Goal: Task Accomplishment & Management: Use online tool/utility

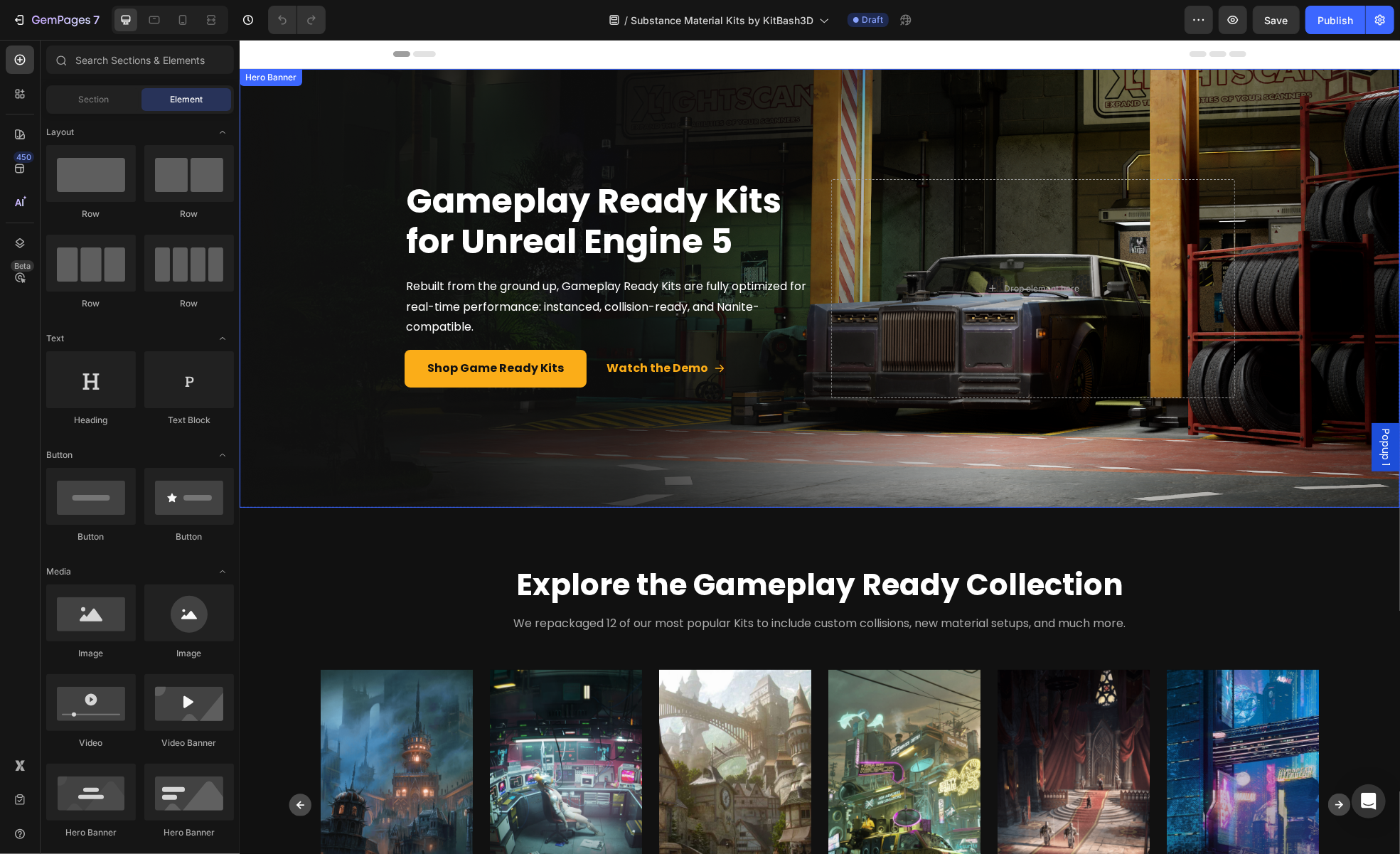
click at [858, 488] on div "Overlay" at bounding box center [818, 288] width 1161 height 439
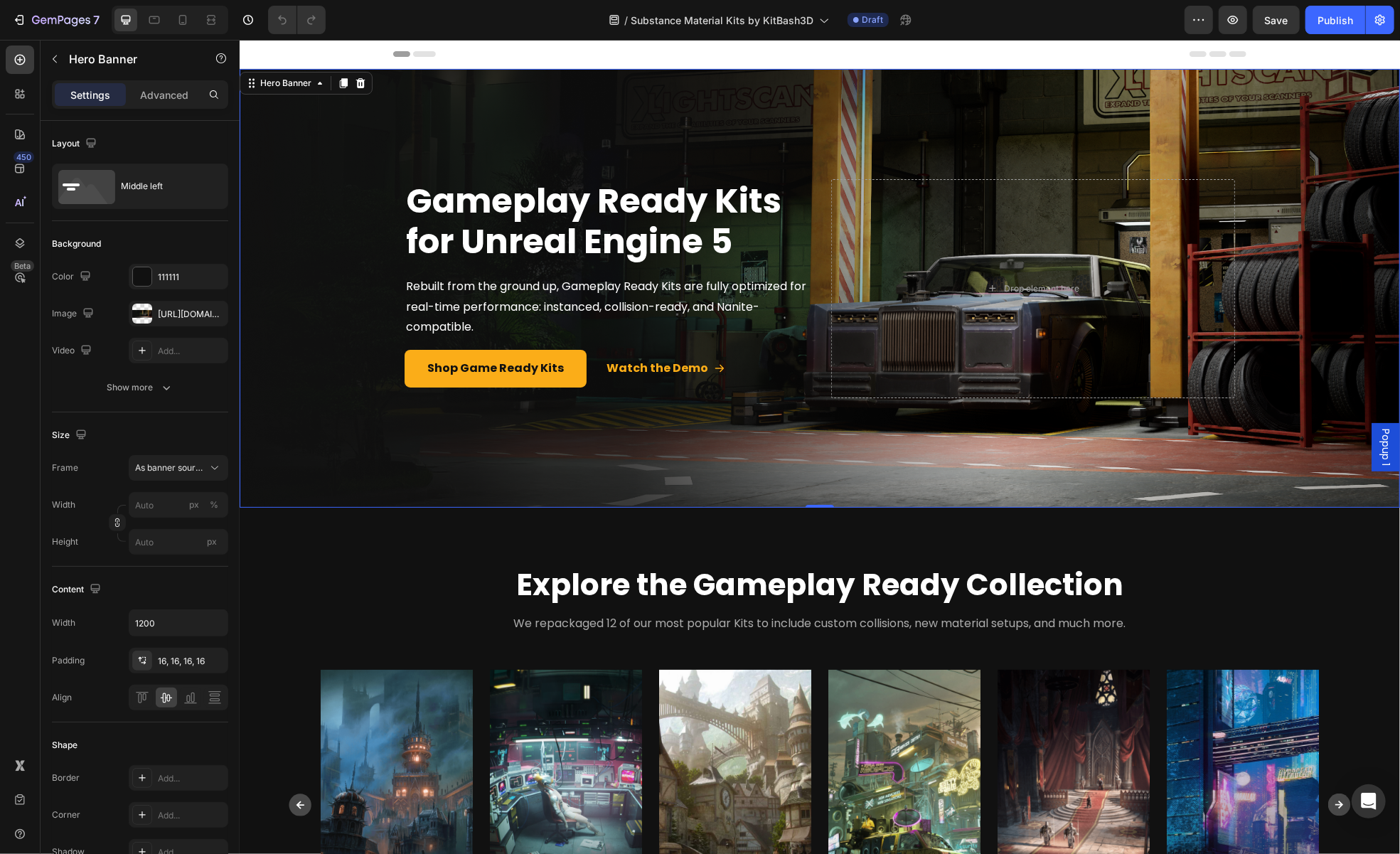
click at [876, 469] on div "Overlay" at bounding box center [818, 288] width 1161 height 439
click at [188, 315] on div "https://cdn.shopify.com/s/files/1/2316/3287/files/gempages_502852452840637384-c…" at bounding box center [178, 314] width 41 height 13
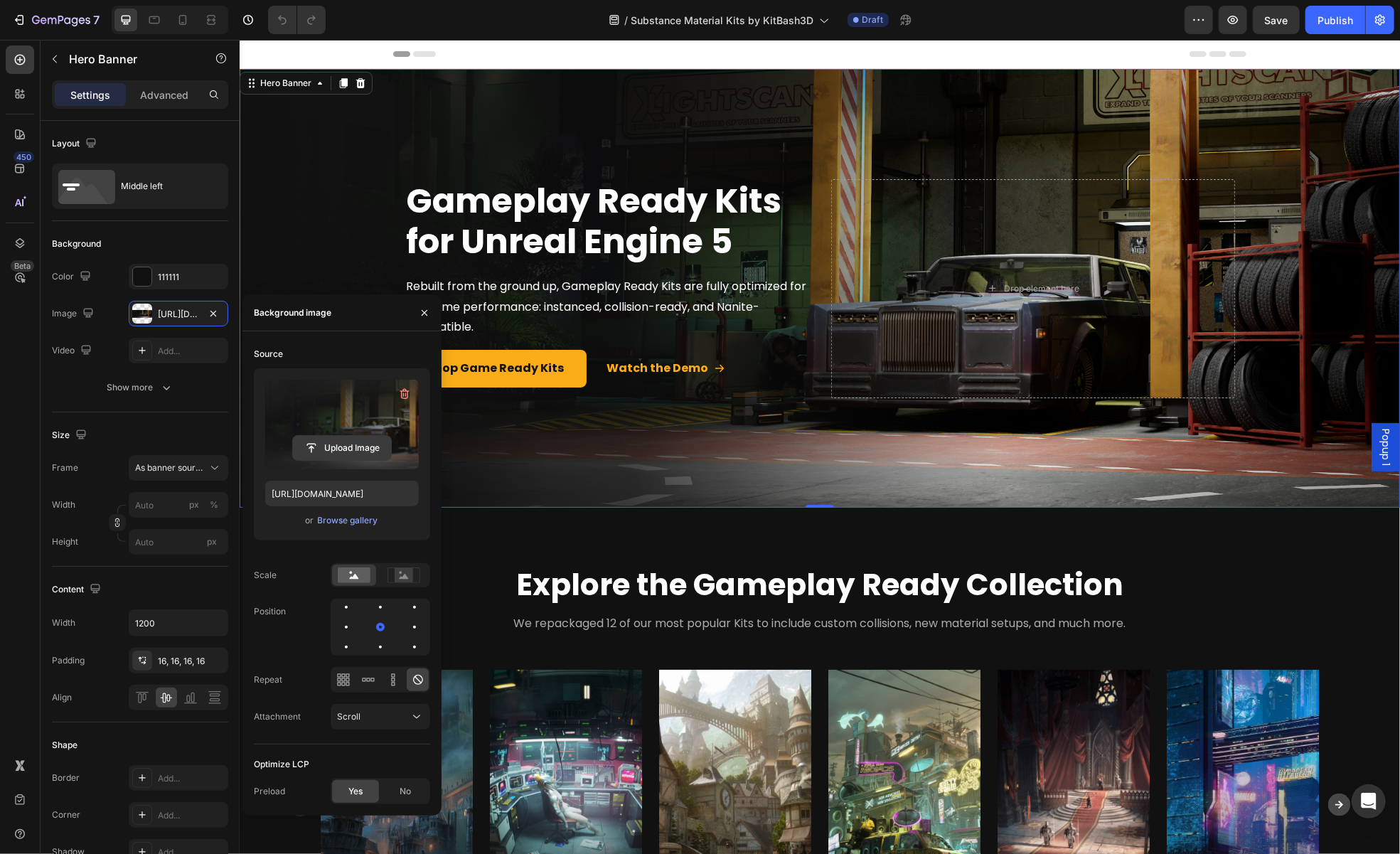
click at [362, 447] on input "file" at bounding box center [342, 447] width 98 height 24
type input "[URL][DOMAIN_NAME]"
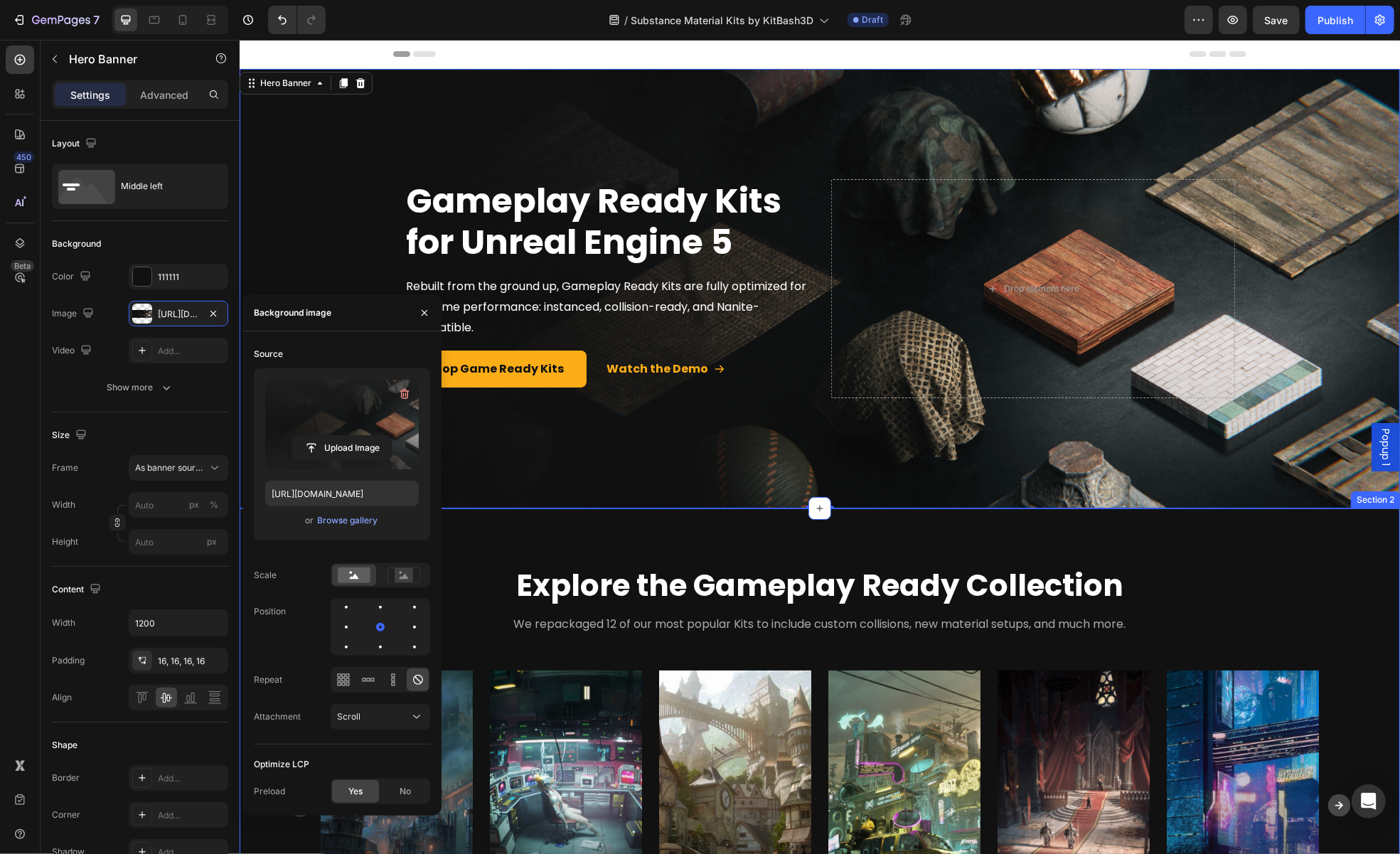
click at [588, 532] on div "Explore the Gameplay Ready Collection Heading Row We repackaged 12 of our most …" at bounding box center [818, 752] width 1161 height 490
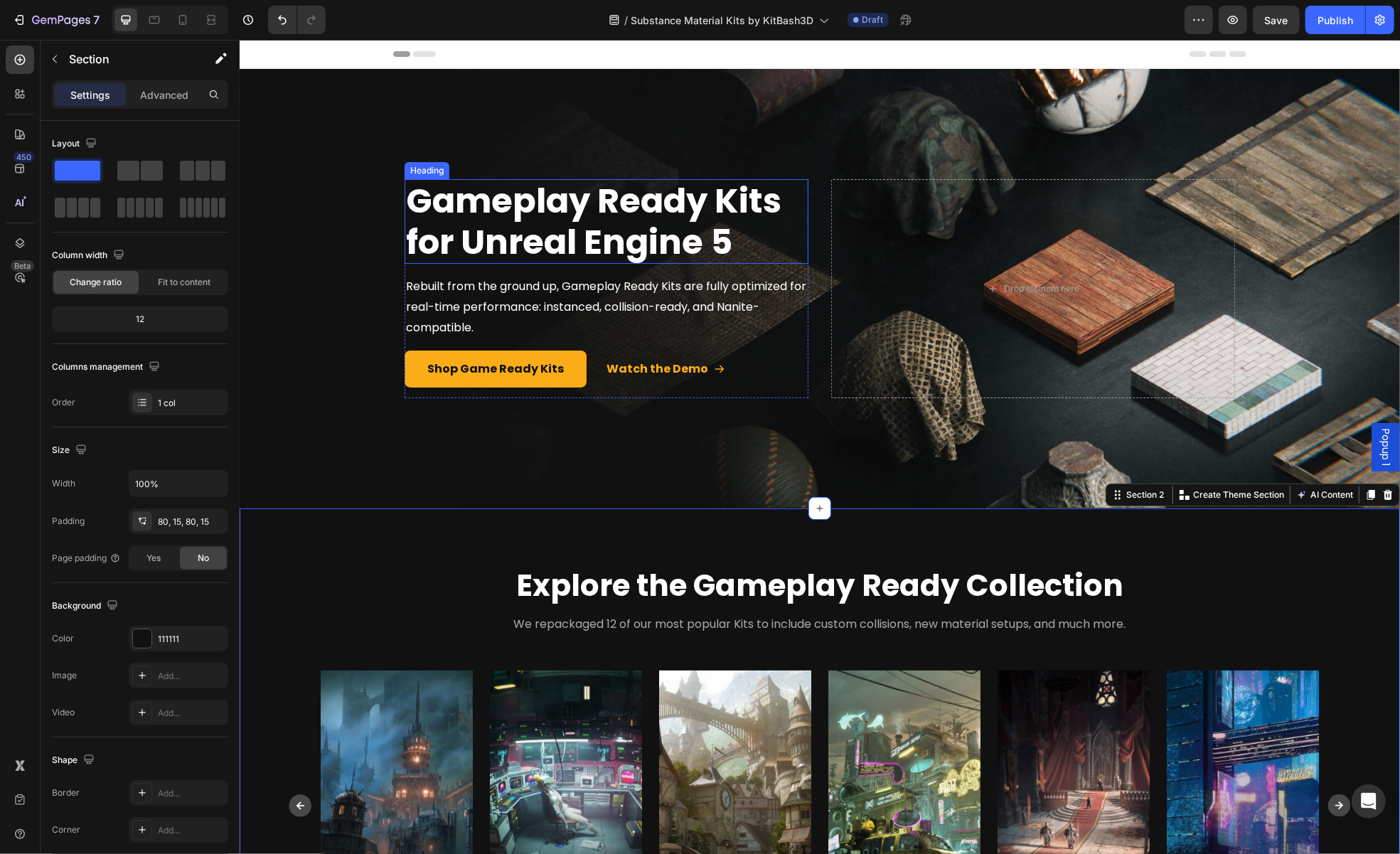
click at [544, 212] on span "Gameplay Ready Kits for Unreal Engine 5" at bounding box center [593, 220] width 375 height 88
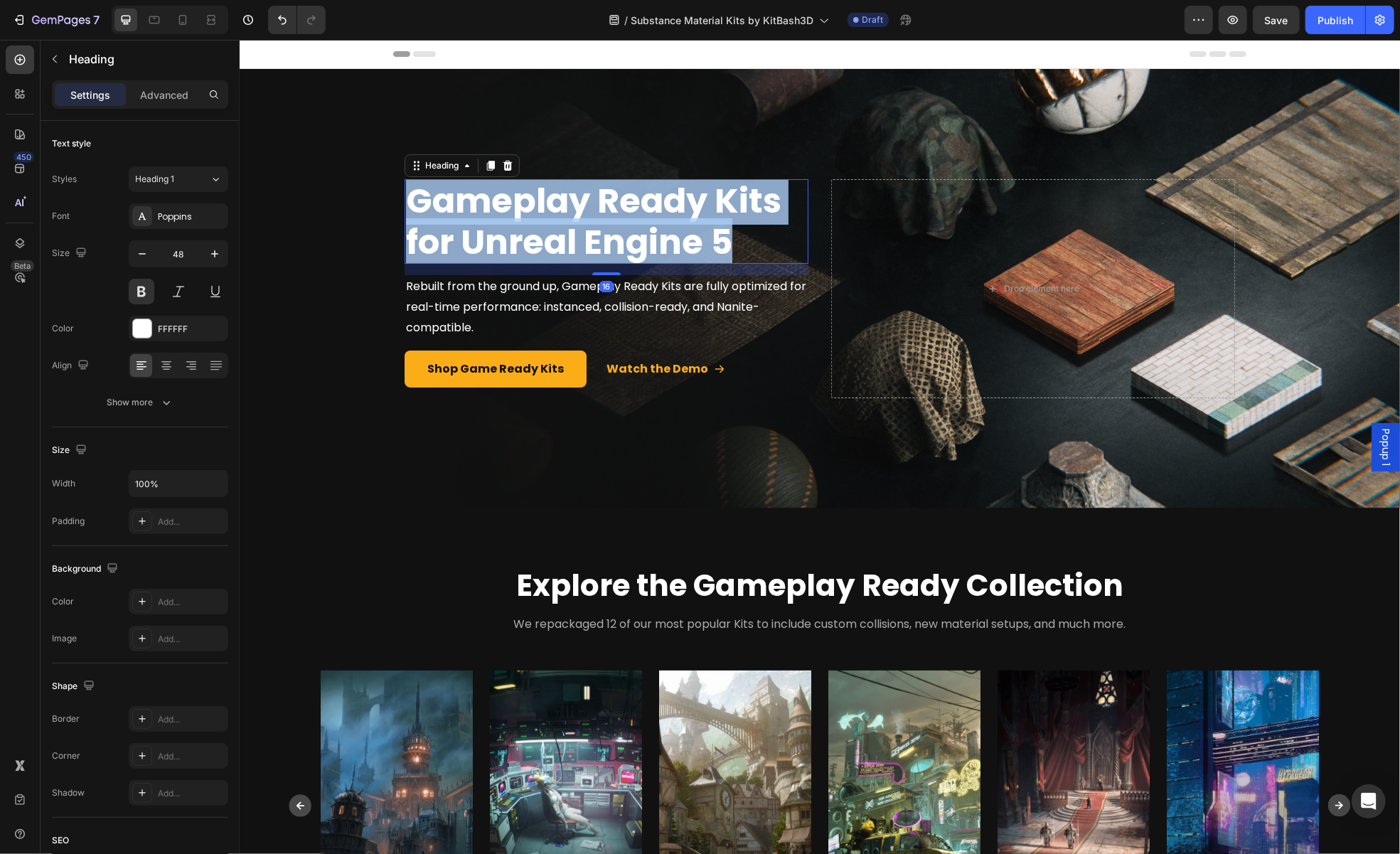
click at [544, 212] on span "Gameplay Ready Kits for Unreal Engine 5" at bounding box center [593, 220] width 375 height 88
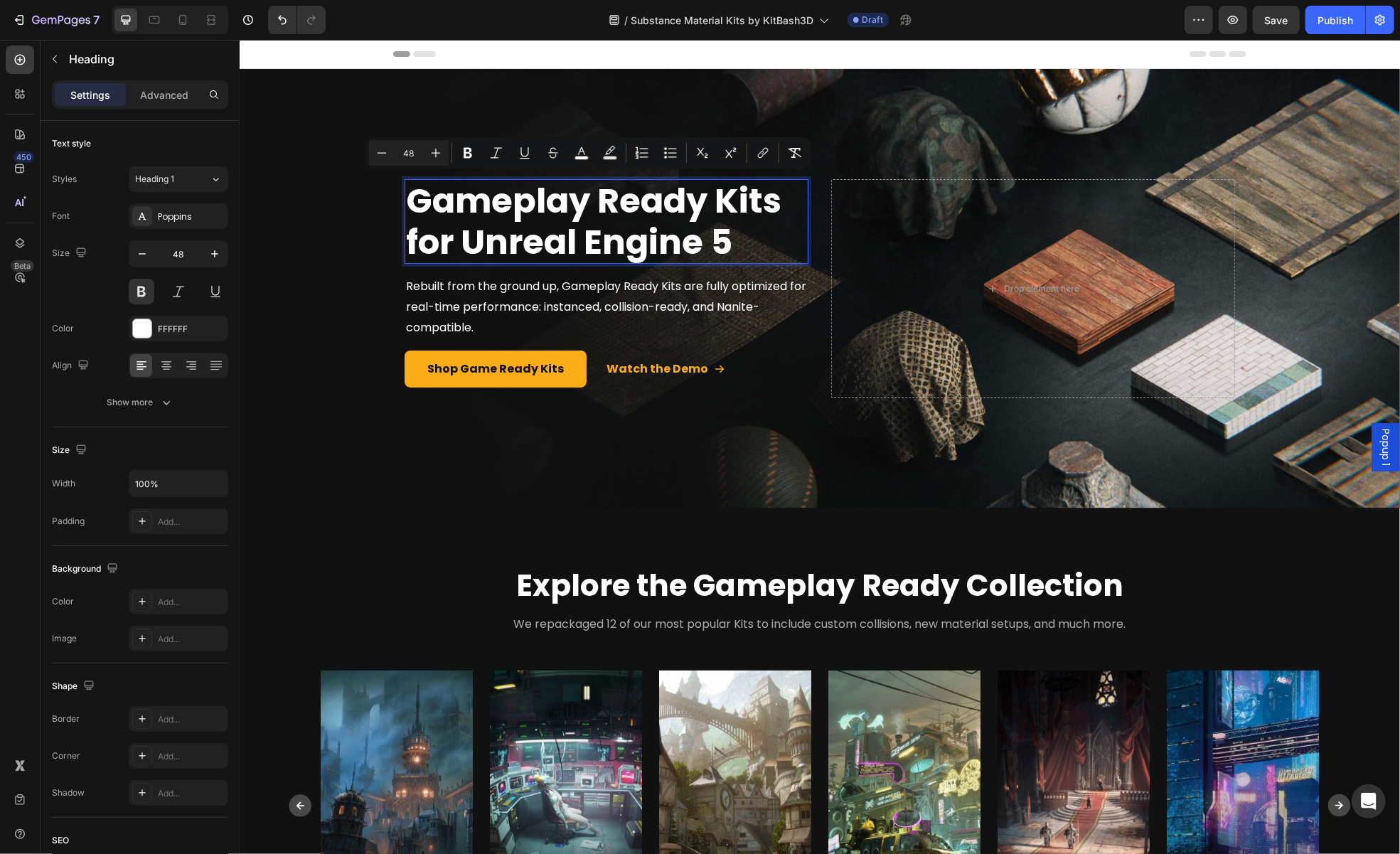
scroll to position [1, 0]
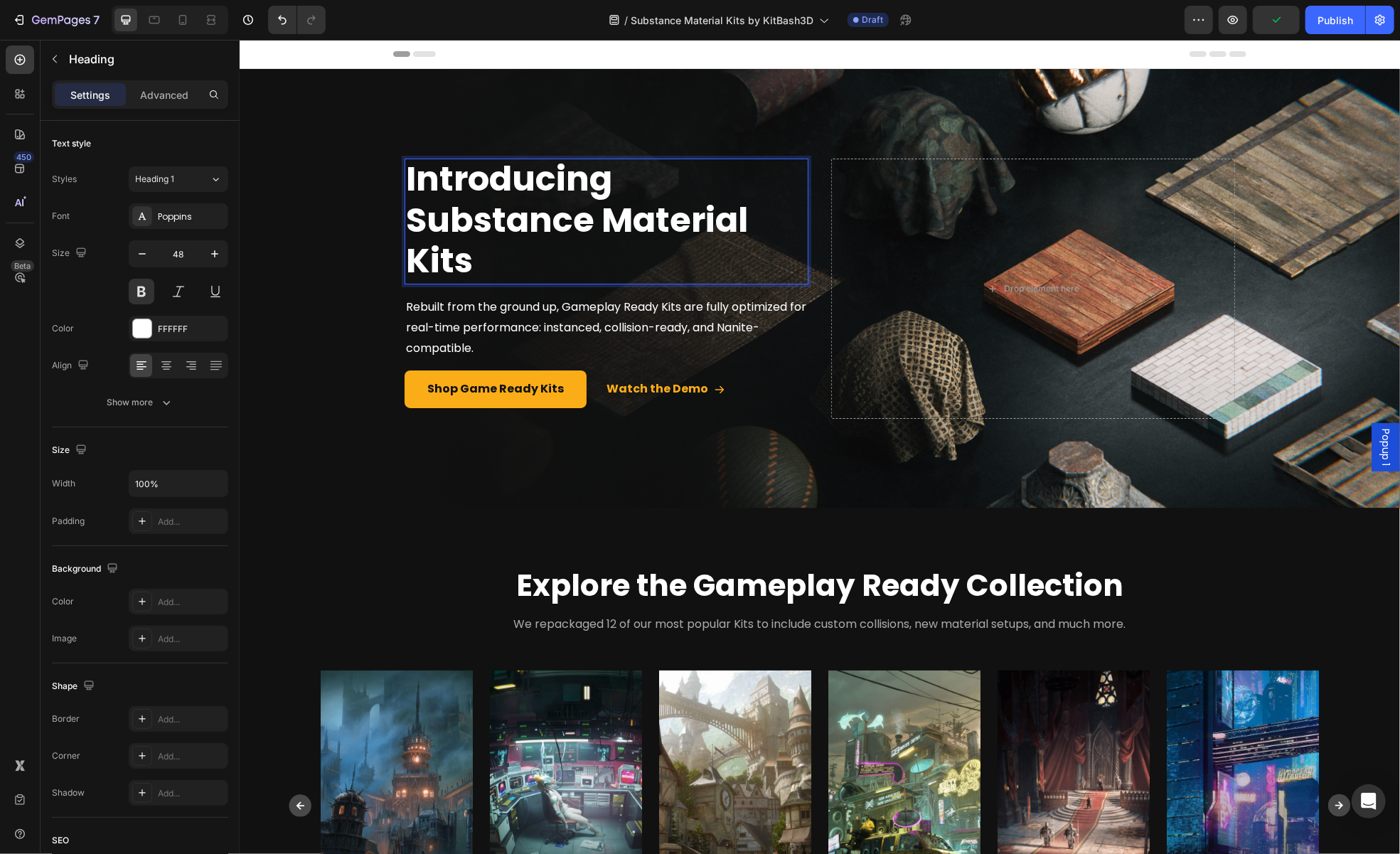
click at [618, 211] on span "Introducing Substance Material Kits" at bounding box center [577, 218] width 342 height 130
click at [610, 270] on p "Introducing Substance Material Kits" at bounding box center [606, 219] width 401 height 123
click at [766, 208] on p "Introducing Substance Material Kits" at bounding box center [606, 219] width 401 height 123
click at [603, 223] on span "Introducing Substance Material Kits" at bounding box center [577, 218] width 342 height 130
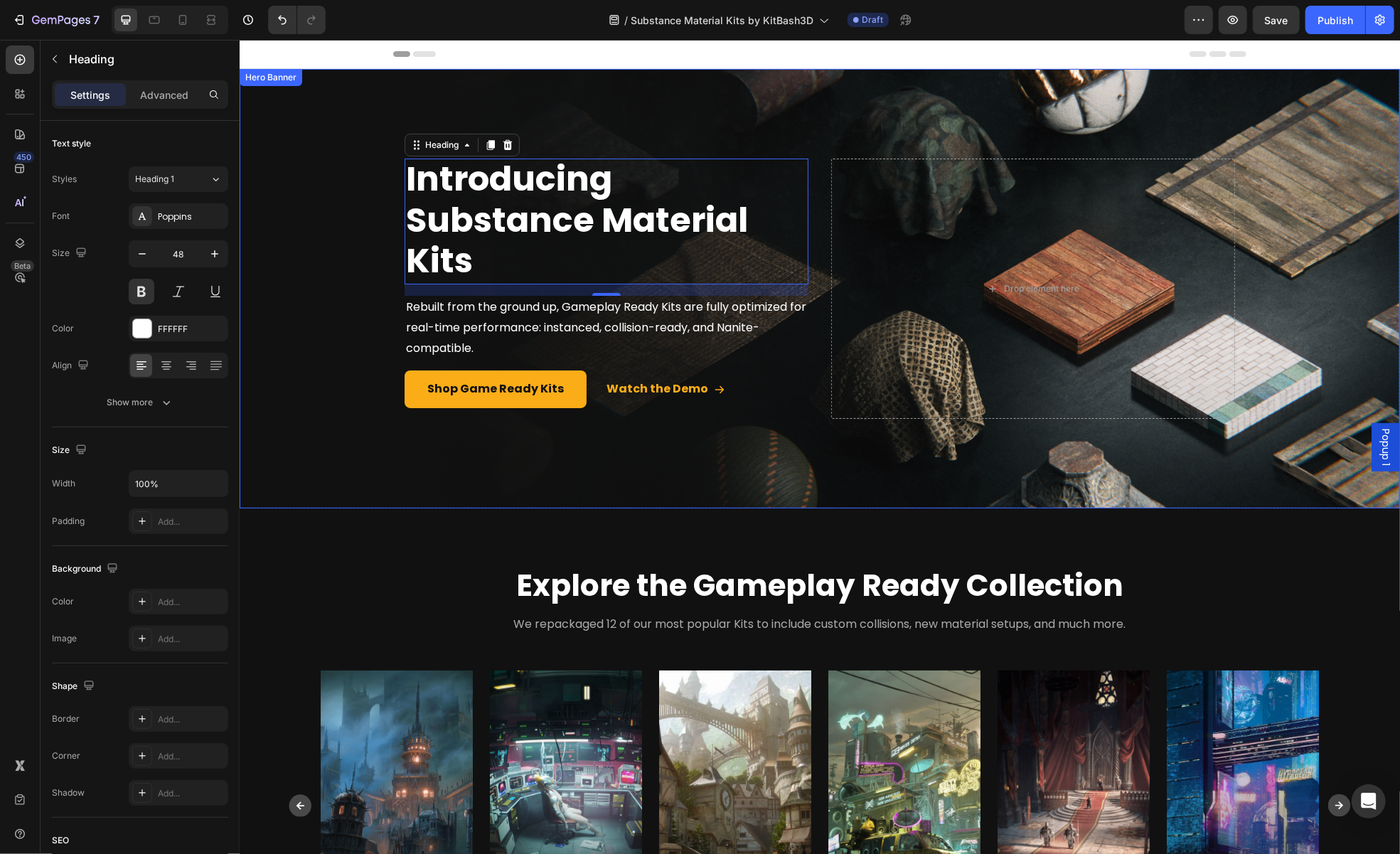
click at [577, 457] on div "Overlay" at bounding box center [818, 288] width 1161 height 440
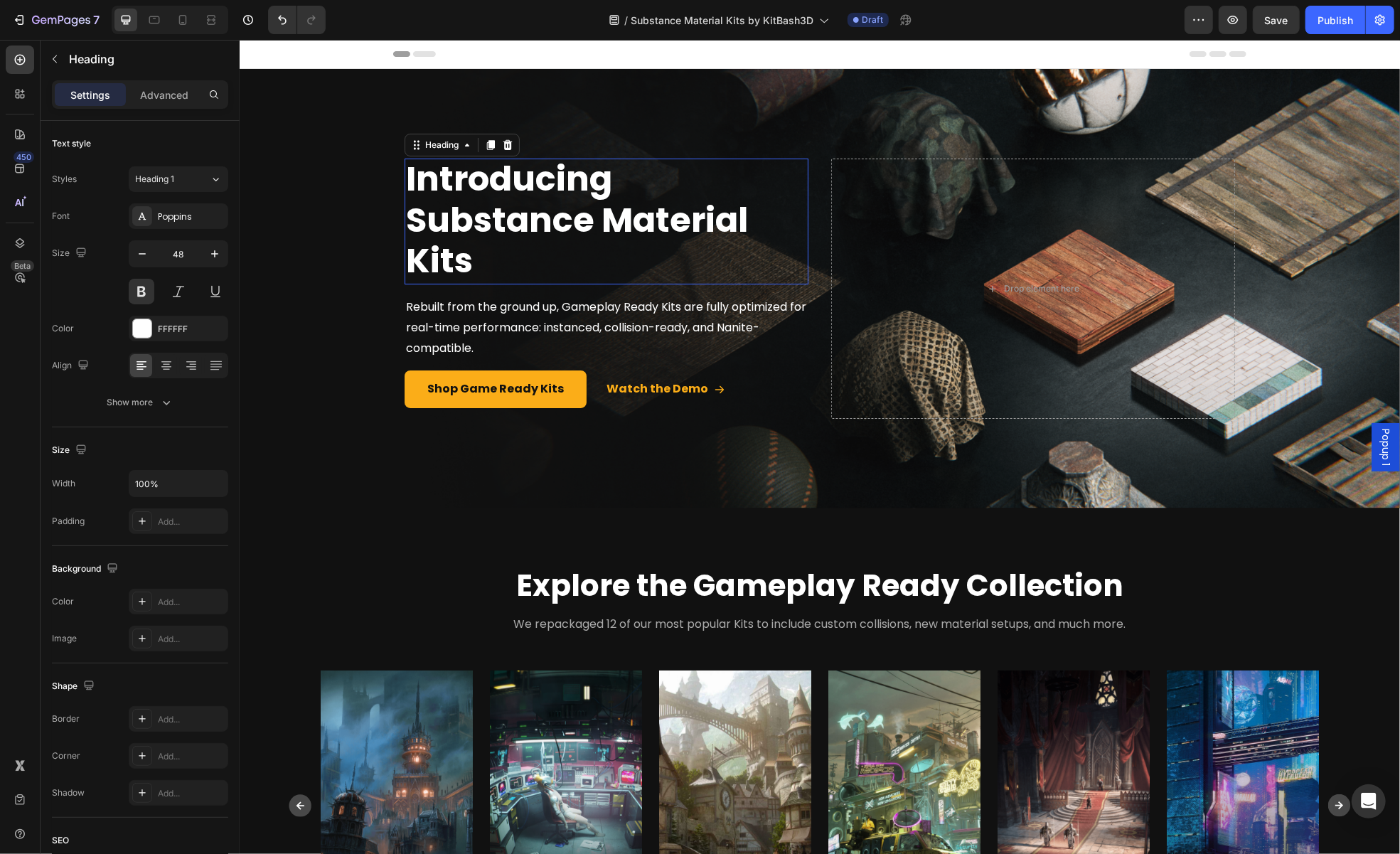
click at [541, 205] on span "Introducing Substance Material Kits" at bounding box center [577, 218] width 342 height 130
click at [471, 250] on p "Introducing Substance Material Kits" at bounding box center [606, 221] width 401 height 123
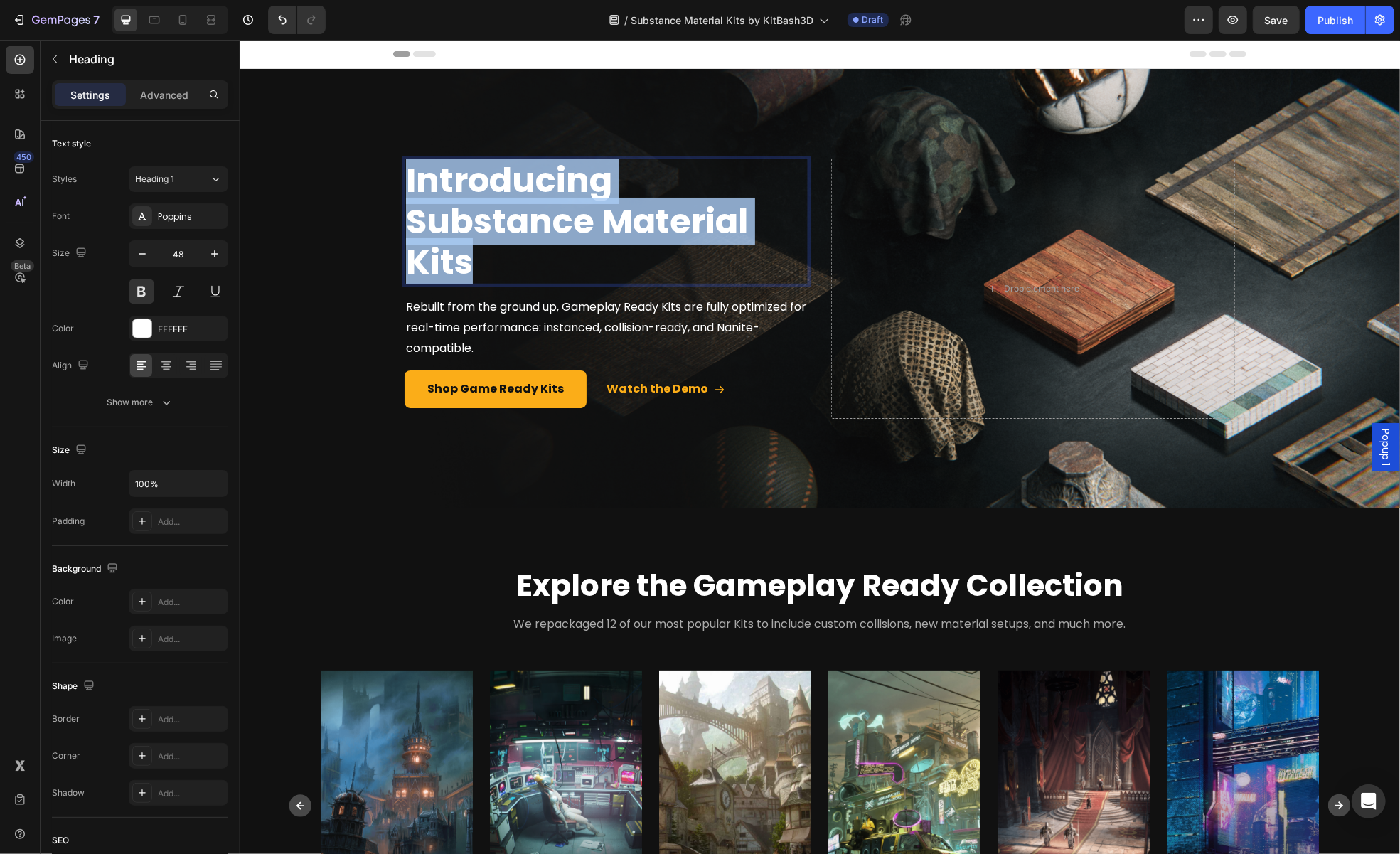
click at [471, 250] on p "Introducing Substance Material Kits" at bounding box center [606, 221] width 401 height 123
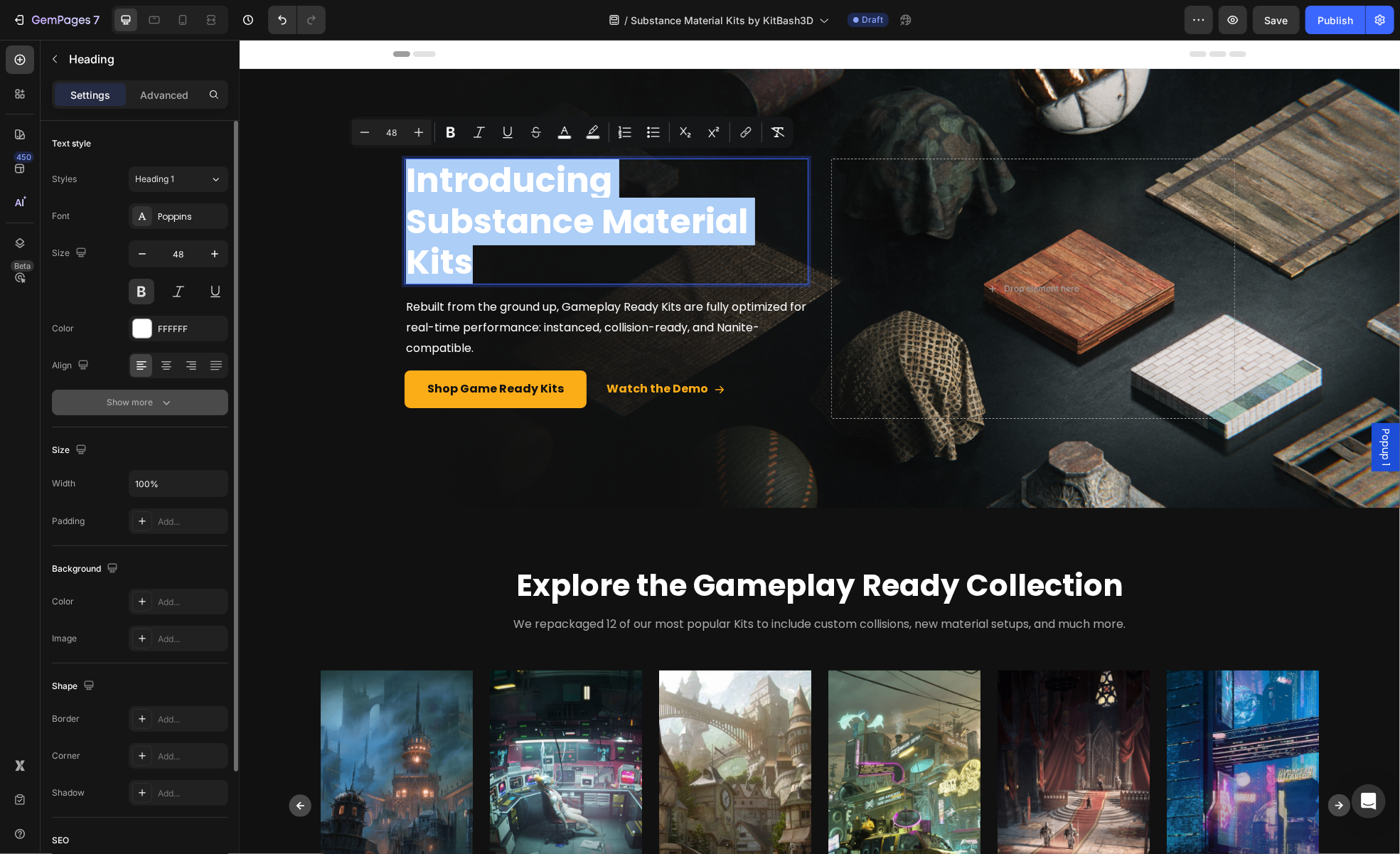
click at [157, 401] on div "Show more" at bounding box center [140, 402] width 66 height 14
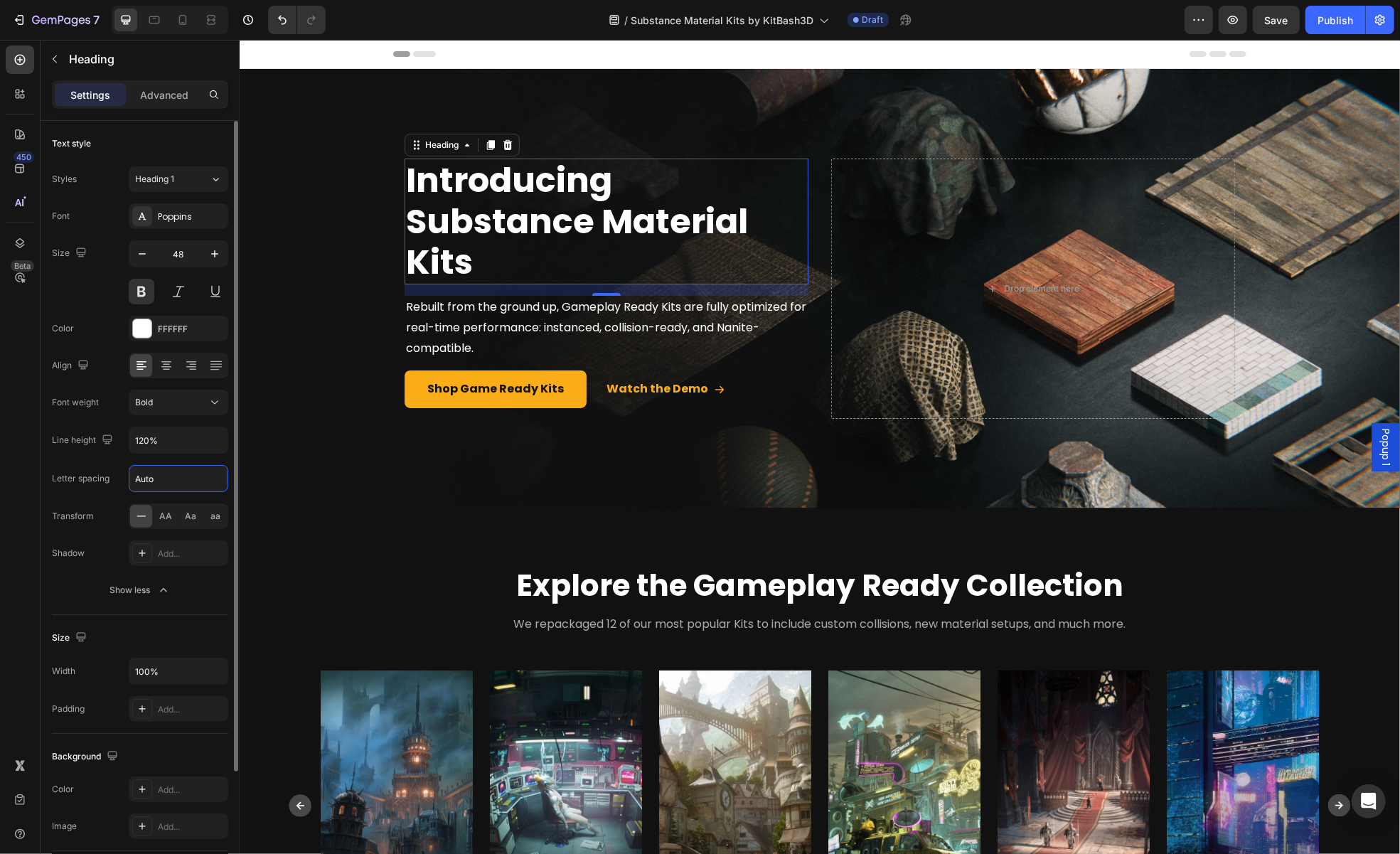
click at [171, 485] on input "Auto" at bounding box center [179, 478] width 98 height 26
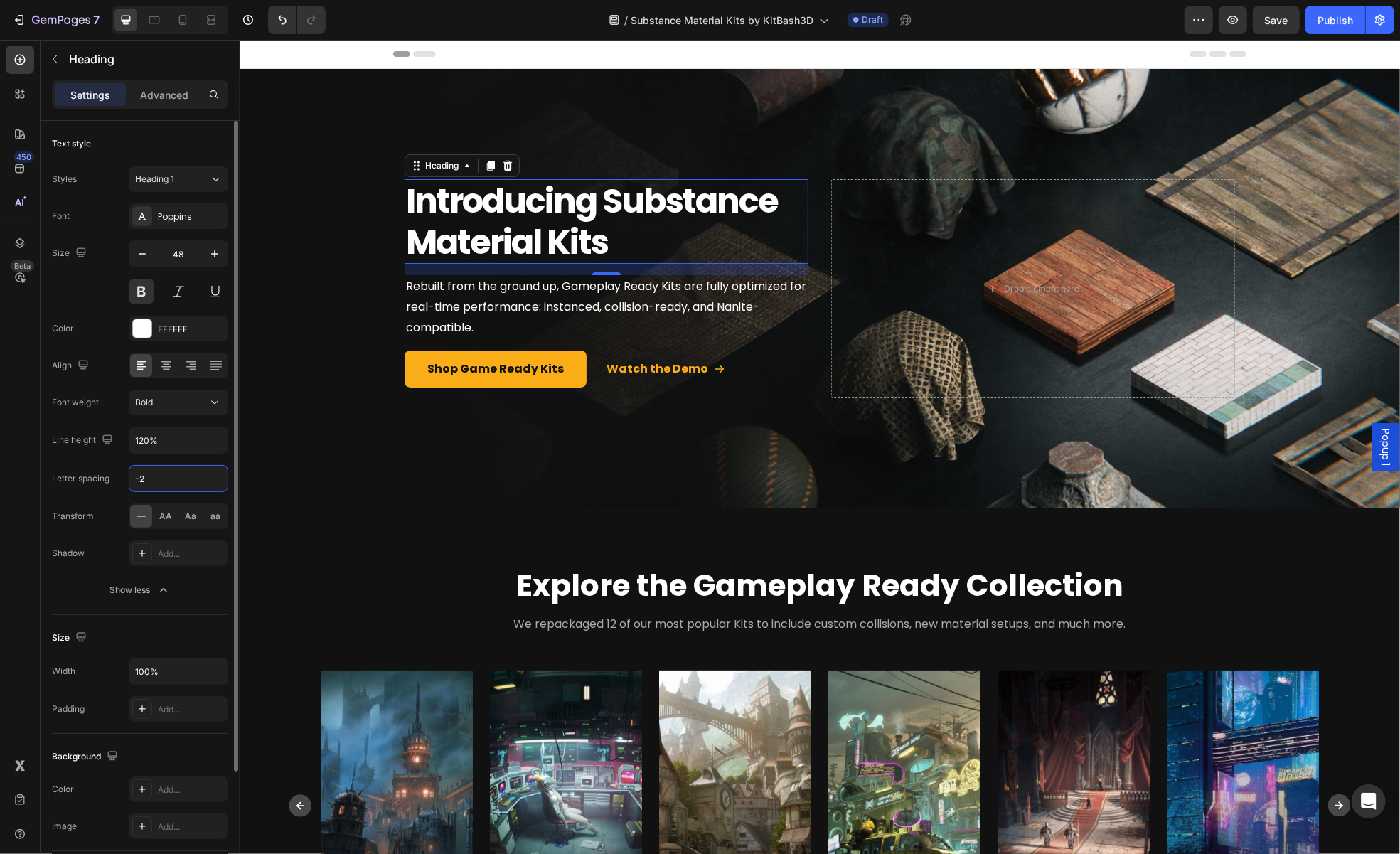
type input "-1"
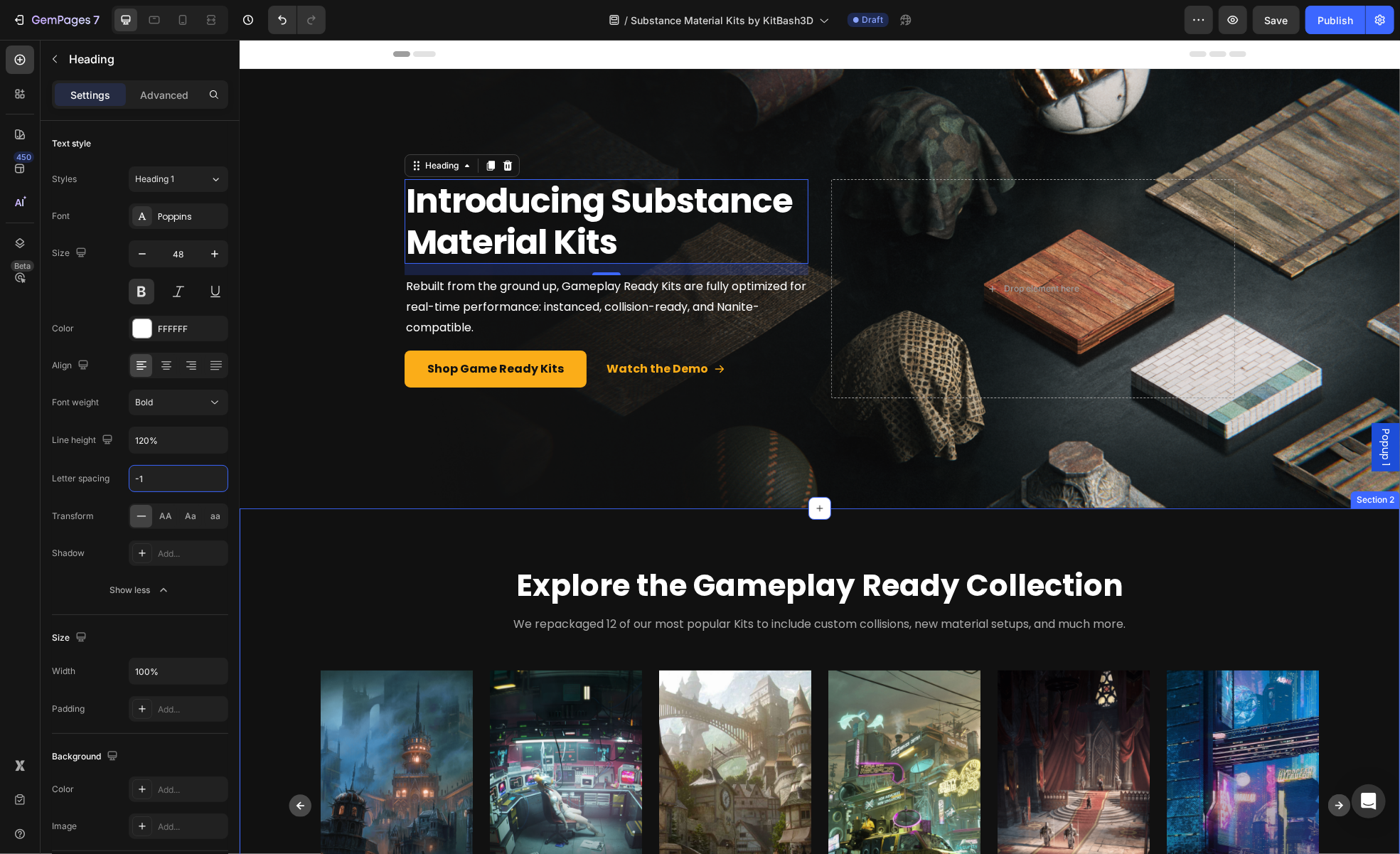
click at [642, 510] on div "Explore the Gameplay Ready Collection Heading Row We repackaged 12 of our most …" at bounding box center [818, 752] width 1161 height 490
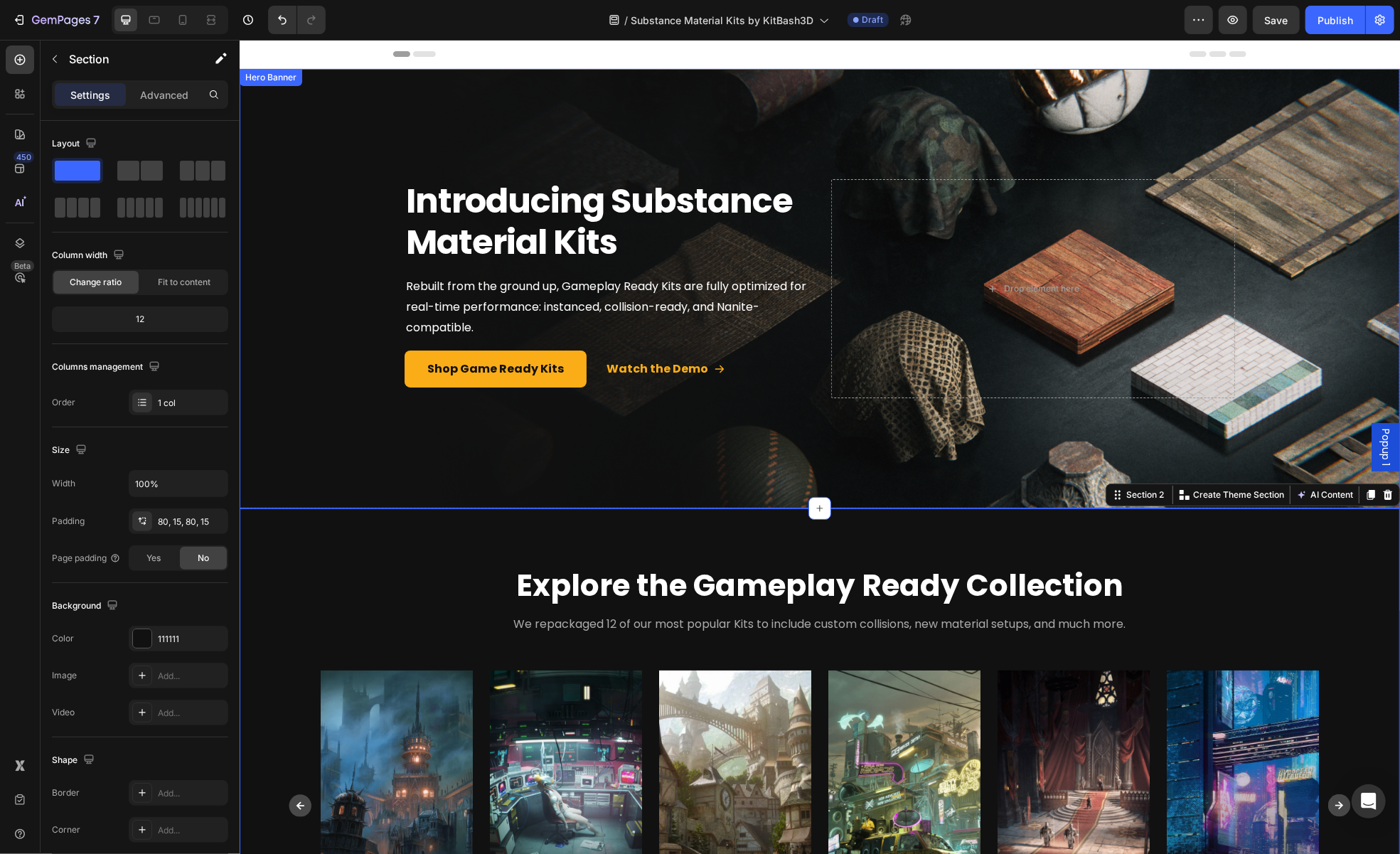
click at [621, 460] on div "Overlay" at bounding box center [818, 288] width 1161 height 440
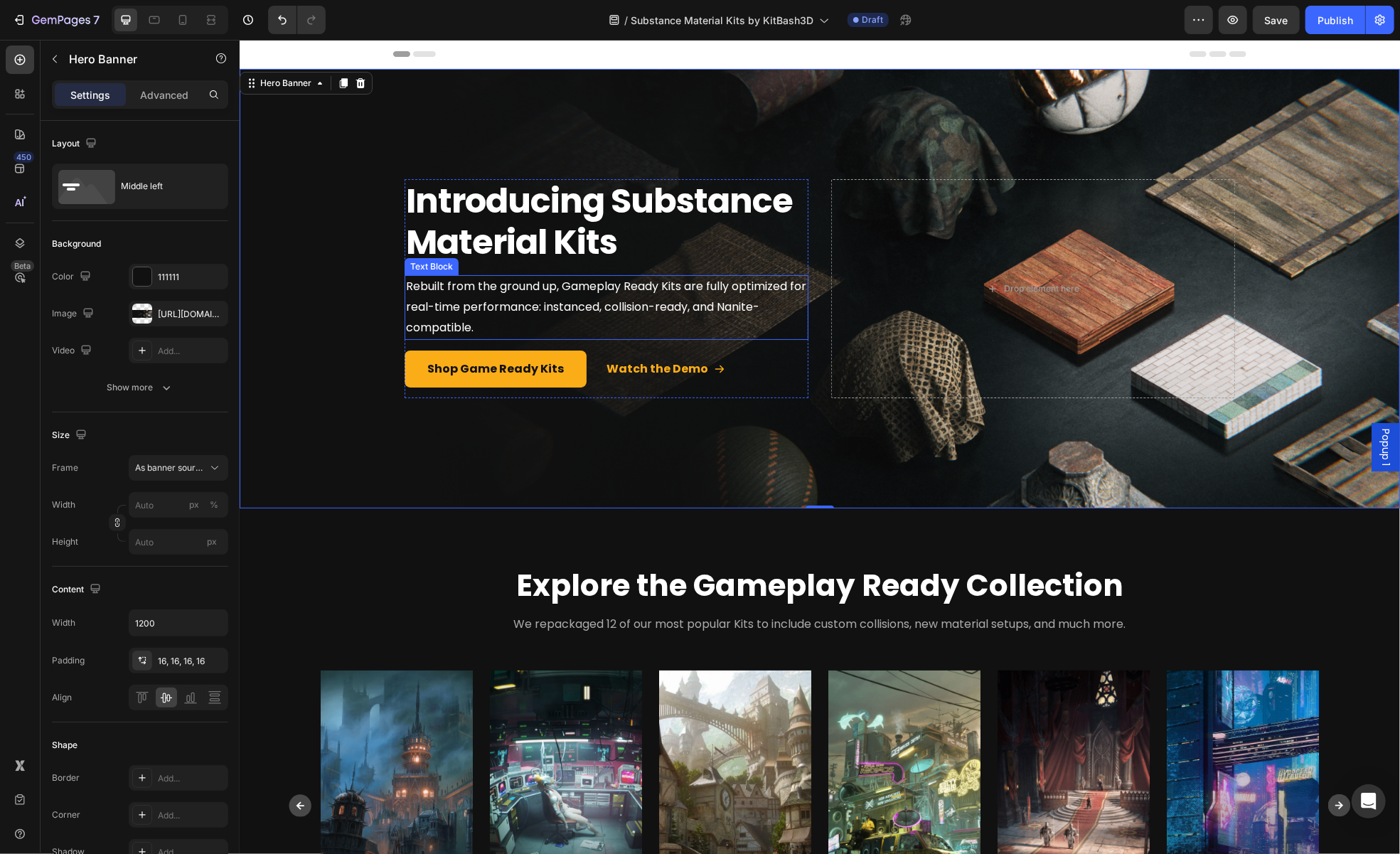
click at [508, 301] on span "Rebuilt from the ground up, Gameplay Ready Kits are fully optimized for real-ti…" at bounding box center [606, 306] width 400 height 58
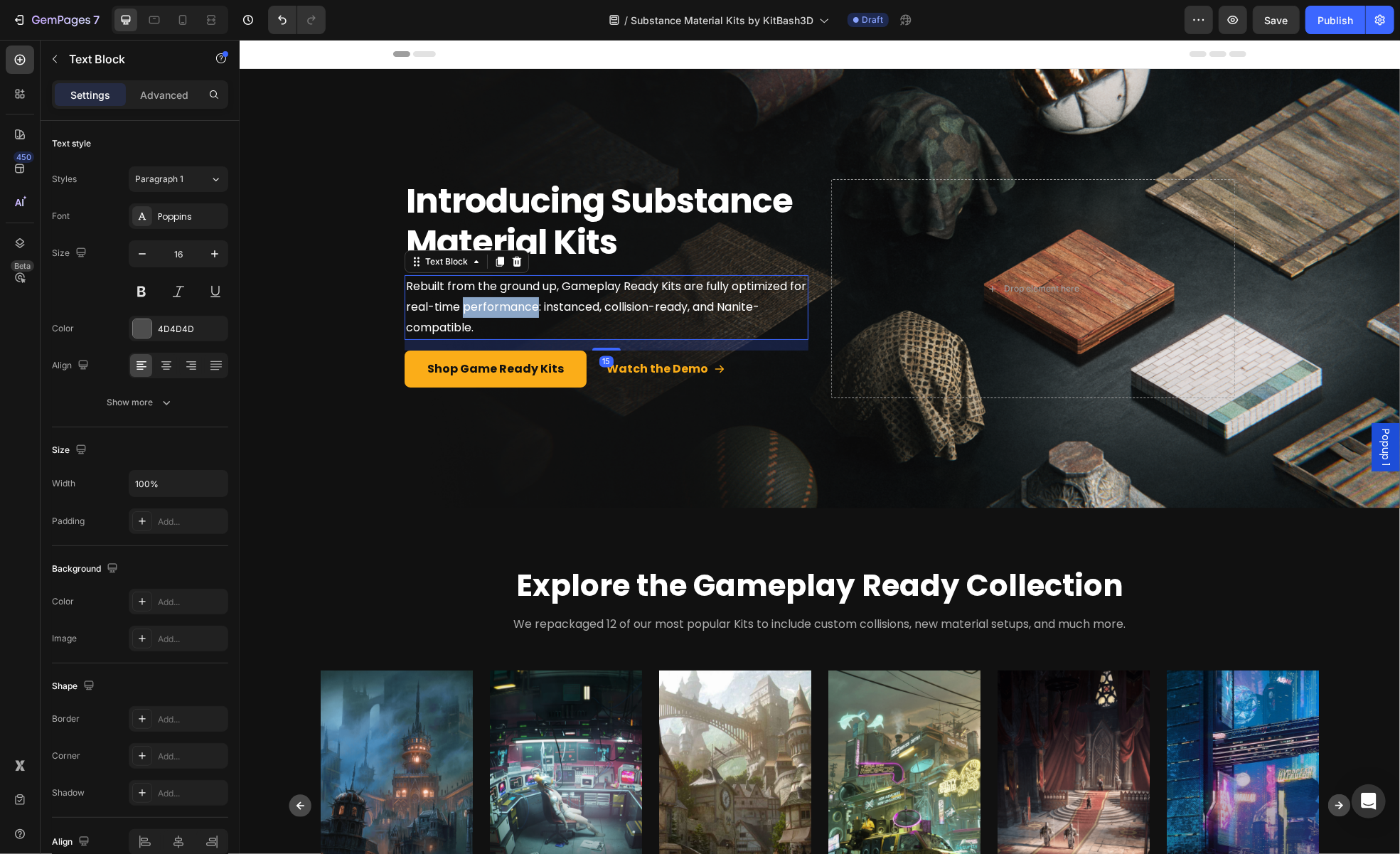
click at [508, 301] on span "Rebuilt from the ground up, Gameplay Ready Kits are fully optimized for real-ti…" at bounding box center [606, 306] width 400 height 58
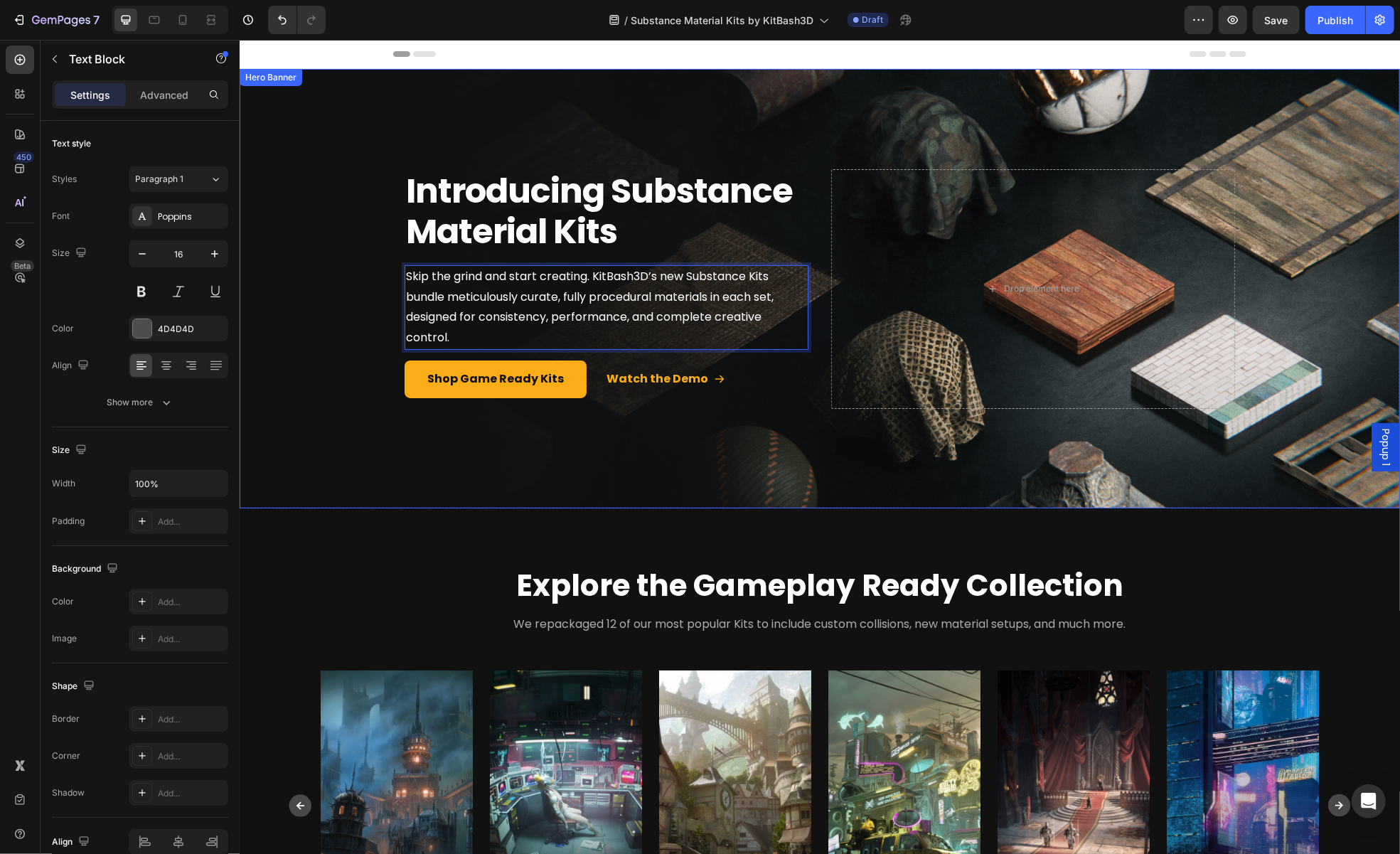
click at [611, 473] on div "Overlay" at bounding box center [818, 288] width 1161 height 440
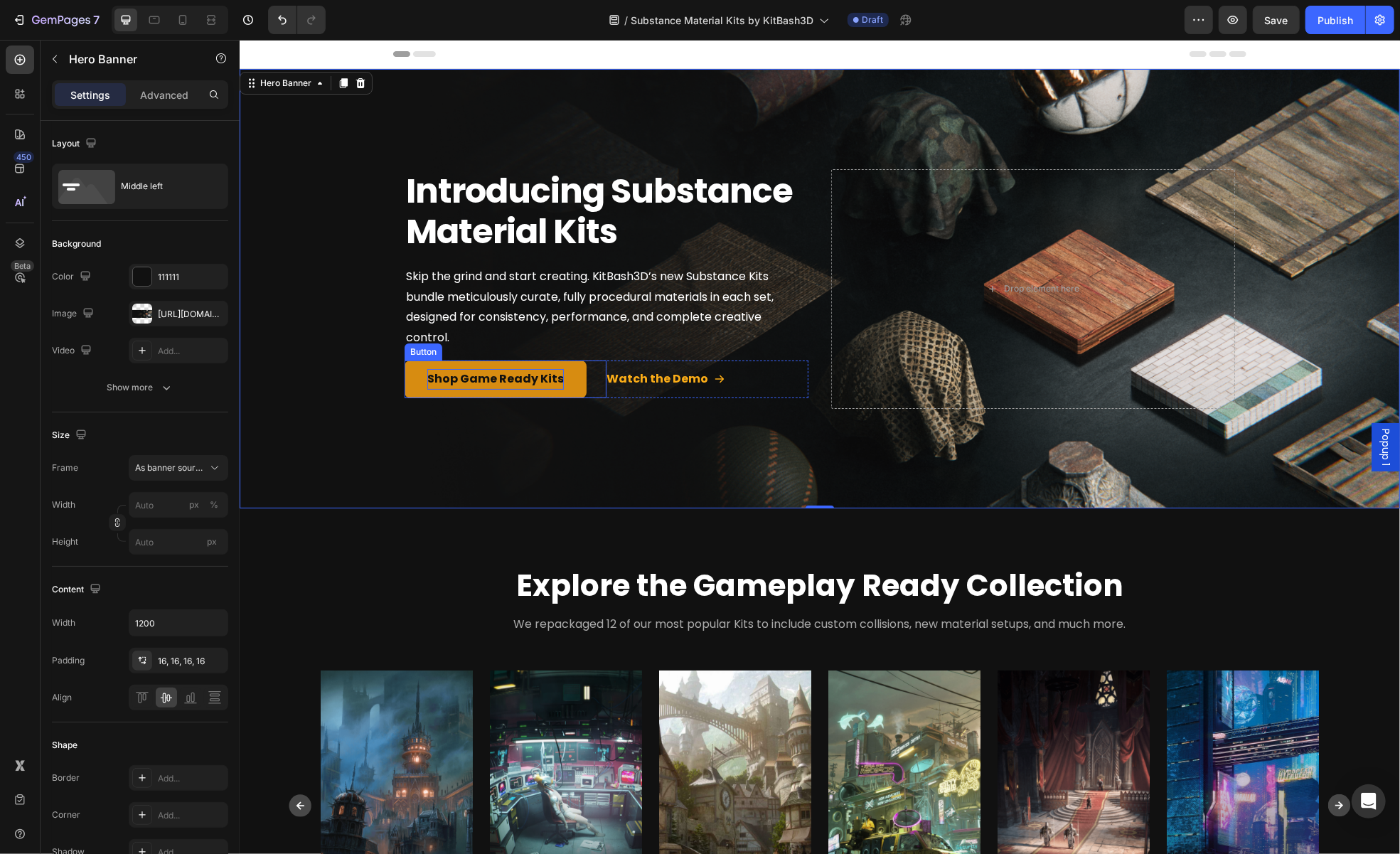
click at [469, 370] on p "Shop Game Ready Kits" at bounding box center [495, 378] width 137 height 20
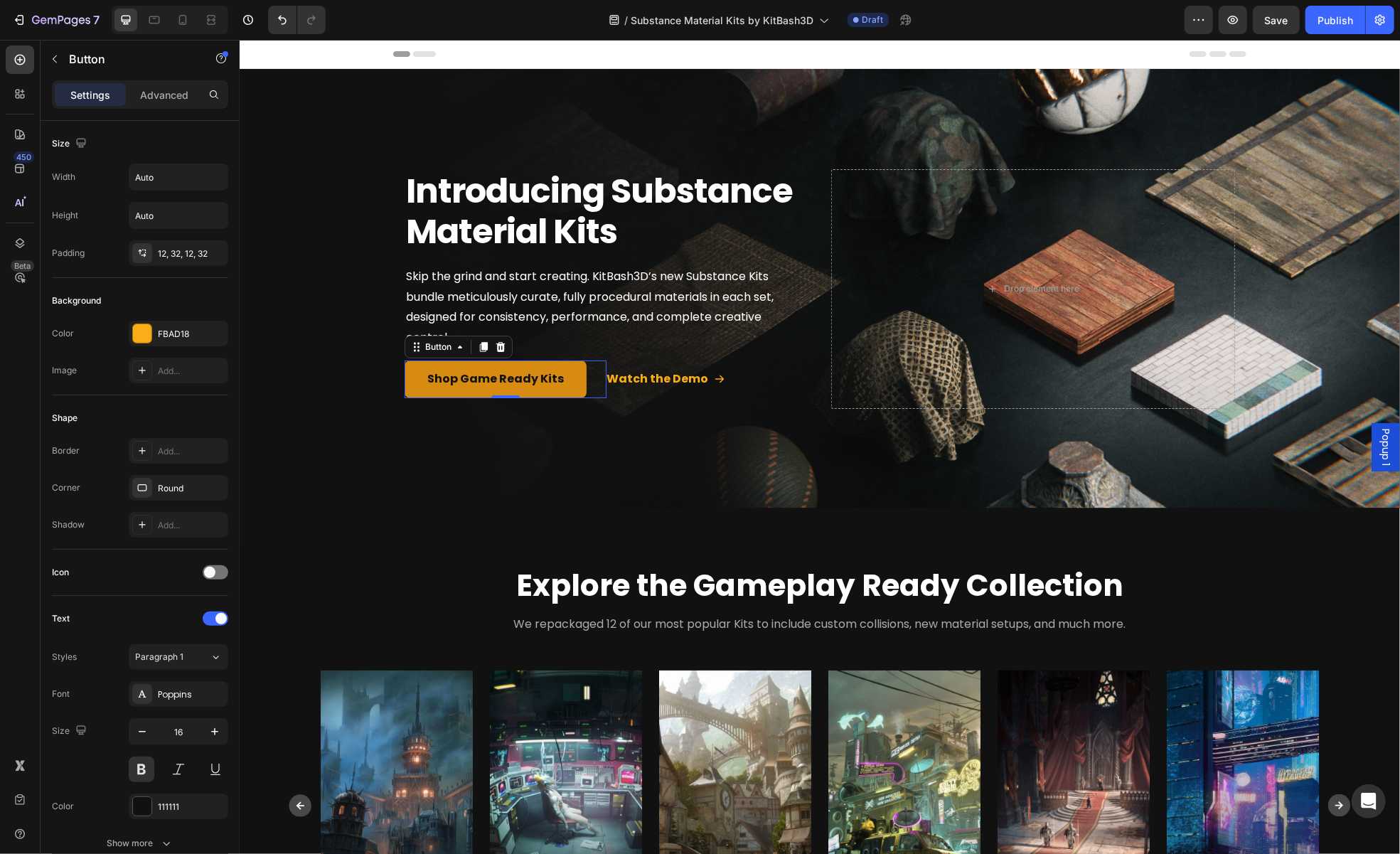
click at [499, 363] on link "Shop Game Ready Kits" at bounding box center [494, 378] width 182 height 38
click at [505, 375] on p "Shop Game Ready Kits" at bounding box center [495, 378] width 137 height 20
click at [523, 375] on p "Shop Game Ready Kits" at bounding box center [495, 378] width 137 height 20
drag, startPoint x: 527, startPoint y: 375, endPoint x: 457, endPoint y: 377, distance: 70.0
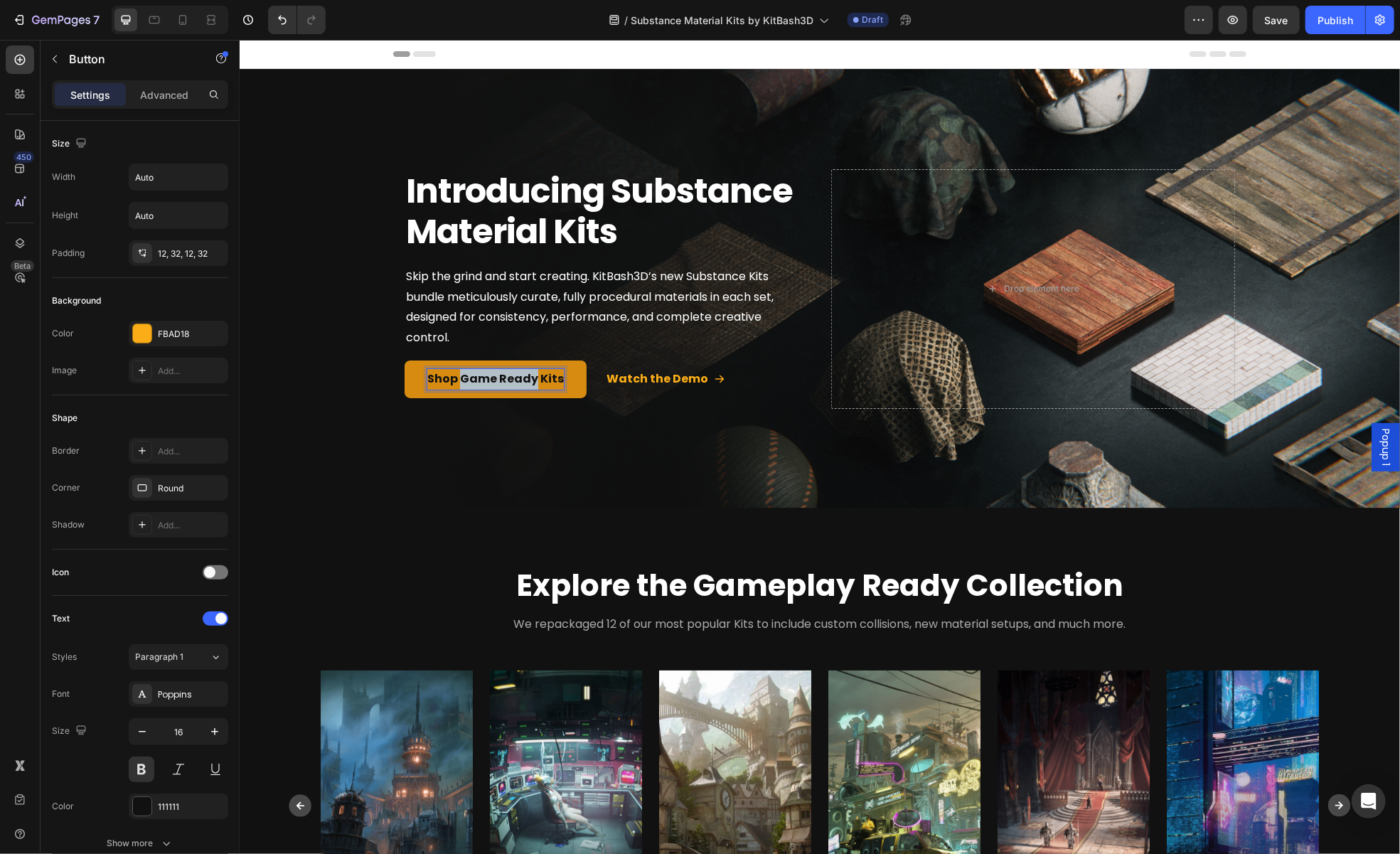
click at [457, 377] on p "Shop Game Ready Kits" at bounding box center [495, 378] width 137 height 20
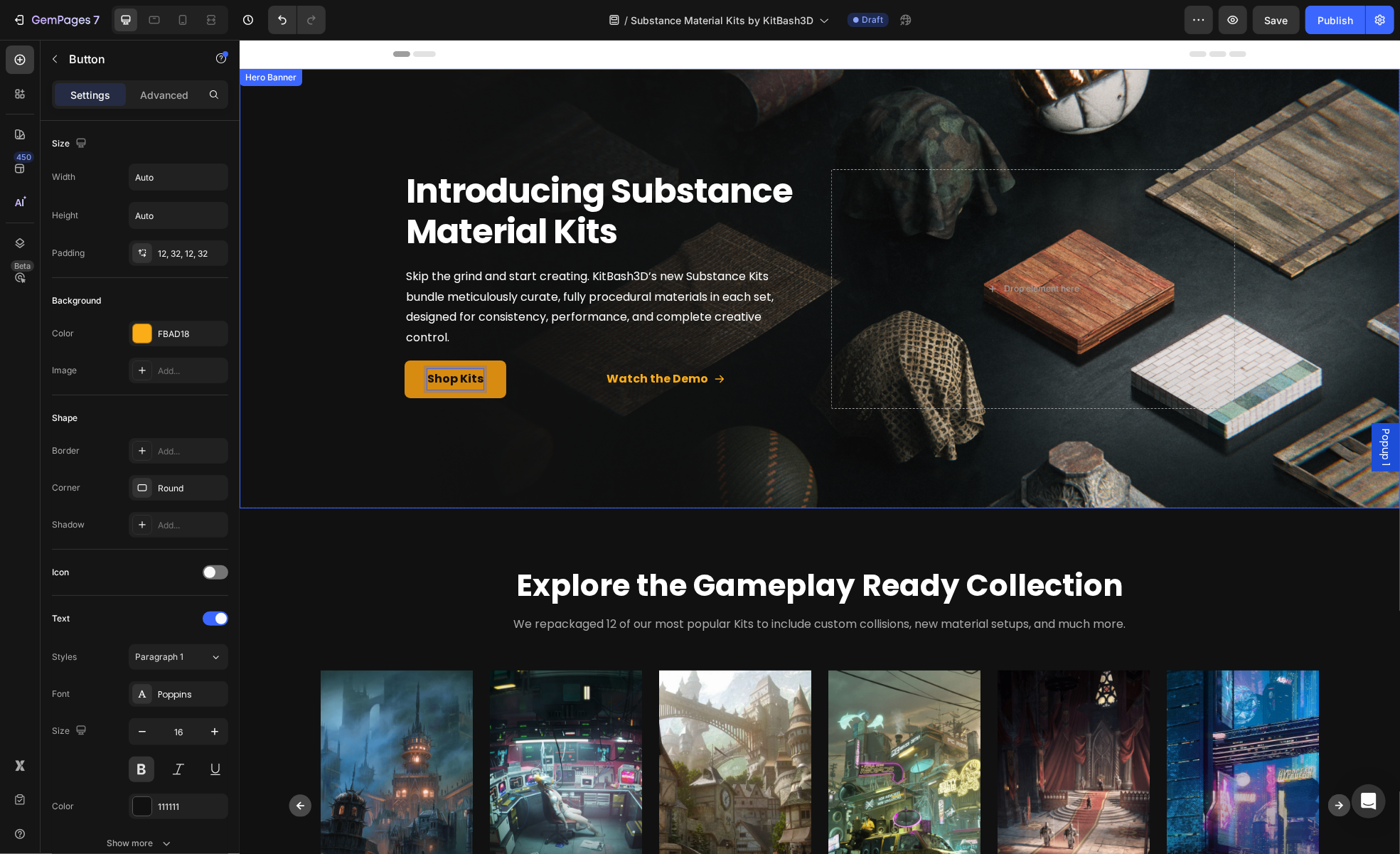
click at [617, 428] on div "Overlay" at bounding box center [818, 288] width 1161 height 440
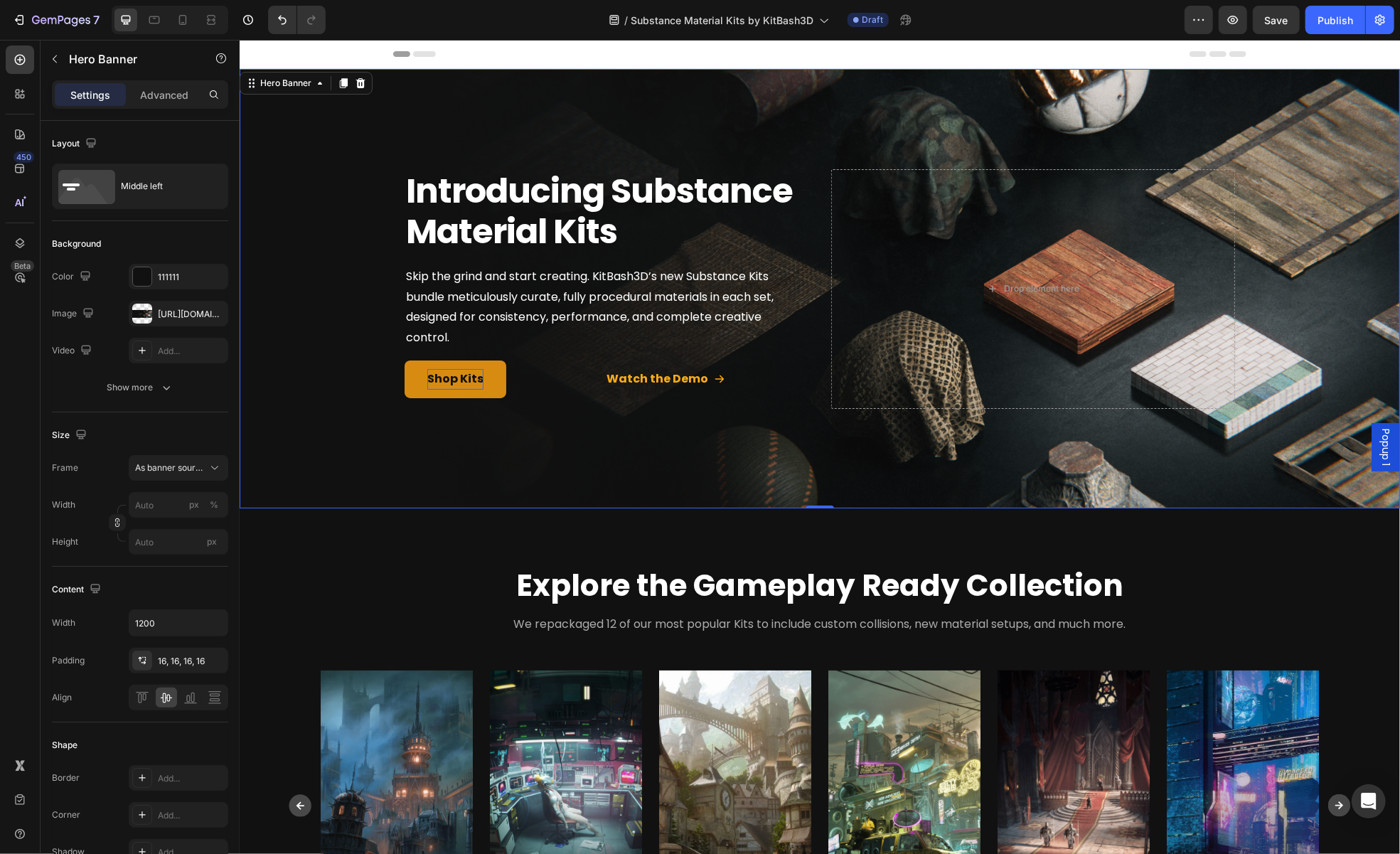
click at [630, 424] on div "Overlay" at bounding box center [818, 288] width 1161 height 440
click at [543, 370] on div "Shop Kits Button" at bounding box center [505, 378] width 202 height 38
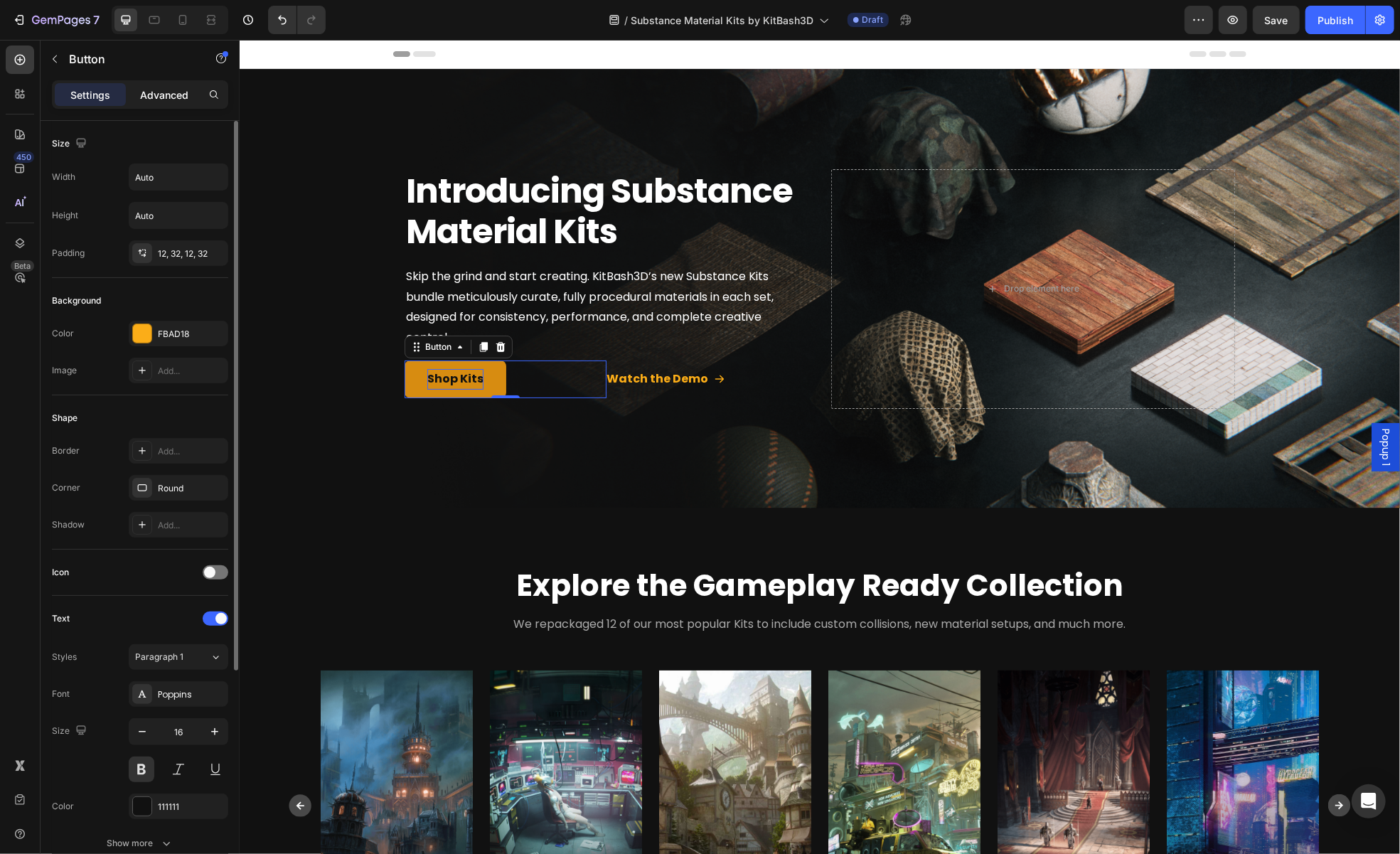
click at [148, 105] on div "Advanced" at bounding box center [164, 95] width 71 height 23
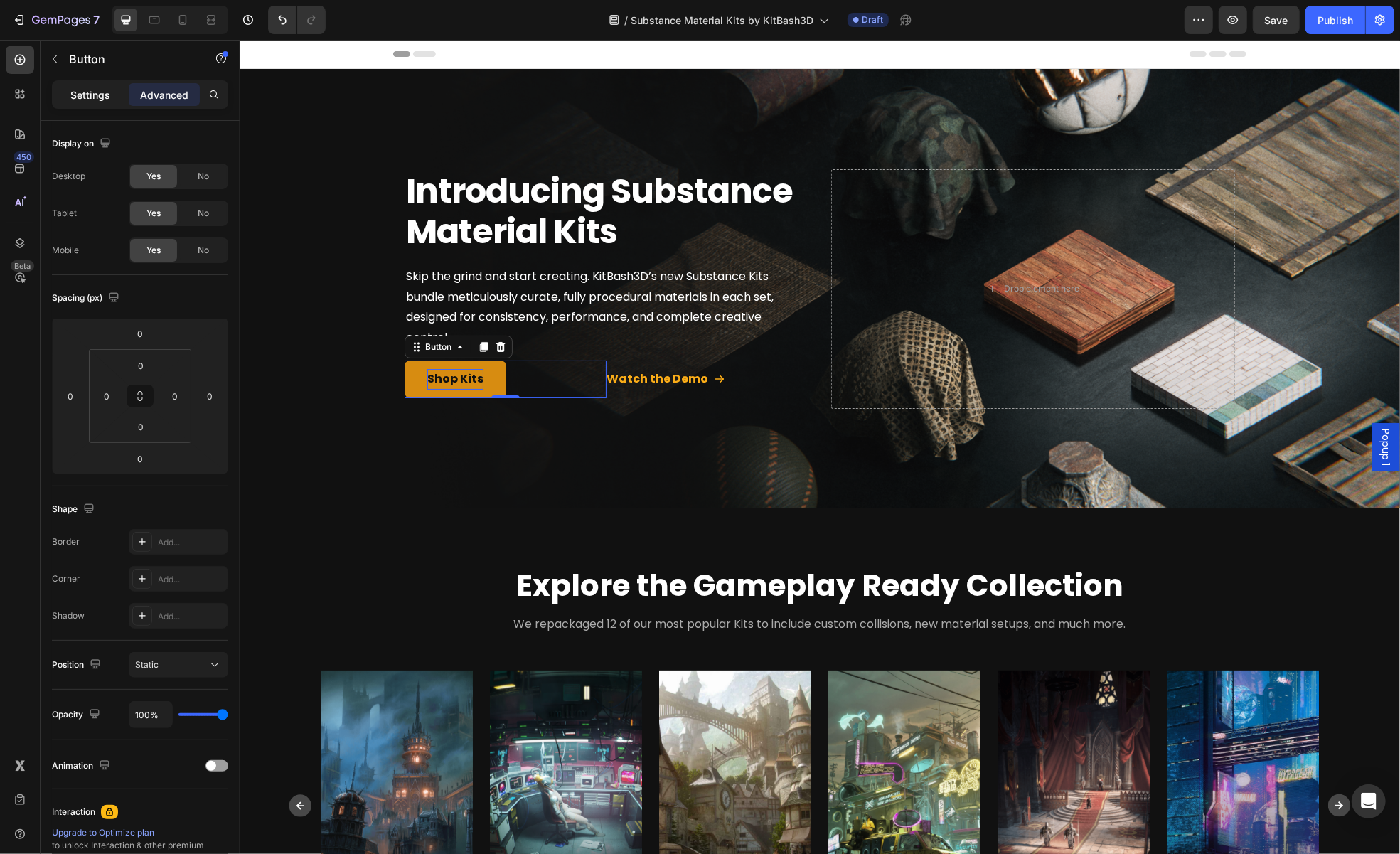
click at [82, 95] on p "Settings" at bounding box center [89, 95] width 39 height 15
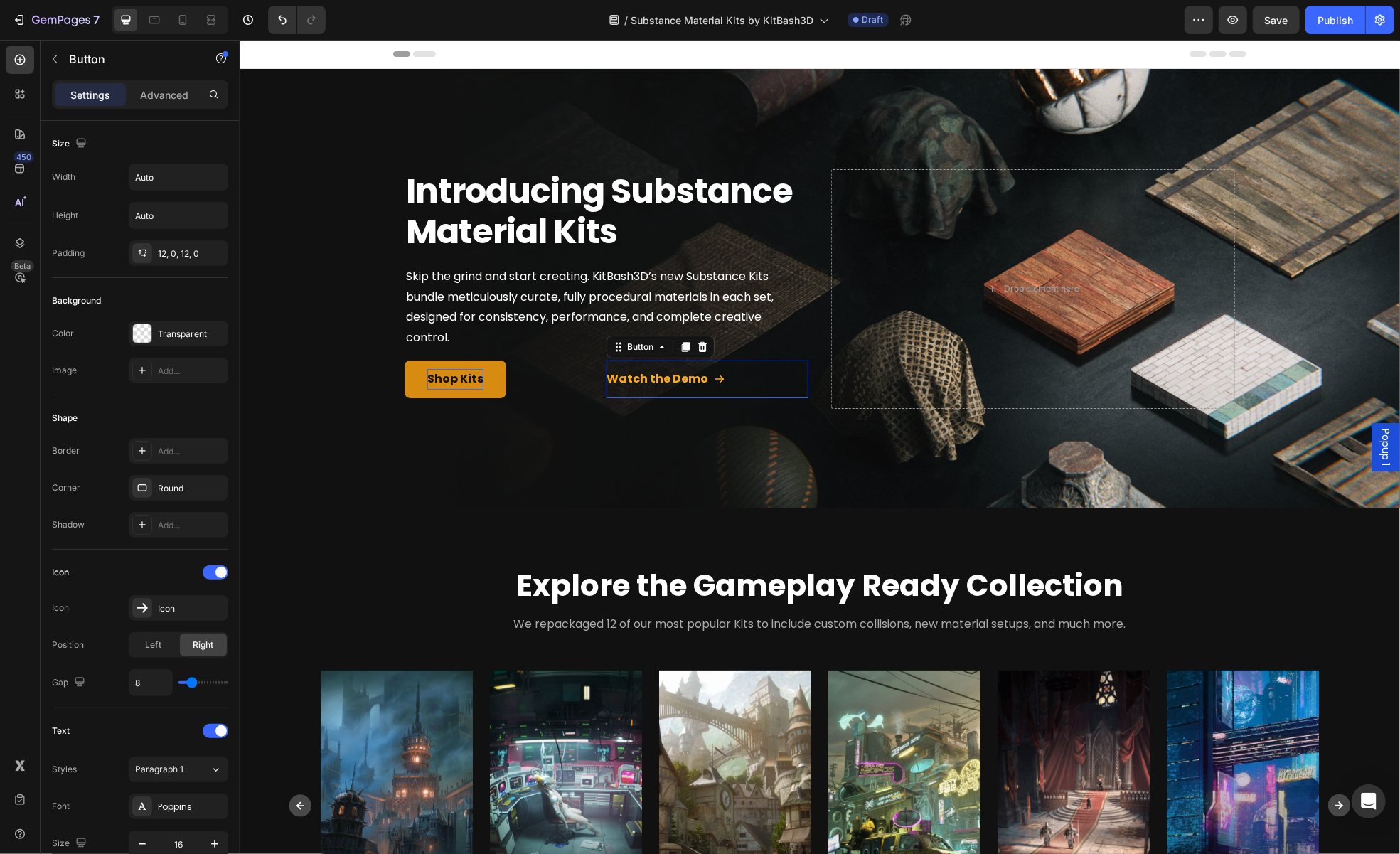
click at [617, 354] on div "Button" at bounding box center [660, 346] width 108 height 23
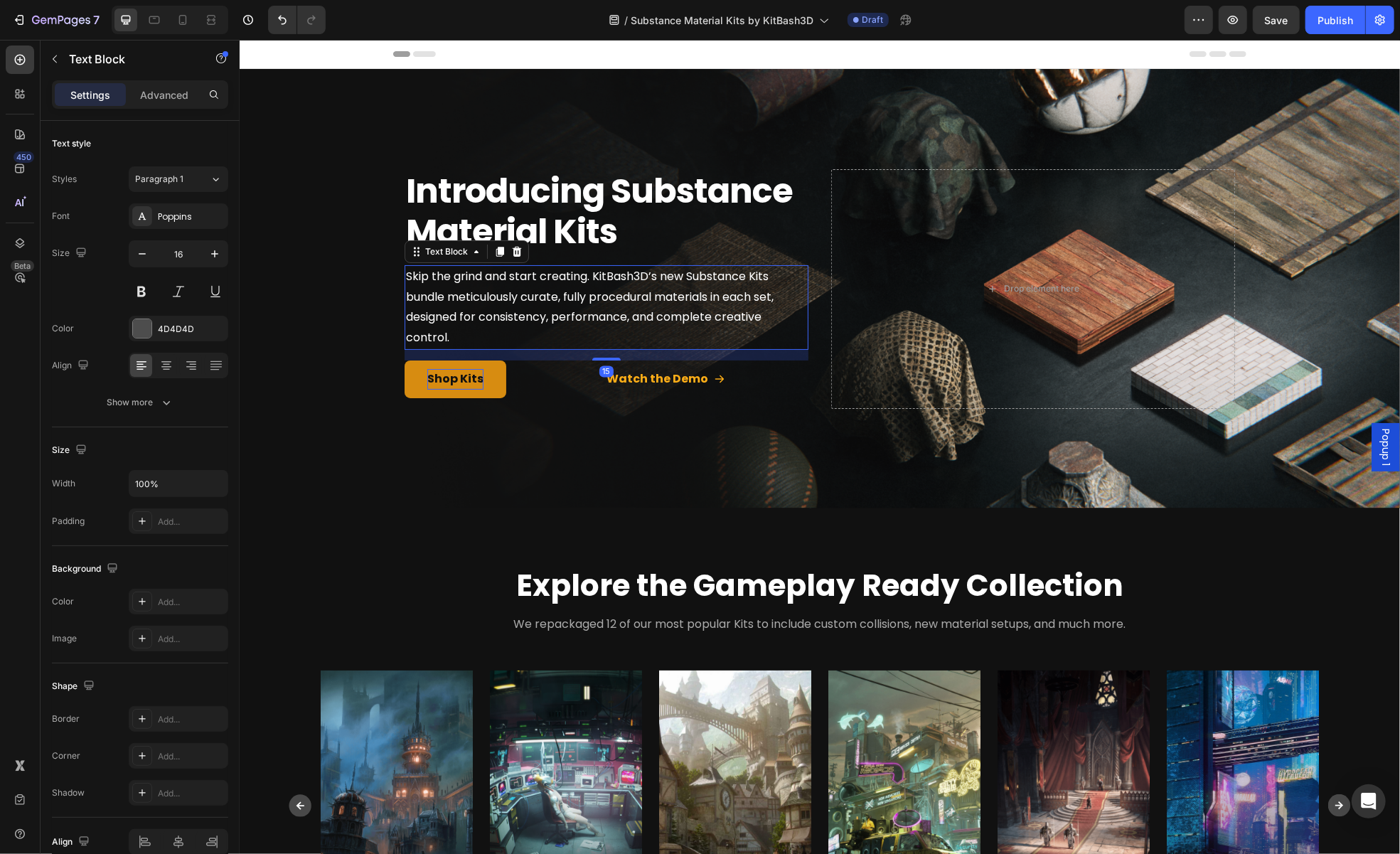
click at [440, 345] on p "Skip the grind and start creating. KitBash3D’s new Substance Kits bundle meticu…" at bounding box center [606, 307] width 401 height 82
click at [522, 361] on div "Shop Kits Button" at bounding box center [505, 378] width 202 height 38
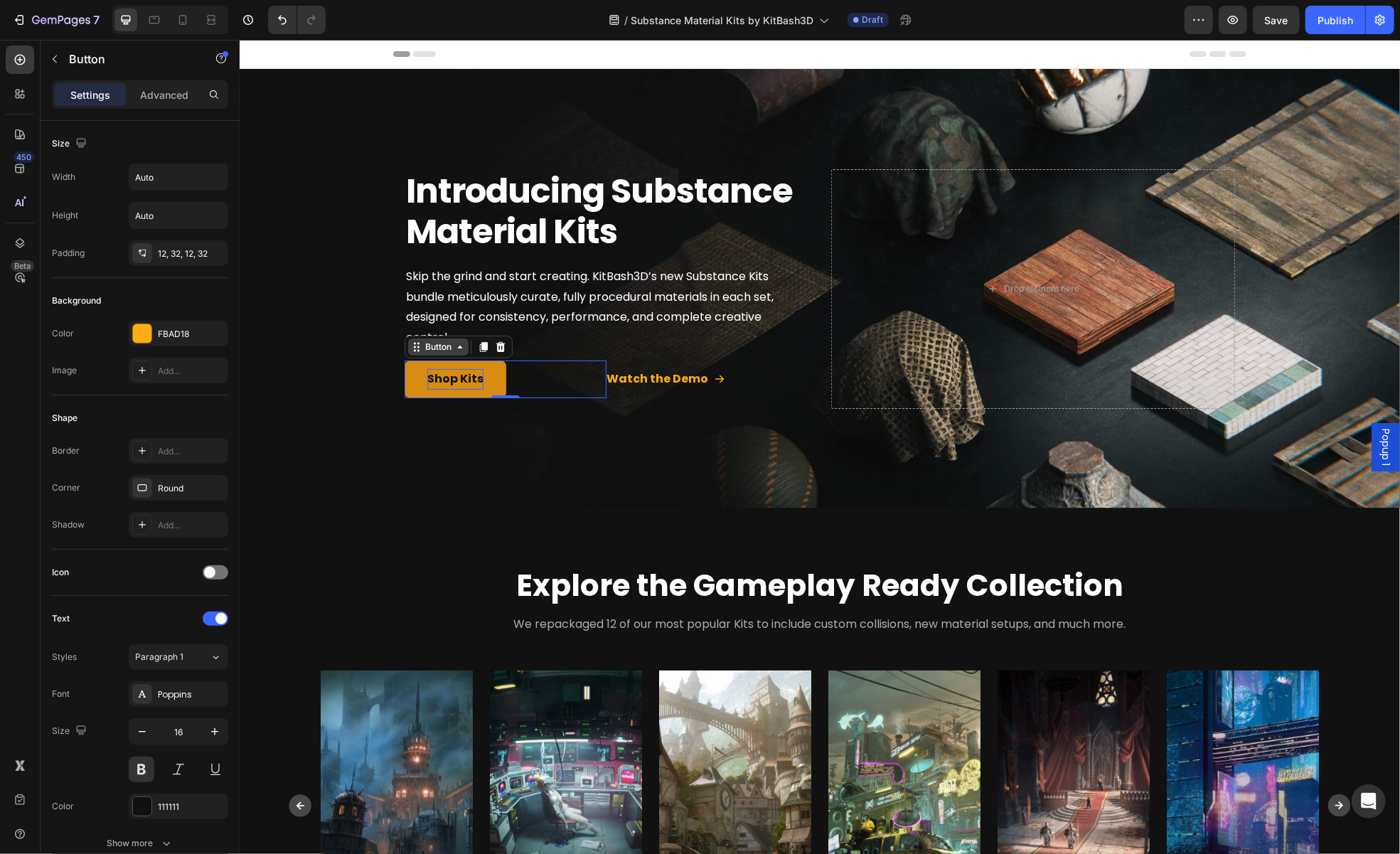
click at [433, 346] on div "Button" at bounding box center [438, 345] width 32 height 13
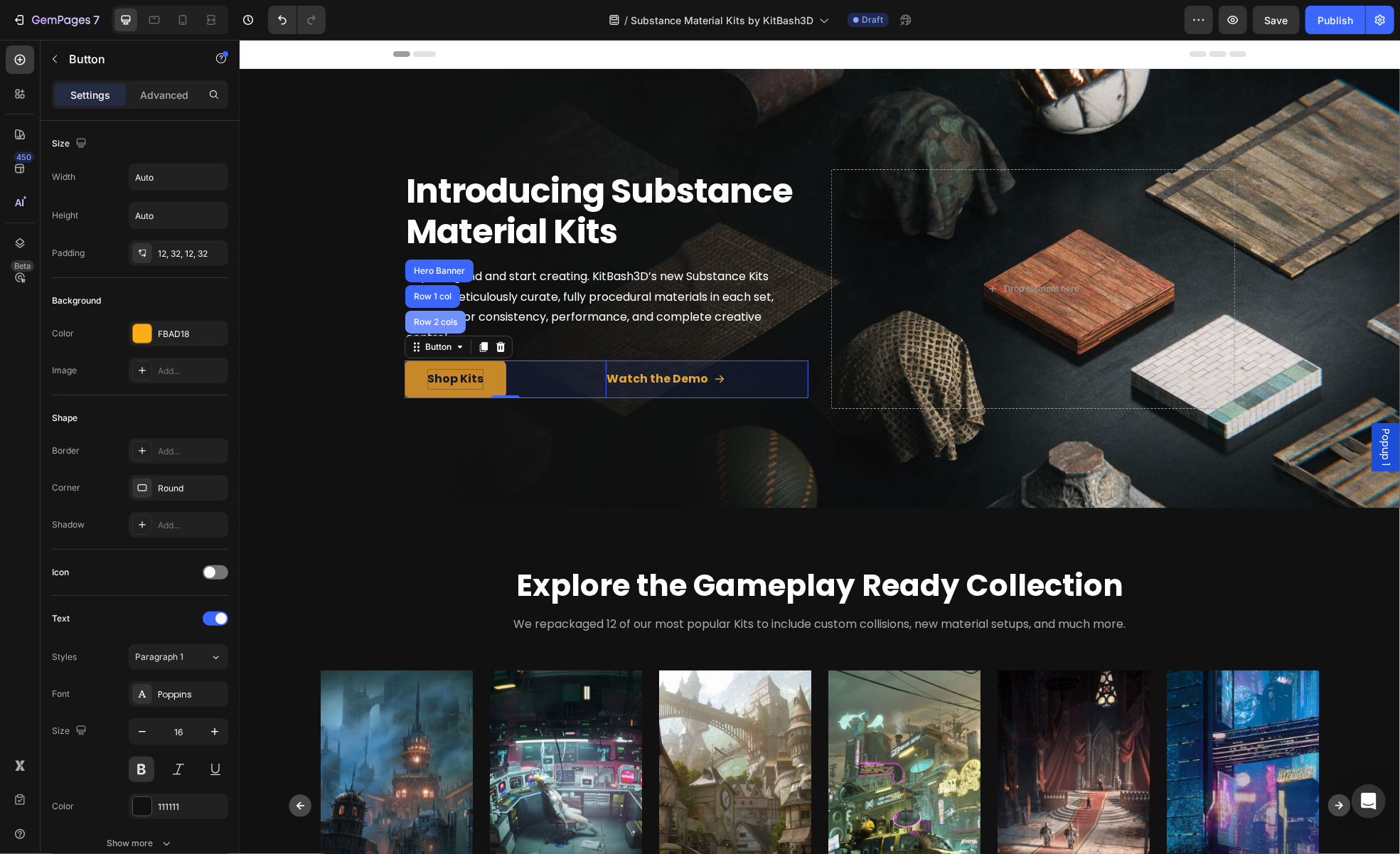
click at [437, 319] on div "Row 2 cols" at bounding box center [435, 321] width 49 height 9
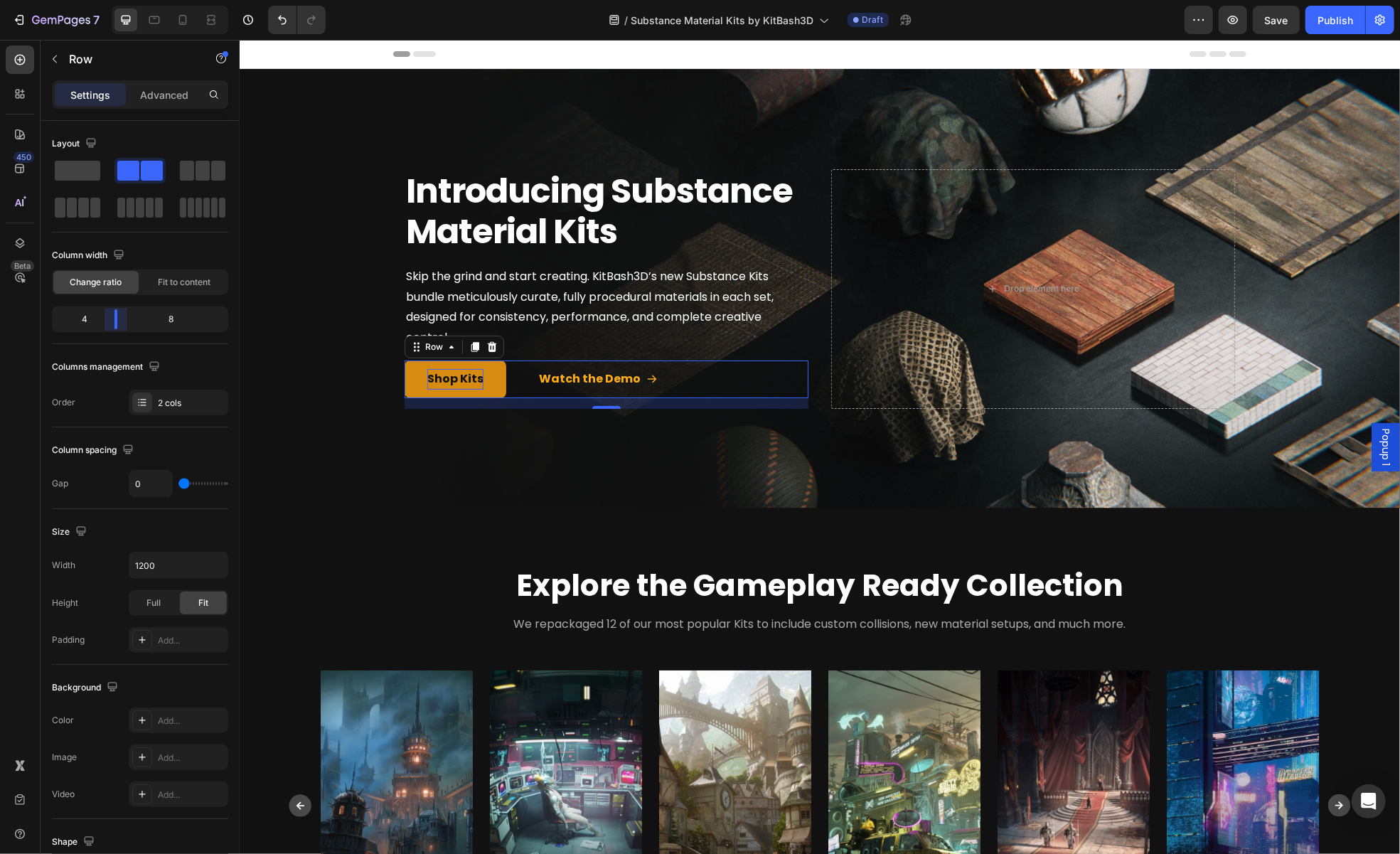
drag, startPoint x: 141, startPoint y: 322, endPoint x: 111, endPoint y: 323, distance: 30.0
click at [111, 0] on body "7 Version history / Substance Material Kits by KitBash3D Draft Preview Save Pub…" at bounding box center [700, 0] width 1400 height 0
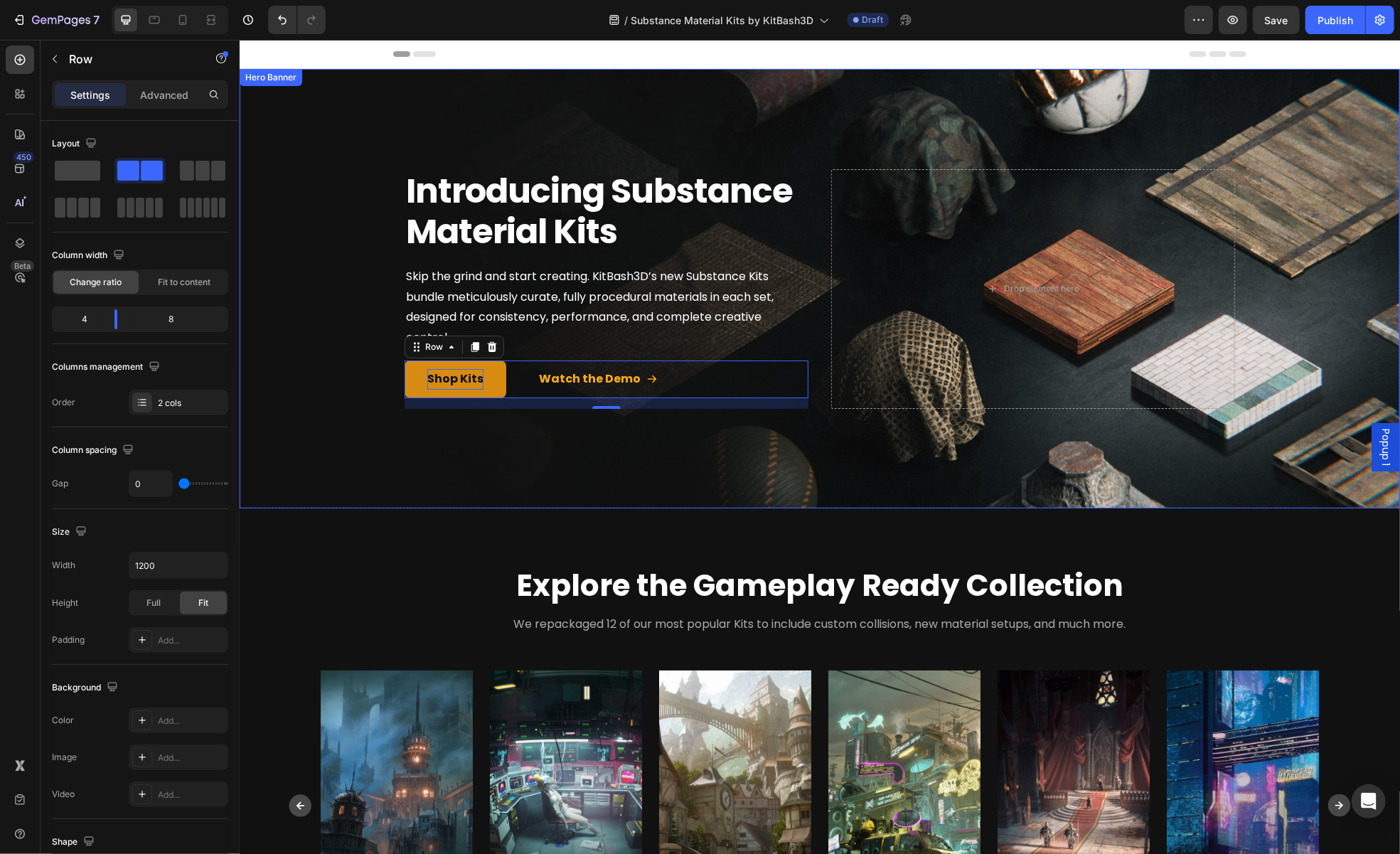
click at [501, 424] on div "Overlay" at bounding box center [818, 288] width 1161 height 440
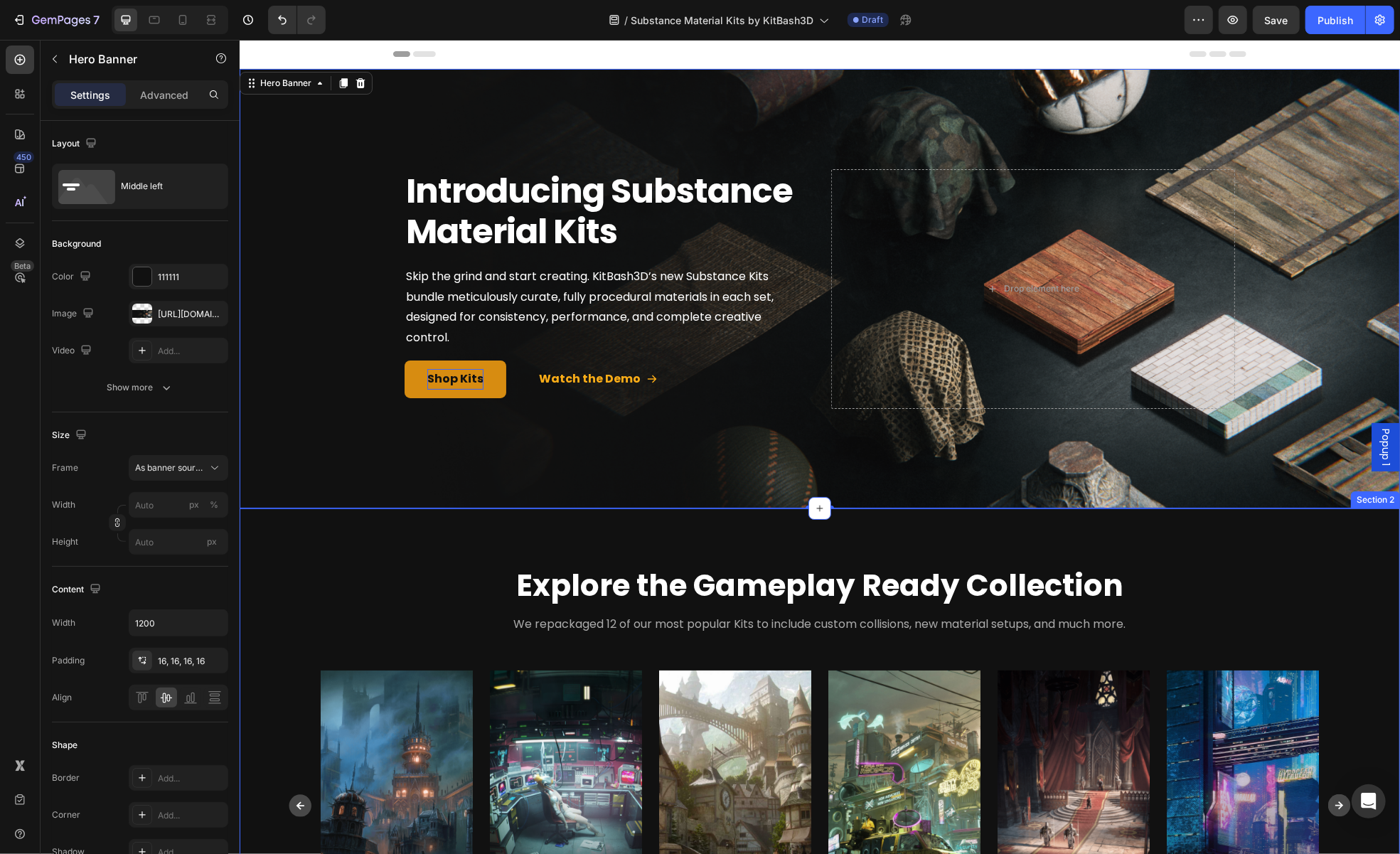
click at [1201, 546] on div "Explore the Gameplay Ready Collection Heading Row We repackaged 12 of our most …" at bounding box center [818, 752] width 1161 height 490
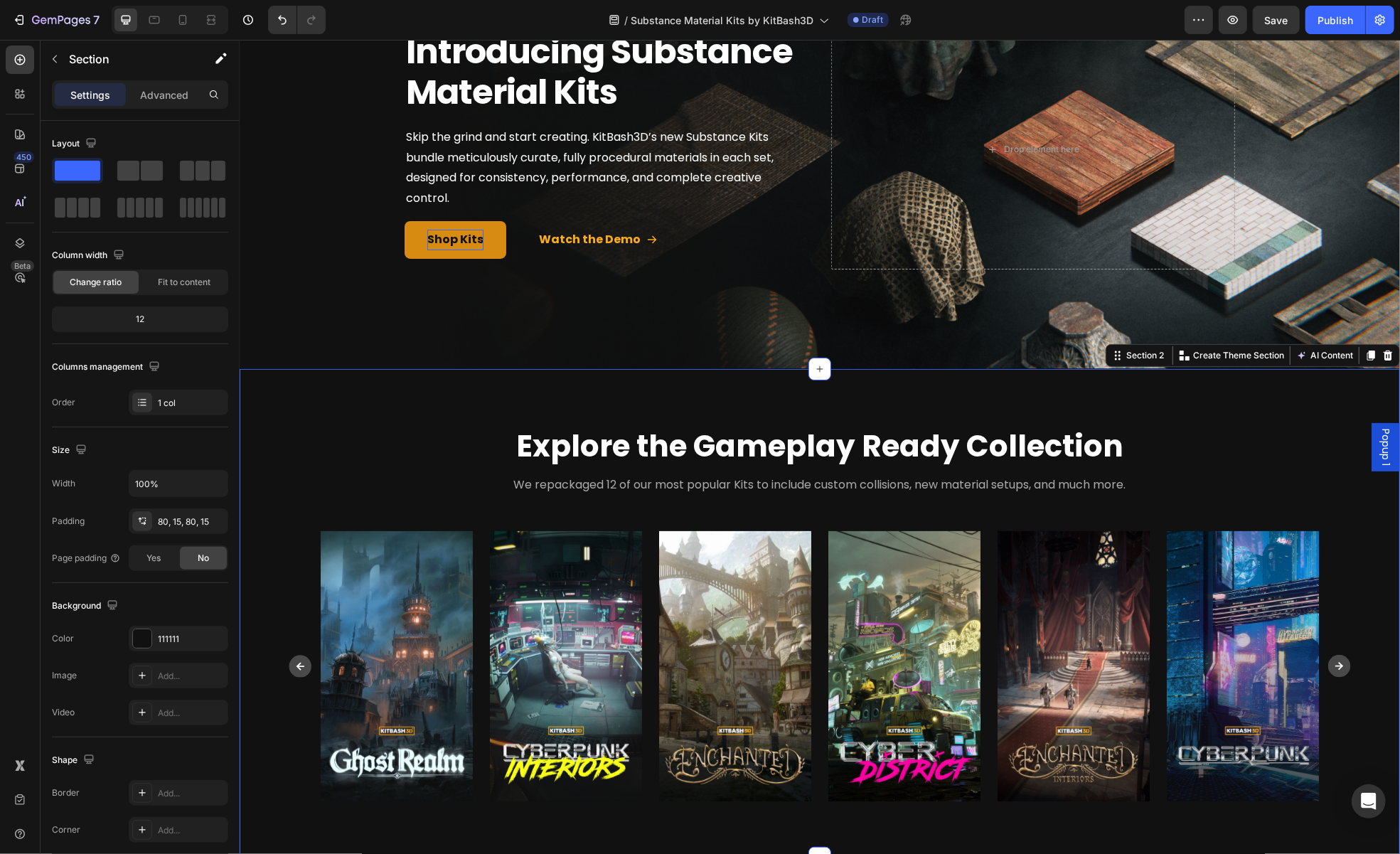
scroll to position [142, 0]
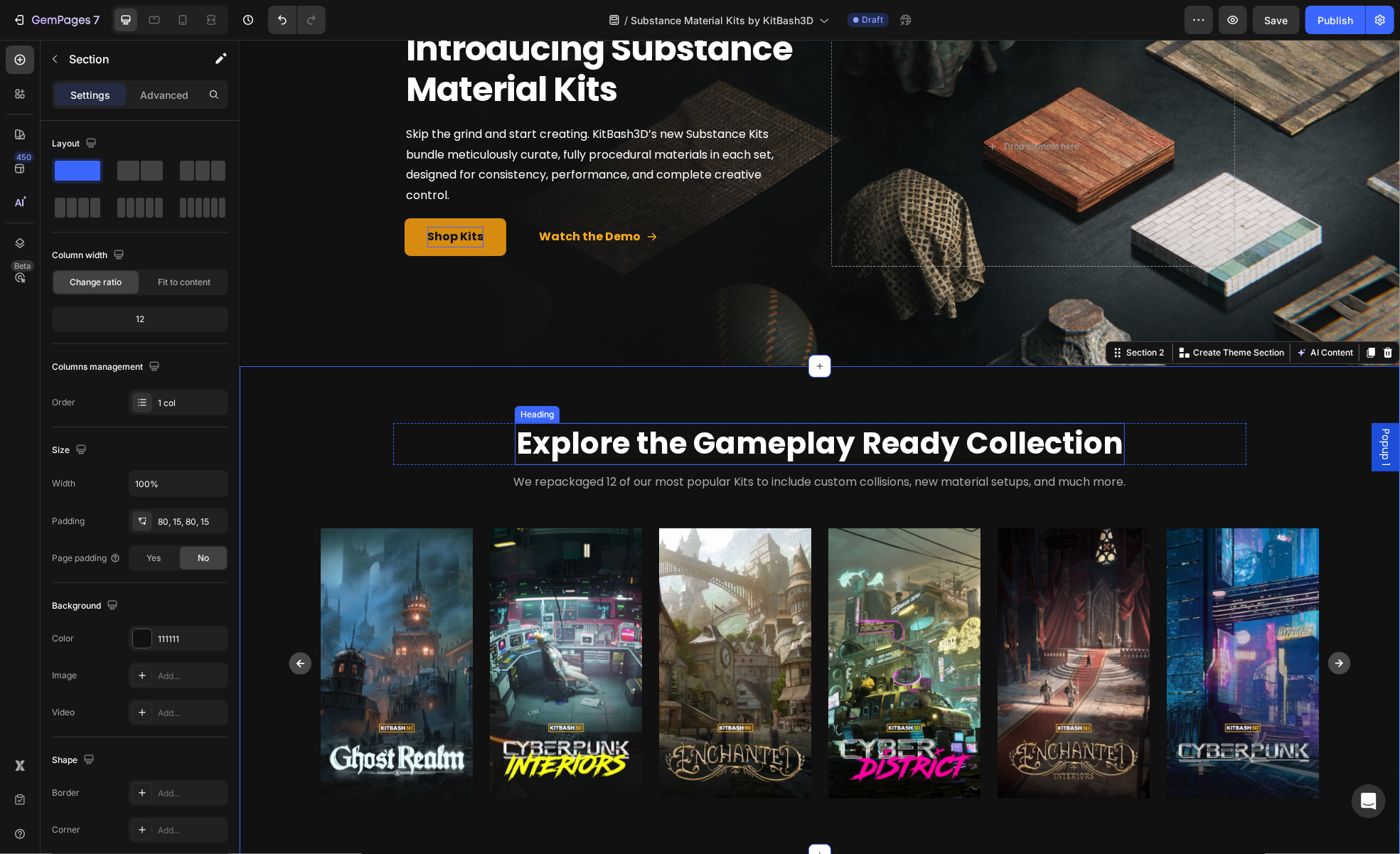
click at [638, 439] on span "Explore the Gameplay Ready Collection" at bounding box center [819, 443] width 608 height 42
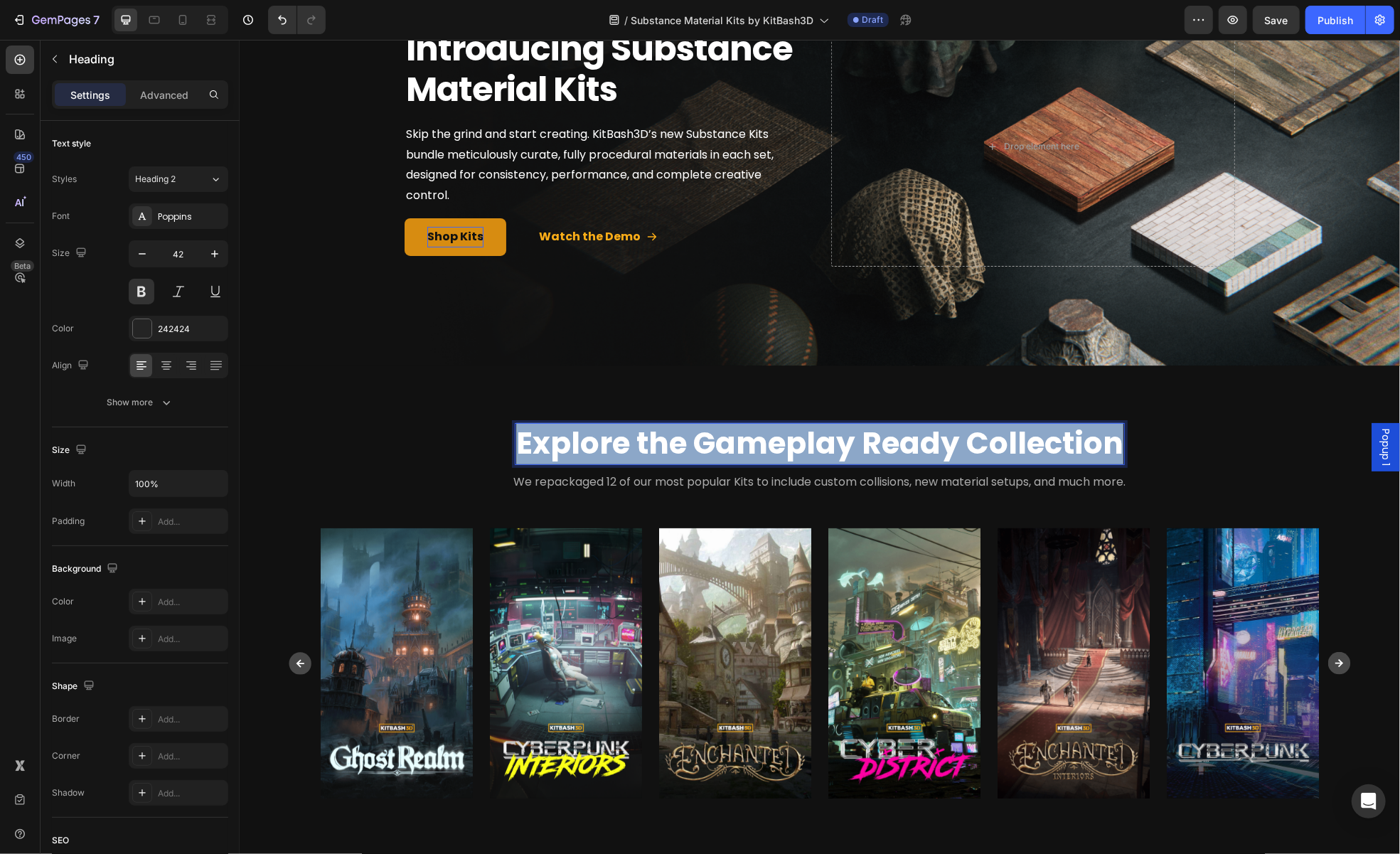
click at [638, 439] on span "Explore the Gameplay Ready Collection" at bounding box center [819, 443] width 608 height 42
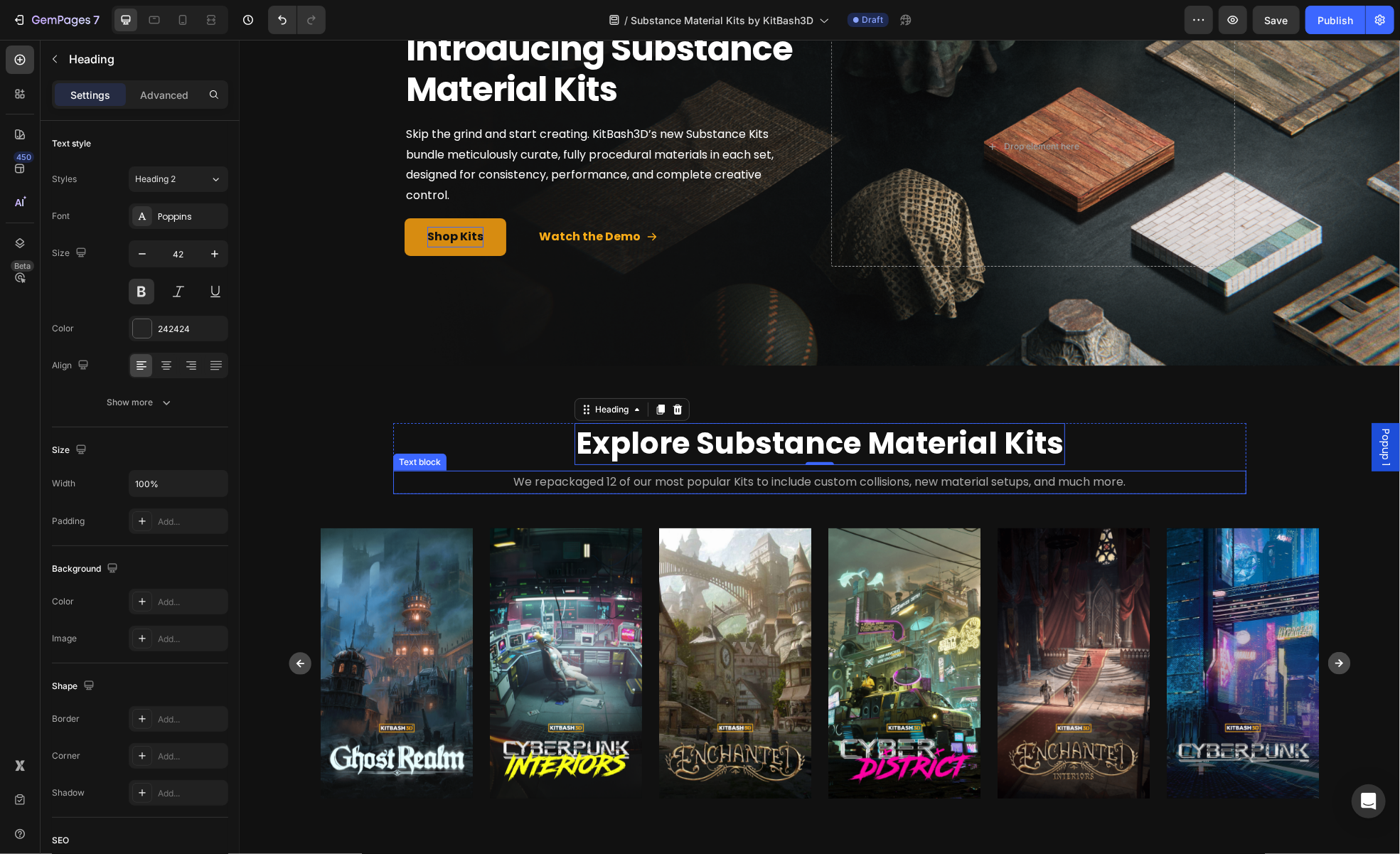
click at [662, 481] on span "We repackaged 12 of our most popular Kits to include custom collisions, new mat…" at bounding box center [819, 481] width 612 height 16
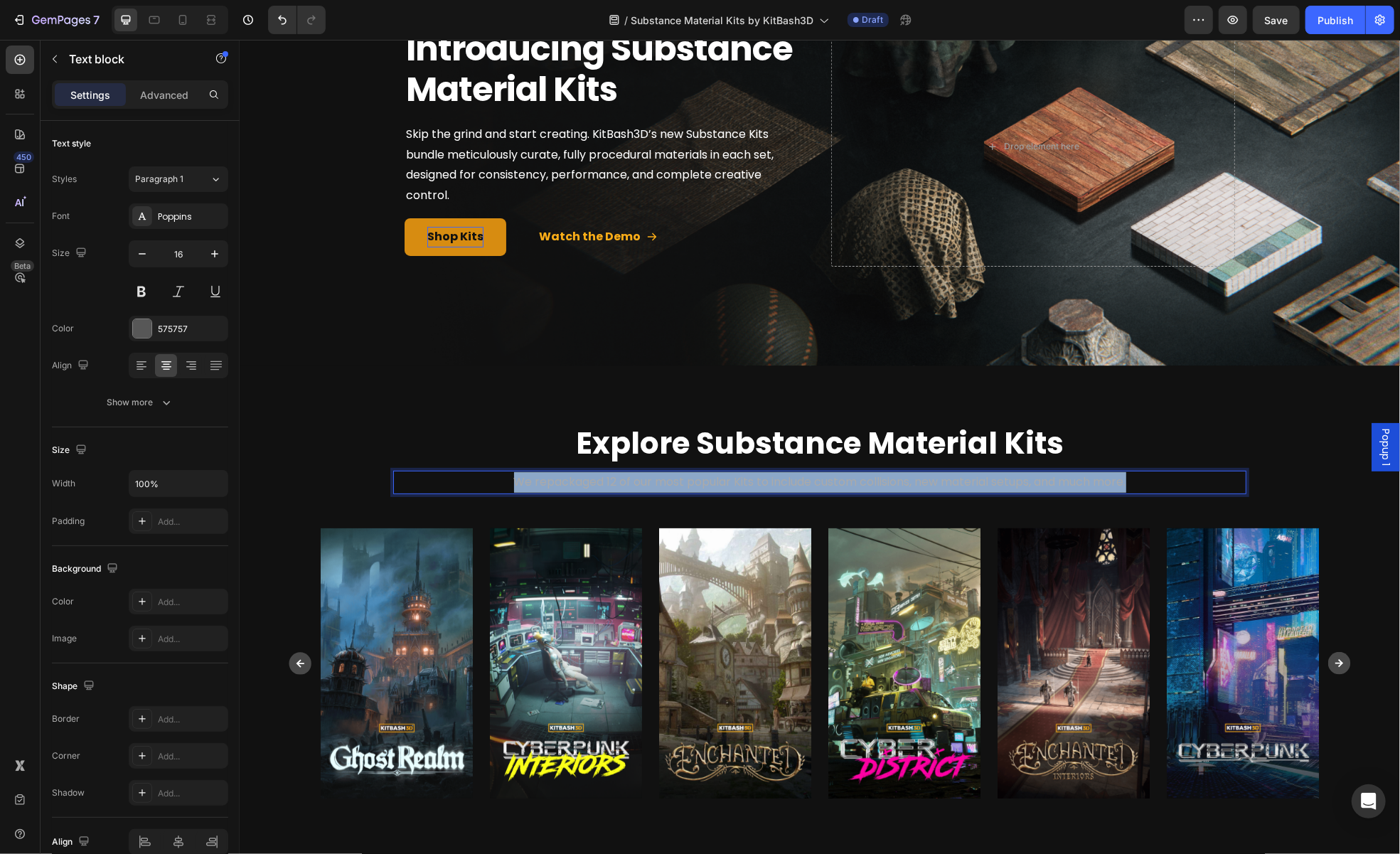
click at [662, 481] on span "We repackaged 12 of our most popular Kits to include custom collisions, new mat…" at bounding box center [819, 481] width 612 height 16
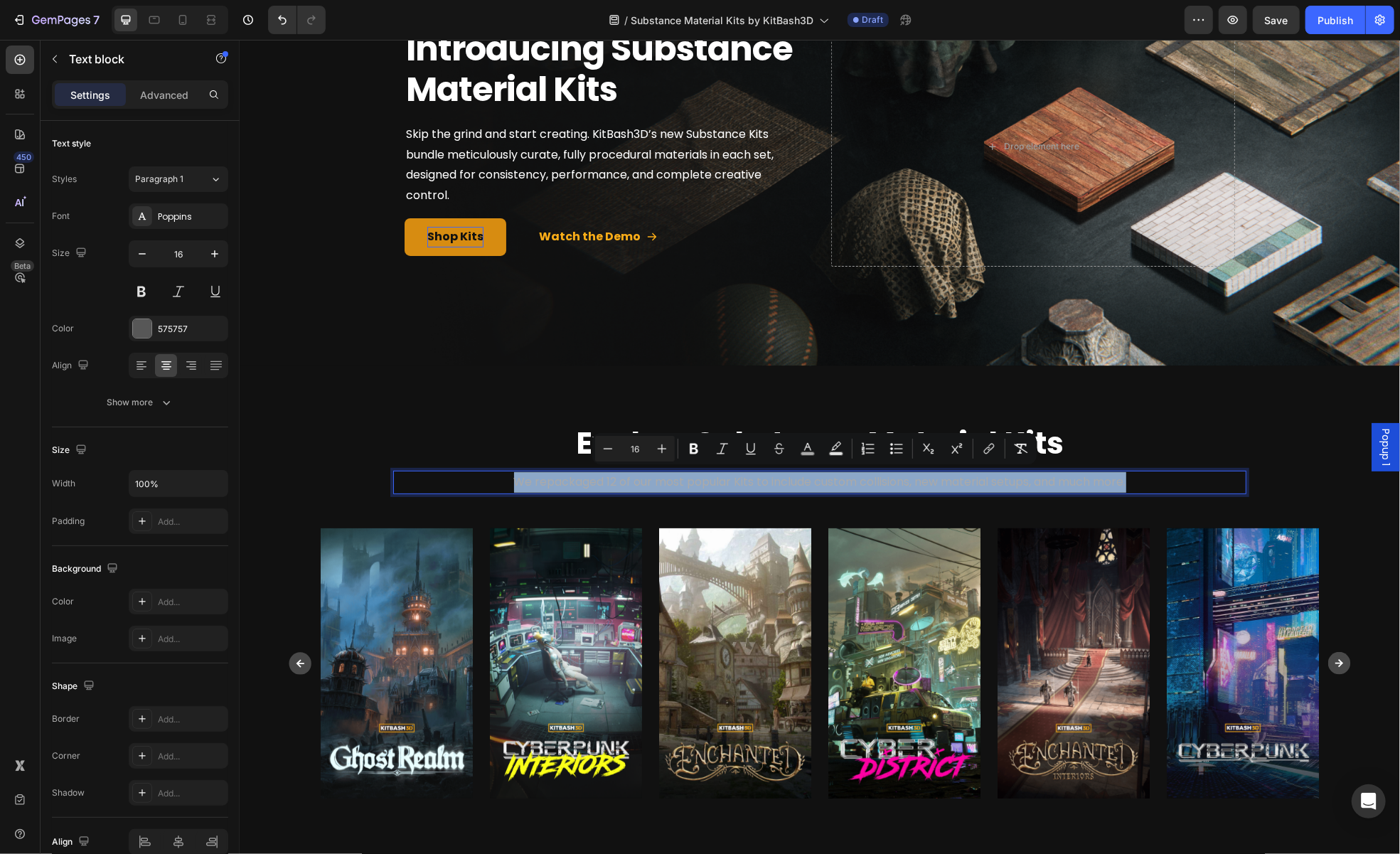
click at [662, 481] on span "We repackaged 12 of our most popular Kits to include custom collisions, new mat…" at bounding box center [819, 481] width 612 height 16
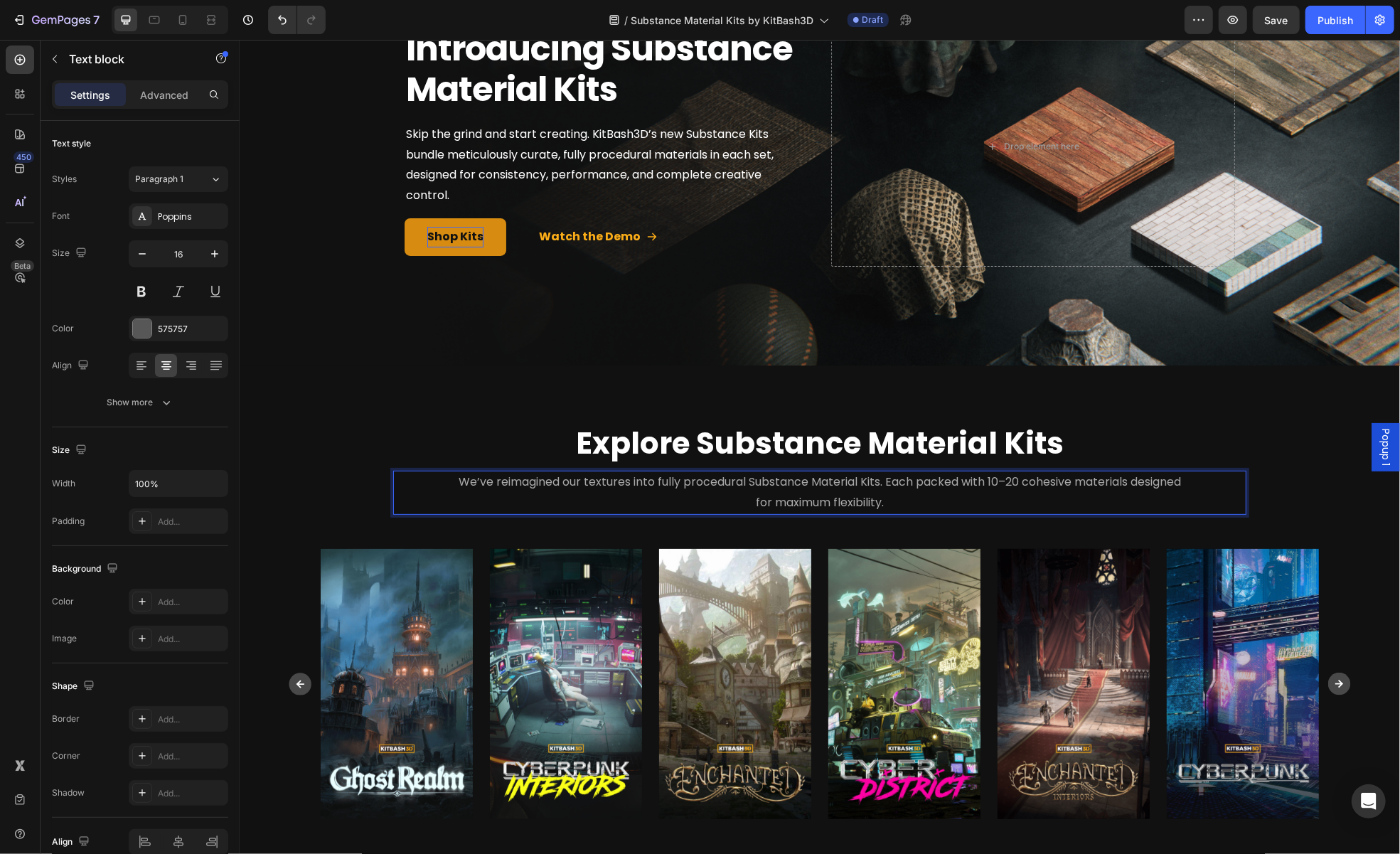
click at [678, 478] on span "We’ve reimagined our textures into fully procedural Substance Material Kits. Ea…" at bounding box center [818, 491] width 722 height 37
click at [1135, 404] on div "⁠⁠⁠⁠⁠⁠⁠ Explore Substance Material Kits Heading Row We’ve reimagined our textur…" at bounding box center [818, 620] width 1161 height 510
click at [1050, 485] on p "We’ve reimagined our textures into fully procedural Substance Material Kits. Ea…" at bounding box center [819, 491] width 737 height 41
click at [676, 482] on span "We’ve reimagined our textures into fully procedural Substance Material Kits. Ea…" at bounding box center [818, 491] width 722 height 37
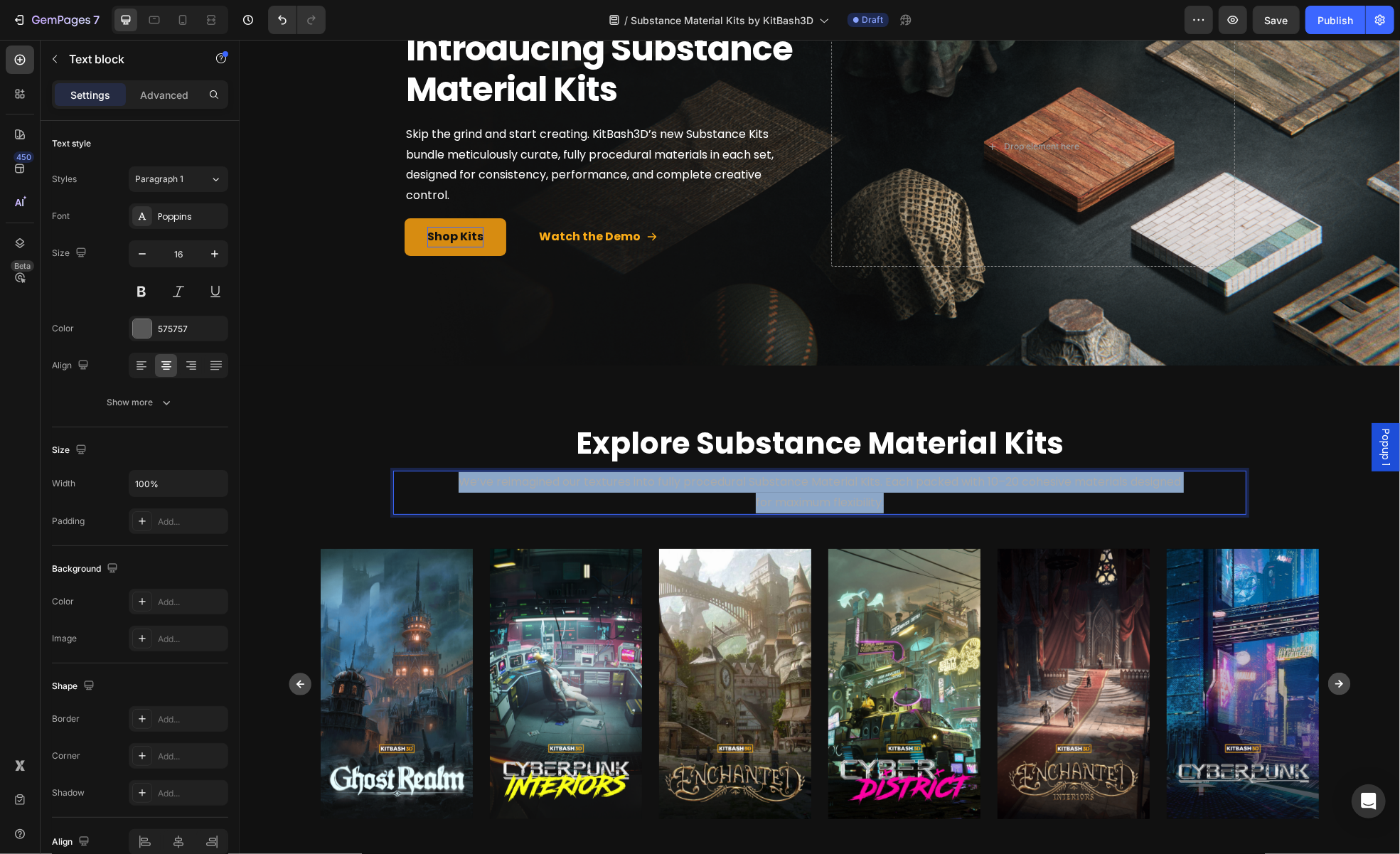
click at [676, 482] on span "We’ve reimagined our textures into fully procedural Substance Material Kits. Ea…" at bounding box center [818, 491] width 722 height 37
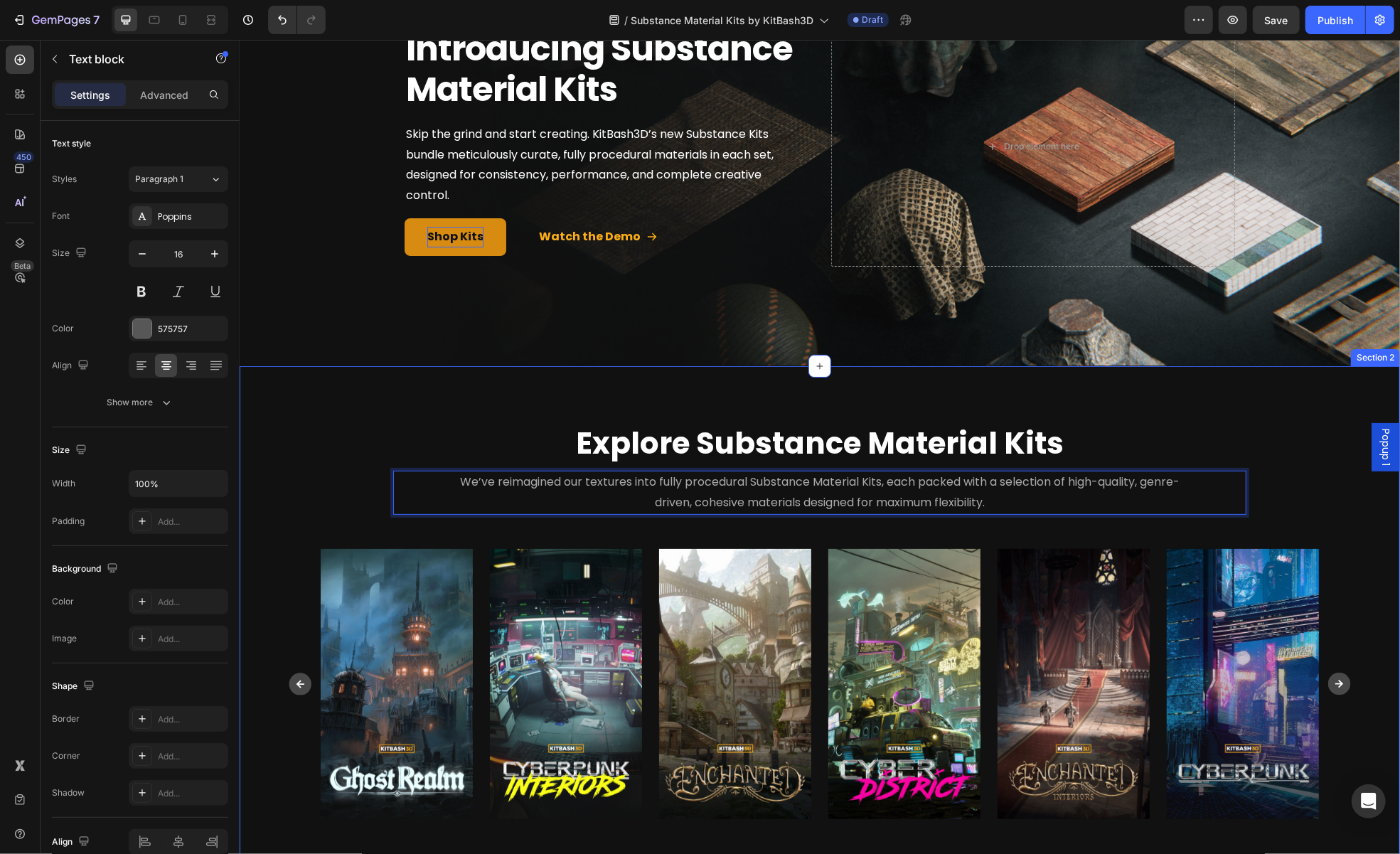
click at [1002, 526] on div "⁠⁠⁠⁠⁠⁠⁠ Explore Substance Material Kits Heading Row We’ve reimagined our textur…" at bounding box center [819, 620] width 1139 height 396
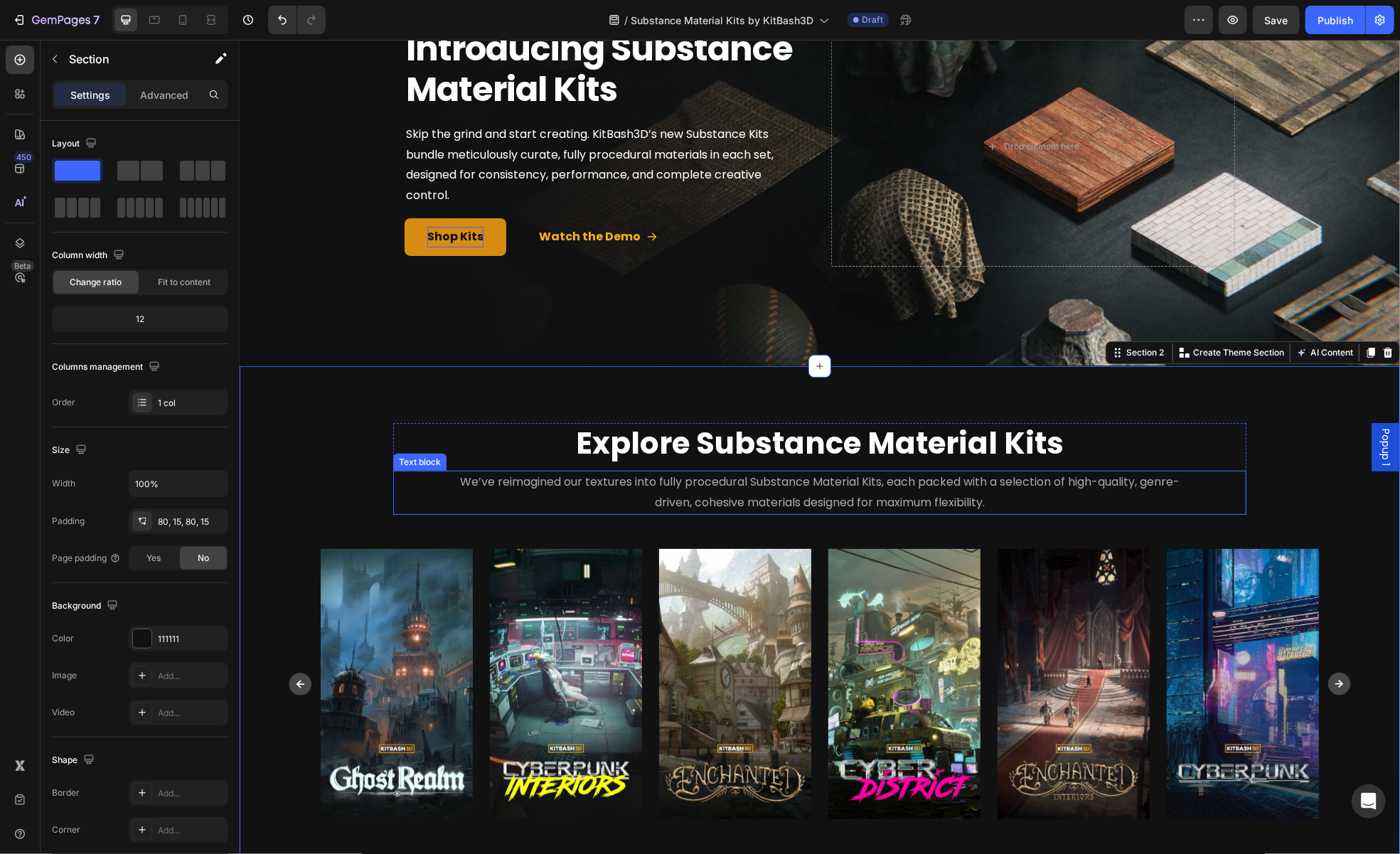
click at [616, 488] on p "We’ve reimagined our textures into fully procedural Substance Material Kits, ea…" at bounding box center [819, 491] width 737 height 41
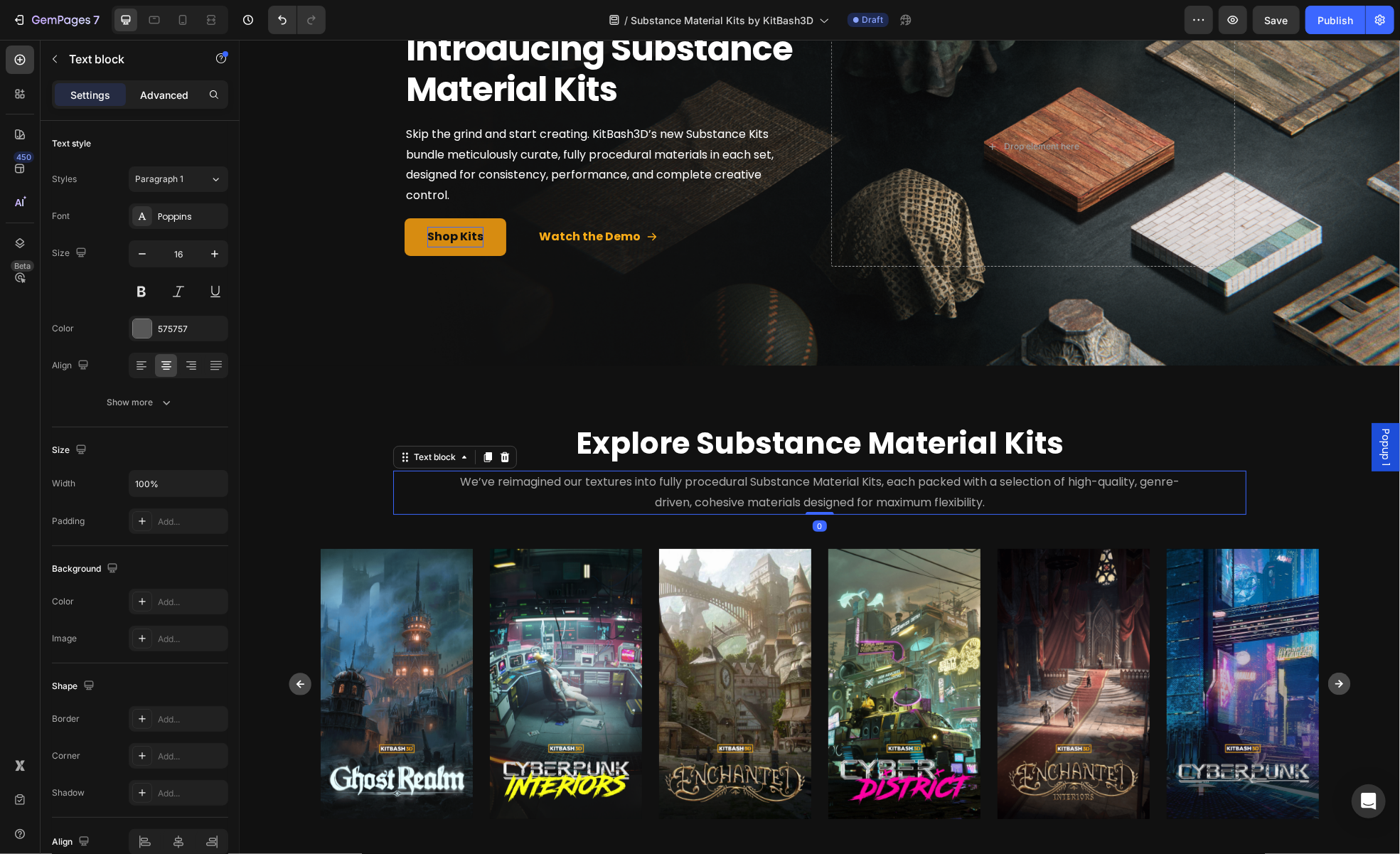
click at [177, 97] on p "Advanced" at bounding box center [164, 95] width 48 height 15
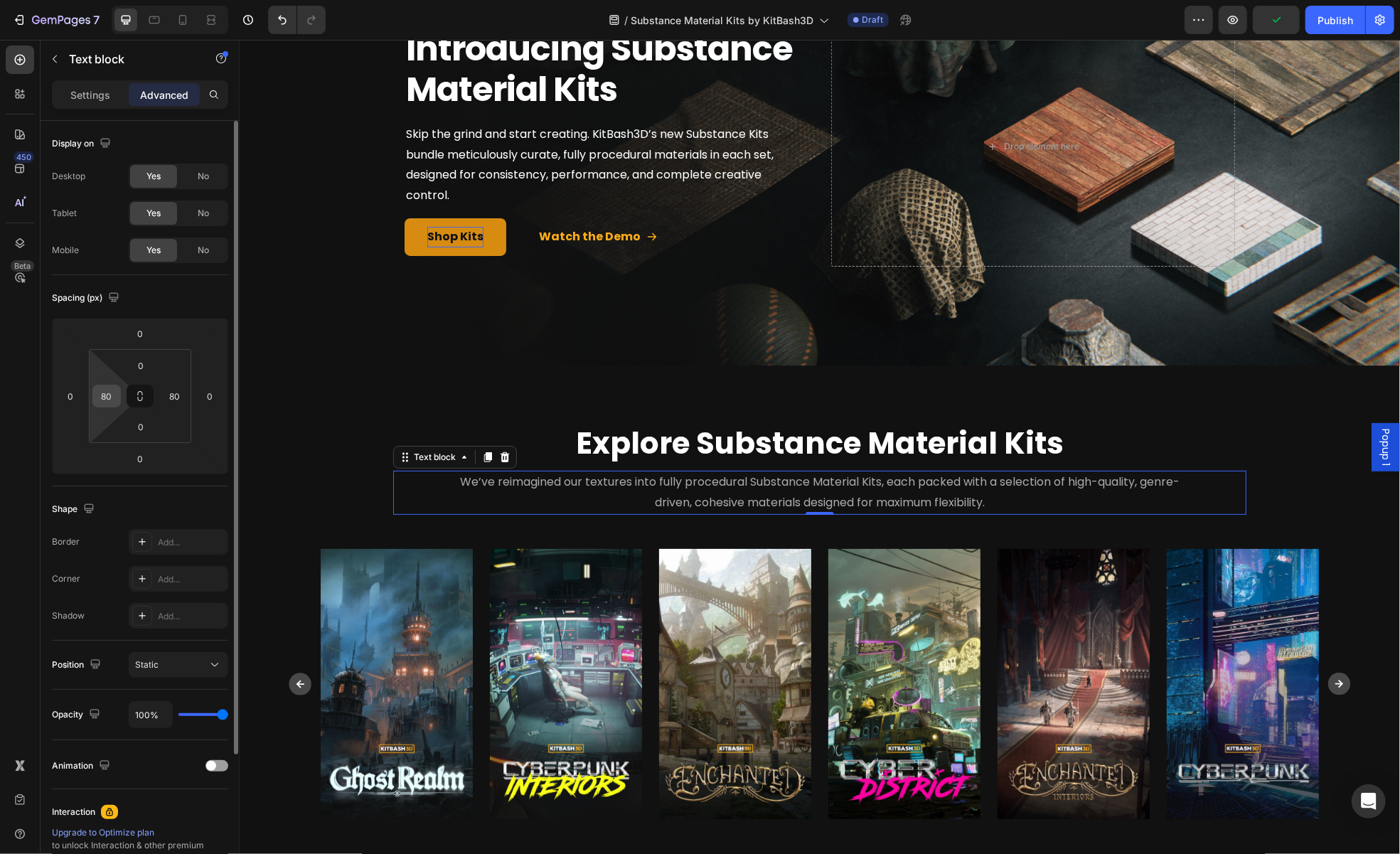
click at [117, 399] on div "80" at bounding box center [107, 396] width 29 height 23
click at [112, 396] on input "80" at bounding box center [107, 396] width 21 height 21
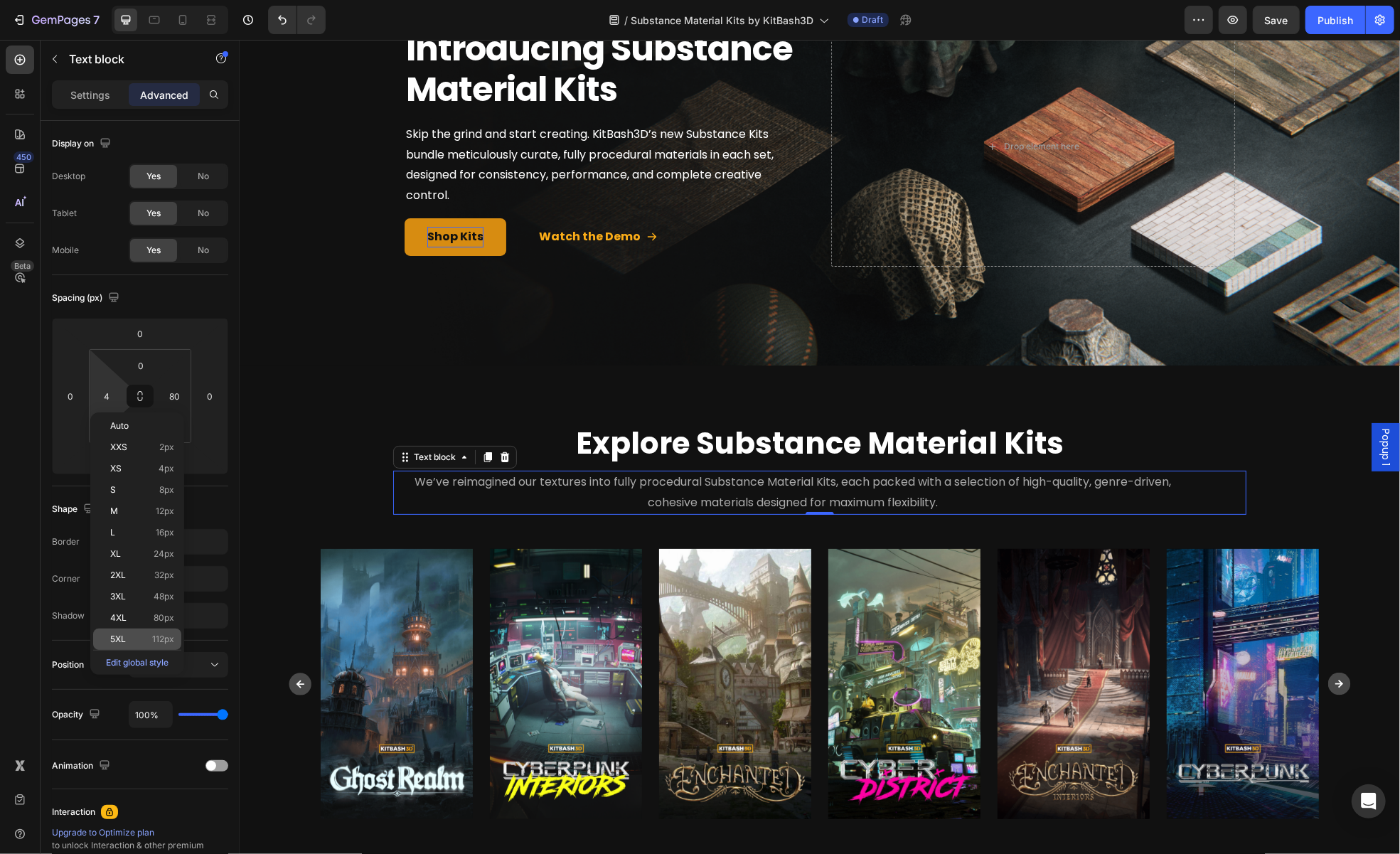
click at [138, 632] on div "5XL 112px" at bounding box center [138, 640] width 88 height 21
type input "112"
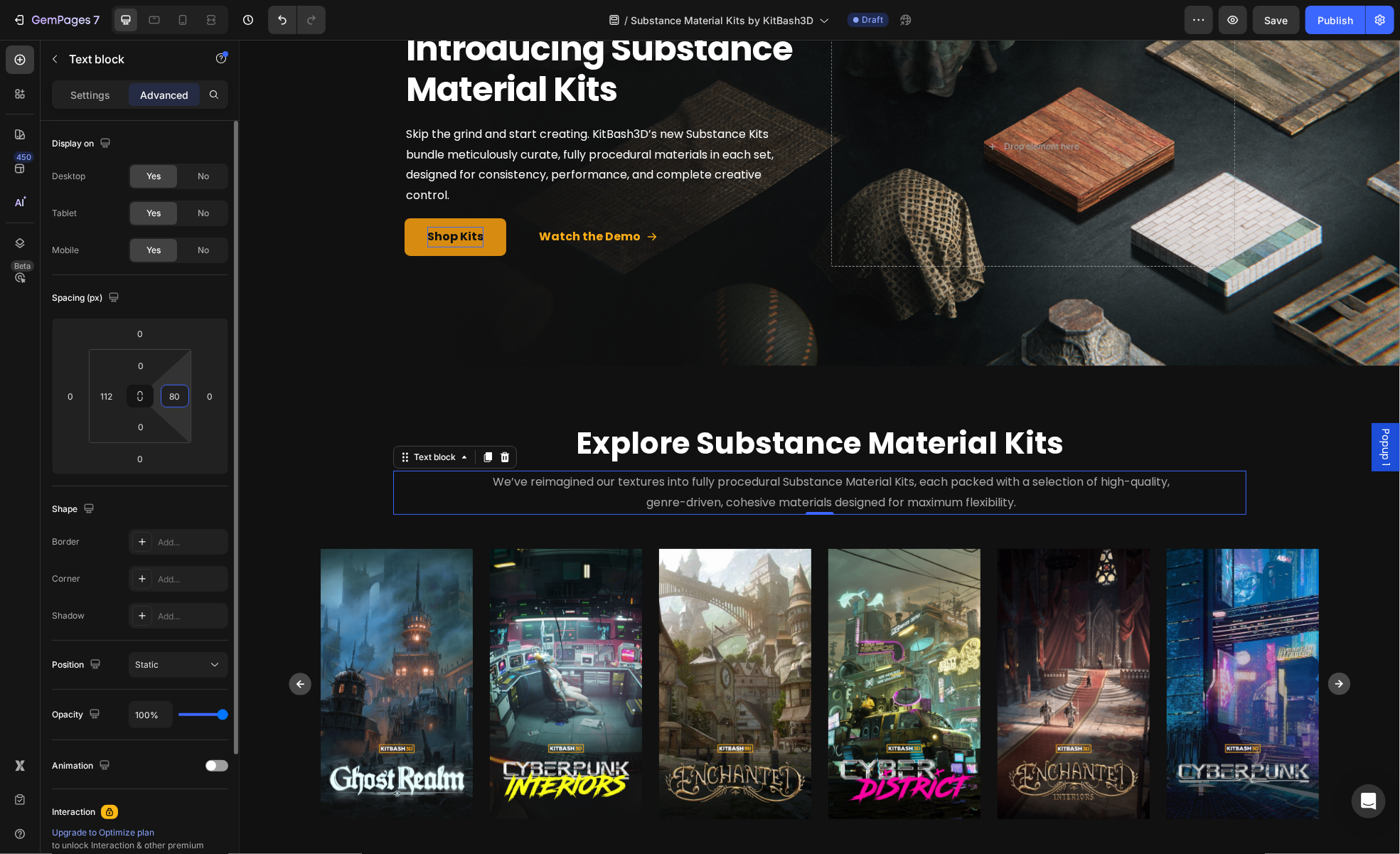
click at [170, 390] on input "80" at bounding box center [175, 396] width 21 height 21
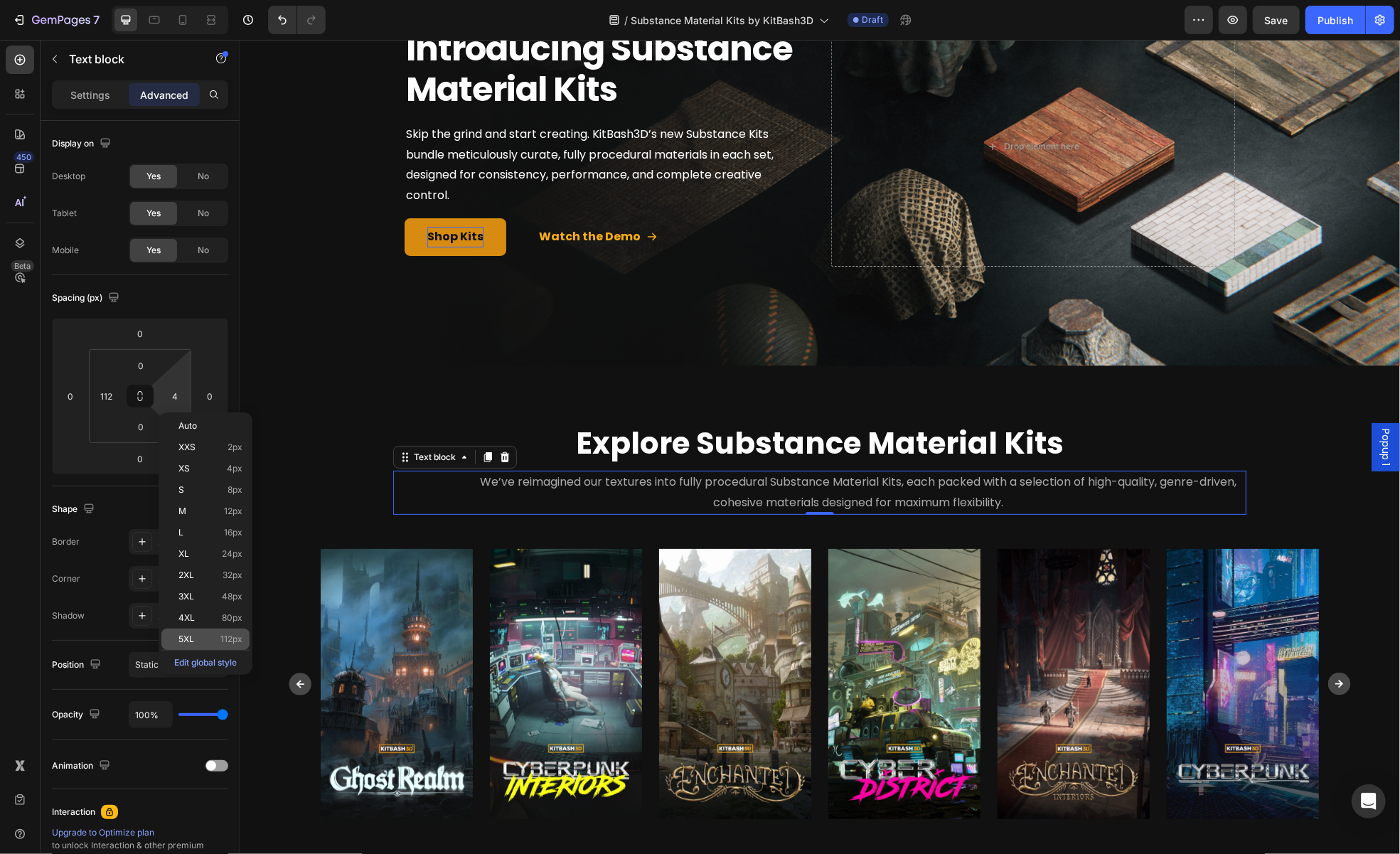
click at [188, 638] on span "5XL" at bounding box center [187, 640] width 15 height 10
type input "112"
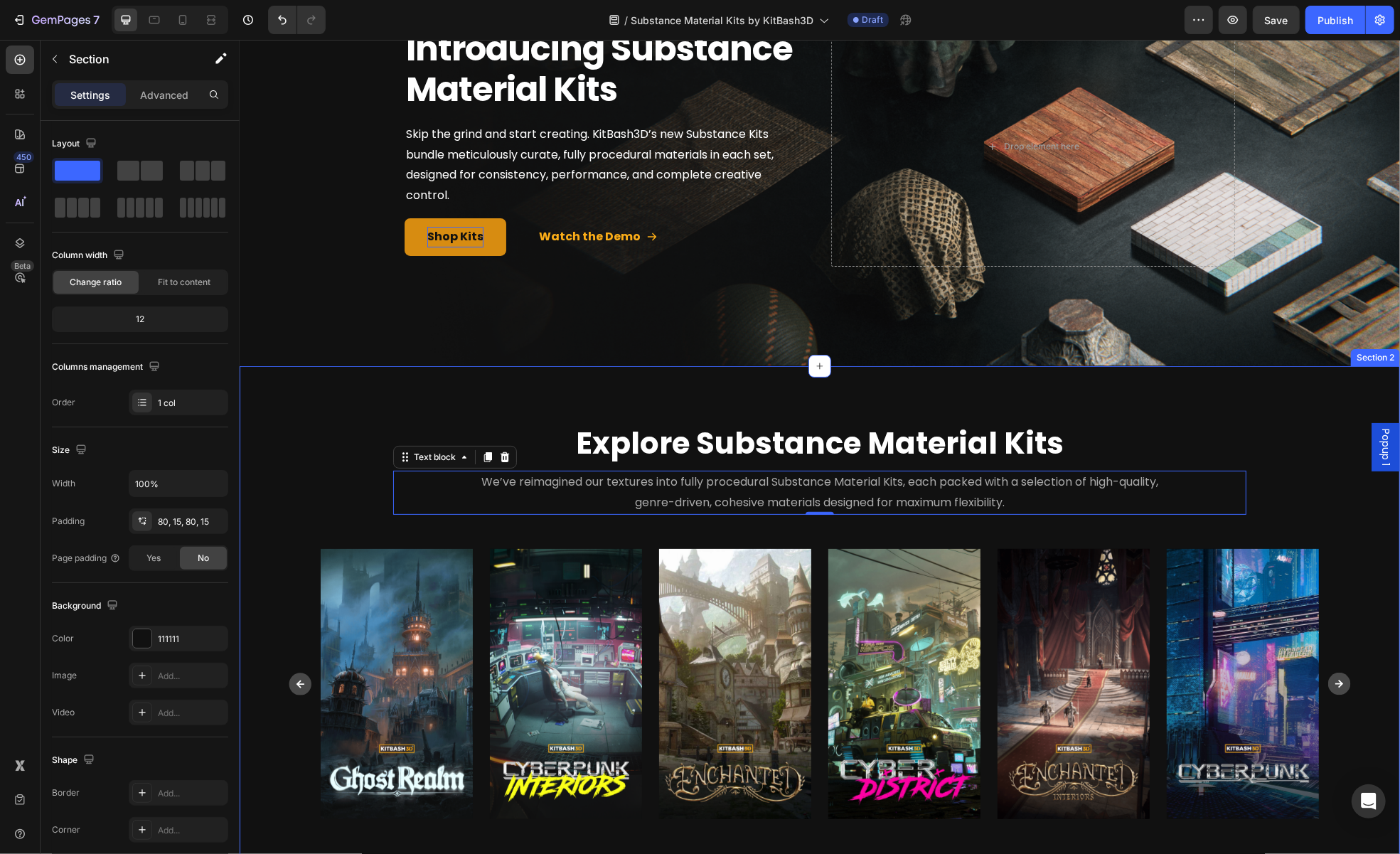
click at [299, 486] on div "⁠⁠⁠⁠⁠⁠⁠ Explore Substance Material Kits Heading Row We’ve reimagined our textur…" at bounding box center [819, 620] width 1139 height 396
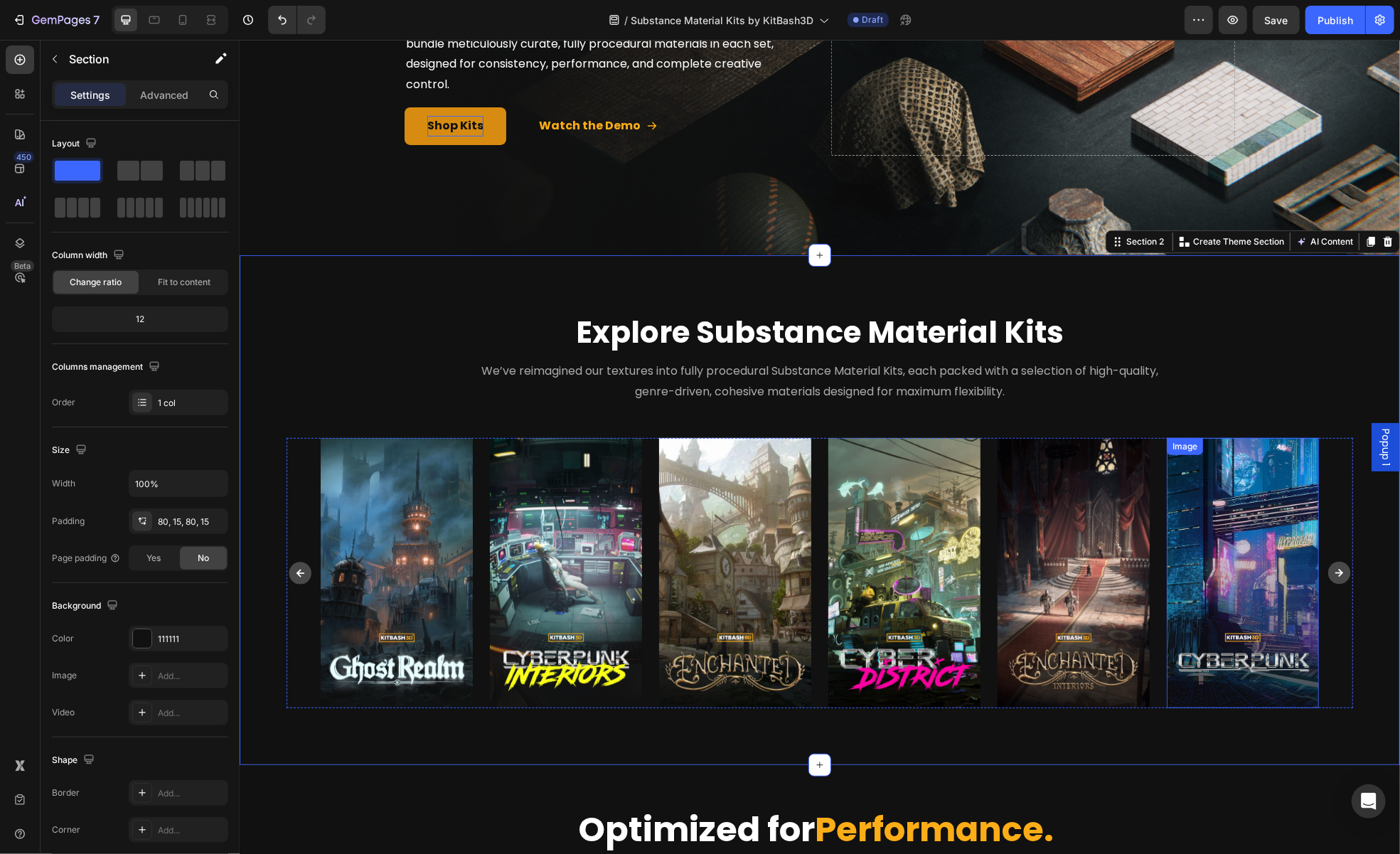
scroll to position [285, 0]
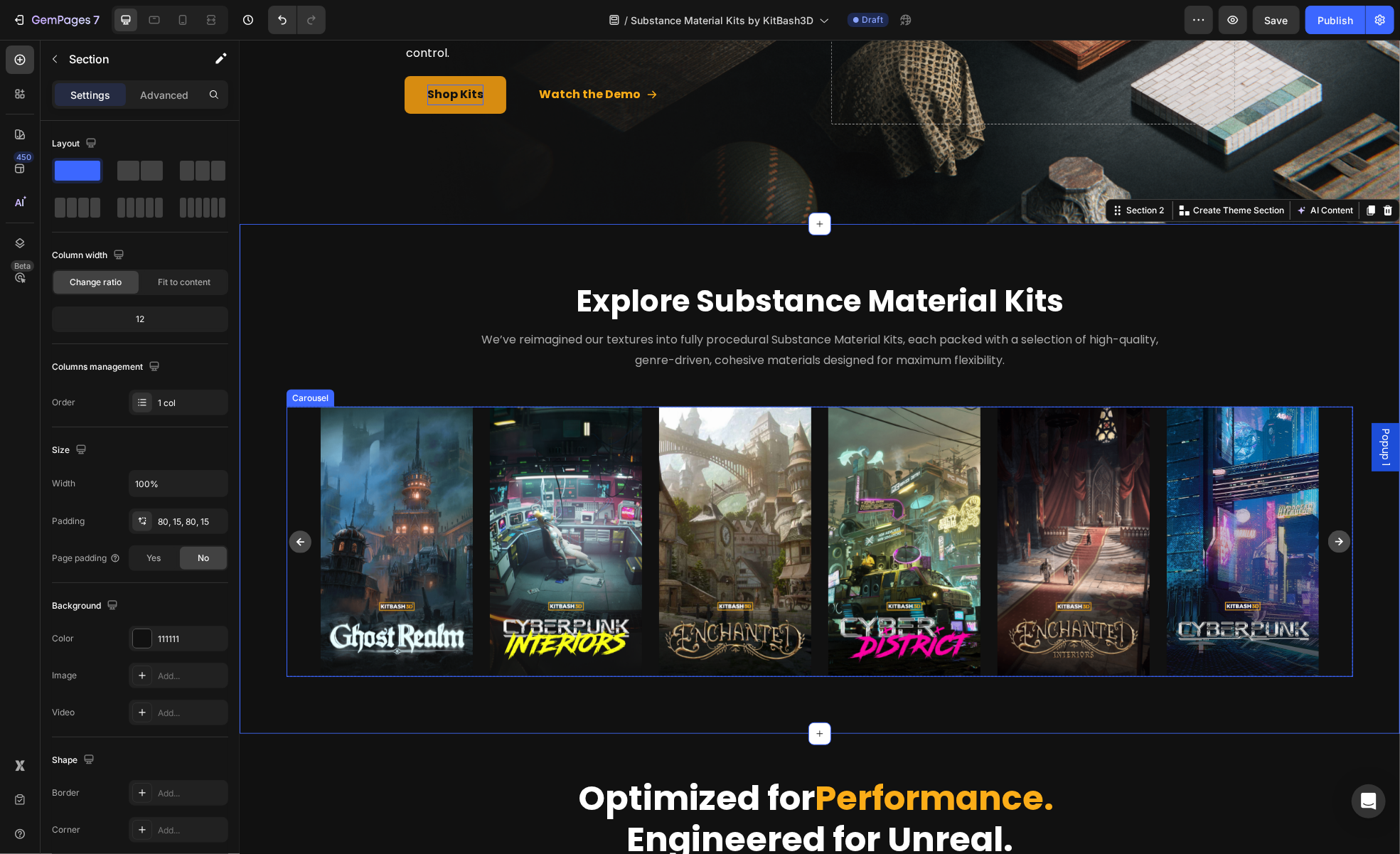
click at [1334, 622] on div "Image Image Image Image Image Image Image Image Image Image Image" at bounding box center [818, 540] width 1066 height 270
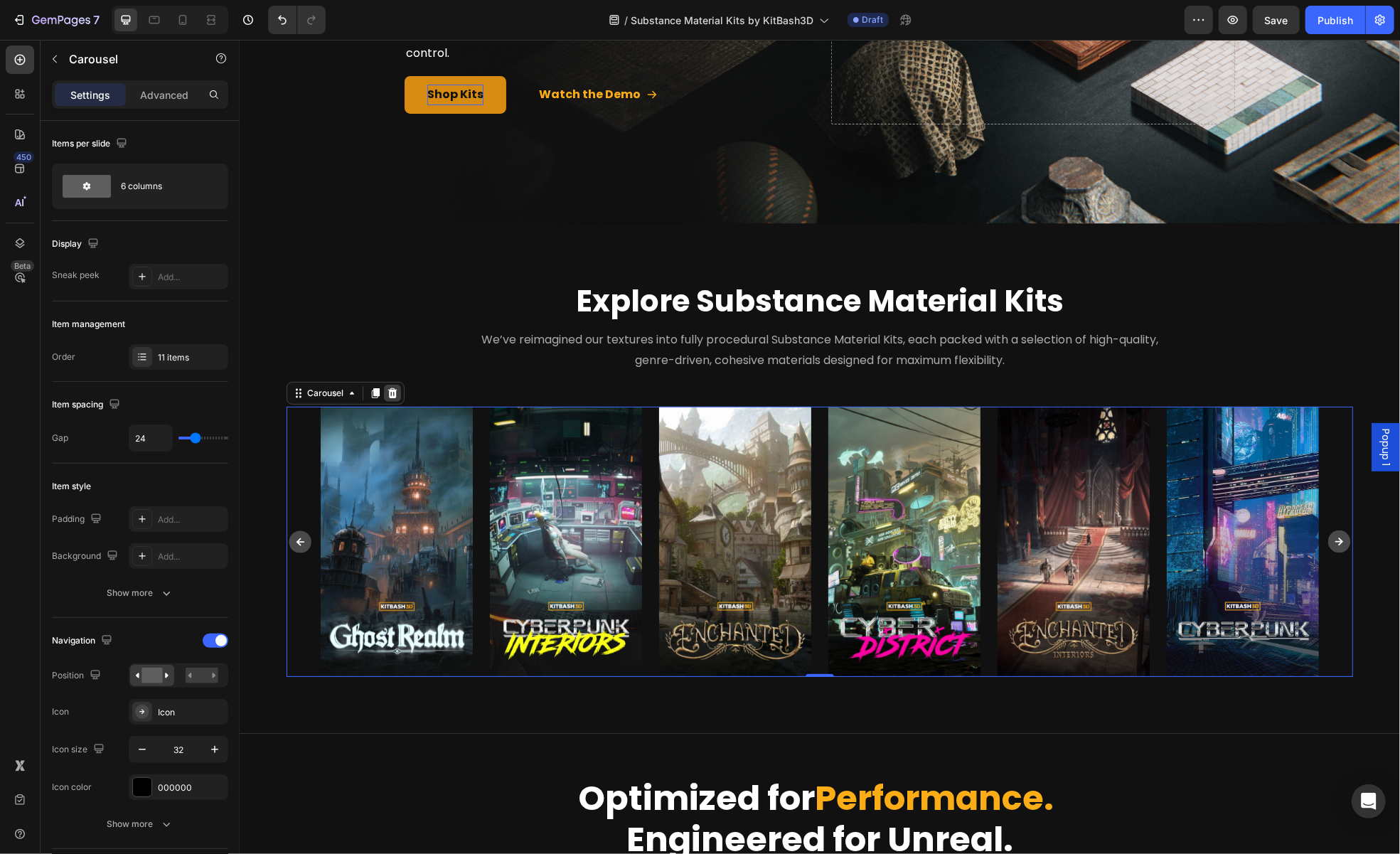
click at [388, 391] on icon at bounding box center [392, 391] width 10 height 10
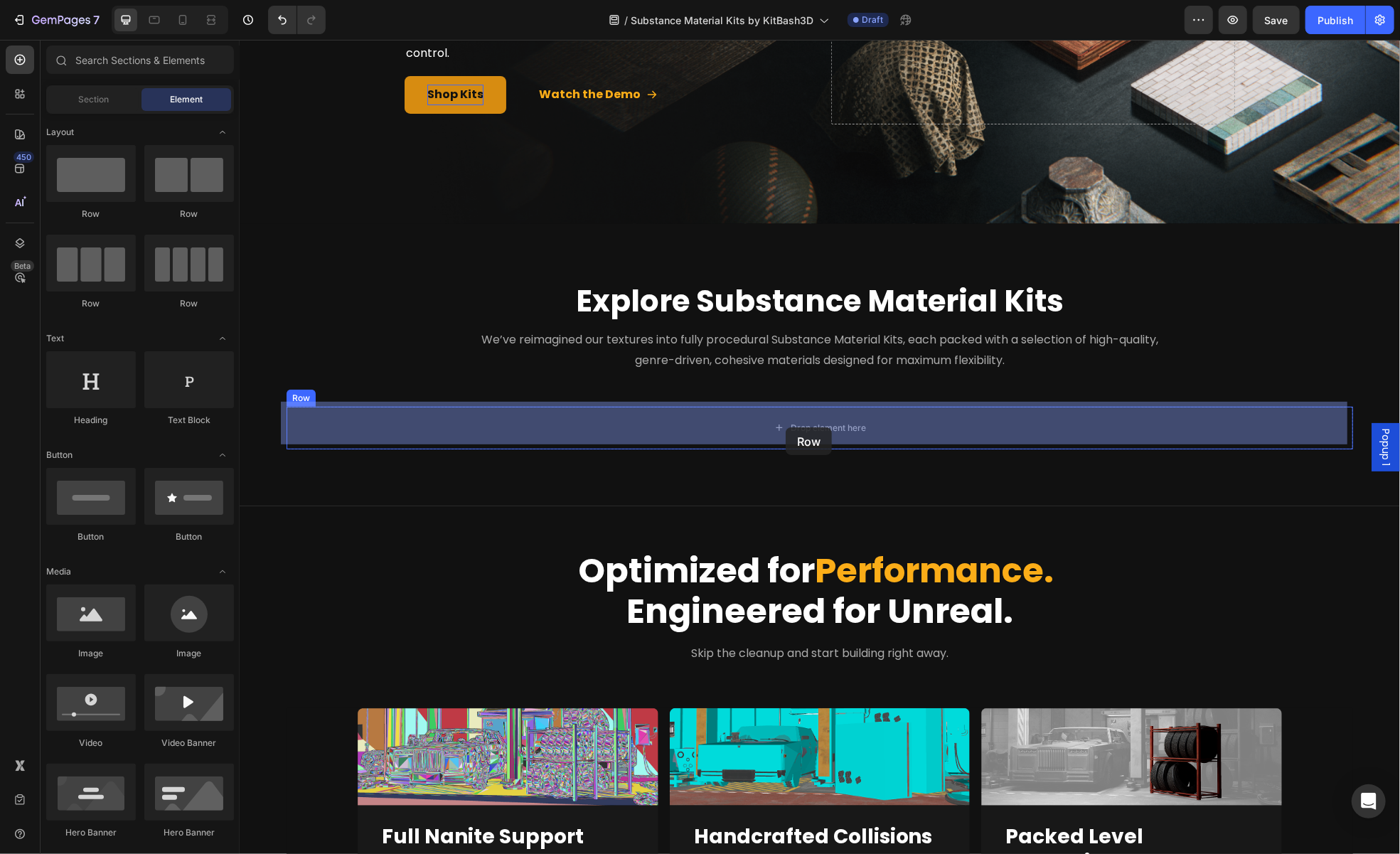
drag, startPoint x: 422, startPoint y: 220, endPoint x: 785, endPoint y: 427, distance: 417.9
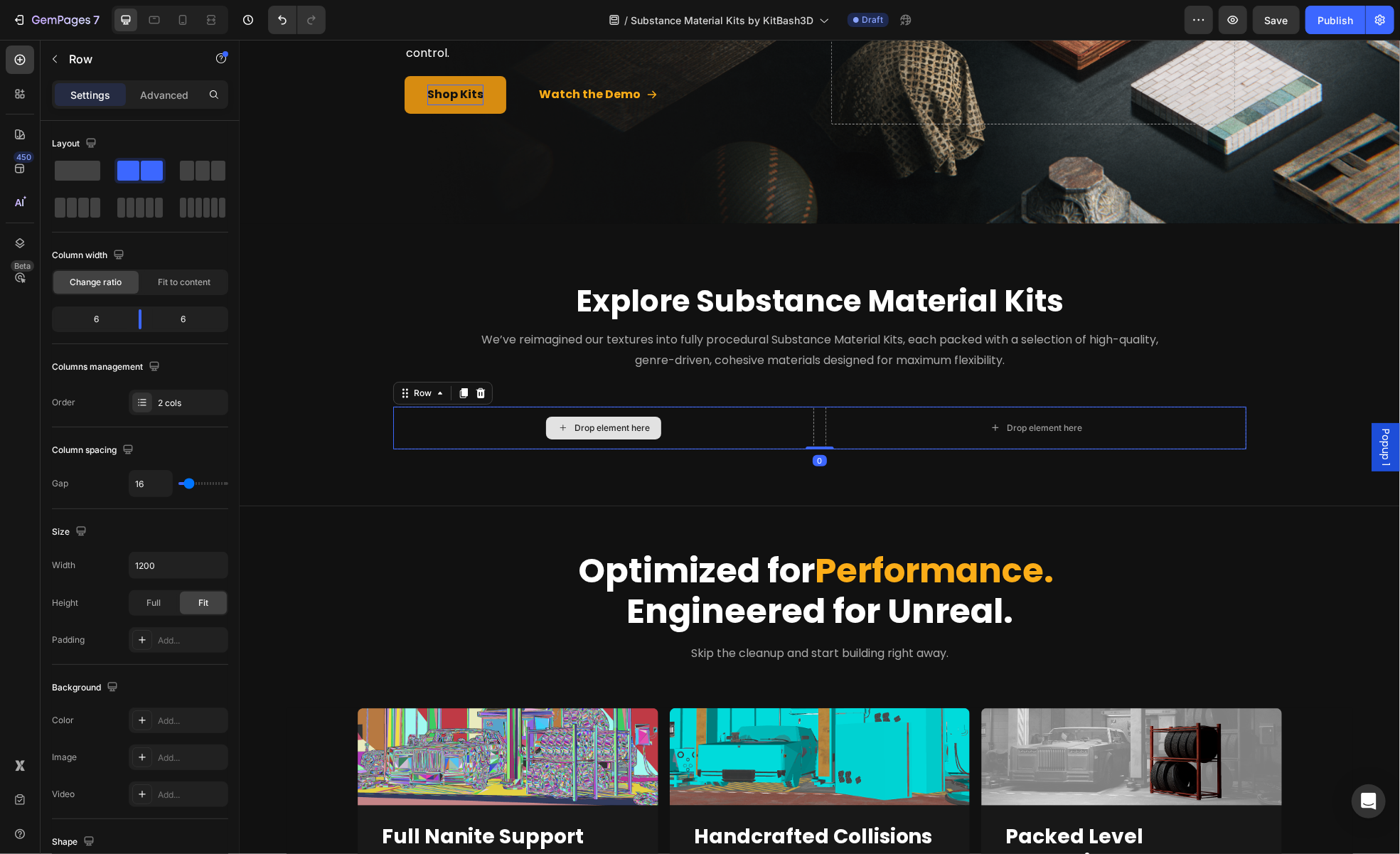
click at [624, 424] on div "Drop element here" at bounding box center [612, 428] width 75 height 12
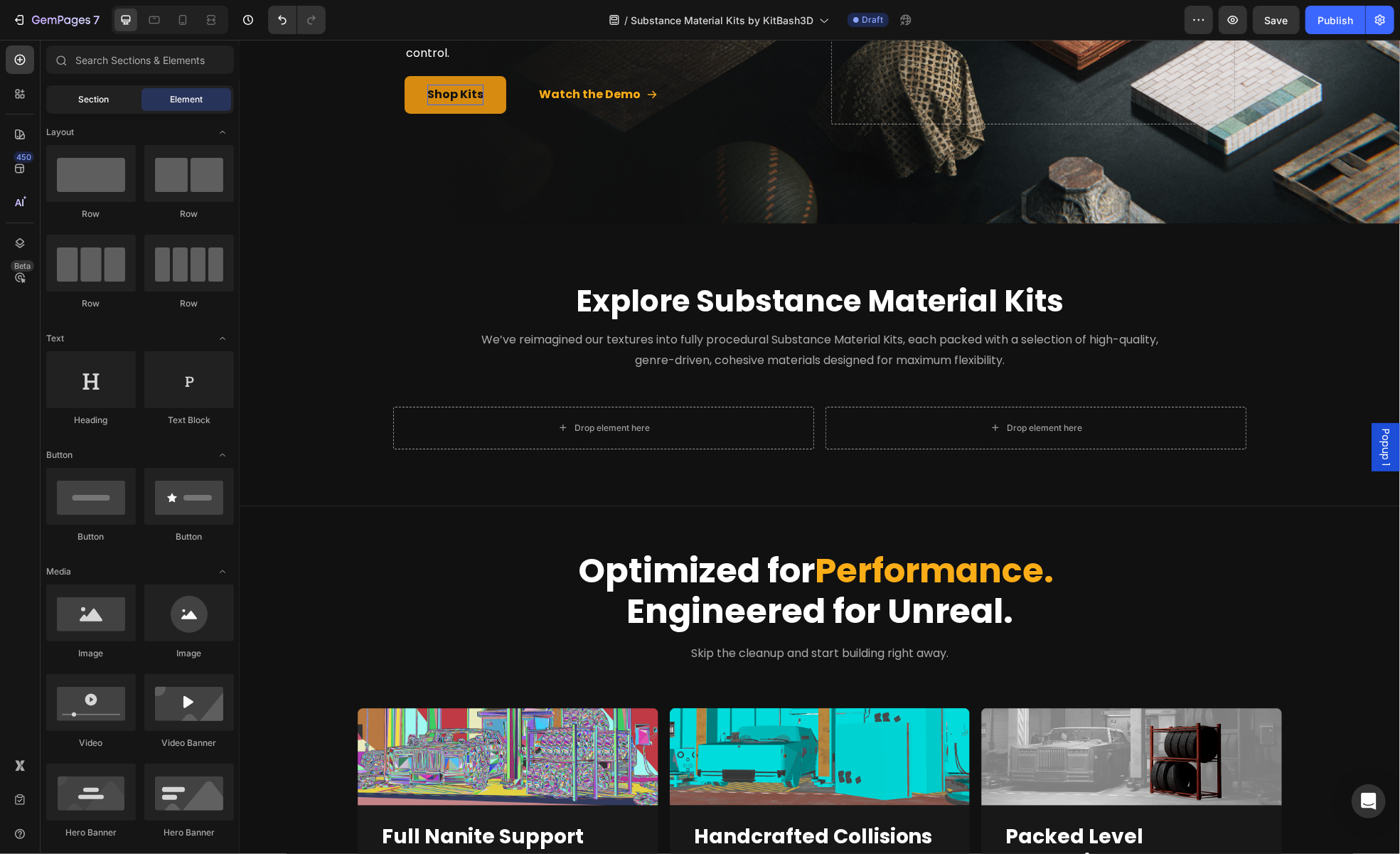
click at [91, 102] on span "Section" at bounding box center [94, 99] width 31 height 13
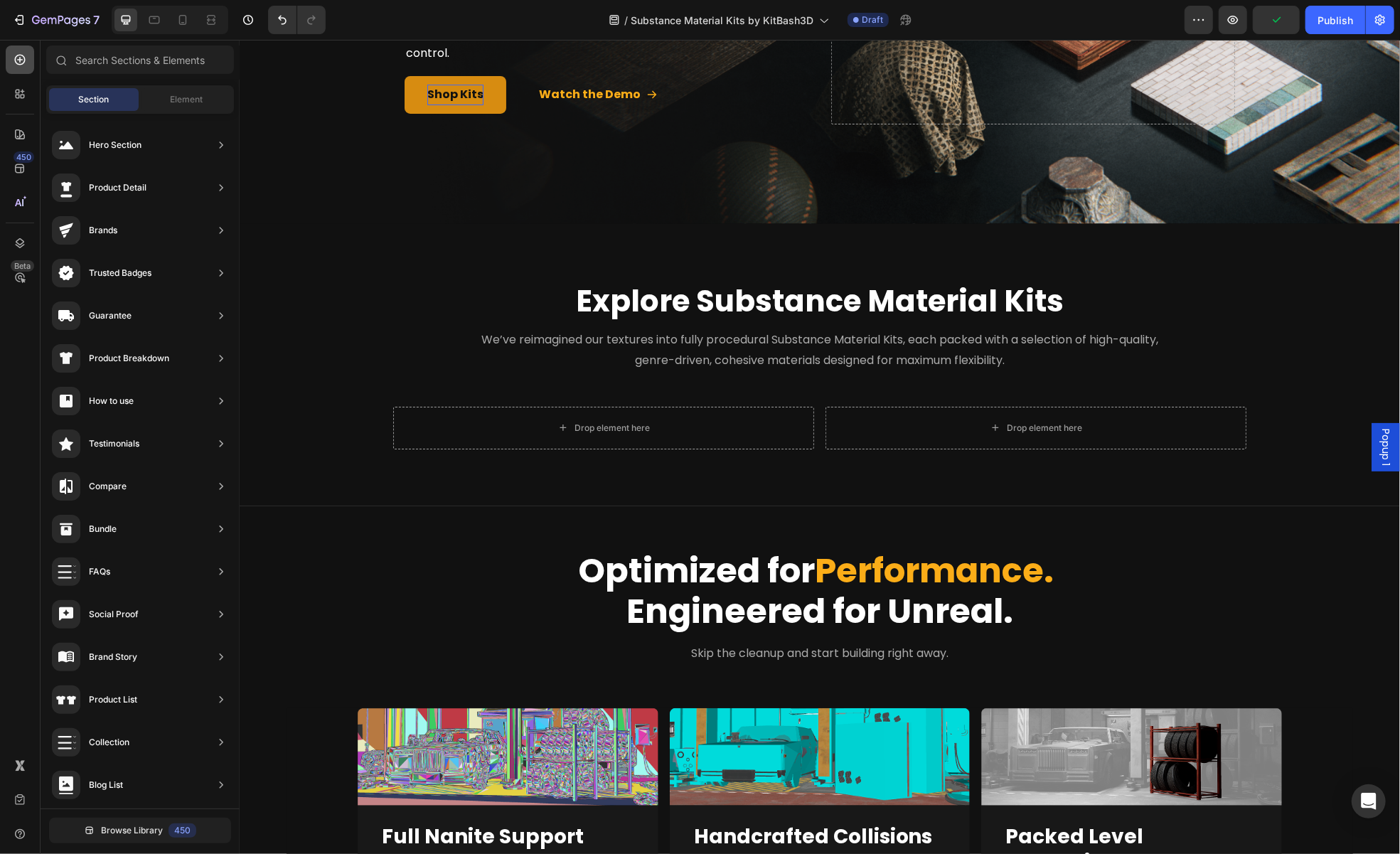
click at [21, 70] on div at bounding box center [20, 60] width 29 height 29
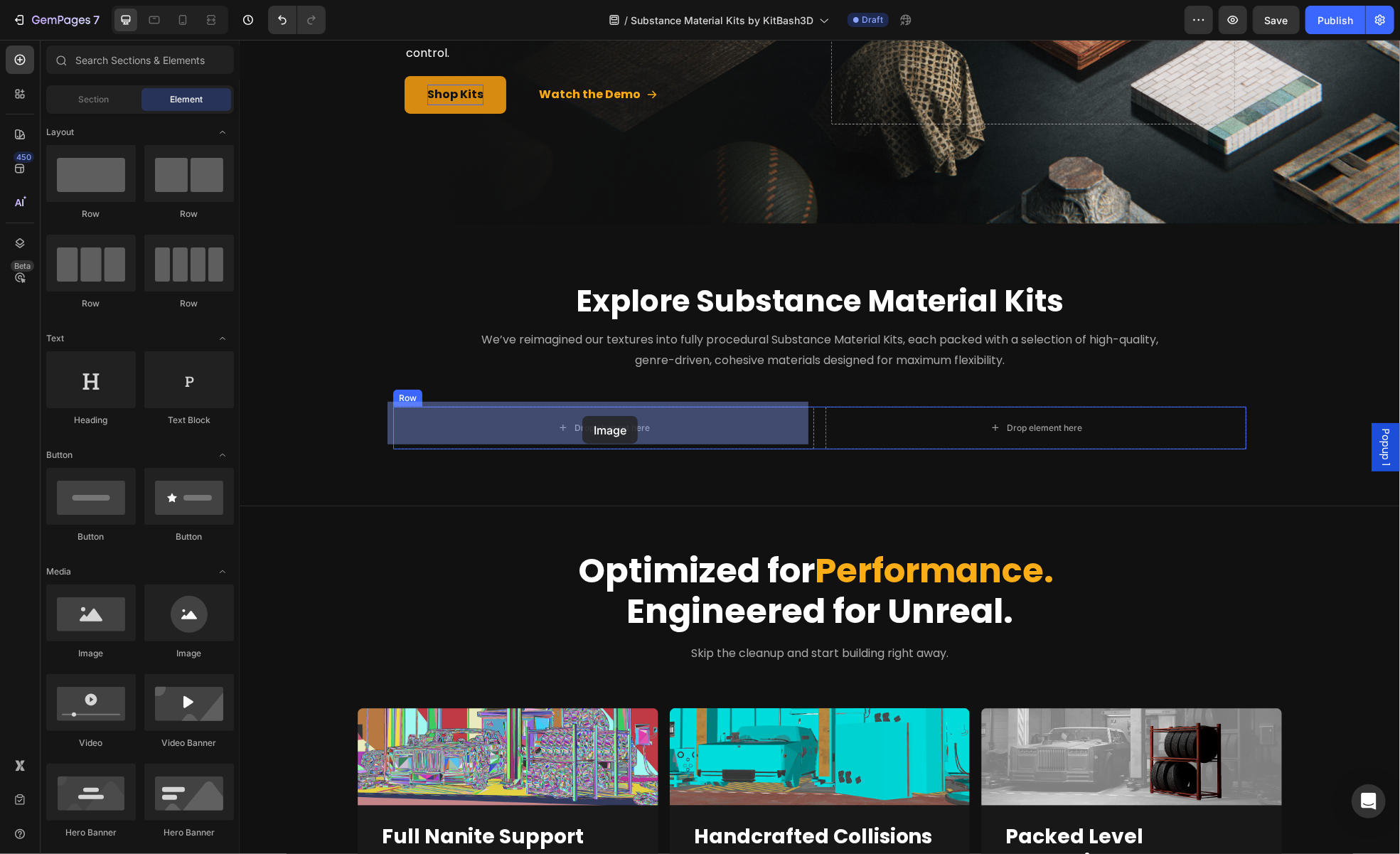
drag, startPoint x: 340, startPoint y: 650, endPoint x: 582, endPoint y: 415, distance: 337.3
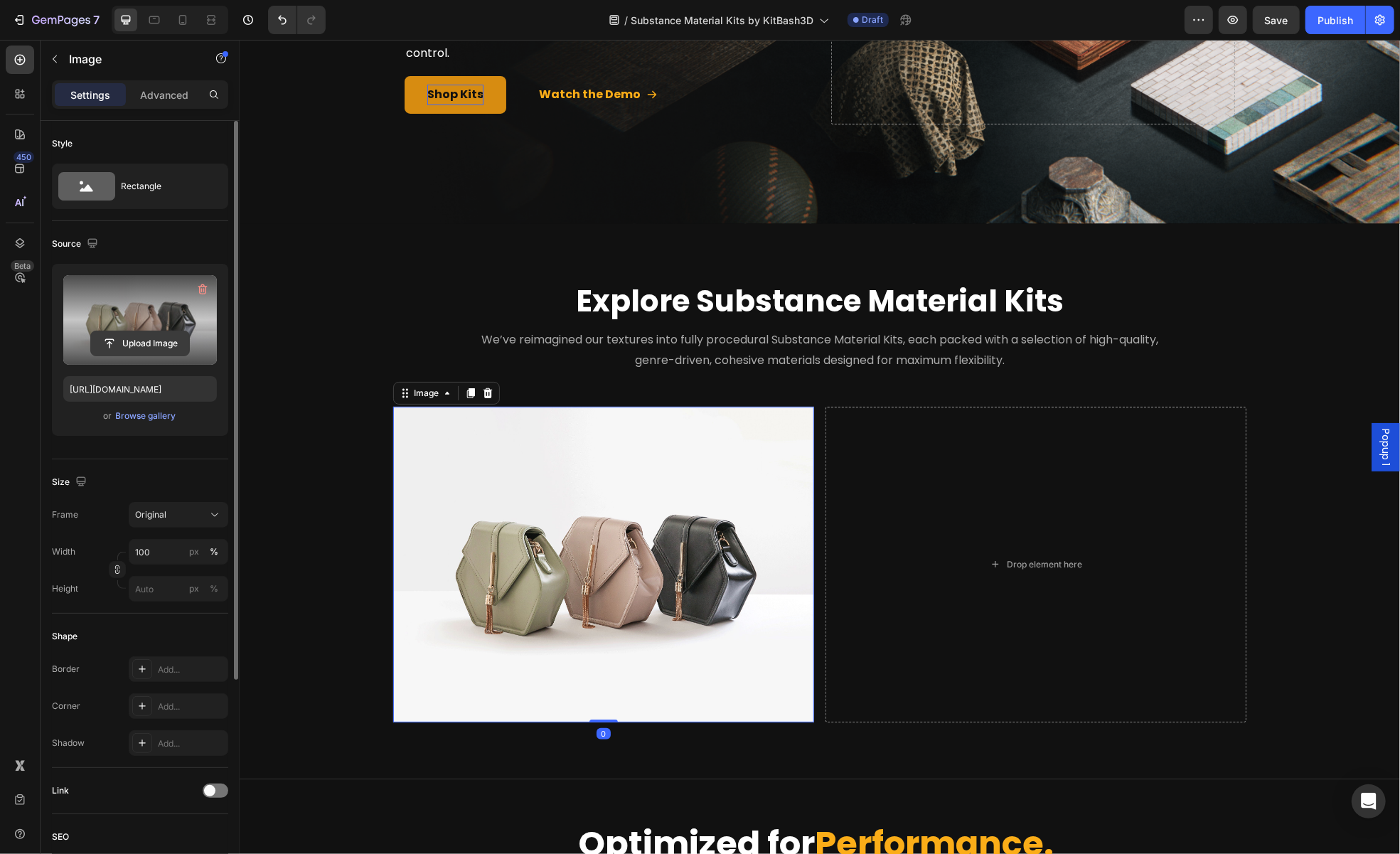
click at [155, 338] on input "file" at bounding box center [140, 343] width 98 height 24
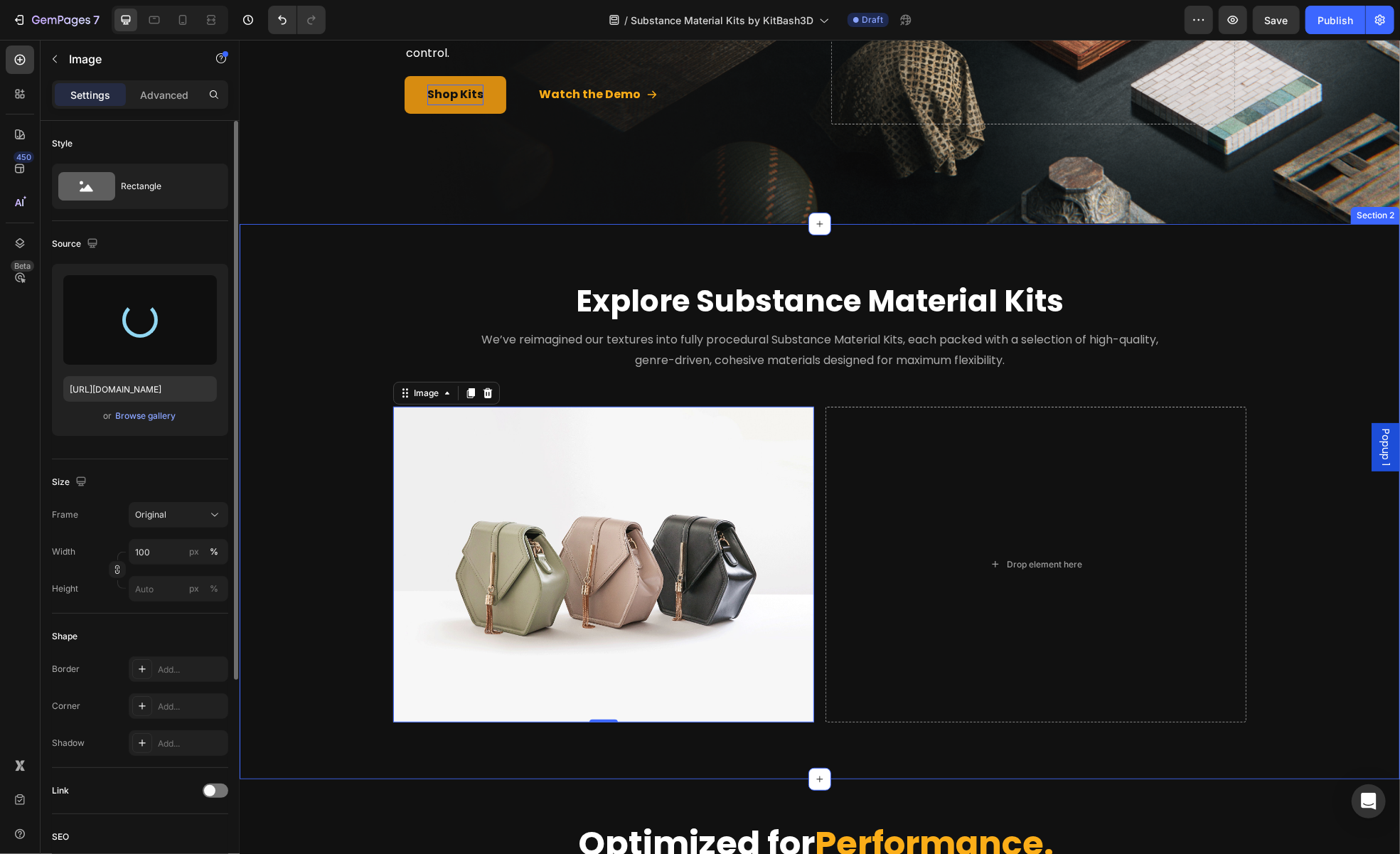
type input "[URL][DOMAIN_NAME]"
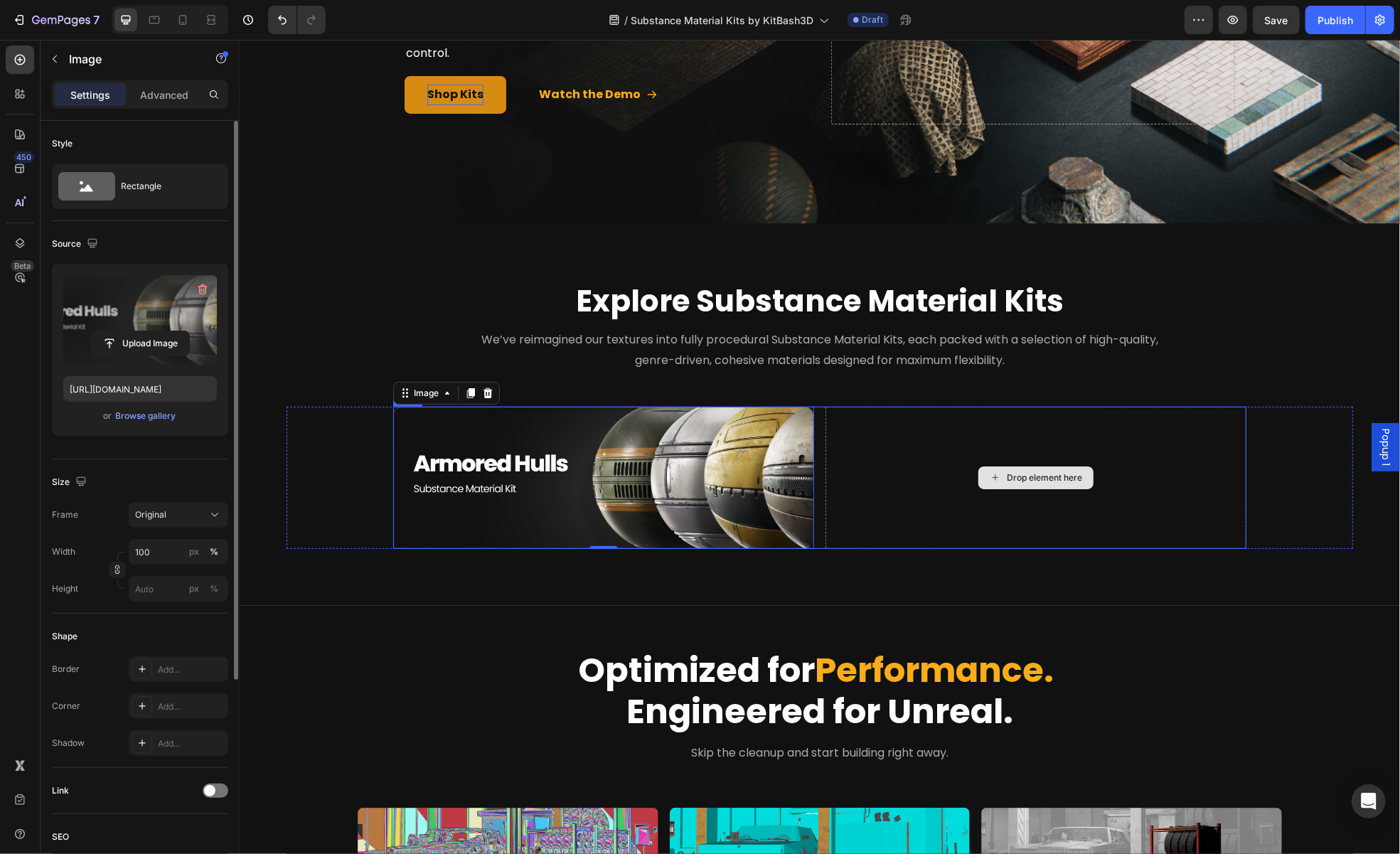
click at [1019, 479] on div "Drop element here" at bounding box center [1036, 477] width 115 height 23
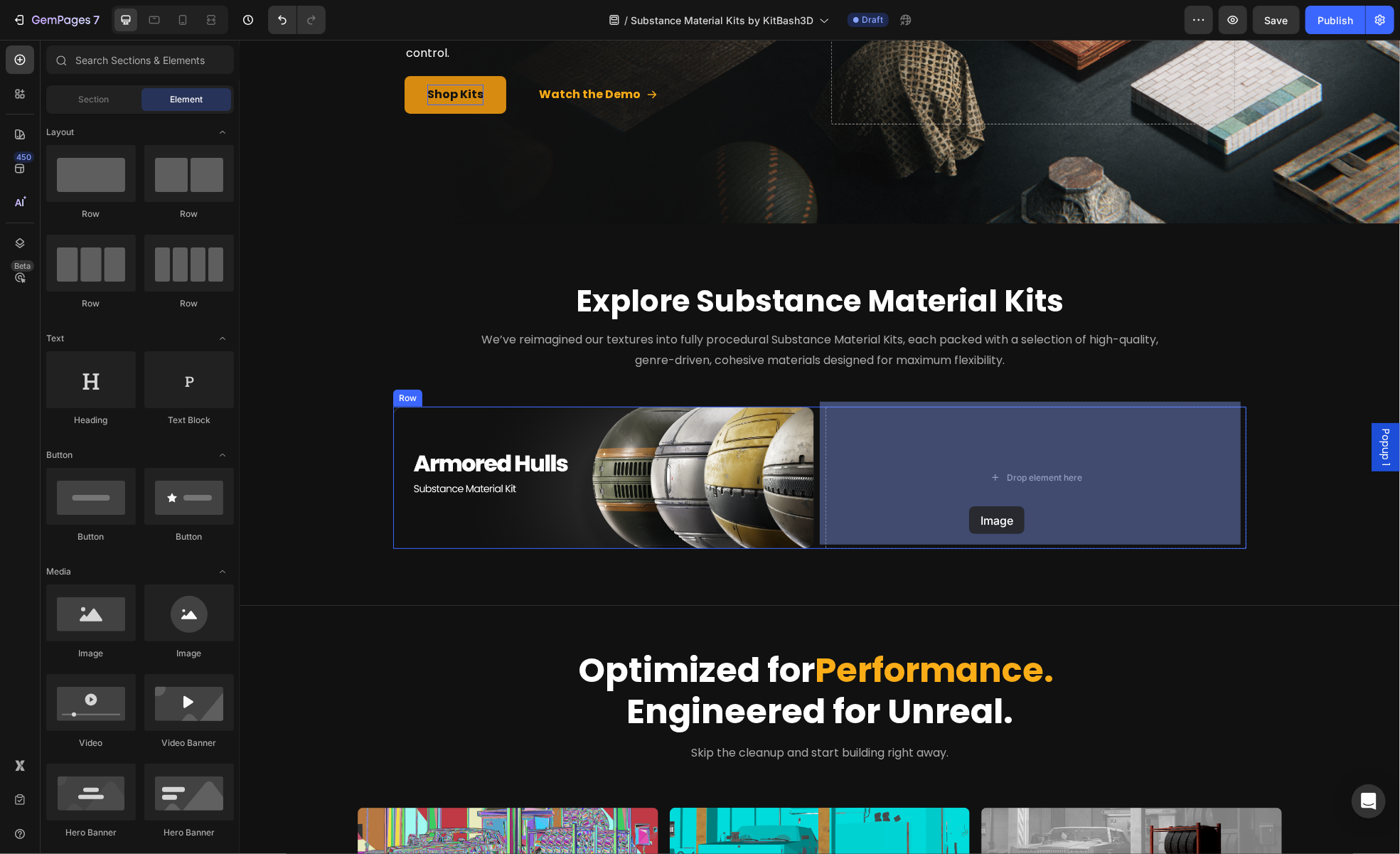
drag, startPoint x: 332, startPoint y: 654, endPoint x: 980, endPoint y: 469, distance: 673.9
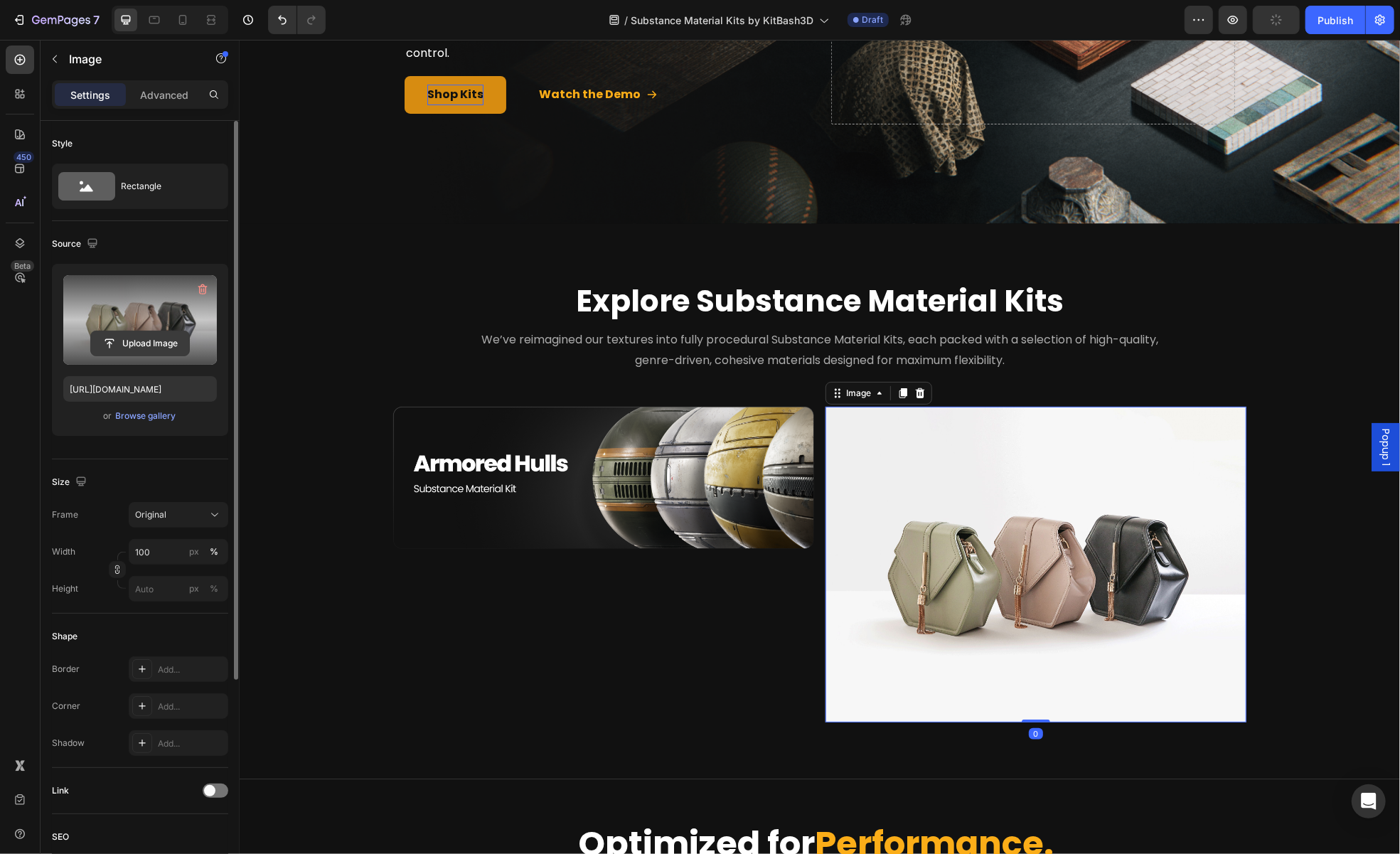
click at [124, 338] on input "file" at bounding box center [140, 343] width 98 height 24
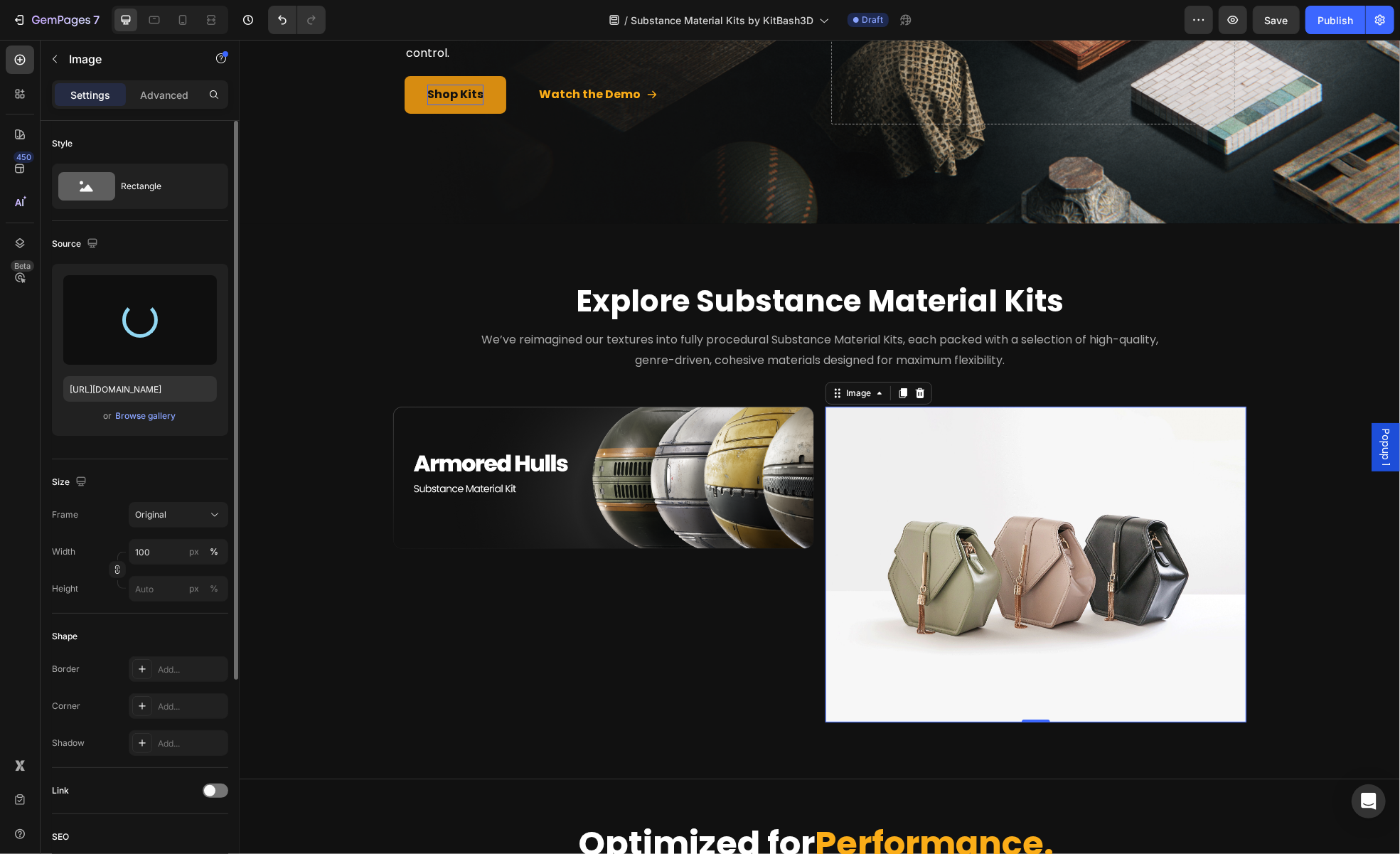
type input "https://cdn.shopify.com/s/files/1/2316/3287/files/gempages_502852452840637384-0…"
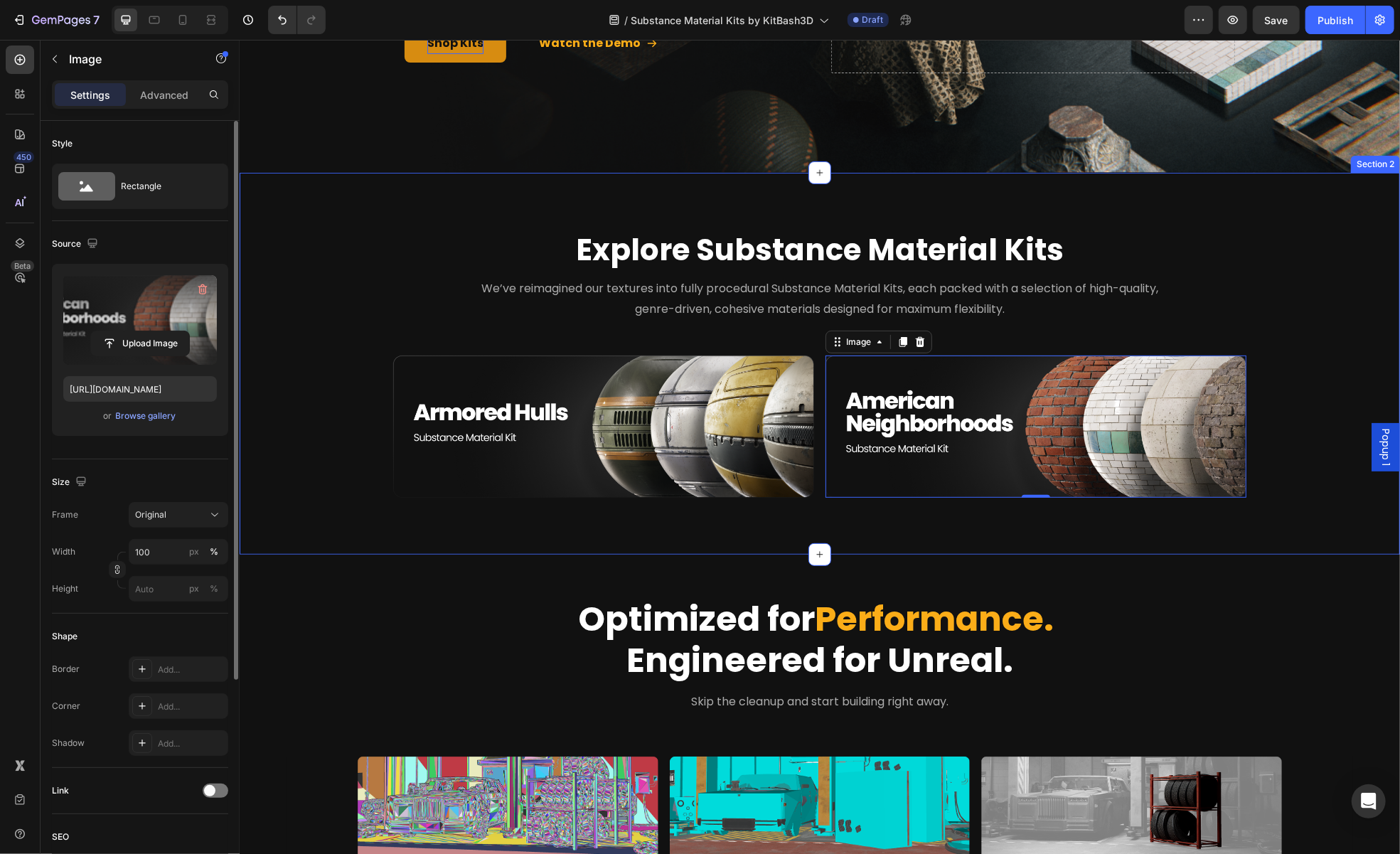
scroll to position [356, 0]
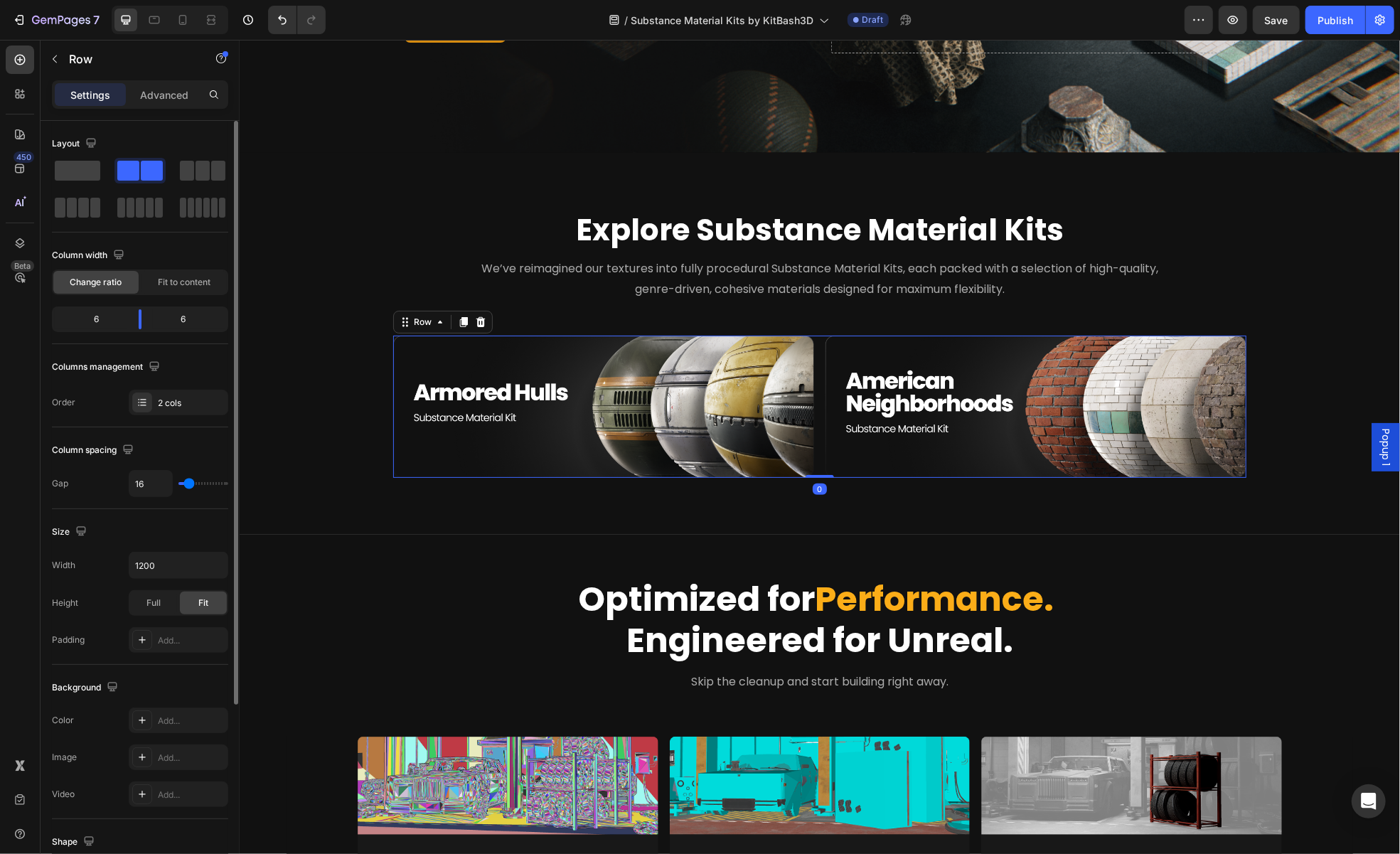
click at [813, 419] on div "Image Image Row 0" at bounding box center [818, 406] width 853 height 143
click at [462, 317] on icon at bounding box center [463, 321] width 12 height 12
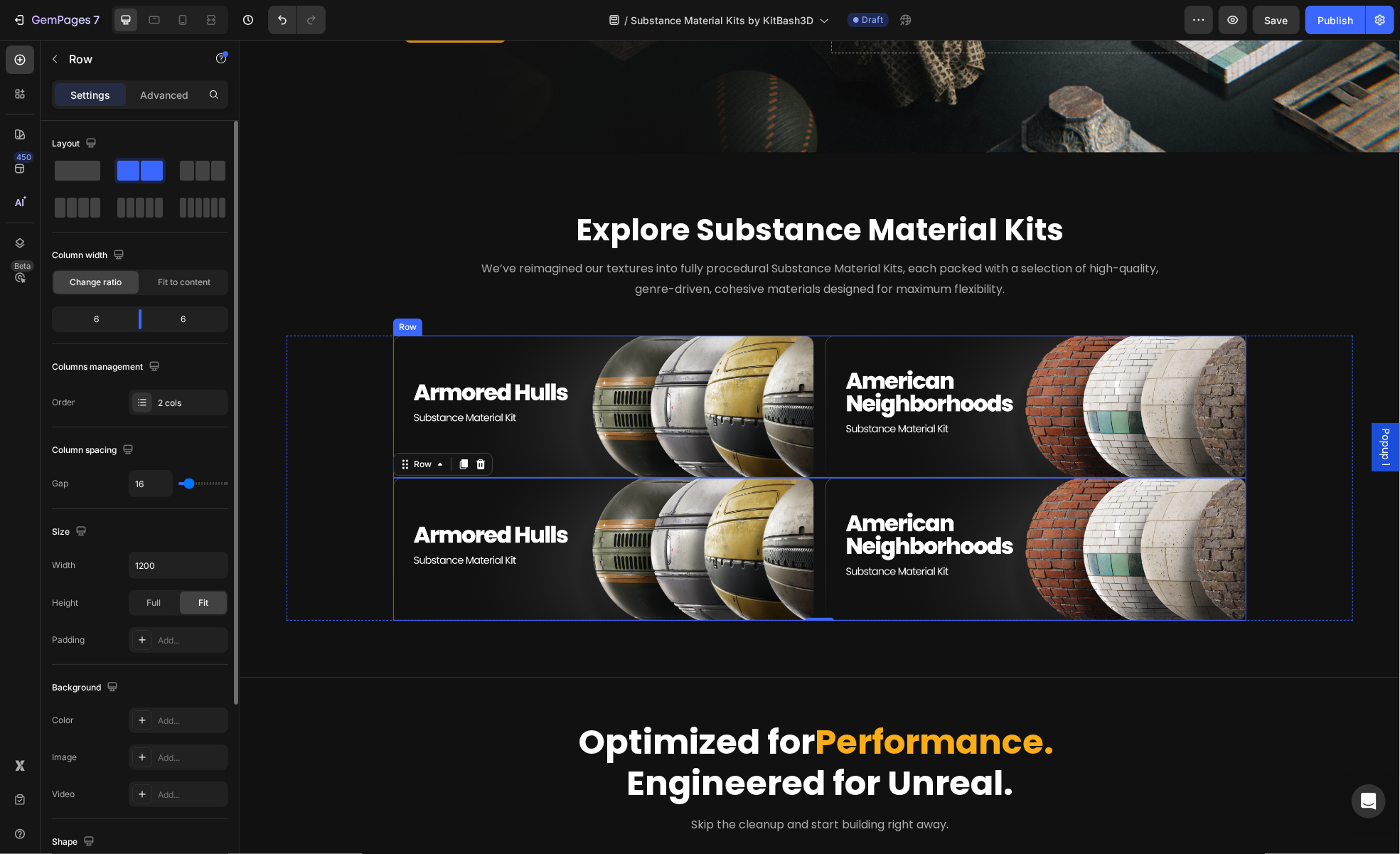
click at [814, 460] on div "Image Image Row" at bounding box center [818, 406] width 853 height 143
click at [811, 477] on div "Image Image Row" at bounding box center [818, 548] width 853 height 143
click at [812, 468] on div "Image Image Row" at bounding box center [818, 406] width 853 height 143
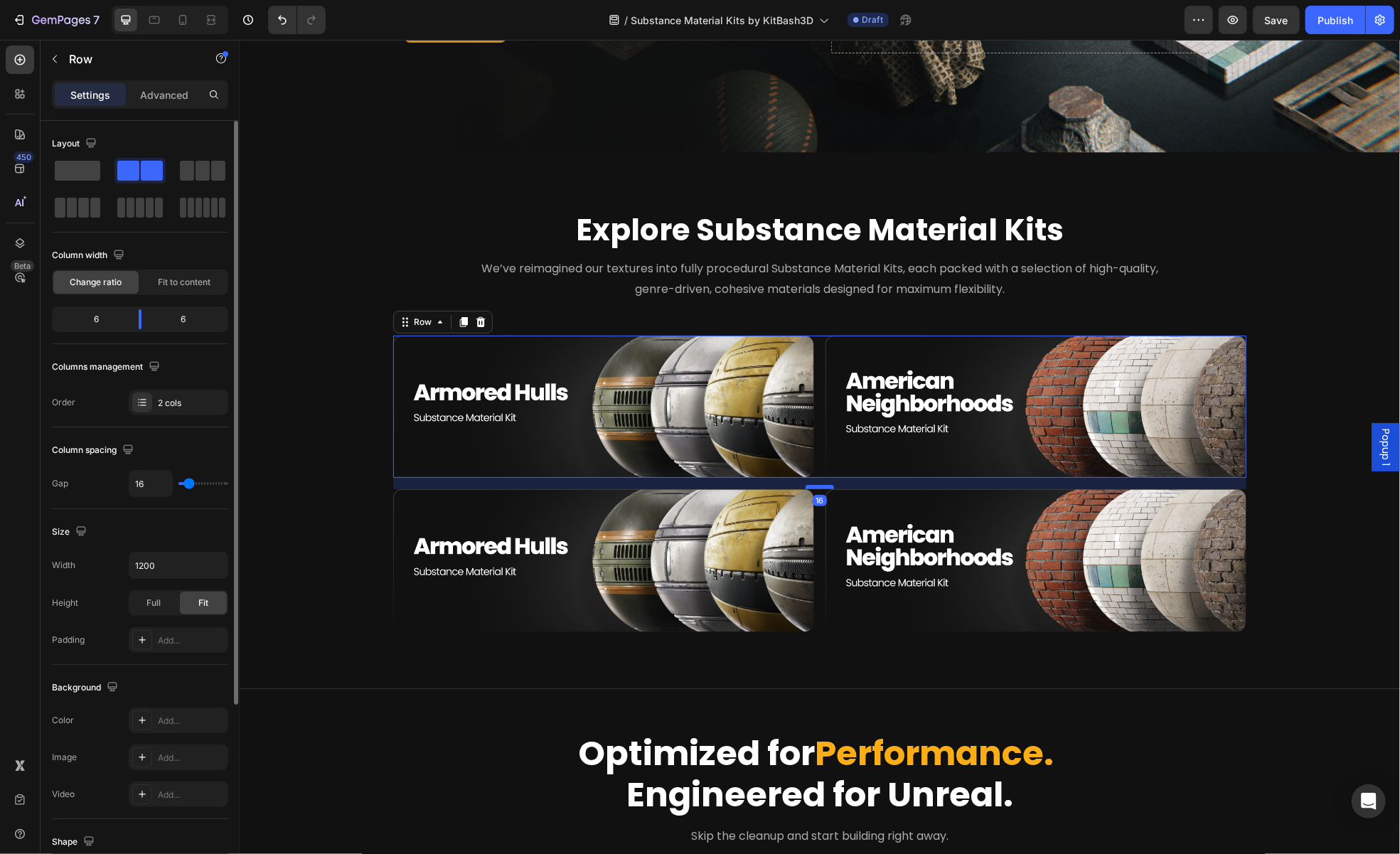
drag, startPoint x: 813, startPoint y: 469, endPoint x: 815, endPoint y: 481, distance: 12.2
click at [815, 485] on div at bounding box center [819, 487] width 29 height 4
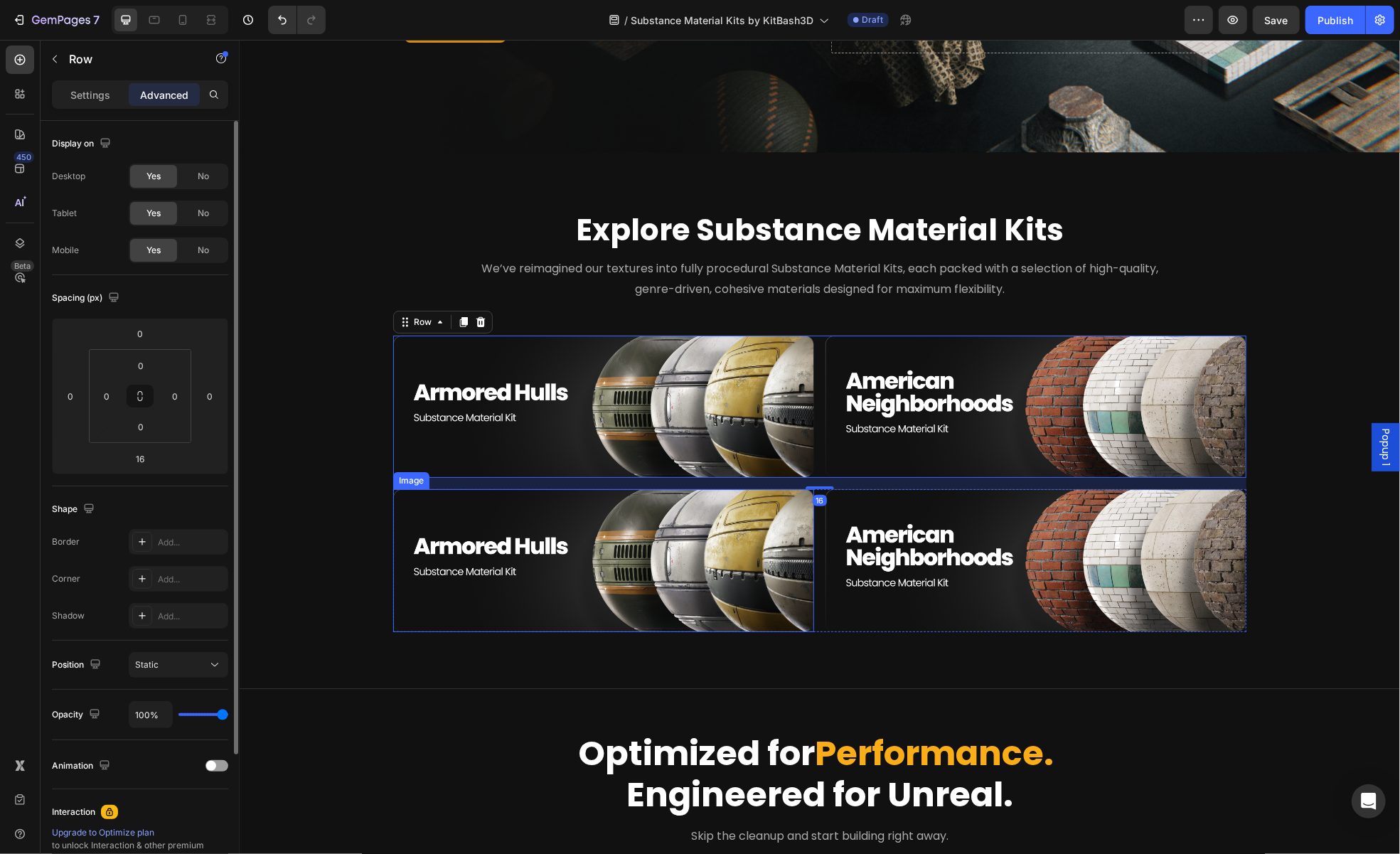
click at [768, 556] on img at bounding box center [603, 560] width 421 height 143
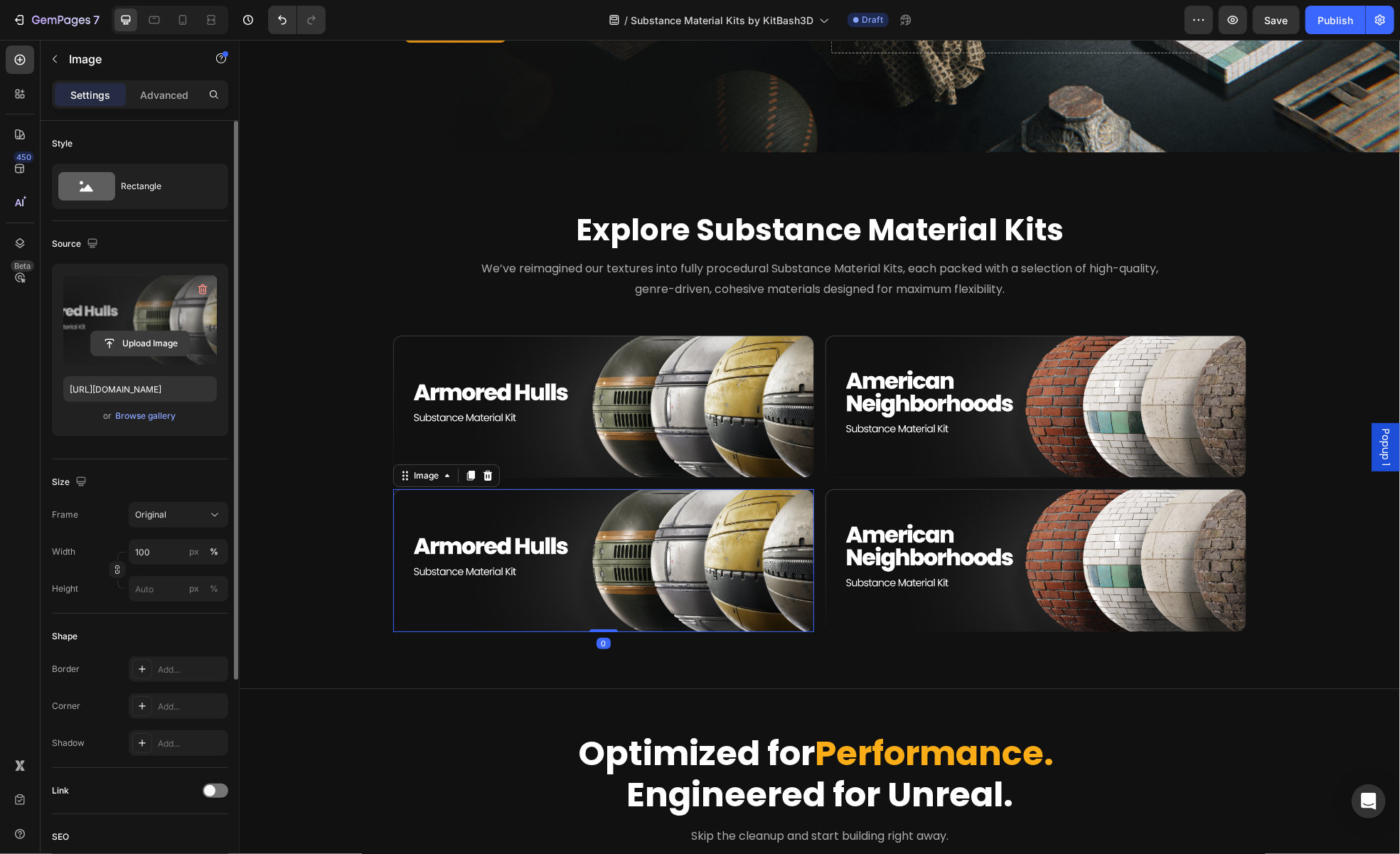
click at [119, 336] on input "file" at bounding box center [140, 343] width 98 height 24
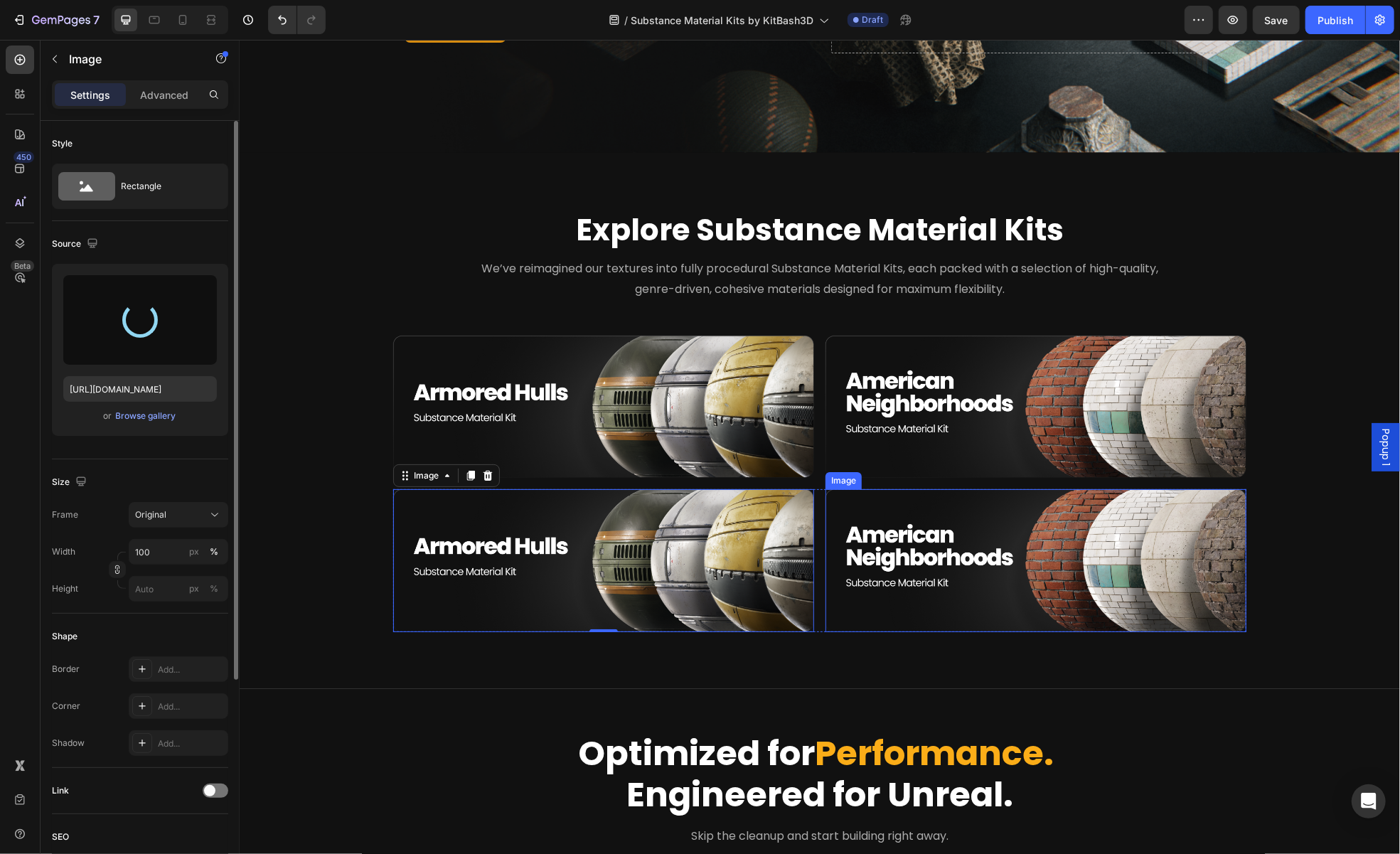
type input "https://cdn.shopify.com/s/files/1/2316/3287/files/gempages_502852452840637384-1…"
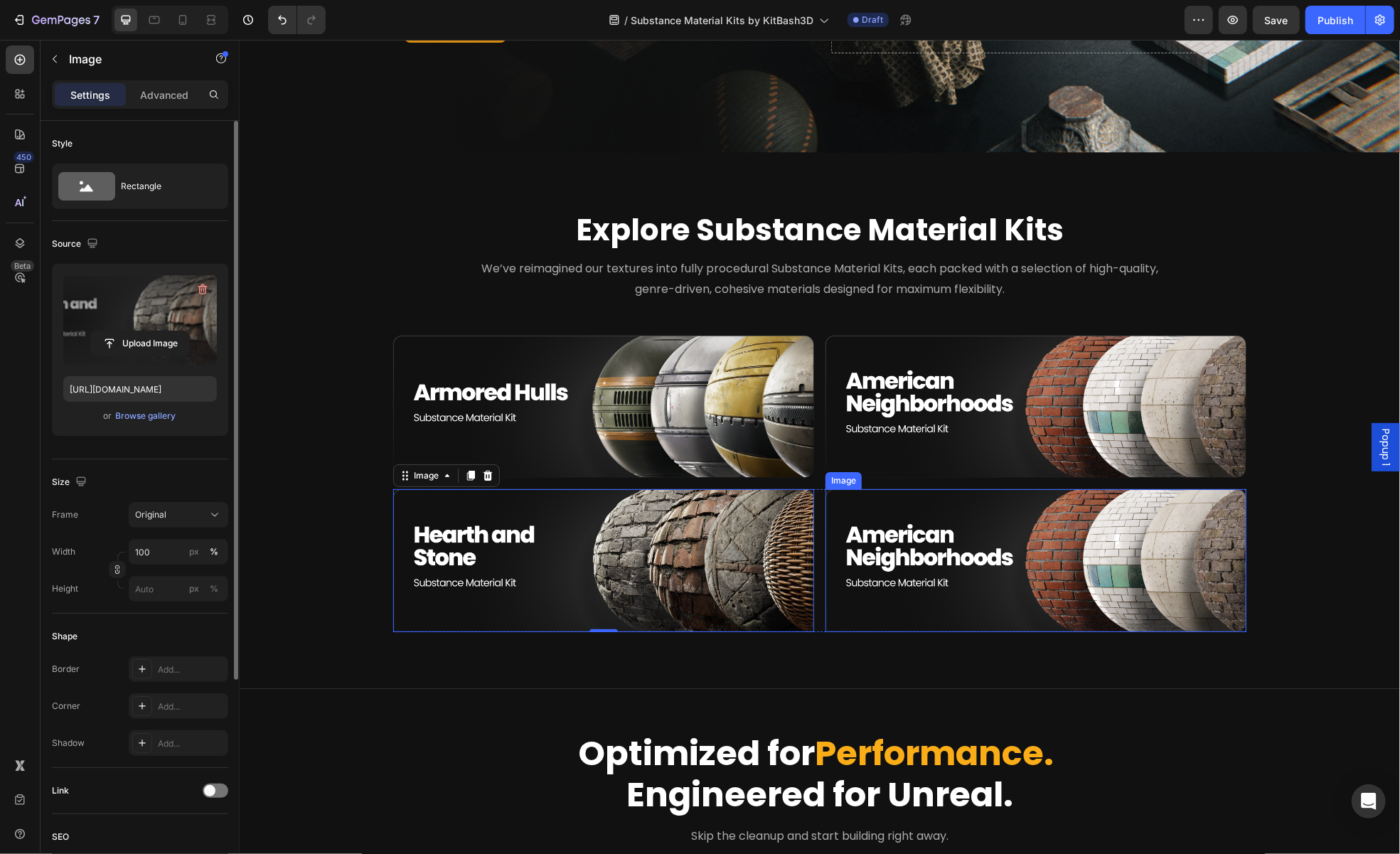
click at [960, 571] on img at bounding box center [1036, 560] width 421 height 143
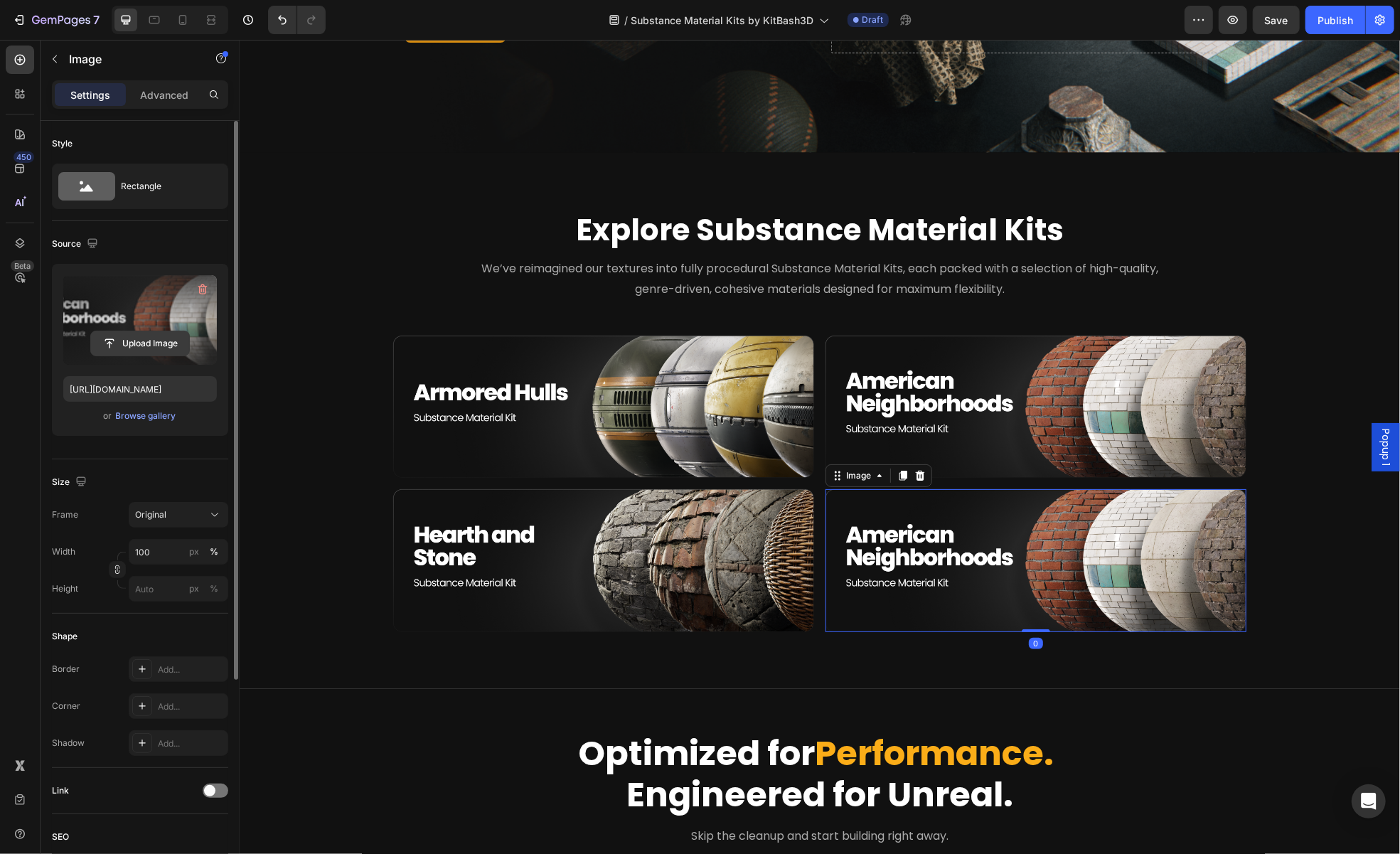
click at [162, 343] on input "file" at bounding box center [140, 343] width 98 height 24
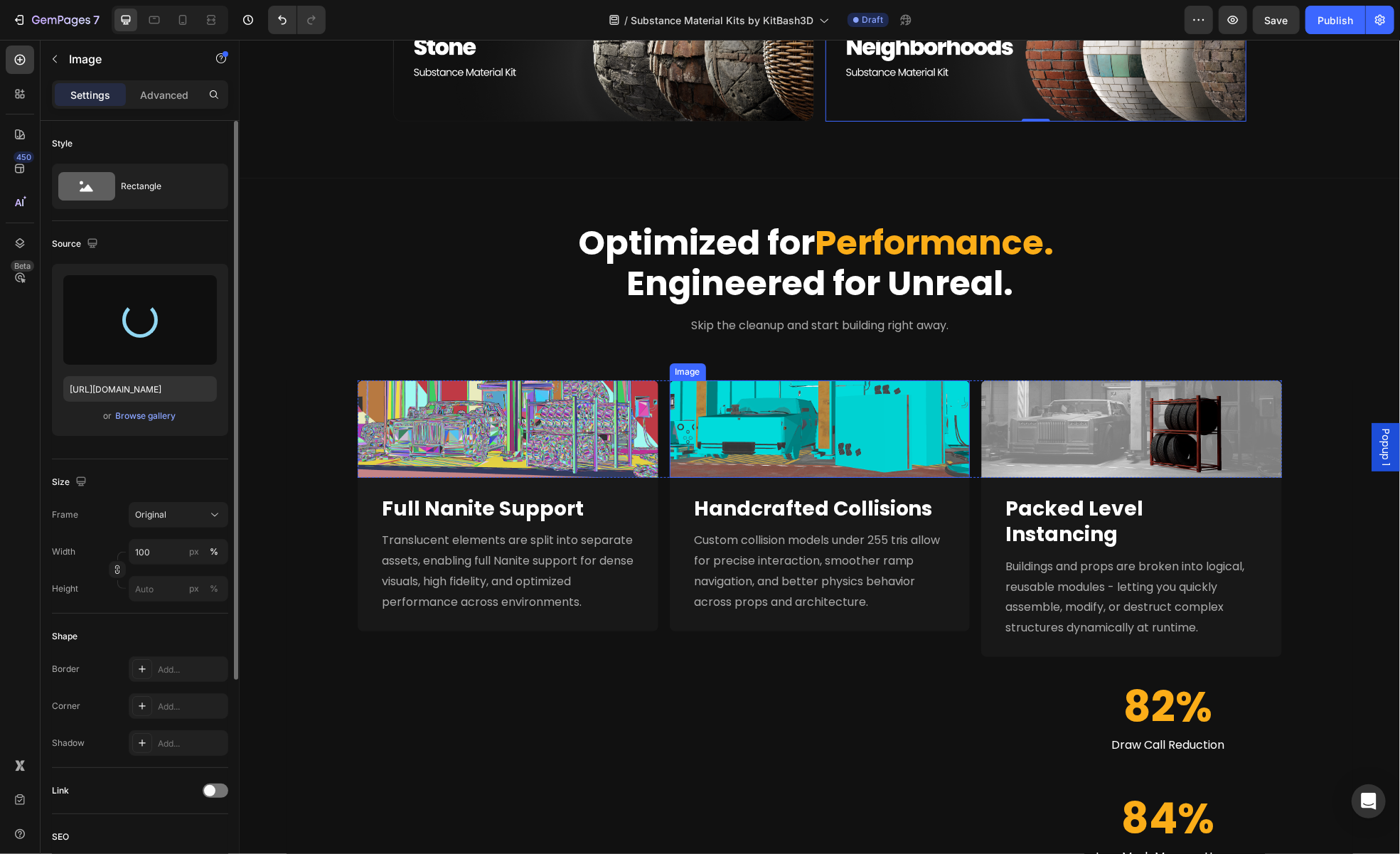
type input "https://cdn.shopify.com/s/files/1/2316/3287/files/gempages_502852452840637384-6…"
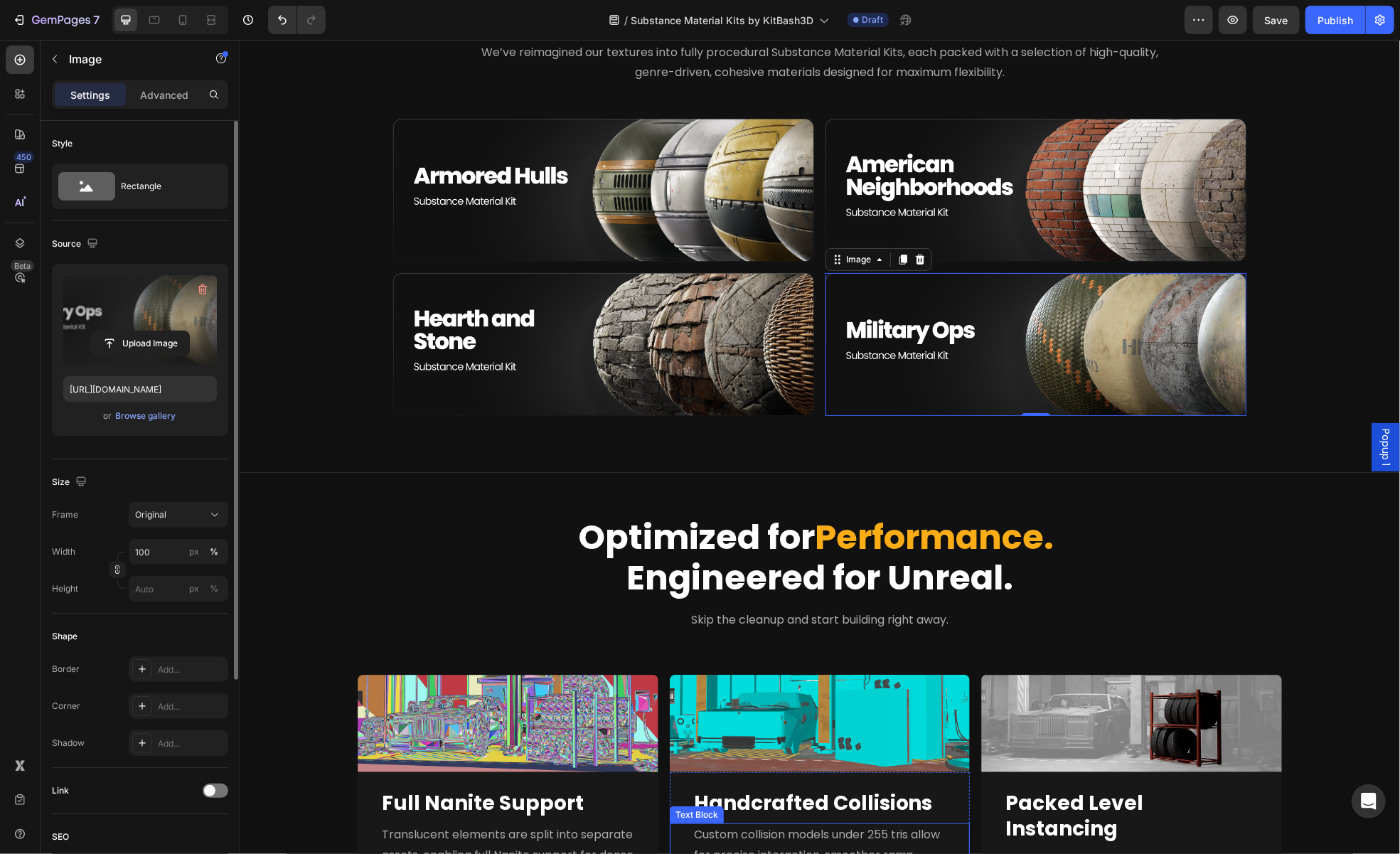
scroll to position [71, 0]
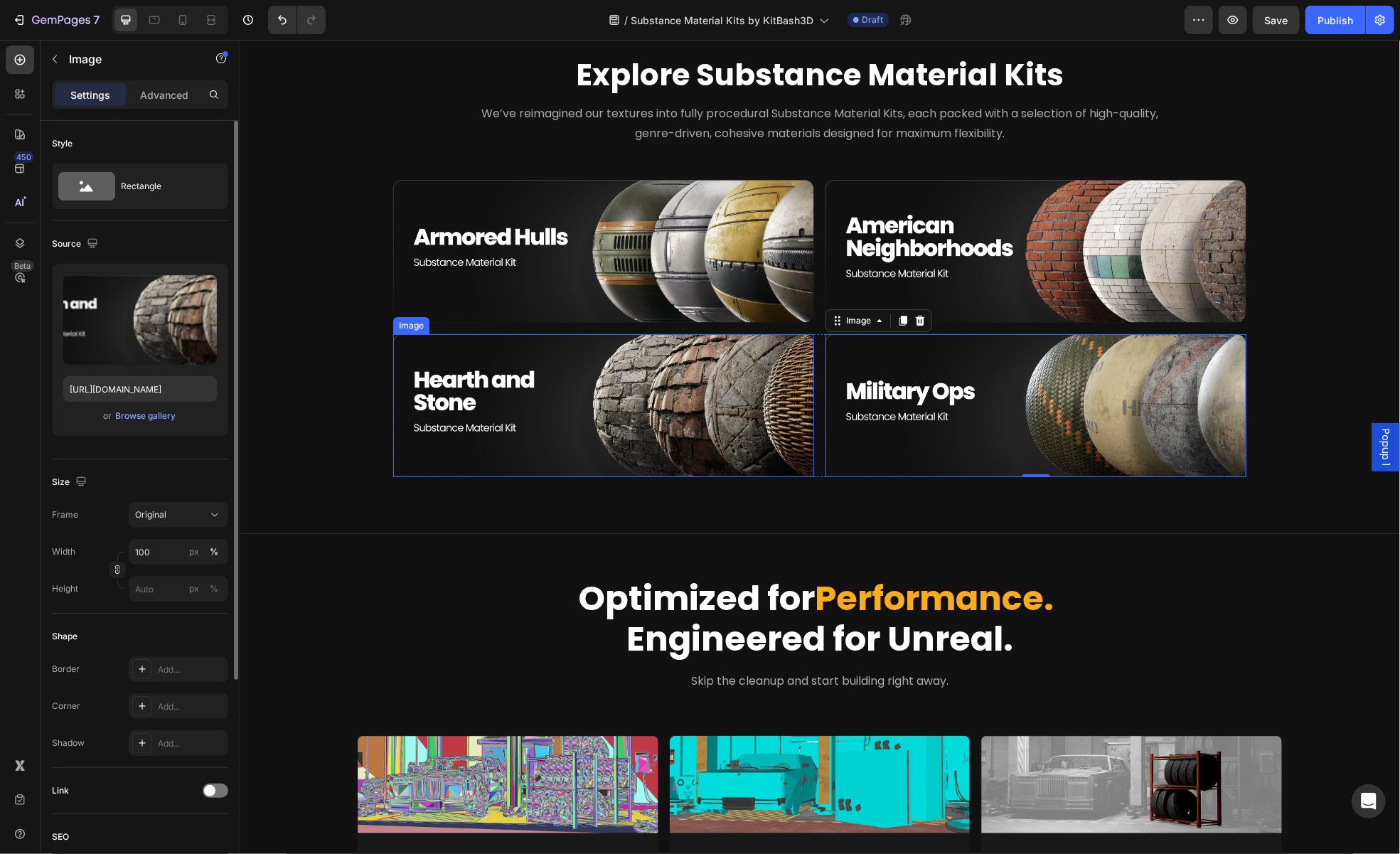
click at [674, 446] on img at bounding box center [603, 405] width 421 height 143
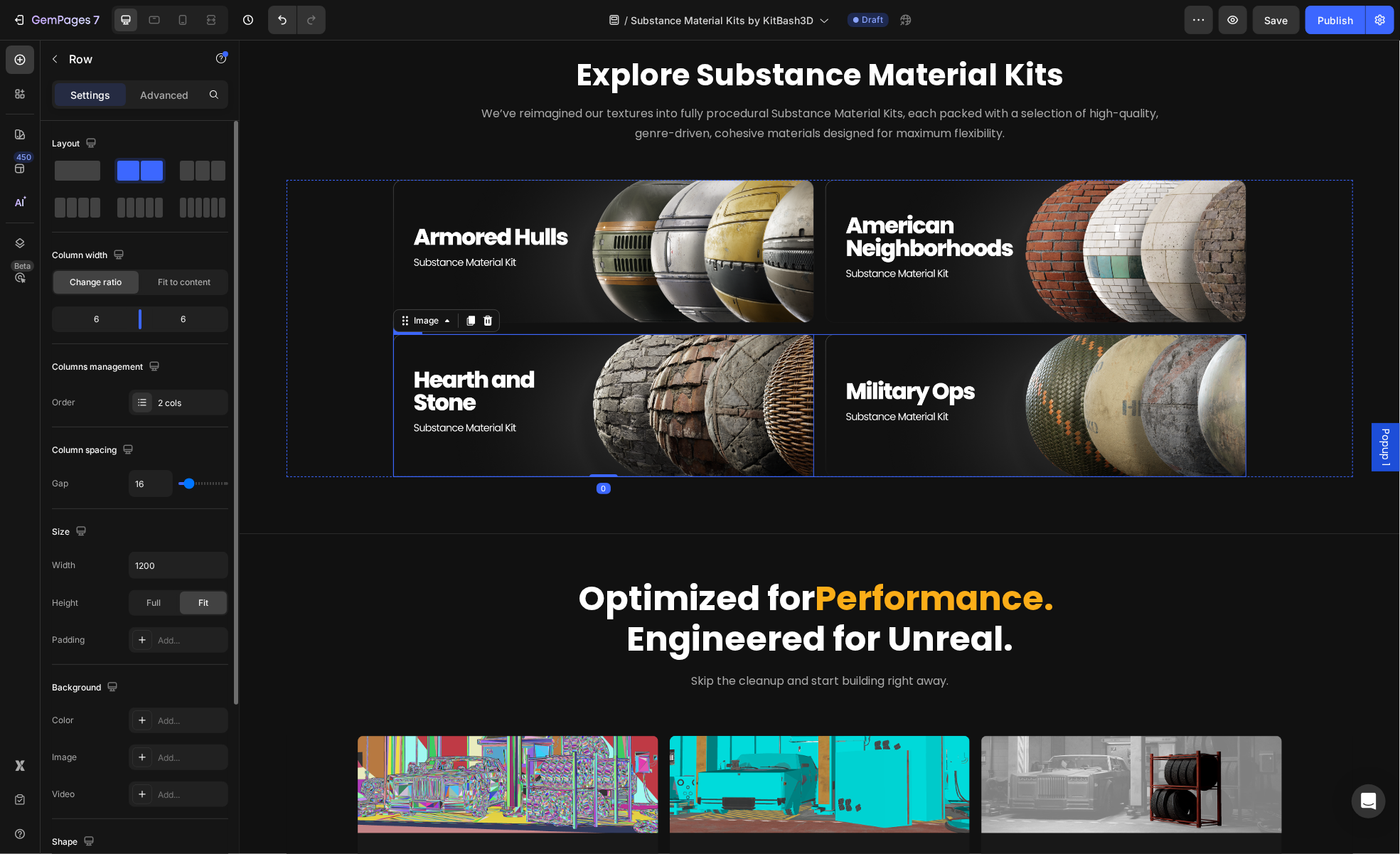
click at [813, 446] on div "Image 0 Image Row" at bounding box center [818, 405] width 853 height 143
click at [458, 314] on icon at bounding box center [463, 320] width 12 height 12
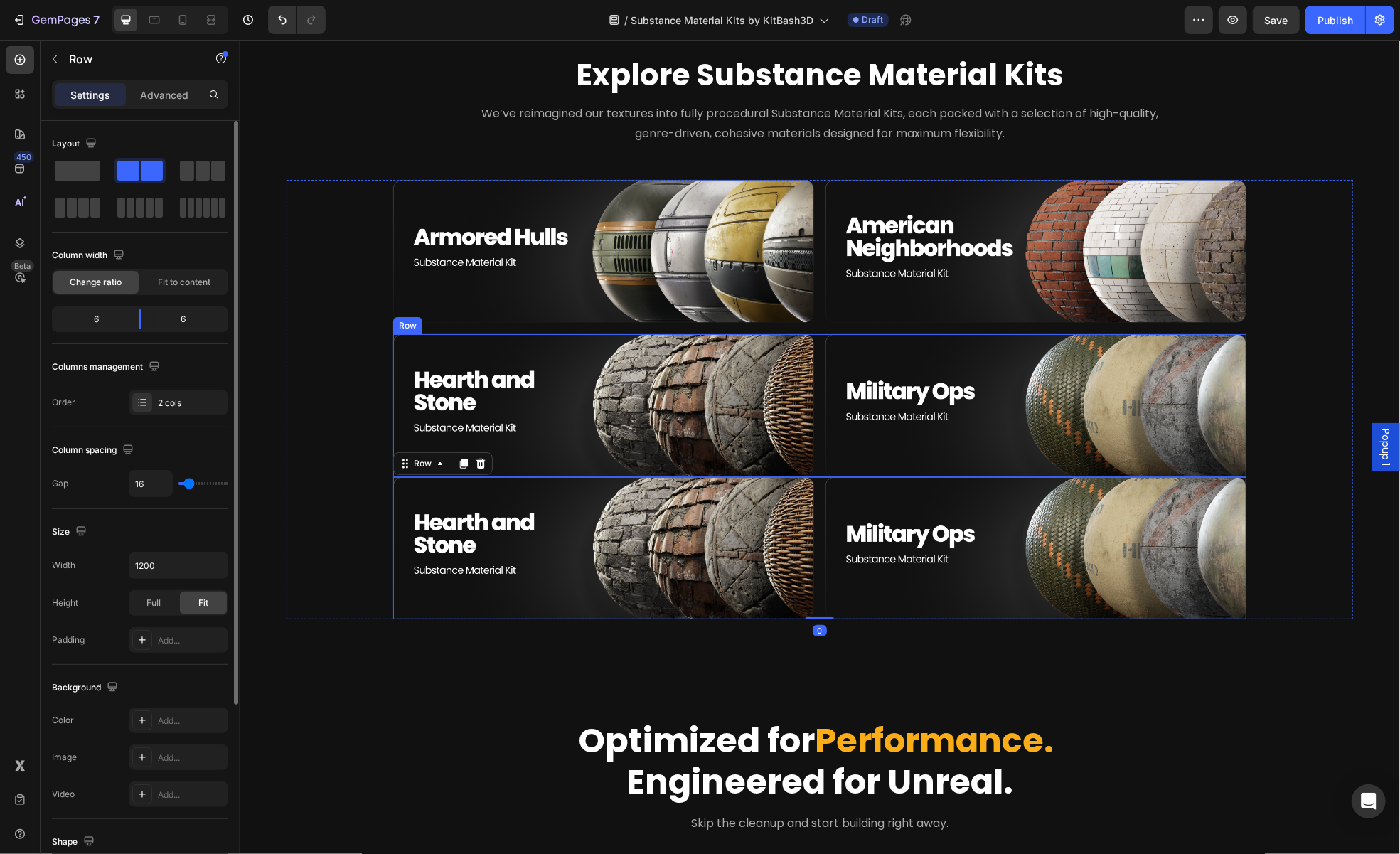
click at [812, 449] on div "Image Image Row" at bounding box center [818, 405] width 853 height 143
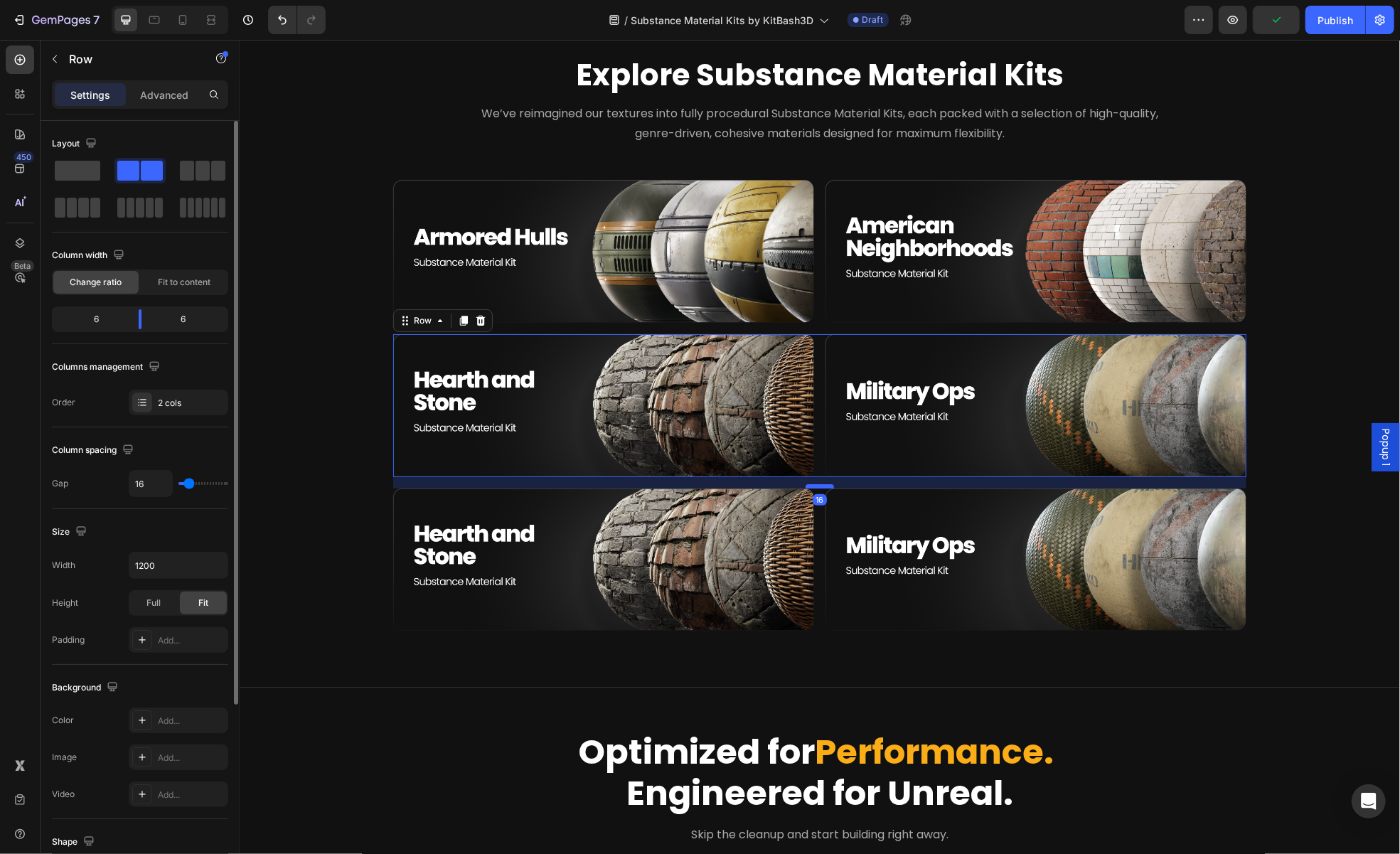
drag, startPoint x: 819, startPoint y: 472, endPoint x: 816, endPoint y: 484, distance: 12.4
click at [816, 484] on div at bounding box center [819, 486] width 29 height 4
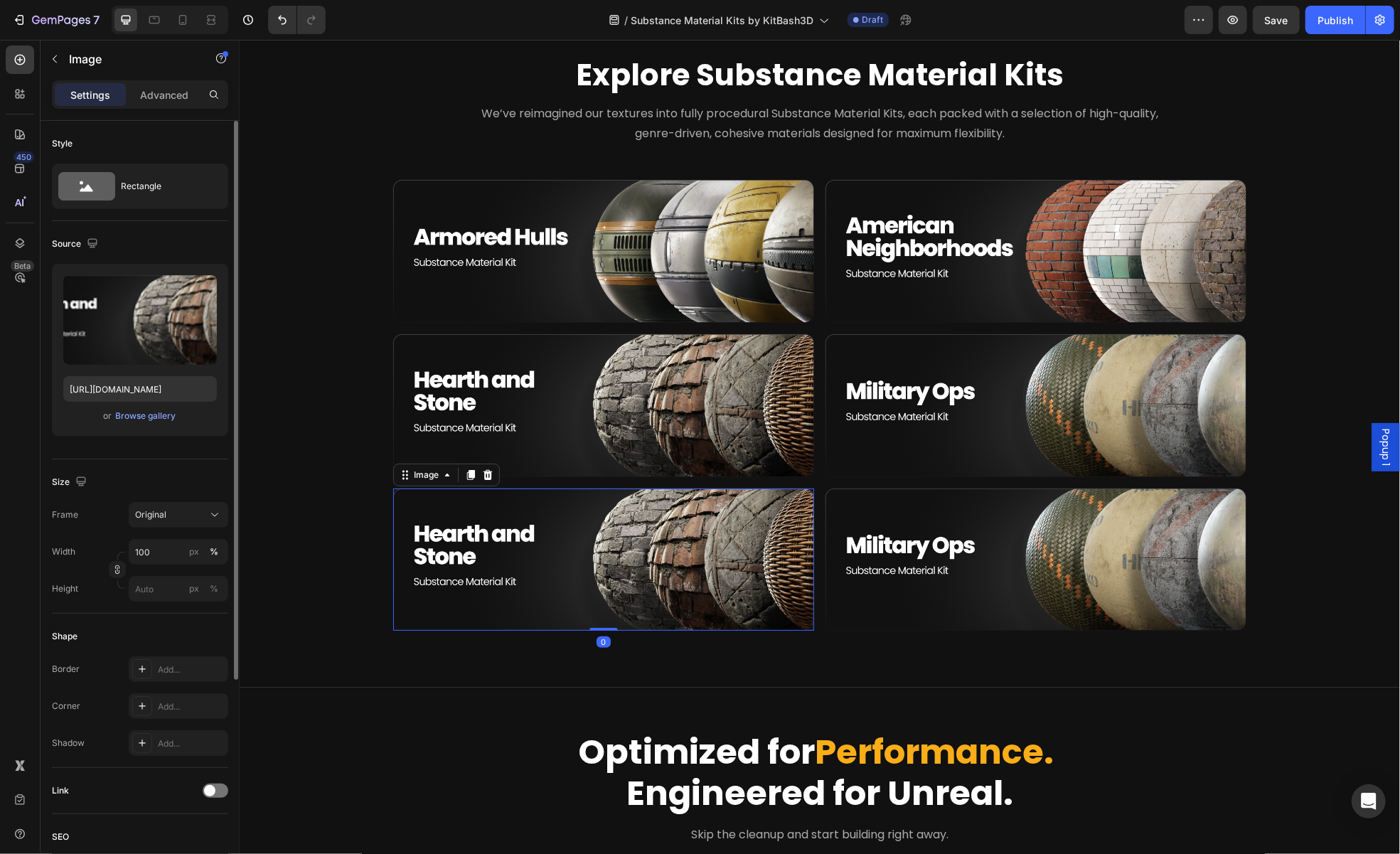
click at [768, 572] on img at bounding box center [603, 559] width 421 height 143
click at [166, 358] on label at bounding box center [140, 319] width 154 height 89
click at [166, 356] on input "file" at bounding box center [140, 343] width 98 height 24
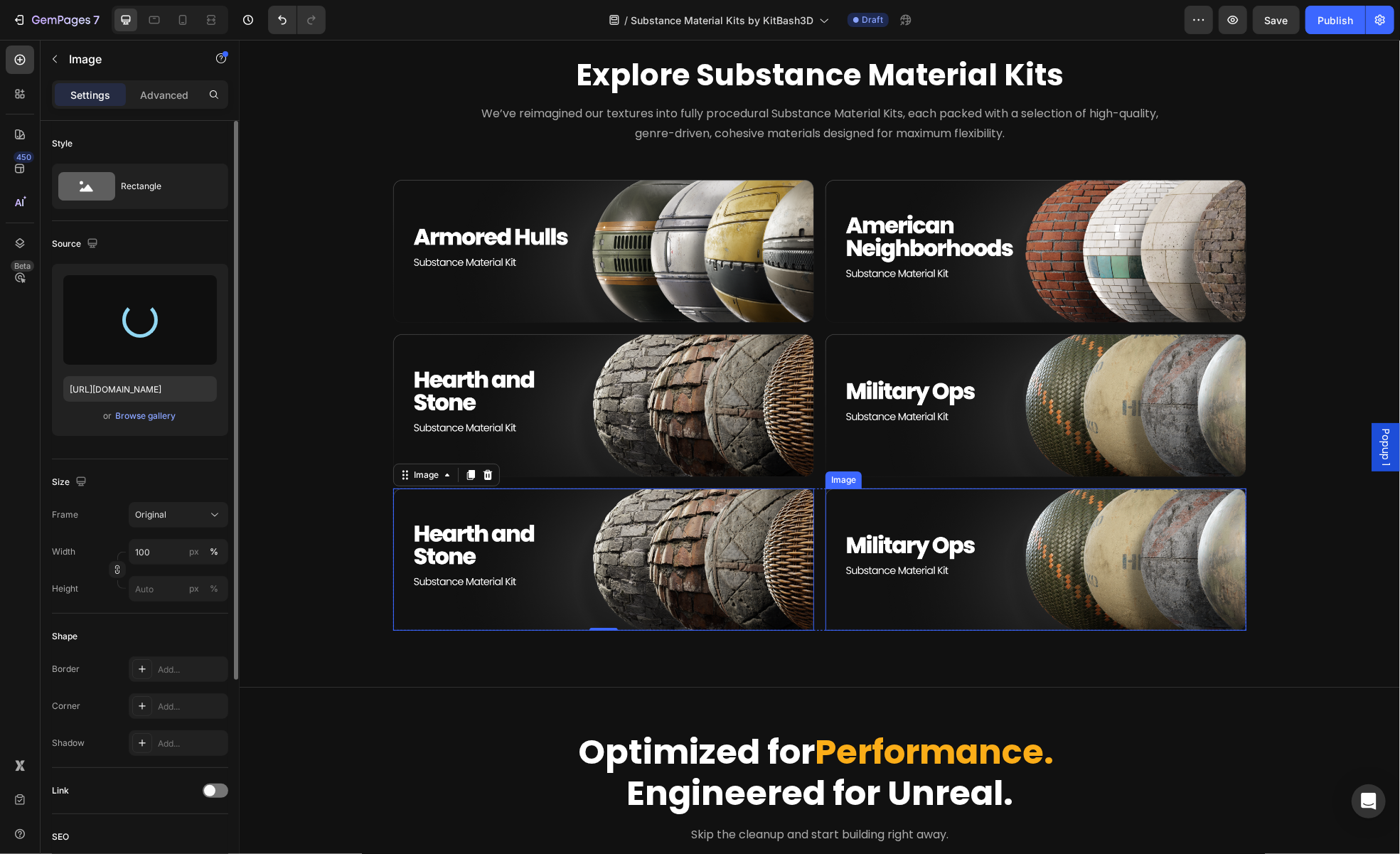
type input "https://cdn.shopify.com/s/files/1/2316/3287/files/gempages_502852452840637384-8…"
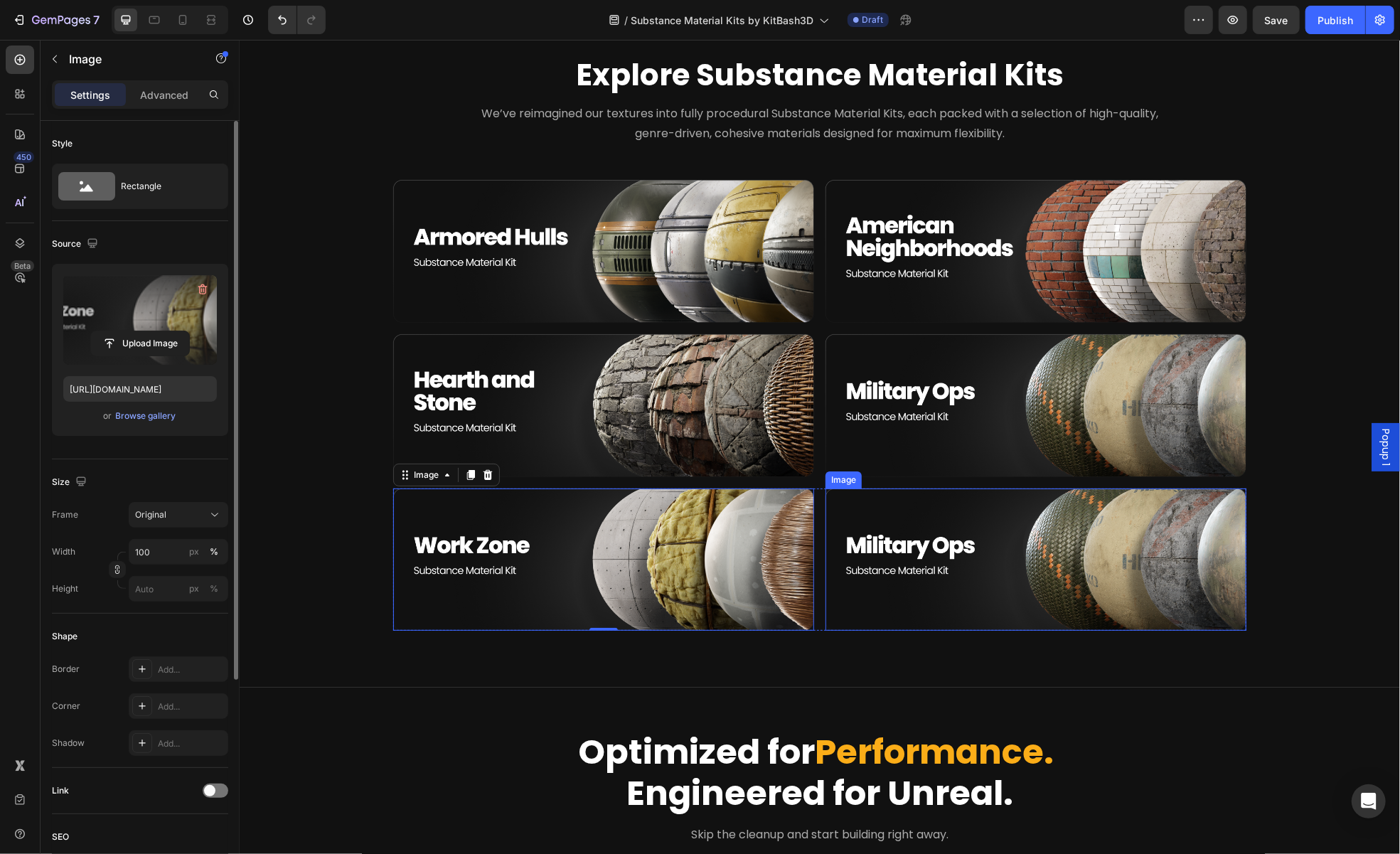
click at [1123, 570] on img at bounding box center [1036, 559] width 421 height 143
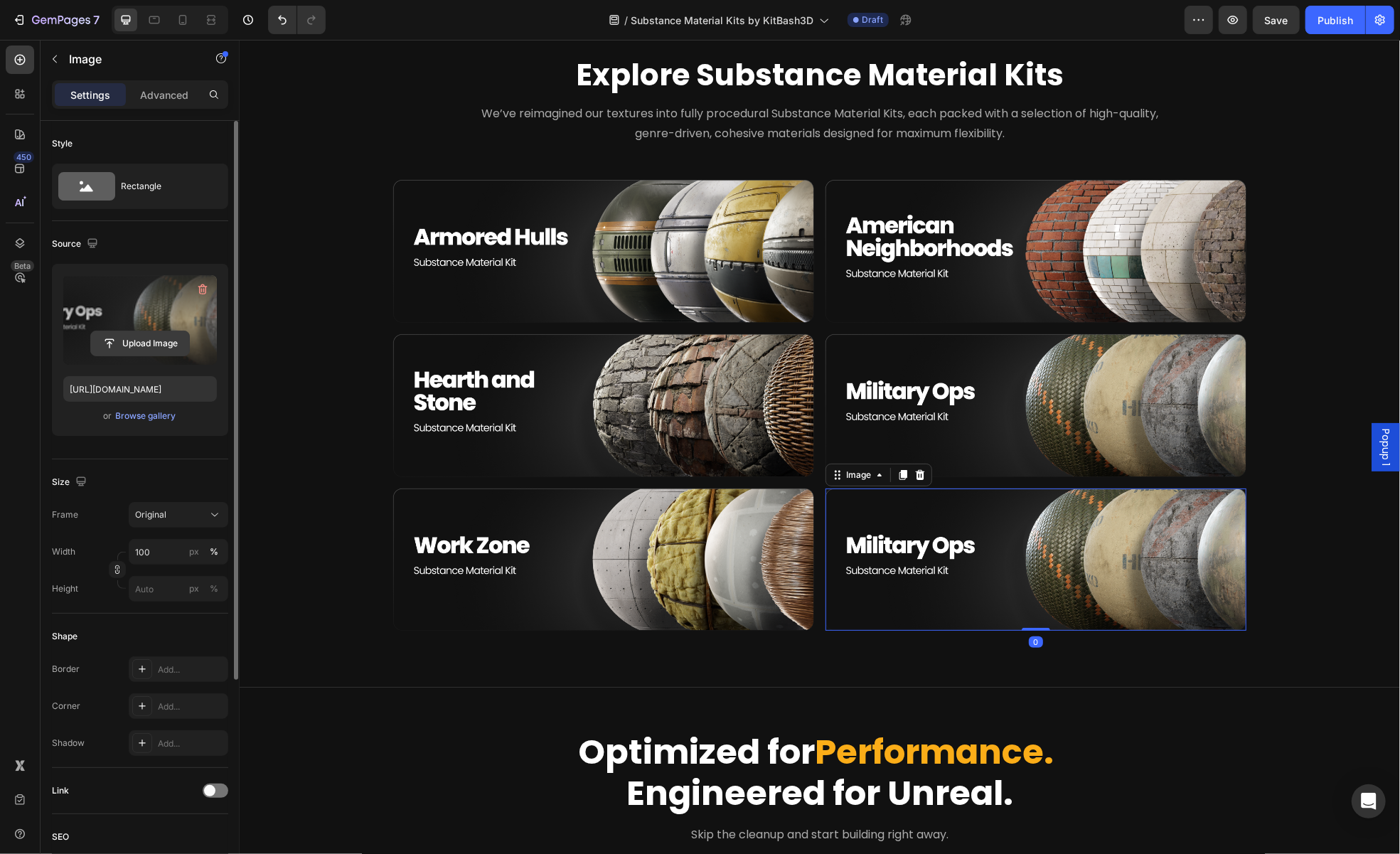
click at [138, 342] on input "file" at bounding box center [140, 343] width 98 height 24
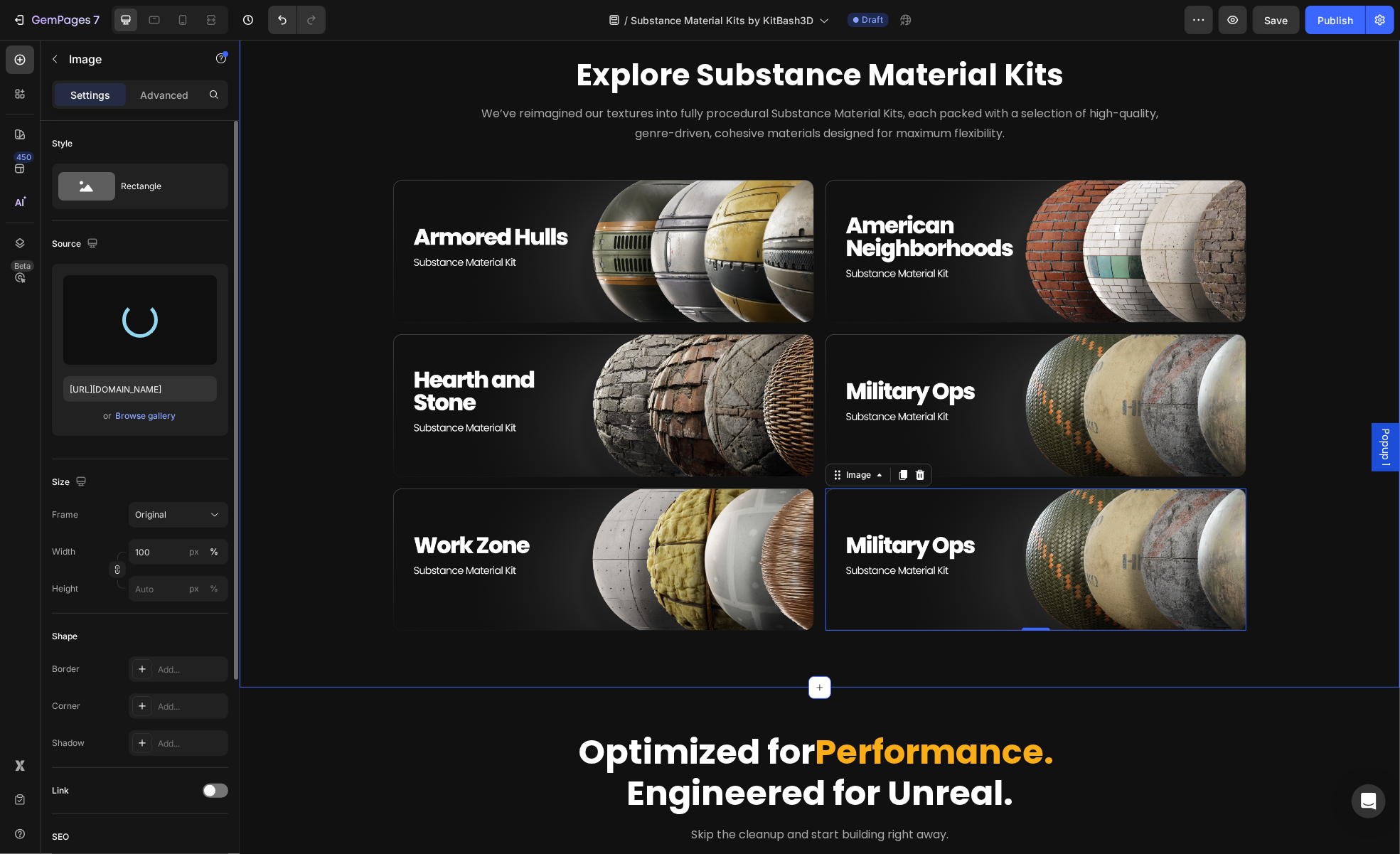
type input "https://cdn.shopify.com/s/files/1/2316/3287/files/gempages_502852452840637384-d…"
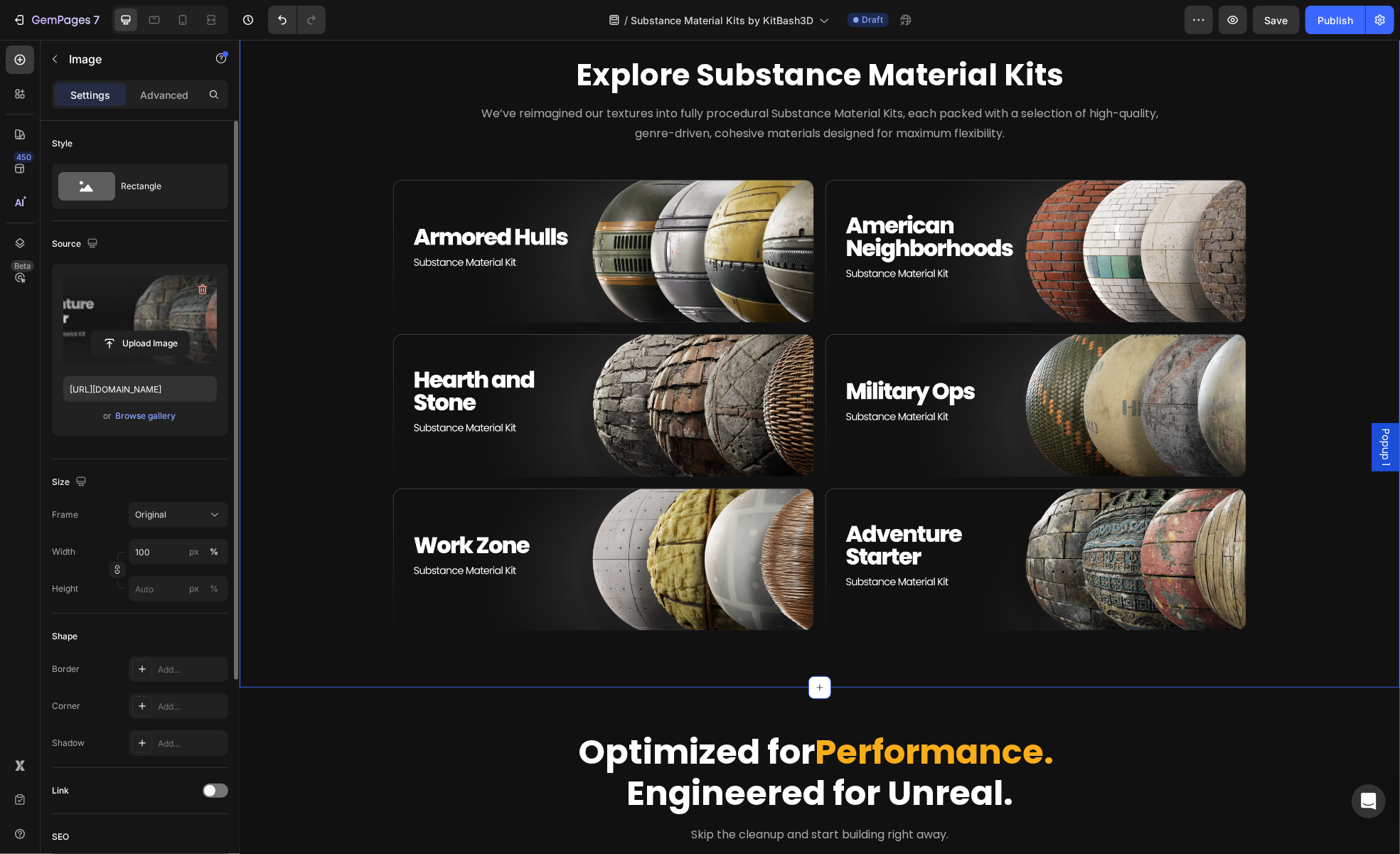
click at [1321, 662] on div "⁠⁠⁠⁠⁠⁠⁠ Explore Substance Material Kits Heading Row We’ve reimagined our textur…" at bounding box center [818, 341] width 1161 height 690
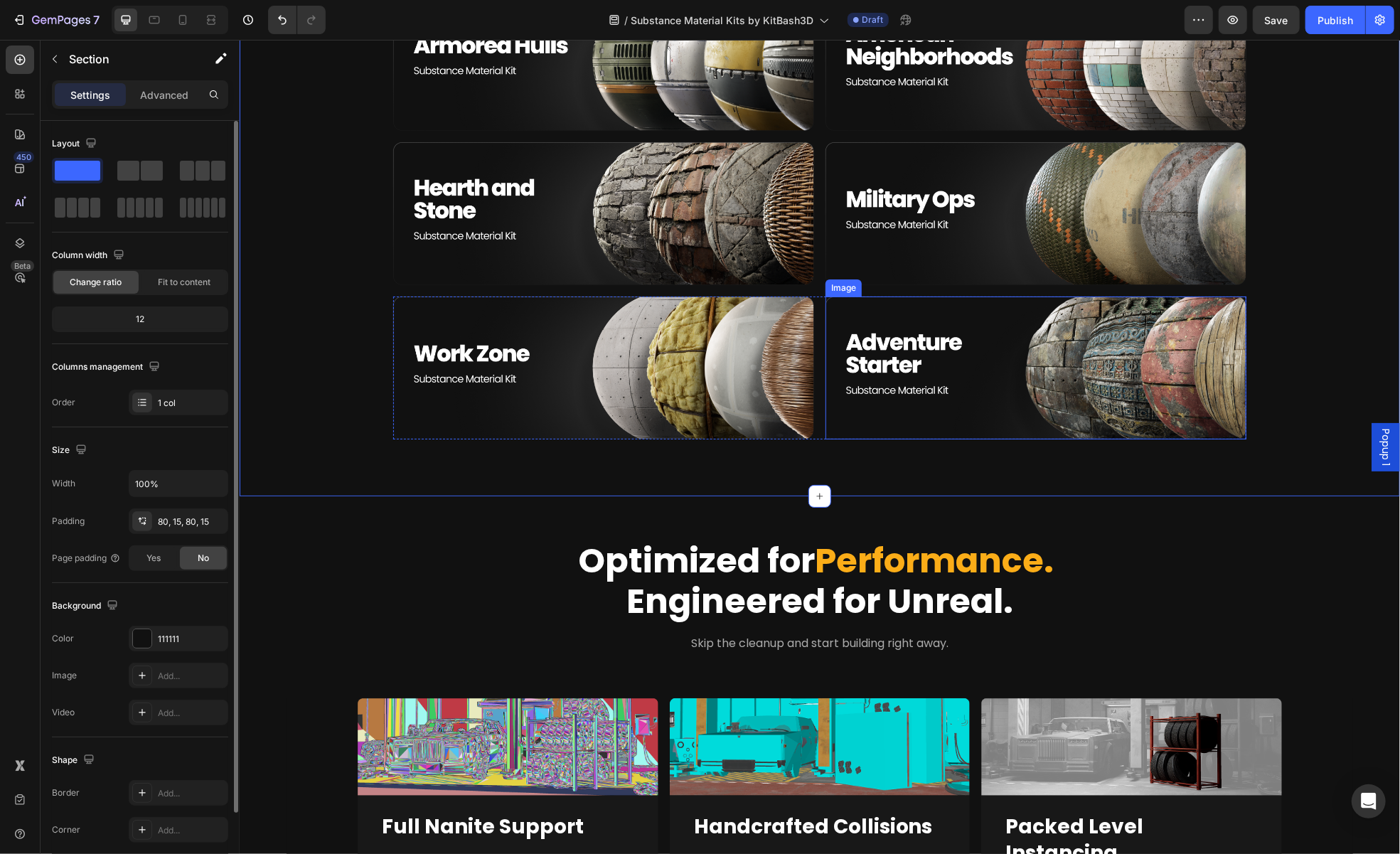
scroll to position [712, 0]
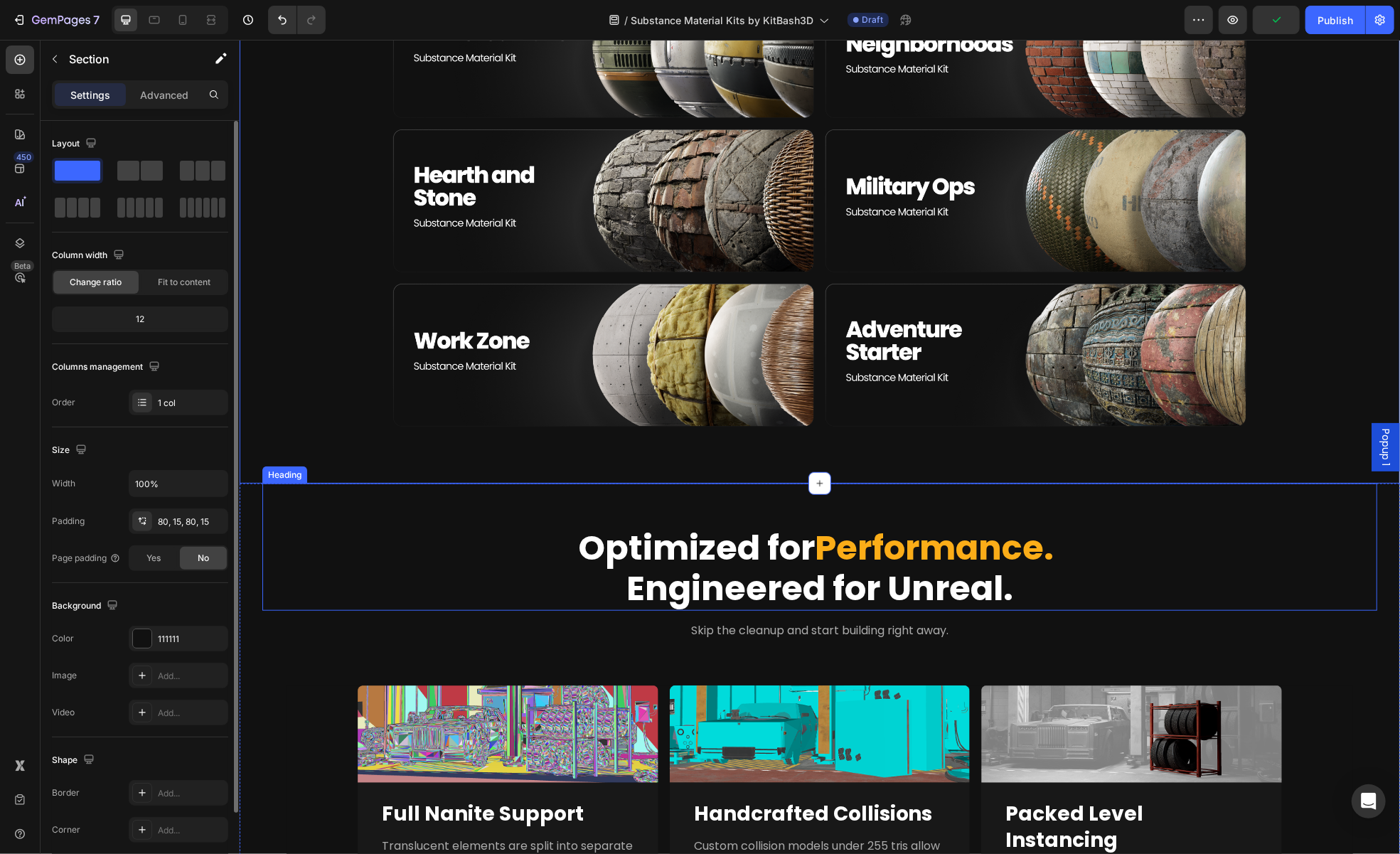
click at [678, 579] on h2 "Optimized for Performance. Engineered for Unreal." at bounding box center [819, 568] width 1069 height 85
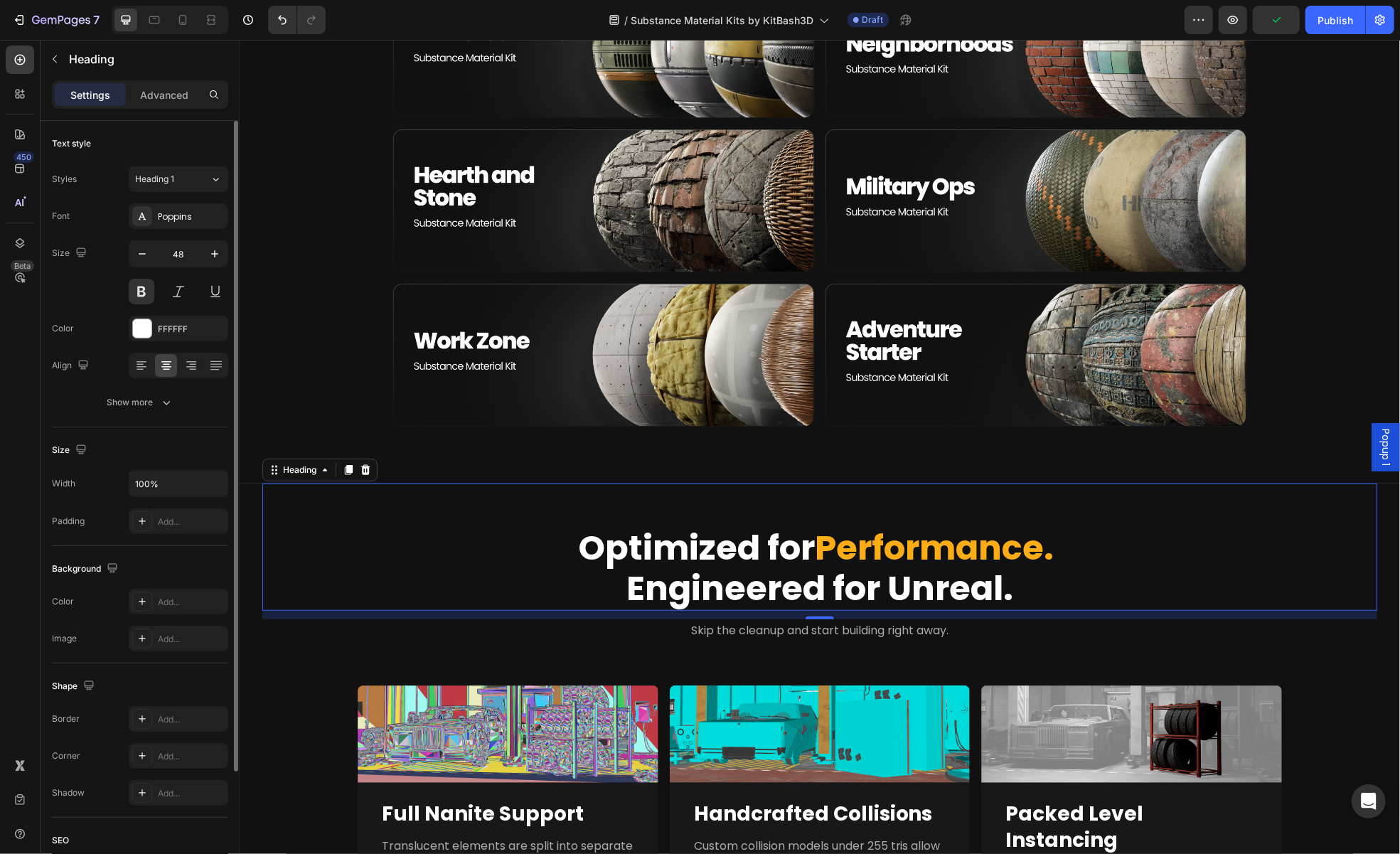
click at [678, 579] on h2 "Optimized for Performance. Engineered for Unreal." at bounding box center [819, 568] width 1069 height 85
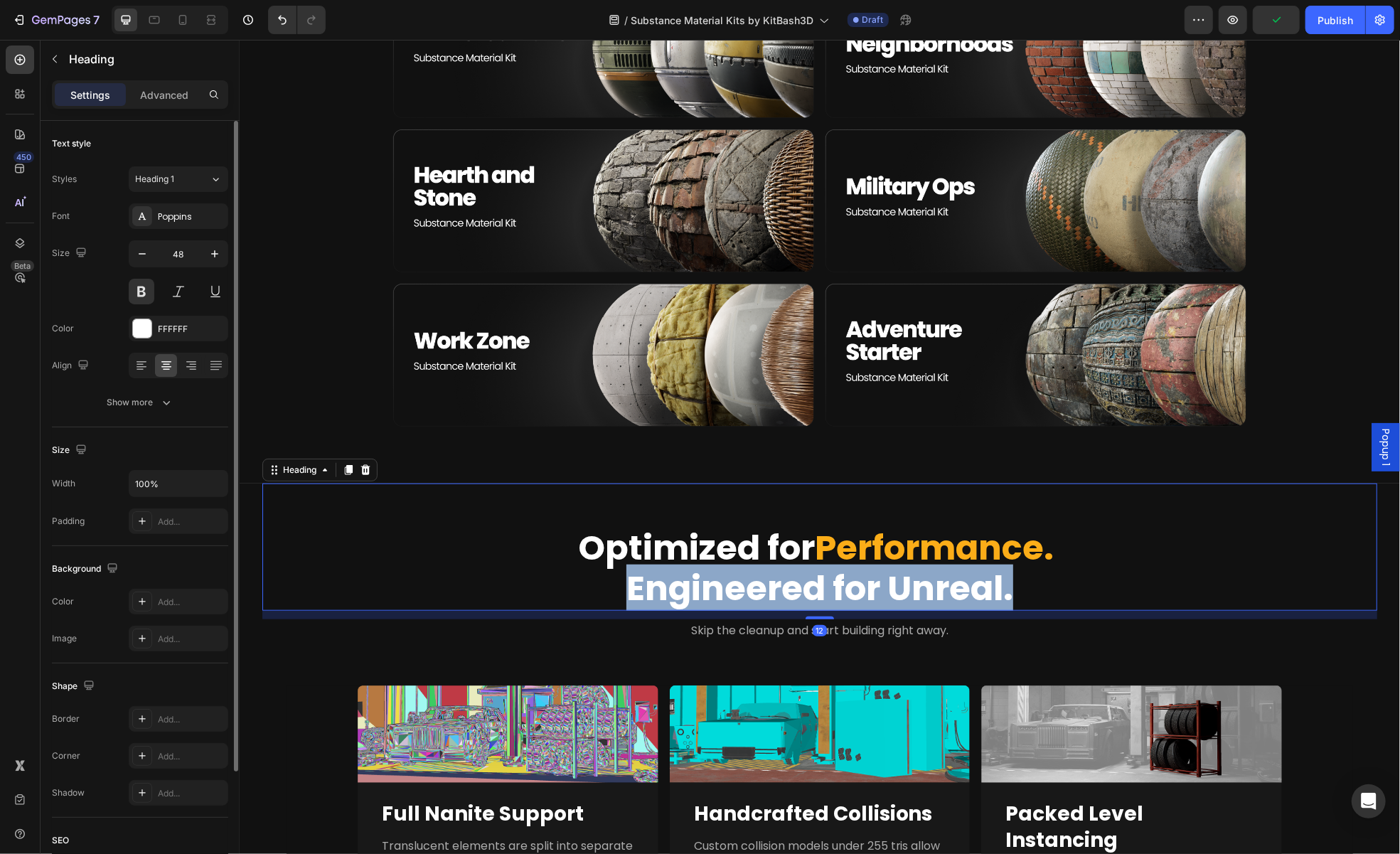
click at [678, 579] on p "Optimized for Performance. Engineered for Unreal." at bounding box center [818, 567] width 1066 height 82
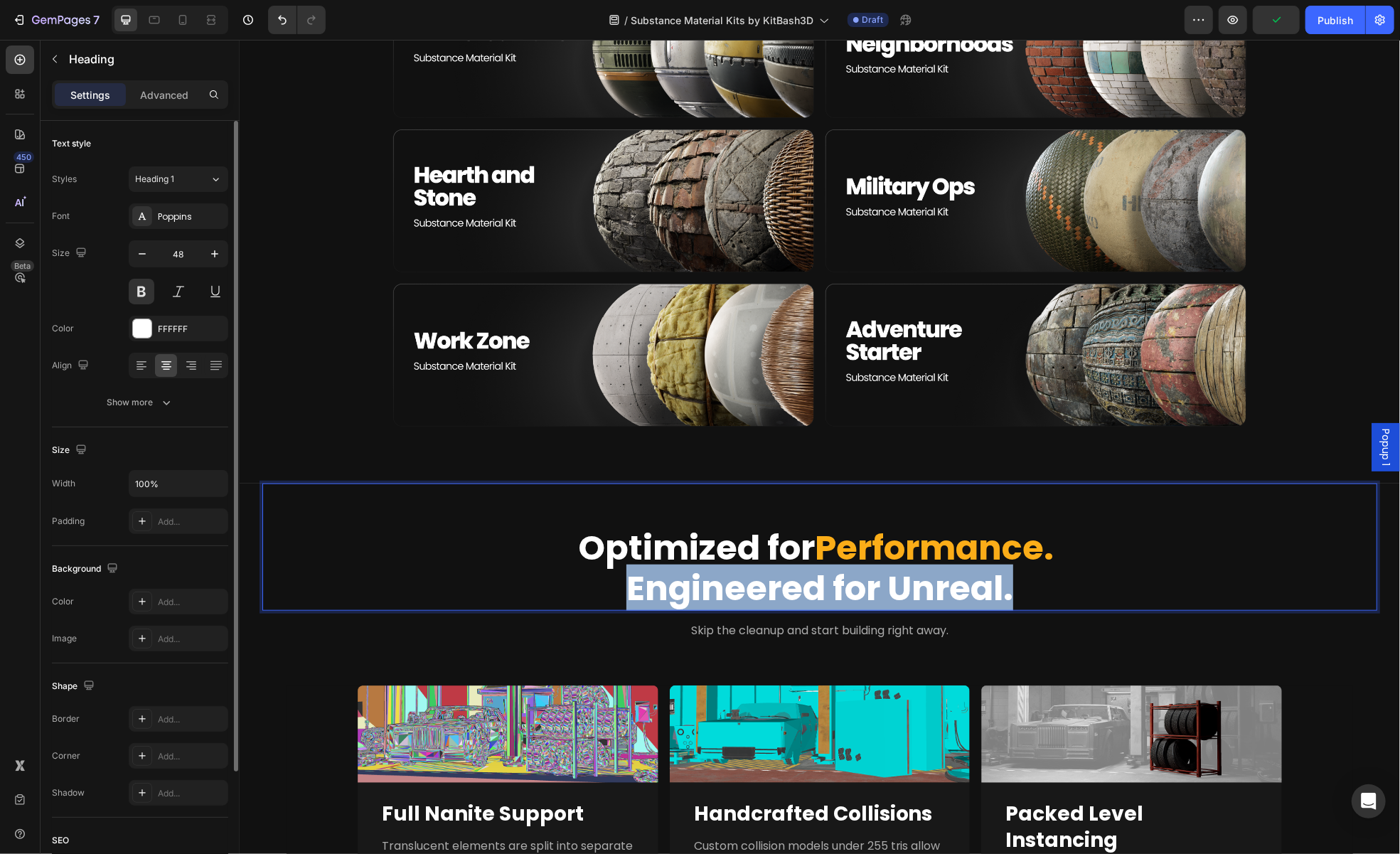
click at [678, 579] on p "Optimized for Performance. Engineered for Unreal." at bounding box center [818, 567] width 1066 height 82
click at [987, 586] on p "Optimized for Performance. Engineered for Unreal." at bounding box center [818, 567] width 1066 height 82
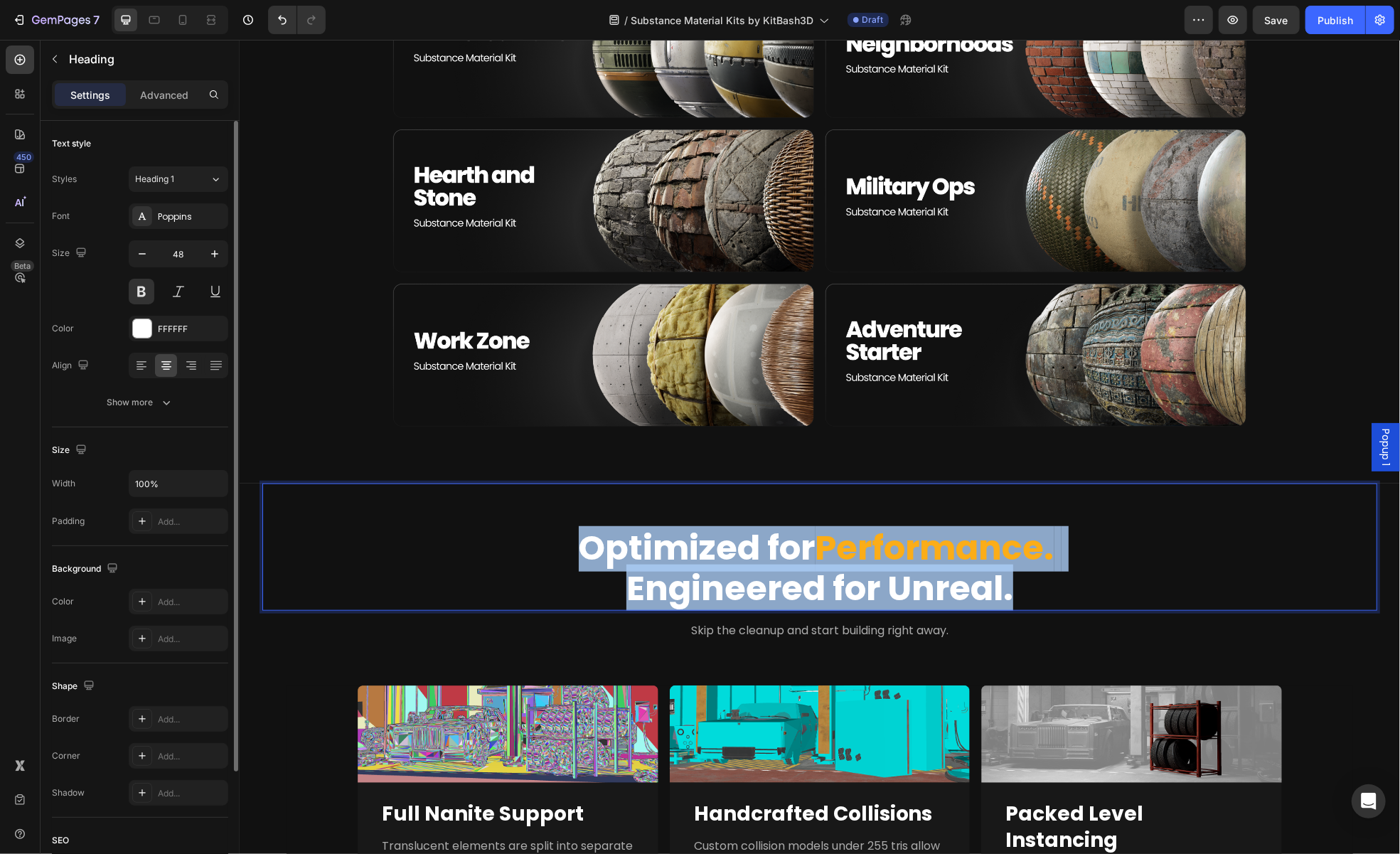
drag, startPoint x: 1019, startPoint y: 586, endPoint x: 534, endPoint y: 555, distance: 486.0
click at [534, 555] on p "Optimized for Performance. Engineered for Unreal." at bounding box center [818, 567] width 1066 height 82
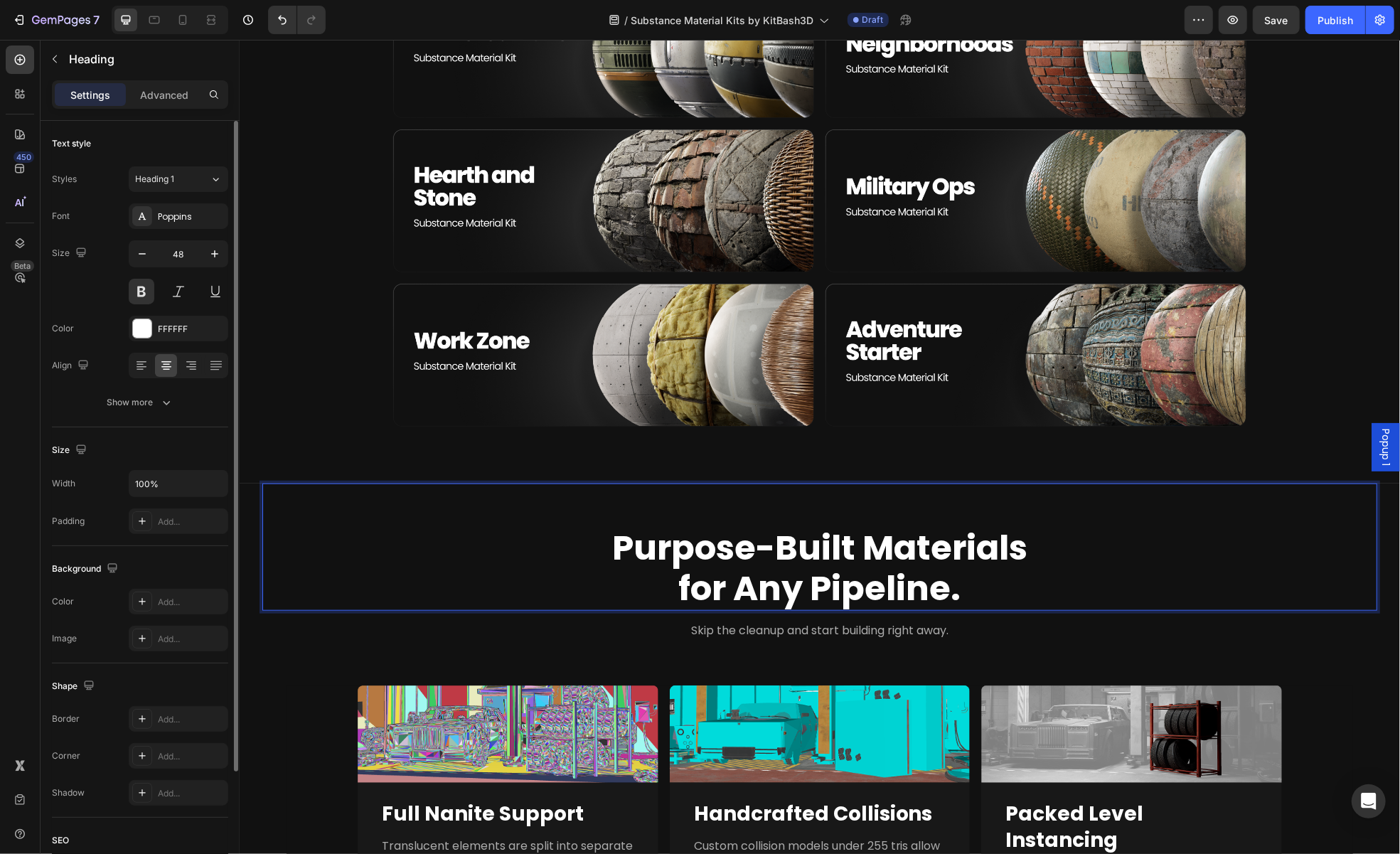
scroll to position [1, 0]
click at [784, 542] on p "Purpose-Built Materials for Any Pipeline." at bounding box center [818, 566] width 1066 height 82
drag, startPoint x: 946, startPoint y: 542, endPoint x: 938, endPoint y: 561, distance: 20.6
click at [938, 561] on p "Purpose-Built Materials for Any Pipeline." at bounding box center [818, 566] width 1066 height 82
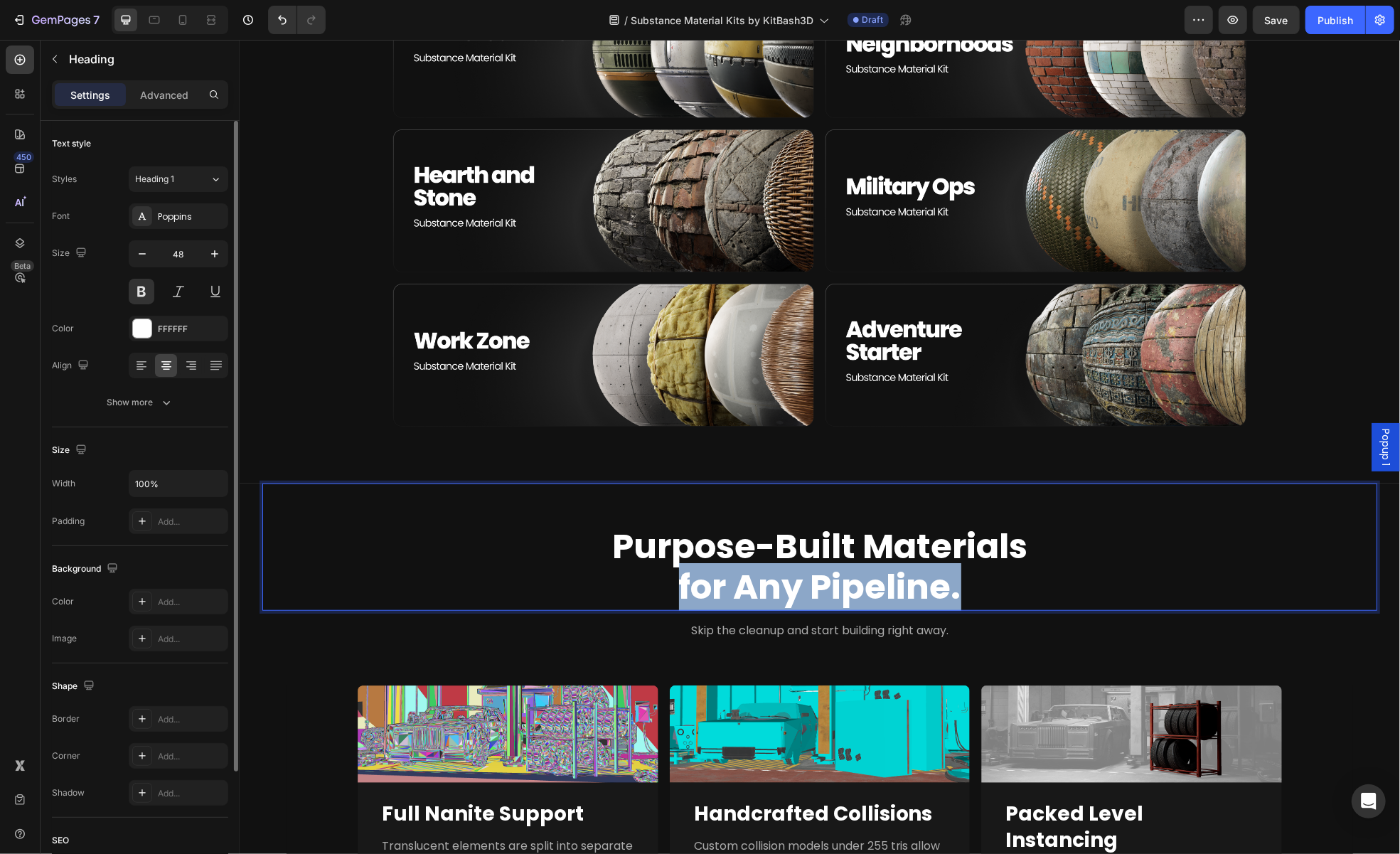
drag, startPoint x: 970, startPoint y: 589, endPoint x: 668, endPoint y: 600, distance: 302.2
click at [668, 600] on p "Purpose-Built Materials for Any Pipeline." at bounding box center [818, 566] width 1066 height 82
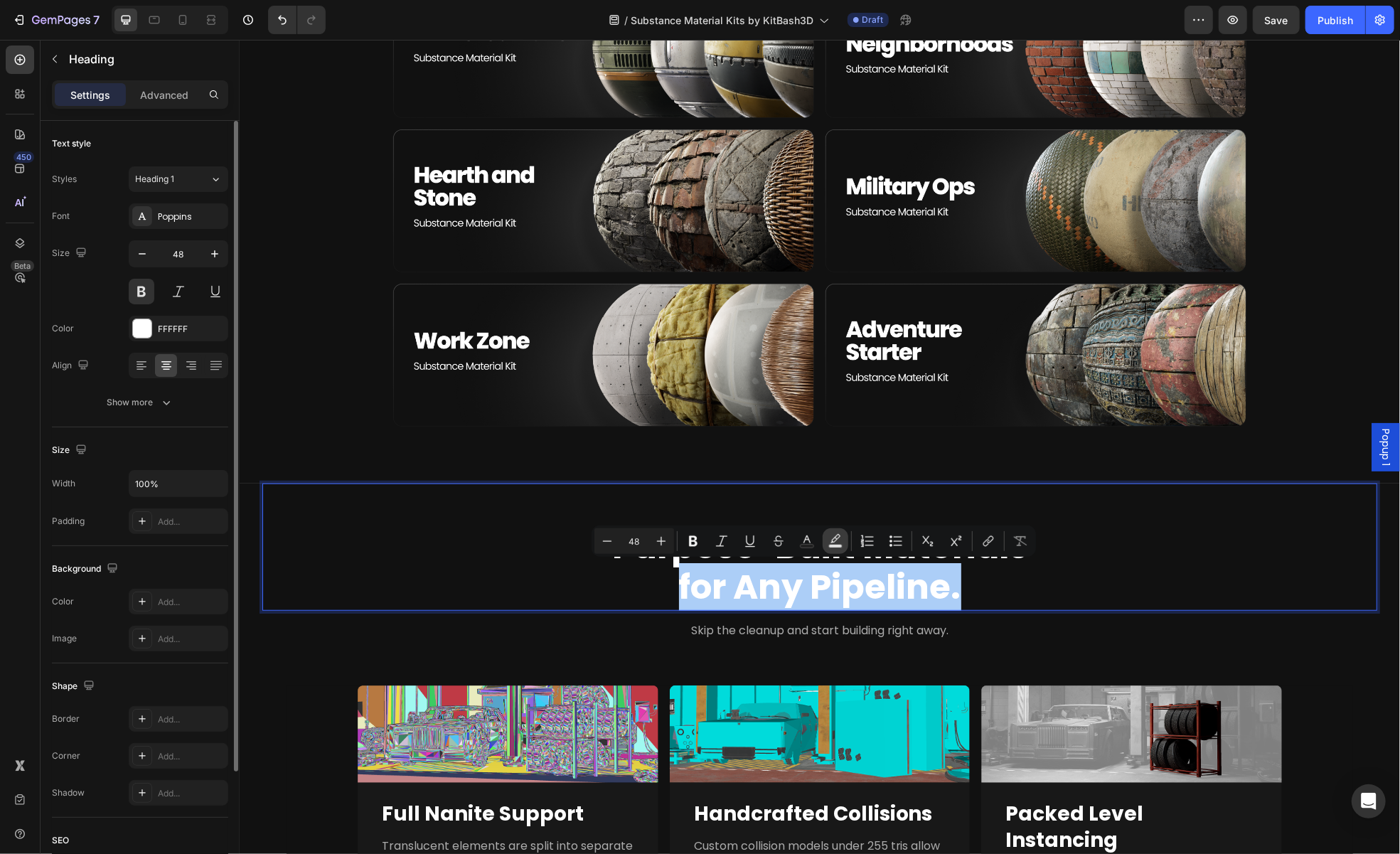
click at [832, 549] on button "Text Background Color" at bounding box center [836, 540] width 26 height 26
type input "000000"
type input "77"
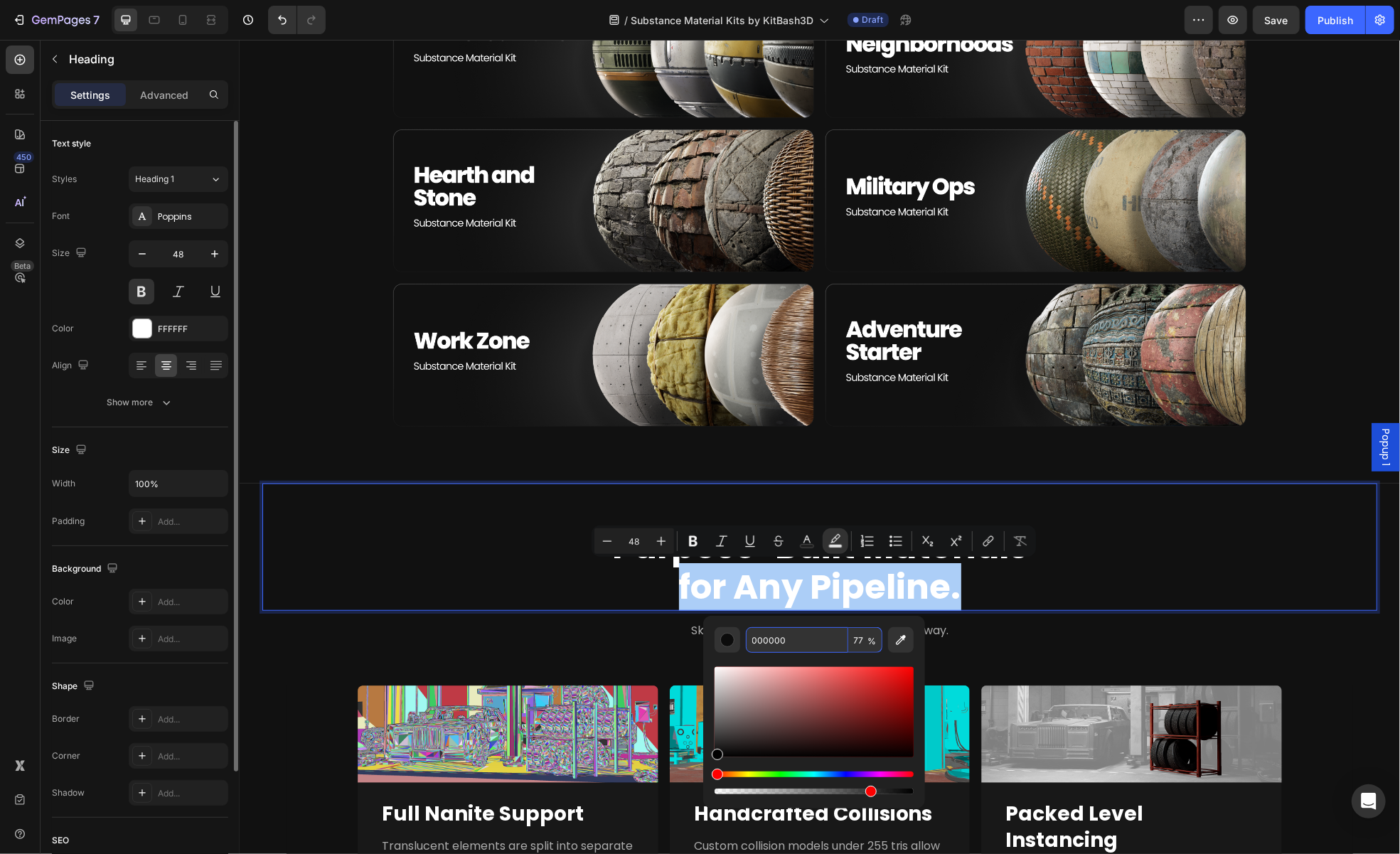
click at [828, 638] on input "000000" at bounding box center [797, 640] width 102 height 26
click at [802, 540] on icon "Editor contextual toolbar" at bounding box center [807, 540] width 14 height 14
type input "FFFFFF"
click at [784, 646] on input "FFFFFF" at bounding box center [797, 640] width 102 height 26
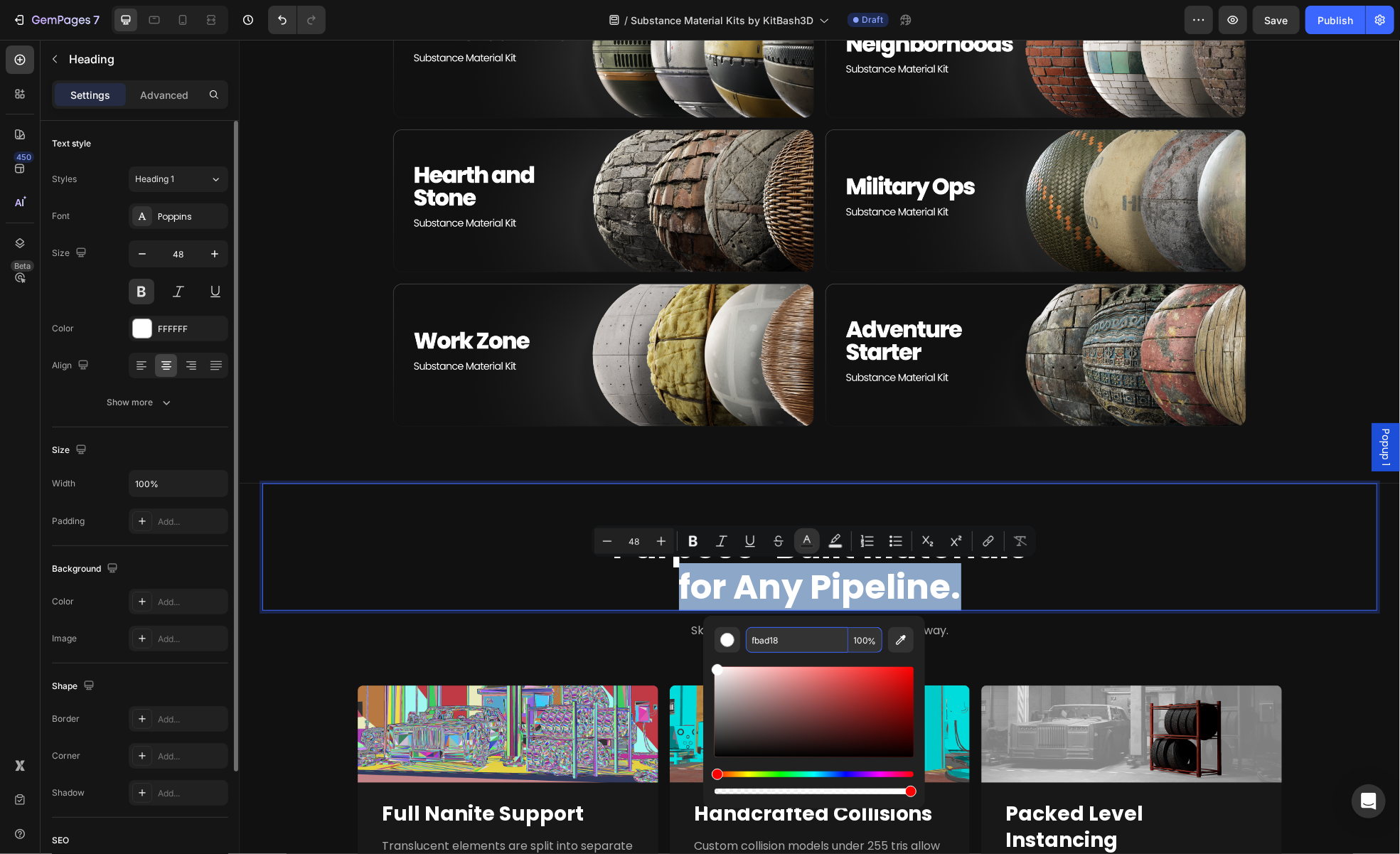
type input "FBAD18"
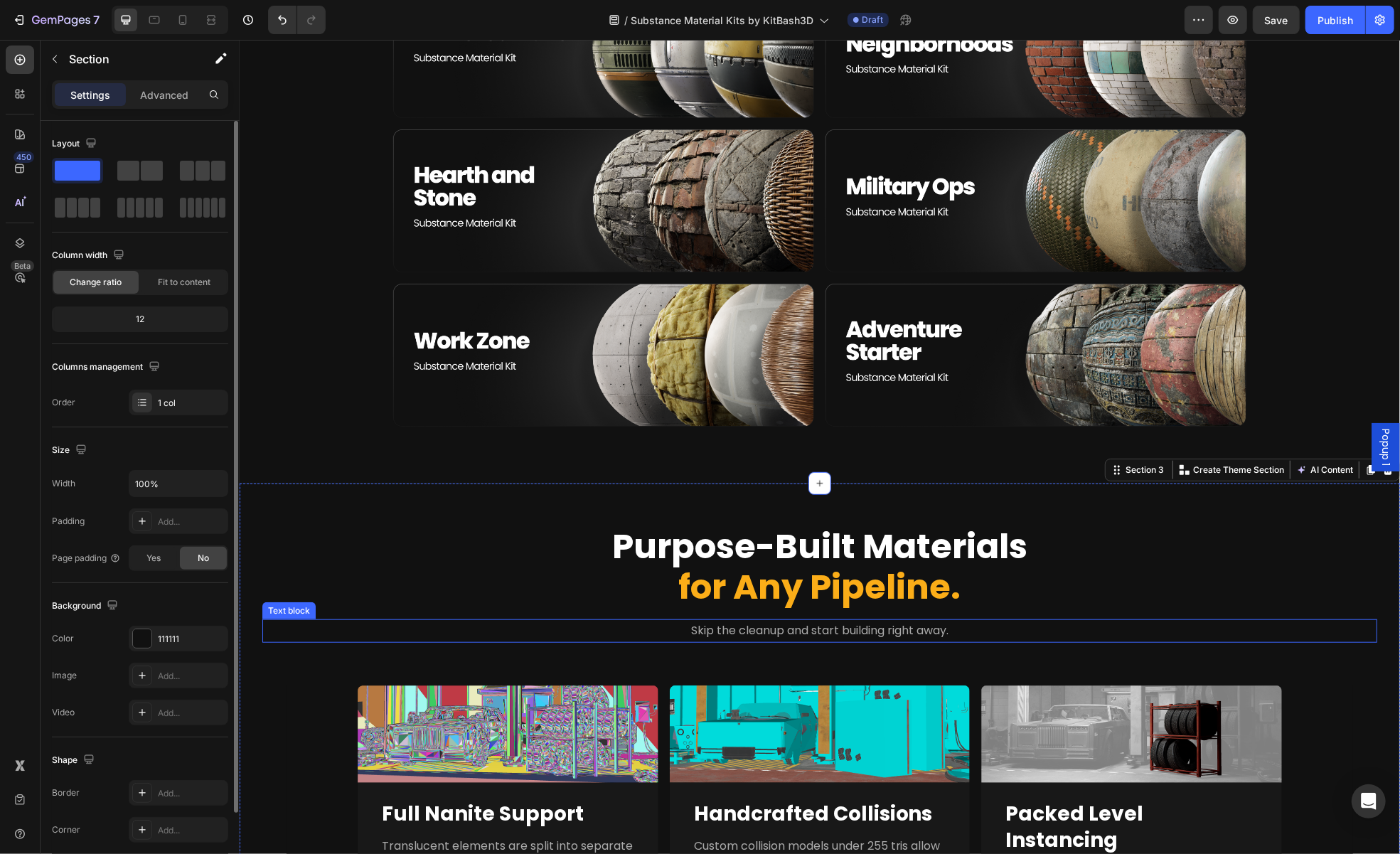
click at [916, 635] on span "Skip the cleanup and start building right away." at bounding box center [819, 629] width 258 height 16
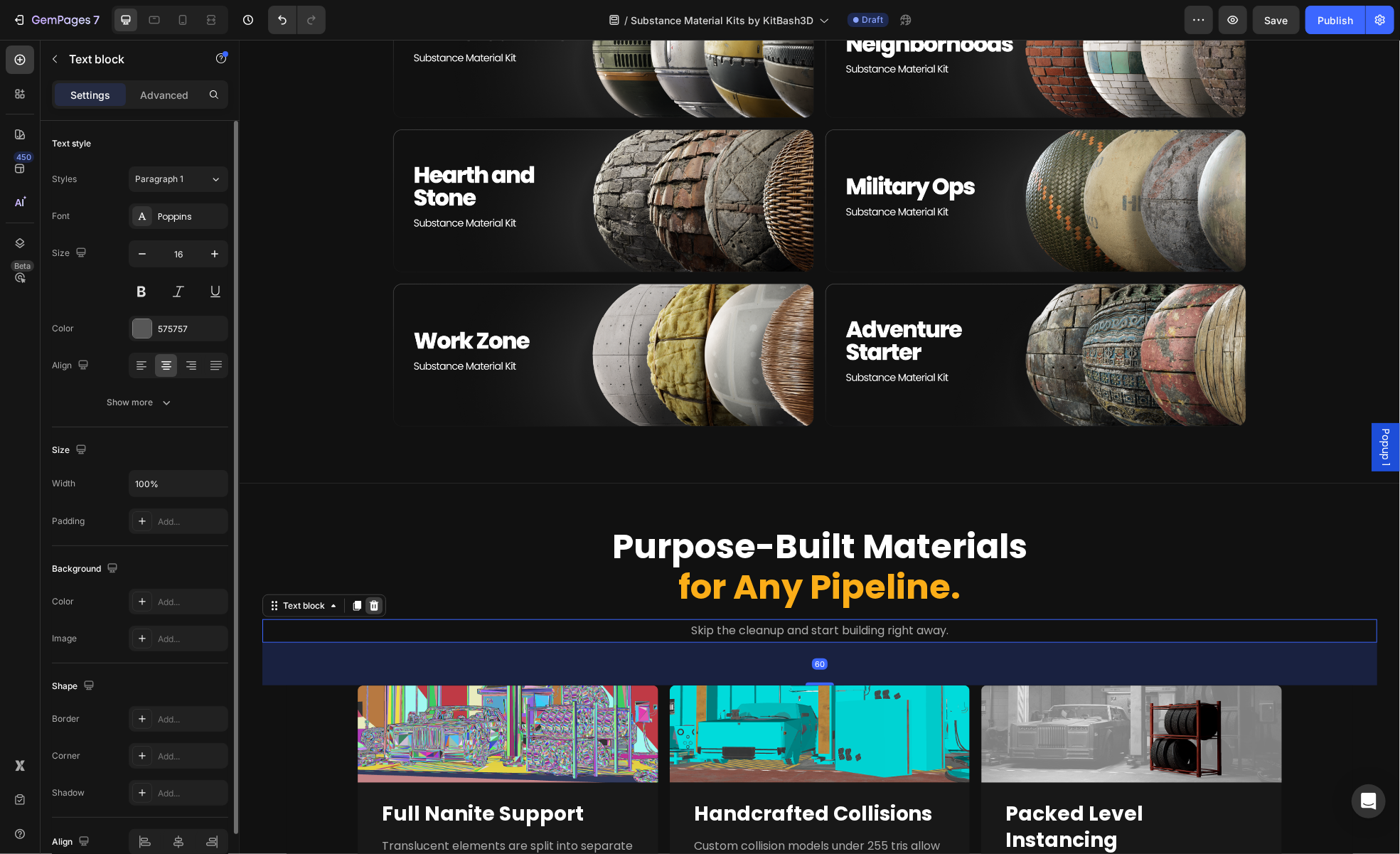
click at [371, 607] on icon at bounding box center [373, 605] width 12 height 12
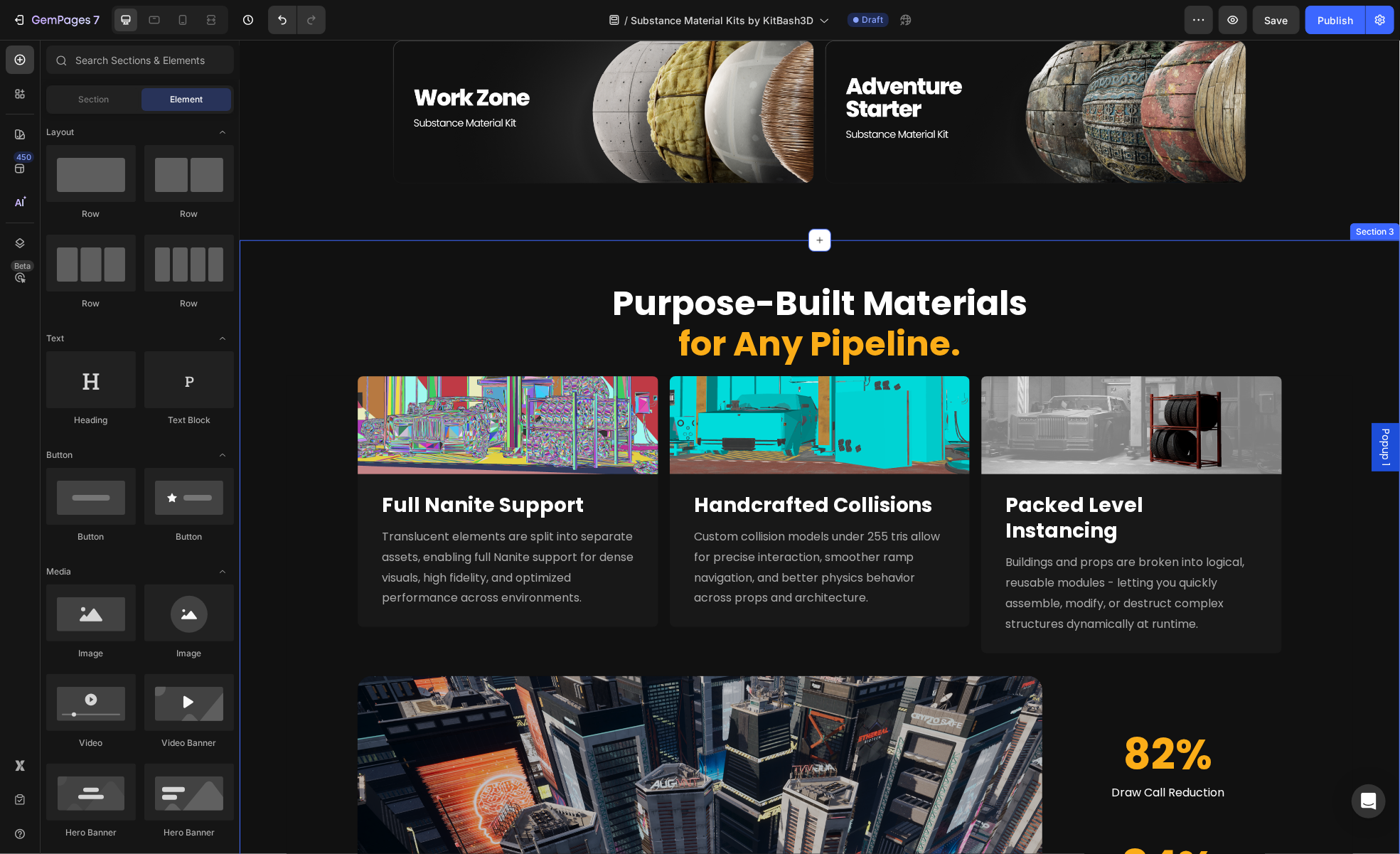
scroll to position [853, 0]
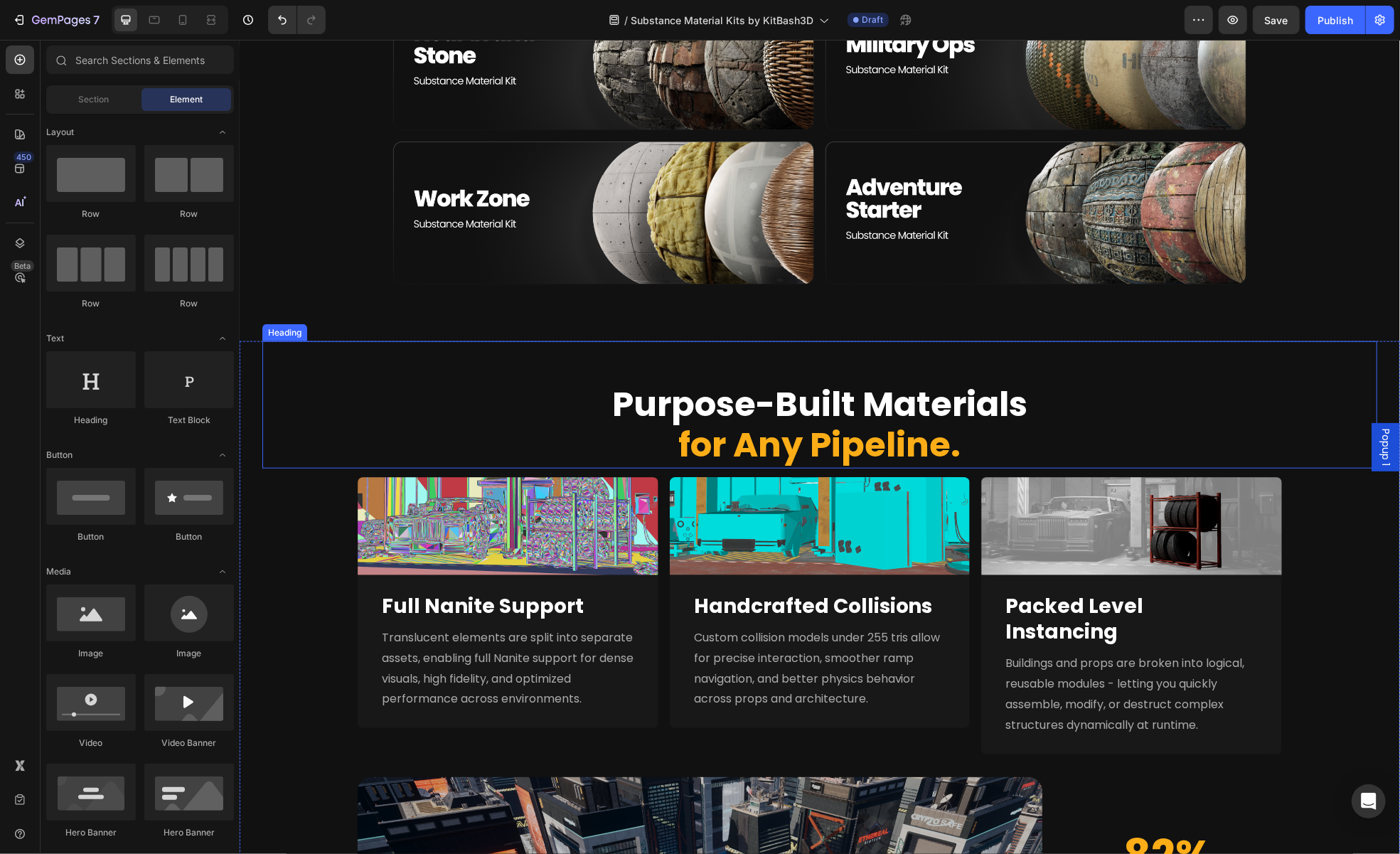
click at [900, 440] on span "for Any Pipeline." at bounding box center [820, 444] width 283 height 48
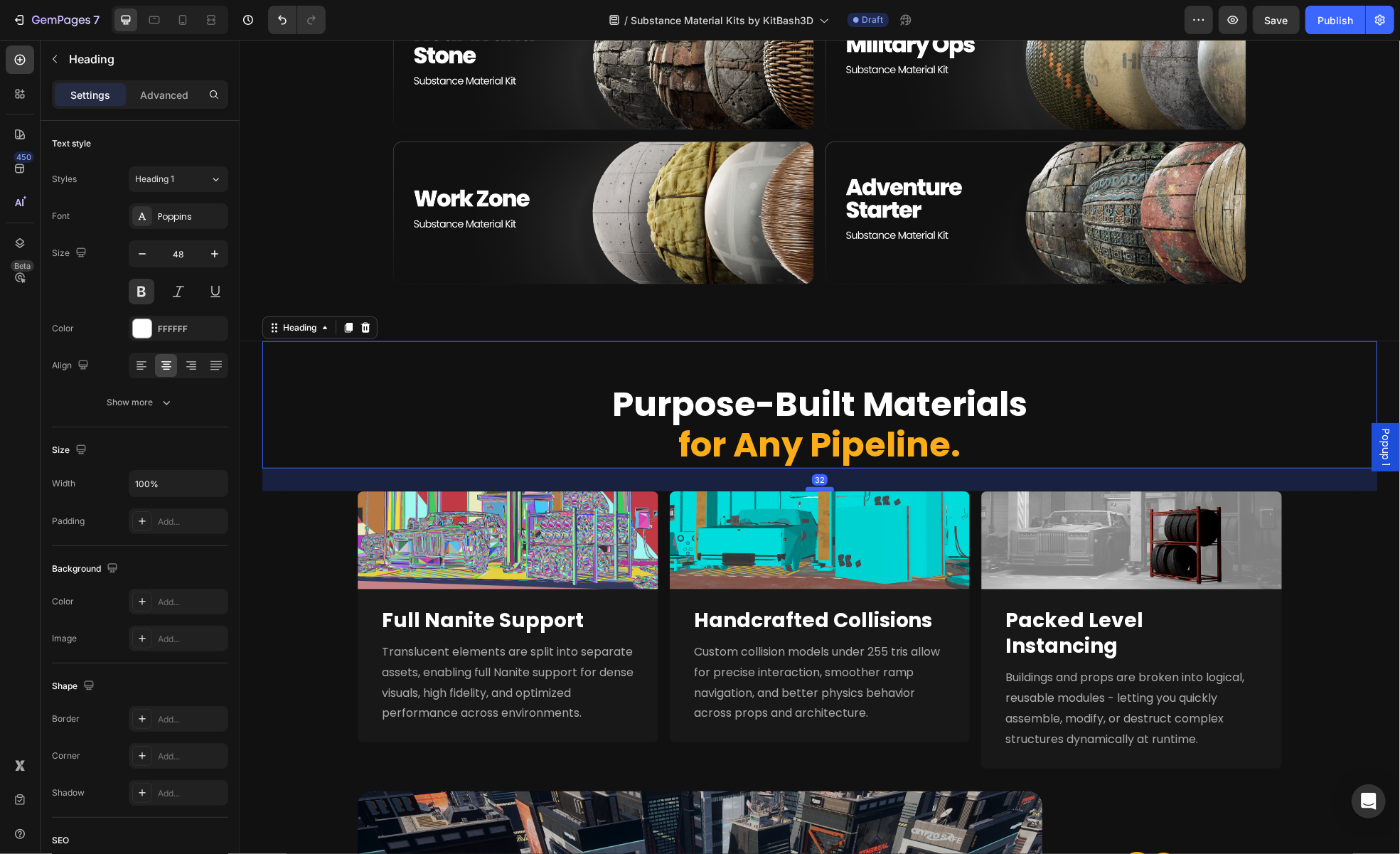
drag, startPoint x: 812, startPoint y: 475, endPoint x: 817, endPoint y: 490, distance: 15.8
click at [817, 490] on div at bounding box center [819, 489] width 29 height 4
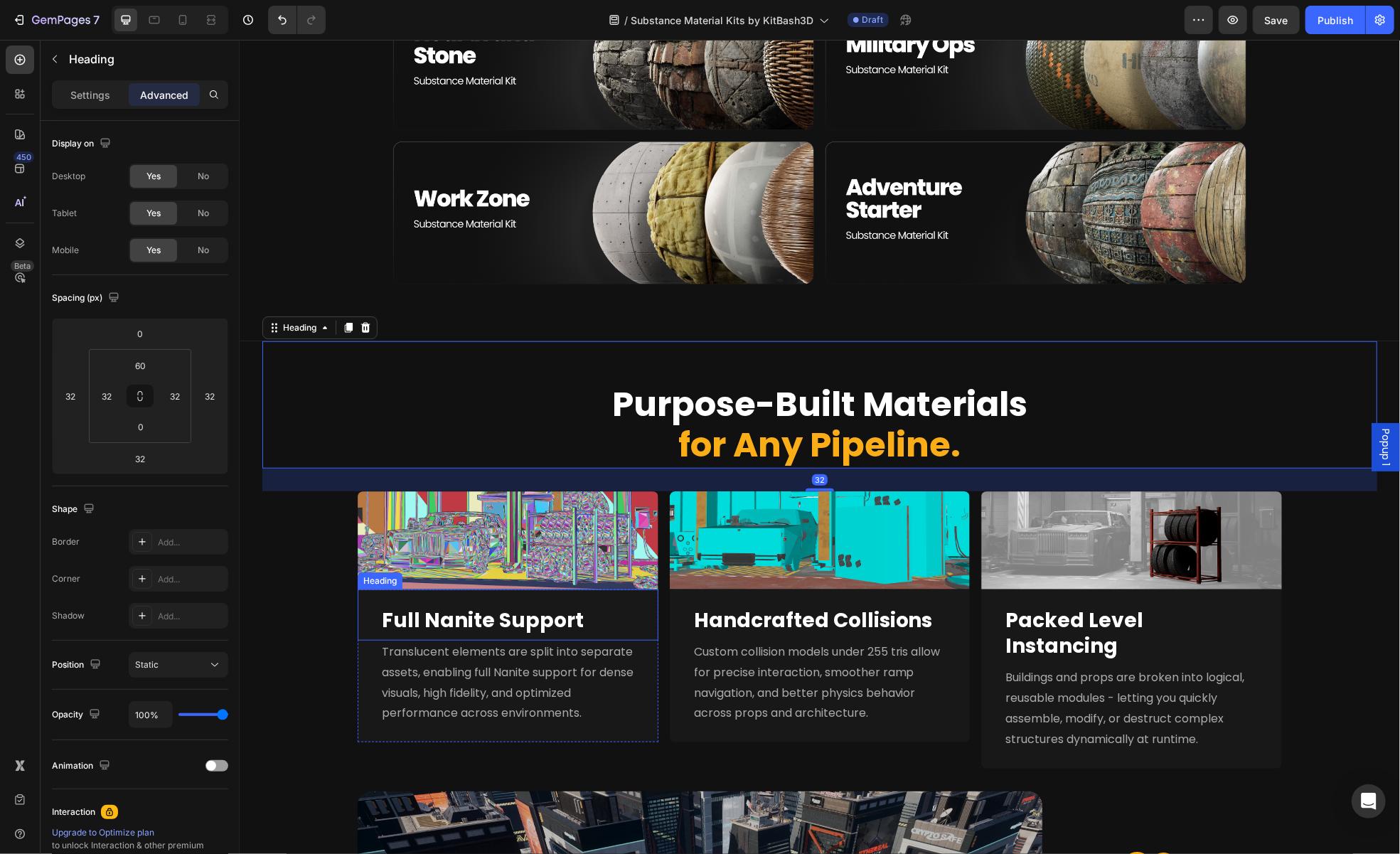
click at [598, 625] on h2 "Full Nanite Support" at bounding box center [507, 620] width 255 height 29
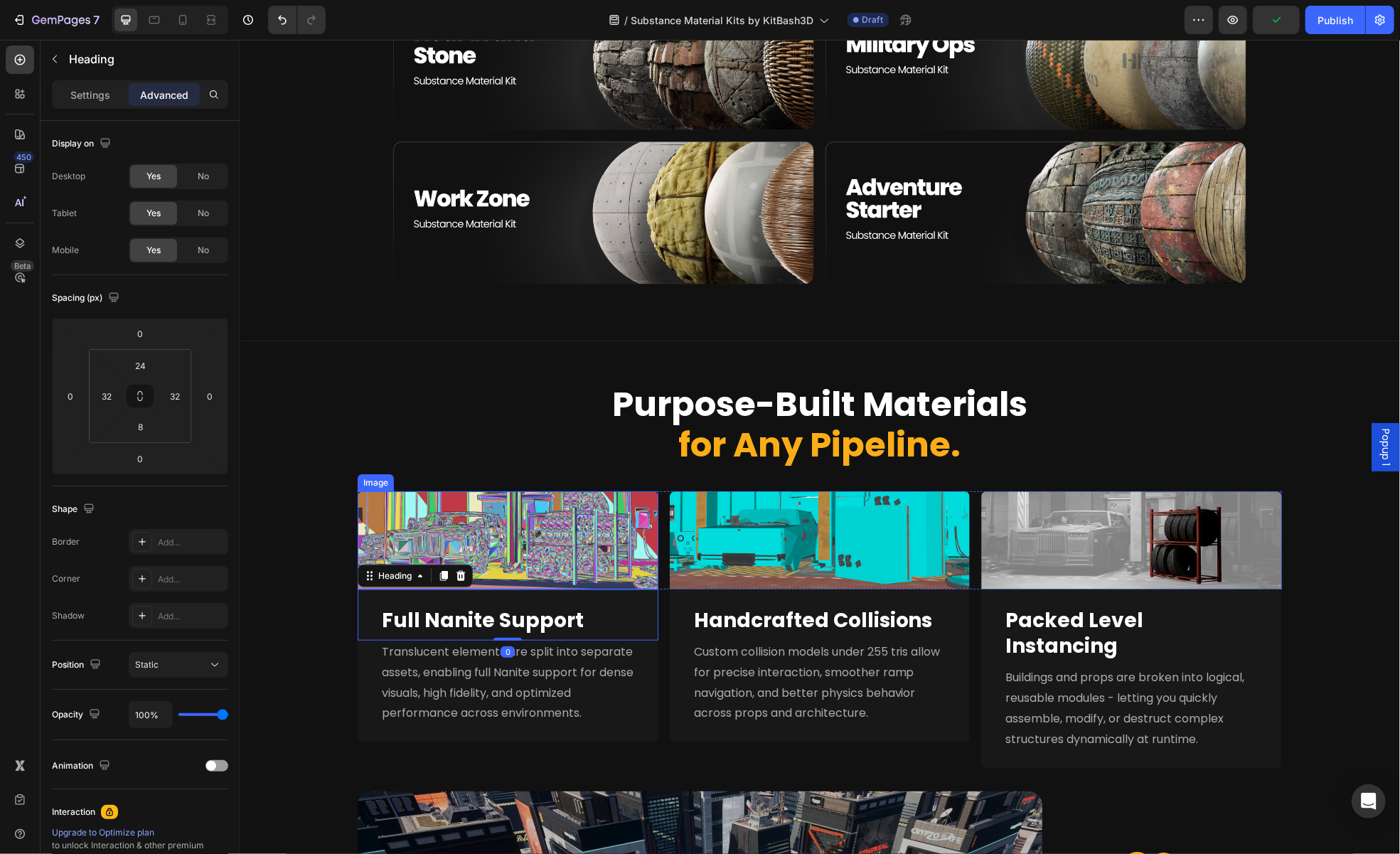
click at [599, 560] on img at bounding box center [507, 540] width 301 height 98
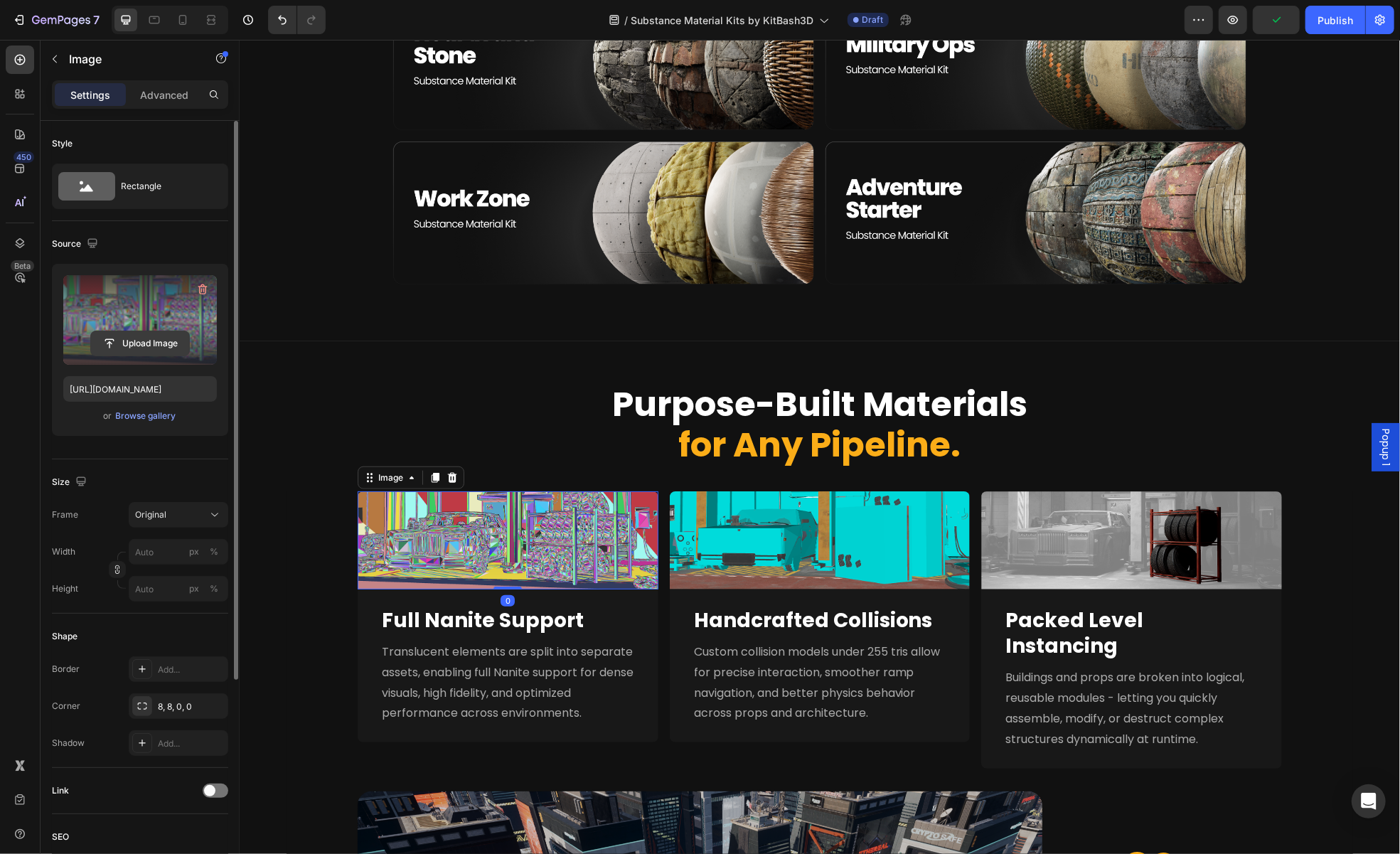
click at [122, 344] on input "file" at bounding box center [140, 343] width 98 height 24
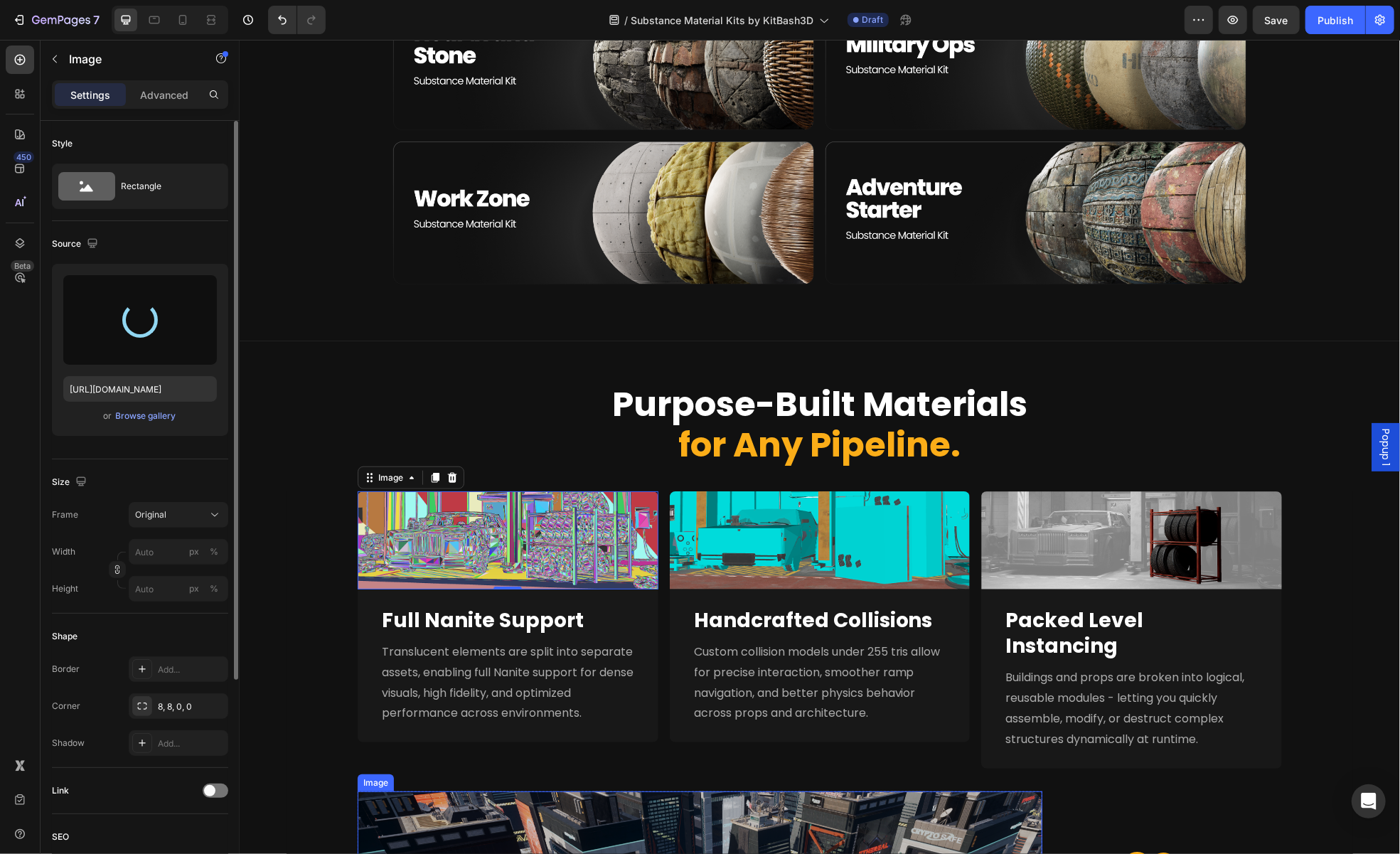
type input "https://cdn.shopify.com/s/files/1/2316/3287/files/gempages_502852452840637384-2…"
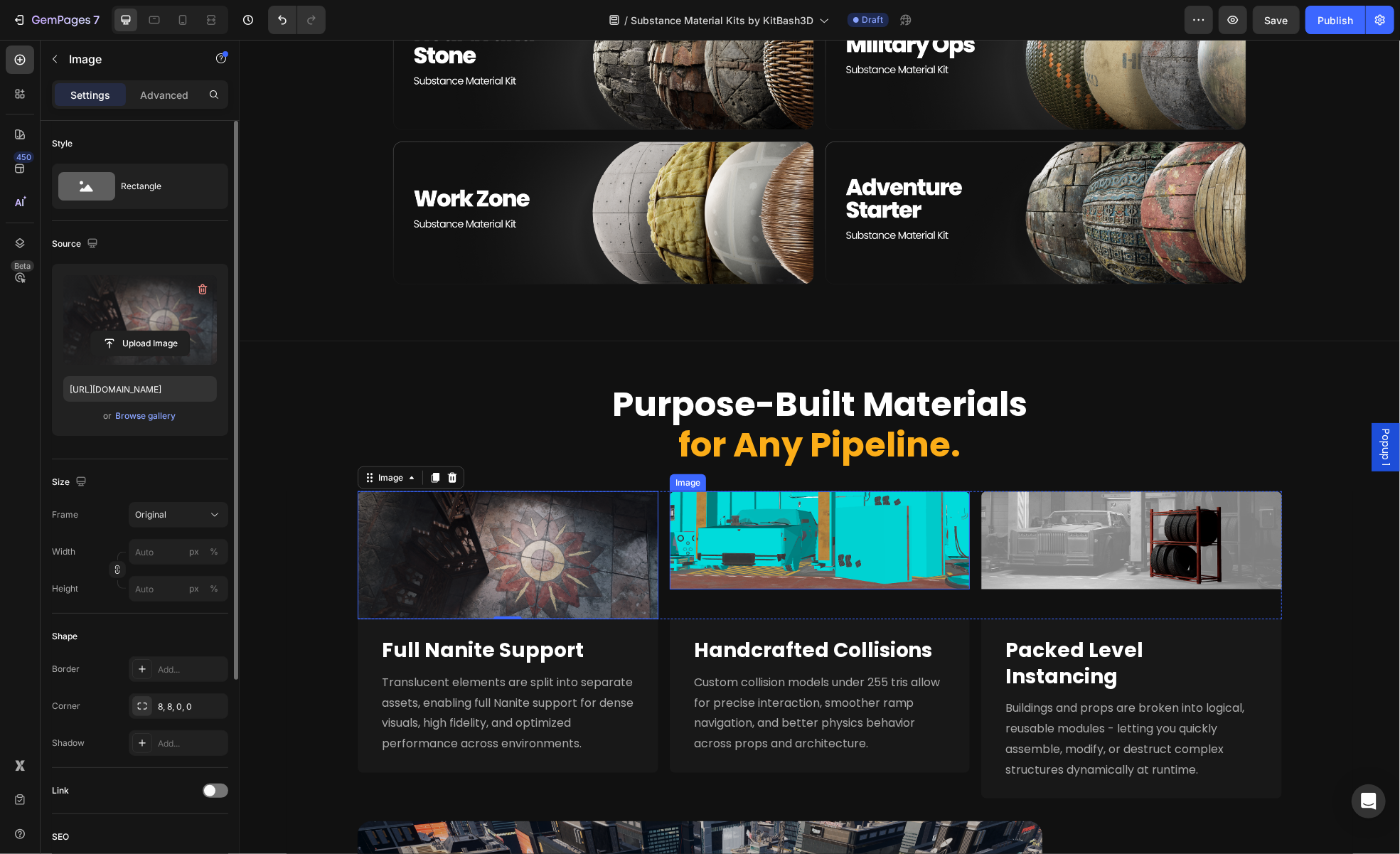
click at [781, 565] on img at bounding box center [819, 540] width 301 height 98
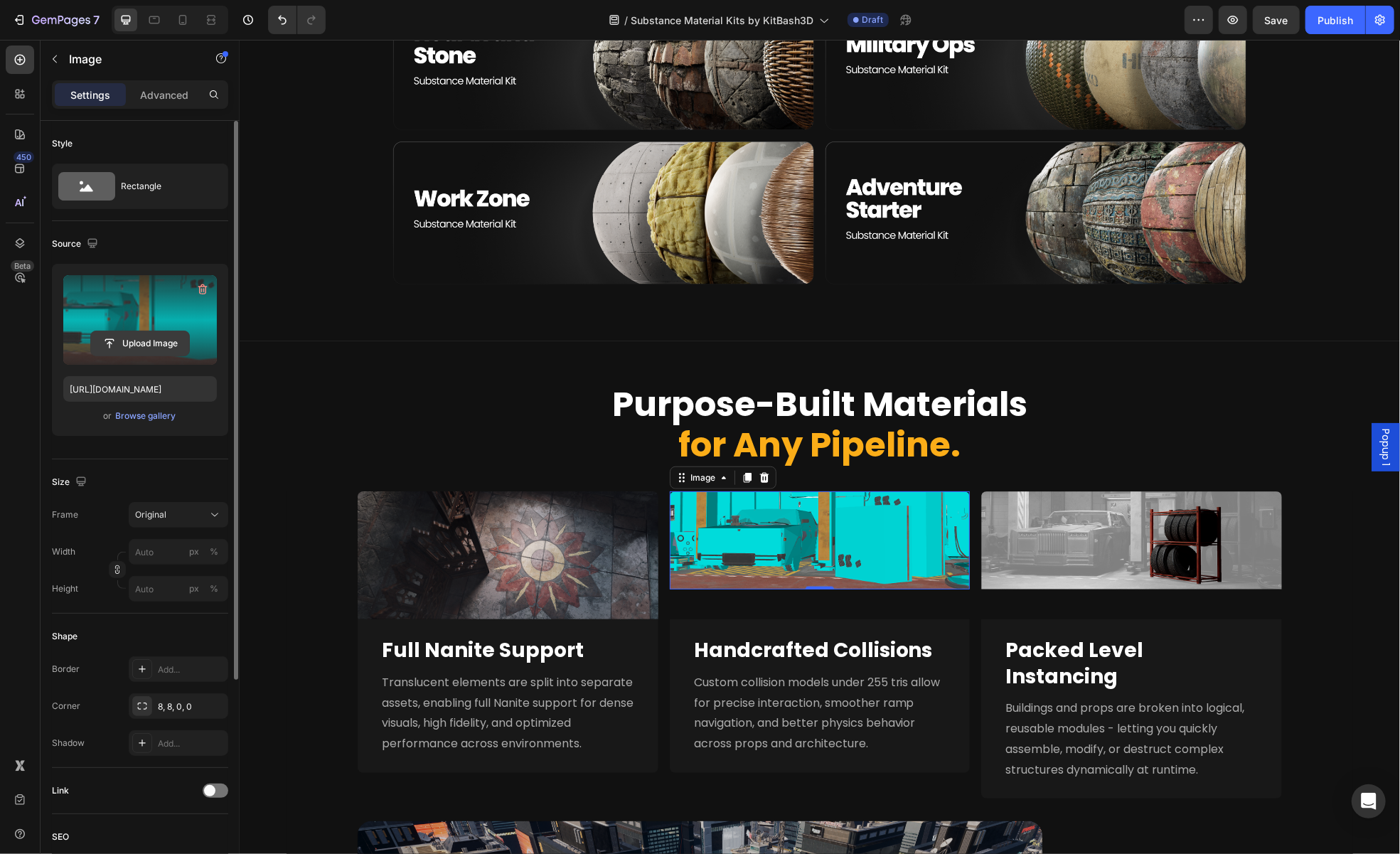
click at [165, 342] on input "file" at bounding box center [140, 343] width 98 height 24
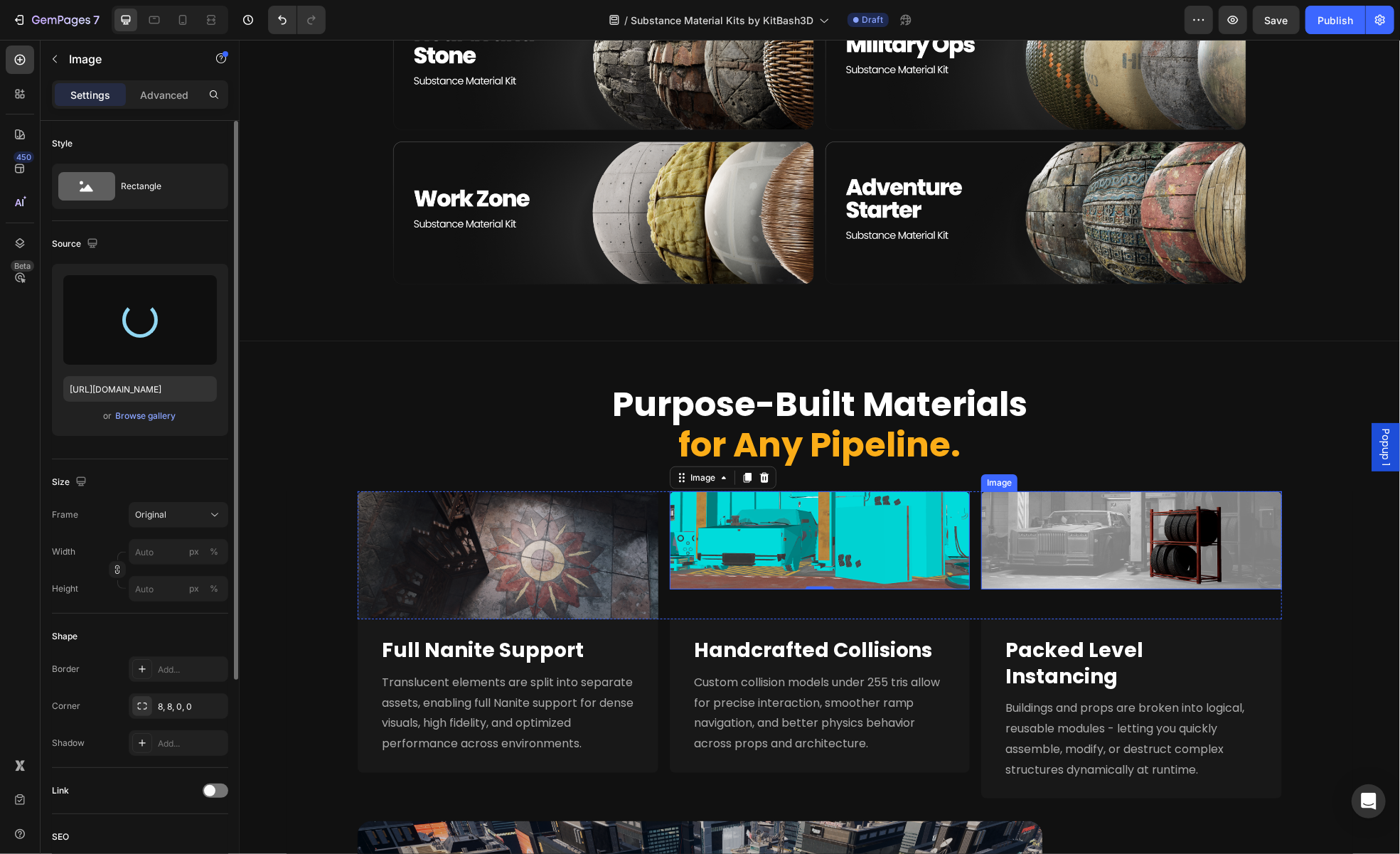
type input "https://cdn.shopify.com/s/files/1/2316/3287/files/gempages_502852452840637384-c…"
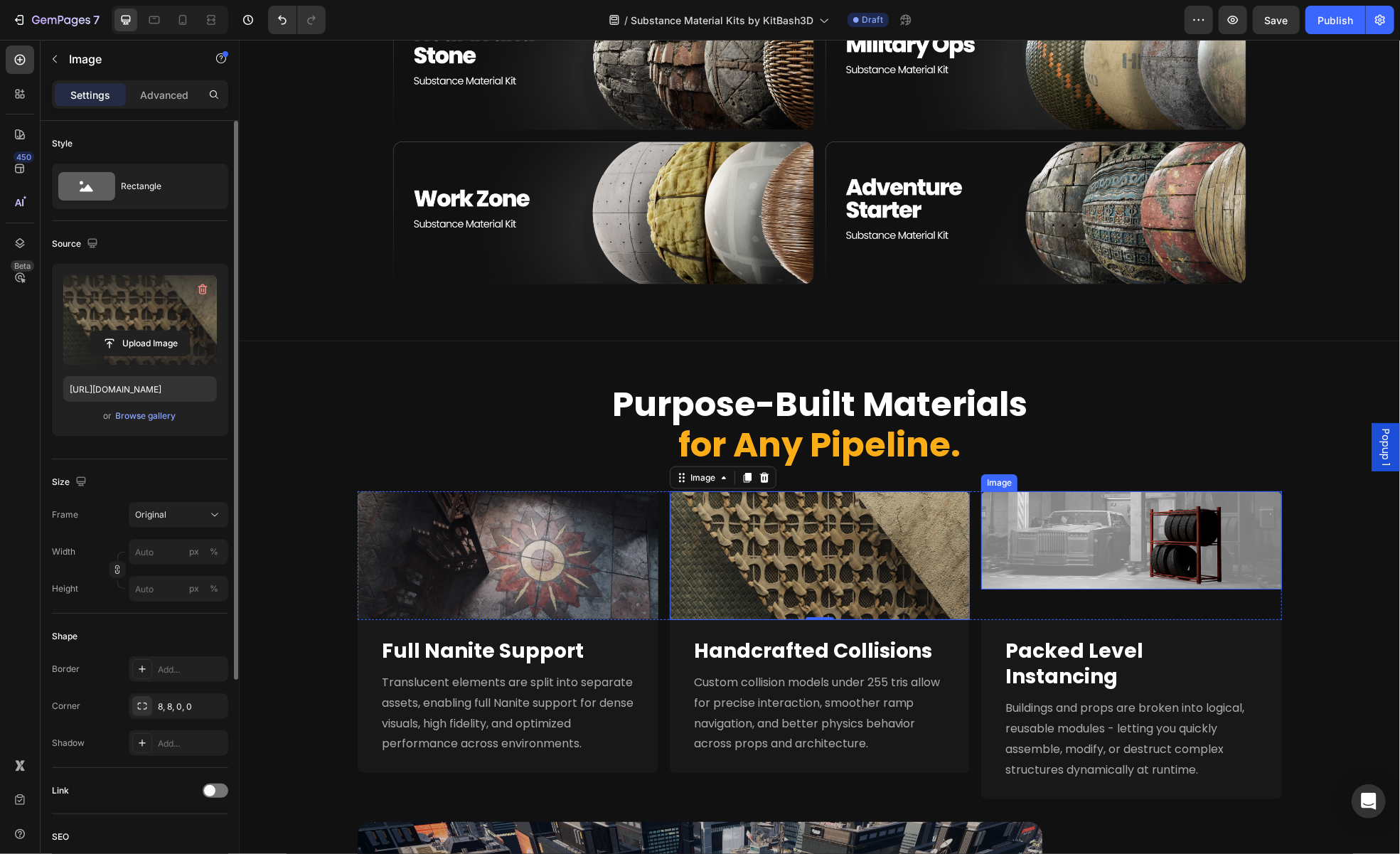
click at [1123, 569] on img at bounding box center [1131, 540] width 301 height 98
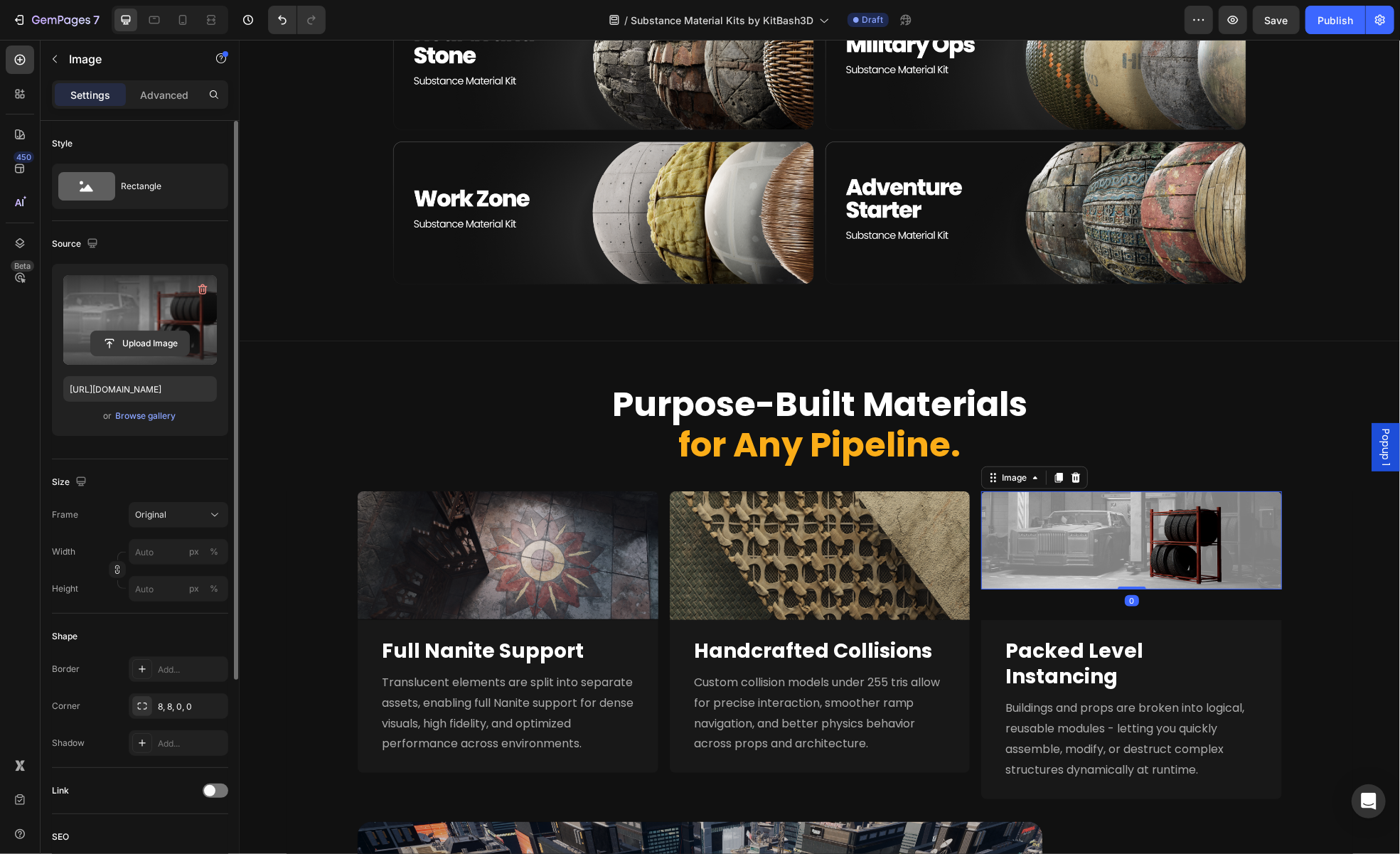
click at [164, 337] on input "file" at bounding box center [140, 343] width 98 height 24
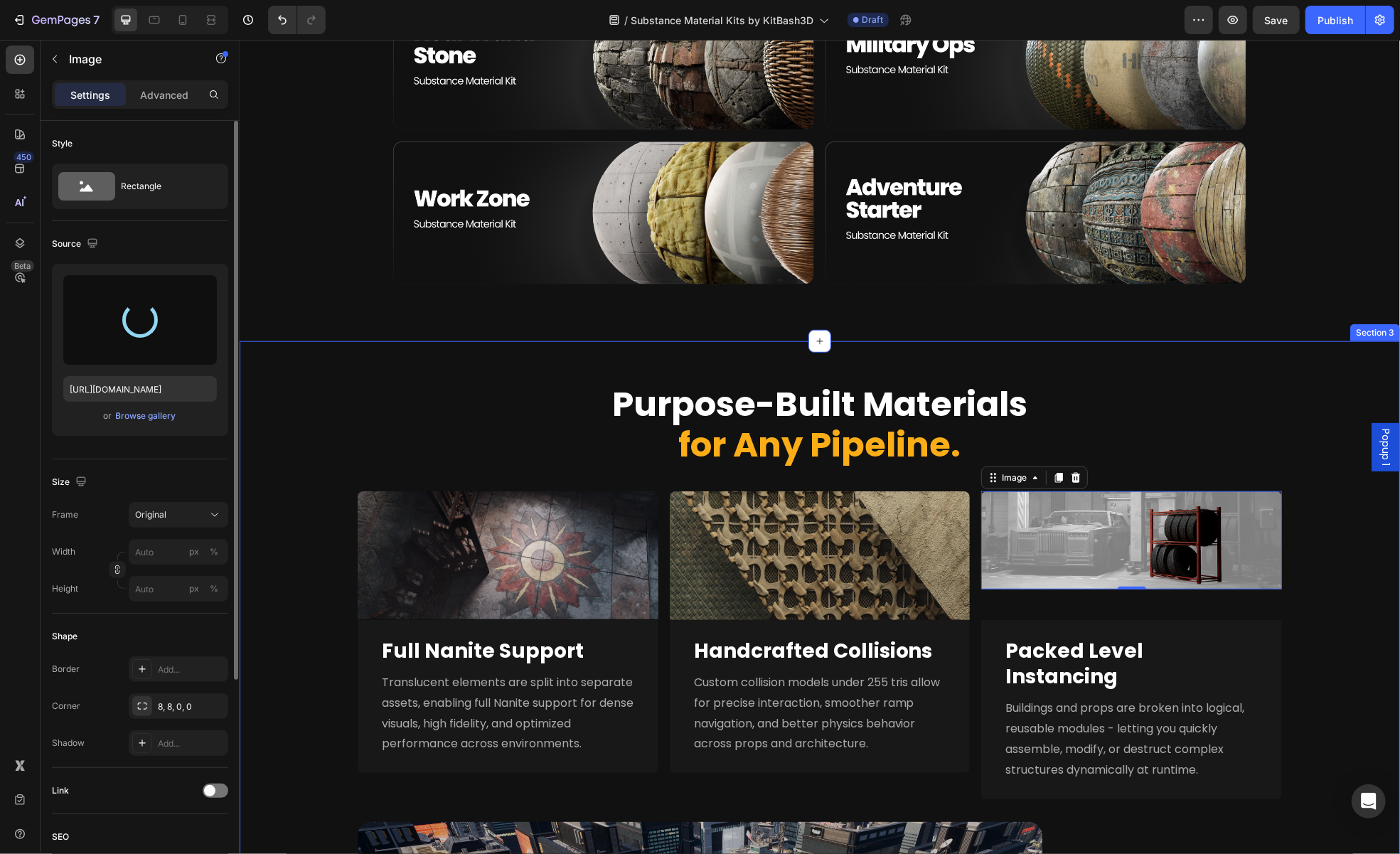
type input "https://cdn.shopify.com/s/files/1/2316/3287/files/gempages_502852452840637384-a…"
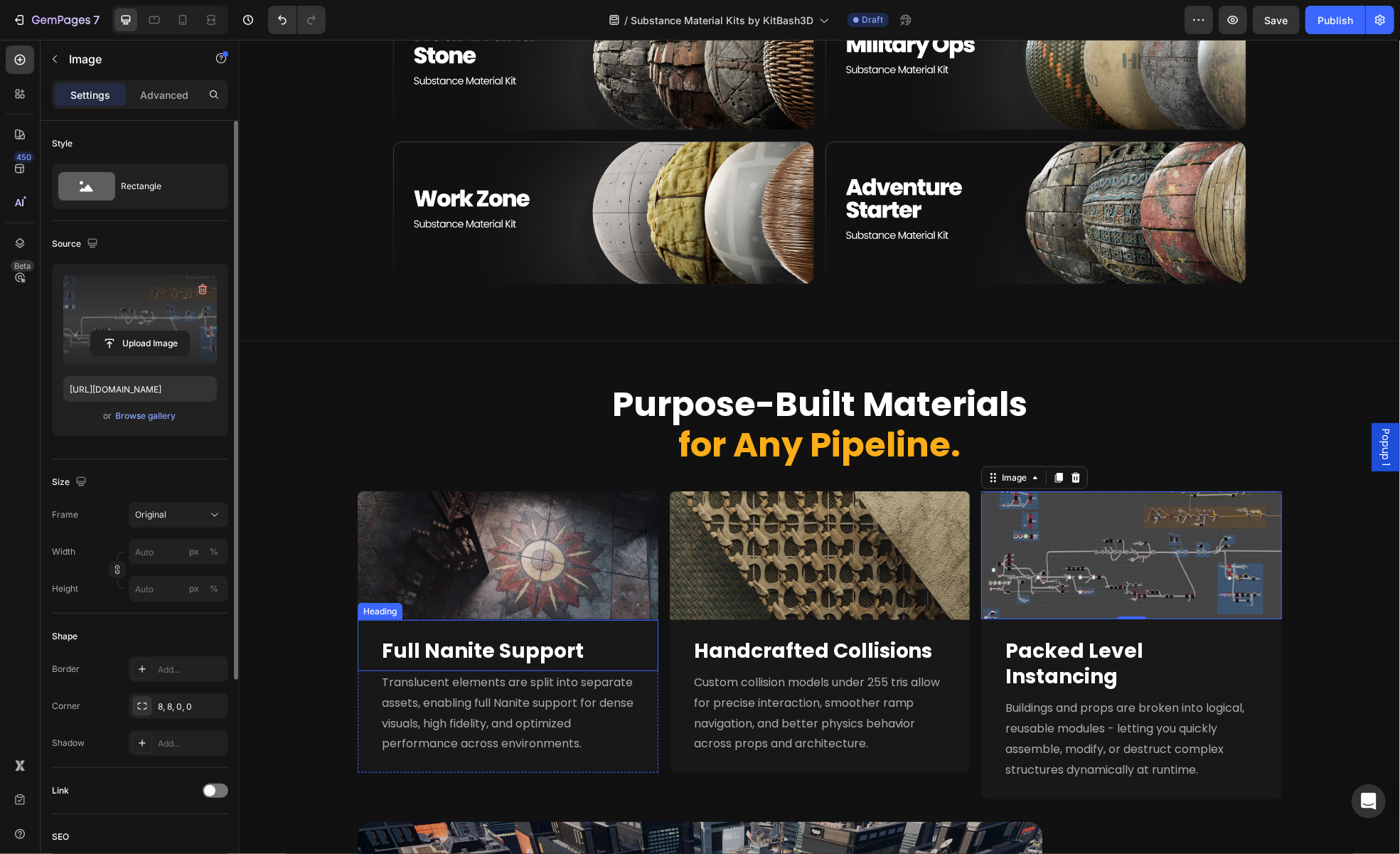
click at [526, 661] on strong "Full Nanite Support" at bounding box center [482, 650] width 202 height 28
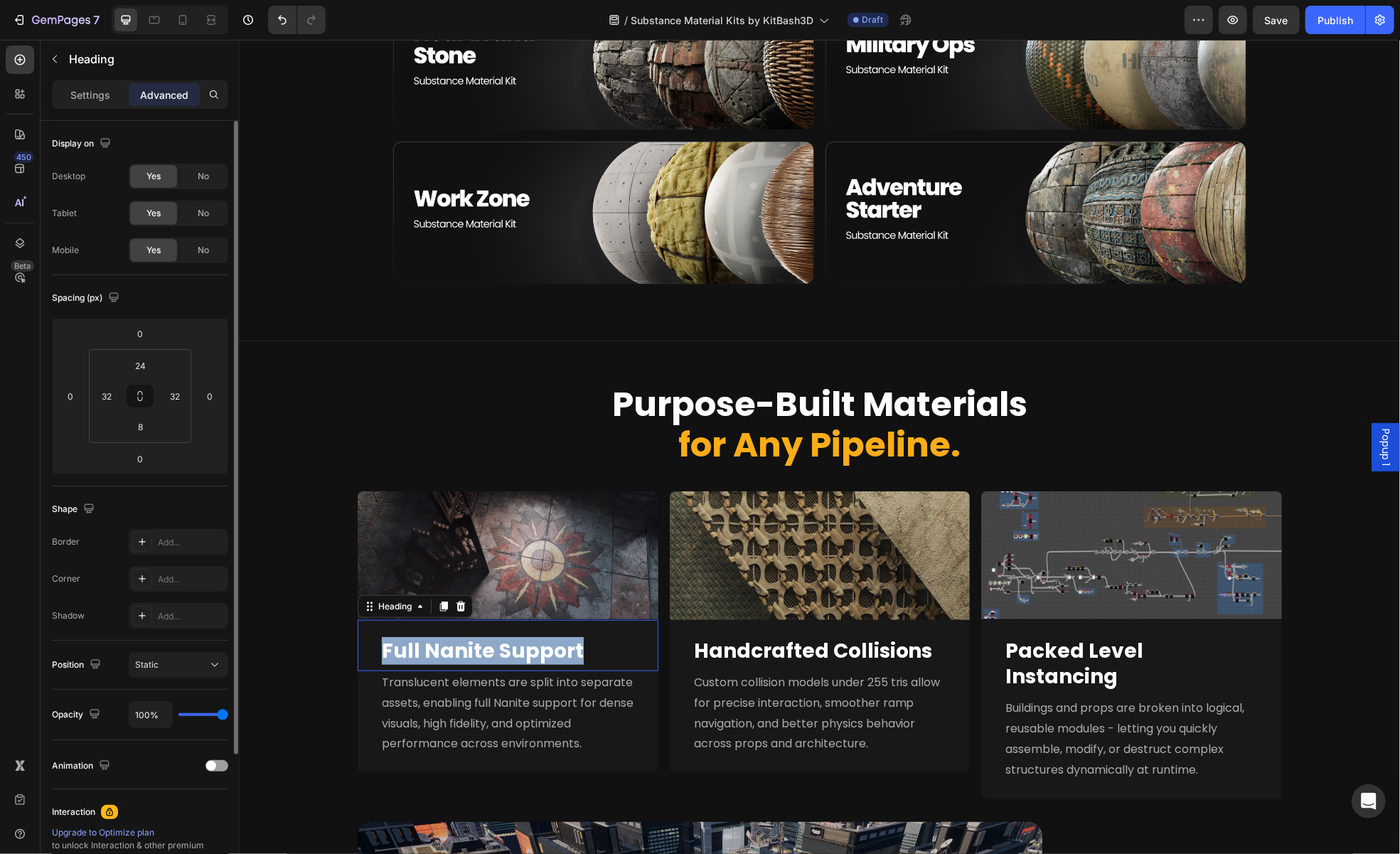
click at [526, 661] on strong "Full Nanite Support" at bounding box center [482, 650] width 202 height 28
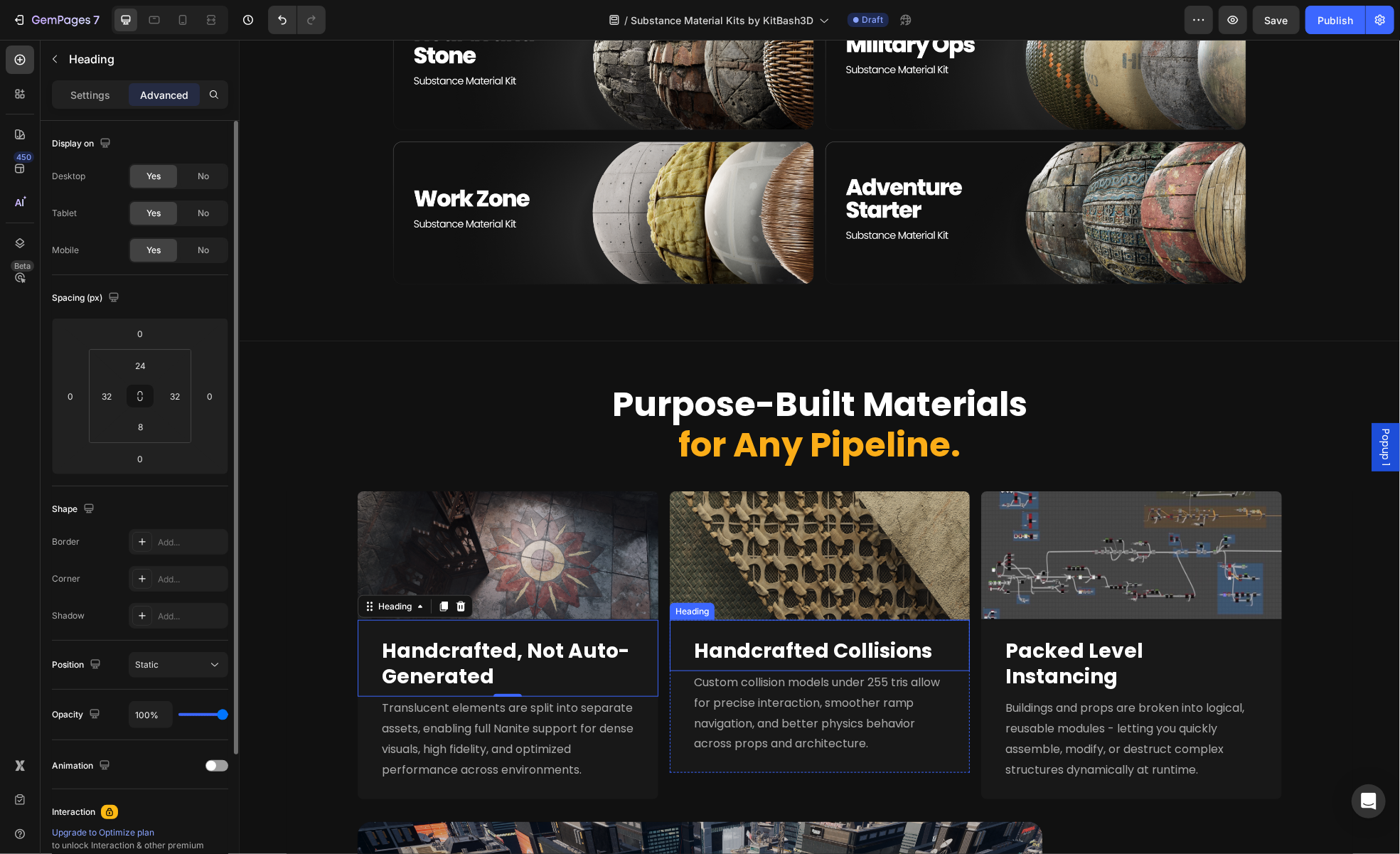
click at [704, 657] on strong "Handcrafted Collisions" at bounding box center [812, 650] width 238 height 28
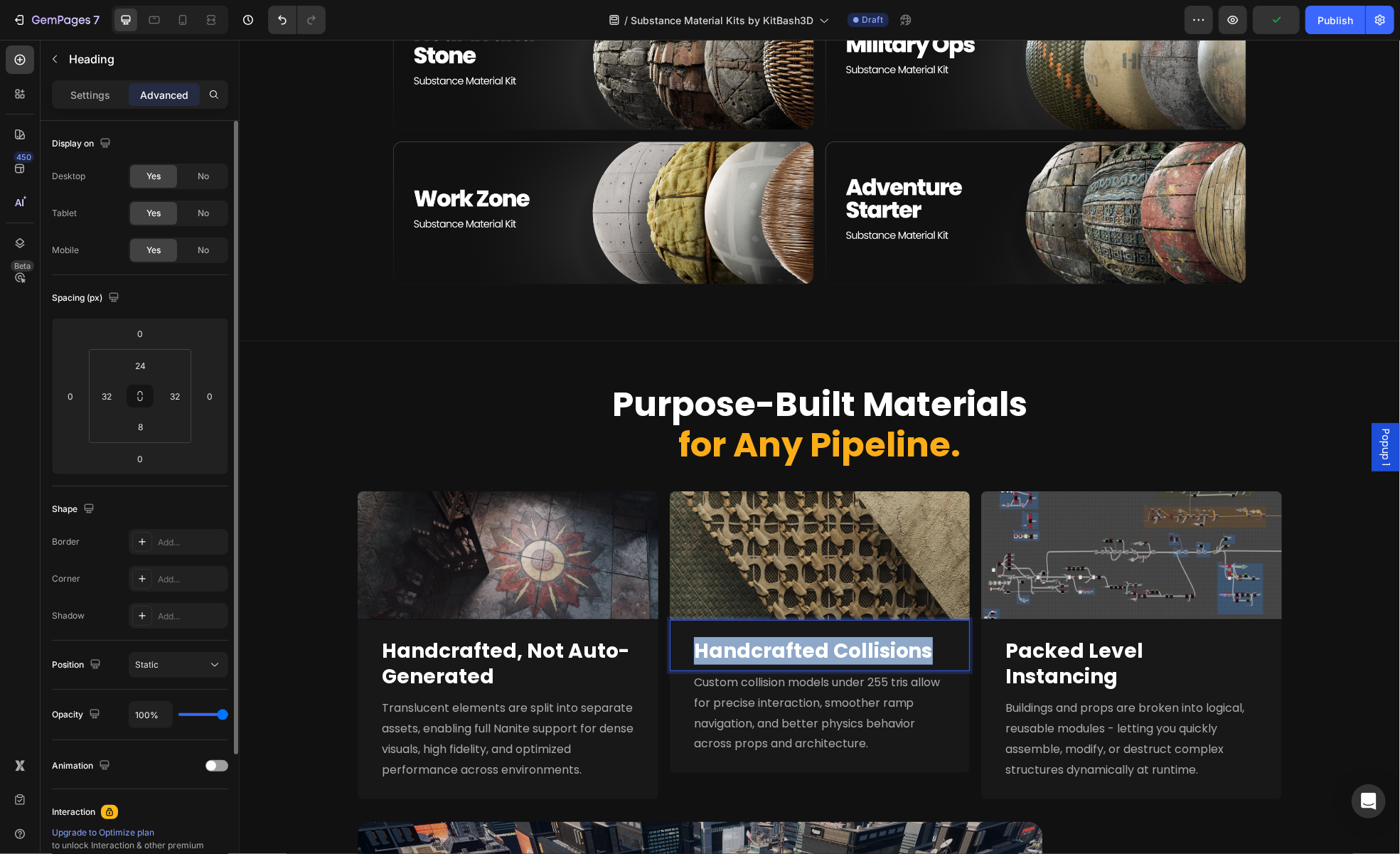
click at [704, 657] on strong "Handcrafted Collisions" at bounding box center [812, 650] width 238 height 28
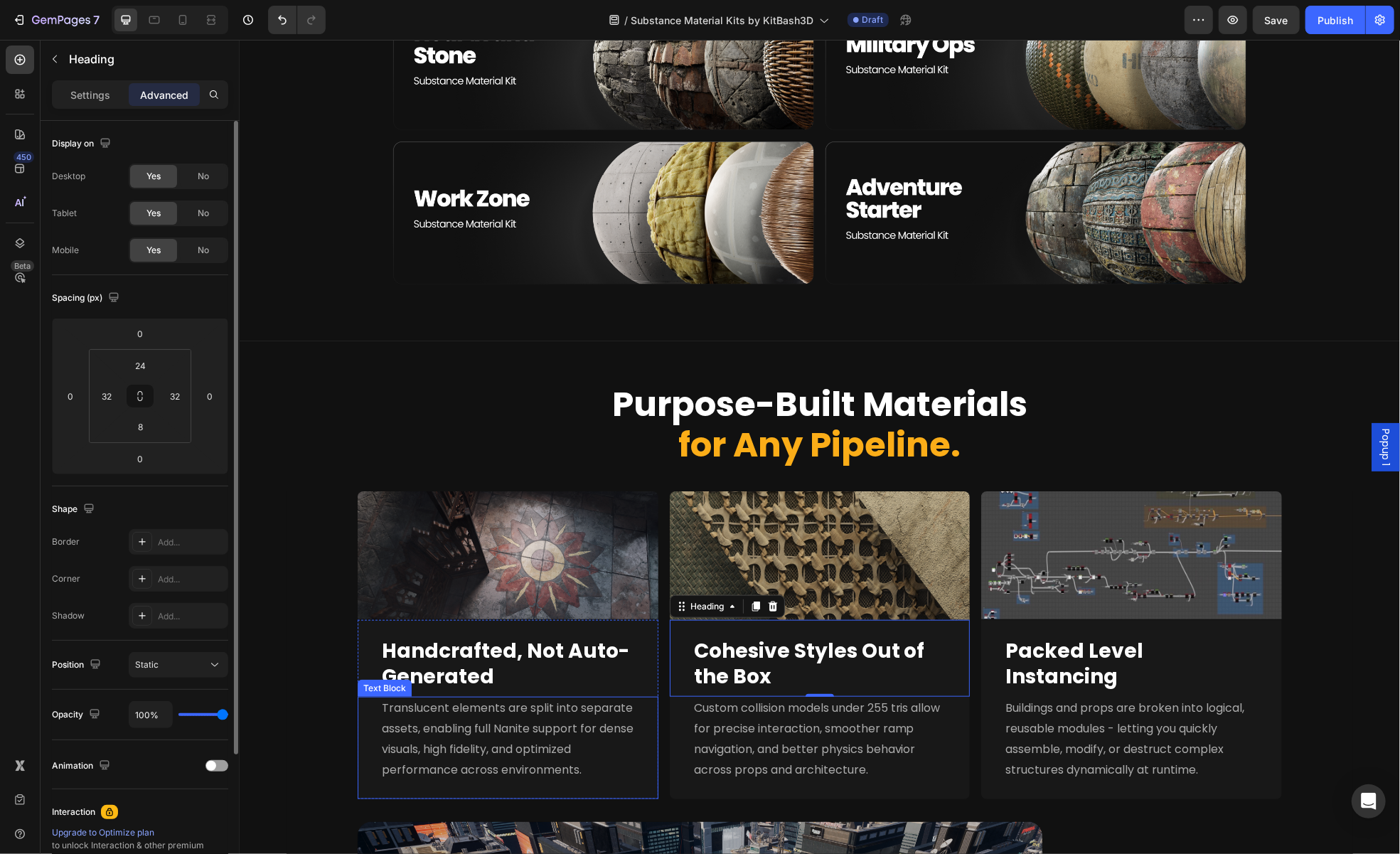
drag, startPoint x: 438, startPoint y: 739, endPoint x: 454, endPoint y: 740, distance: 16.0
click at [438, 711] on p "Translucent elements are split into separate assets, enabling full Nanite suppo…" at bounding box center [507, 738] width 253 height 82
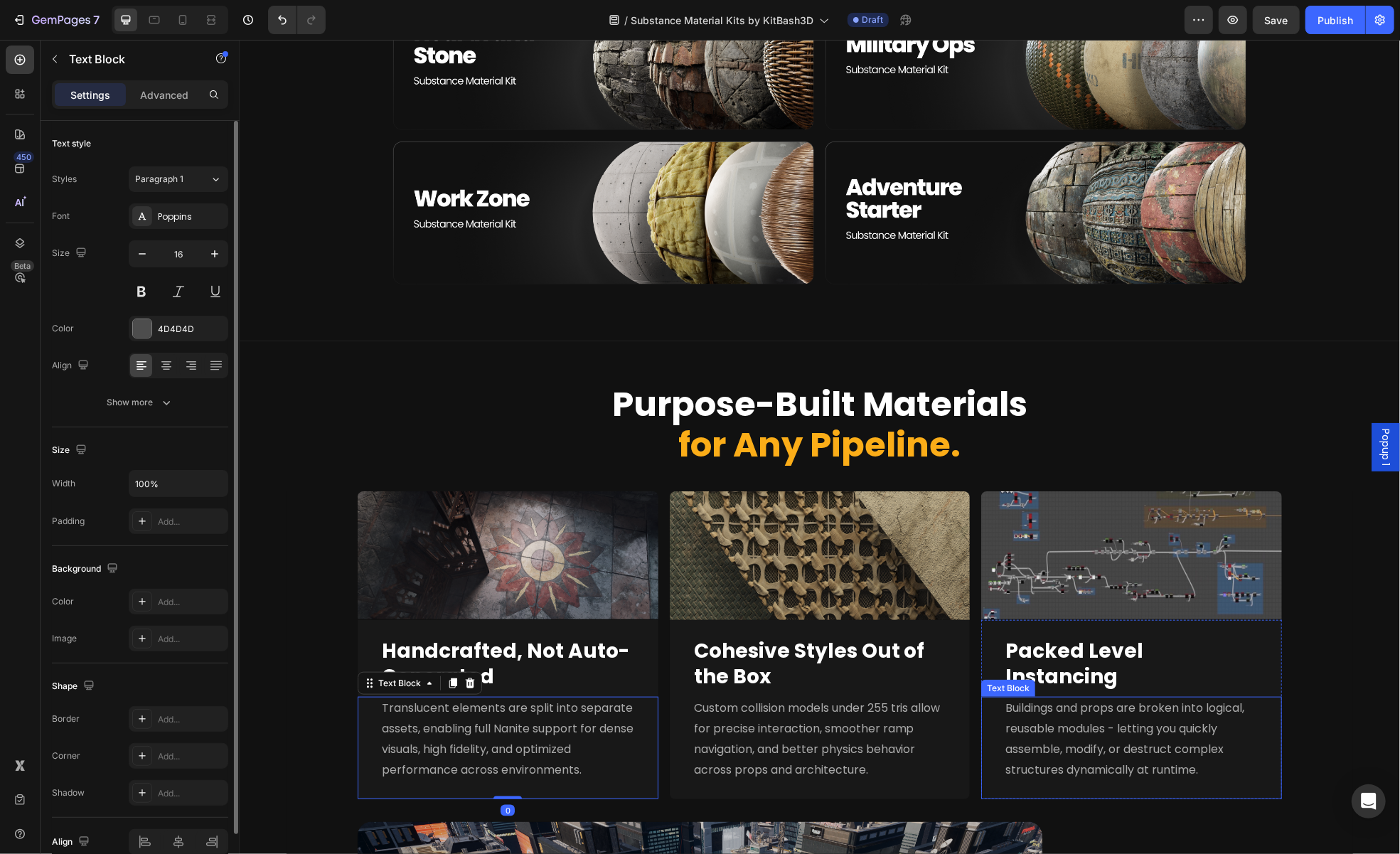
click at [1028, 679] on div "Text Block" at bounding box center [1008, 688] width 54 height 17
click at [1028, 676] on div "Text Block" at bounding box center [1022, 682] width 48 height 13
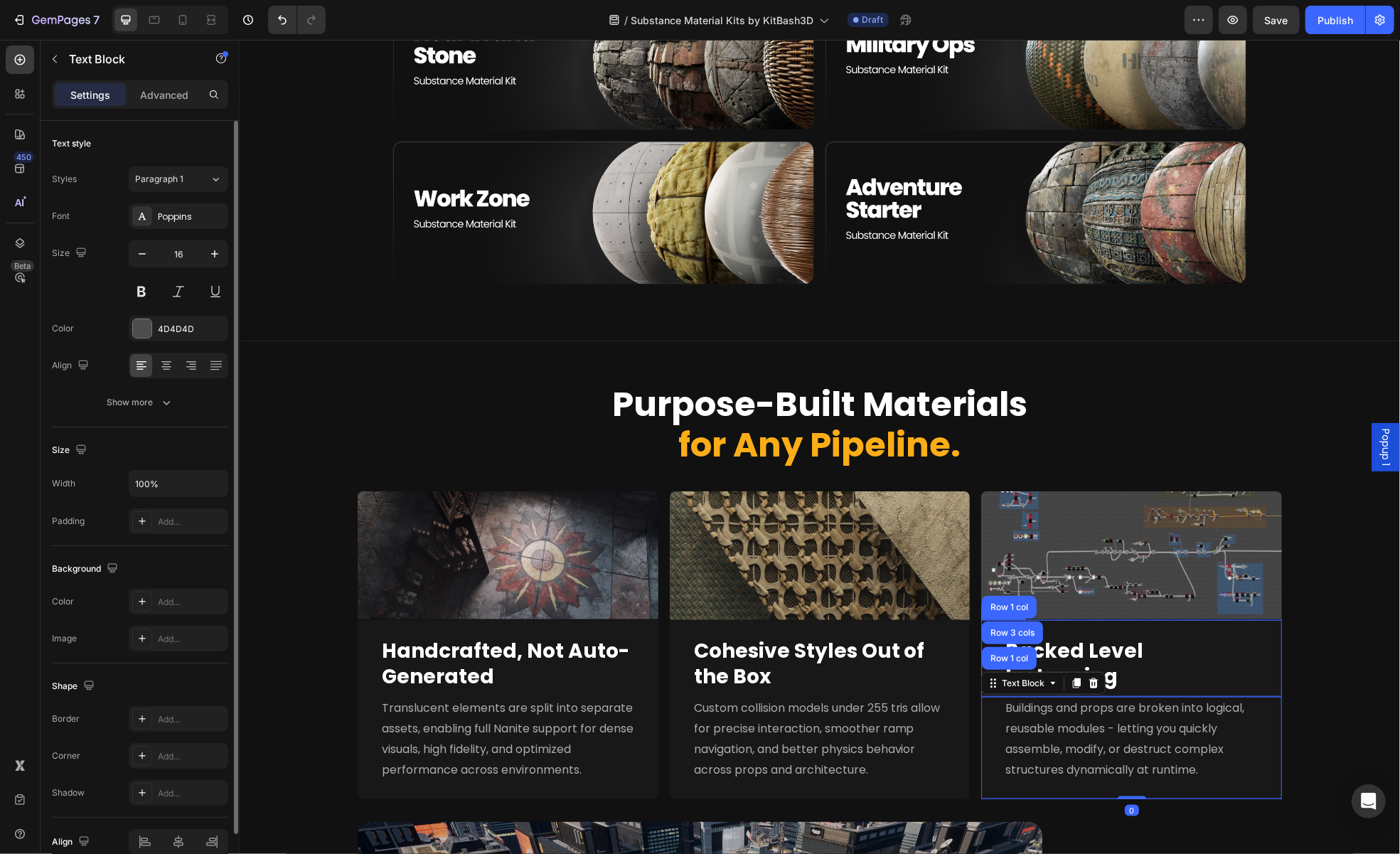
click at [1142, 637] on strong "Packed Level Instancing" at bounding box center [1073, 663] width 138 height 53
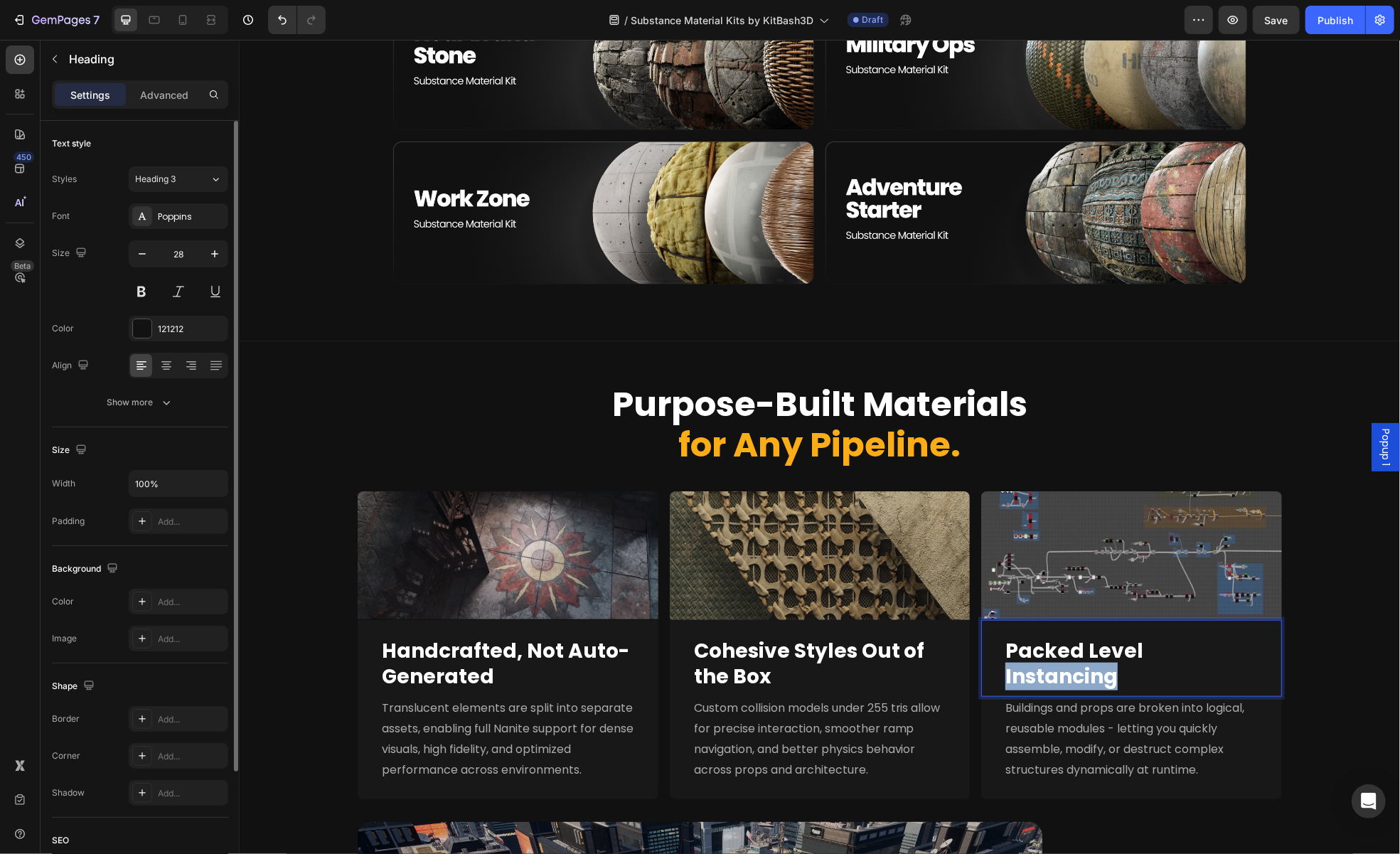
click at [1142, 650] on strong "Packed Level Instancing" at bounding box center [1073, 663] width 138 height 53
click at [1301, 687] on div "Image Image Image Row ⁠⁠⁠⁠⁠⁠⁠ Handcrafted, Not Auto-Generated Heading Transluce…" at bounding box center [818, 857] width 1066 height 733
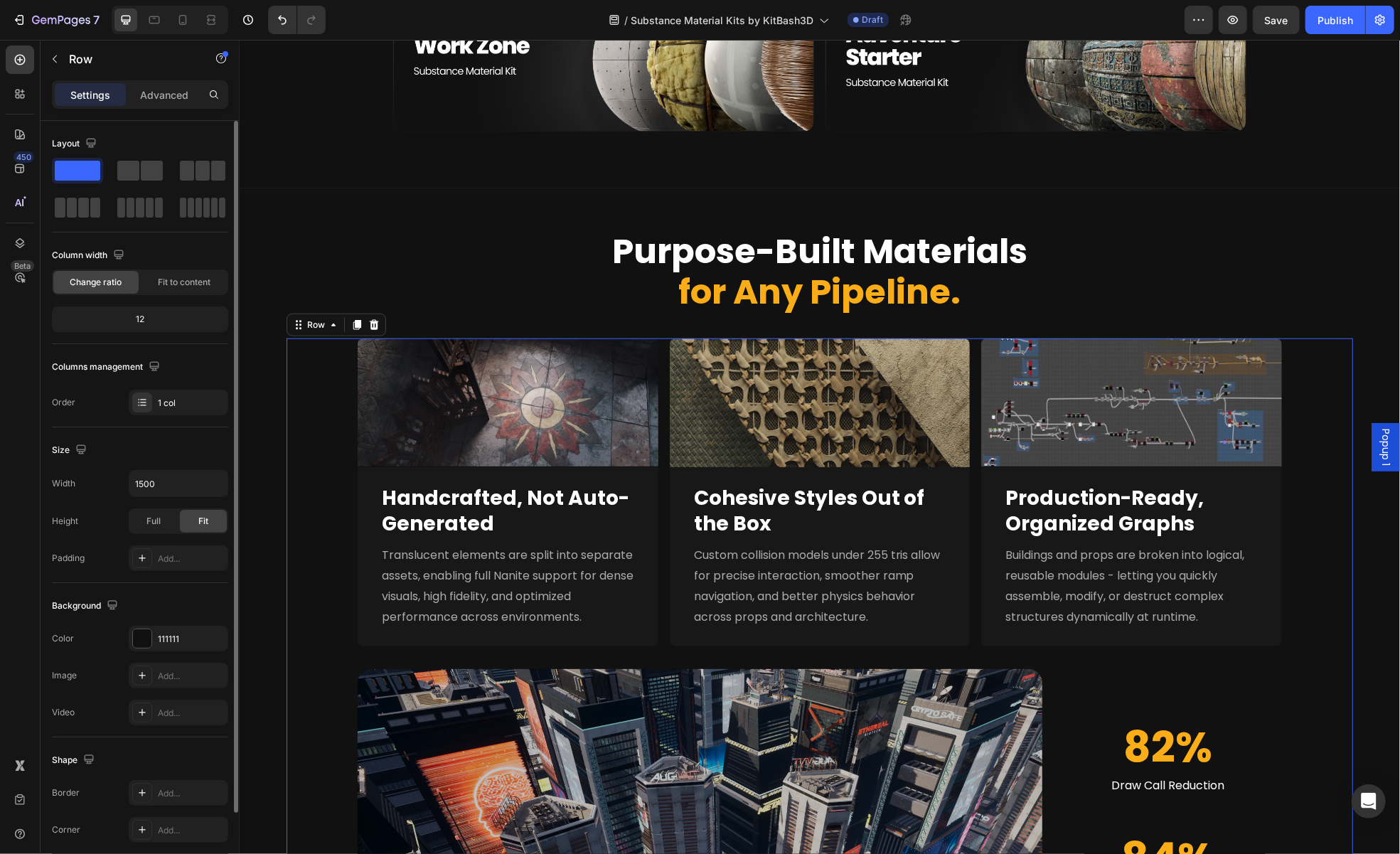
scroll to position [1067, 0]
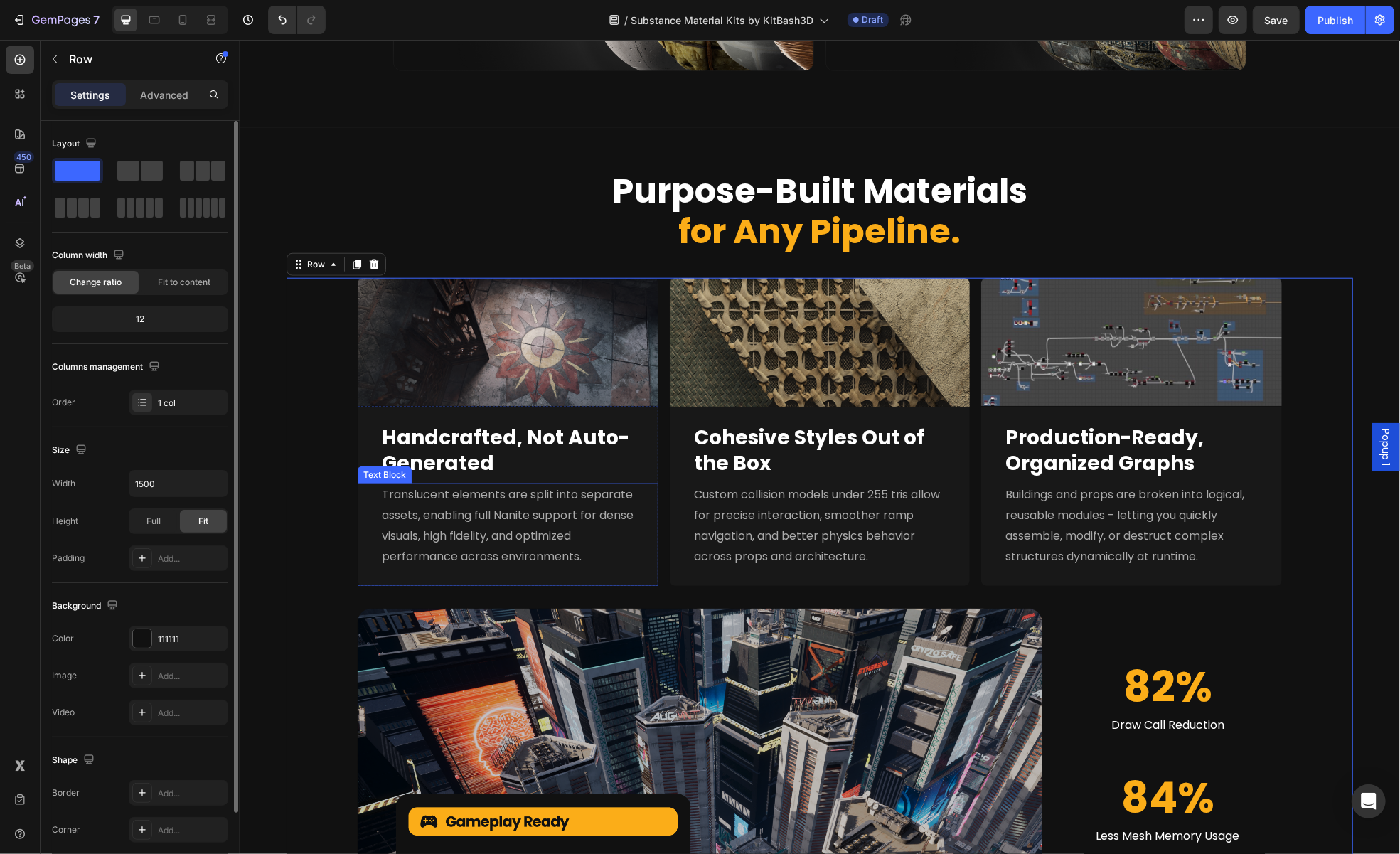
click at [398, 542] on span "Translucent elements are split into separate assets, enabling full Nanite suppo…" at bounding box center [507, 524] width 252 height 78
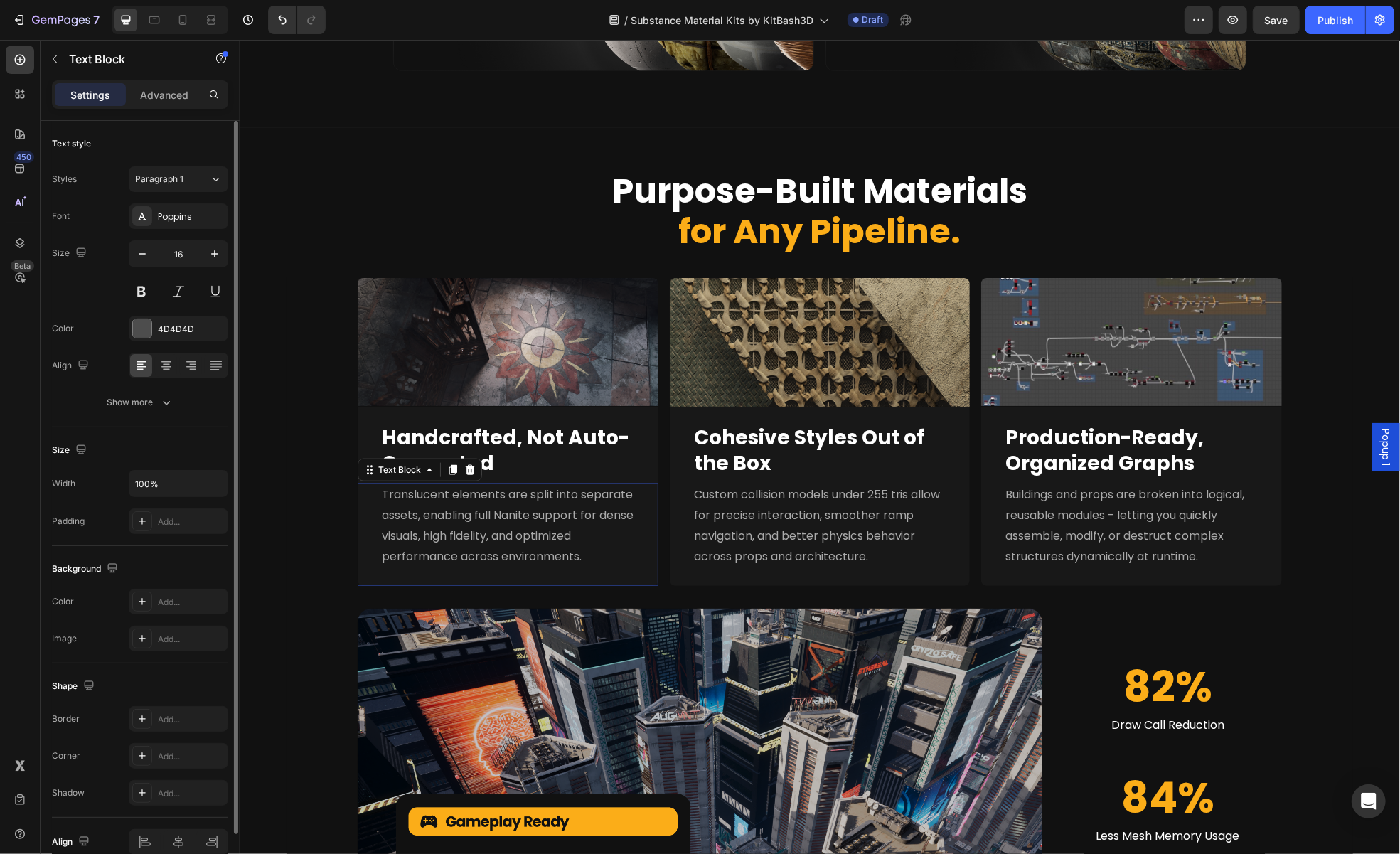
click at [398, 542] on span "Translucent elements are split into separate assets, enabling full Nanite suppo…" at bounding box center [507, 524] width 252 height 78
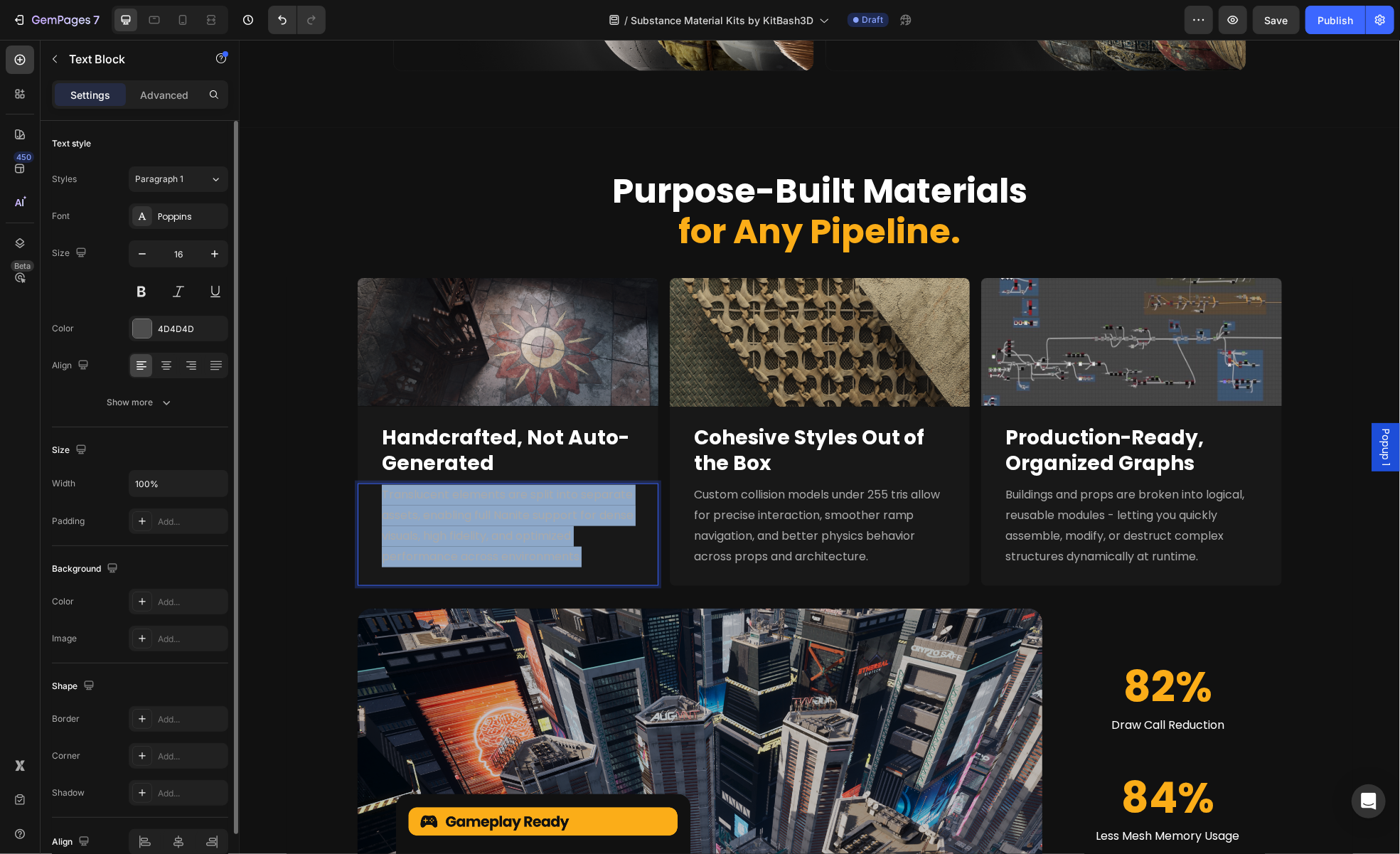
click at [398, 542] on span "Translucent elements are split into separate assets, enabling full Nanite suppo…" at bounding box center [507, 524] width 252 height 78
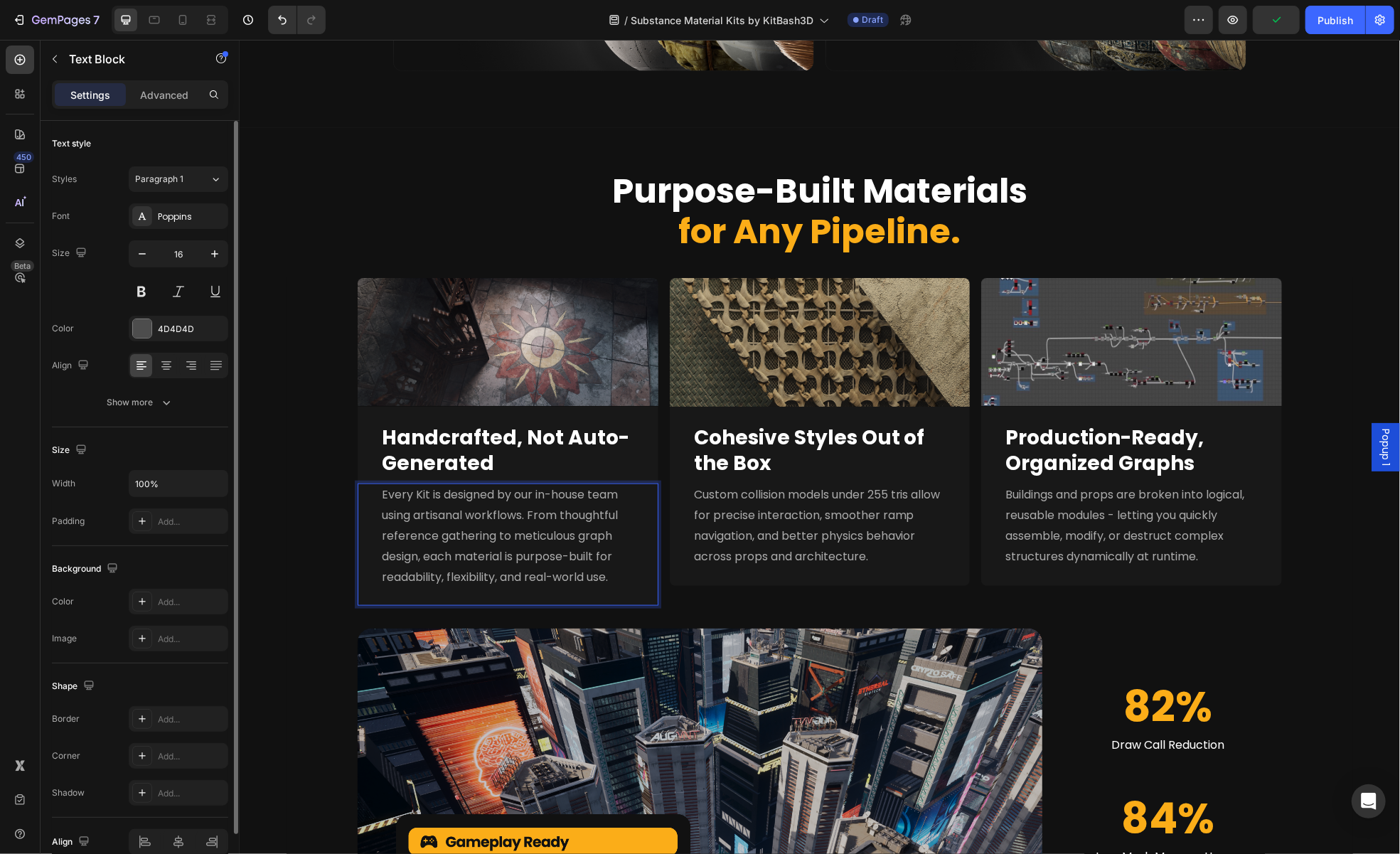
click at [520, 501] on span "Every Kit is designed by our in-house team using artisanal workflows. From thou…" at bounding box center [499, 535] width 237 height 98
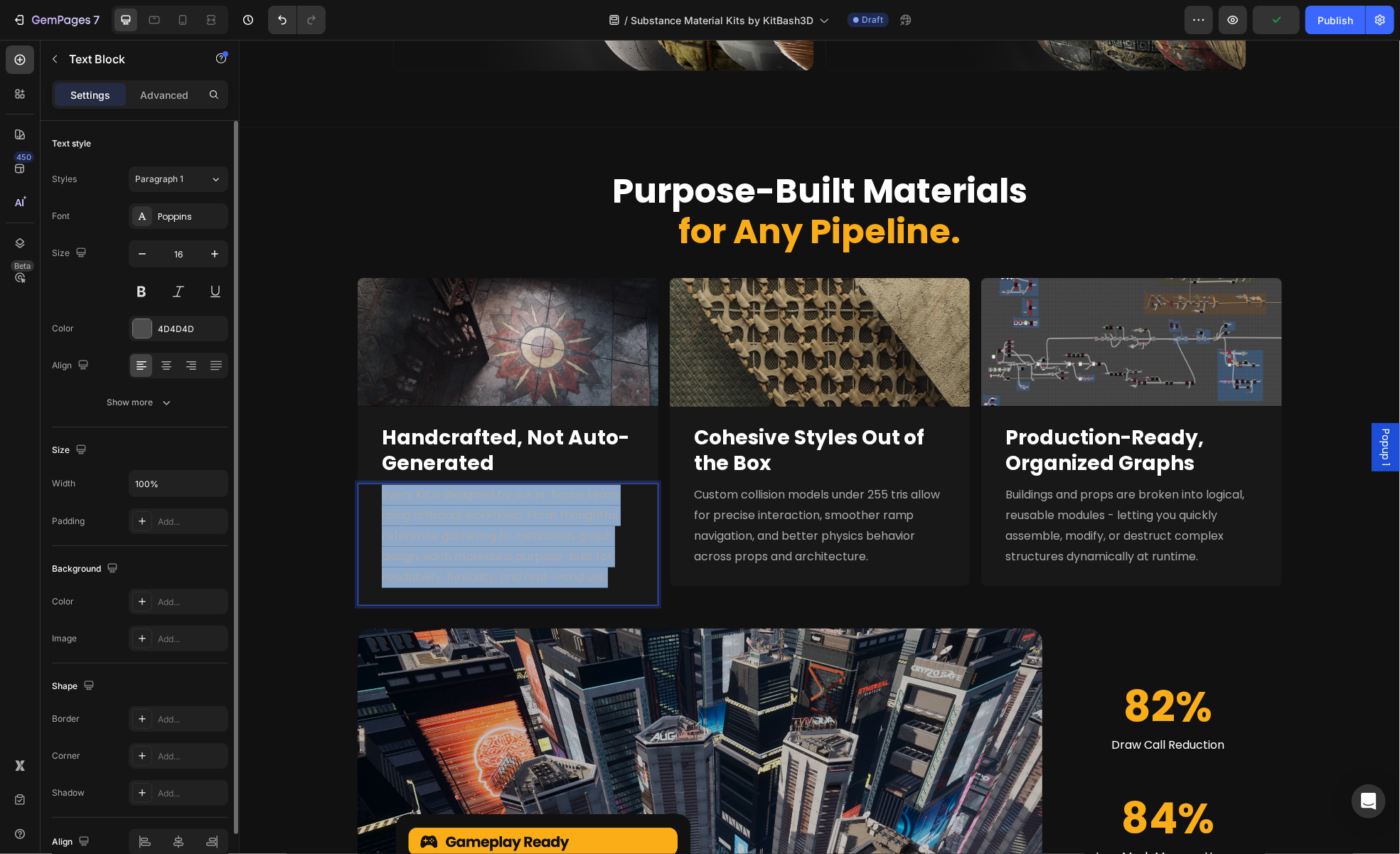
click at [520, 501] on span "Every Kit is designed by our in-house team using artisanal workflows. From thou…" at bounding box center [499, 535] width 237 height 98
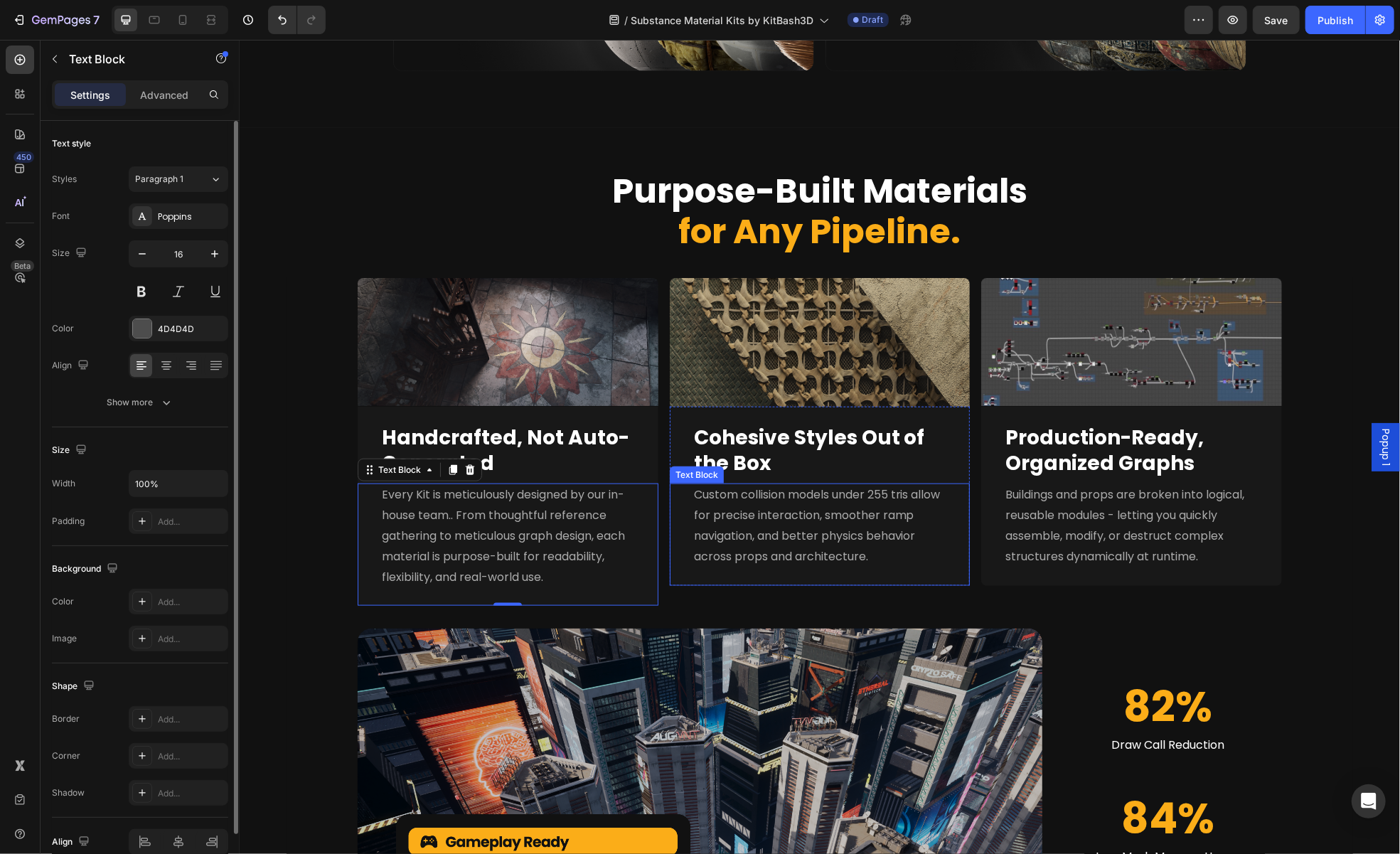
click at [697, 525] on p "Custom collision models under 255 tris allow for precise interaction, smoother …" at bounding box center [819, 525] width 253 height 82
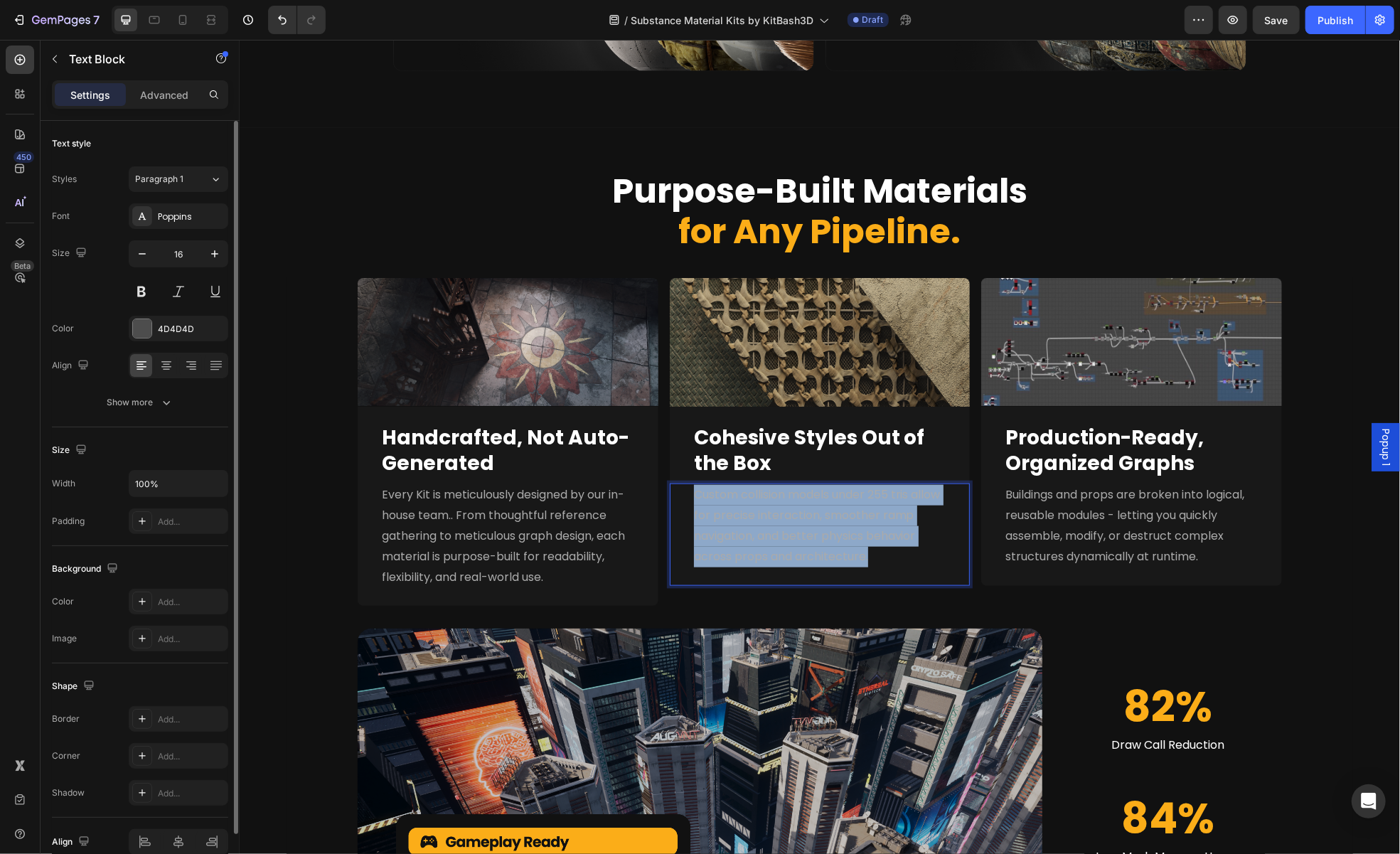
click at [697, 525] on p "Custom collision models under 255 tris allow for precise interaction, smoother …" at bounding box center [819, 525] width 253 height 82
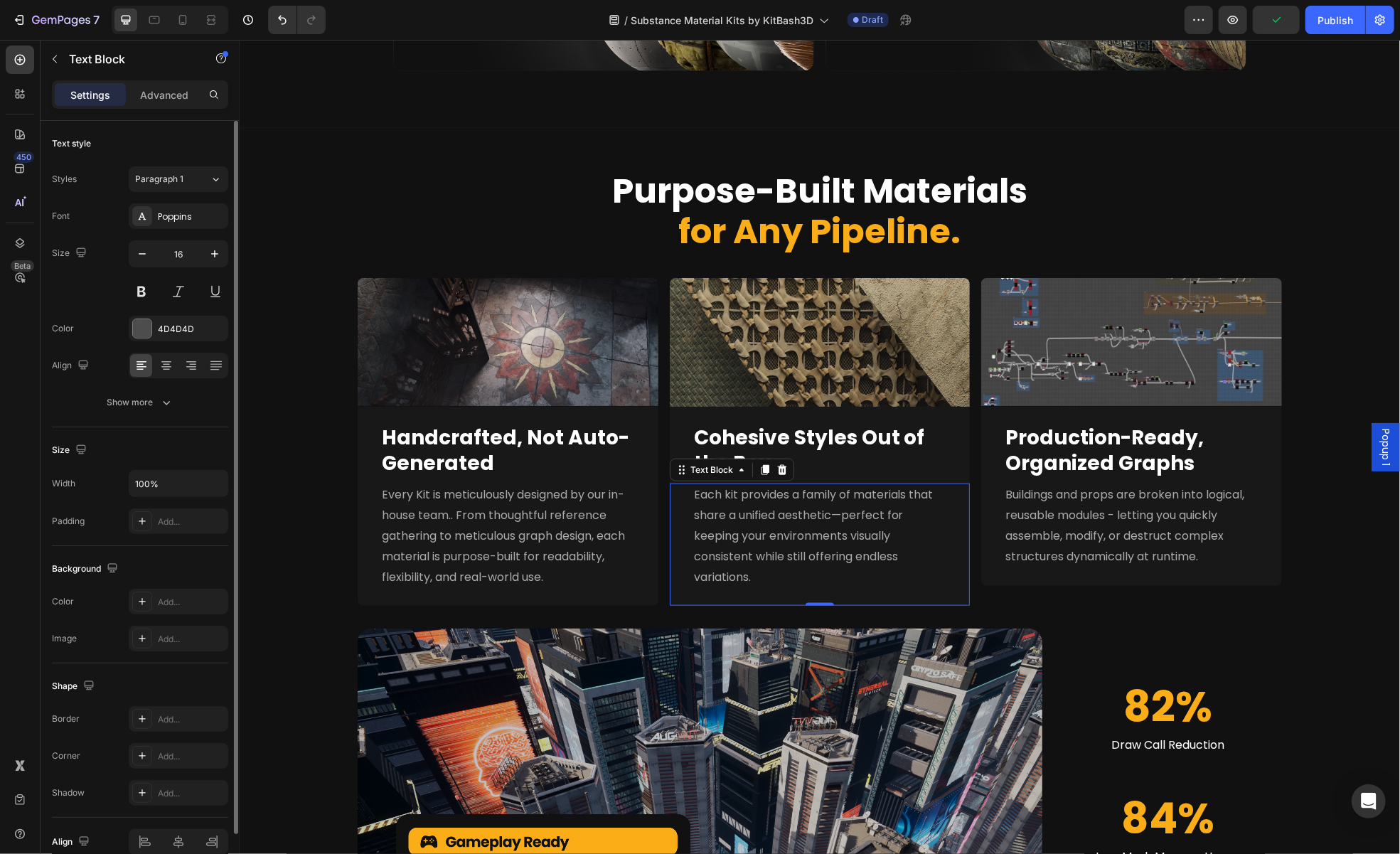
click at [683, 533] on div "Each kit provides a family of materials that share a unified aesthetic—perfect …" at bounding box center [819, 543] width 301 height 122
click at [1062, 517] on span "Buildings and props are broken into logical, reusable modules - letting you qui…" at bounding box center [1124, 524] width 238 height 78
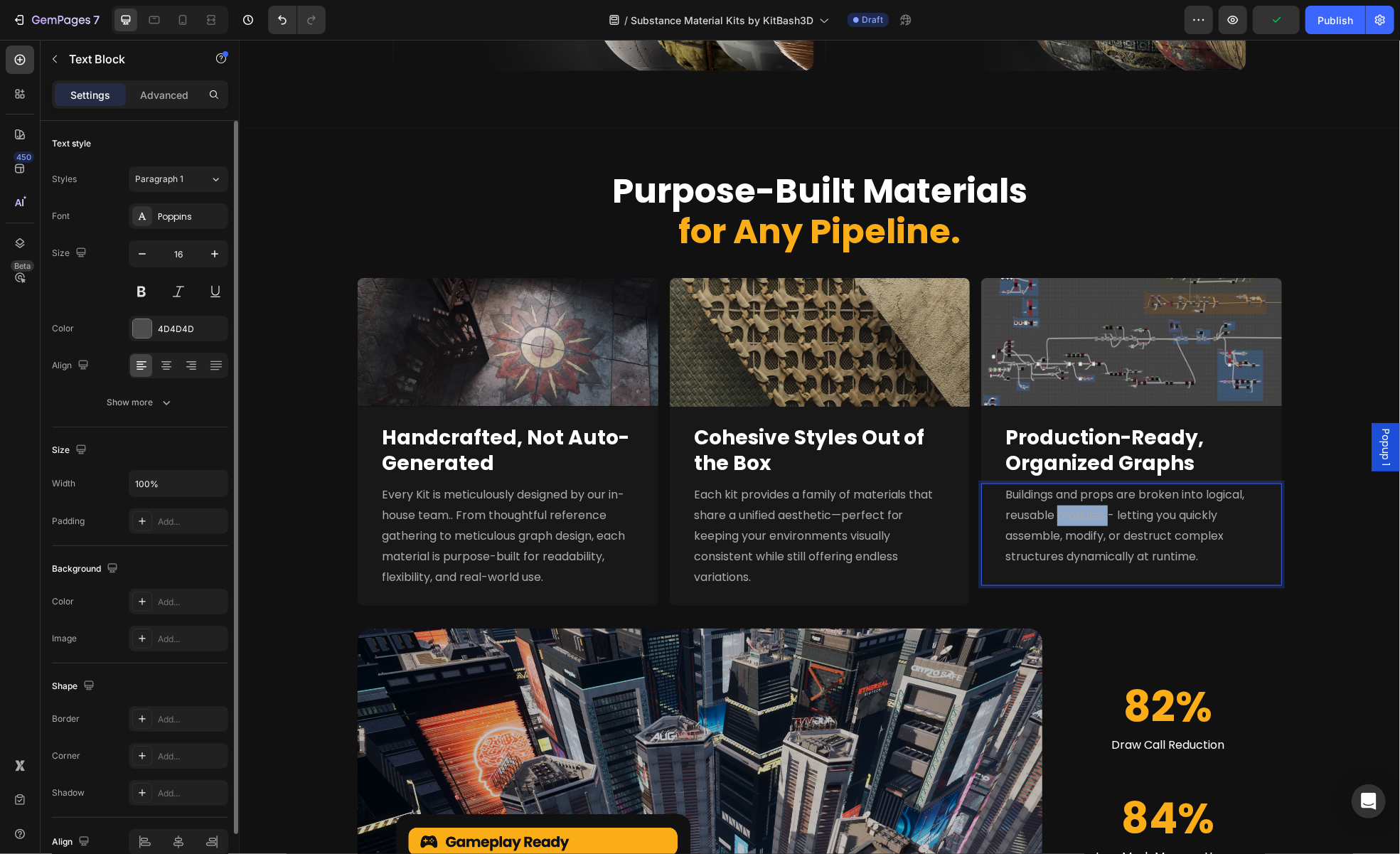
click at [1062, 517] on span "Buildings and props are broken into logical, reusable modules - letting you qui…" at bounding box center [1124, 524] width 238 height 78
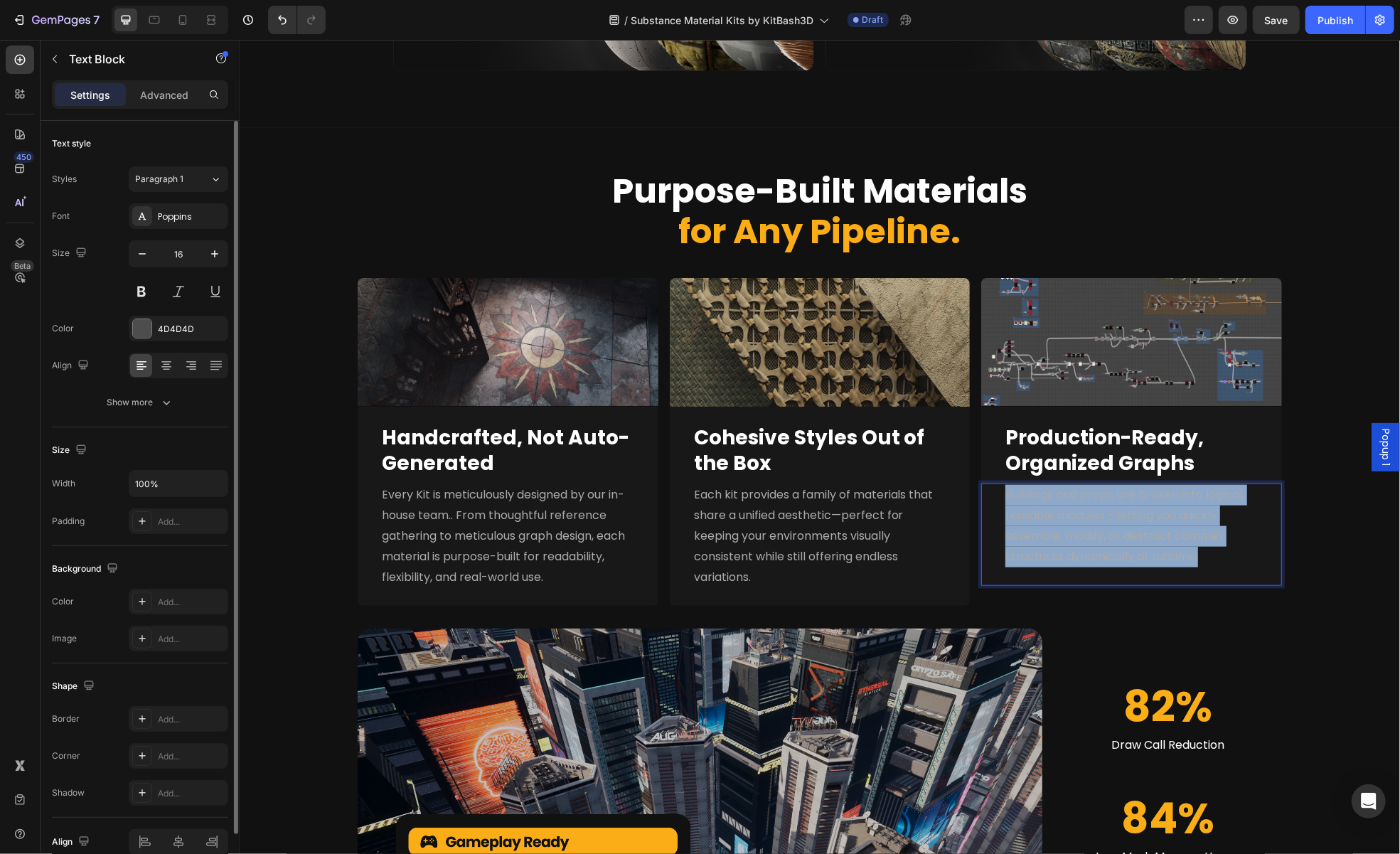
click at [1062, 517] on span "Buildings and props are broken into logical, reusable modules - letting you qui…" at bounding box center [1124, 524] width 238 height 78
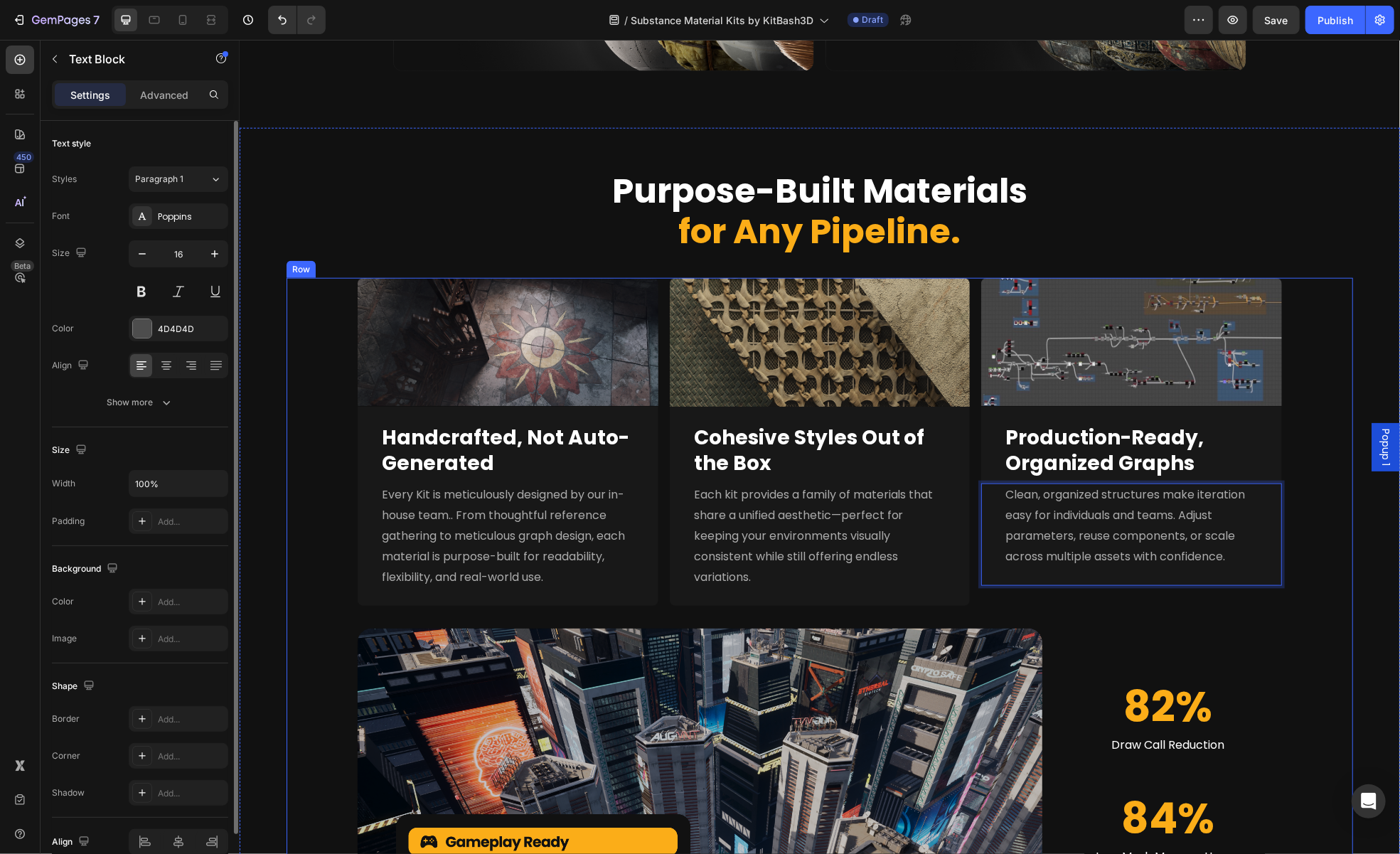
click at [1333, 567] on div "Image Image Image Row ⁠⁠⁠⁠⁠⁠⁠ Handcrafted, Not Auto-Generated Heading Every Kit…" at bounding box center [818, 654] width 1066 height 754
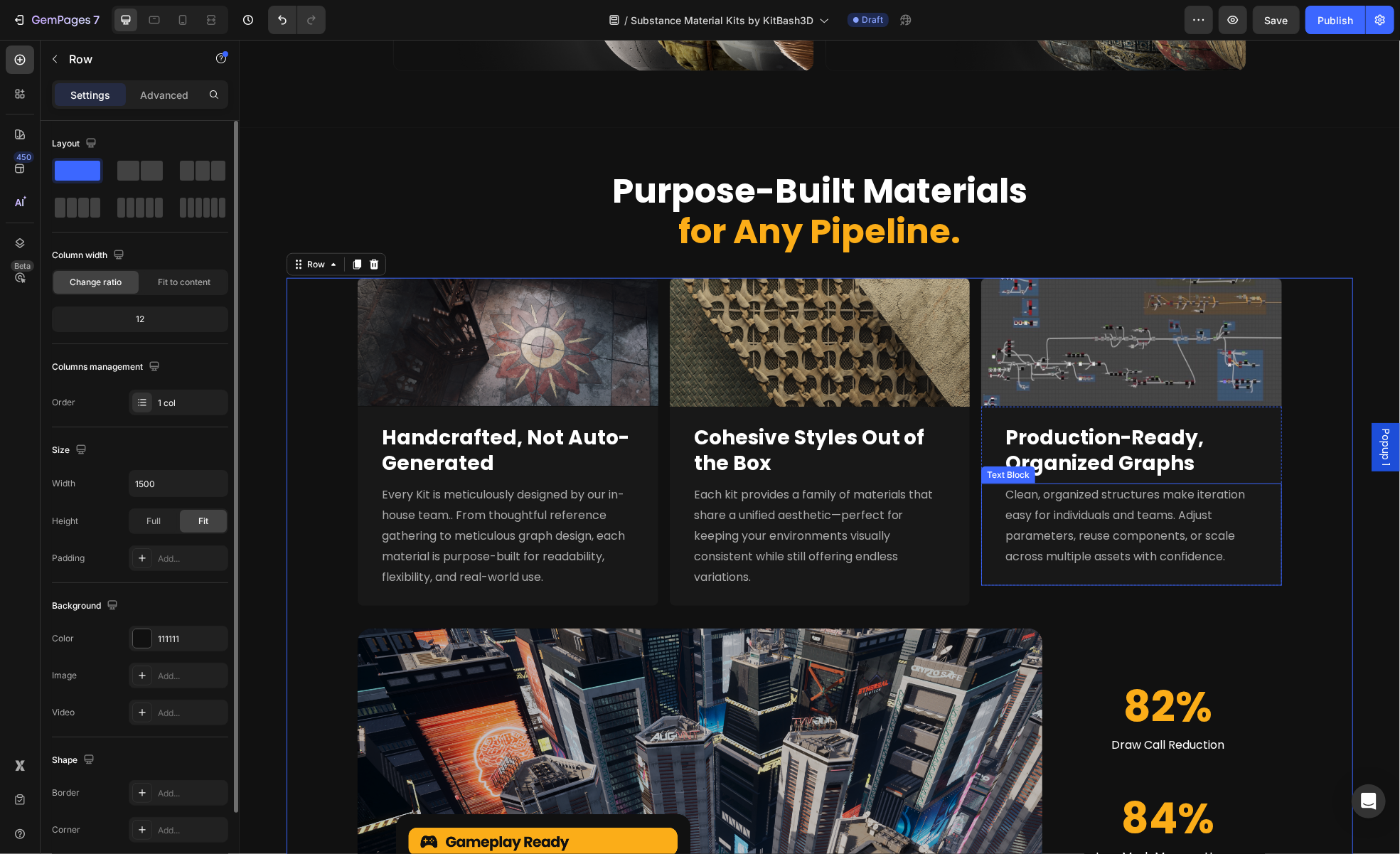
click at [1205, 510] on span "Clean, organized structures make iteration easy for individuals and teams. Adju…" at bounding box center [1124, 524] width 239 height 78
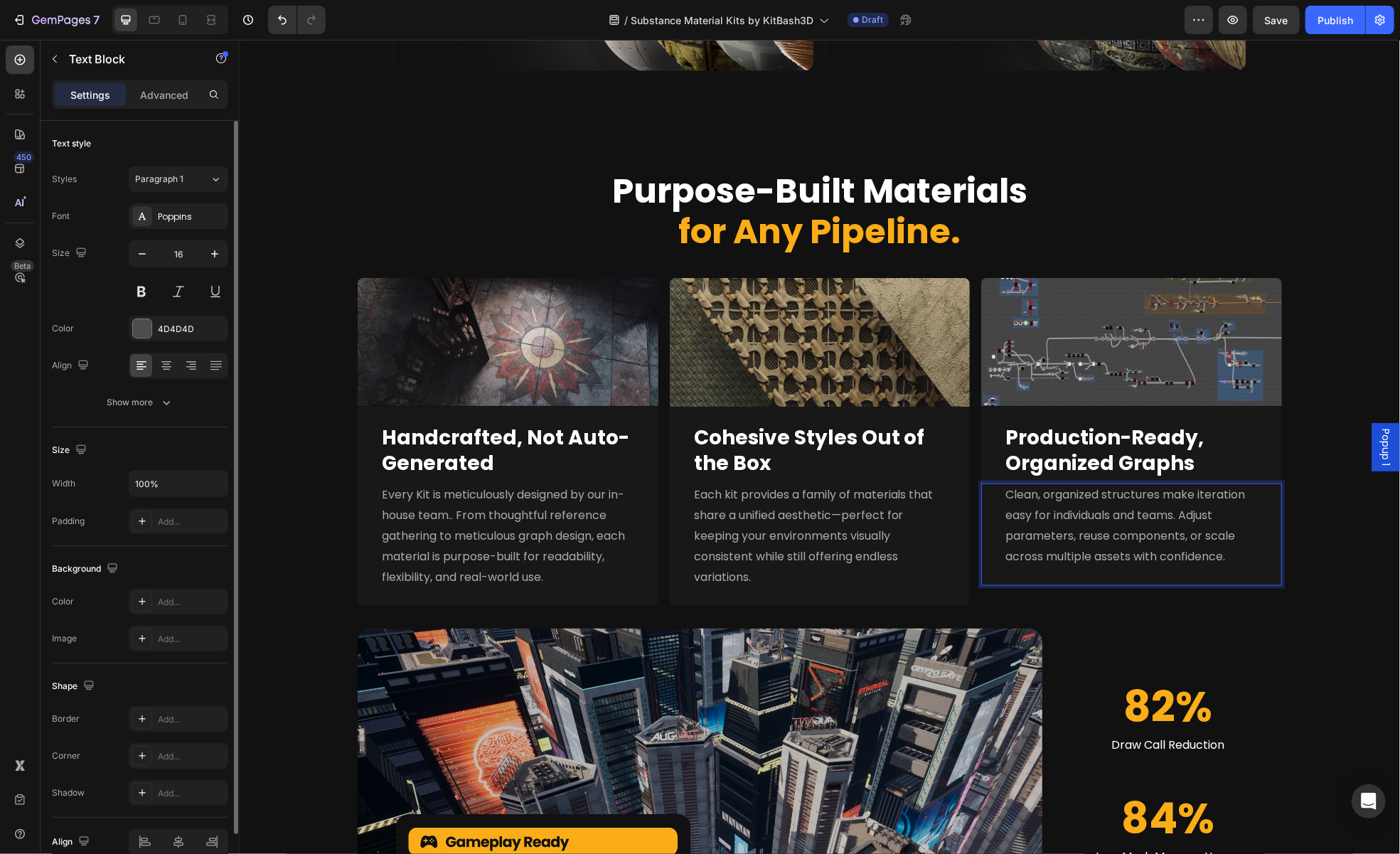
click at [1181, 510] on span "Clean, organized structures make iteration easy for individuals and teams. Adju…" at bounding box center [1124, 524] width 239 height 78
click at [1188, 553] on p "Clean, organized structures make iteration easy for individuals and teams. You …" at bounding box center [1131, 536] width 253 height 102
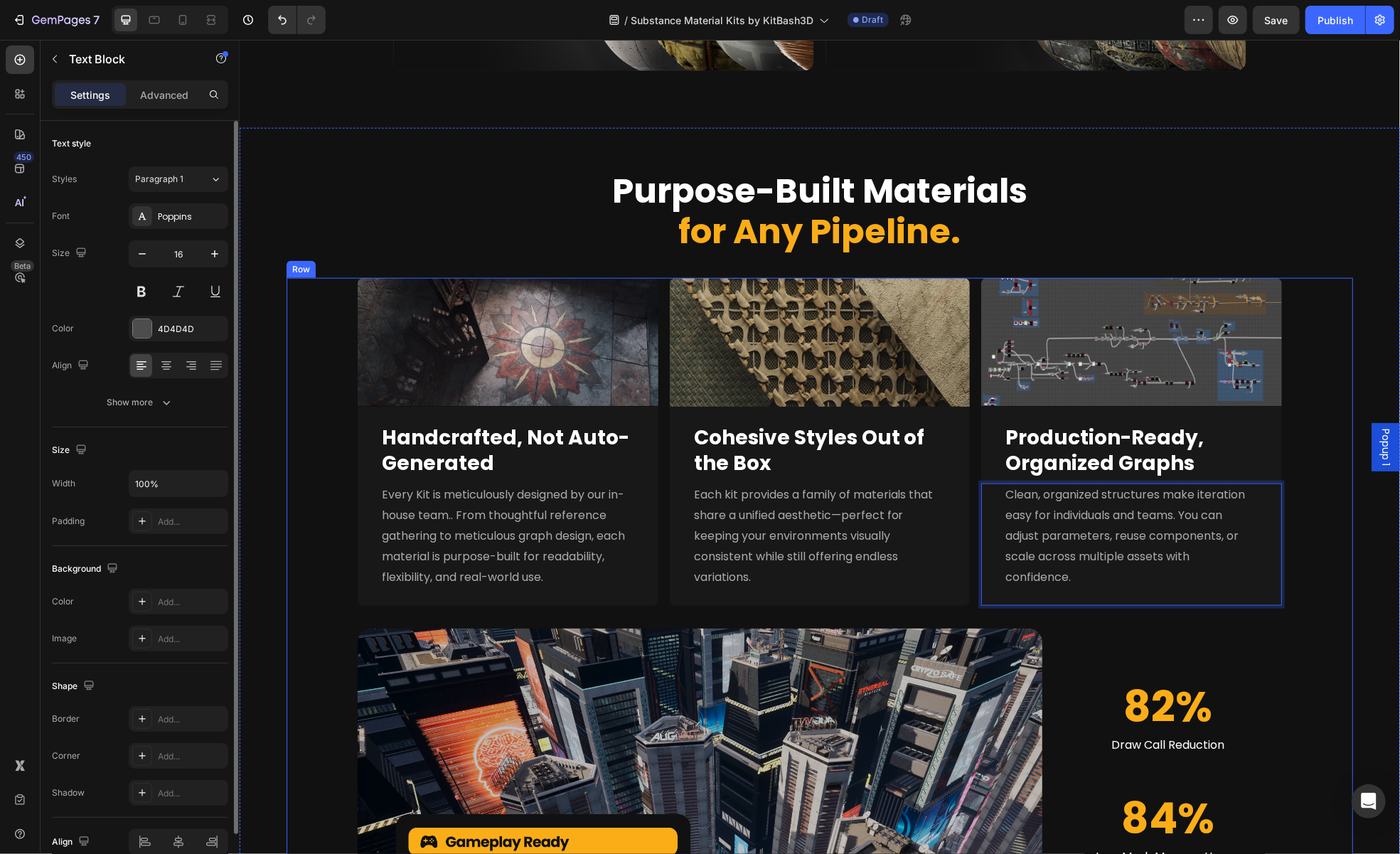
click at [1307, 561] on div "Image Image Image Row ⁠⁠⁠⁠⁠⁠⁠ Handcrafted, Not Auto-Generated Heading Every Kit…" at bounding box center [818, 654] width 1066 height 754
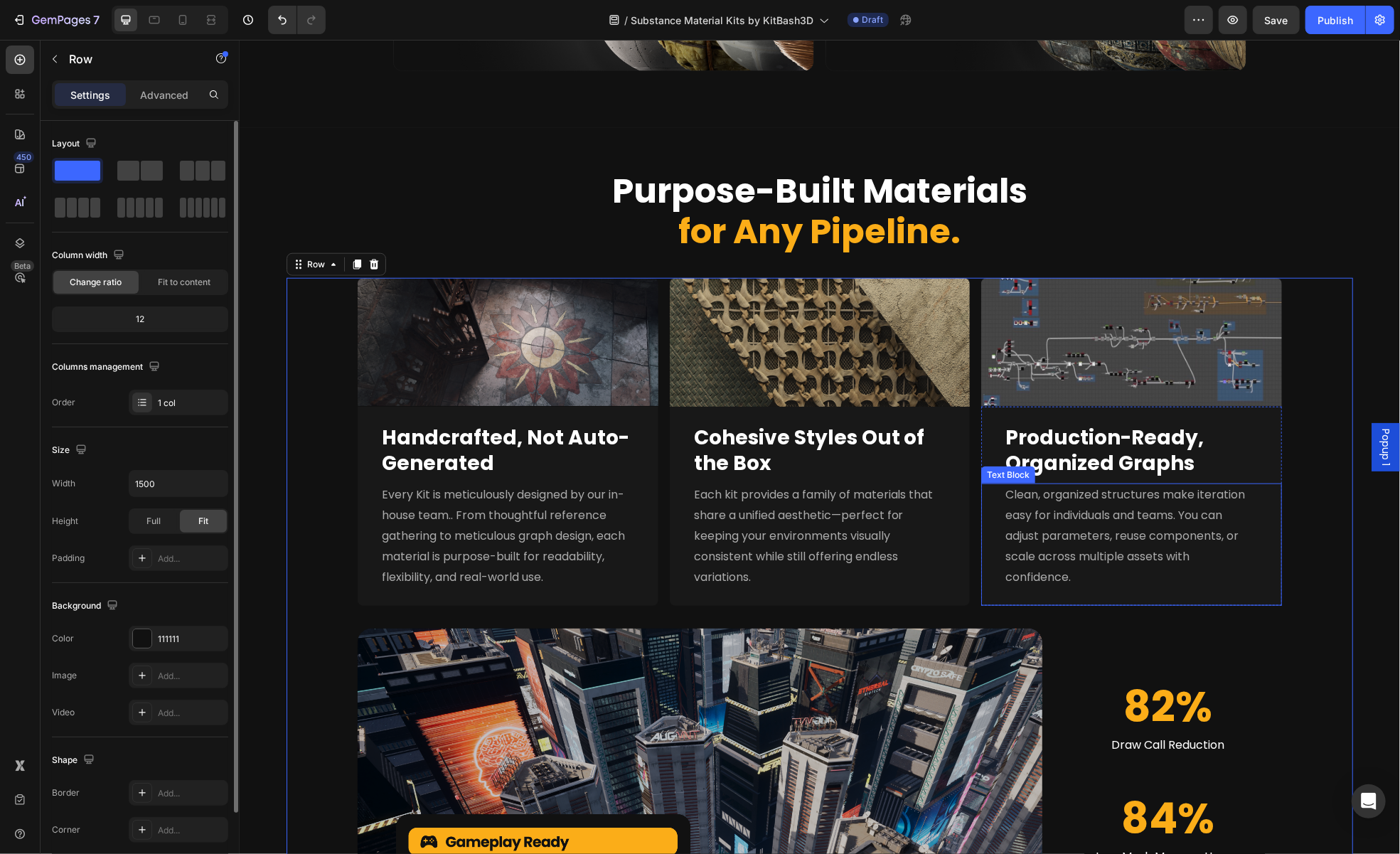
click at [1205, 522] on span "Clean, organized structures make iteration easy for individuals and teams. You …" at bounding box center [1124, 535] width 239 height 98
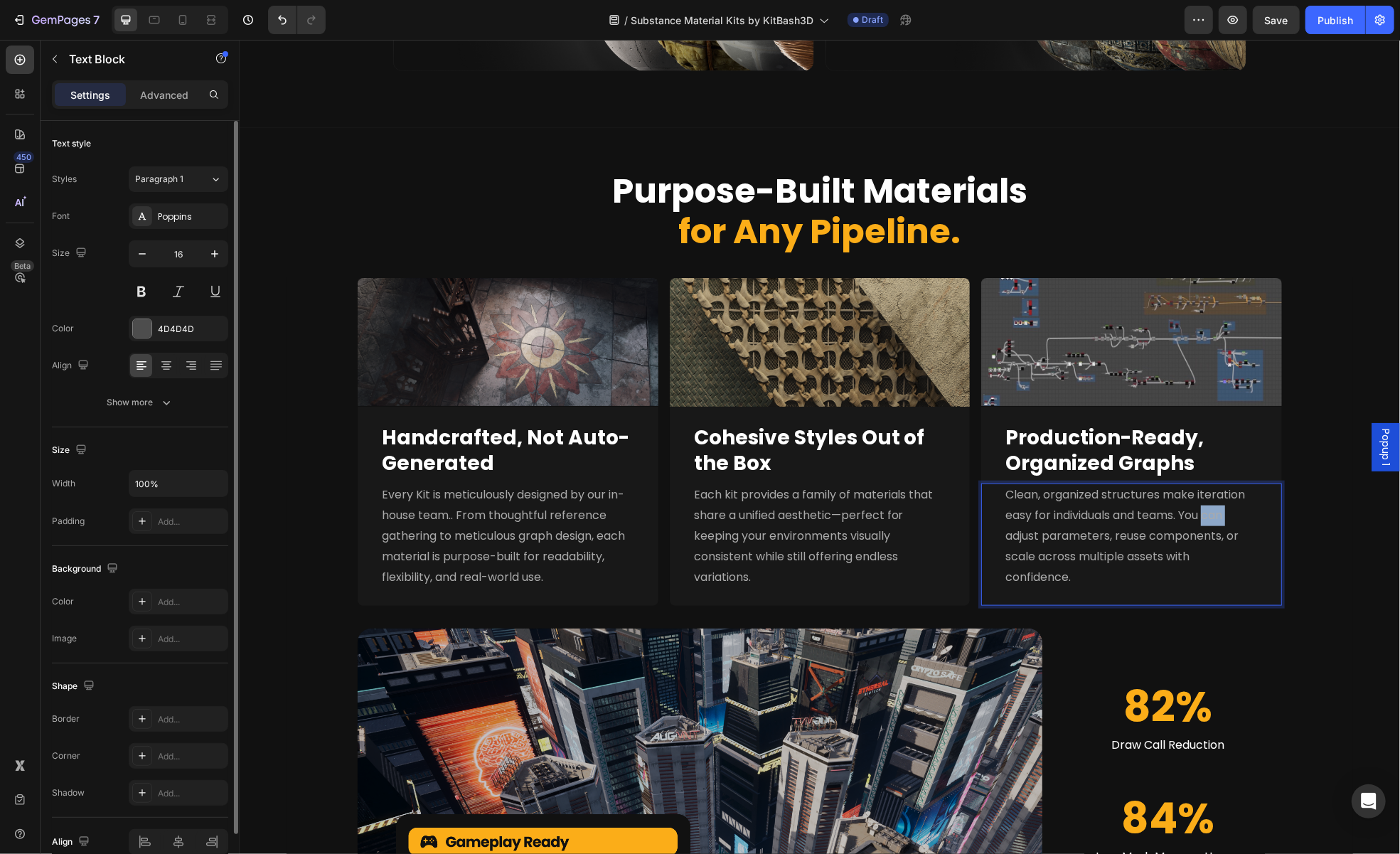
click at [1203, 522] on span "Clean, organized structures make iteration easy for individuals and teams. You …" at bounding box center [1124, 535] width 239 height 98
click at [1190, 516] on span "Clean, organized structures make iteration easy for individuals and teams. You …" at bounding box center [1124, 535] width 239 height 98
click at [1188, 516] on span "Clean, organized structures make iteration easy for individuals and teams. You …" at bounding box center [1124, 535] width 239 height 98
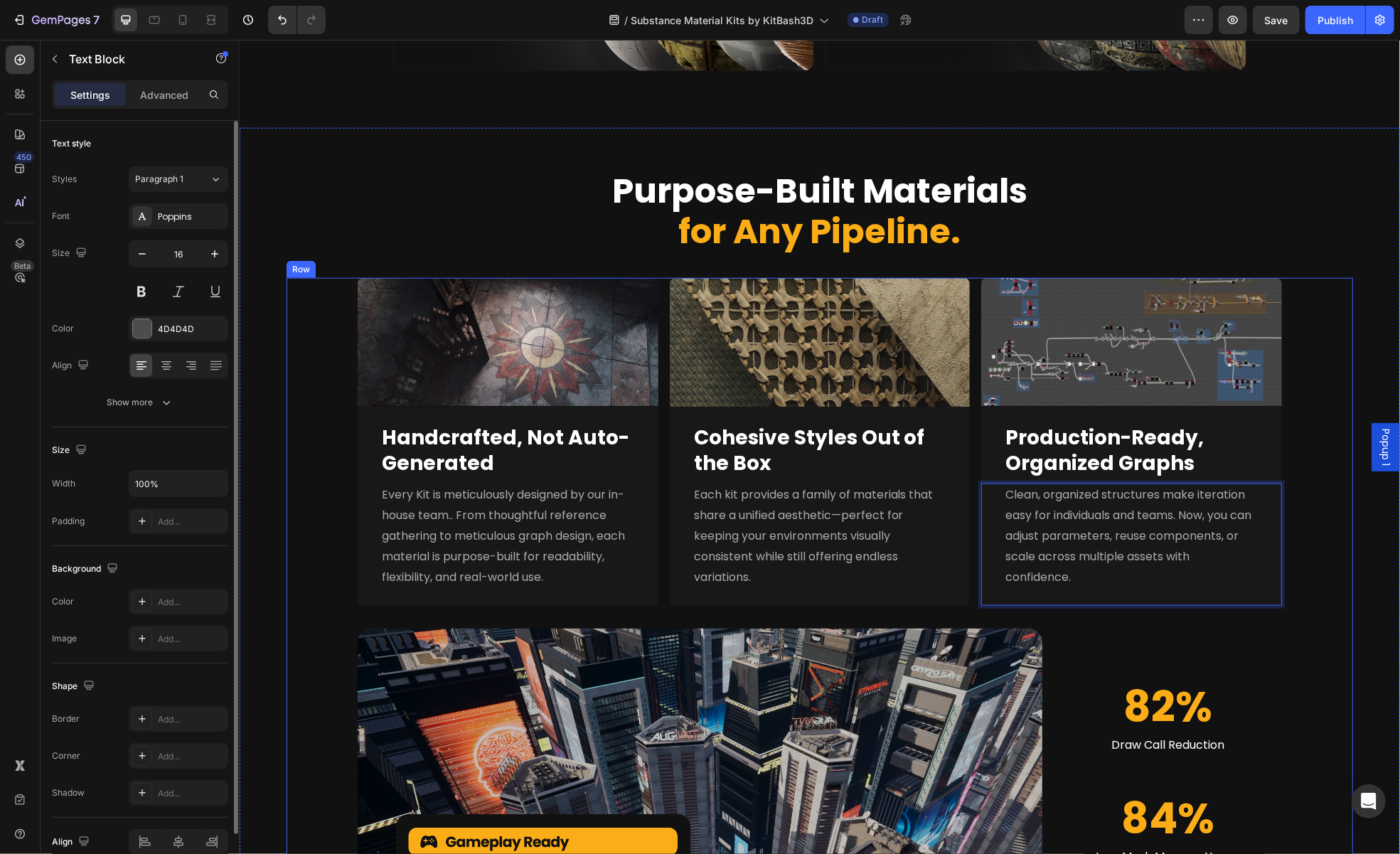
click at [1330, 584] on div "Image Image Image Row ⁠⁠⁠⁠⁠⁠⁠ Handcrafted, Not Auto-Generated Heading Every Kit…" at bounding box center [818, 654] width 1066 height 754
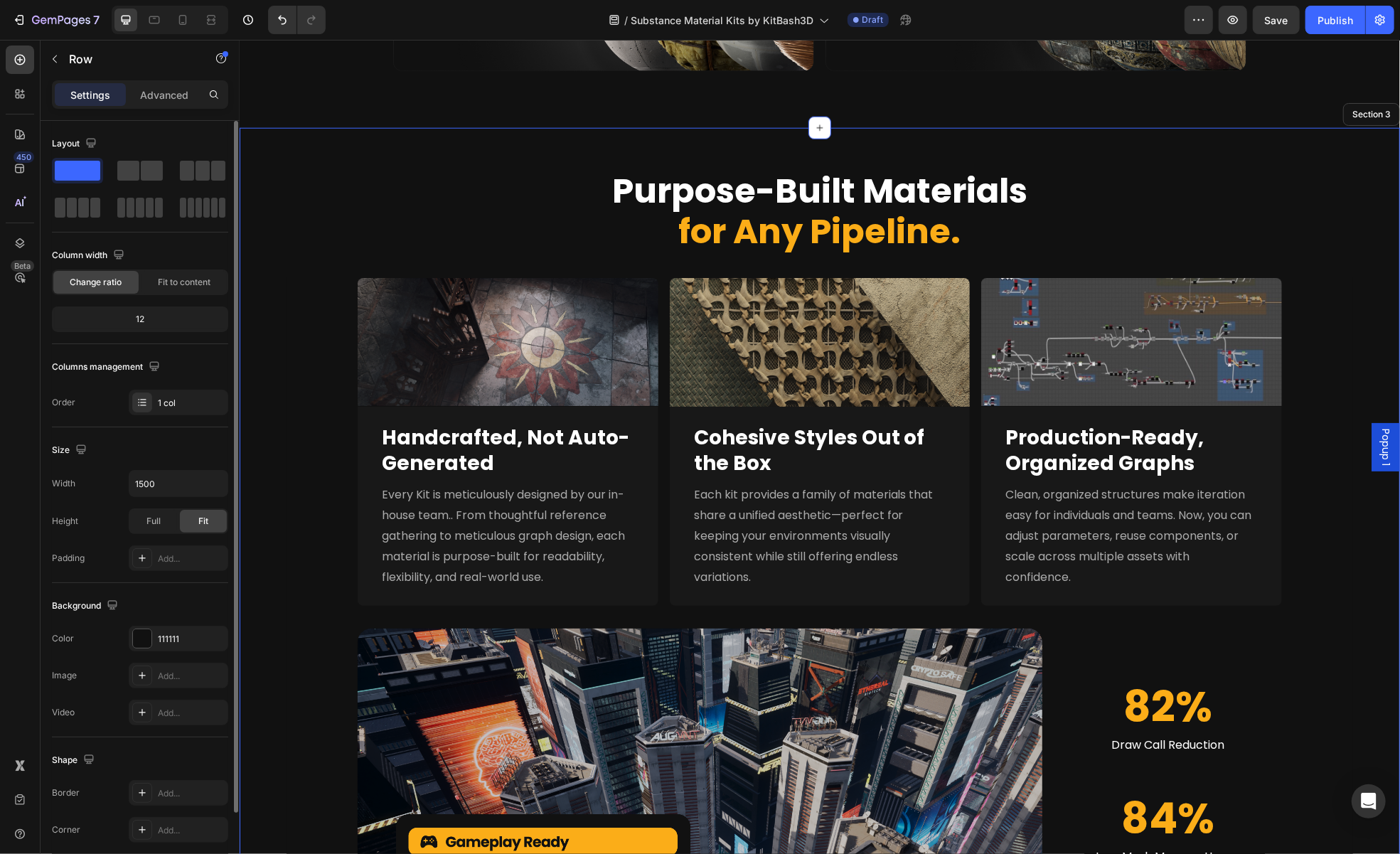
click at [1369, 590] on div "Purpose-Built Materials for Any Pipeline. Heading Image Full Nanite Support Hea…" at bounding box center [818, 600] width 1161 height 946
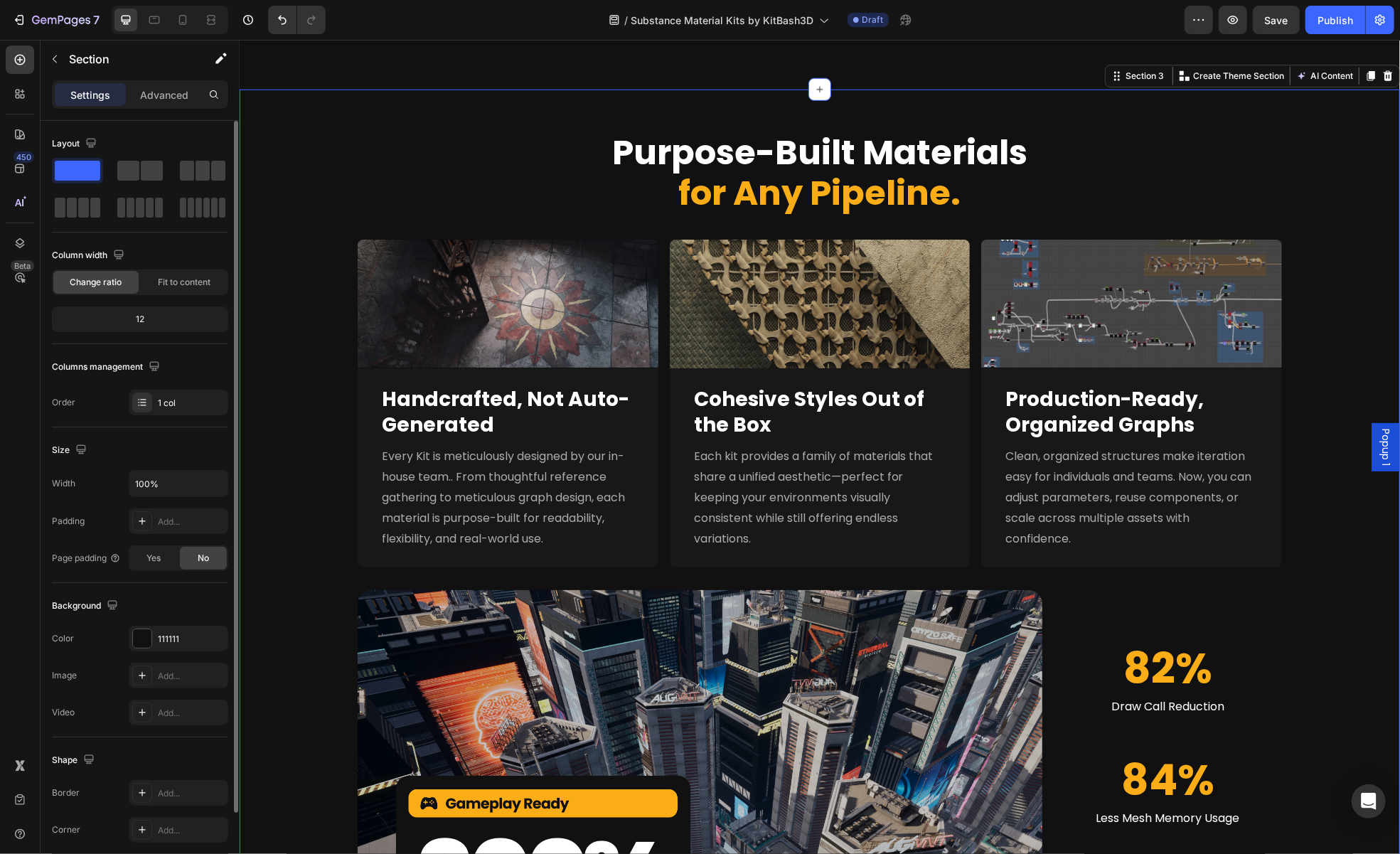
scroll to position [1138, 0]
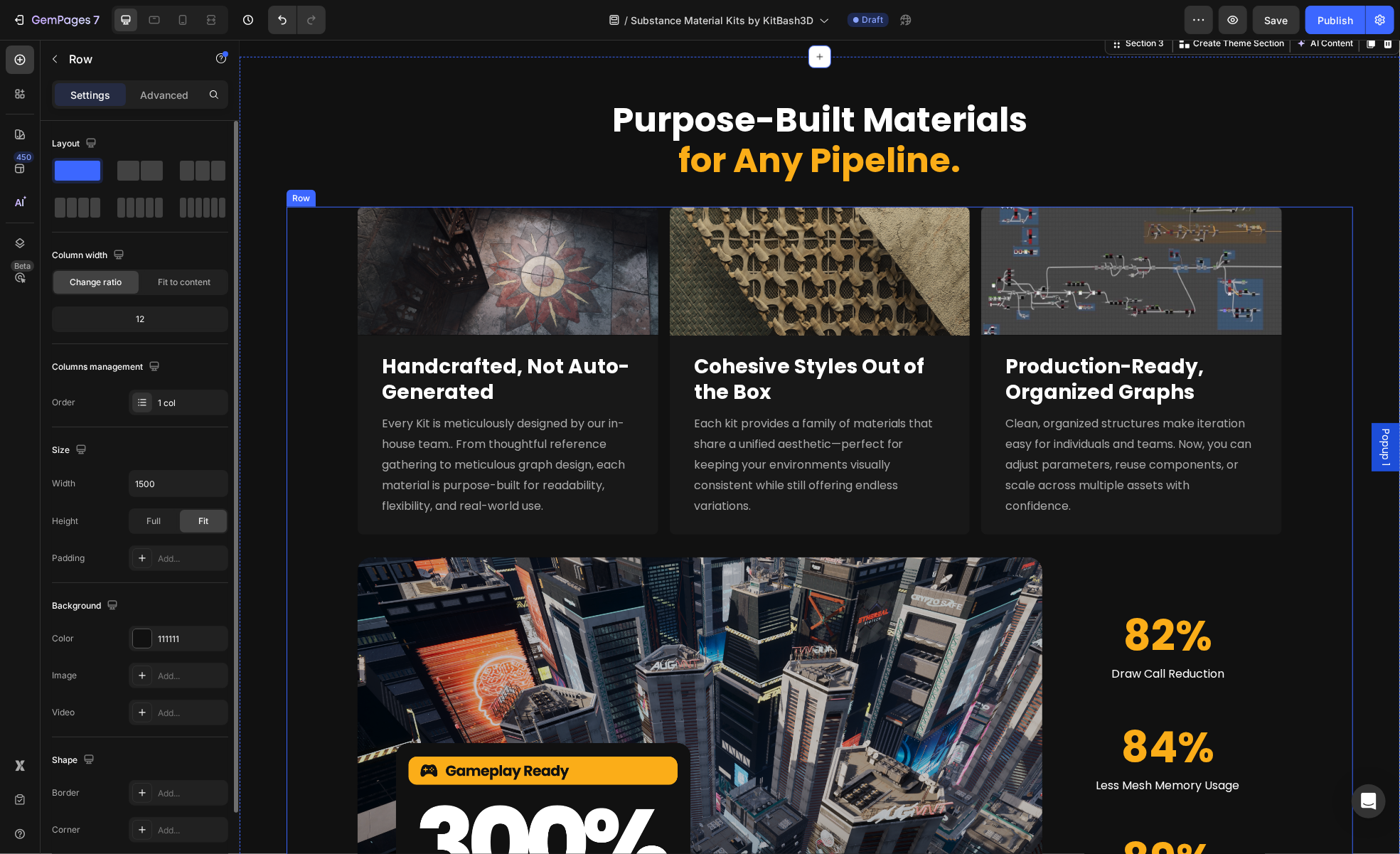
click at [885, 539] on div "Image Image Image Row ⁠⁠⁠⁠⁠⁠⁠ Handcrafted, Not Auto-Generated Heading Every Kit…" at bounding box center [818, 583] width 1066 height 754
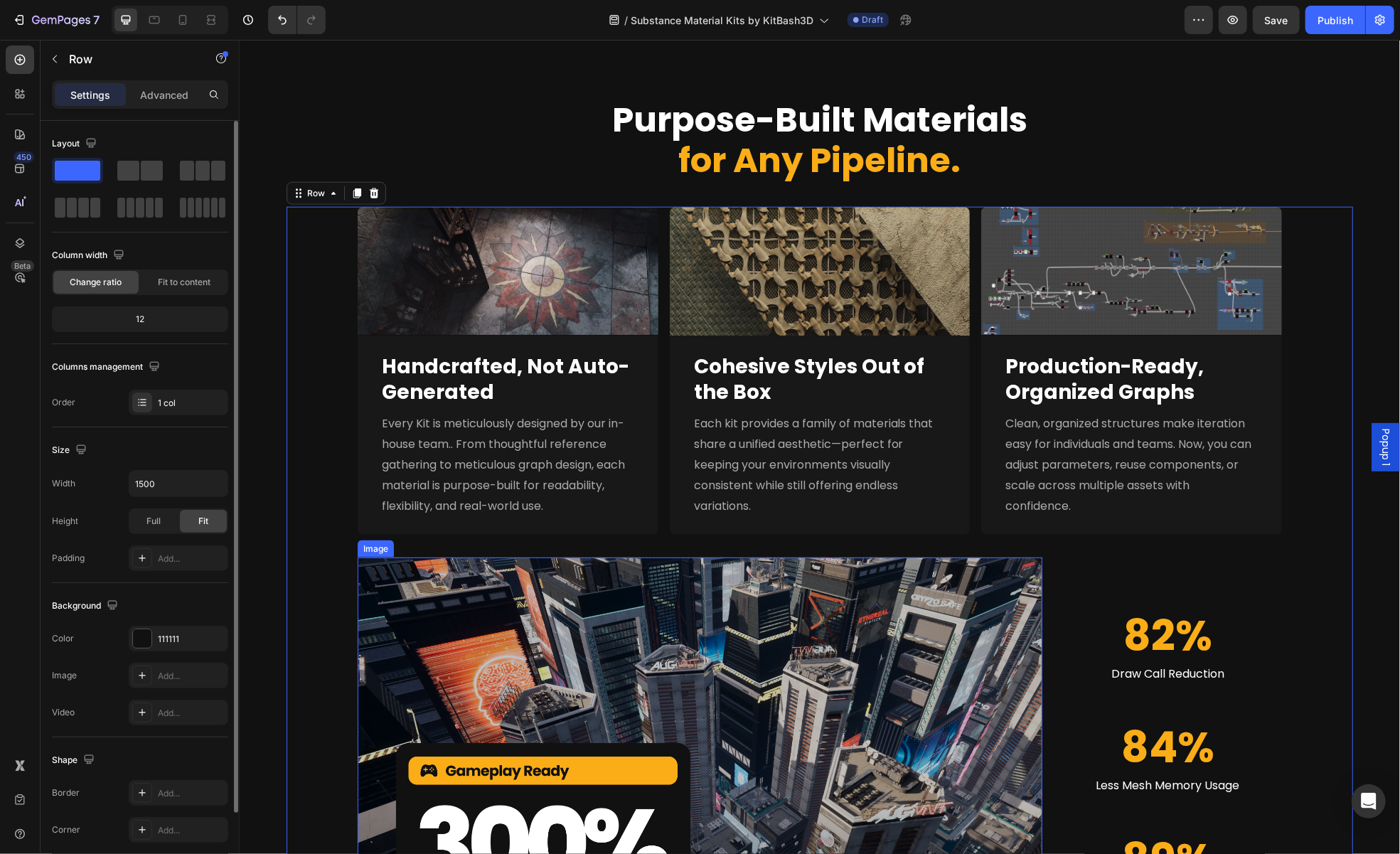
click at [832, 561] on img at bounding box center [699, 758] width 685 height 403
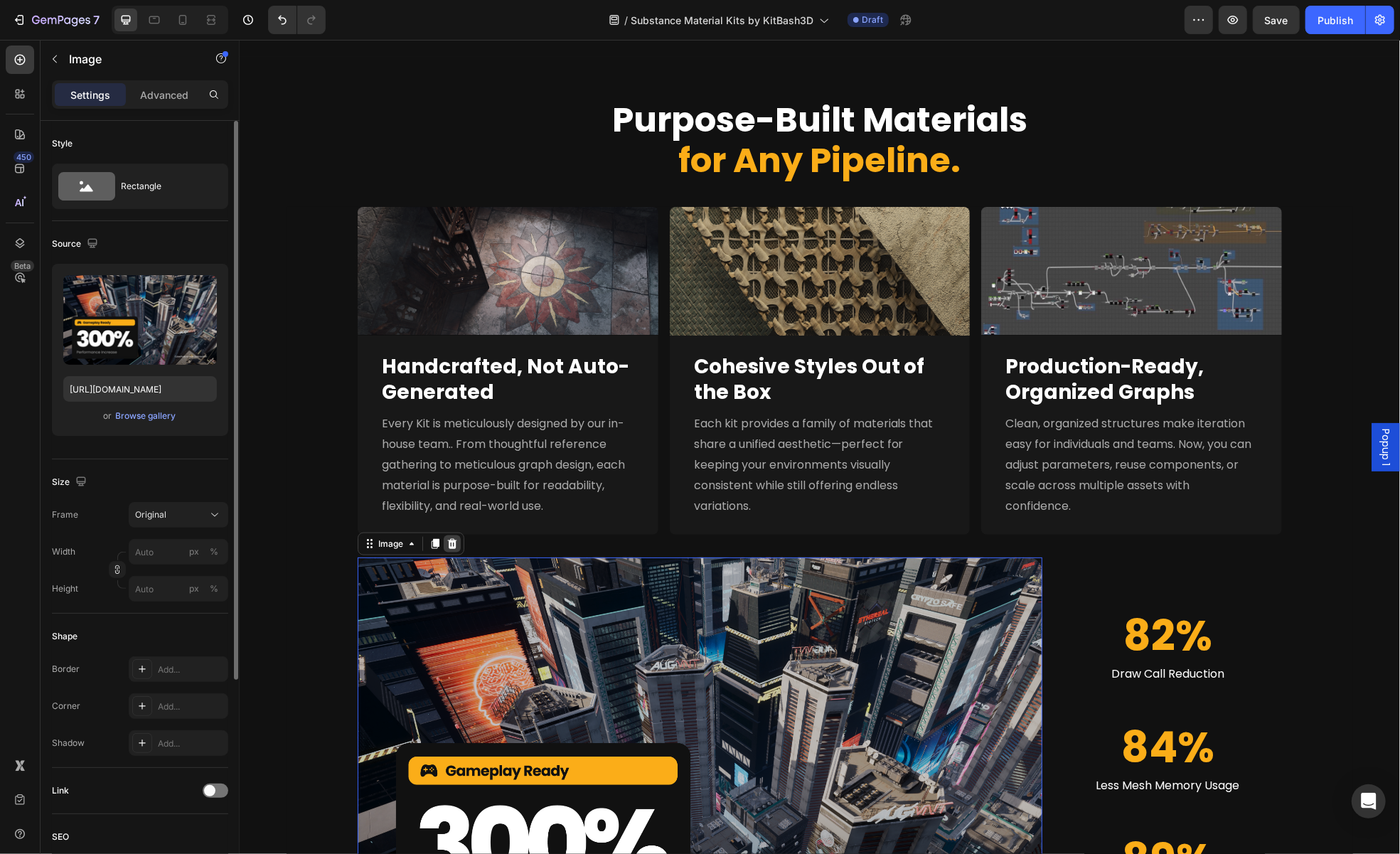
click at [446, 543] on icon at bounding box center [452, 543] width 12 height 12
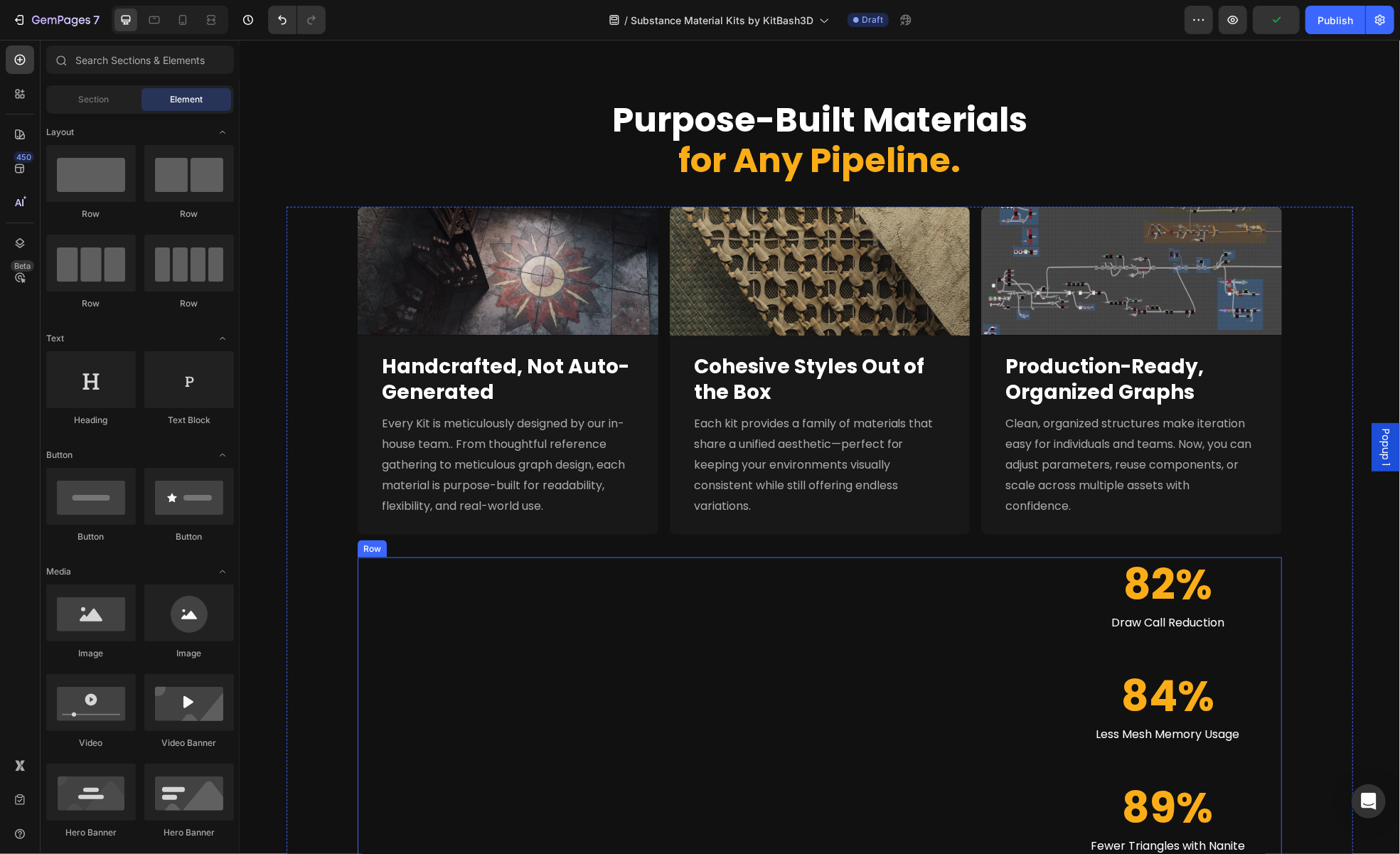
click at [820, 611] on div "82% Heading Draw Call Reduction Text Block Row 84% Heading Less Mesh Memory Usa…" at bounding box center [699, 707] width 685 height 300
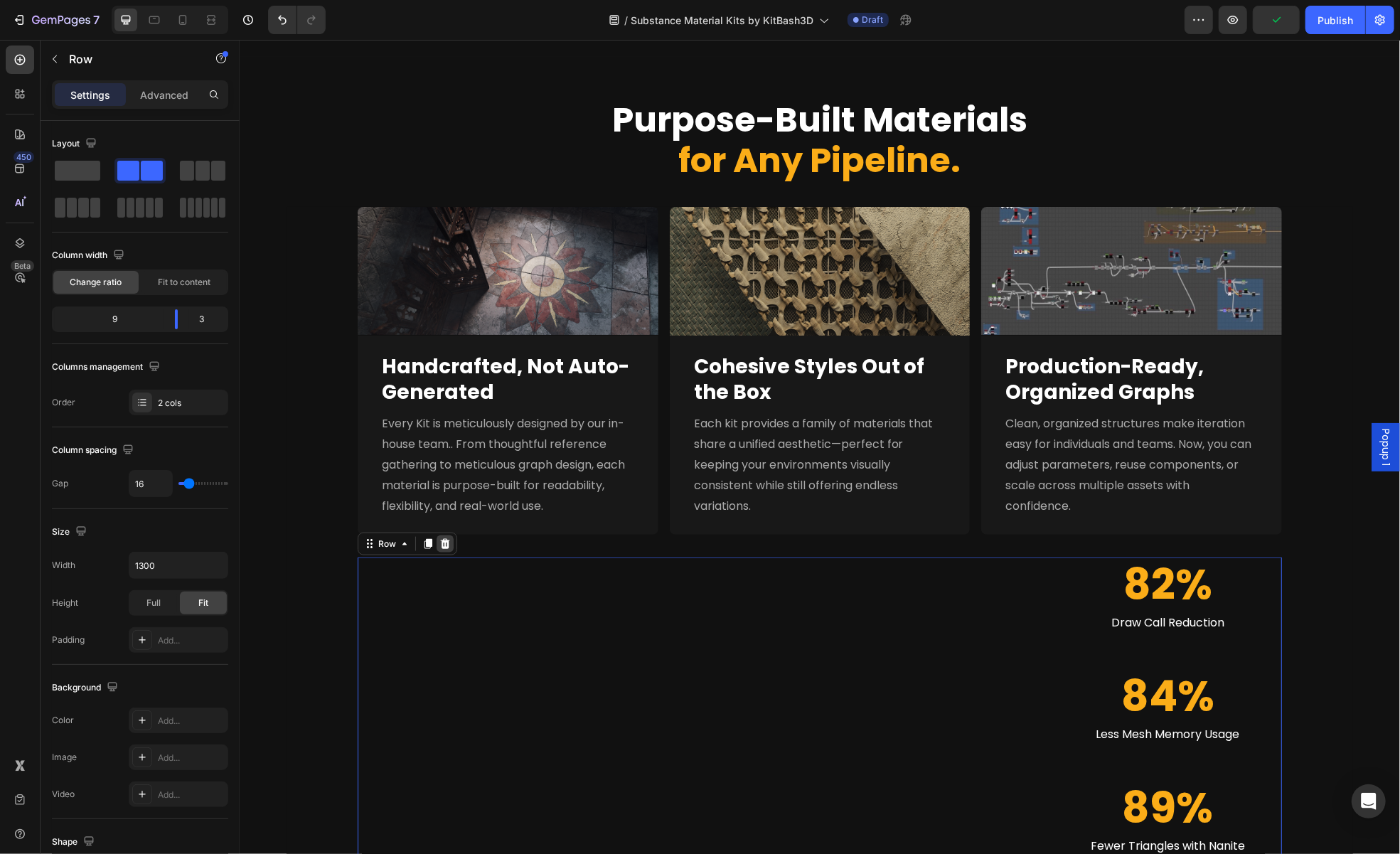
click at [441, 544] on icon at bounding box center [445, 543] width 10 height 10
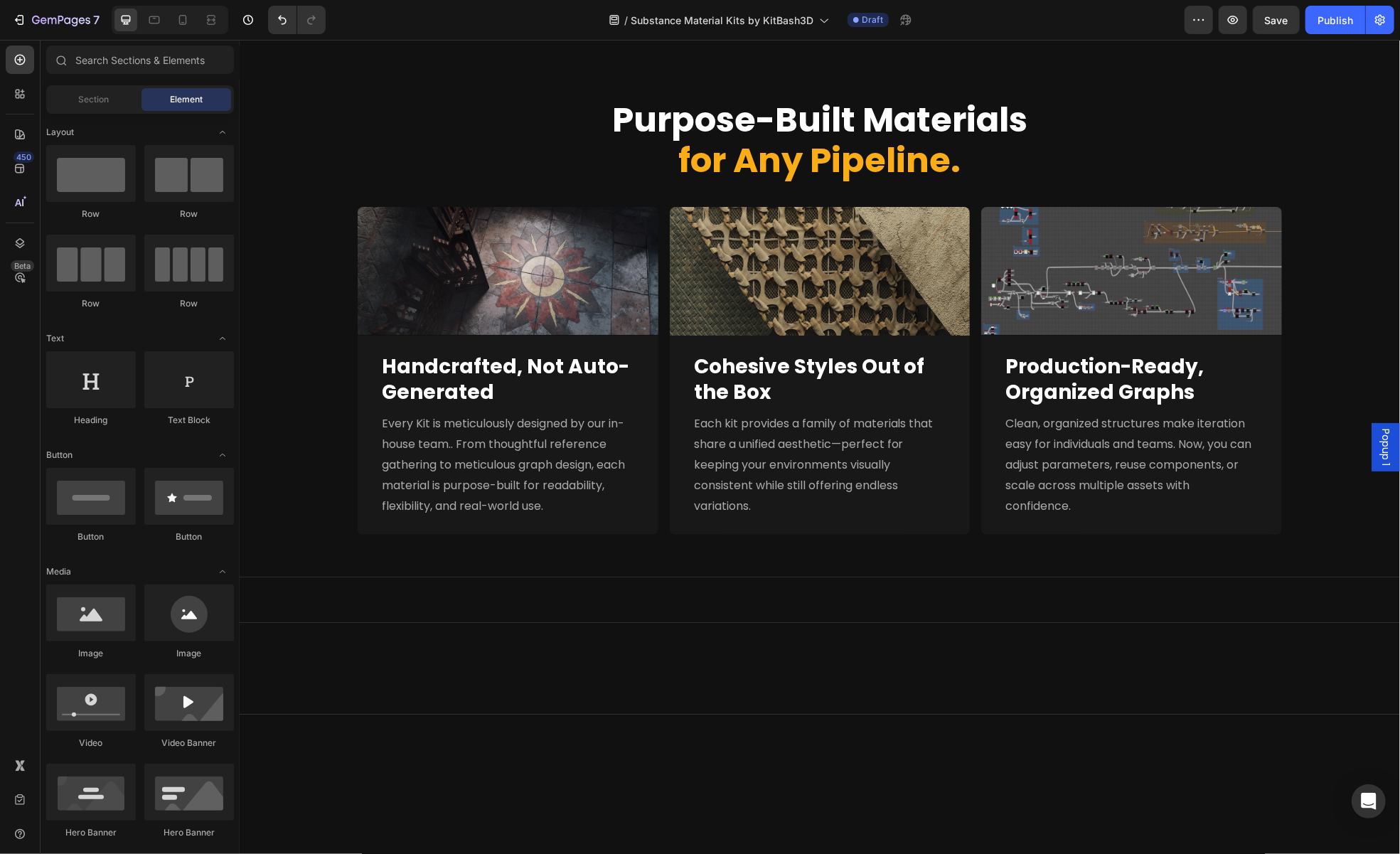
click at [731, 615] on div at bounding box center [818, 599] width 1161 height 45
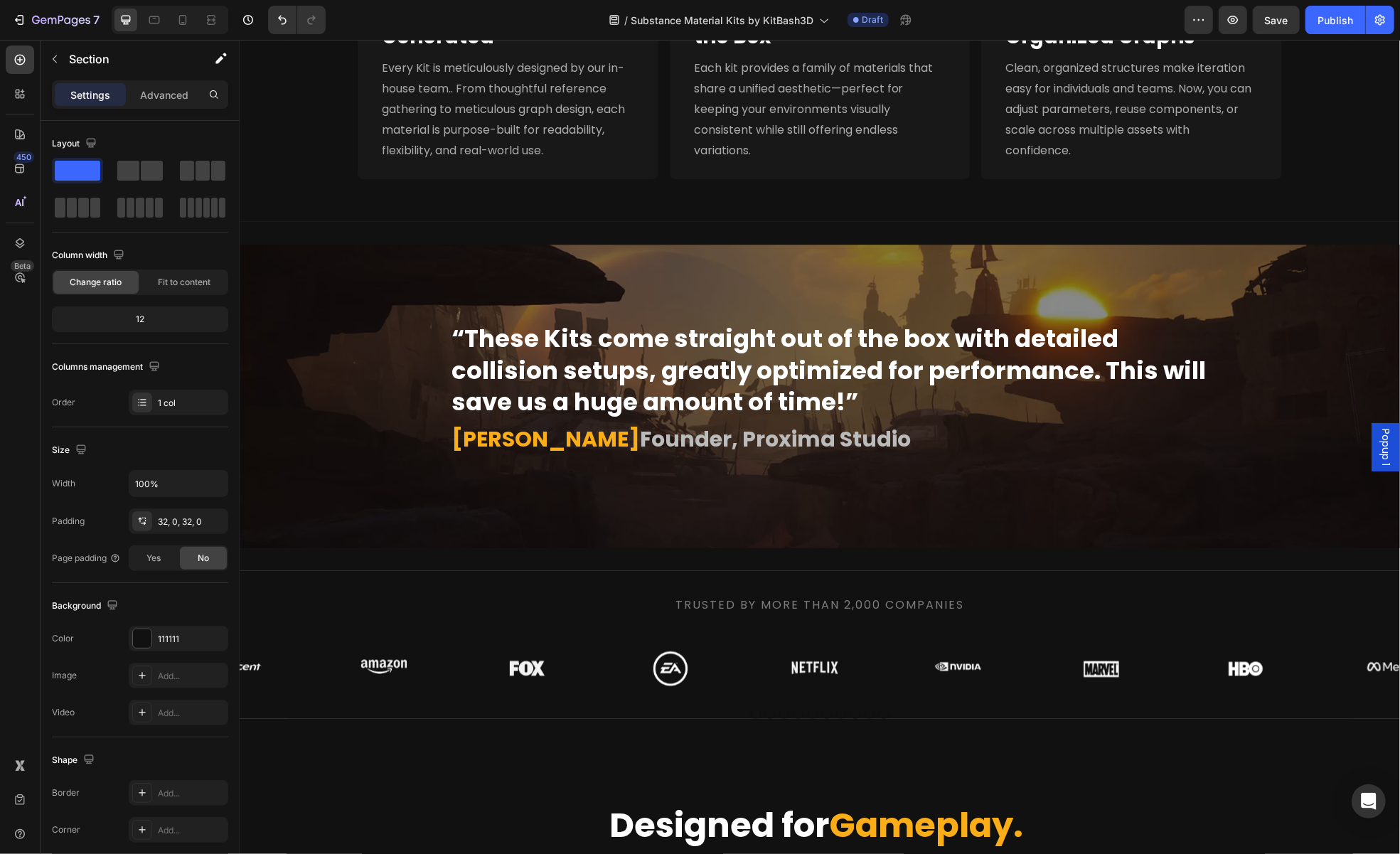
scroll to position [1921, 0]
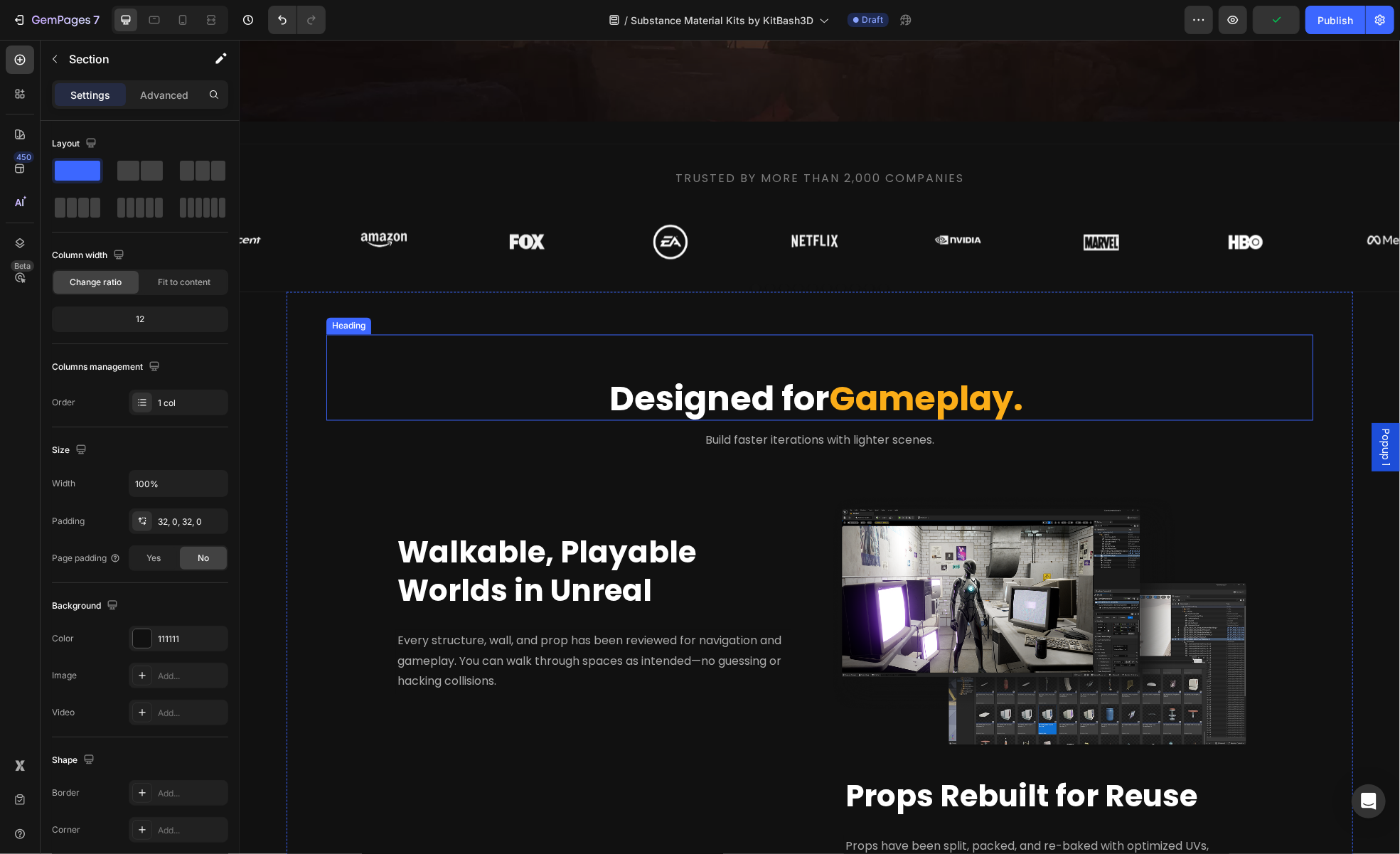
click at [509, 339] on div "Designed for Gameplay. Heading" at bounding box center [819, 378] width 987 height 87
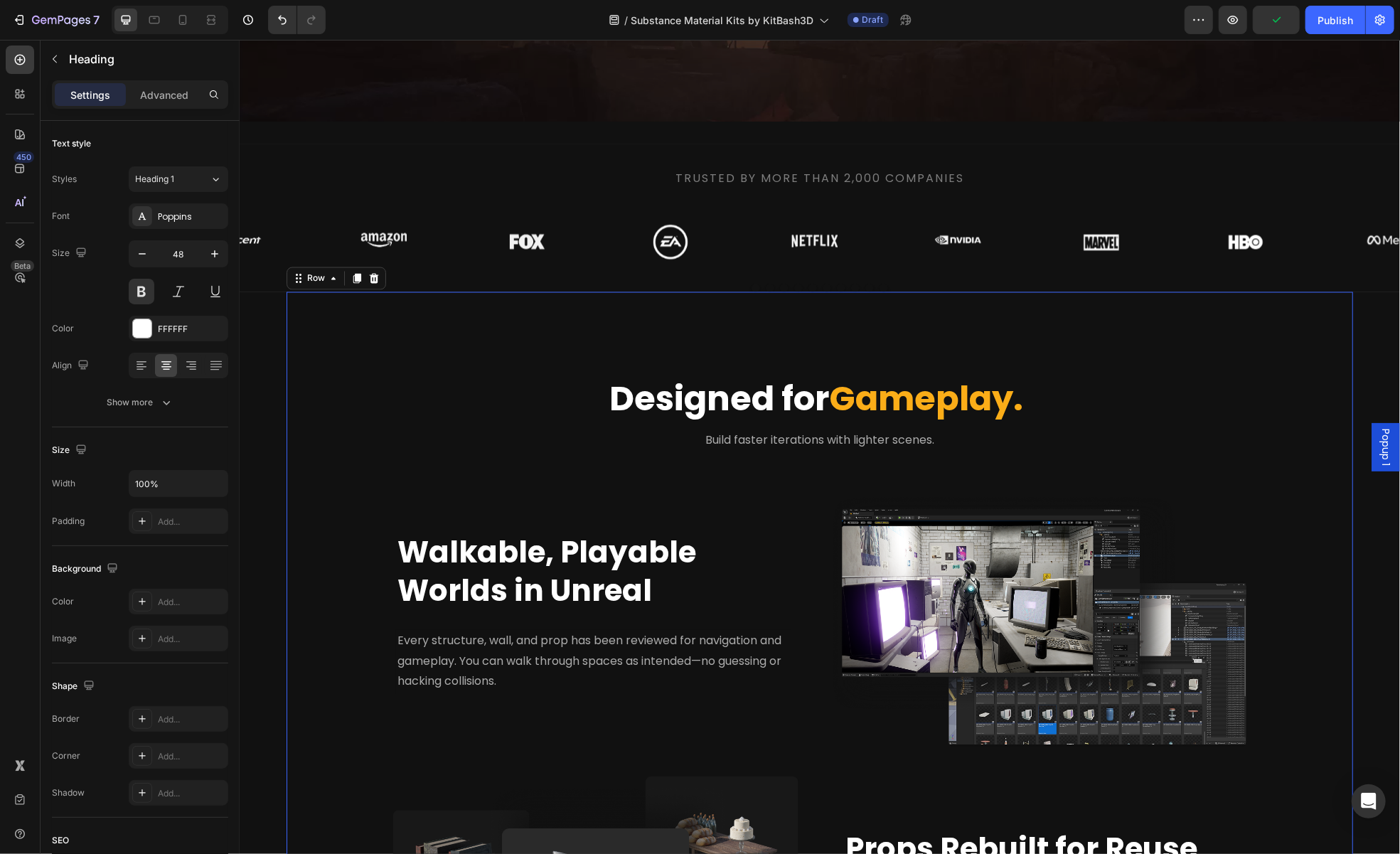
click at [493, 294] on div "Designed for Gameplay. Heading Build faster iterations with lighter scenes. Tex…" at bounding box center [818, 665] width 1066 height 747
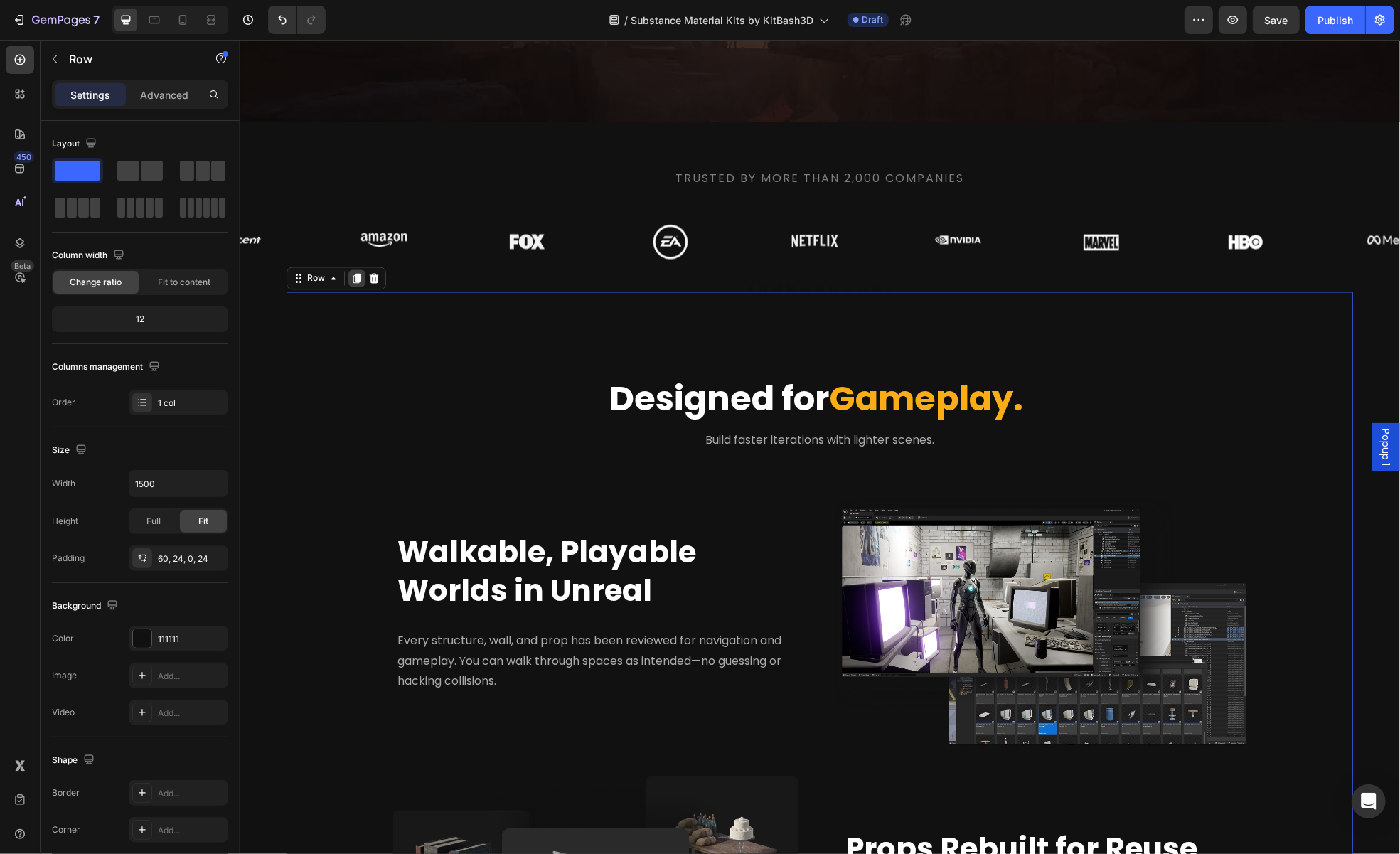
click at [353, 273] on icon at bounding box center [357, 278] width 8 height 10
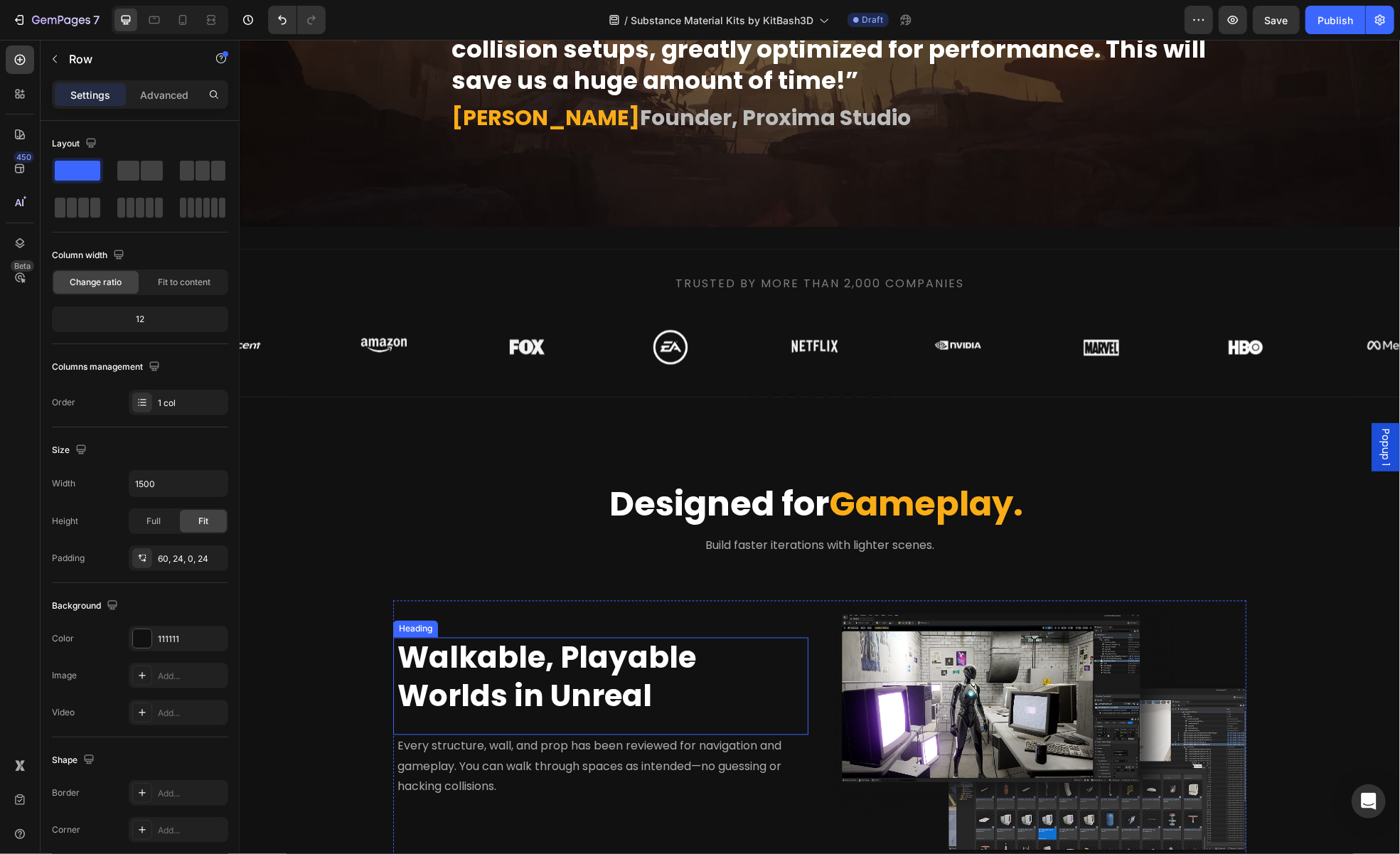
scroll to position [1808, 0]
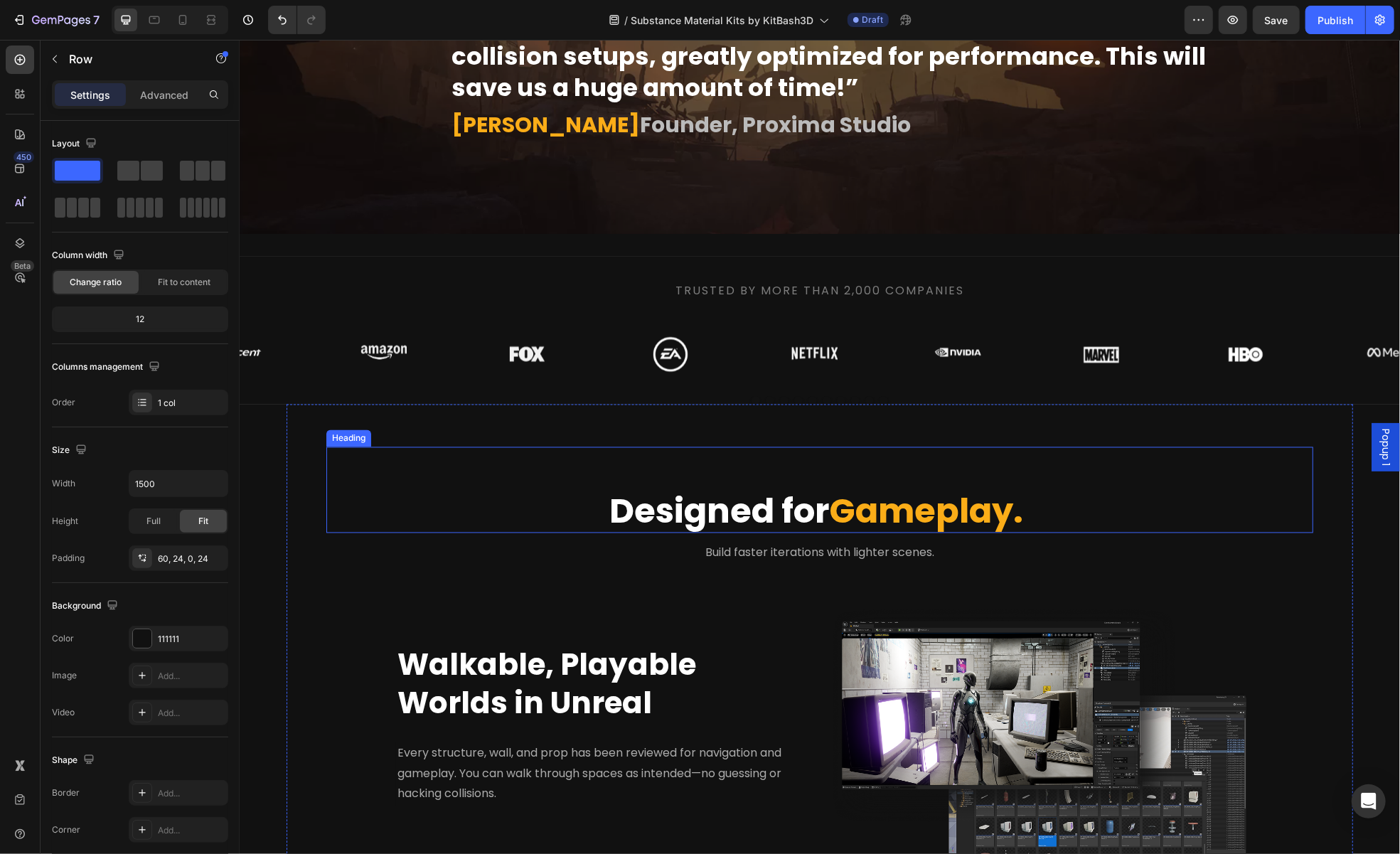
click at [489, 490] on h2 "Designed for Gameplay." at bounding box center [818, 512] width 941 height 44
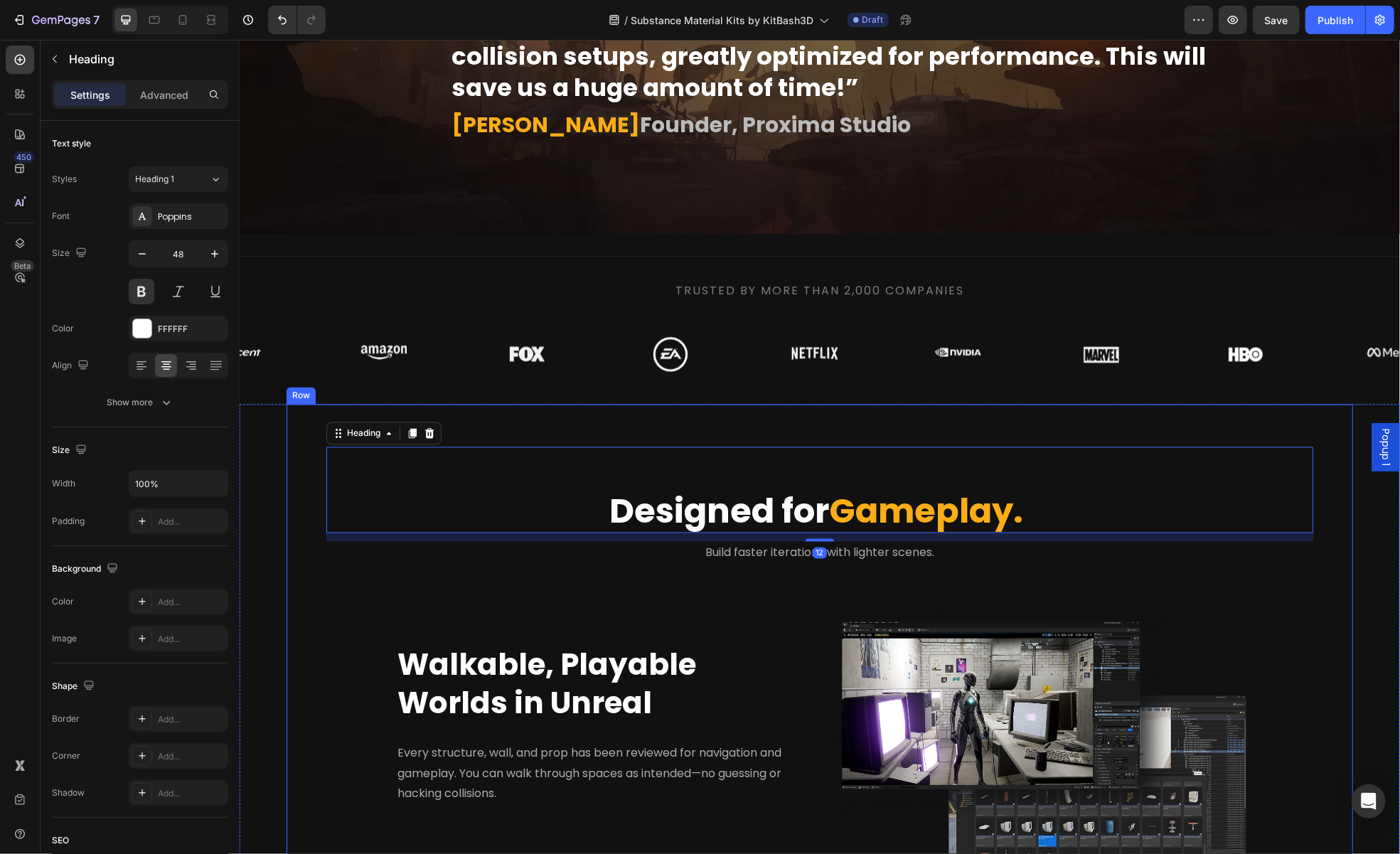
click at [460, 424] on div "Designed for Gameplay. Heading 12 Build faster iterations with lighter scenes. …" at bounding box center [818, 777] width 1066 height 747
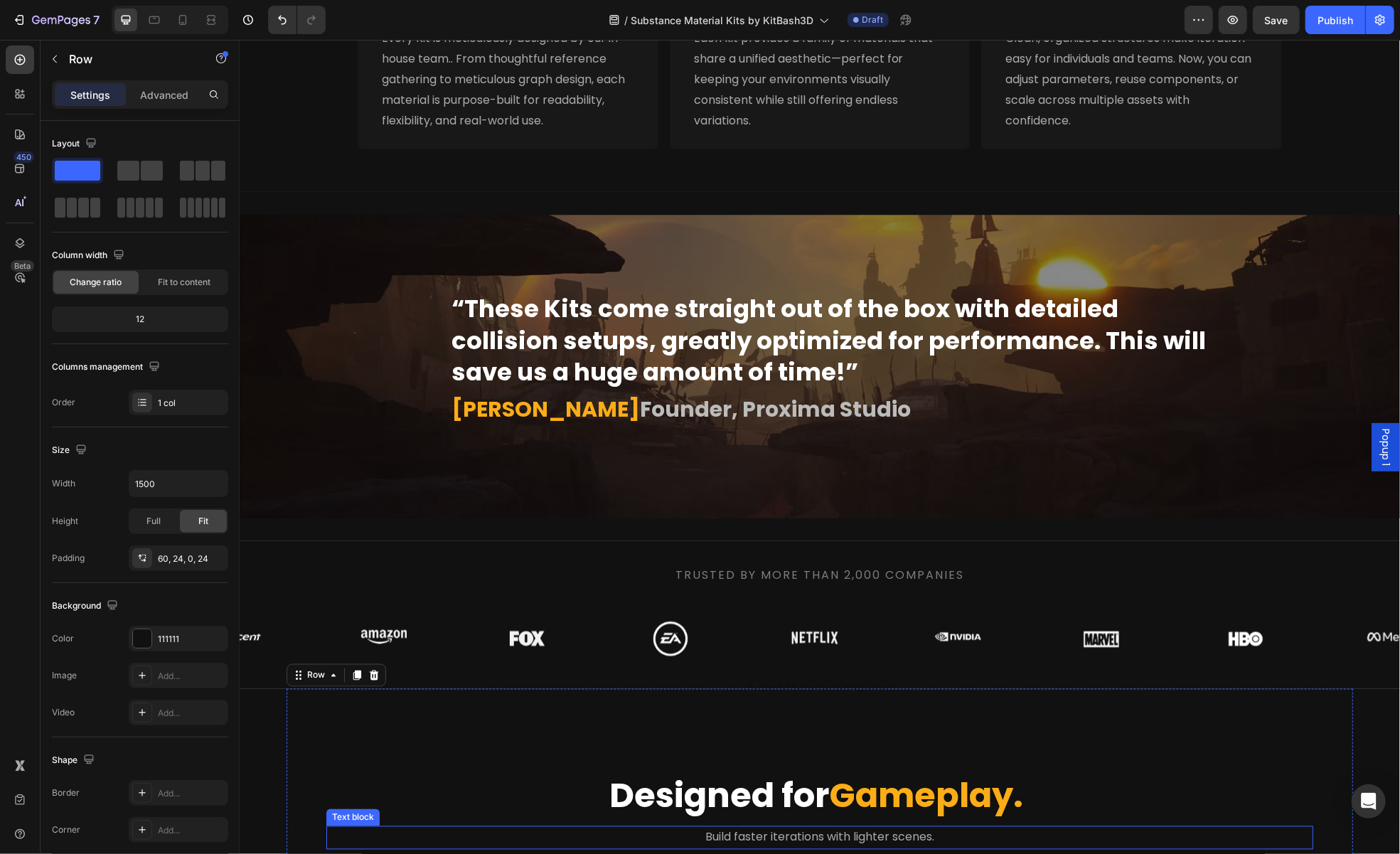
scroll to position [1452, 0]
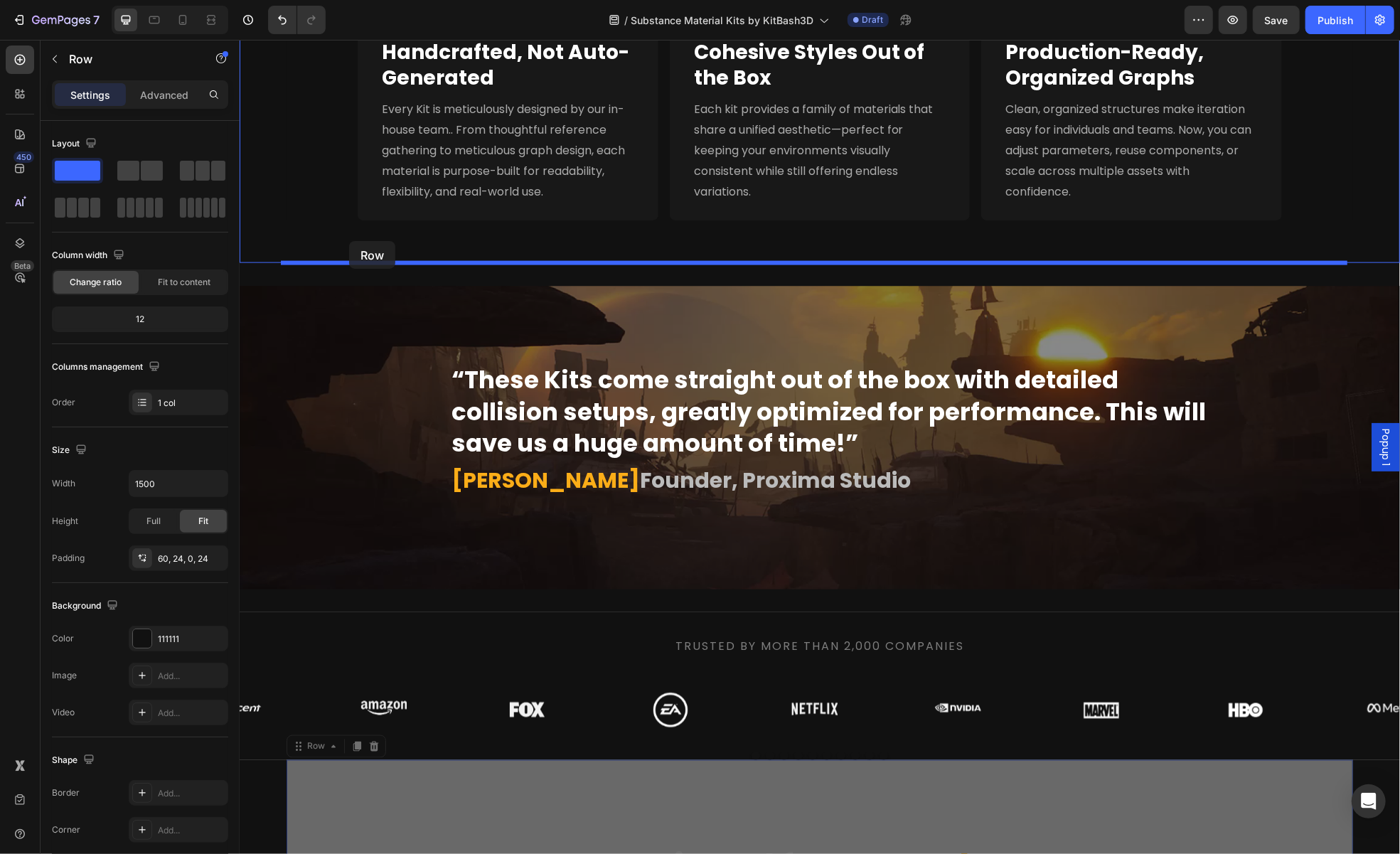
drag, startPoint x: 294, startPoint y: 744, endPoint x: 348, endPoint y: 240, distance: 506.9
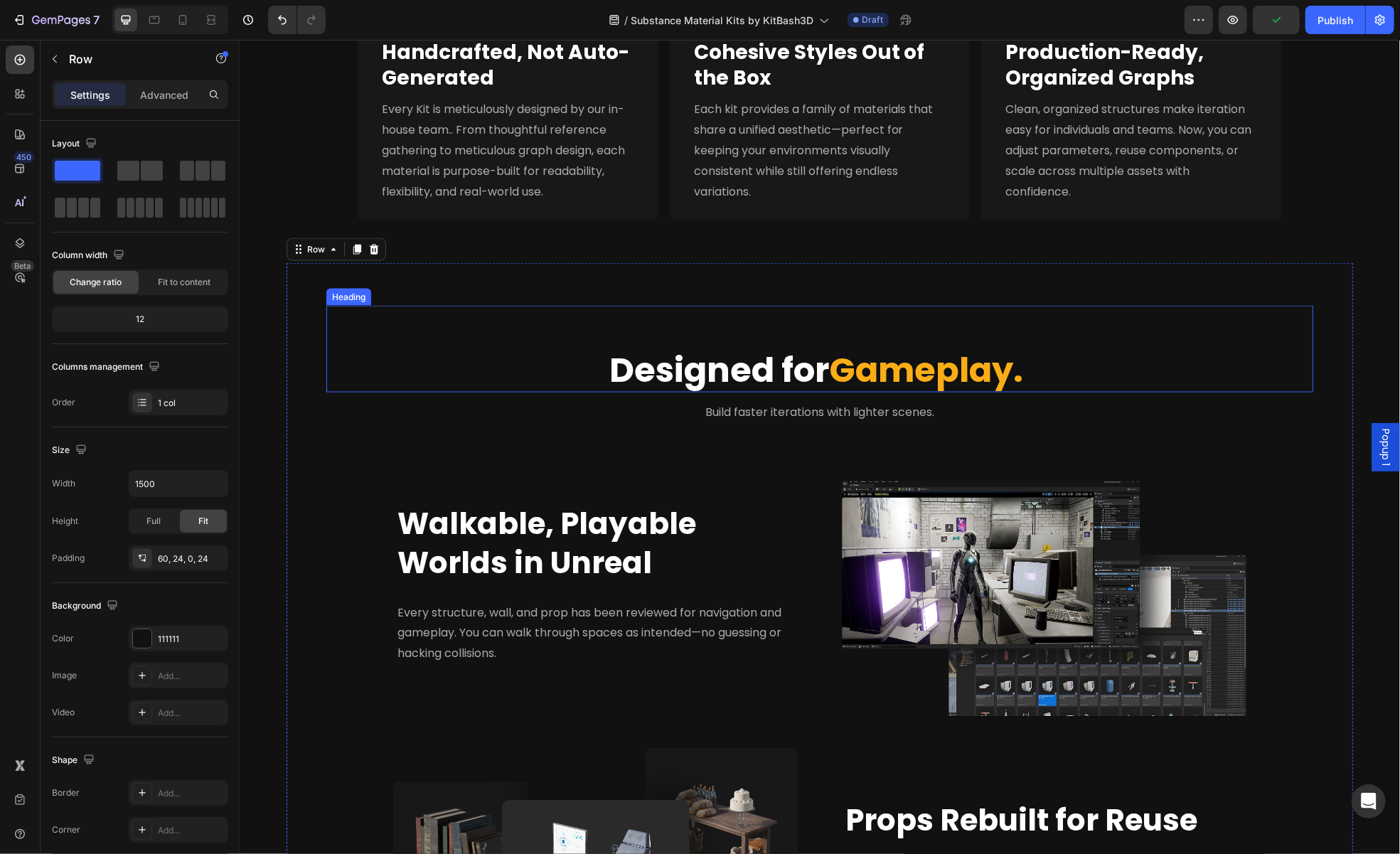
click at [935, 364] on span "Gameplay." at bounding box center [926, 369] width 194 height 48
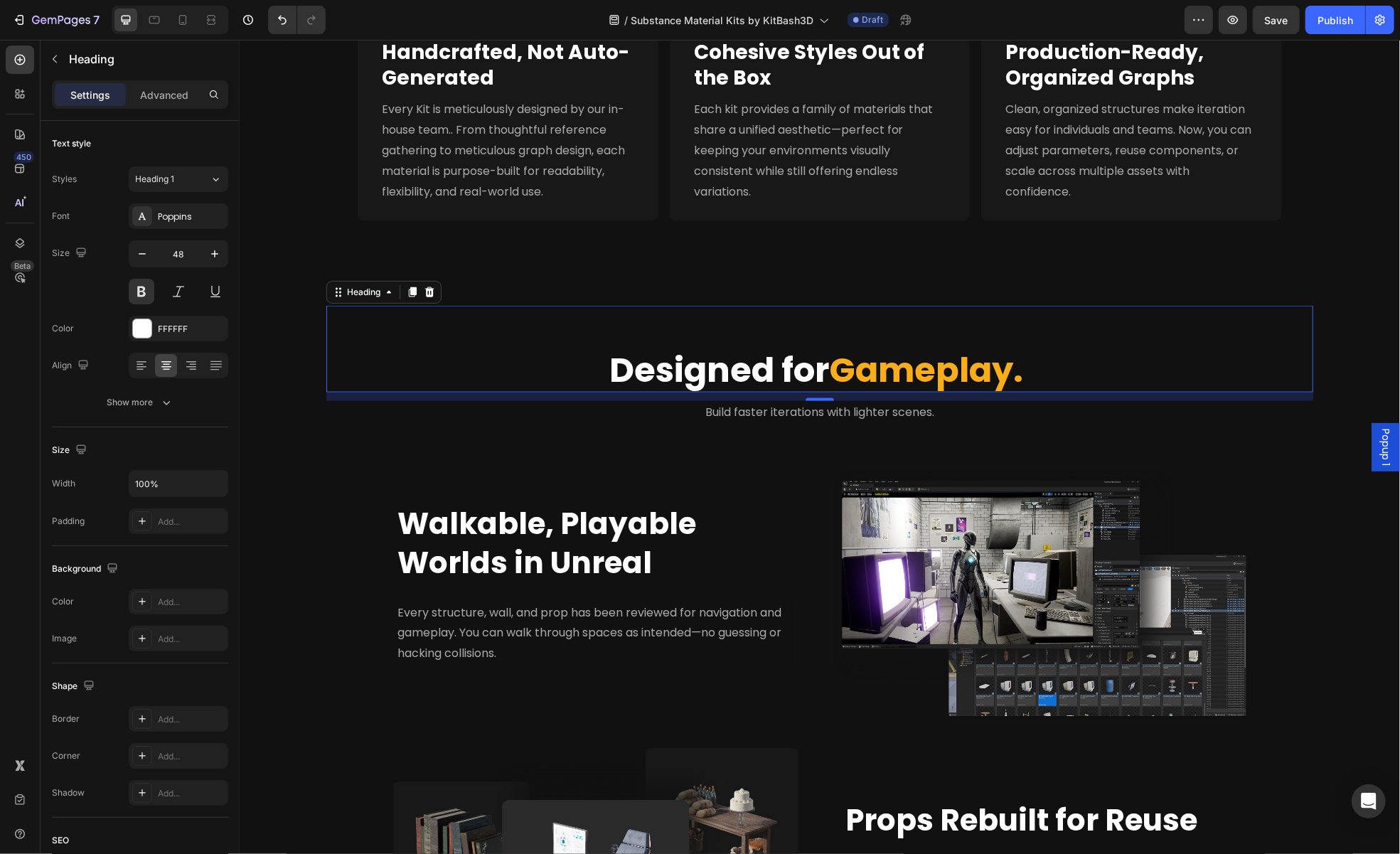
click at [632, 370] on h2 "Designed for Gameplay." at bounding box center [818, 370] width 941 height 44
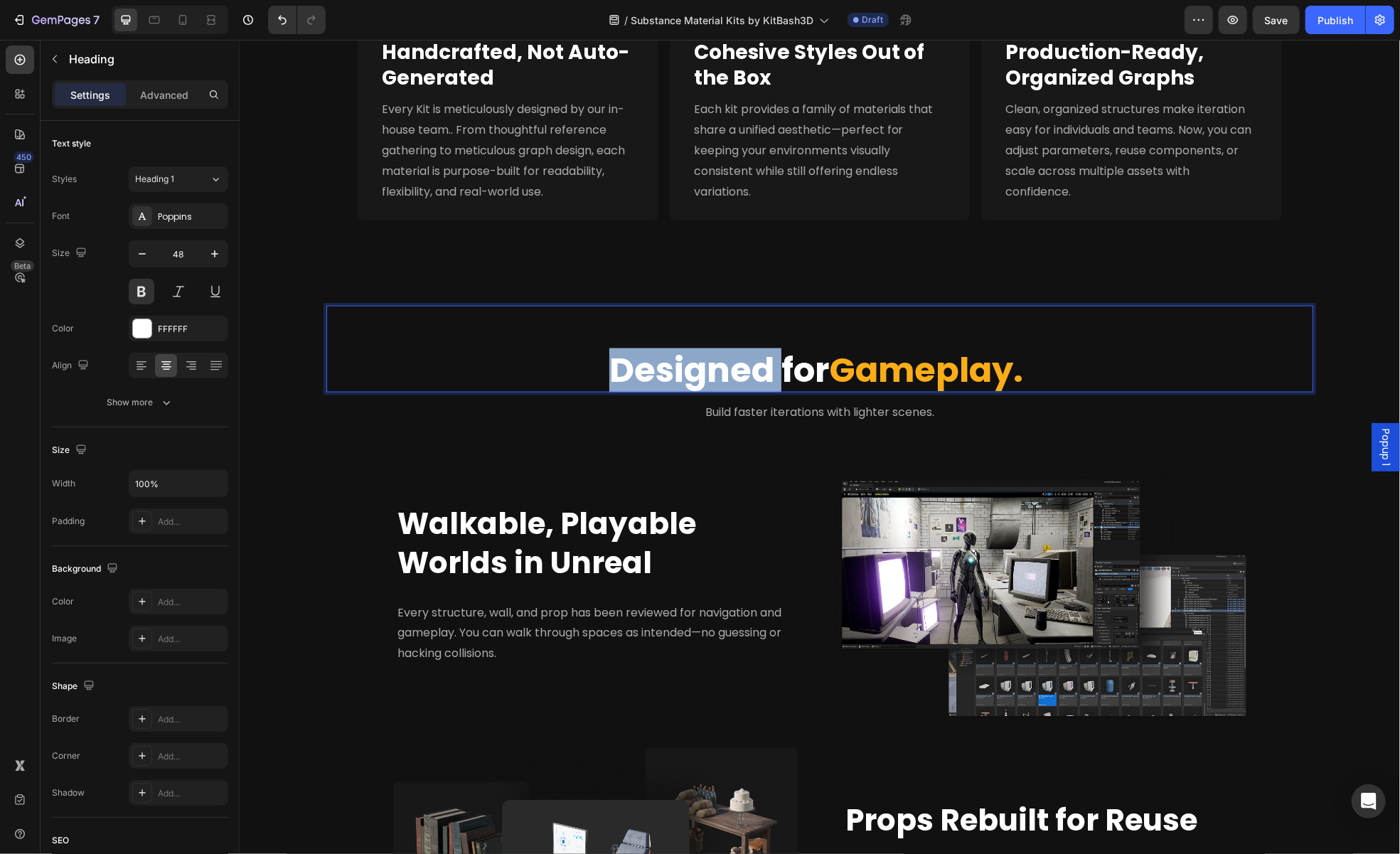
click at [632, 370] on p "Designed for Gameplay." at bounding box center [819, 369] width 938 height 41
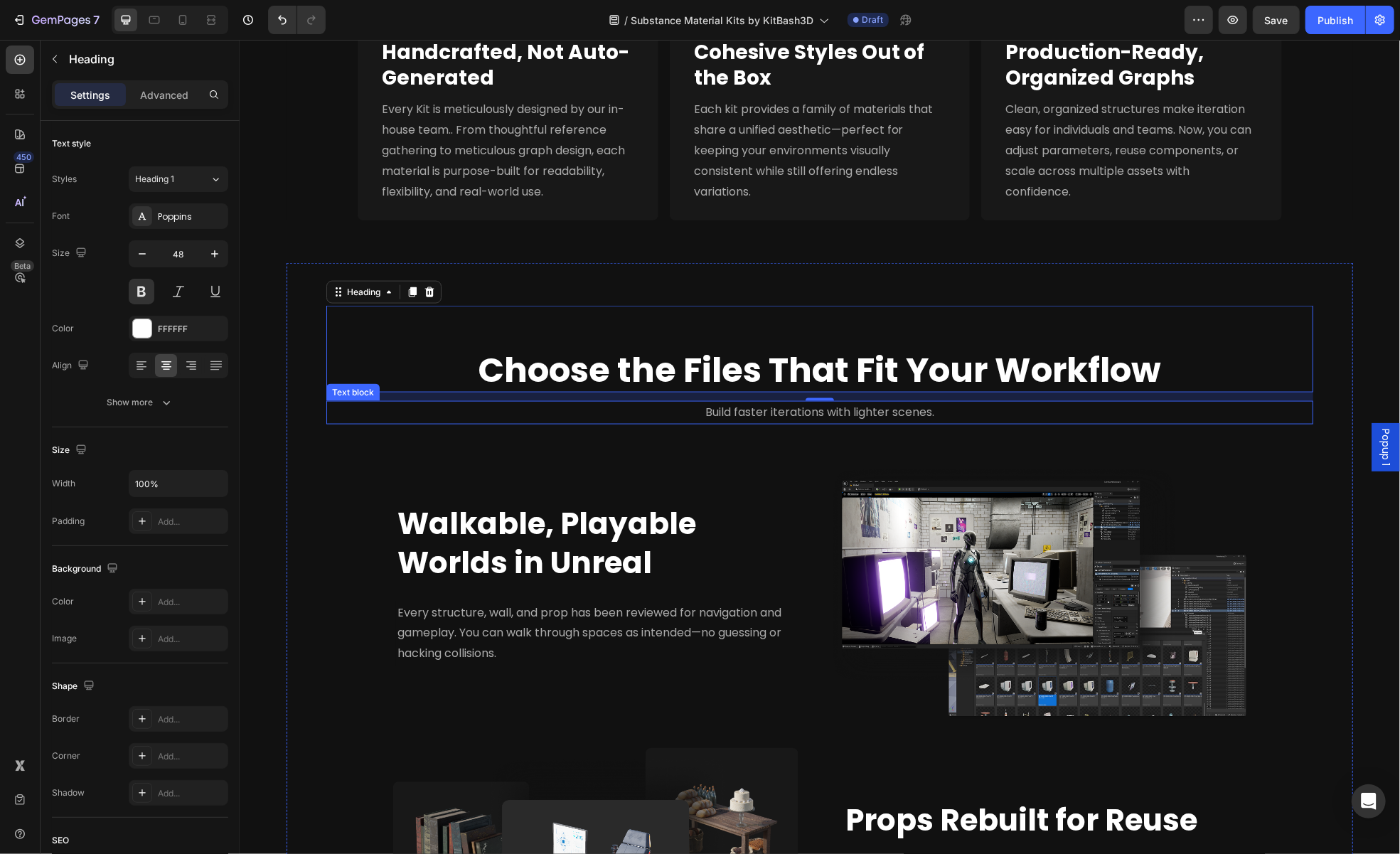
click at [709, 414] on span "Build faster iterations with lighter scenes." at bounding box center [819, 411] width 229 height 16
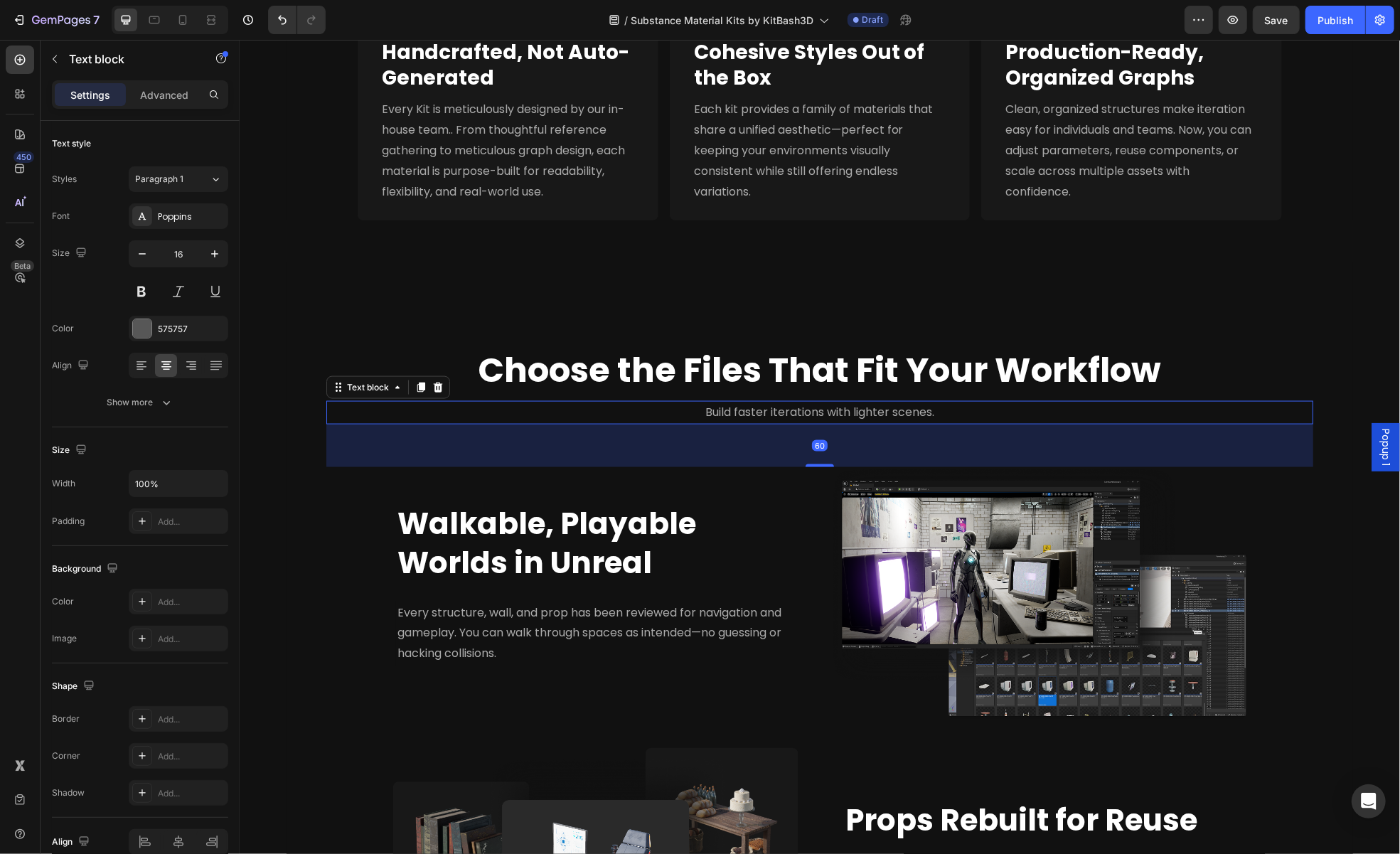
click at [709, 414] on span "Build faster iterations with lighter scenes." at bounding box center [819, 411] width 229 height 16
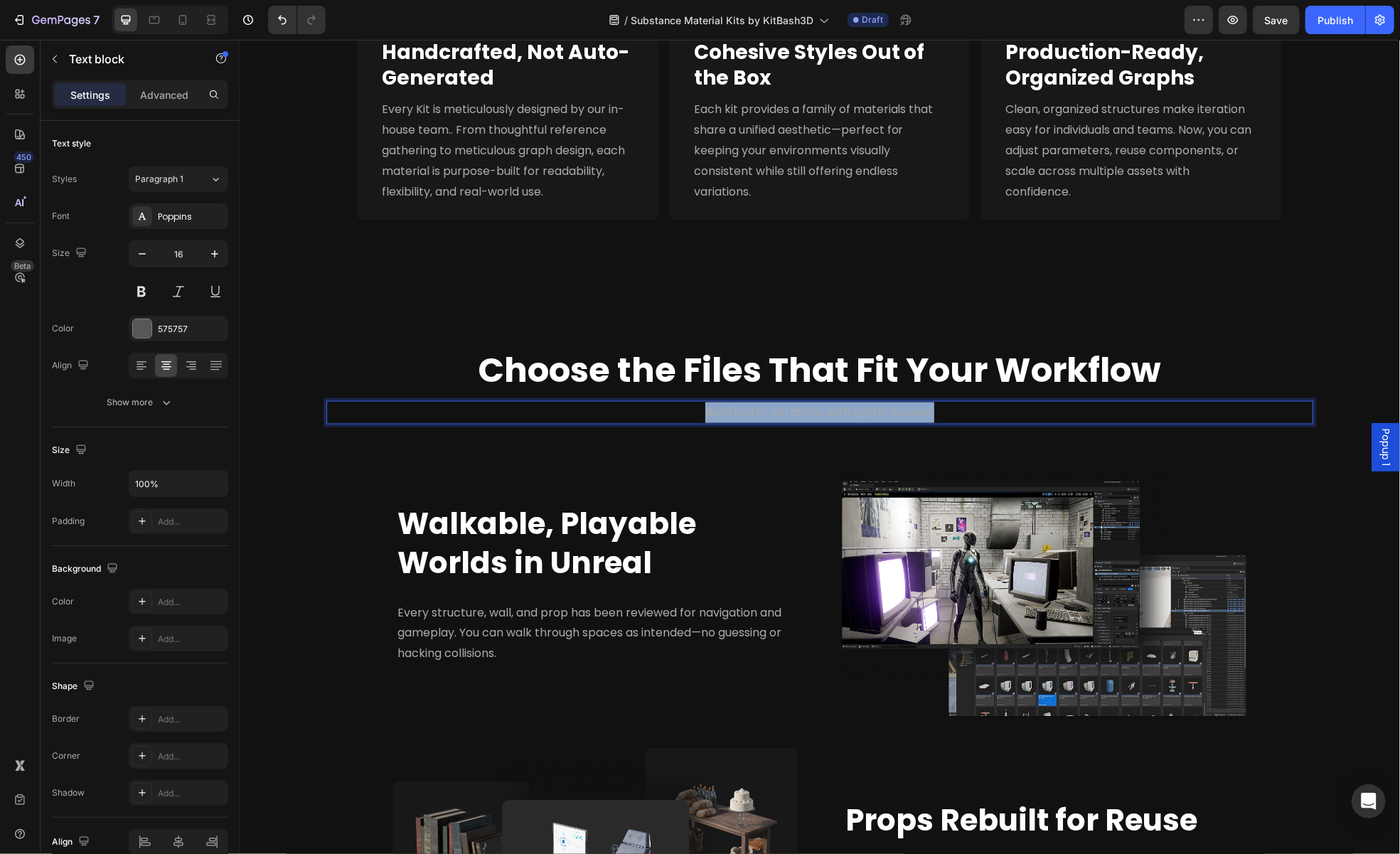
click at [709, 414] on span "Build faster iterations with lighter scenes." at bounding box center [819, 411] width 229 height 16
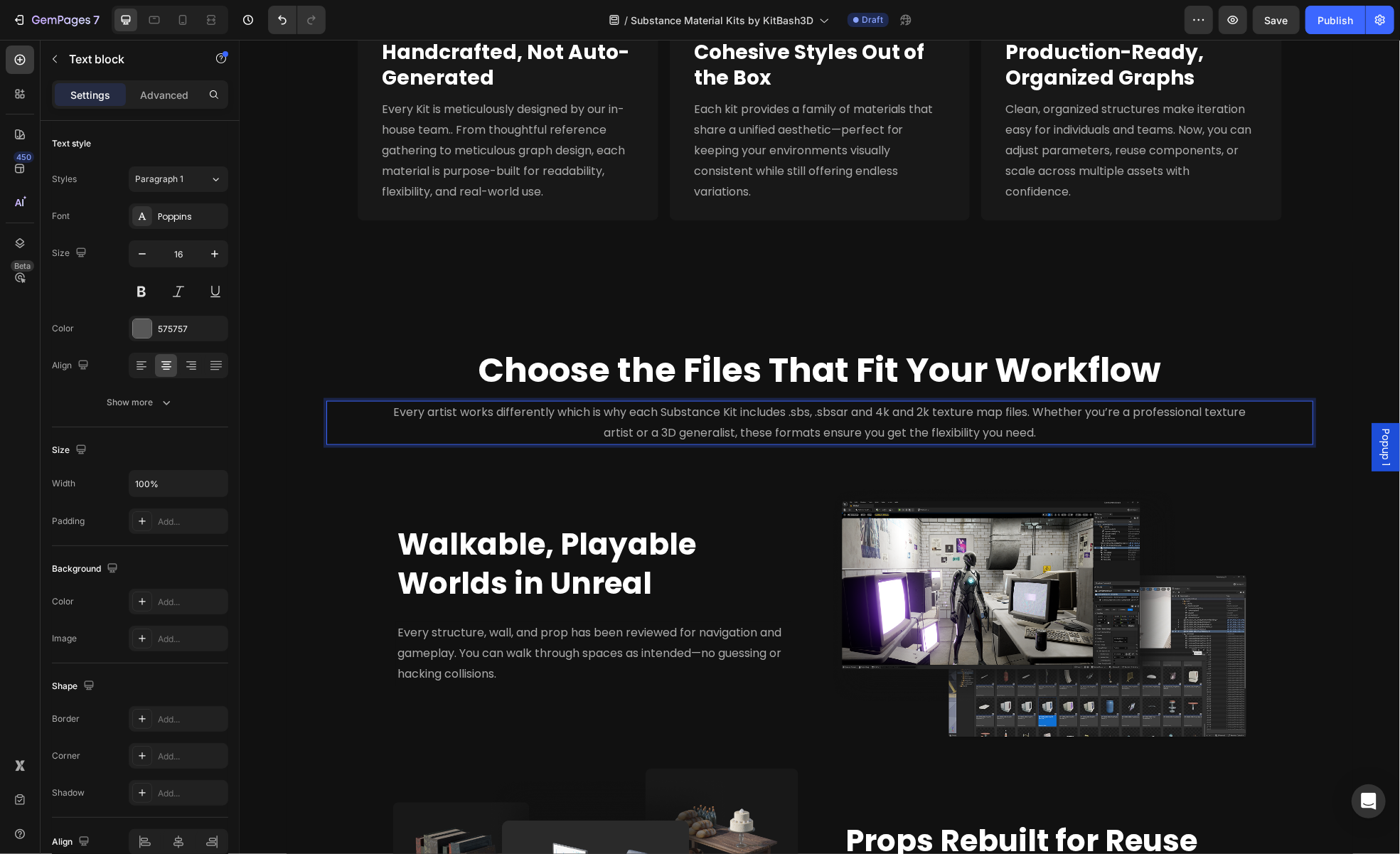
click at [1113, 429] on p "Every artist works differently which is why each Substance Kit includes .sbs, .…" at bounding box center [818, 422] width 870 height 41
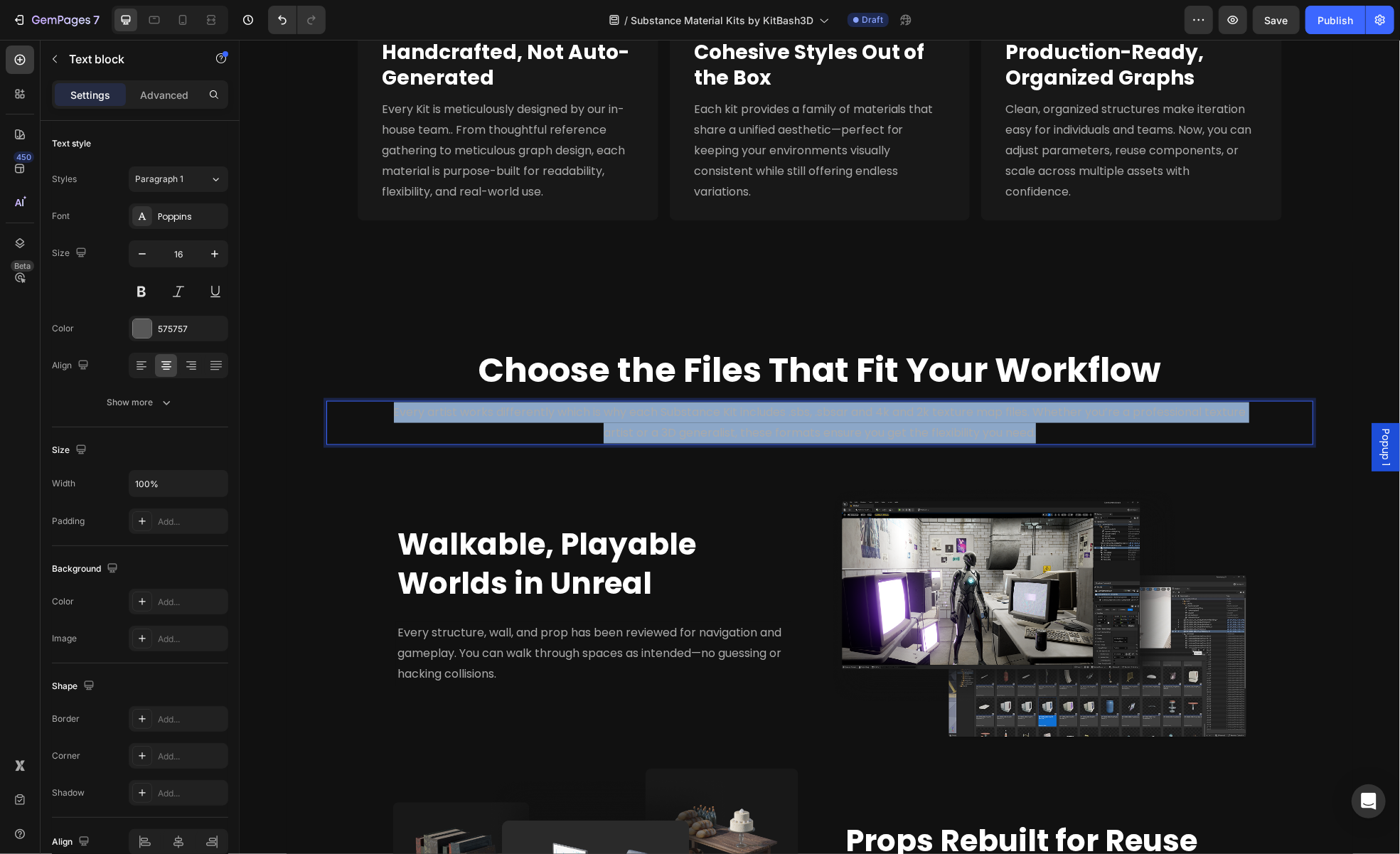
click at [1113, 429] on p "Every artist works differently which is why each Substance Kit includes .sbs, .…" at bounding box center [818, 422] width 870 height 41
click at [1238, 422] on p "Every artist works differently which is why each Substance Kit includes .sbs, .…" at bounding box center [818, 422] width 870 height 41
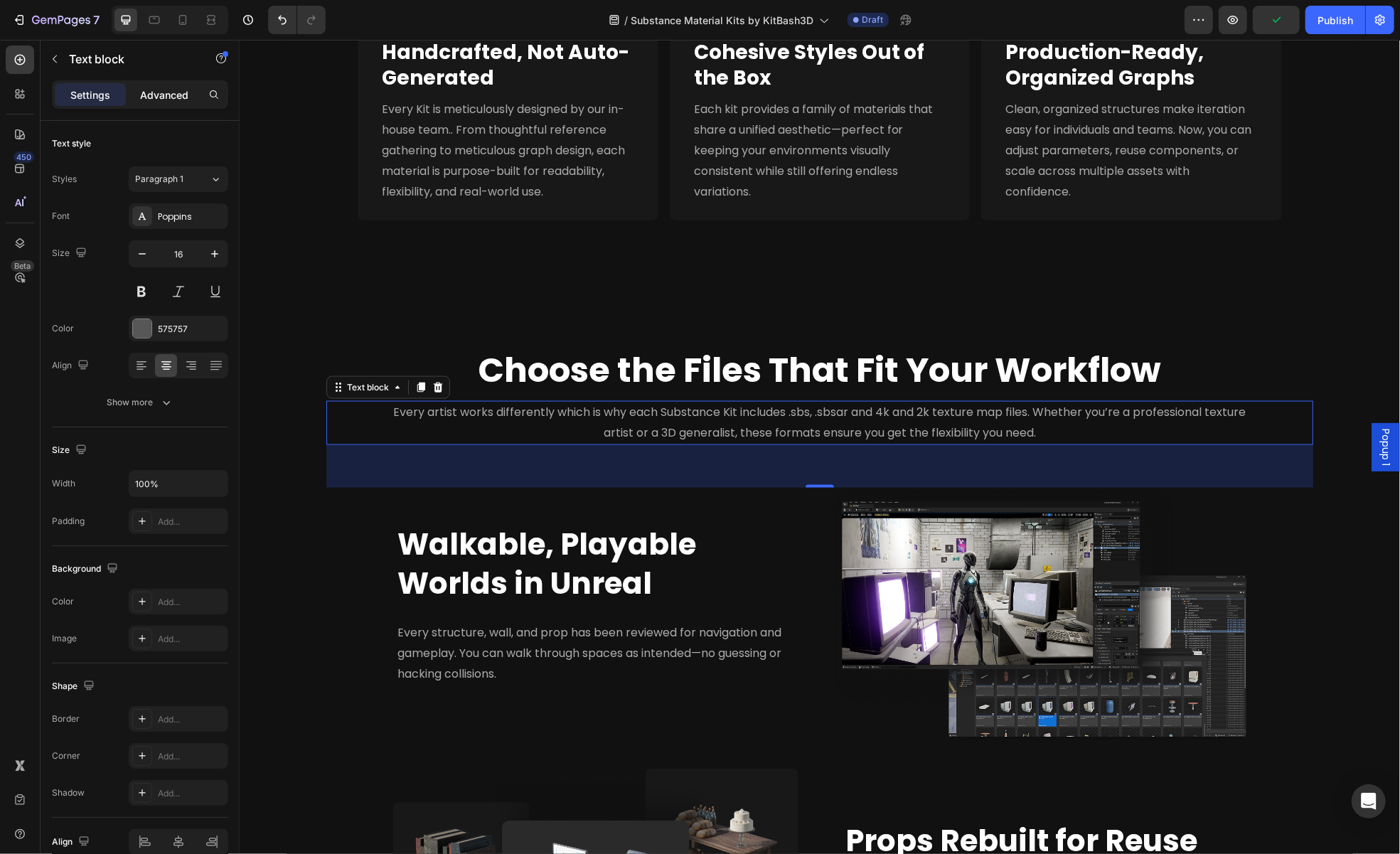
click at [148, 90] on p "Advanced" at bounding box center [164, 95] width 48 height 15
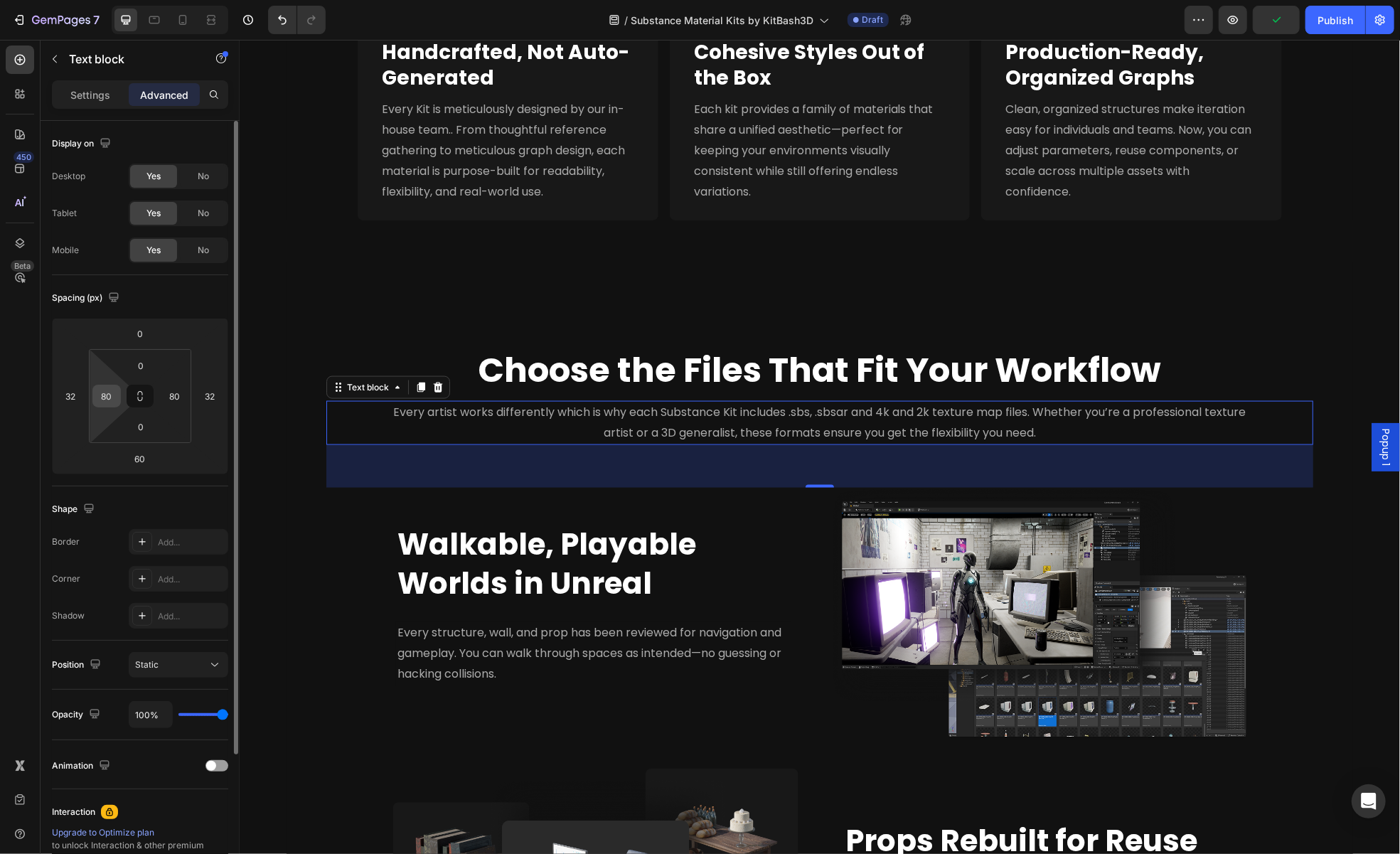
click at [100, 397] on input "80" at bounding box center [107, 396] width 21 height 21
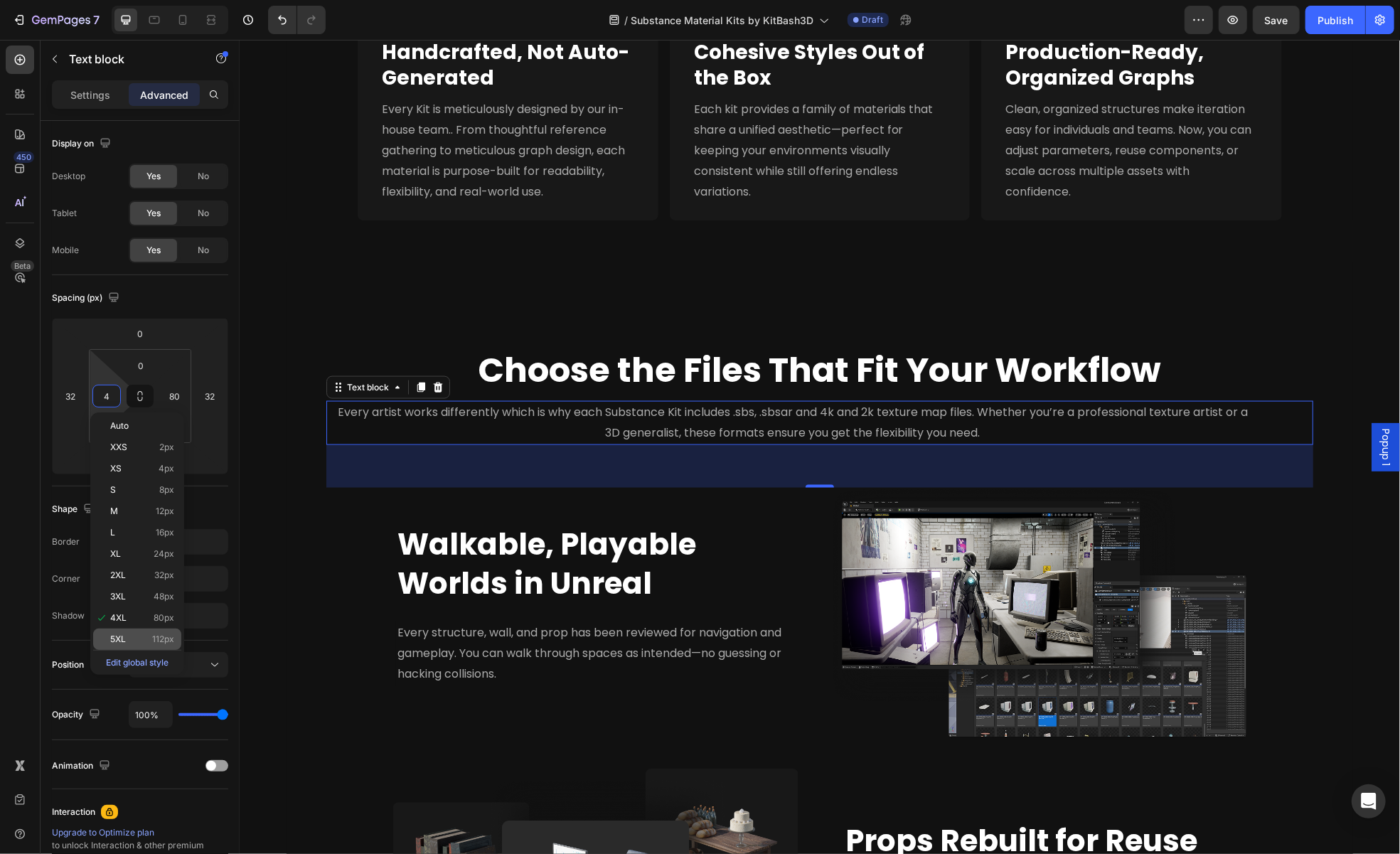
click at [133, 635] on p "5XL 112px" at bounding box center [142, 640] width 64 height 10
type input "112"
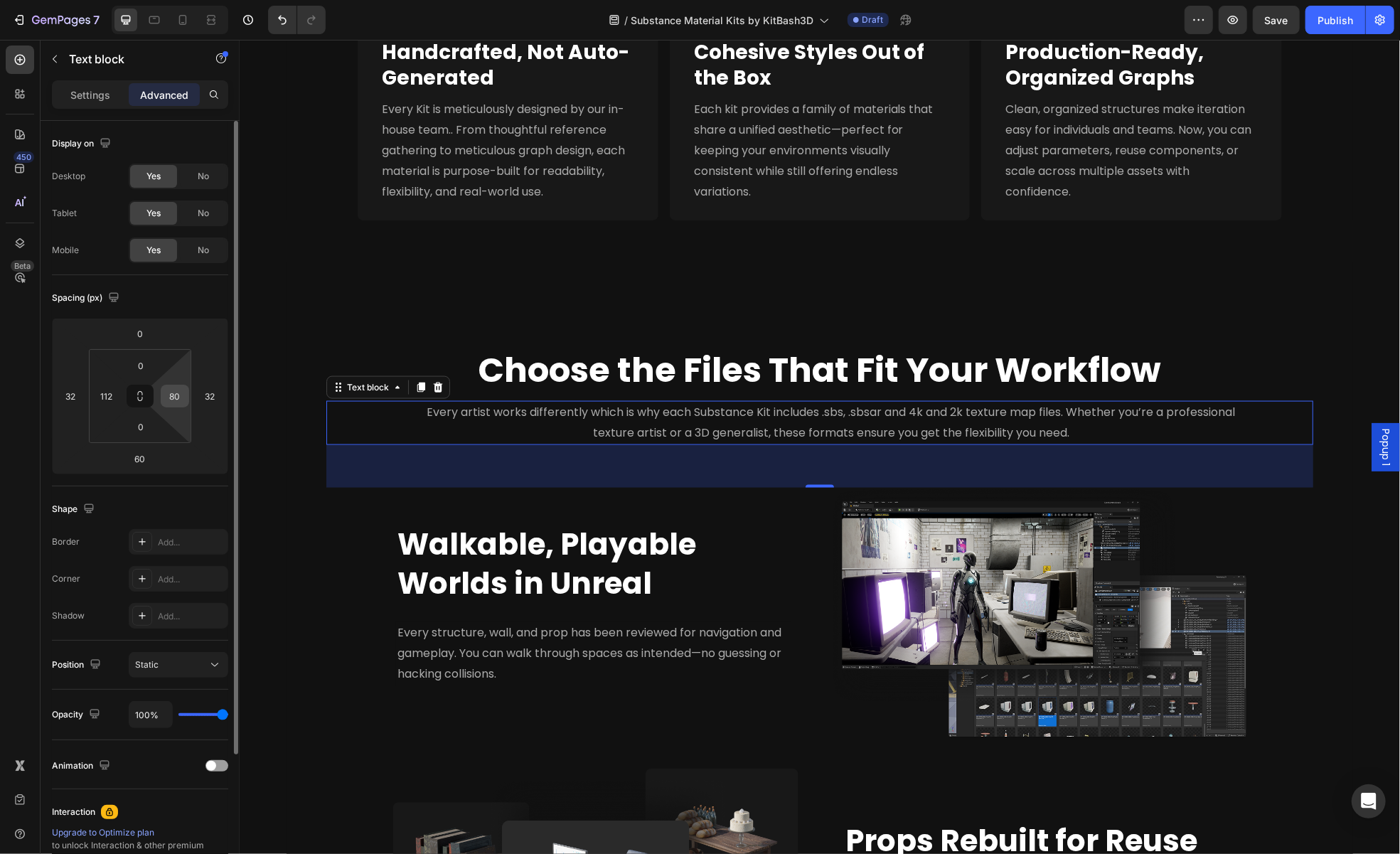
click at [171, 392] on input "80" at bounding box center [175, 396] width 21 height 21
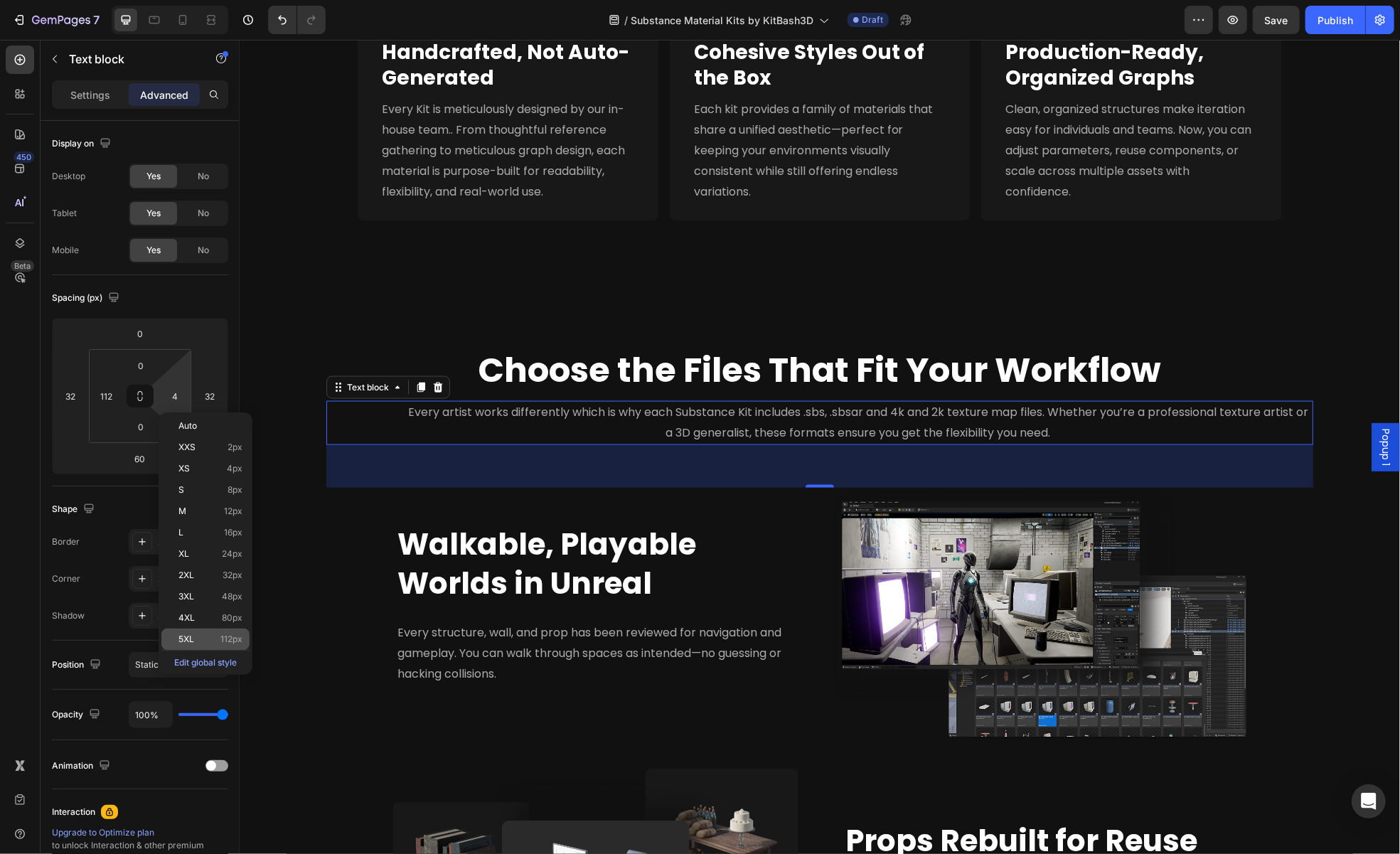
click at [176, 629] on div "5XL 112px" at bounding box center [206, 640] width 88 height 21
type input "112"
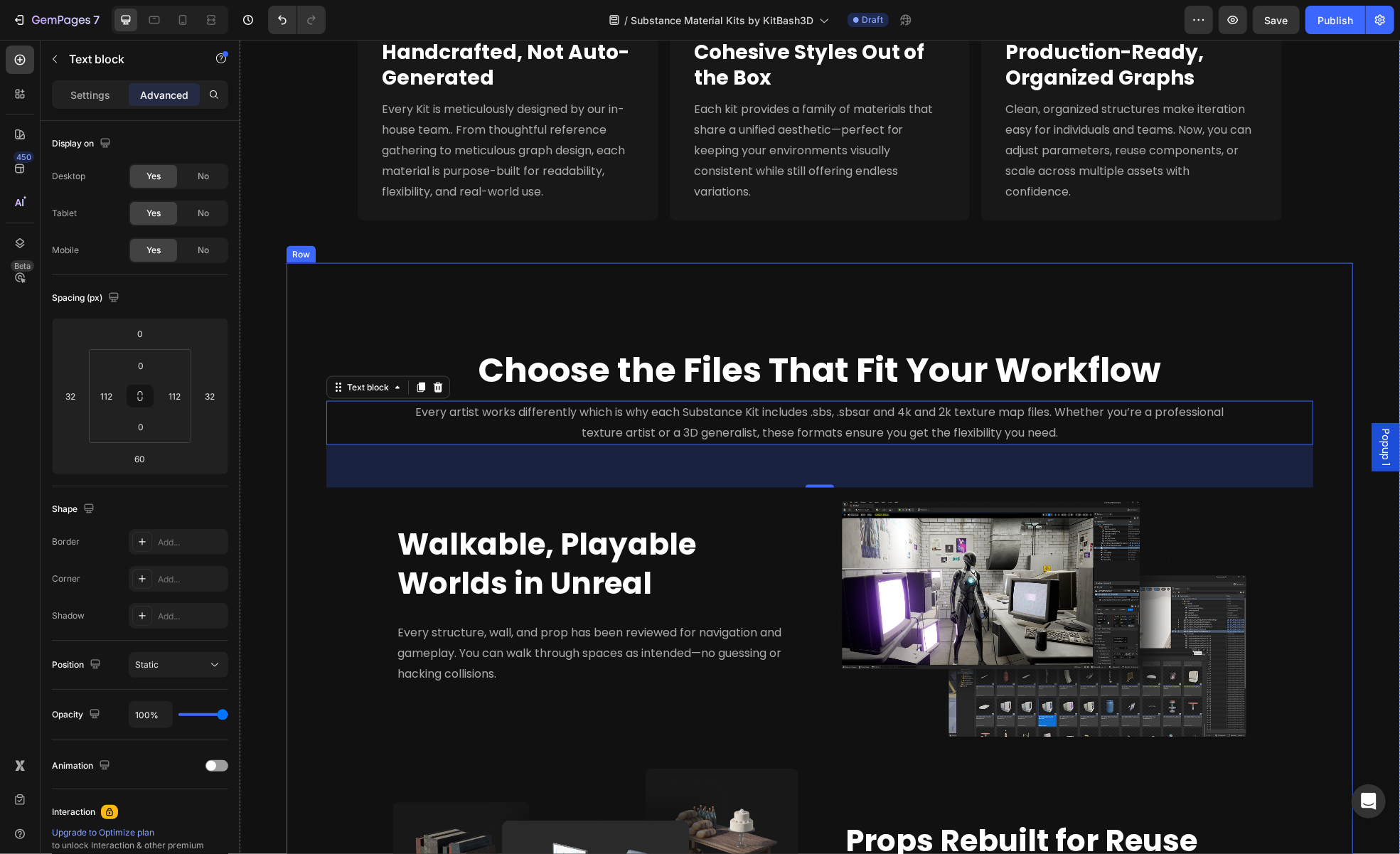
click at [1323, 535] on div "Choose the Files That Fit Your Workflow Heading Every artist works differently …" at bounding box center [819, 667] width 1033 height 725
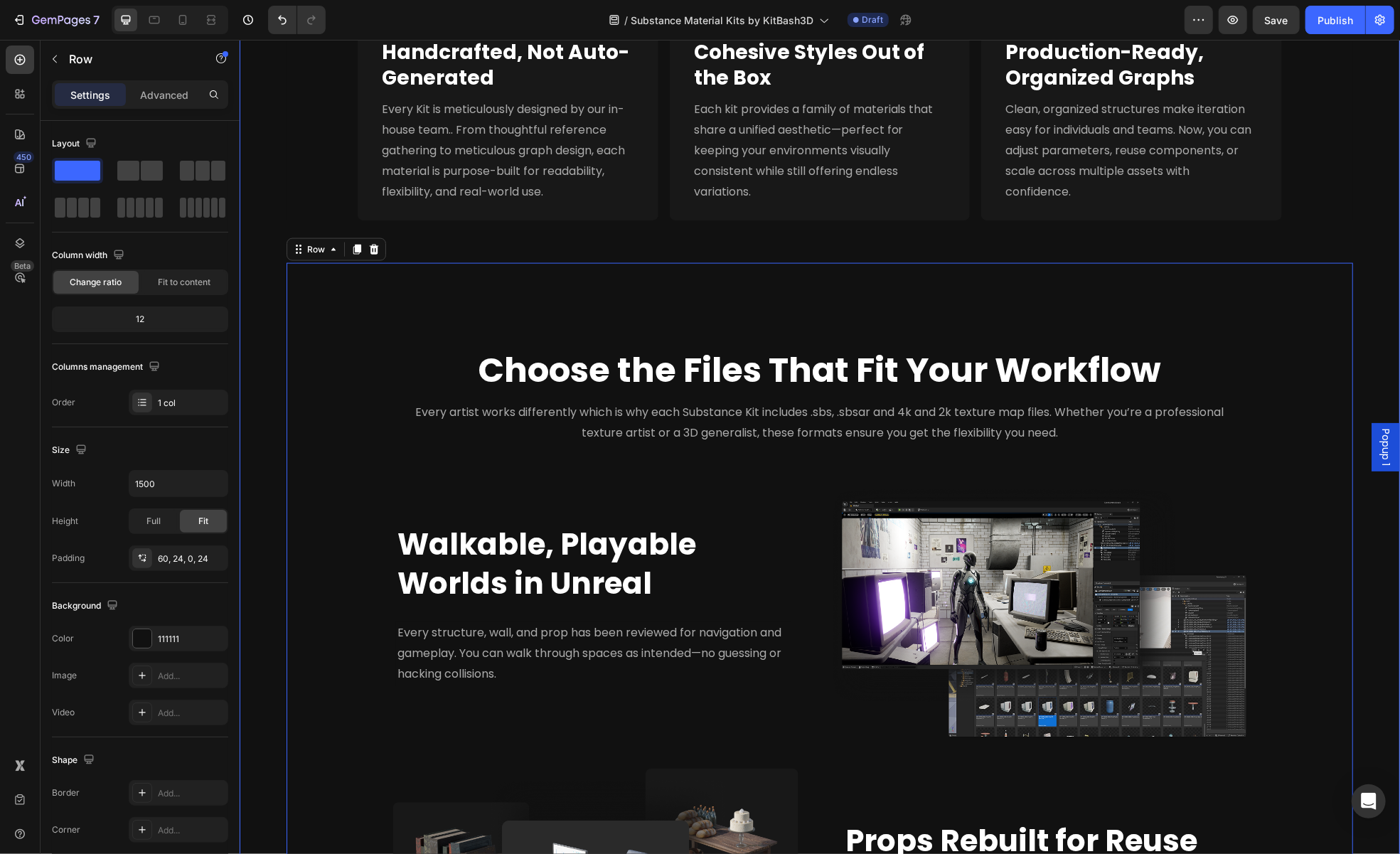
click at [1372, 531] on div "Purpose-Built Materials for Any Pipeline. Heading Image Full Nanite Support Hea…" at bounding box center [818, 395] width 1161 height 1307
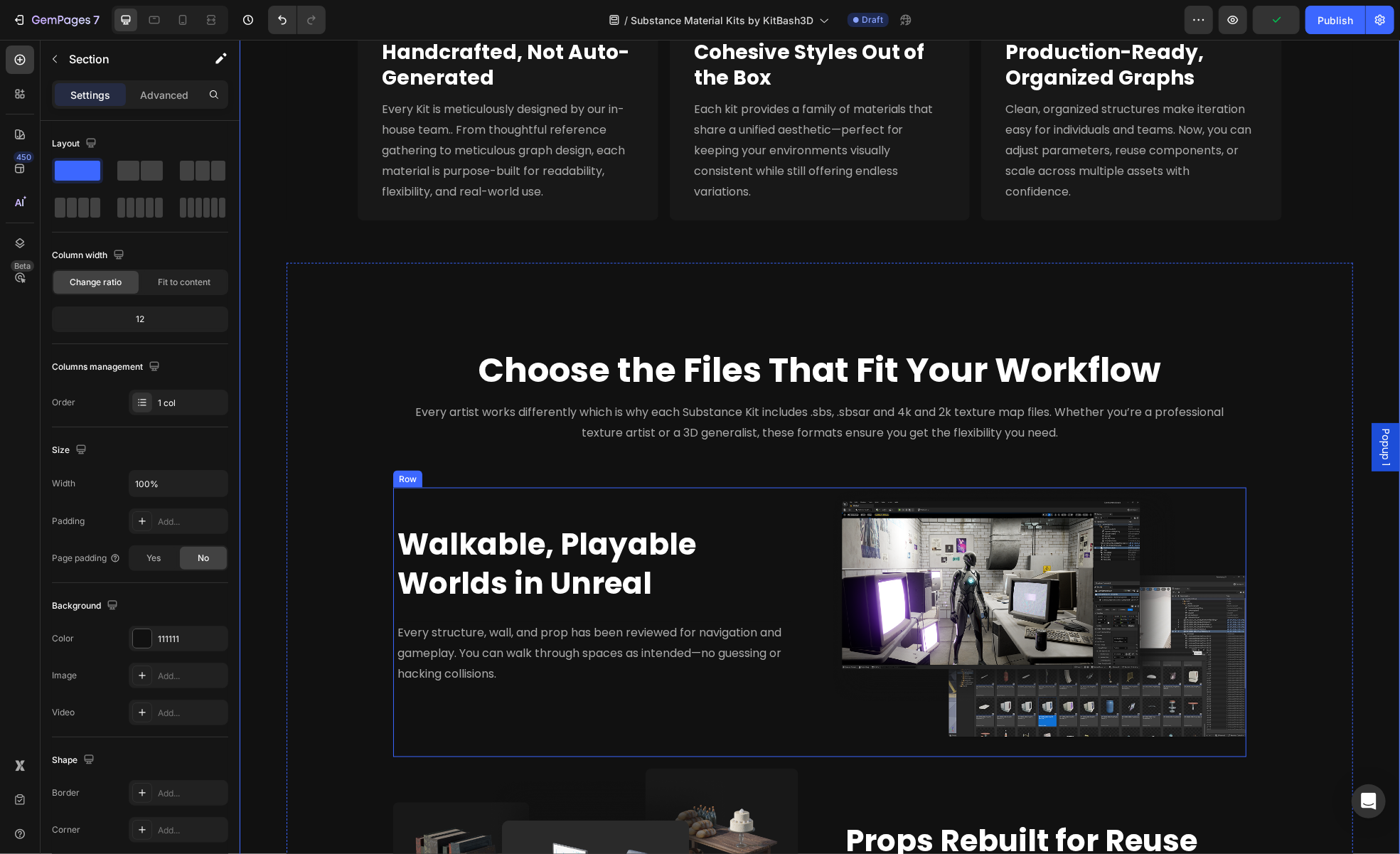
click at [644, 492] on div "Walkable, Playable Worlds in Unreal Heading Every structure, wall, and prop has…" at bounding box center [600, 614] width 415 height 253
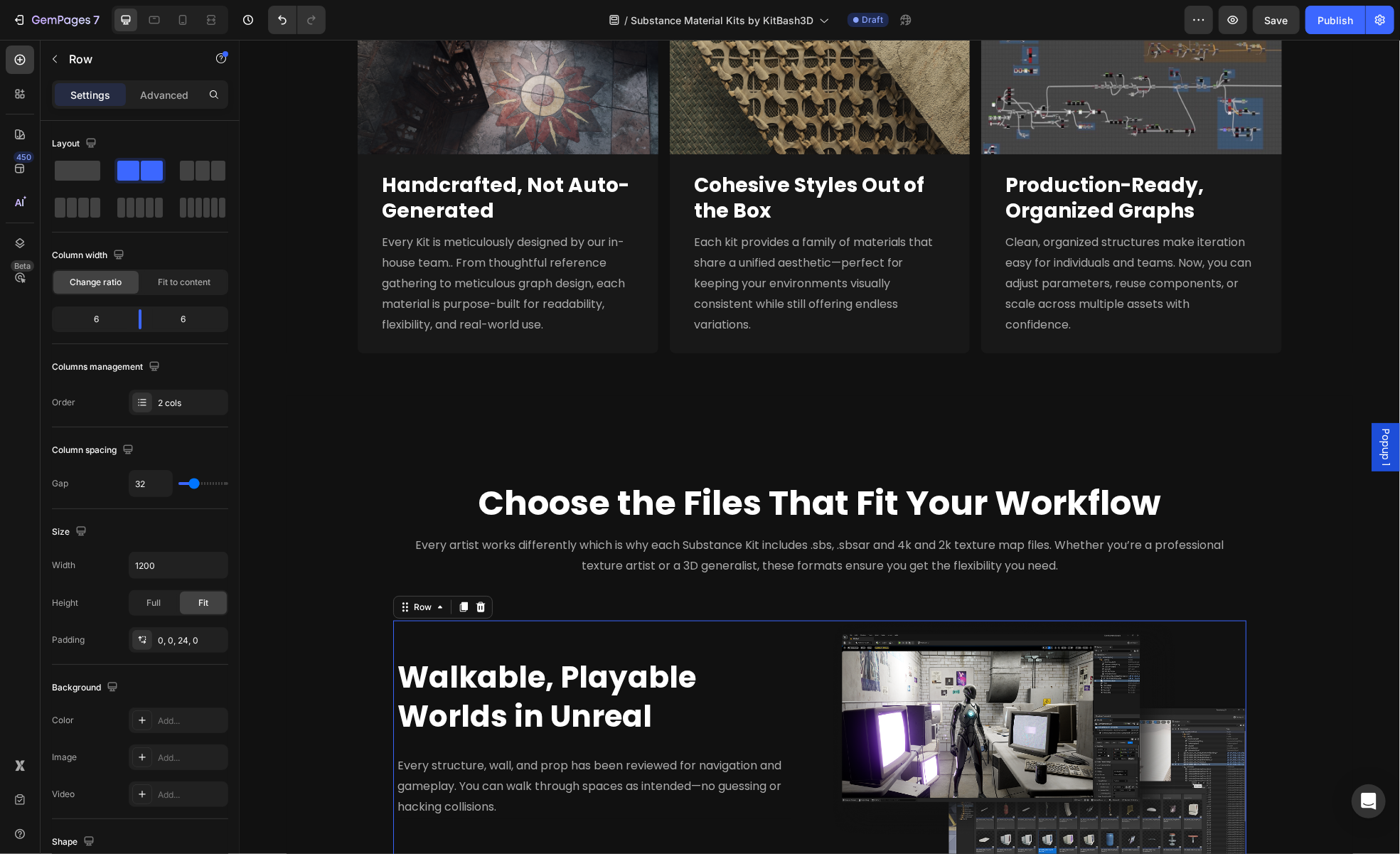
scroll to position [1310, 0]
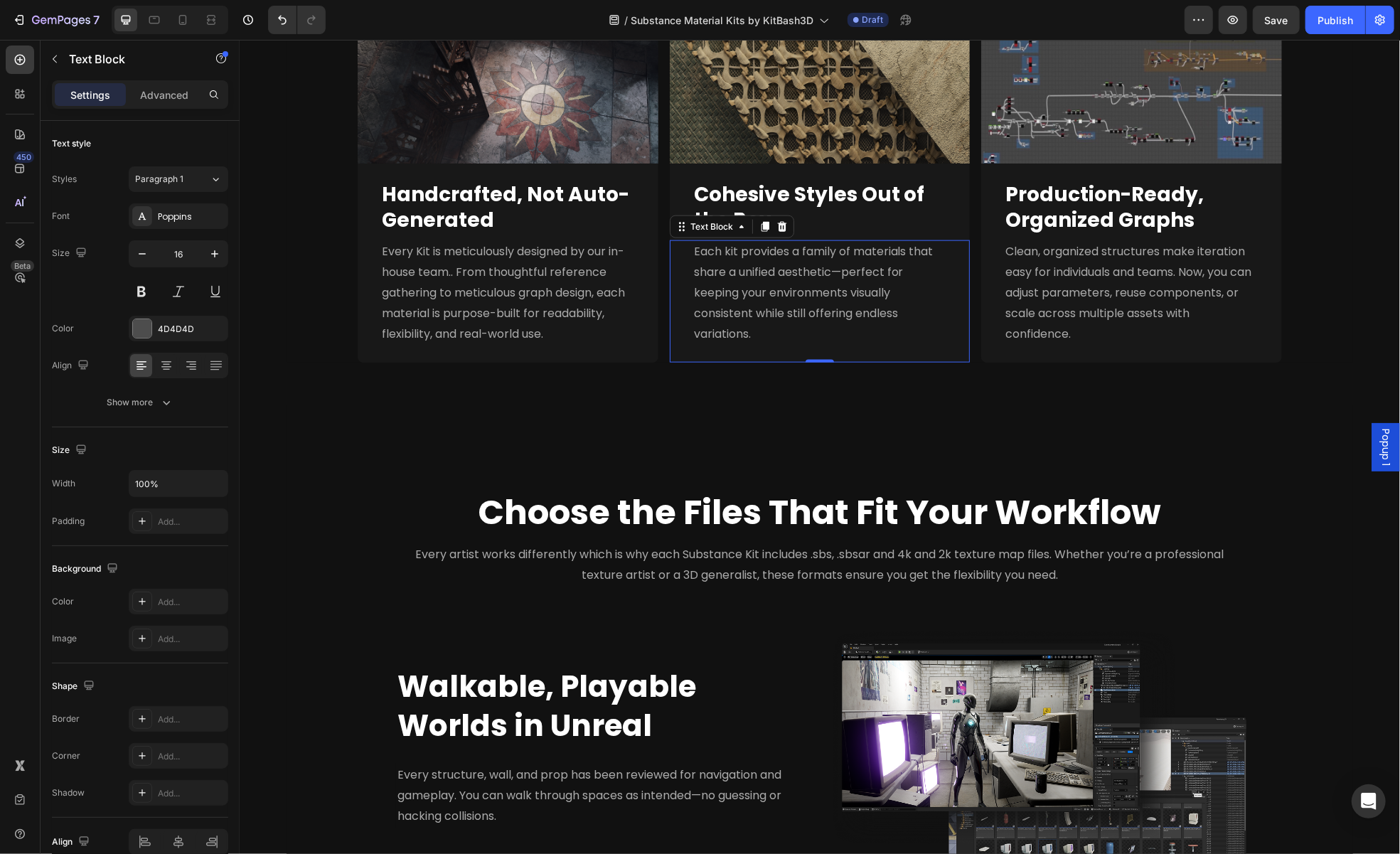
click at [784, 350] on div "Each kit provides a family of materials that share a unified aesthetic—perfect …" at bounding box center [819, 300] width 301 height 122
click at [953, 165] on div "Cohesive Styles Out of the Box Heading" at bounding box center [819, 201] width 301 height 78
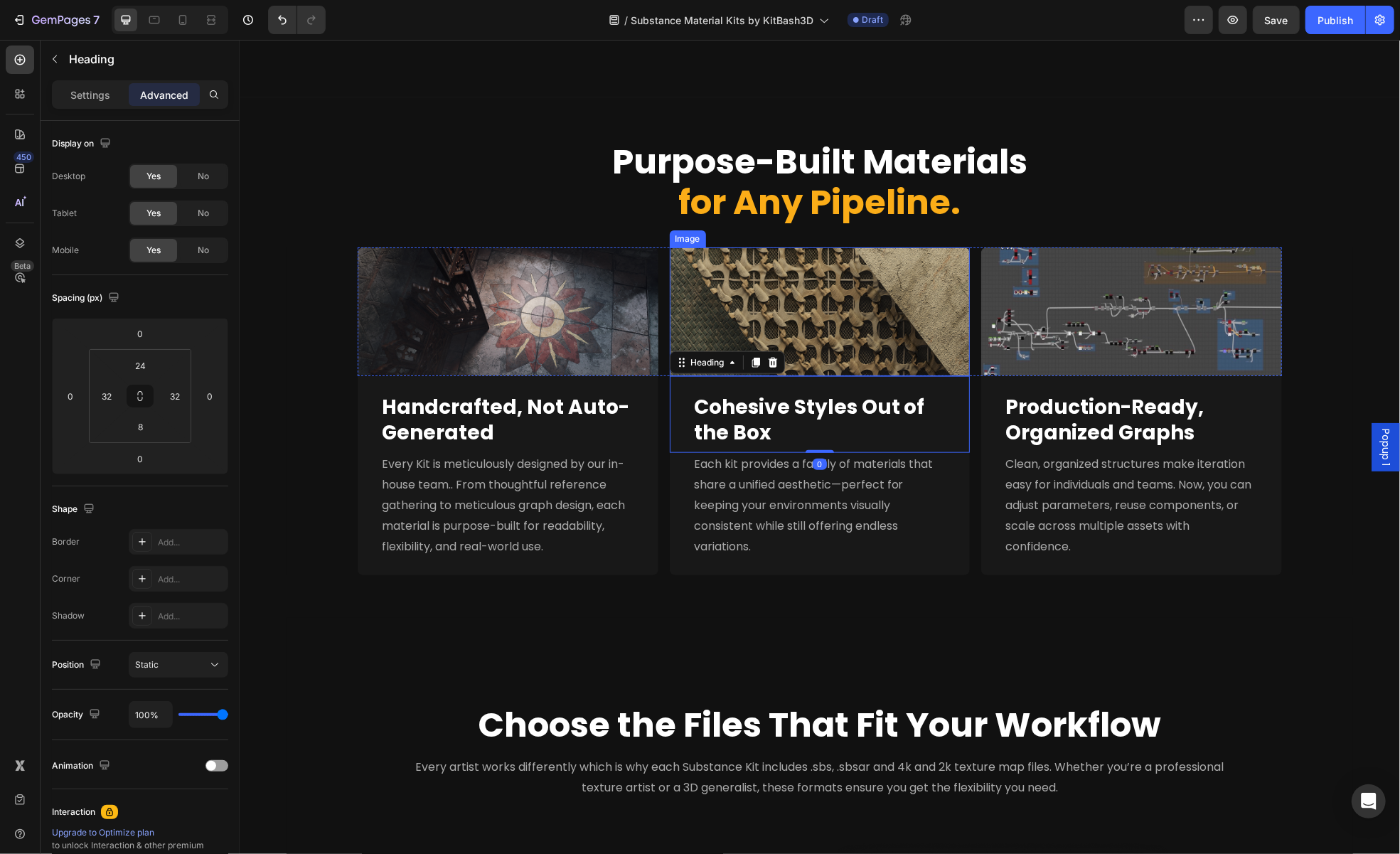
scroll to position [1096, 0]
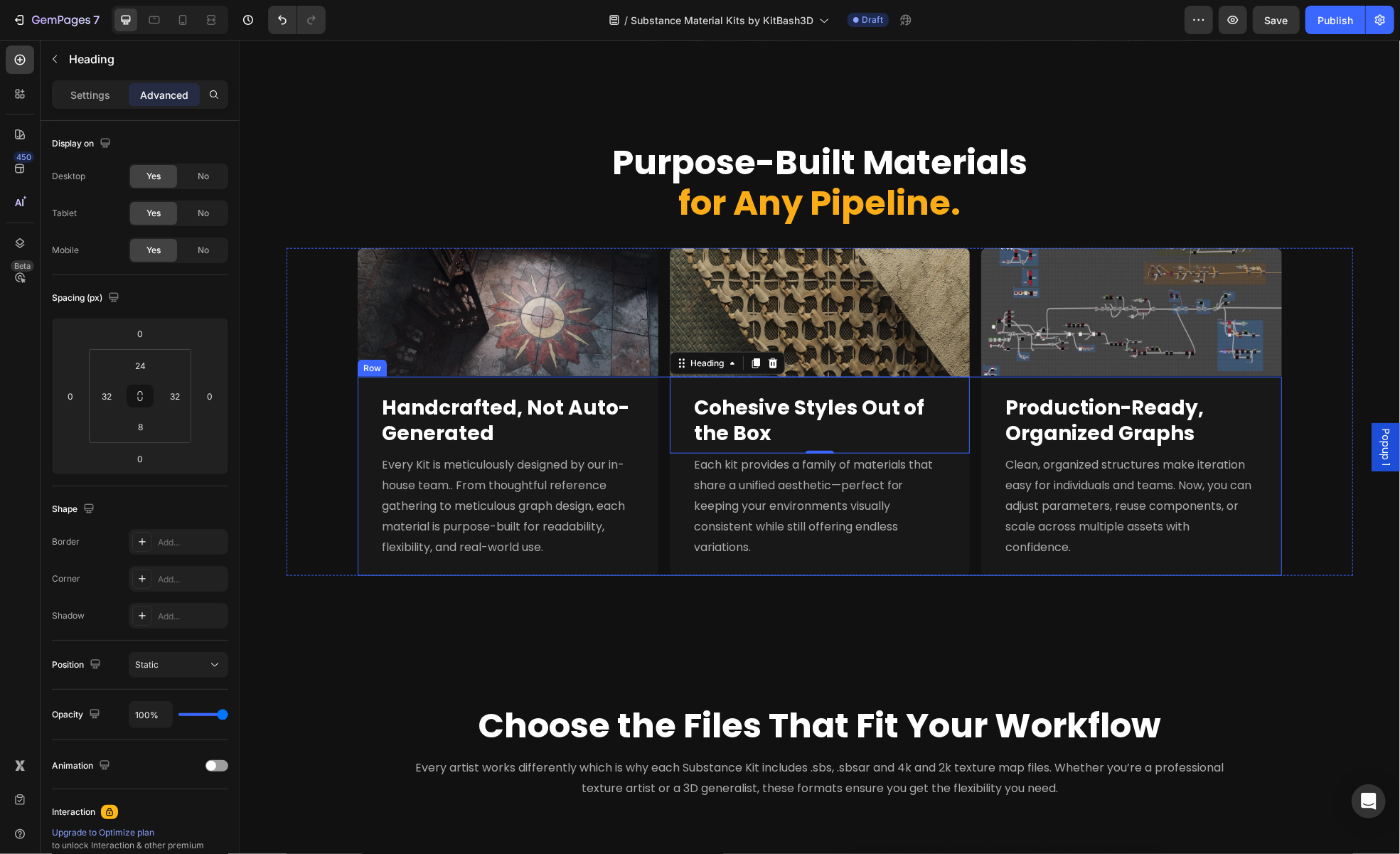
click at [657, 387] on div "Handcrafted, Not Auto-Generated Heading Every Kit is meticulously designed by o…" at bounding box center [818, 476] width 924 height 200
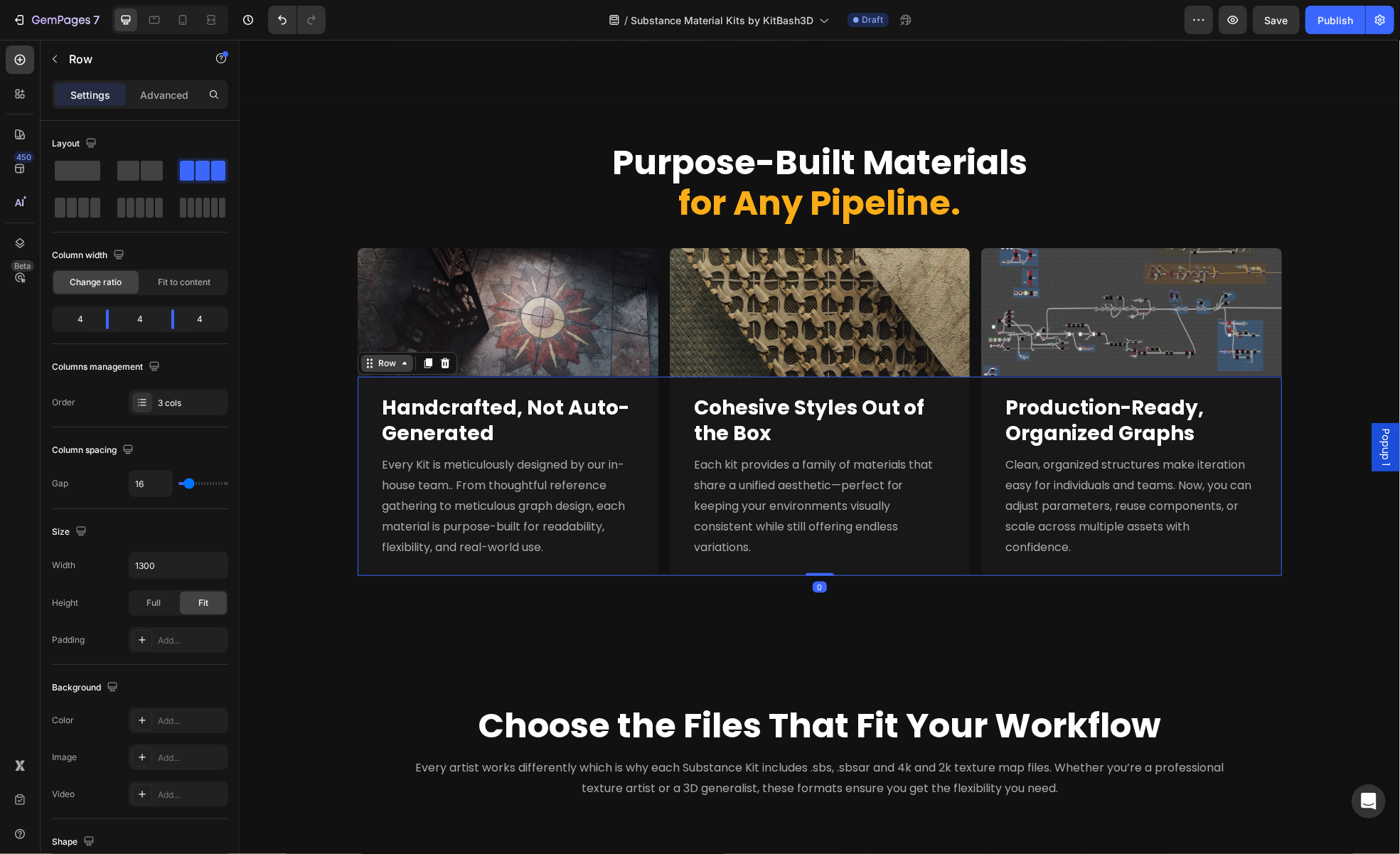
click at [364, 364] on icon at bounding box center [369, 363] width 12 height 12
click at [424, 359] on icon at bounding box center [428, 363] width 8 height 10
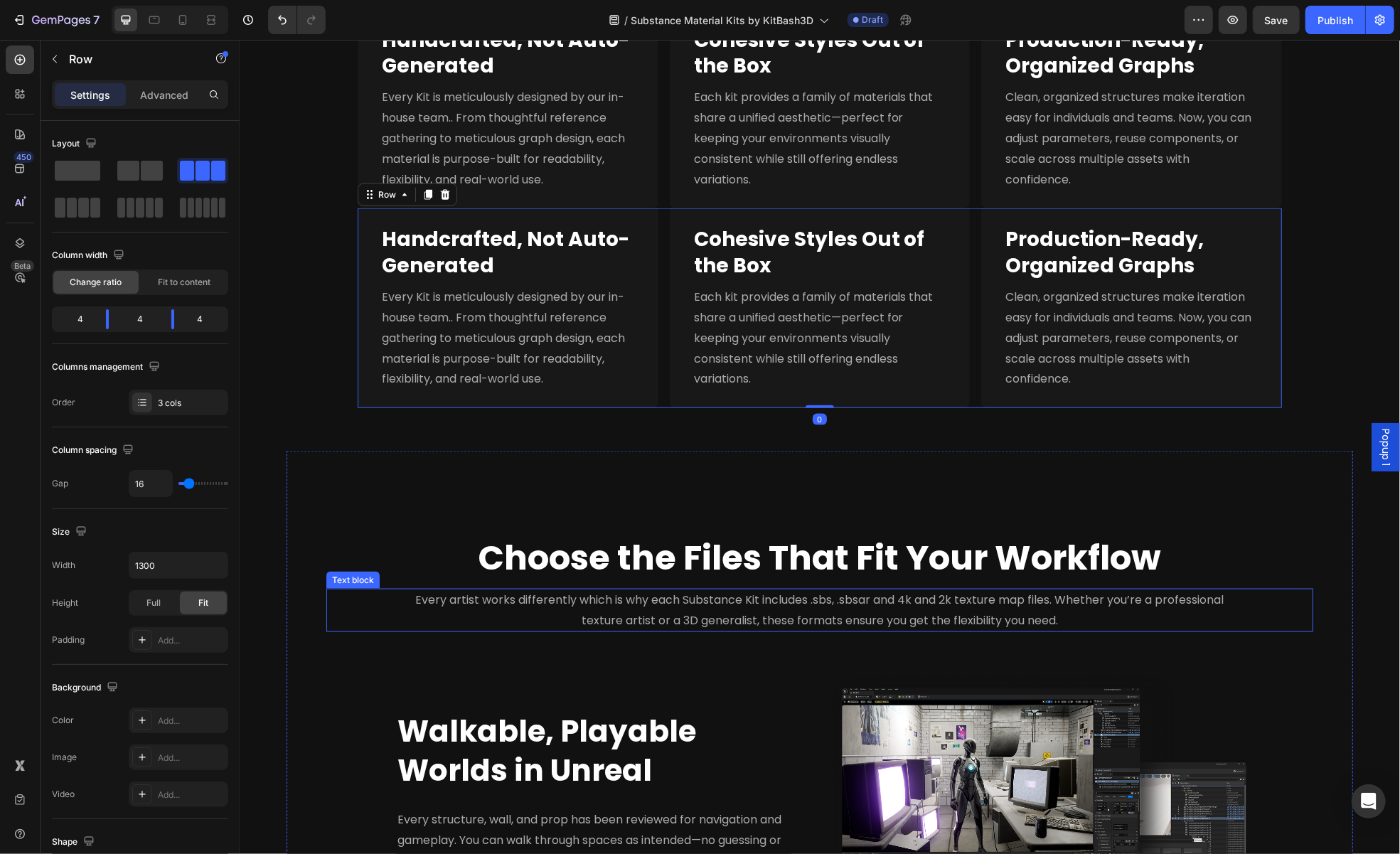
scroll to position [1523, 0]
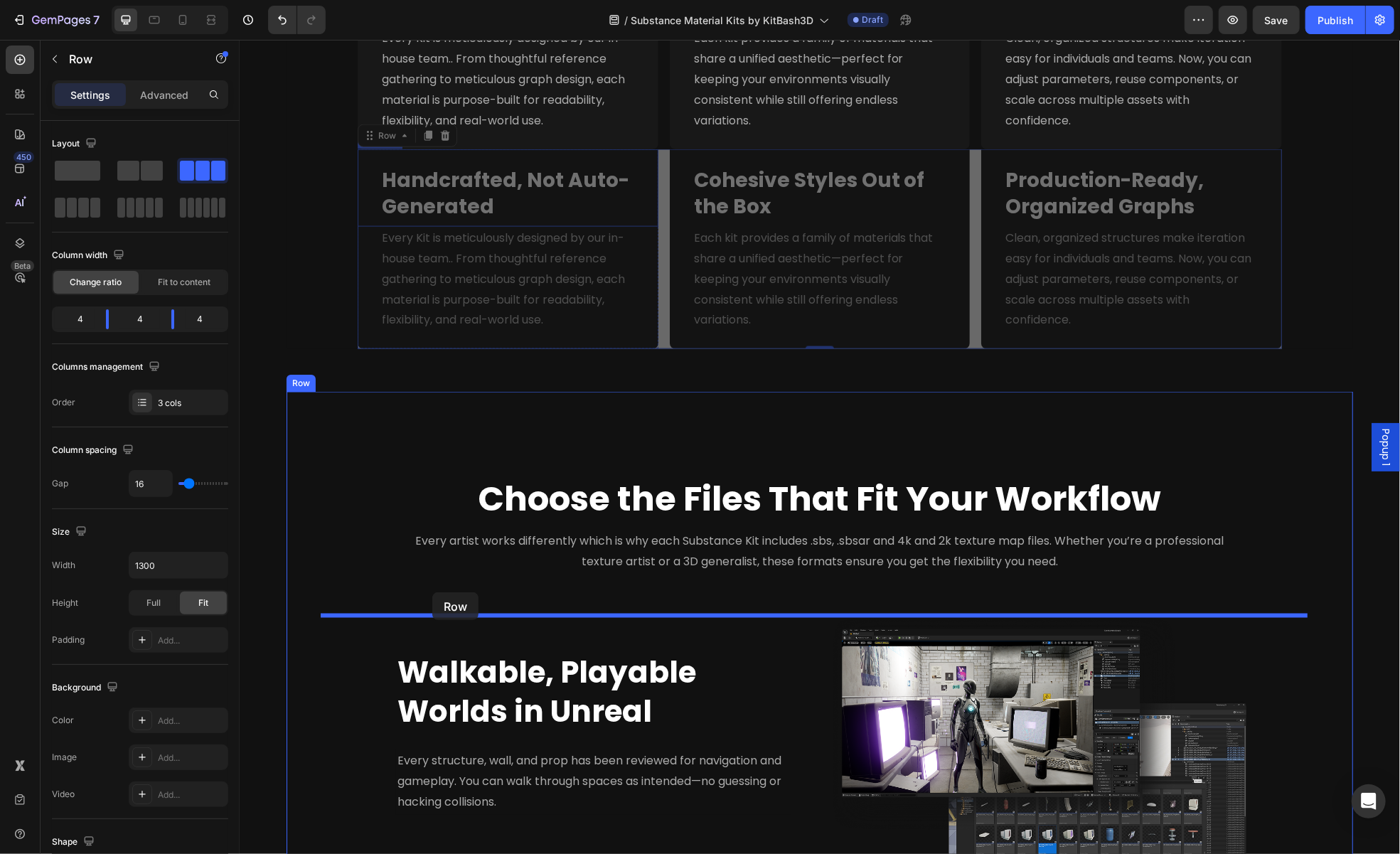
drag, startPoint x: 367, startPoint y: 138, endPoint x: 432, endPoint y: 591, distance: 457.6
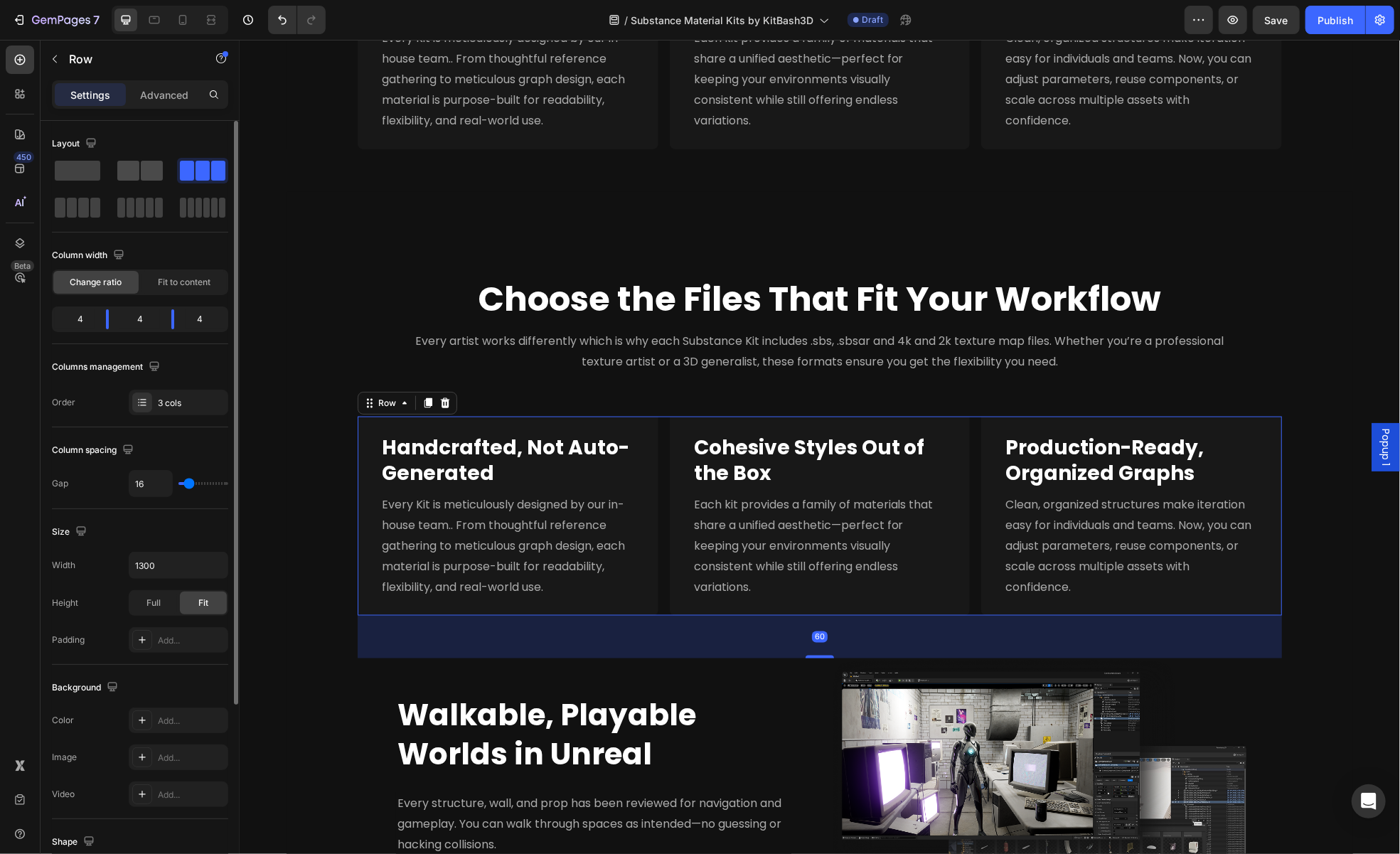
click at [157, 172] on span at bounding box center [151, 170] width 22 height 20
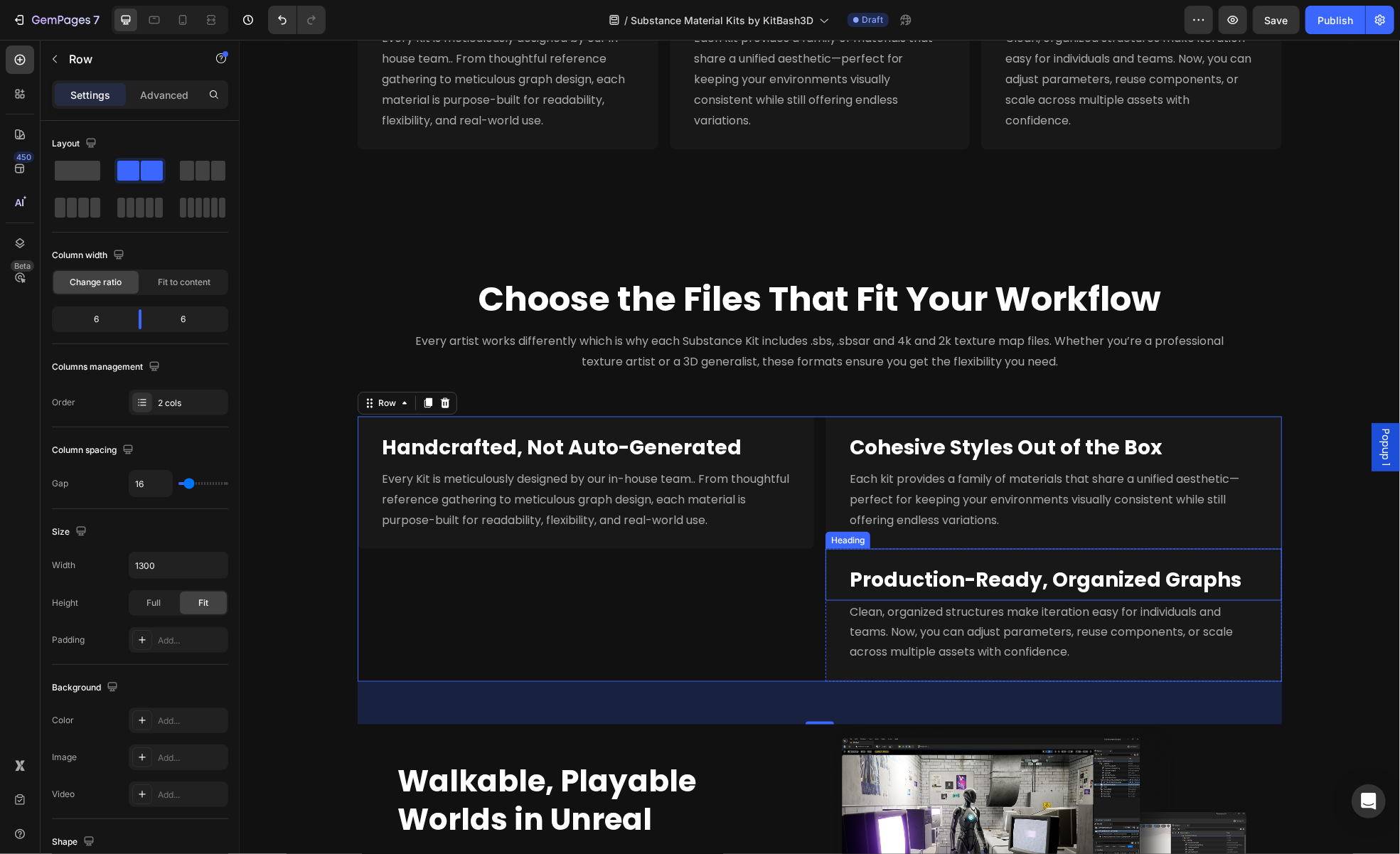
click at [837, 557] on div "Production-Ready, Organized Graphs Heading" at bounding box center [1053, 573] width 457 height 51
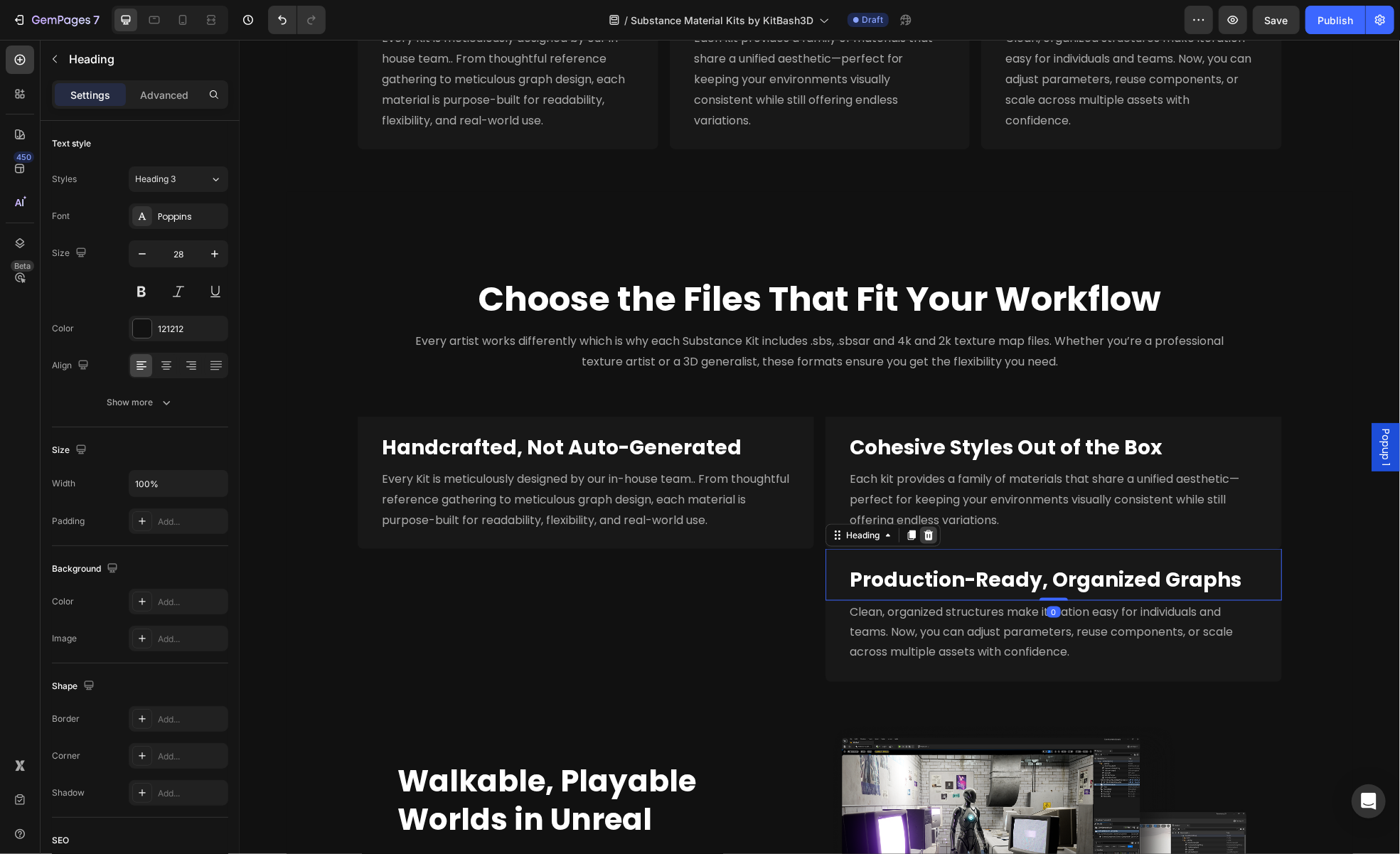
click at [930, 529] on div at bounding box center [928, 535] width 17 height 17
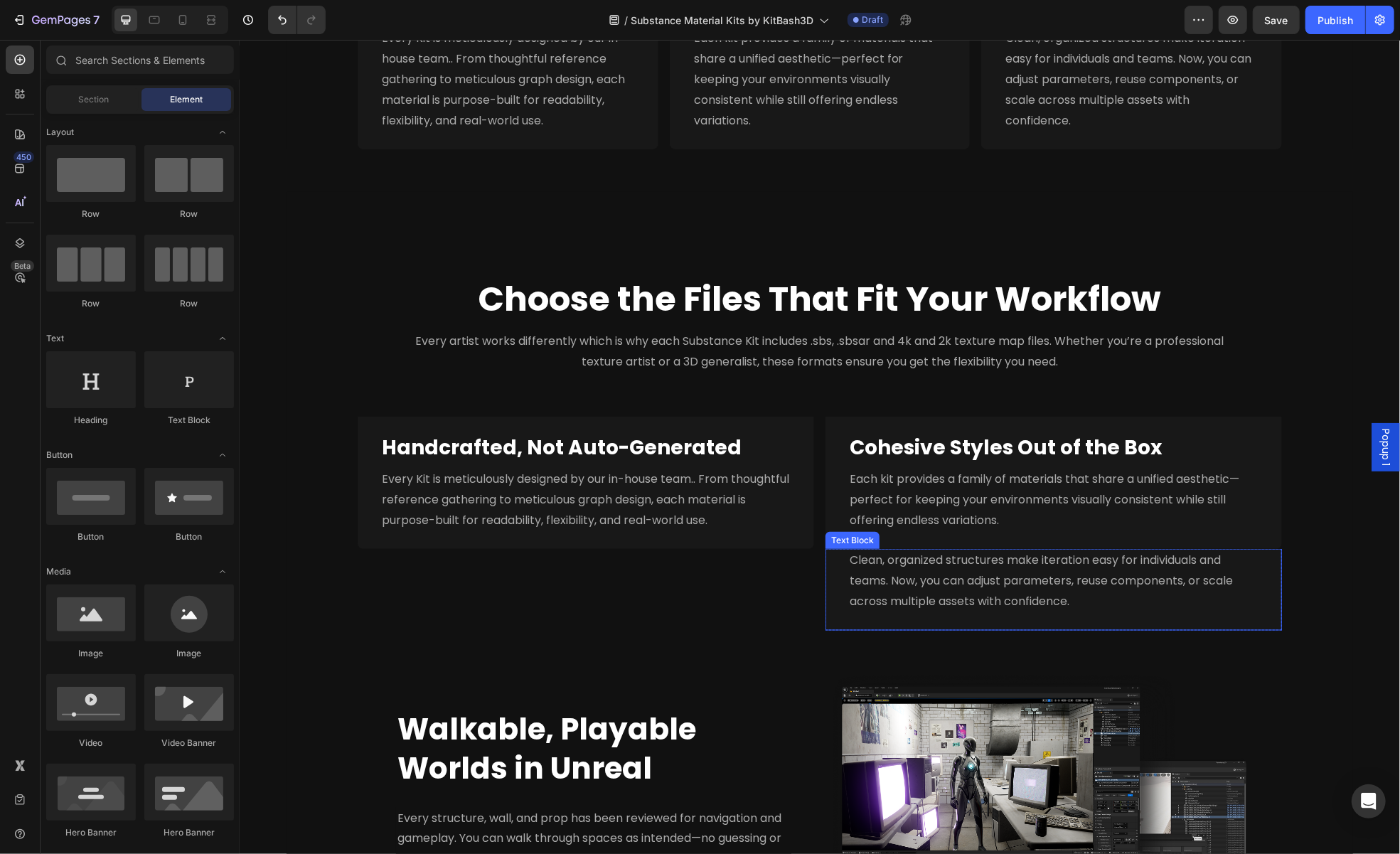
click at [830, 564] on div "Clean, organized structures make iteration easy for individuals and teams. Now,…" at bounding box center [1053, 589] width 457 height 81
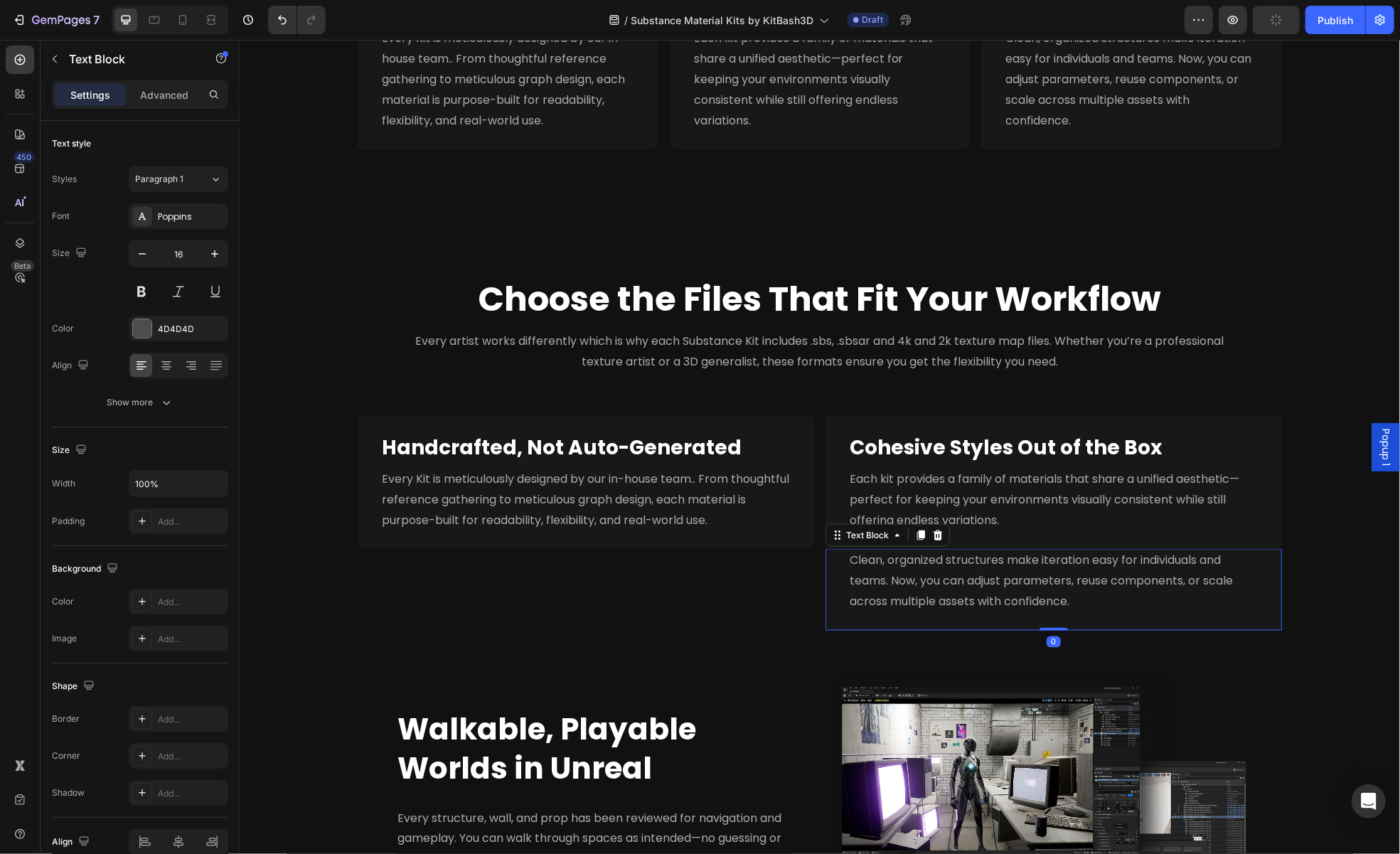
click at [938, 538] on div at bounding box center [938, 535] width 17 height 17
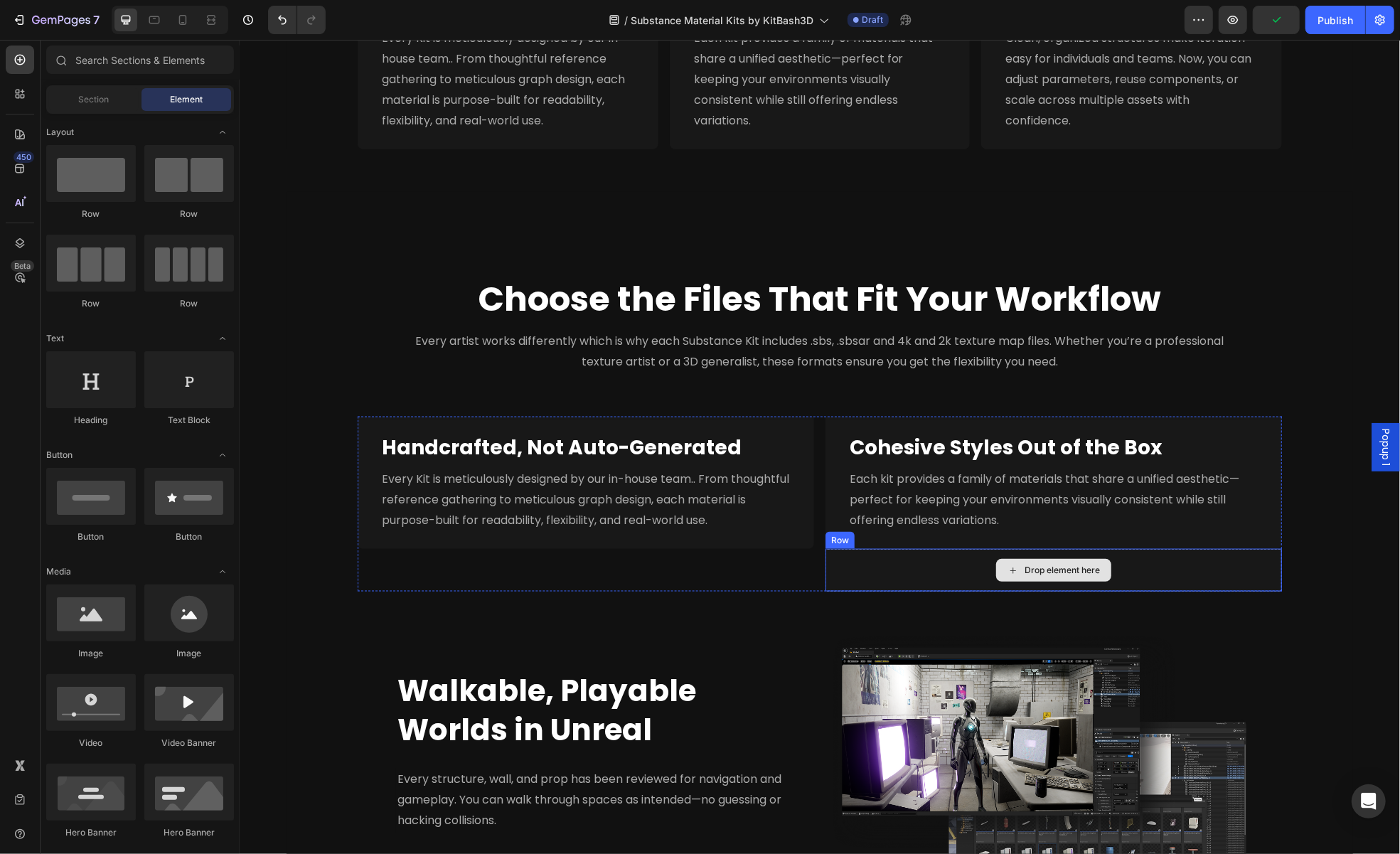
click at [929, 567] on div "Drop element here" at bounding box center [1053, 569] width 457 height 42
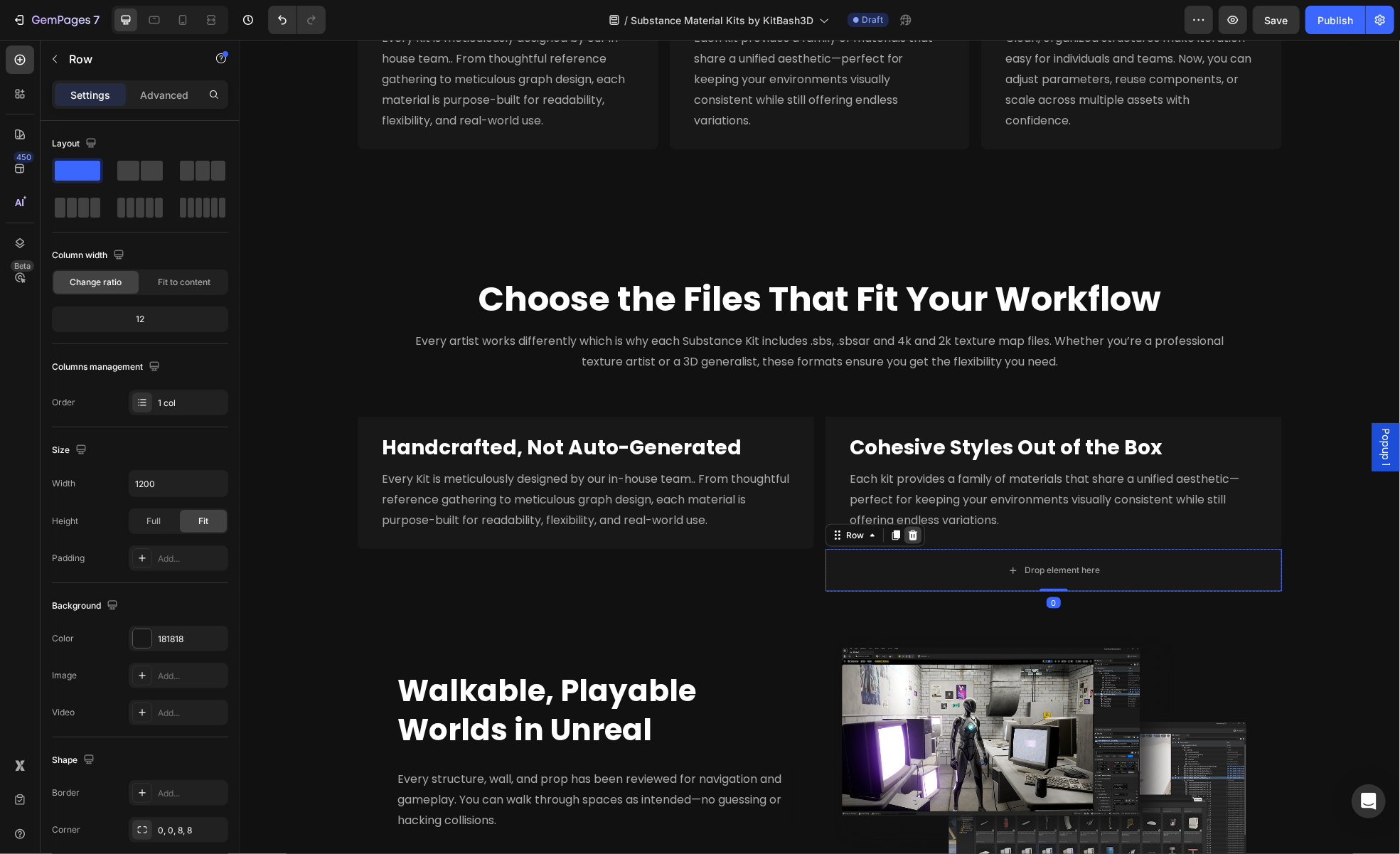
click at [912, 537] on icon at bounding box center [912, 535] width 12 height 12
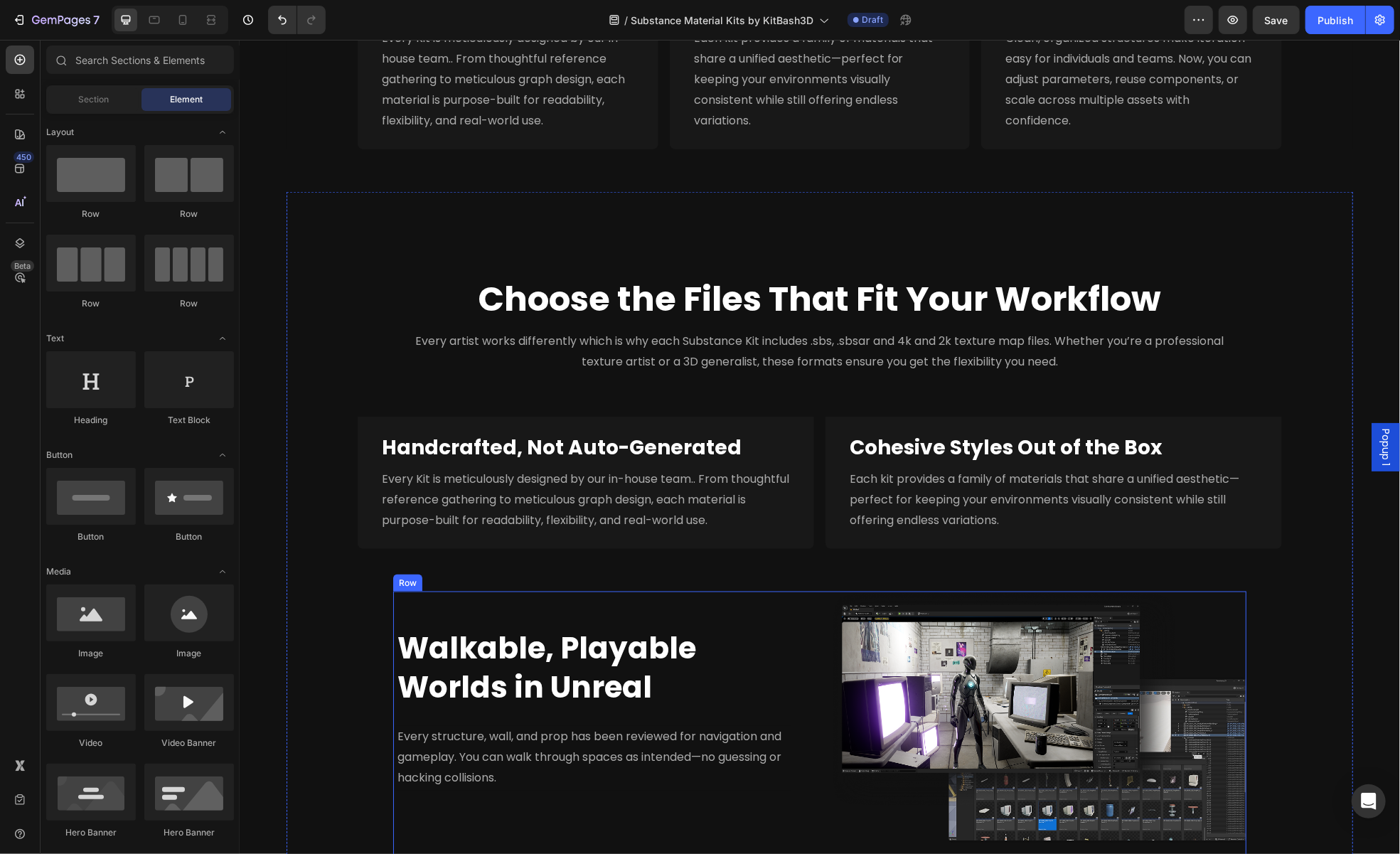
click at [684, 622] on div "Walkable, Playable Worlds in Unreal Heading Every structure, wall, and prop has…" at bounding box center [600, 717] width 415 height 253
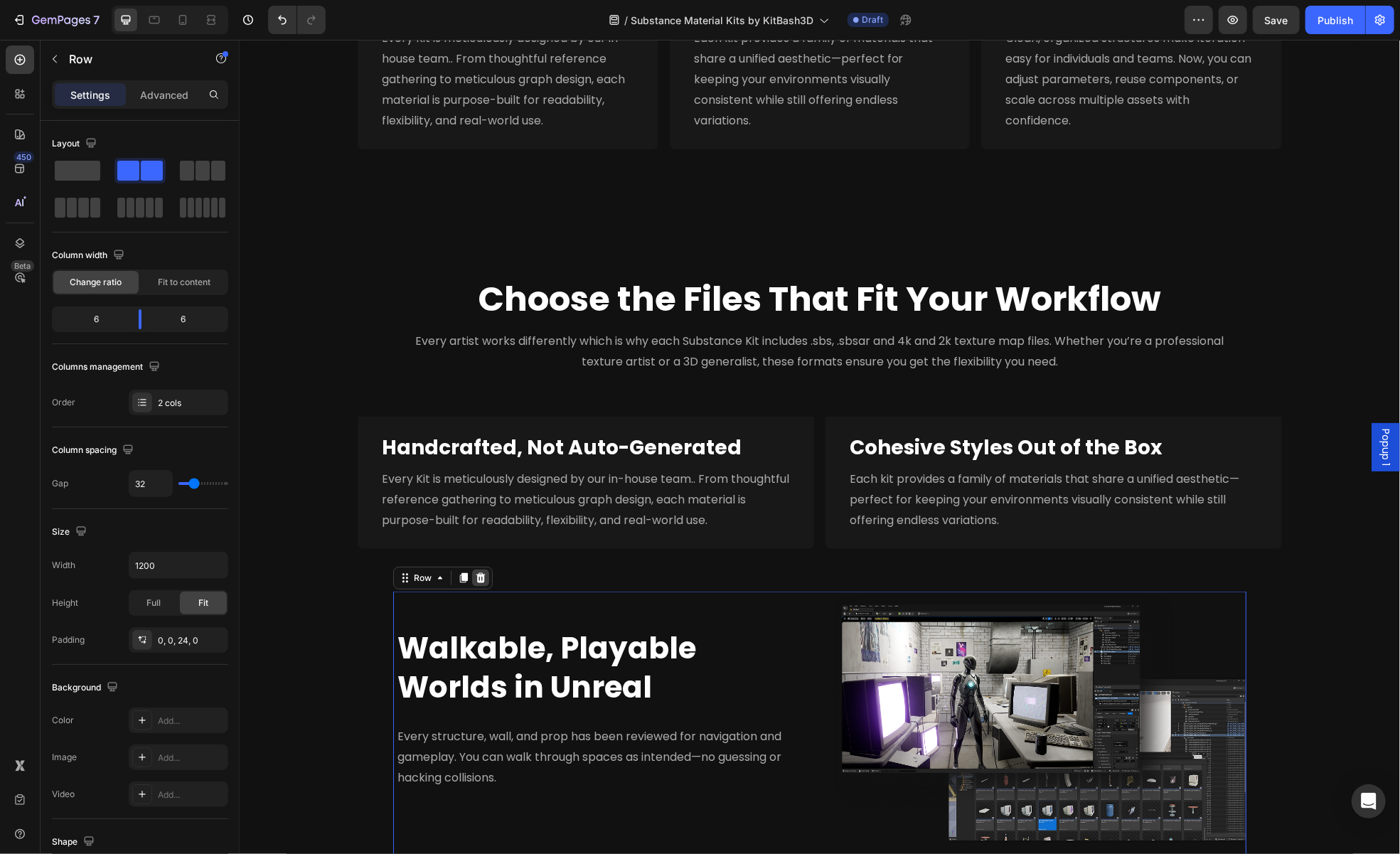
click at [474, 576] on icon at bounding box center [480, 578] width 12 height 12
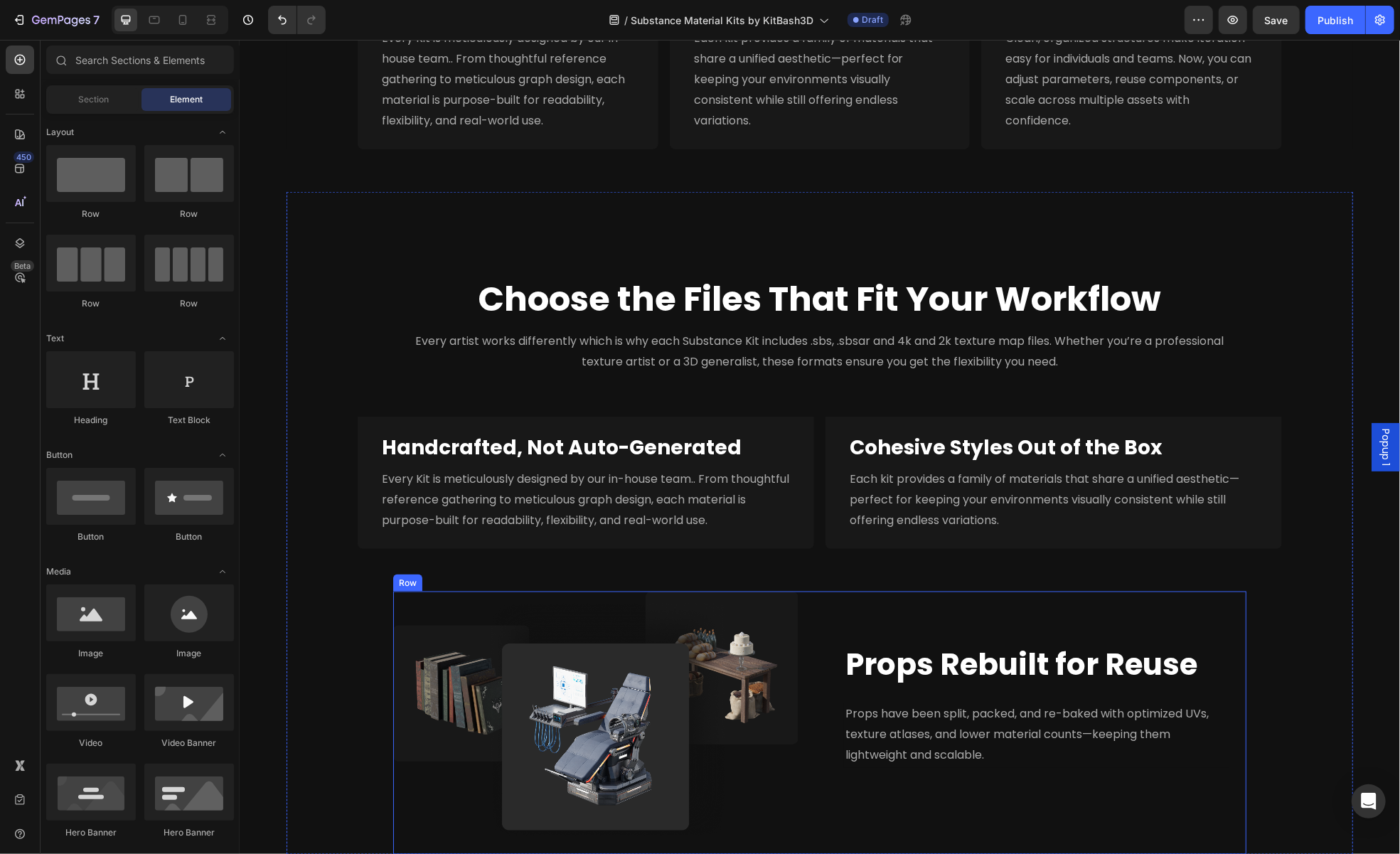
click at [817, 606] on div "Image Row Row Props Rebuilt for Reuse Heading Props have been split, packed, an…" at bounding box center [818, 723] width 853 height 264
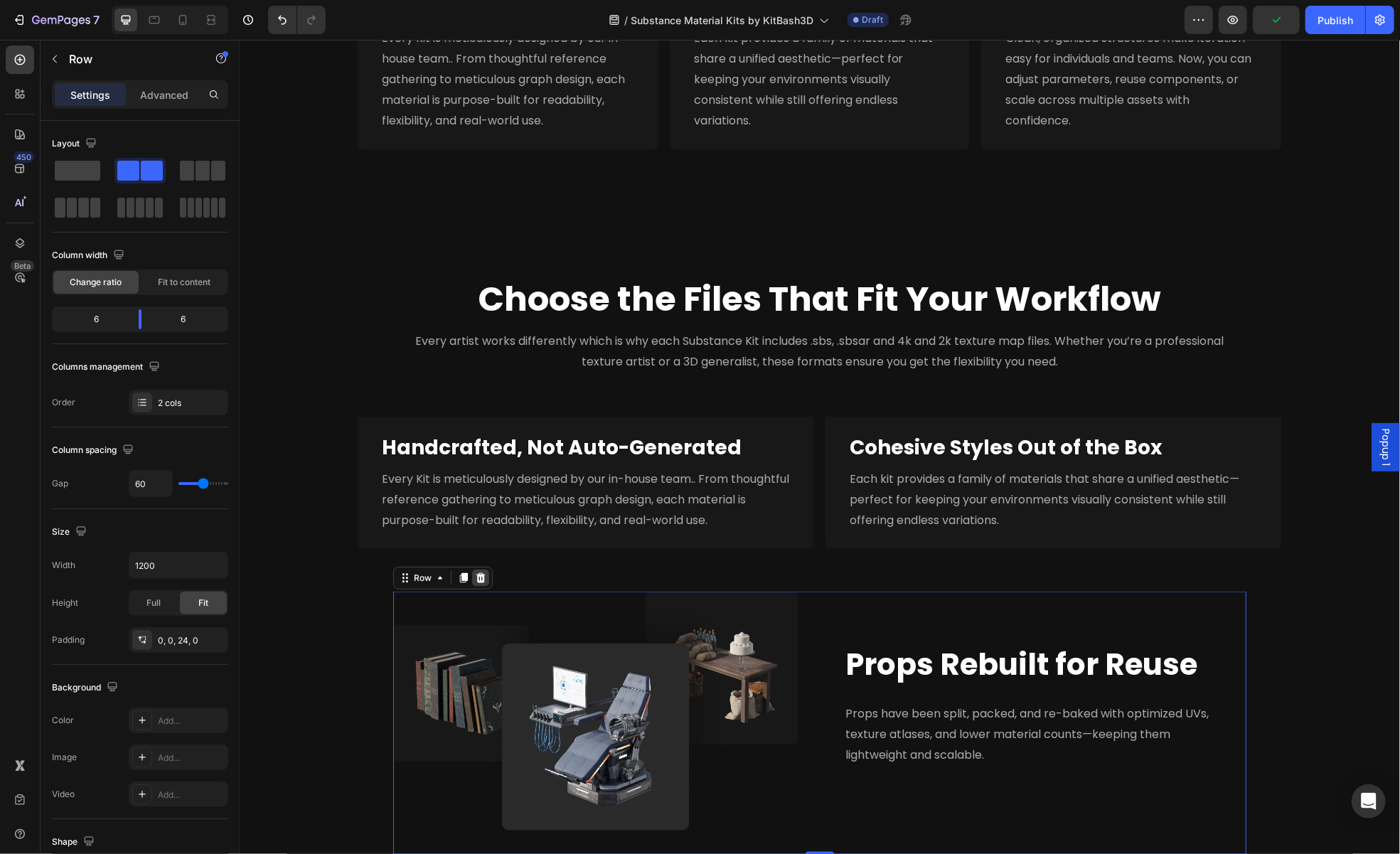
click at [476, 580] on icon at bounding box center [481, 577] width 10 height 10
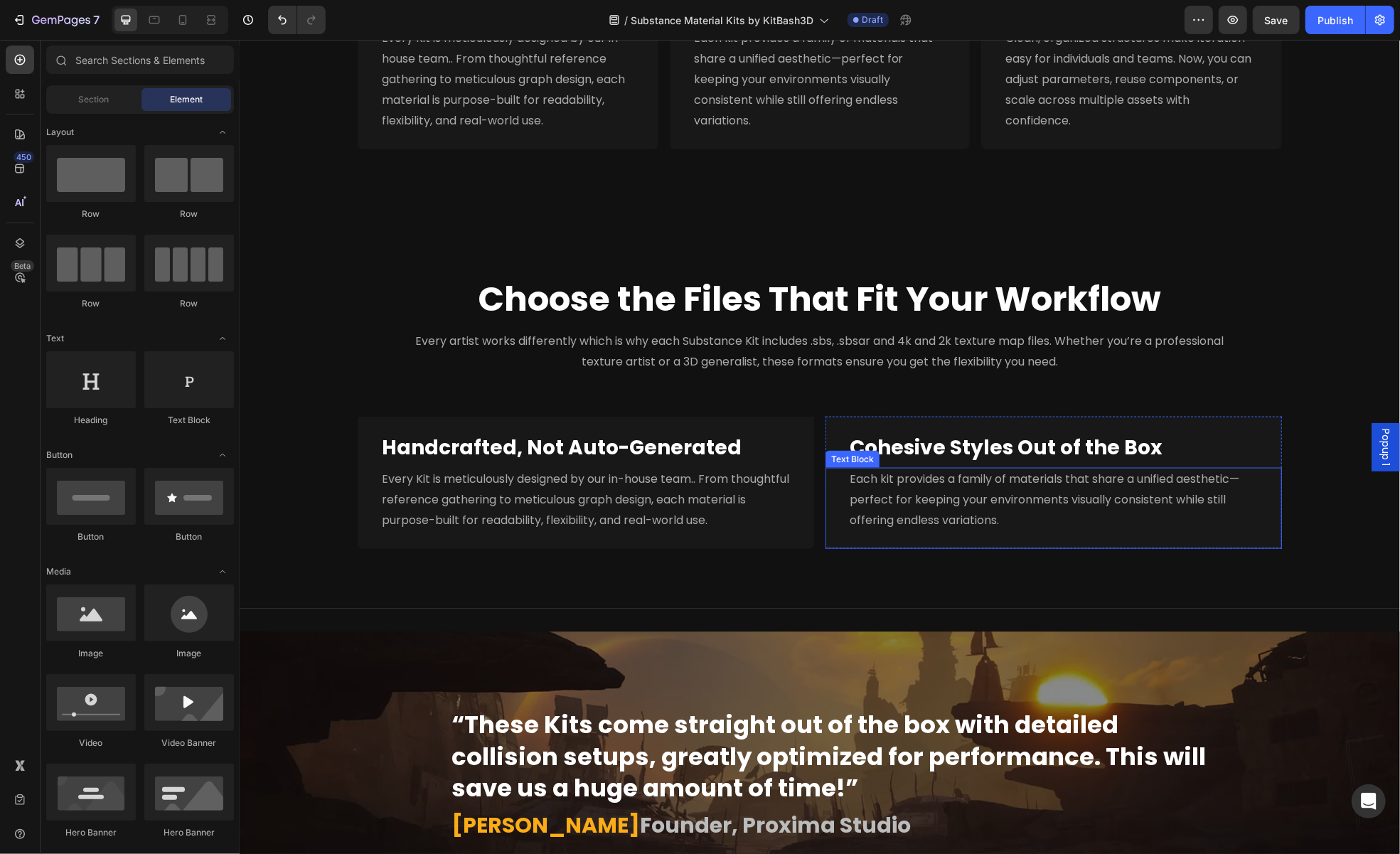
scroll to position [1381, 0]
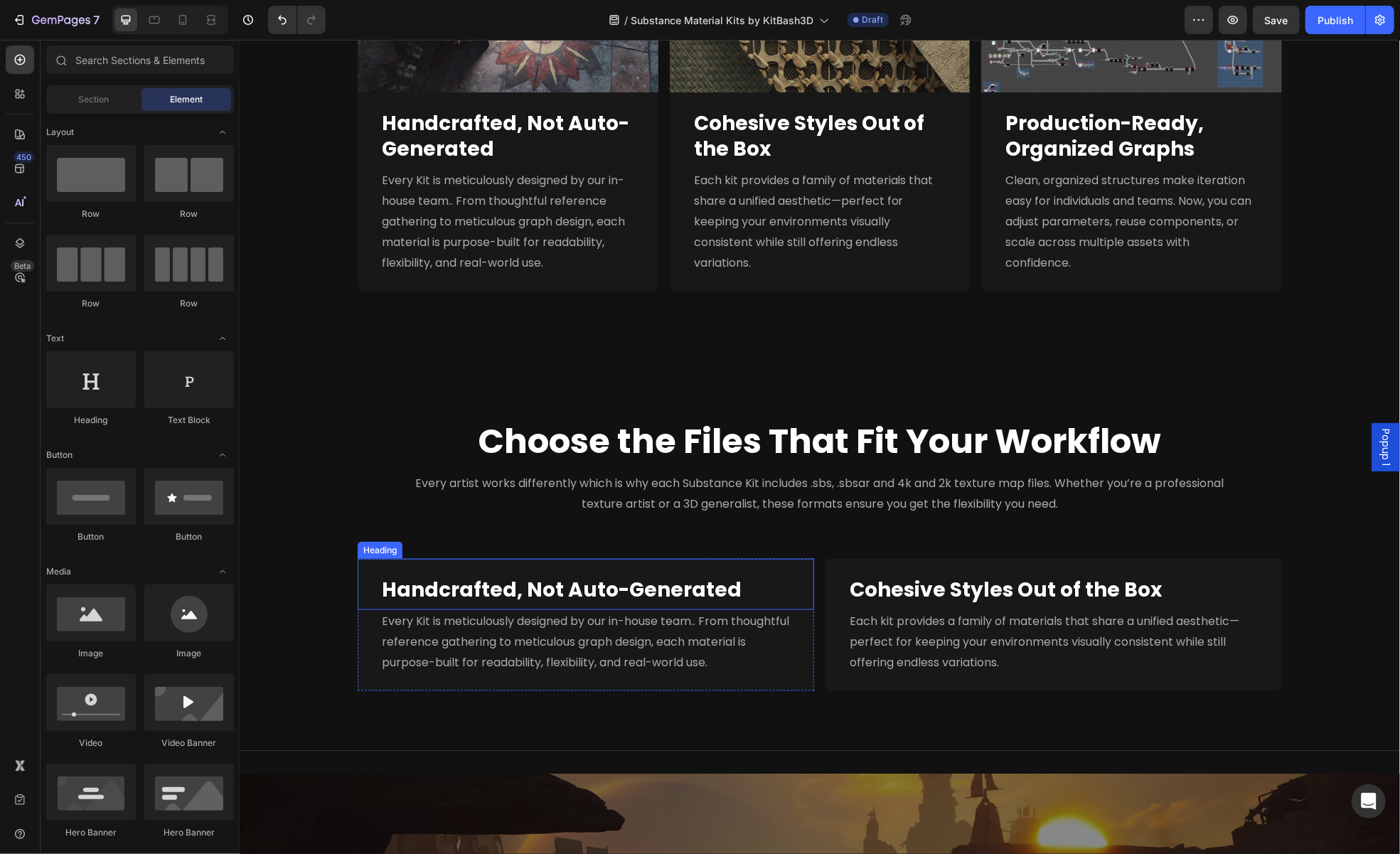
click at [604, 574] on div "Handcrafted, Not Auto-Generated Heading" at bounding box center [585, 584] width 457 height 51
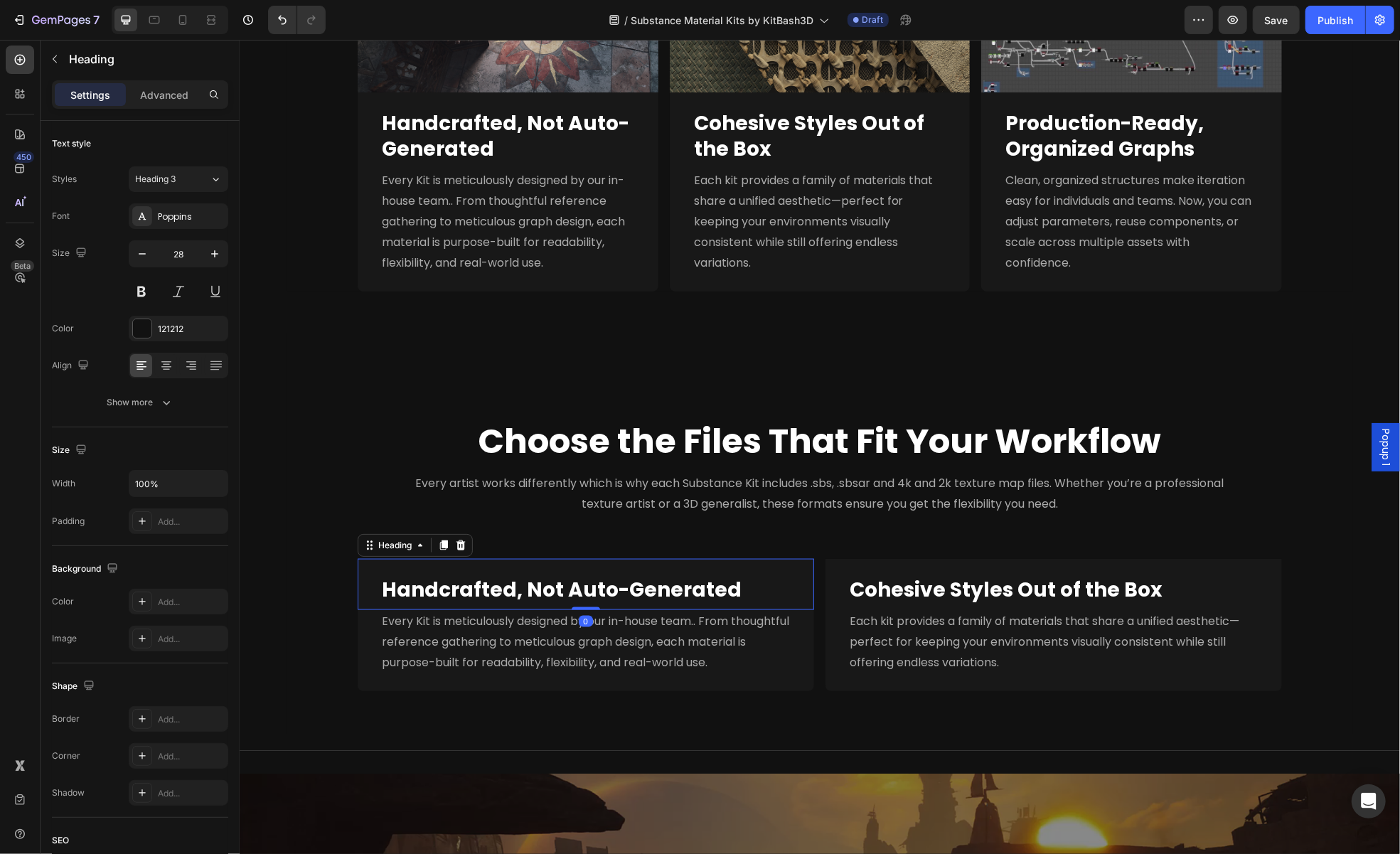
click at [604, 574] on div "Handcrafted, Not Auto-Generated Heading 0" at bounding box center [585, 584] width 457 height 51
click at [605, 590] on strong "Handcrafted, Not Auto-Generated" at bounding box center [561, 589] width 360 height 28
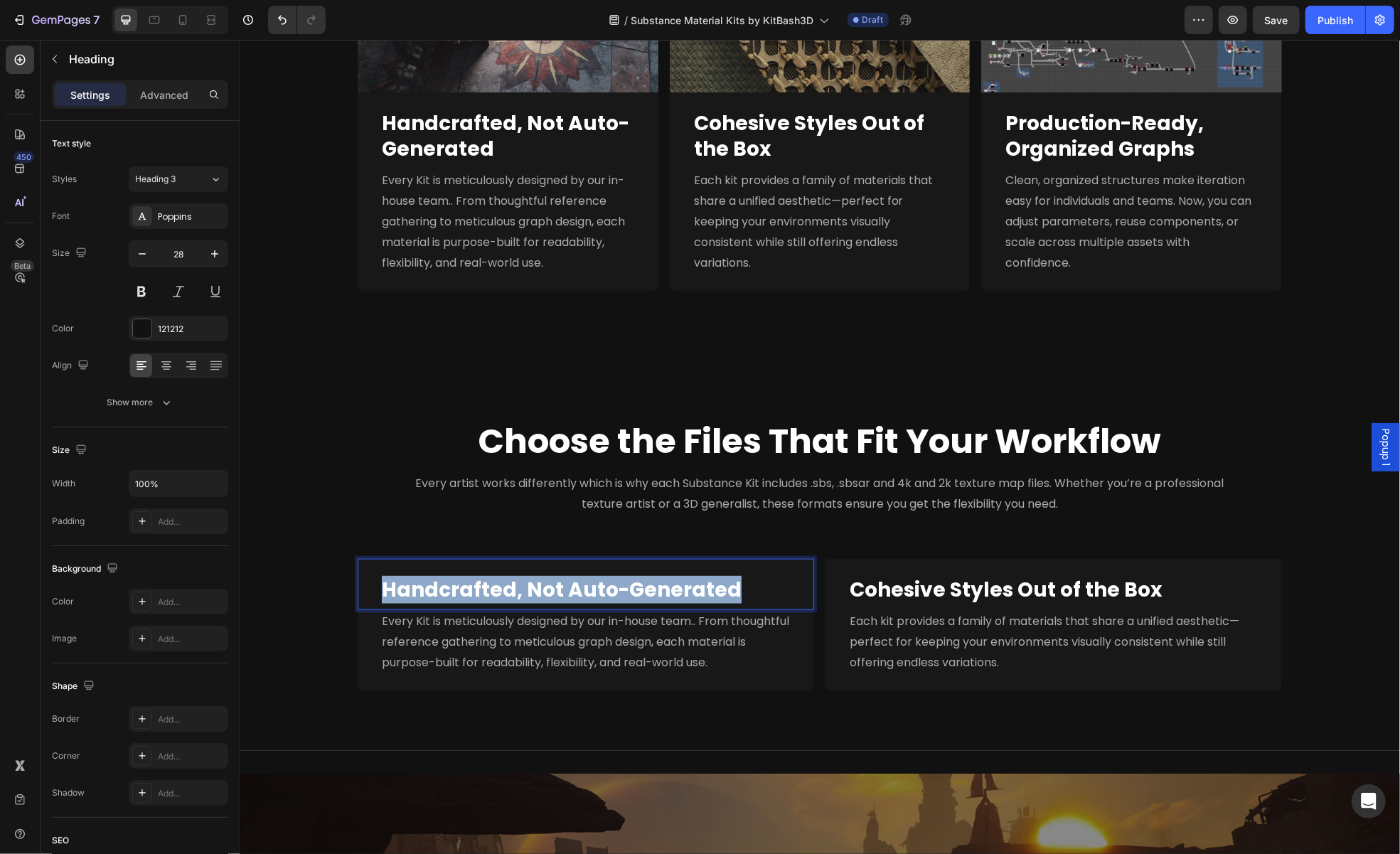
click at [605, 590] on strong "Handcrafted, Not Auto-Generated" at bounding box center [561, 589] width 360 height 28
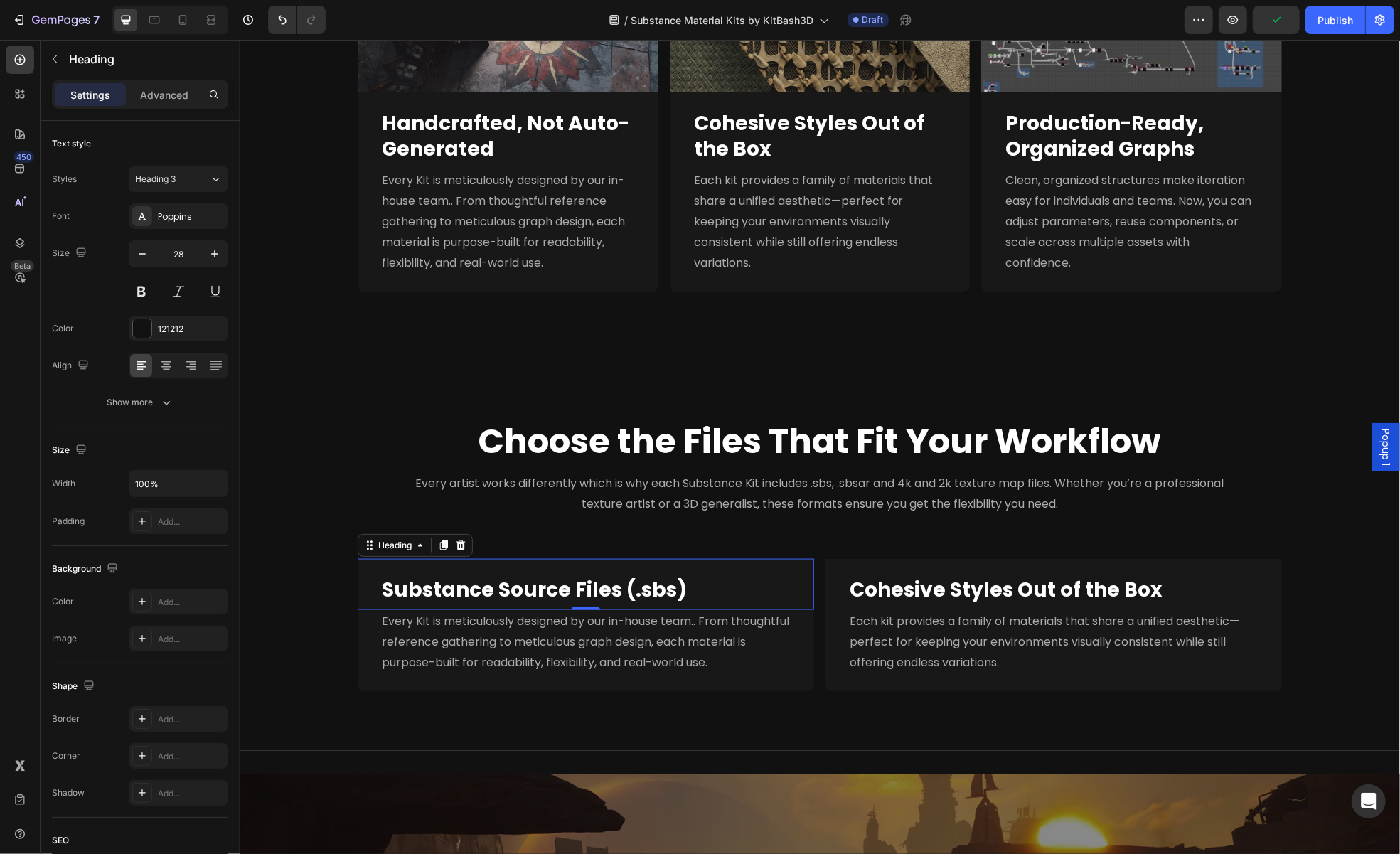
click at [671, 627] on span "Every Kit is meticulously designed by our in-house team.. From thoughtful refer…" at bounding box center [585, 641] width 408 height 58
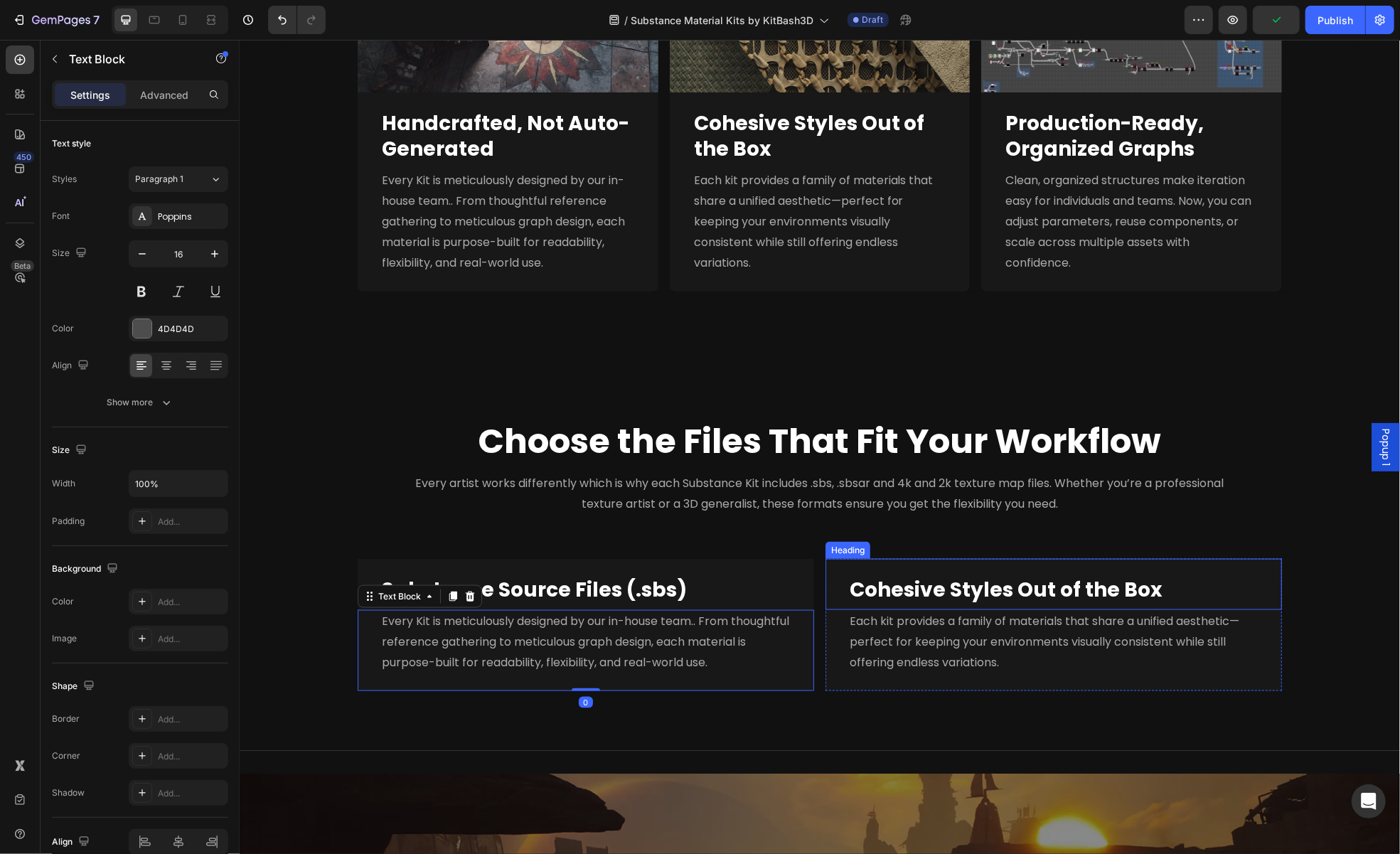
click at [957, 586] on strong "Cohesive Styles Out of the Box" at bounding box center [1005, 589] width 312 height 28
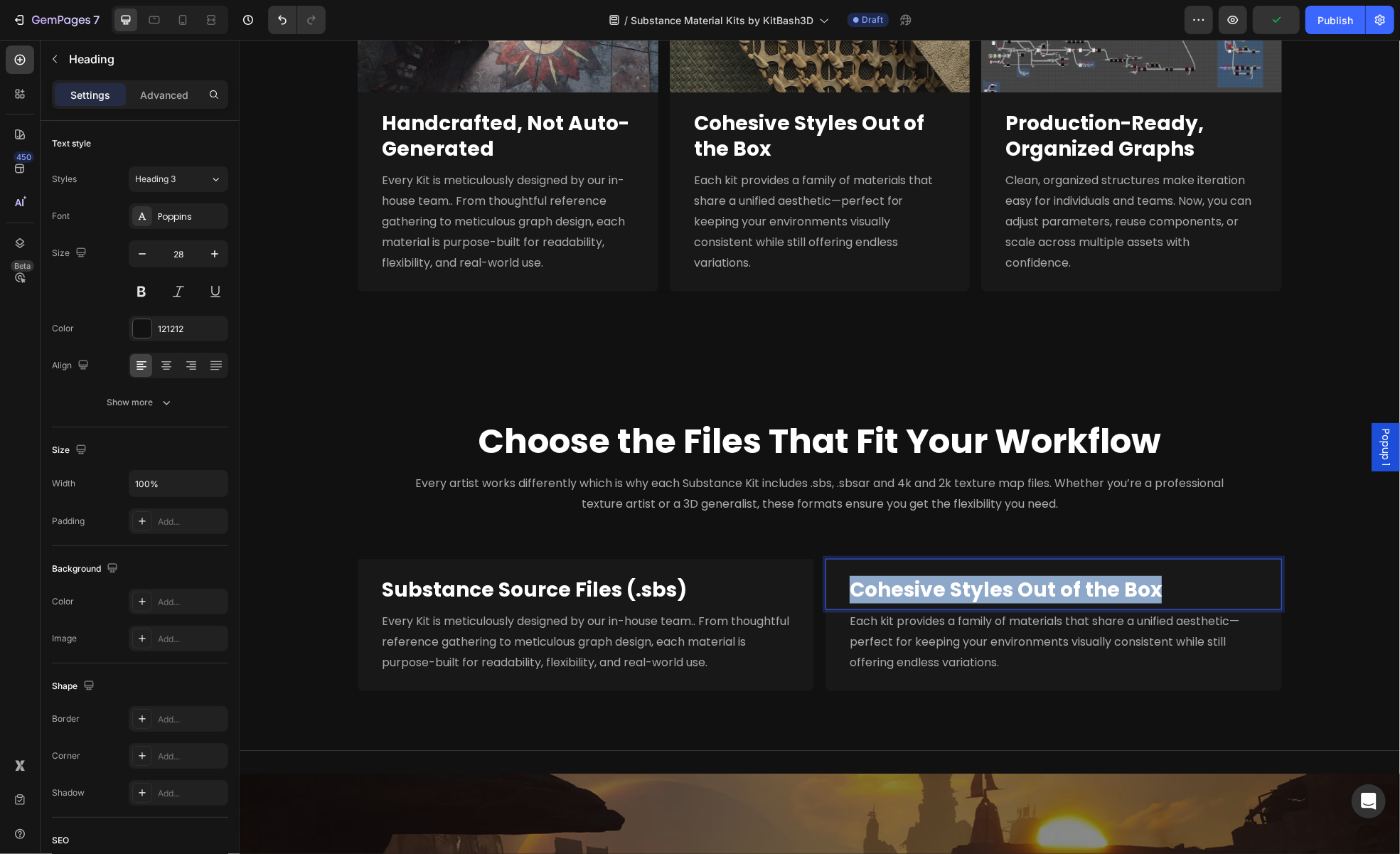
click at [957, 586] on strong "Cohesive Styles Out of the Box" at bounding box center [1005, 589] width 312 height 28
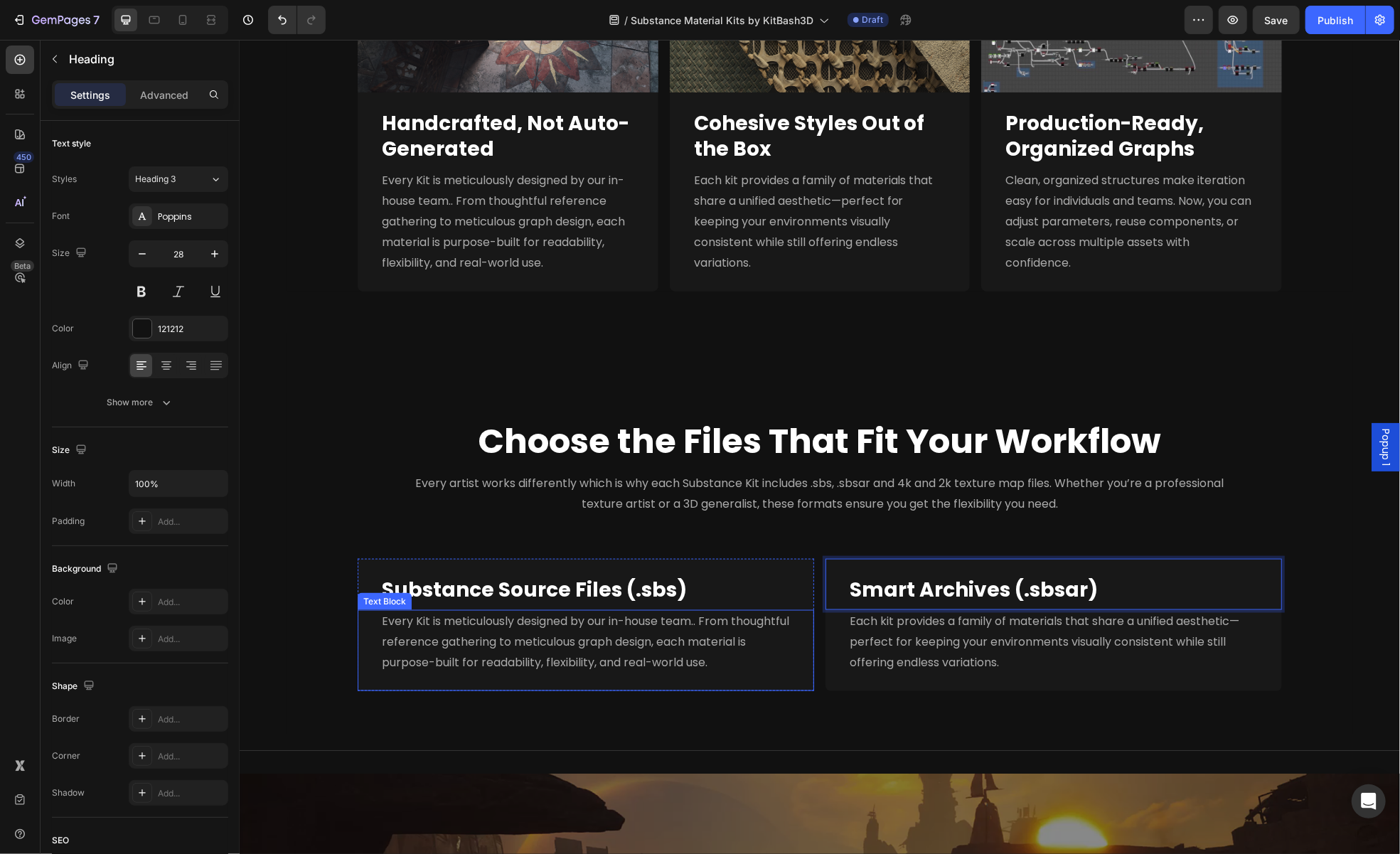
click at [660, 617] on span "Every Kit is meticulously designed by our in-house team.. From thoughtful refer…" at bounding box center [585, 641] width 408 height 58
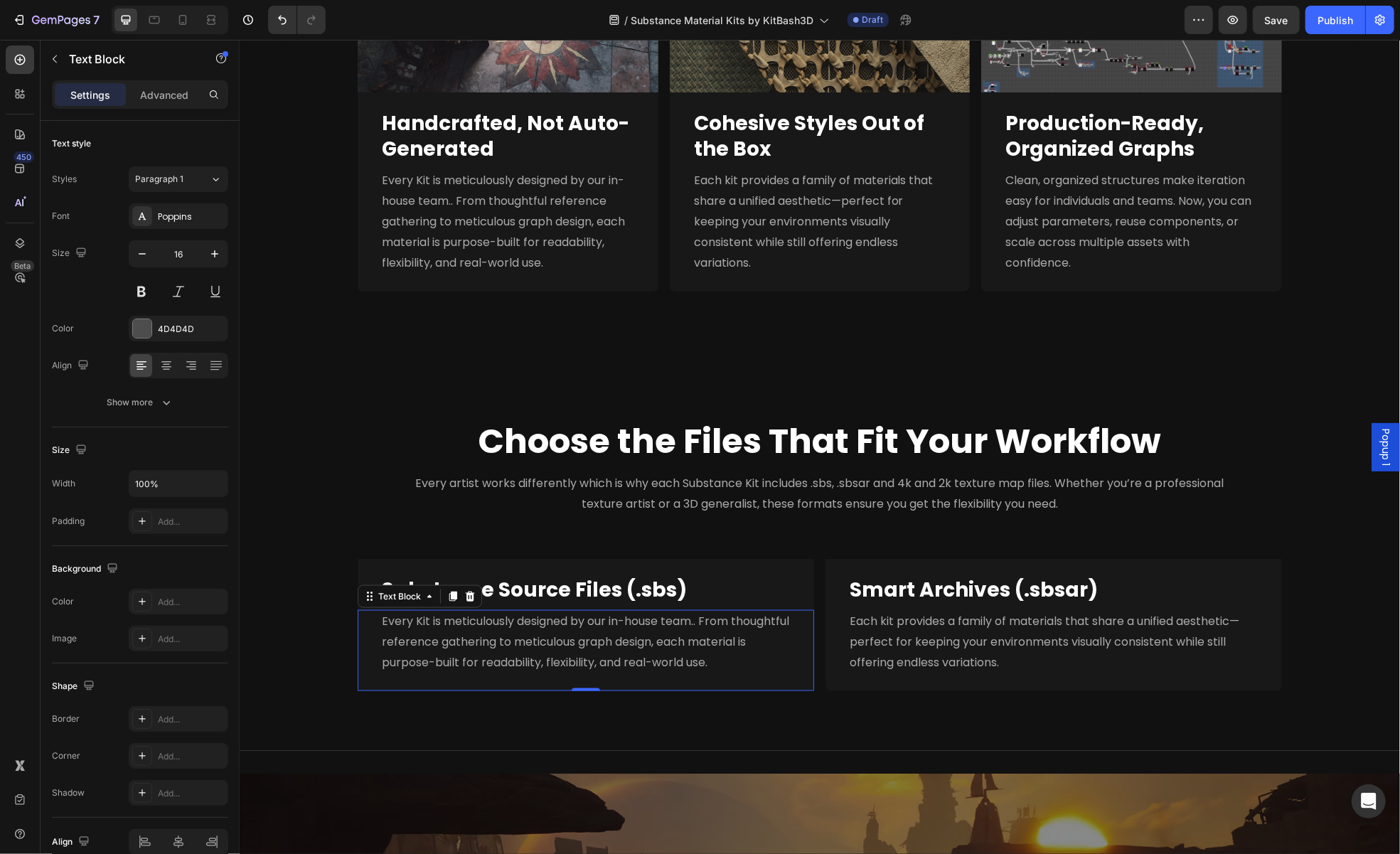
click at [630, 635] on span "Every Kit is meticulously designed by our in-house team.. From thoughtful refer…" at bounding box center [585, 641] width 408 height 58
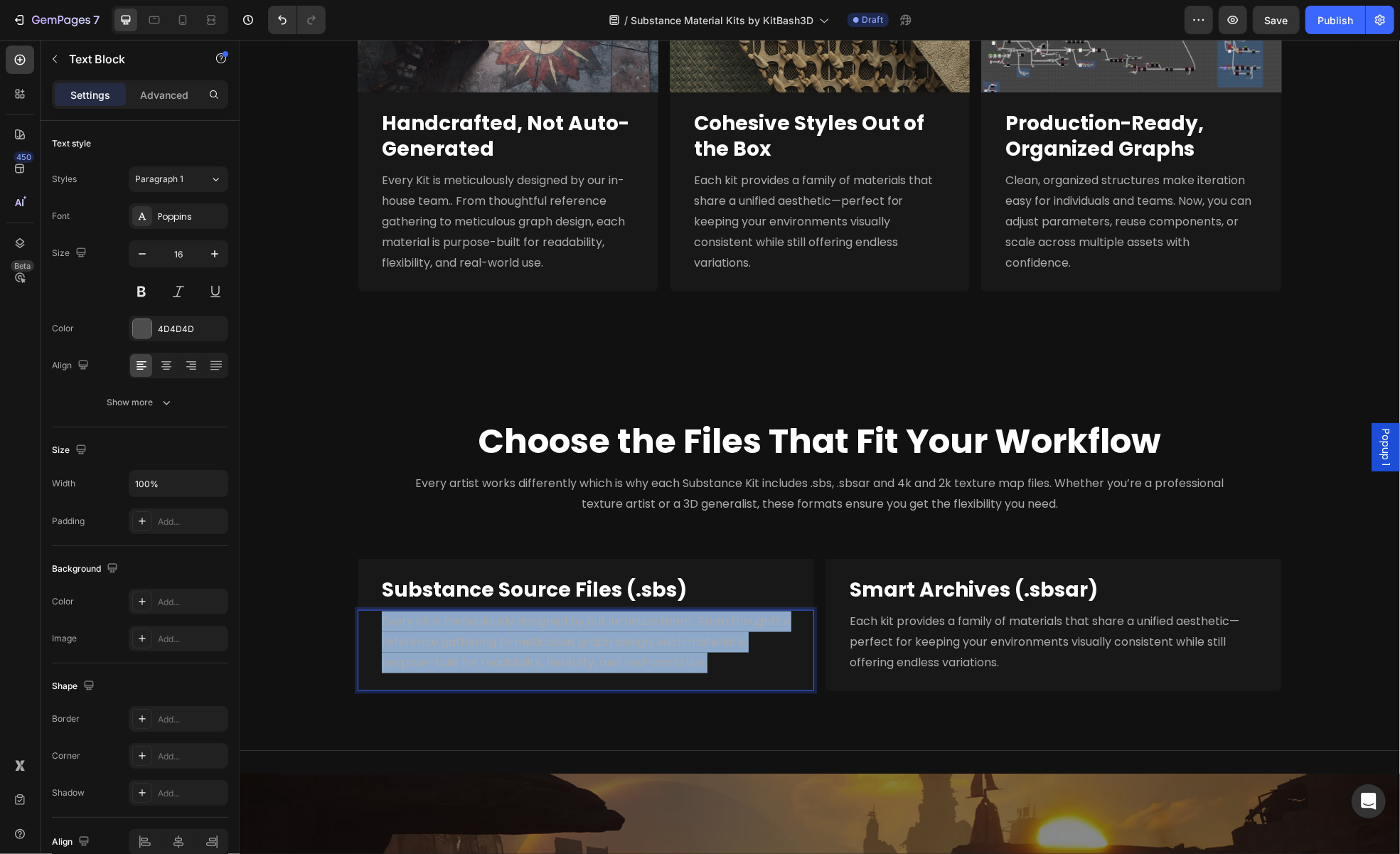
click at [630, 635] on span "Every Kit is meticulously designed by our in-house team.. From thoughtful refer…" at bounding box center [585, 641] width 408 height 58
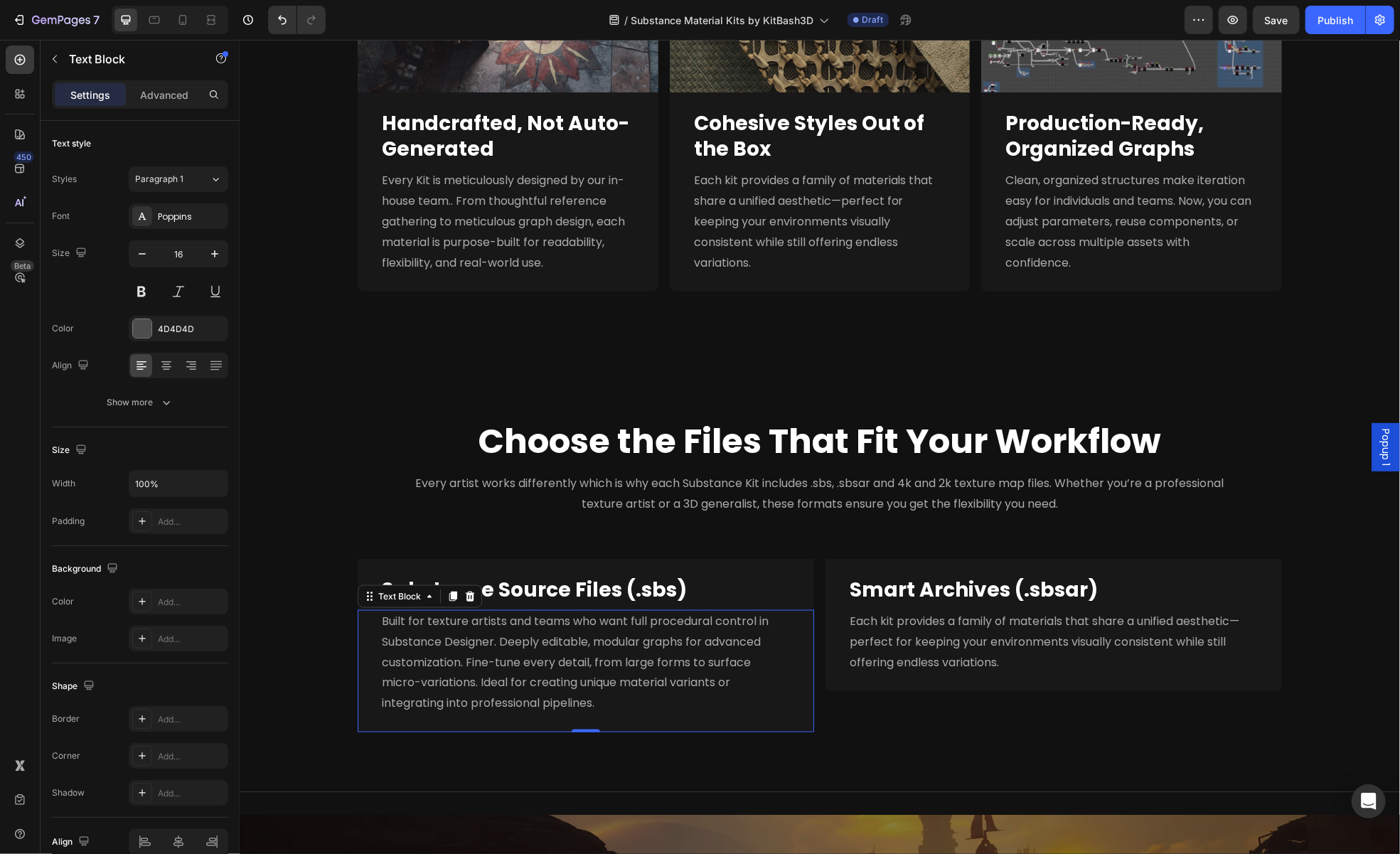
click at [618, 664] on span "Built for texture artists and teams who want full procedural control in Substan…" at bounding box center [574, 662] width 387 height 98
click at [958, 641] on span "Each kit provides a family of materials that share a unified aesthetic—perfect …" at bounding box center [1043, 641] width 389 height 58
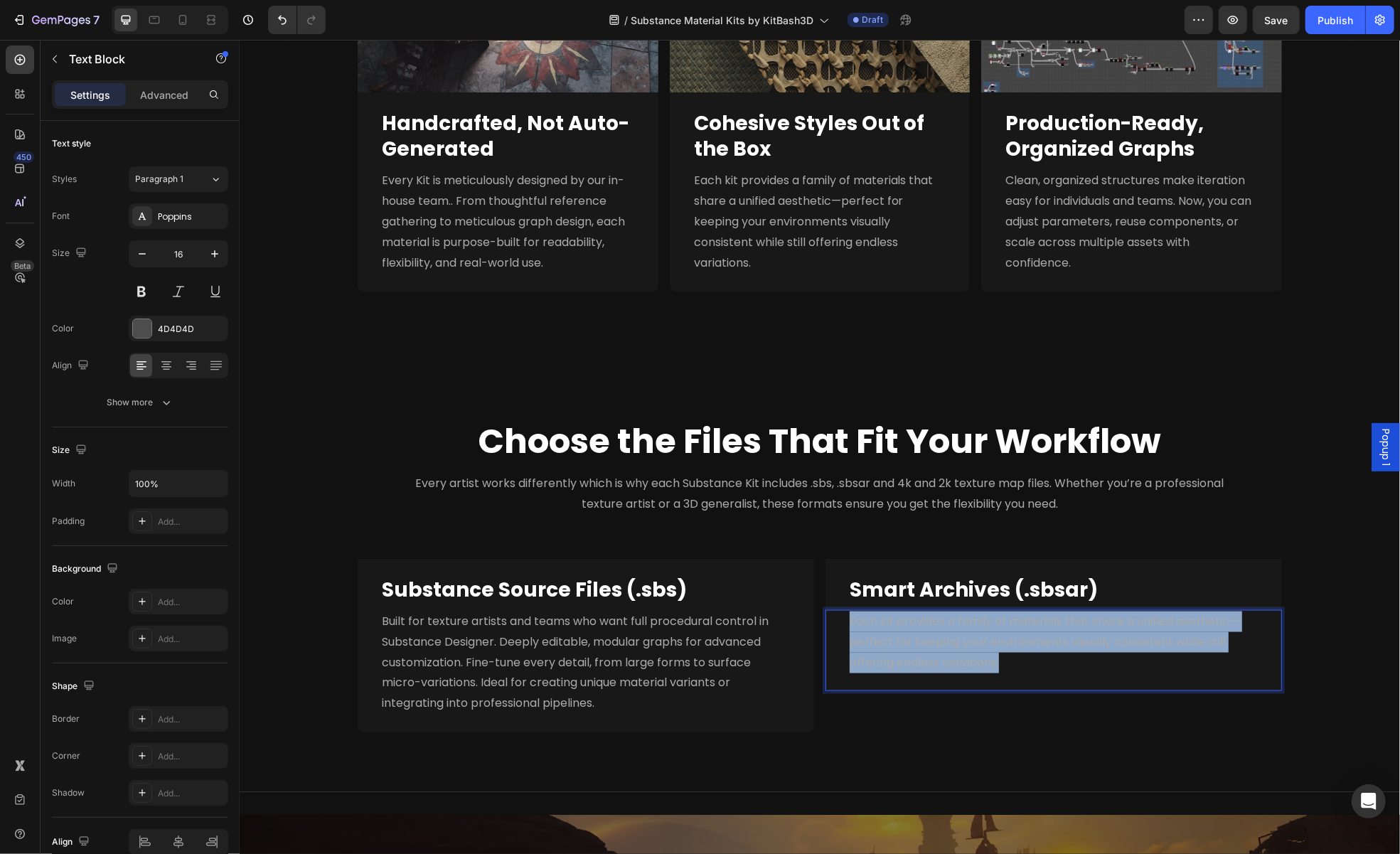
click at [958, 641] on span "Each kit provides a family of materials that share a unified aesthetic—perfect …" at bounding box center [1043, 641] width 389 height 58
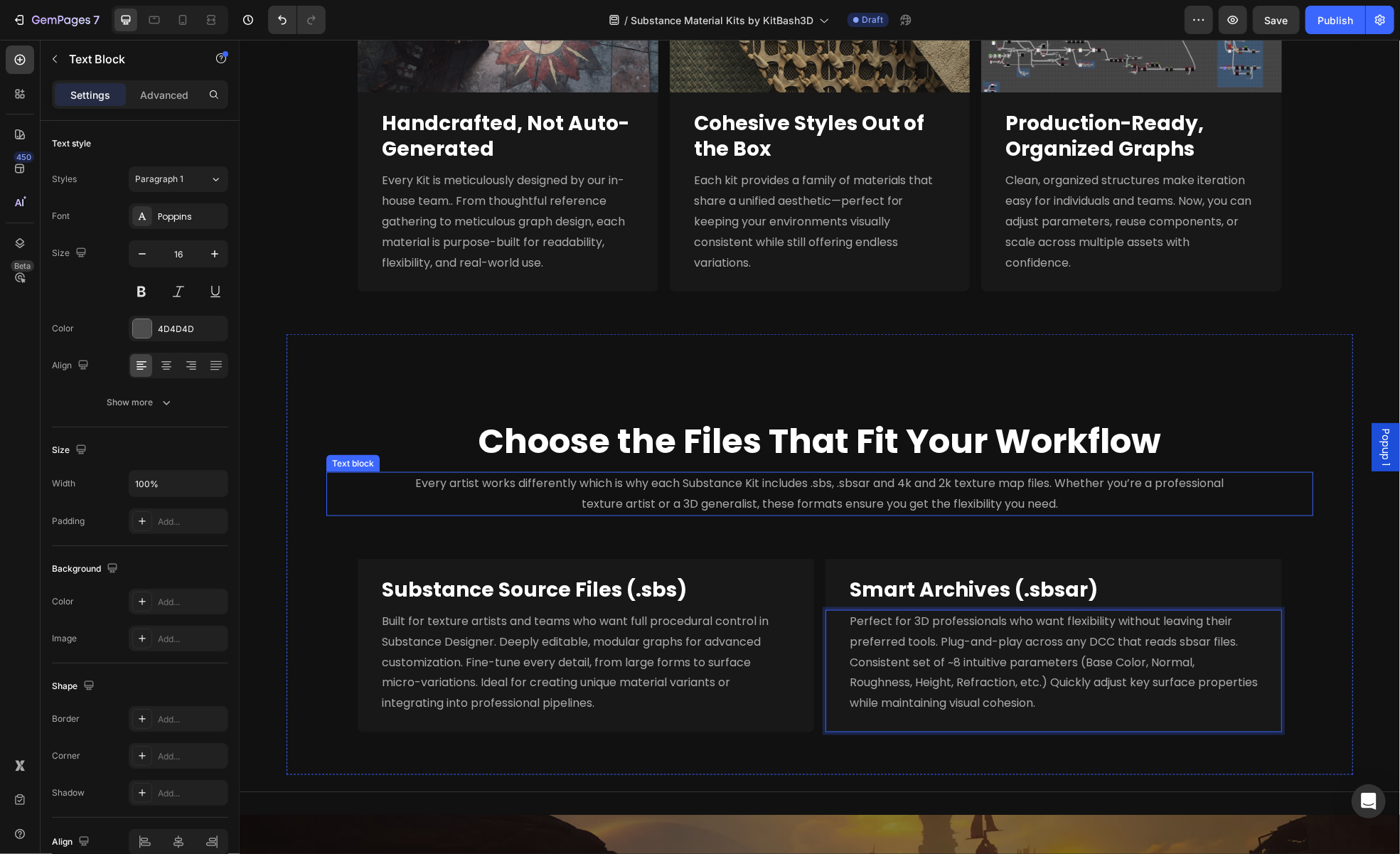
click at [1249, 505] on div "Every artist works differently which is why each Substance Kit includes .sbs, .…" at bounding box center [819, 493] width 987 height 44
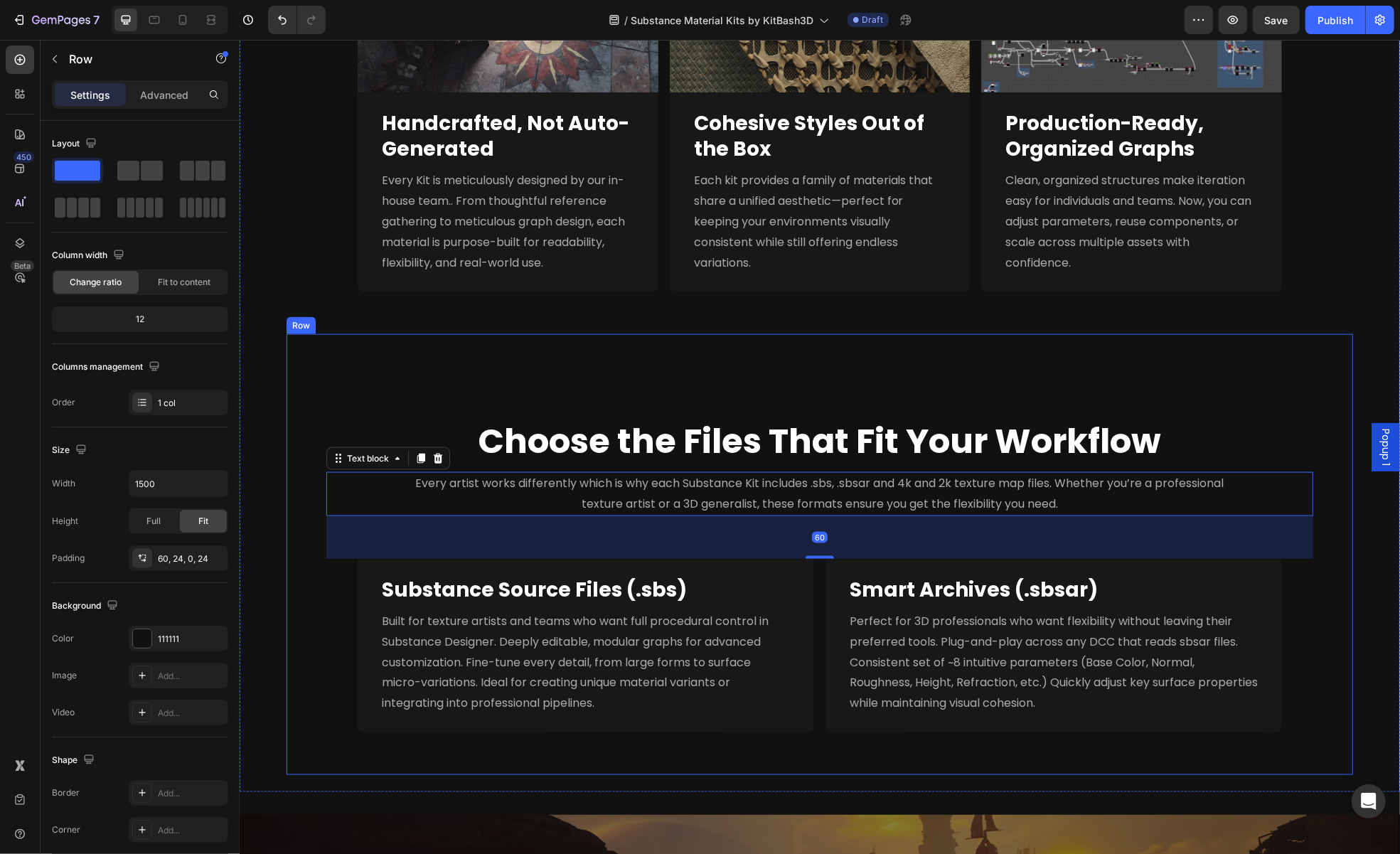
click at [1318, 574] on div "Choose the Files That Fit Your Workflow Heading Every artist works differently …" at bounding box center [819, 575] width 1033 height 398
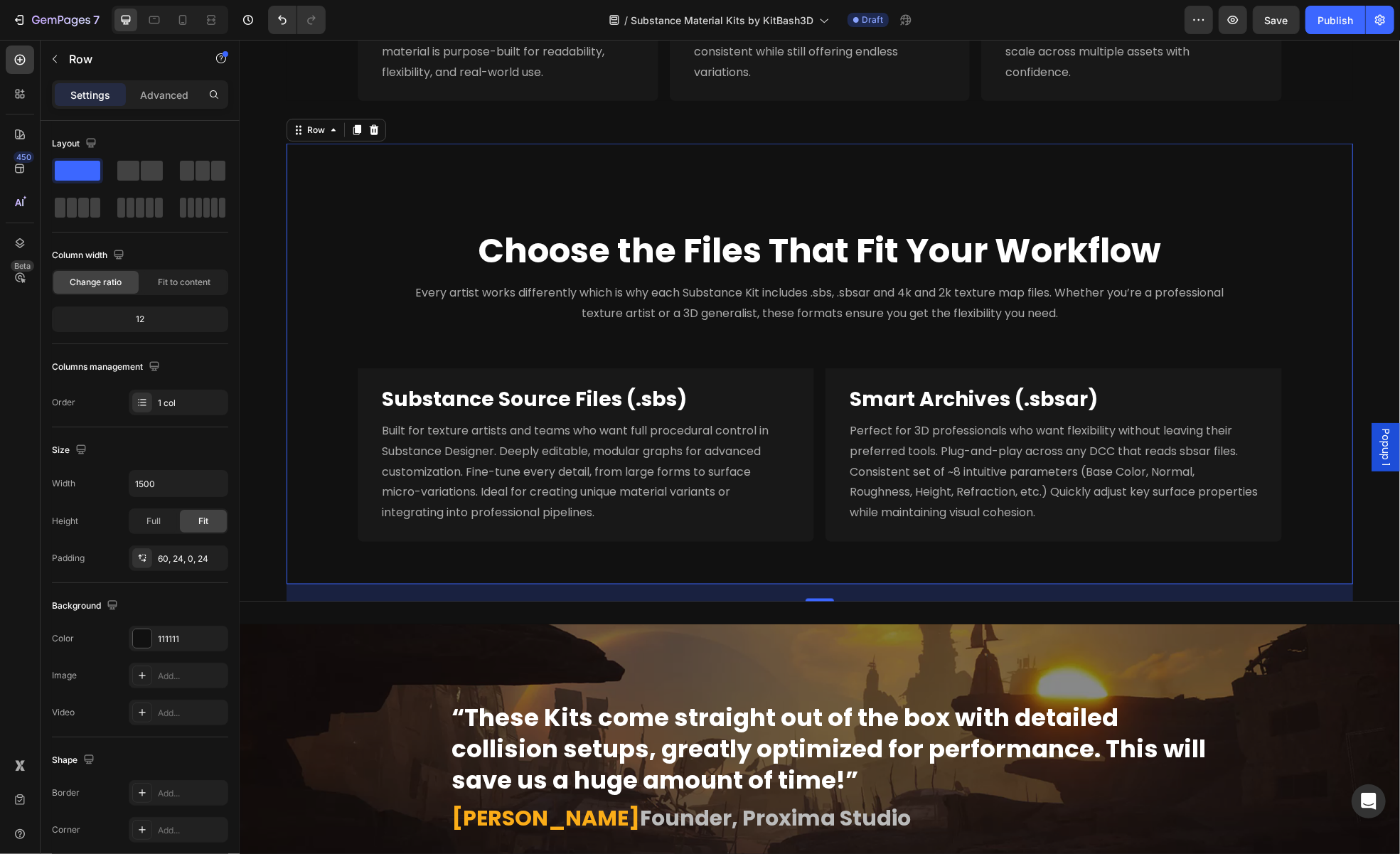
scroll to position [1595, 0]
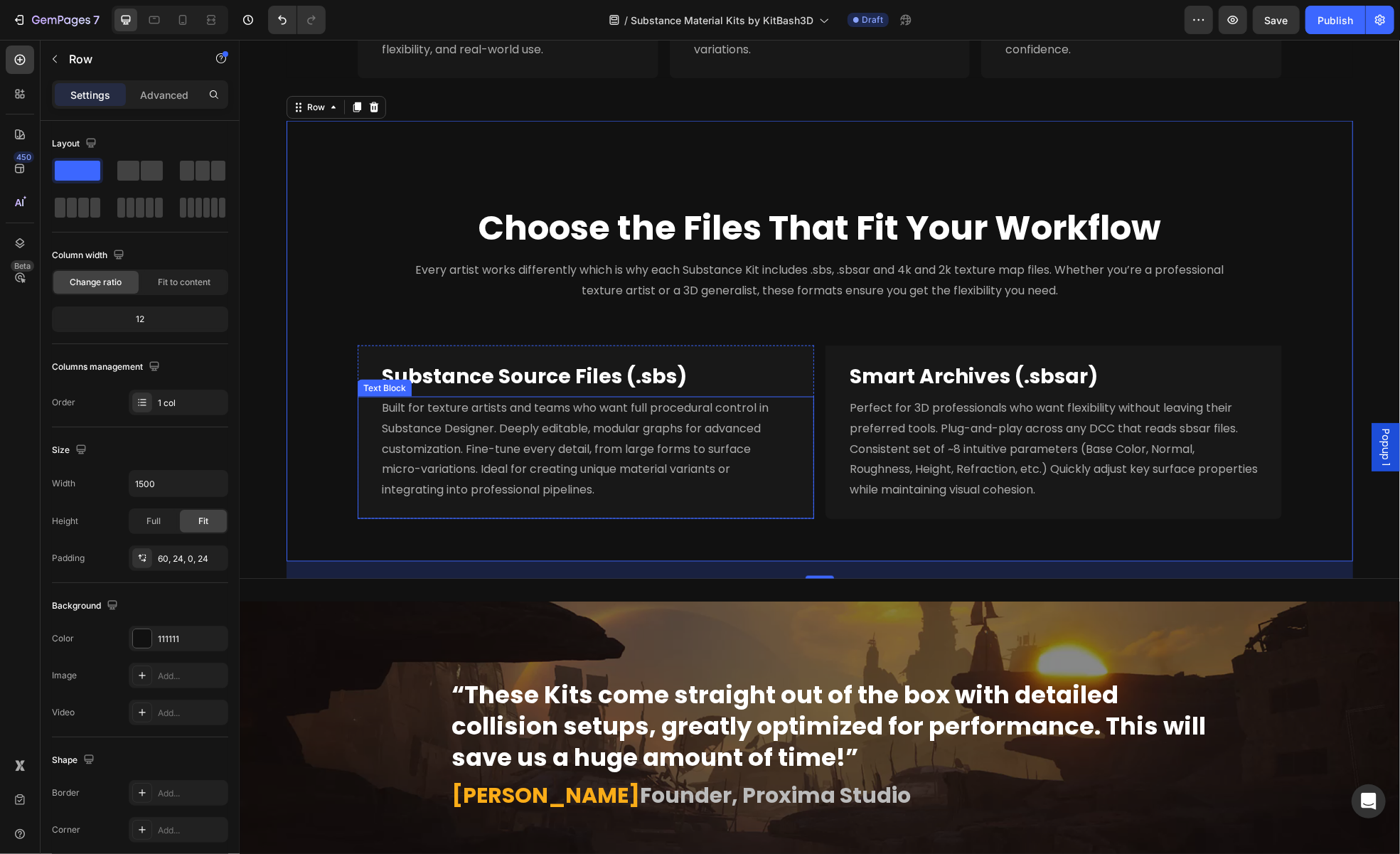
click at [754, 474] on p "Built for texture artists and teams who want full procedural control in Substan…" at bounding box center [585, 448] width 408 height 102
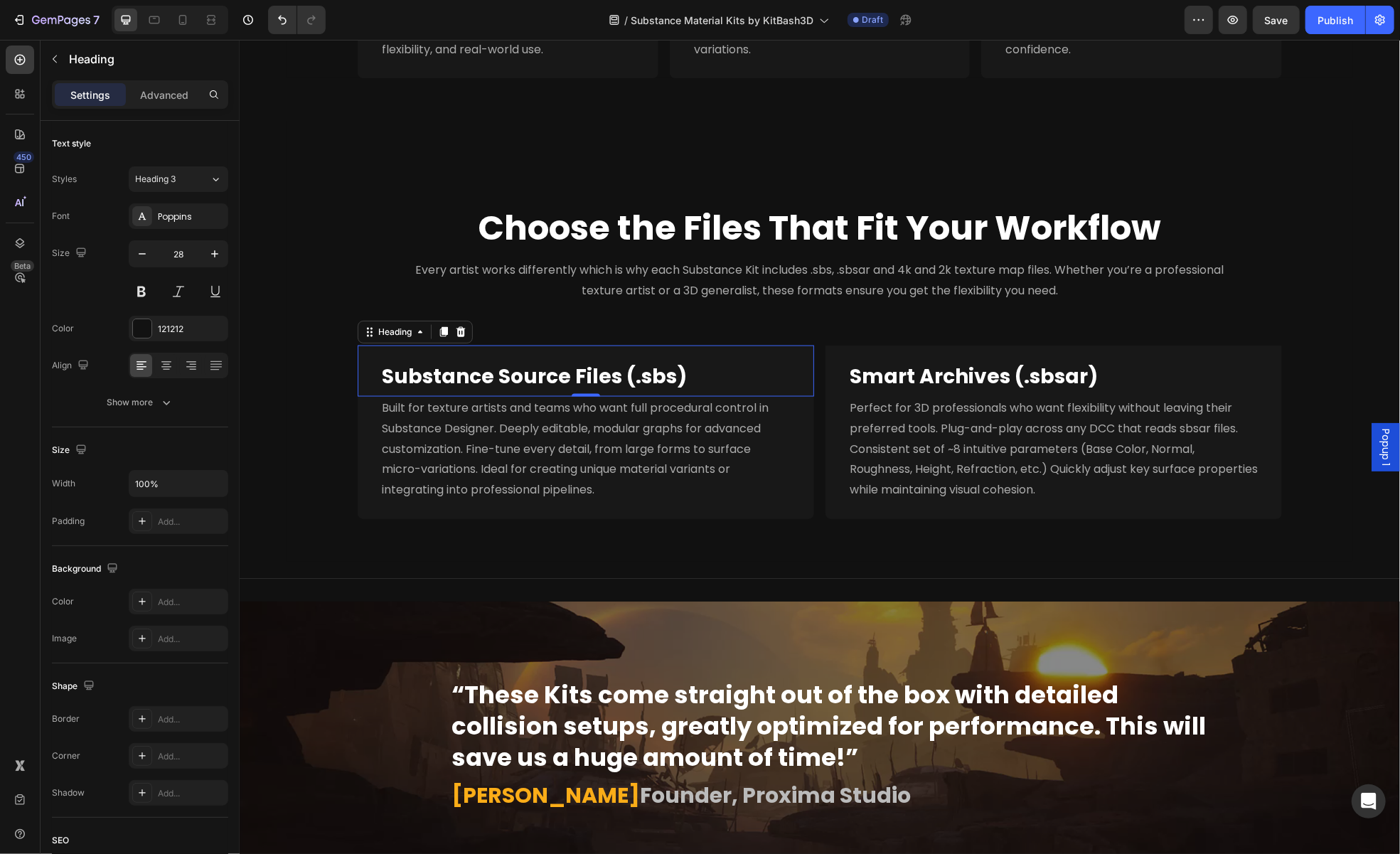
click at [357, 347] on div "⁠⁠⁠⁠⁠⁠⁠ Substance Source Files (.sbs) Heading 0" at bounding box center [585, 370] width 457 height 51
click at [363, 329] on icon at bounding box center [369, 332] width 12 height 12
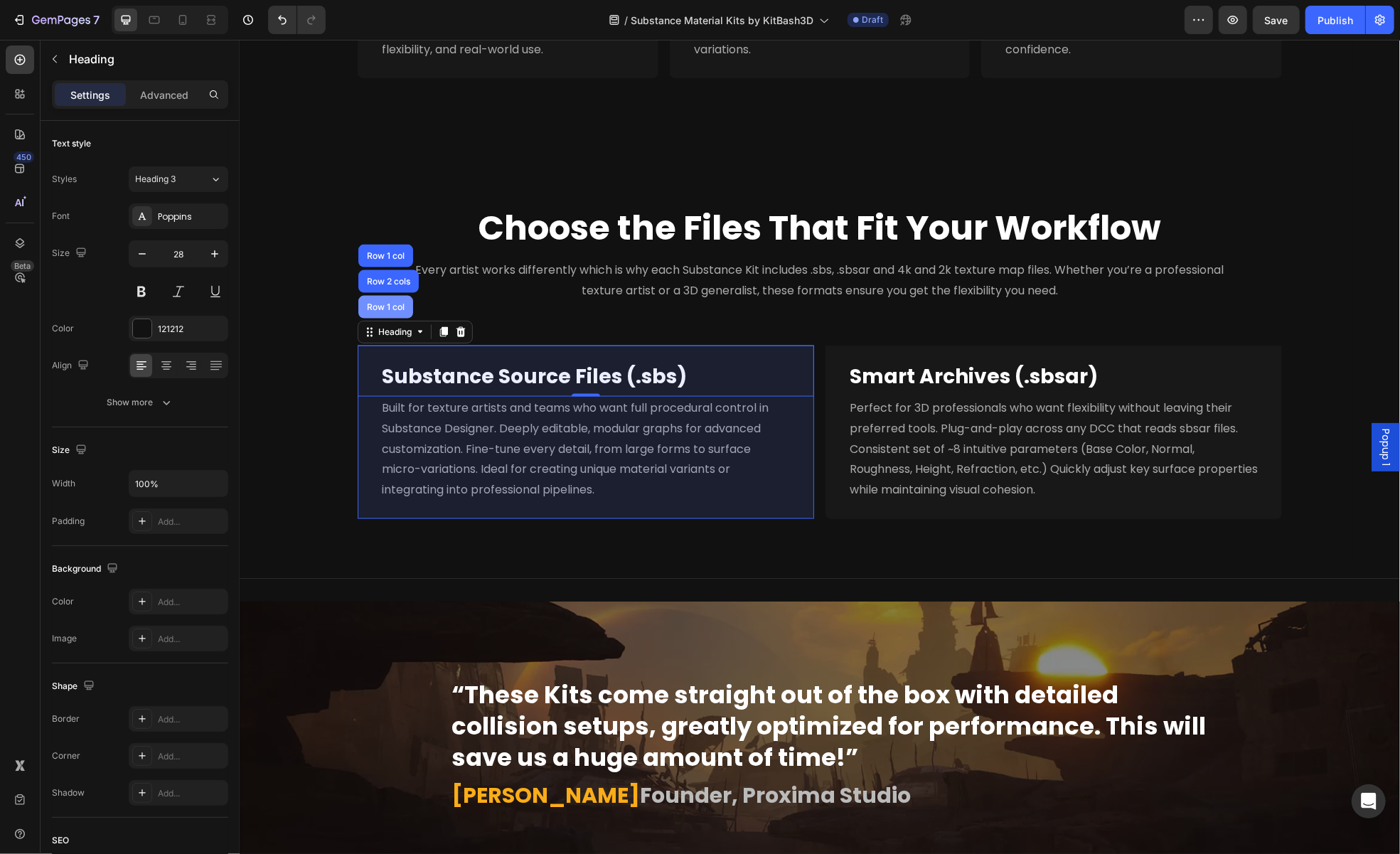
click at [381, 302] on div "Row 1 col" at bounding box center [385, 306] width 43 height 9
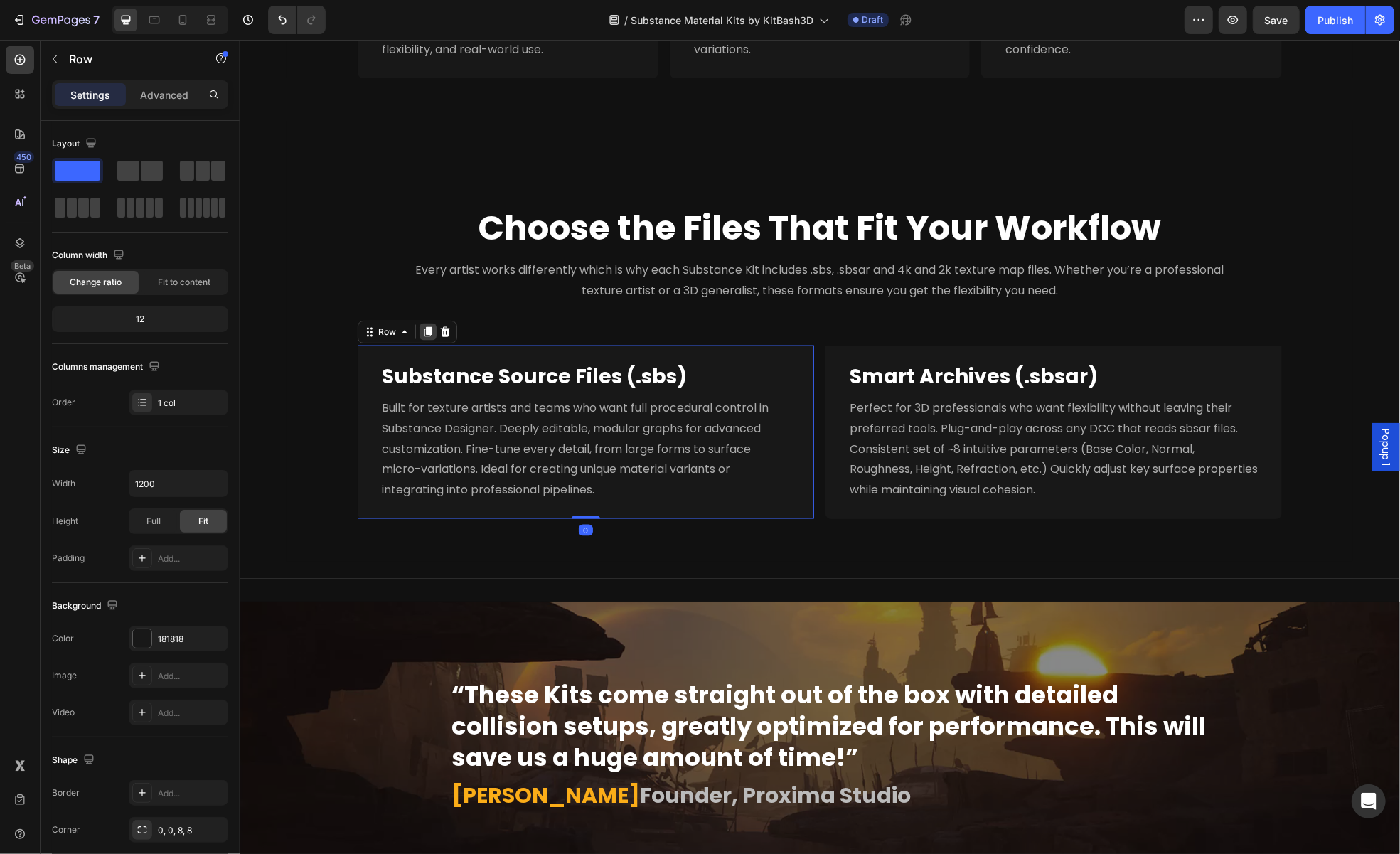
click at [424, 329] on icon at bounding box center [428, 331] width 8 height 10
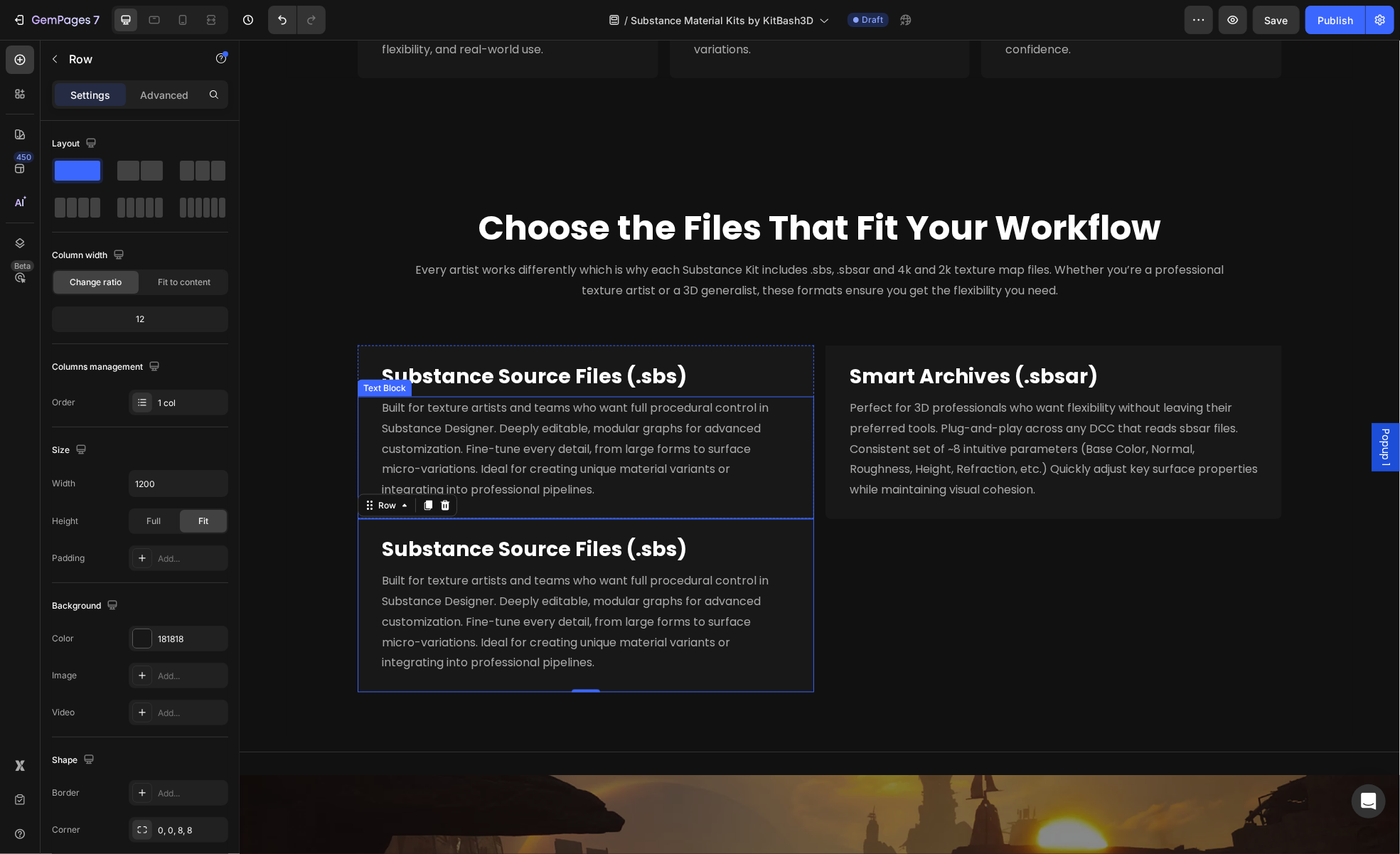
click at [665, 492] on p "Built for texture artists and teams who want full procedural control in Substan…" at bounding box center [585, 448] width 408 height 102
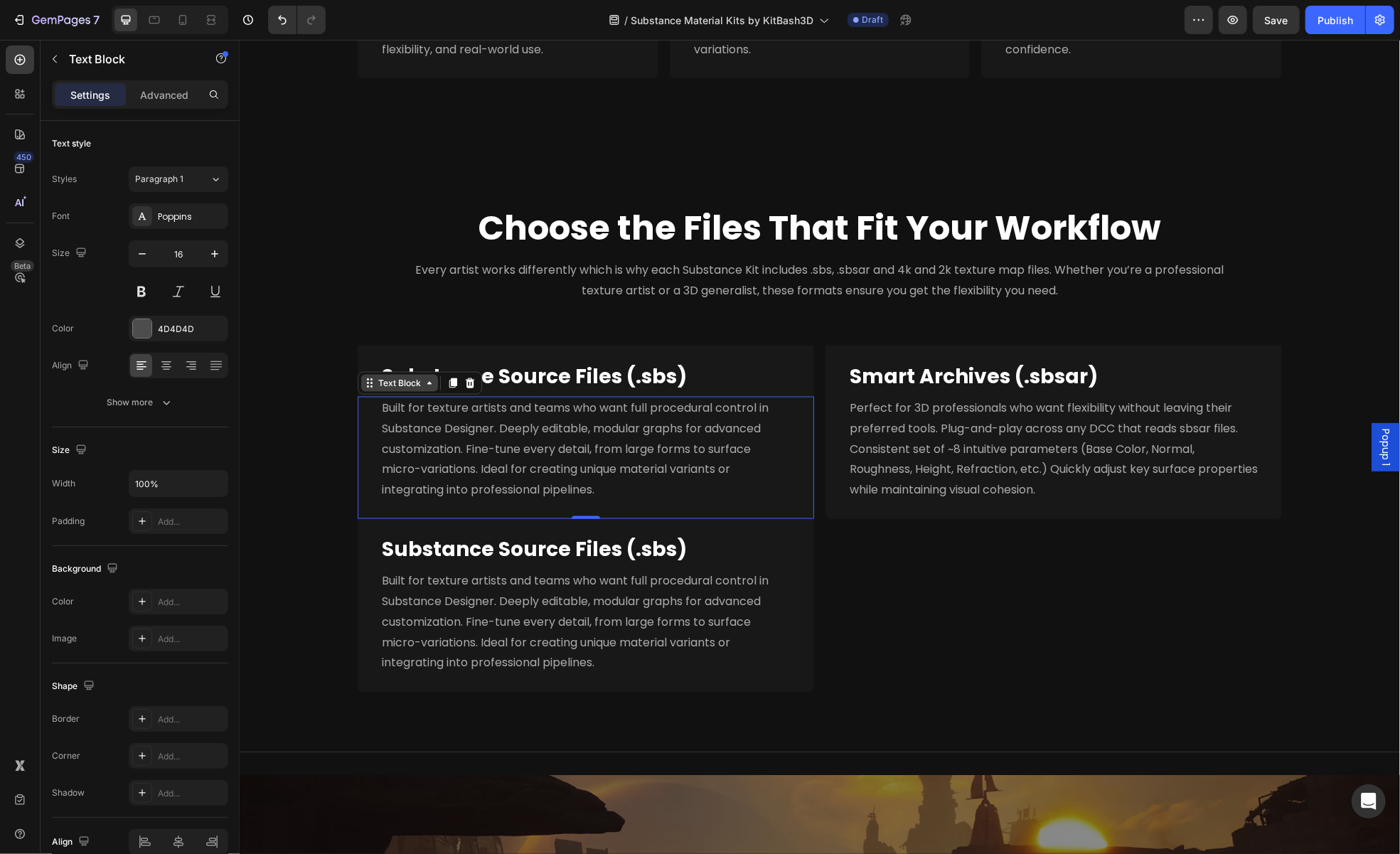
click at [394, 378] on div "Text Block" at bounding box center [399, 382] width 48 height 13
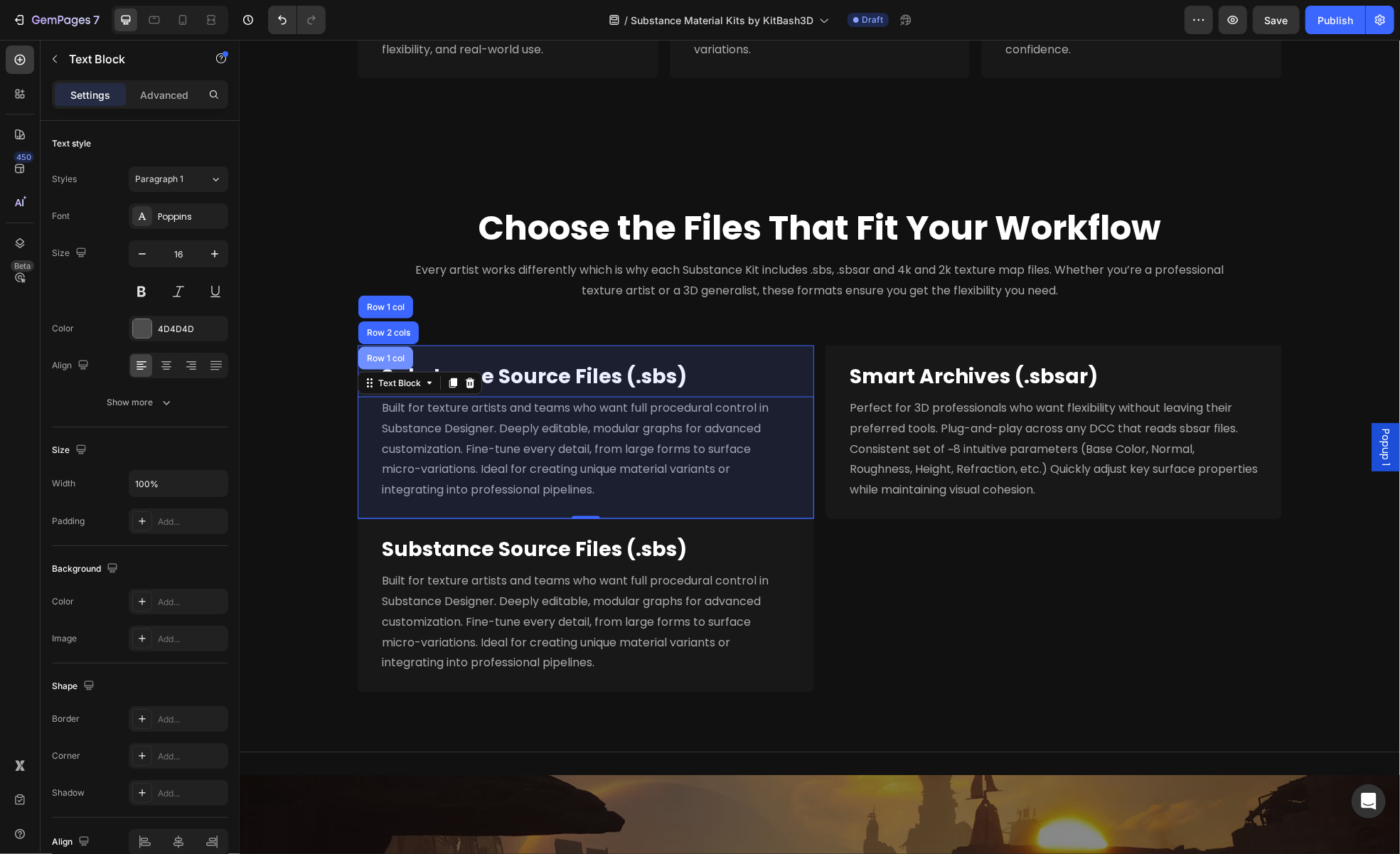
click at [392, 364] on div "Row 1 col" at bounding box center [385, 358] width 55 height 23
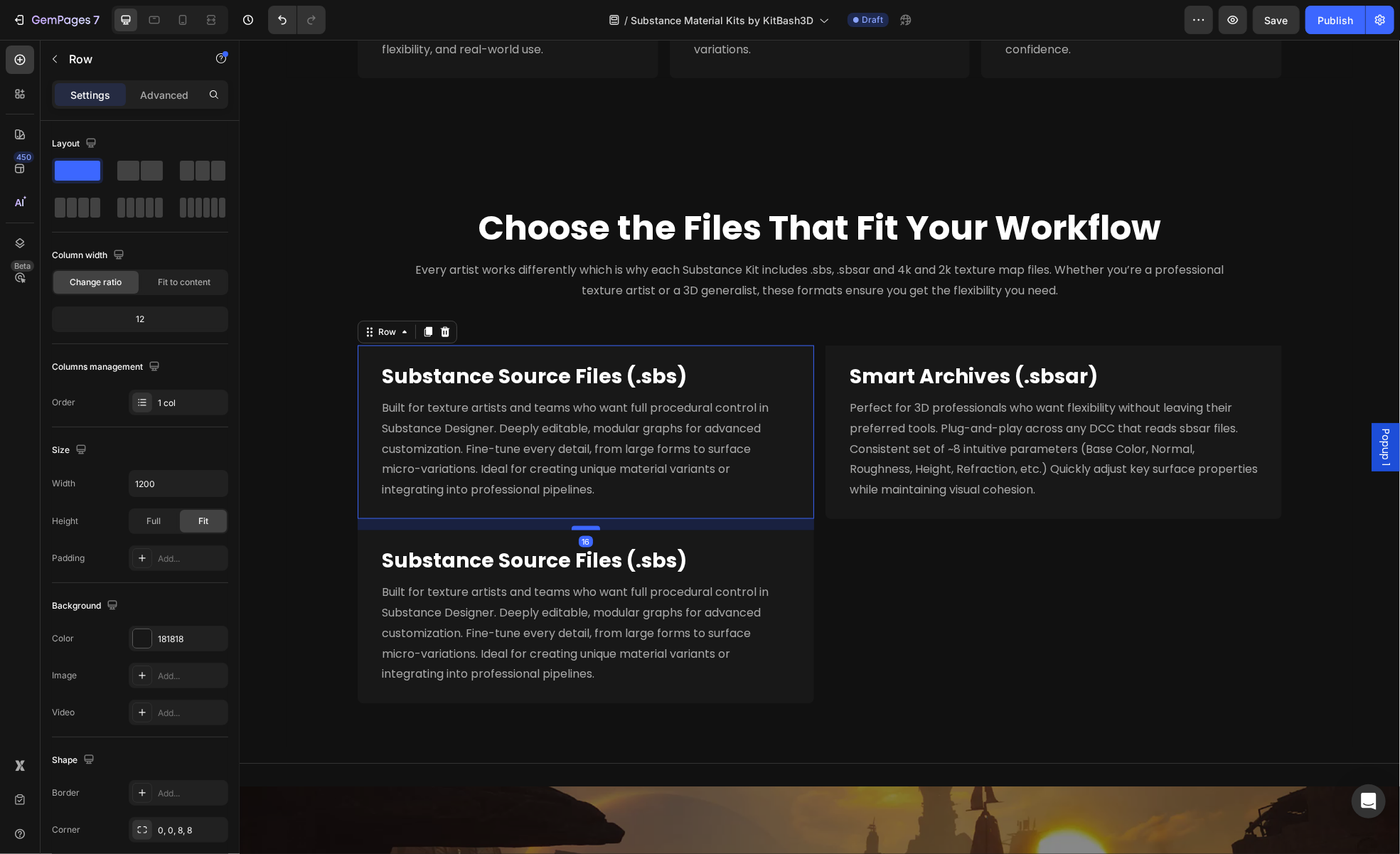
drag, startPoint x: 576, startPoint y: 515, endPoint x: 577, endPoint y: 526, distance: 11.0
click at [577, 526] on div at bounding box center [586, 528] width 29 height 4
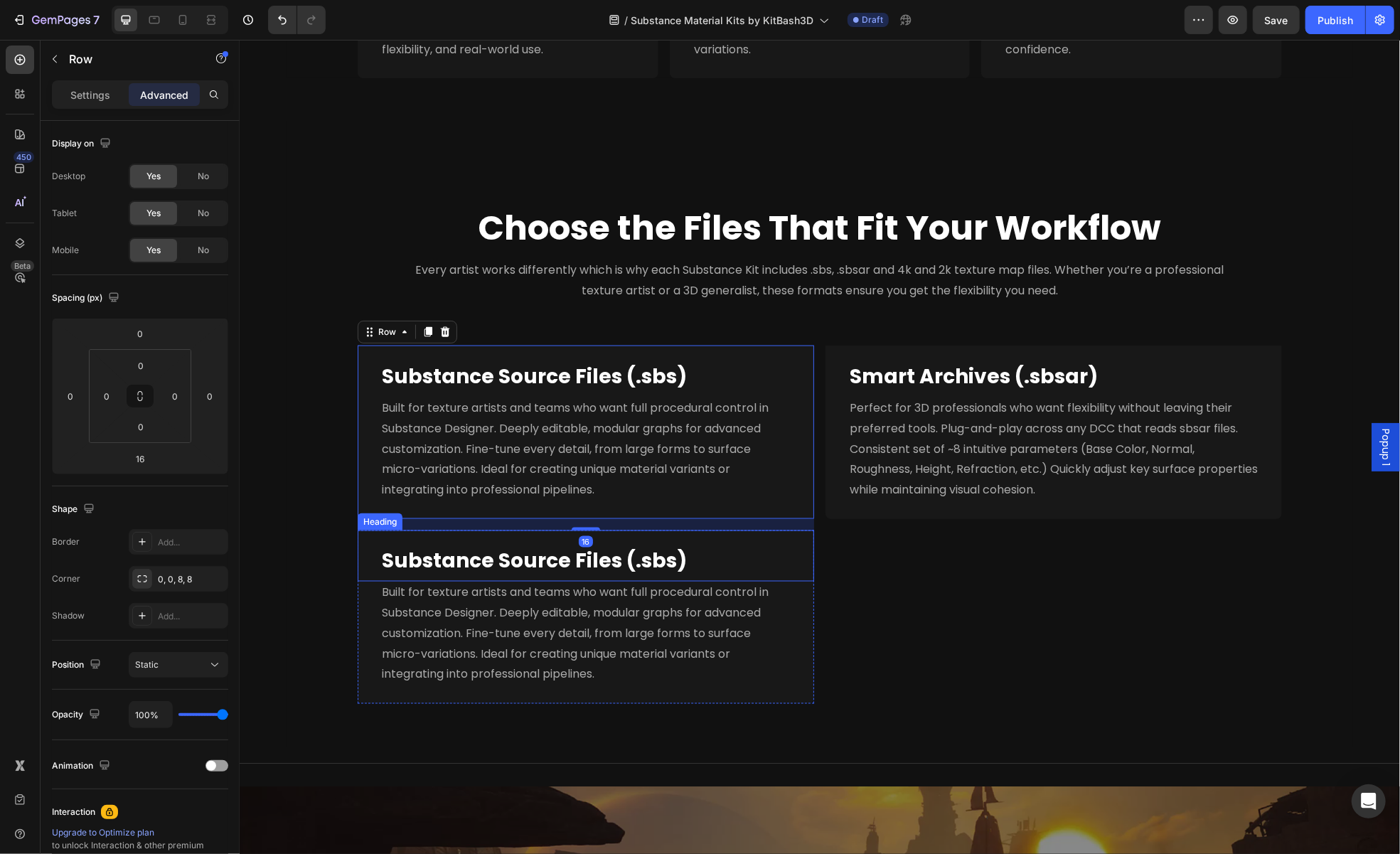
click at [526, 570] on strong "Substance Source Files (.sbs)" at bounding box center [533, 561] width 305 height 28
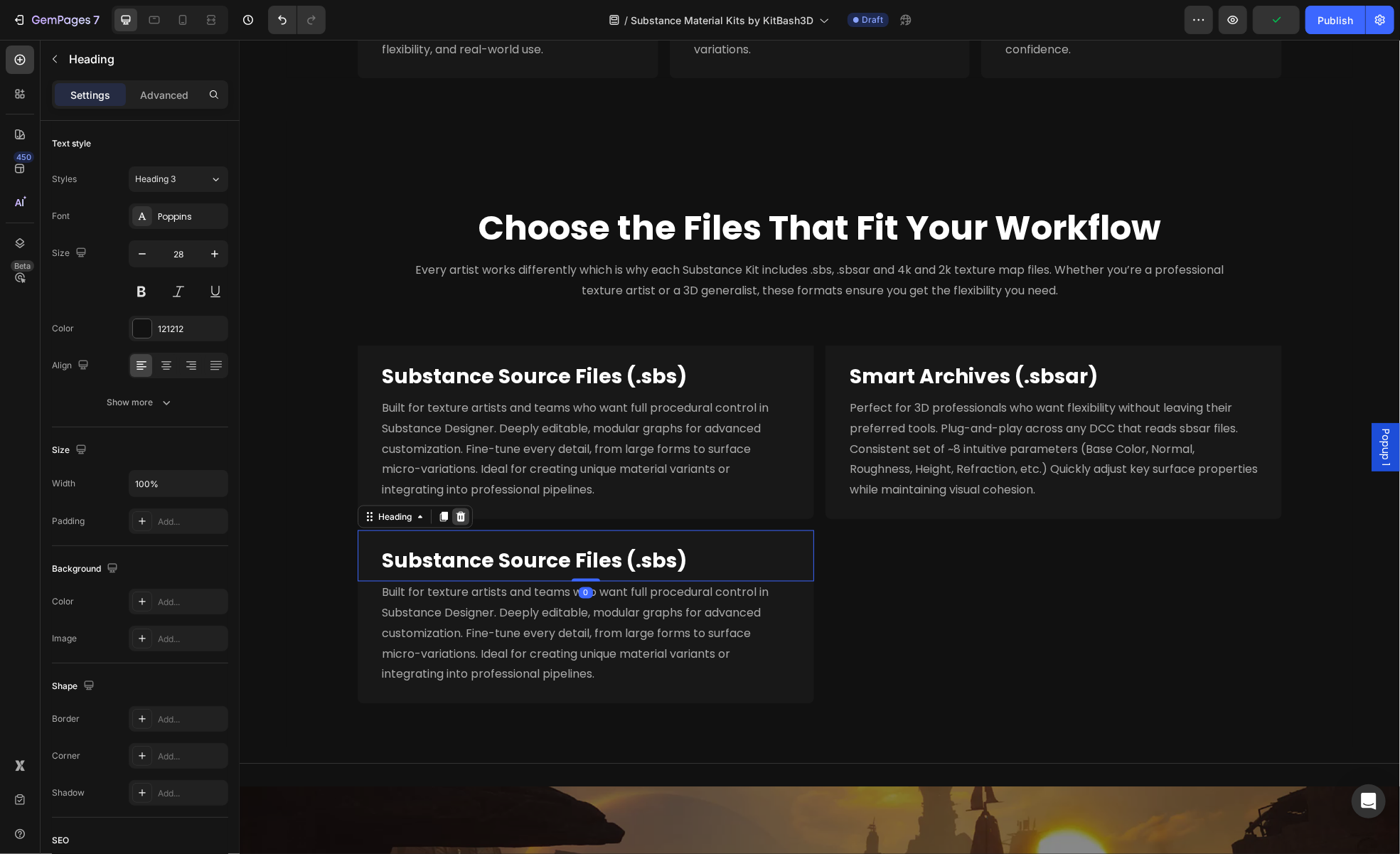
click at [456, 516] on icon at bounding box center [461, 516] width 10 height 10
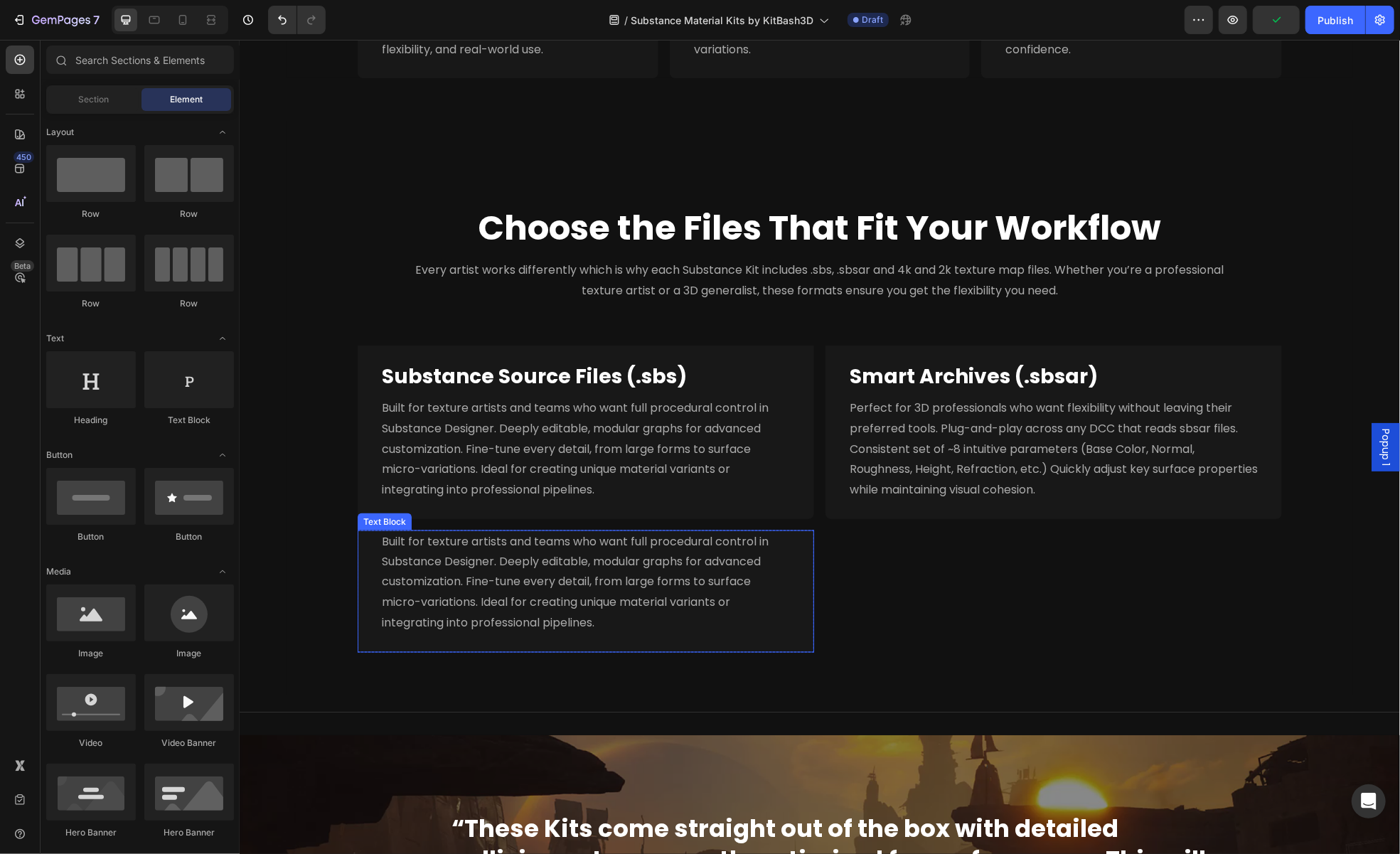
click at [438, 600] on span "Built for texture artists and teams who want full procedural control in Substan…" at bounding box center [574, 582] width 387 height 98
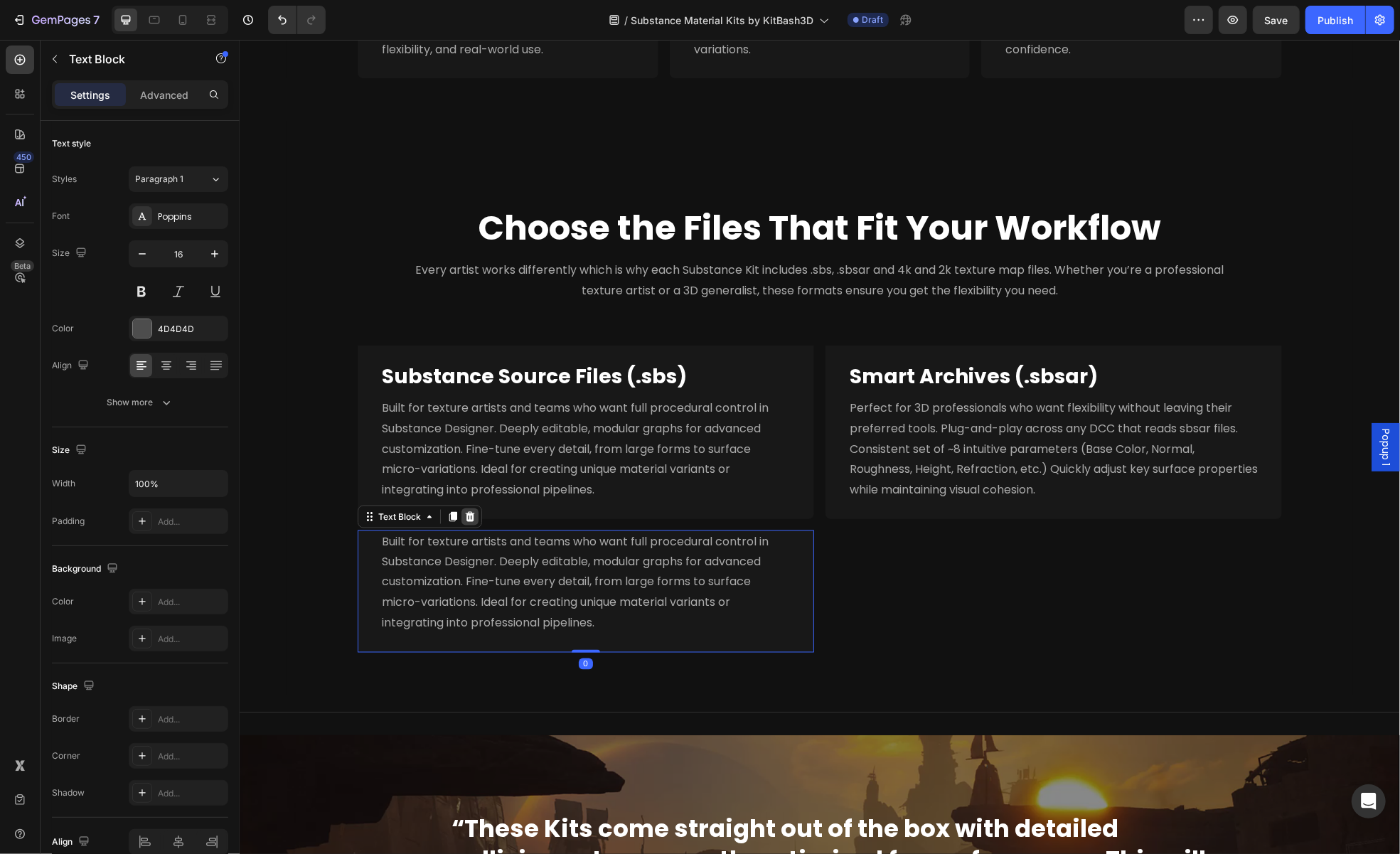
click at [465, 516] on icon at bounding box center [470, 516] width 10 height 10
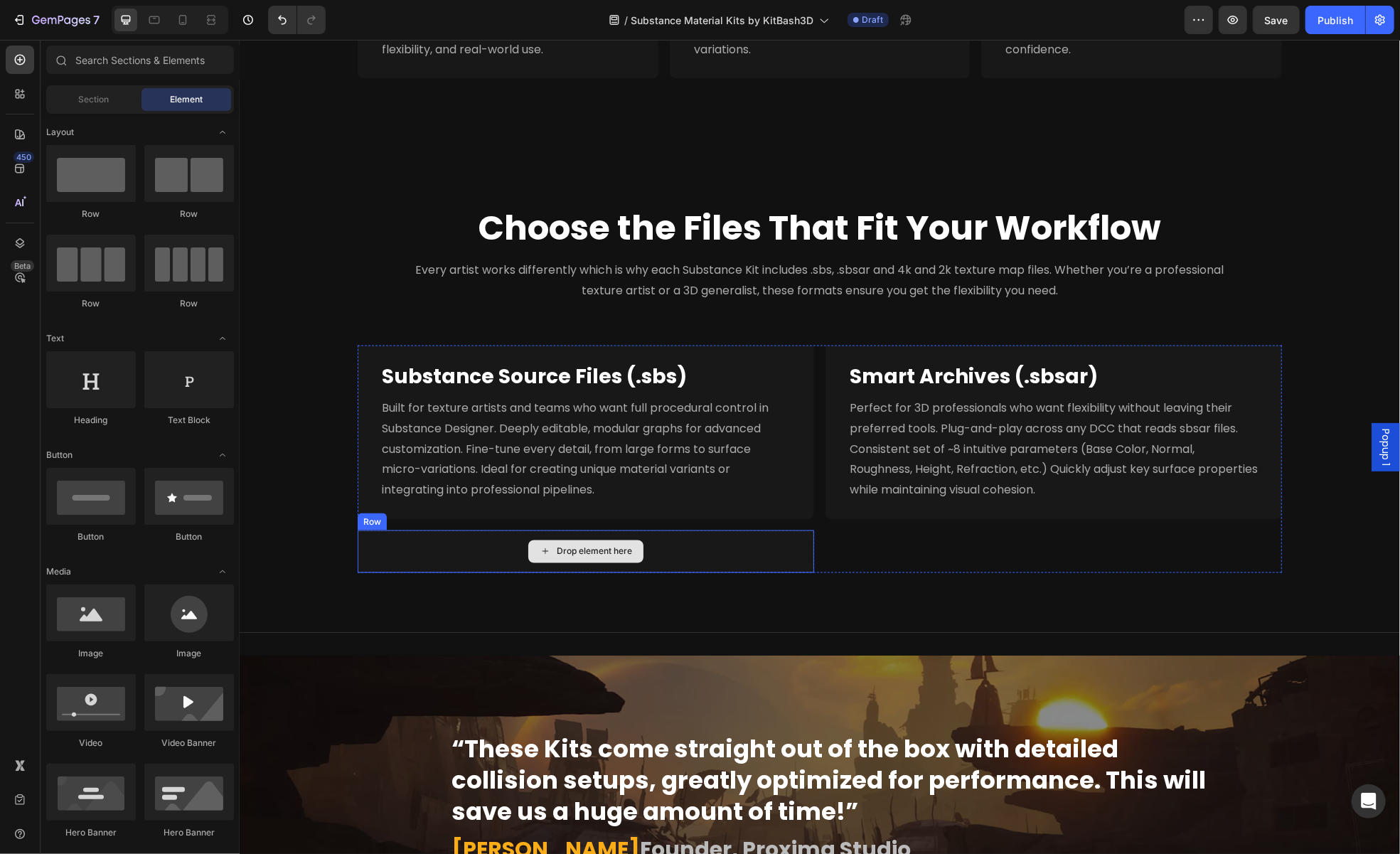
click at [441, 549] on div "Drop element here" at bounding box center [585, 551] width 457 height 42
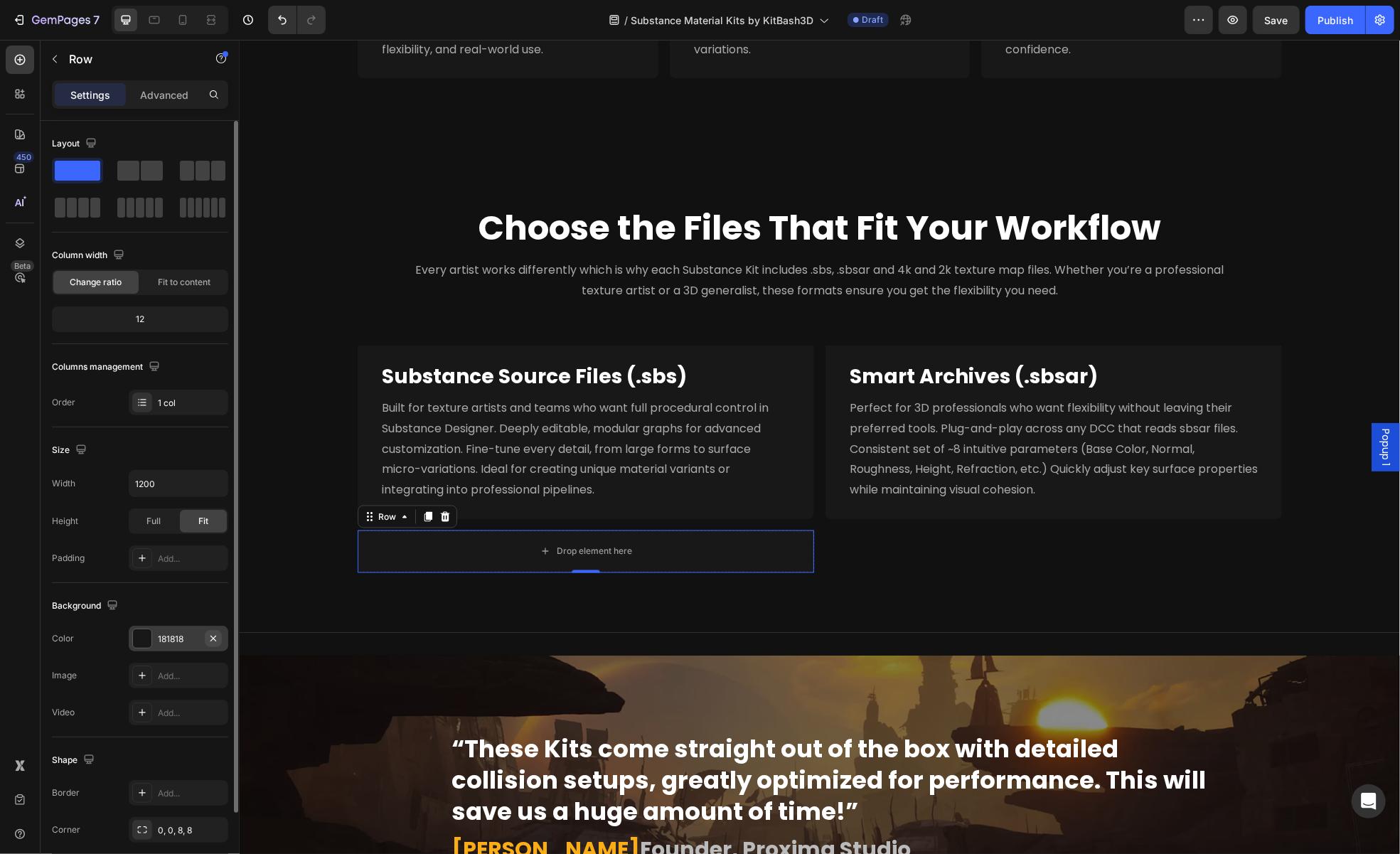
click at [215, 635] on icon "button" at bounding box center [213, 639] width 12 height 12
click at [55, 60] on icon "button" at bounding box center [55, 59] width 12 height 12
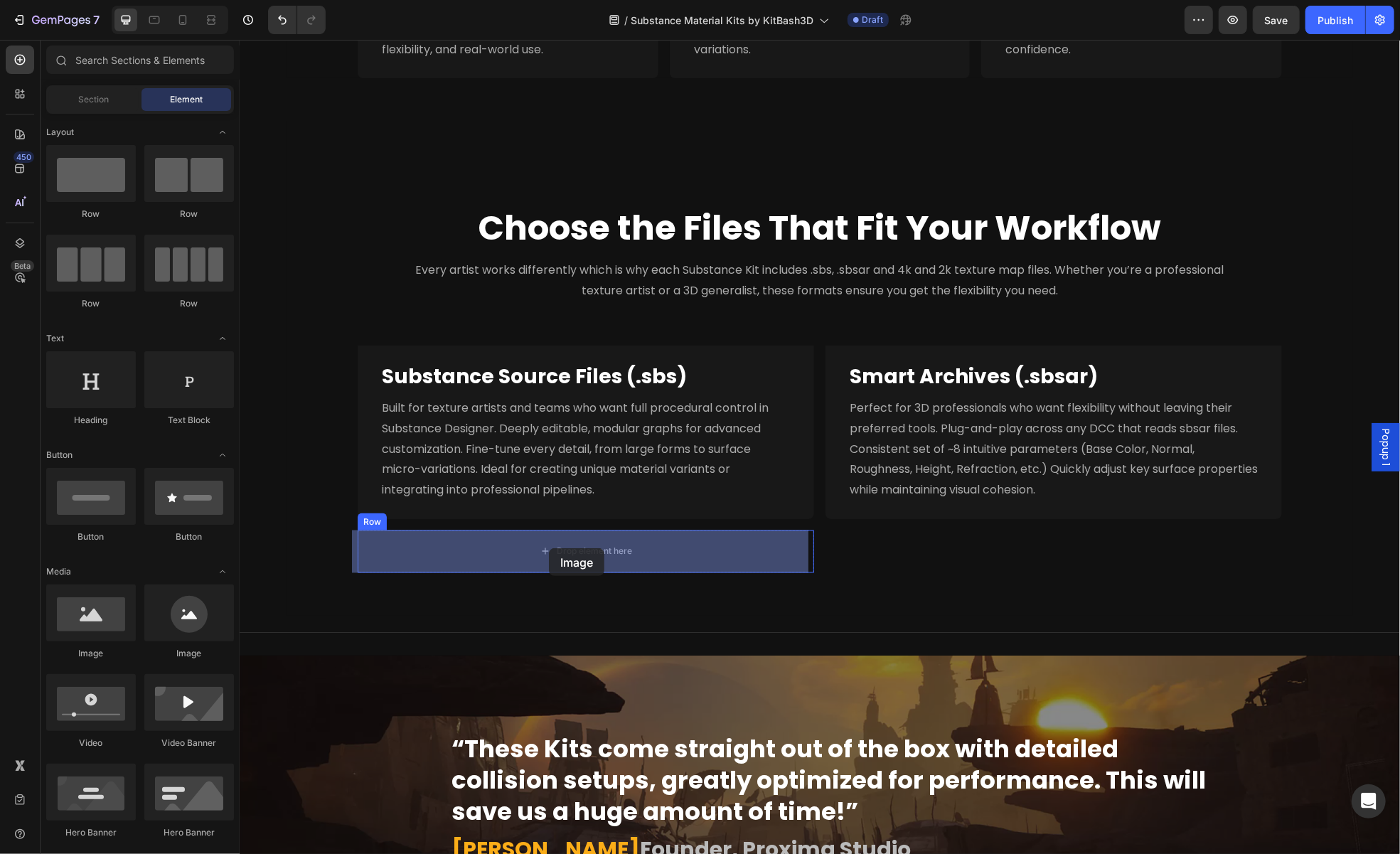
drag, startPoint x: 341, startPoint y: 679, endPoint x: 548, endPoint y: 547, distance: 245.5
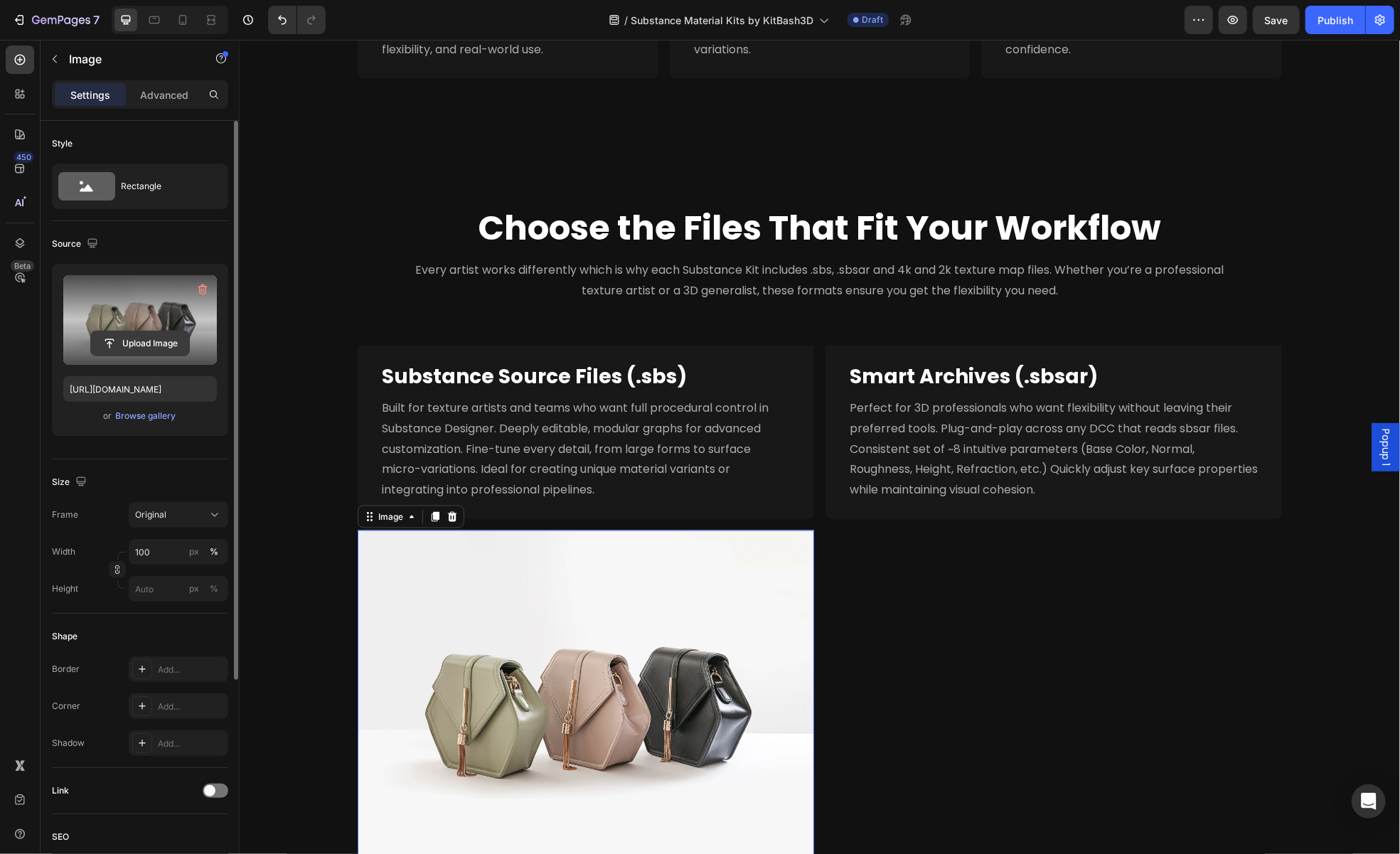
click at [147, 338] on input "file" at bounding box center [140, 343] width 98 height 24
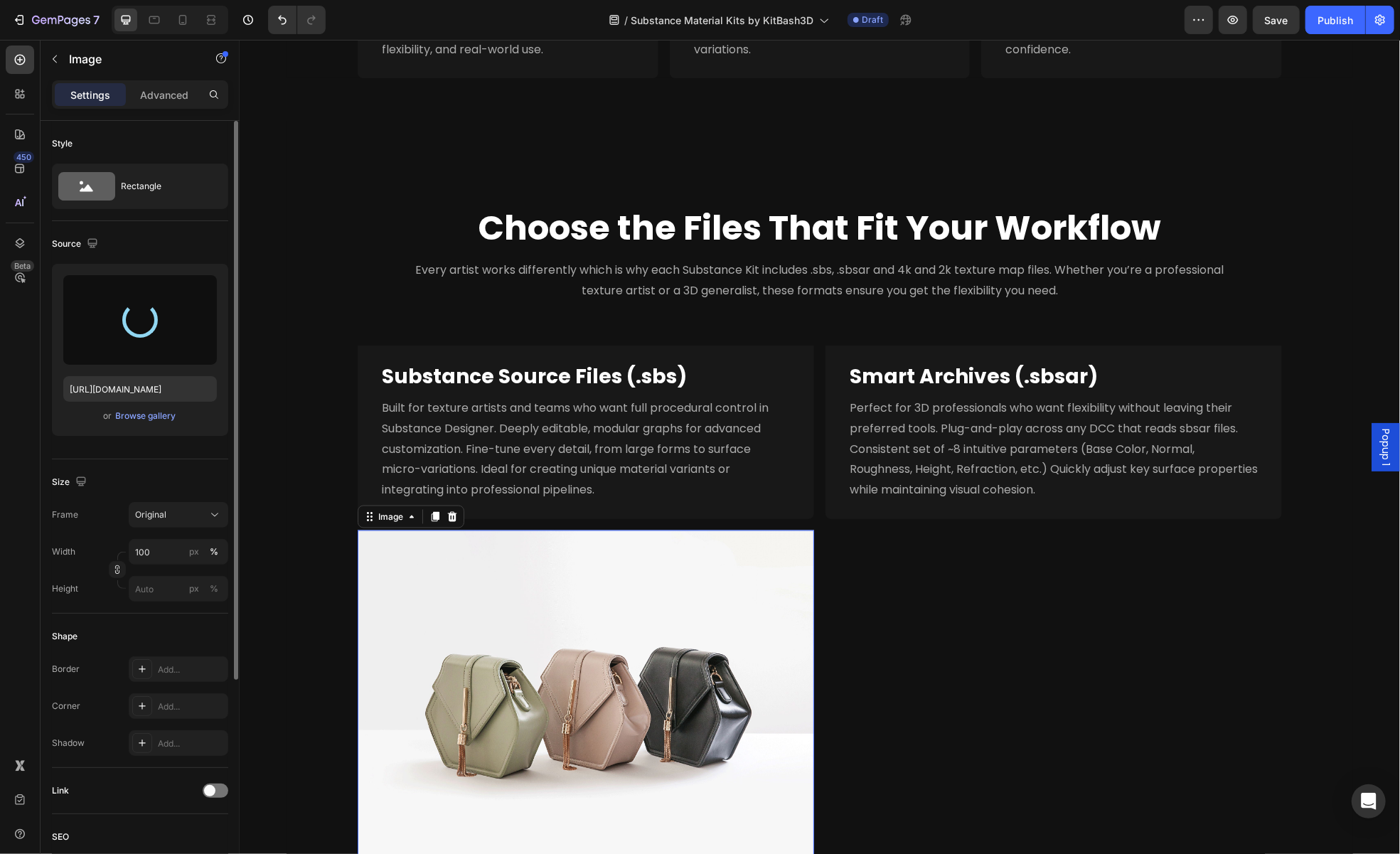
type input "https://cdn.shopify.com/s/files/1/2316/3287/files/gempages_502852452840637384-2…"
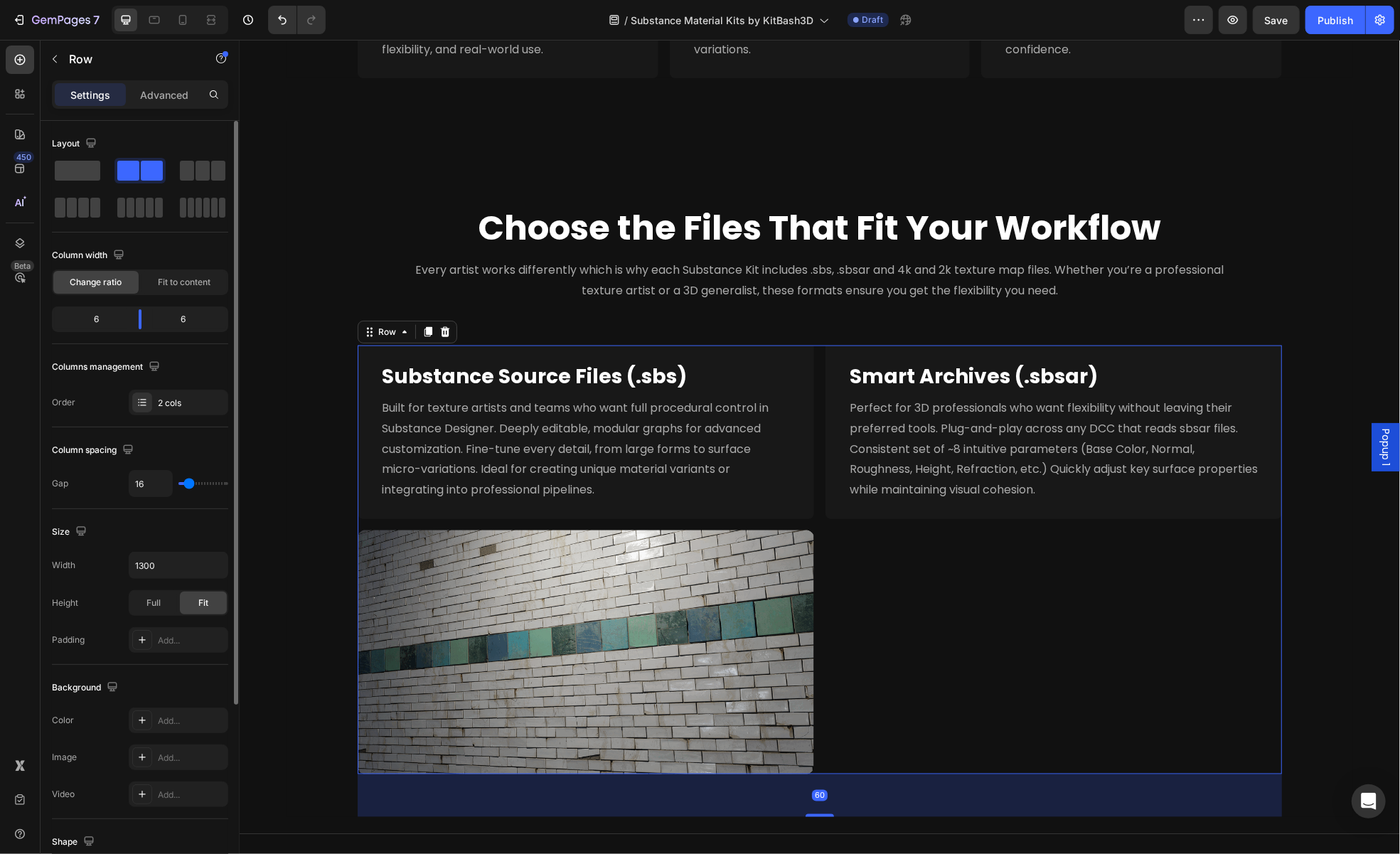
click at [672, 518] on div "⁠⁠⁠⁠⁠⁠⁠ Substance Source Files (.sbs) Heading Built for texture artists and tea…" at bounding box center [585, 560] width 457 height 429
click at [1021, 571] on div "⁠⁠⁠⁠⁠⁠⁠ Smart Archives (.sbsar) Heading Perfect for 3D professionals who want f…" at bounding box center [1053, 560] width 457 height 429
click at [830, 349] on div "⁠⁠⁠⁠⁠⁠⁠ Smart Archives (.sbsar) Heading" at bounding box center [1053, 370] width 457 height 51
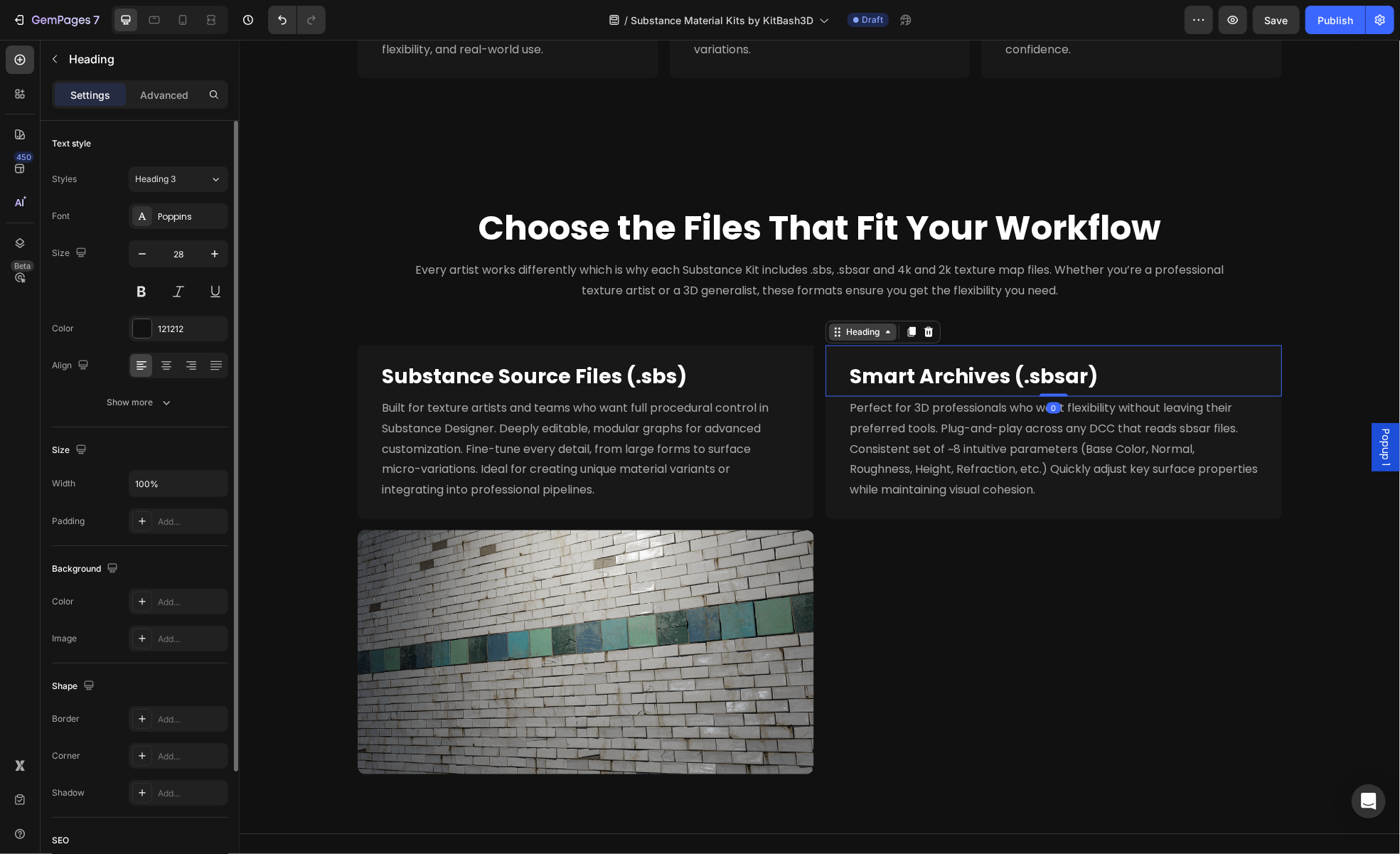
click at [832, 336] on icon at bounding box center [838, 332] width 12 height 12
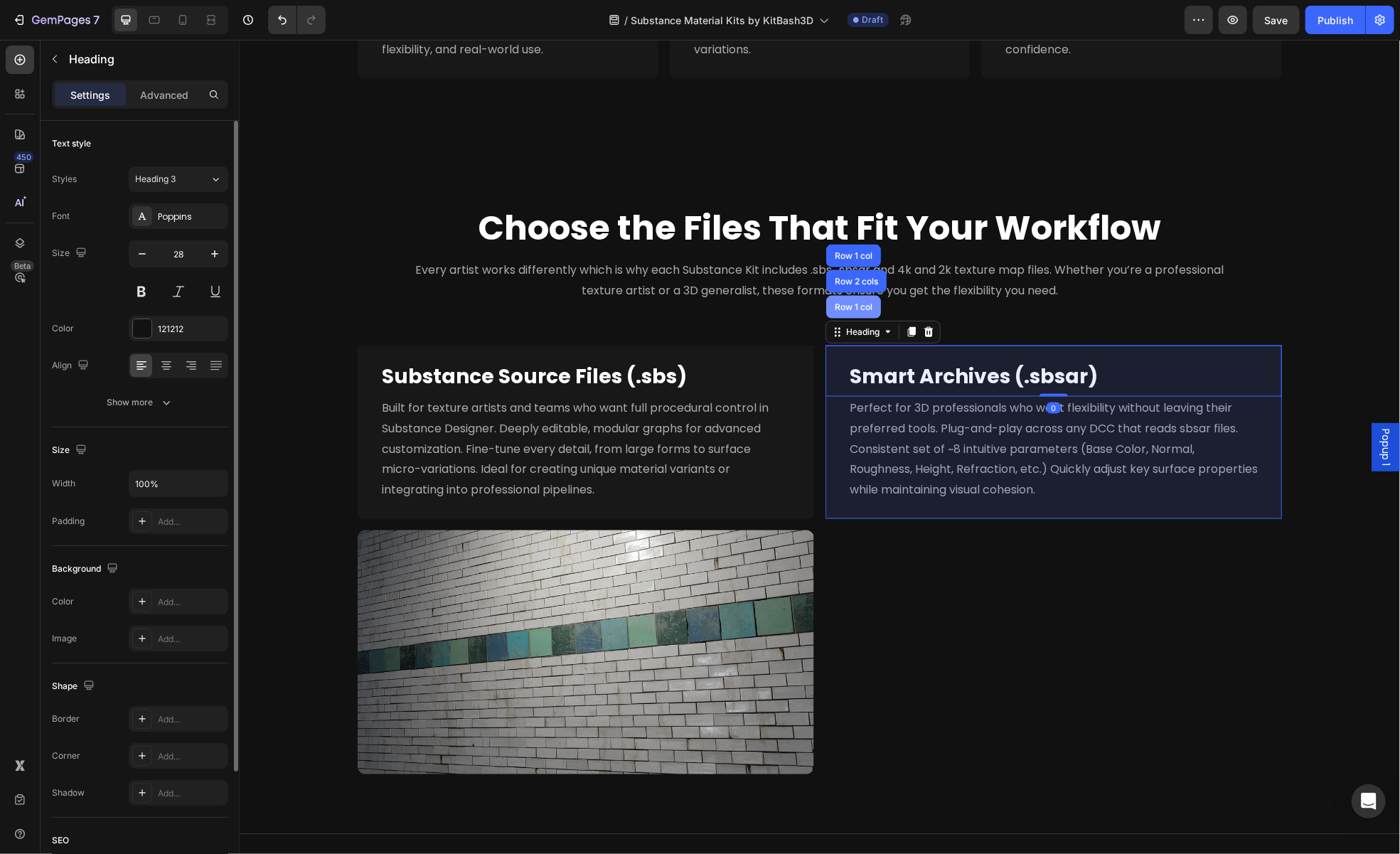
click at [843, 313] on div "Row 1 col" at bounding box center [853, 307] width 55 height 23
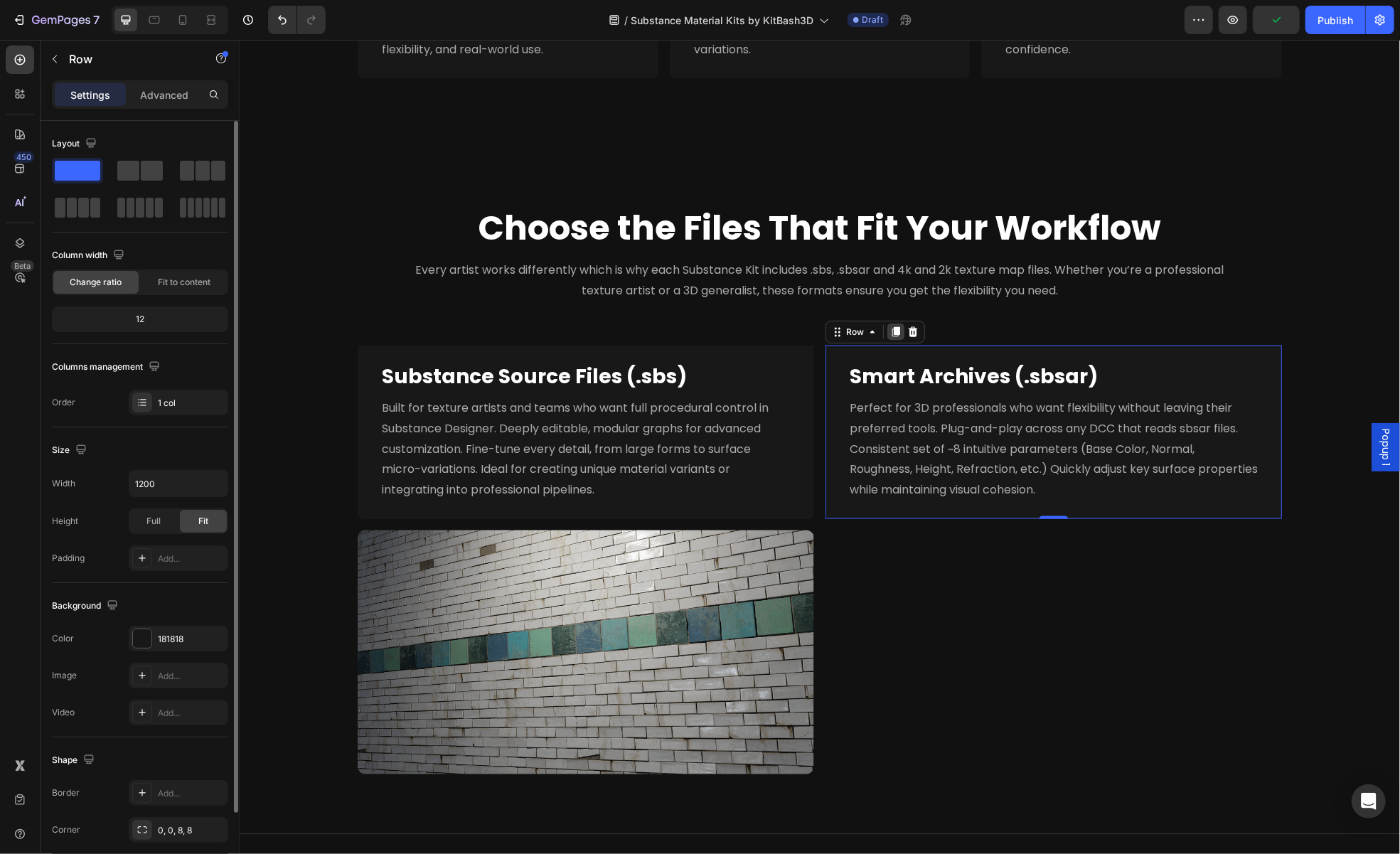
click at [891, 328] on icon at bounding box center [895, 331] width 8 height 10
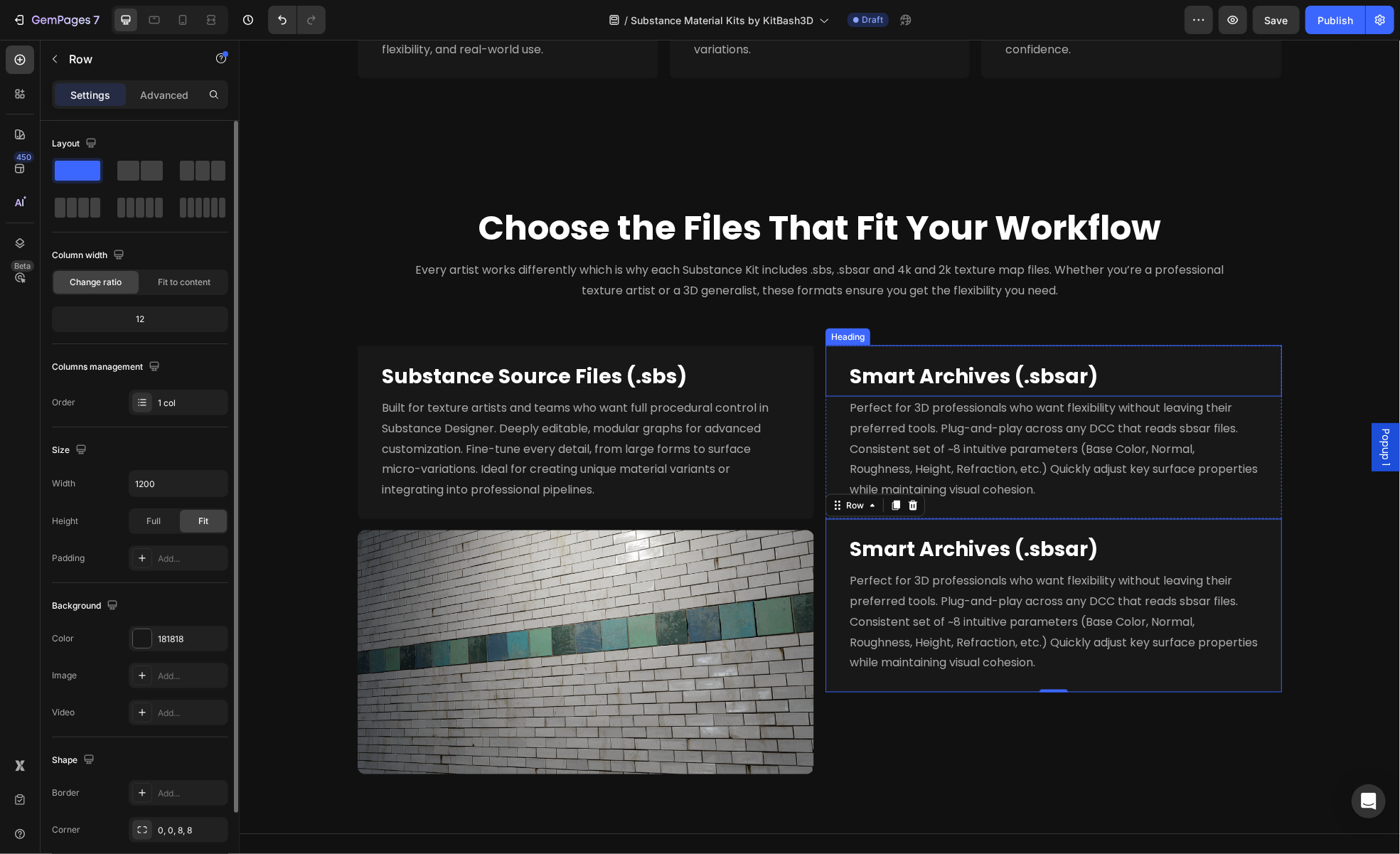
click at [848, 332] on div "Heading" at bounding box center [847, 336] width 39 height 13
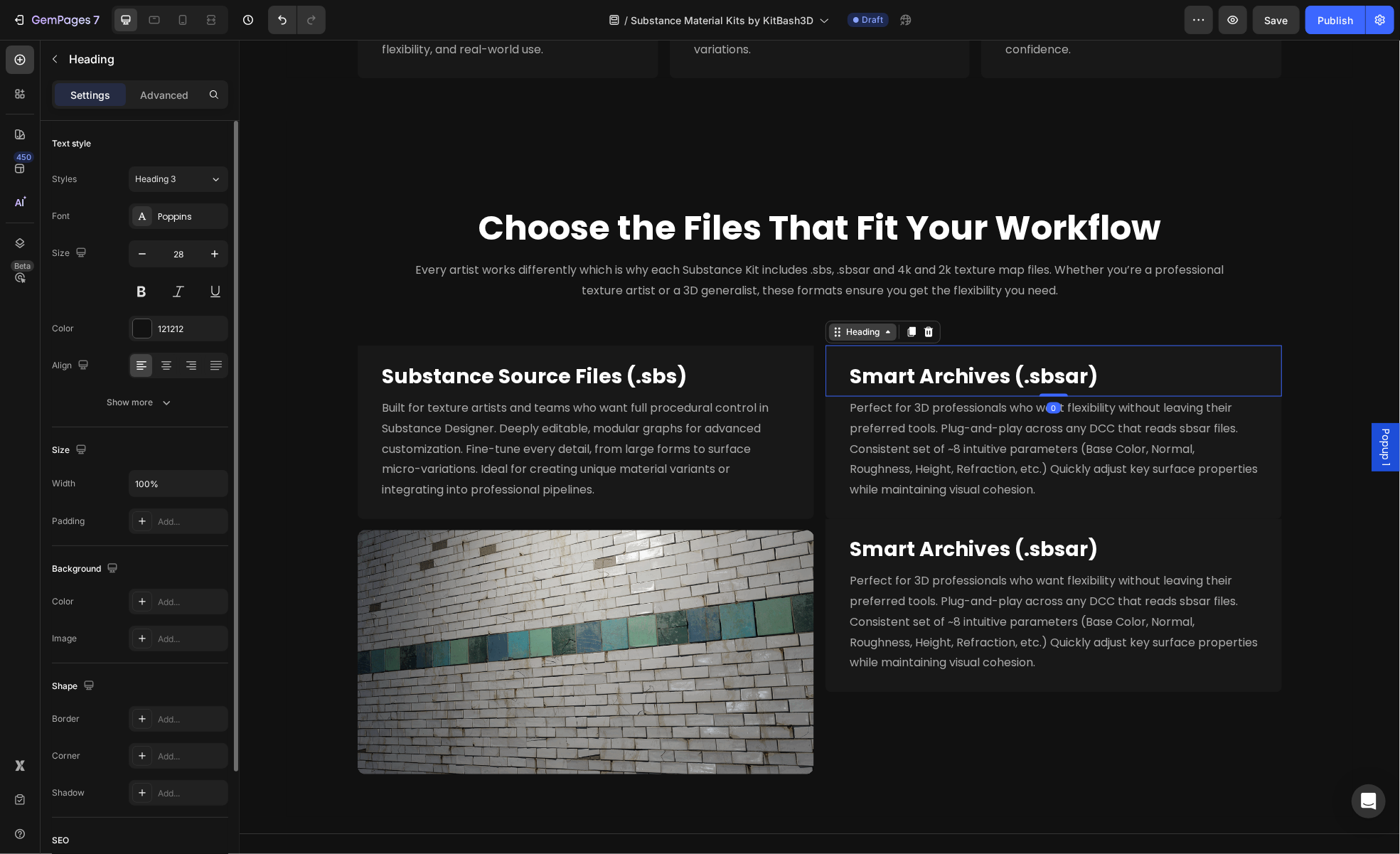
click at [869, 338] on div "Heading" at bounding box center [862, 331] width 39 height 13
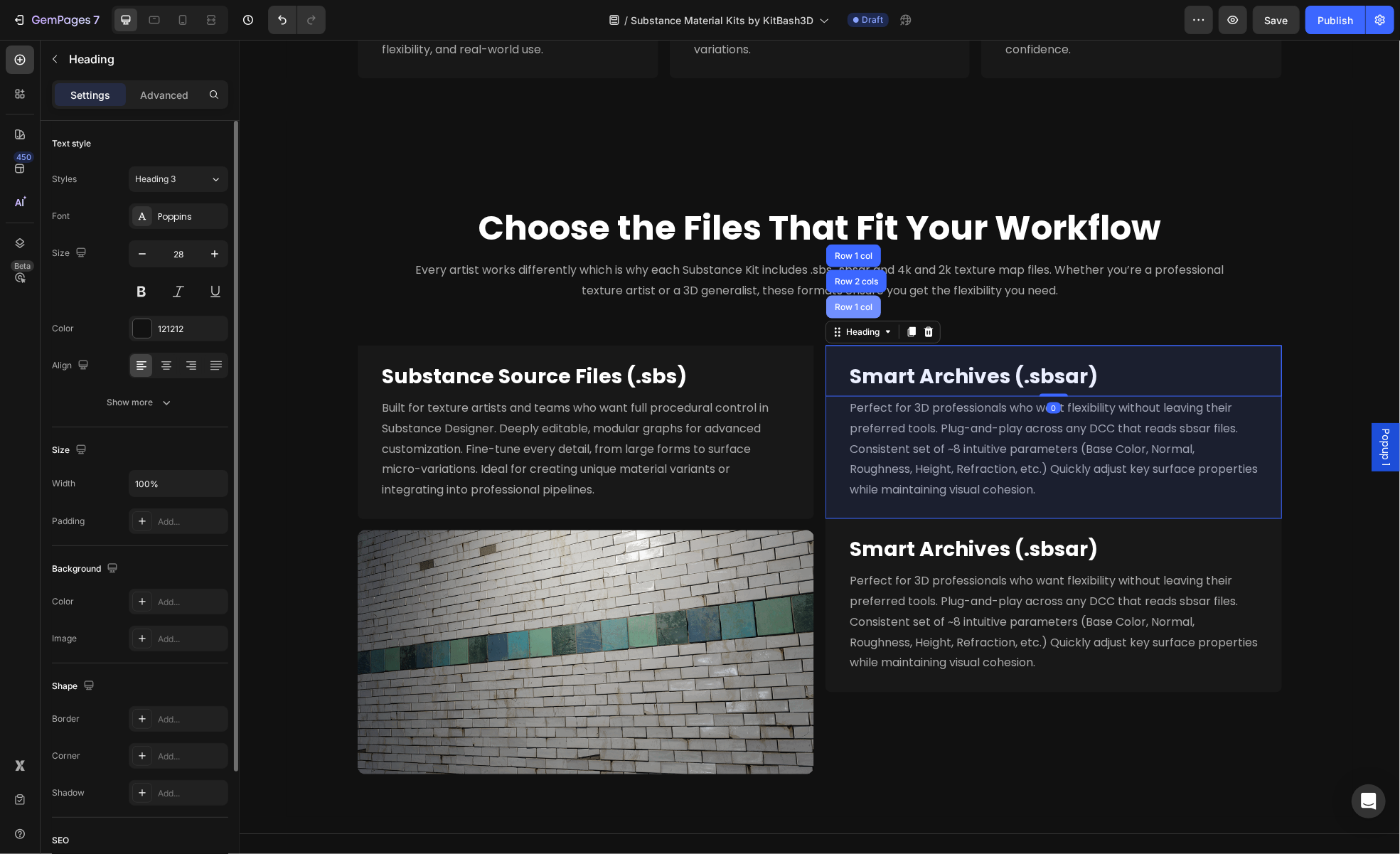
click at [856, 310] on div "Row 1 col" at bounding box center [853, 307] width 55 height 23
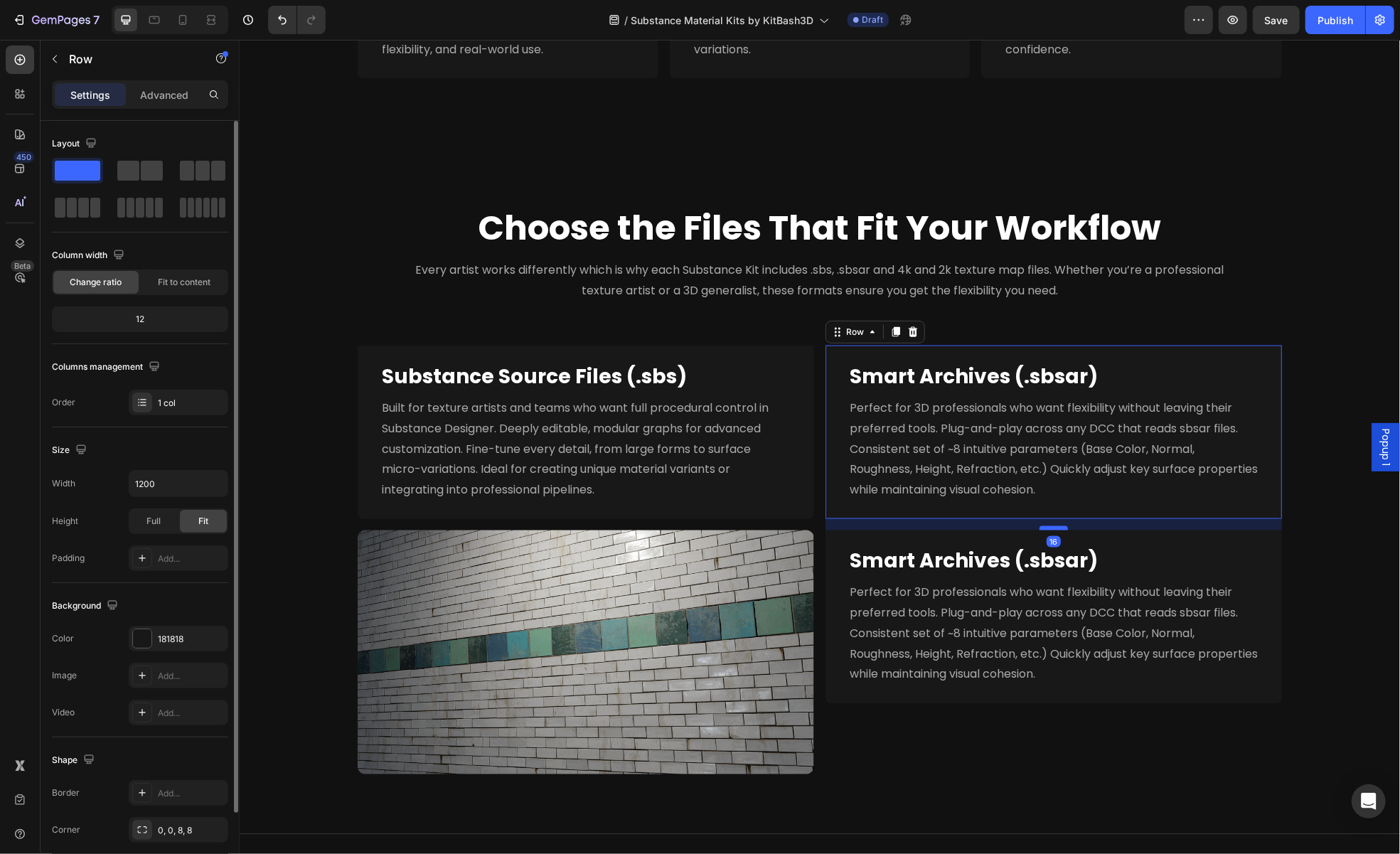
drag, startPoint x: 1045, startPoint y: 516, endPoint x: 1044, endPoint y: 528, distance: 12.0
click at [1044, 528] on div at bounding box center [1053, 528] width 29 height 4
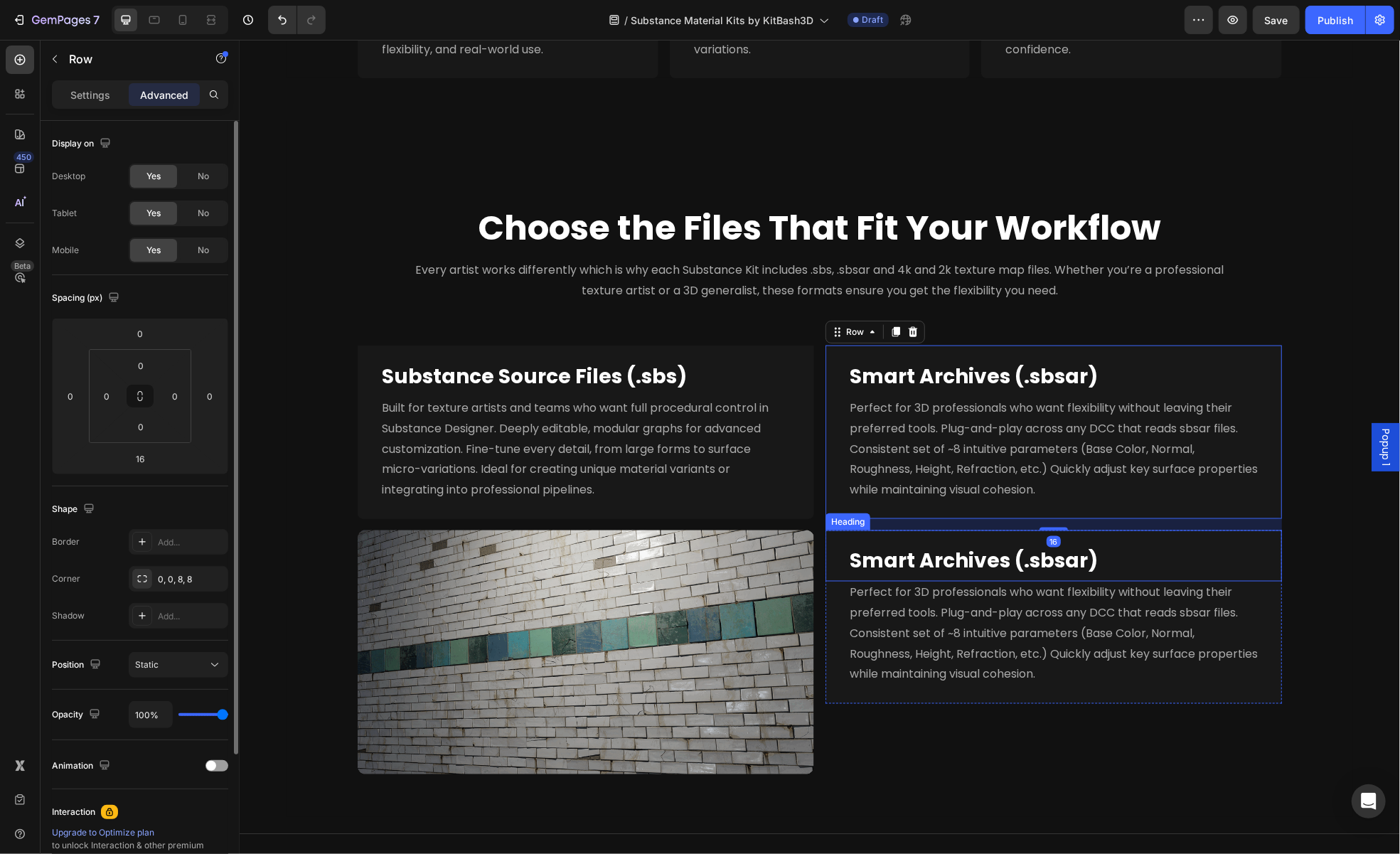
click at [825, 544] on div "Smart Archives (.sbsar) Heading" at bounding box center [1053, 555] width 457 height 51
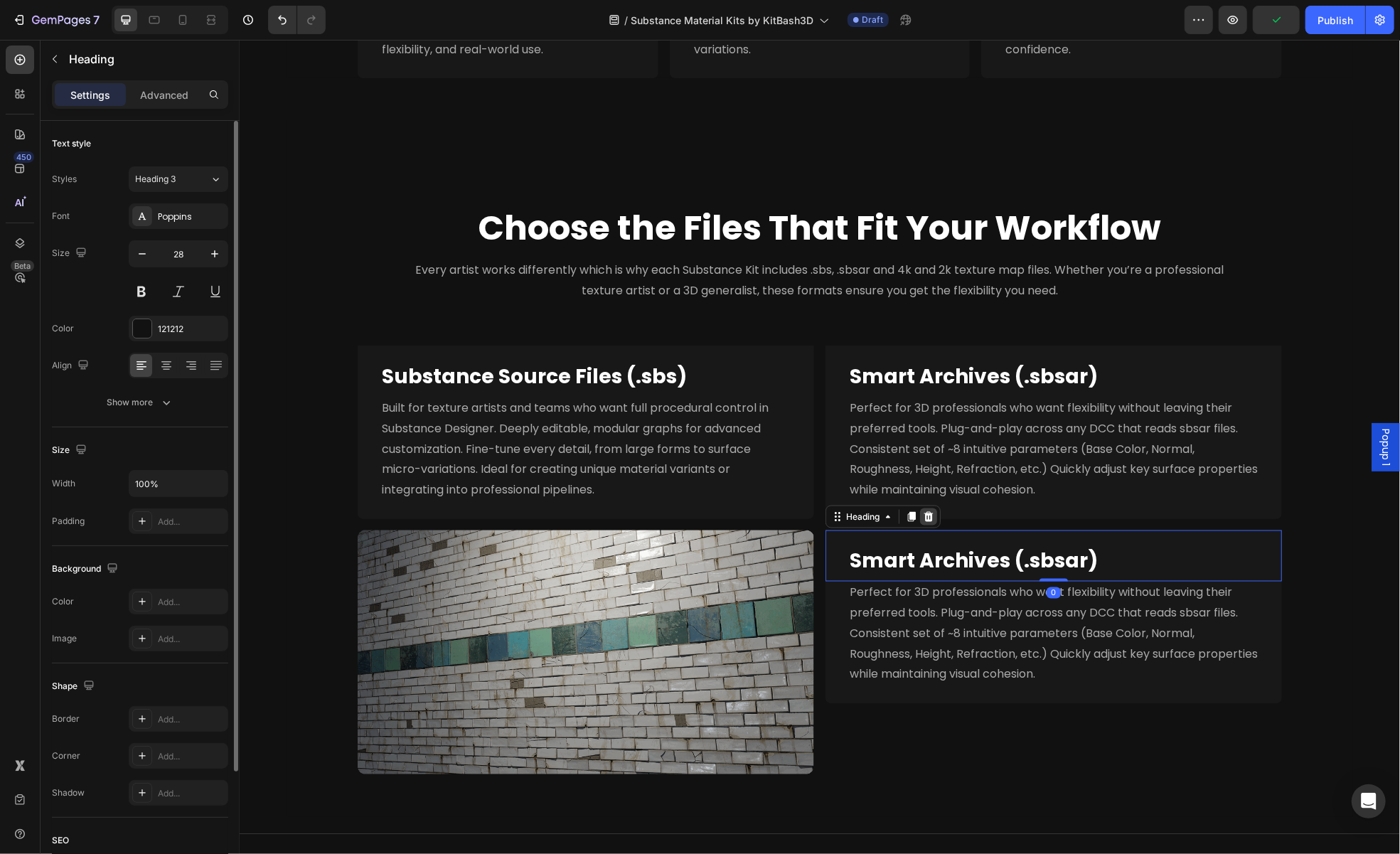
click at [930, 519] on div at bounding box center [928, 516] width 17 height 17
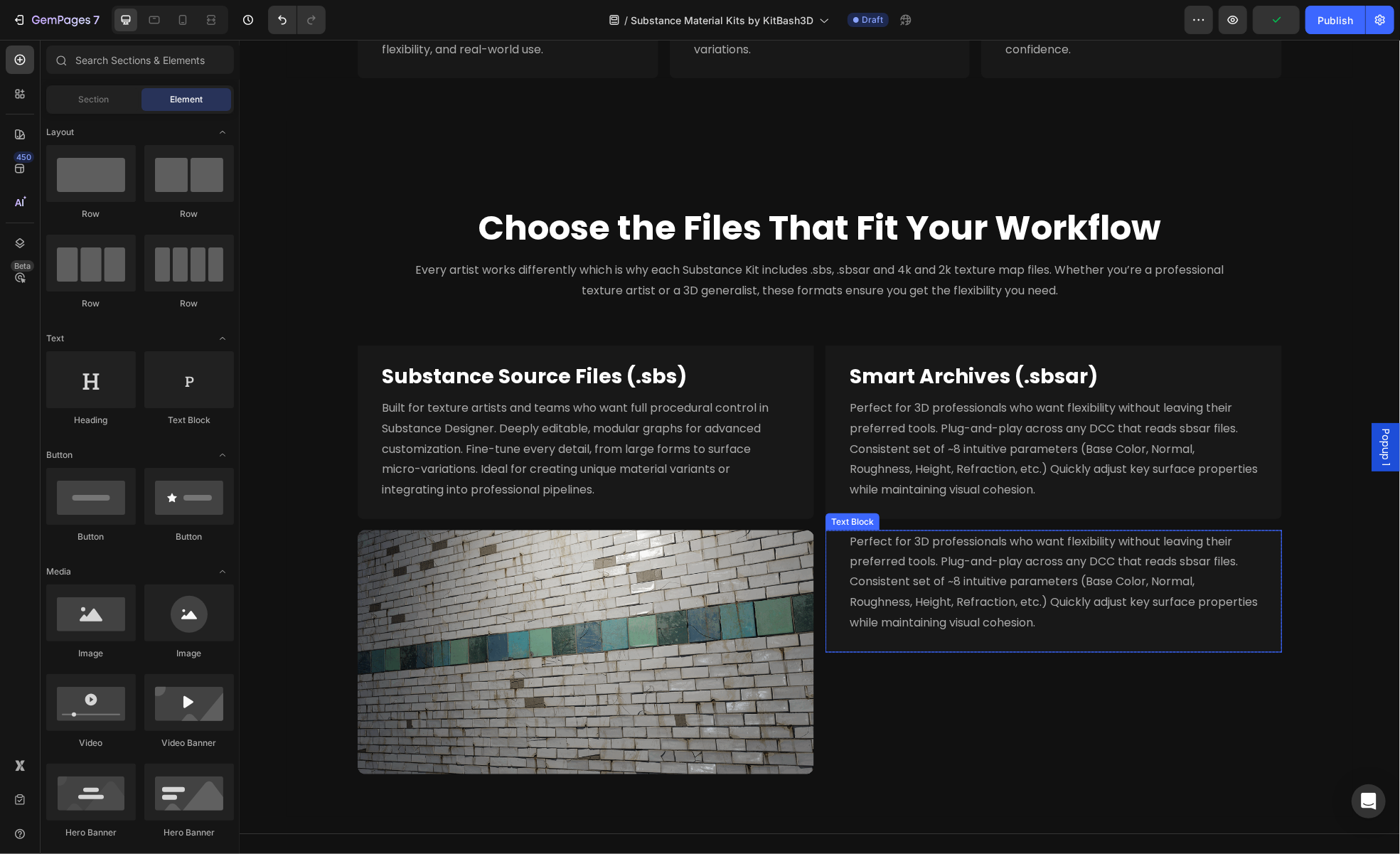
click at [875, 590] on p "Perfect for 3D professionals who want flexibility without leaving their preferr…" at bounding box center [1053, 582] width 408 height 102
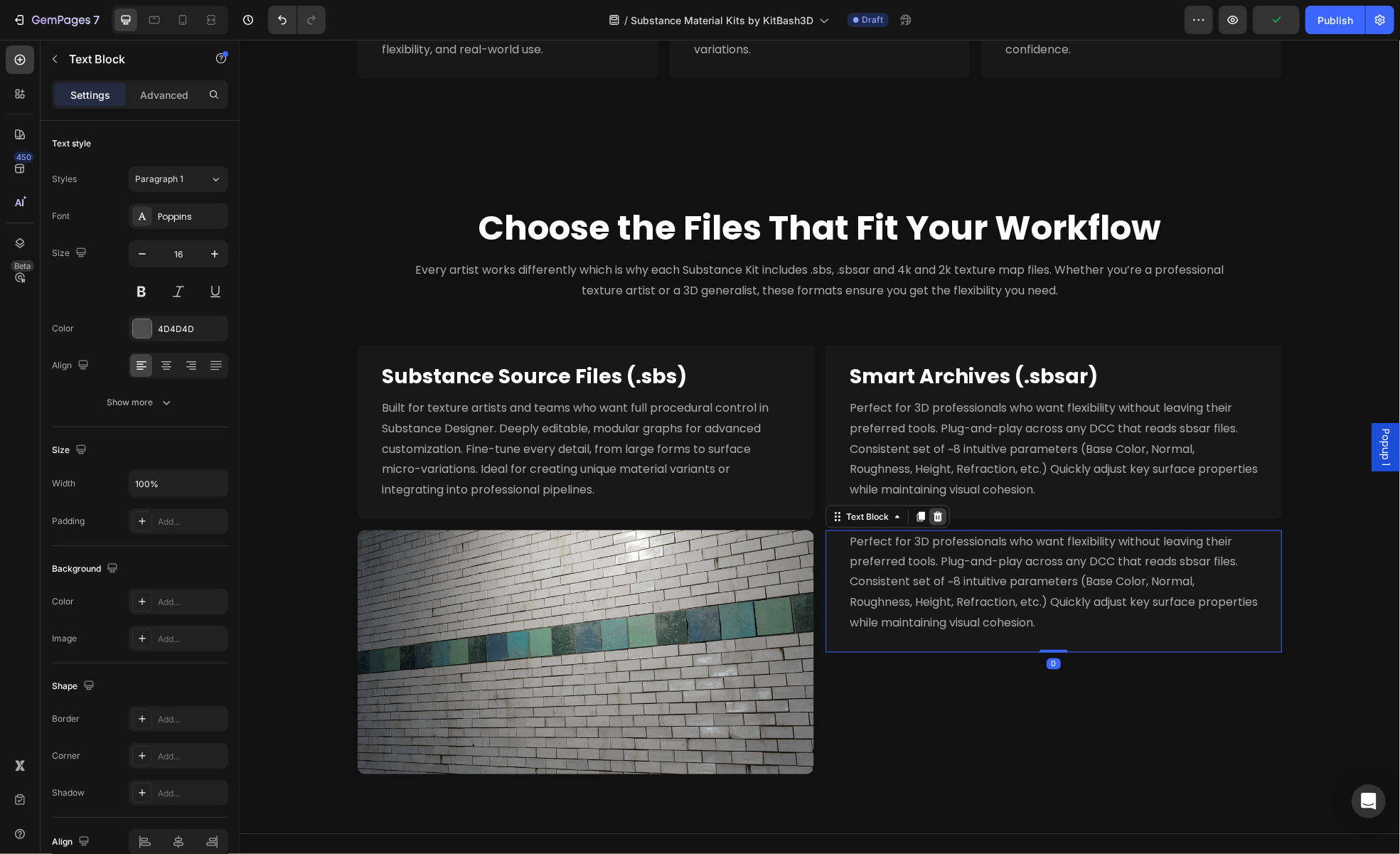
click at [932, 522] on div at bounding box center [938, 516] width 17 height 17
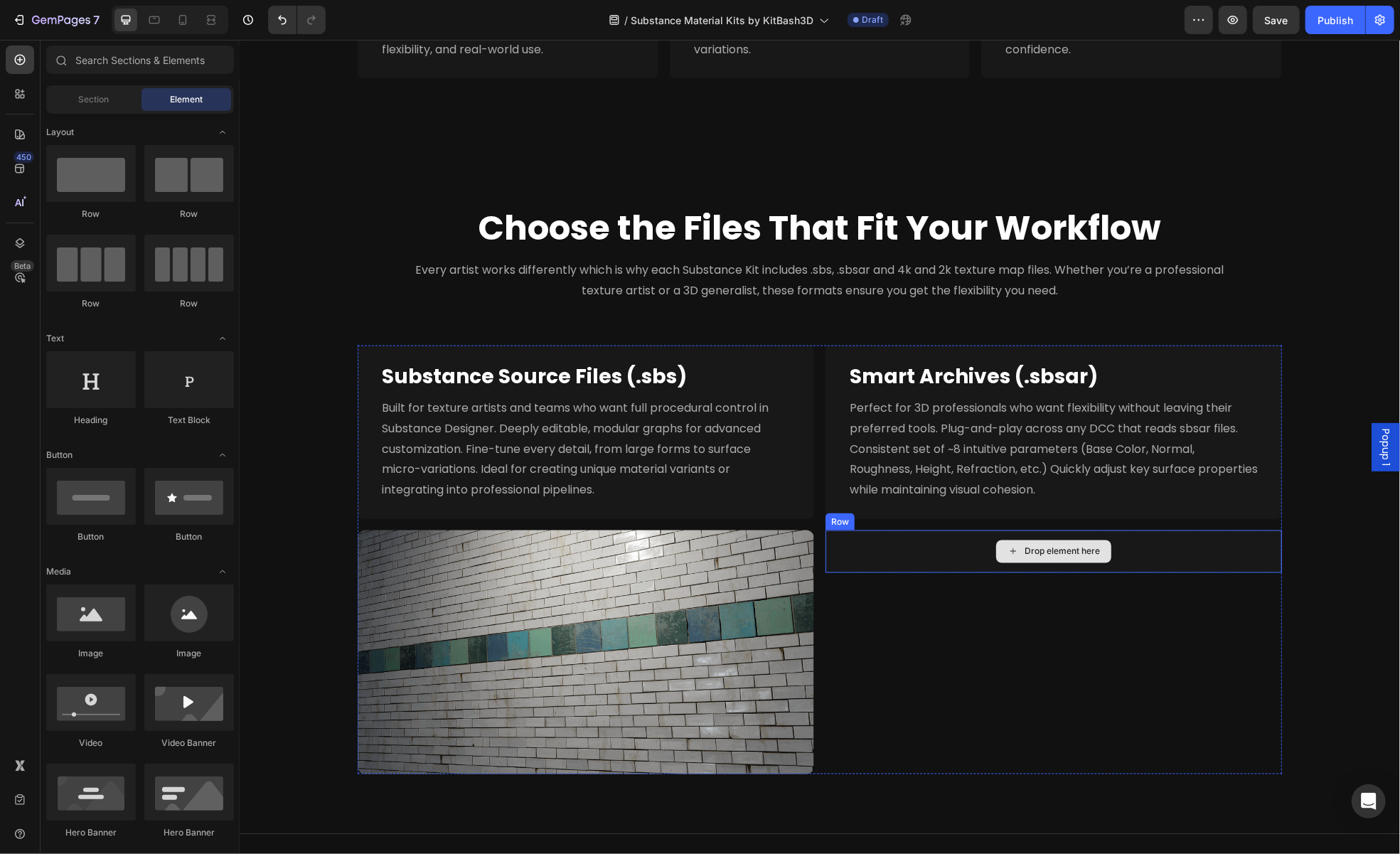
click at [891, 551] on div "Drop element here" at bounding box center [1053, 551] width 457 height 42
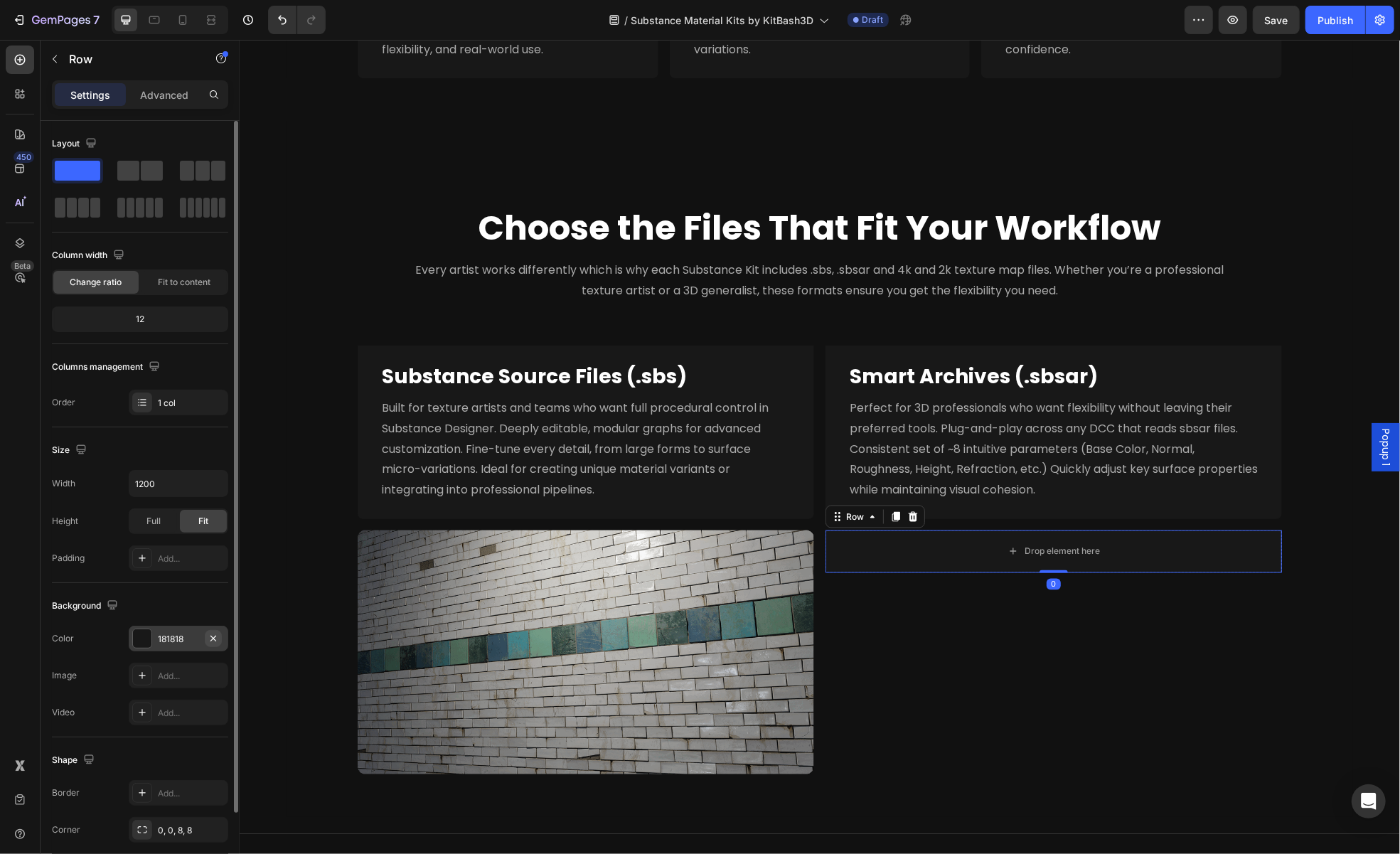
click at [211, 633] on icon "button" at bounding box center [213, 639] width 12 height 12
click at [1024, 555] on div "Drop element here" at bounding box center [1062, 551] width 75 height 12
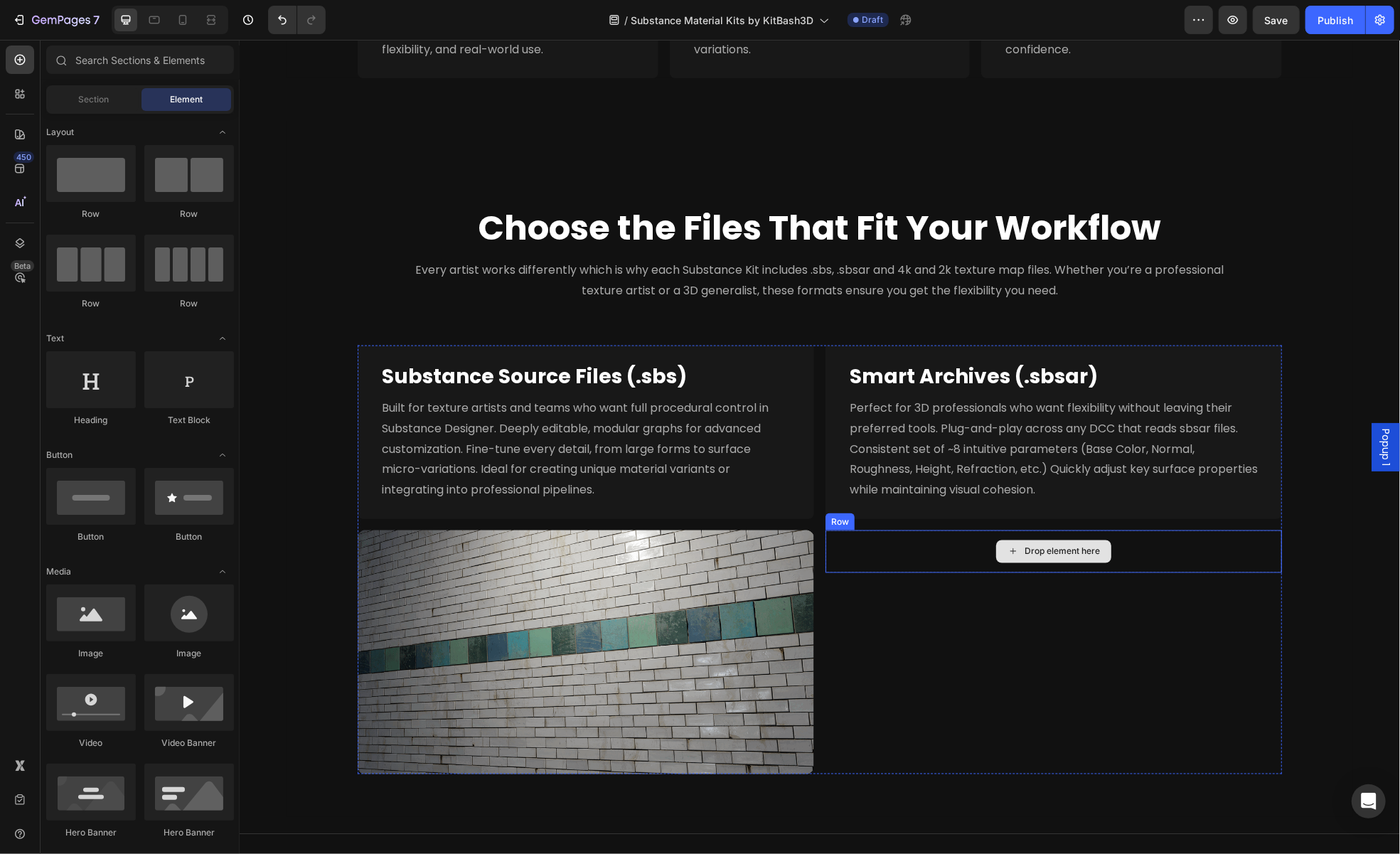
click at [1038, 552] on div "Drop element here" at bounding box center [1062, 551] width 75 height 12
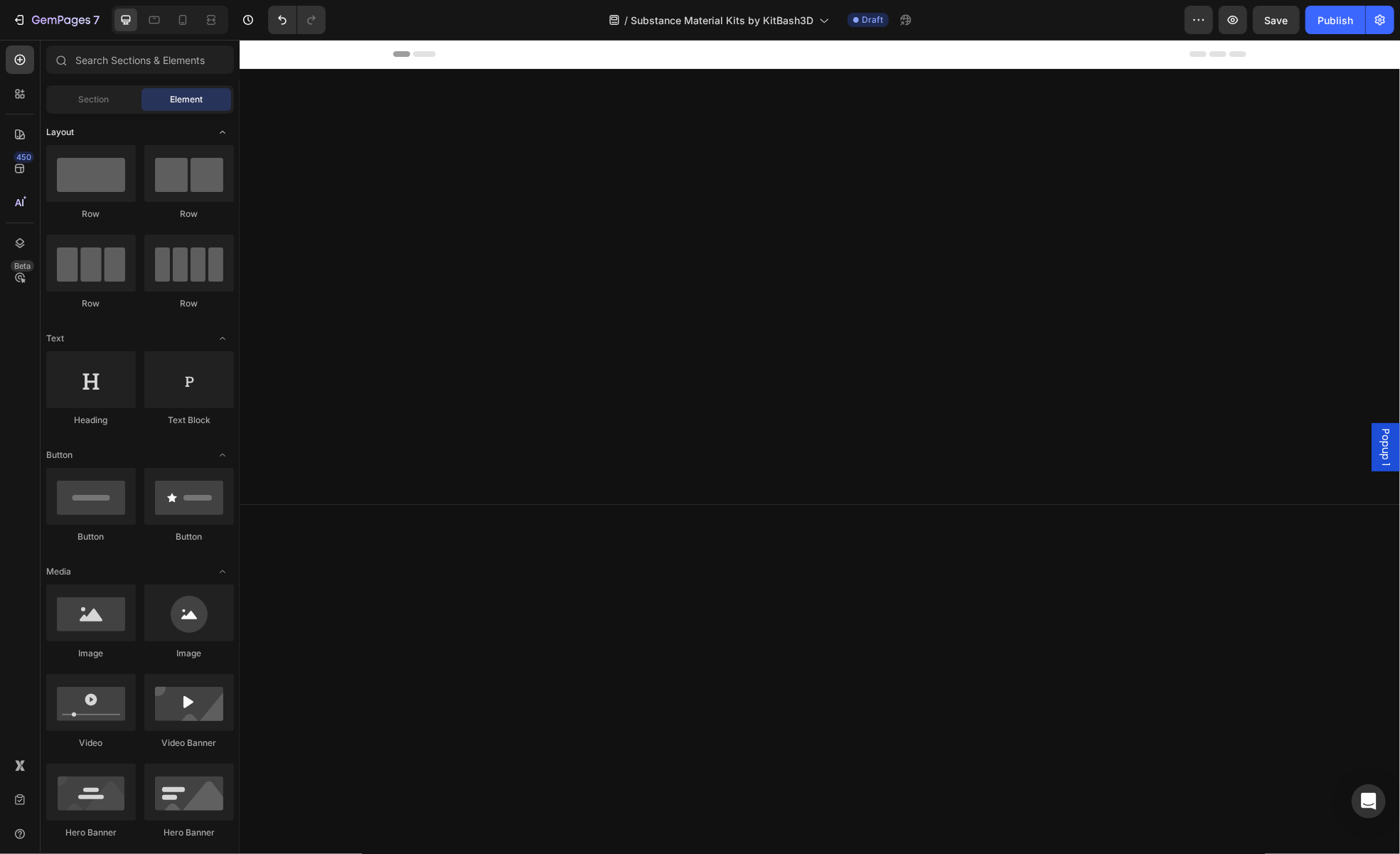
scroll to position [1595, 0]
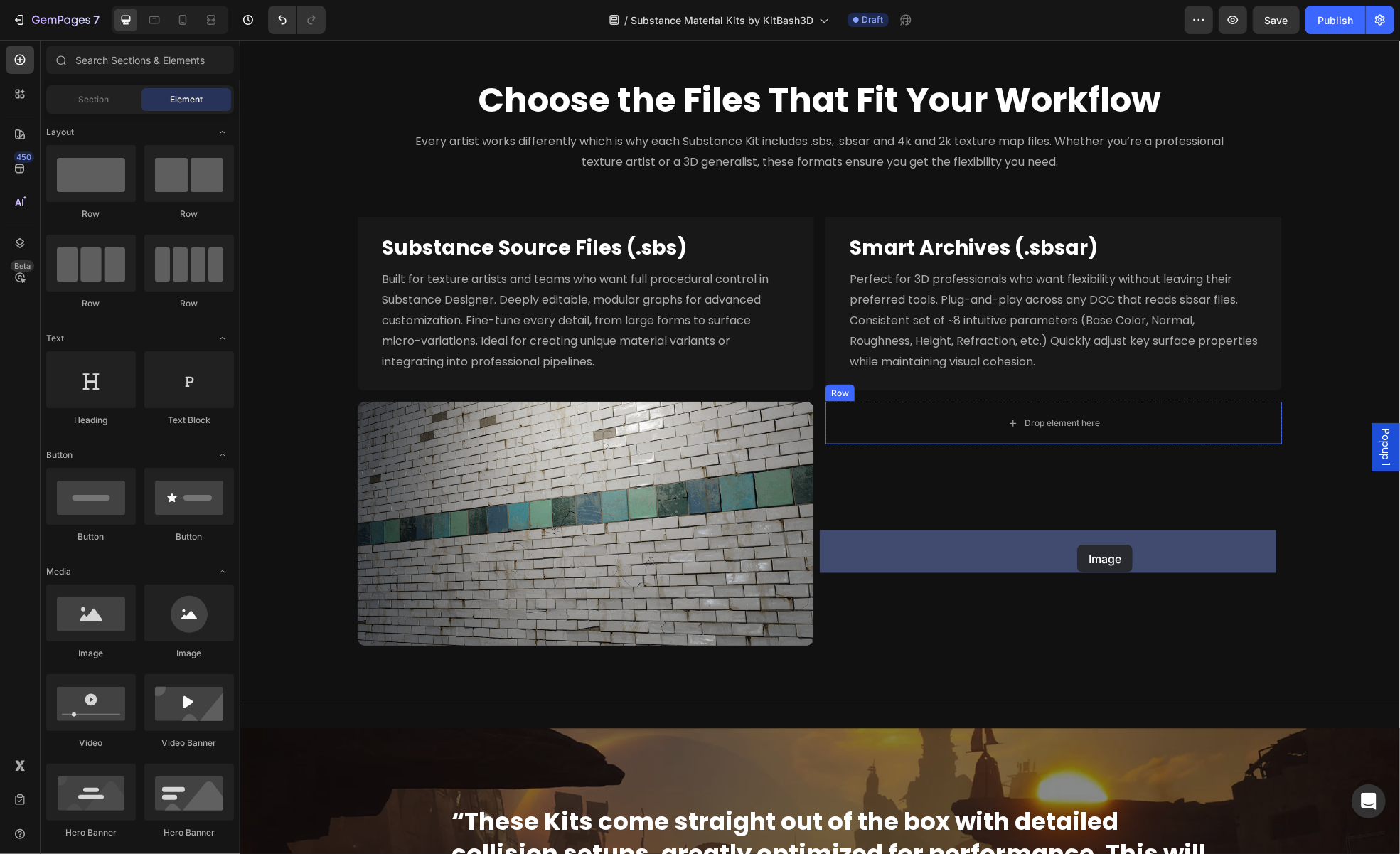
drag, startPoint x: 339, startPoint y: 656, endPoint x: 1077, endPoint y: 544, distance: 746.5
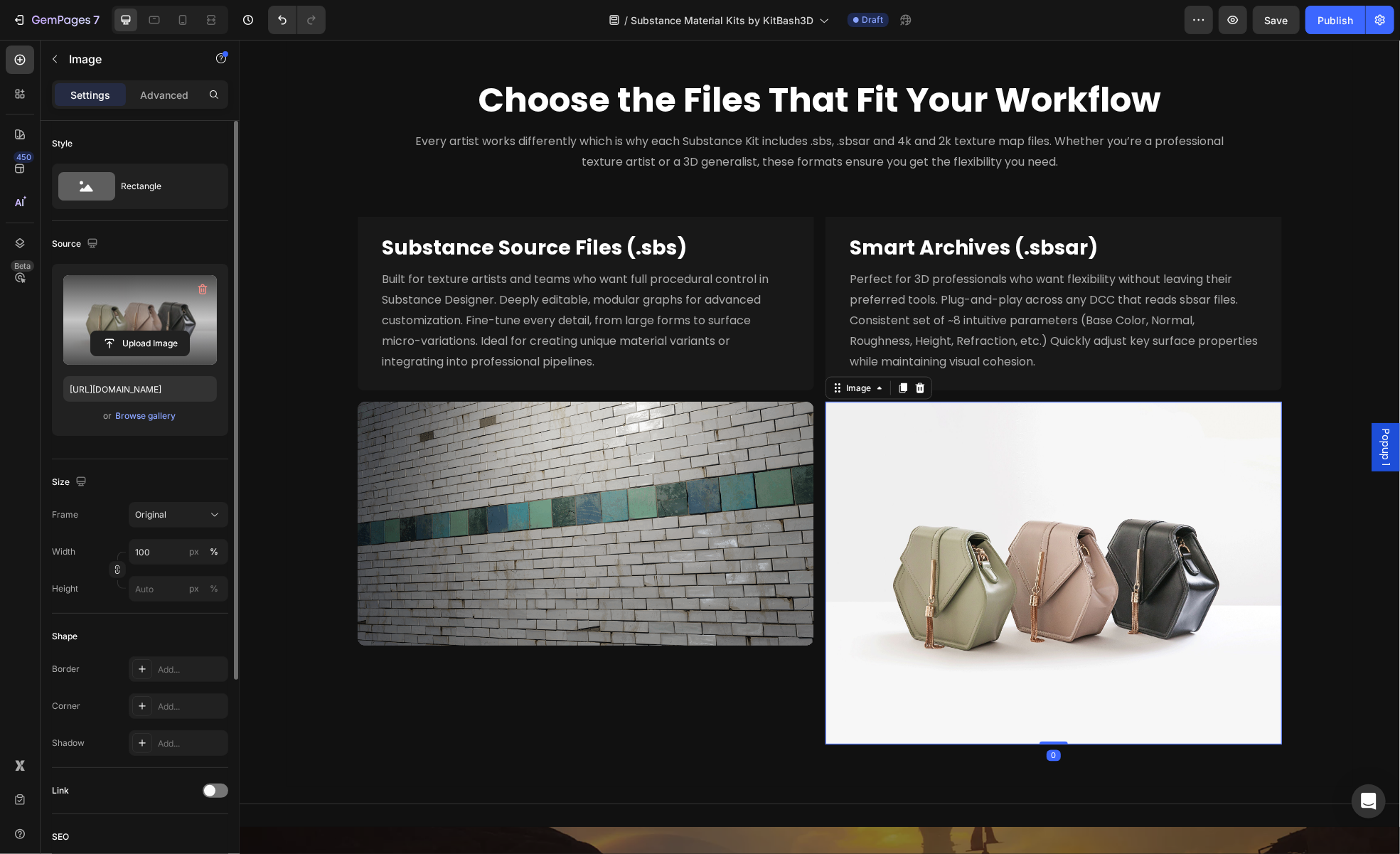
click at [130, 329] on label at bounding box center [140, 319] width 154 height 89
click at [130, 332] on input "file" at bounding box center [140, 343] width 98 height 24
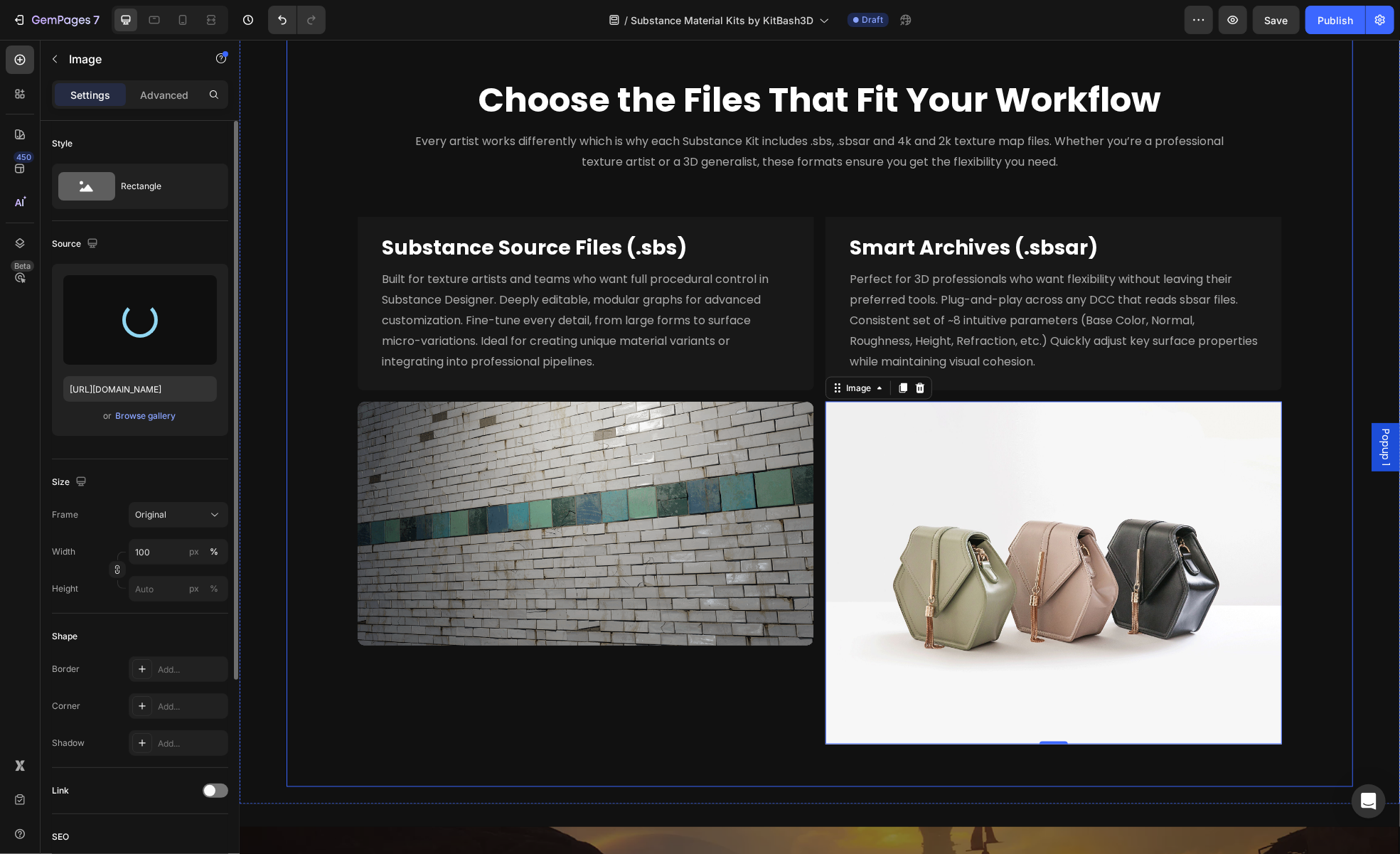
type input "https://cdn.shopify.com/s/files/1/2316/3287/files/gempages_502852452840637384-2…"
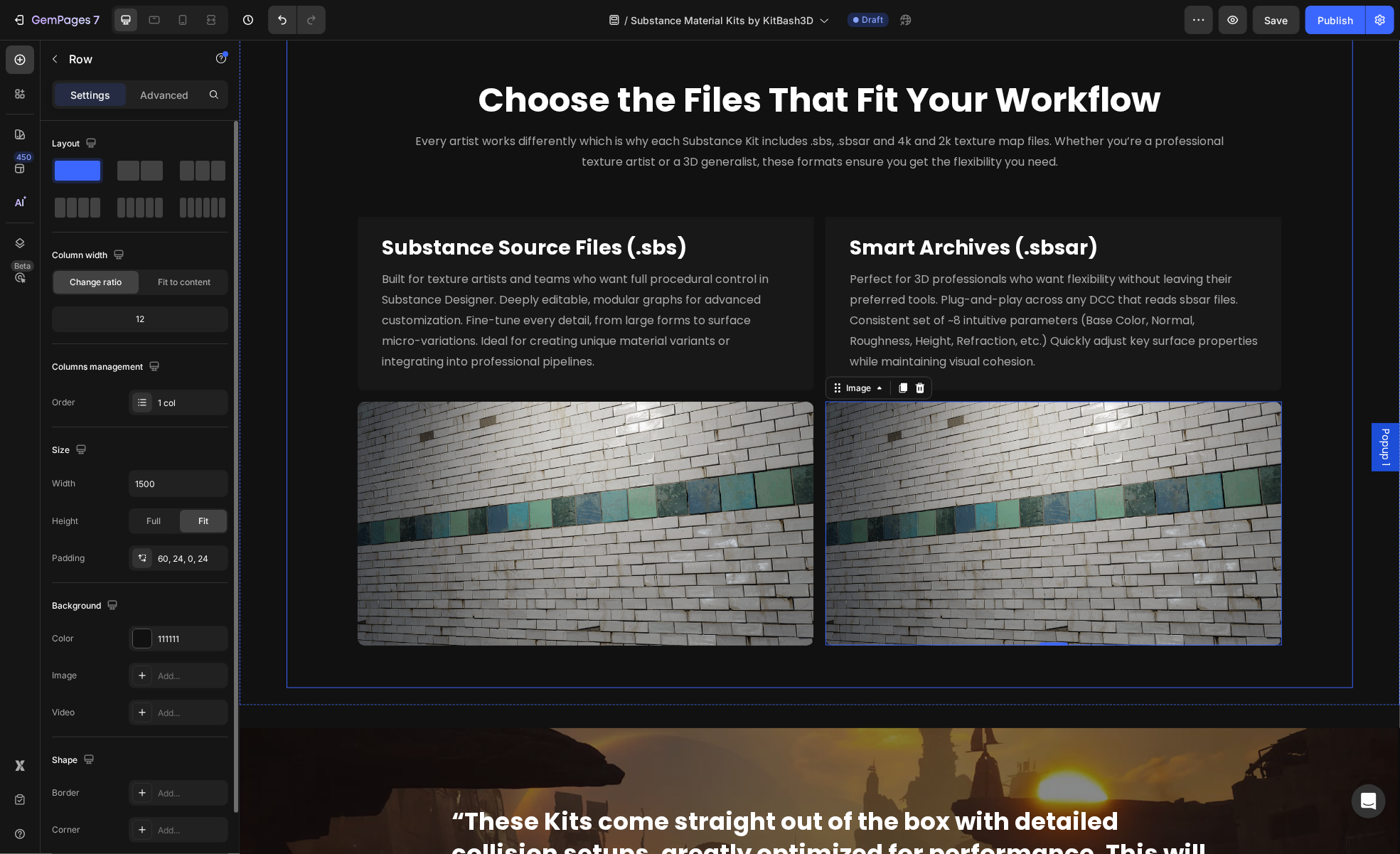
click at [1299, 617] on div "Choose the Files That Fit Your Workflow Heading Every artist works differently …" at bounding box center [819, 362] width 1033 height 654
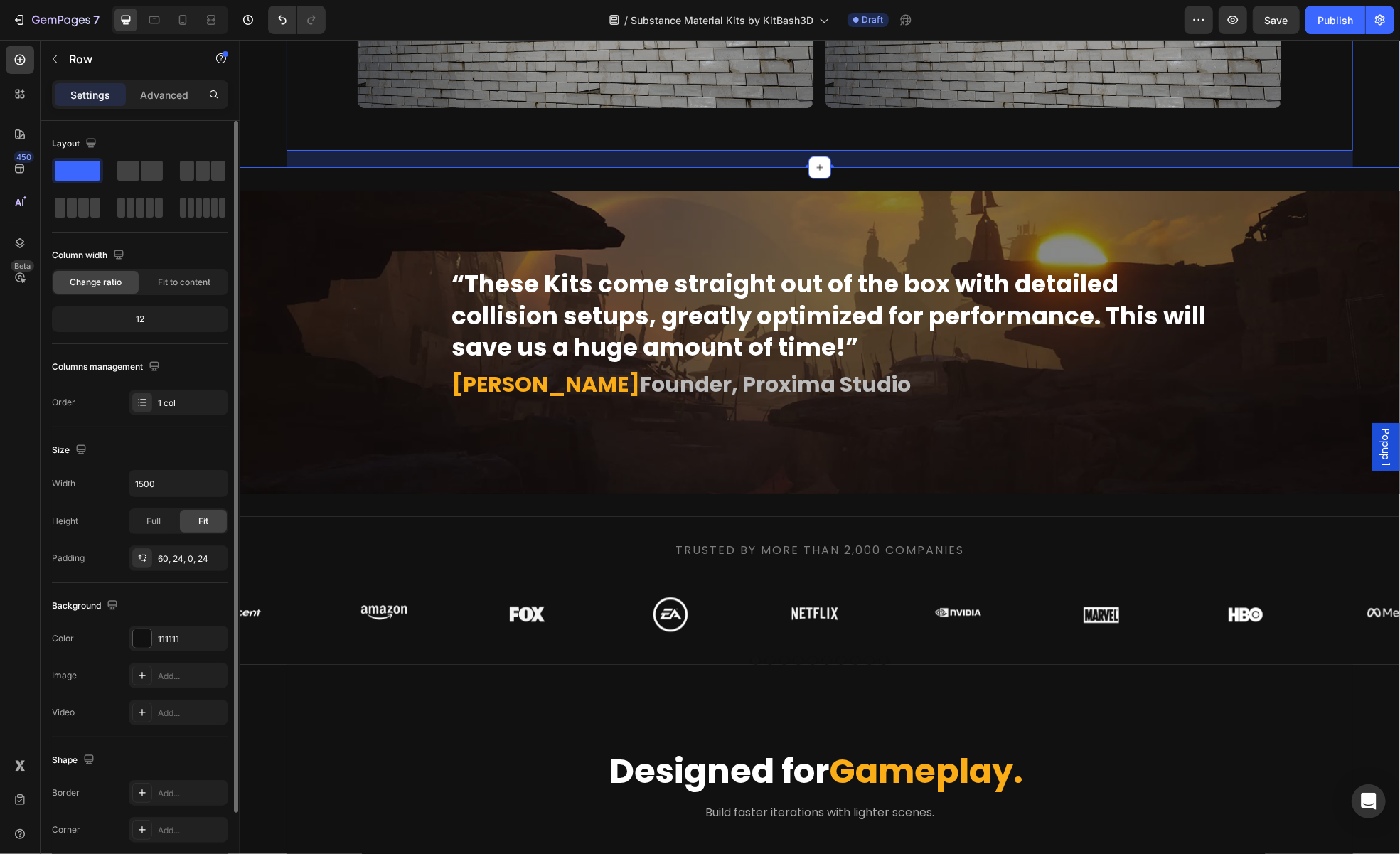
scroll to position [2164, 0]
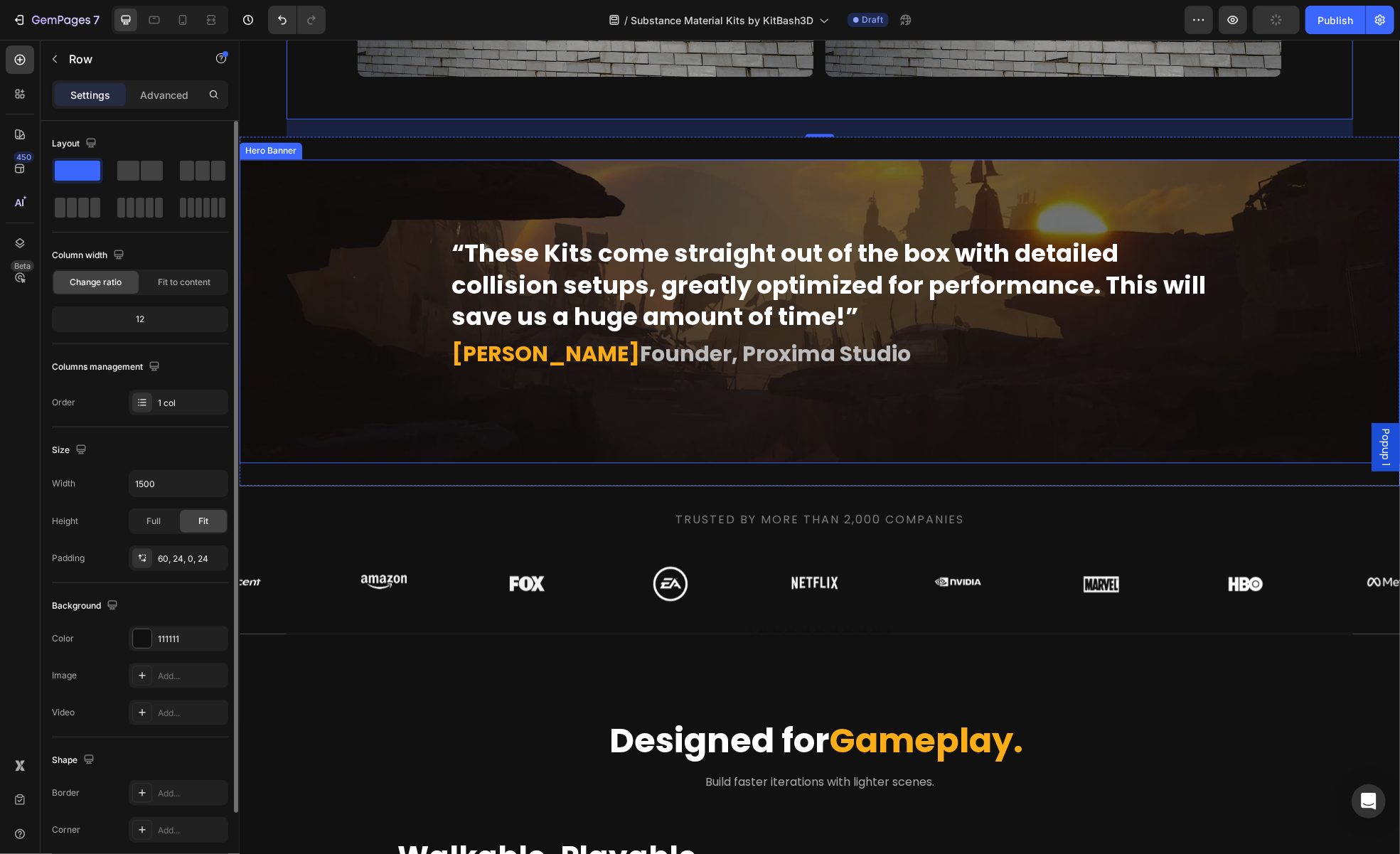
click at [1288, 293] on div "Overlay" at bounding box center [818, 311] width 1161 height 304
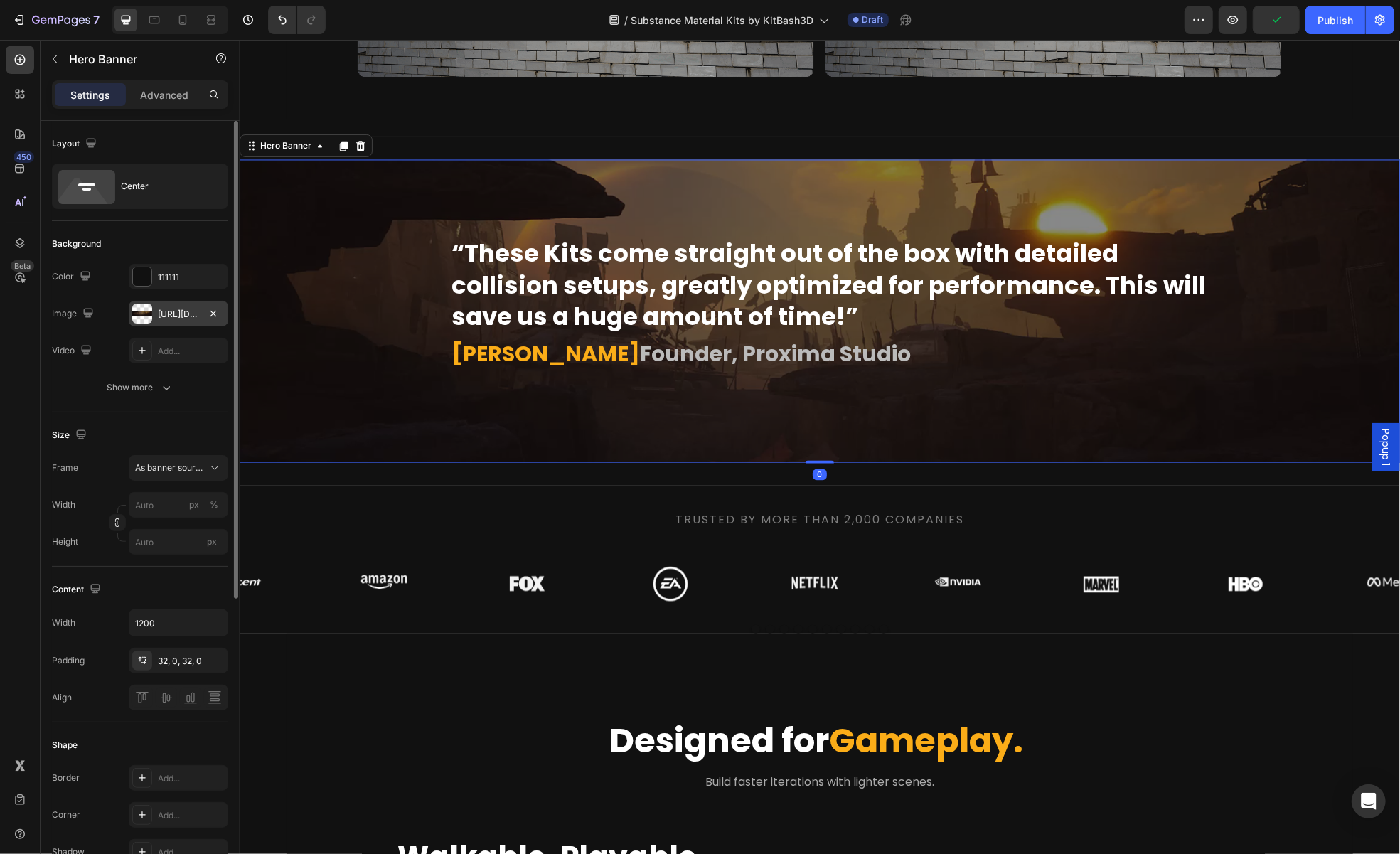
click at [143, 312] on div at bounding box center [142, 314] width 20 height 20
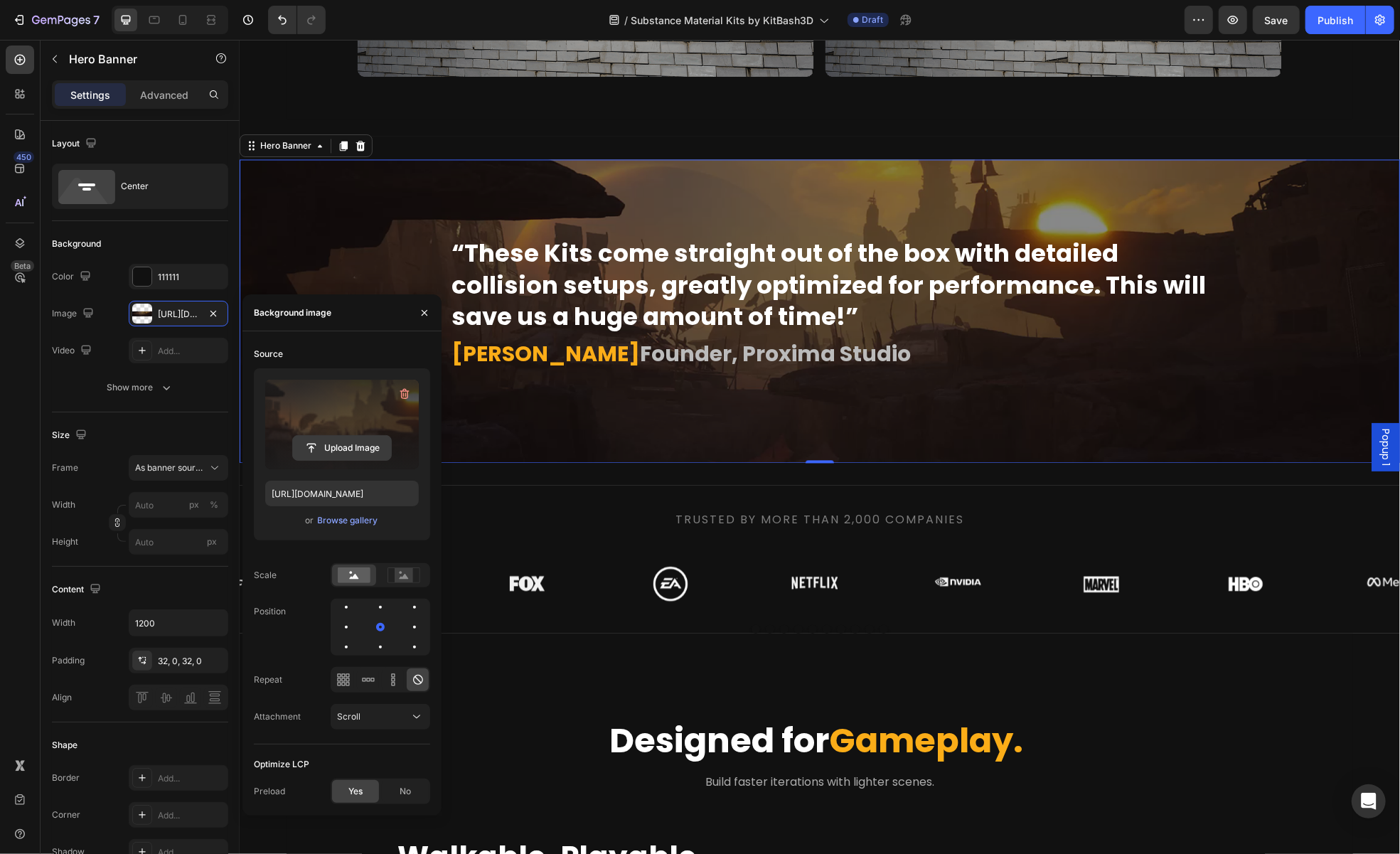
click at [325, 444] on input "file" at bounding box center [342, 447] width 98 height 24
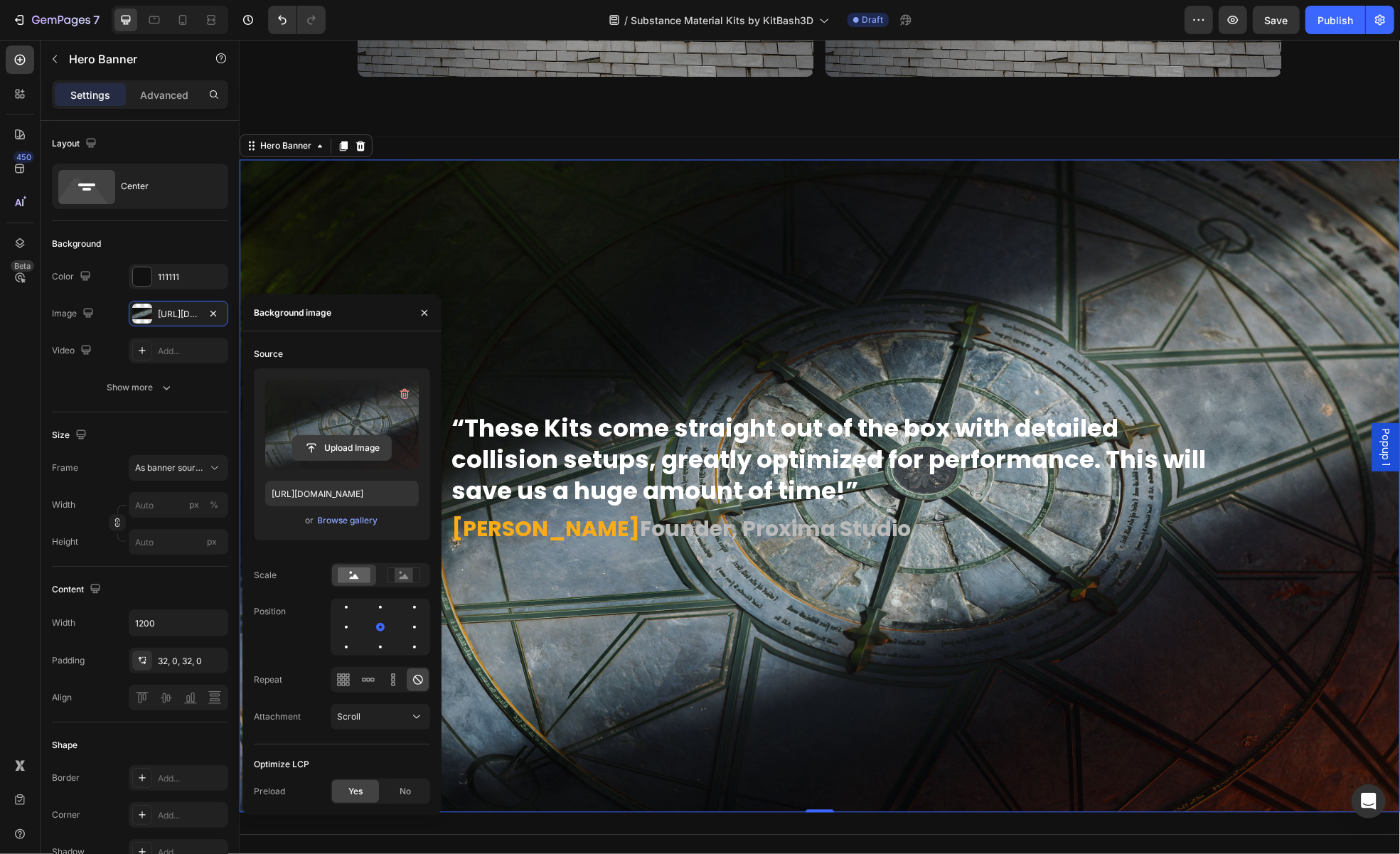
click at [370, 455] on input "file" at bounding box center [342, 447] width 98 height 24
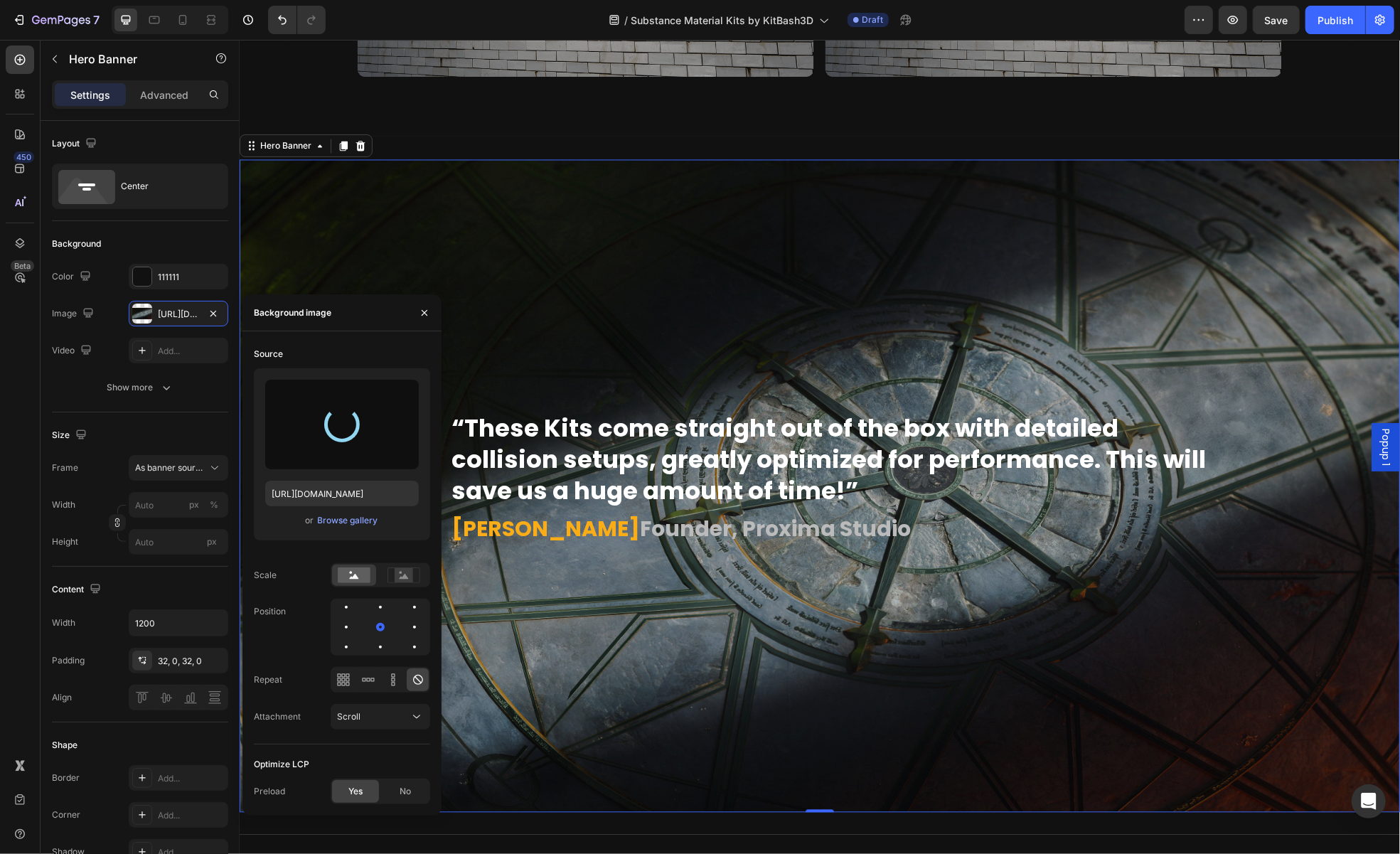
type input "[URL][DOMAIN_NAME]"
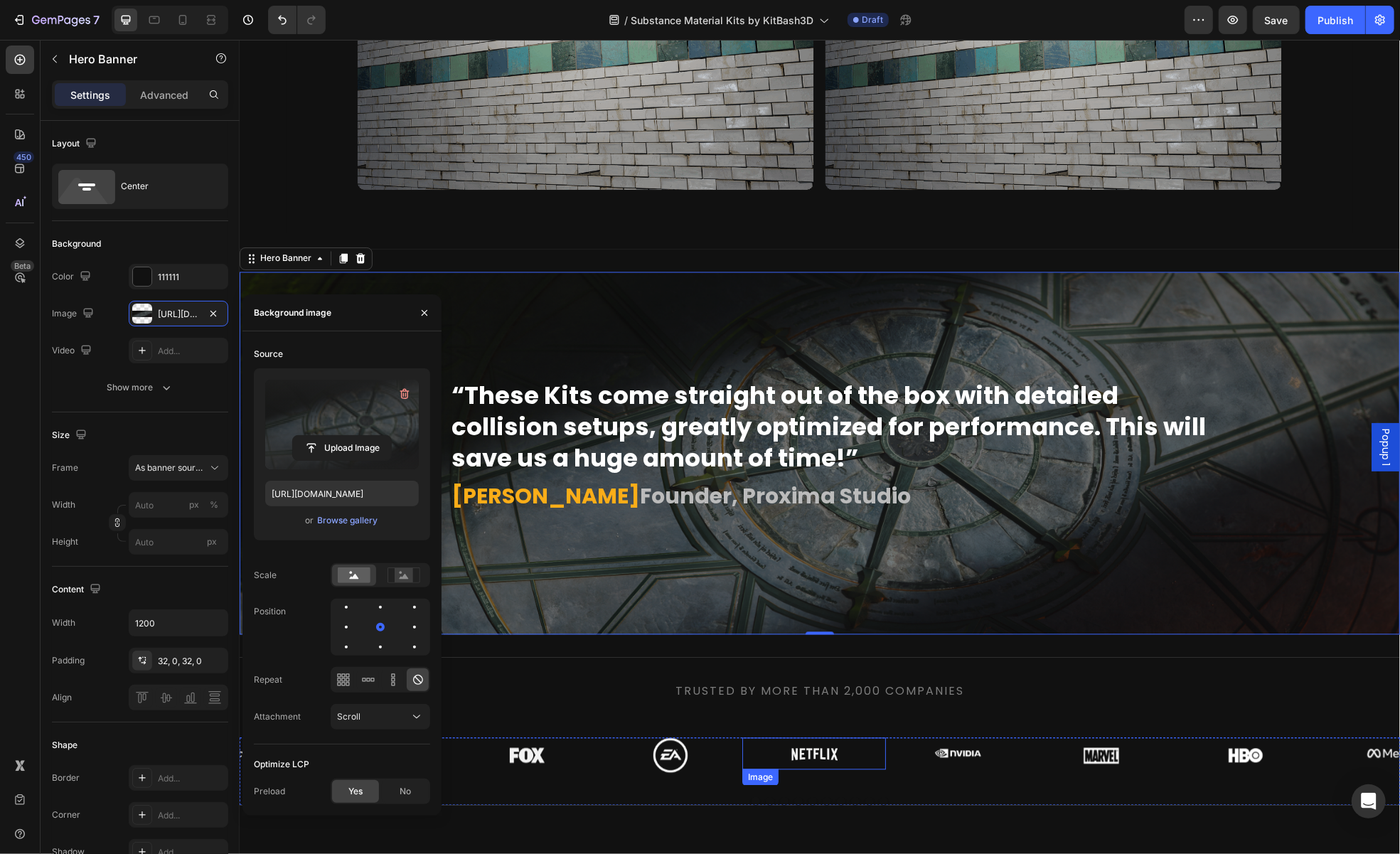
scroll to position [2022, 0]
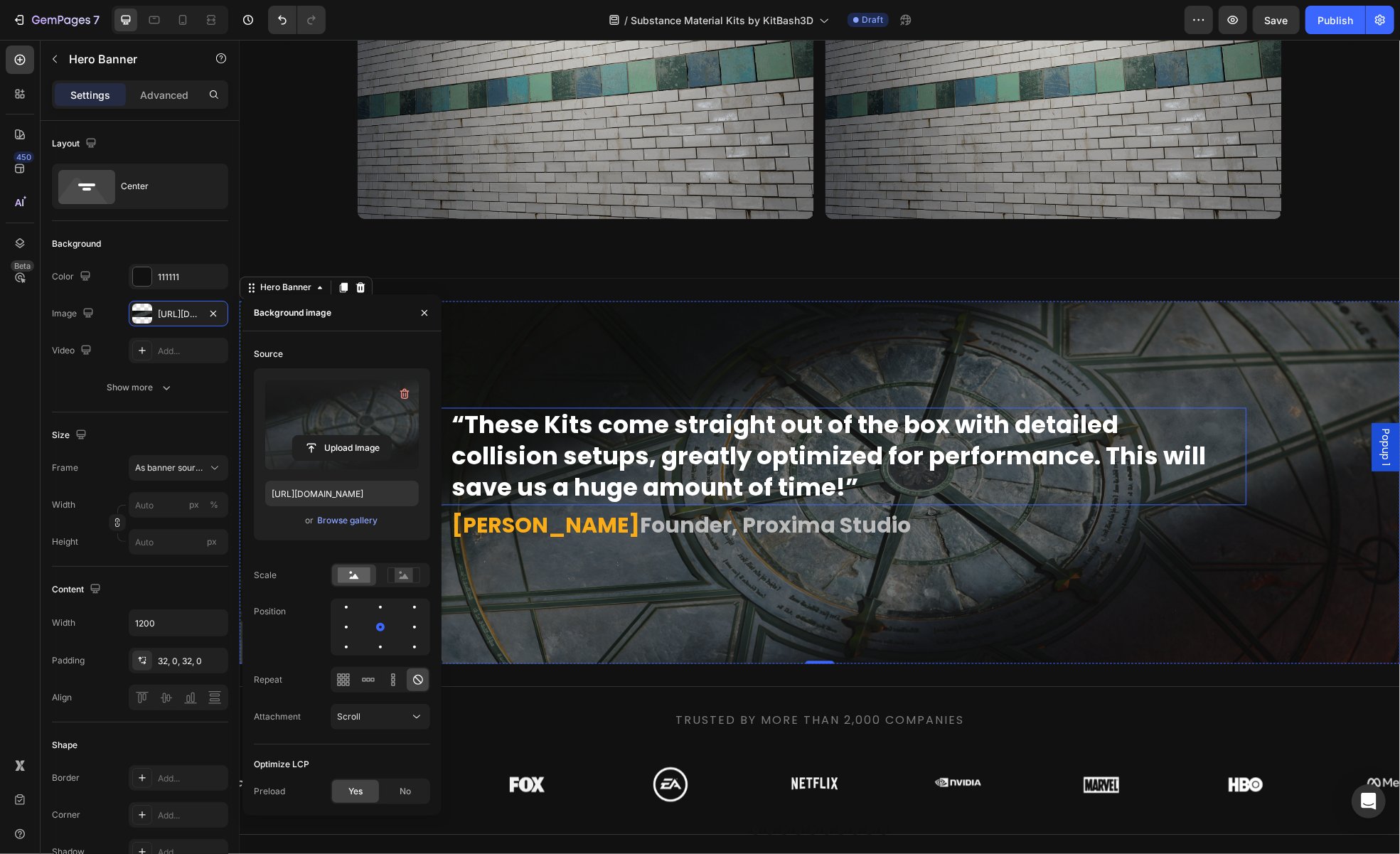
click at [941, 505] on h2 "“These Kits come straight out of the box with detailed collision setups, greatl…" at bounding box center [829, 456] width 761 height 97
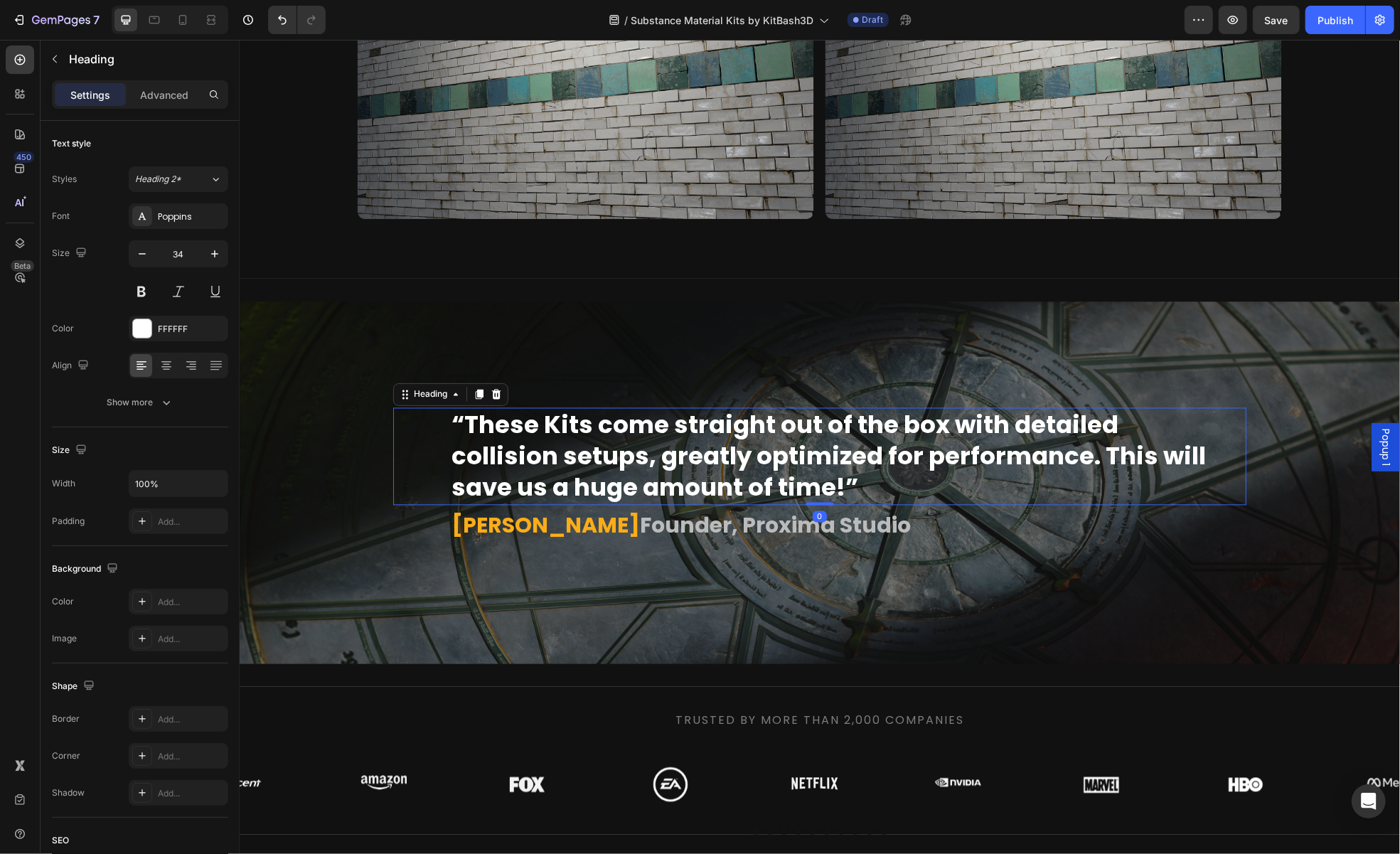
click at [941, 505] on h2 "“These Kits come straight out of the box with detailed collision setups, greatl…" at bounding box center [829, 456] width 761 height 97
click at [671, 504] on strong "“These Kits come straight out of the box with detailed collision setups, greatl…" at bounding box center [828, 456] width 755 height 97
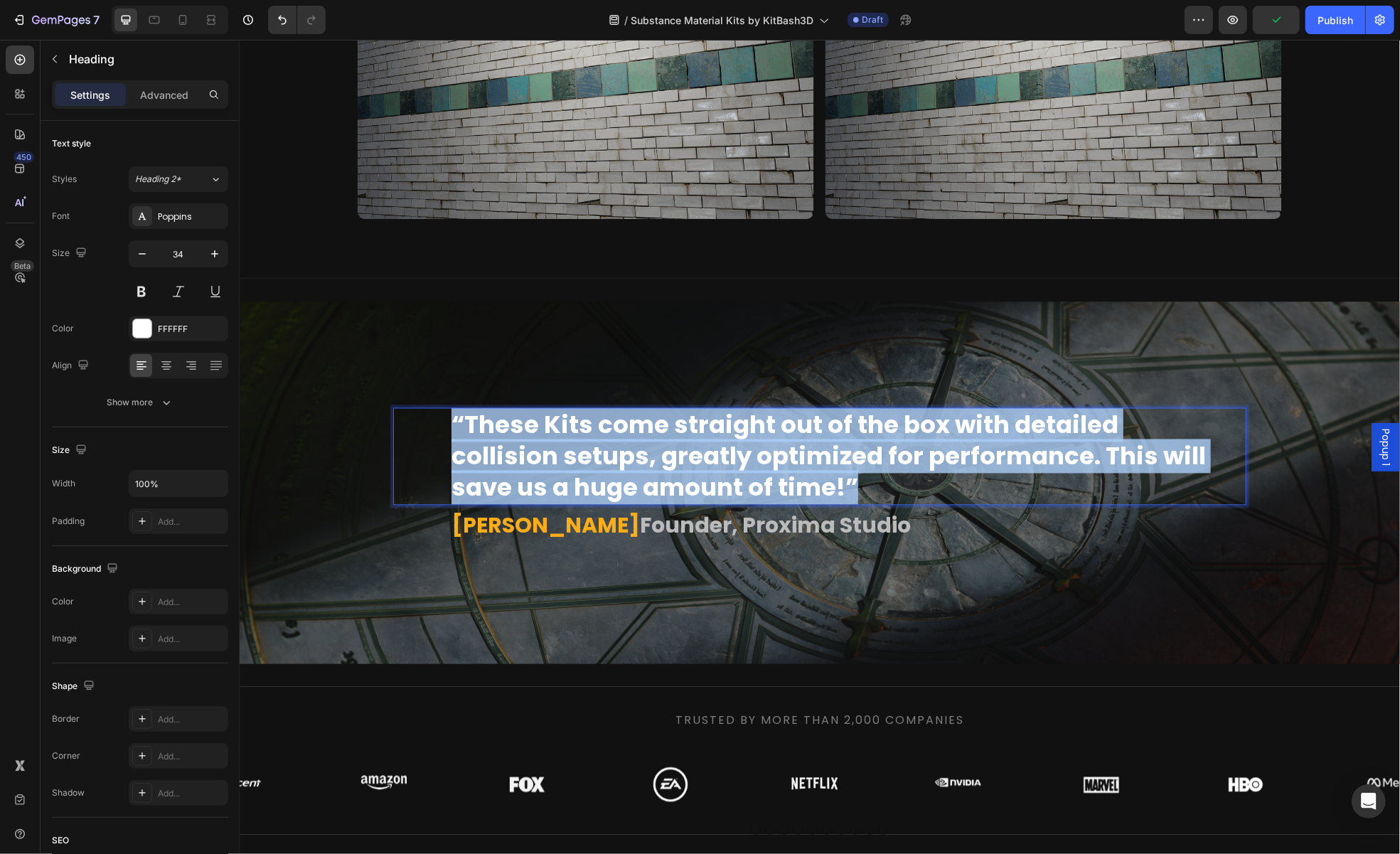
click at [671, 504] on strong "“These Kits come straight out of the box with detailed collision setups, greatl…" at bounding box center [828, 456] width 755 height 97
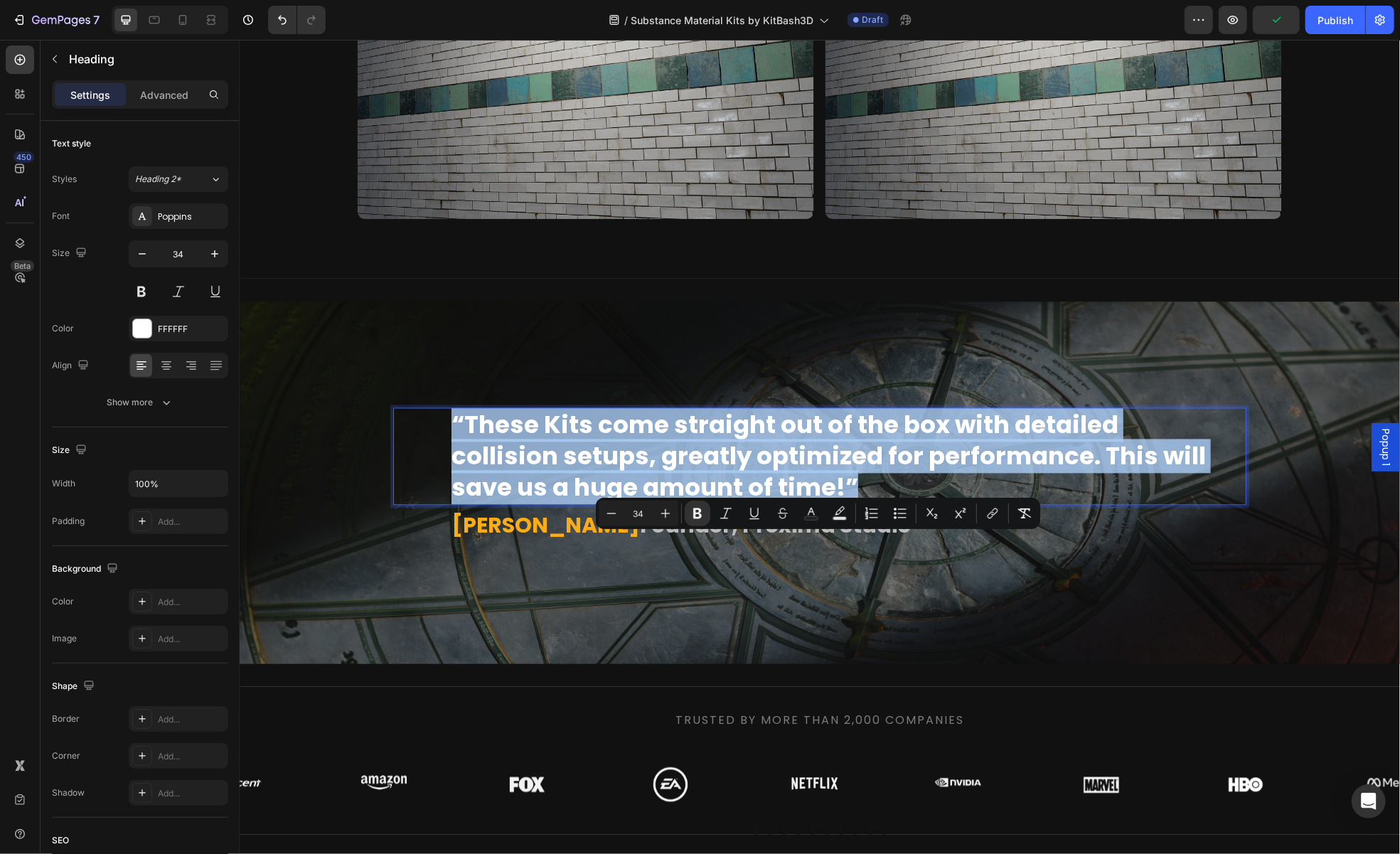
scroll to position [2005, 0]
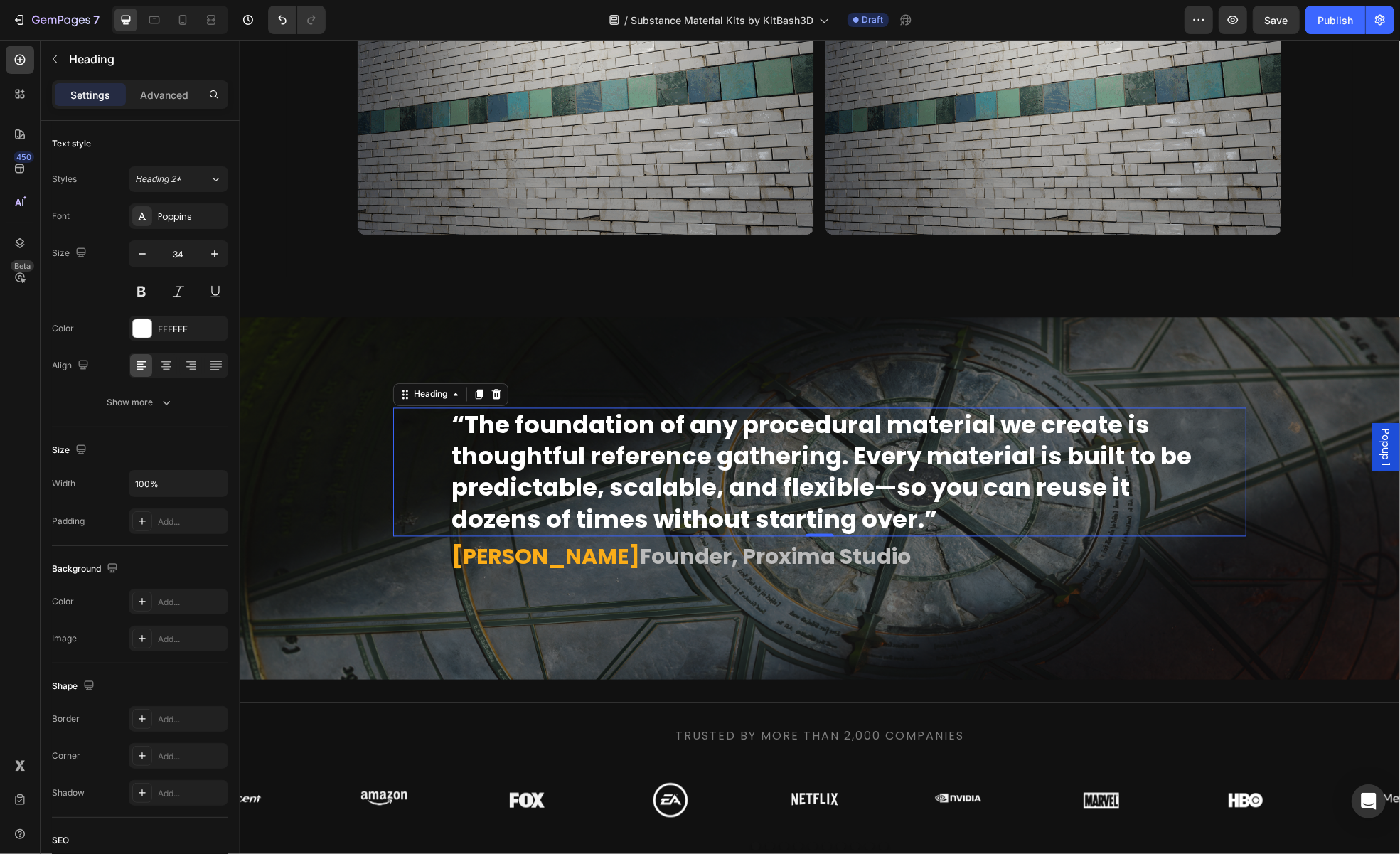
click at [647, 537] on strong "“The foundation of any procedural material we create is thoughtful reference ga…" at bounding box center [821, 472] width 740 height 129
click at [647, 576] on p "Harvey Newman Founder, Proxima Studio" at bounding box center [847, 557] width 793 height 38
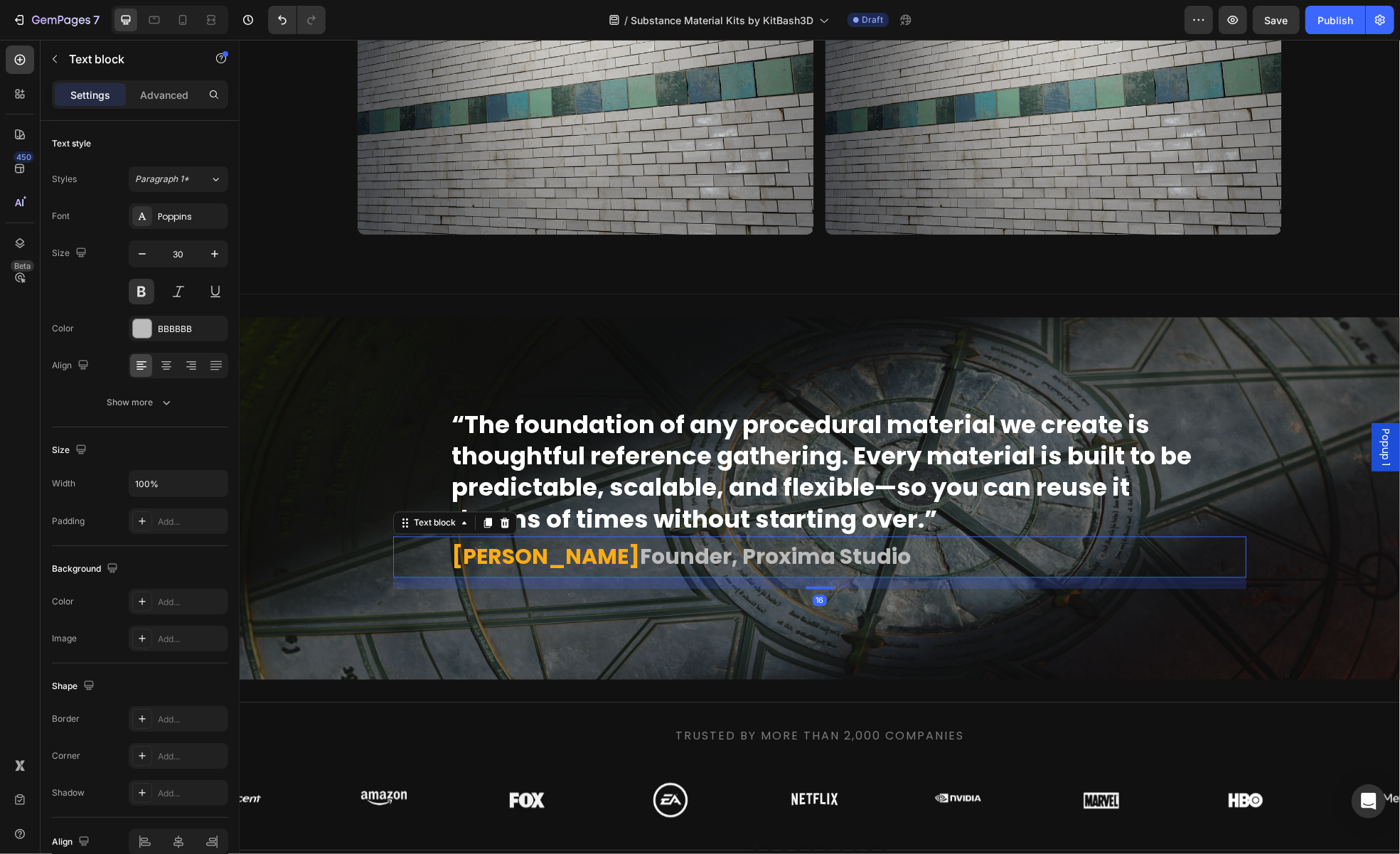
click at [638, 576] on p "Harvey Newman Founder, Proxima Studio" at bounding box center [847, 557] width 793 height 38
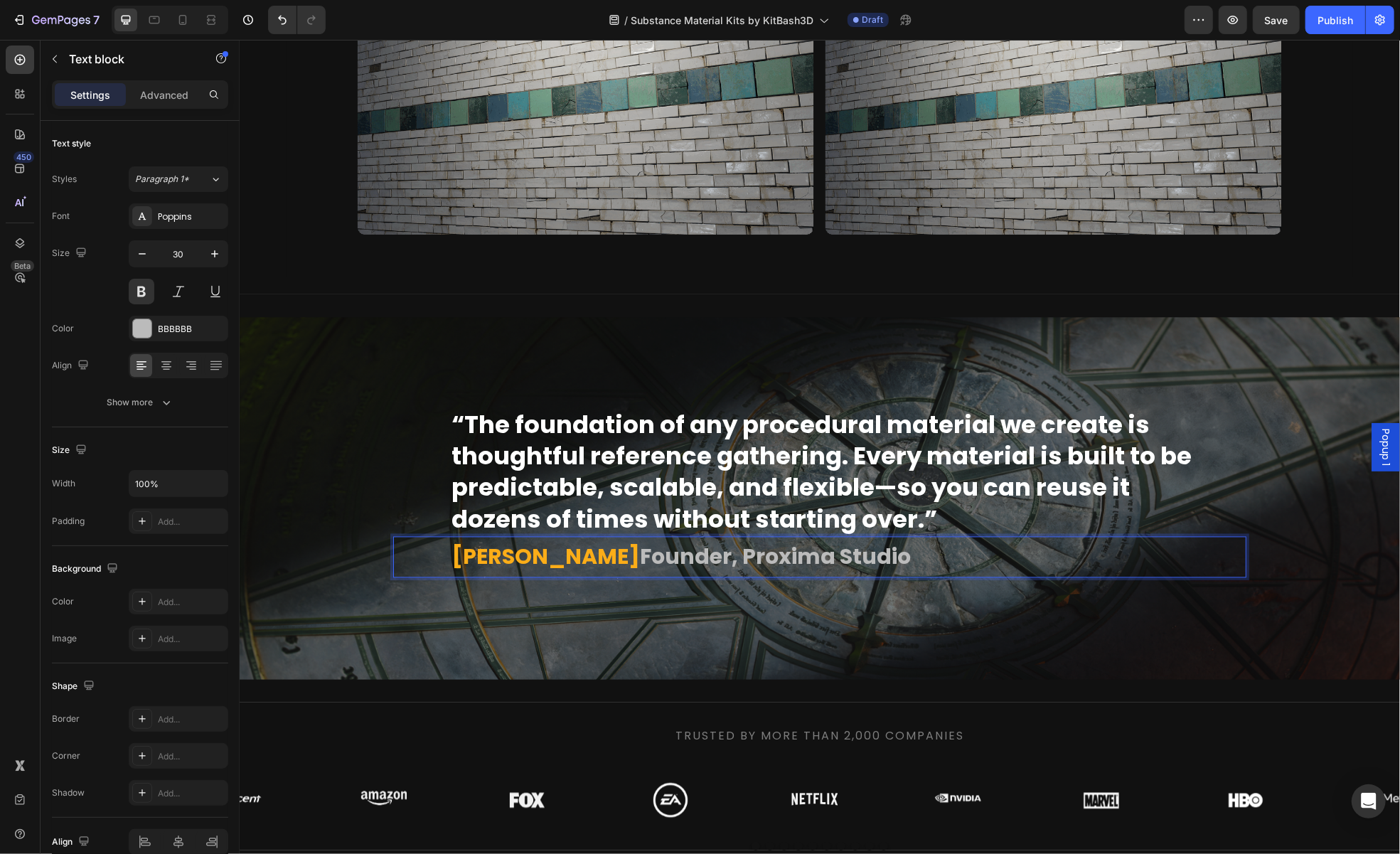
drag, startPoint x: 635, startPoint y: 680, endPoint x: 923, endPoint y: 684, distance: 288.0
click at [923, 576] on p "Harvey Newman Founder, Proxima Studio" at bounding box center [847, 557] width 793 height 38
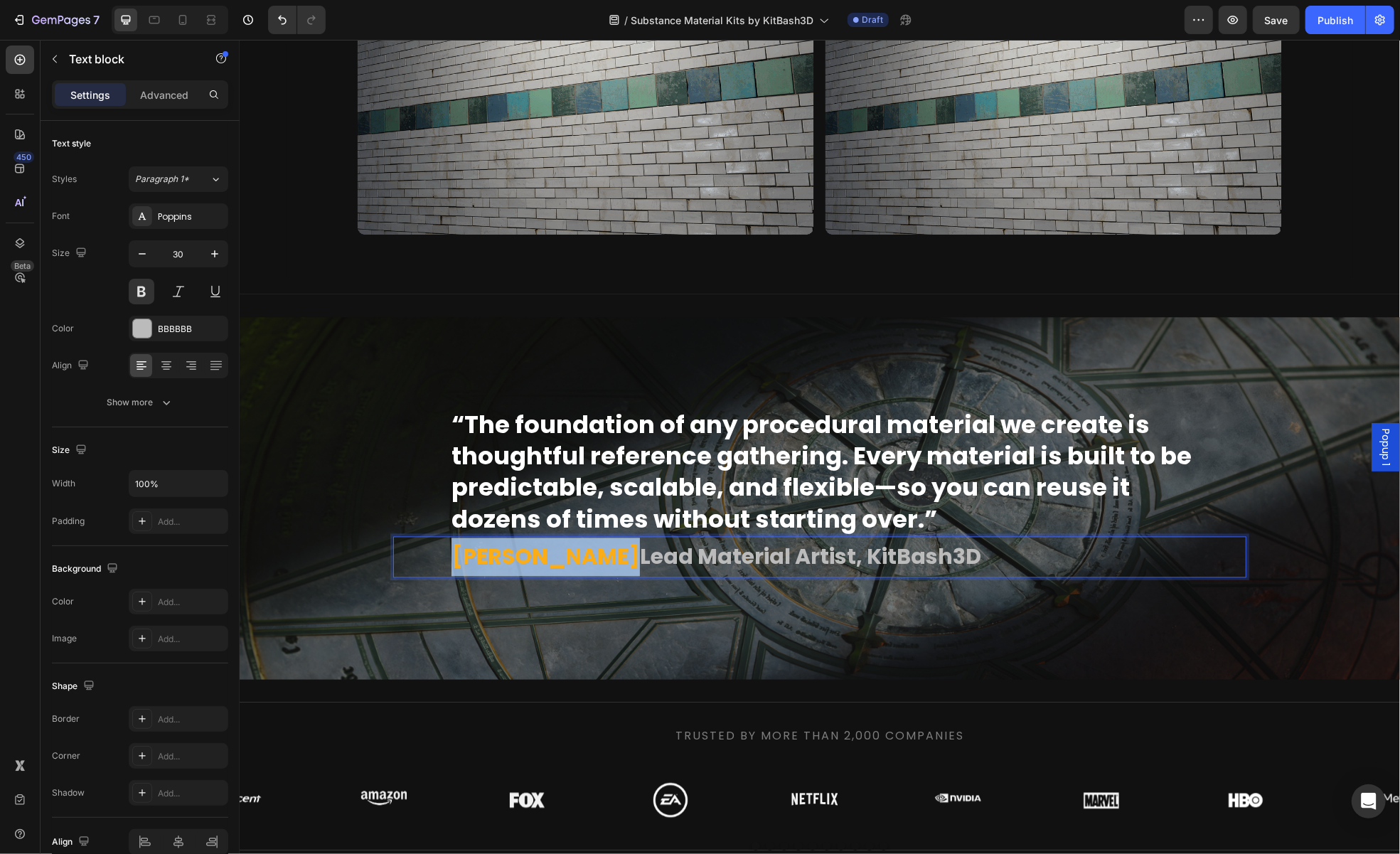
drag, startPoint x: 626, startPoint y: 686, endPoint x: 408, endPoint y: 684, distance: 218.0
click at [408, 577] on div "Harvey Newman Lead Material Artist, KitBash3D Text block 16" at bounding box center [818, 557] width 853 height 41
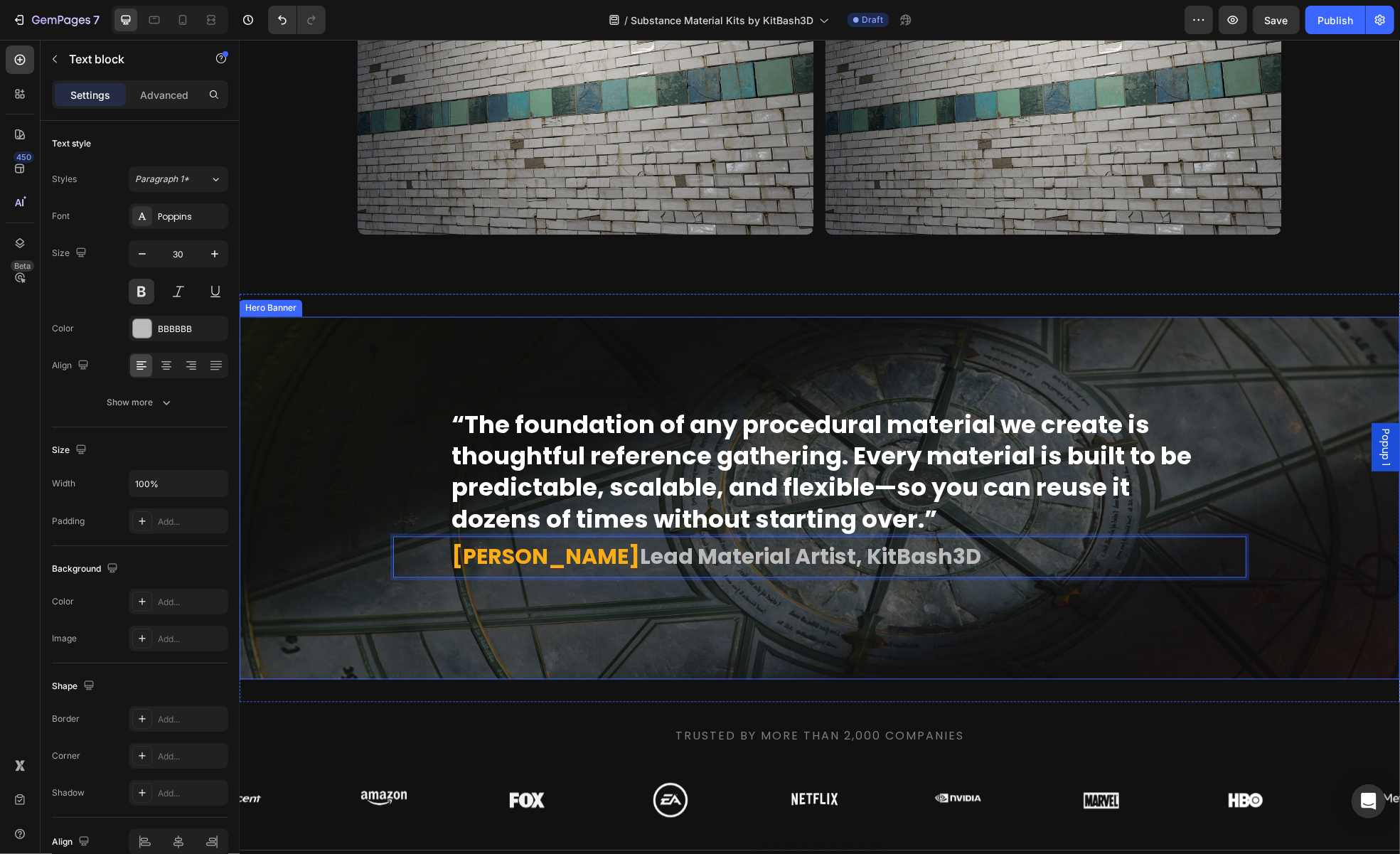
click at [594, 679] on div "Overlay" at bounding box center [818, 497] width 1161 height 363
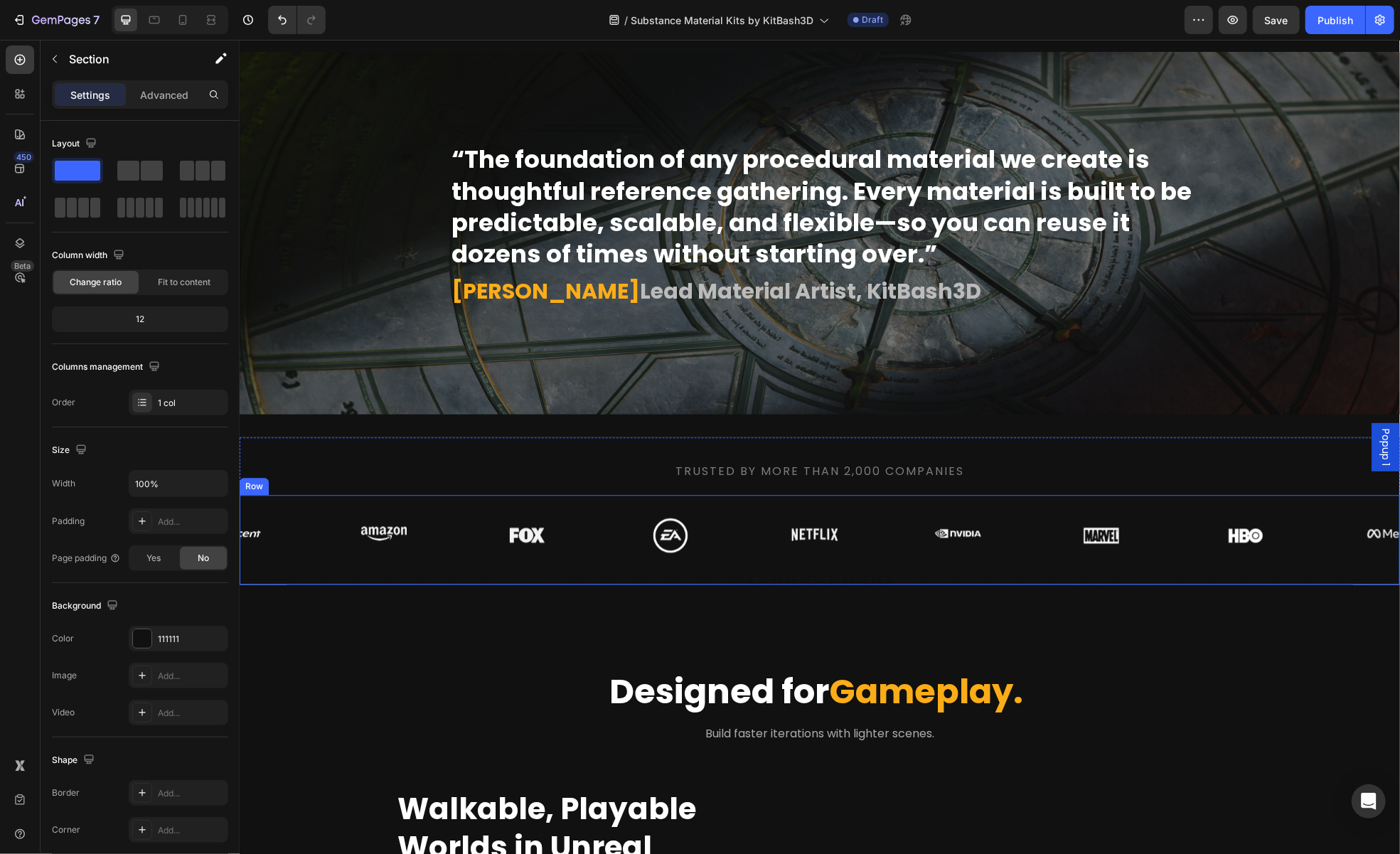
scroll to position [2503, 0]
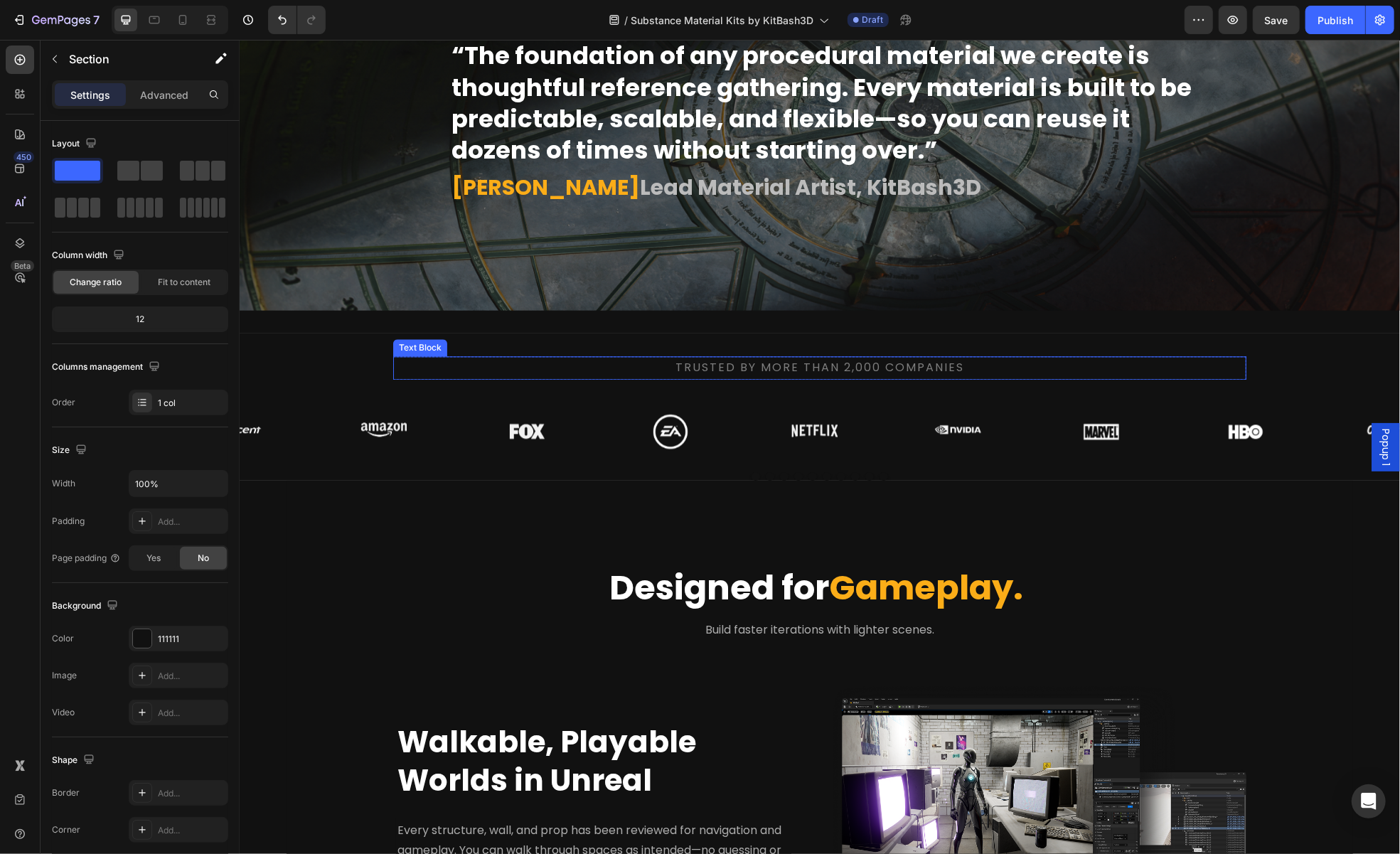
click at [1108, 357] on p "Trusted by more than 2,000 companies" at bounding box center [819, 366] width 850 height 20
click at [1110, 342] on div "Trusted by more than 2,000 companies Text Block 0 Row Image Image Image Image I…" at bounding box center [818, 407] width 1161 height 148
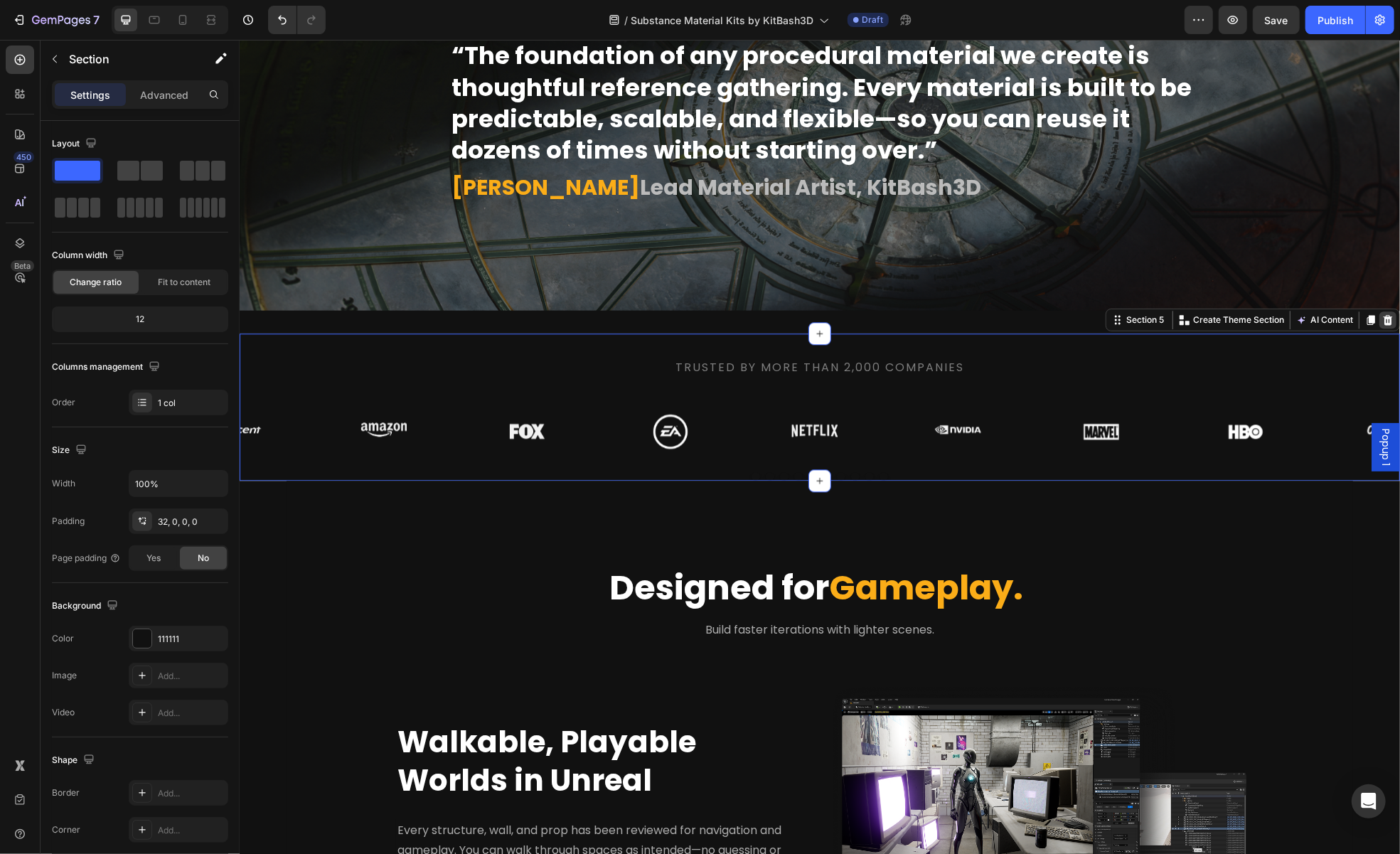
click at [1382, 317] on icon at bounding box center [1388, 319] width 12 height 12
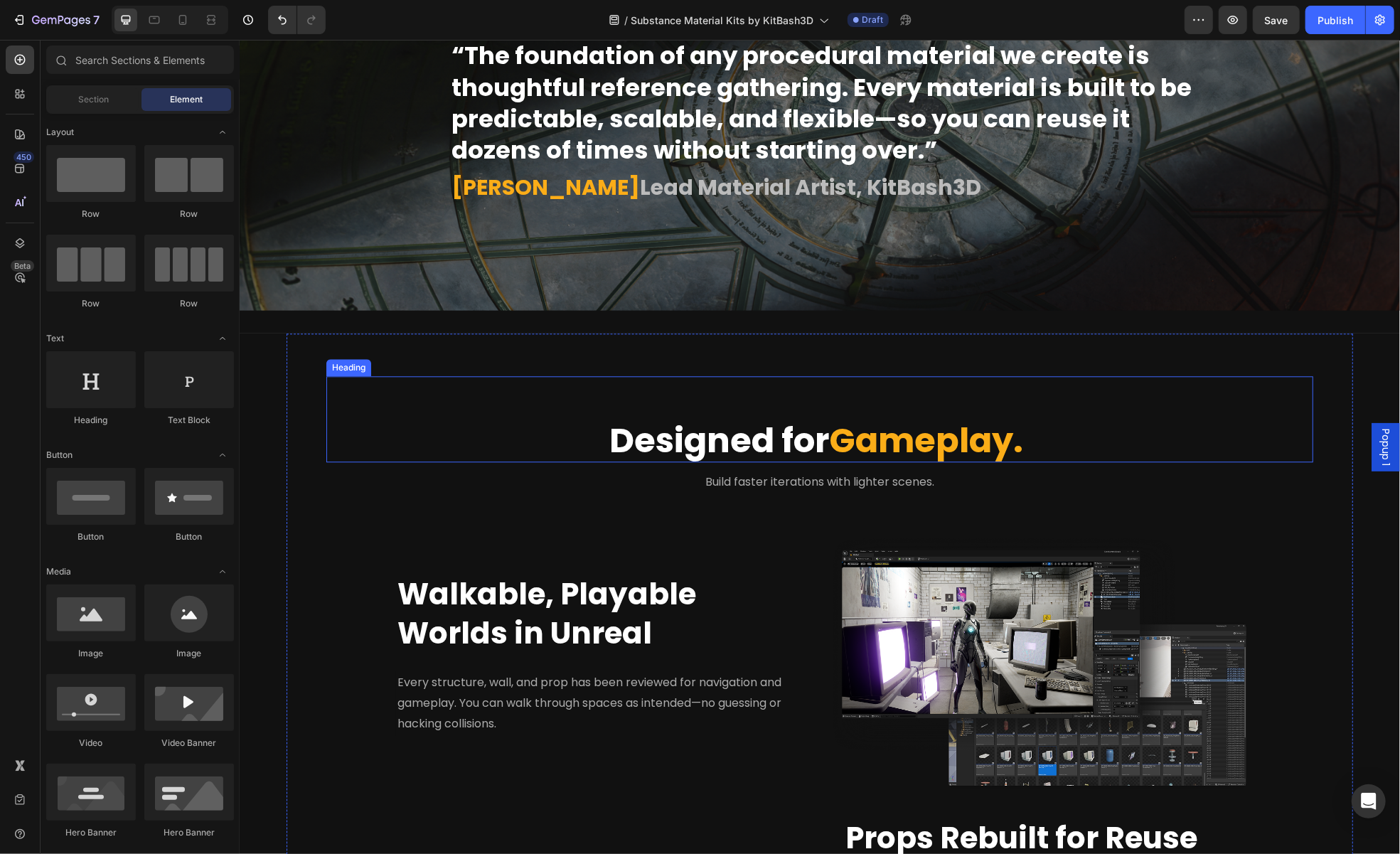
click at [616, 448] on h2 "Designed for Gameplay." at bounding box center [818, 440] width 941 height 44
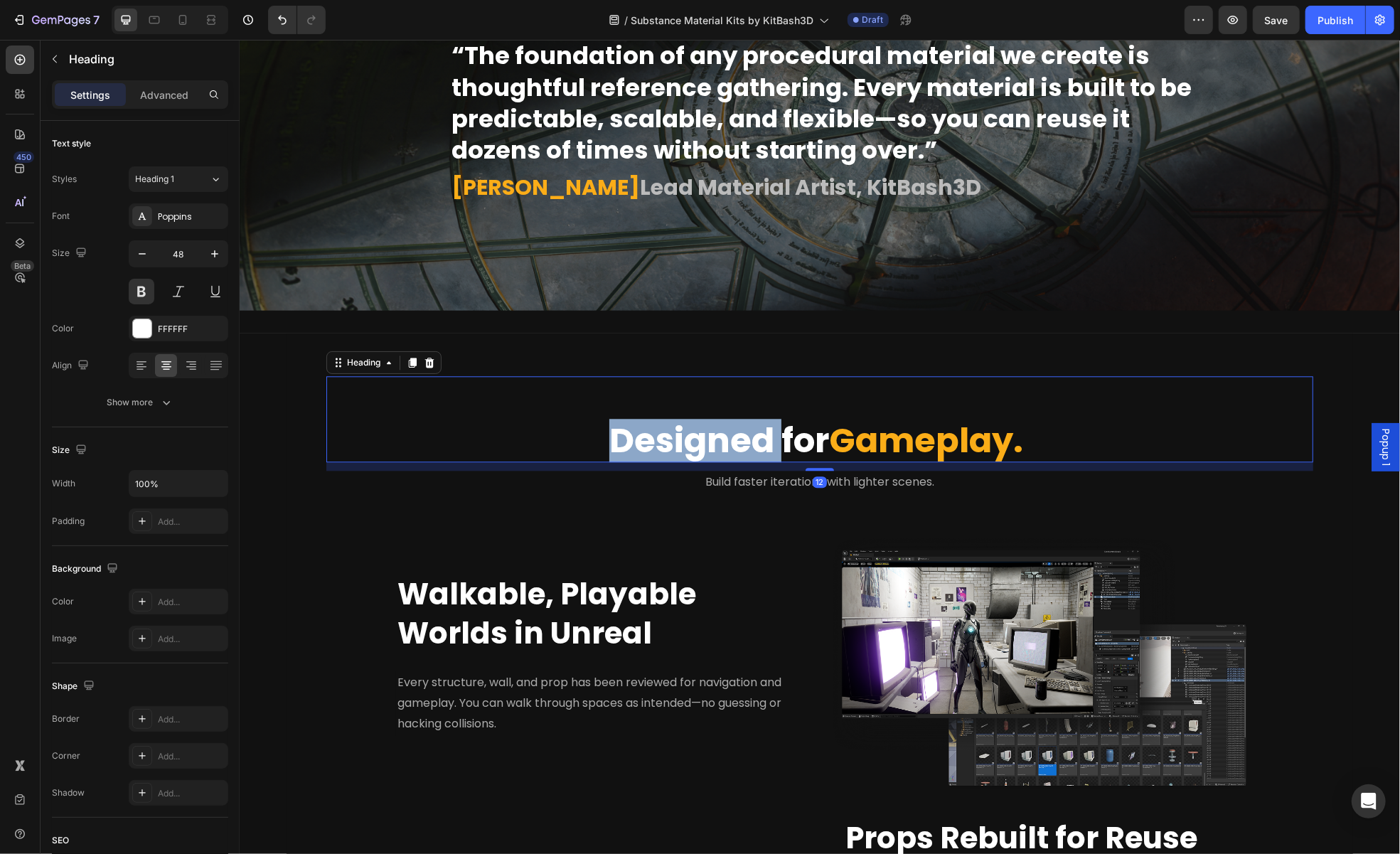
click at [616, 448] on h2 "Designed for Gameplay." at bounding box center [818, 440] width 941 height 44
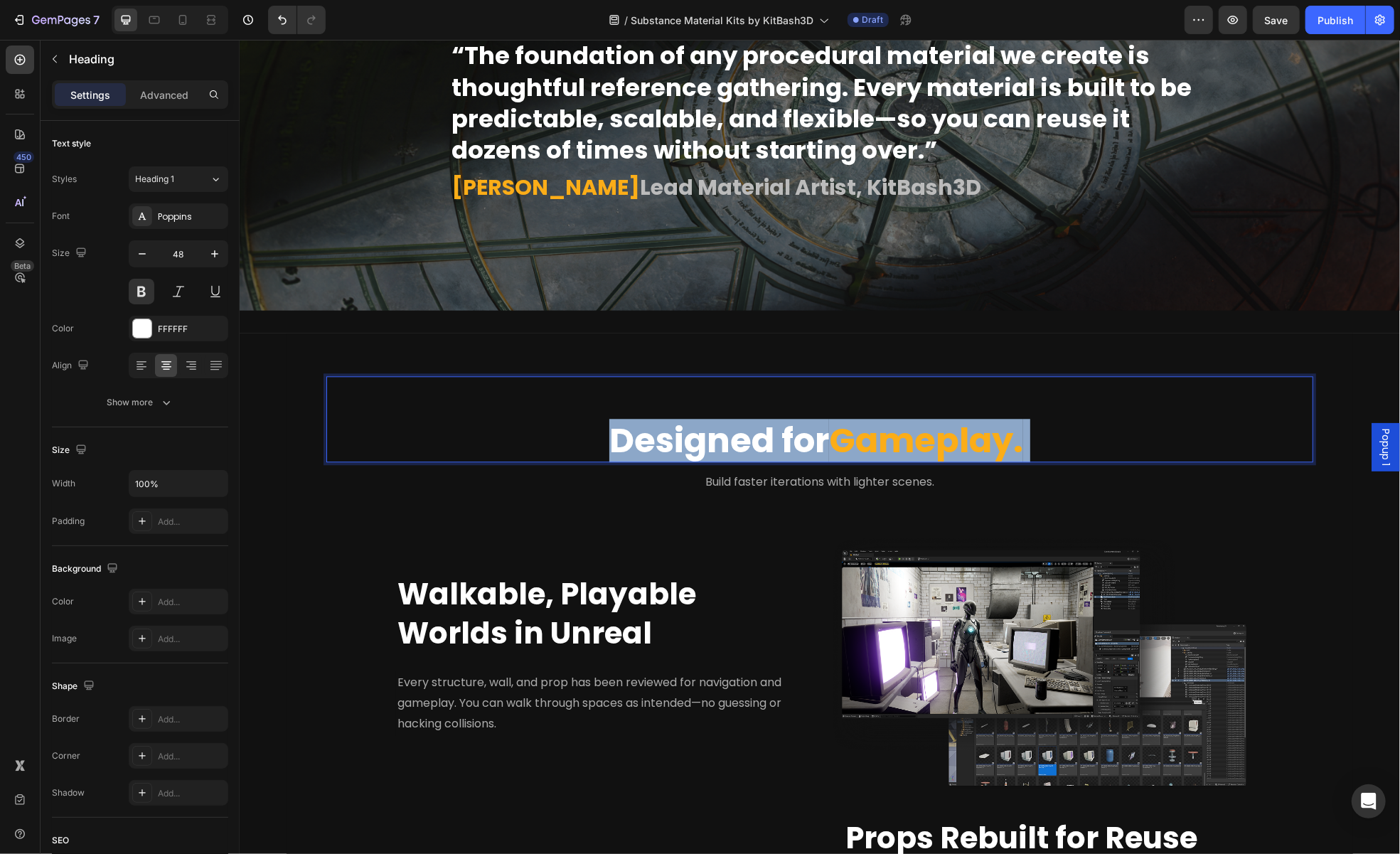
click at [616, 448] on p "Designed for Gameplay." at bounding box center [819, 440] width 938 height 41
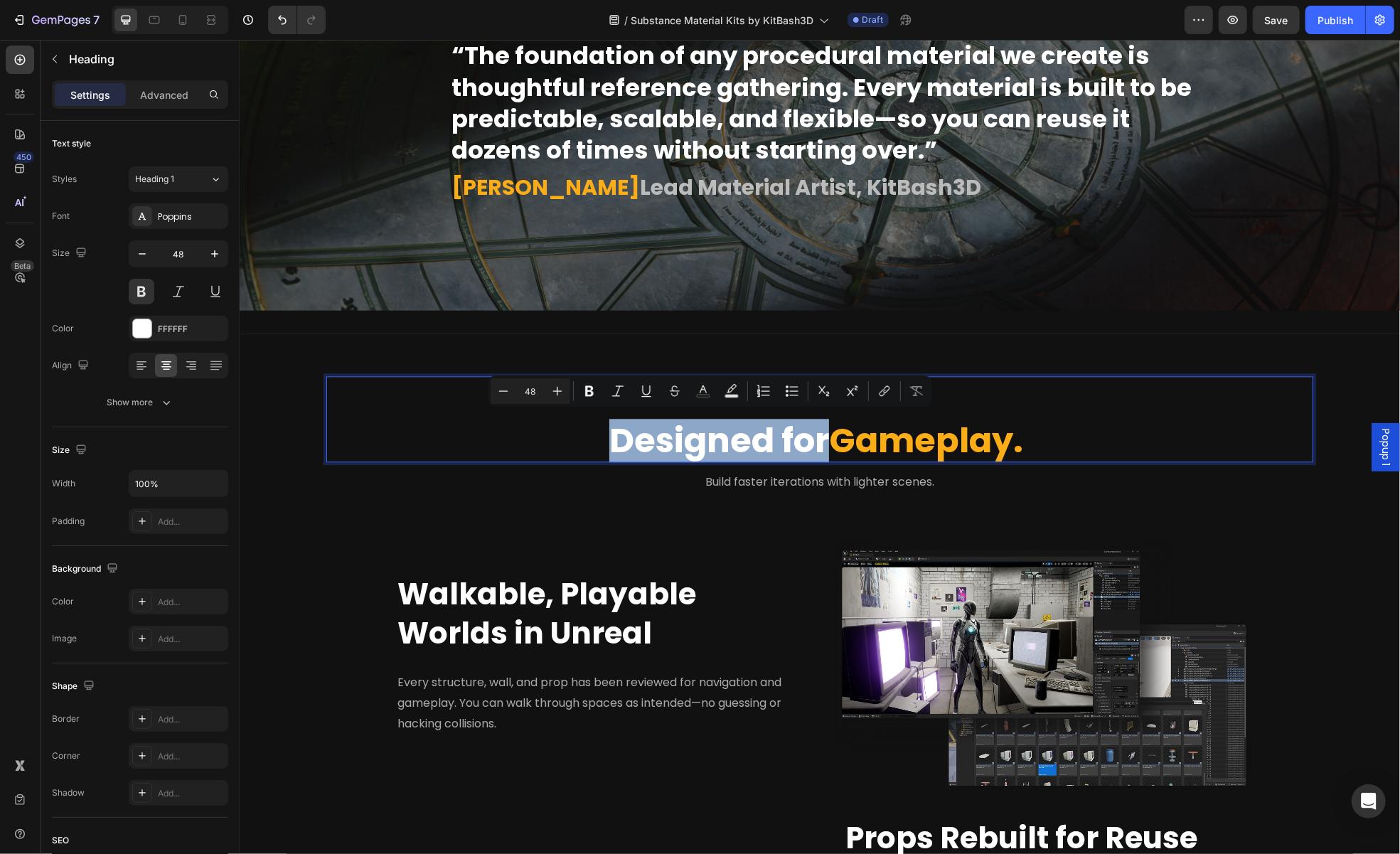
drag, startPoint x: 819, startPoint y: 439, endPoint x: 559, endPoint y: 437, distance: 260.0
click at [559, 437] on p "Designed for Gameplay." at bounding box center [819, 440] width 938 height 41
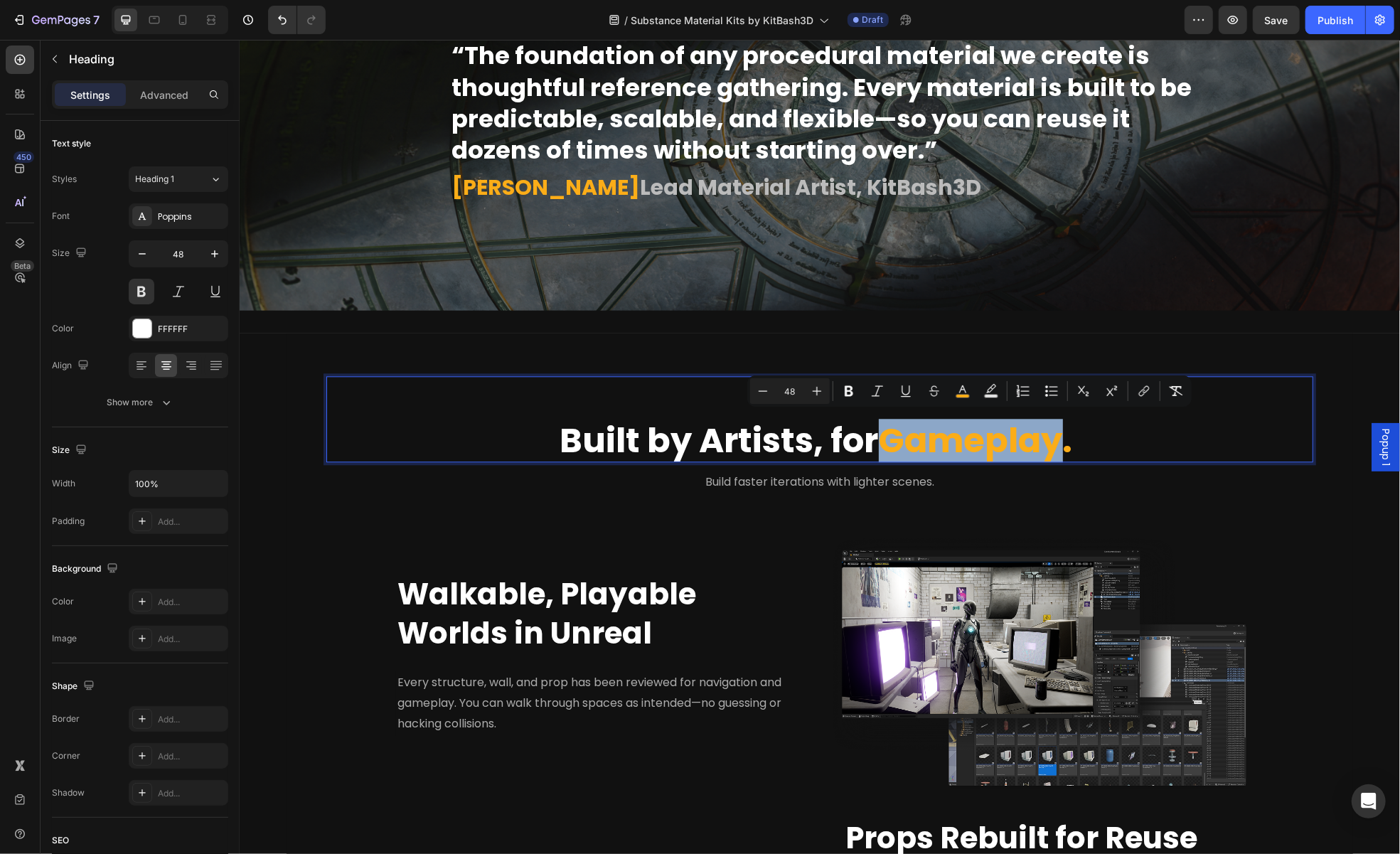
drag, startPoint x: 881, startPoint y: 443, endPoint x: 1055, endPoint y: 447, distance: 174.0
click at [1055, 447] on span "Gameplay." at bounding box center [975, 440] width 194 height 48
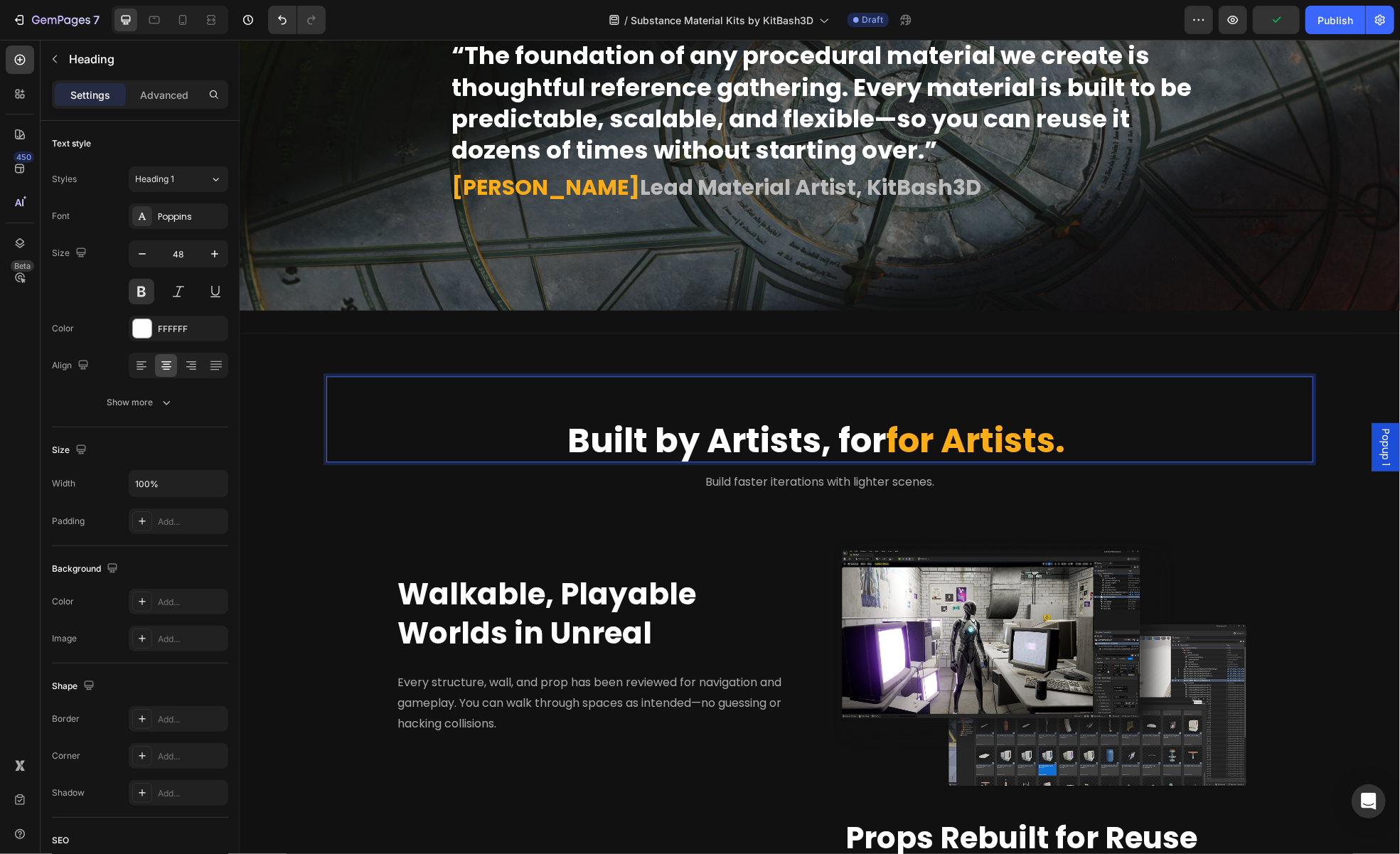
click at [886, 446] on span "for Artists." at bounding box center [975, 440] width 179 height 48
click at [1061, 446] on p "Built by Artists, for Artists." at bounding box center [819, 440] width 938 height 41
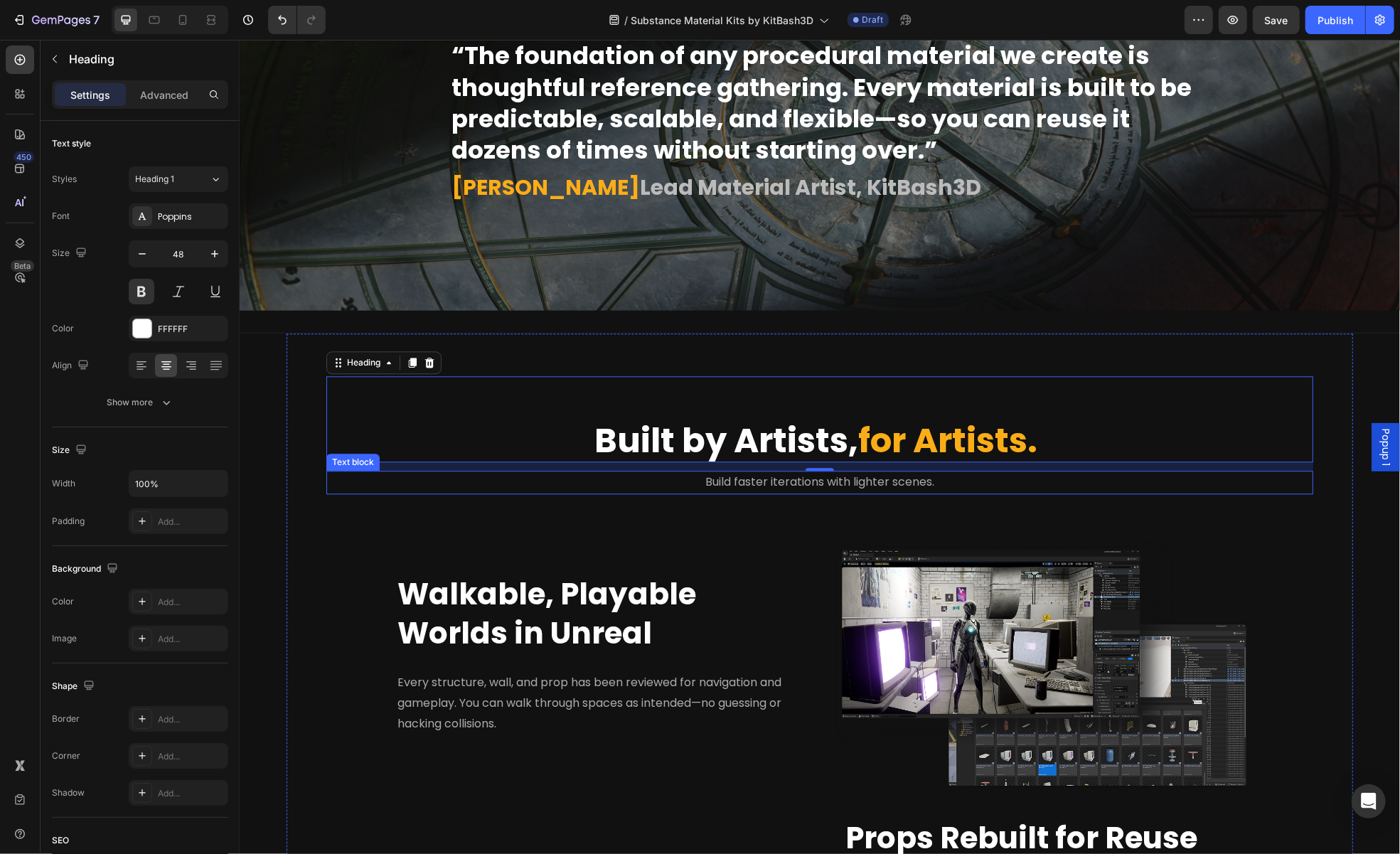
click at [709, 482] on span "Build faster iterations with lighter scenes." at bounding box center [819, 481] width 229 height 16
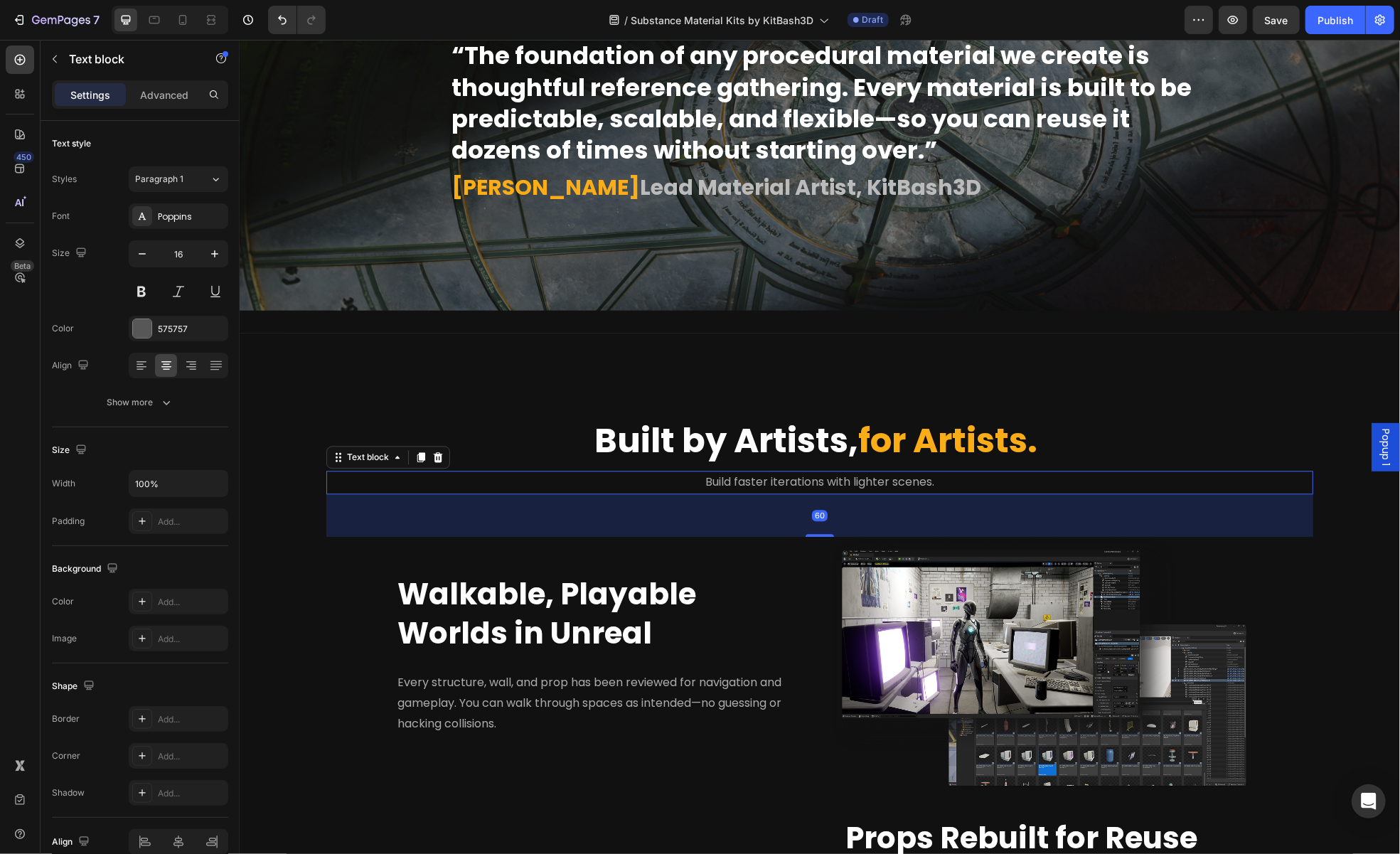
click at [709, 482] on span "Build faster iterations with lighter scenes." at bounding box center [819, 481] width 229 height 16
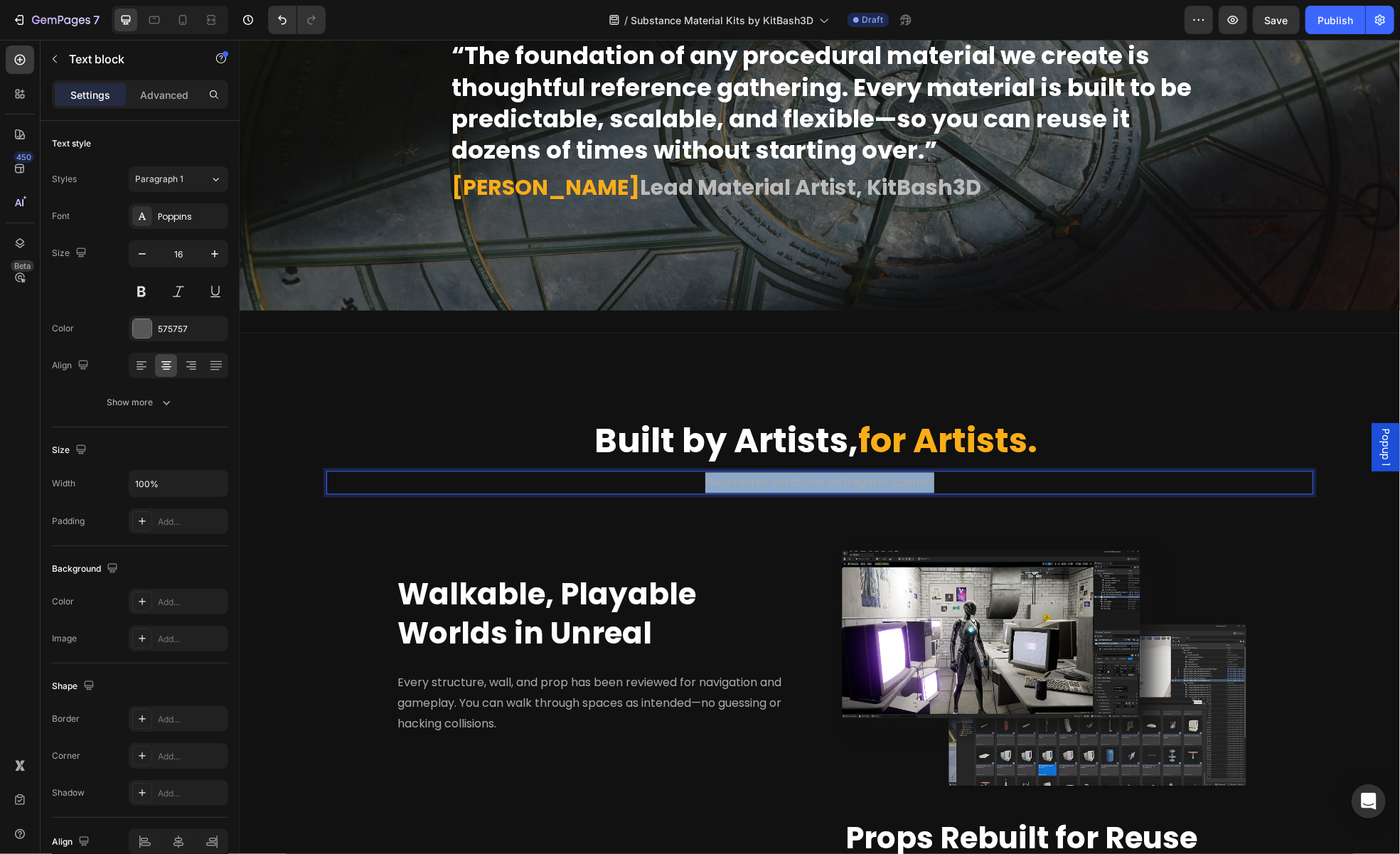
click at [709, 482] on span "Build faster iterations with lighter scenes." at bounding box center [819, 481] width 229 height 16
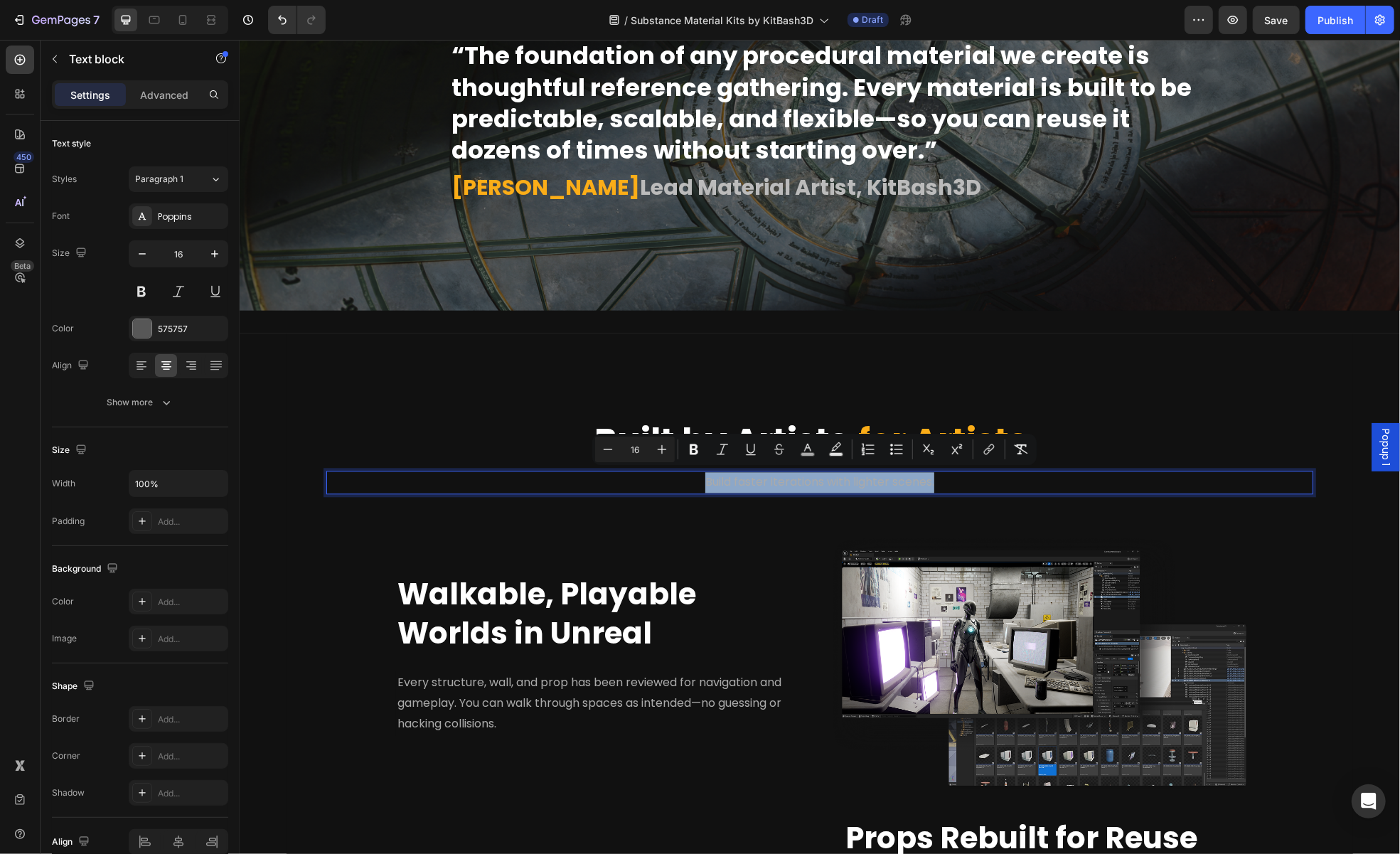
click at [709, 482] on span "Build faster iterations with lighter scenes." at bounding box center [819, 481] width 229 height 16
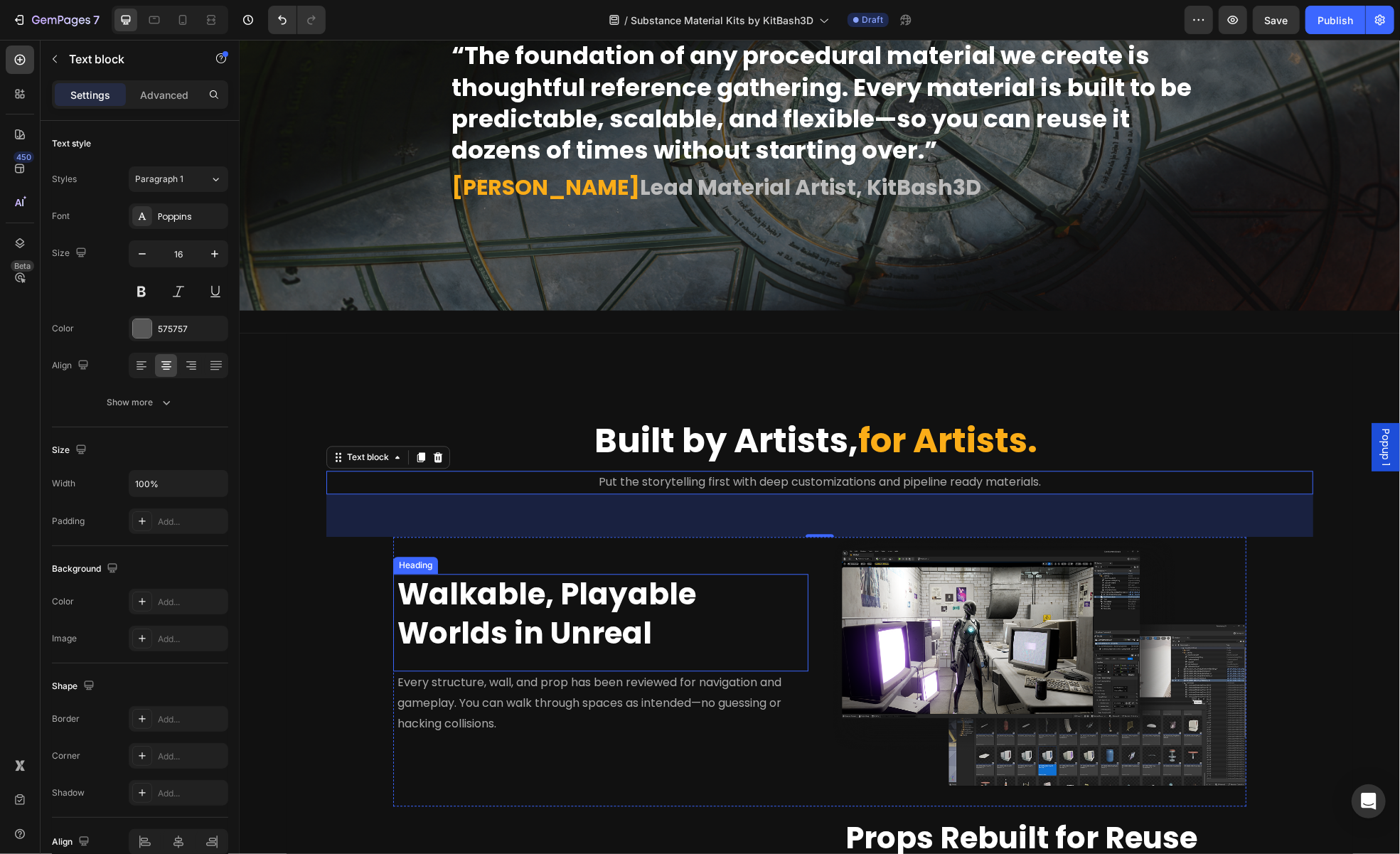
click at [638, 586] on span "Walkable, Playable Worlds in Unreal" at bounding box center [546, 613] width 299 height 81
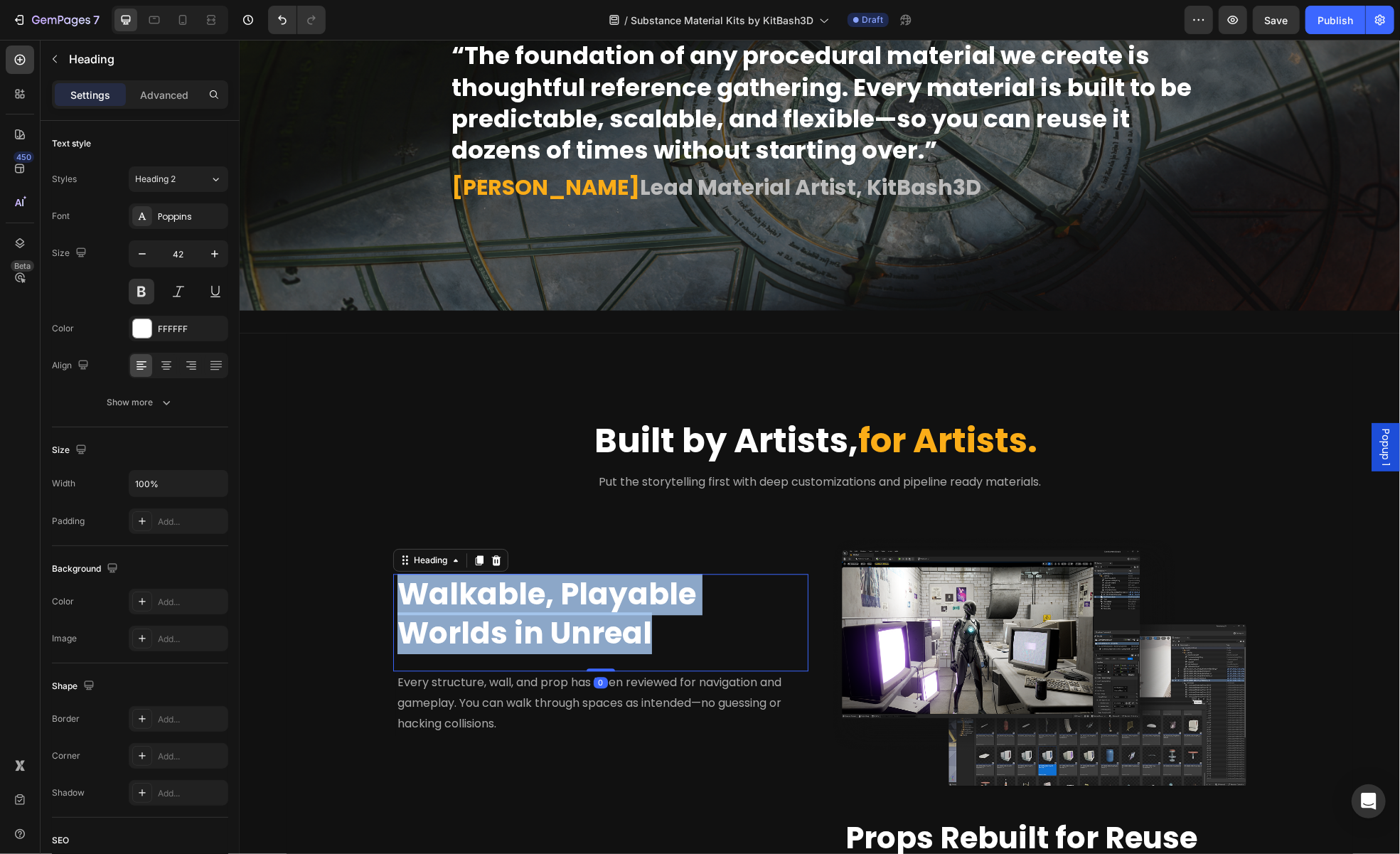
click at [638, 586] on span "Walkable, Playable Worlds in Unreal" at bounding box center [546, 613] width 299 height 81
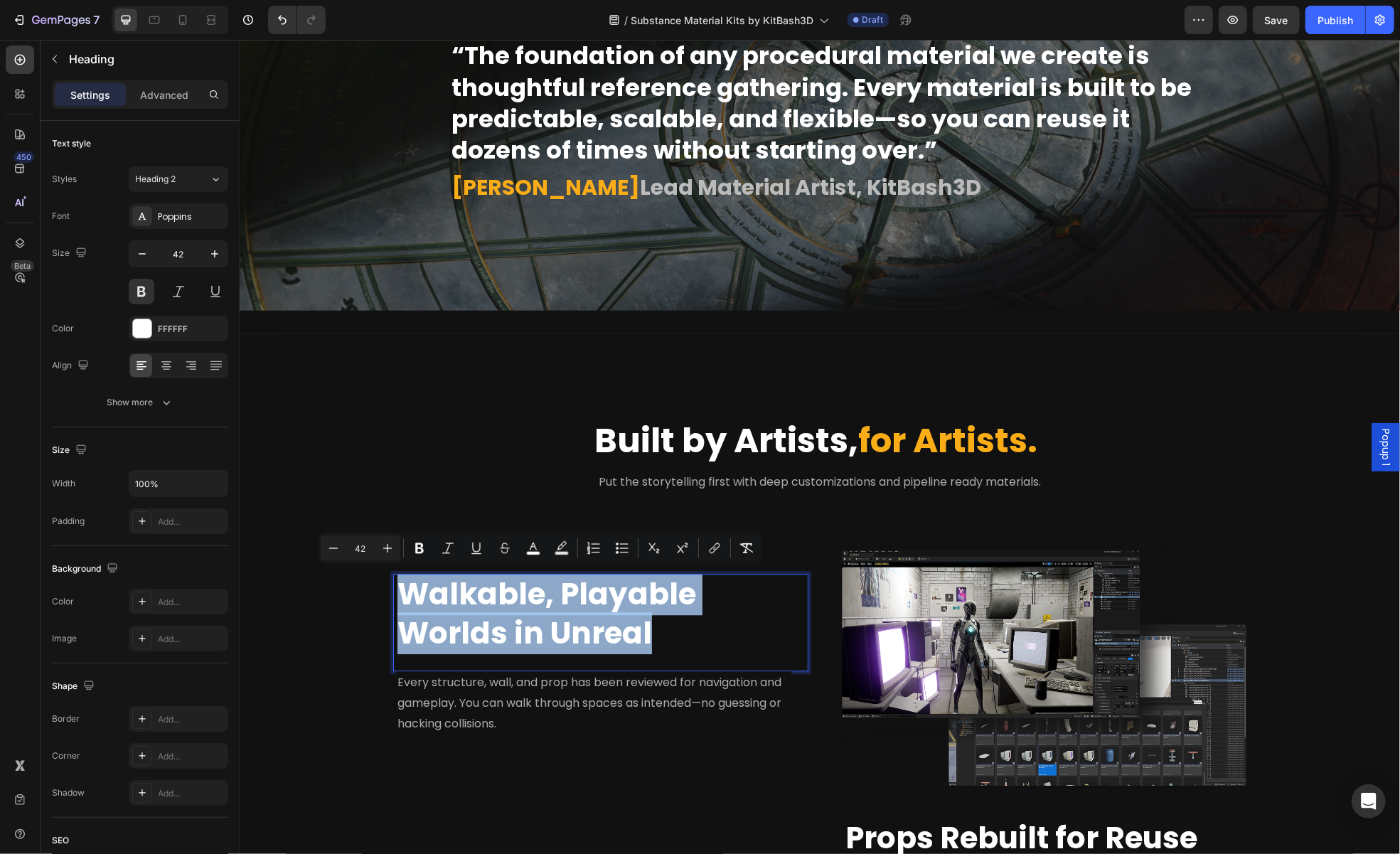
scroll to position [2483, 0]
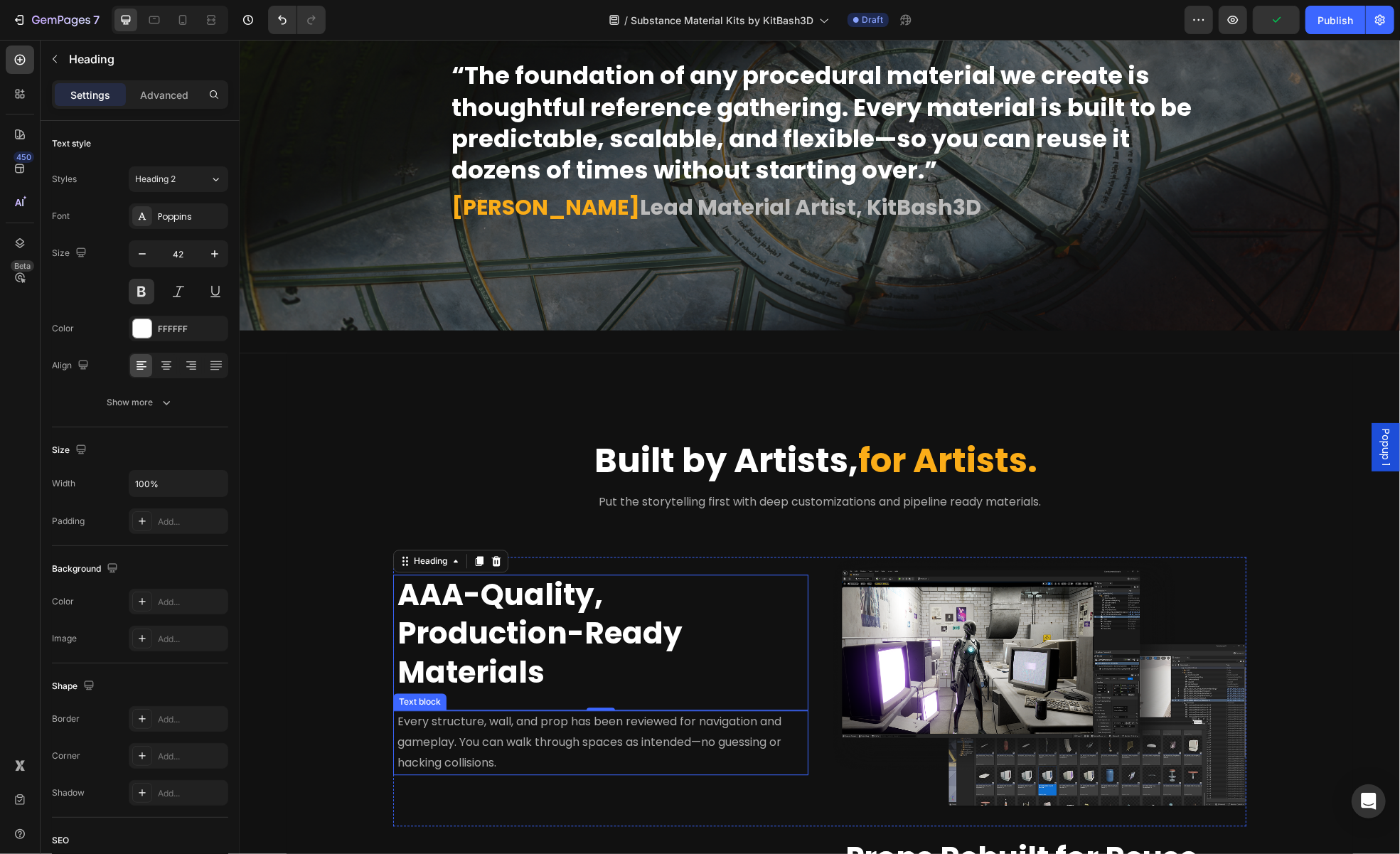
click at [458, 719] on span "Every structure, wall, and prop has been reviewed for navigation and gameplay. …" at bounding box center [588, 741] width 384 height 58
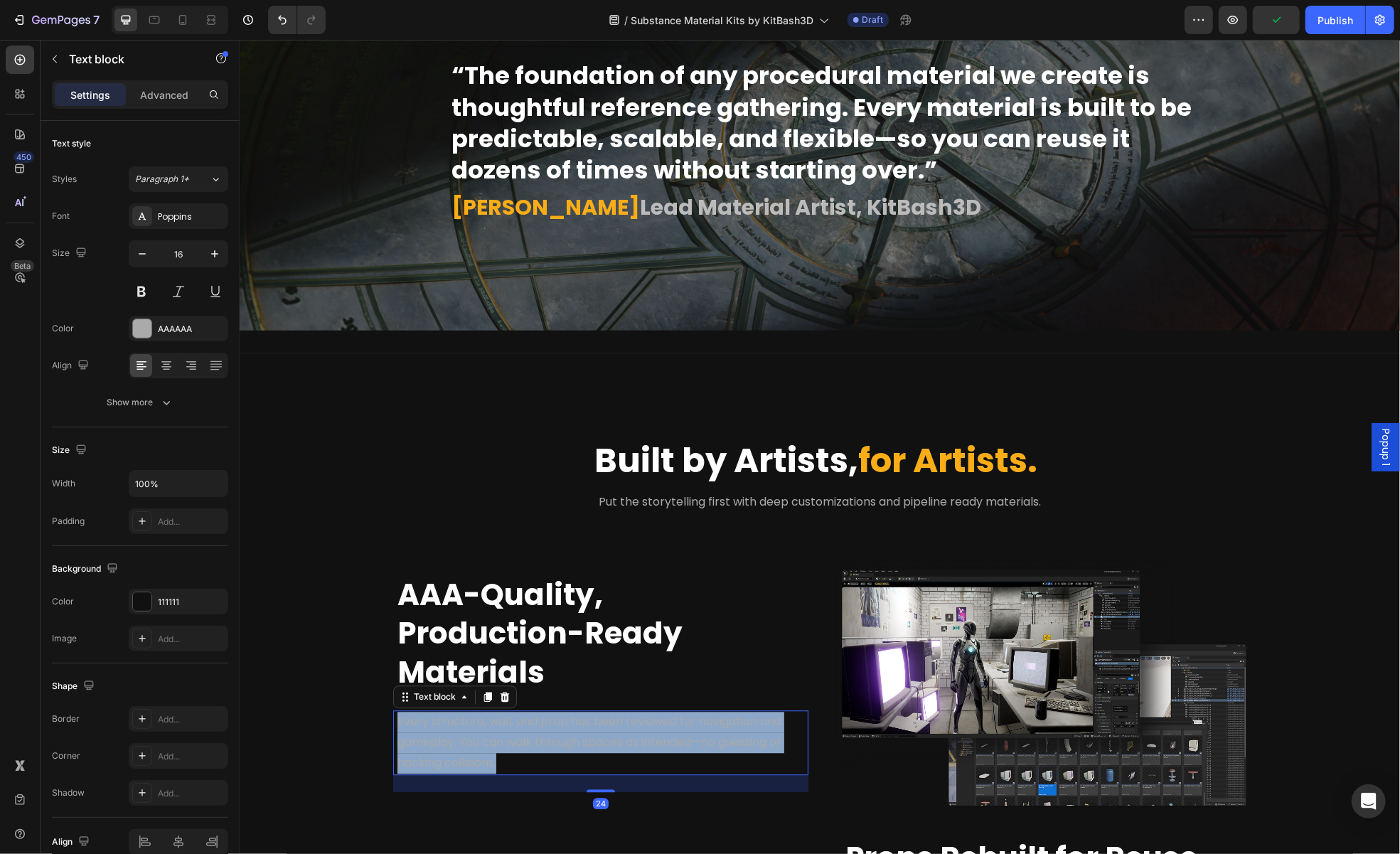
click at [458, 719] on span "Every structure, wall, and prop has been reviewed for navigation and gameplay. …" at bounding box center [588, 741] width 384 height 58
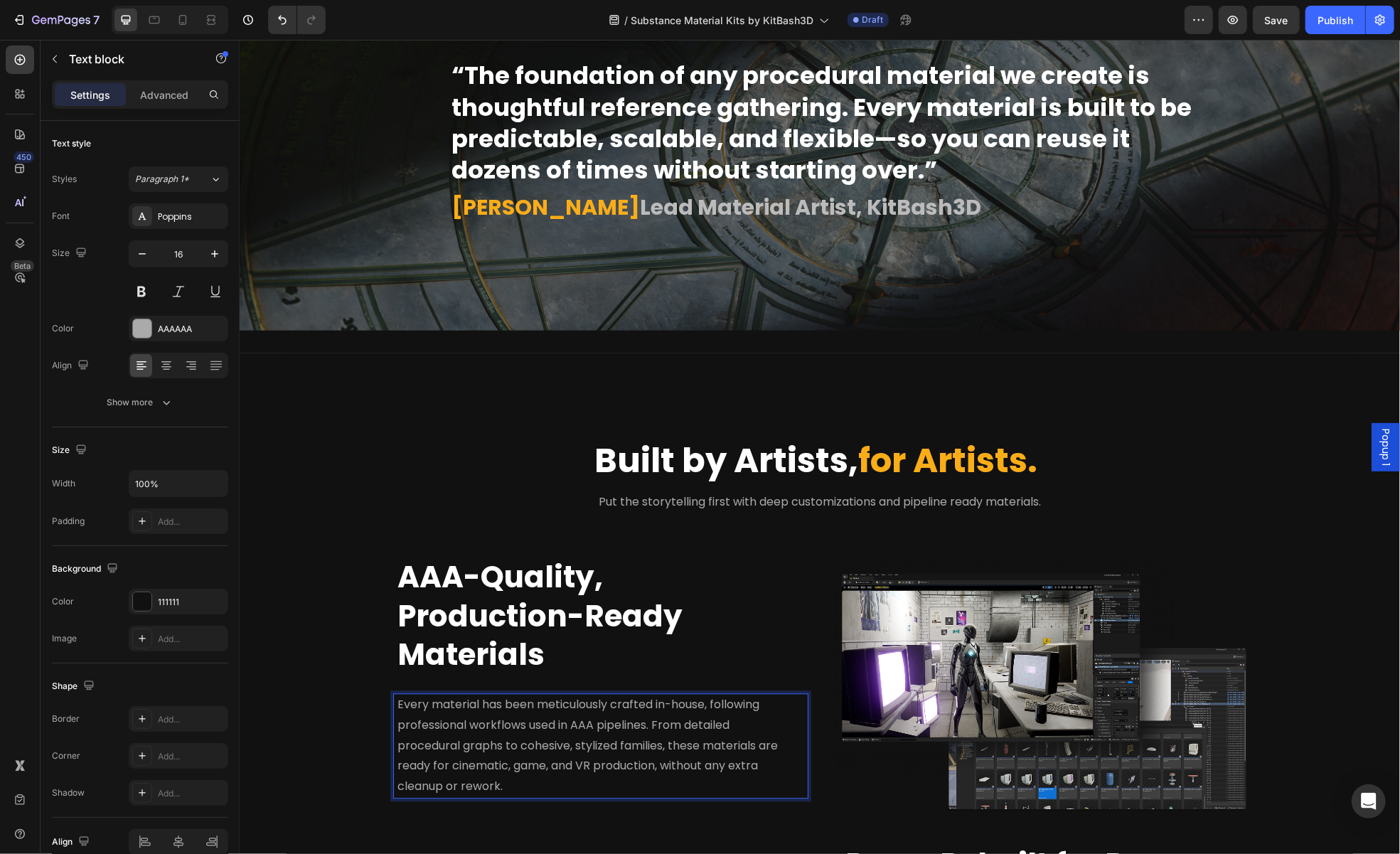
scroll to position [2467, 0]
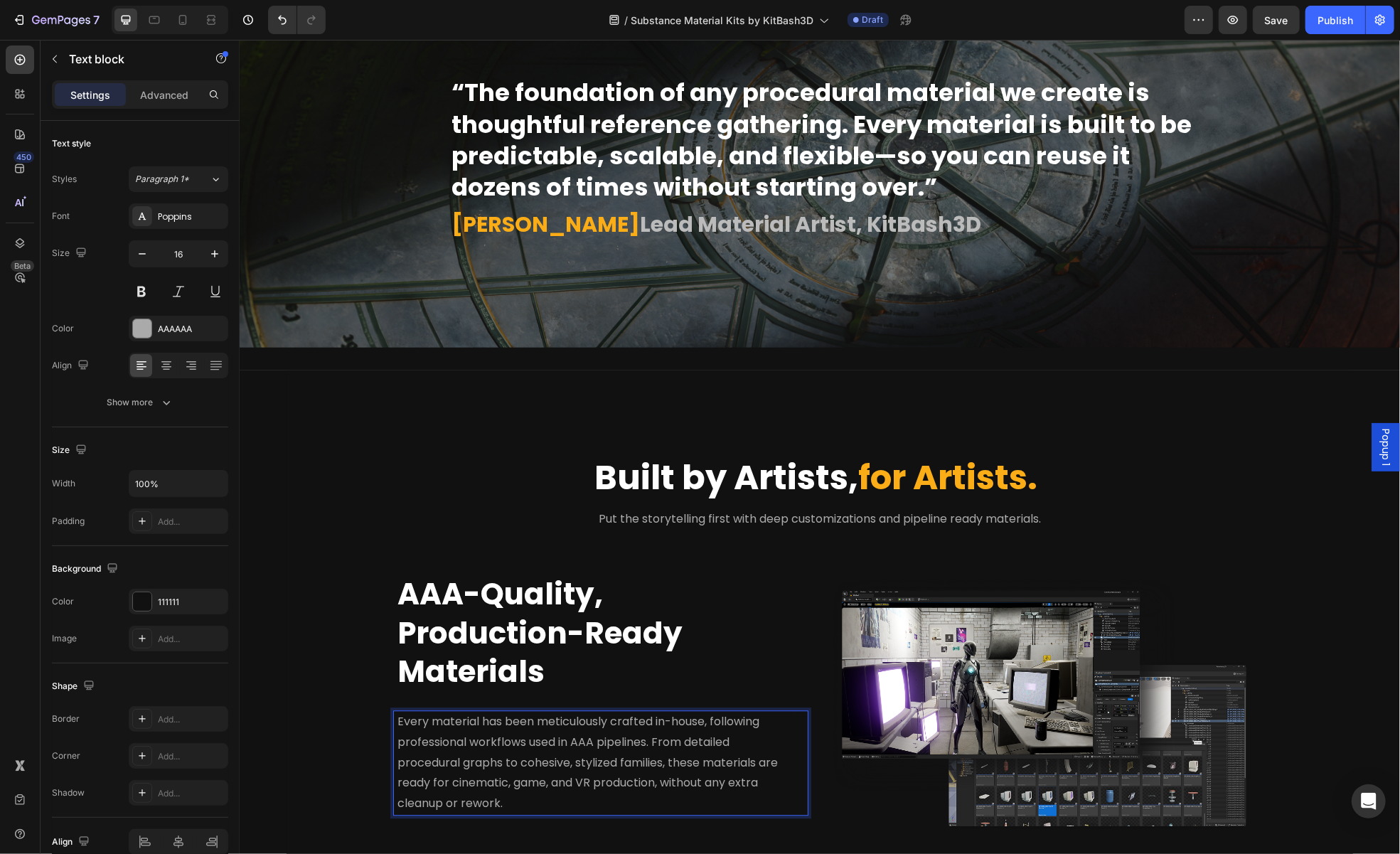
click at [492, 638] on span "AAA-Quality, Production-Ready Materials" at bounding box center [539, 632] width 286 height 119
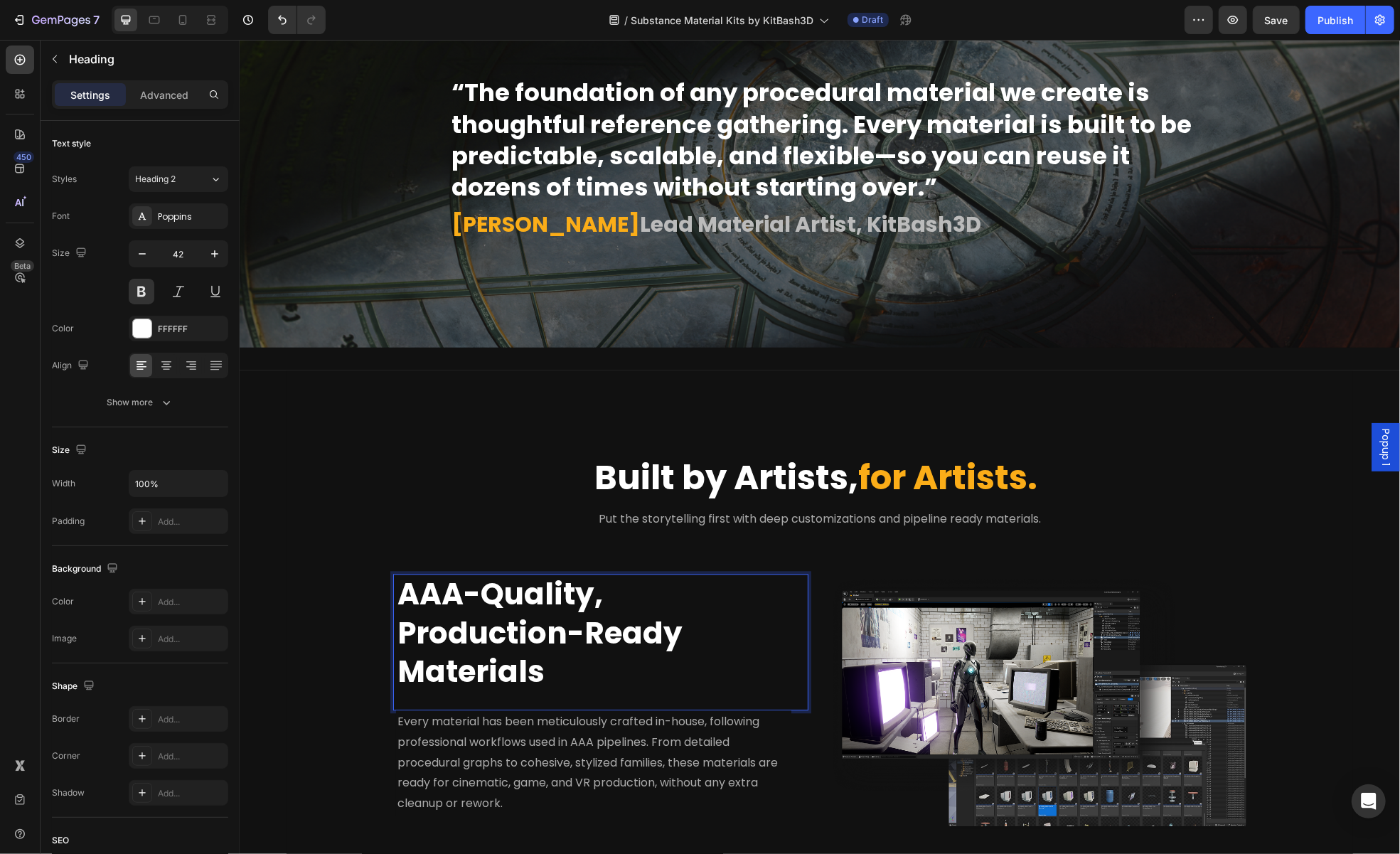
click at [492, 638] on span "AAA-Quality, Production-Ready Materials" at bounding box center [539, 632] width 286 height 119
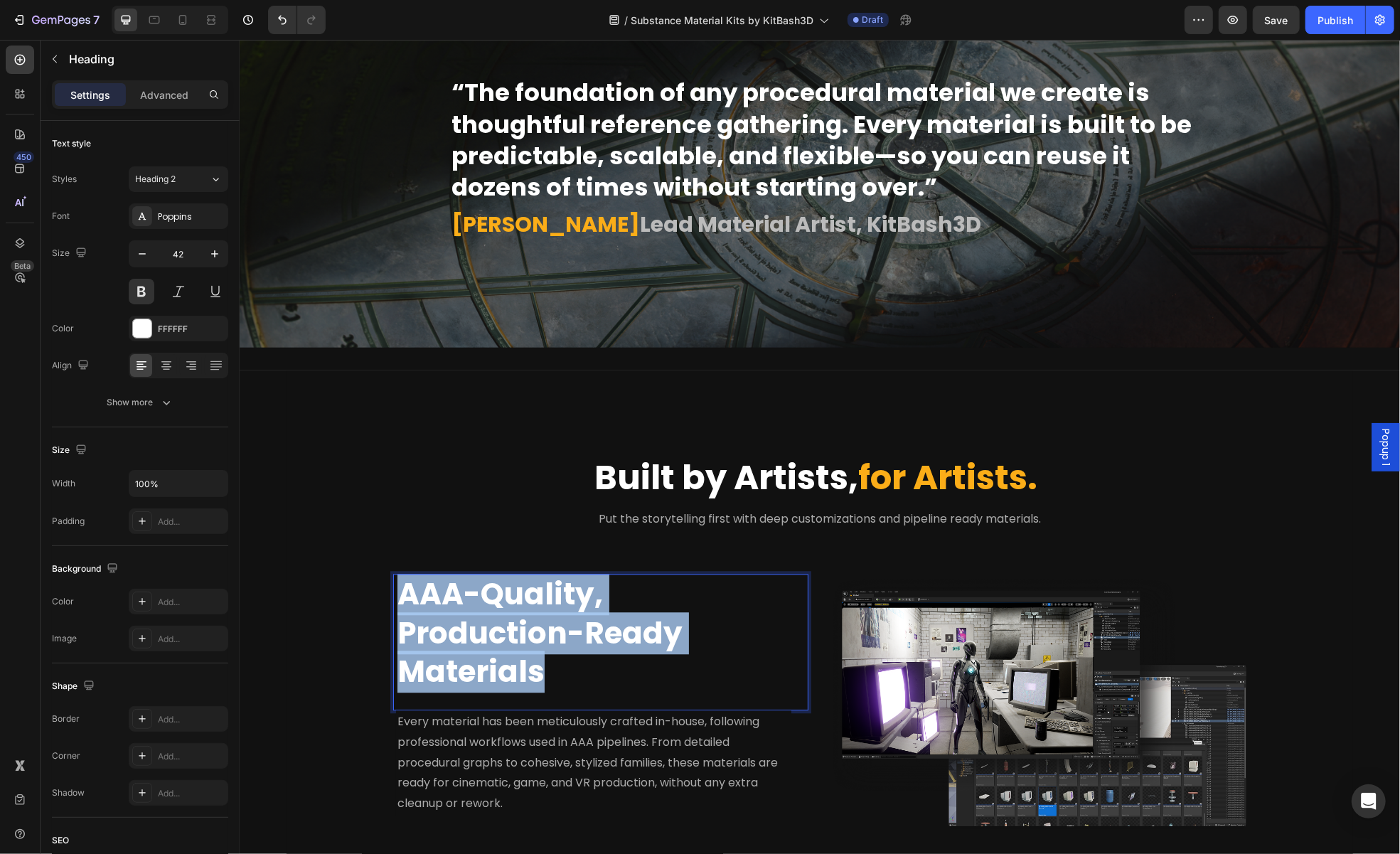
click at [492, 638] on span "AAA-Quality, Production-Ready Materials" at bounding box center [539, 632] width 286 height 119
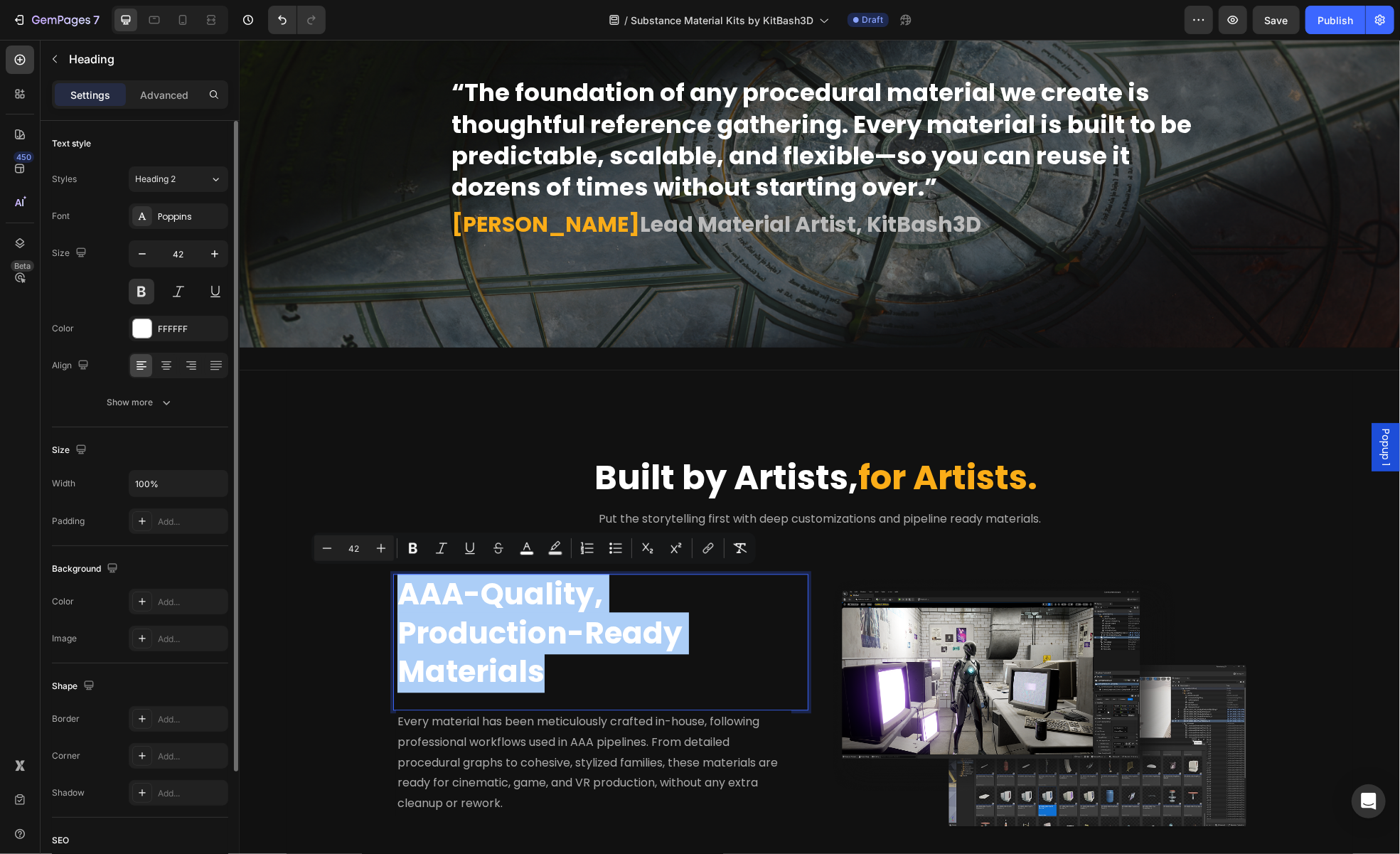
click at [151, 385] on div "Font Poppins Size 42 Color FFFFFF Align Show more" at bounding box center [139, 310] width 176 height 212
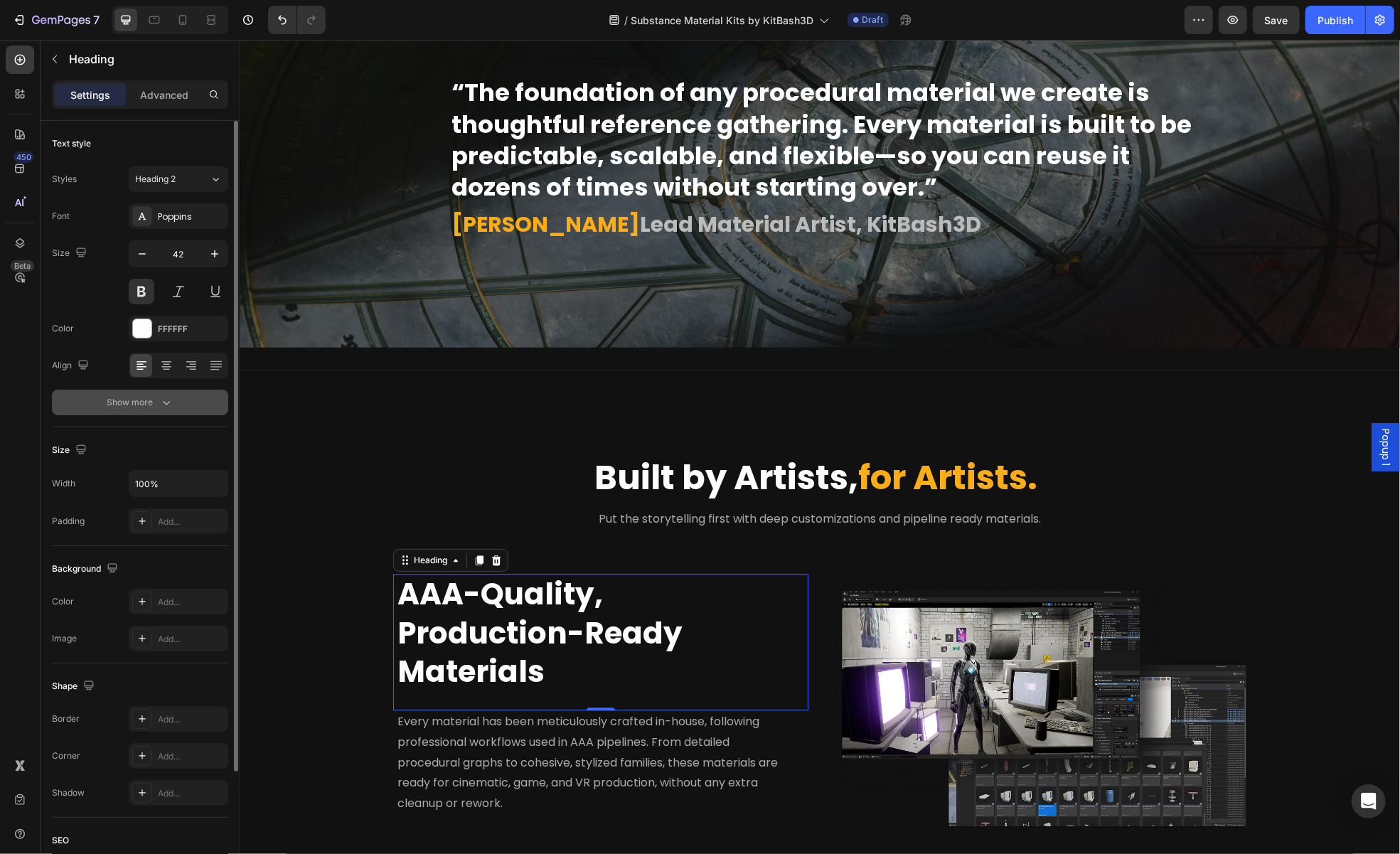
click at [151, 399] on div "Show more" at bounding box center [140, 402] width 66 height 14
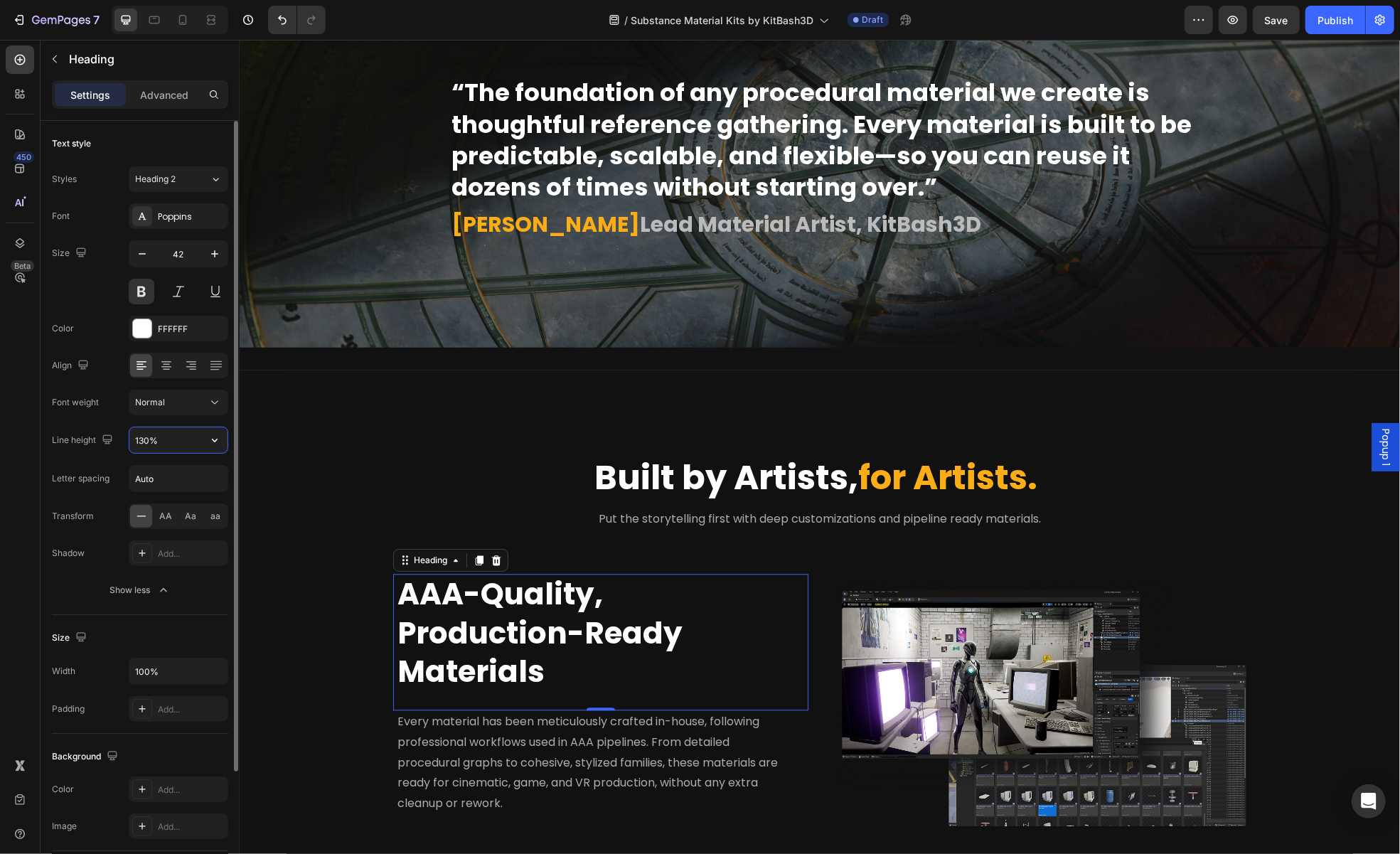
click at [176, 436] on input "130%" at bounding box center [179, 440] width 98 height 26
click at [165, 482] on input "Auto" at bounding box center [179, 478] width 98 height 26
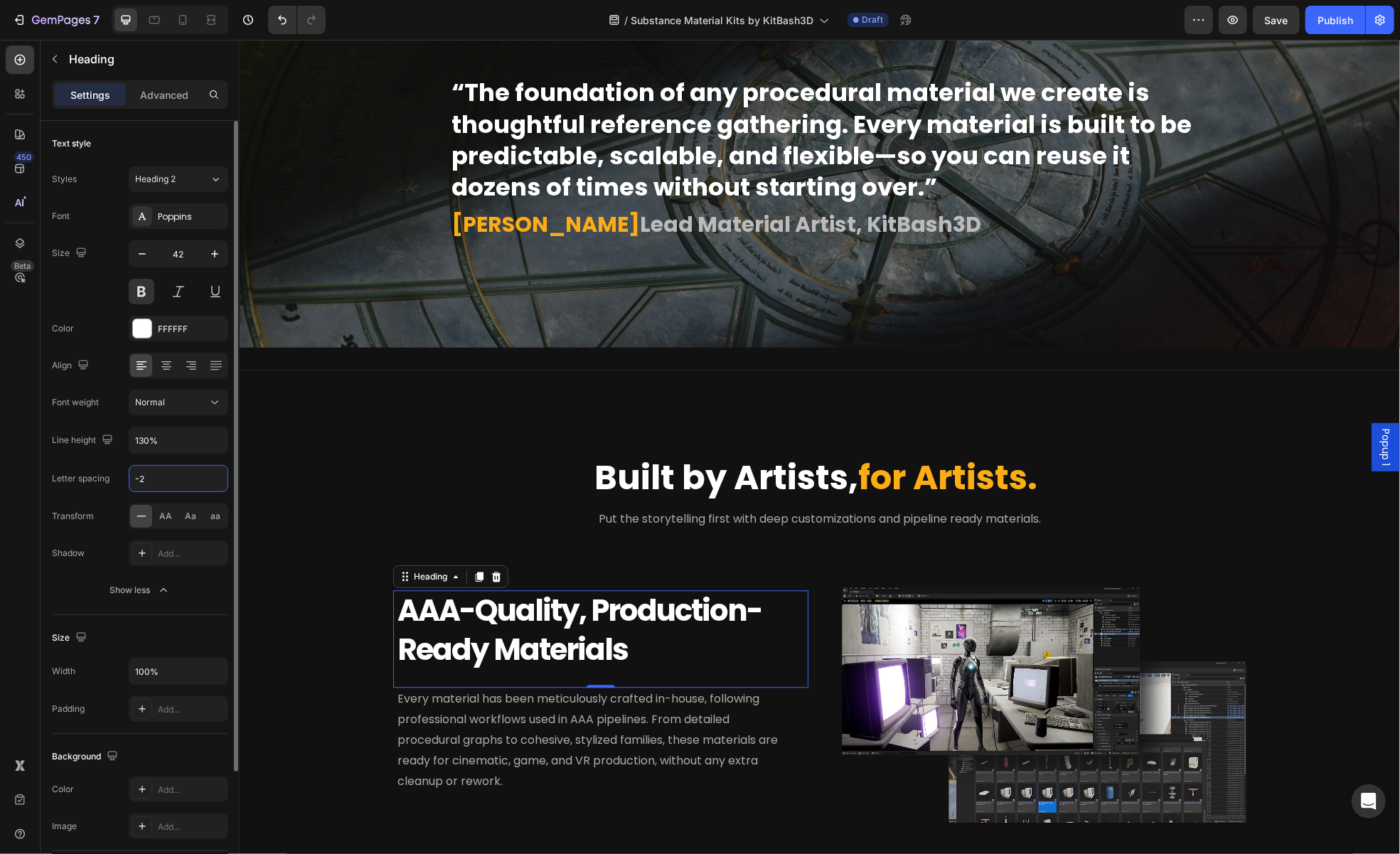
type input "-1"
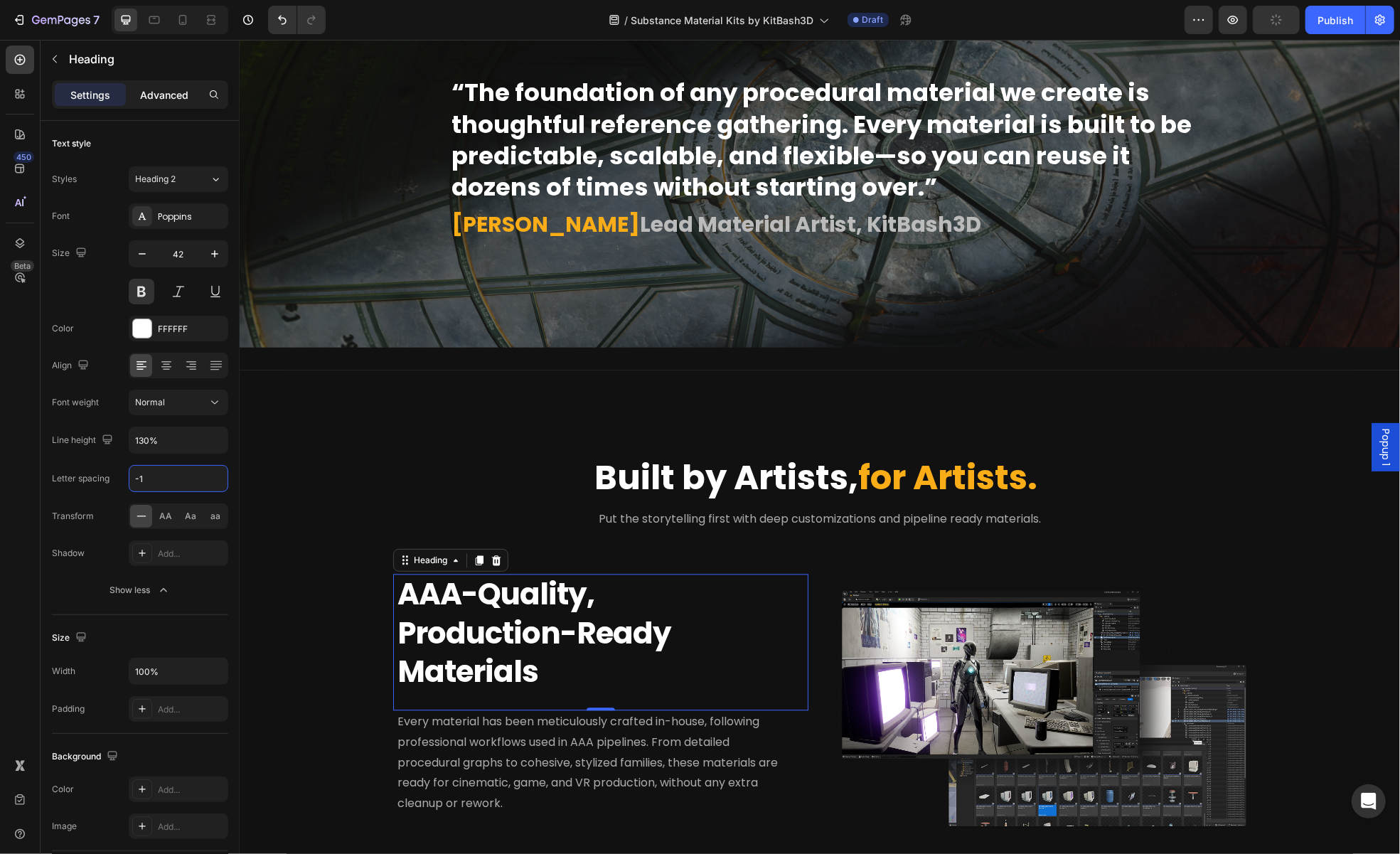
click at [165, 99] on p "Advanced" at bounding box center [164, 95] width 48 height 15
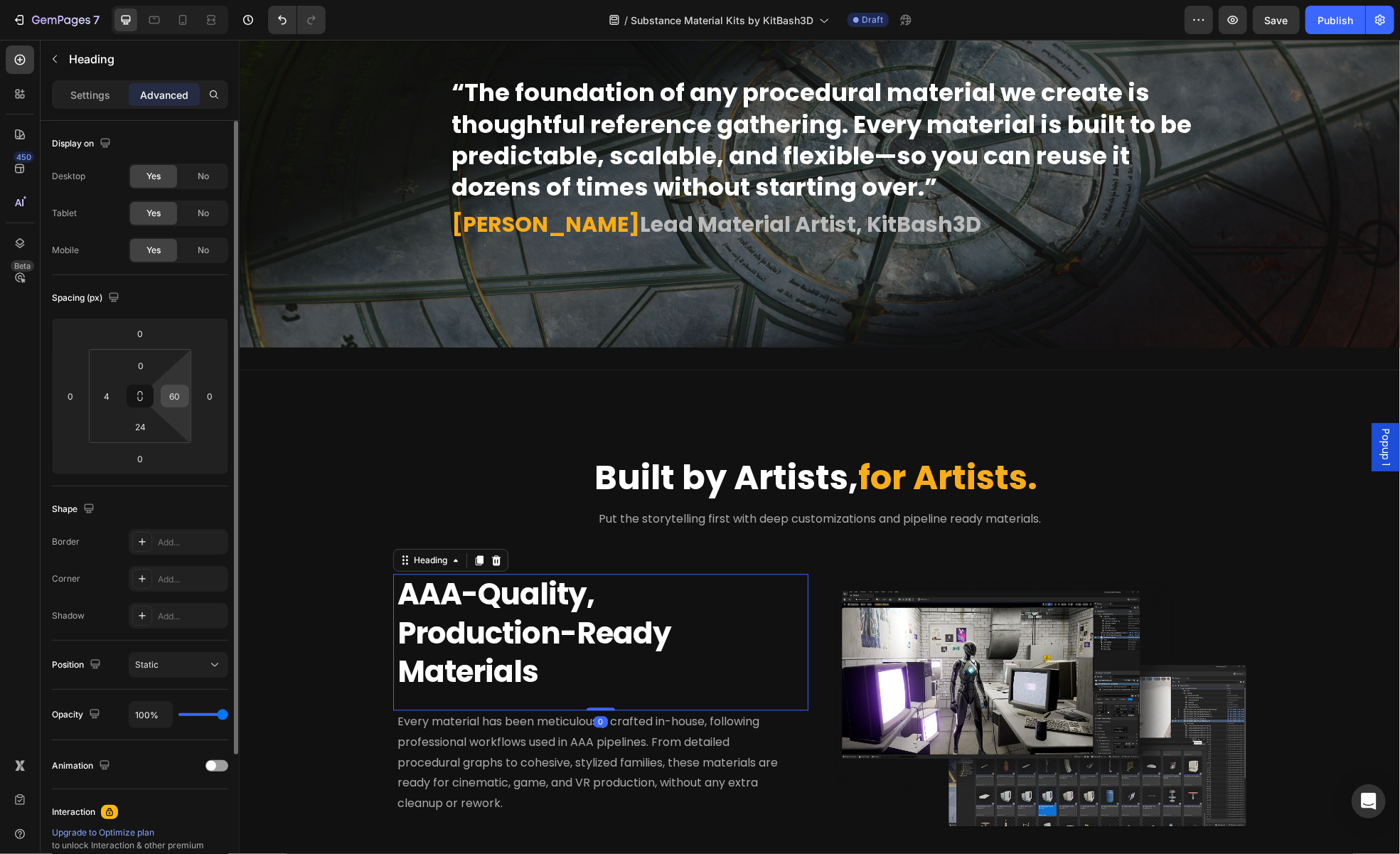
click at [178, 394] on input "60" at bounding box center [175, 396] width 21 height 21
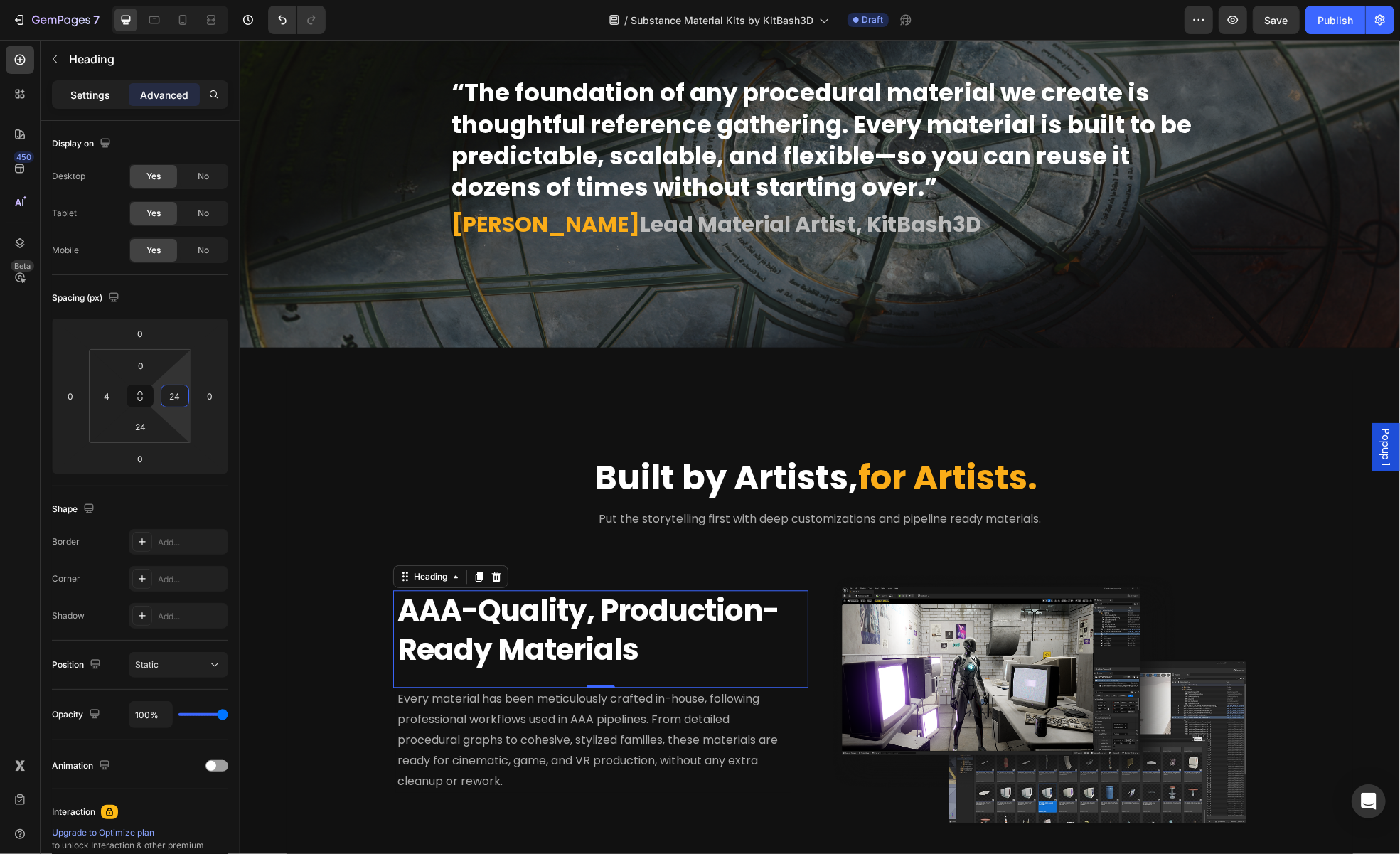
type input "24"
click at [100, 88] on p "Settings" at bounding box center [89, 95] width 39 height 15
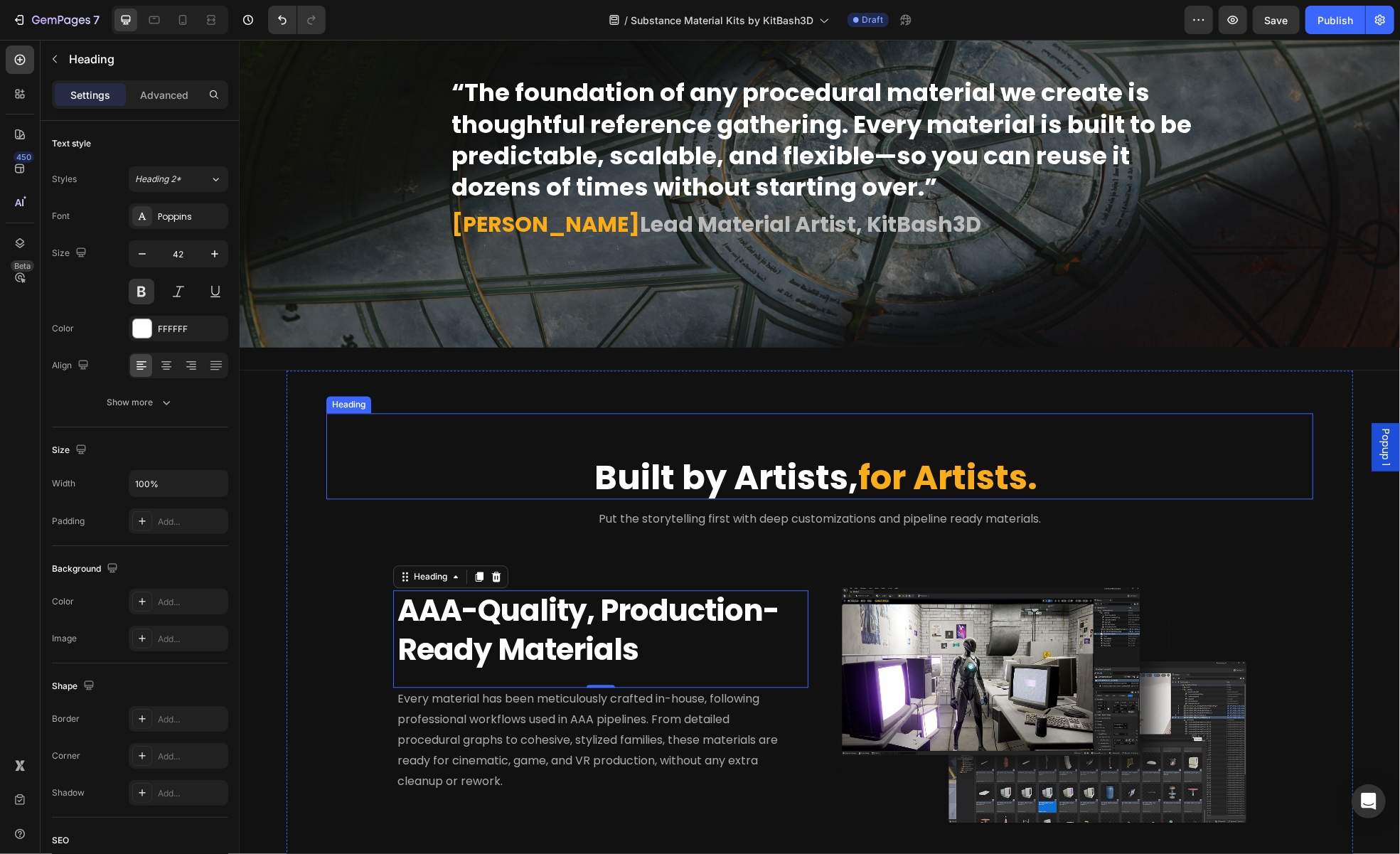
click at [373, 484] on p "Built by Artists, for Artists." at bounding box center [819, 477] width 938 height 41
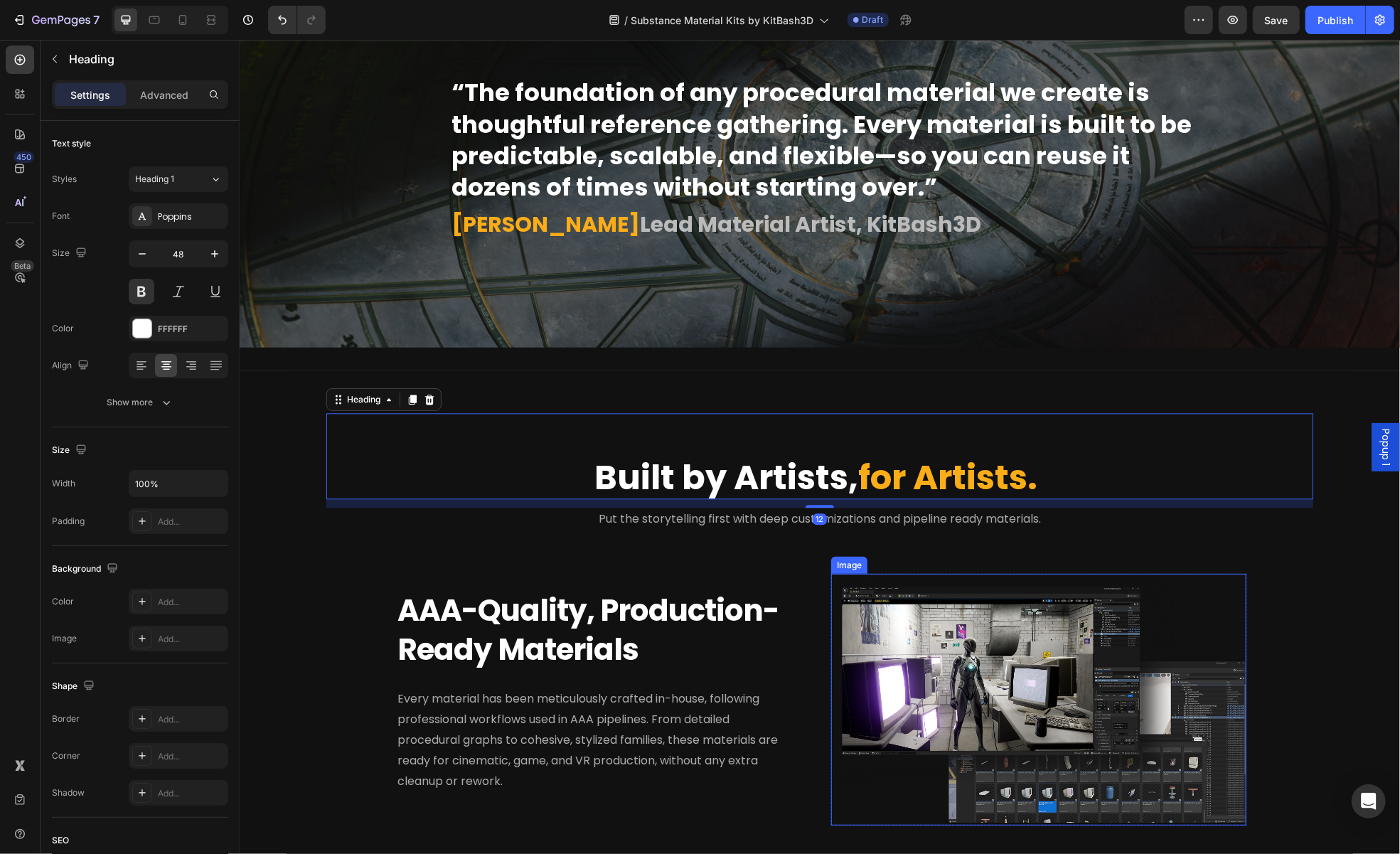
click at [835, 602] on img at bounding box center [1038, 699] width 415 height 252
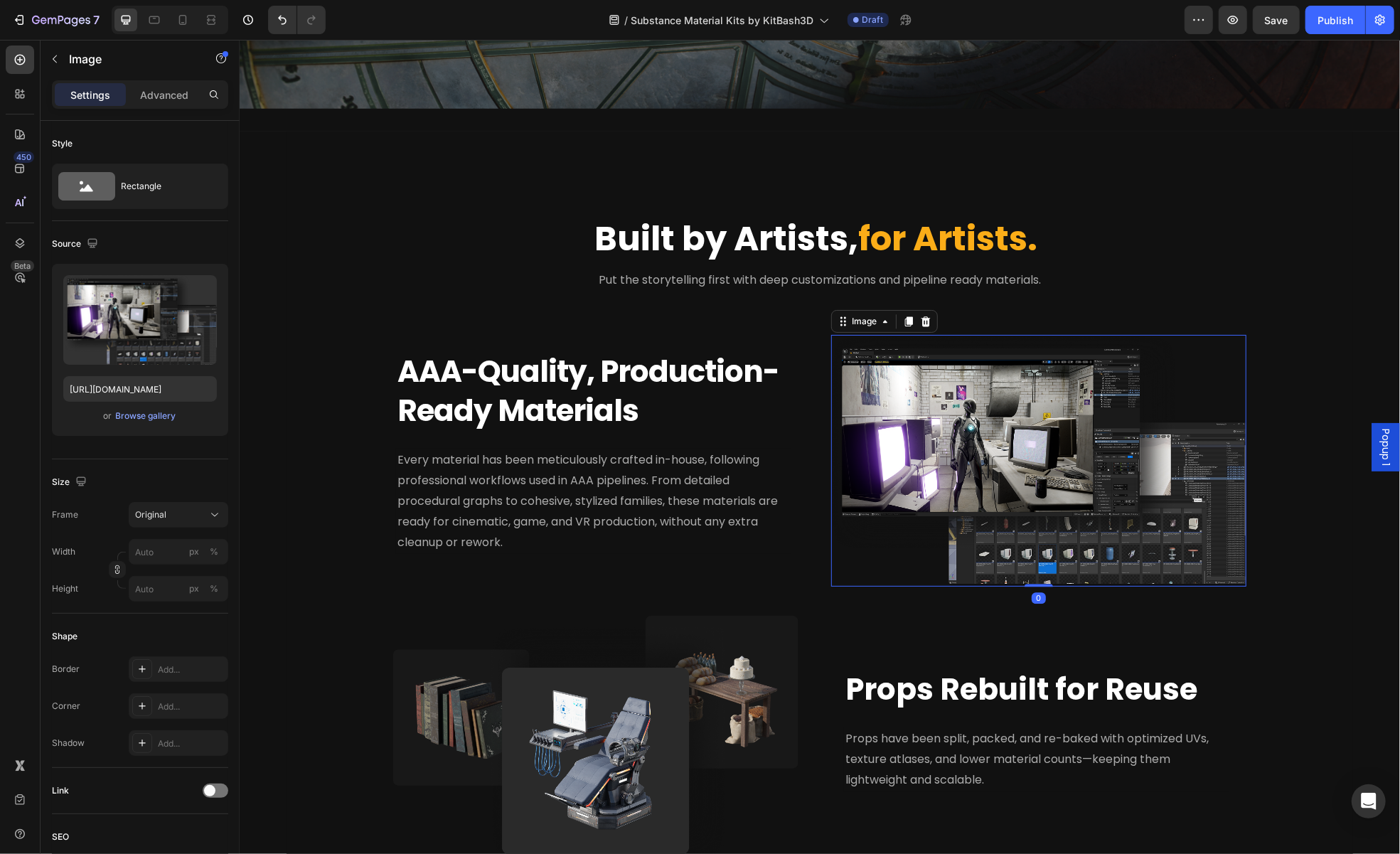
scroll to position [2822, 0]
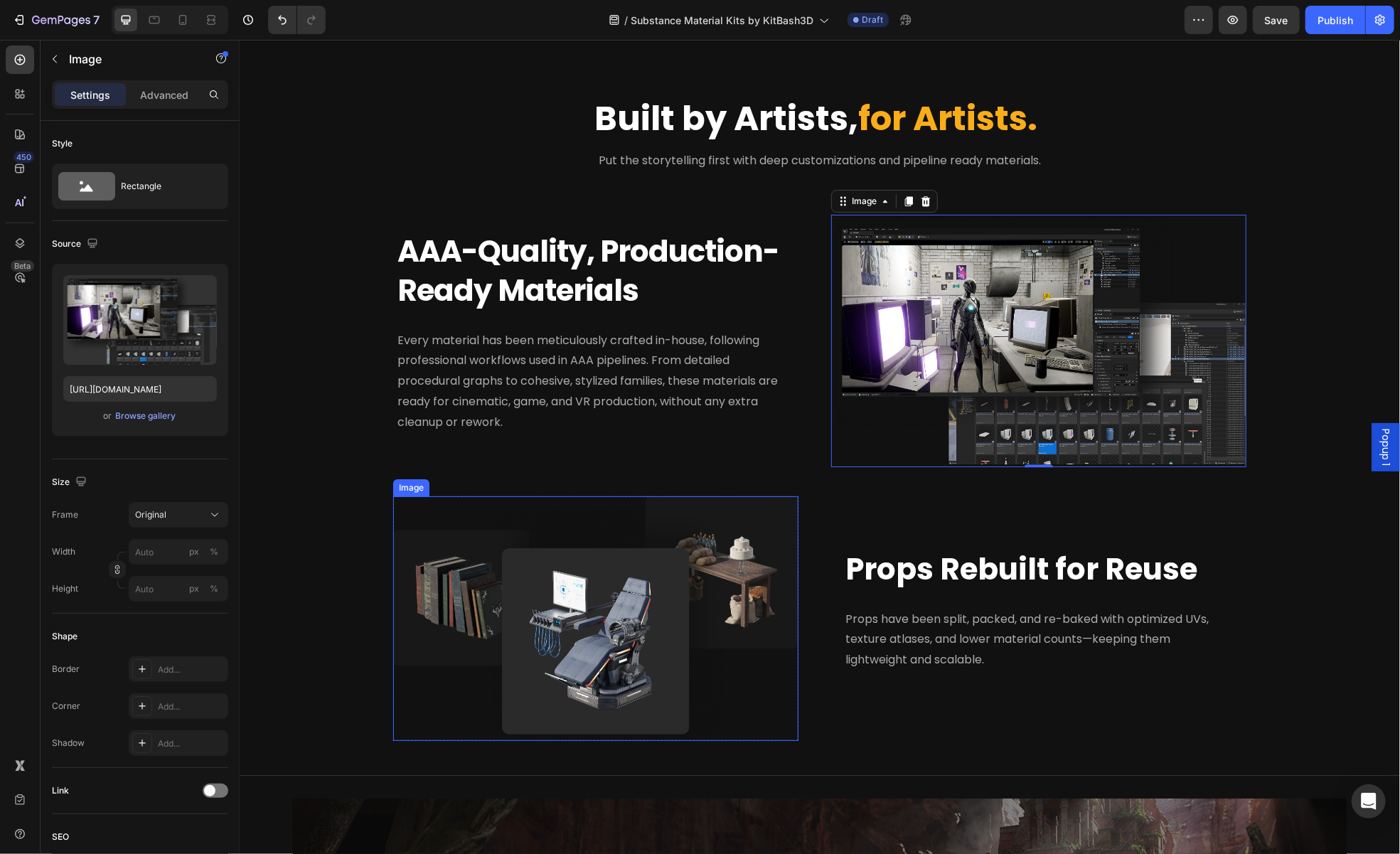
click at [559, 591] on img at bounding box center [595, 617] width 406 height 245
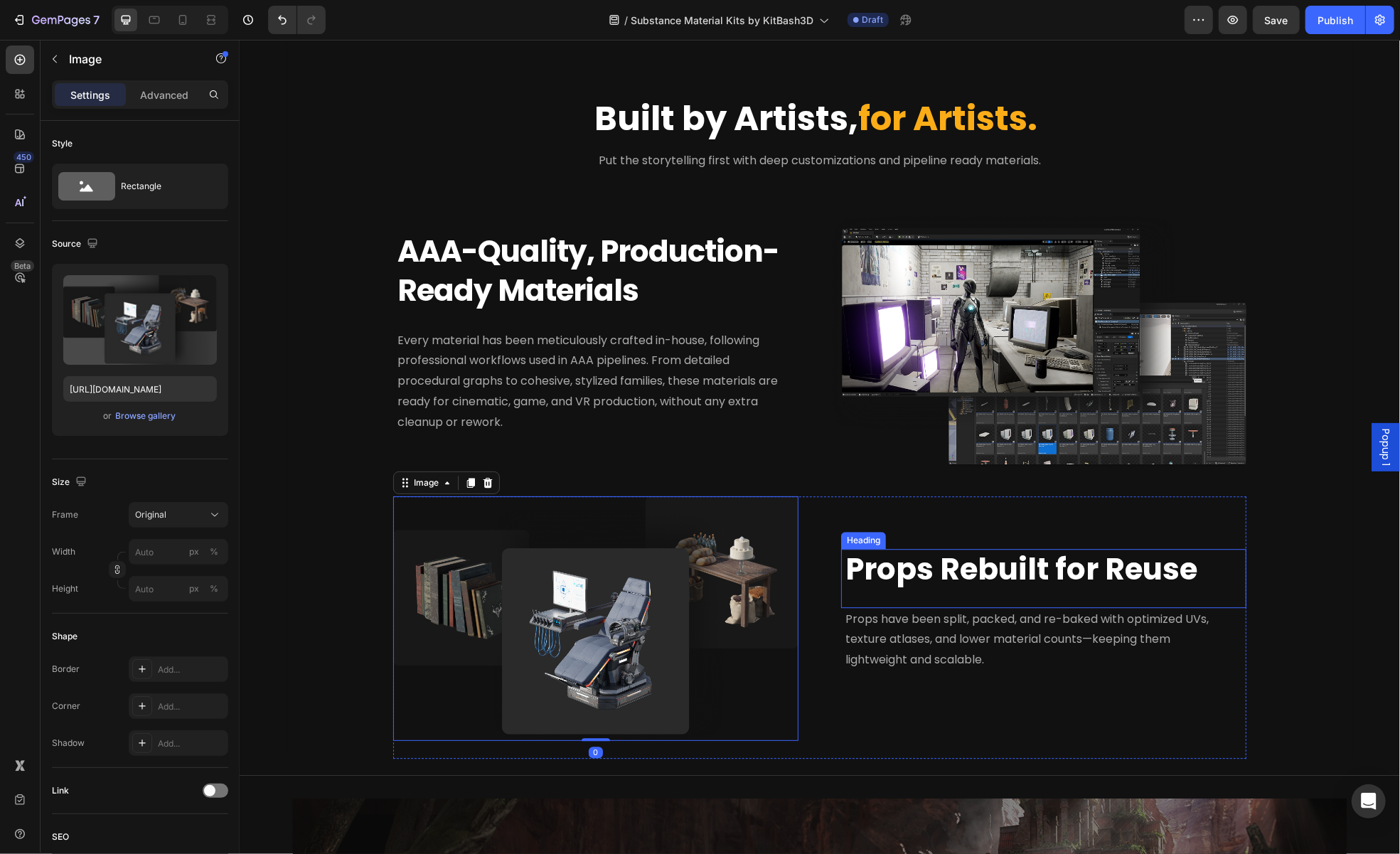
click at [920, 555] on span "Props Rebuilt for Reuse" at bounding box center [1021, 568] width 352 height 42
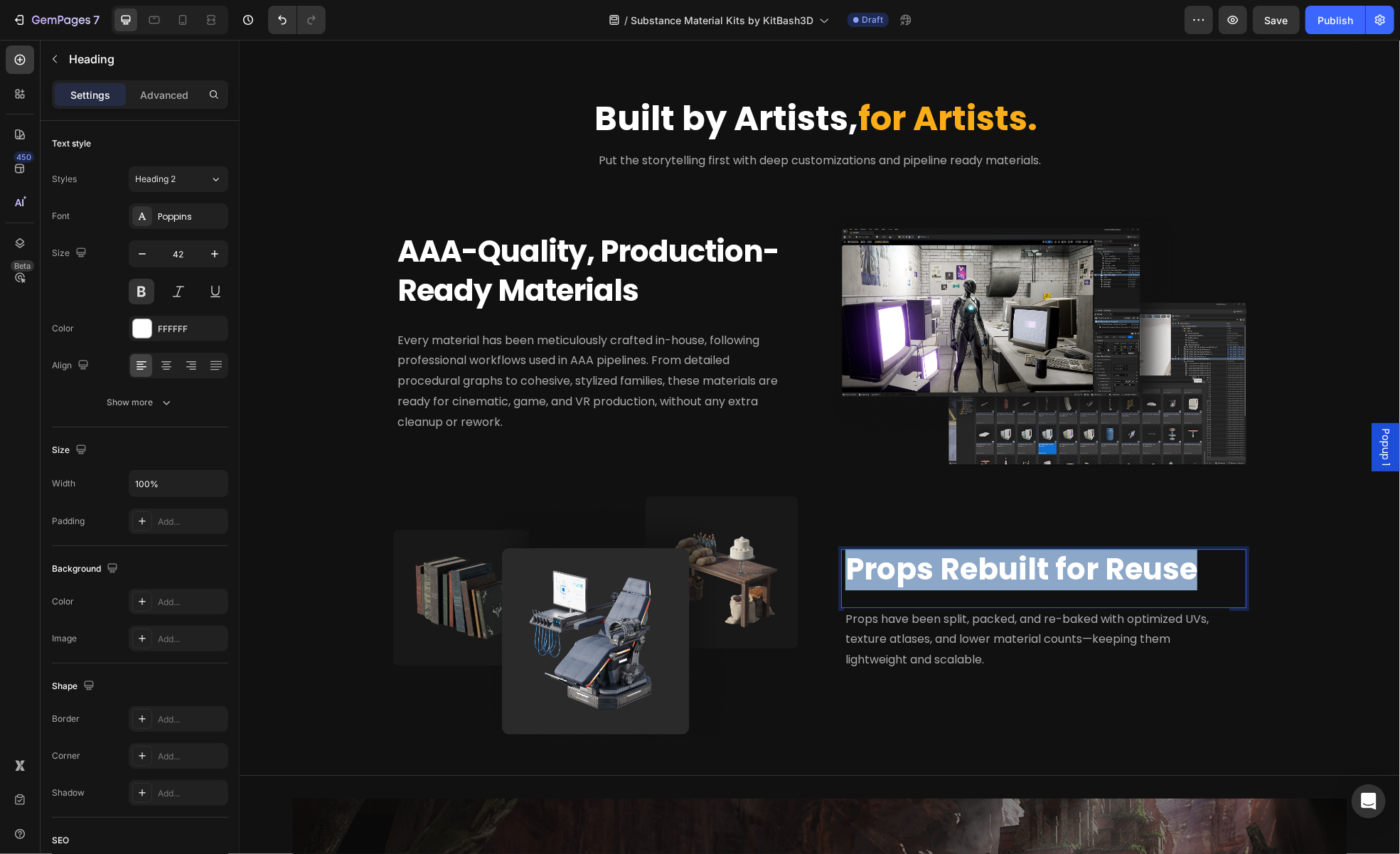
click at [920, 555] on span "Props Rebuilt for Reuse" at bounding box center [1021, 568] width 352 height 42
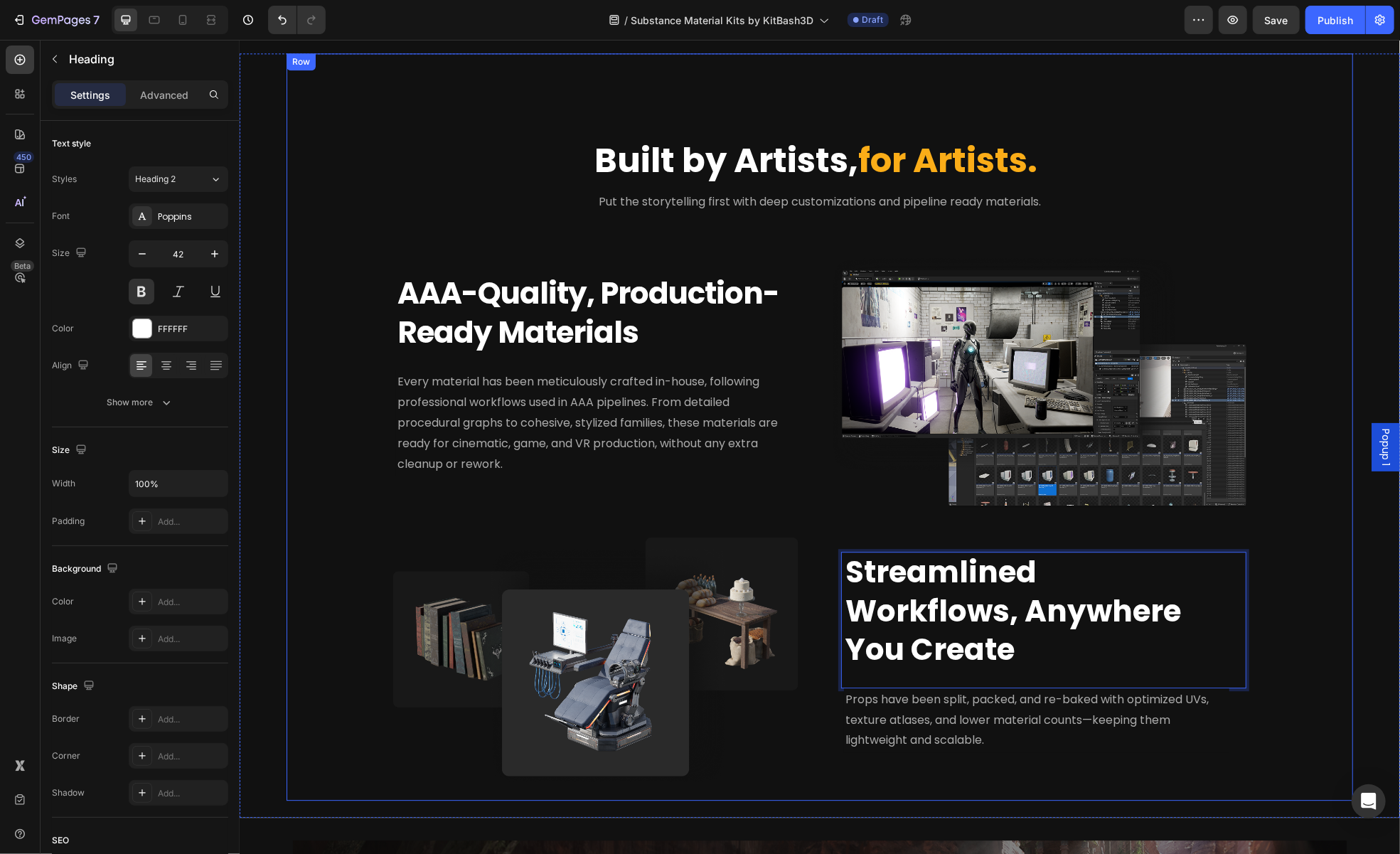
click at [1262, 595] on div "Built by Artists, for Artists. Heading Put the storytelling first with deep cus…" at bounding box center [819, 447] width 1033 height 705
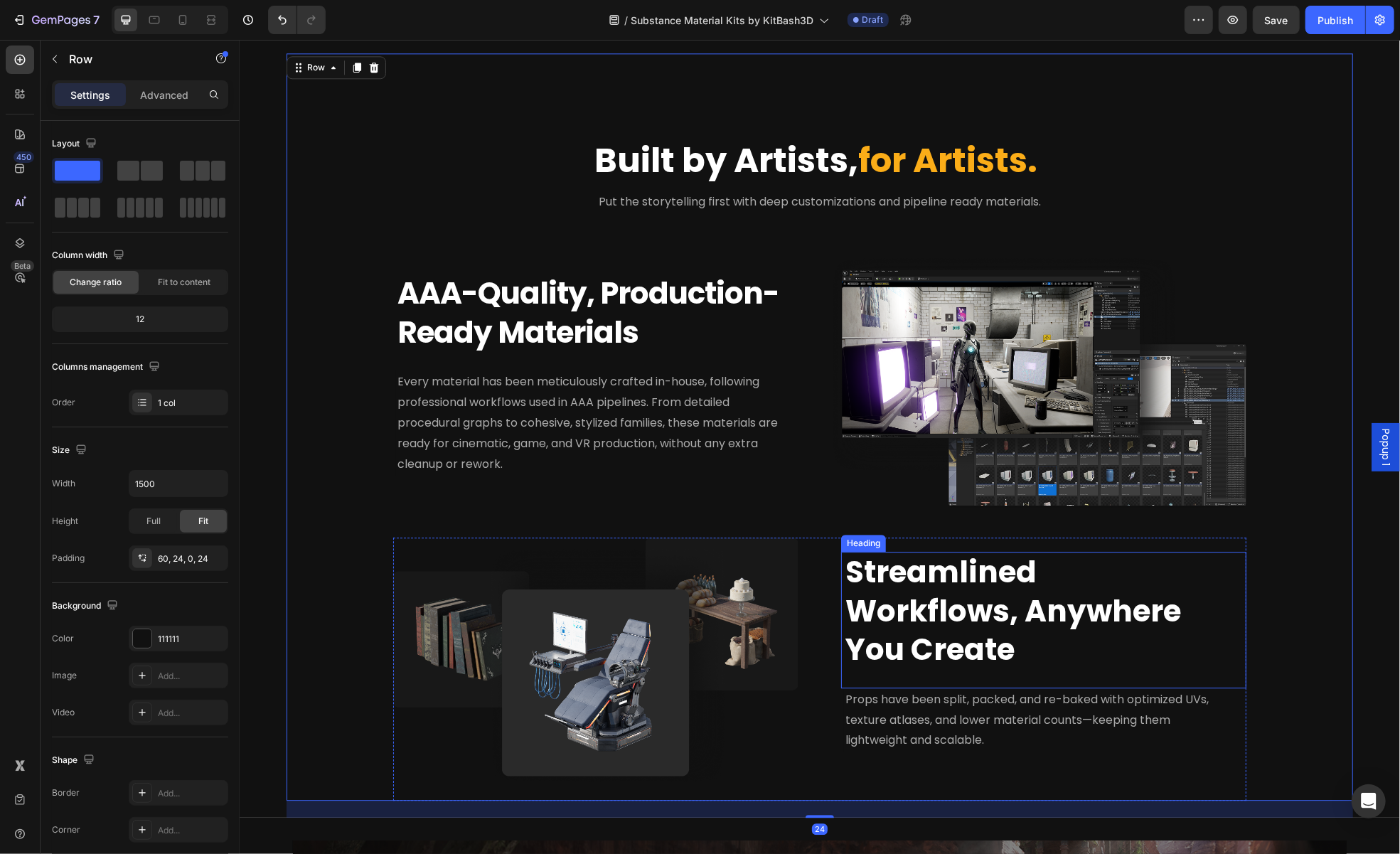
click at [1212, 598] on div "⁠⁠⁠⁠⁠⁠⁠ Streamlined Workflows, Anywhere You Create Heading" at bounding box center [1043, 619] width 406 height 137
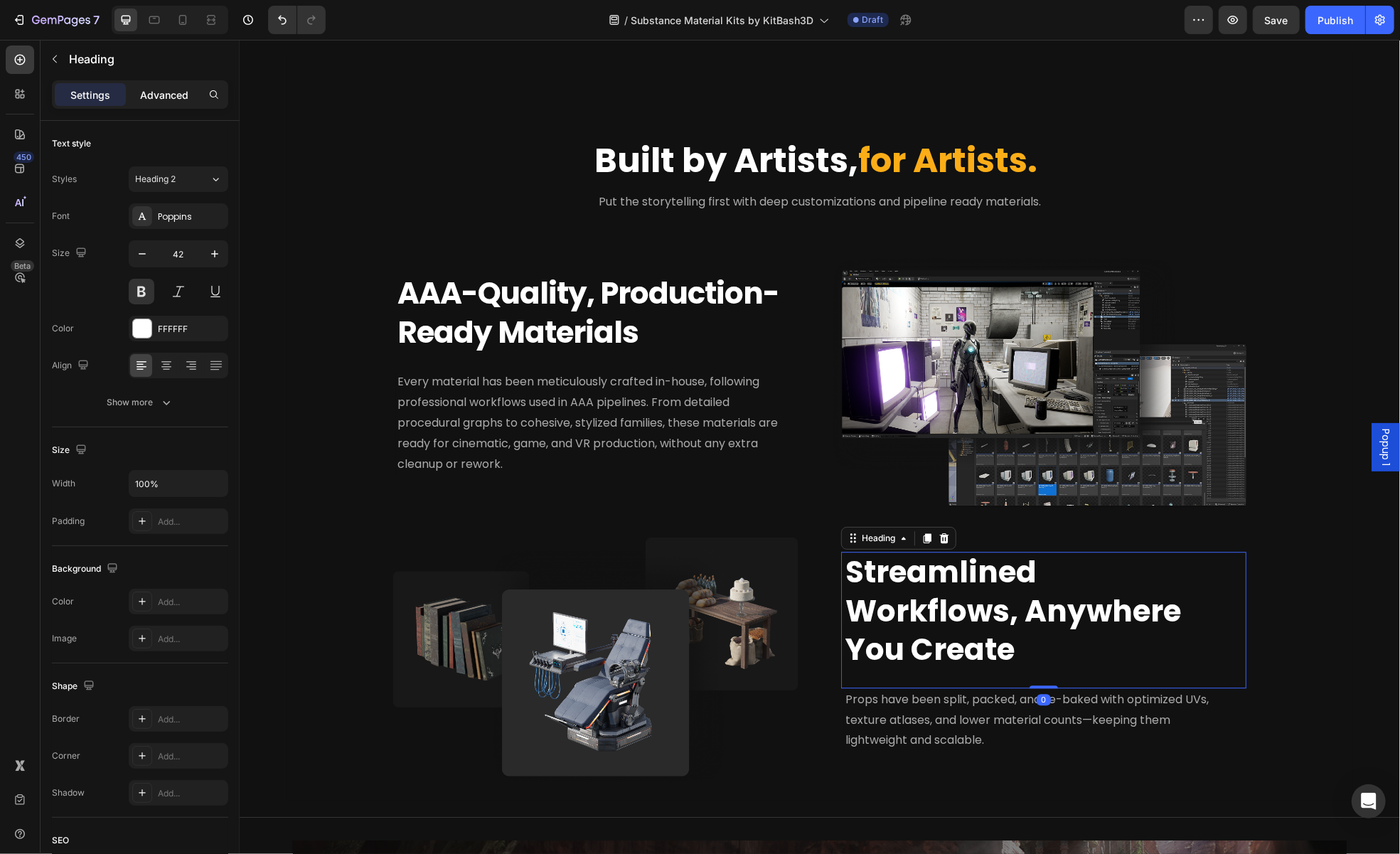
click at [142, 84] on div "Advanced" at bounding box center [164, 95] width 71 height 23
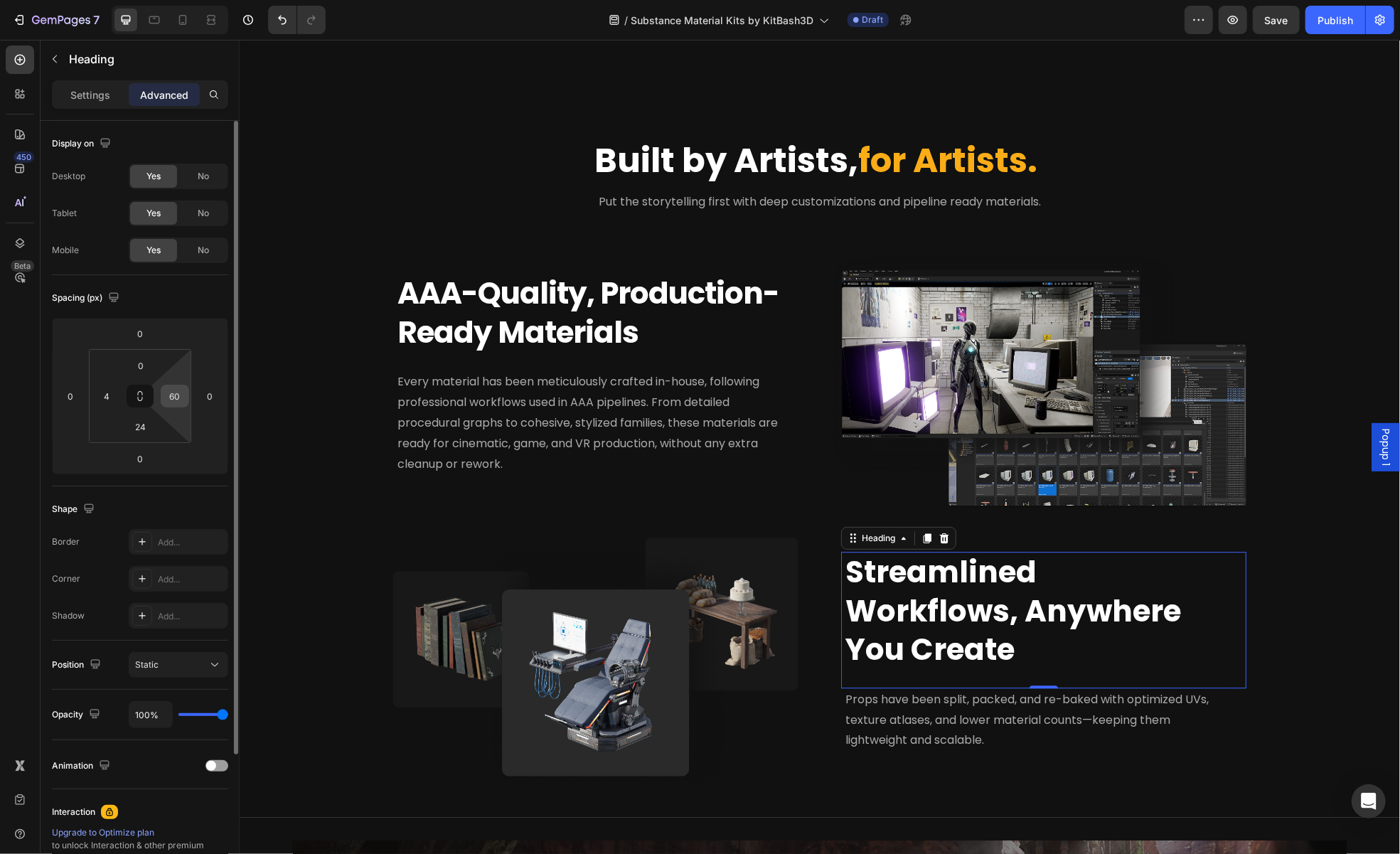
click at [172, 389] on input "60" at bounding box center [175, 396] width 21 height 21
type input "24"
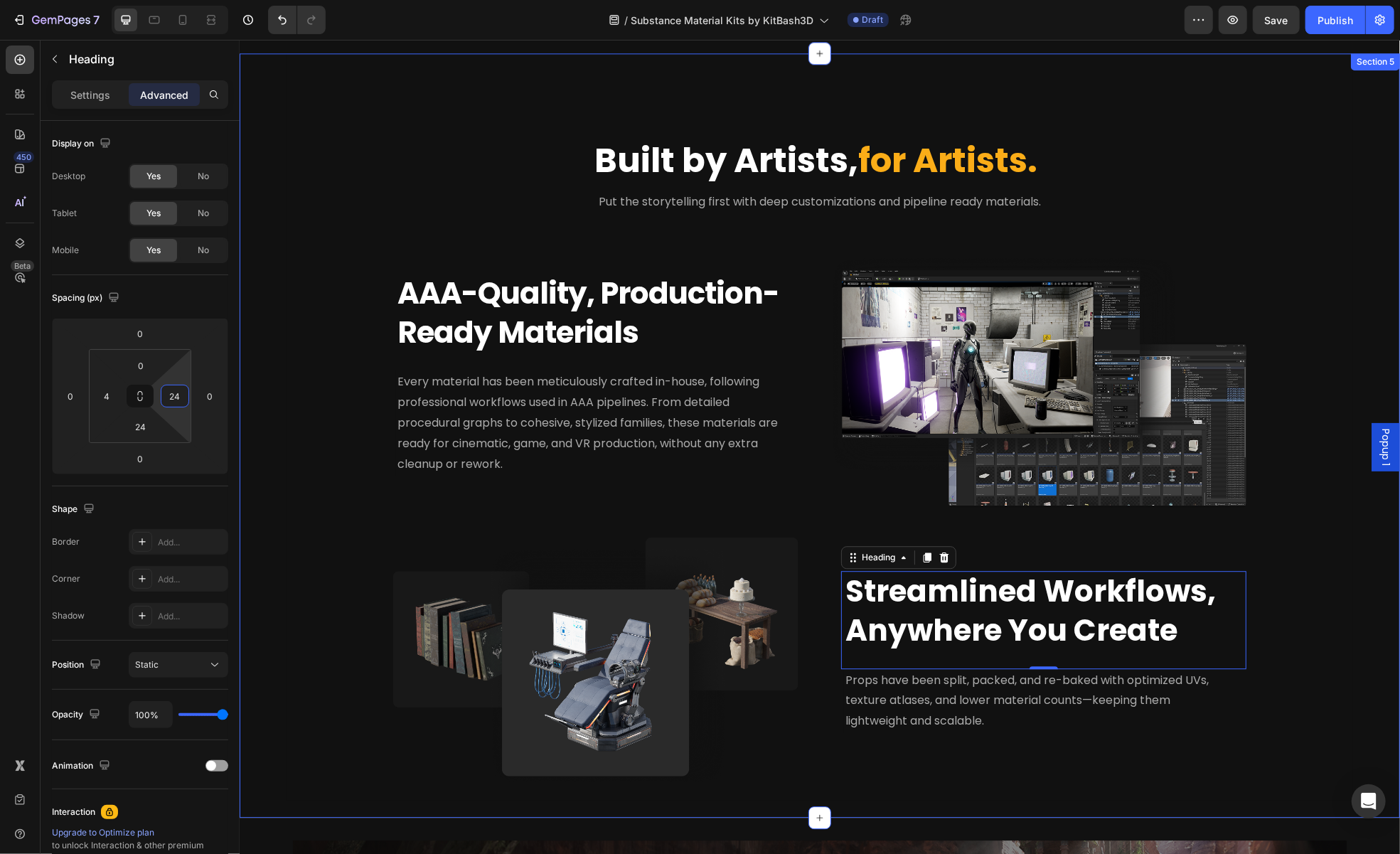
click at [1348, 650] on div "Built by Artists, for Artists. Heading Put the storytelling first with deep cus…" at bounding box center [818, 435] width 1161 height 765
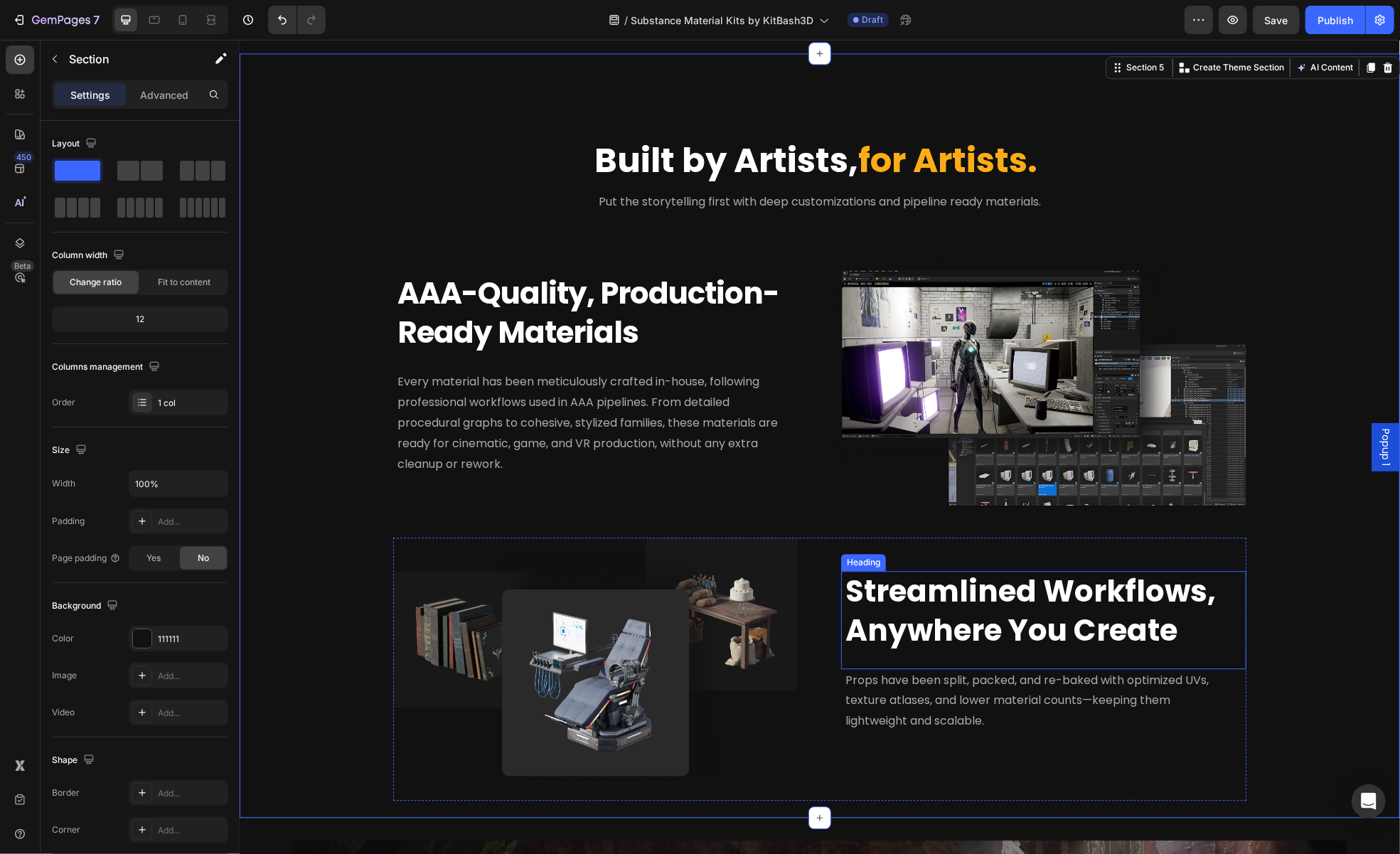
click at [1072, 641] on span "Streamlined Workflows, Anywhere You Create" at bounding box center [1030, 610] width 370 height 81
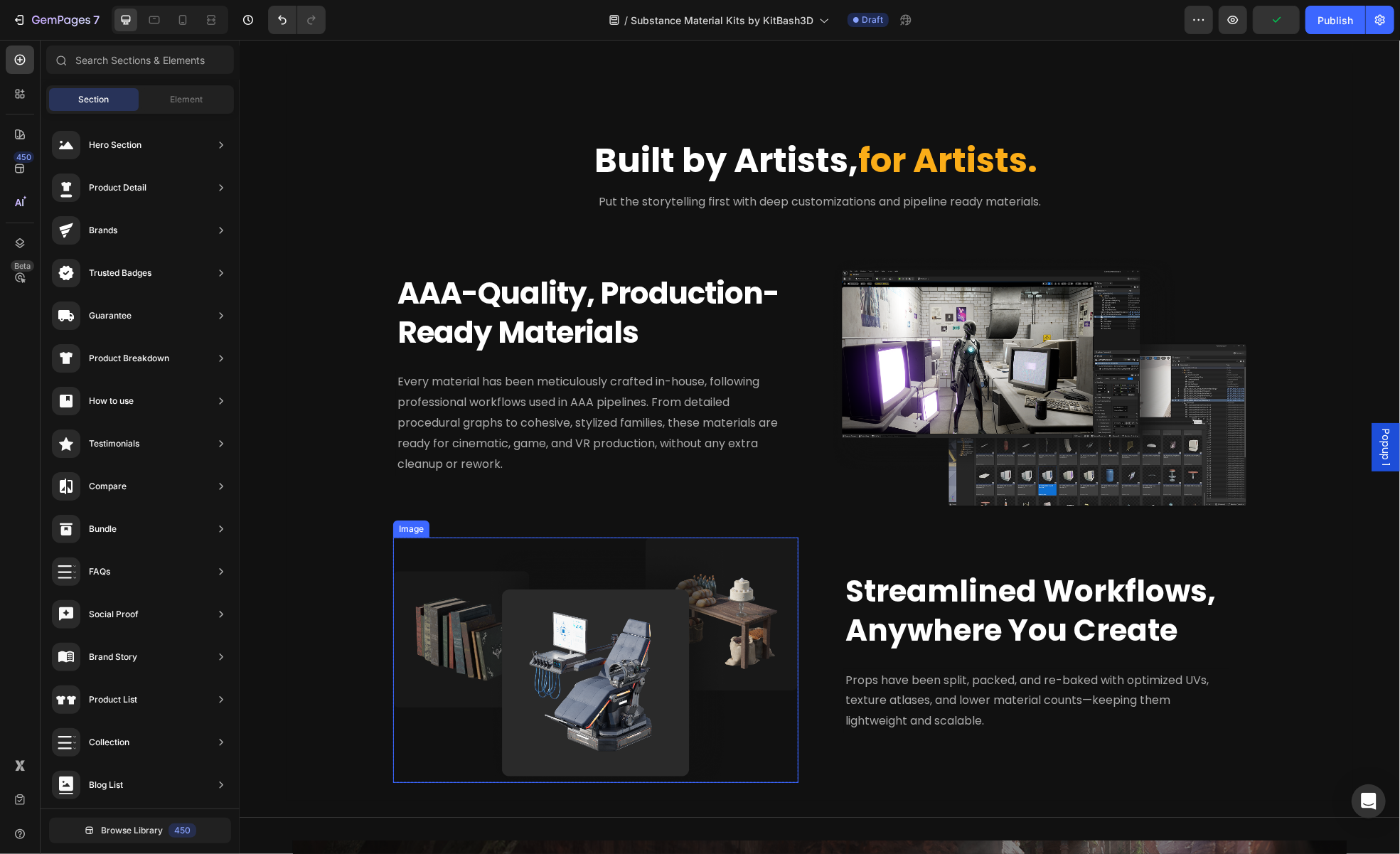
click at [632, 620] on img at bounding box center [595, 659] width 406 height 245
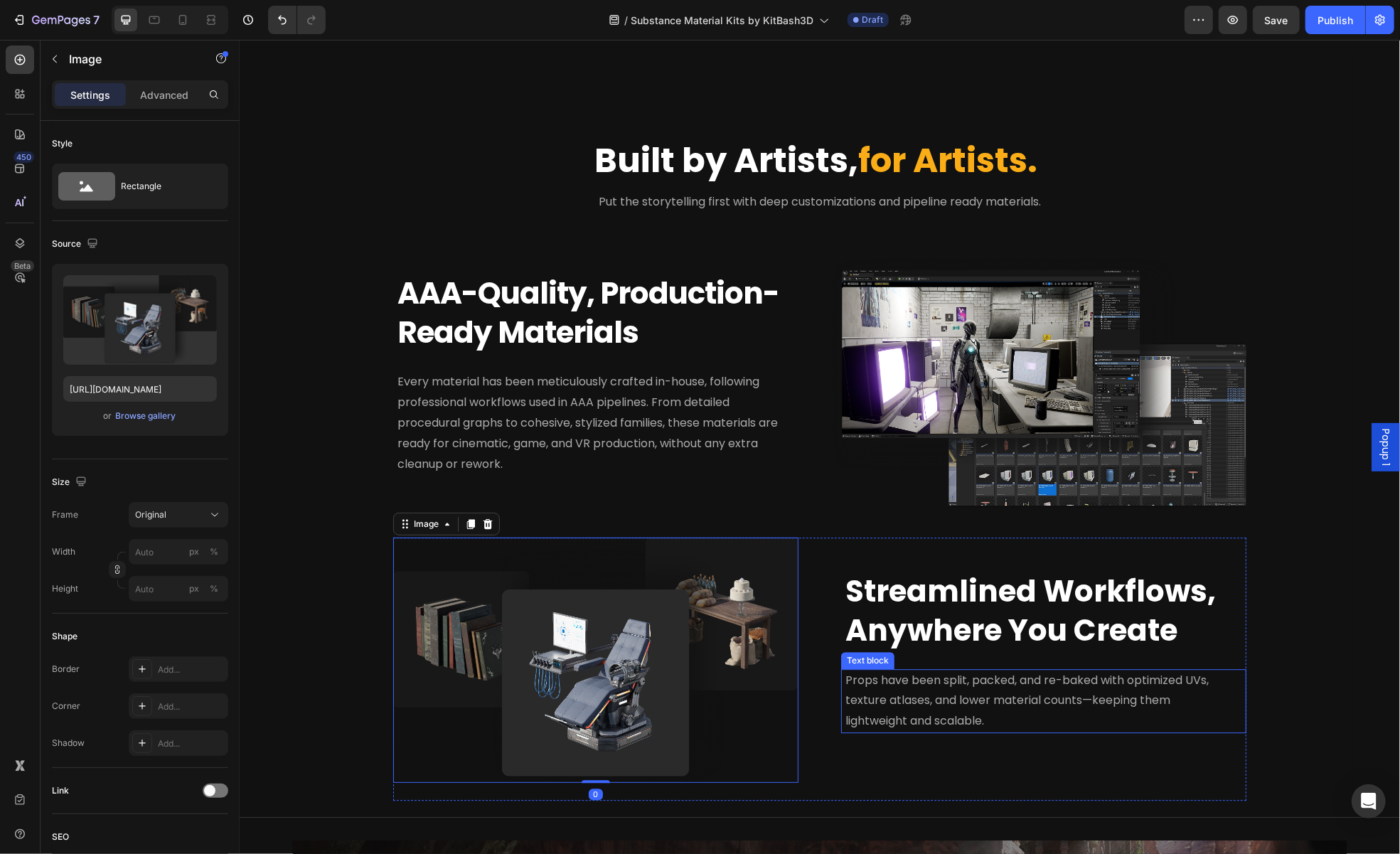
click at [1060, 693] on span "Props have been split, packed, and re-baked with optimized UVs, texture atlases…" at bounding box center [1027, 700] width 363 height 58
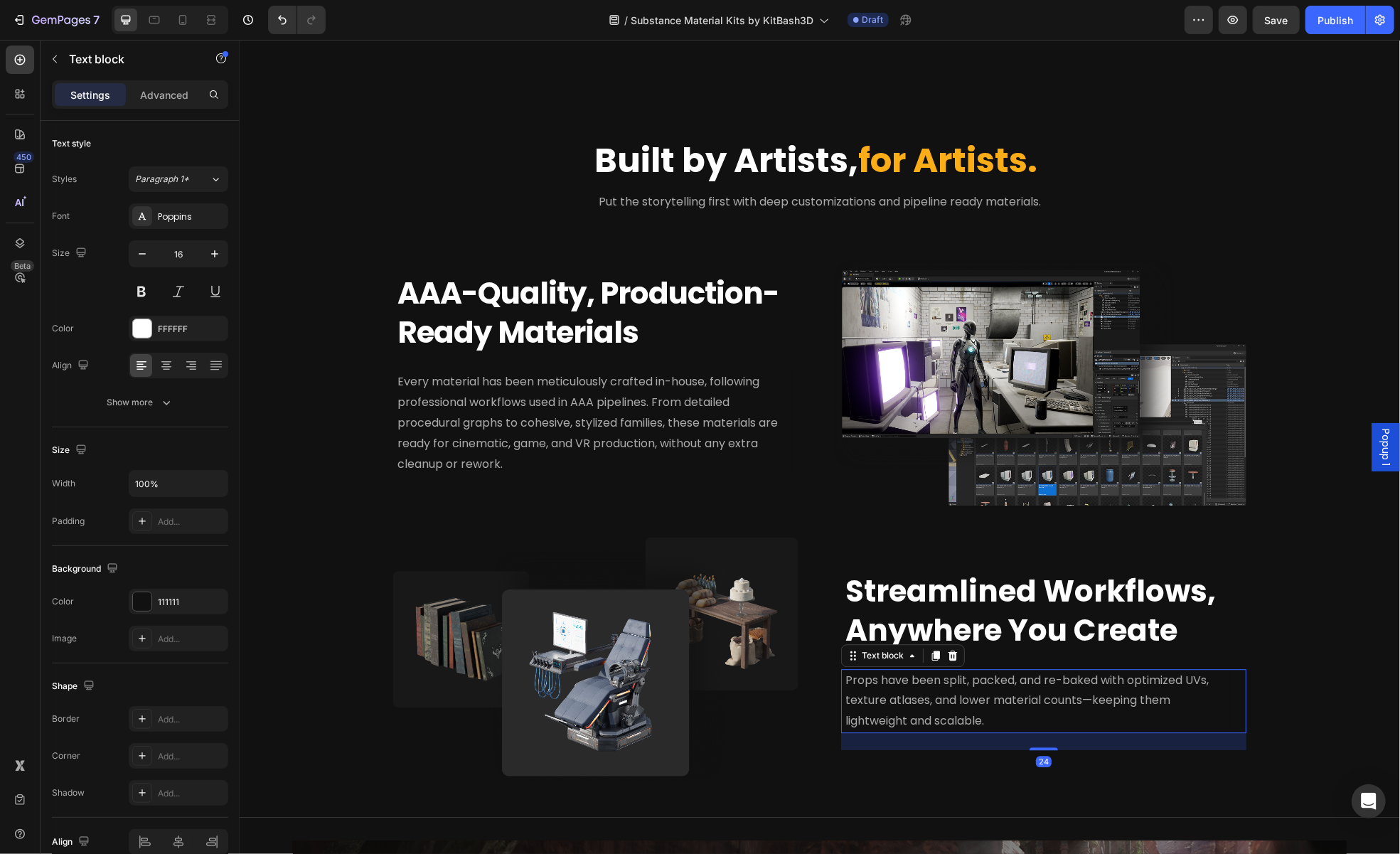
click at [1060, 694] on span "Props have been split, packed, and re-baked with optimized UVs, texture atlases…" at bounding box center [1027, 700] width 363 height 58
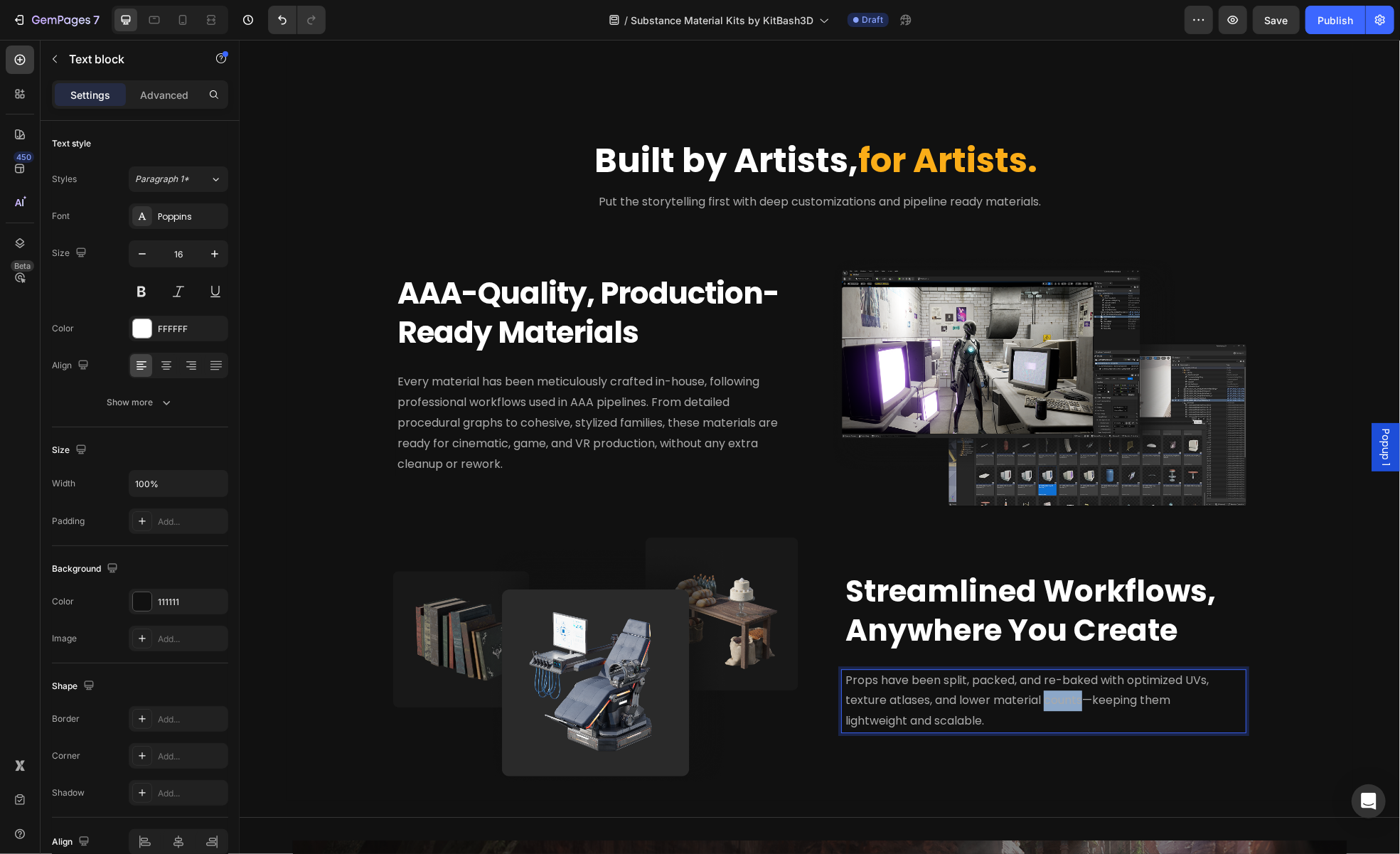
click at [1060, 694] on span "Props have been split, packed, and re-baked with optimized UVs, texture atlases…" at bounding box center [1027, 700] width 363 height 58
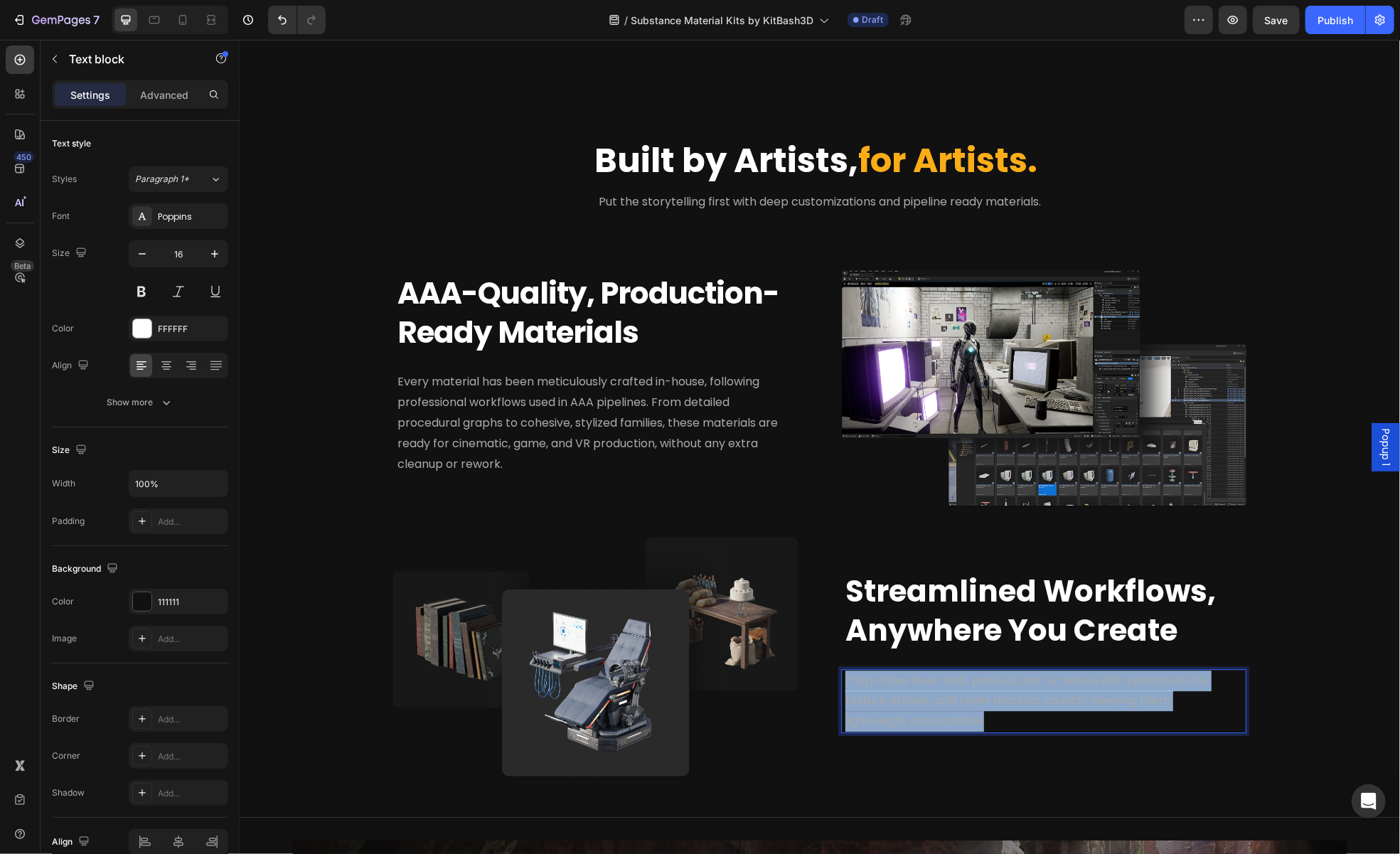
click at [1060, 694] on span "Props have been split, packed, and re-baked with optimized UVs, texture atlases…" at bounding box center [1027, 700] width 363 height 58
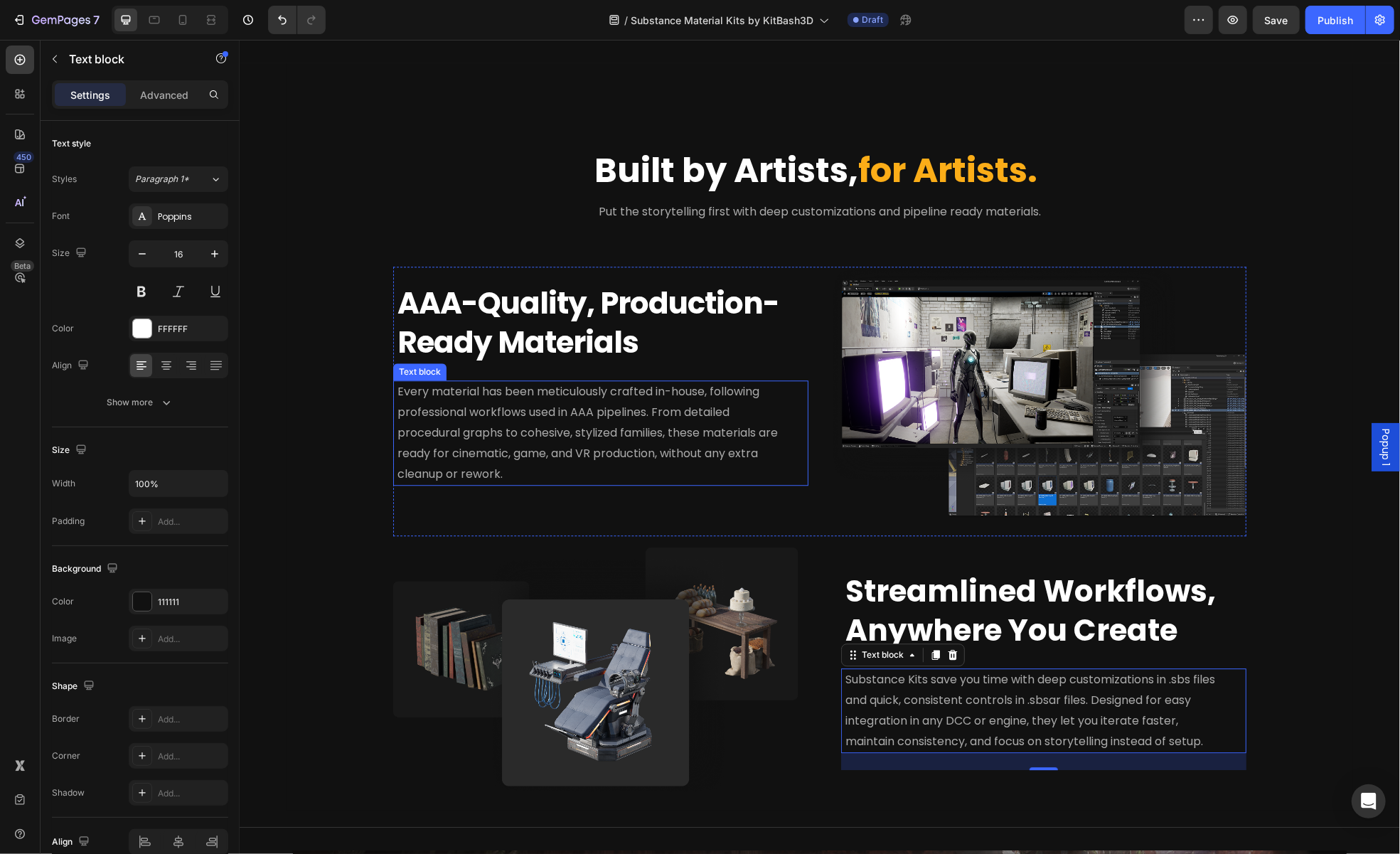
click at [662, 449] on span "Every material has been meticulously crafted in-house, following professional w…" at bounding box center [588, 432] width 381 height 98
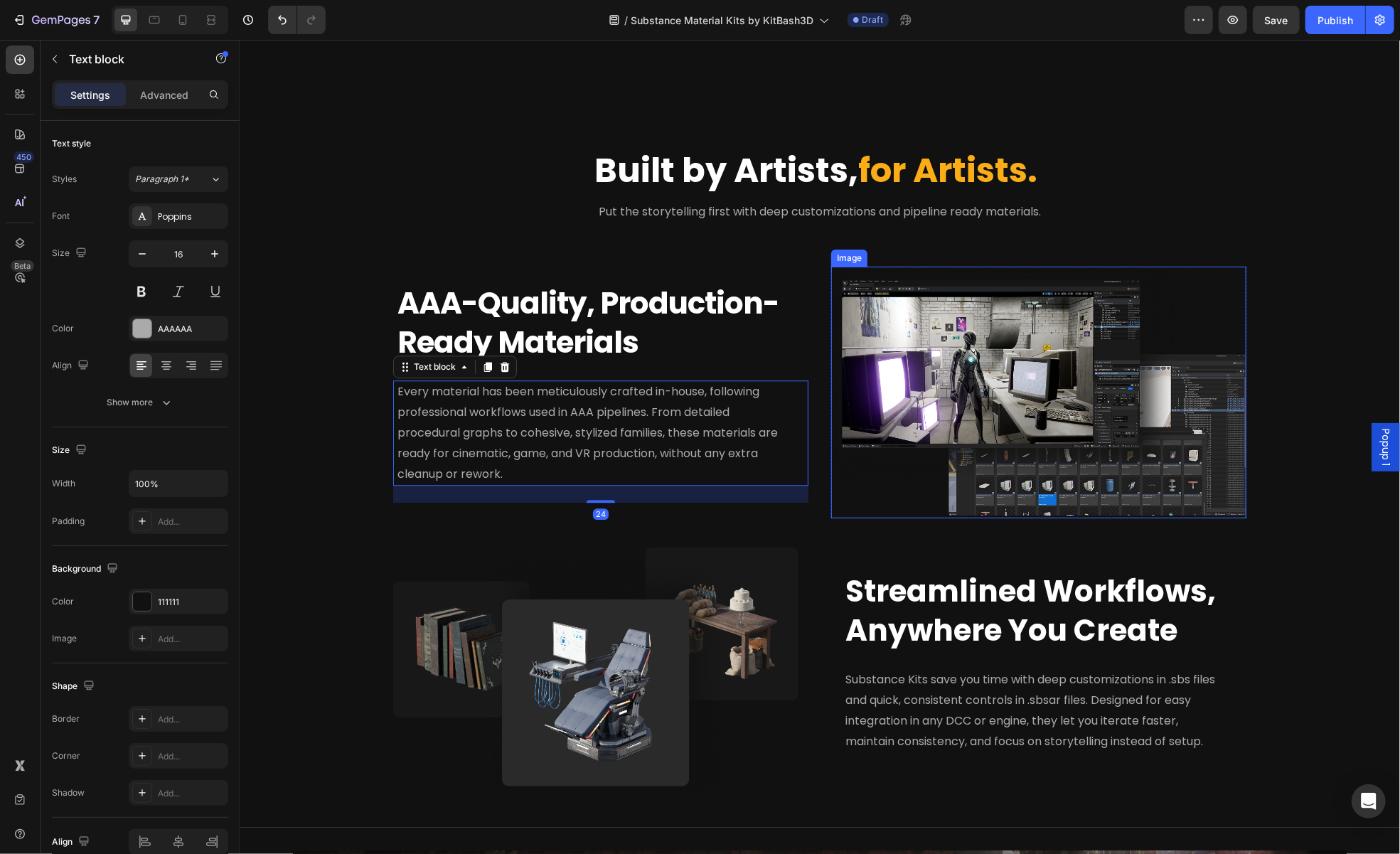
click at [1012, 429] on img at bounding box center [1038, 392] width 415 height 252
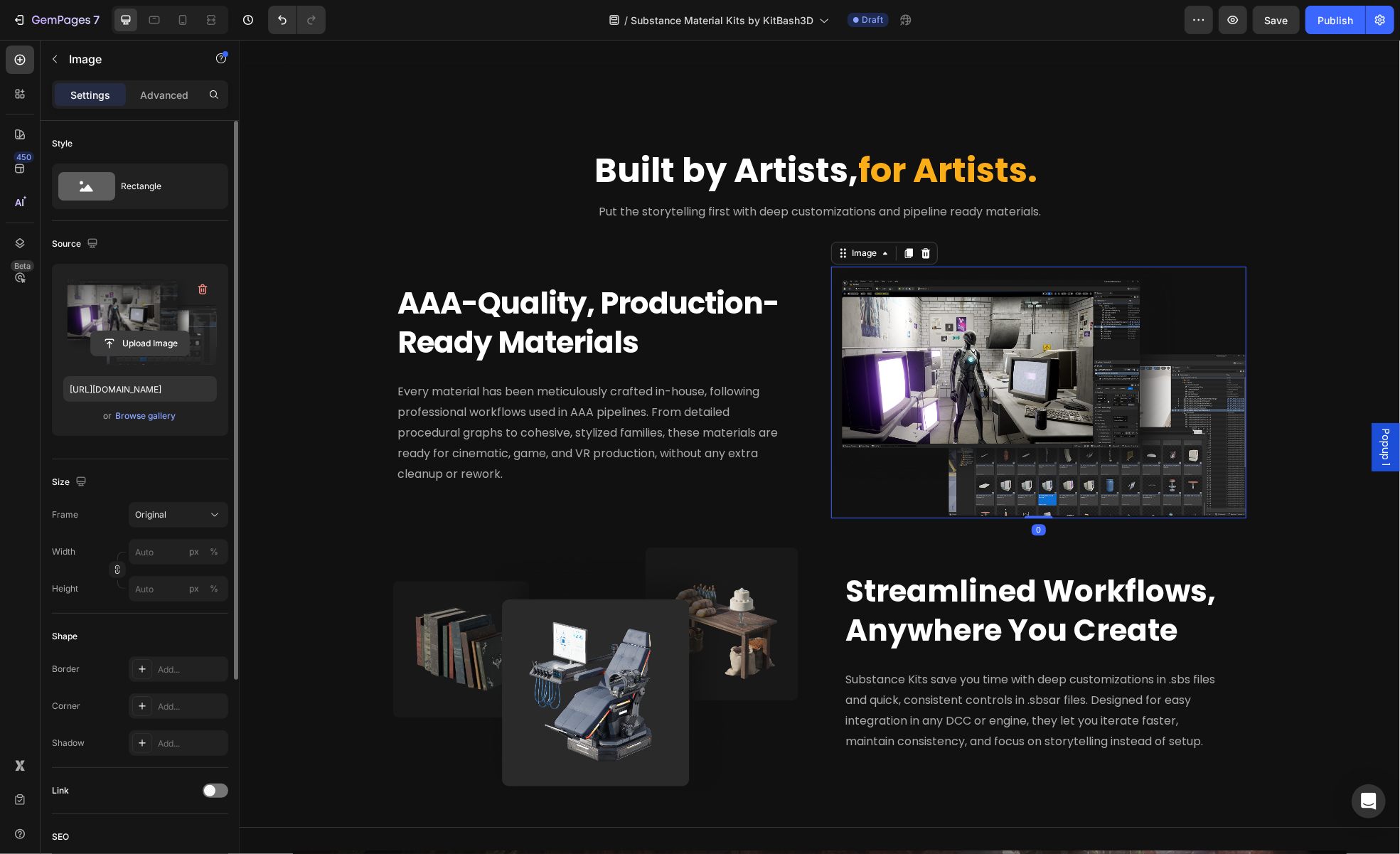
click at [124, 342] on input "file" at bounding box center [140, 343] width 98 height 24
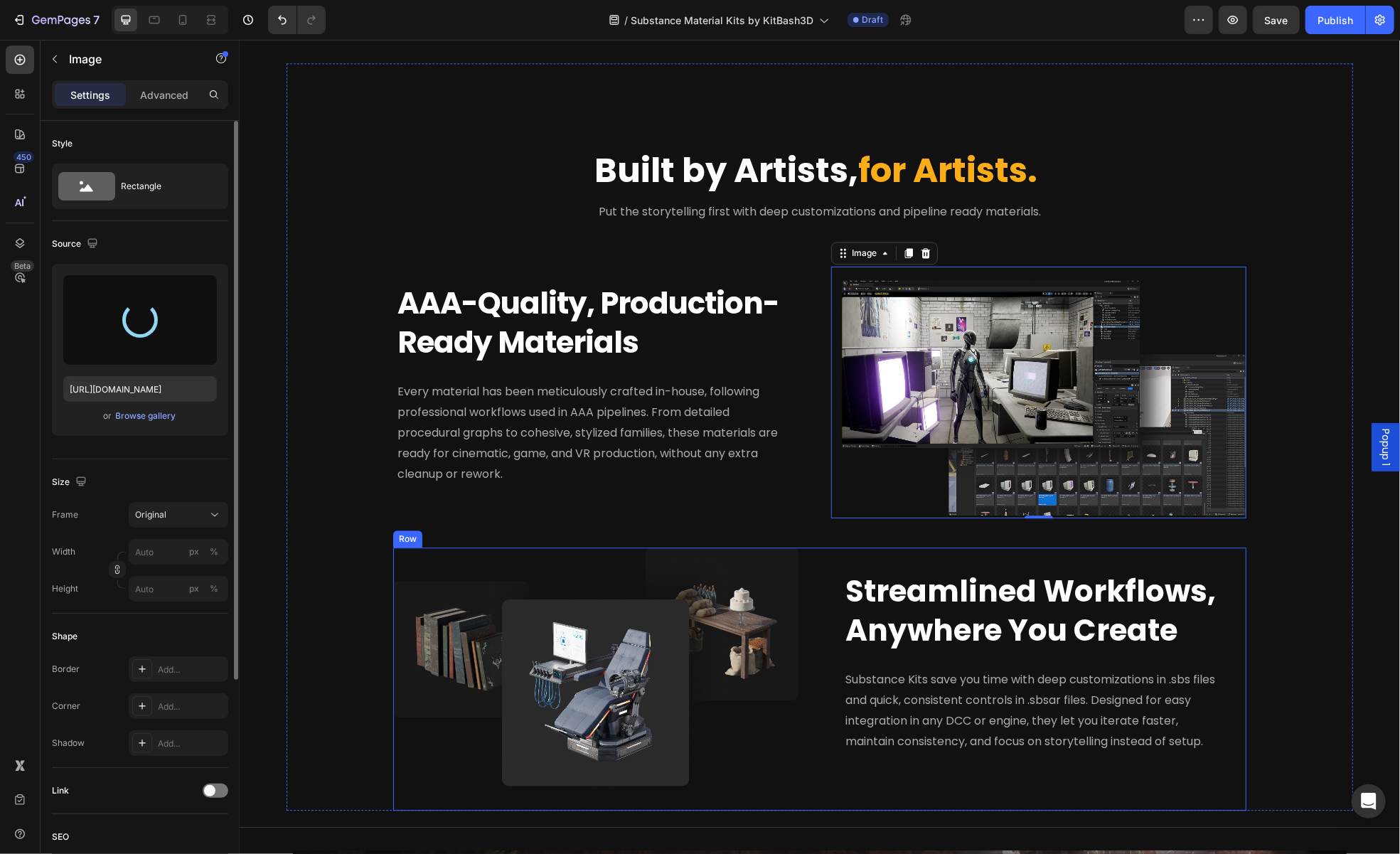
type input "[URL][DOMAIN_NAME]"
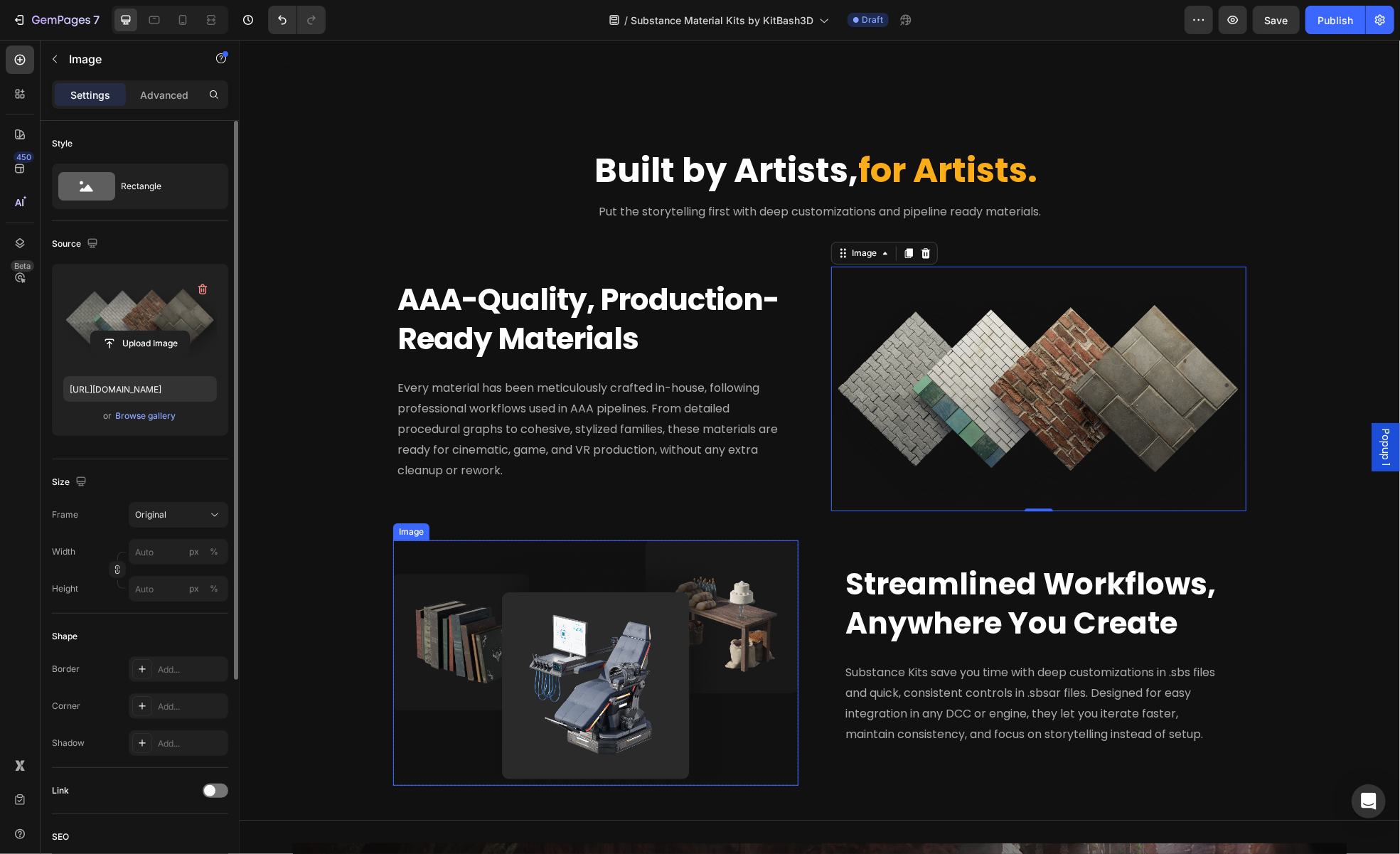
click at [642, 662] on img at bounding box center [595, 662] width 406 height 245
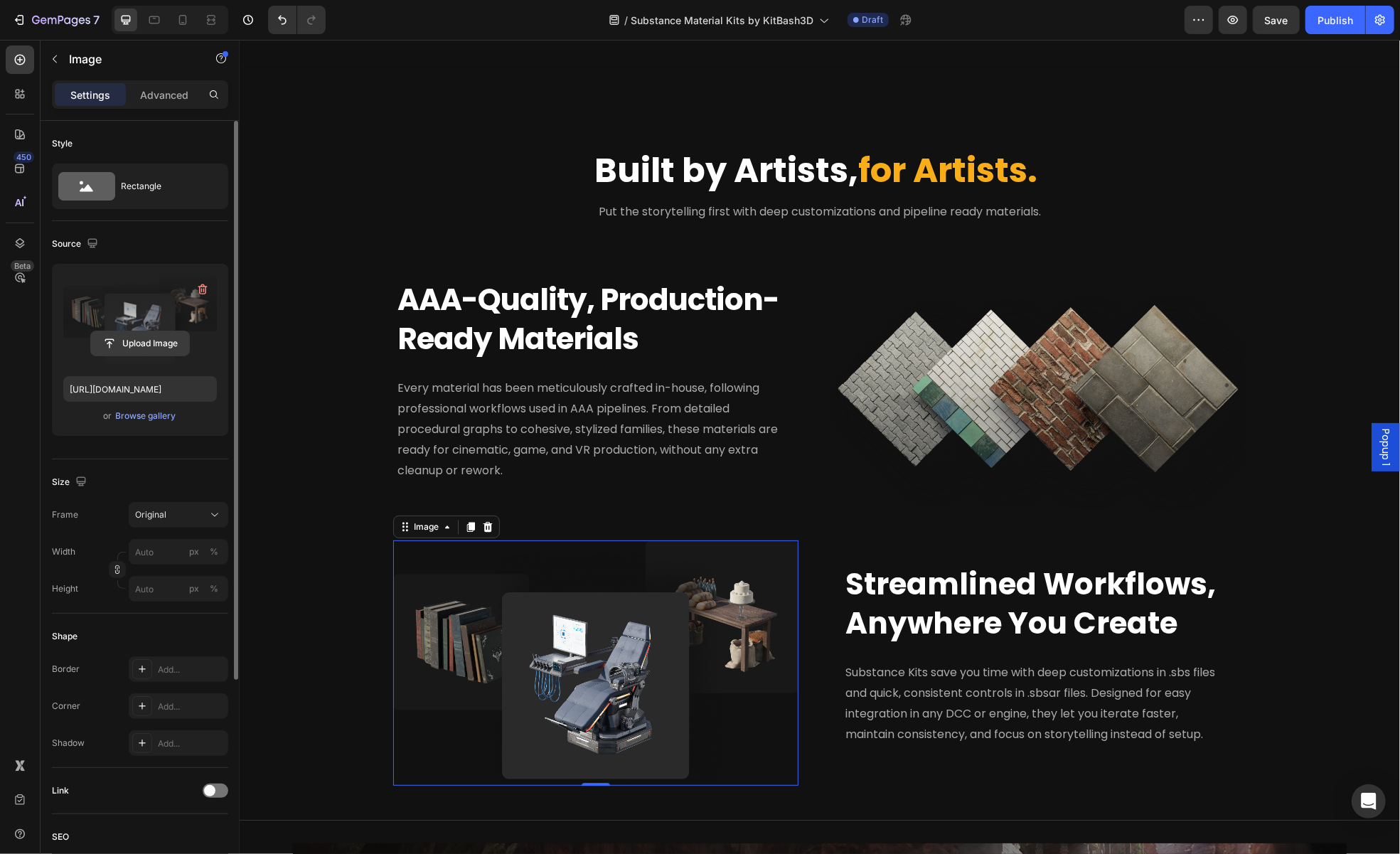
click at [163, 338] on input "file" at bounding box center [140, 343] width 98 height 24
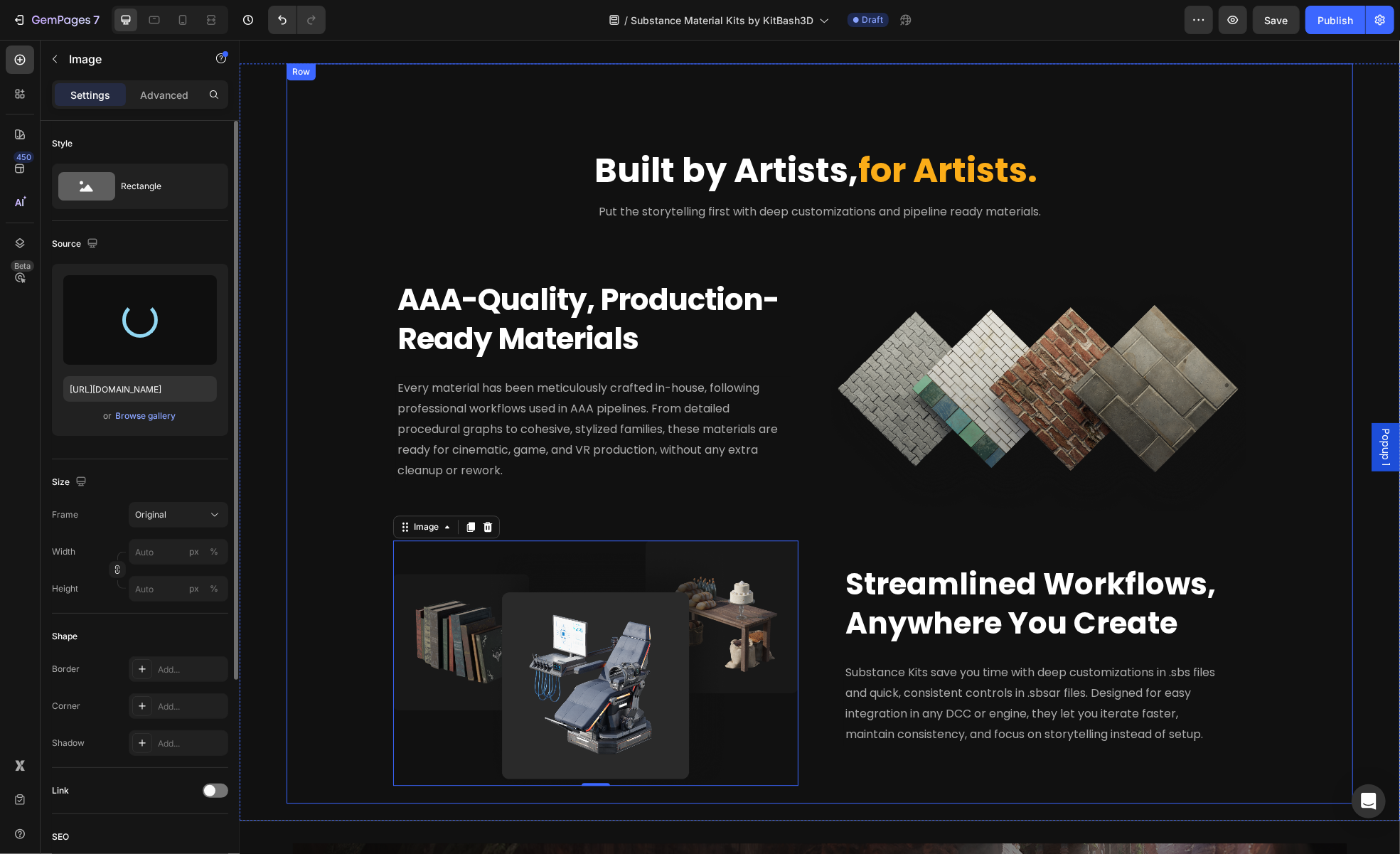
type input "https://cdn.shopify.com/s/files/1/2316/3287/files/gempages_502852452840637384-a…"
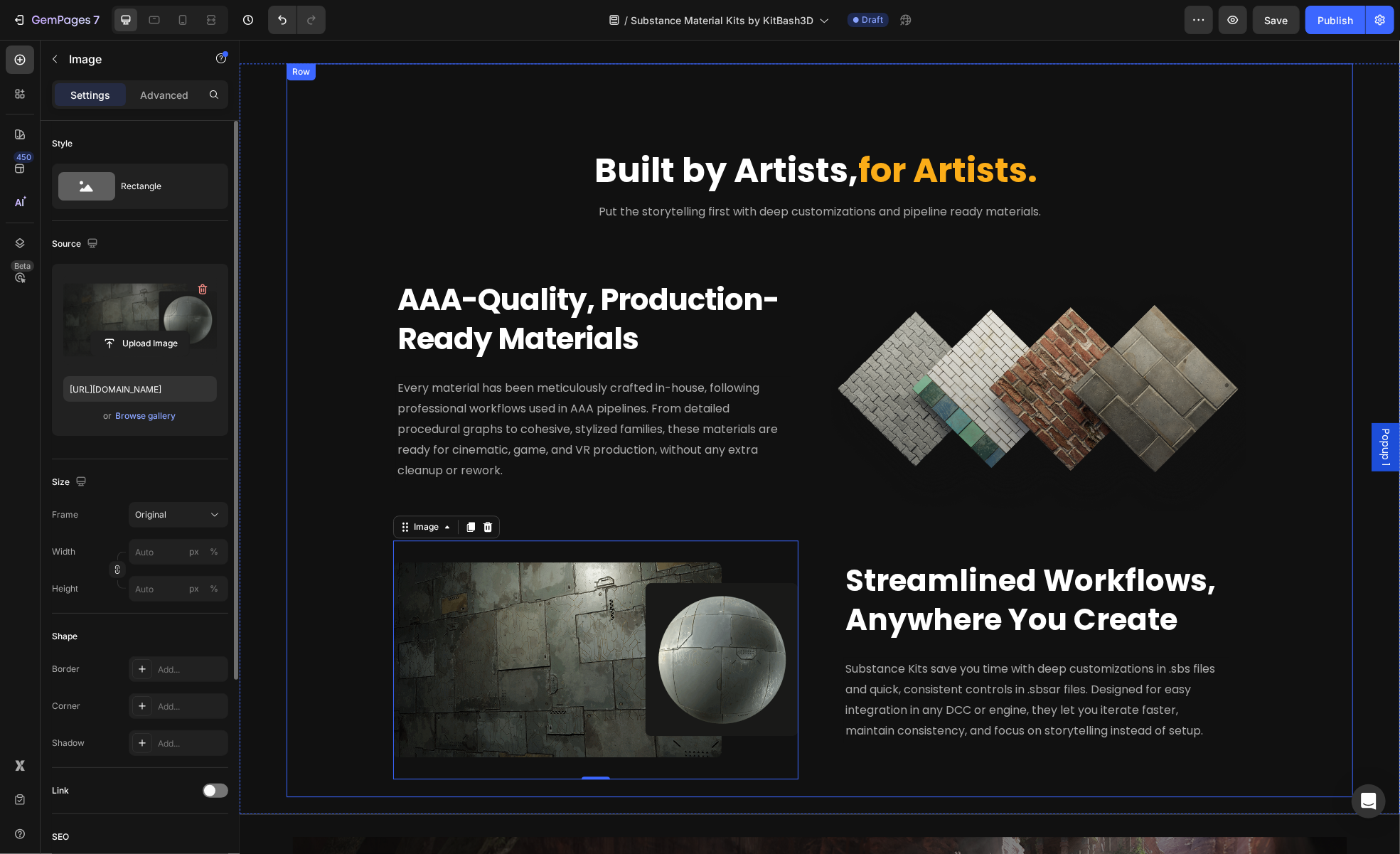
click at [1312, 654] on div "Built by Artists, for Artists. Heading Put the storytelling first with deep cus…" at bounding box center [819, 450] width 1033 height 691
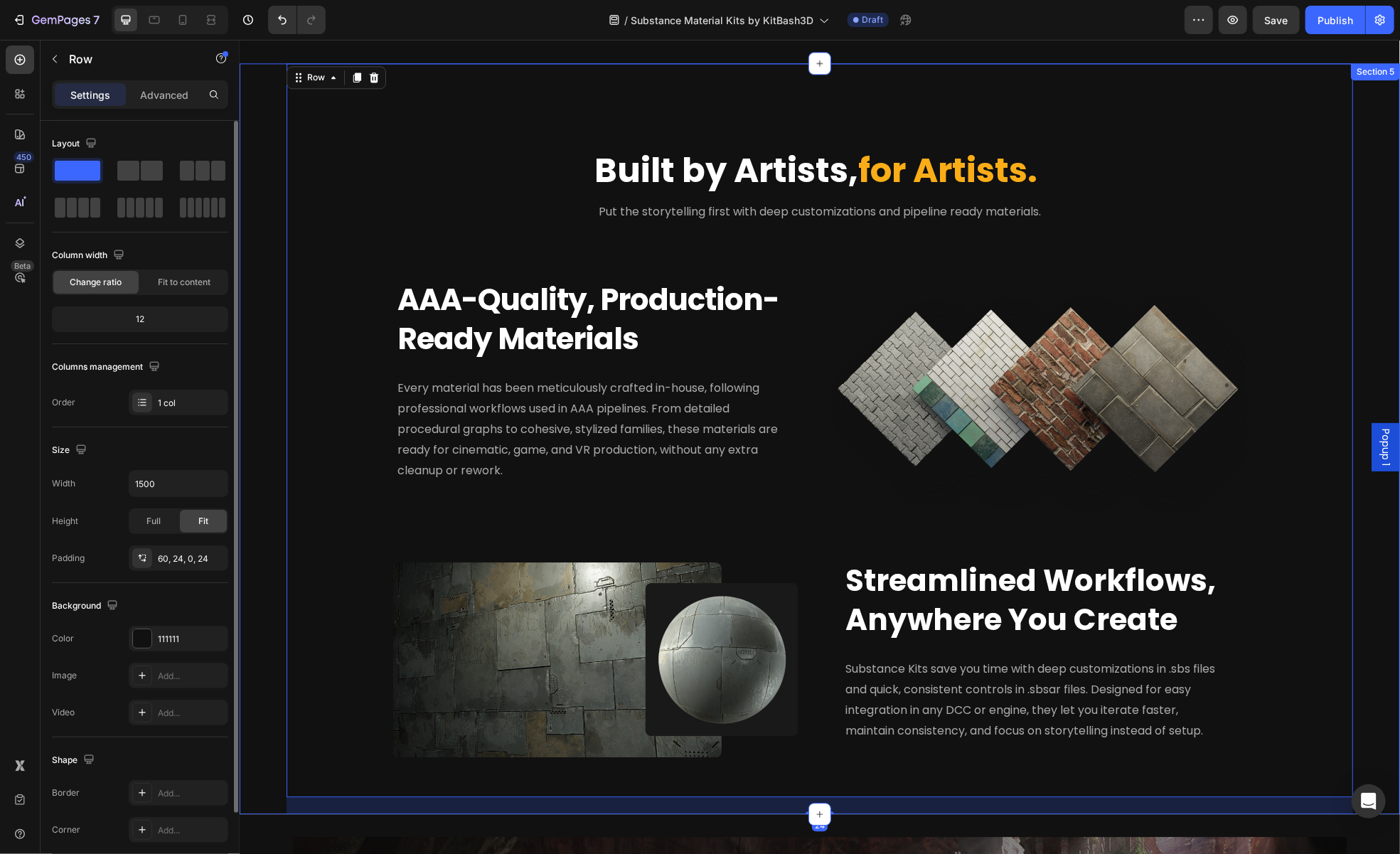
click at [1368, 644] on div "Built by Artists, for Artists. Heading Put the storytelling first with deep cus…" at bounding box center [818, 438] width 1161 height 751
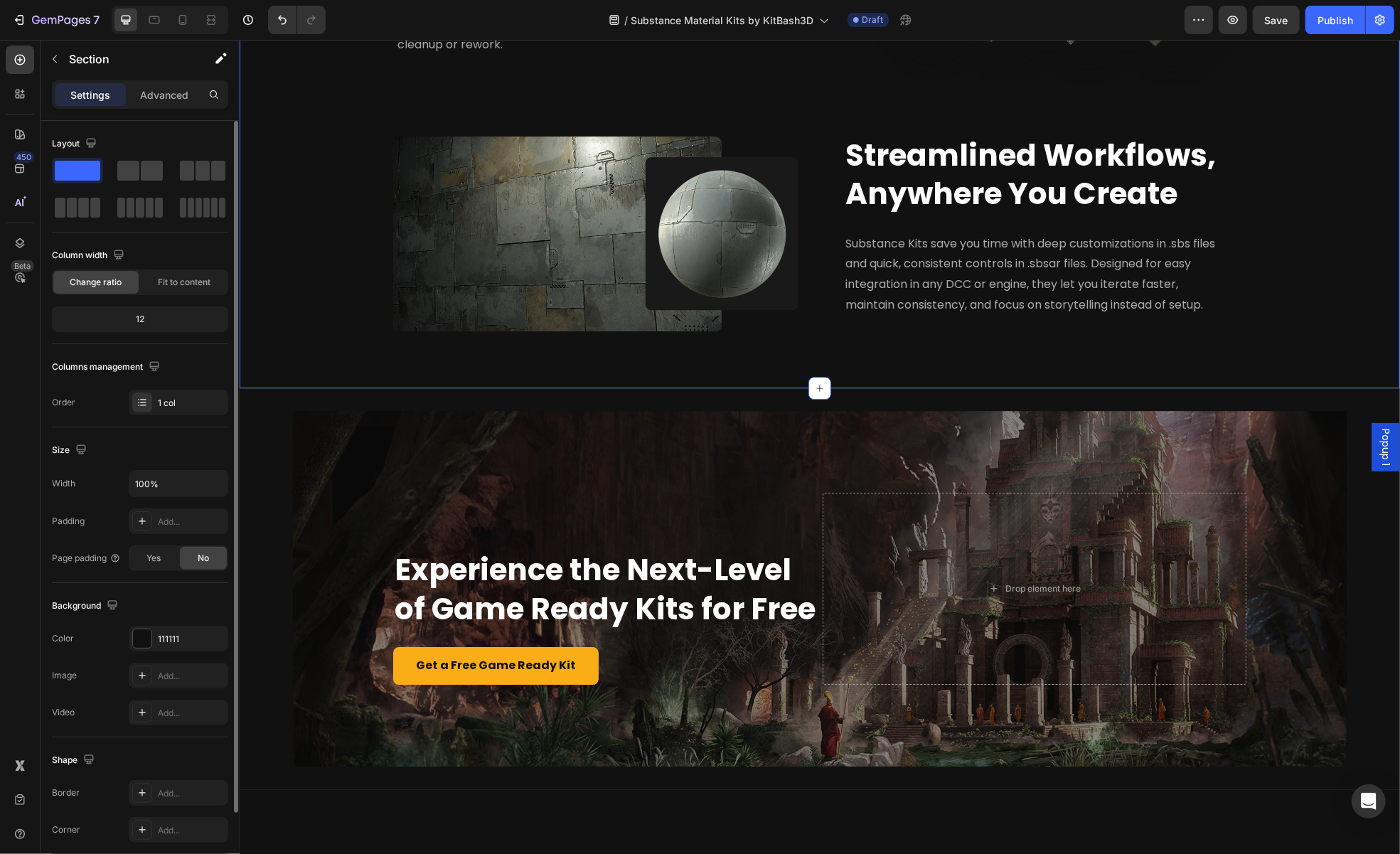
scroll to position [3201, 0]
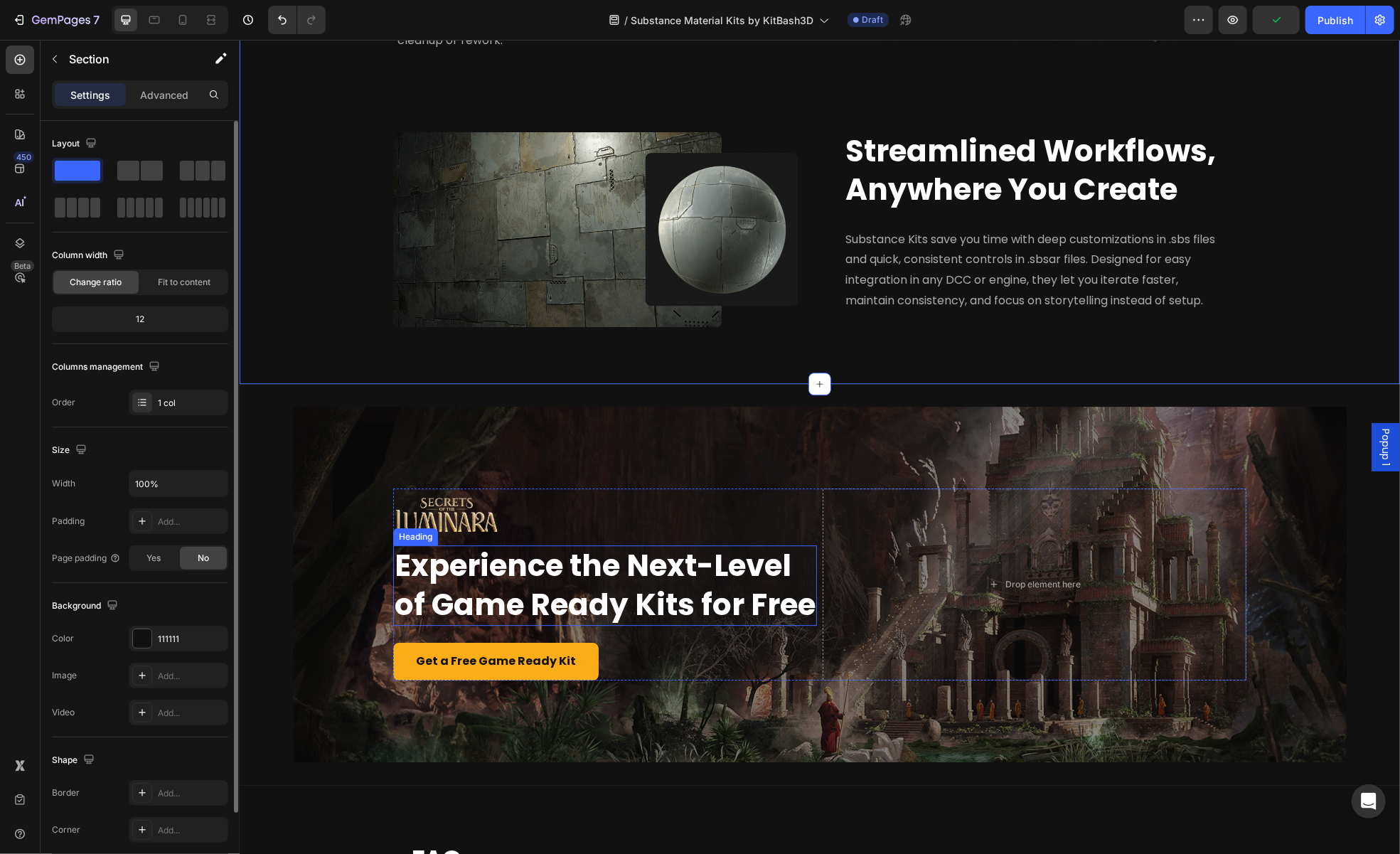
click at [600, 547] on strong "Experience the Next-Level of Game Ready Kits for Free" at bounding box center [605, 585] width 421 height 81
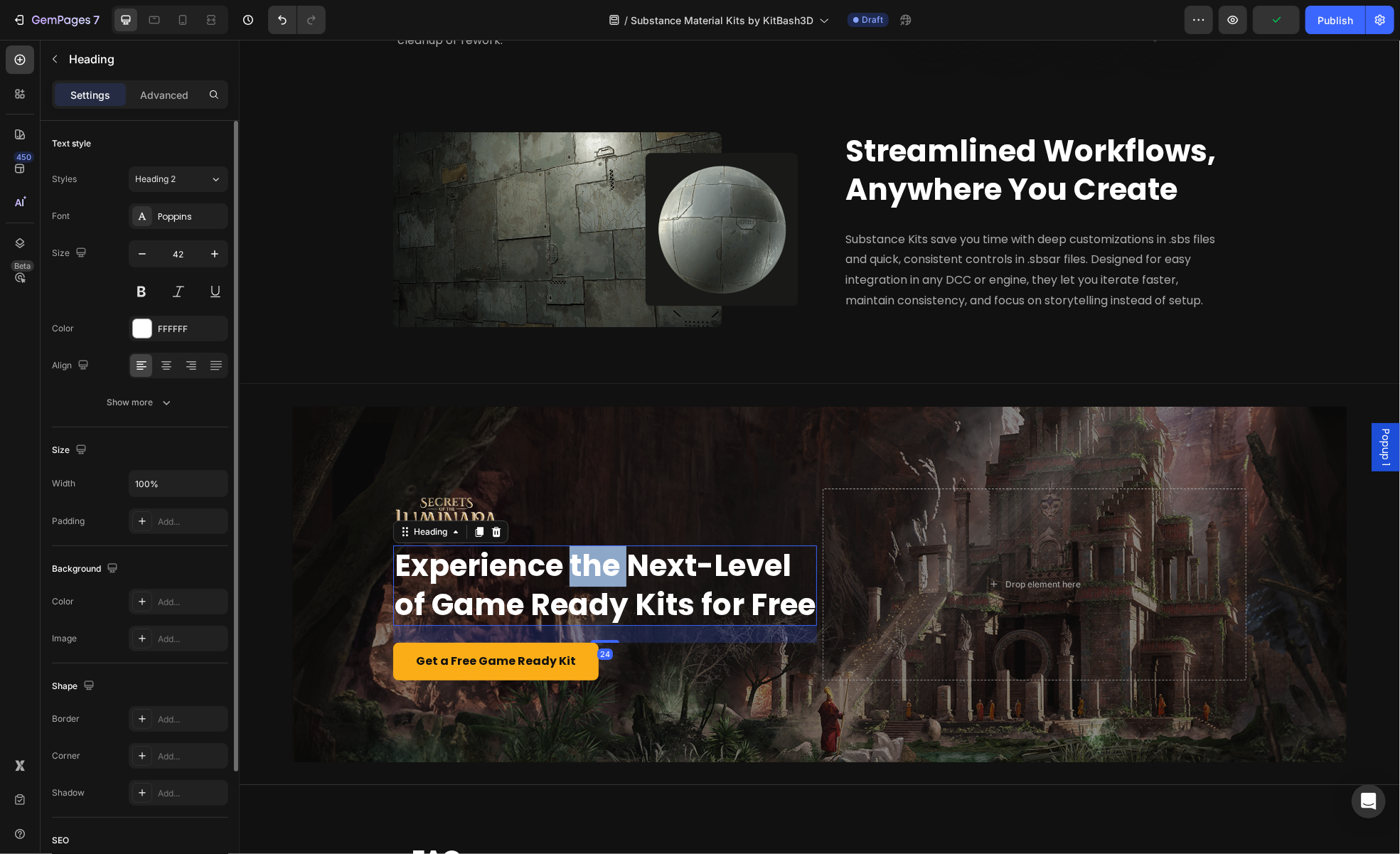
click at [598, 582] on strong "Experience the Next-Level of Game Ready Kits for Free" at bounding box center [605, 585] width 421 height 81
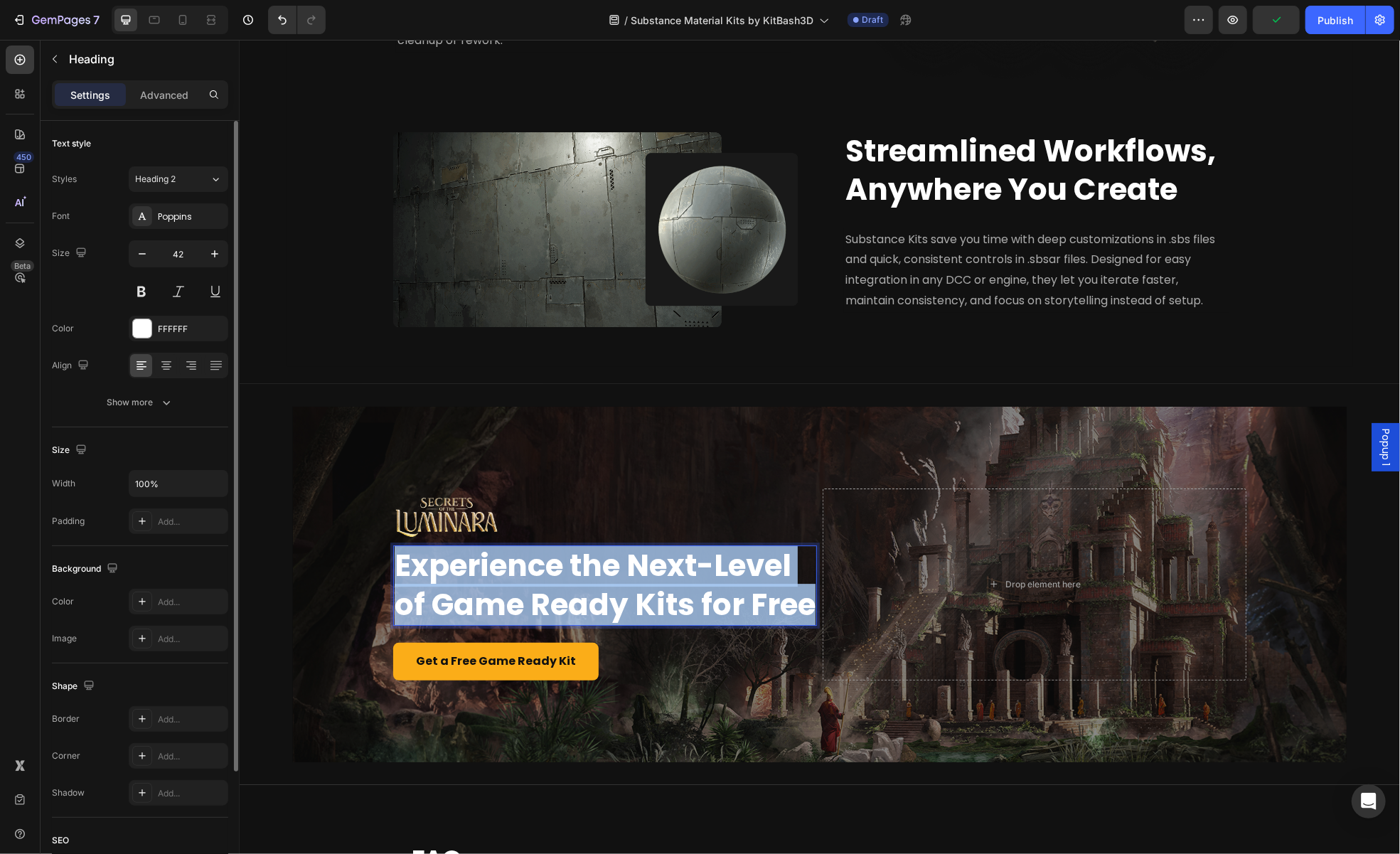
click at [598, 582] on strong "Experience the Next-Level of Game Ready Kits for Free" at bounding box center [605, 585] width 421 height 81
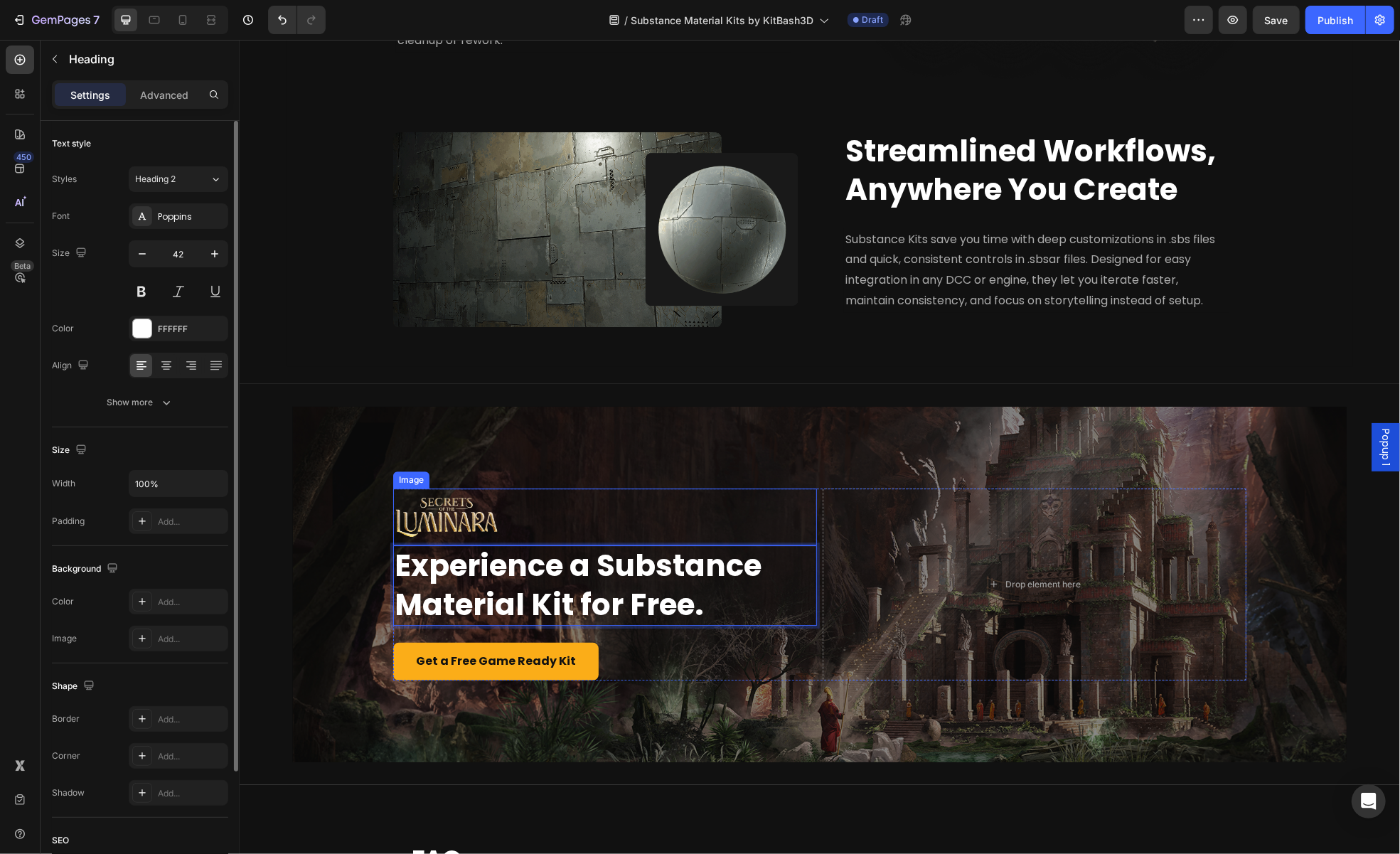
click at [538, 490] on div at bounding box center [604, 515] width 424 height 57
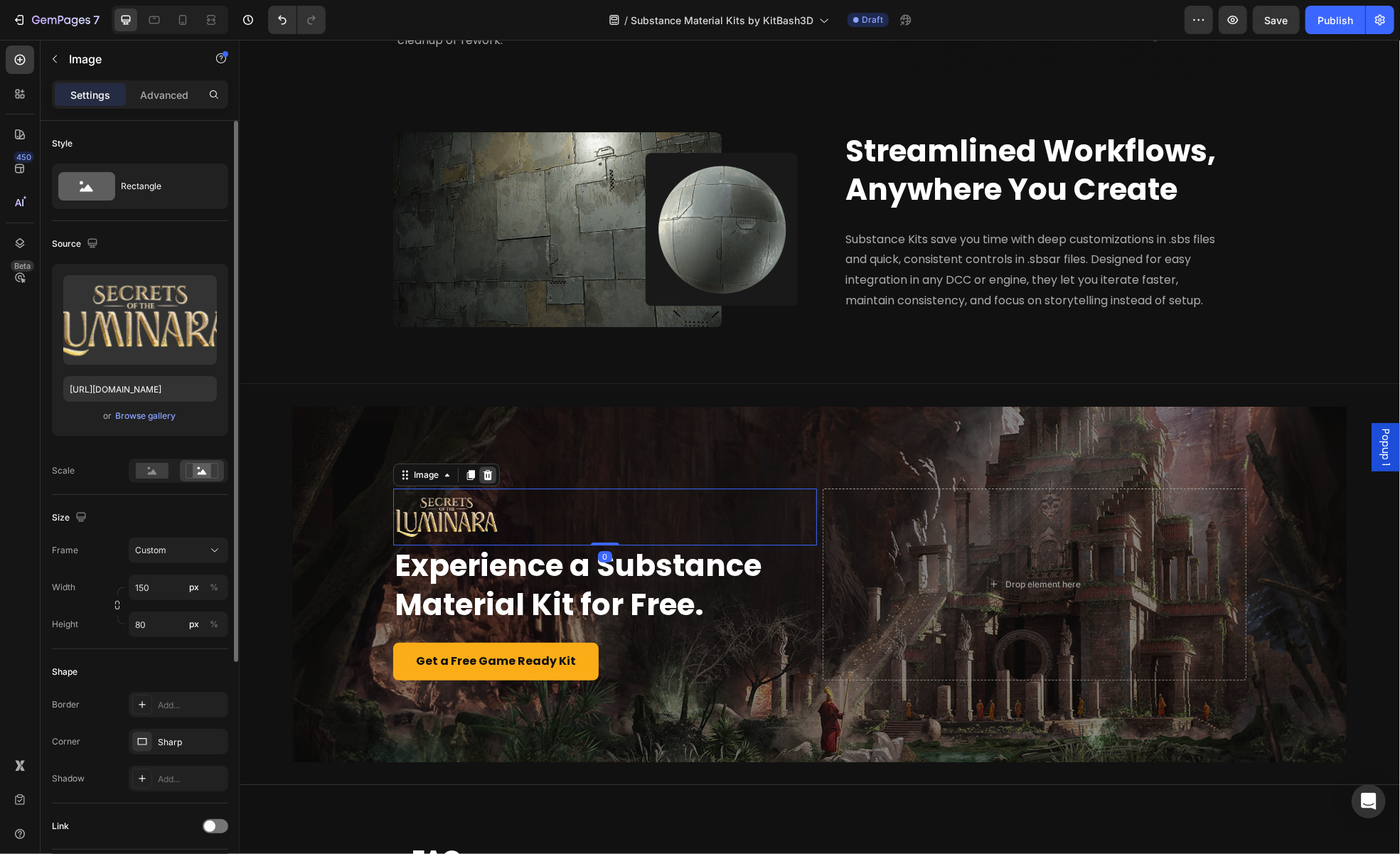
click at [482, 468] on icon at bounding box center [488, 474] width 12 height 12
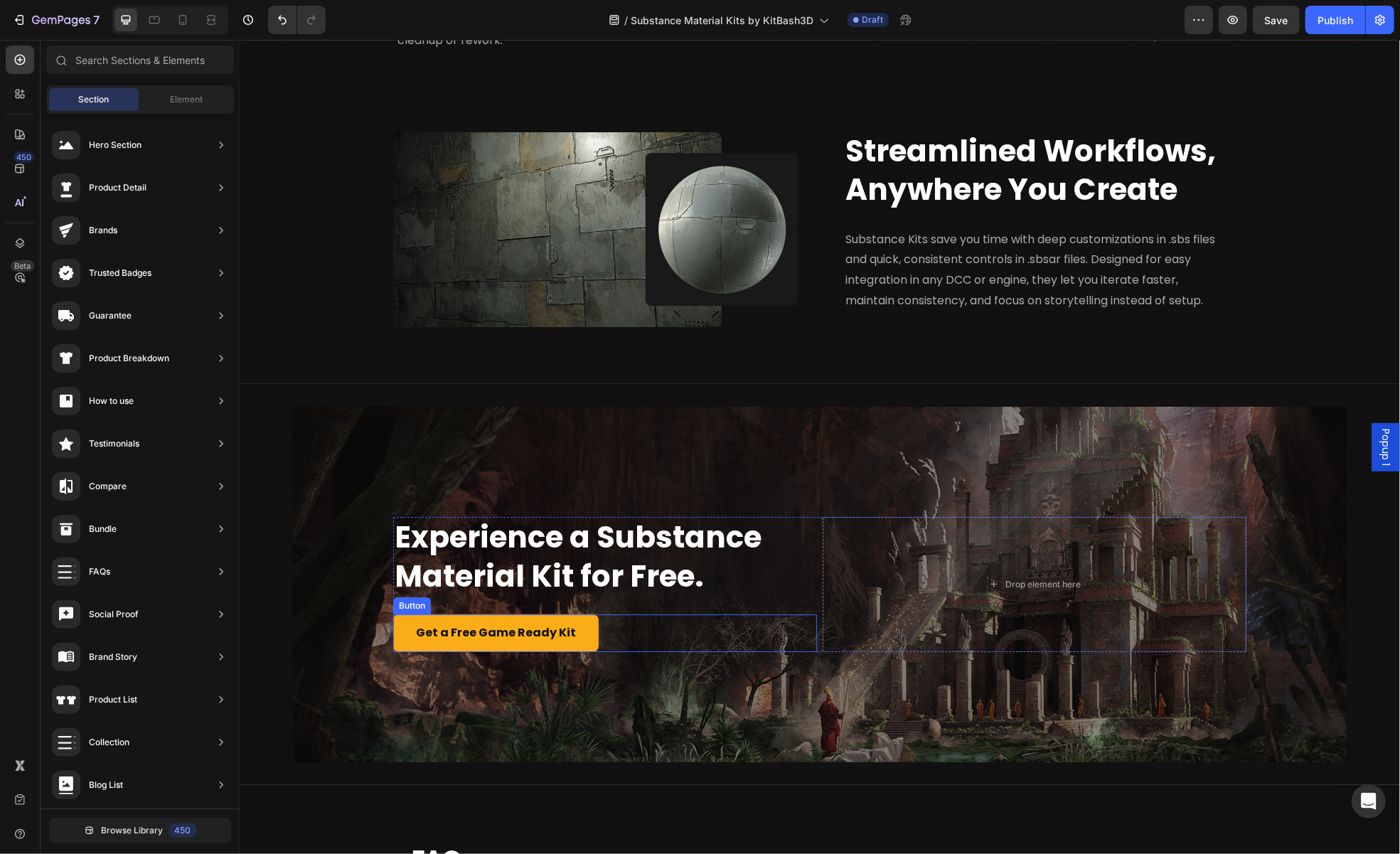
click at [608, 624] on div "Get a Free Game Ready Kit Button" at bounding box center [604, 632] width 424 height 38
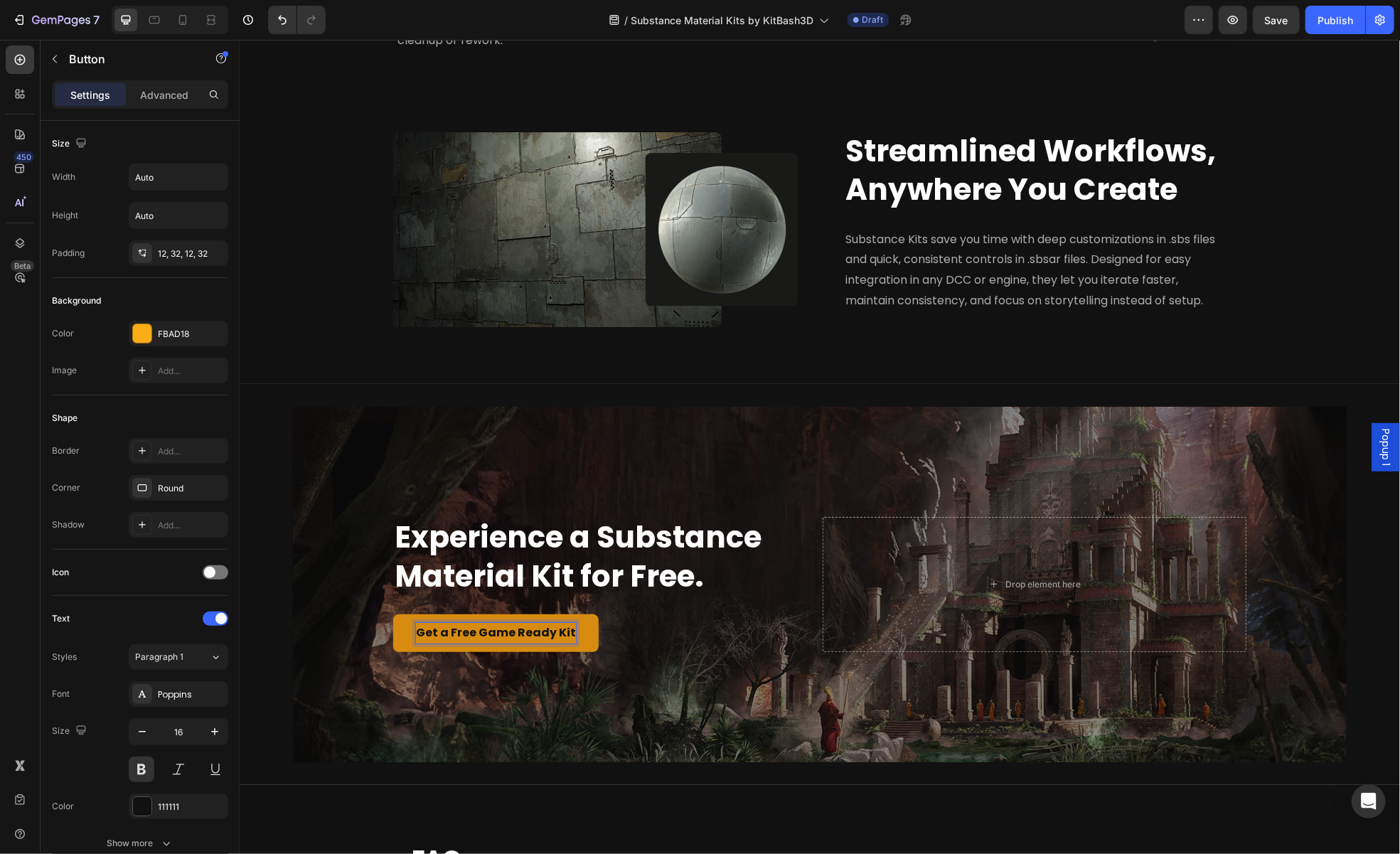
click at [504, 632] on p "Get a Free Game Ready Kit" at bounding box center [495, 632] width 160 height 20
drag, startPoint x: 472, startPoint y: 635, endPoint x: 542, endPoint y: 630, distance: 70.2
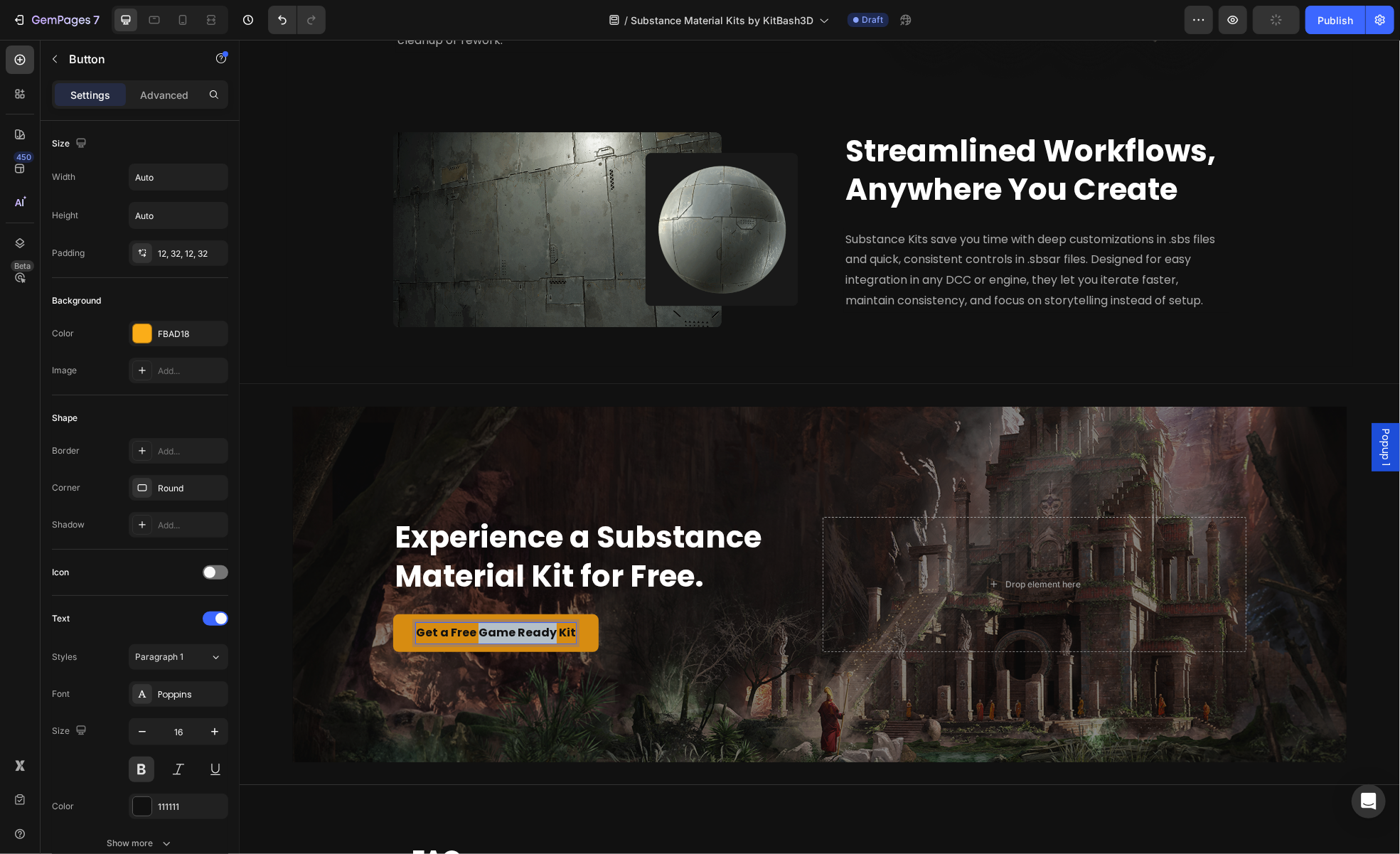
click at [542, 630] on p "Get a Free Game Ready Kit" at bounding box center [495, 632] width 160 height 20
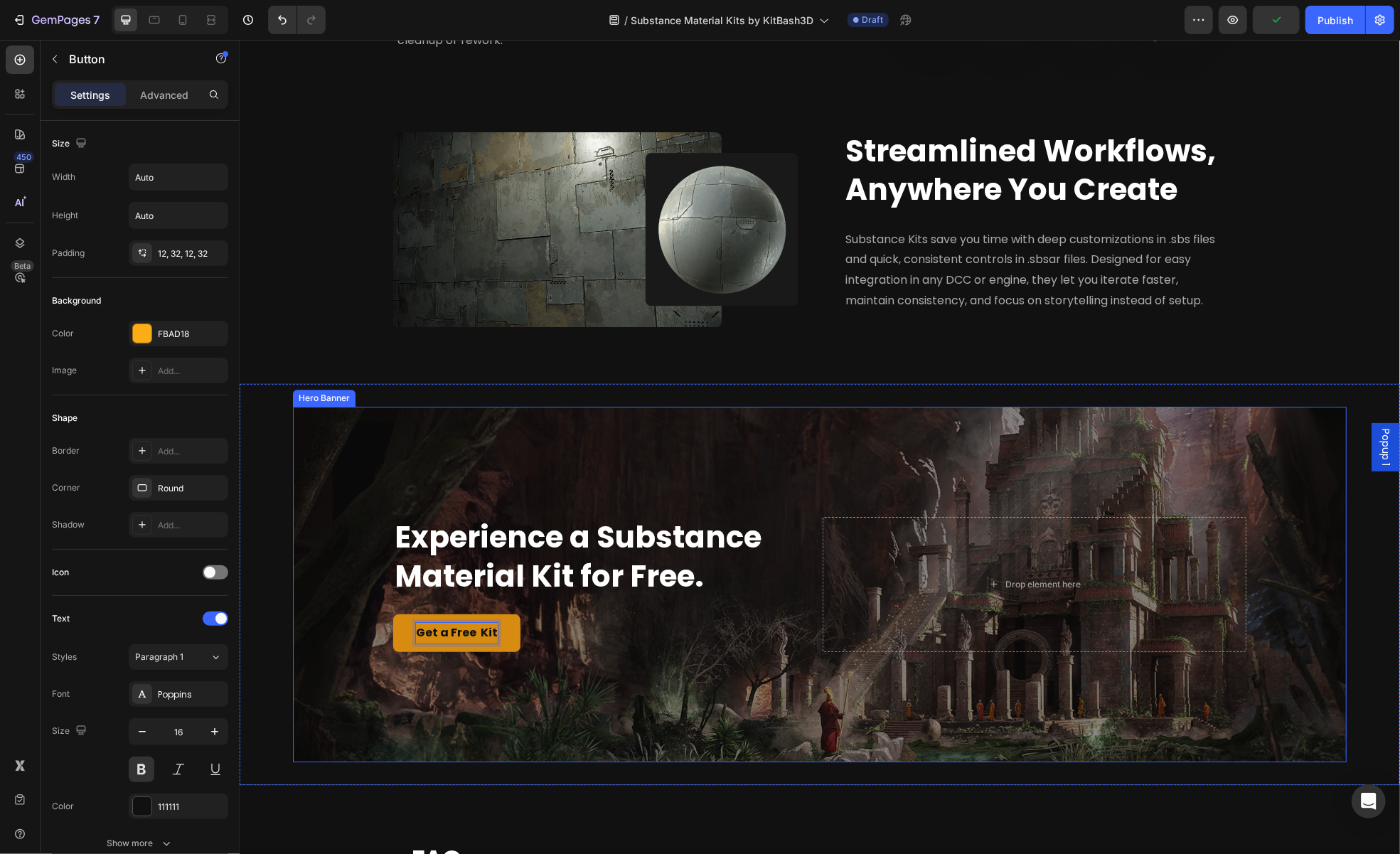
click at [587, 669] on div "⁠⁠⁠⁠⁠⁠⁠ Experience a Substance Material Kit for Free. Heading Get a Free Kit Bu…" at bounding box center [818, 584] width 853 height 181
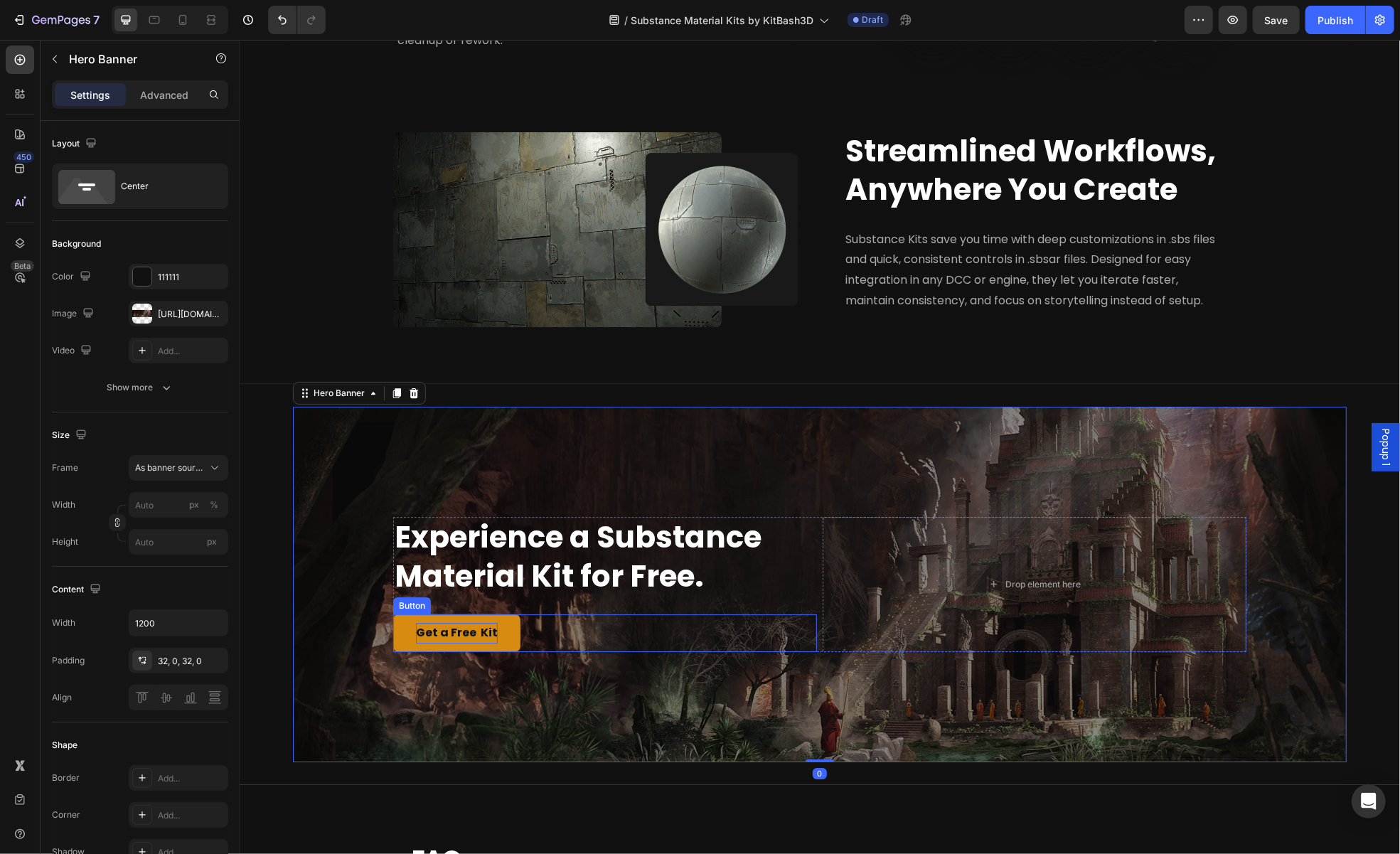
click at [462, 633] on p "Get a Free Kit" at bounding box center [456, 632] width 82 height 20
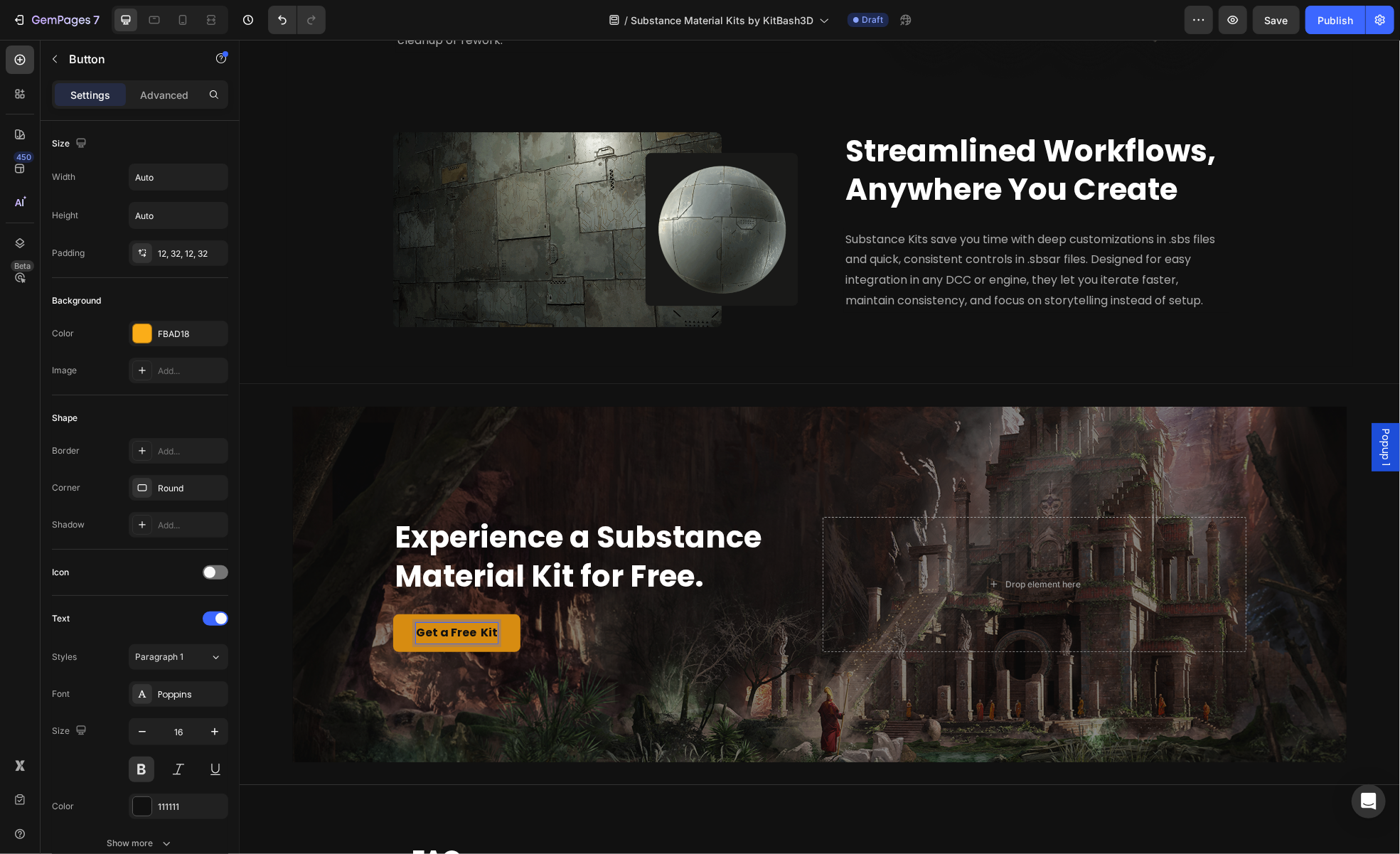
click at [471, 629] on p "Get a Free Kit" at bounding box center [456, 632] width 82 height 20
click at [616, 641] on div "Get a Free Kit Button 0" at bounding box center [604, 632] width 424 height 38
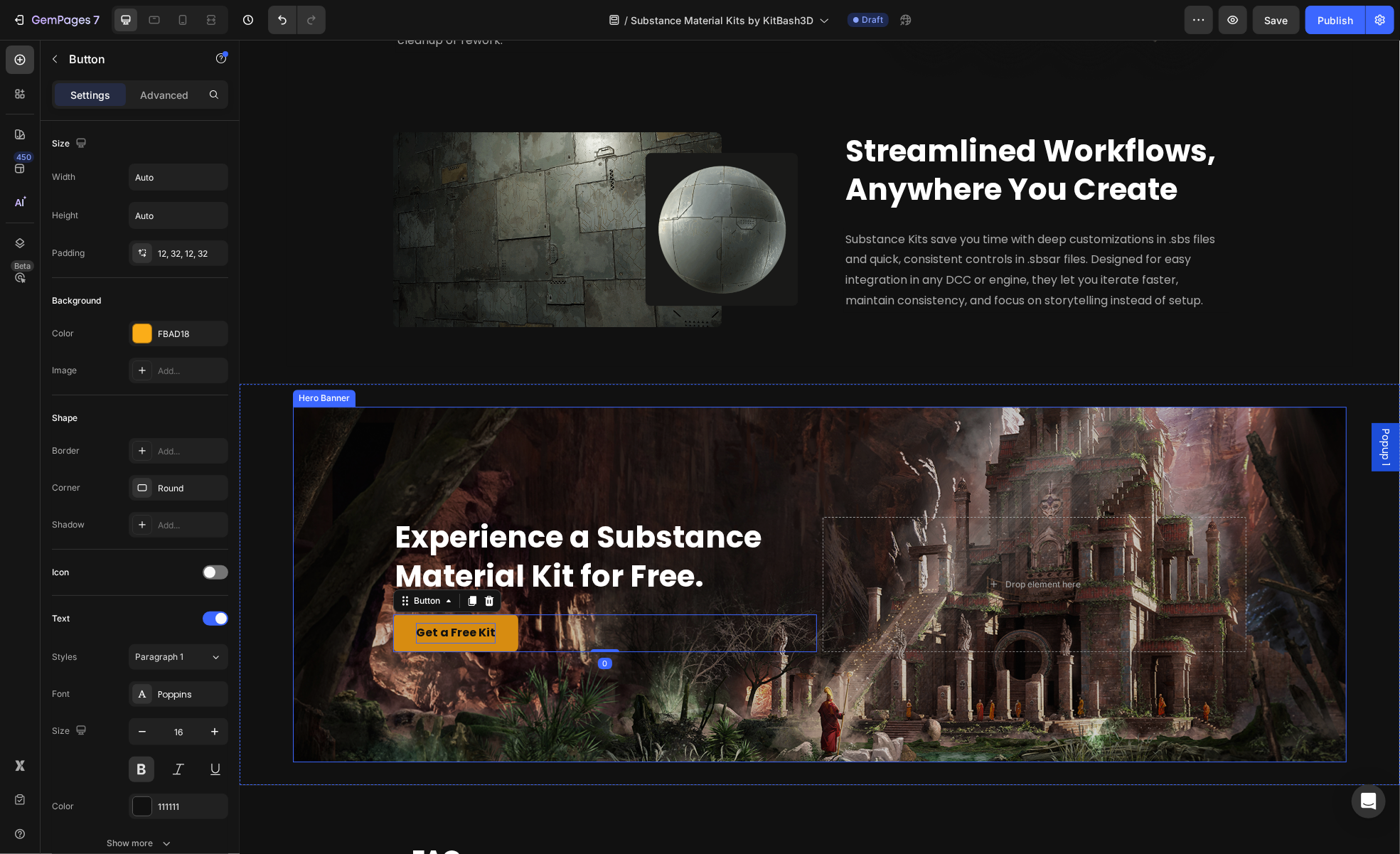
click at [1001, 454] on div "Overlay" at bounding box center [819, 584] width 1054 height 356
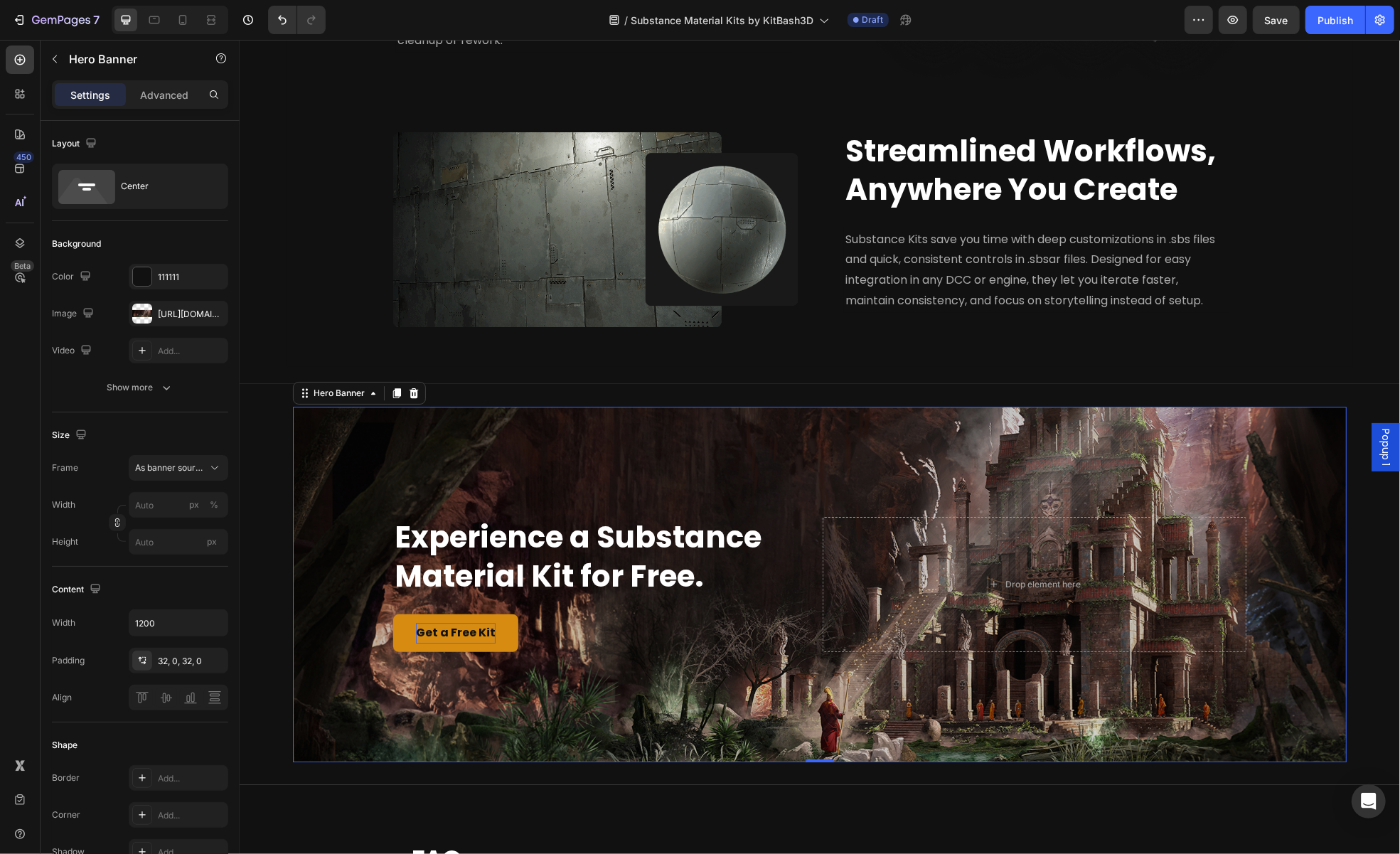
click at [600, 460] on div "Overlay" at bounding box center [819, 584] width 1054 height 356
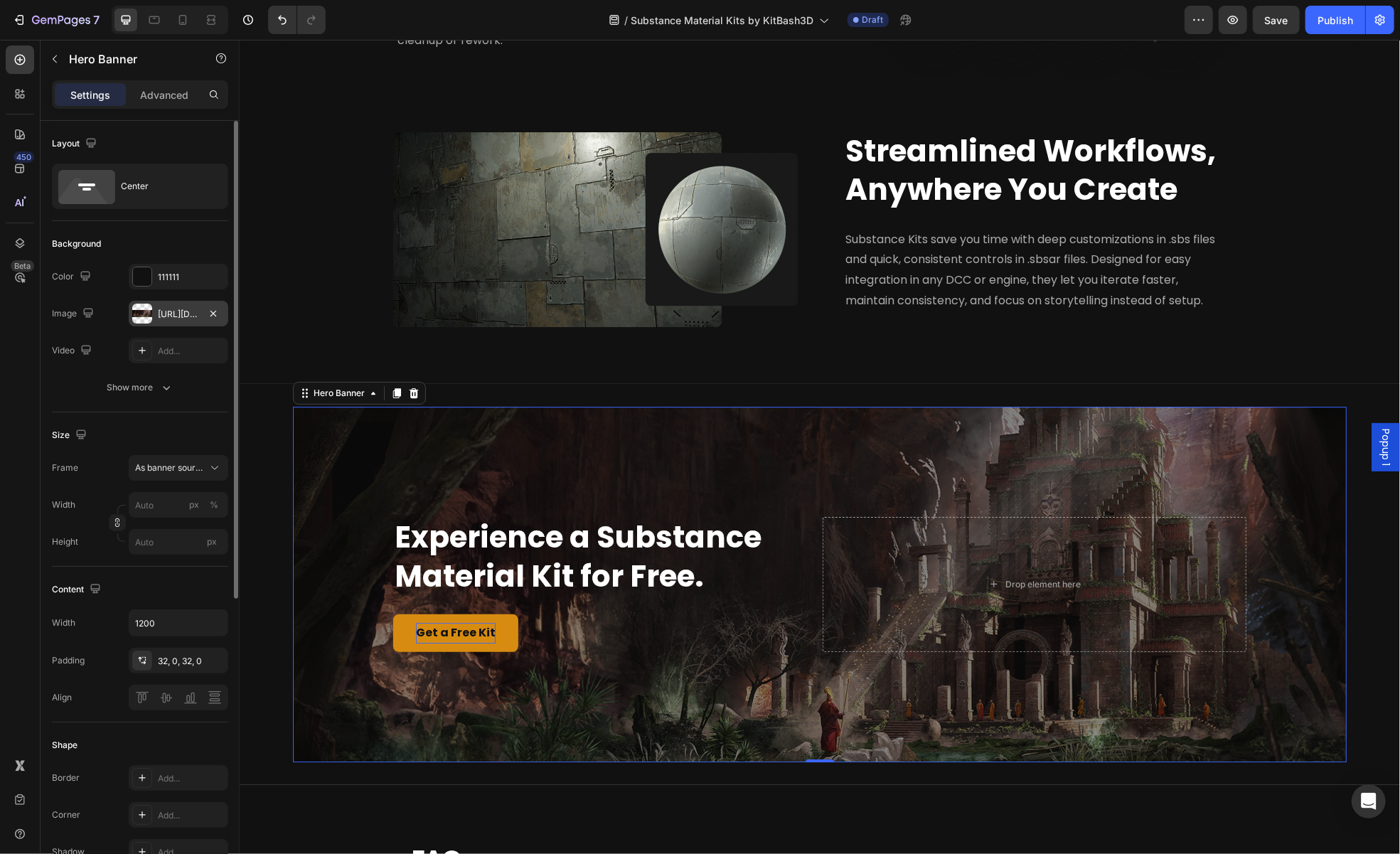
click at [142, 310] on div at bounding box center [142, 314] width 20 height 20
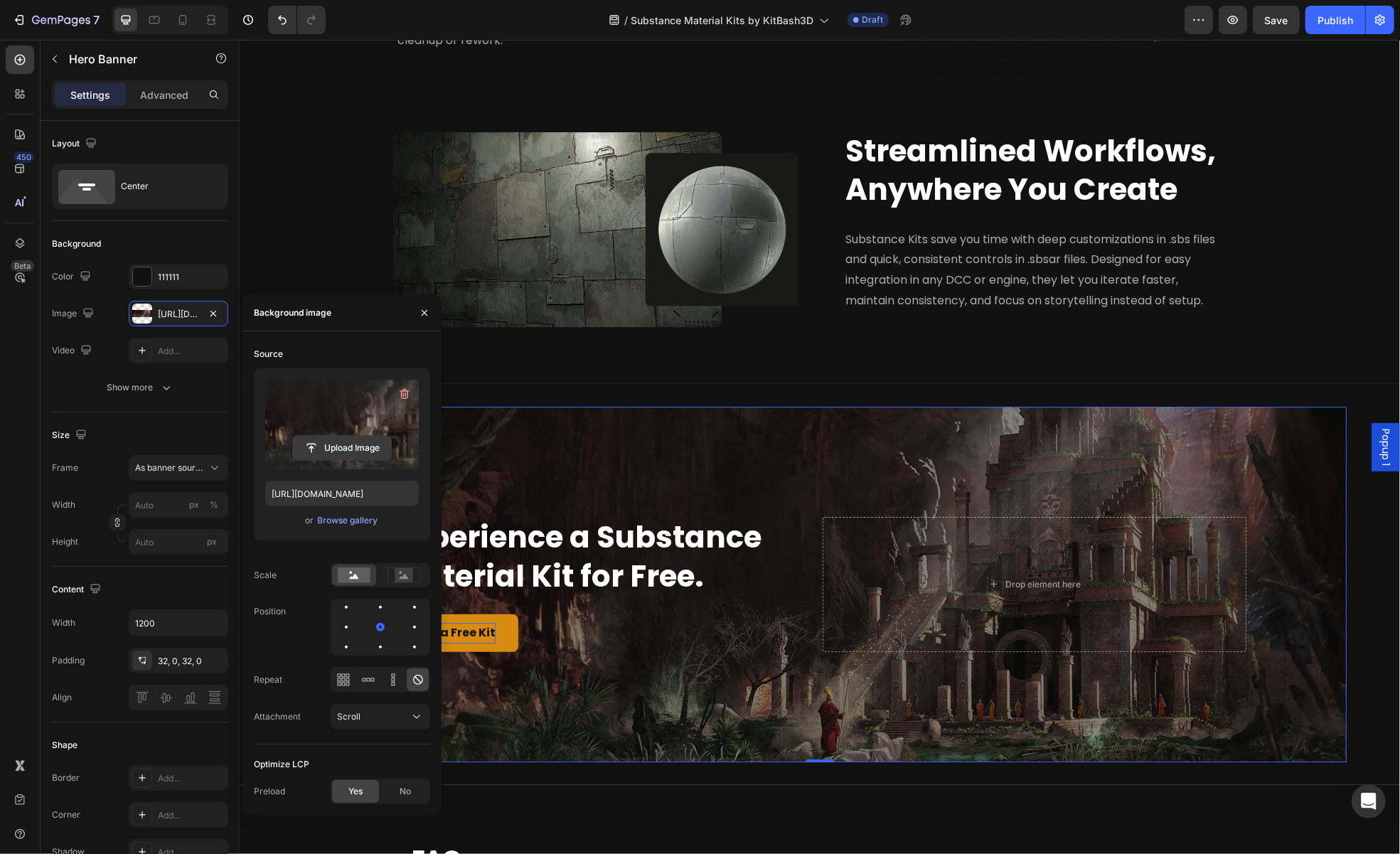
click at [373, 438] on input "file" at bounding box center [342, 447] width 98 height 24
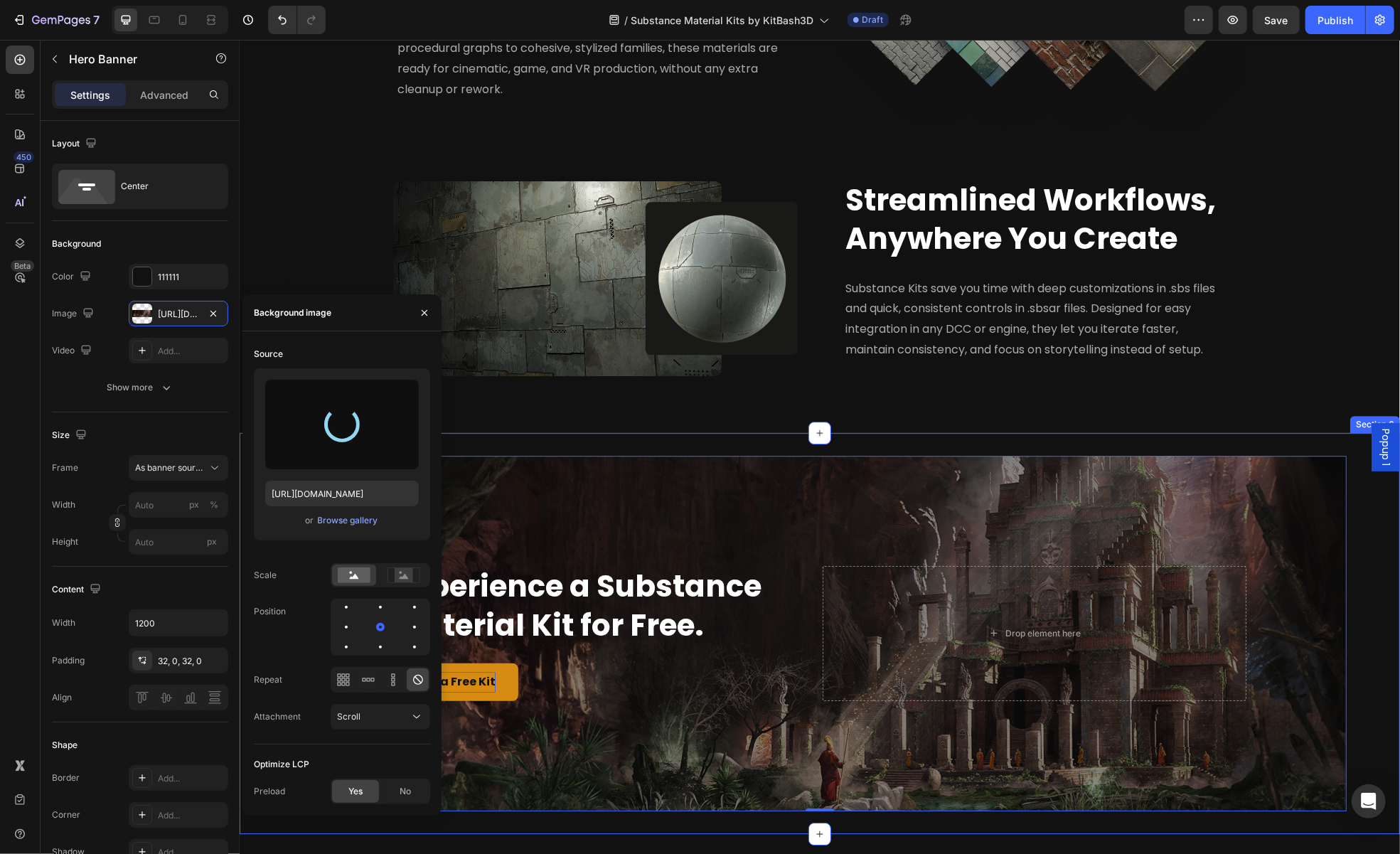
scroll to position [3129, 0]
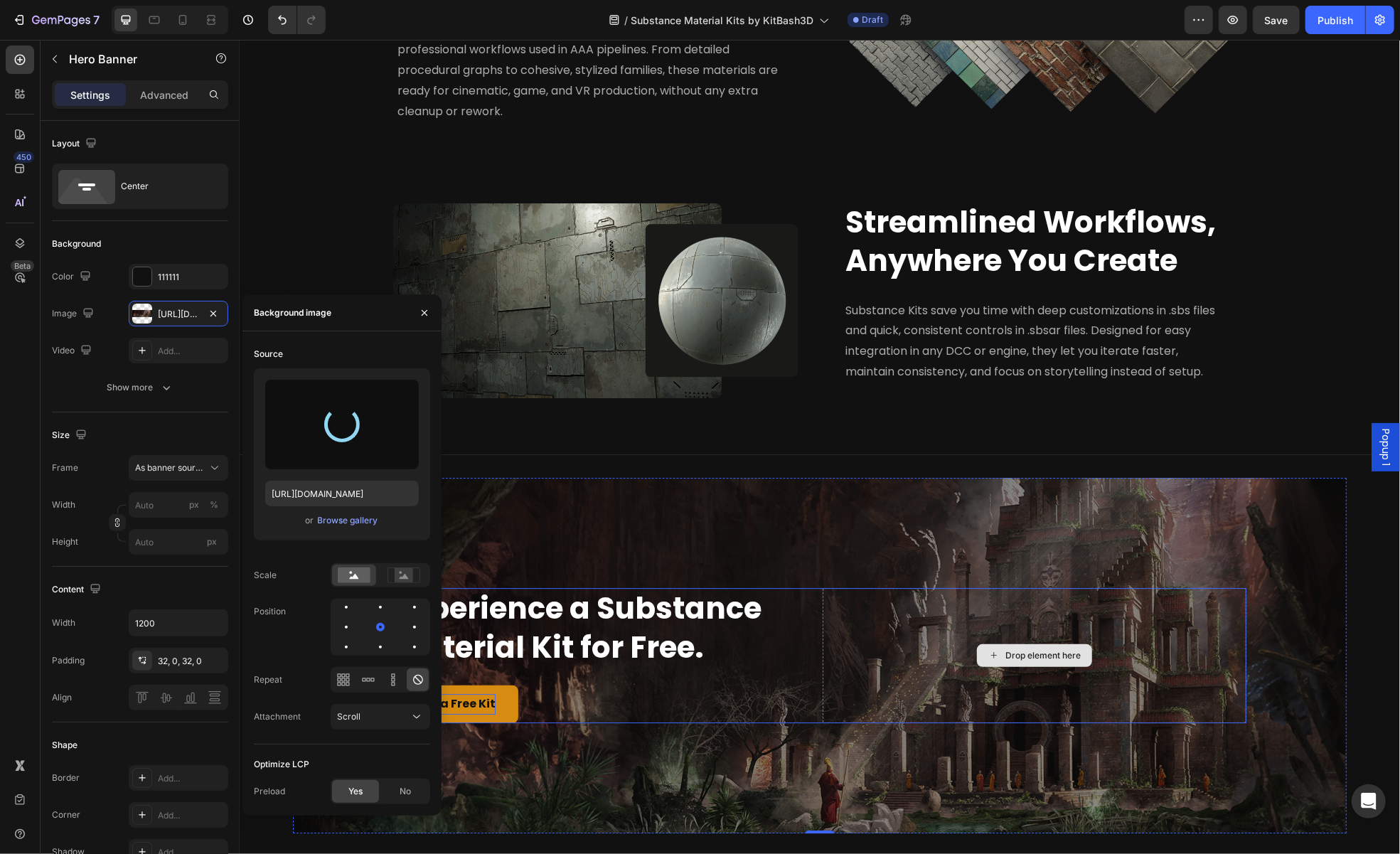
type input "[URL][DOMAIN_NAME]"
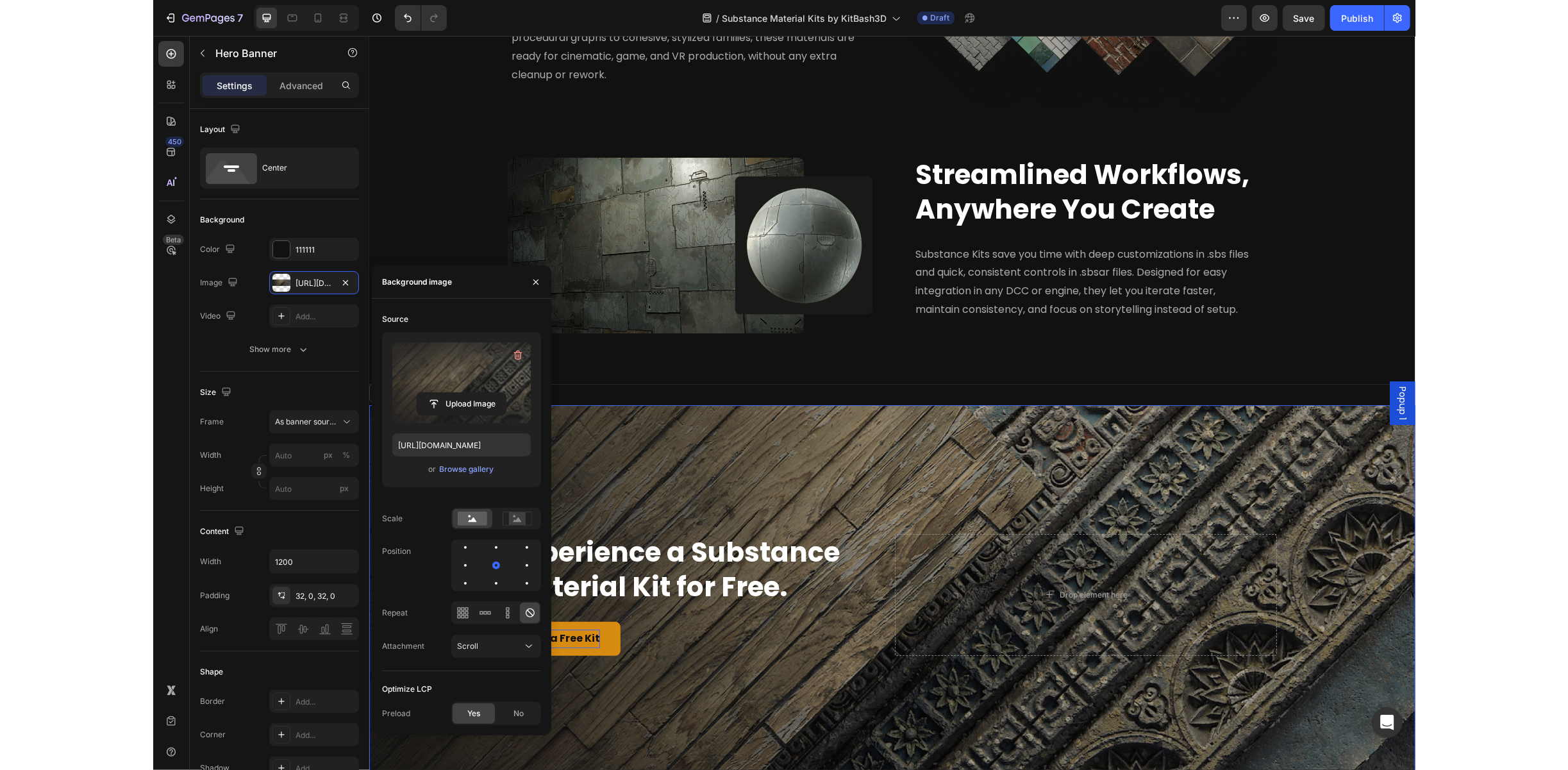
scroll to position [2950, 0]
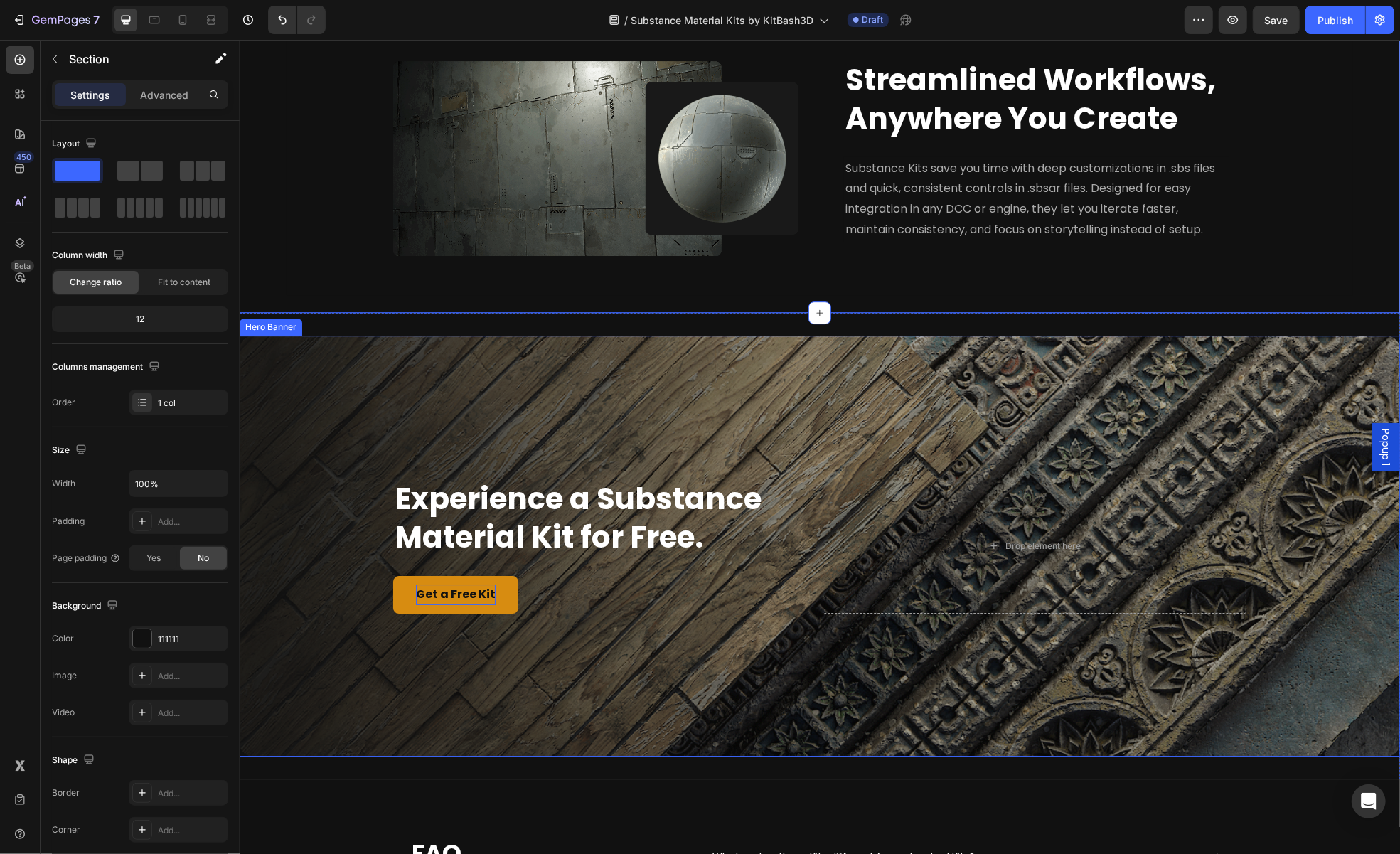
click at [1321, 374] on div "Overlay" at bounding box center [818, 545] width 1161 height 421
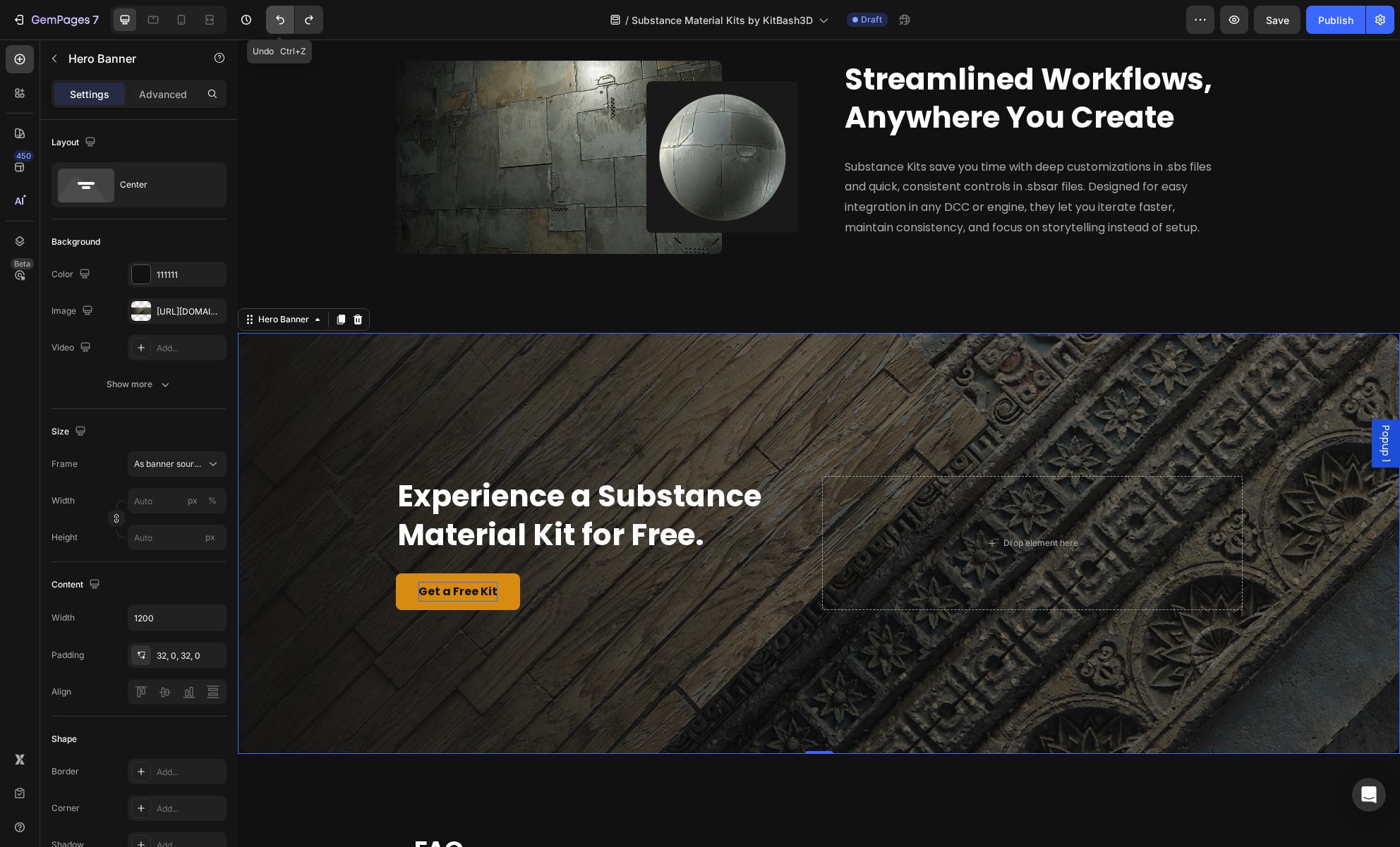
click at [277, 11] on button "Undo/Redo" at bounding box center [281, 20] width 29 height 29
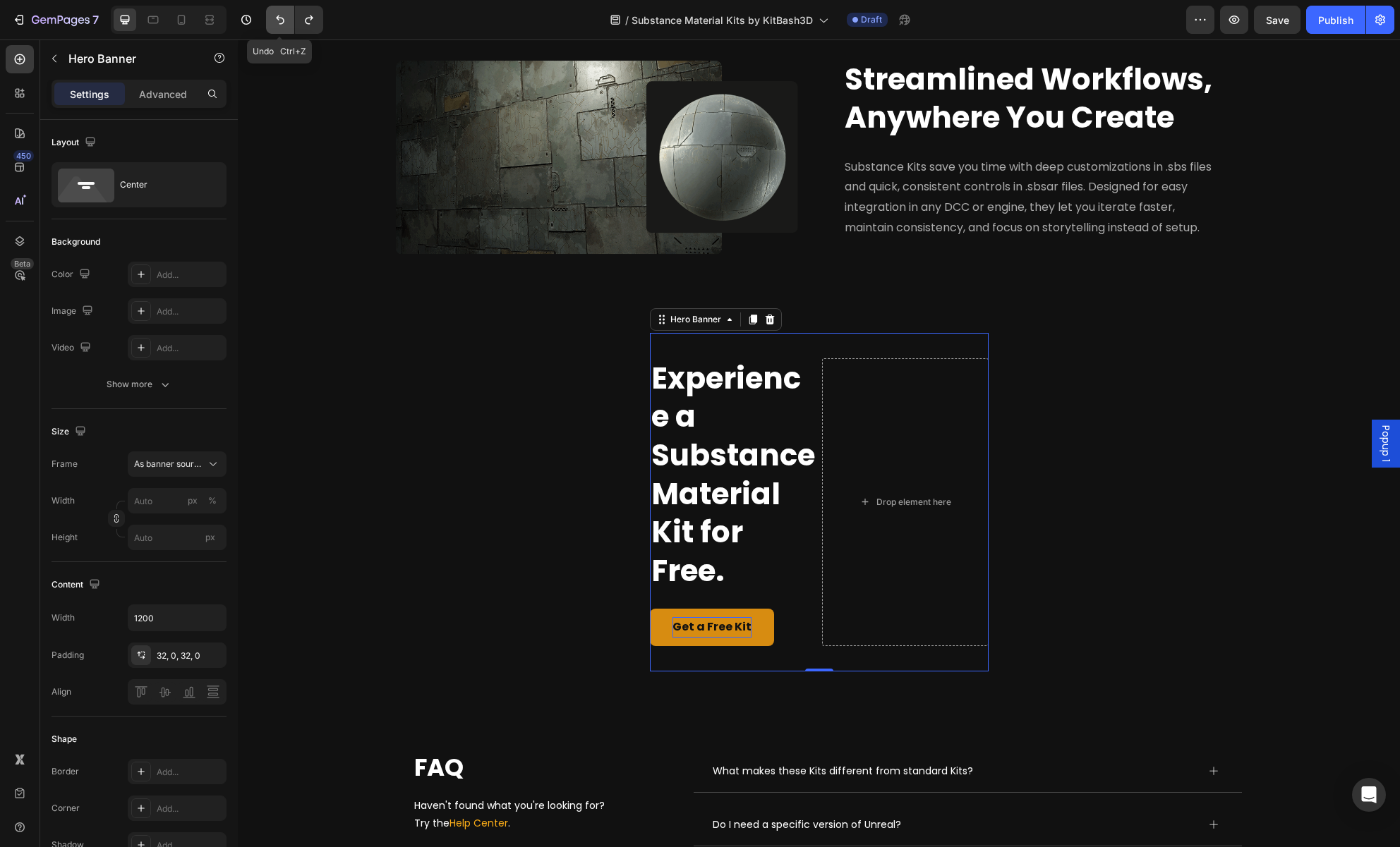
click at [277, 11] on button "Undo/Redo" at bounding box center [281, 20] width 29 height 29
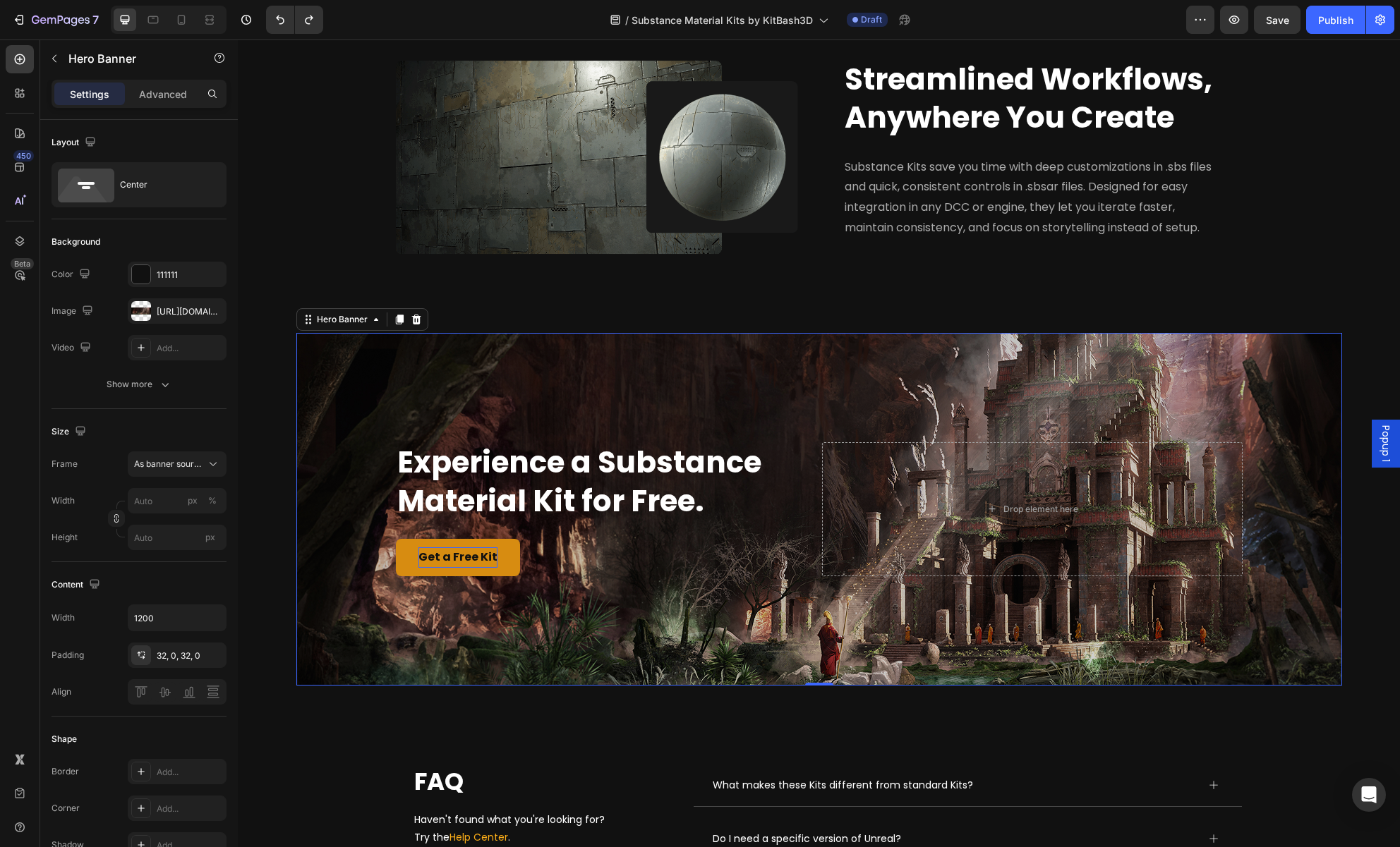
click at [395, 376] on div "Overlay" at bounding box center [820, 509] width 1046 height 353
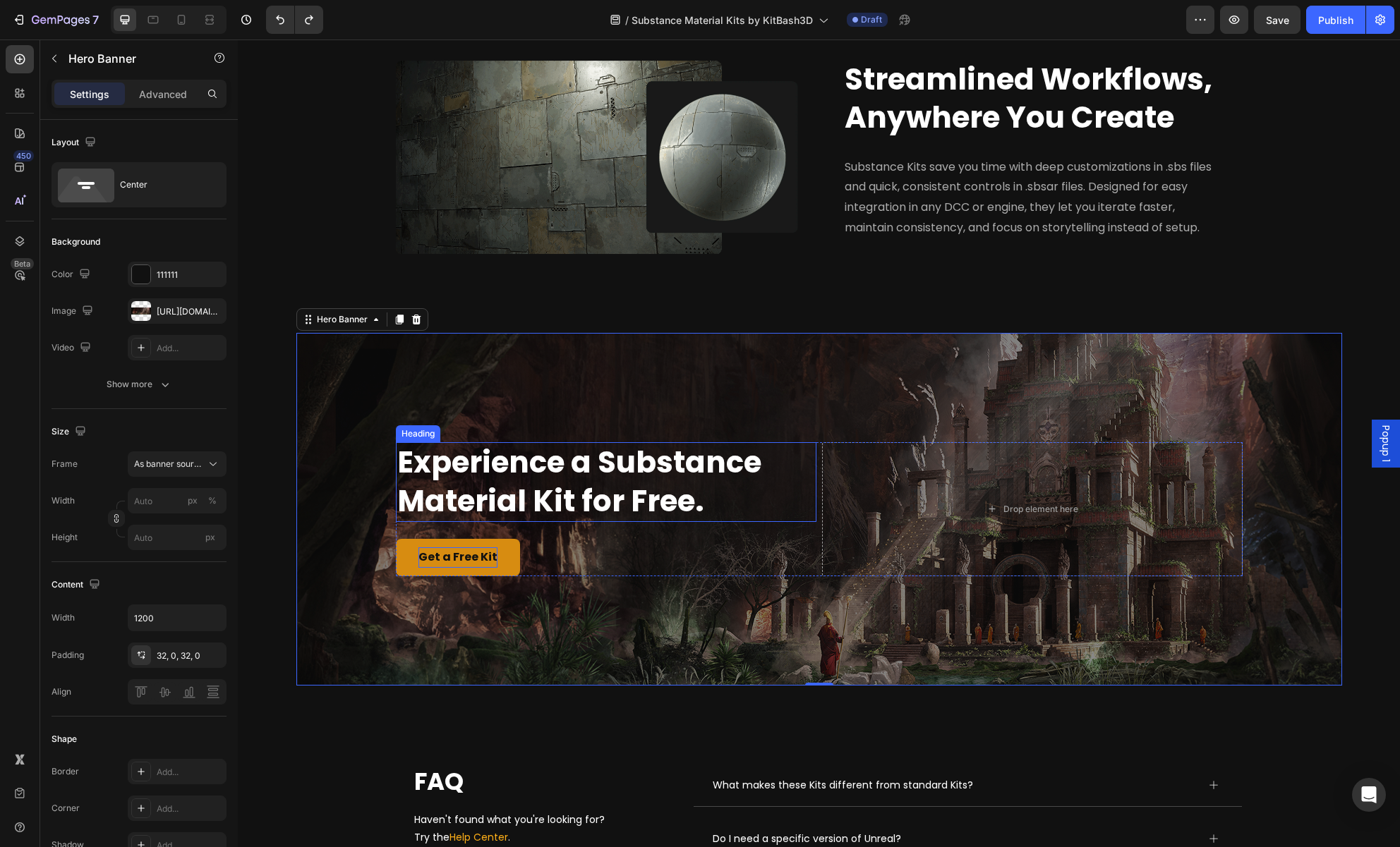
click at [627, 446] on strong "Experience a Substance Material Kit for Free." at bounding box center [579, 482] width 365 height 80
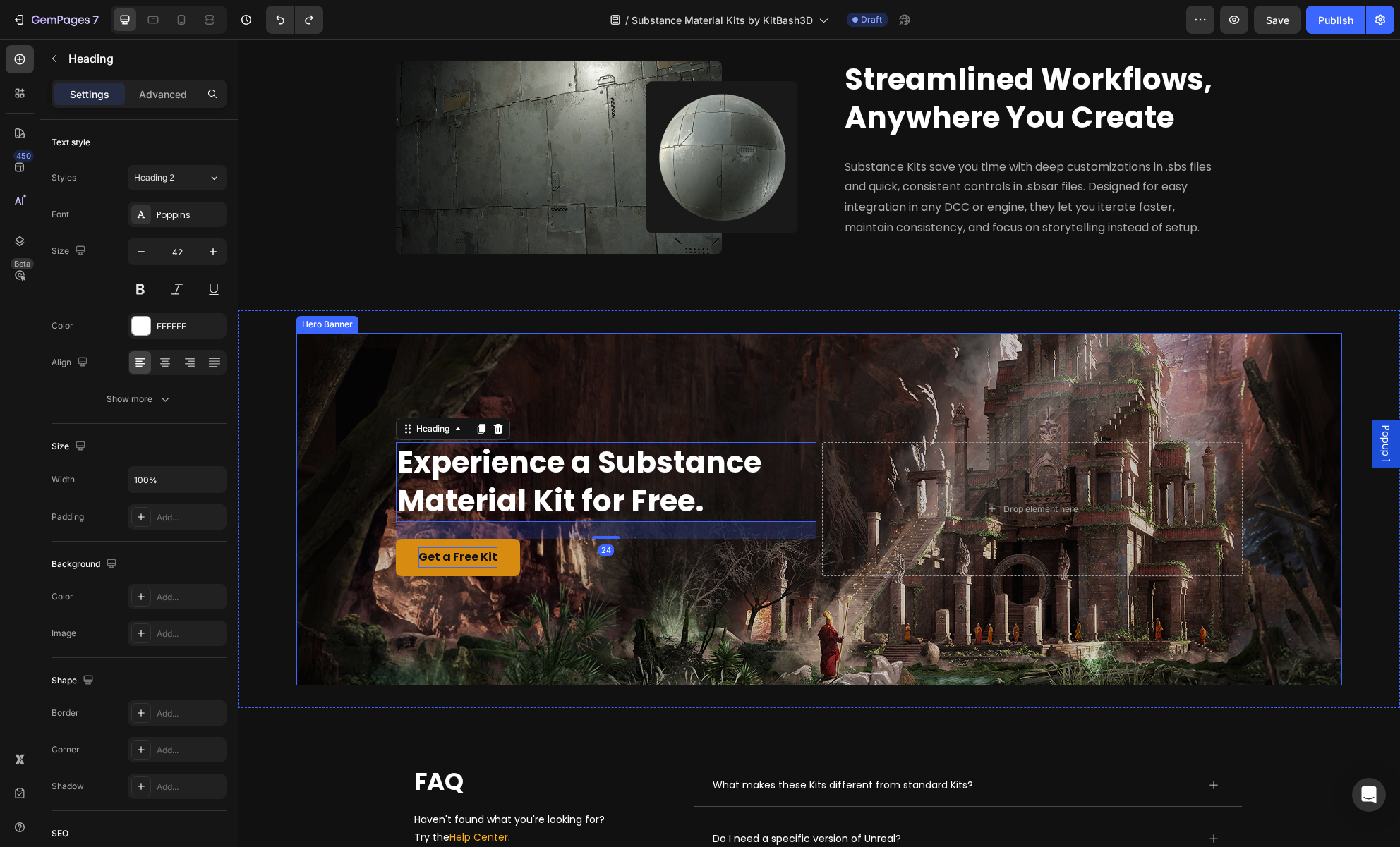
click at [683, 413] on div "Overlay" at bounding box center [820, 509] width 1046 height 353
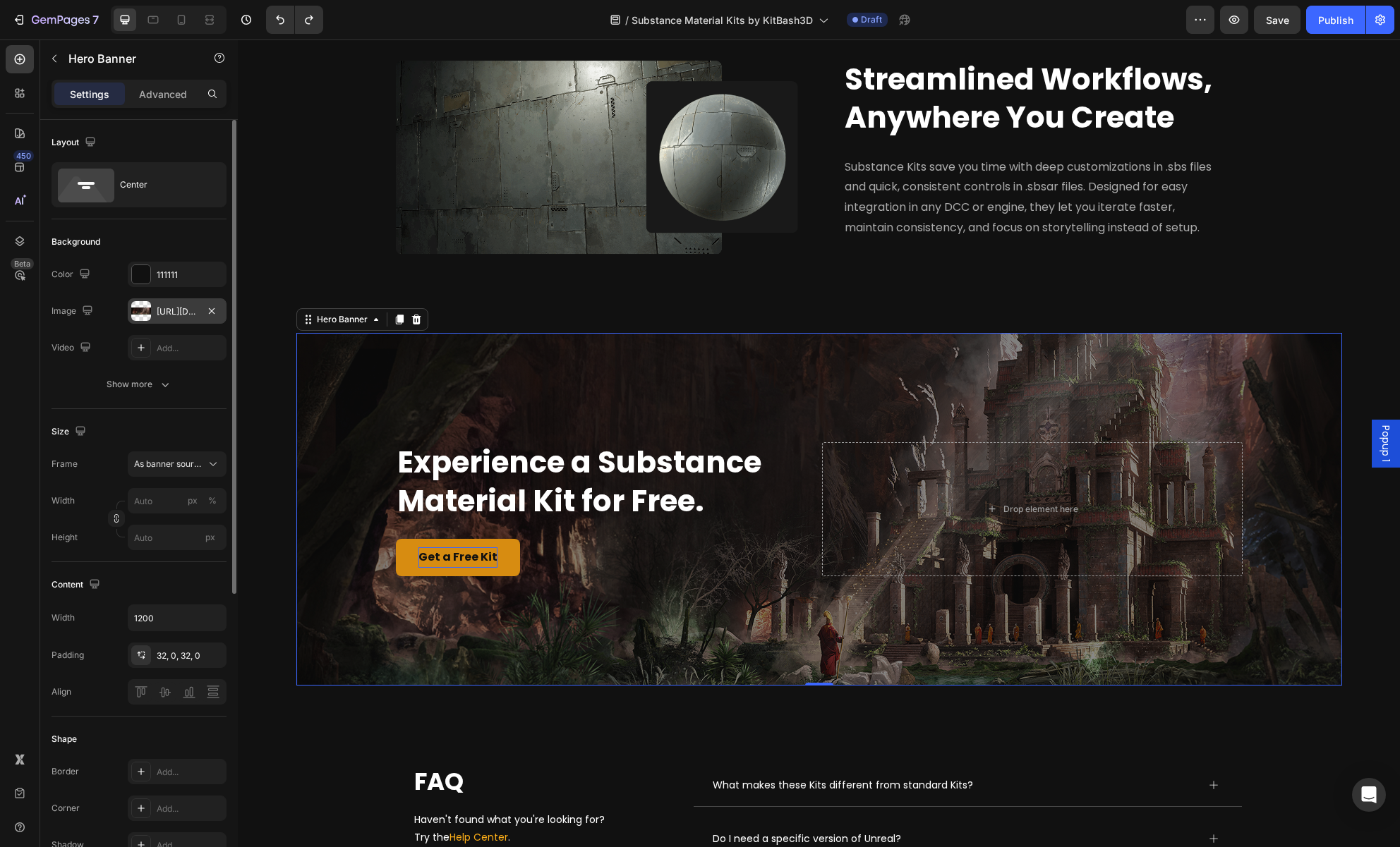
click at [137, 316] on div at bounding box center [141, 311] width 20 height 20
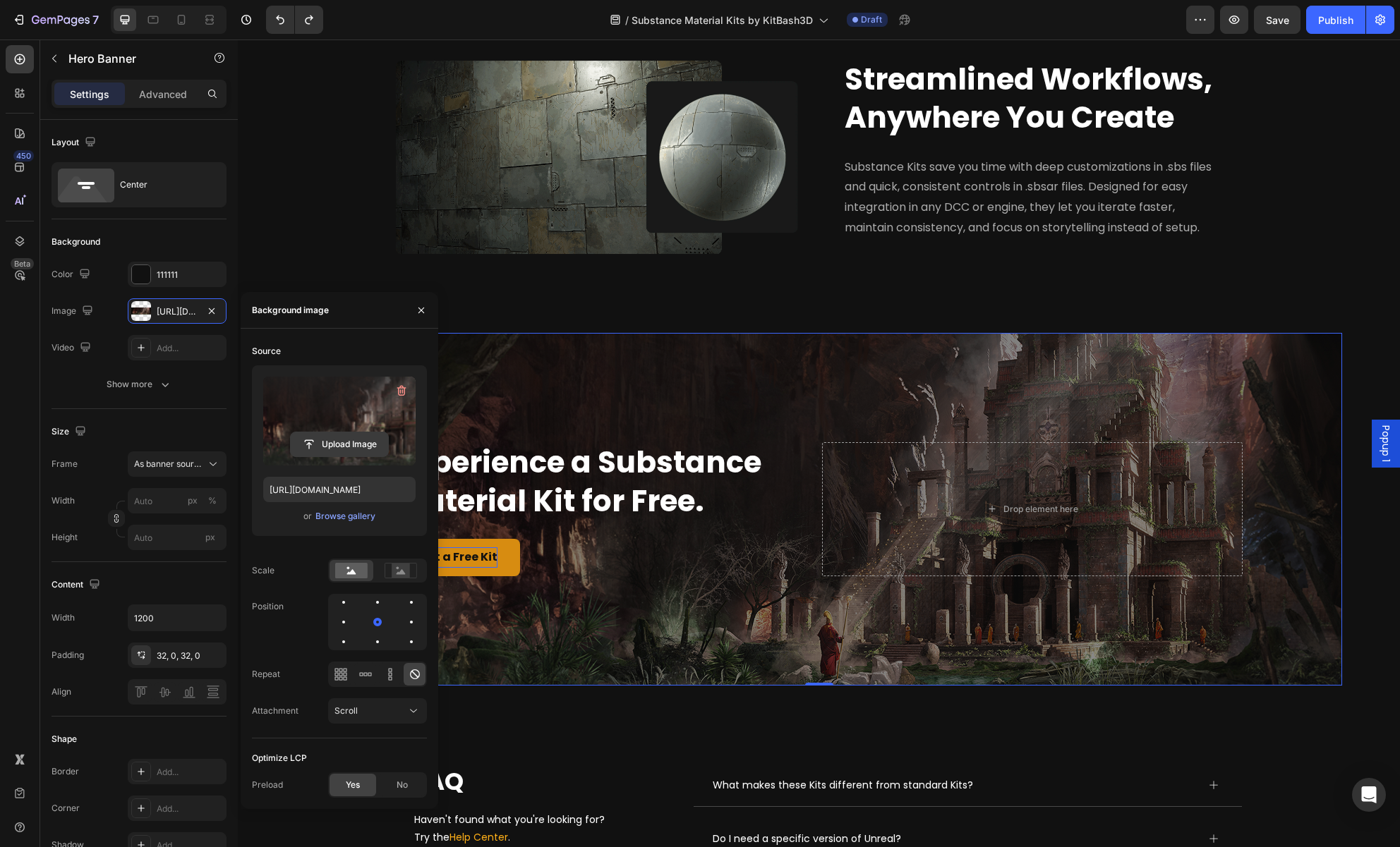
click at [349, 441] on input "file" at bounding box center [340, 444] width 97 height 24
type input "[URL][DOMAIN_NAME]"
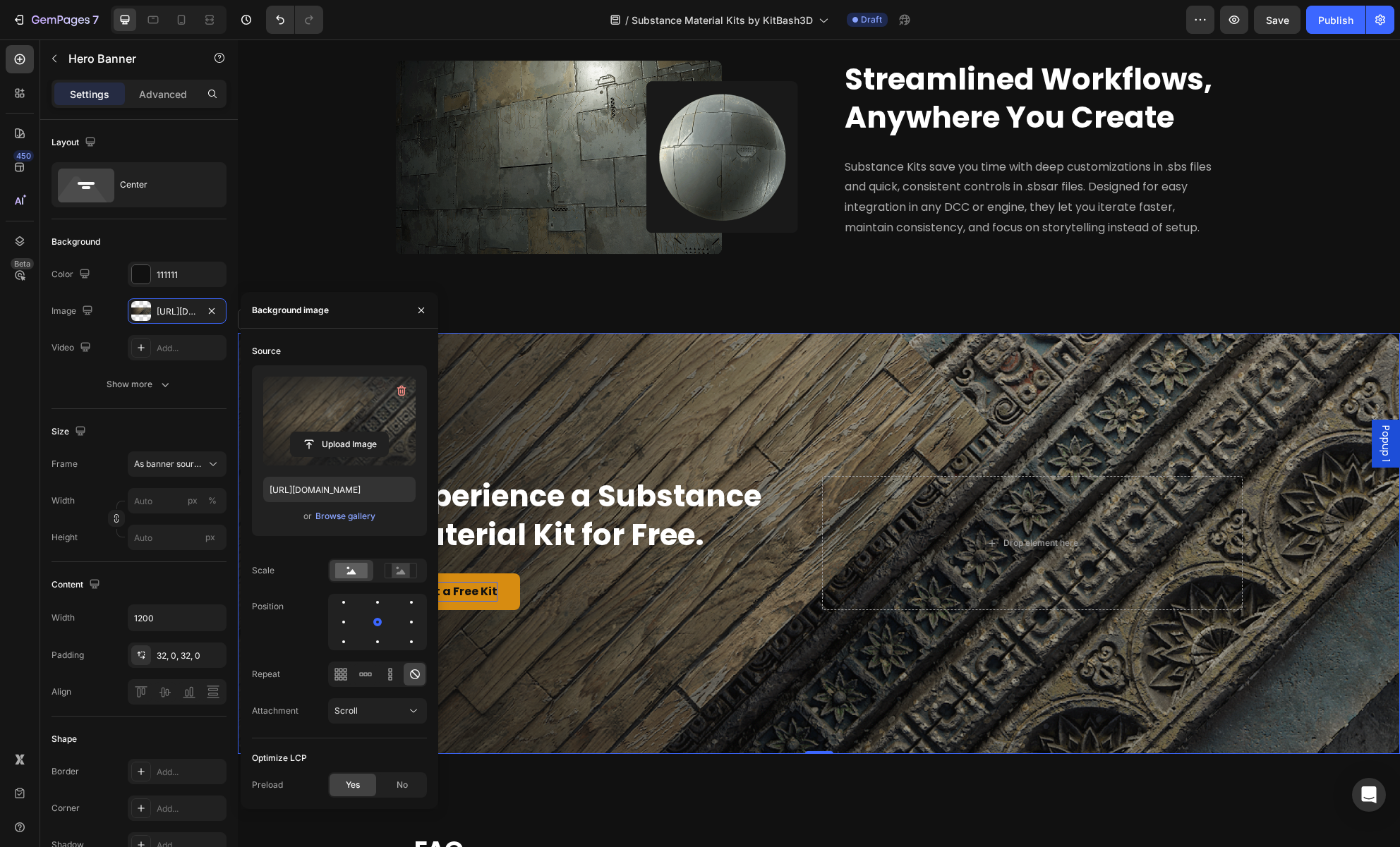
click at [560, 407] on div "Overlay" at bounding box center [819, 543] width 1162 height 421
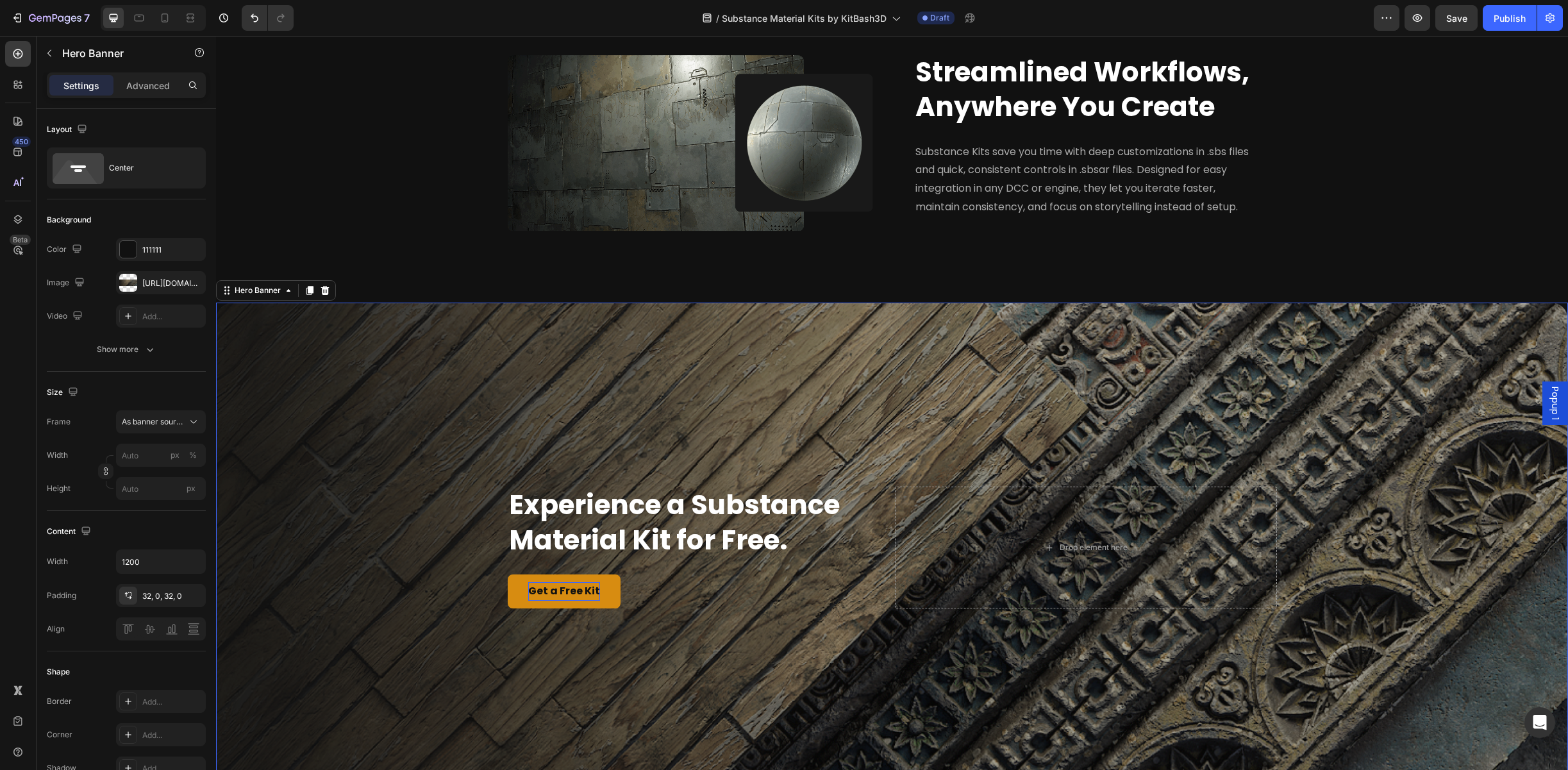
click at [401, 343] on div "Overlay" at bounding box center [892, 548] width 1352 height 491
click at [616, 447] on div "Overlay" at bounding box center [892, 548] width 1352 height 491
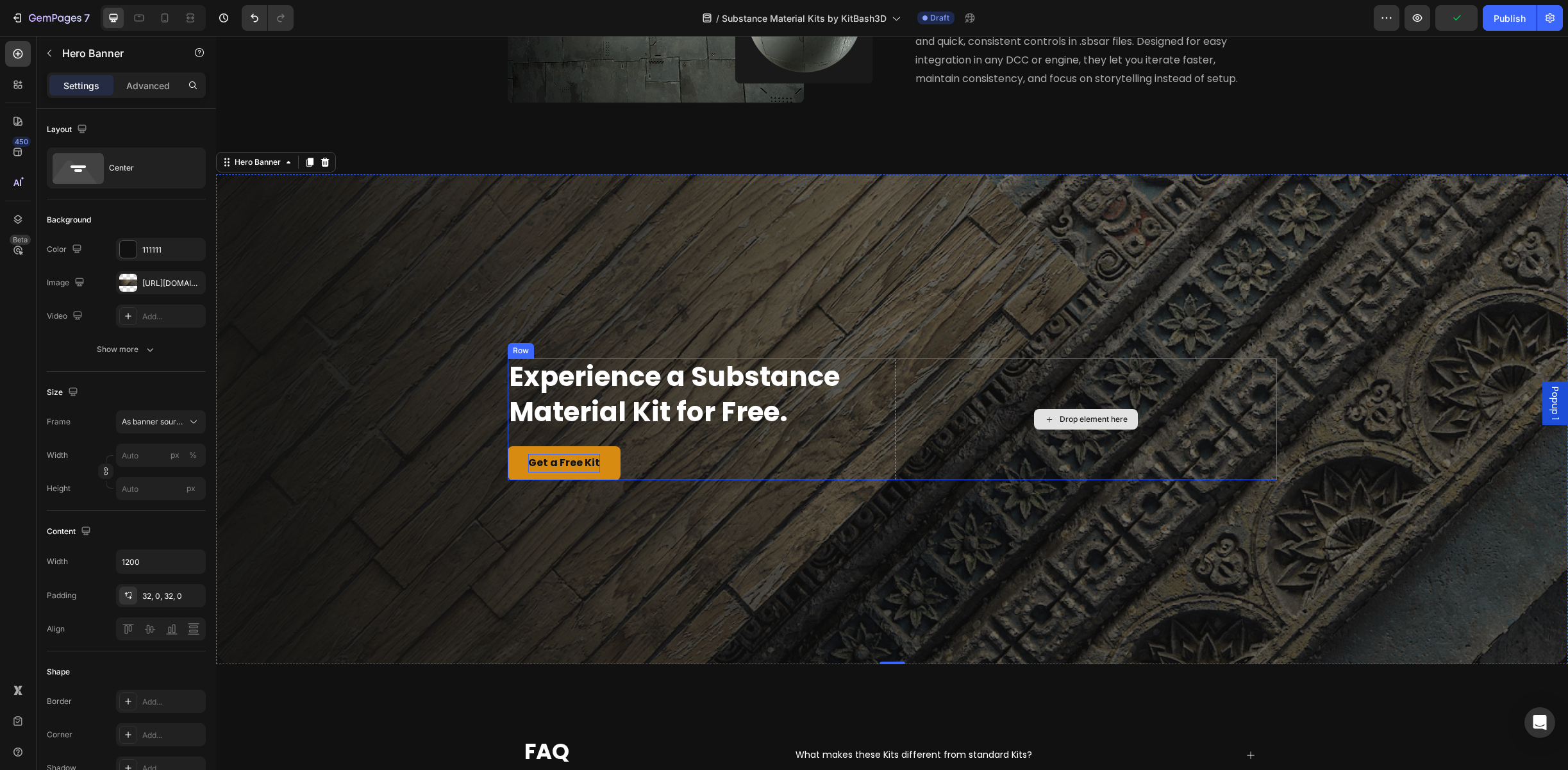
scroll to position [3014, 0]
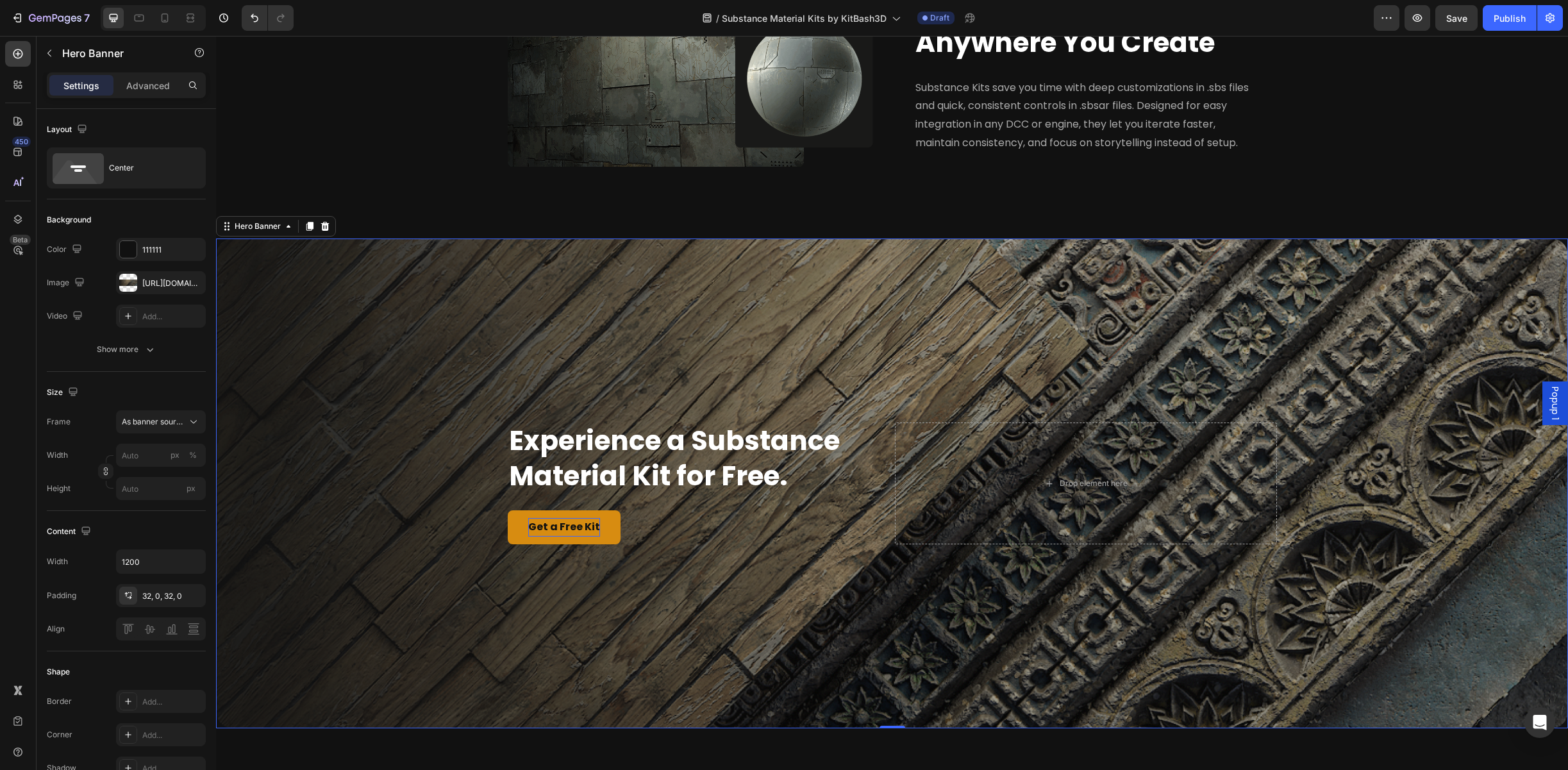
click at [717, 310] on div "Overlay" at bounding box center [892, 484] width 1352 height 491
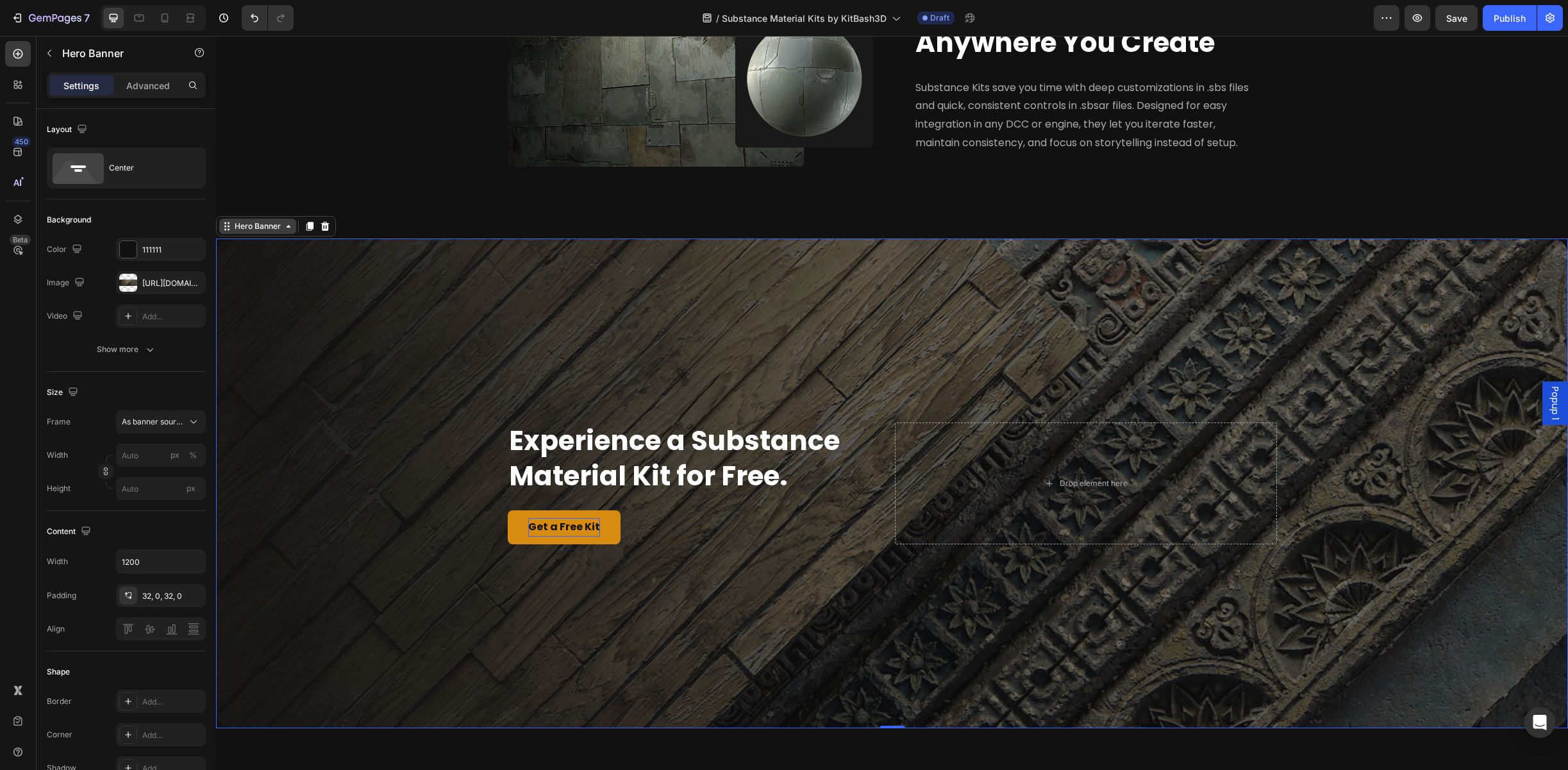
click at [244, 226] on div "Hero Banner" at bounding box center [257, 225] width 51 height 11
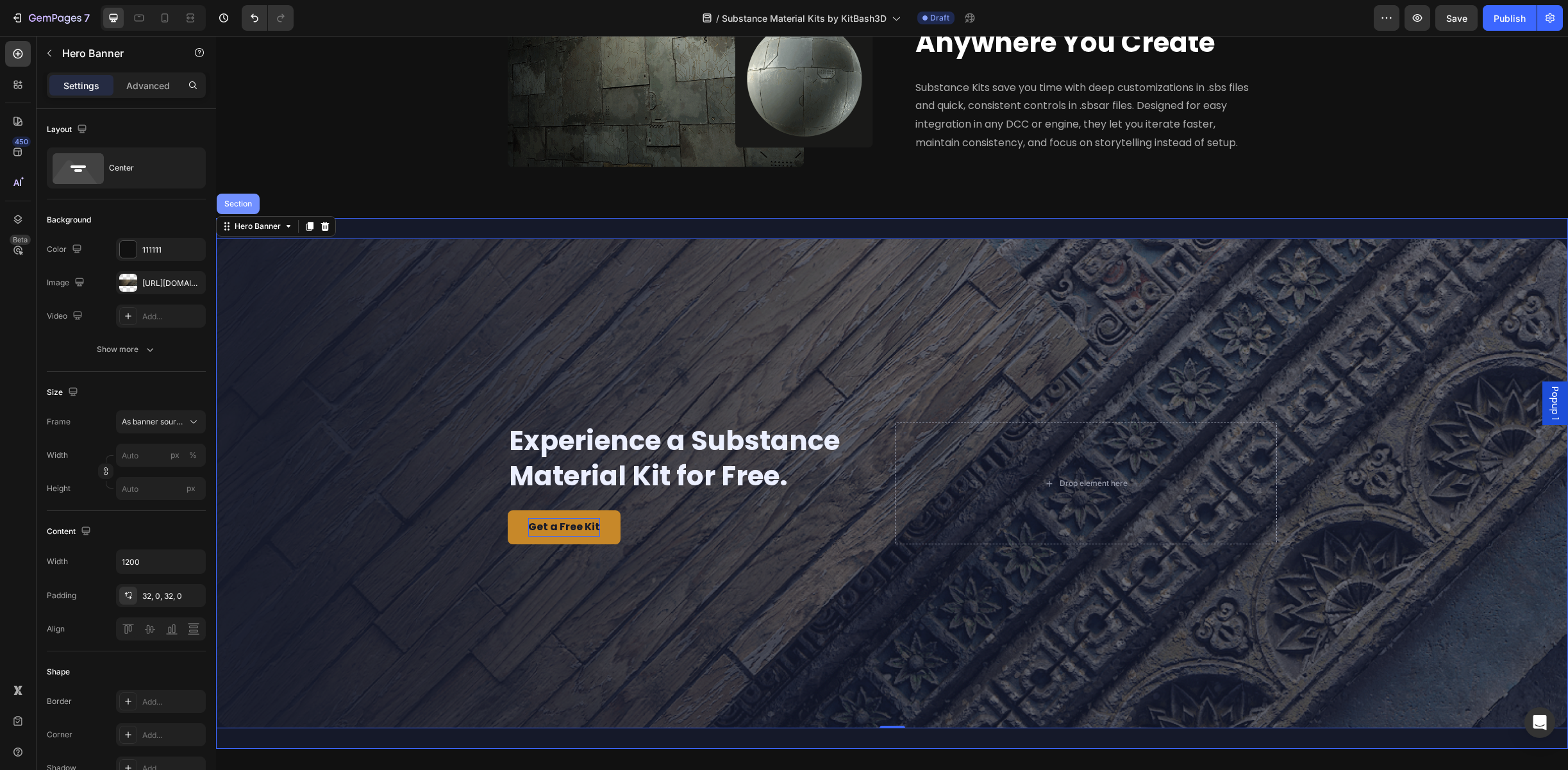
click at [241, 209] on div "Section" at bounding box center [238, 204] width 43 height 21
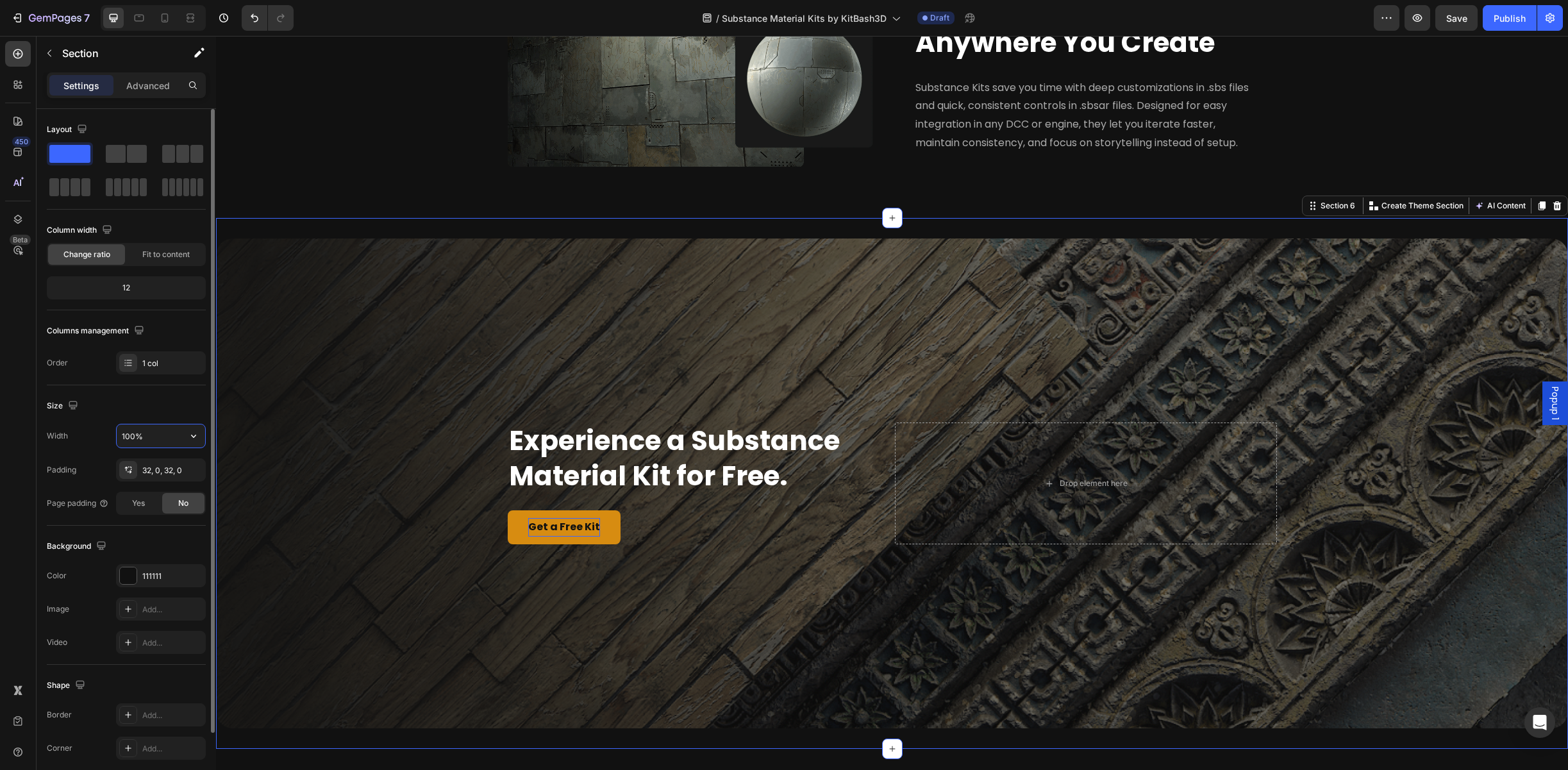
click at [156, 430] on input "100%" at bounding box center [161, 436] width 88 height 23
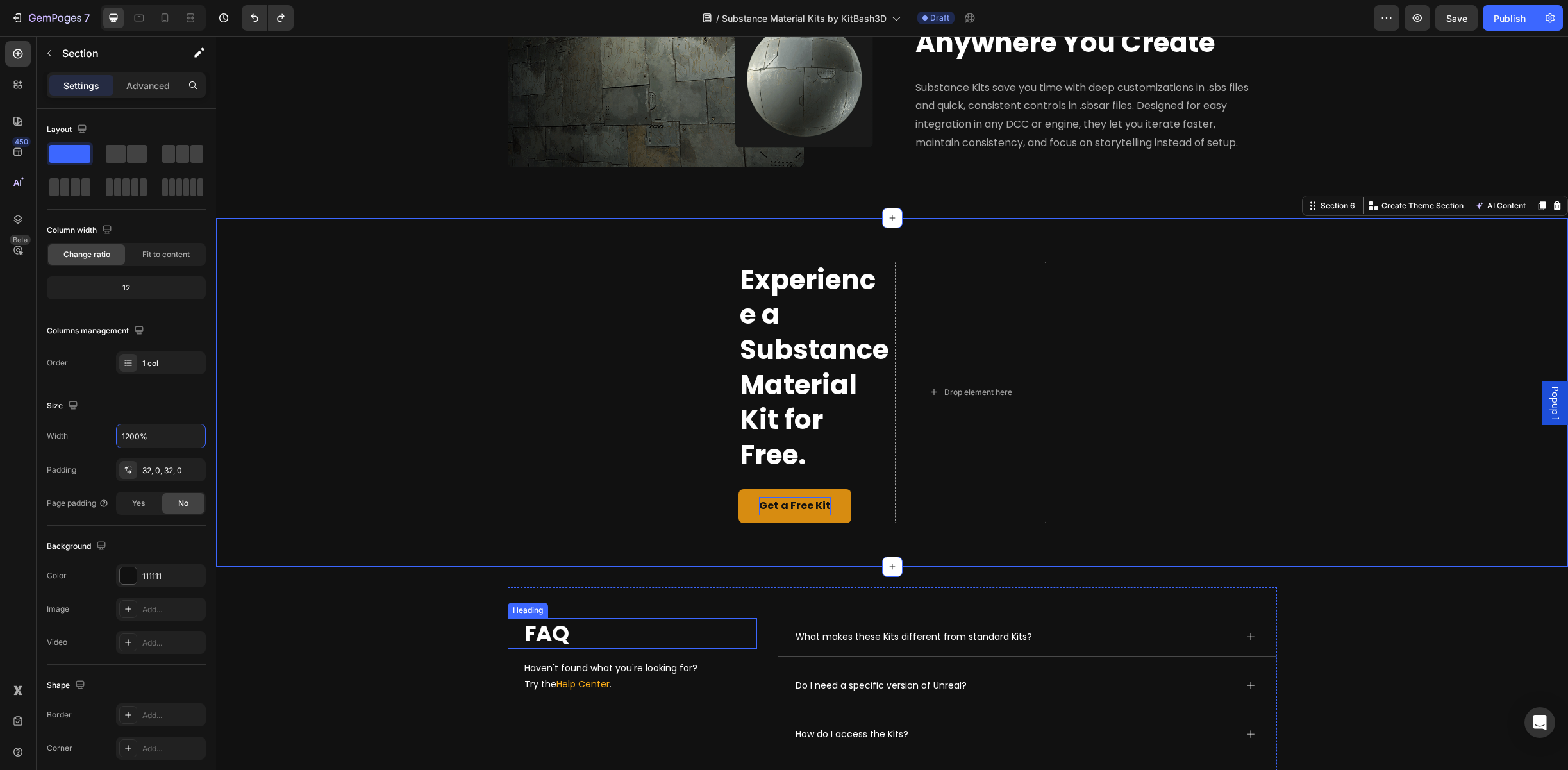
type input "100%"
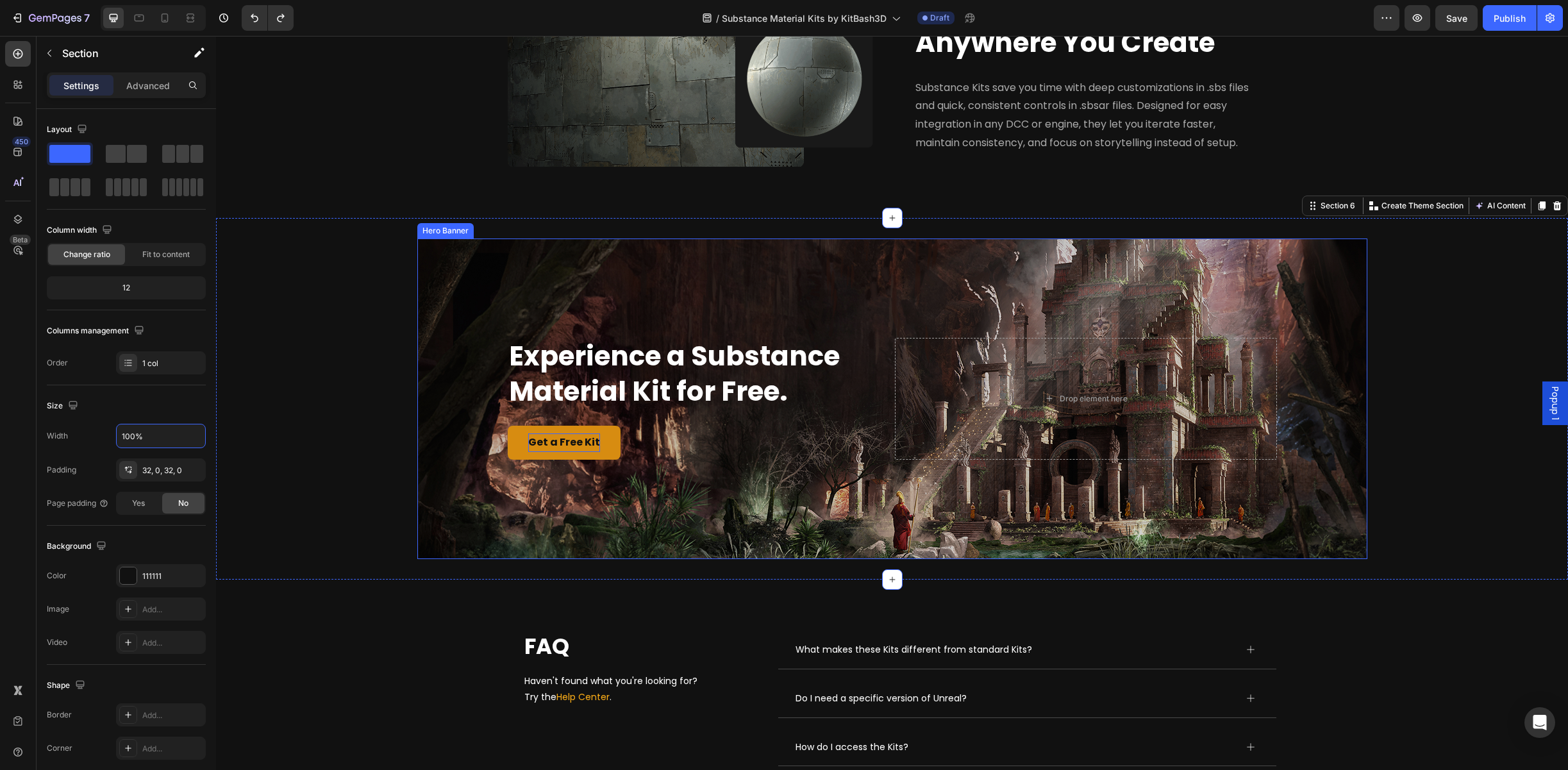
click at [538, 528] on div "Overlay" at bounding box center [892, 399] width 950 height 321
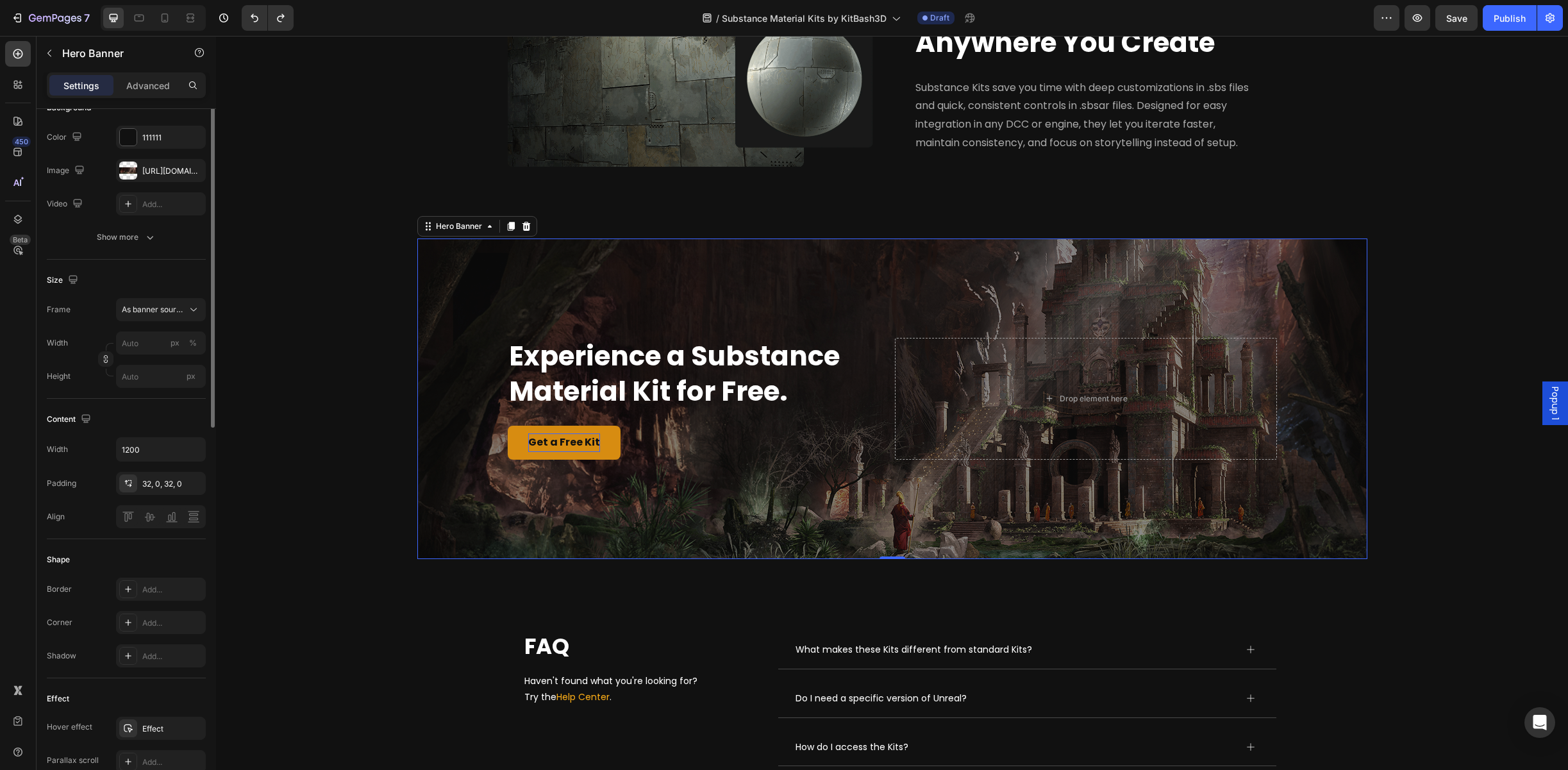
scroll to position [0, 0]
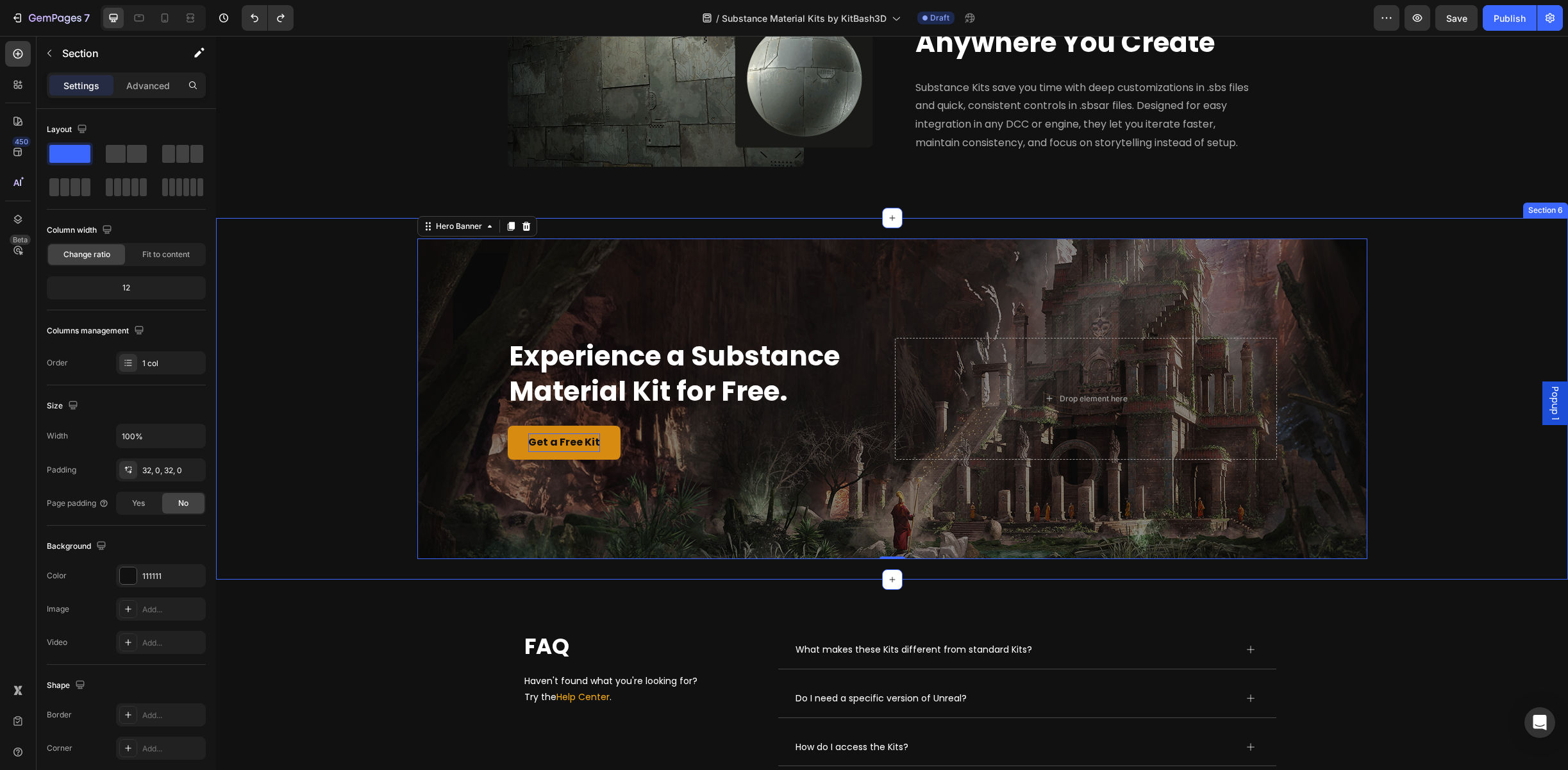
click at [363, 262] on div "⁠⁠⁠⁠⁠⁠⁠ Experience a Substance Material Kit for Free. Heading Get a Free Kit Bu…" at bounding box center [892, 399] width 1352 height 321
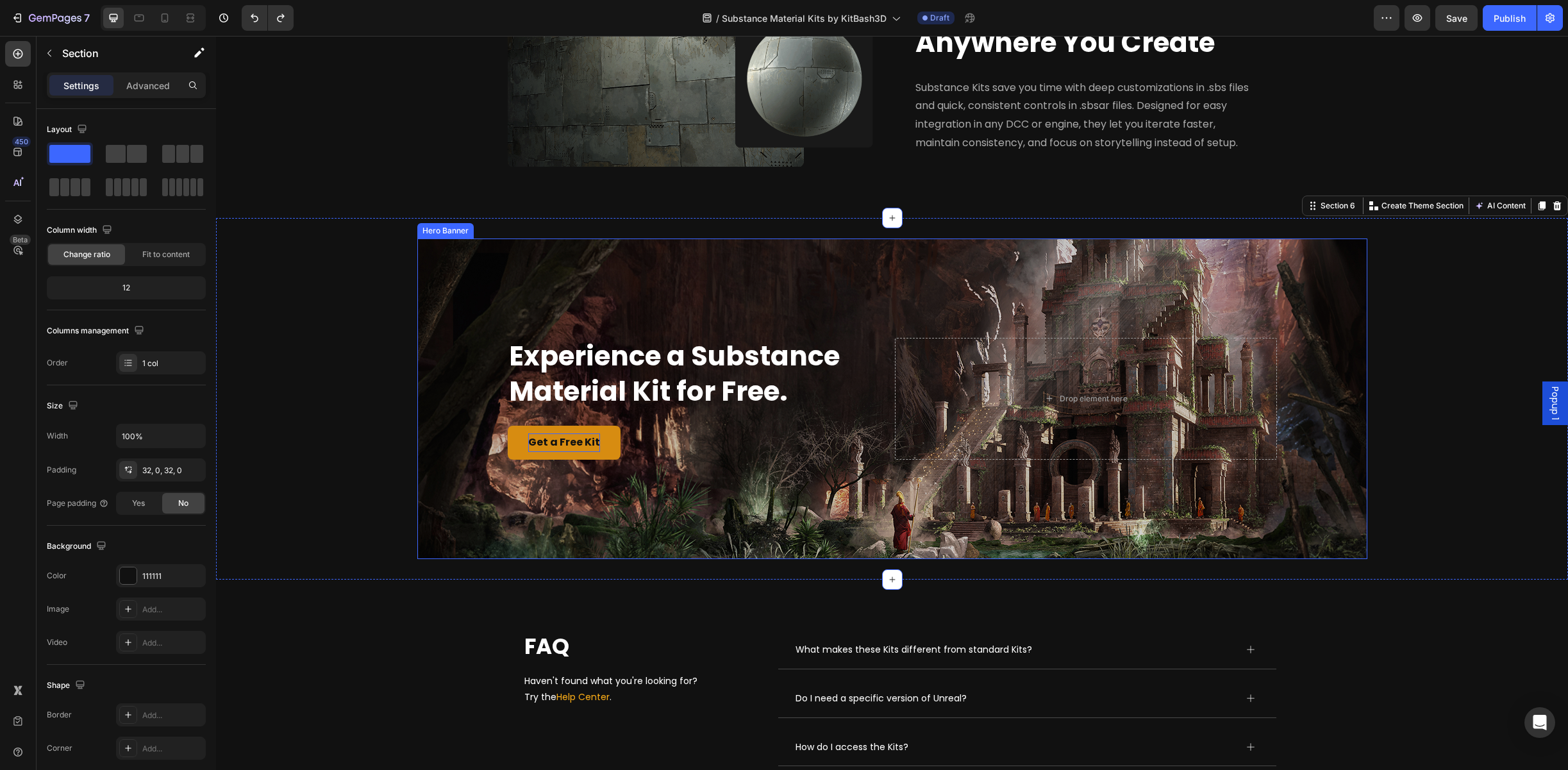
click at [549, 278] on div "Overlay" at bounding box center [892, 399] width 950 height 321
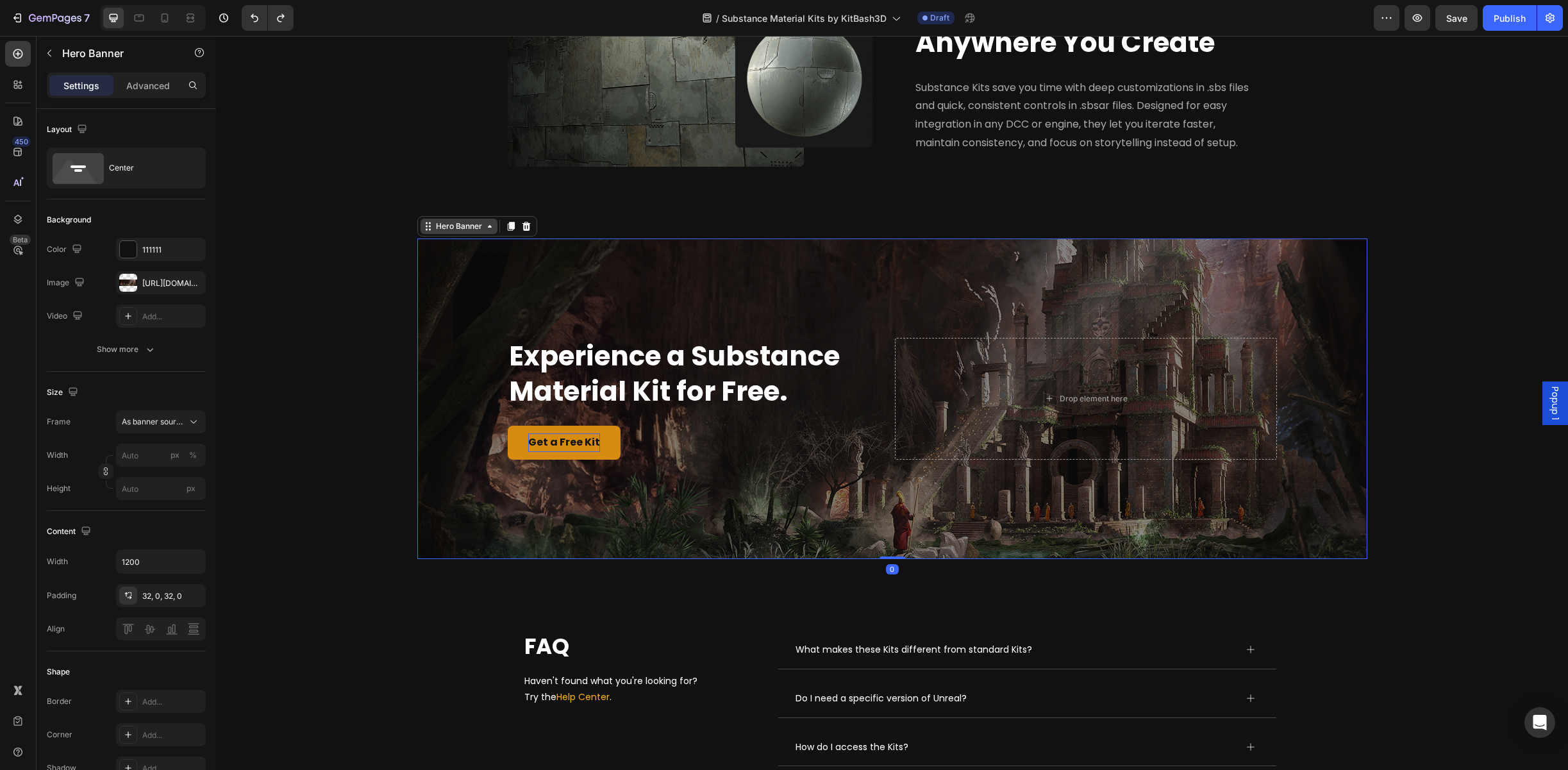
click at [471, 231] on div "Hero Banner" at bounding box center [459, 225] width 51 height 11
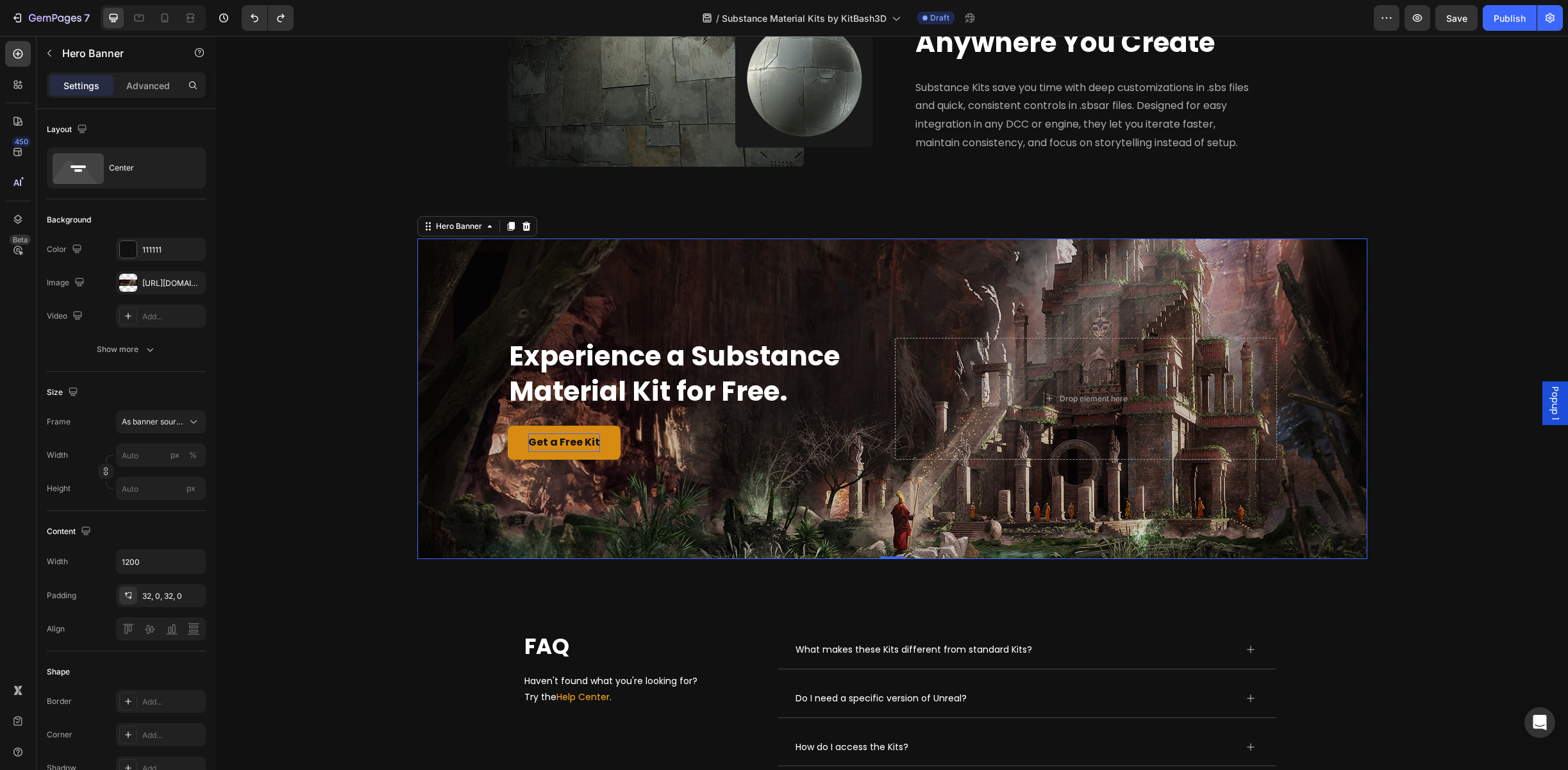
click at [495, 303] on div "Overlay" at bounding box center [892, 399] width 950 height 321
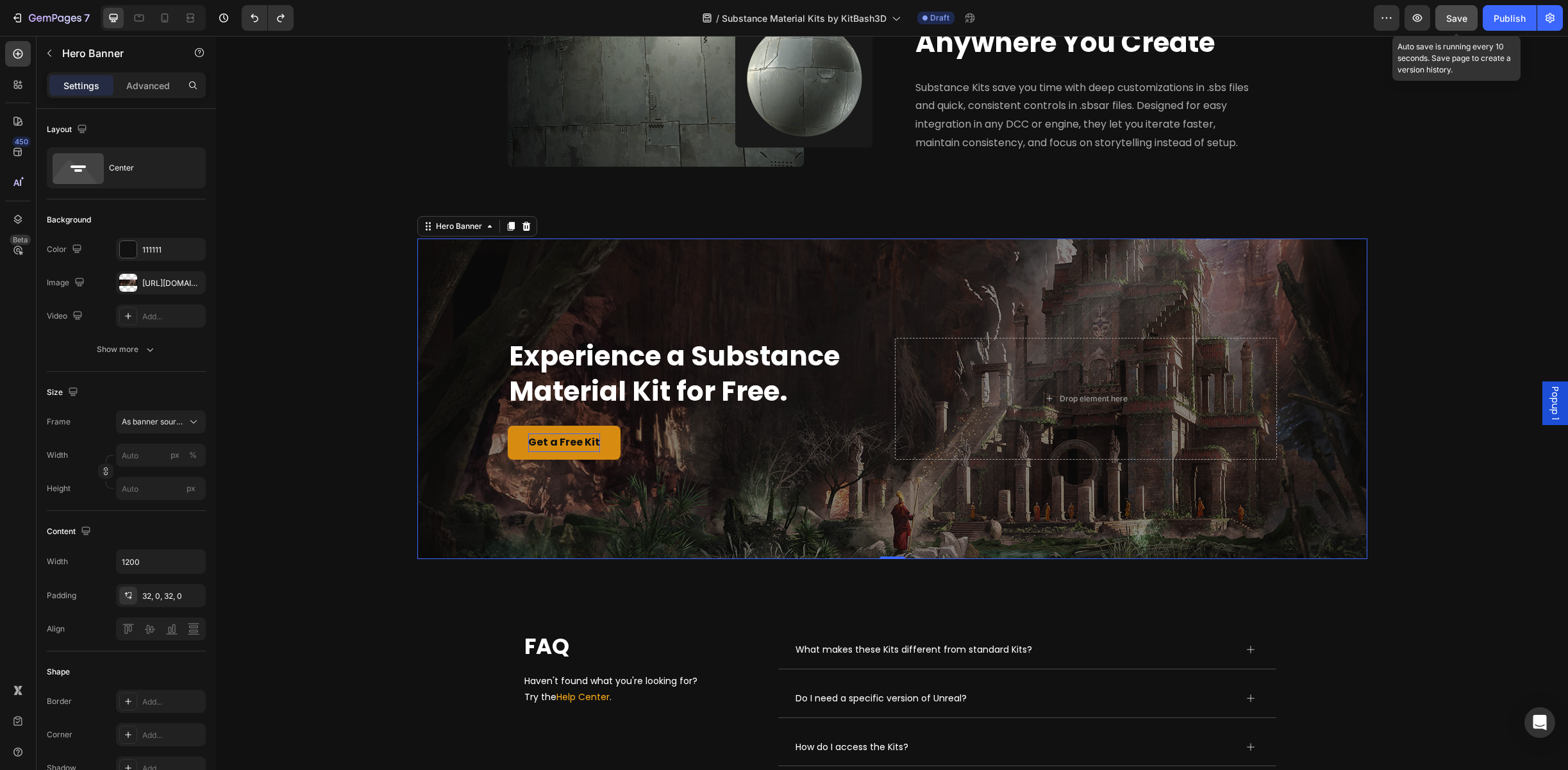
click at [1261, 14] on span "Save" at bounding box center [1456, 18] width 21 height 11
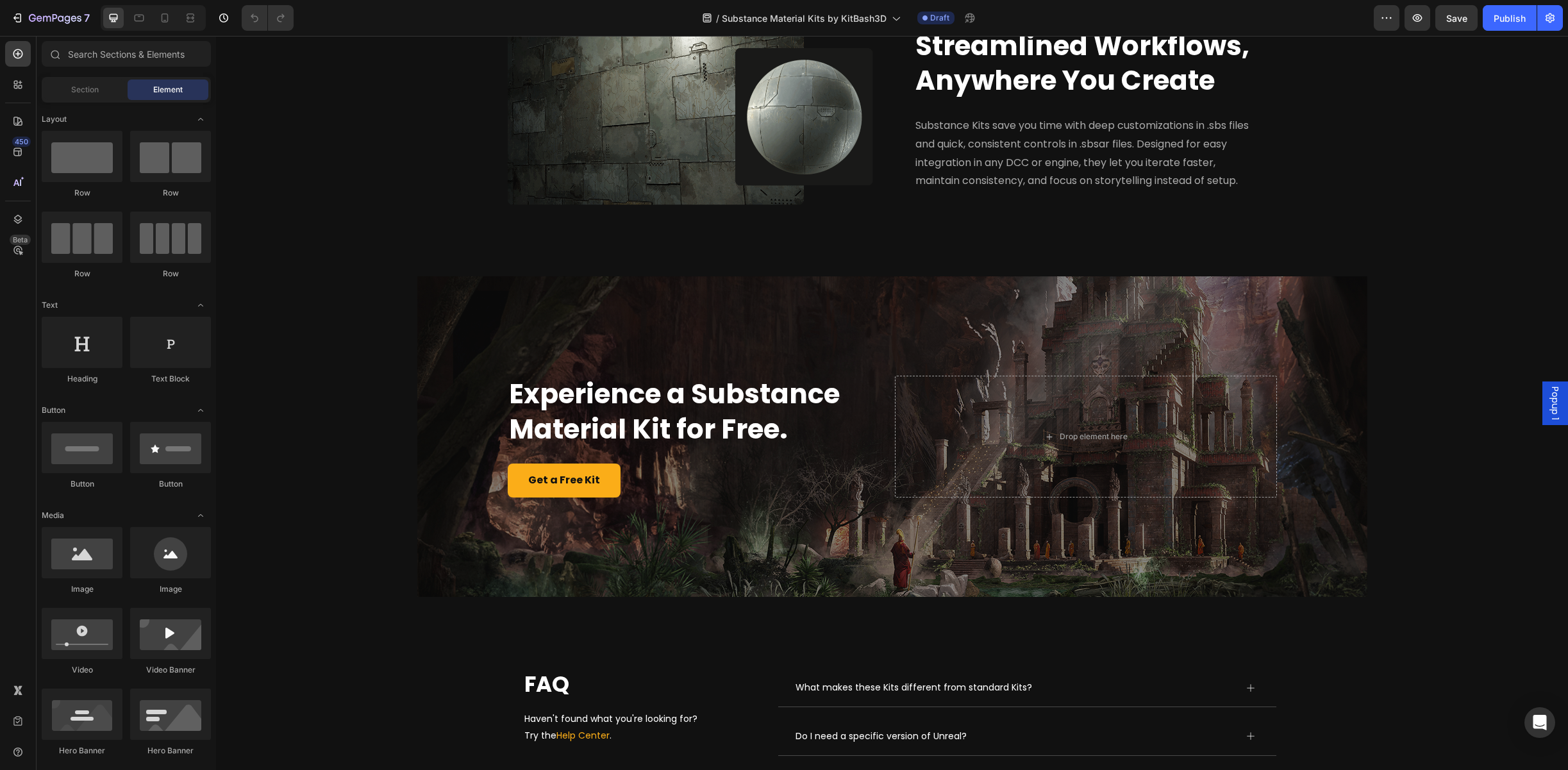
scroll to position [3271, 0]
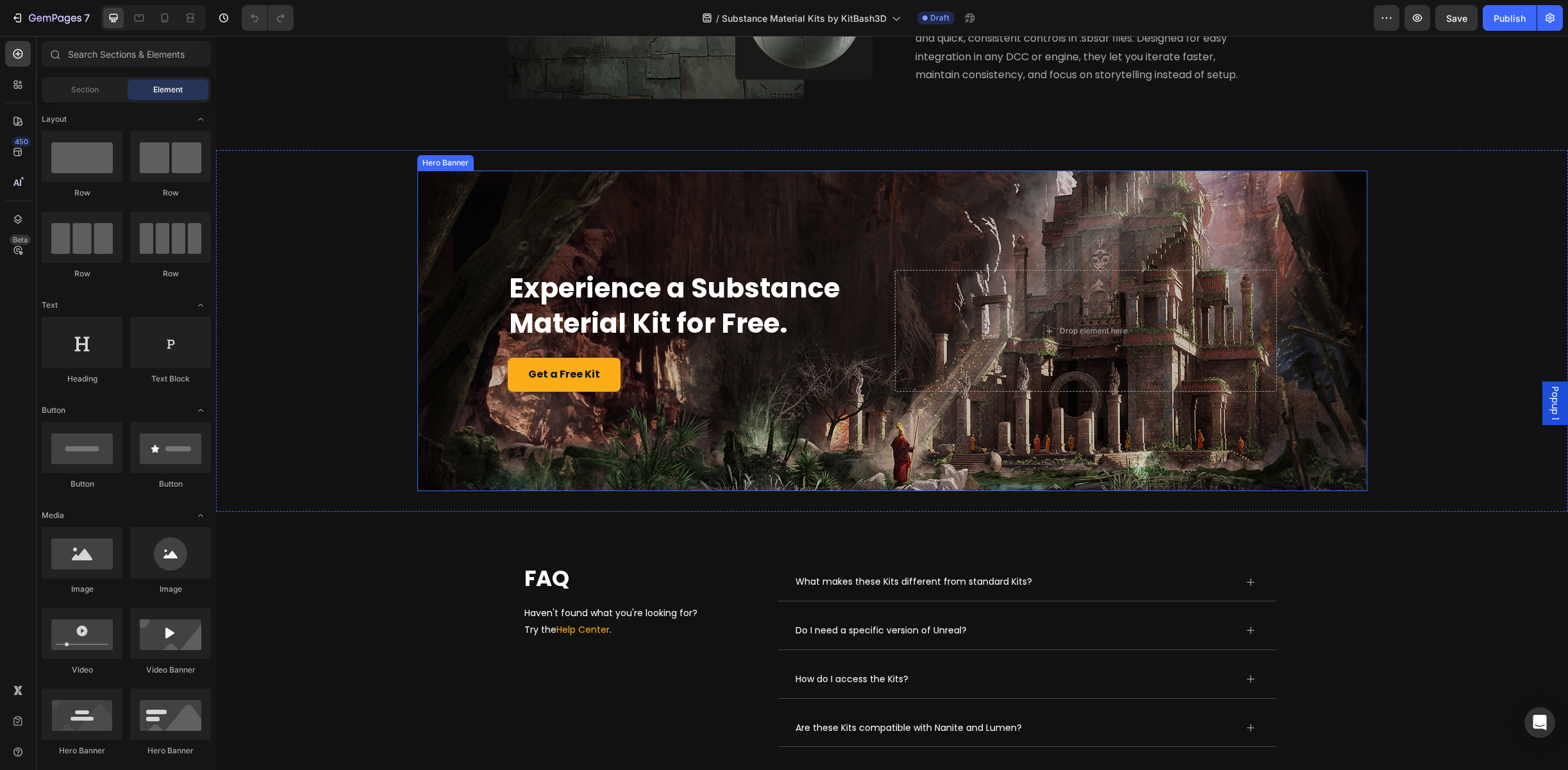
click at [765, 248] on div "Overlay" at bounding box center [892, 331] width 950 height 321
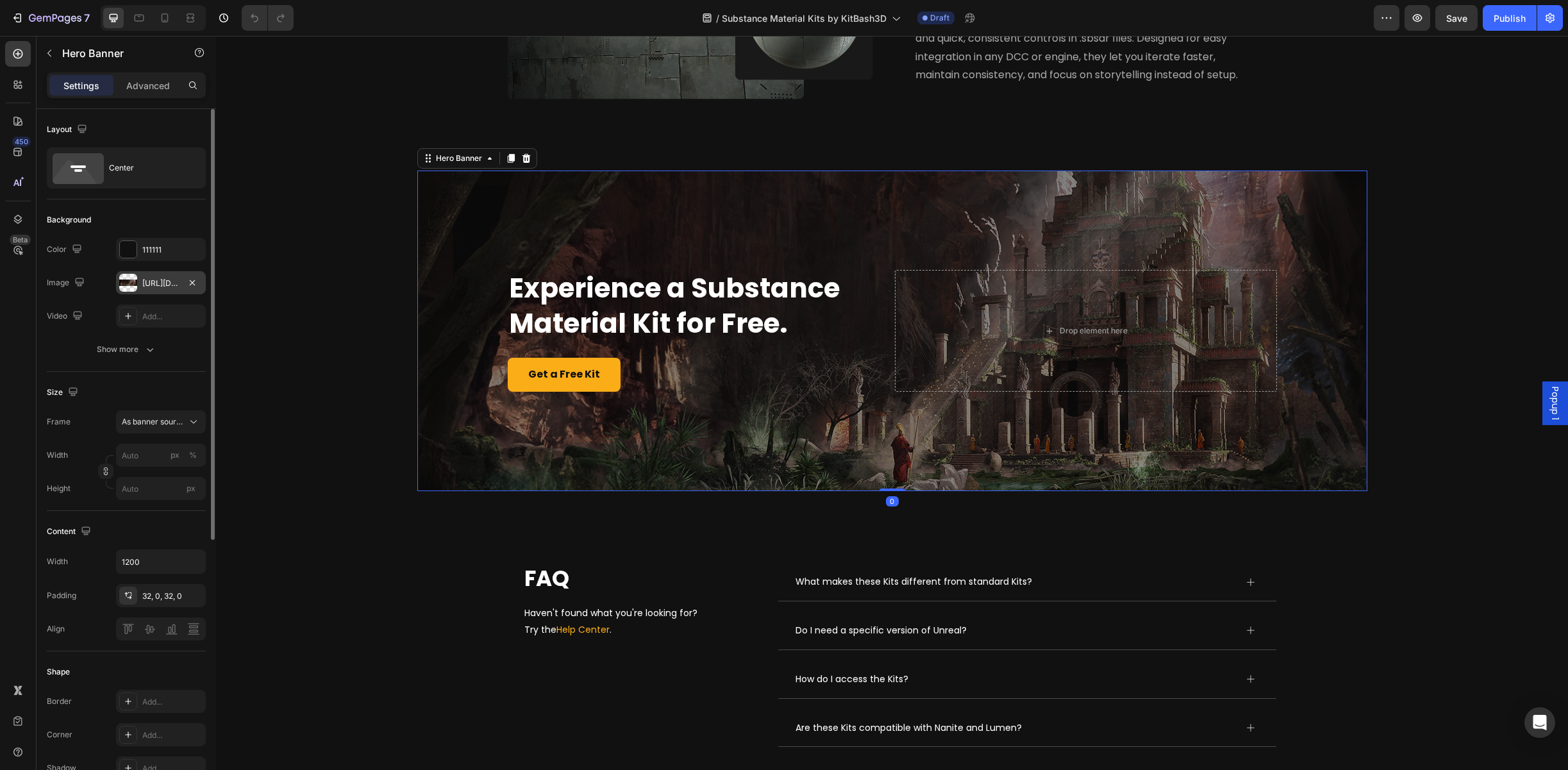
click at [132, 285] on div at bounding box center [128, 283] width 18 height 18
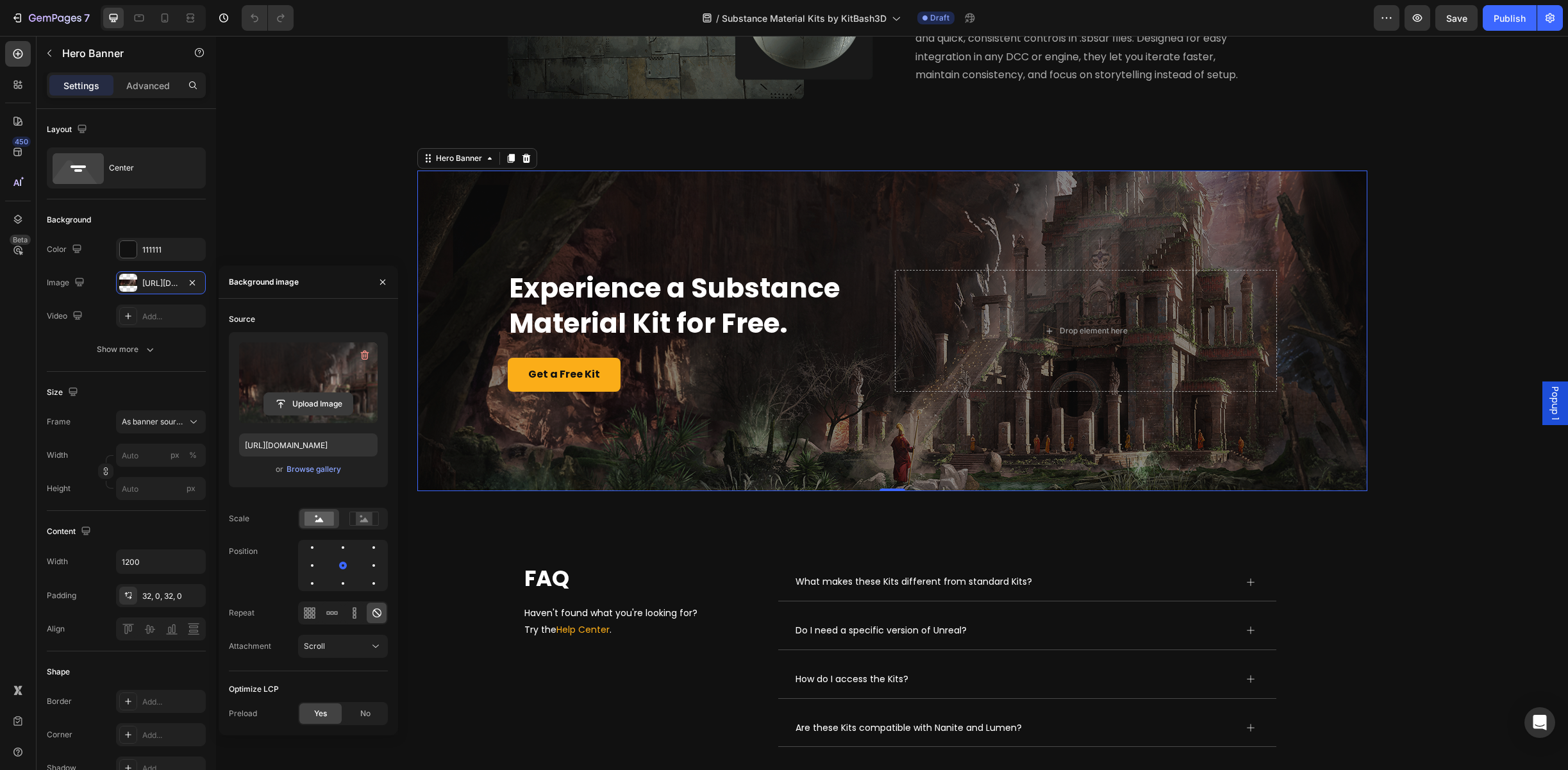
click at [309, 403] on input "file" at bounding box center [309, 403] width 88 height 22
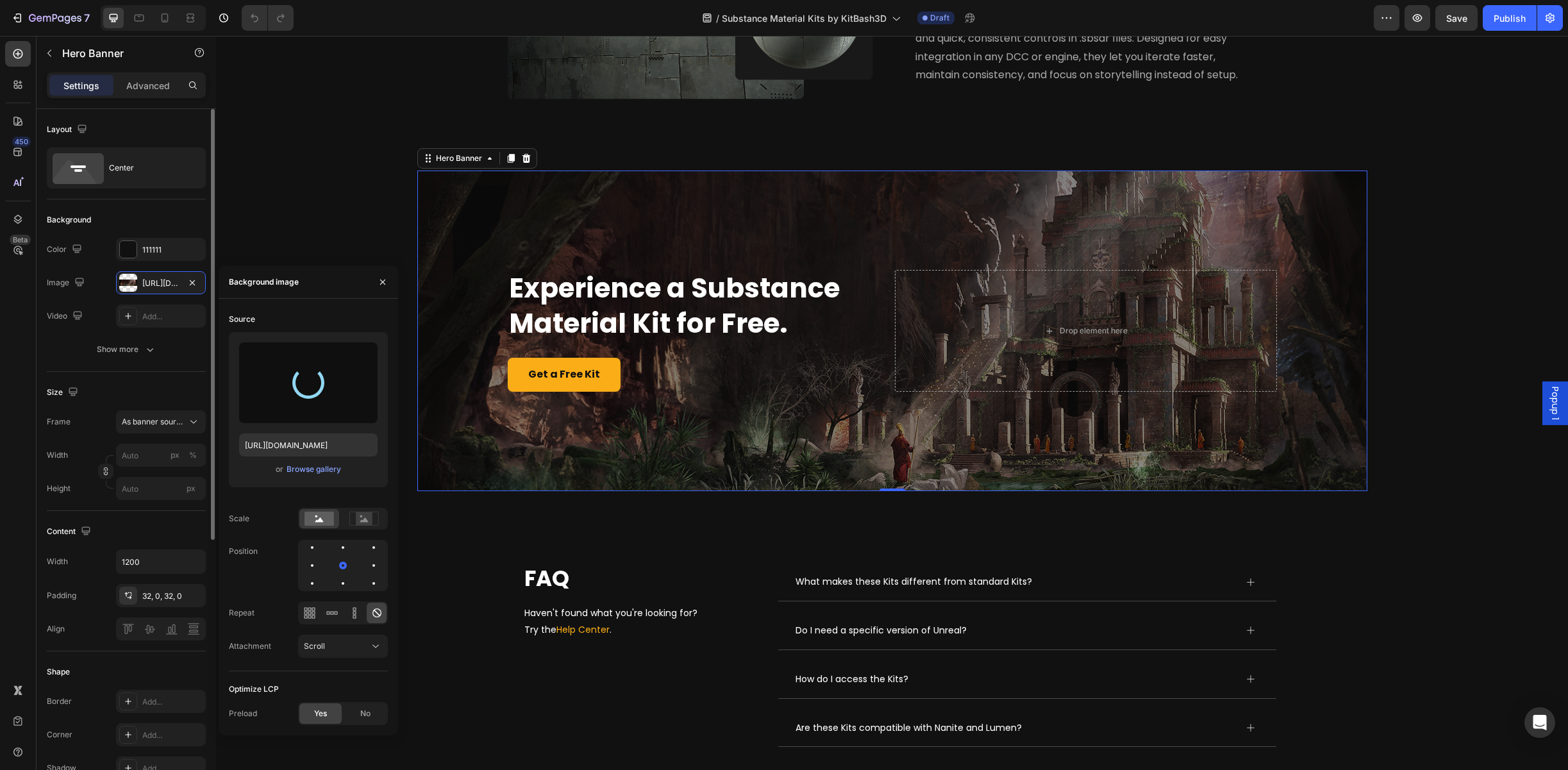
type input "[URL][DOMAIN_NAME]"
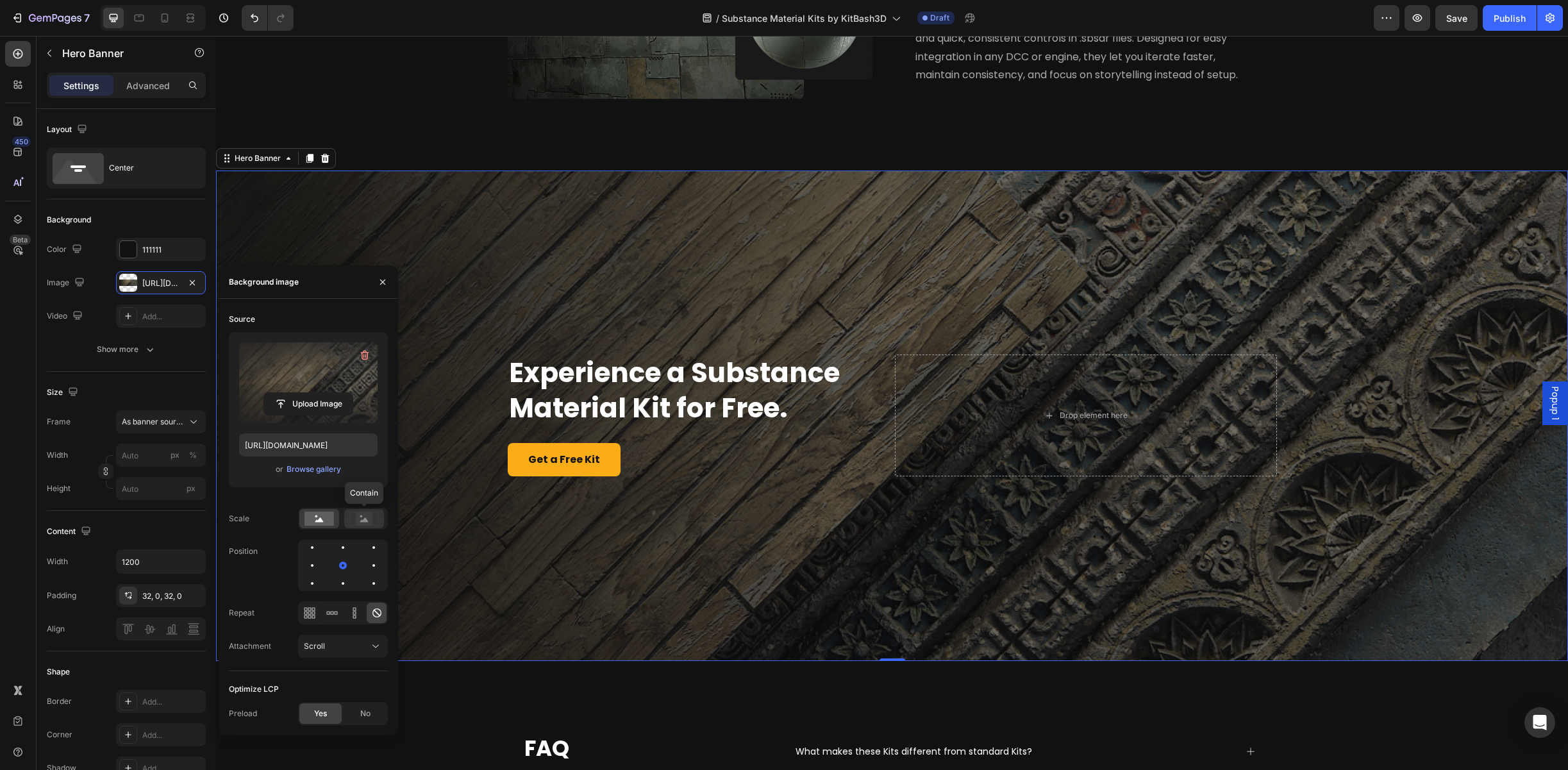
click at [378, 518] on icon at bounding box center [364, 519] width 29 height 14
click at [322, 518] on rect at bounding box center [319, 519] width 29 height 14
click at [366, 520] on icon at bounding box center [365, 519] width 9 height 4
click at [133, 525] on div "Content" at bounding box center [126, 532] width 159 height 21
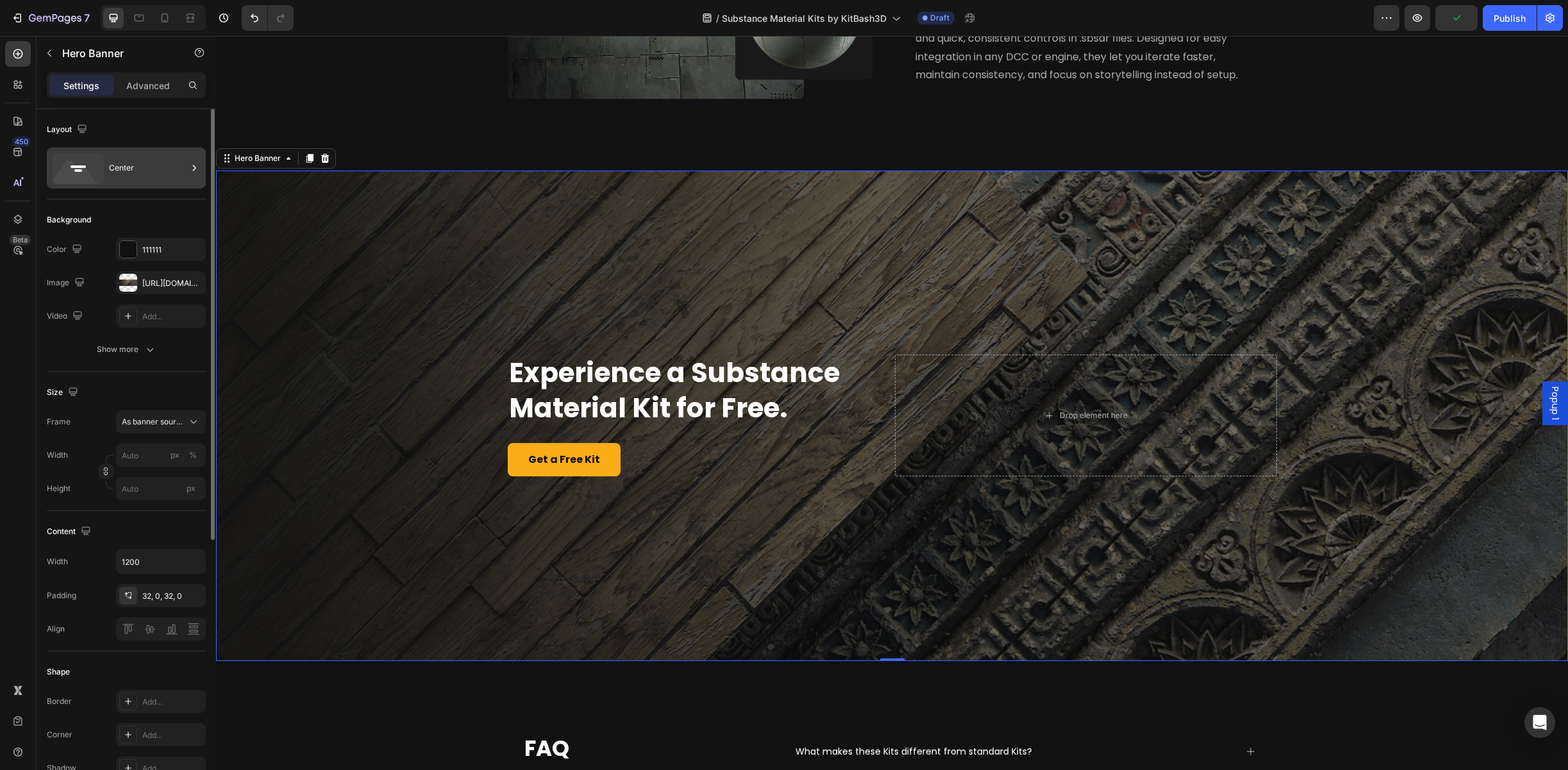
click at [142, 170] on div "Center" at bounding box center [148, 168] width 78 height 29
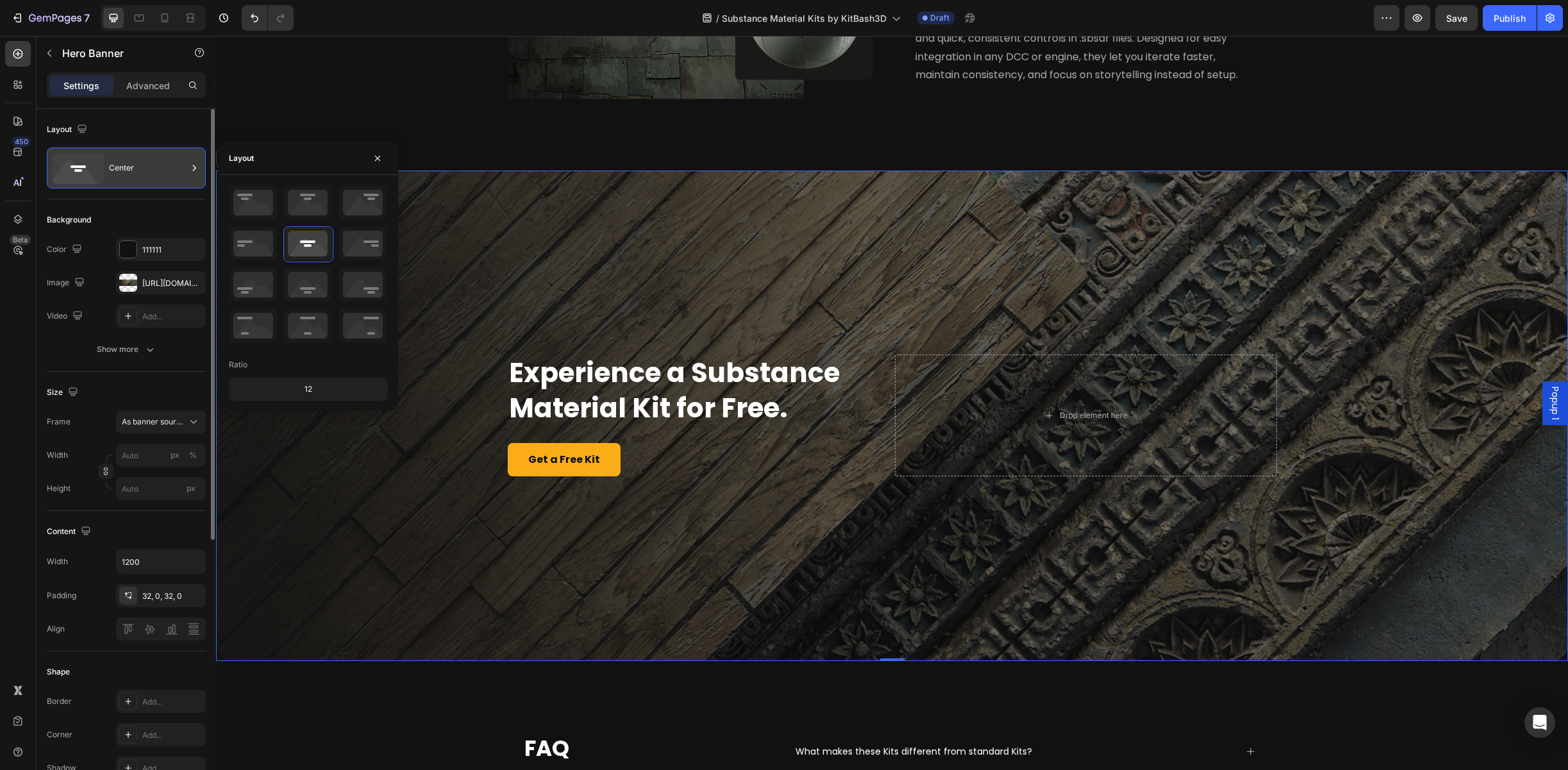
click at [142, 170] on div "Center" at bounding box center [148, 168] width 78 height 29
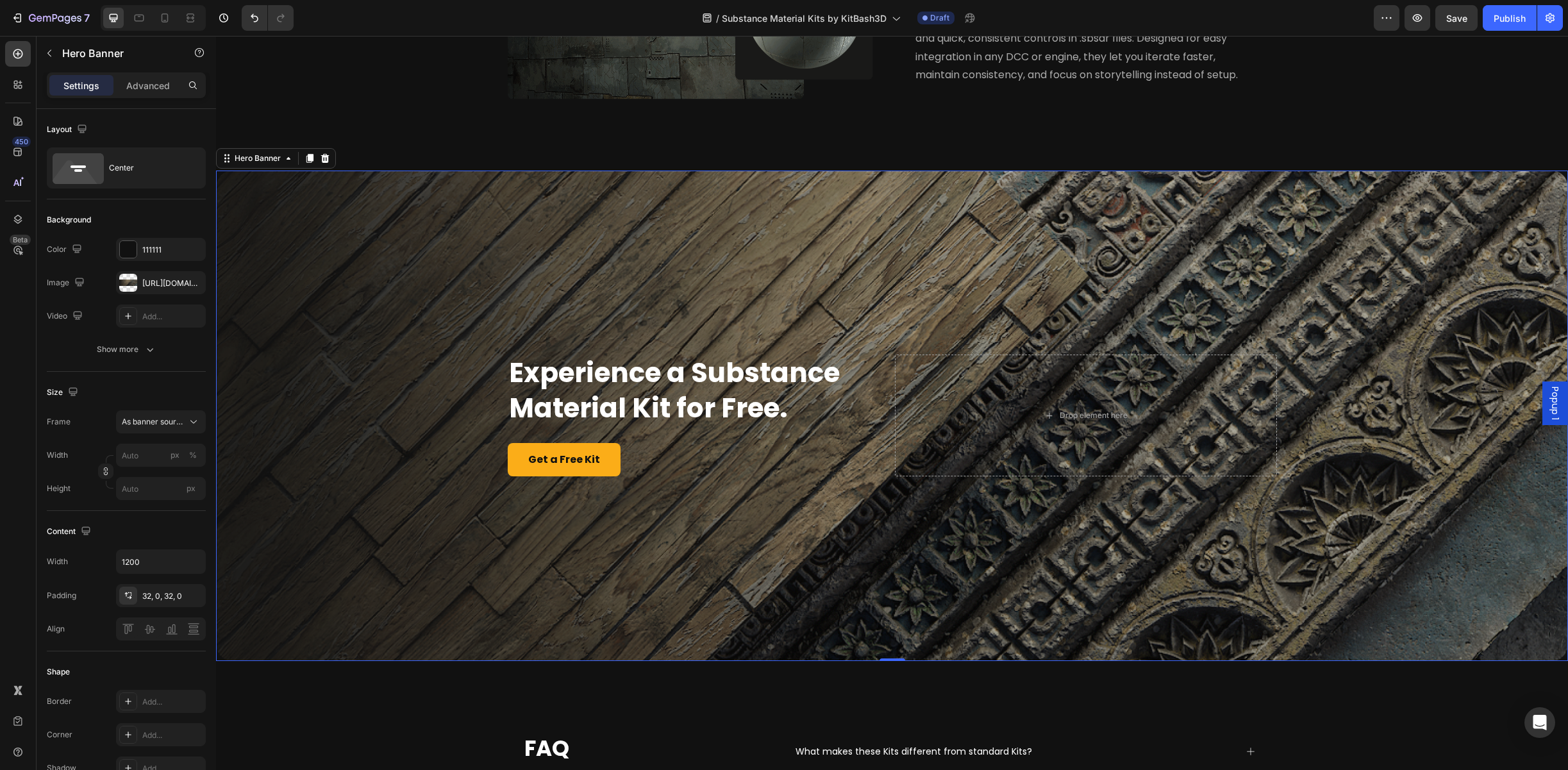
click at [605, 322] on div "Overlay" at bounding box center [892, 416] width 1352 height 491
click at [280, 261] on div "Overlay" at bounding box center [892, 416] width 1352 height 491
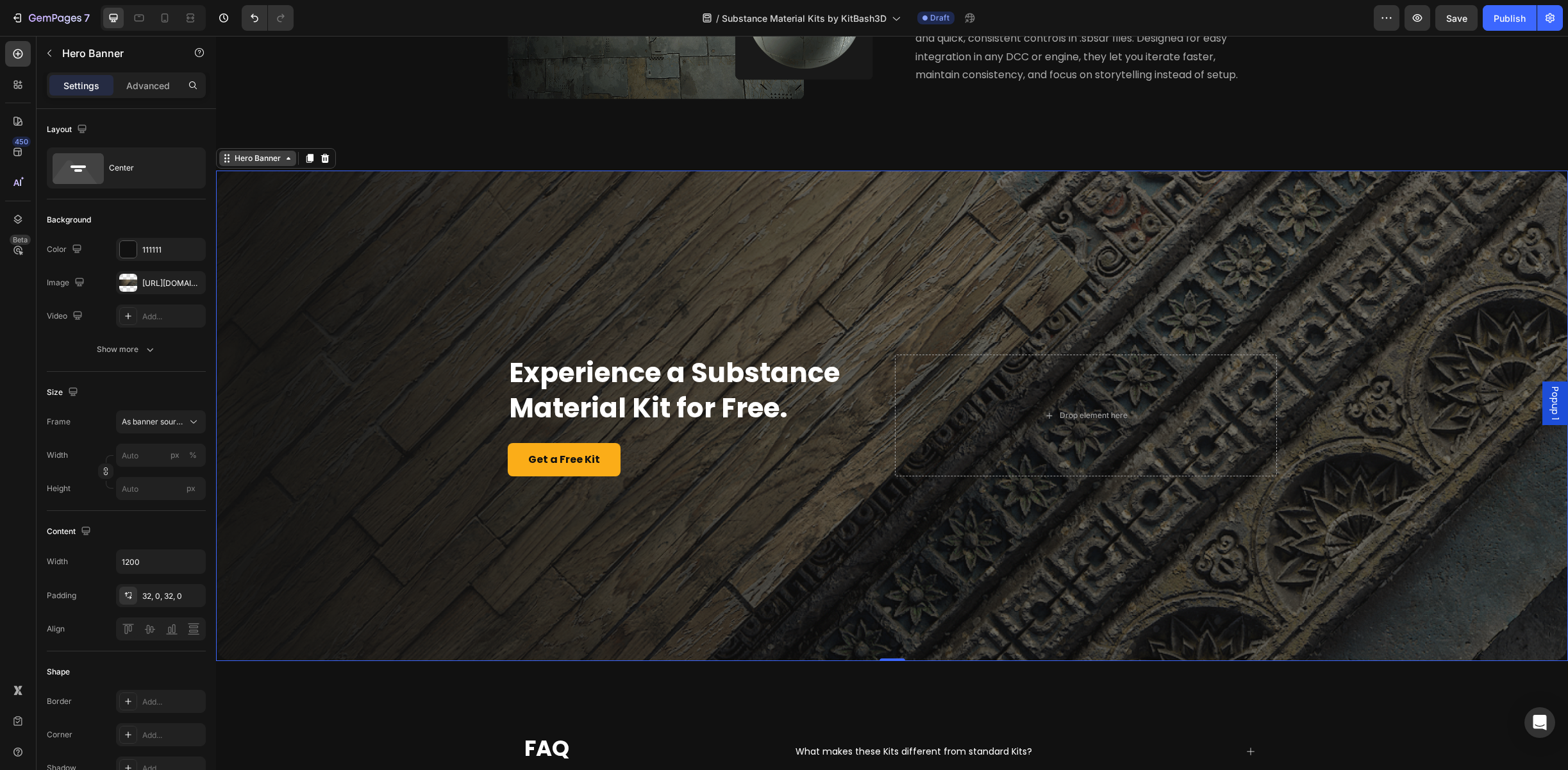
click at [265, 164] on div "Hero Banner" at bounding box center [257, 158] width 51 height 11
click at [270, 164] on div "Hero Banner" at bounding box center [257, 158] width 51 height 11
click at [134, 551] on input "1200" at bounding box center [161, 562] width 88 height 23
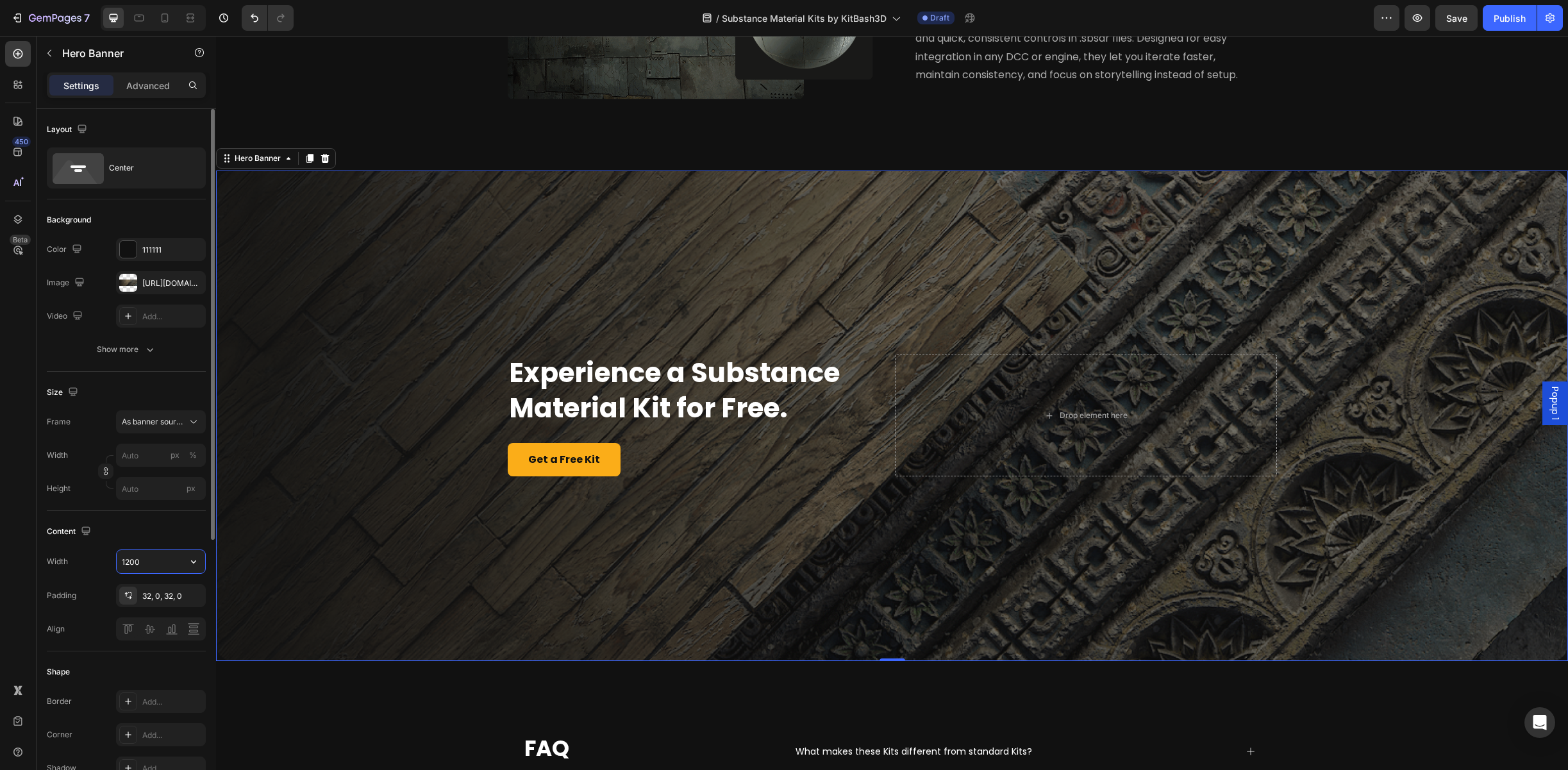
click at [154, 555] on input "1200" at bounding box center [161, 562] width 88 height 23
type input "1200"
click at [137, 524] on div "Content" at bounding box center [126, 532] width 159 height 21
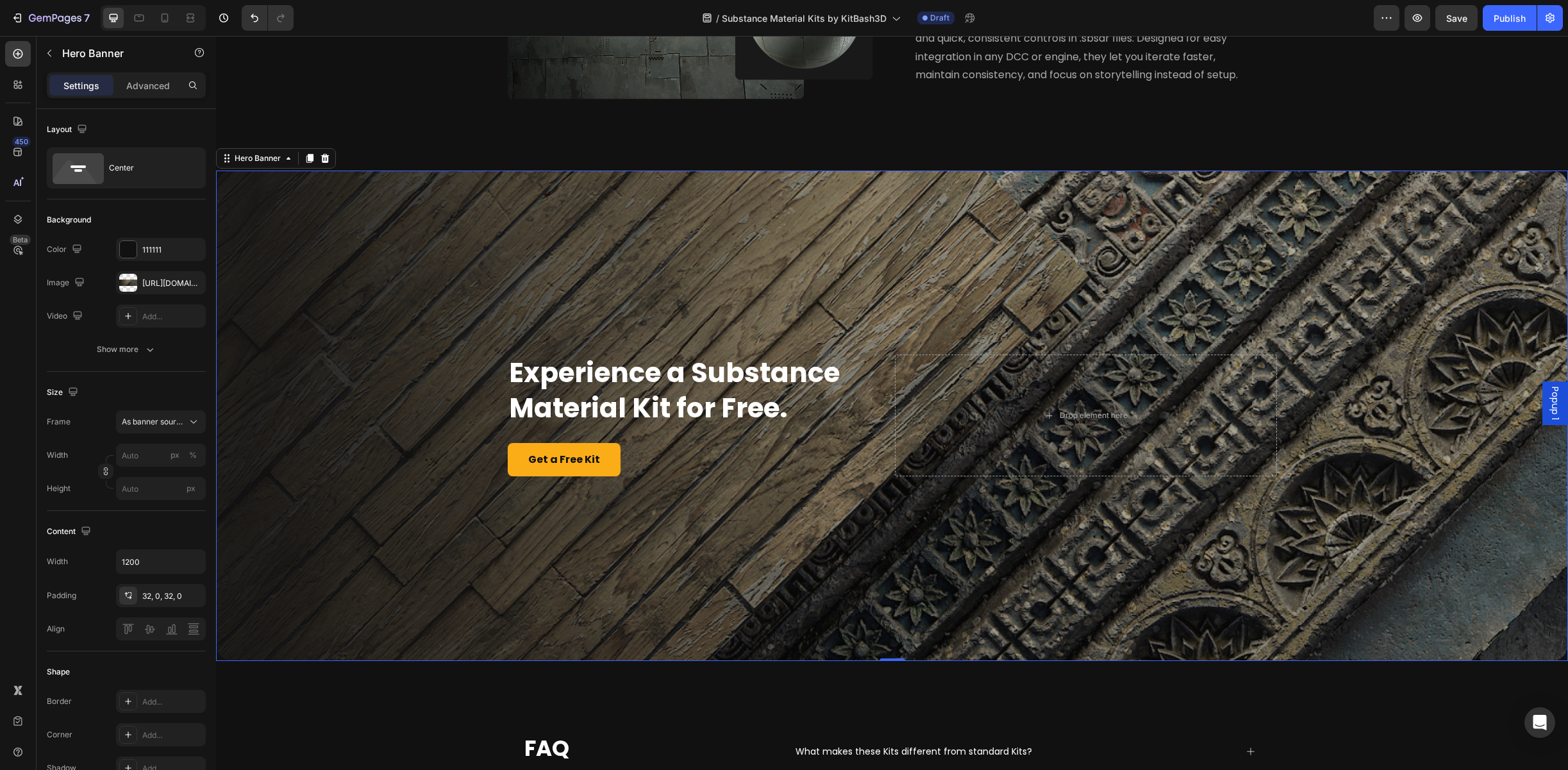
click at [355, 596] on div "Overlay" at bounding box center [892, 416] width 1352 height 491
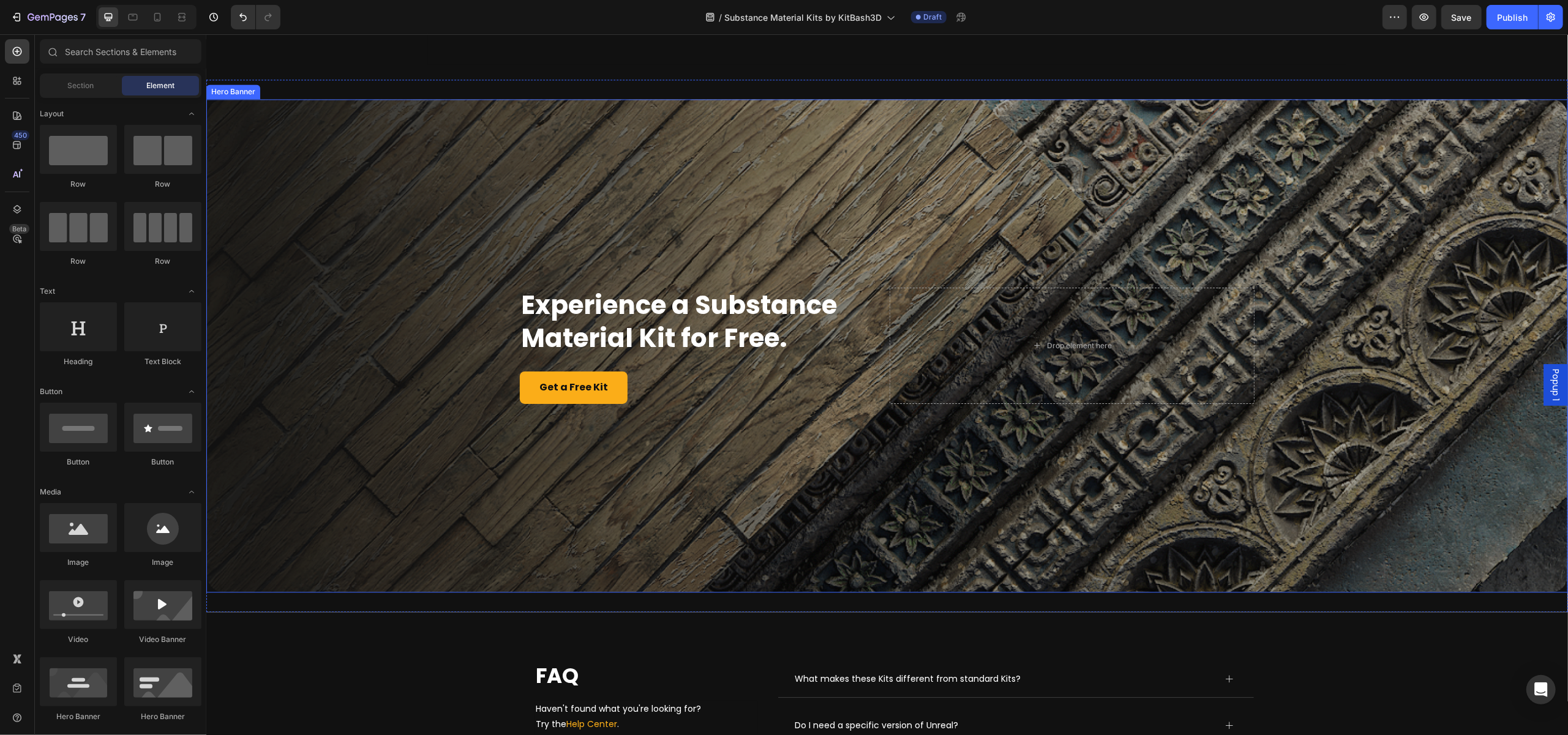
scroll to position [2813, 0]
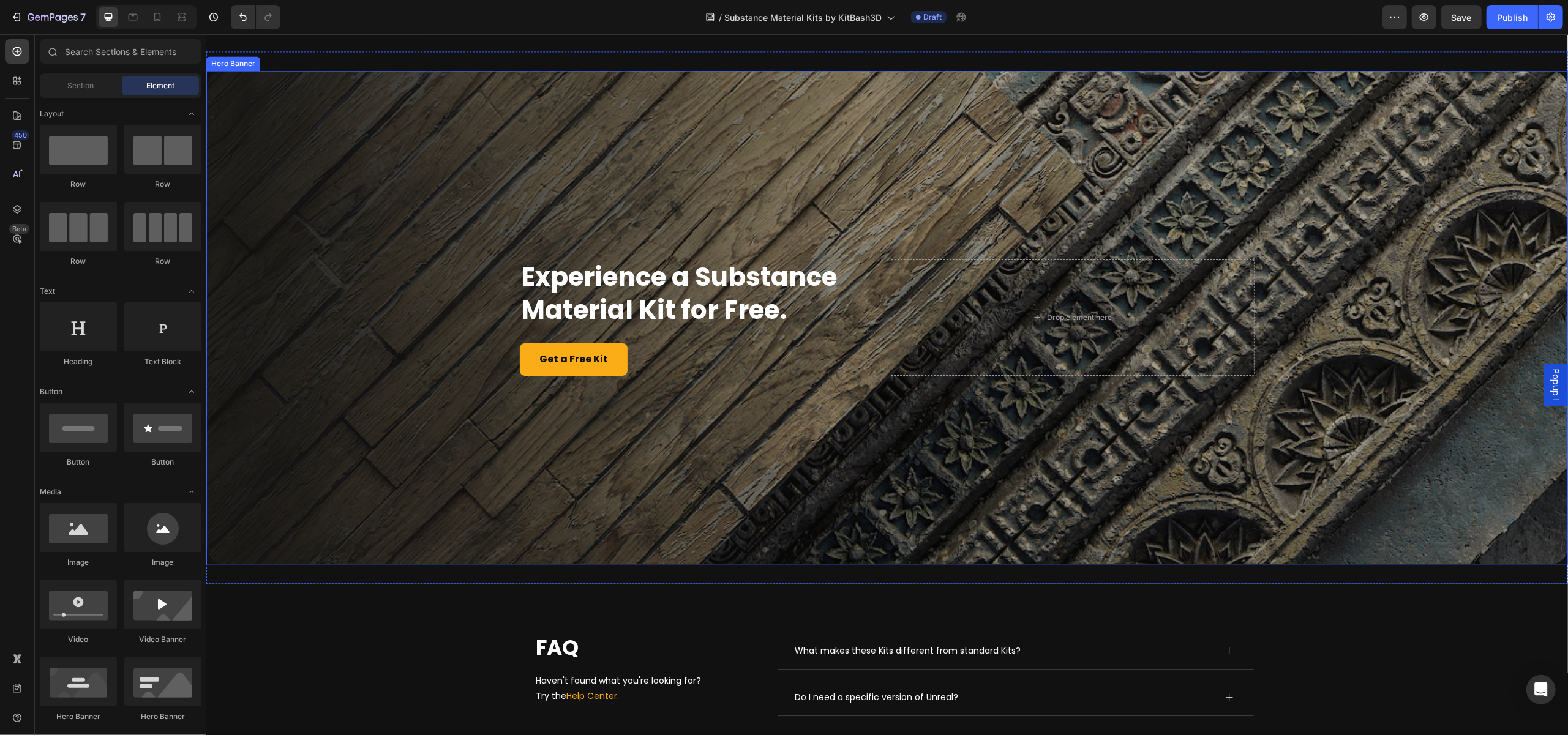
click at [782, 496] on div "Overlay" at bounding box center [886, 318] width 1362 height 493
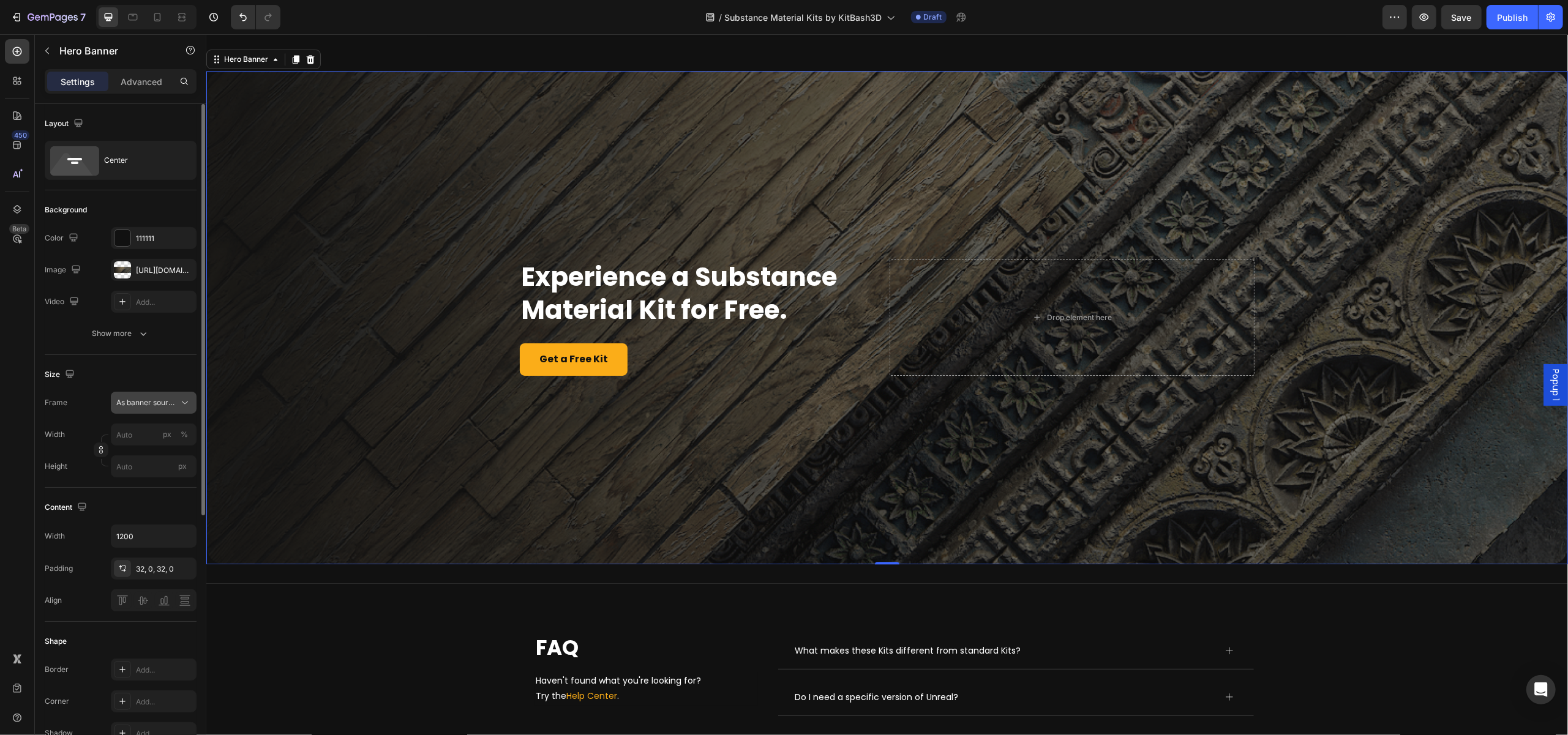
click at [142, 394] on button "As banner source" at bounding box center [154, 402] width 86 height 22
click at [137, 444] on div "Custom" at bounding box center [142, 454] width 98 height 22
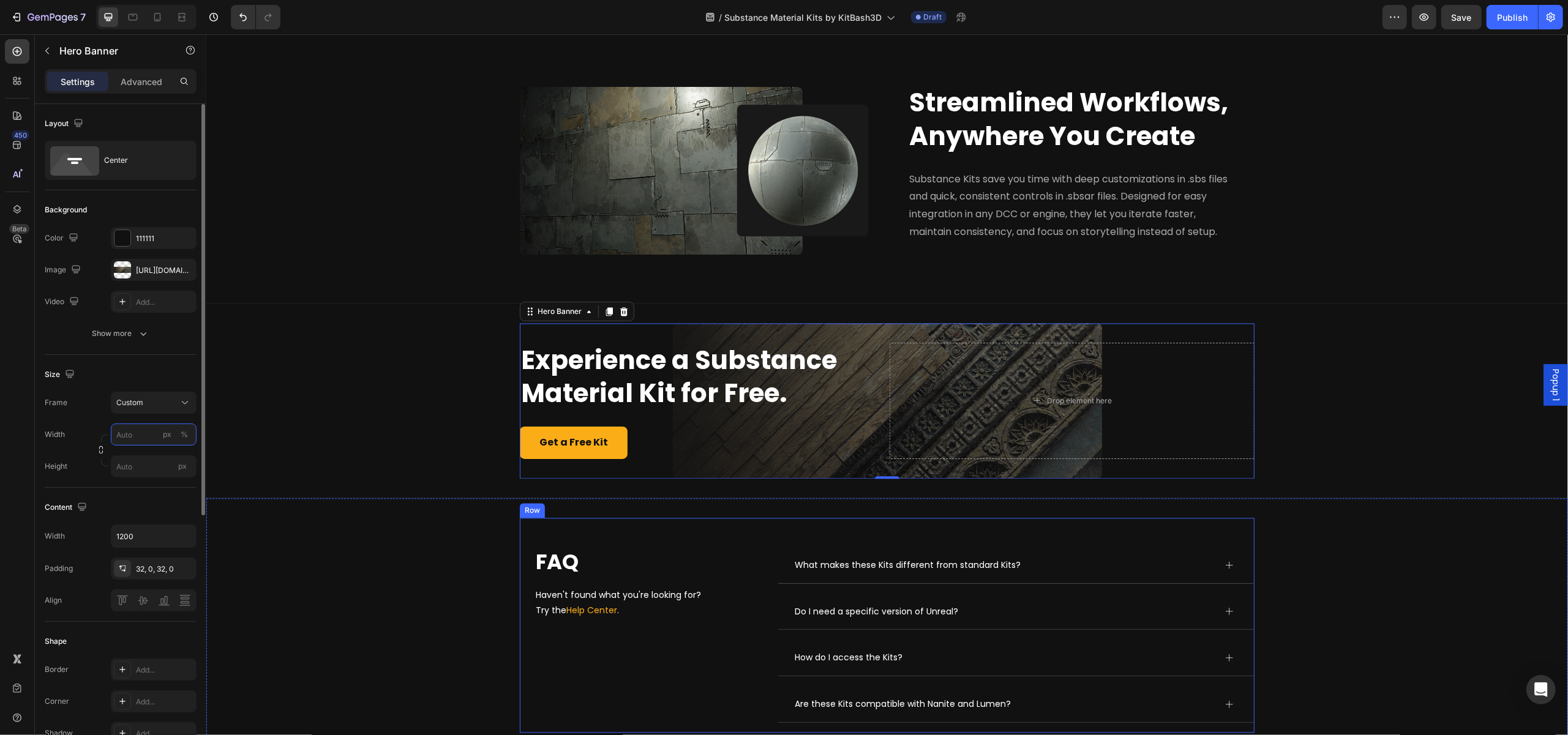
scroll to position [2507, 0]
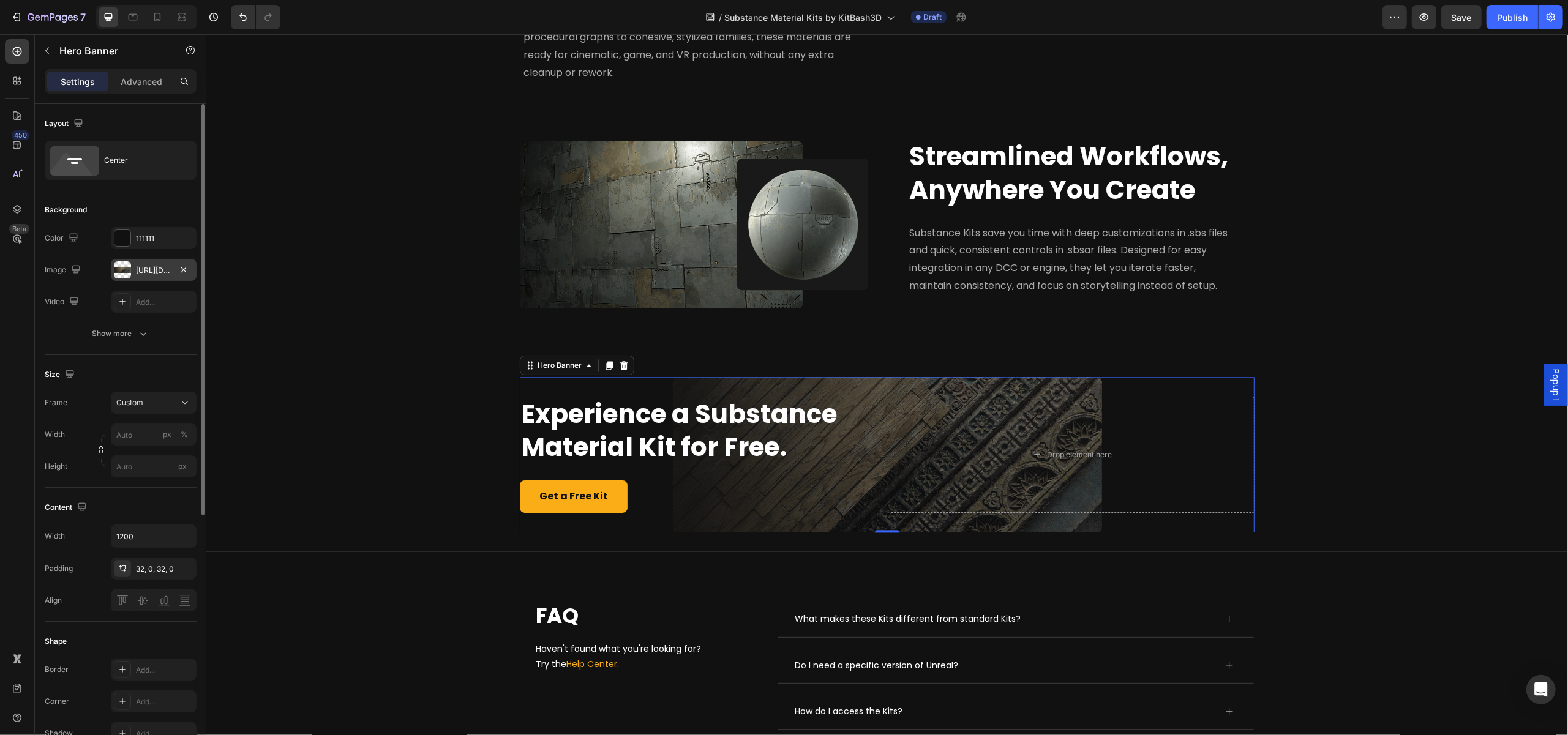
click at [149, 271] on div "[URL][DOMAIN_NAME]" at bounding box center [153, 270] width 36 height 11
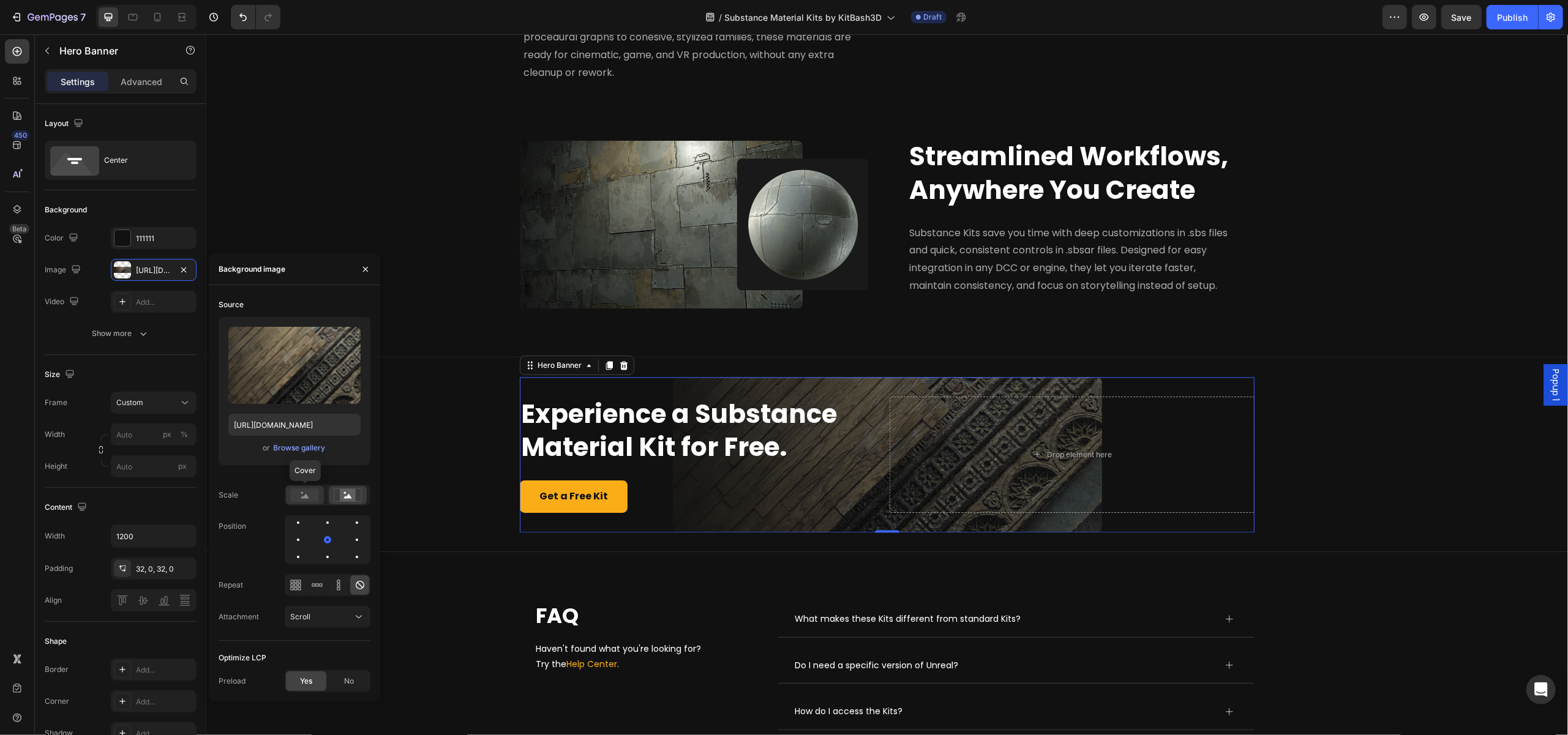
click at [294, 490] on rect at bounding box center [305, 495] width 28 height 13
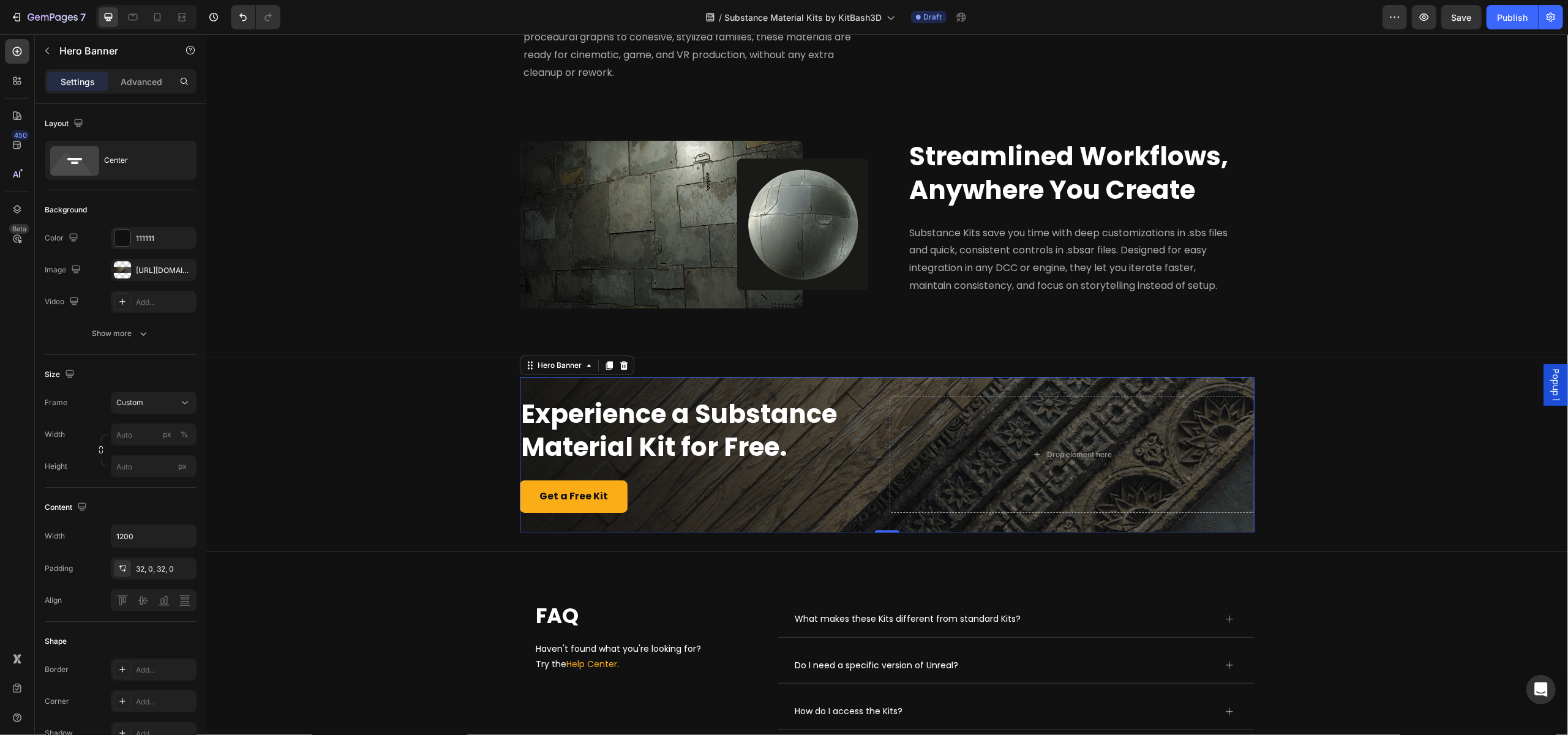
click at [682, 402] on div "Experience a Substance Material Kit for Free. Heading Get a Free Kit Button Dro…" at bounding box center [886, 455] width 734 height 156
click at [142, 436] on input "px %" at bounding box center [154, 435] width 86 height 22
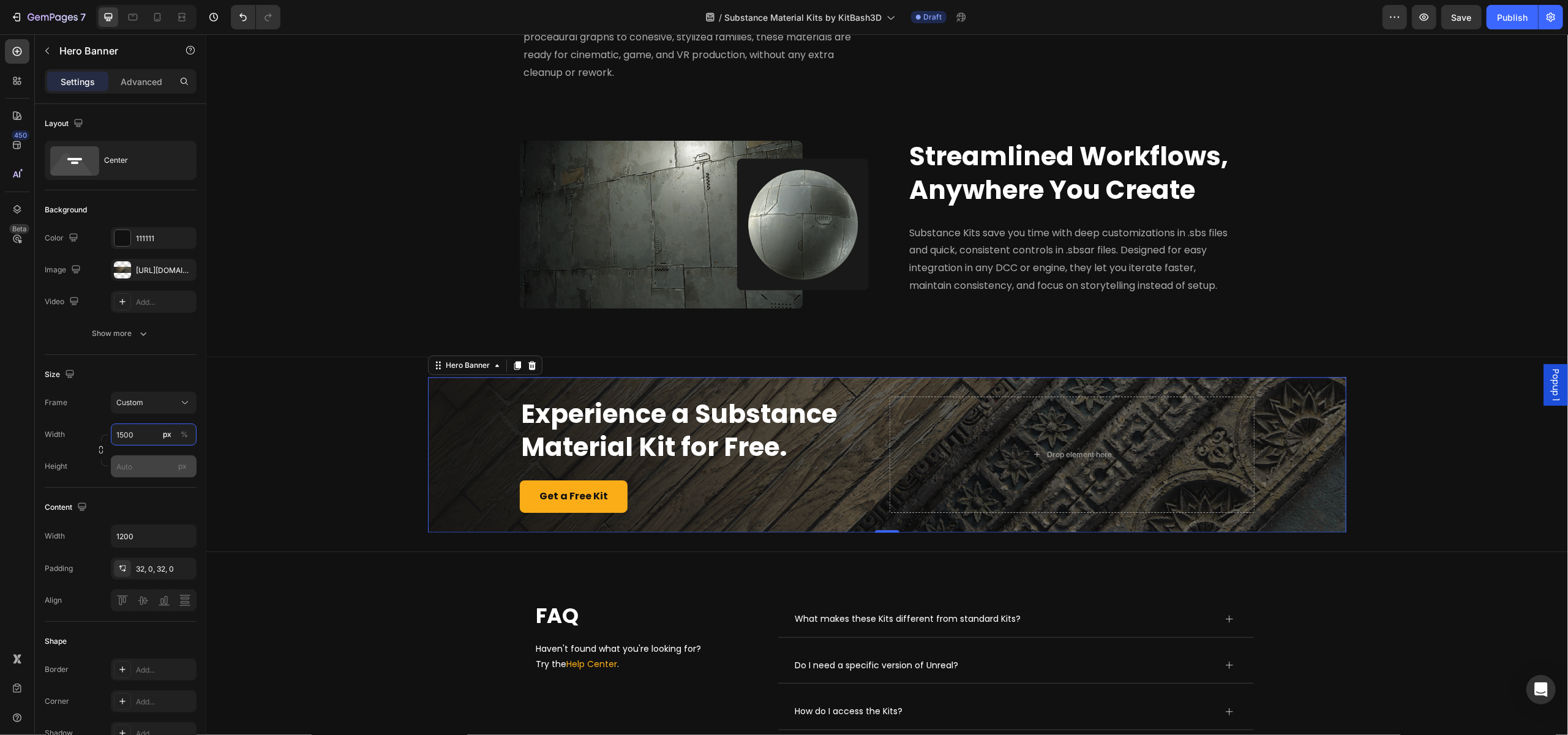
type input "1500"
click at [151, 468] on input "px" at bounding box center [154, 466] width 86 height 22
click at [155, 489] on div "Fit content Auto" at bounding box center [141, 495] width 100 height 22
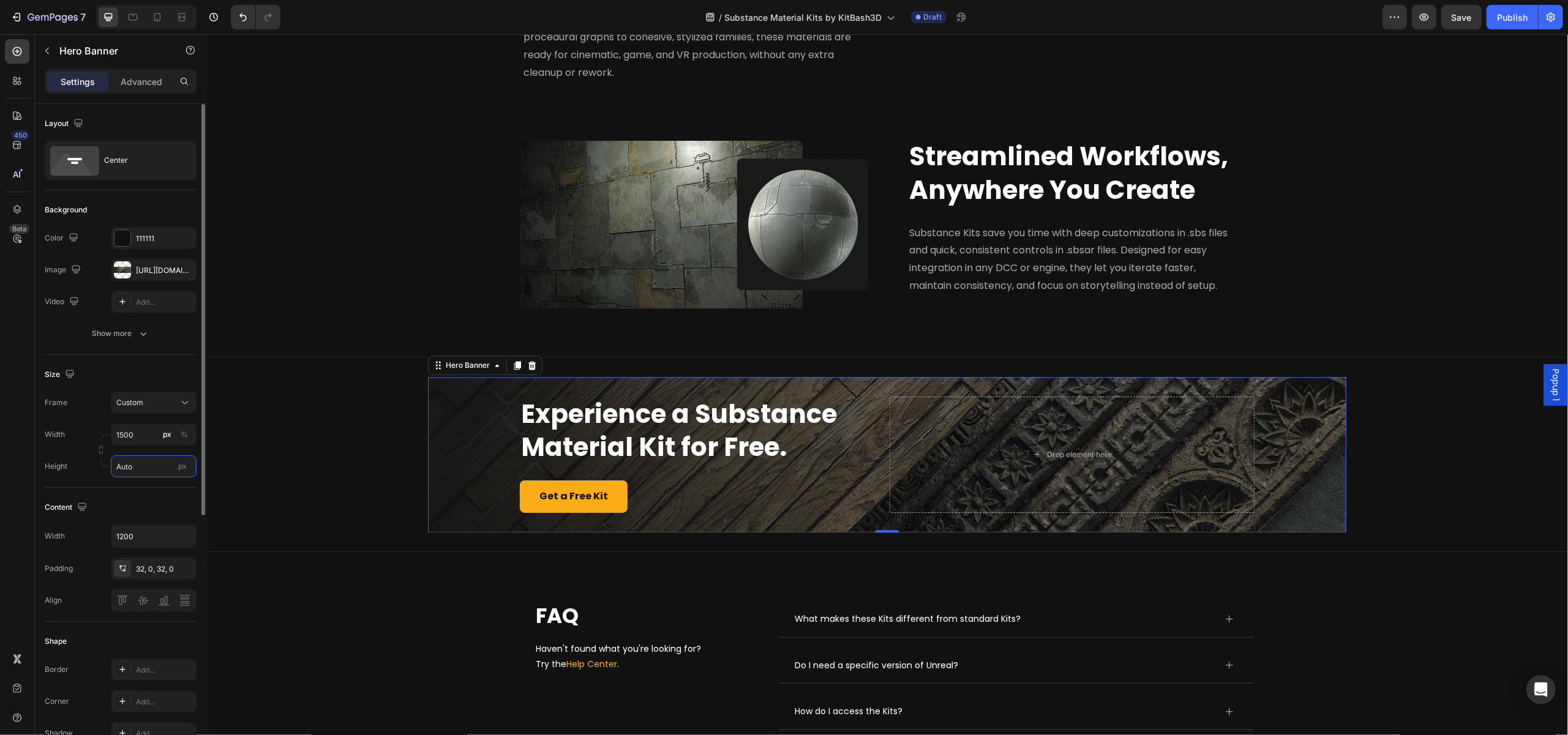
click at [152, 472] on input "Auto" at bounding box center [154, 466] width 86 height 22
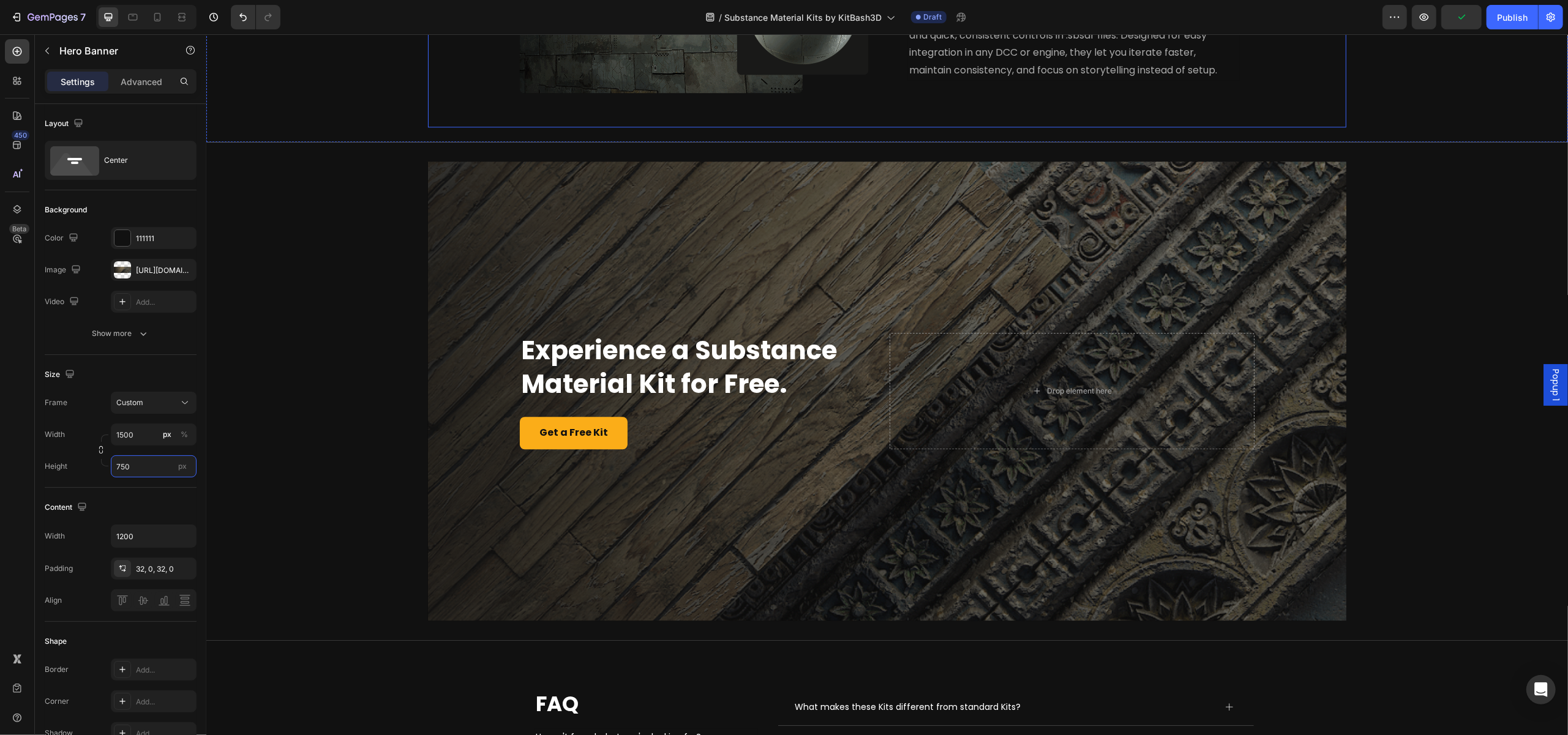
scroll to position [3168, 0]
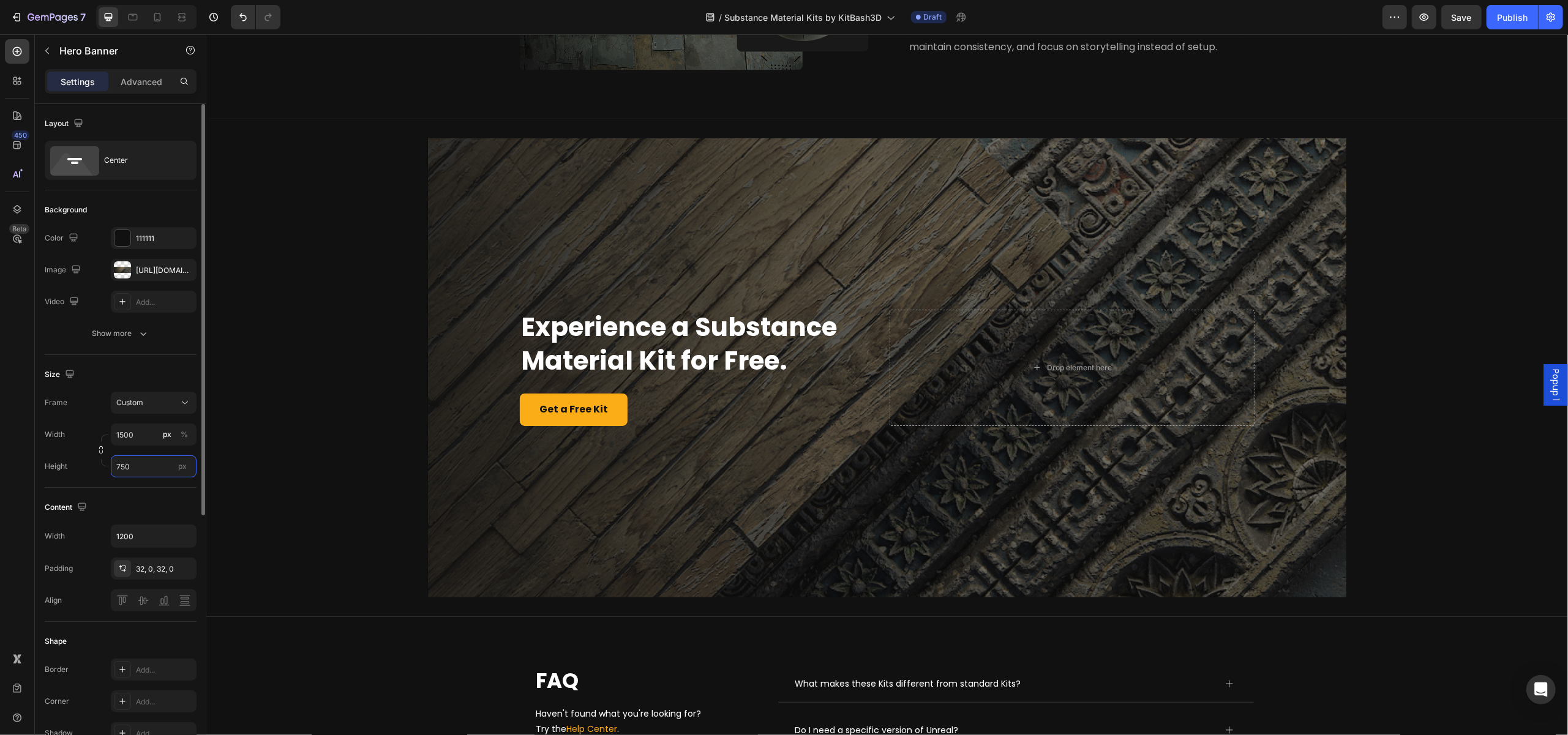
drag, startPoint x: 136, startPoint y: 462, endPoint x: 76, endPoint y: 462, distance: 60.0
click at [76, 462] on div "Height 750 px" at bounding box center [120, 466] width 152 height 22
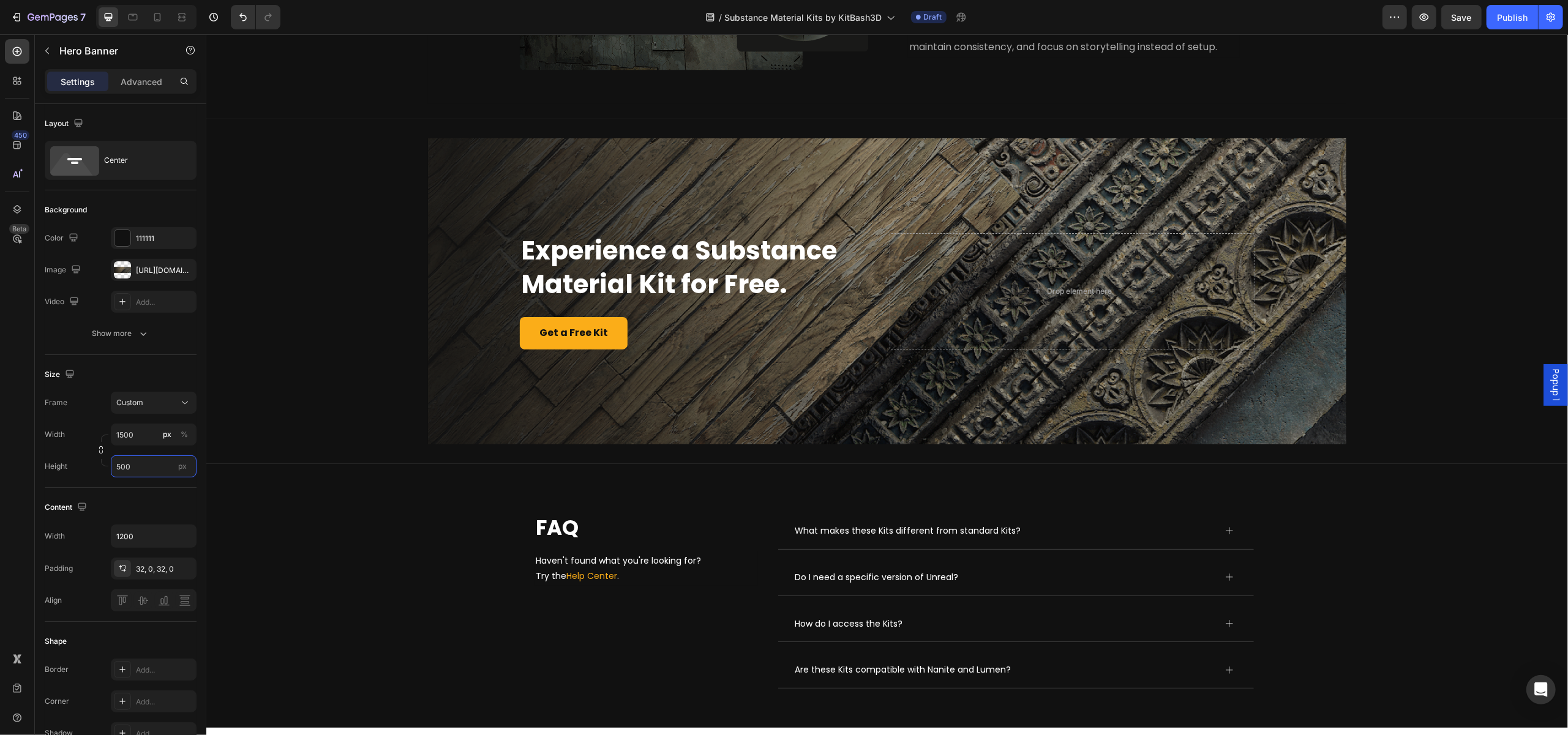
type input "500"
click at [449, 384] on div "Overlay" at bounding box center [886, 291] width 918 height 306
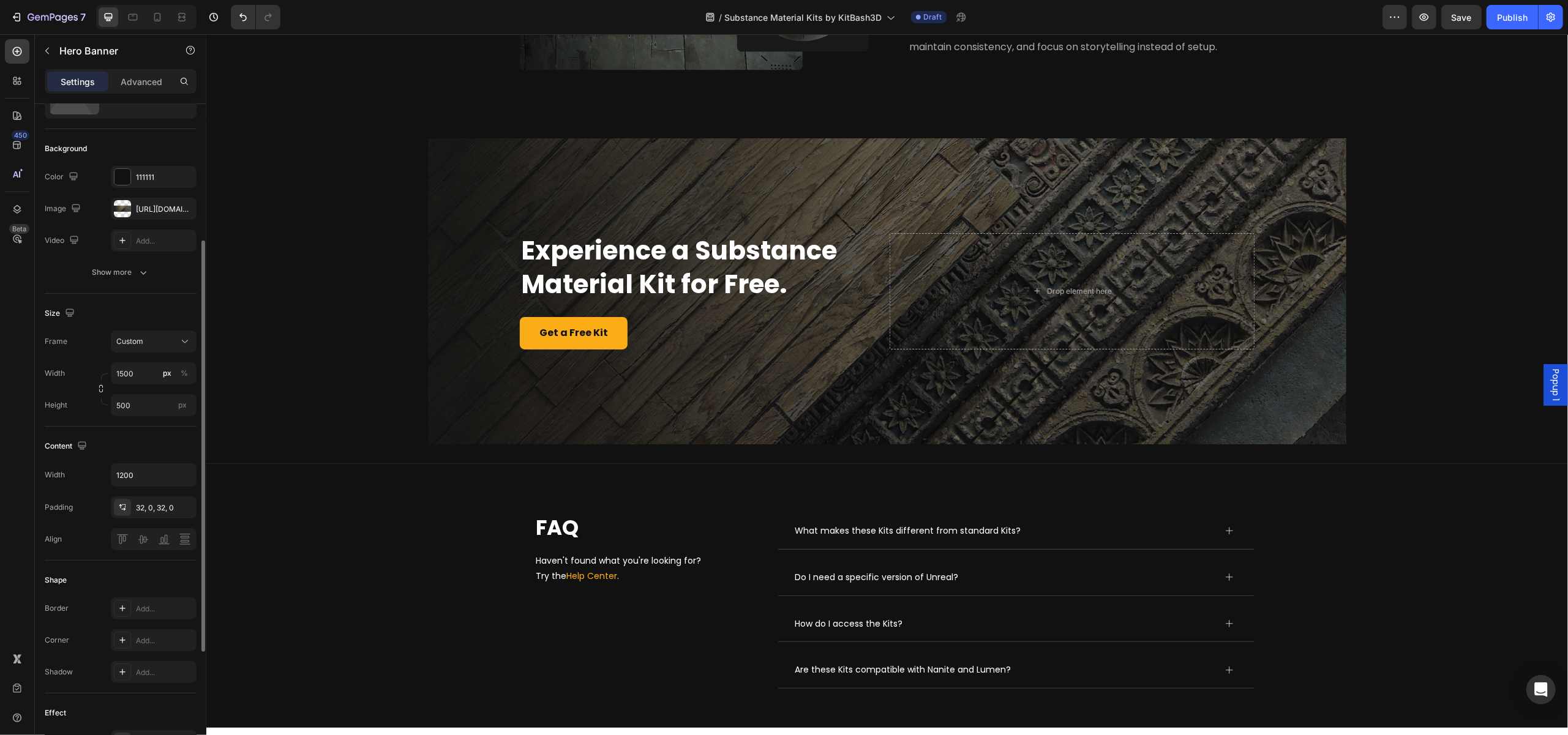
scroll to position [184, 0]
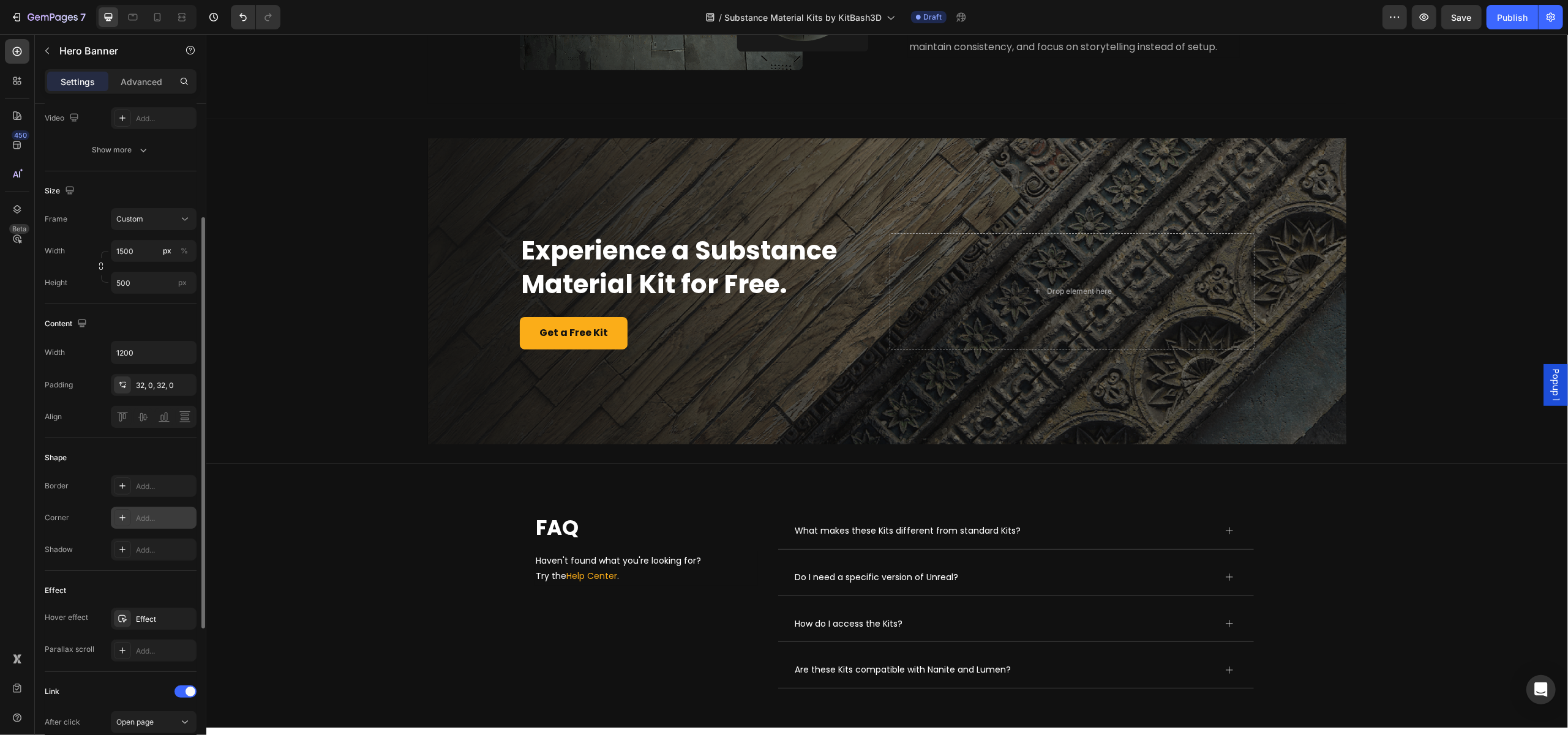
click at [121, 516] on icon at bounding box center [123, 518] width 10 height 10
type input "16"
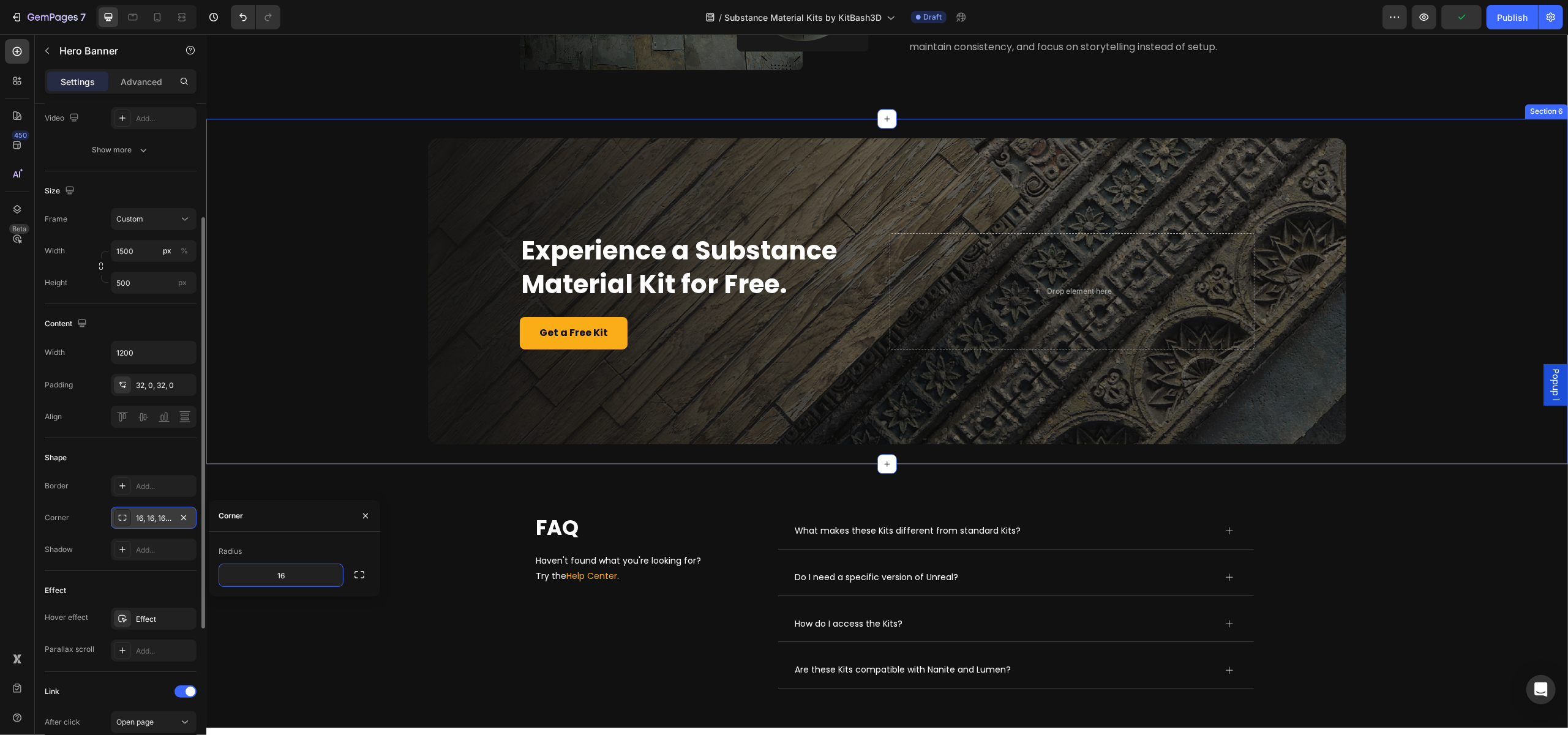
click at [311, 464] on div "Experience a Substance Material Kit for Free. Heading Get a Free Kit Button Dro…" at bounding box center [886, 291] width 1362 height 345
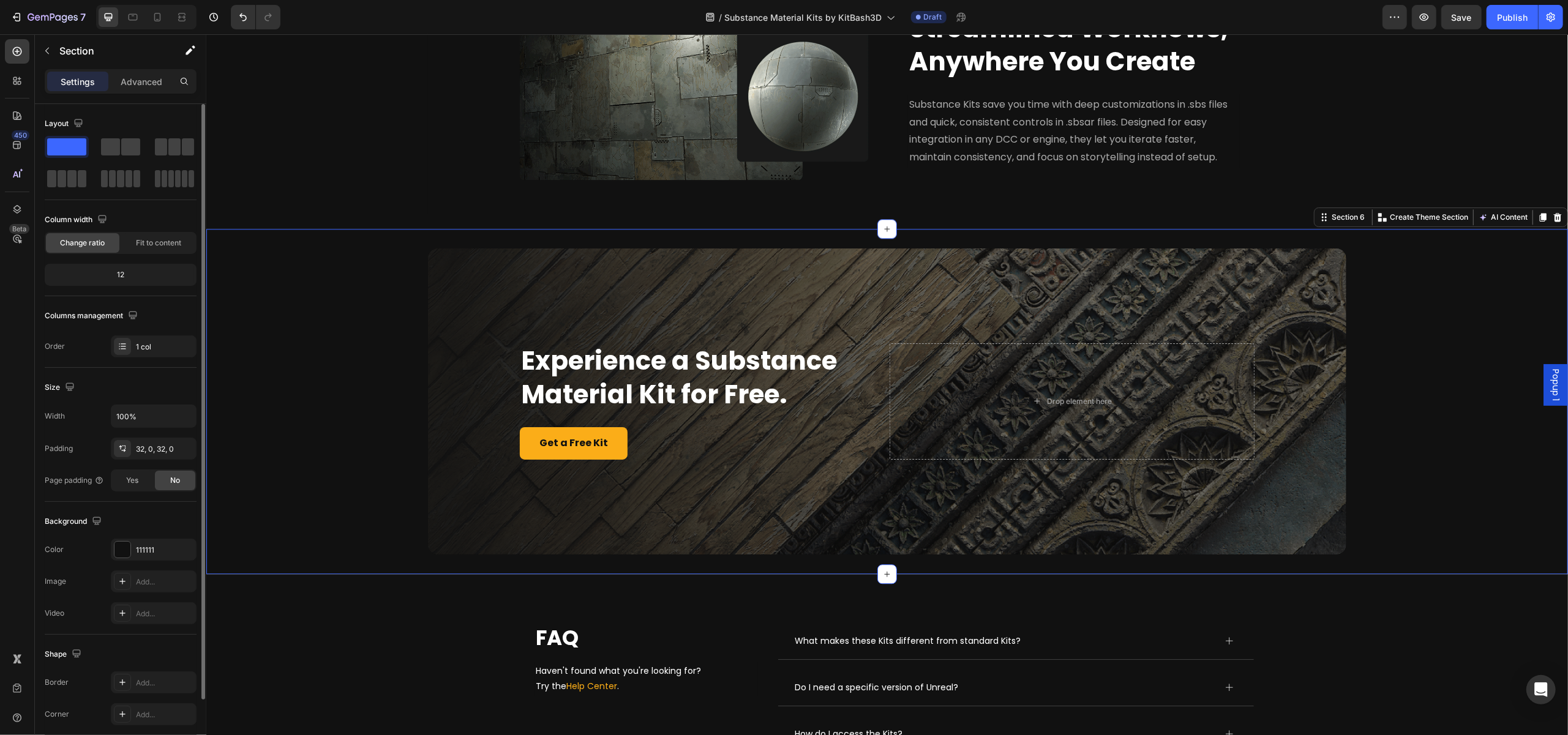
scroll to position [3046, 0]
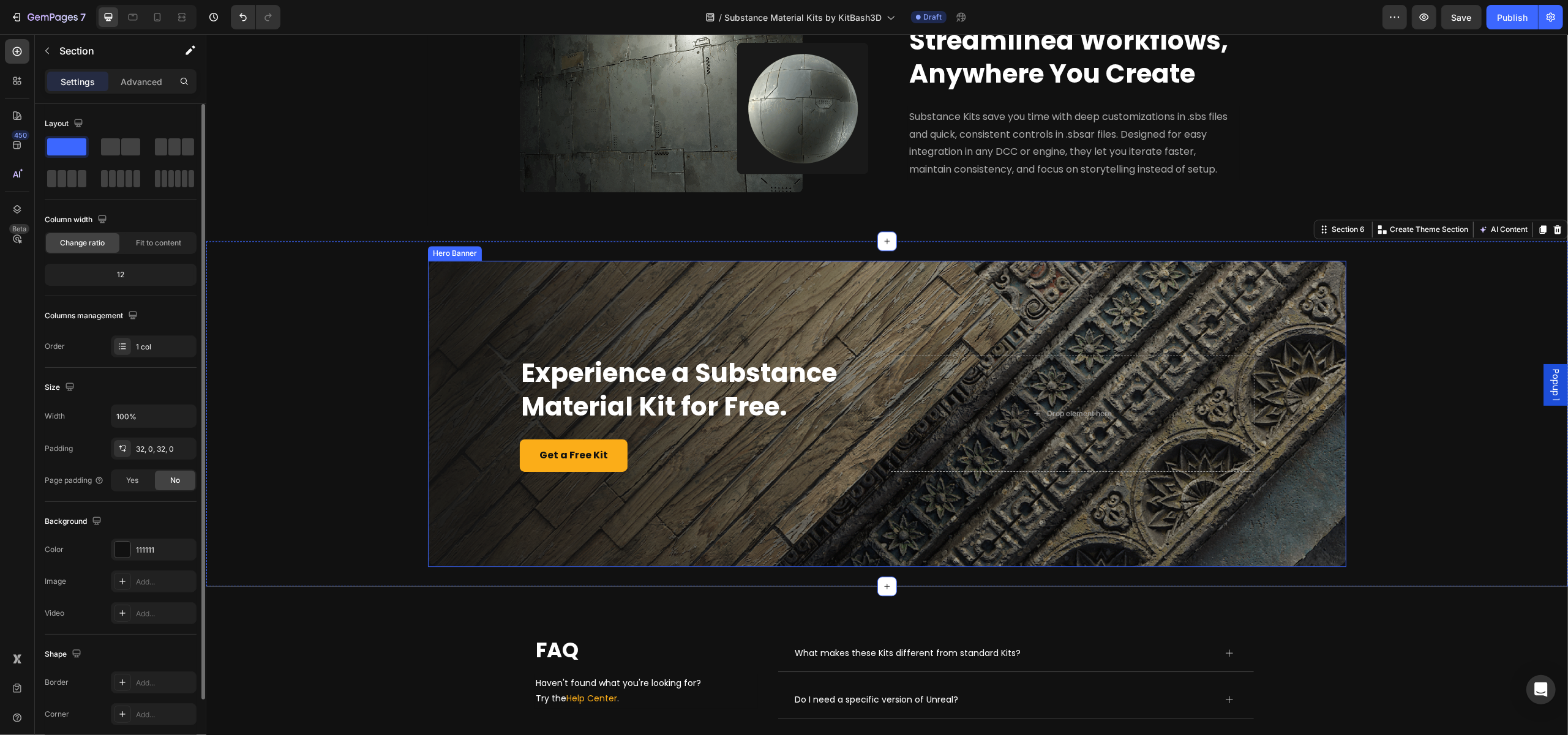
click at [711, 333] on div "Overlay" at bounding box center [886, 414] width 918 height 306
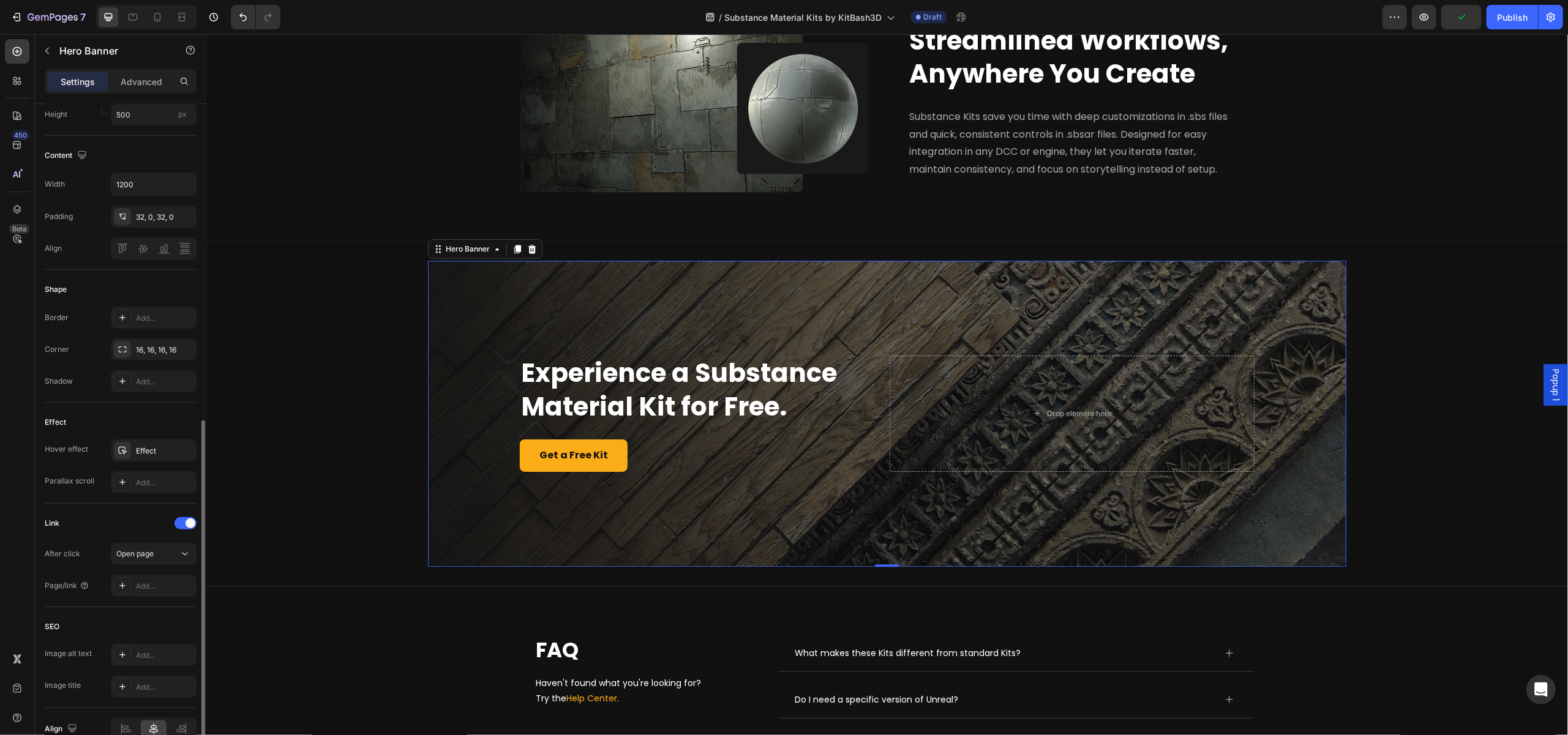
scroll to position [413, 0]
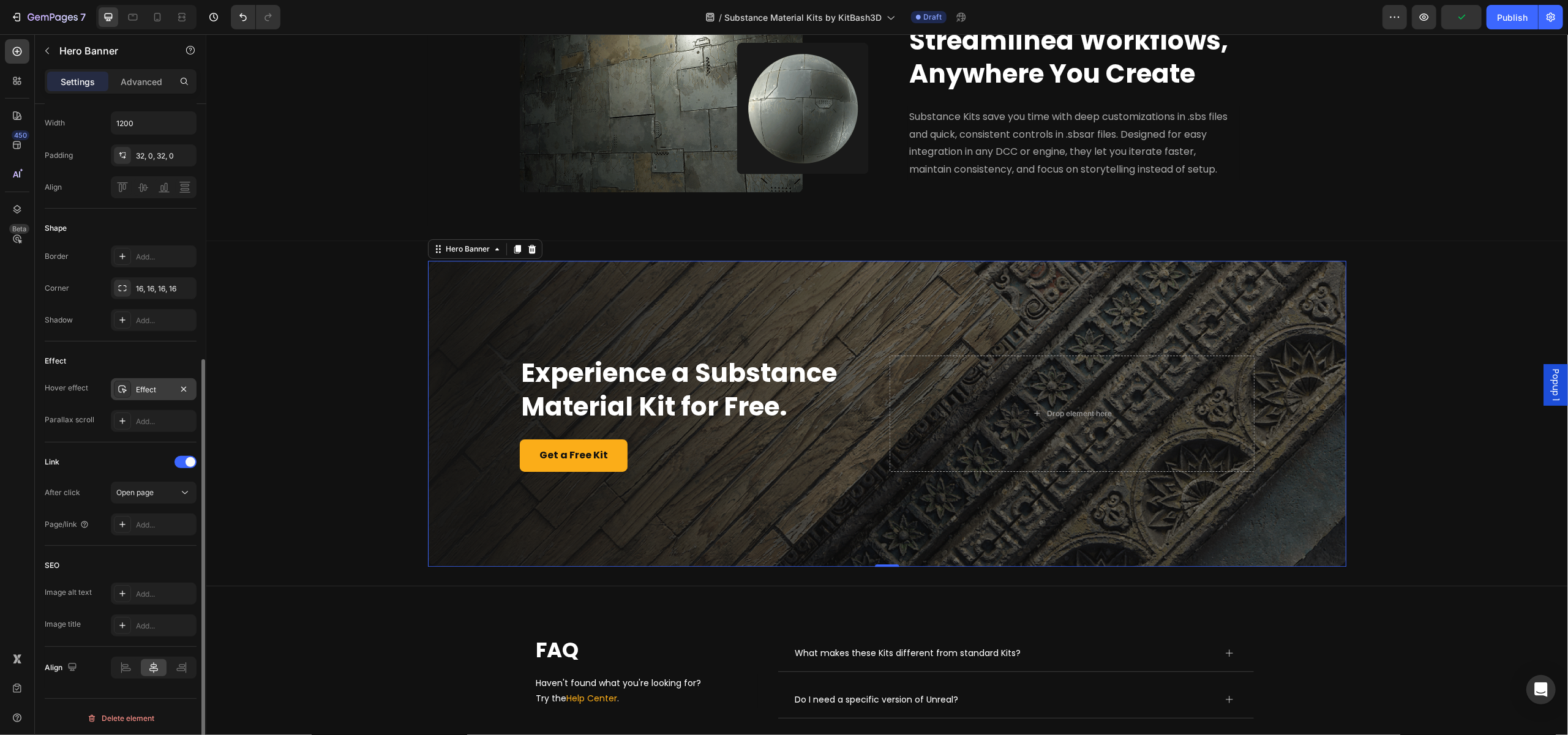
click at [147, 386] on div "Effect" at bounding box center [153, 389] width 36 height 11
click at [103, 358] on div "Effect" at bounding box center [120, 361] width 152 height 20
click at [123, 392] on icon at bounding box center [123, 389] width 10 height 10
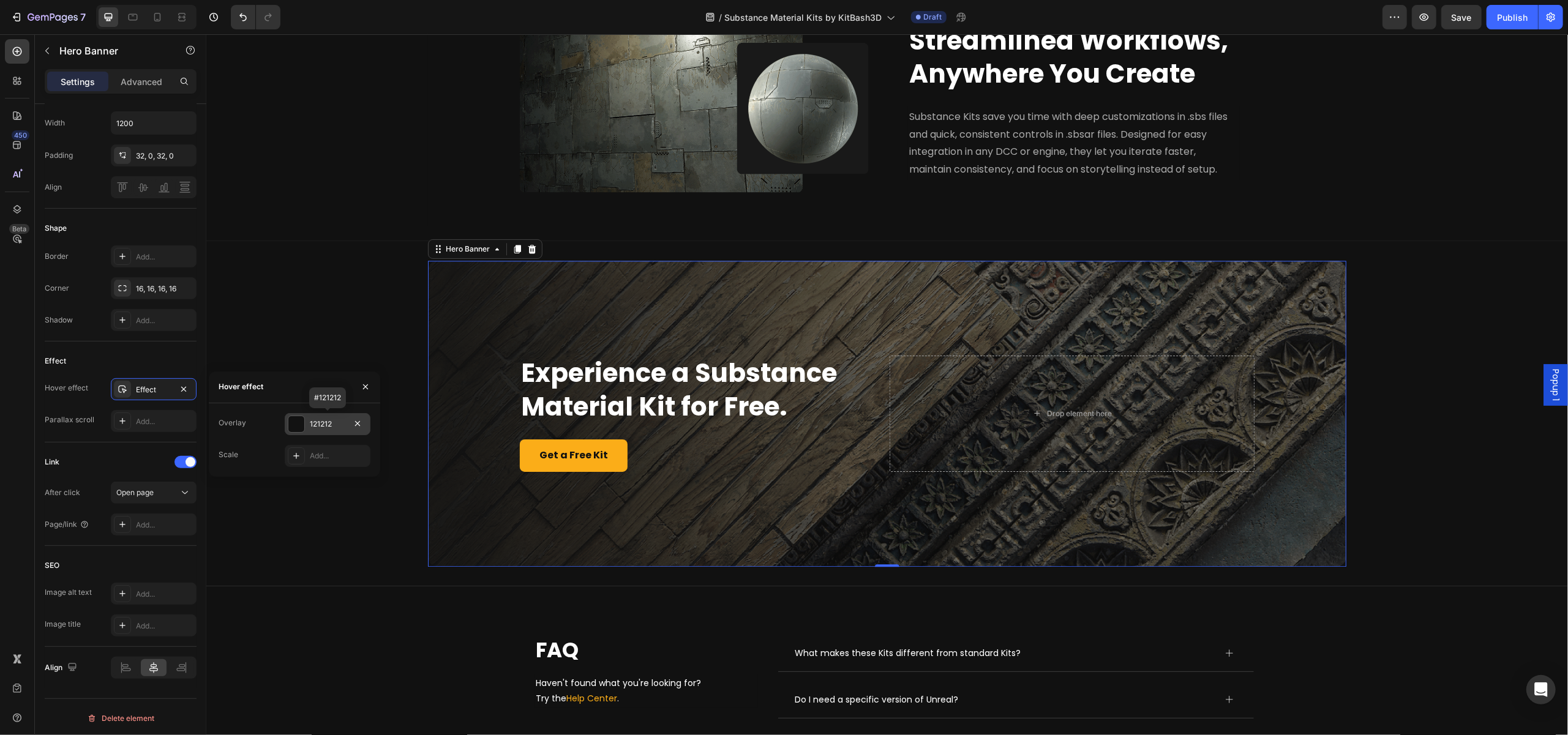
click at [300, 427] on div at bounding box center [296, 424] width 16 height 16
type input "13%"
type input "13"
type input "10%"
type input "10"
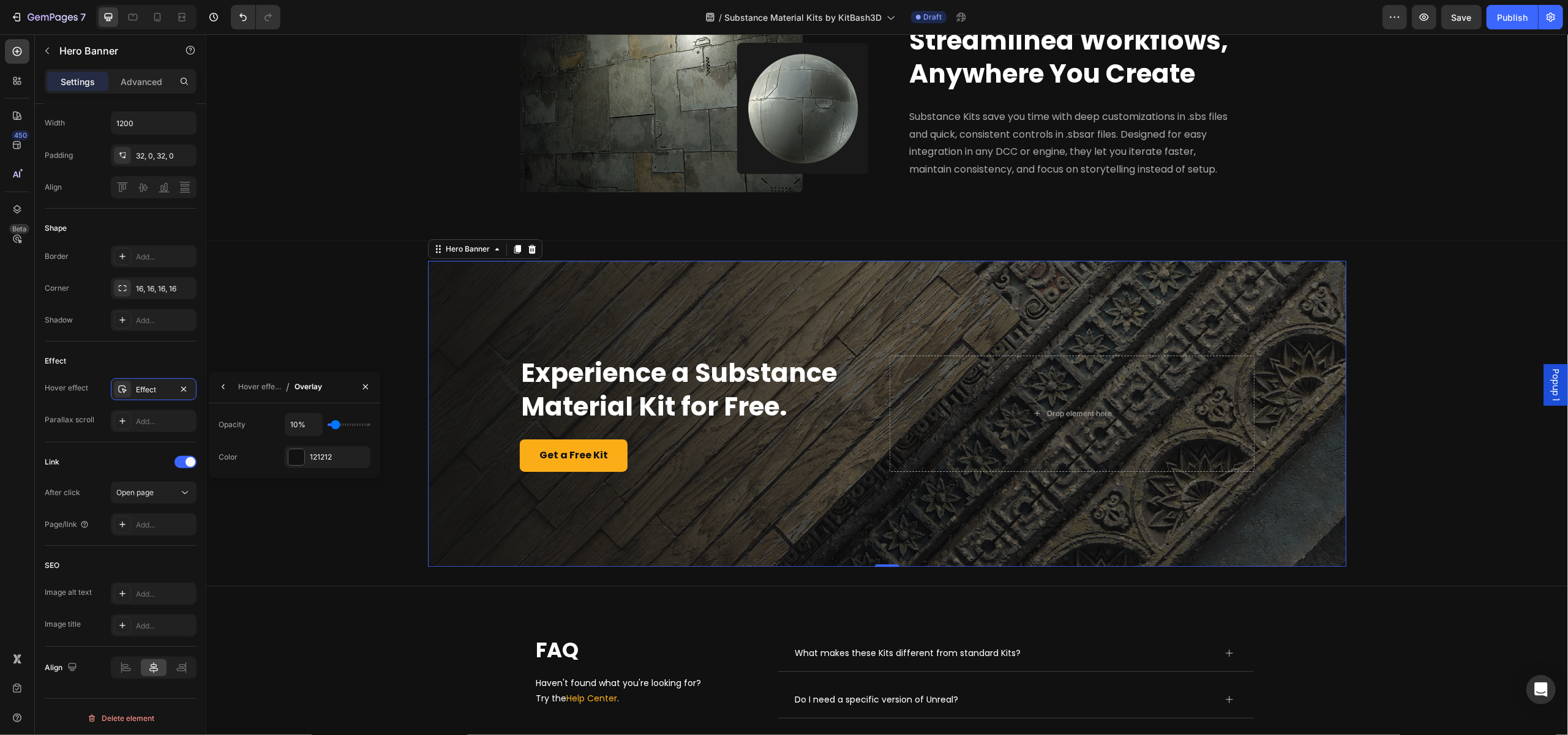
type input "9%"
type input "9"
type input "7%"
type input "7"
type input "4%"
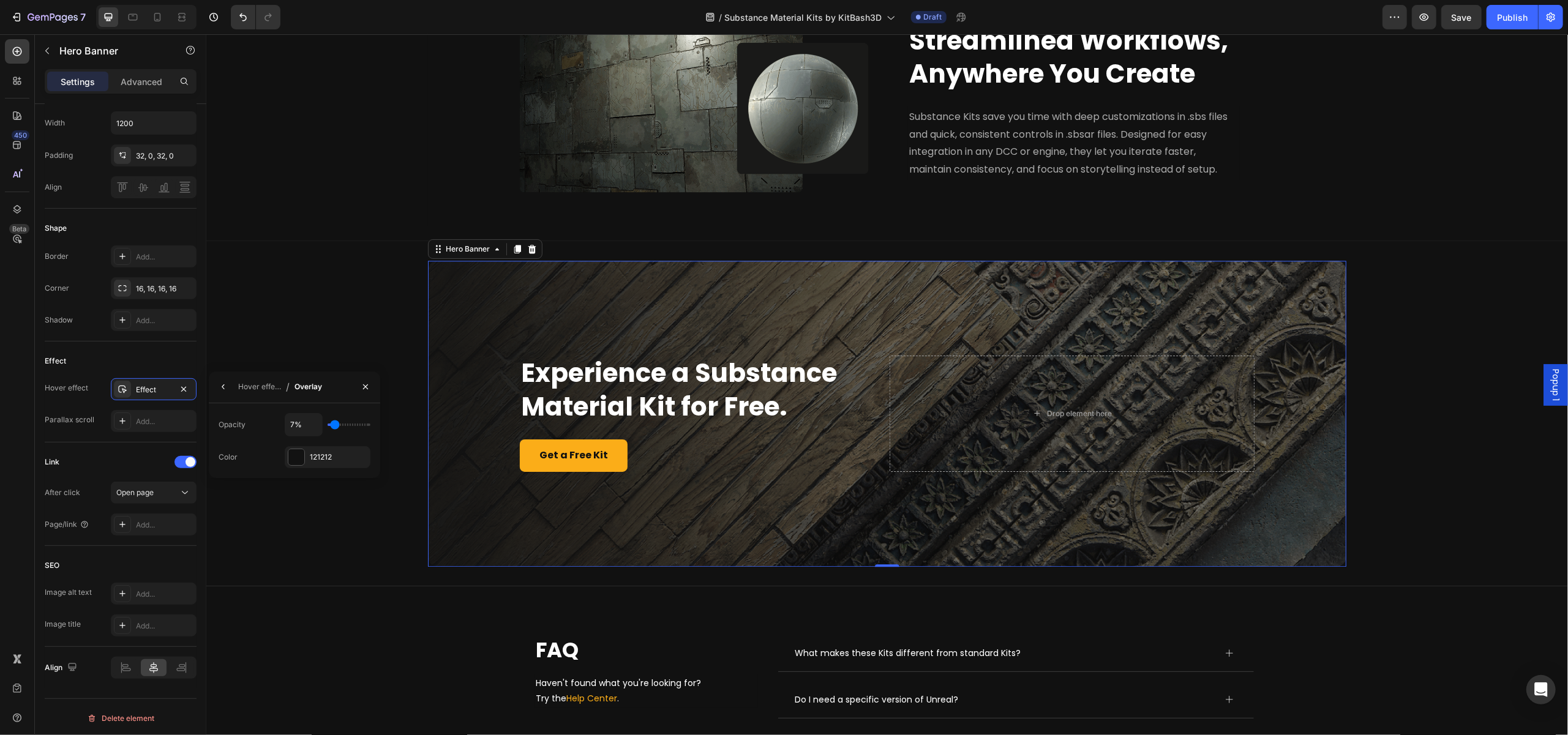
type input "4"
type input "3%"
type input "3"
type input "2%"
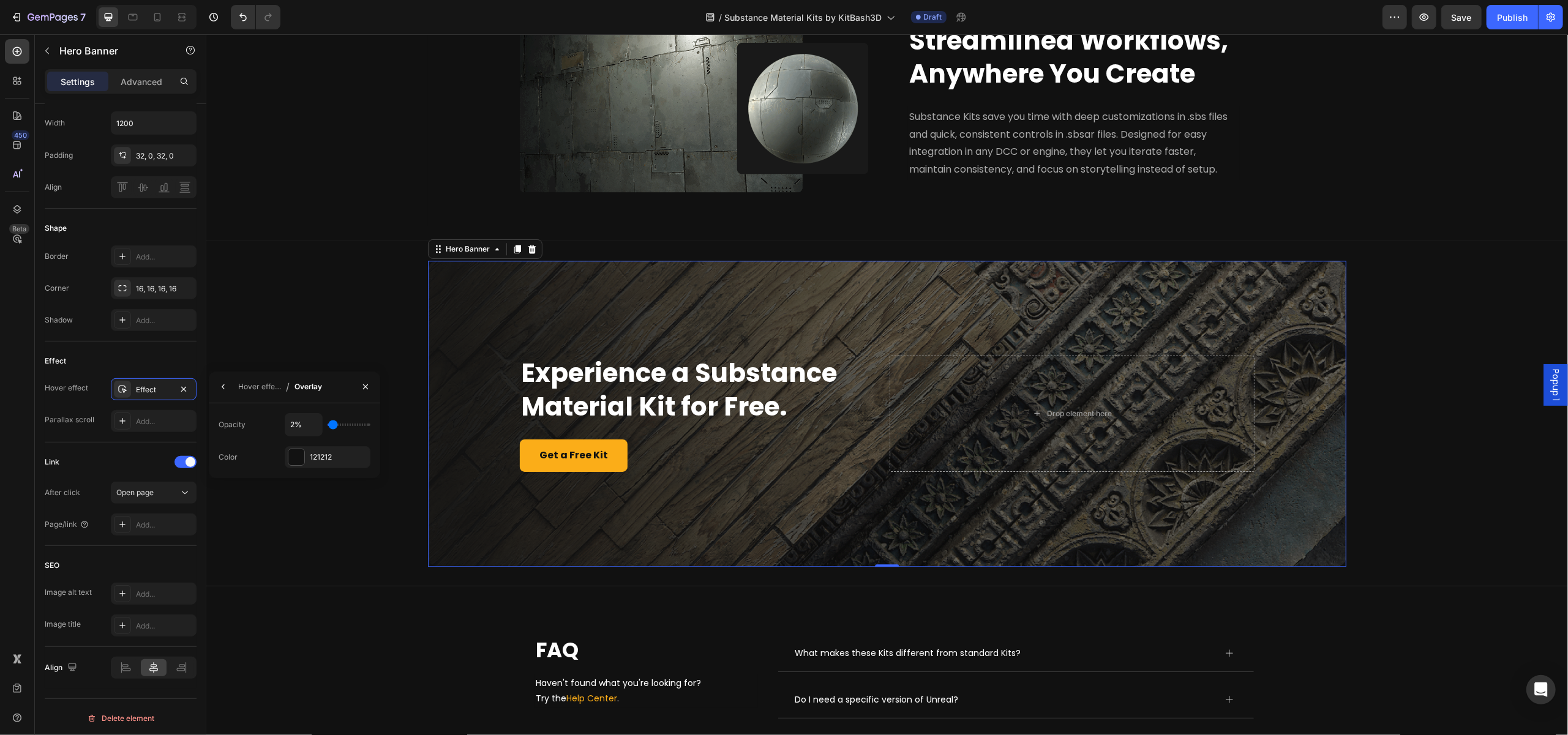
type input "2"
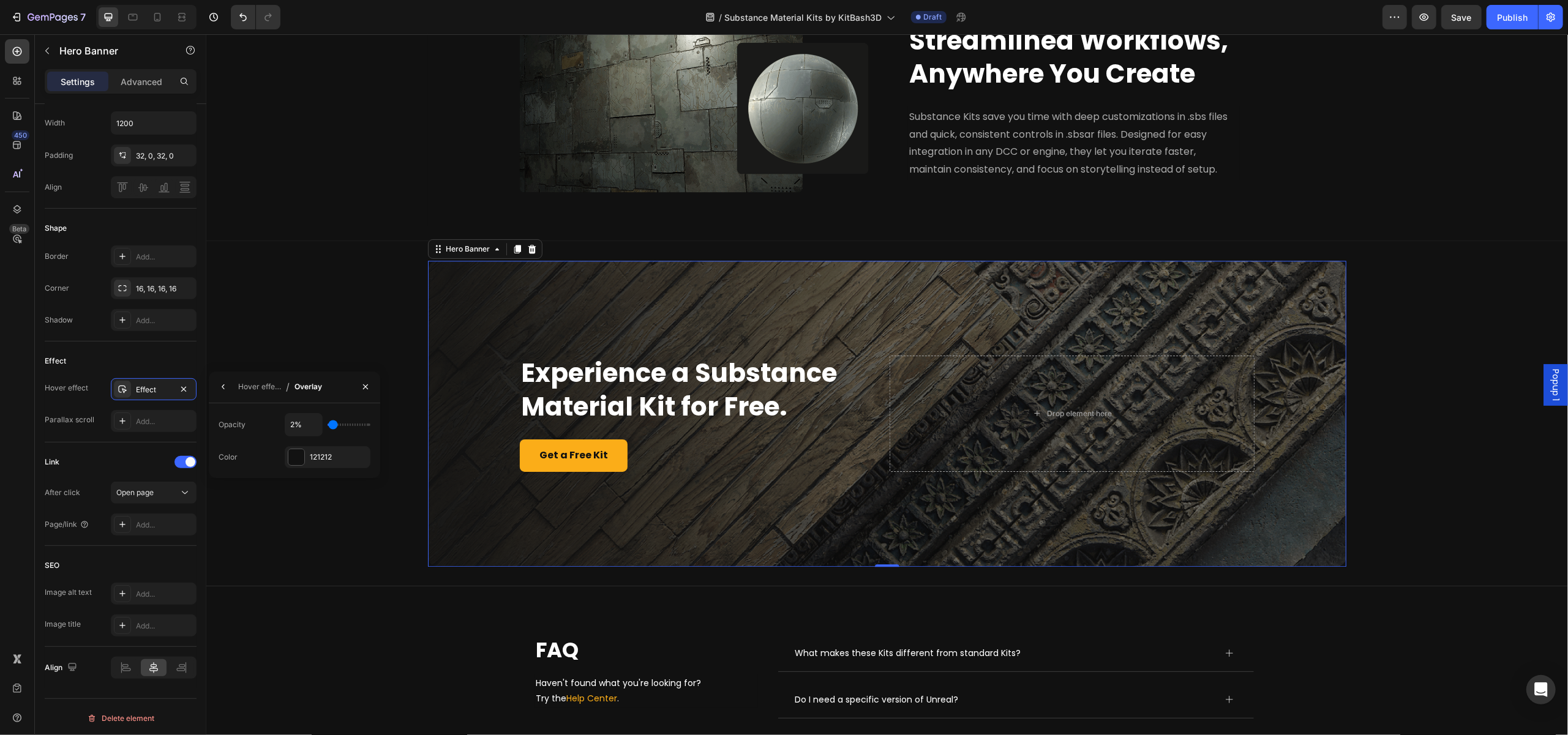
click at [333, 424] on input "range" at bounding box center [349, 425] width 43 height 2
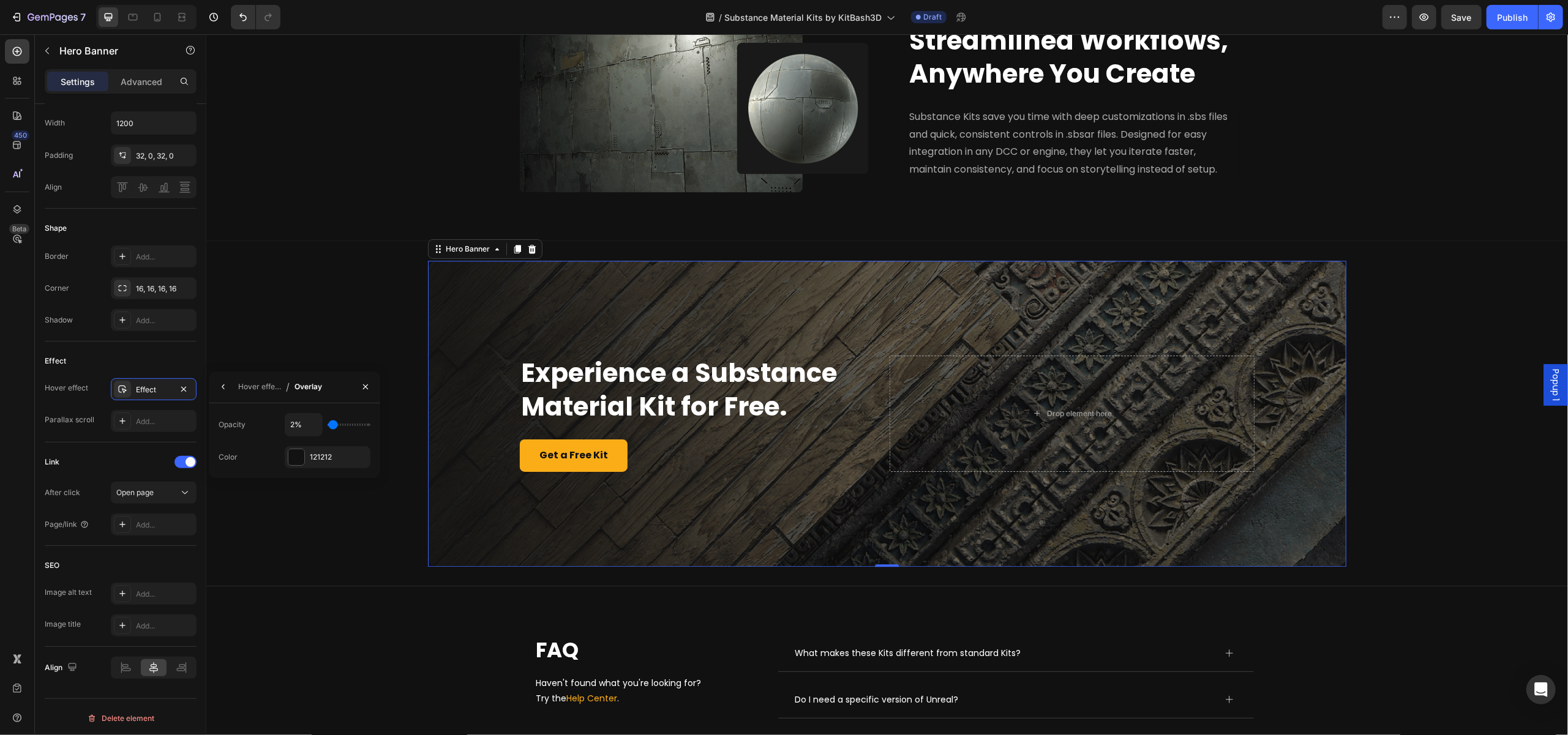
type input "6%"
type input "6"
type input "8%"
type input "8"
type input "9%"
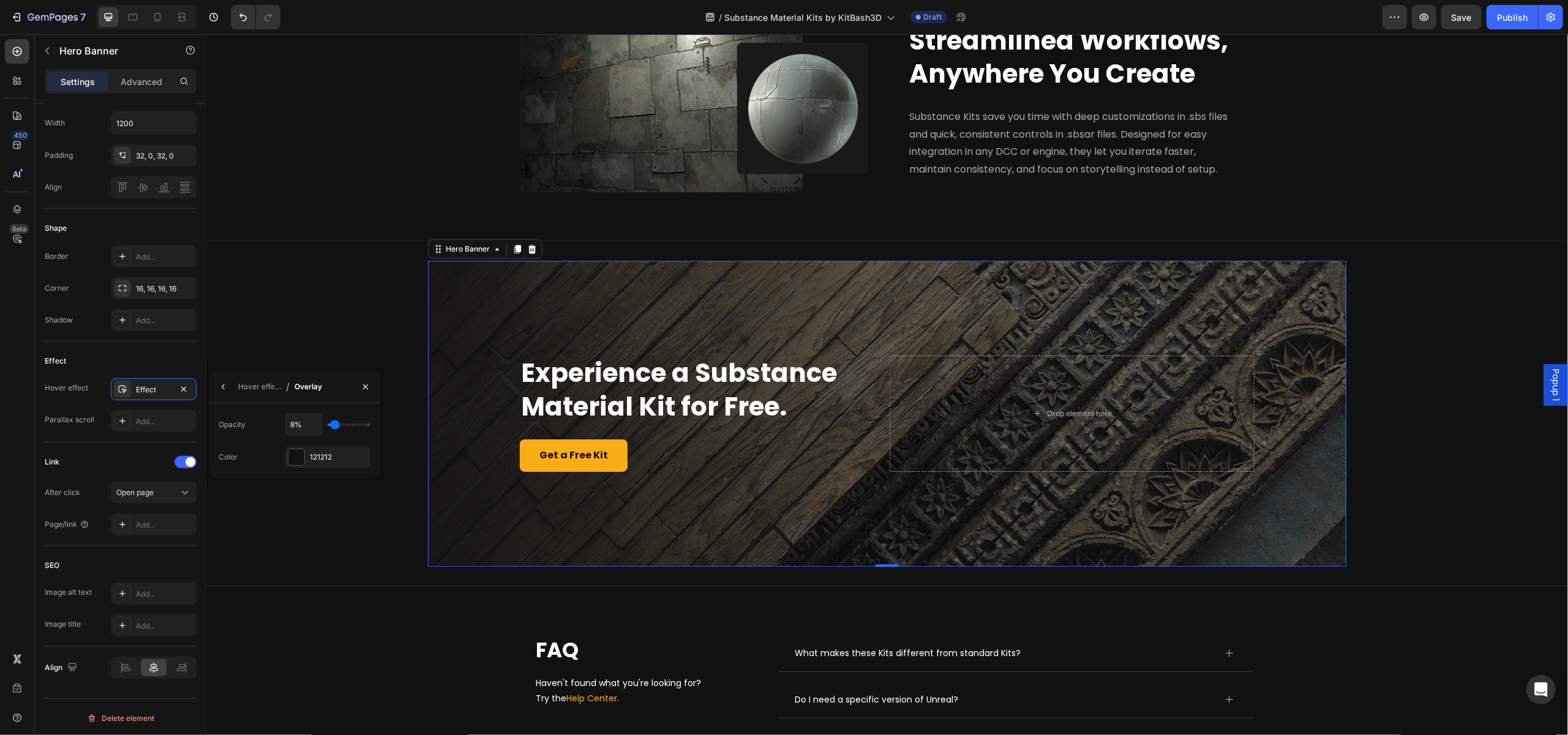
type input "9"
type input "10%"
type input "10"
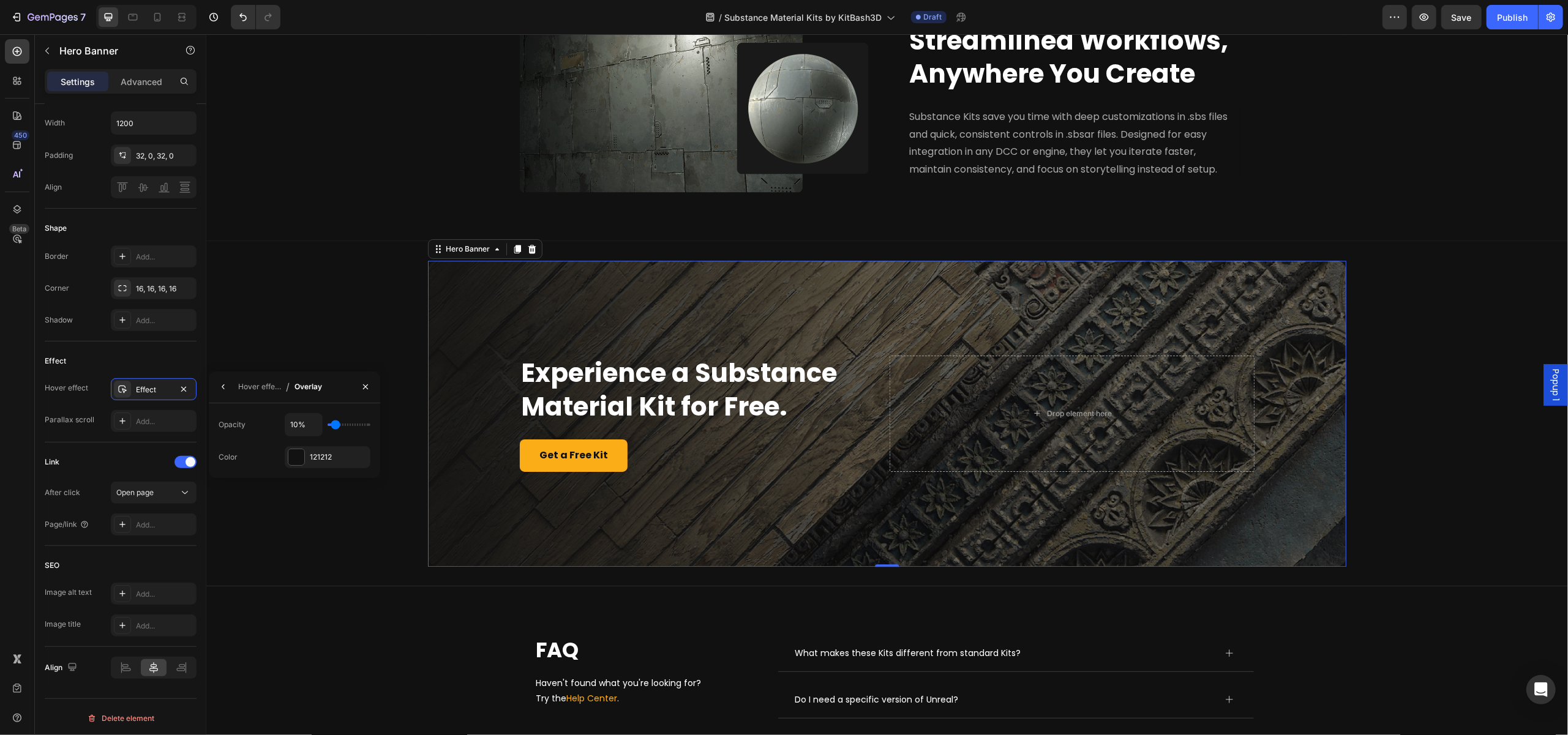
type input "12%"
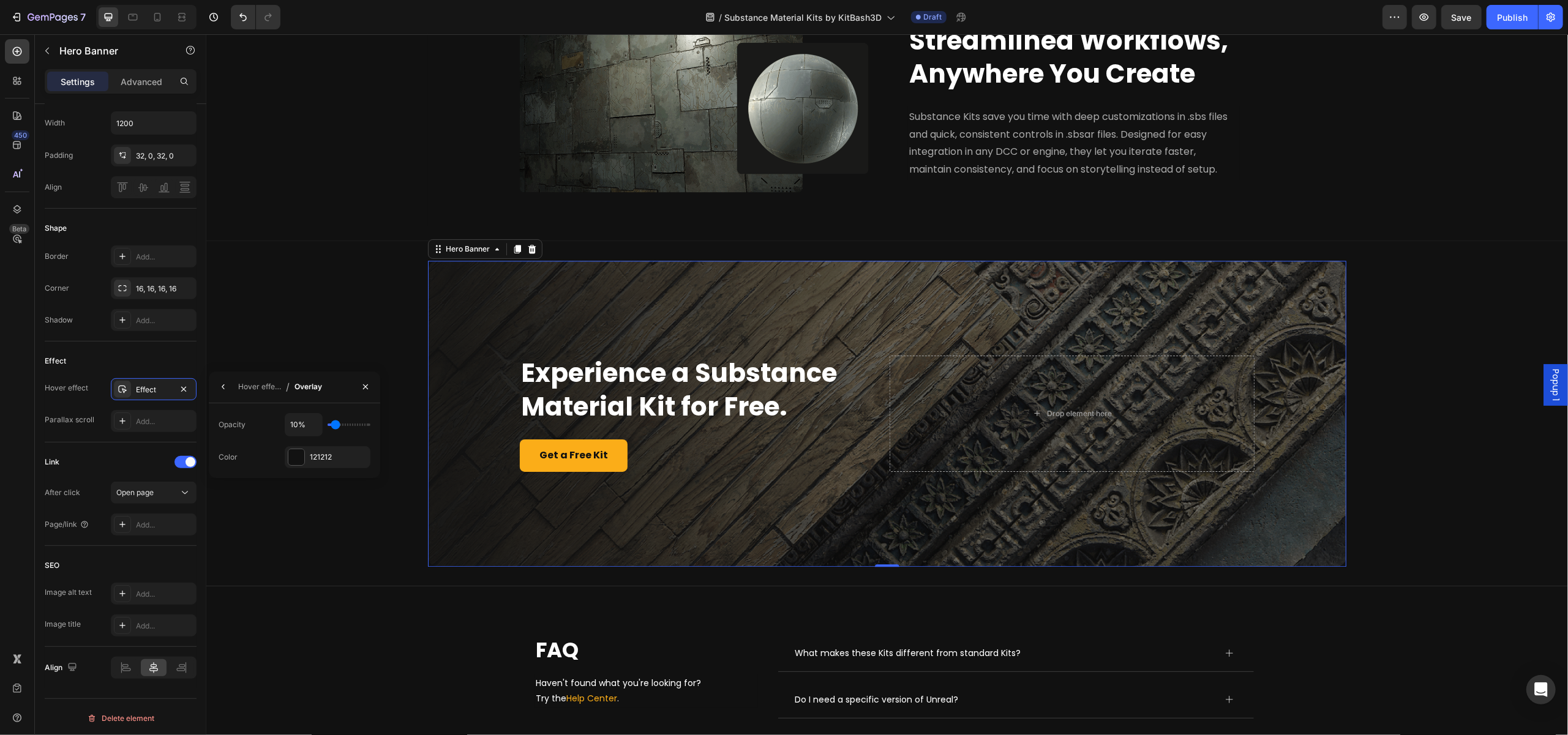
type input "12"
type input "13%"
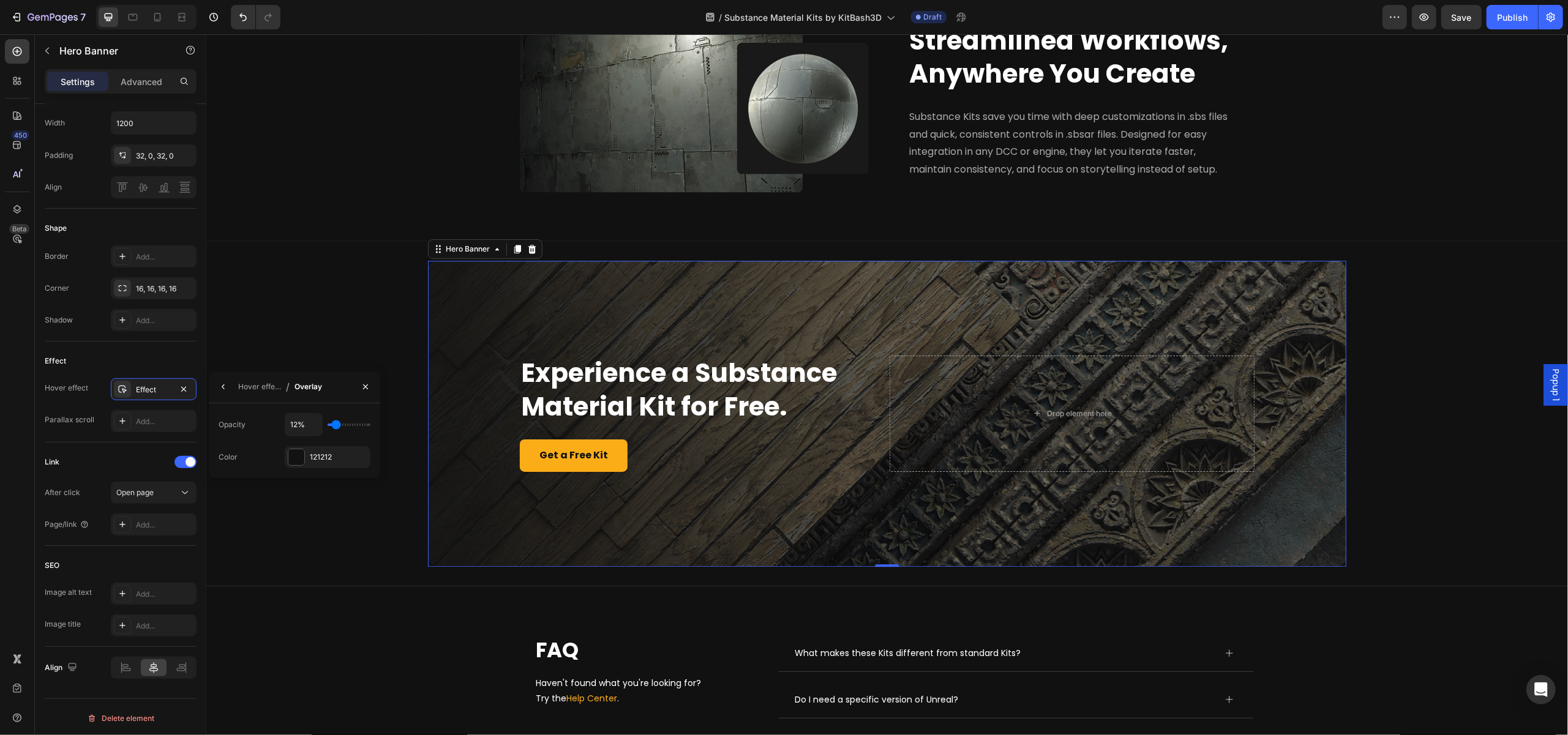
type input "13"
type input "14%"
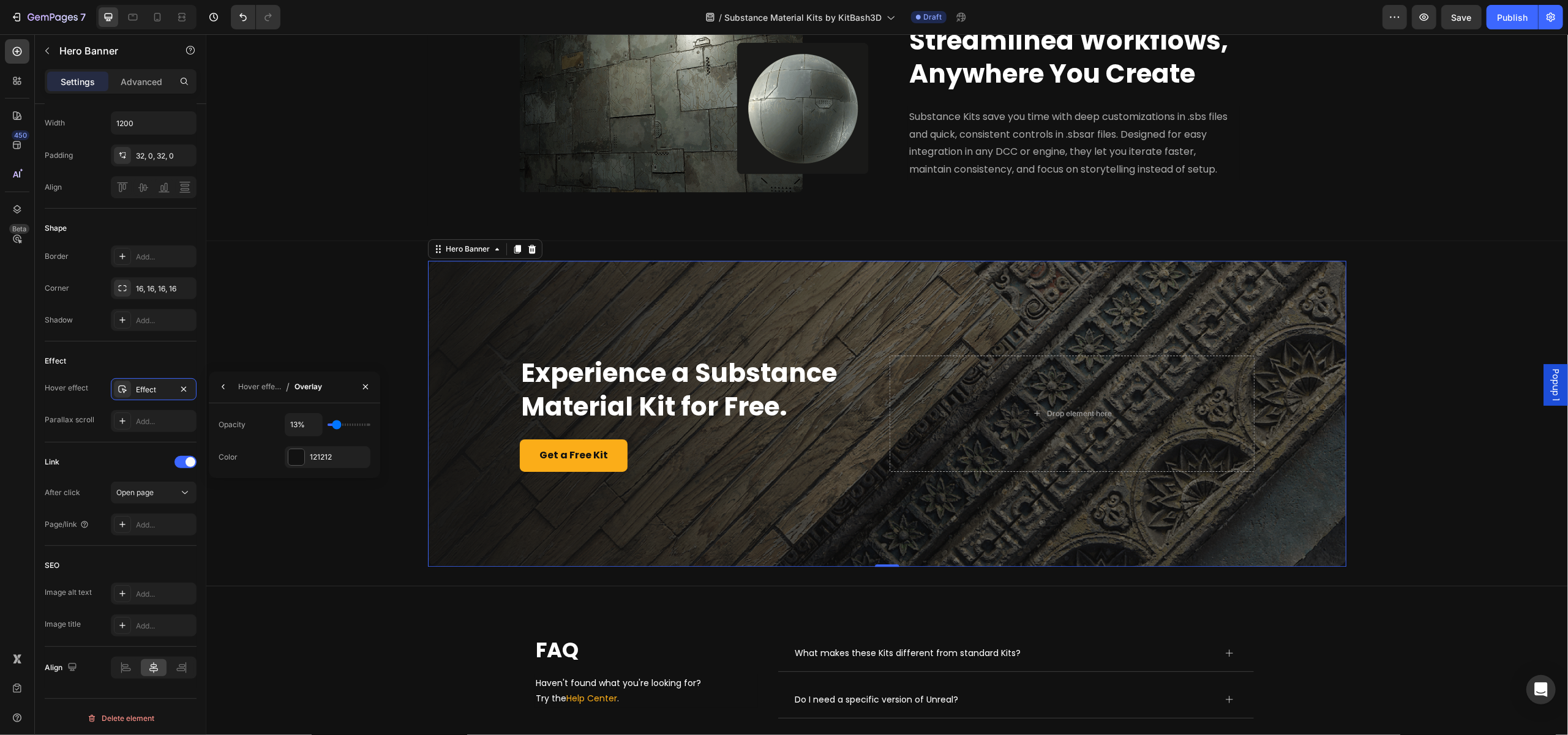
type input "14"
type input "15%"
type input "15"
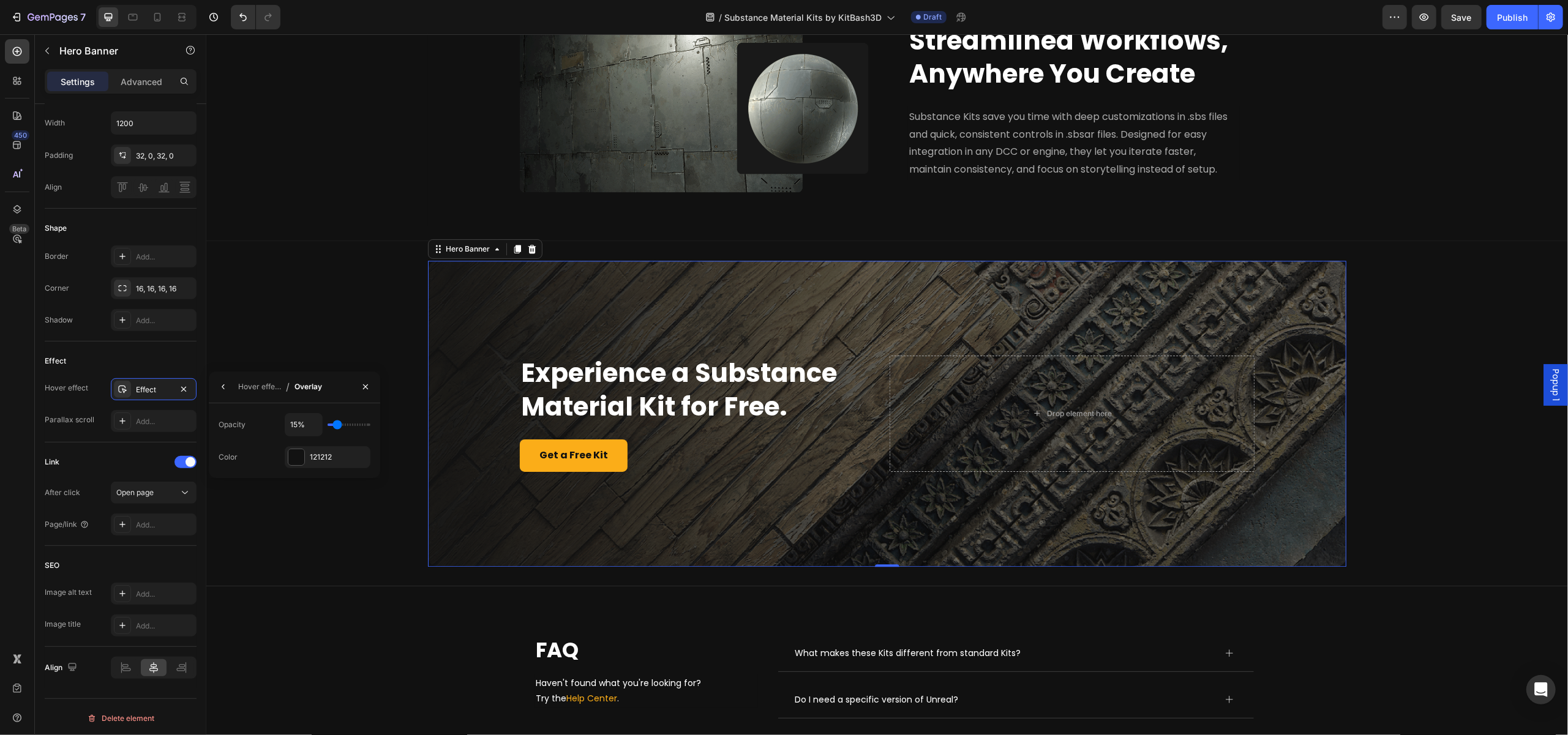
type input "17%"
type input "17"
type input "18%"
type input "18"
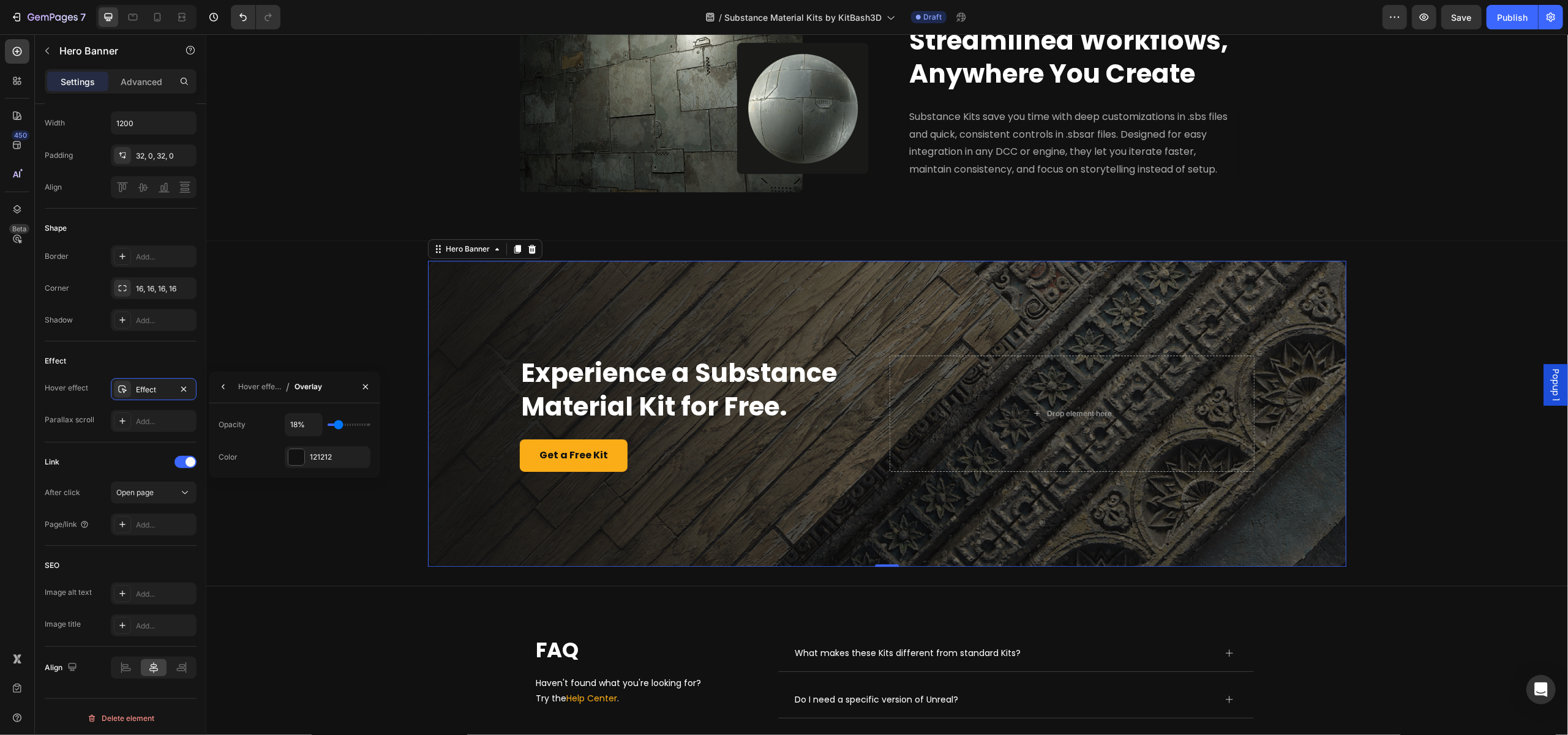
type input "17%"
type input "17"
type input "15%"
type input "15"
type input "13%"
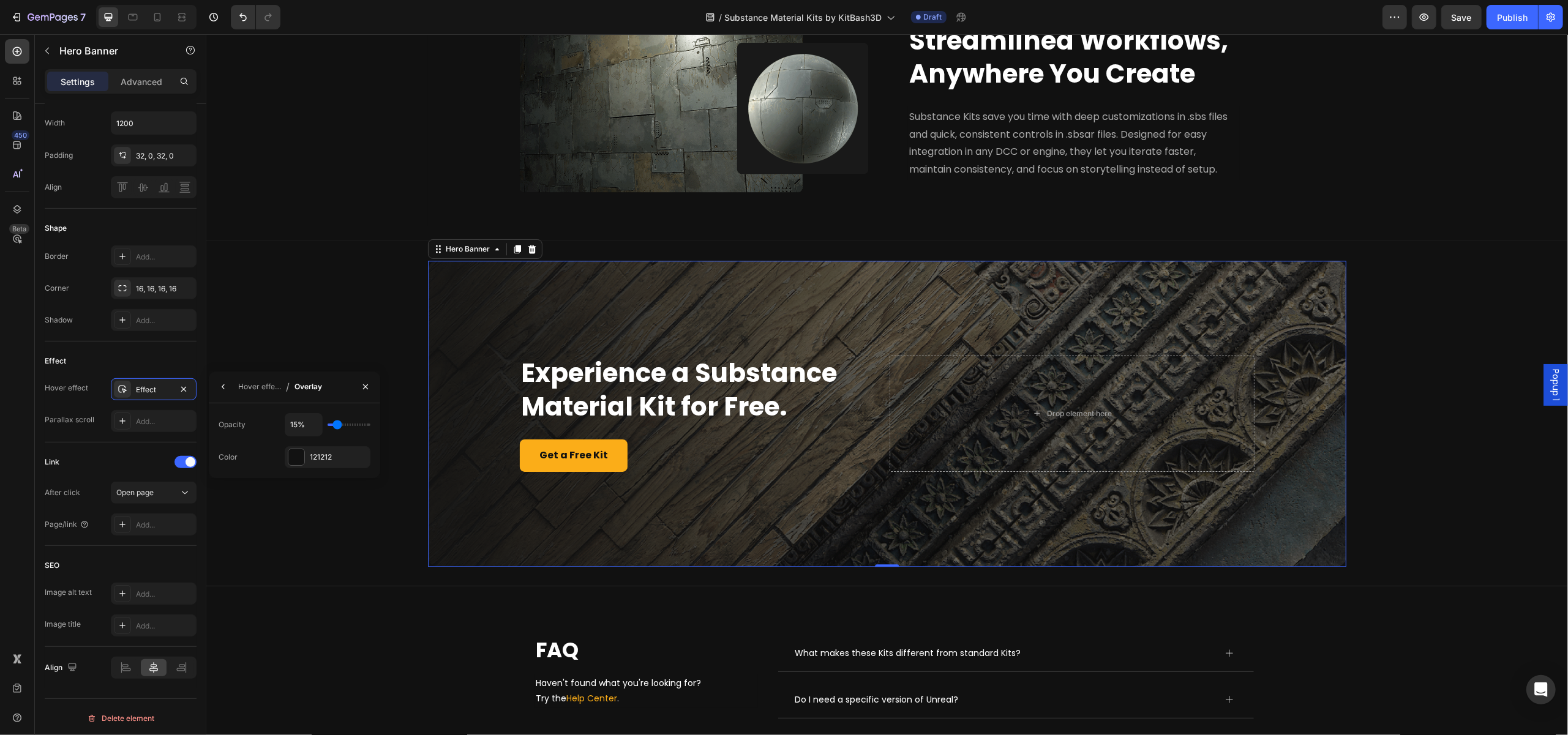
type input "13"
type input "10%"
type input "10"
type input "8%"
type input "8"
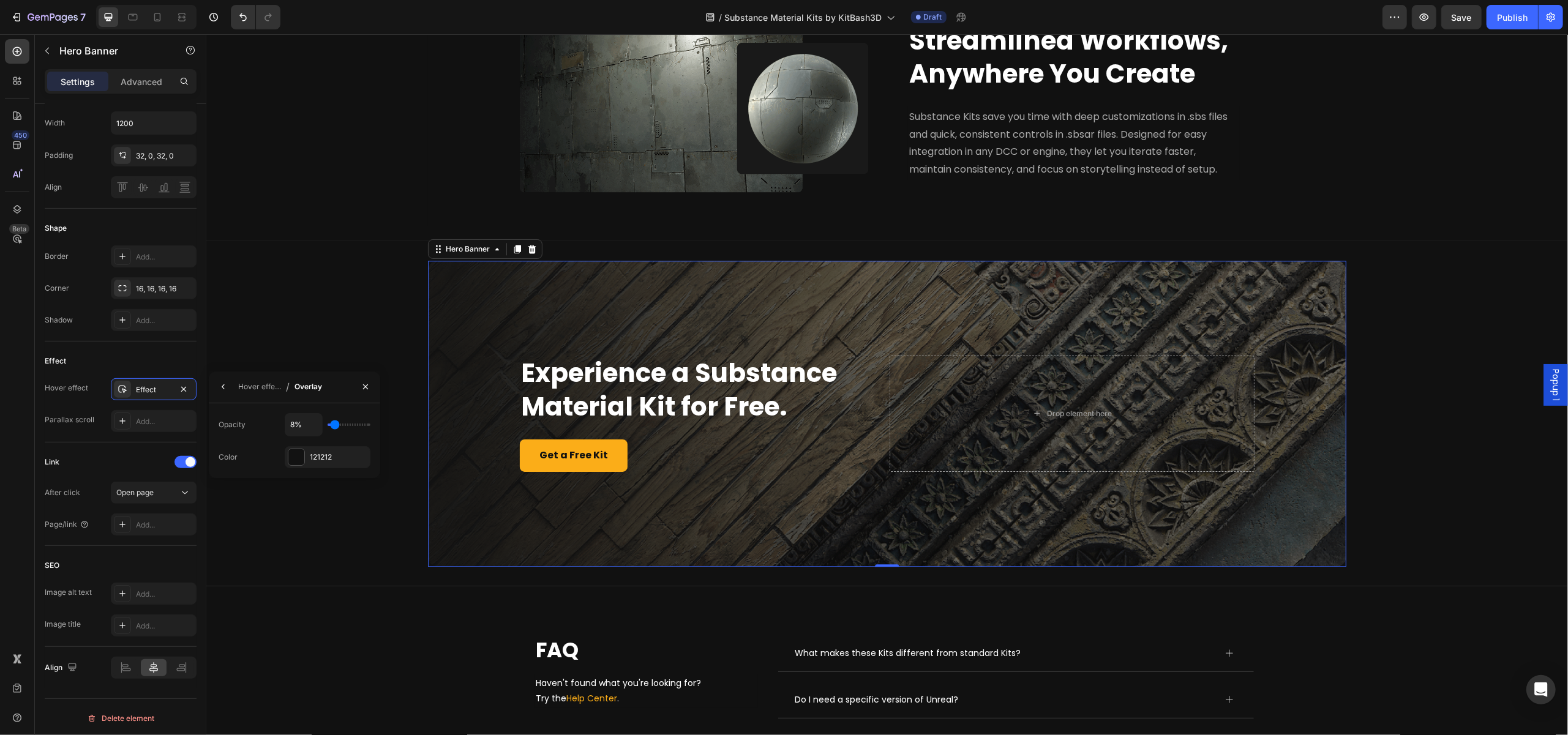
type input "9%"
type input "9"
type input "10%"
type input "10"
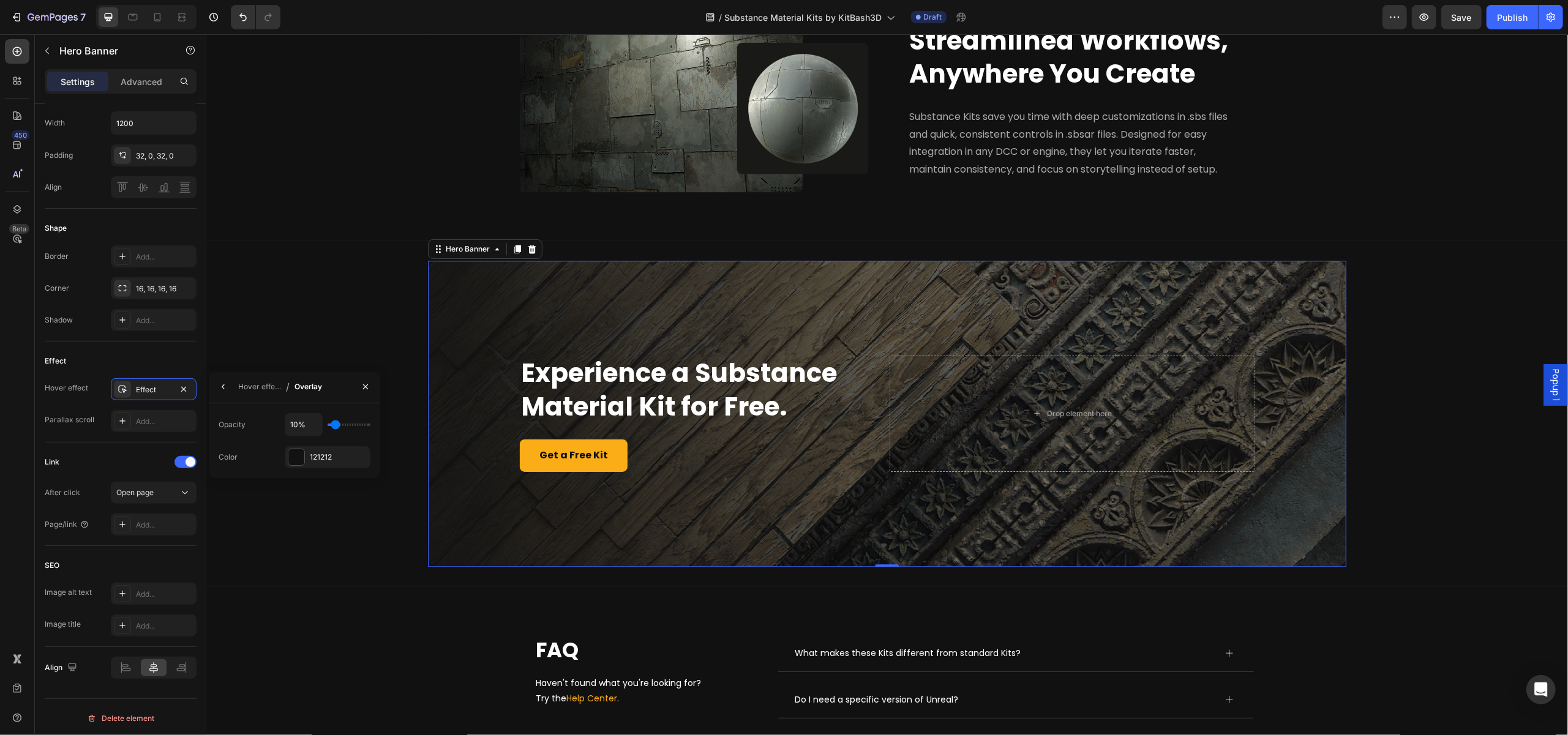
type input "12%"
type input "12"
type input "13%"
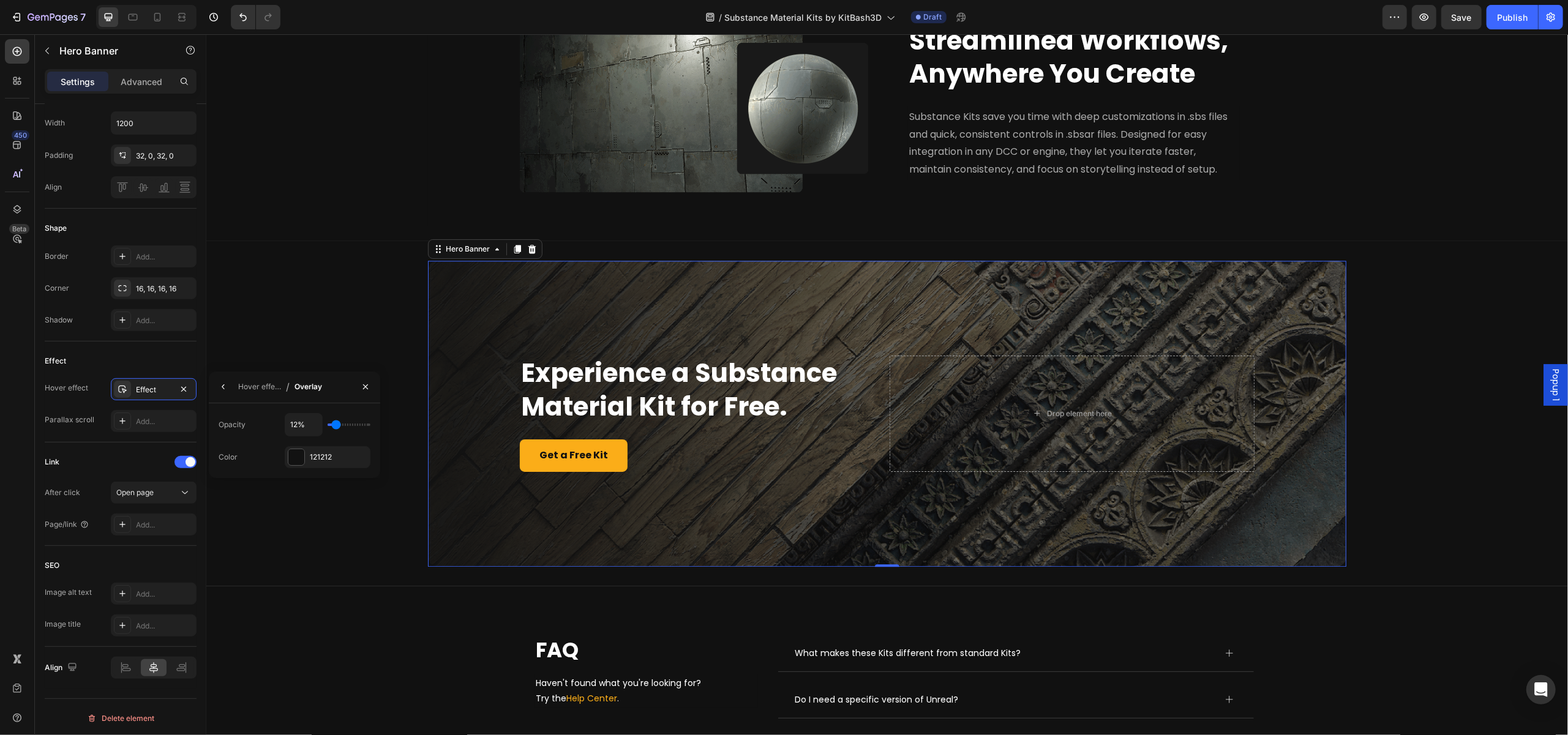
type input "13"
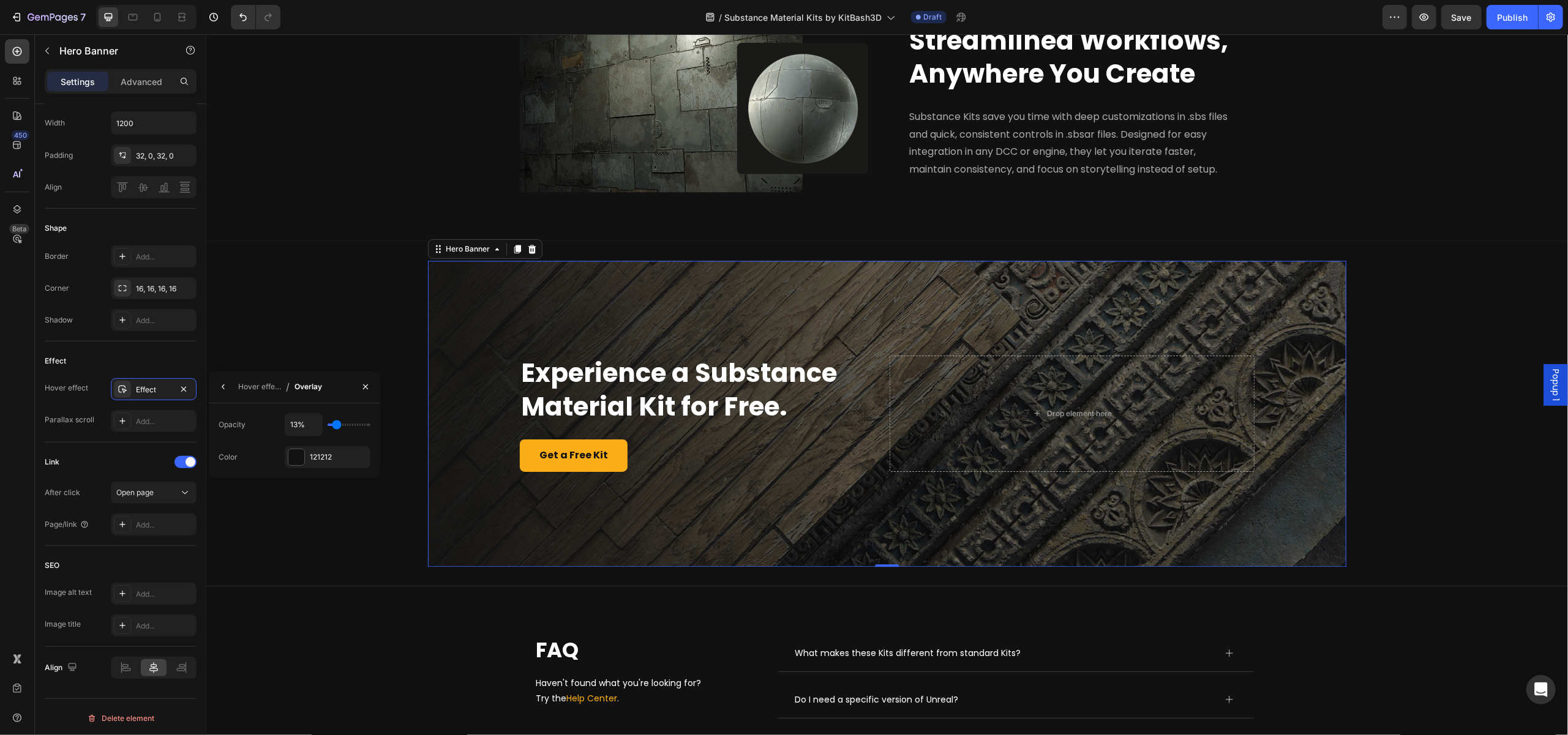
type input "14%"
type input "14"
type input "15%"
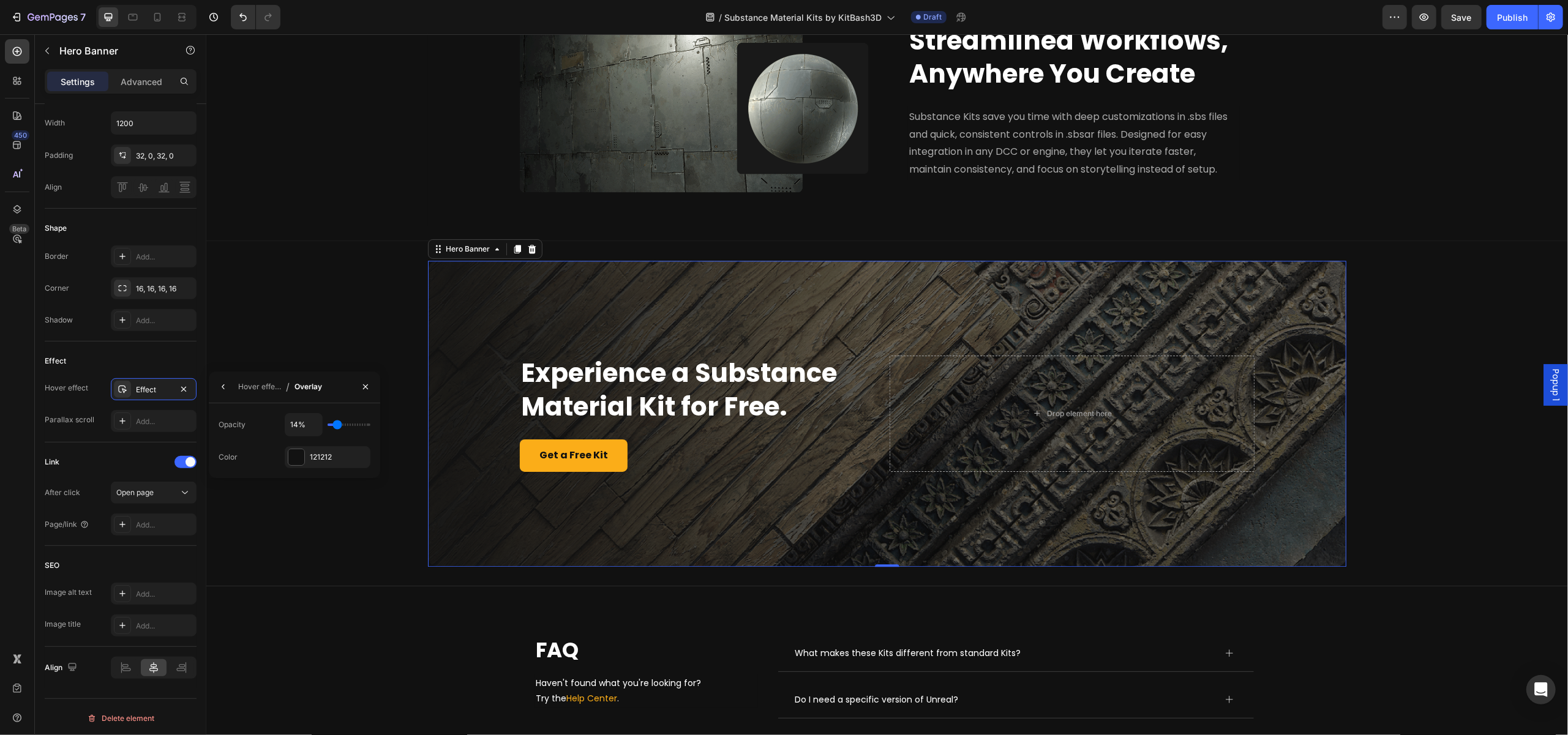
type input "15"
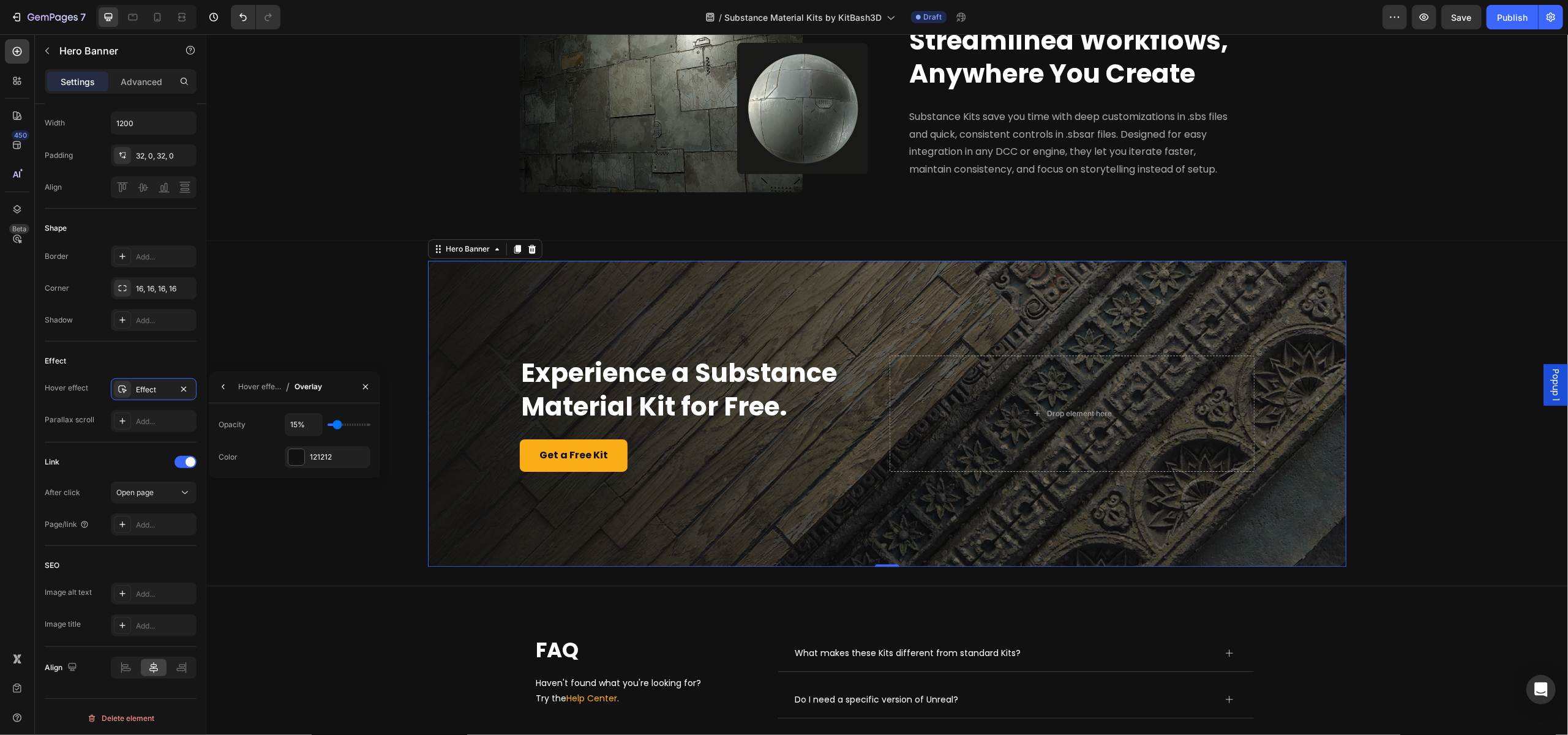
type input "17%"
type input "17"
type input "15%"
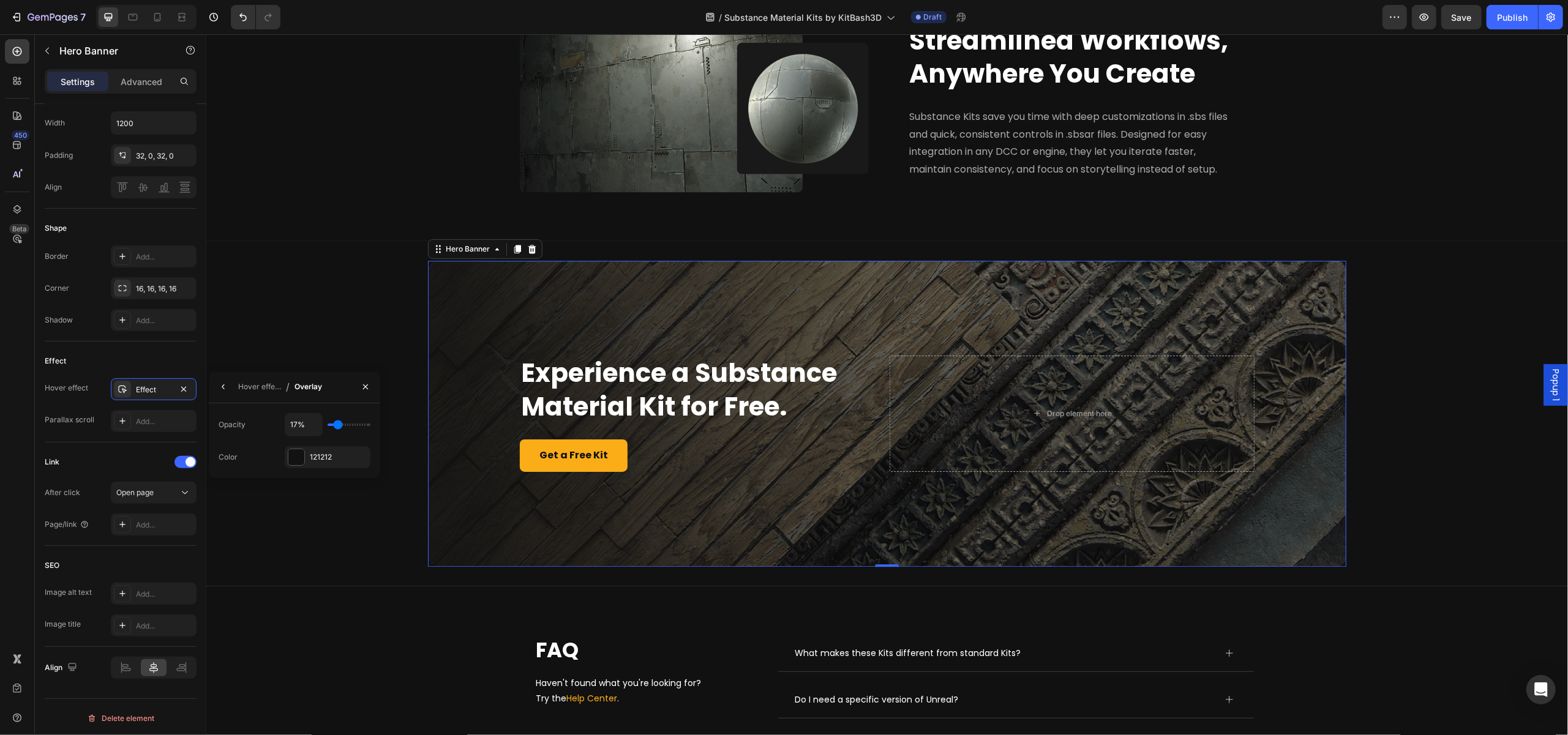
type input "15"
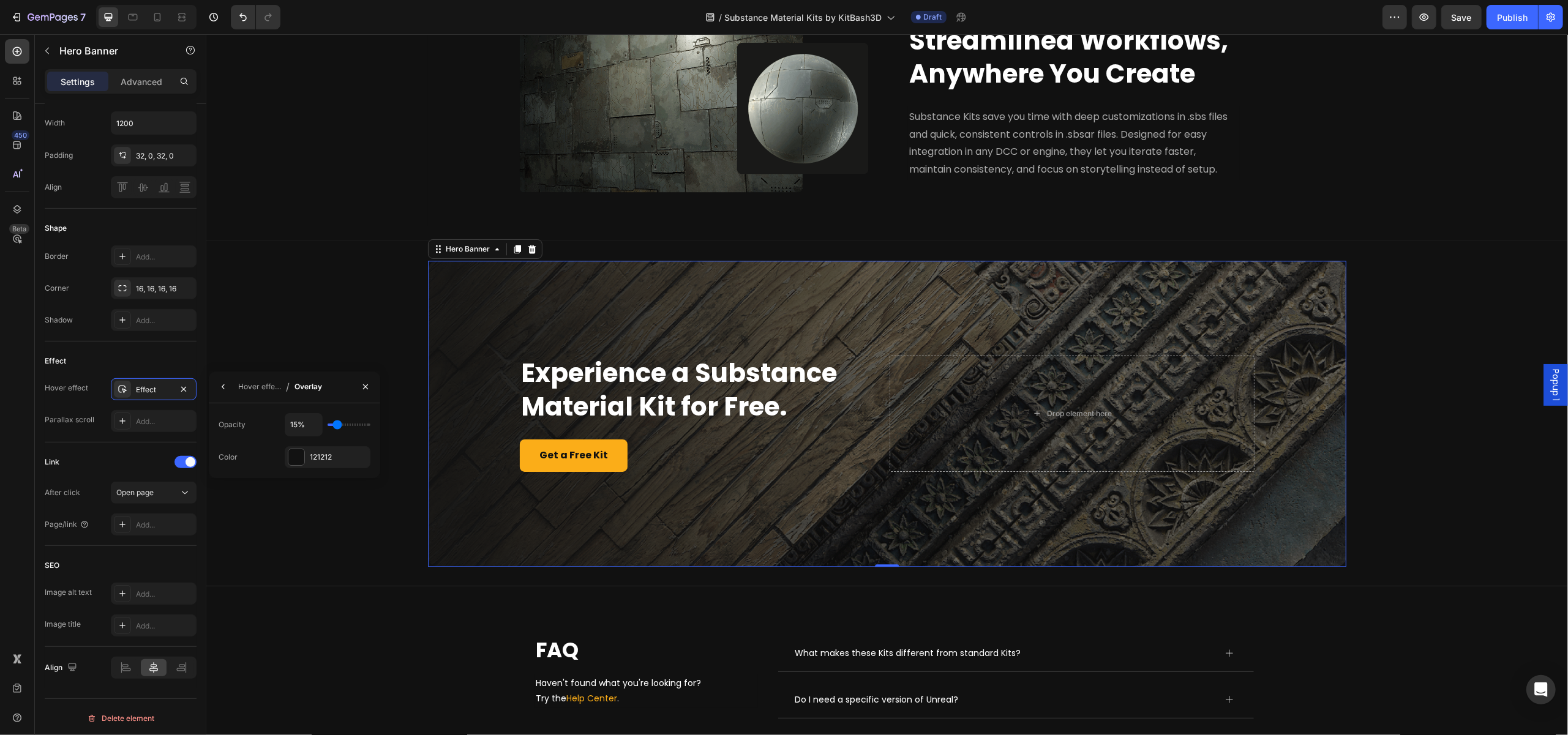
type input "14%"
type input "14"
type input "13%"
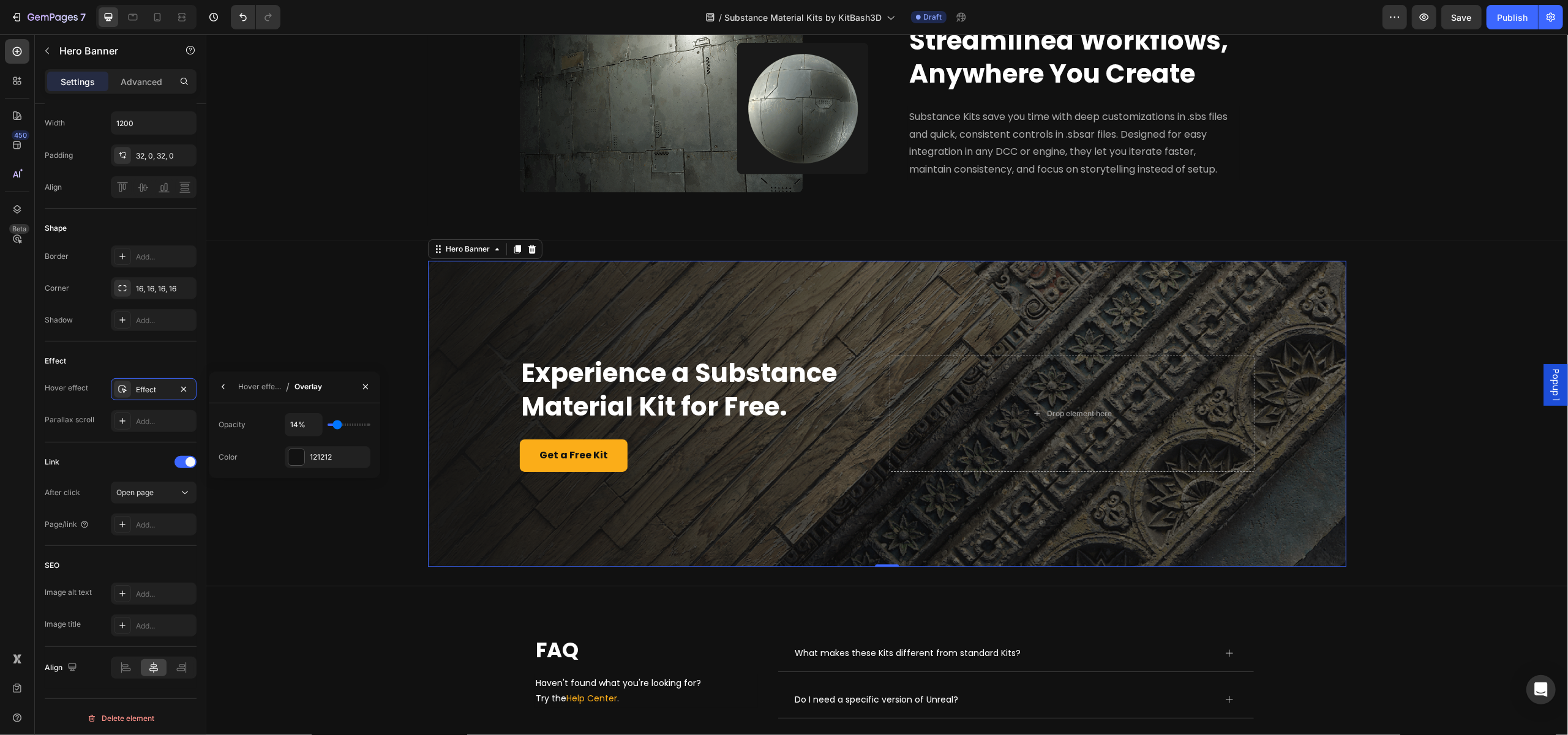
type input "13"
type input "14%"
type input "14"
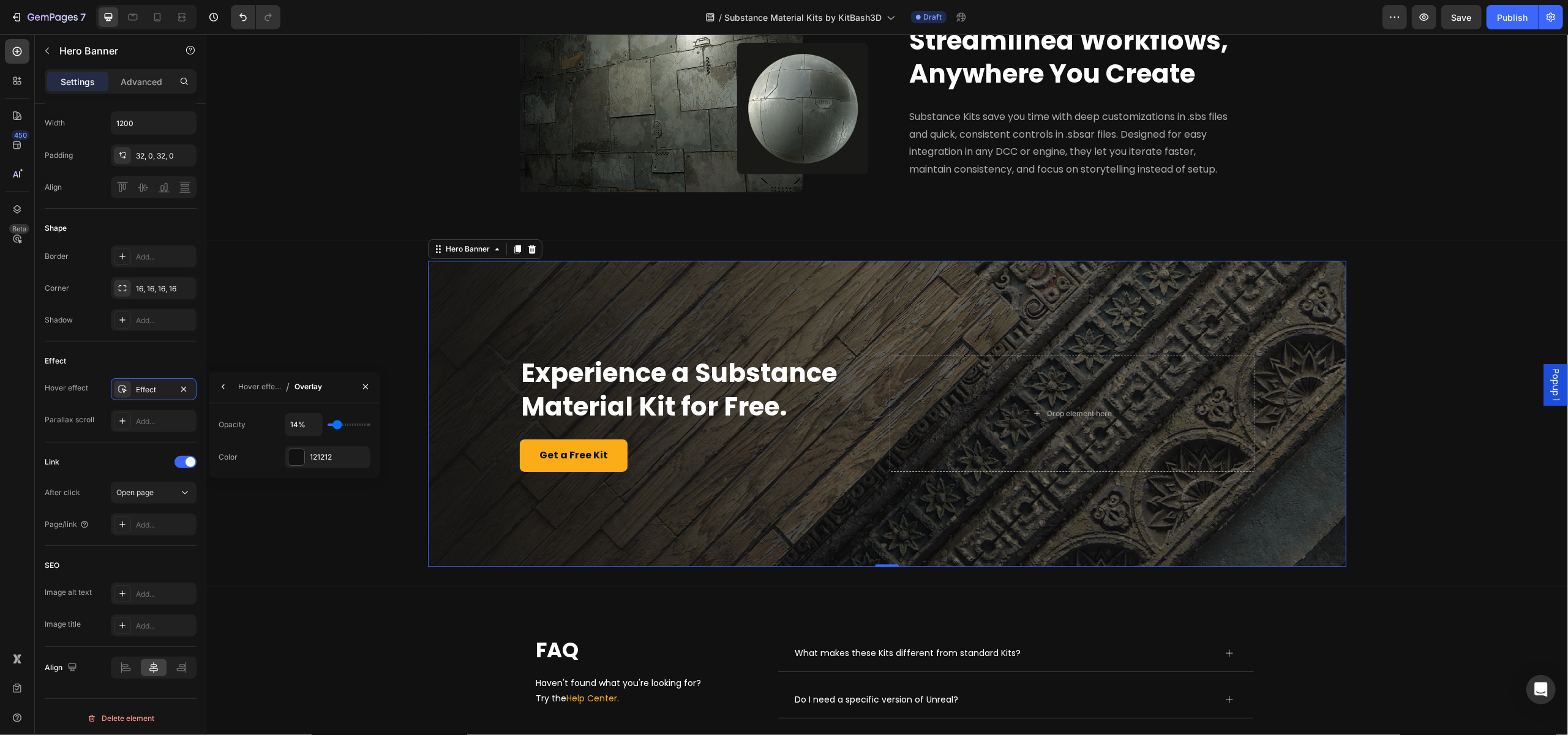
type input "15%"
type input "15"
type input "17%"
type input "17"
click at [338, 424] on input "range" at bounding box center [349, 425] width 43 height 2
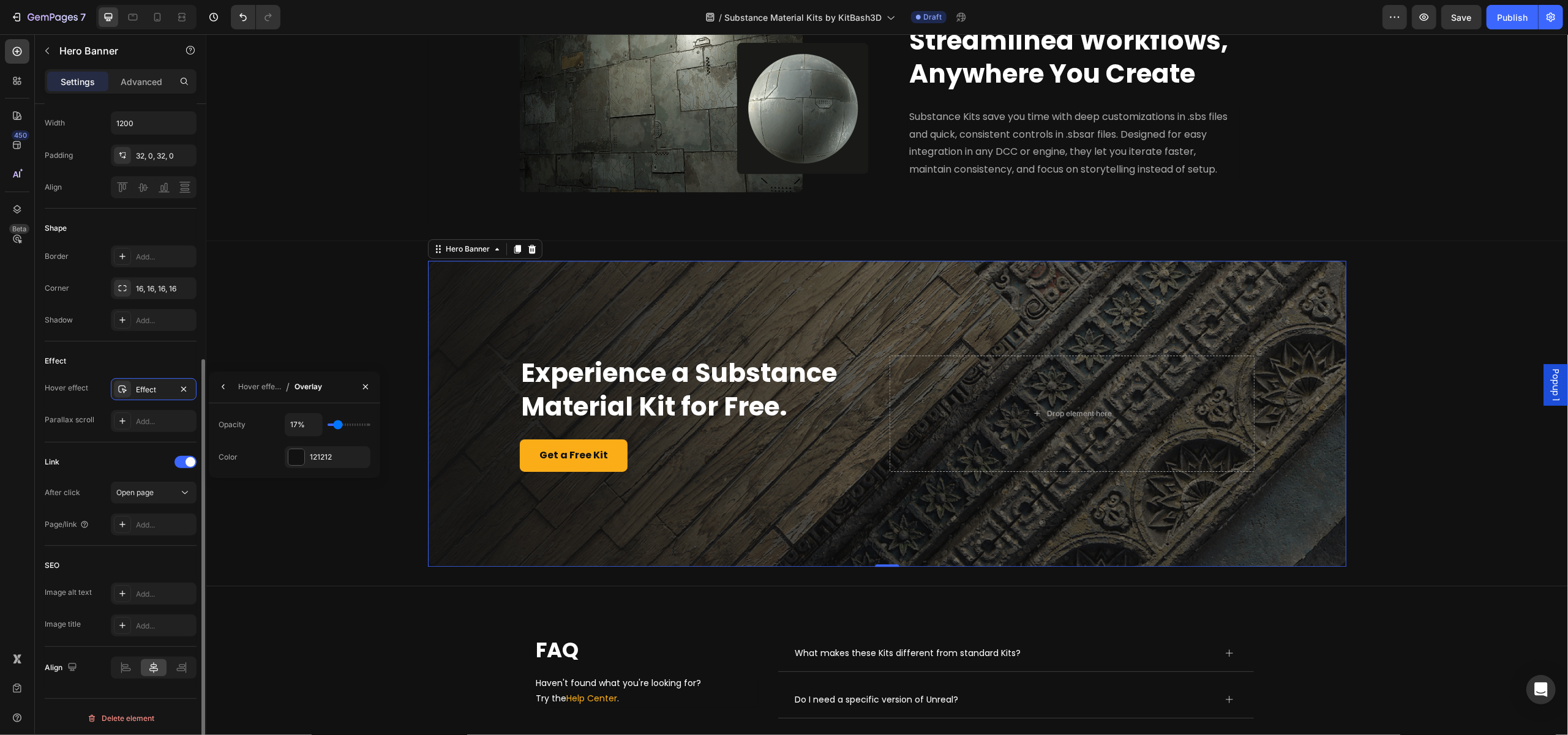
click at [132, 351] on div "Effect" at bounding box center [120, 361] width 152 height 20
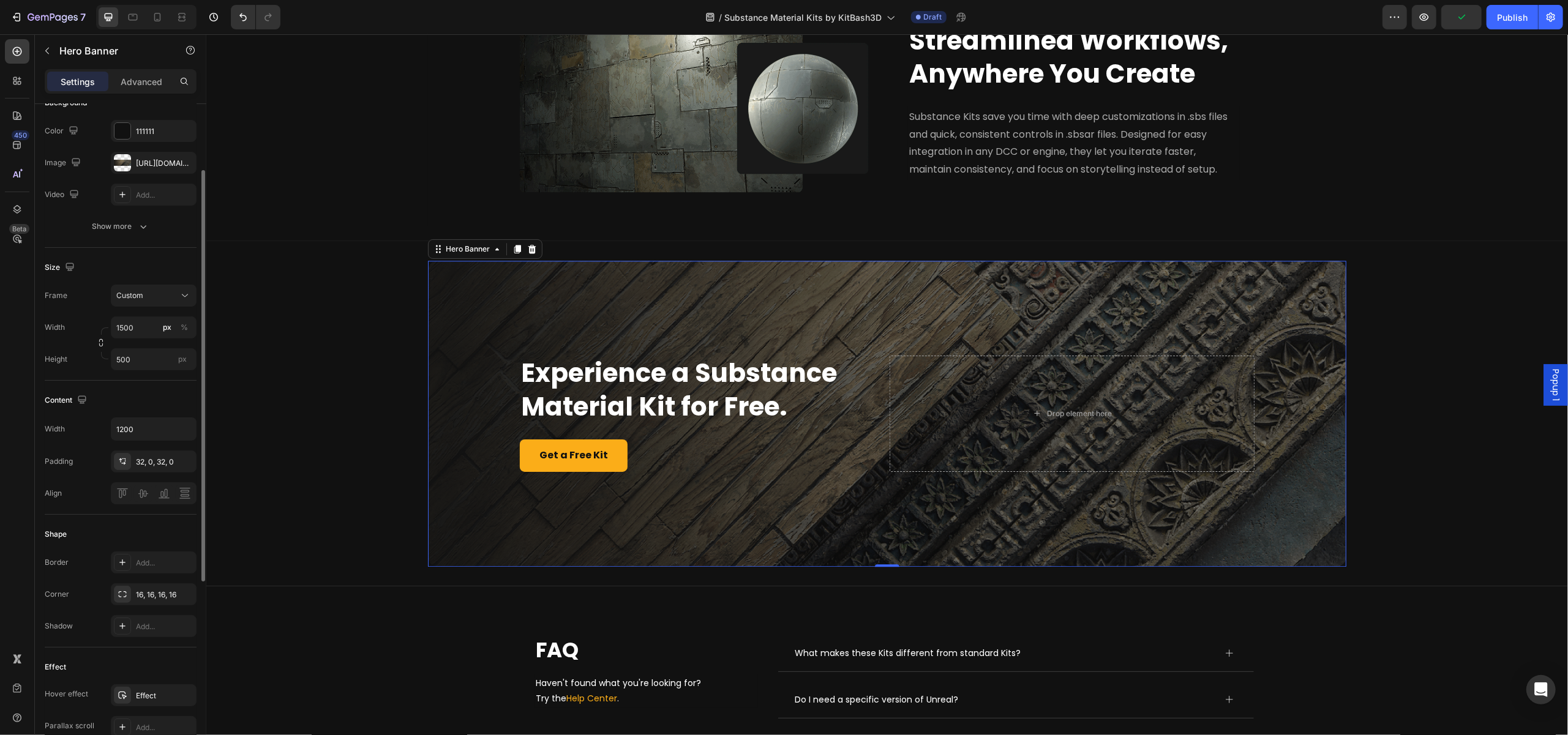
scroll to position [0, 0]
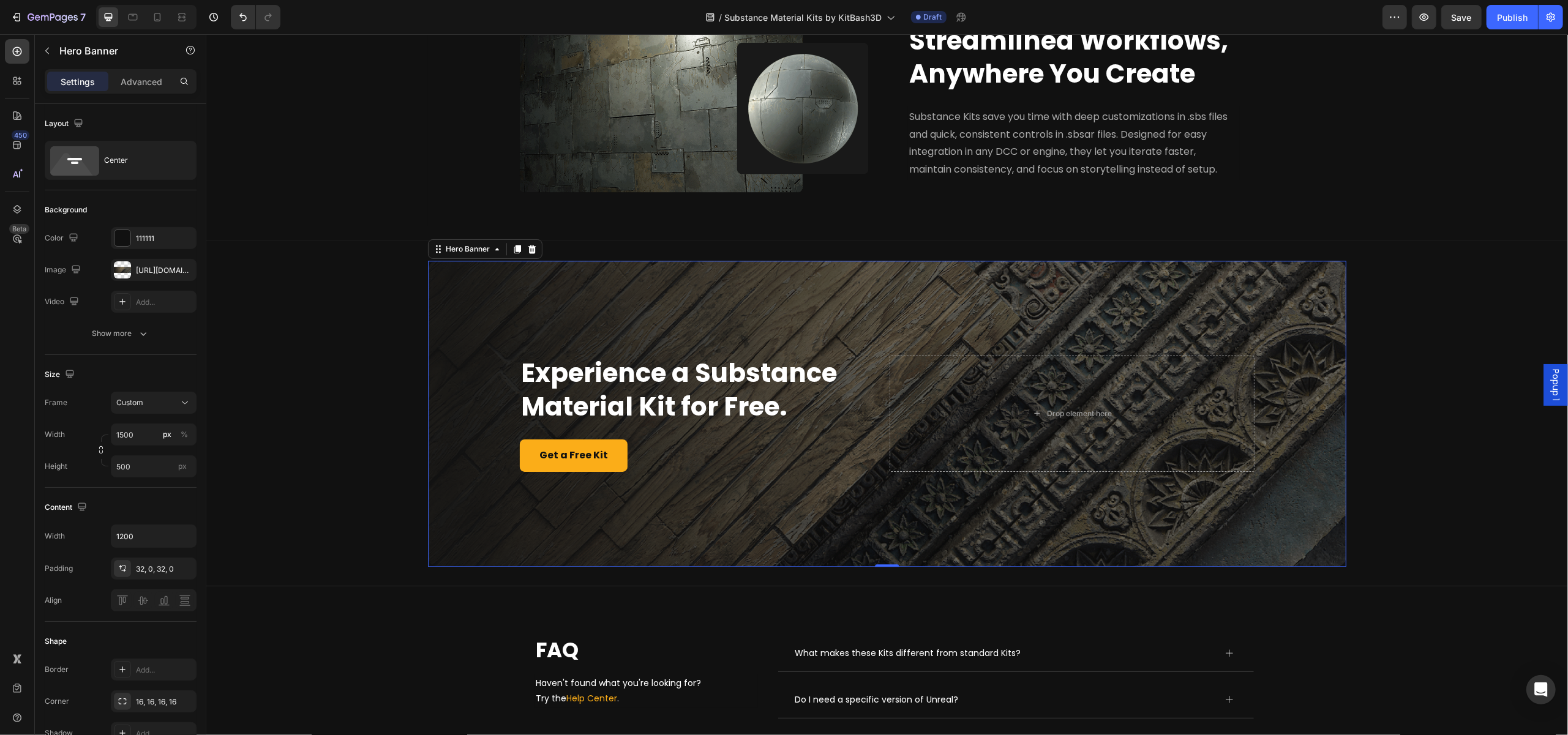
click at [582, 360] on div "Experience a Substance Material Kit for Free. Heading Get a Free Kit Button Dro…" at bounding box center [886, 414] width 734 height 156
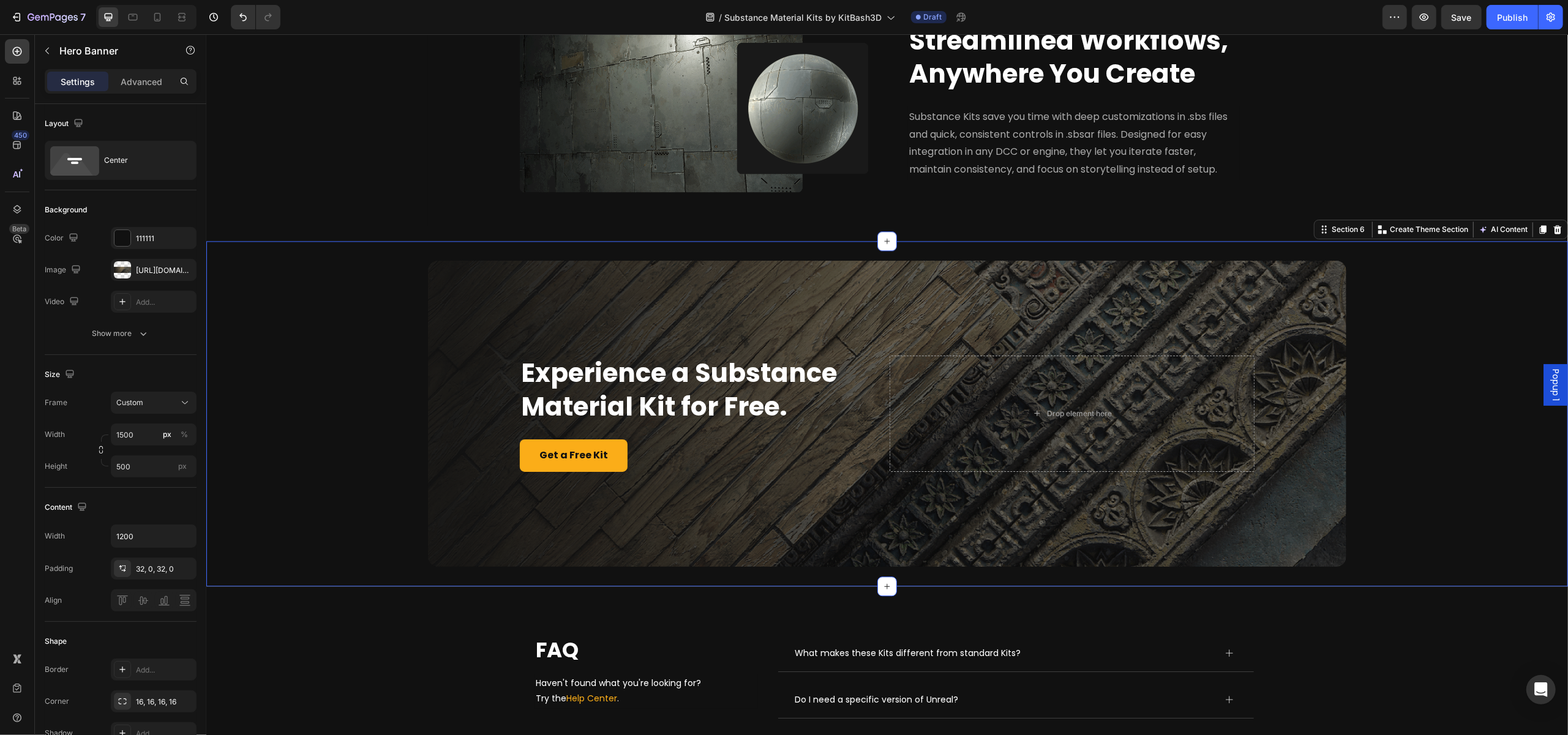
click at [657, 277] on div "Experience a Substance Material Kit for Free. Heading Get a Free Kit Button Dro…" at bounding box center [886, 413] width 1362 height 345
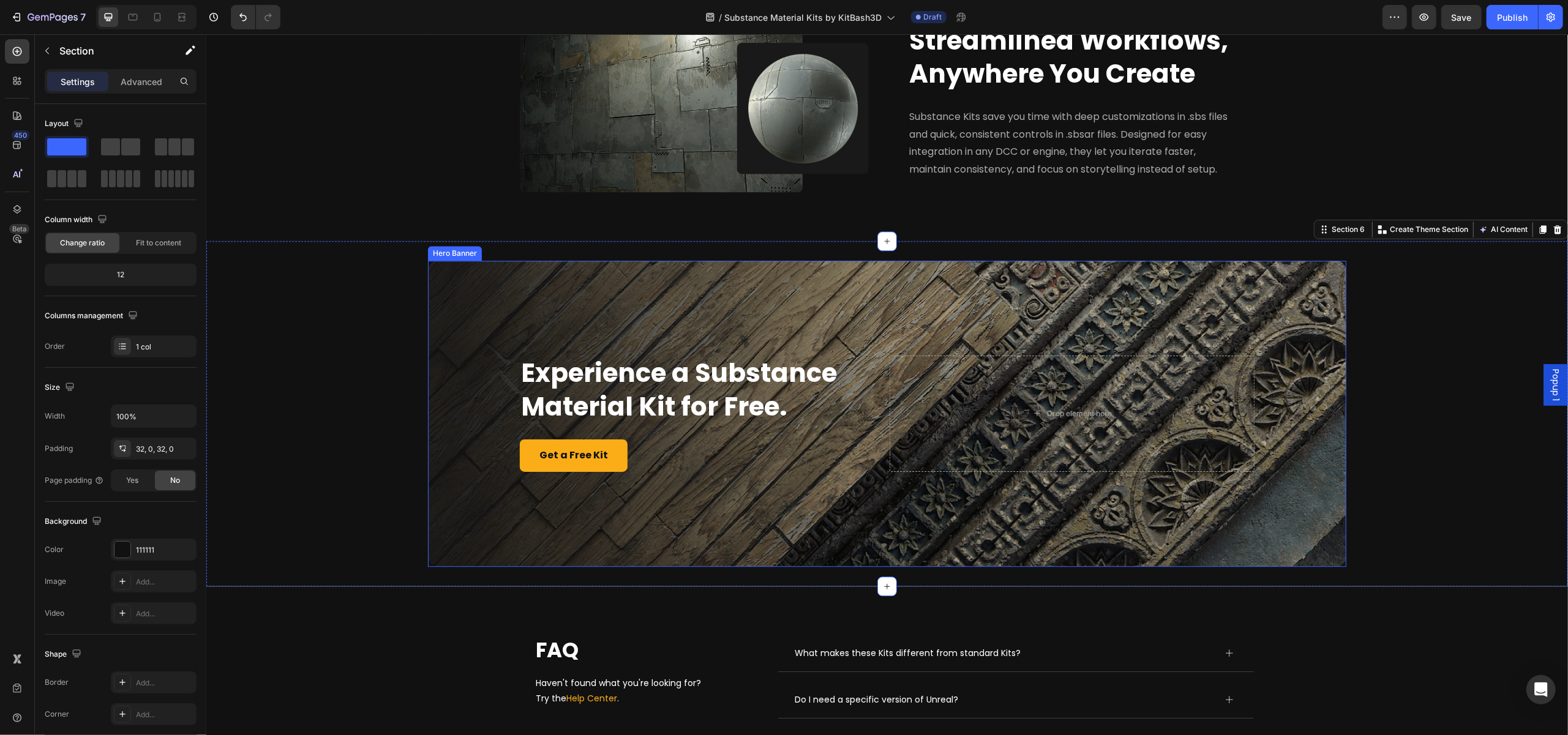
click at [655, 301] on div "Overlay" at bounding box center [886, 414] width 918 height 306
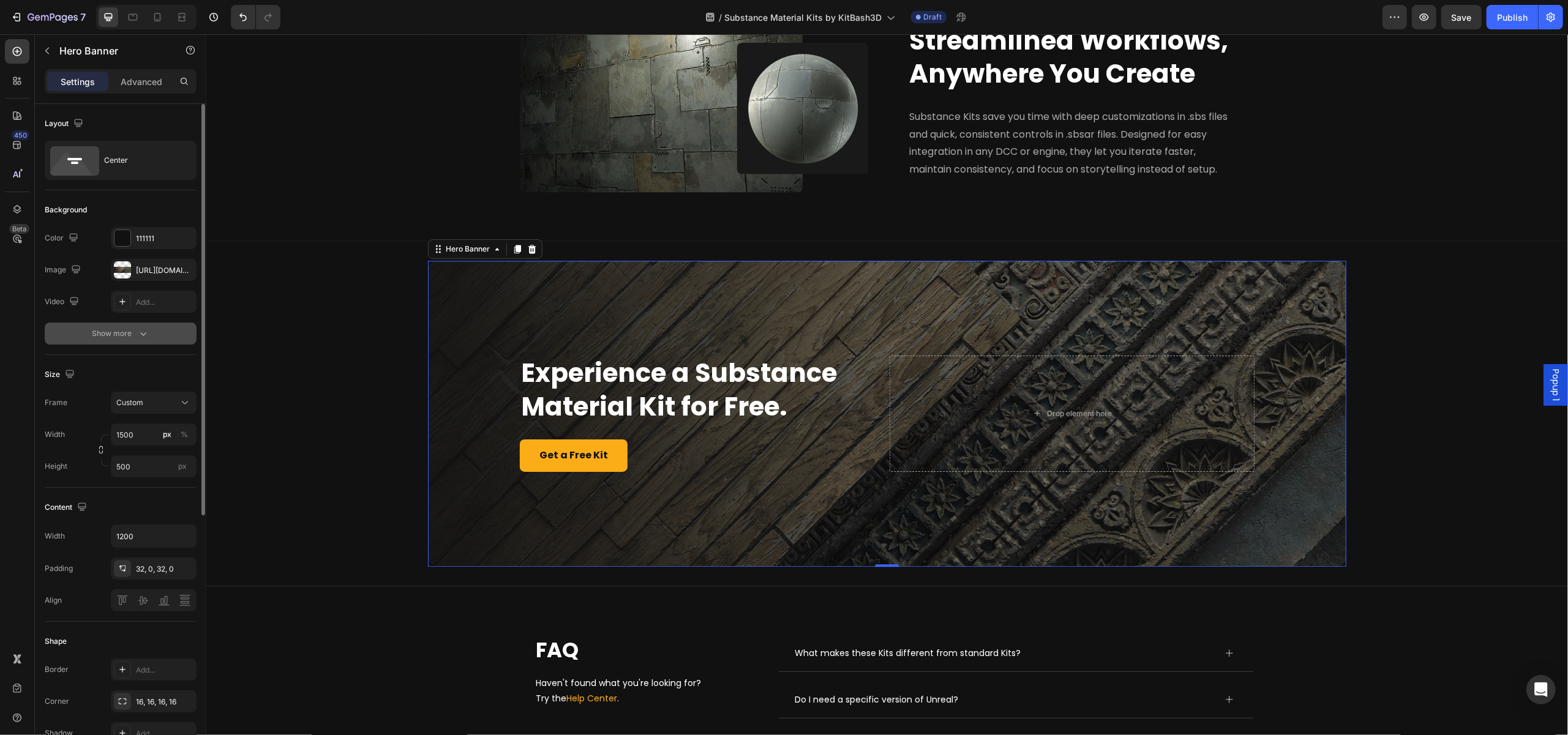
click at [113, 321] on div "The changes might be hidden by the image and the video. Color 111111 Image [URL…" at bounding box center [120, 286] width 152 height 118
click at [118, 334] on div "Show more" at bounding box center [121, 334] width 57 height 12
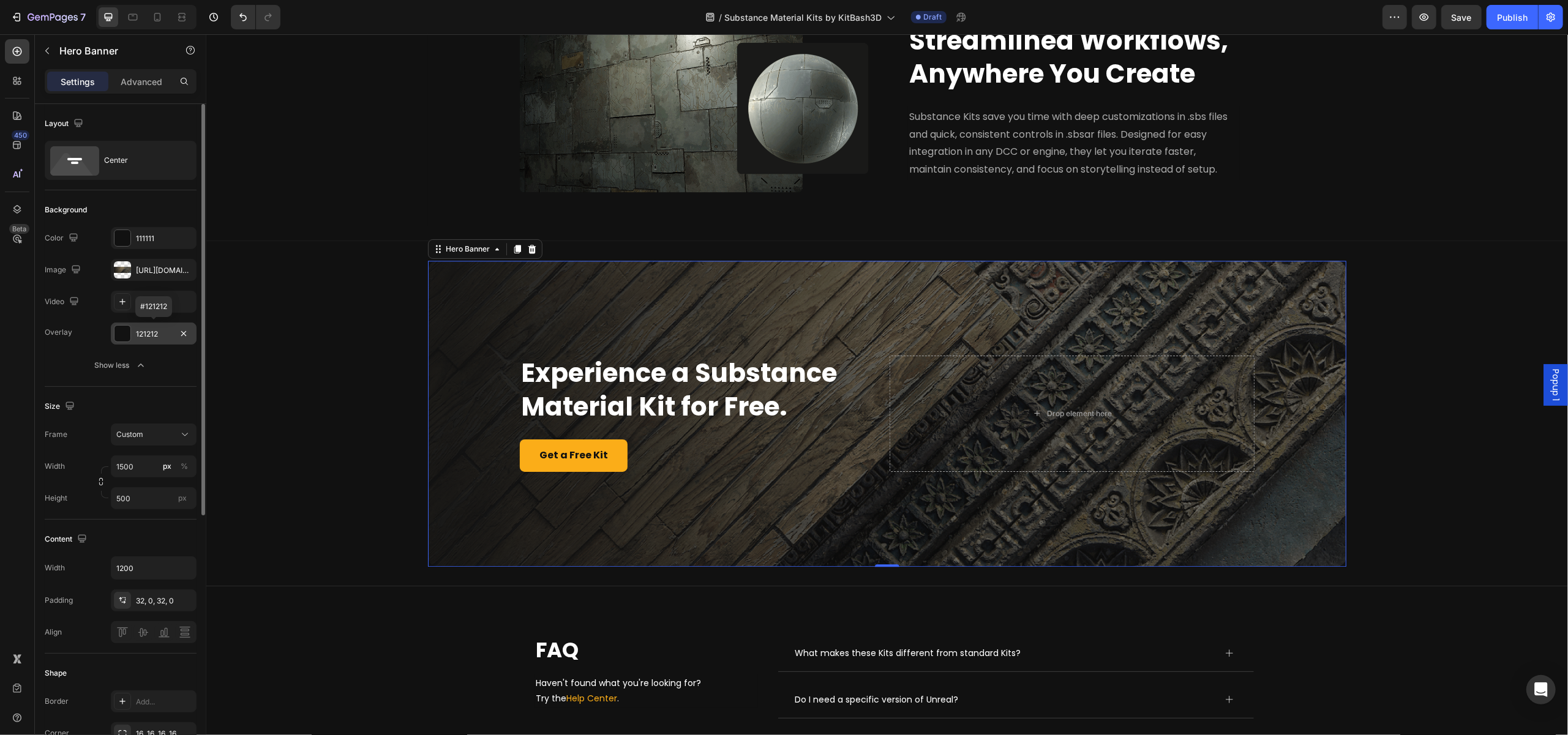
click at [152, 339] on div "121212" at bounding box center [154, 334] width 86 height 22
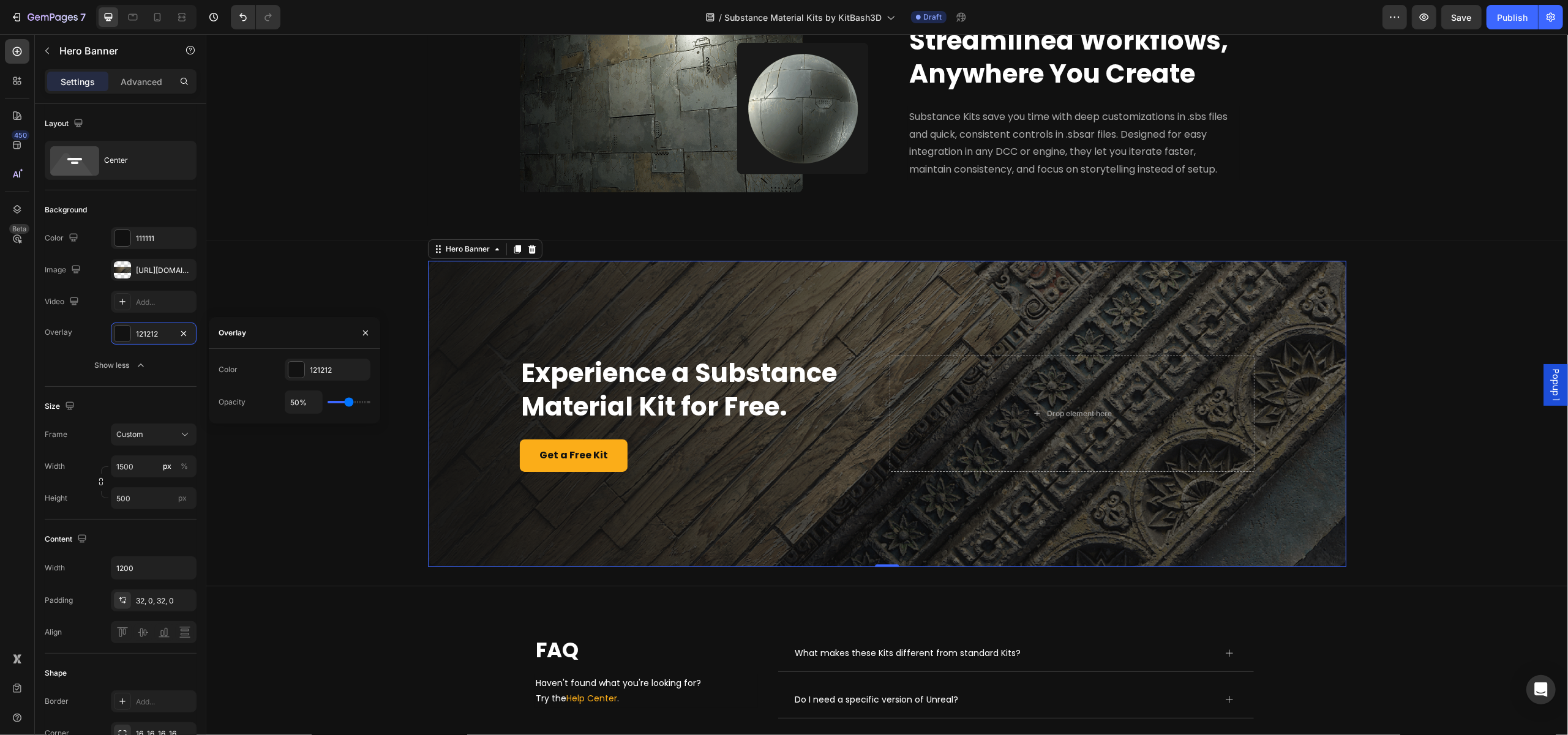
type input "48%"
type input "48"
type input "46%"
type input "46"
type input "45%"
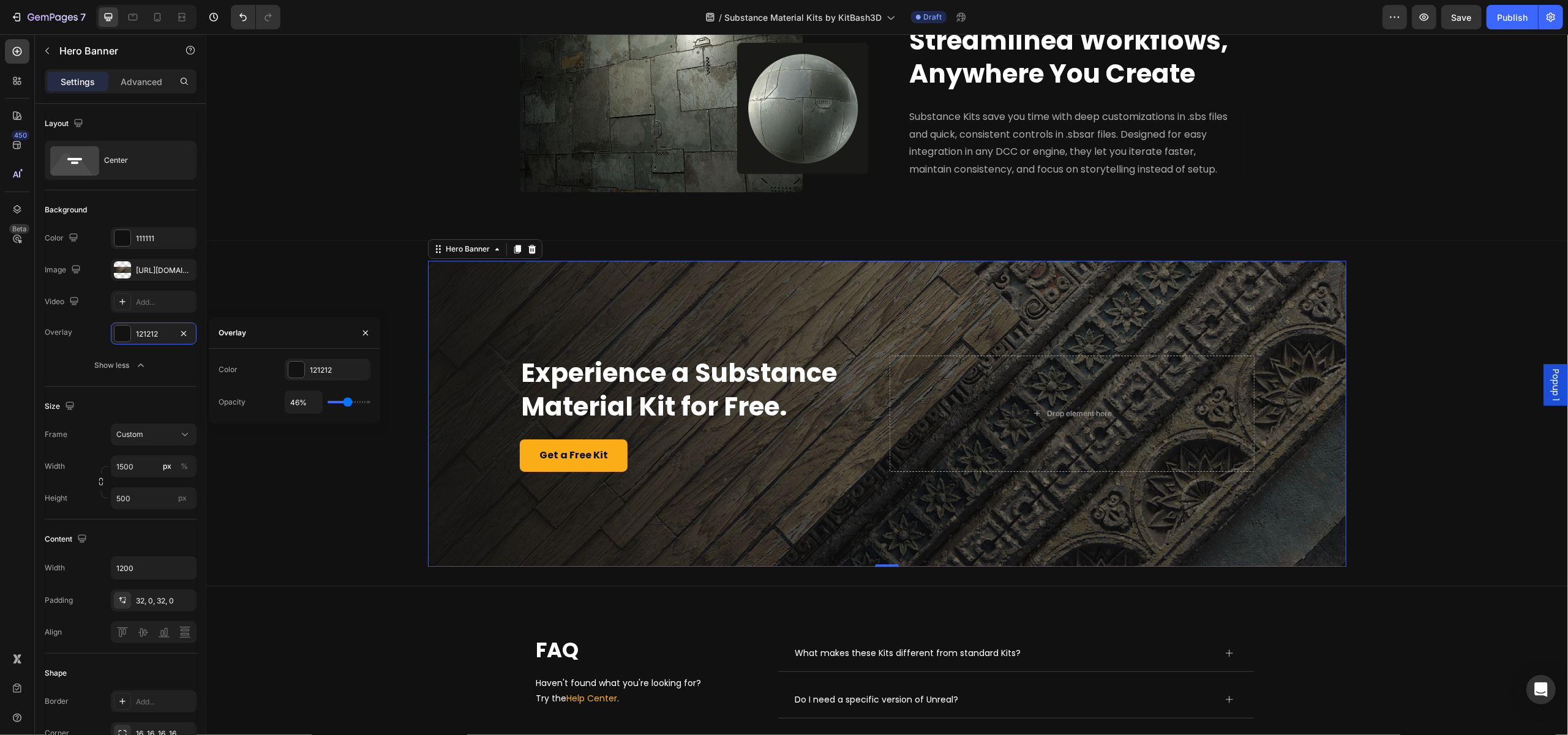
type input "45"
type input "44%"
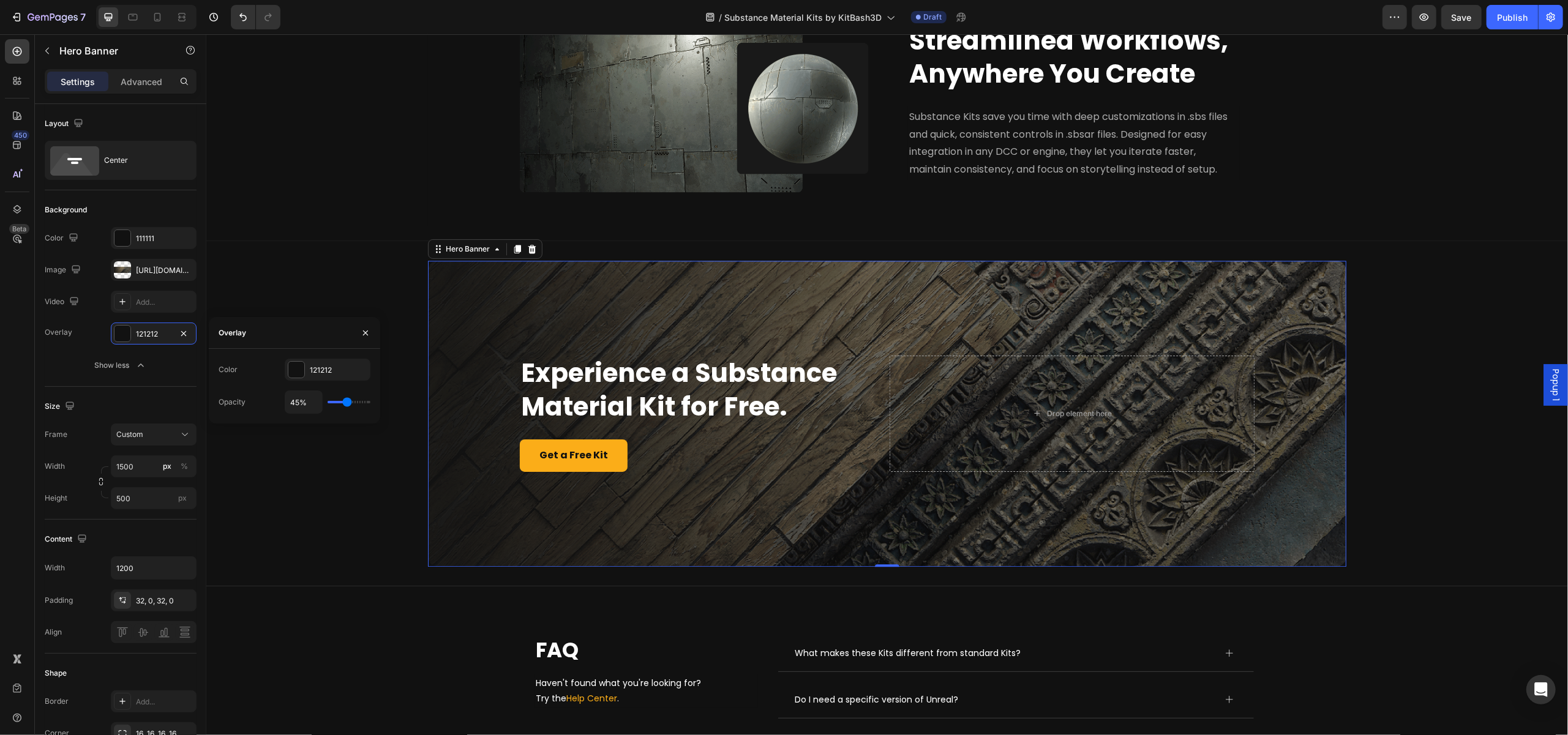
type input "44"
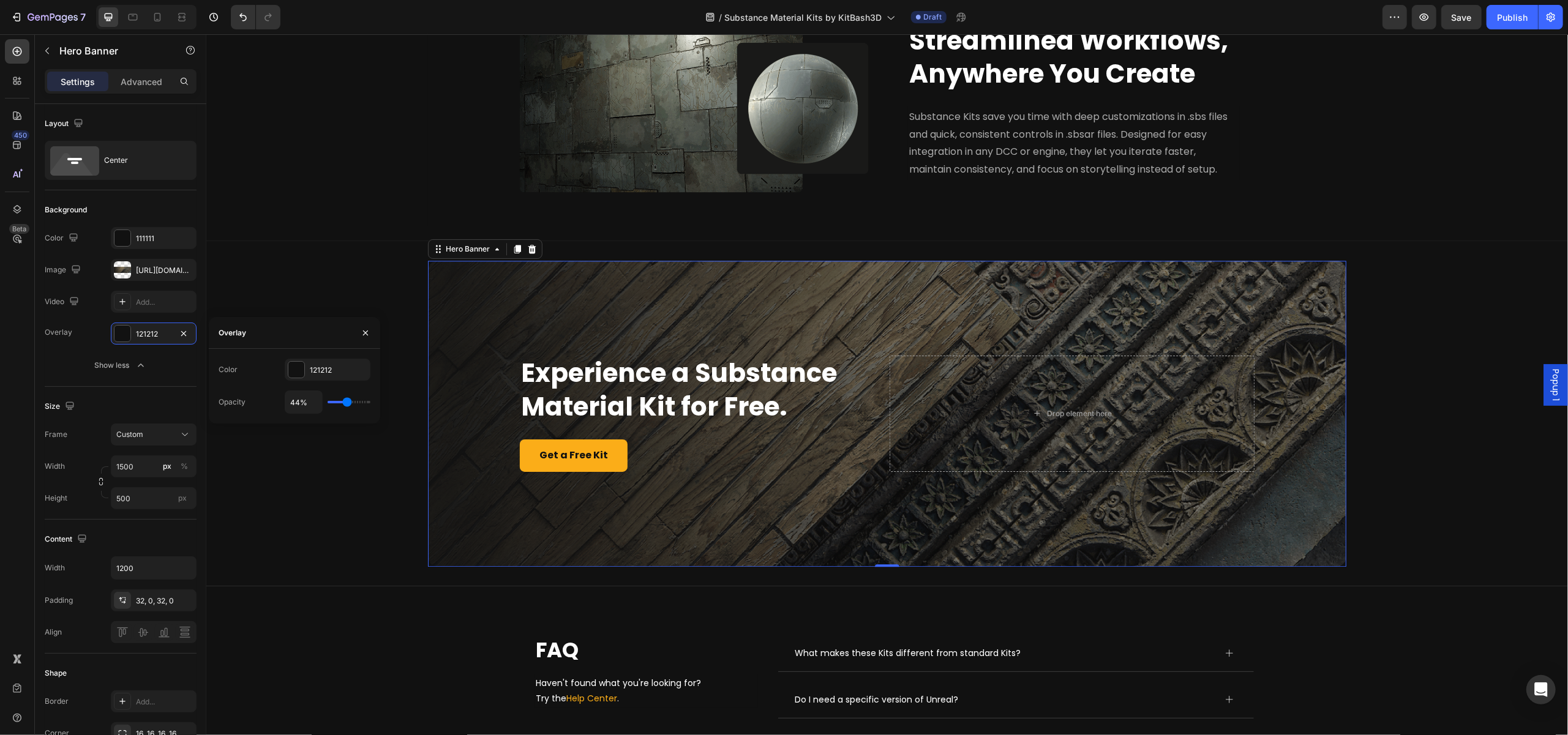
type input "43%"
type input "43"
type input "41%"
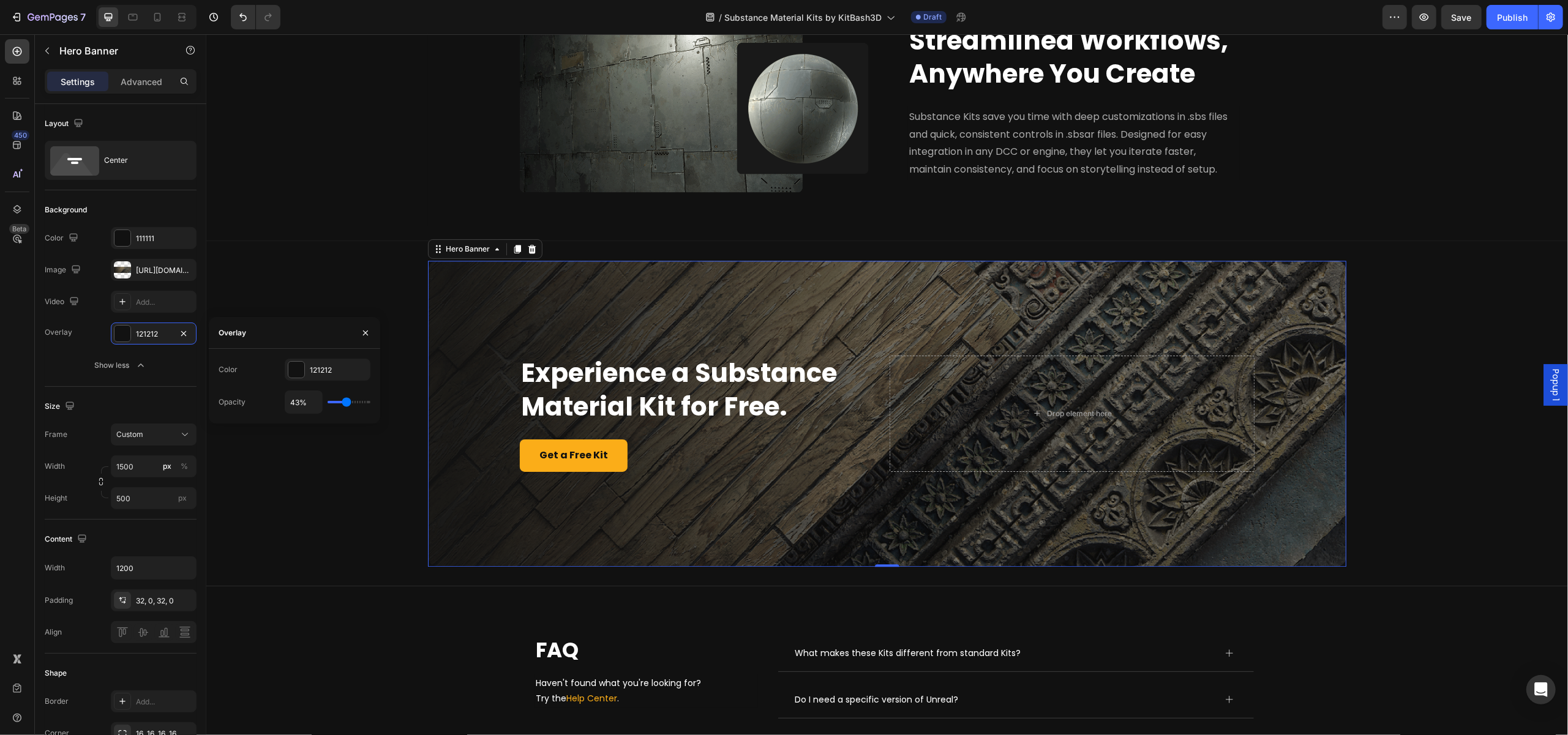
type input "41"
type input "40%"
type input "40"
type input "39%"
type input "39"
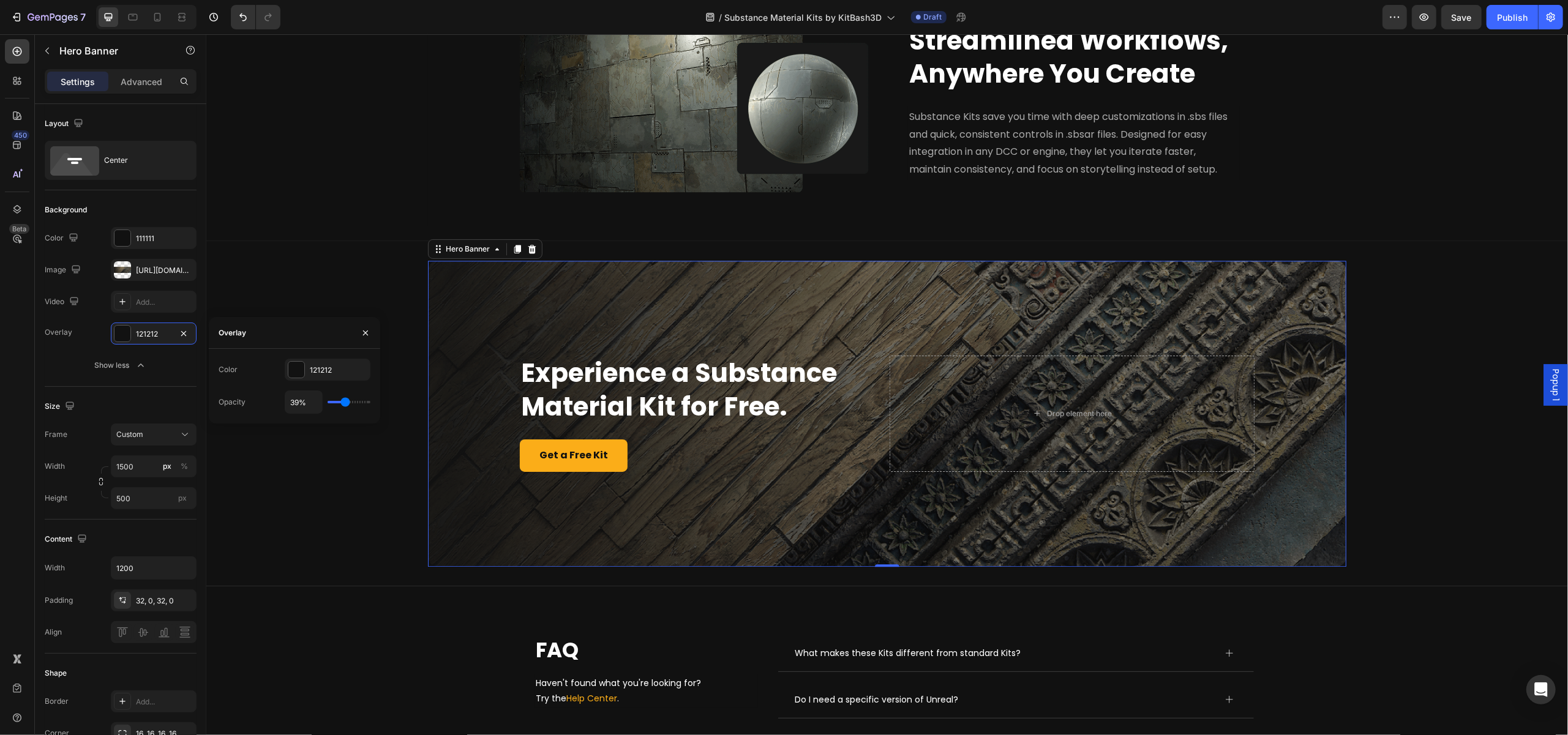
type input "38%"
type input "38"
type input "36%"
type input "36"
type input "35%"
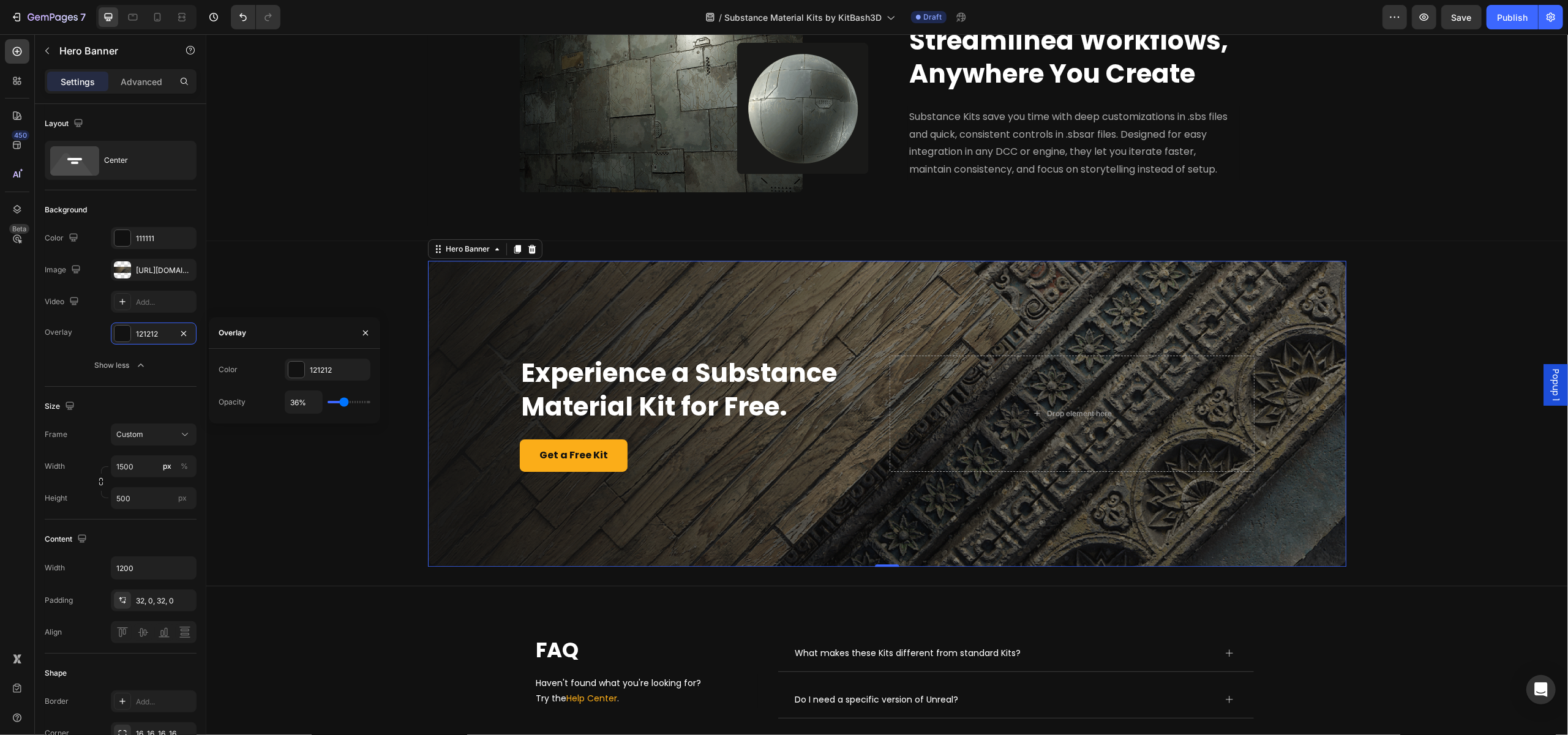
type input "35"
type input "34%"
type input "34"
type input "33%"
type input "33"
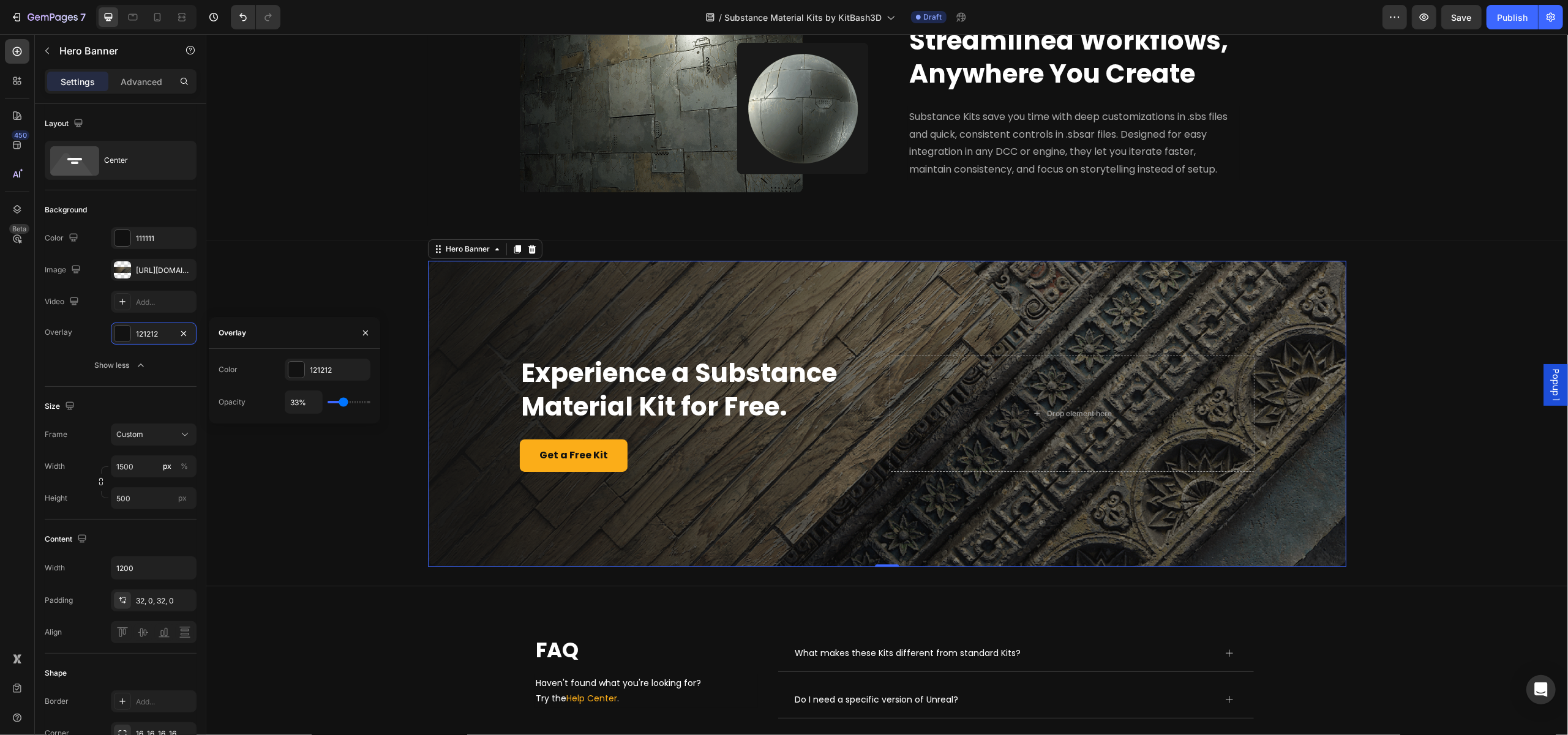
type input "31%"
type input "31"
type input "30%"
type input "30"
type input "22%"
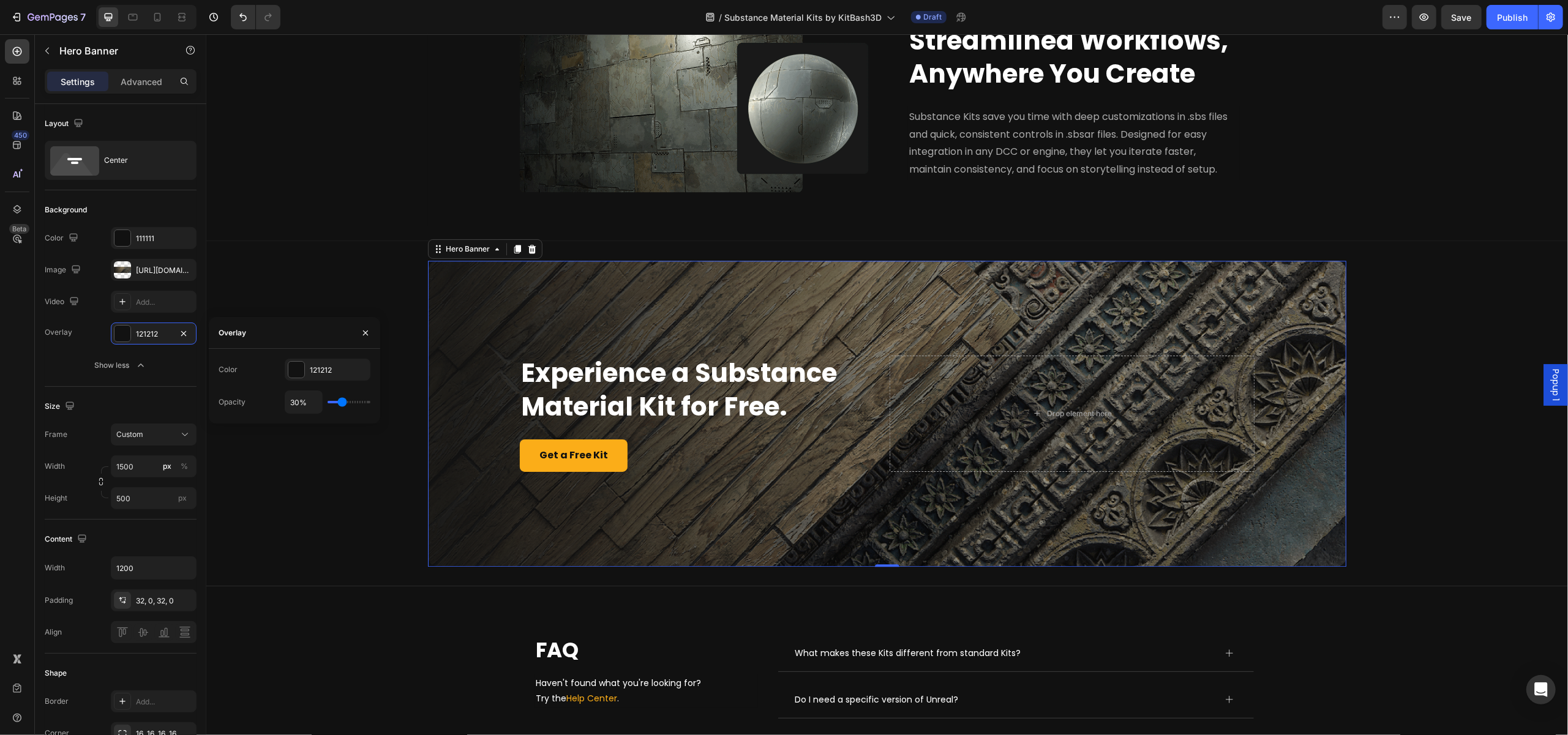
type input "22"
type input "20%"
type input "20"
type input "19%"
type input "19"
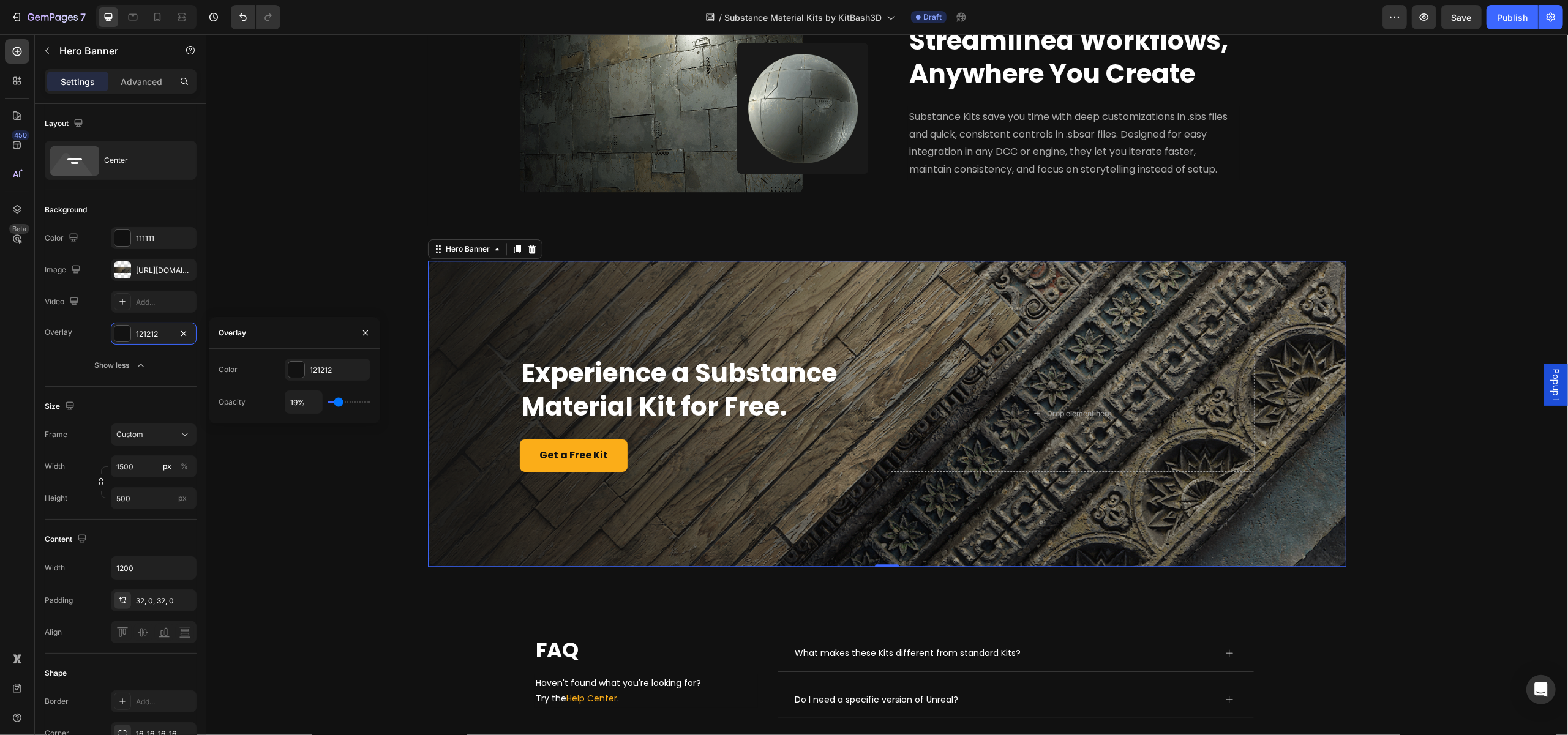
type input "18%"
type input "18"
type input "17%"
type input "17"
type input "15%"
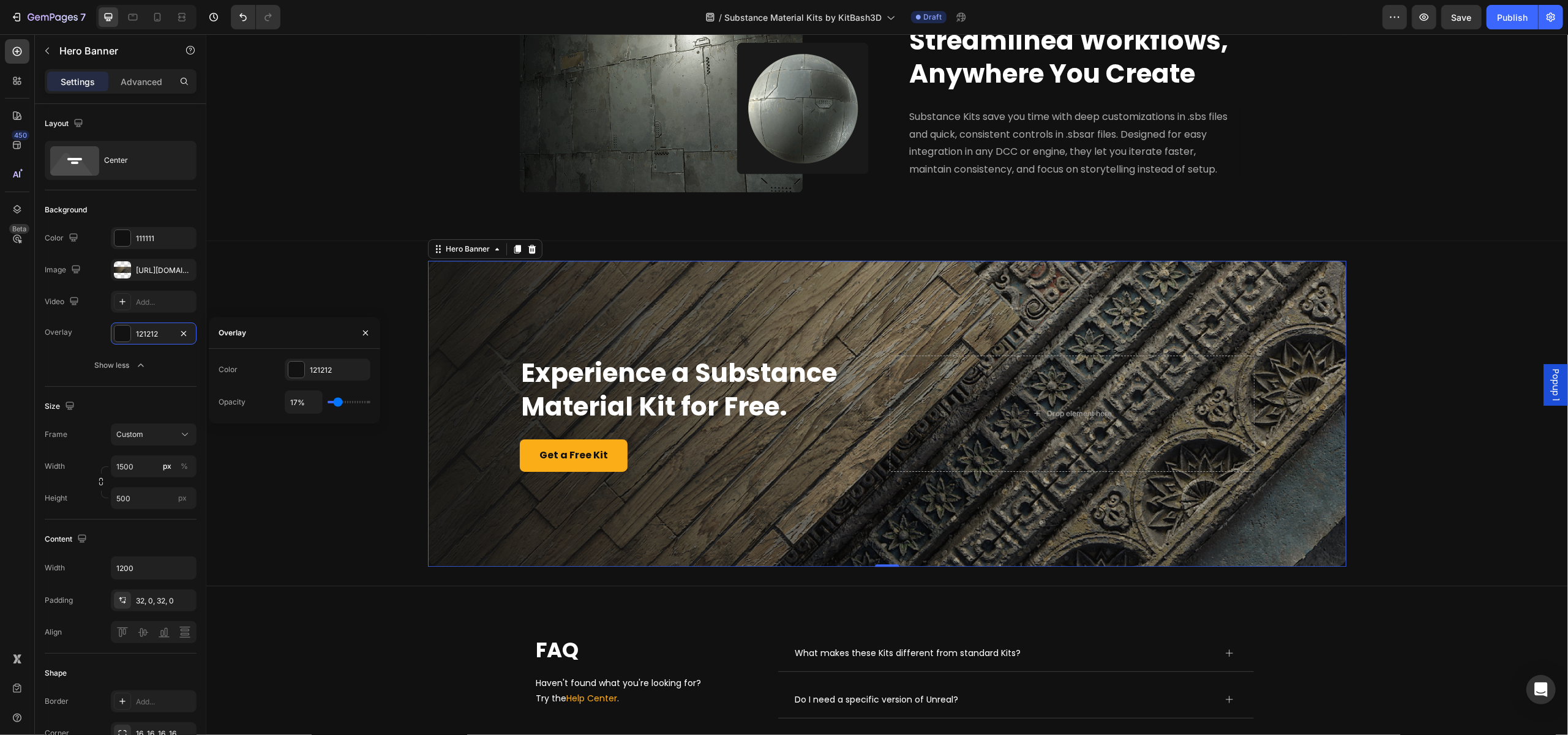
type input "15"
type input "14%"
type input "14"
type input "13%"
type input "13"
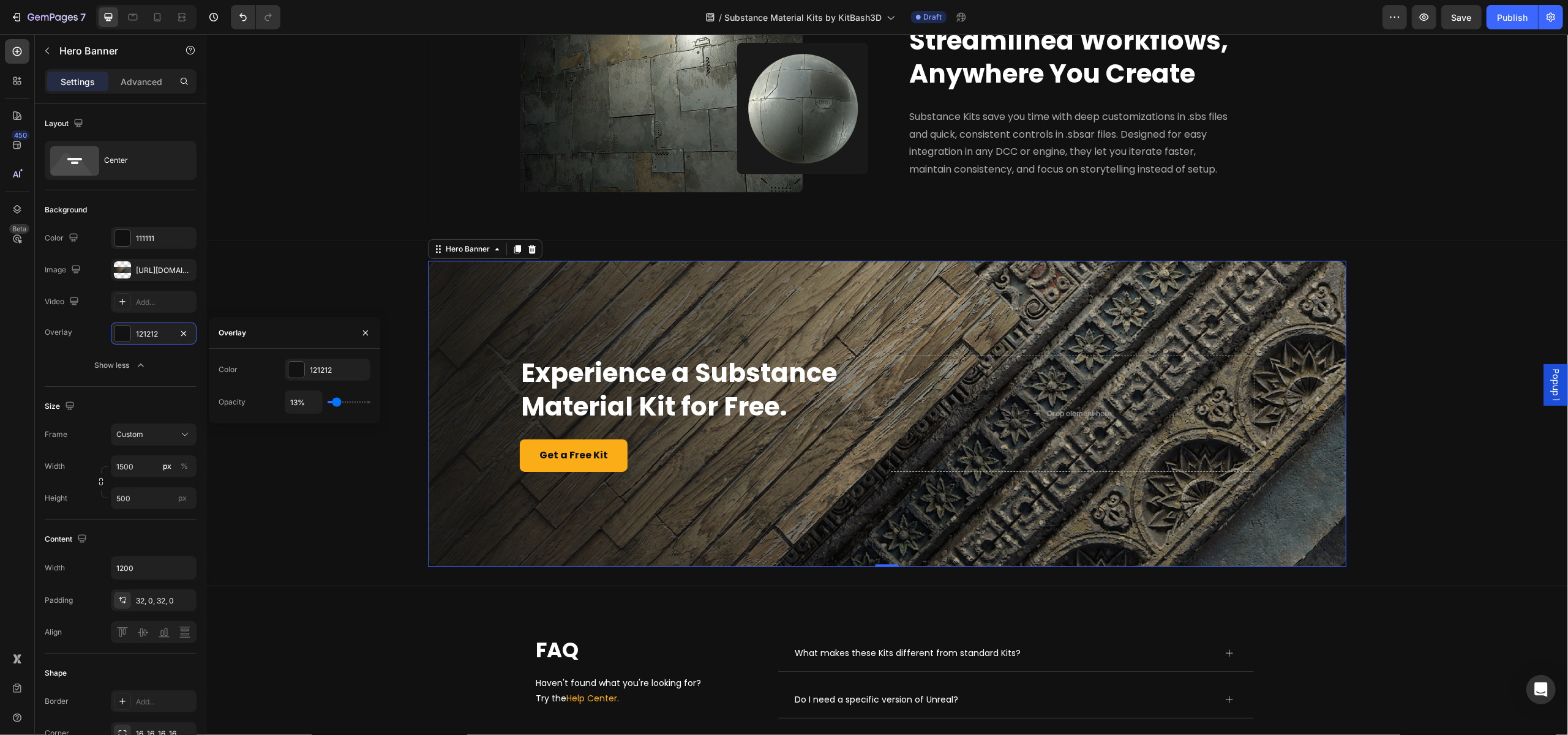
type input "12%"
type input "12"
type input "10%"
drag, startPoint x: 349, startPoint y: 403, endPoint x: 335, endPoint y: 403, distance: 14.0
type input "10"
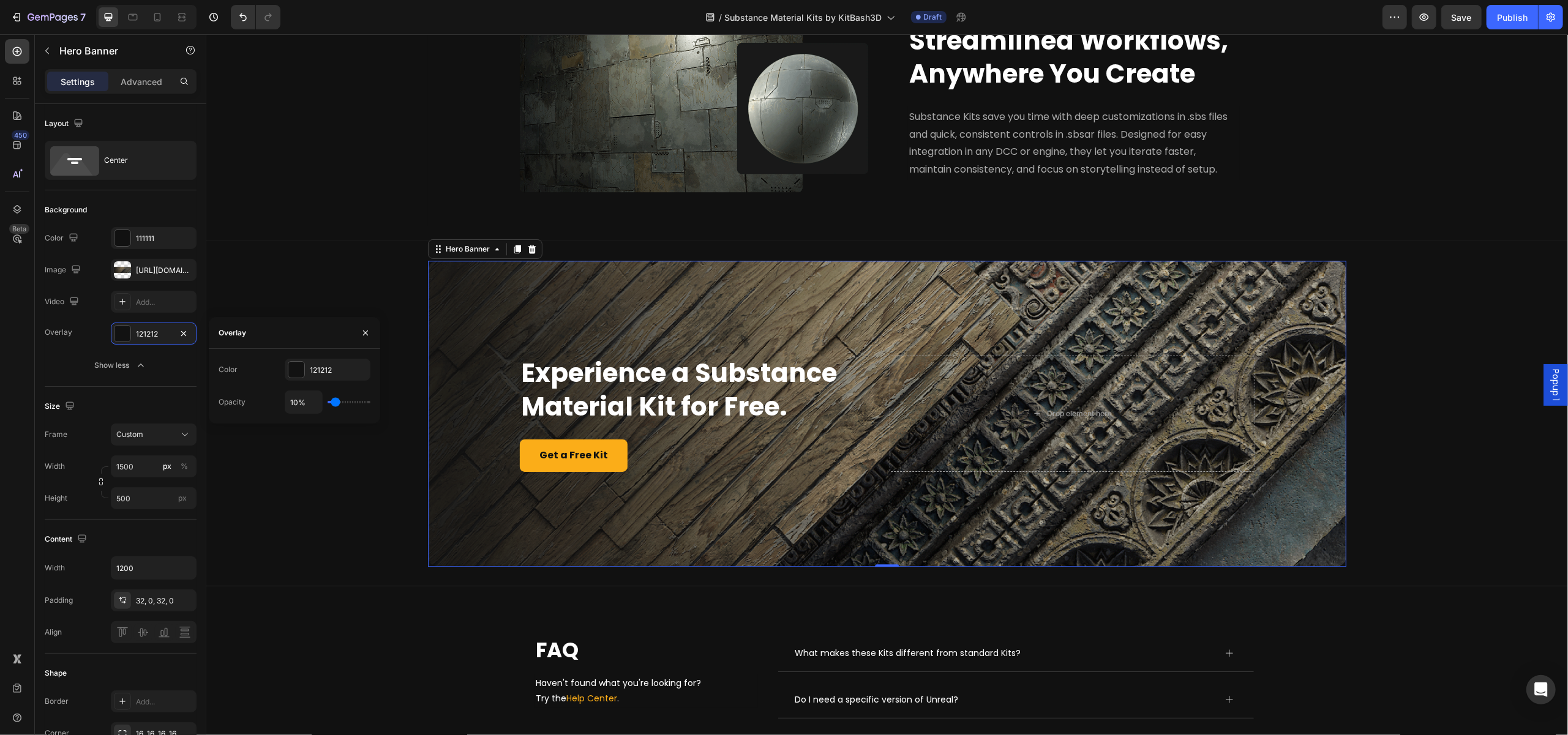
click at [335, 403] on input "range" at bounding box center [349, 401] width 43 height 2
click at [1433, 586] on div "Experience a Substance Material Kit for Free. Heading Get a Free Kit Button Dro…" at bounding box center [886, 413] width 1362 height 345
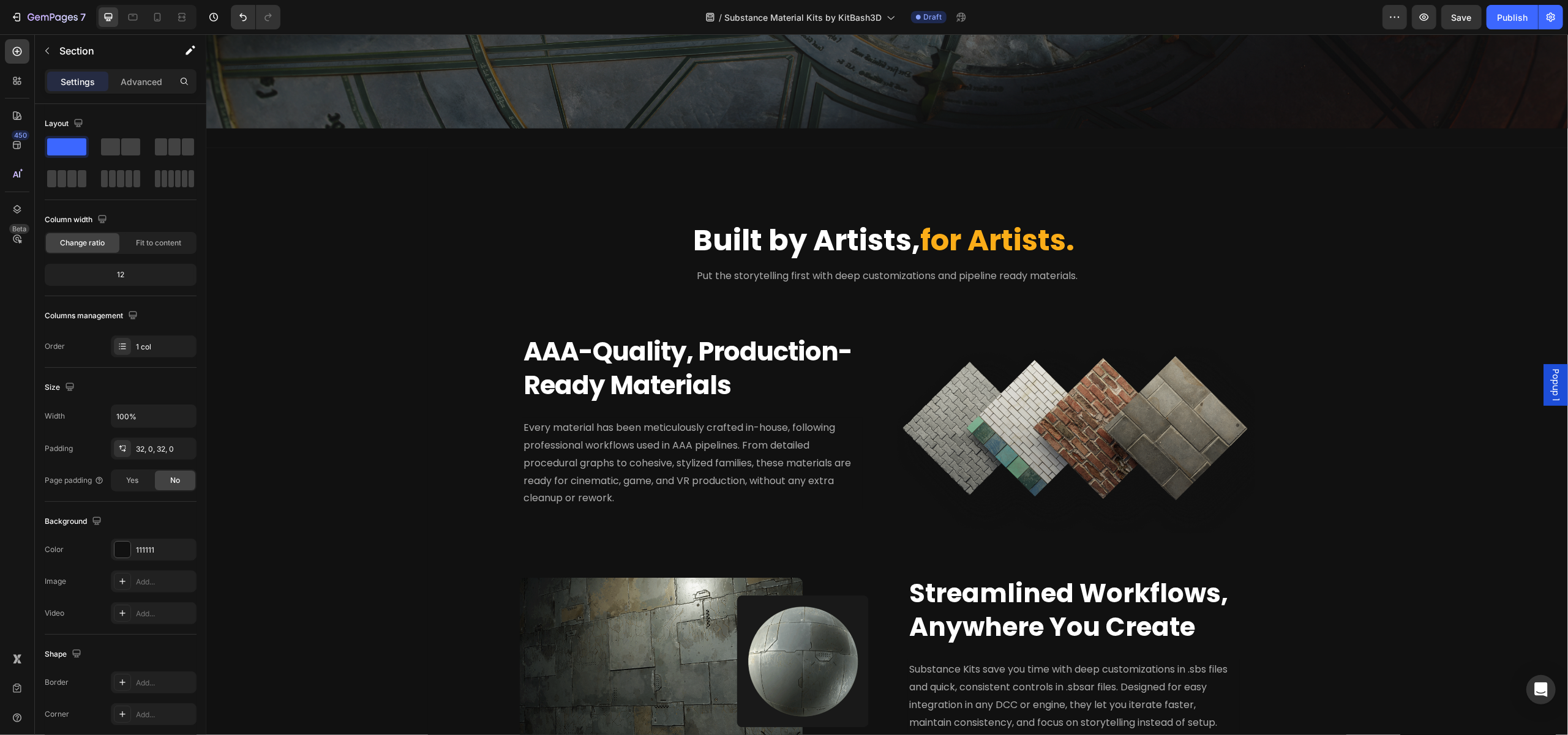
scroll to position [2490, 0]
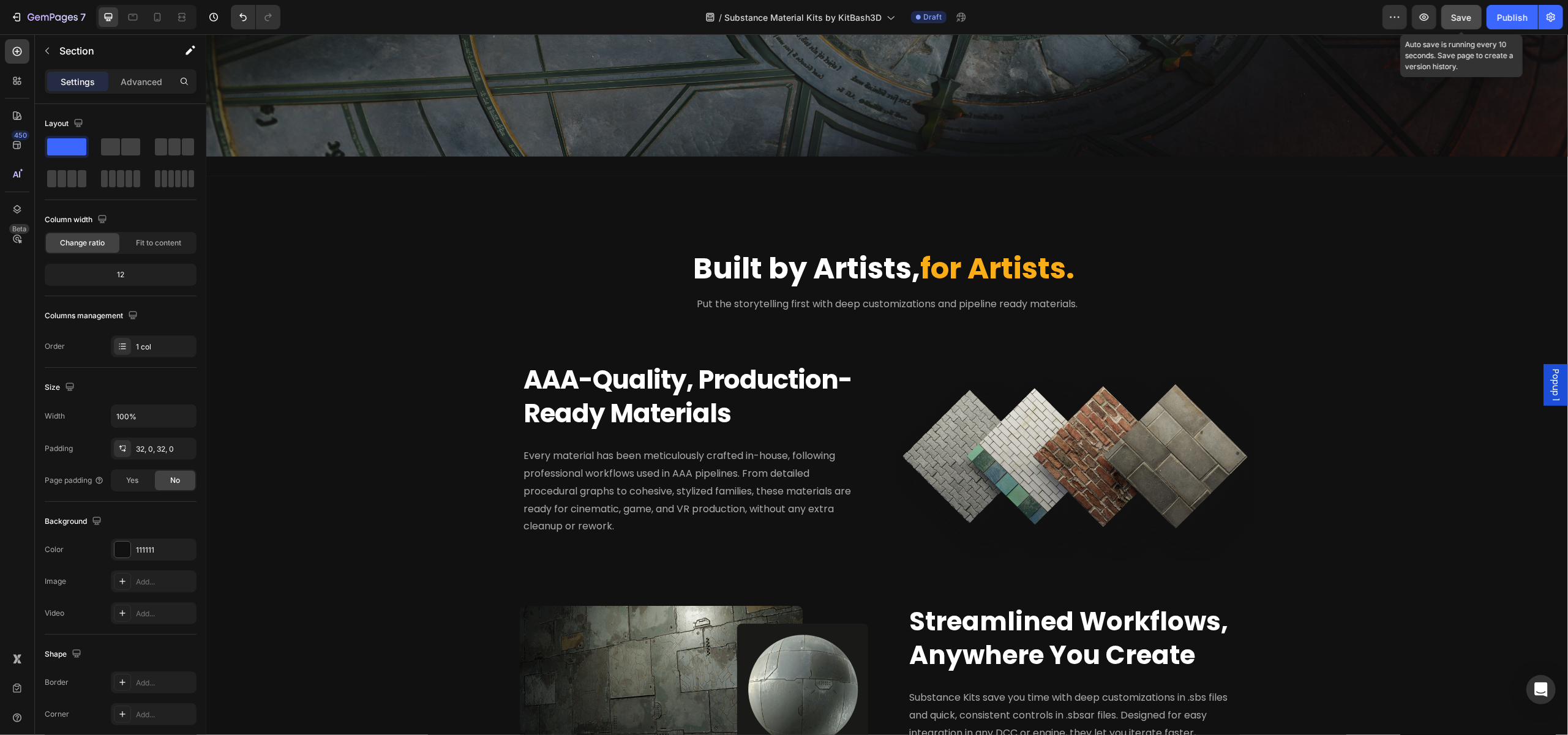
click at [1455, 12] on span "Save" at bounding box center [1461, 17] width 20 height 11
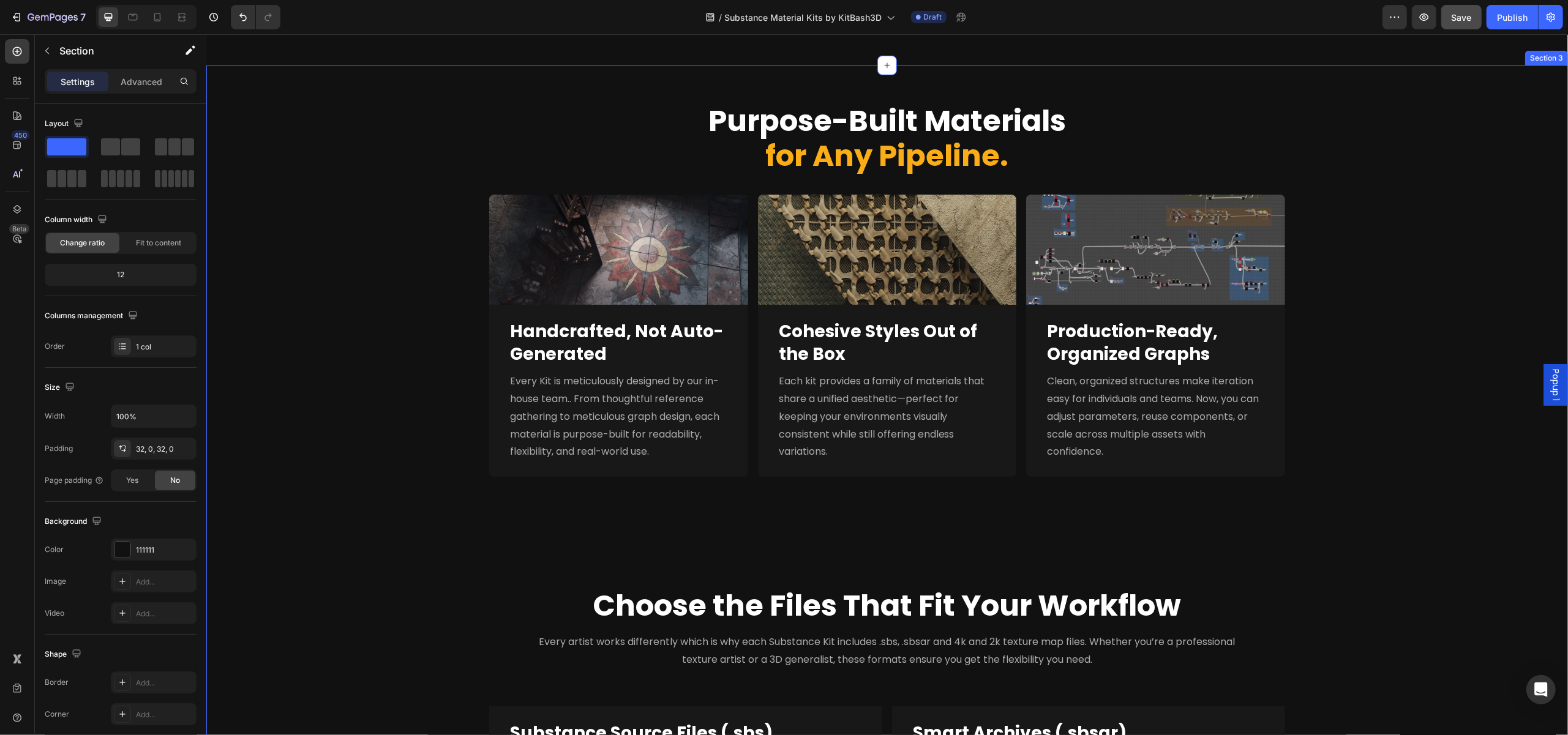
scroll to position [1254, 0]
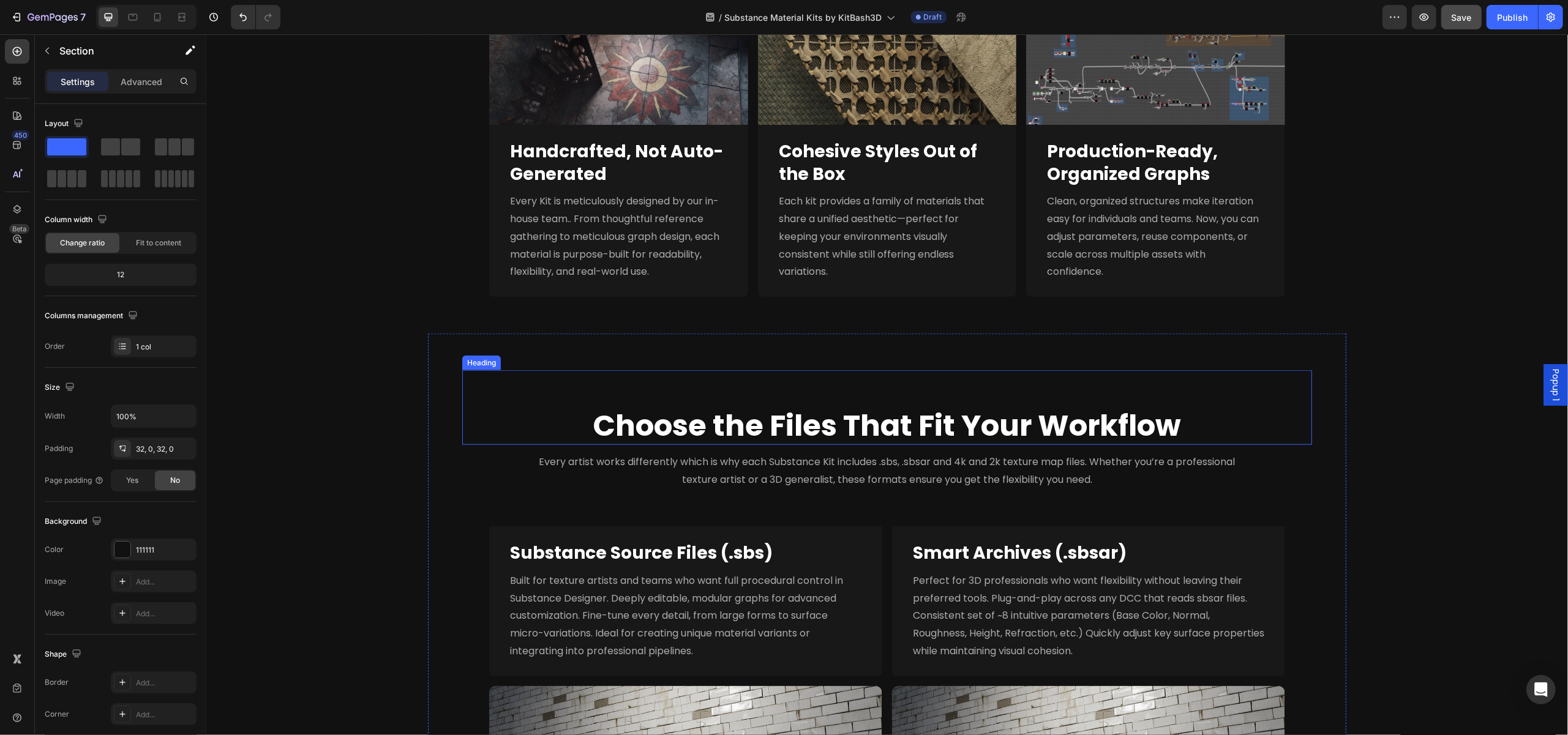
click at [838, 410] on h2 "Choose the Files That Fit Your Workflow" at bounding box center [886, 426] width 810 height 38
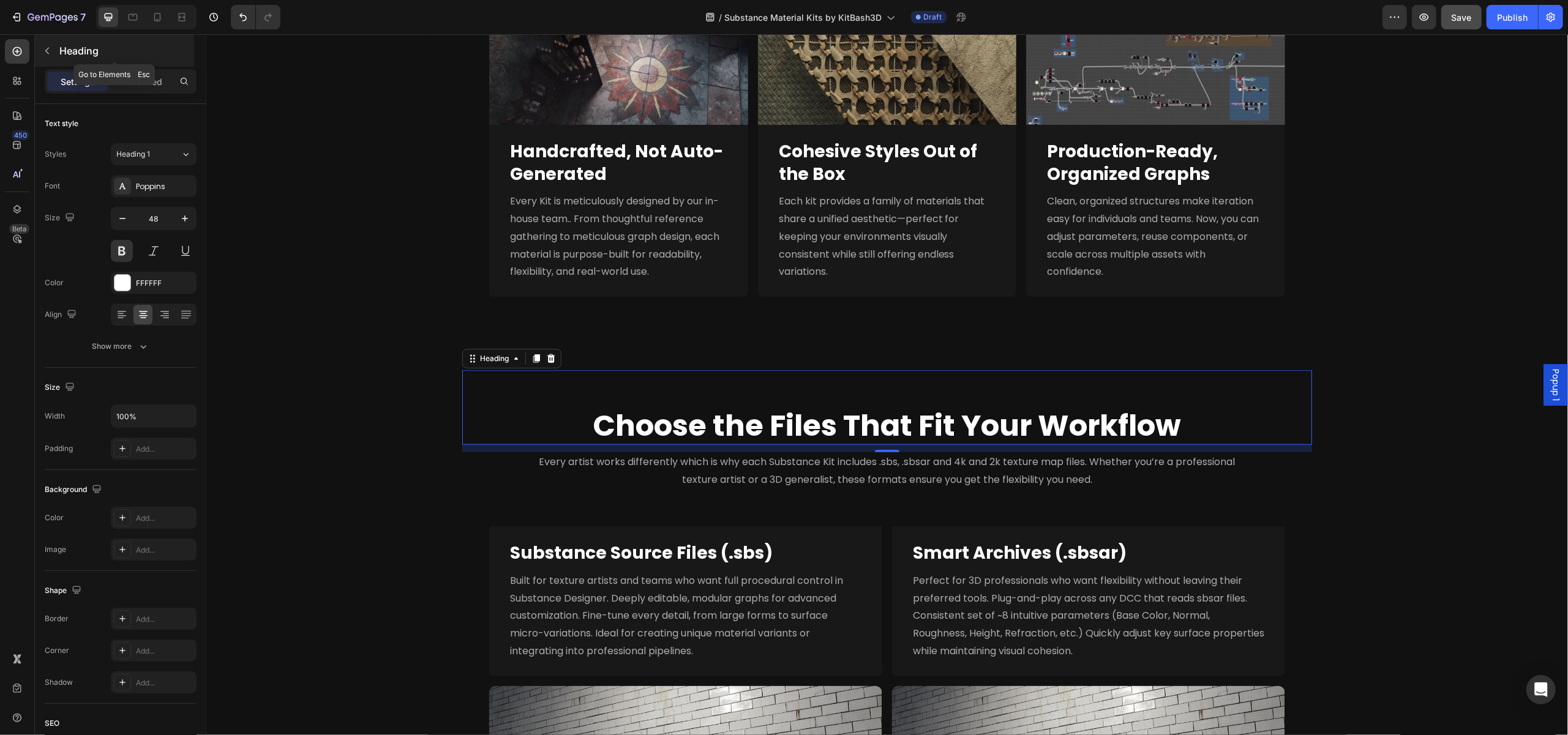
click at [48, 47] on icon "button" at bounding box center [47, 50] width 10 height 10
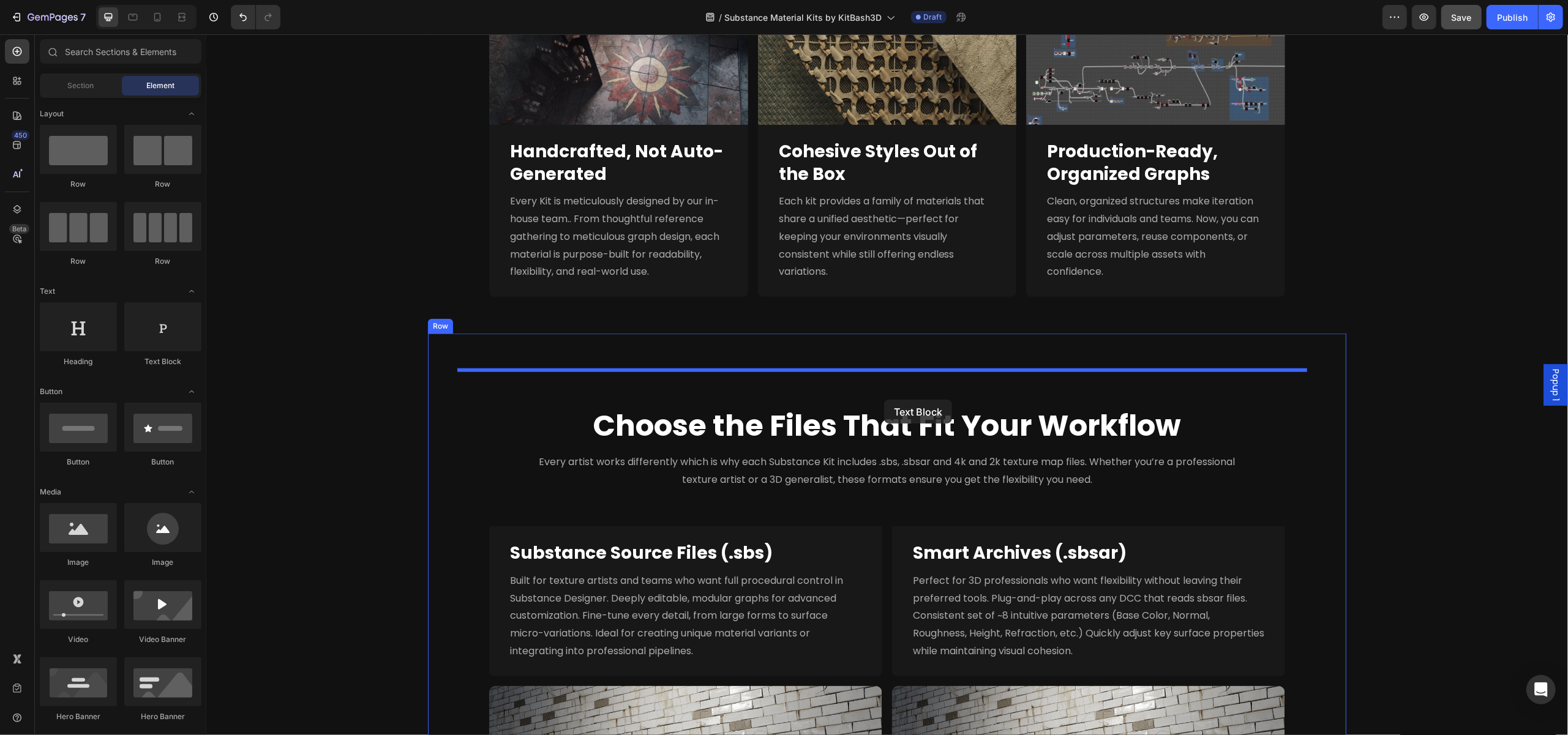
drag, startPoint x: 354, startPoint y: 374, endPoint x: 883, endPoint y: 400, distance: 529.6
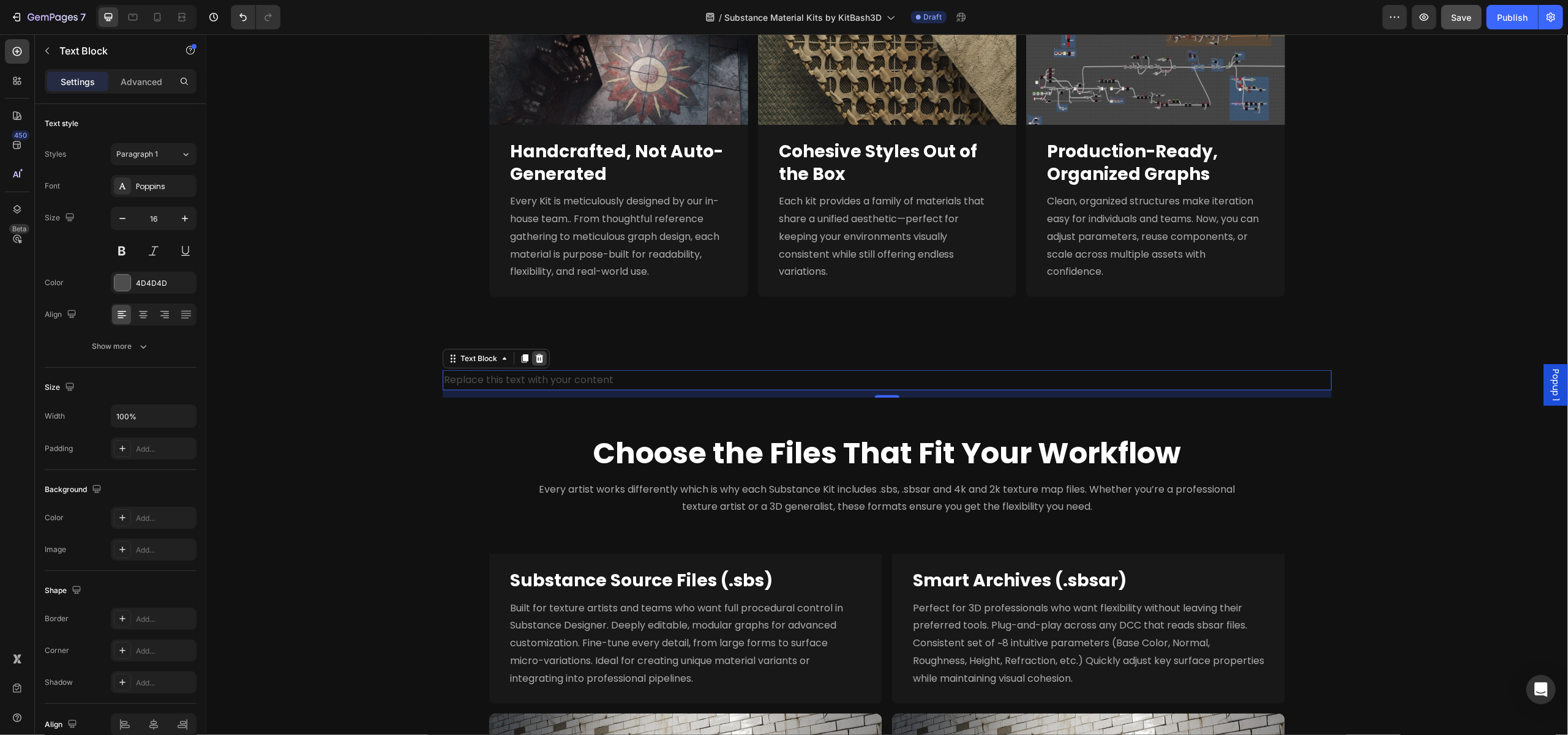
click at [536, 352] on div at bounding box center [539, 358] width 15 height 15
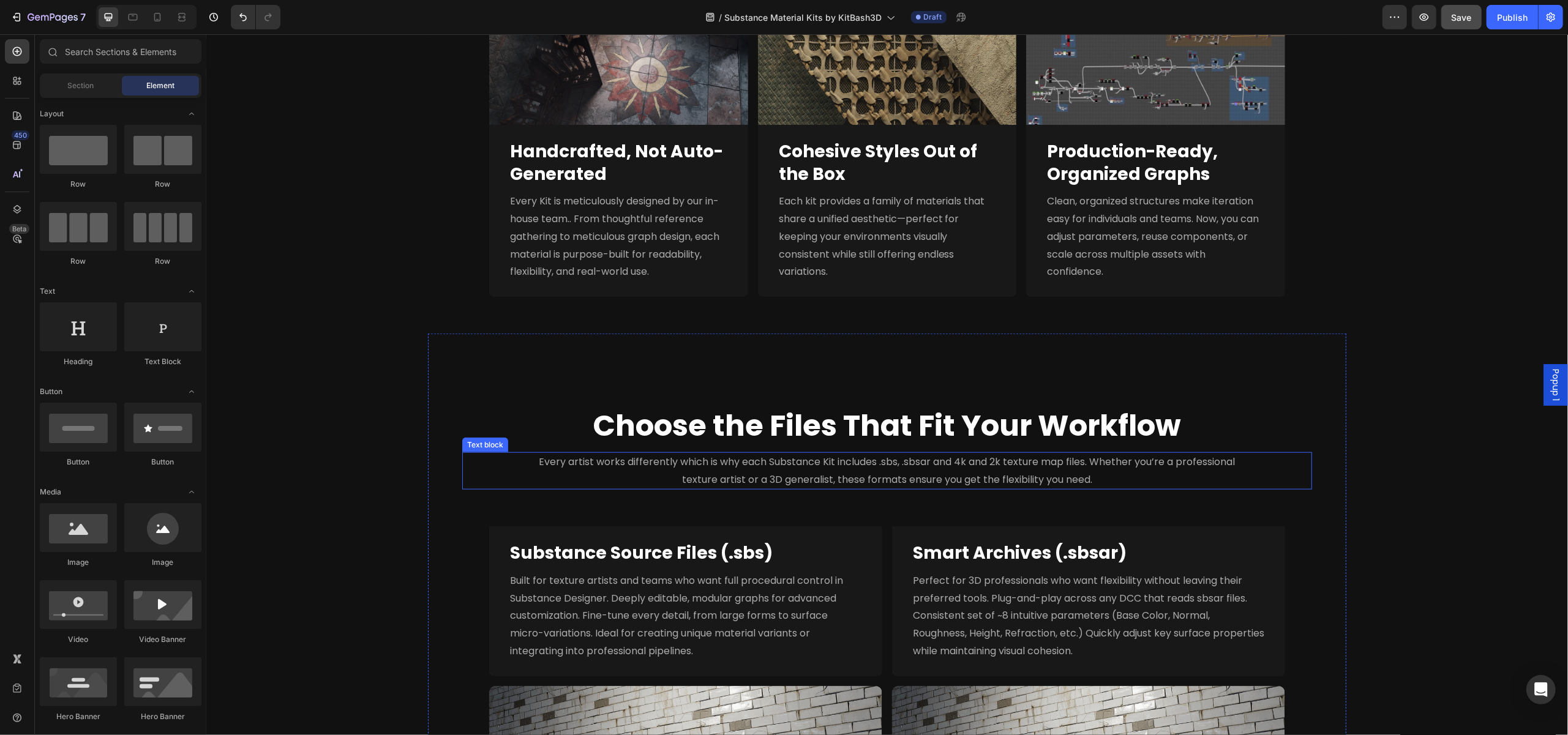
click at [596, 475] on p "Every artist works differently which is why each Substance Kit includes .sbs, .…" at bounding box center [887, 471] width 710 height 36
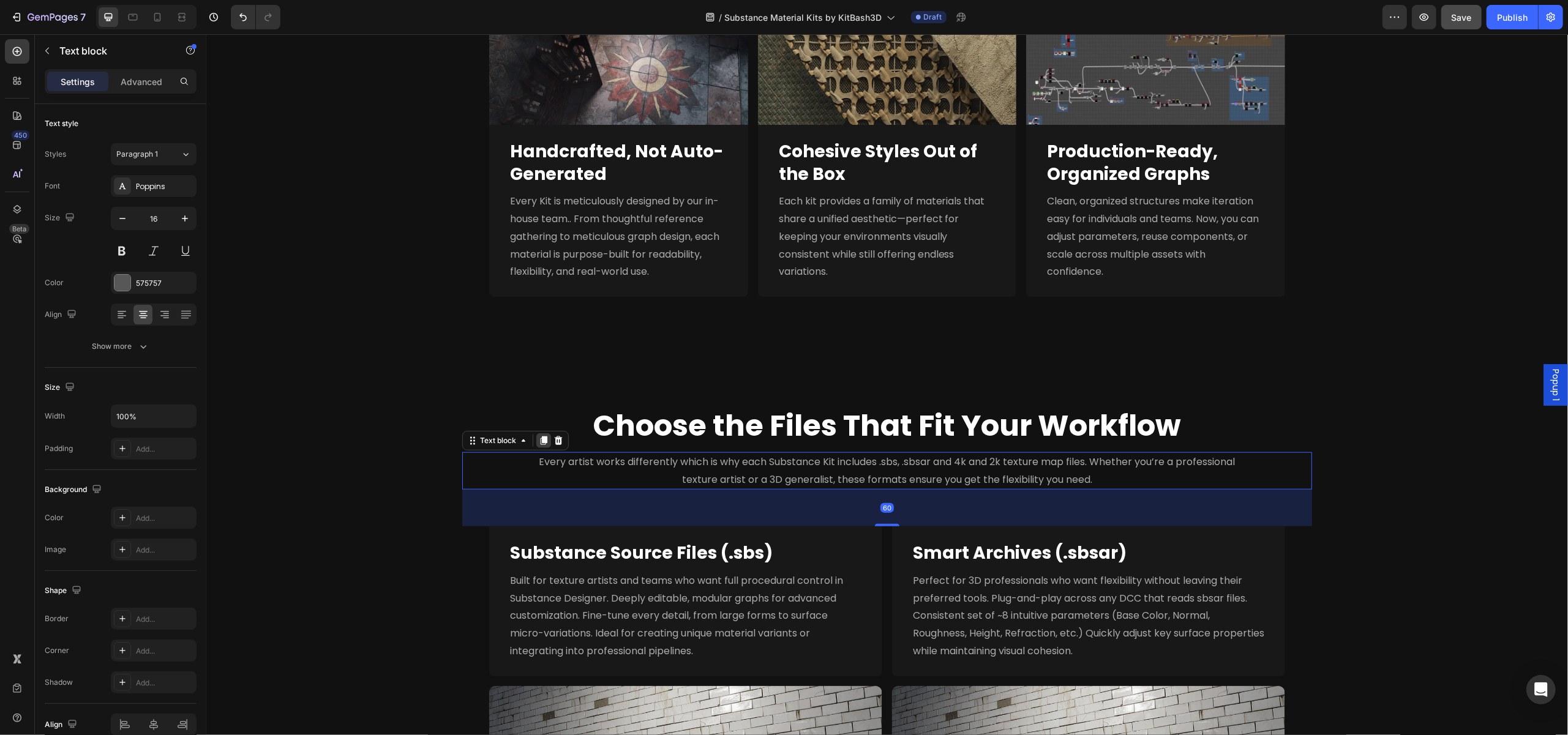
click at [538, 442] on icon at bounding box center [543, 441] width 10 height 10
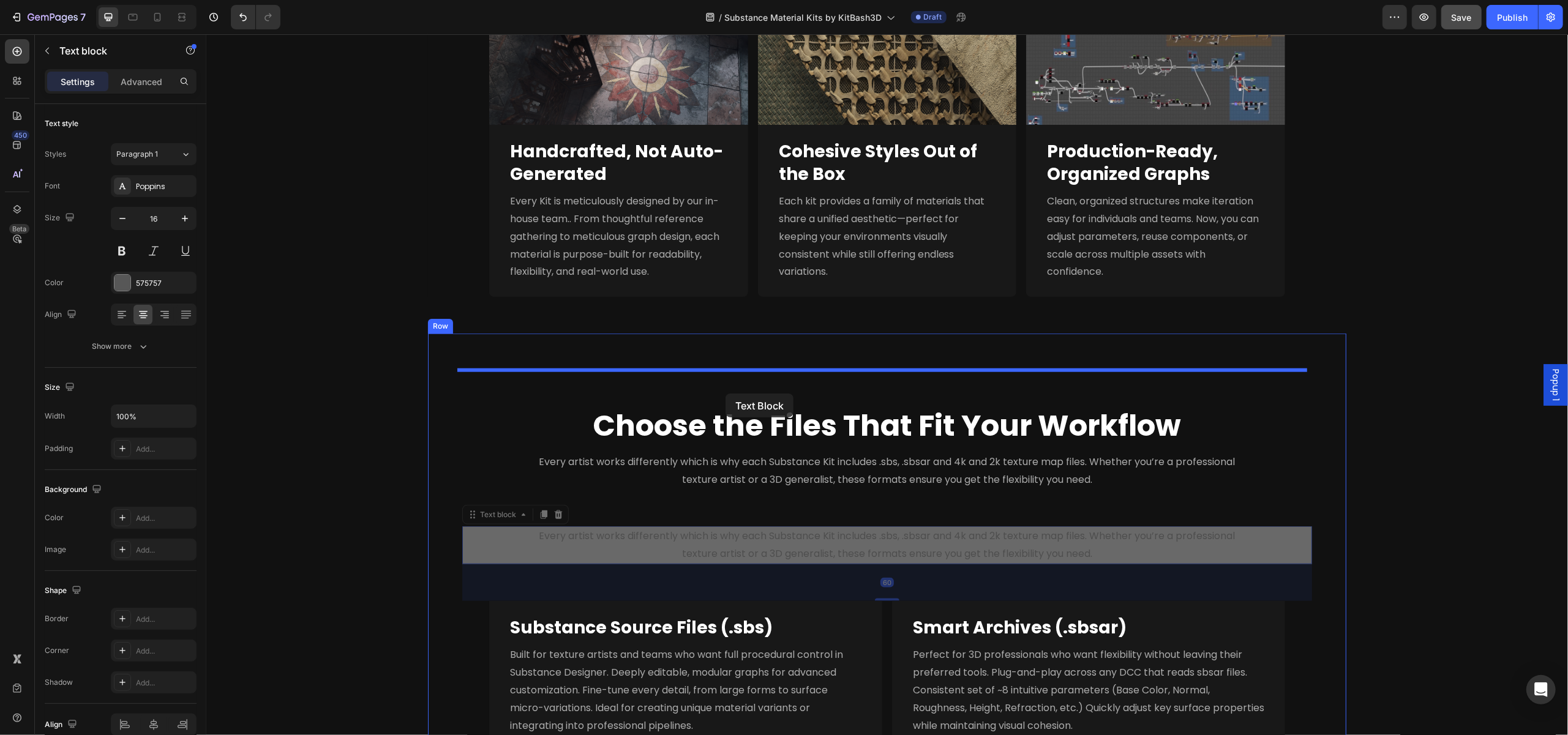
drag, startPoint x: 467, startPoint y: 514, endPoint x: 725, endPoint y: 394, distance: 284.5
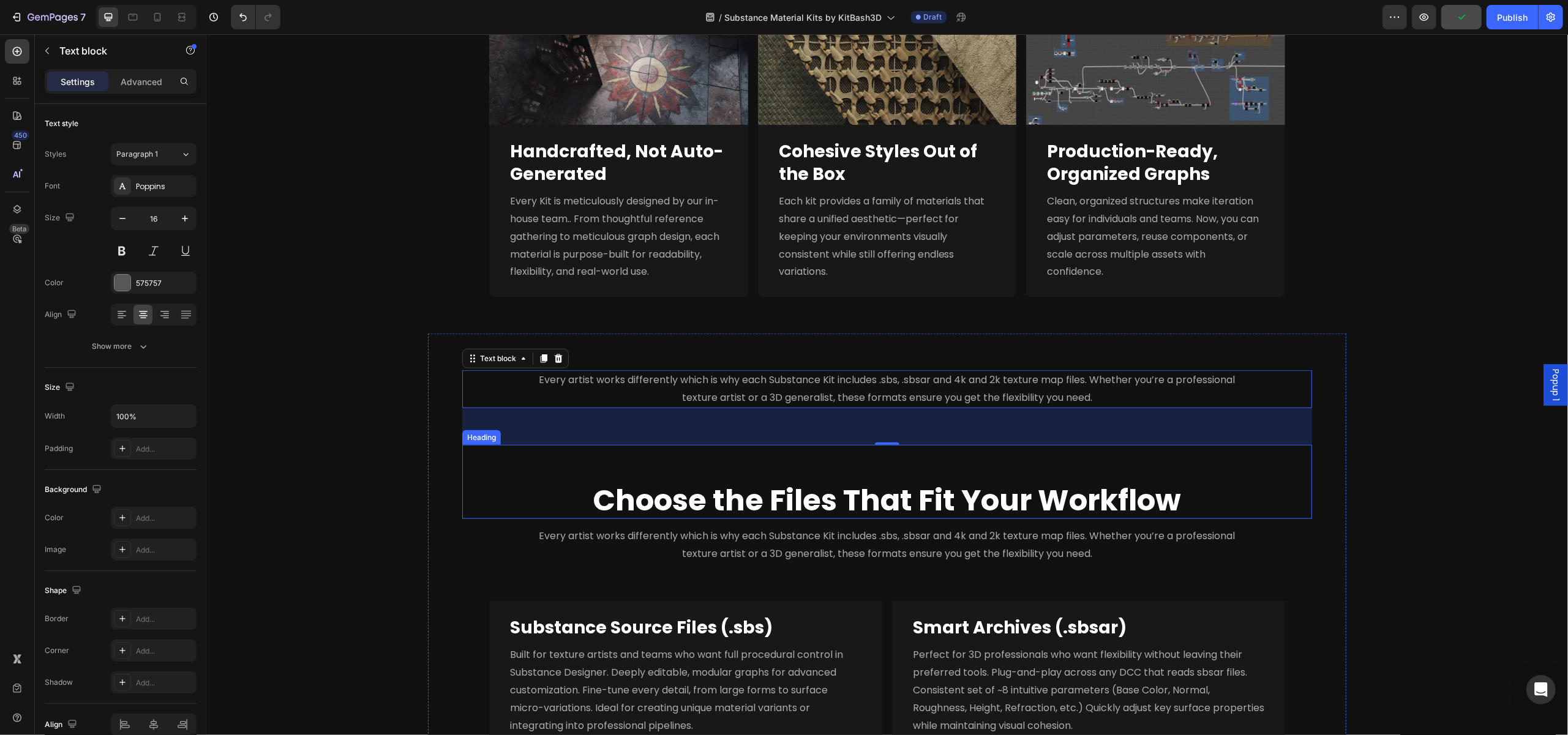
click at [848, 468] on div "Choose the Files That Fit Your Workflow Heading" at bounding box center [887, 483] width 849 height 74
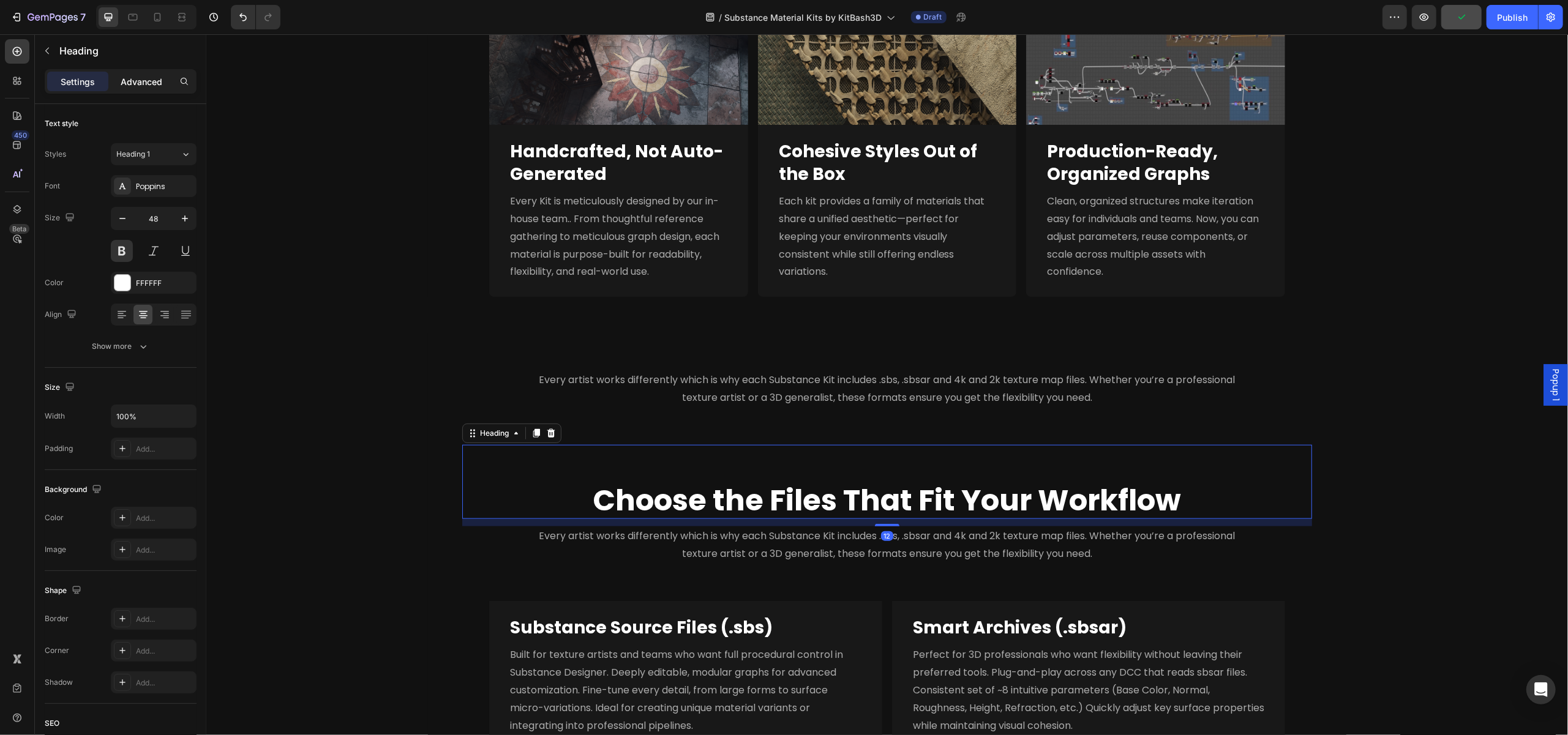
click at [143, 85] on p "Advanced" at bounding box center [142, 82] width 41 height 13
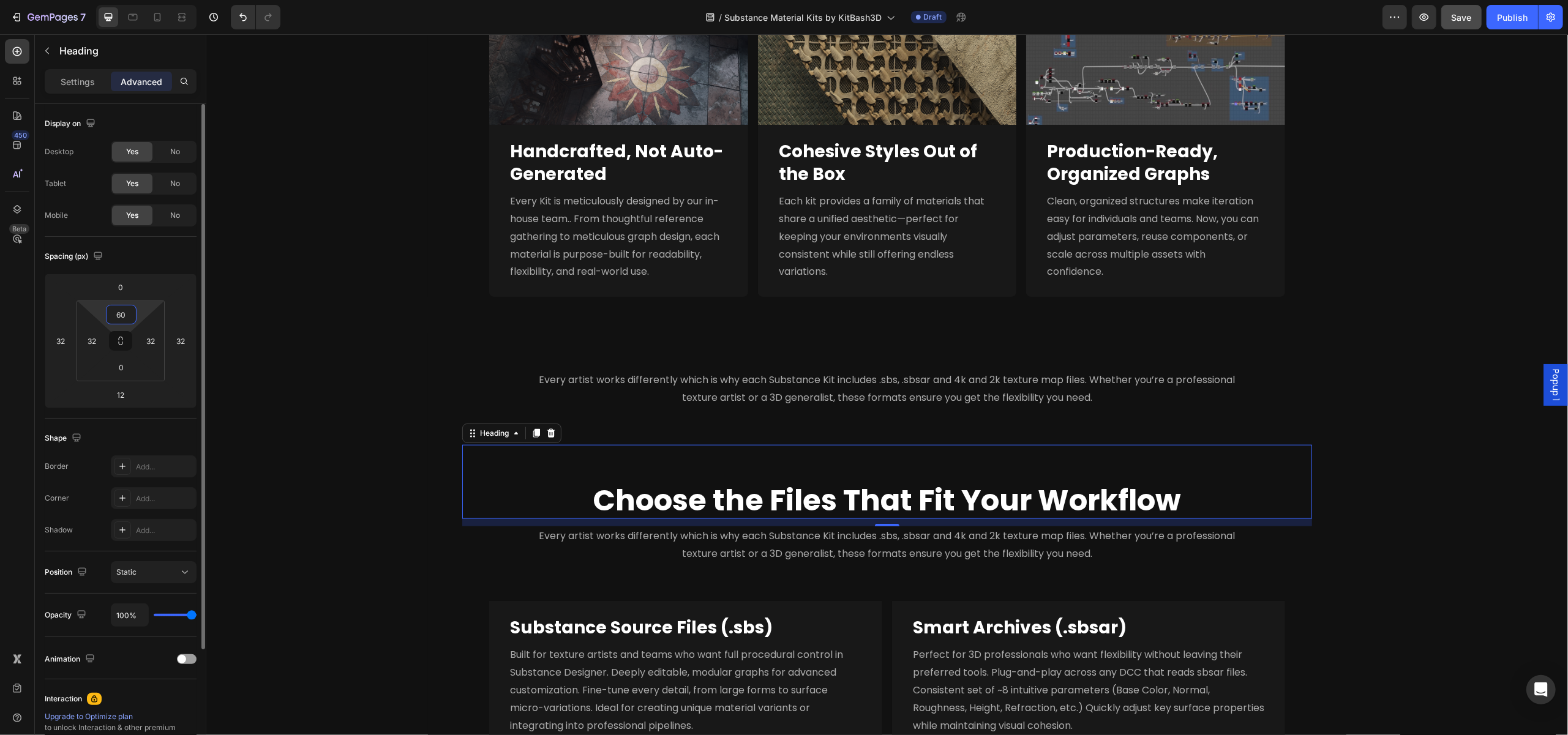
click at [131, 311] on input "60" at bounding box center [122, 315] width 25 height 18
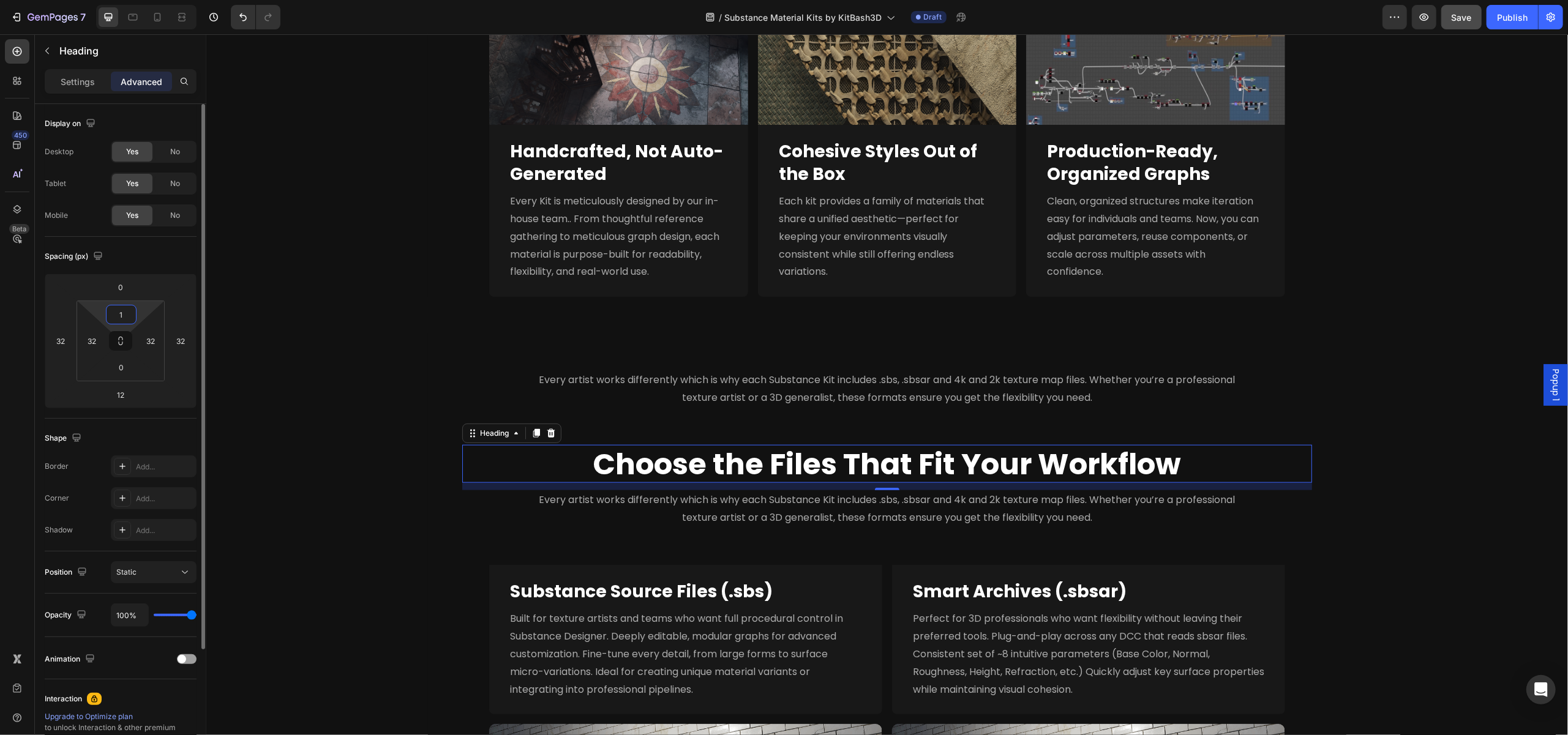
type input "16"
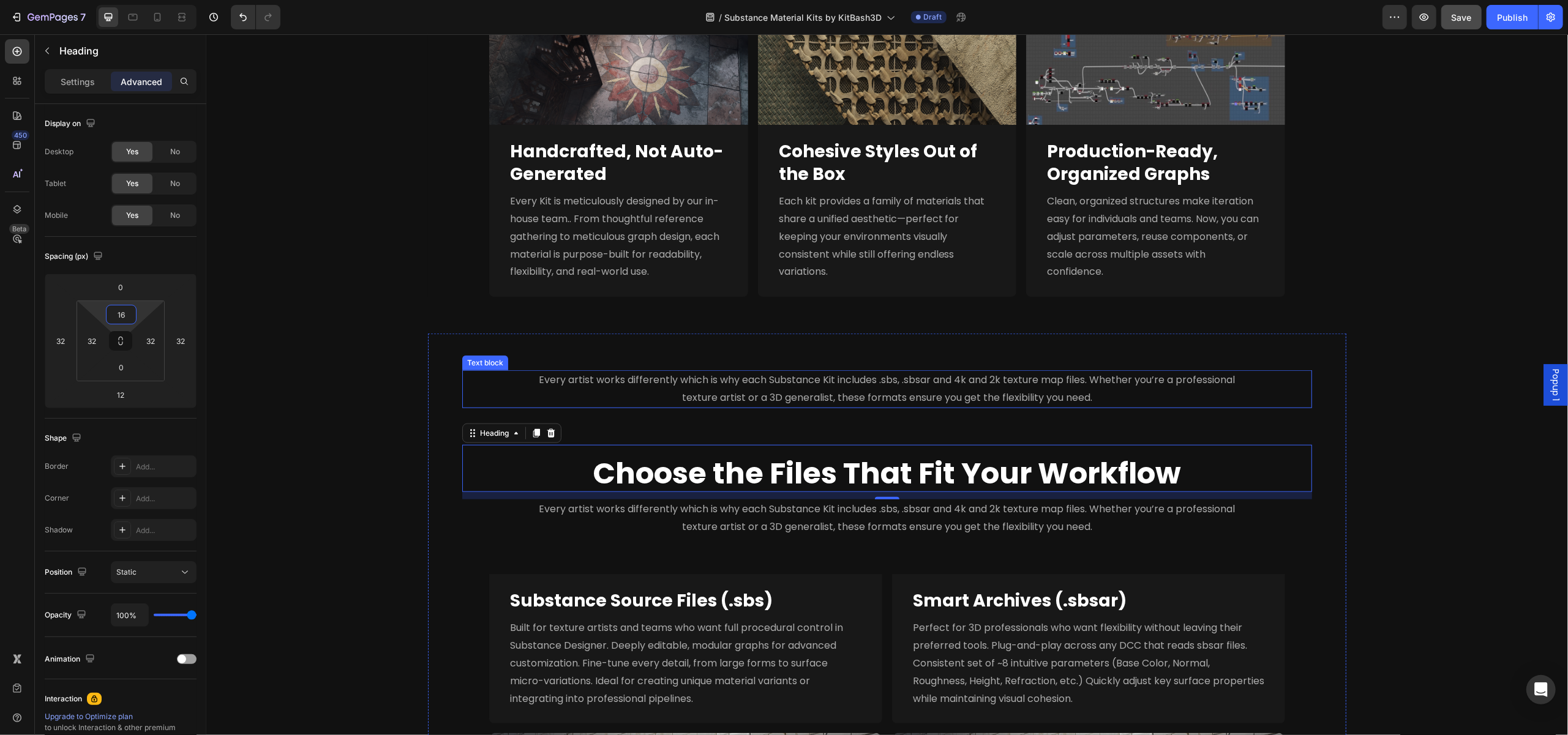
click at [960, 382] on span "Every artist works differently which is why each Substance Kit includes .sbs, .…" at bounding box center [887, 388] width 696 height 31
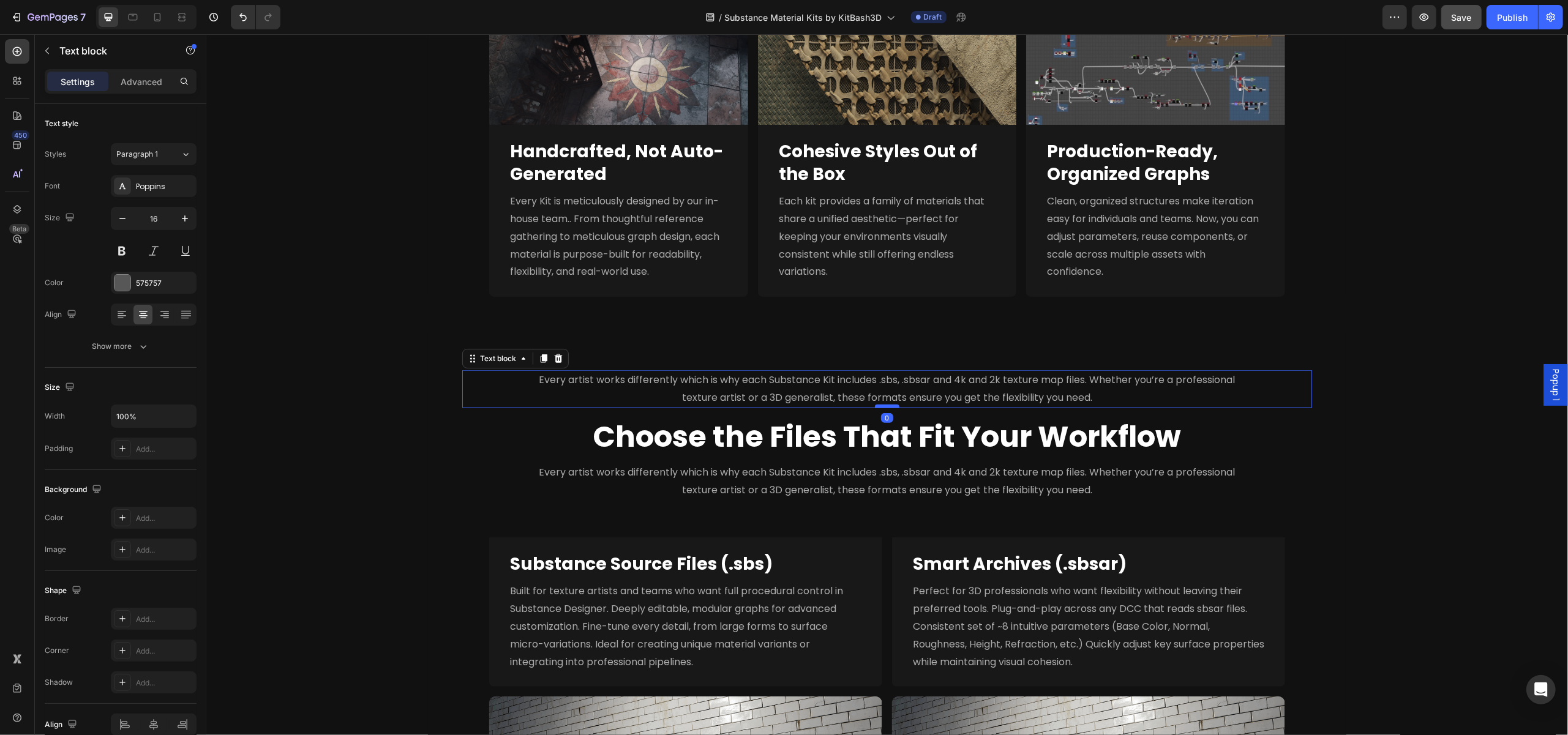
drag, startPoint x: 880, startPoint y: 444, endPoint x: 874, endPoint y: 407, distance: 37.5
click at [874, 407] on div at bounding box center [887, 406] width 25 height 3
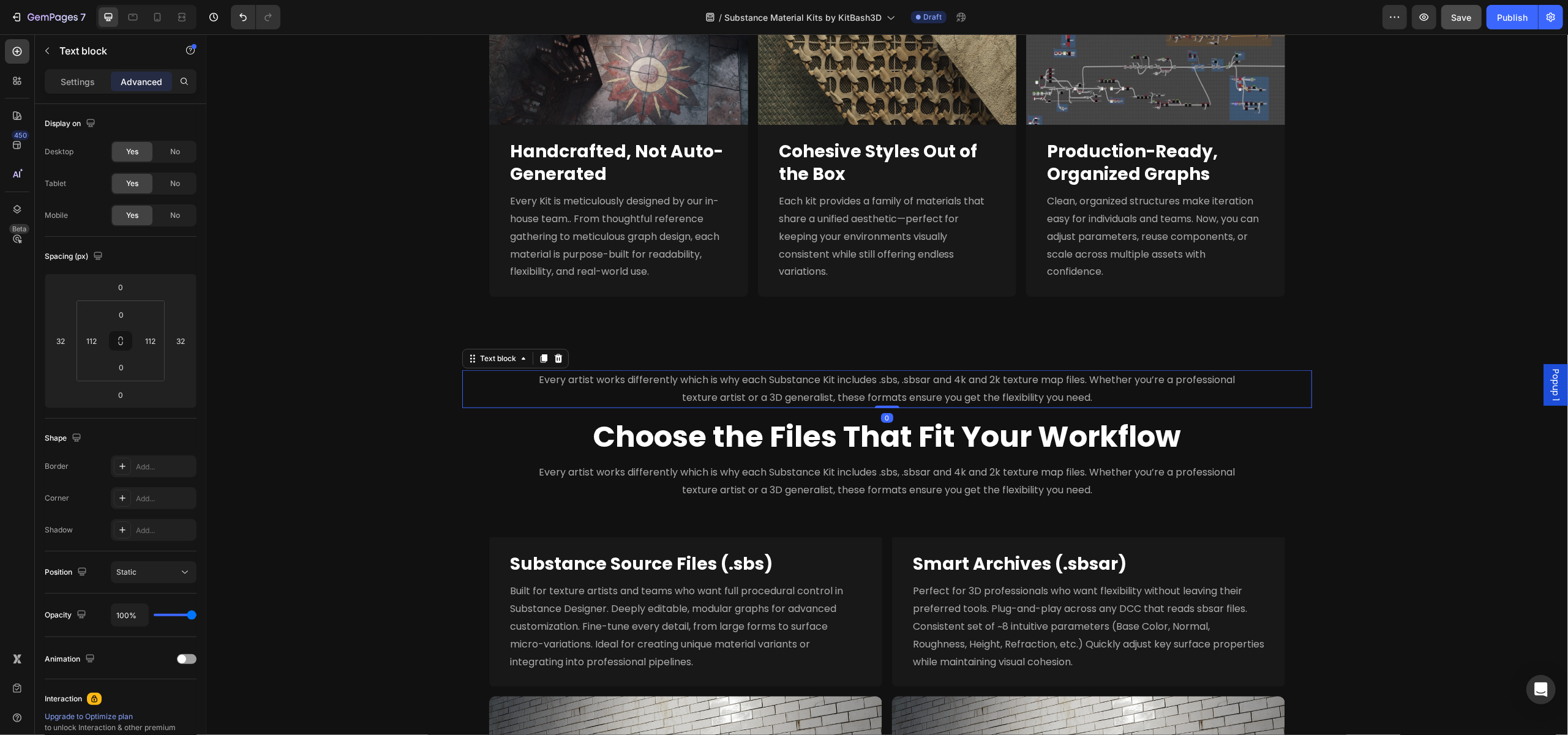
click at [846, 387] on p "Every artist works differently which is why each Substance Kit includes .sbs, .…" at bounding box center [887, 389] width 710 height 36
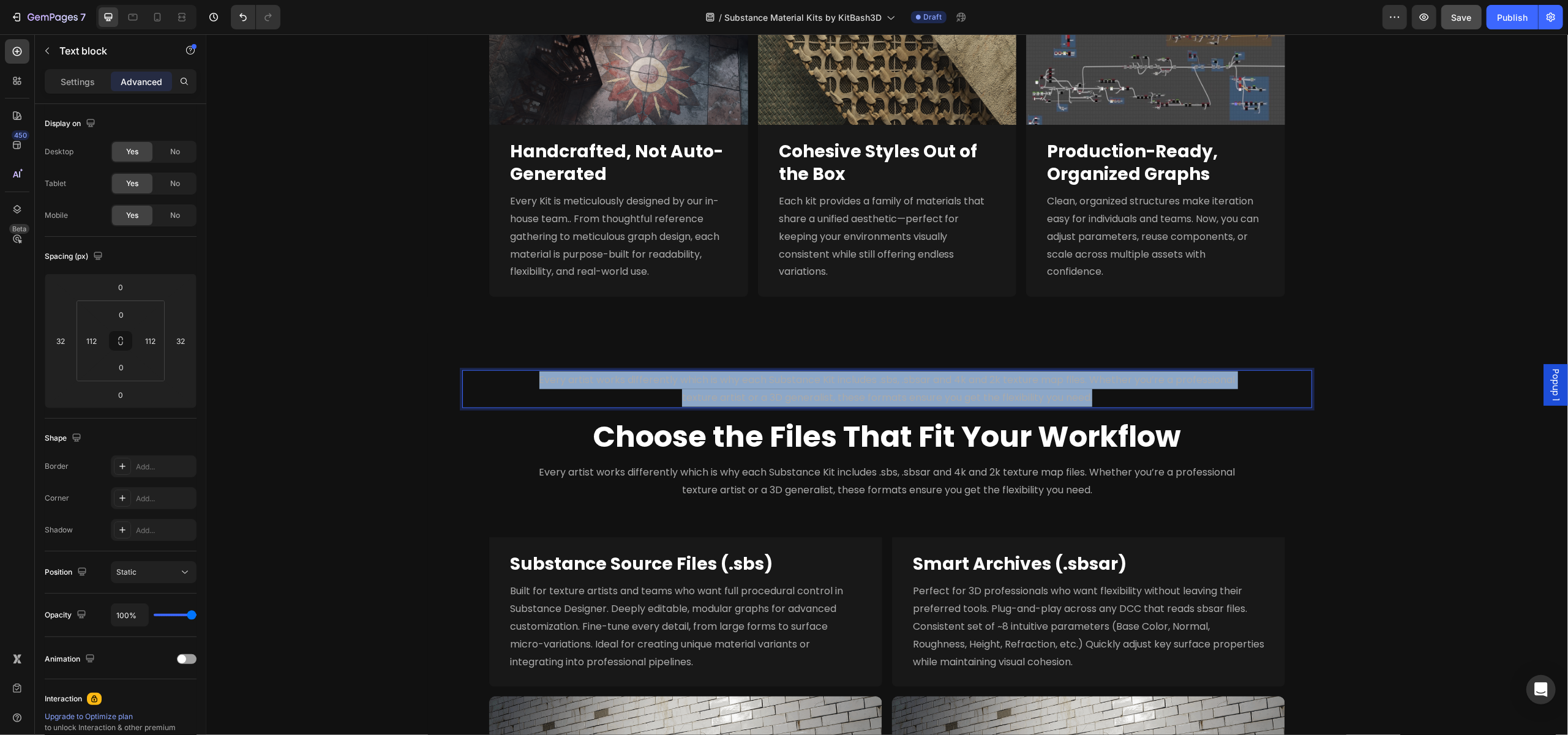
click at [846, 387] on p "Every artist works differently which is why each Substance Kit includes .sbs, .…" at bounding box center [887, 389] width 710 height 36
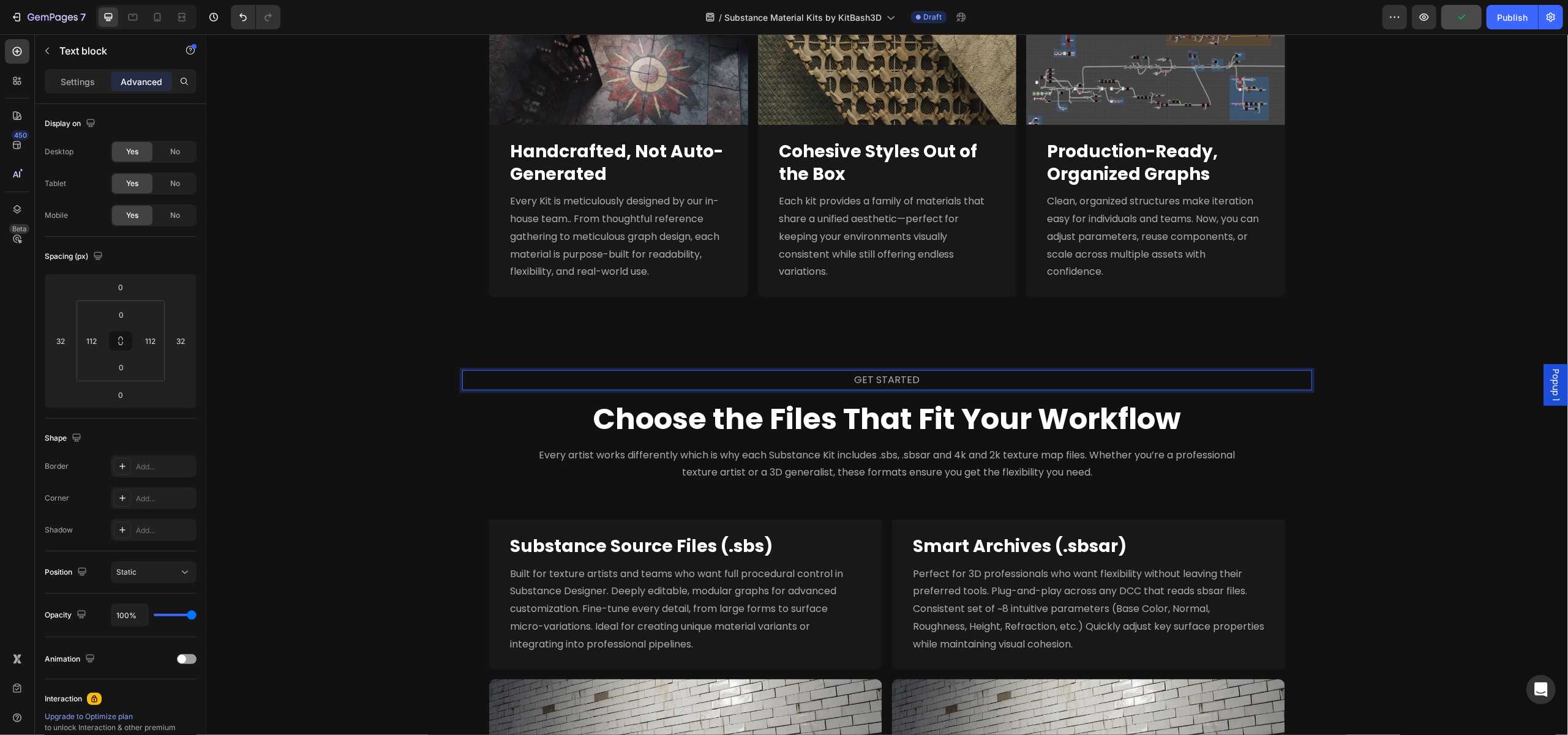
click at [866, 379] on span "GET STARTED" at bounding box center [887, 379] width 65 height 14
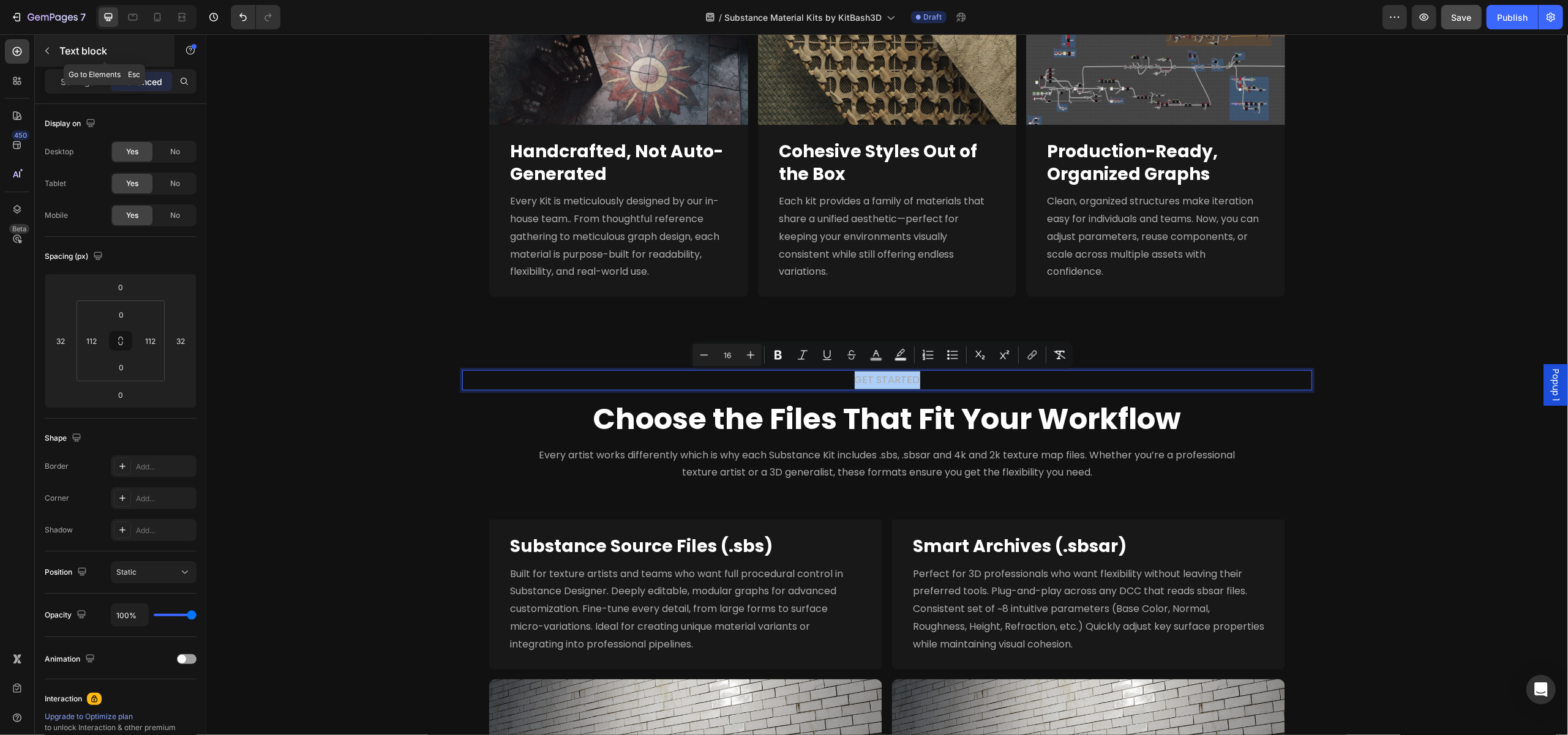
click at [51, 53] on icon "button" at bounding box center [47, 50] width 10 height 10
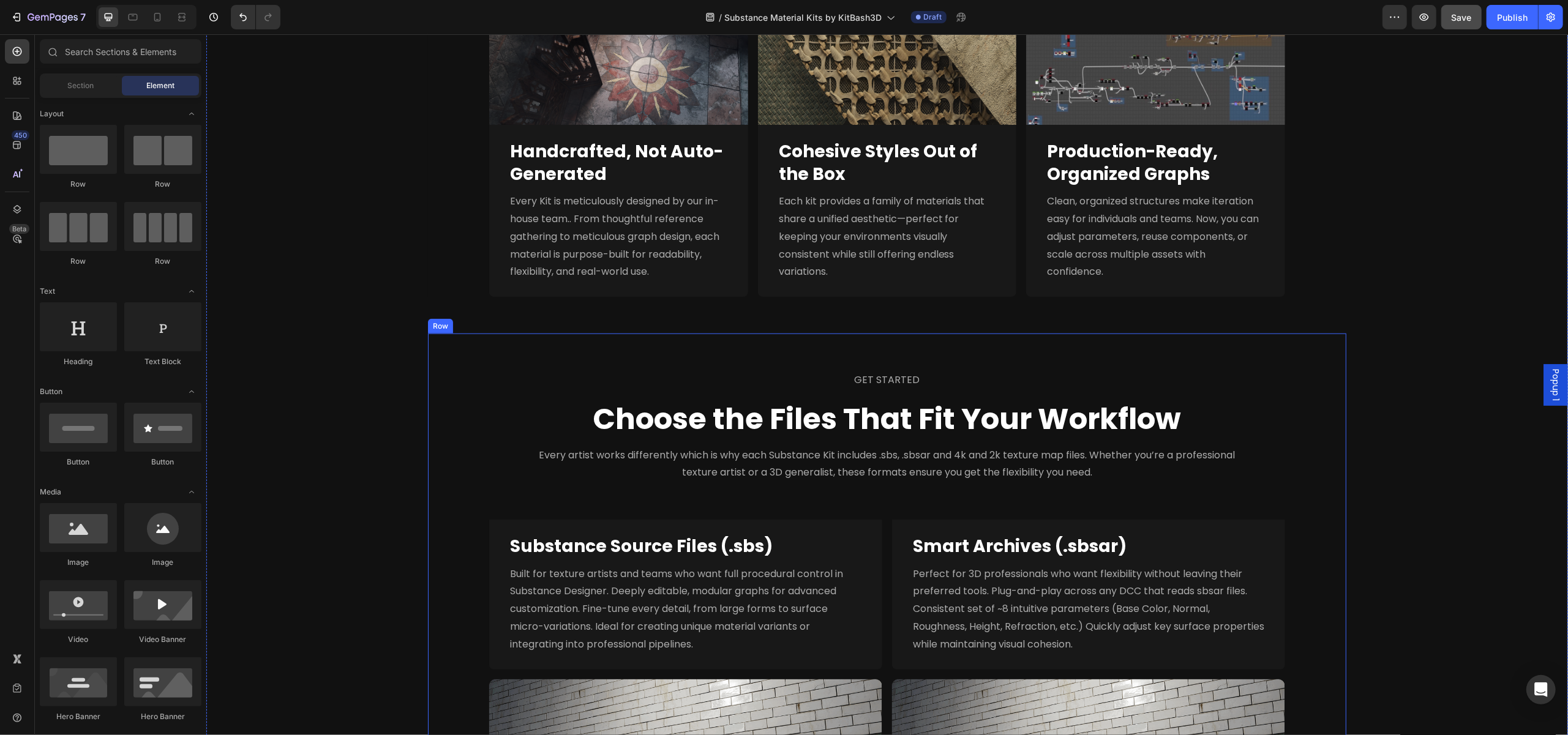
click at [955, 369] on div "GET STARTED Text block Choose the Files That Fit Your Workflow Heading Every ar…" at bounding box center [886, 629] width 918 height 592
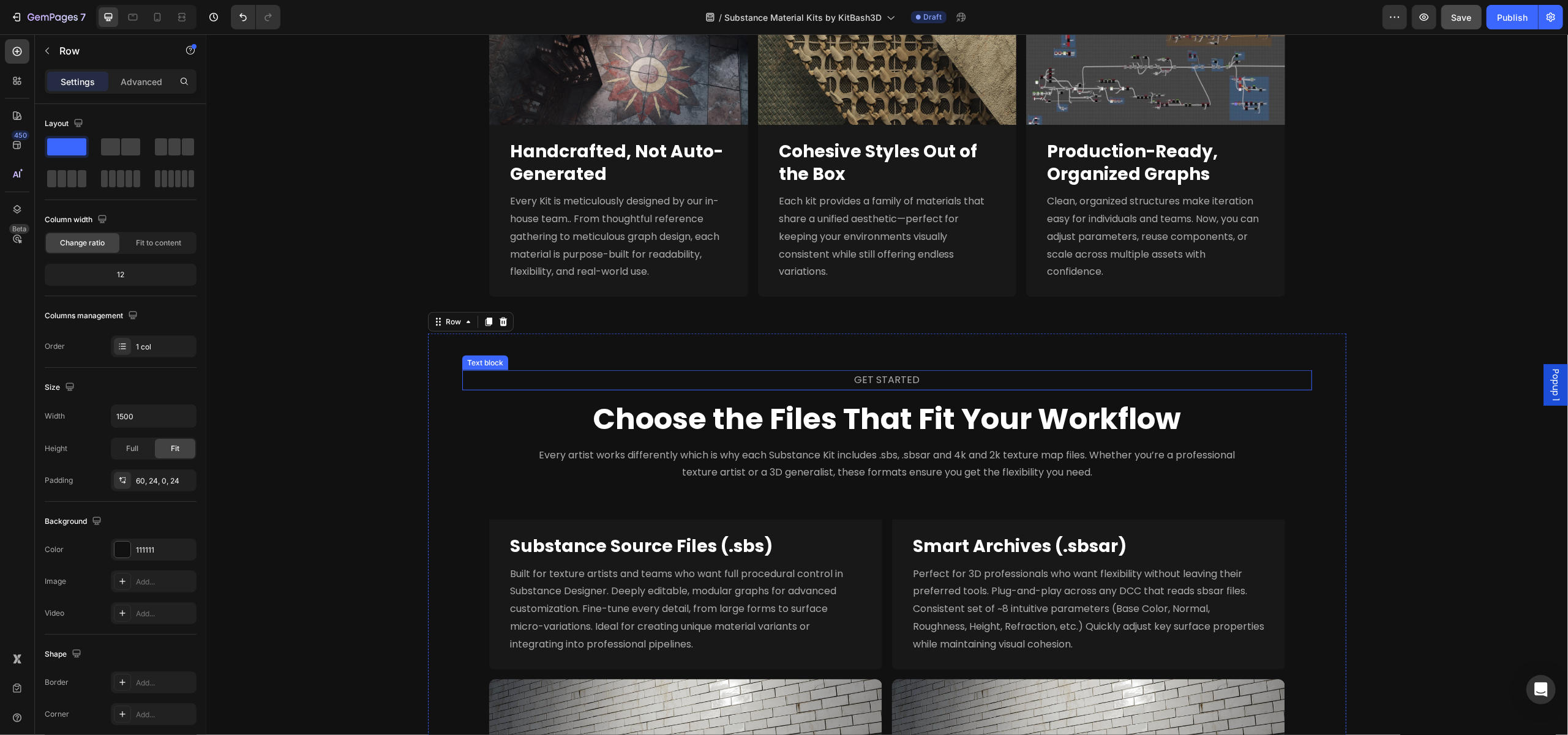
click at [904, 387] on span "GET STARTED" at bounding box center [887, 379] width 65 height 14
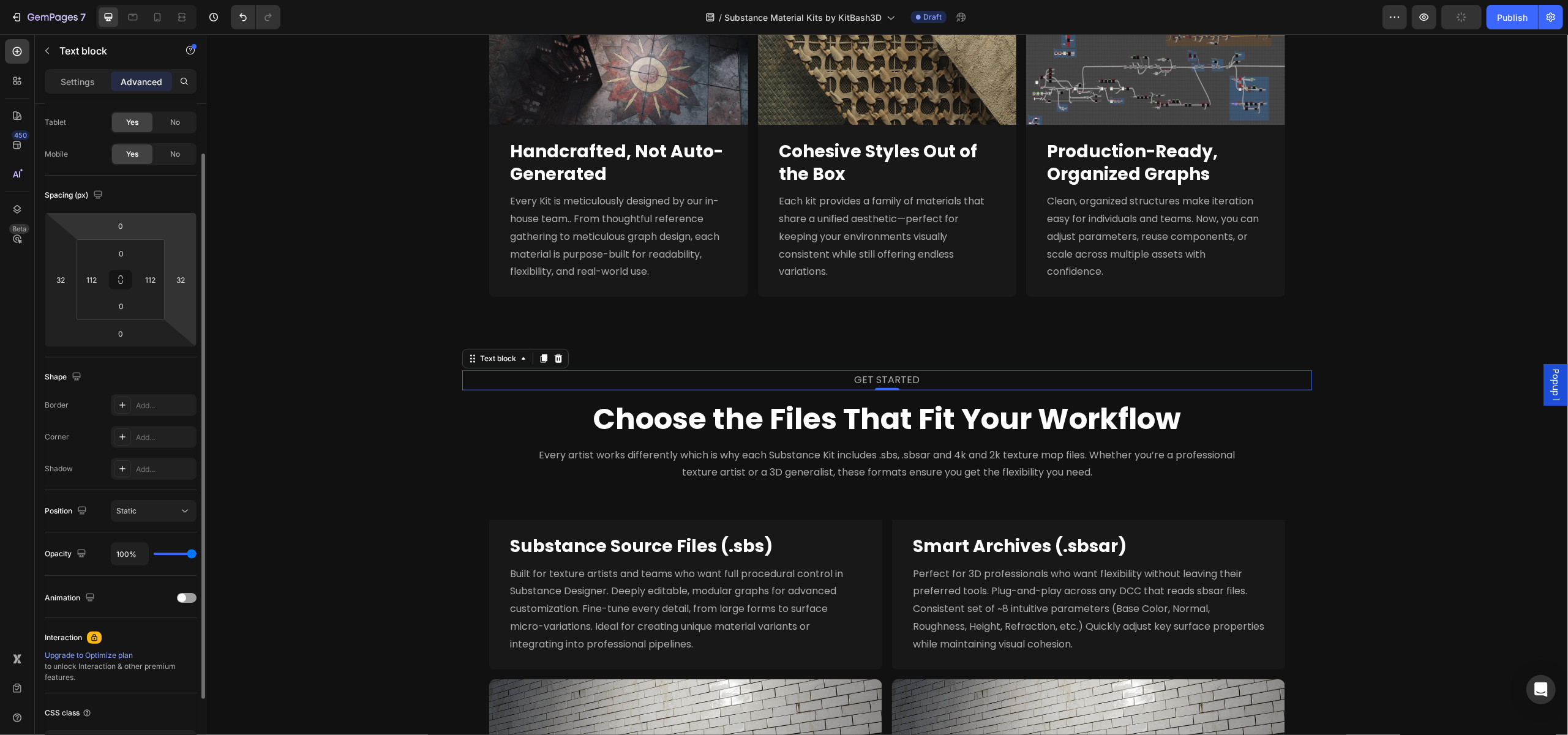
scroll to position [148, 0]
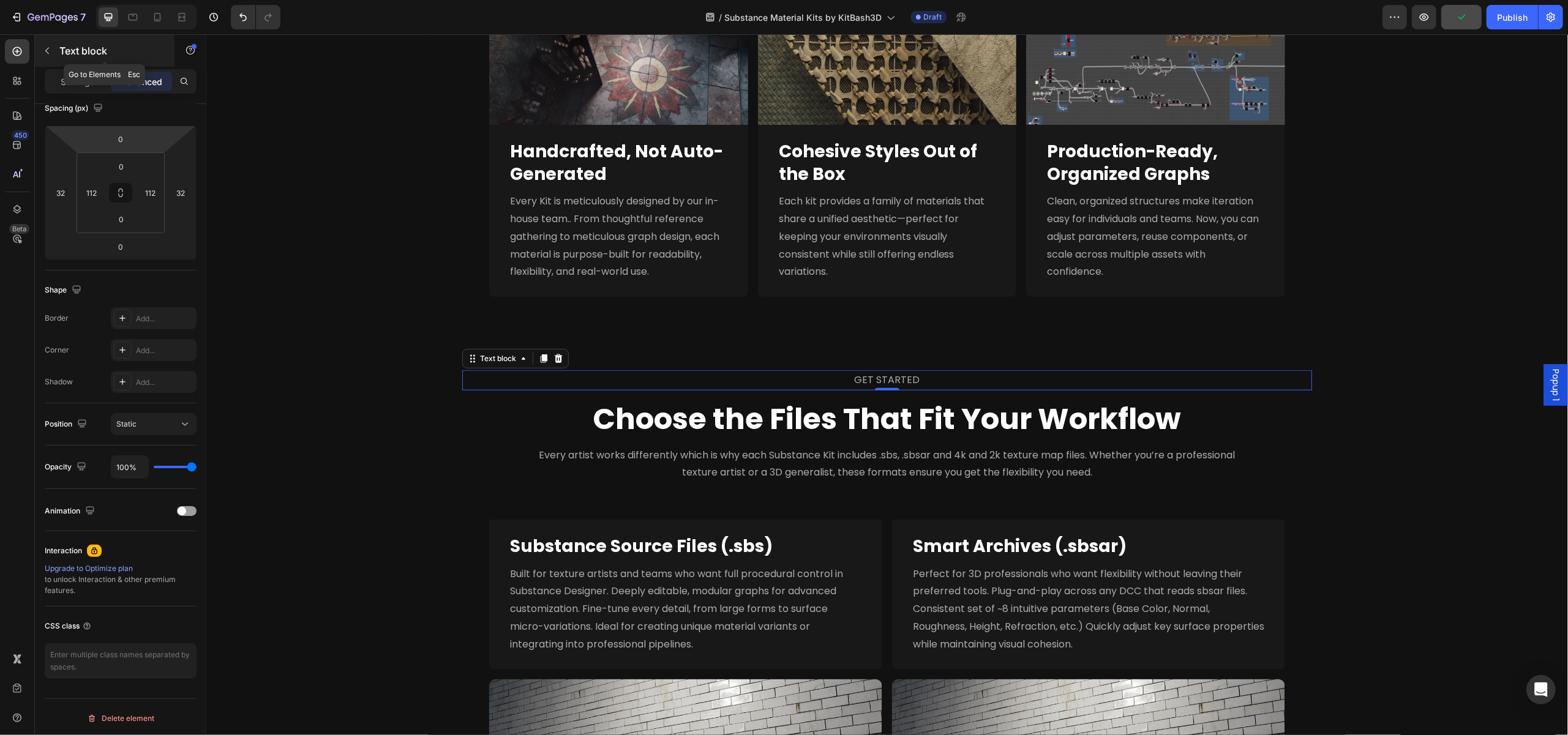
click at [44, 52] on icon "button" at bounding box center [47, 50] width 10 height 10
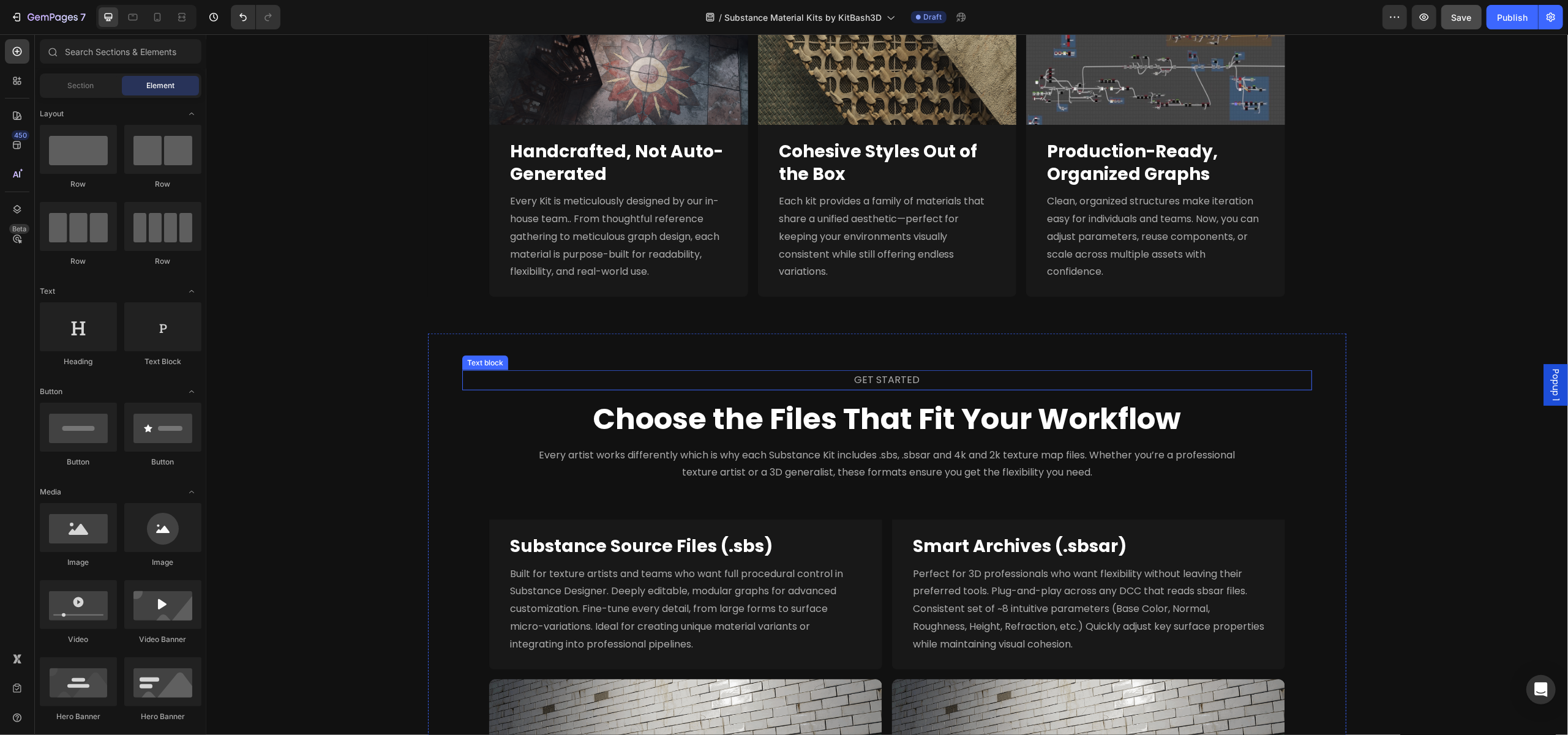
click at [860, 377] on span "GET STARTED" at bounding box center [887, 379] width 65 height 14
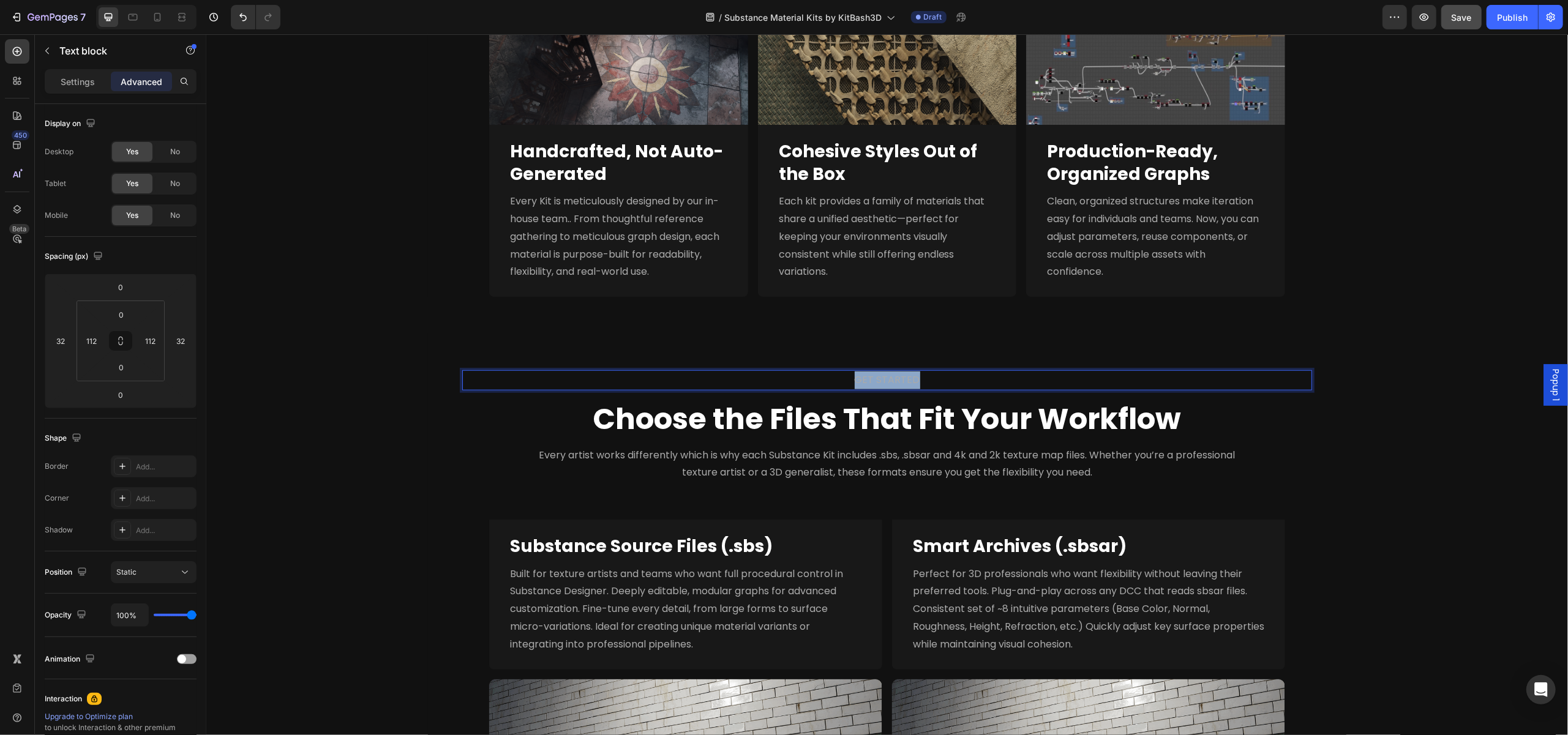
click at [860, 377] on span "GET STARTED" at bounding box center [887, 379] width 65 height 14
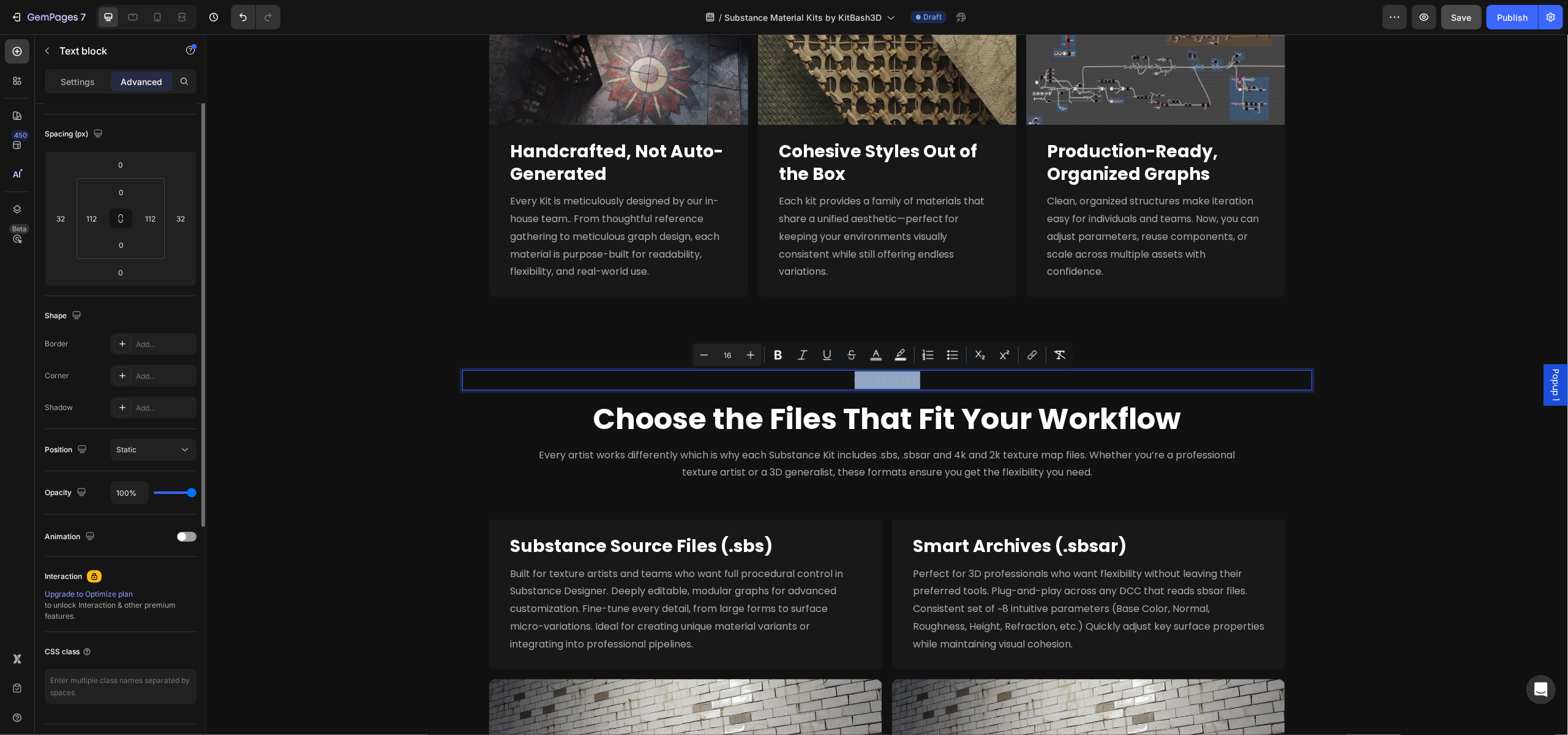
scroll to position [0, 0]
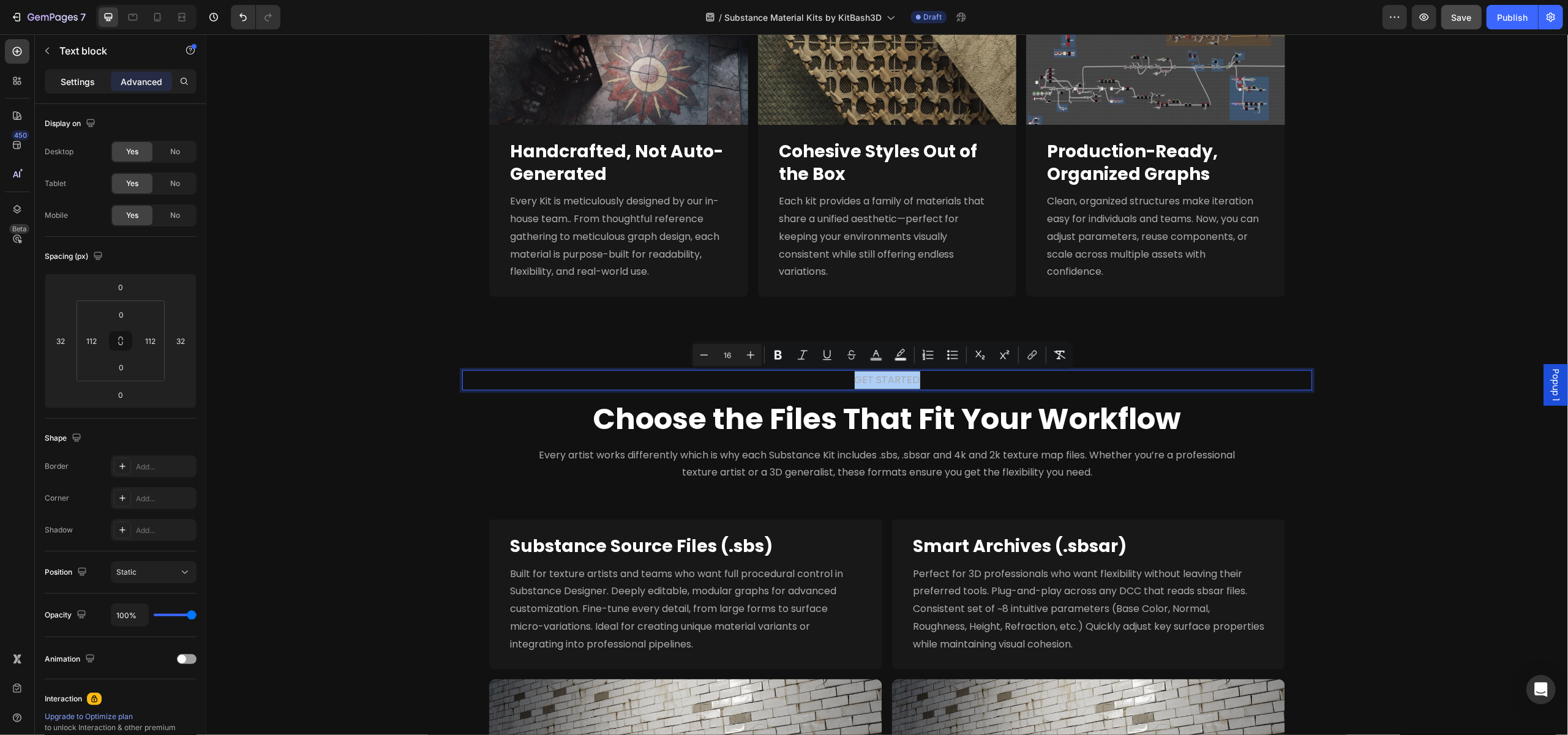
click at [97, 87] on div "Settings" at bounding box center [78, 82] width 61 height 20
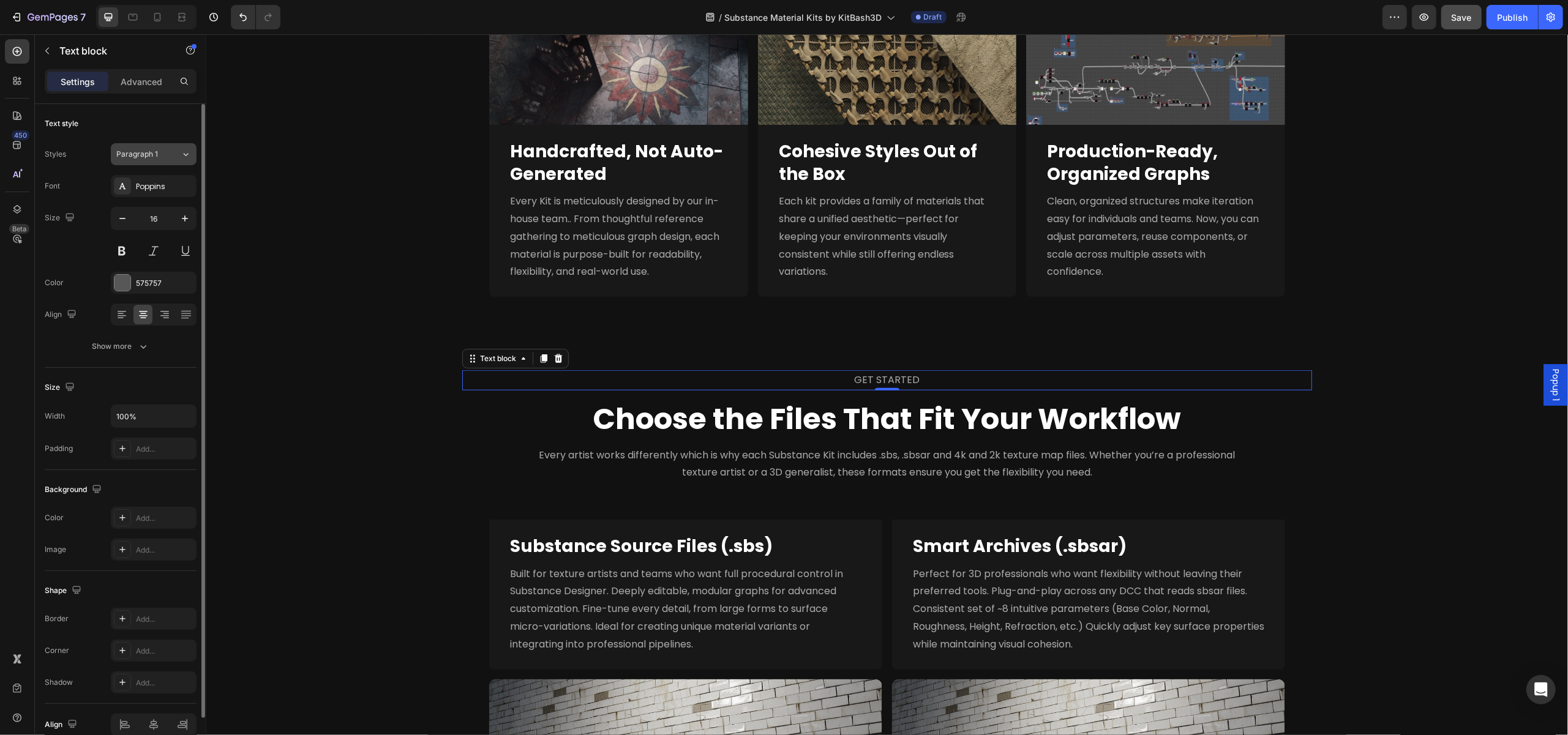
click at [177, 156] on div "Paragraph 1" at bounding box center [149, 154] width 65 height 11
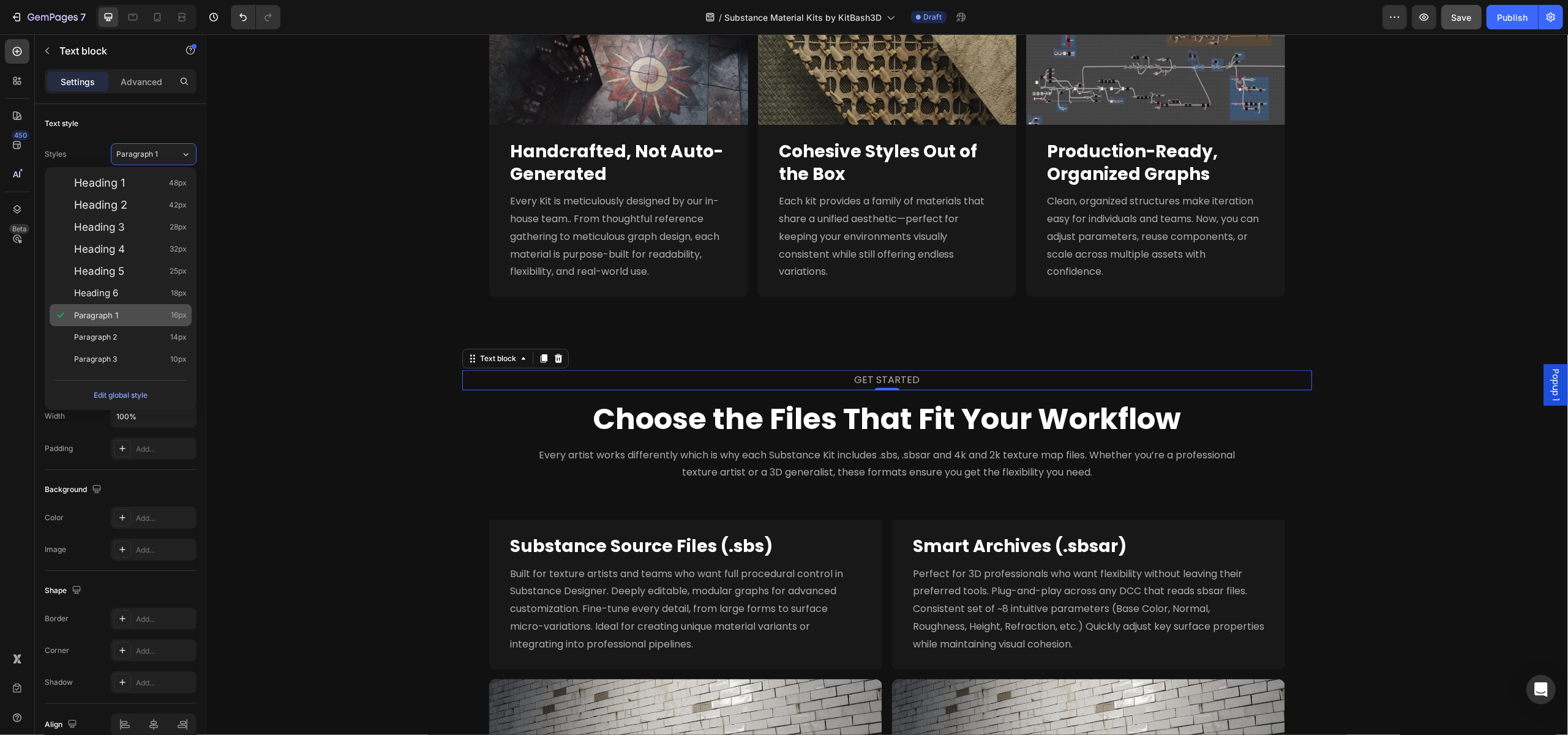
click at [130, 314] on div "Paragraph 1 16px" at bounding box center [130, 315] width 113 height 12
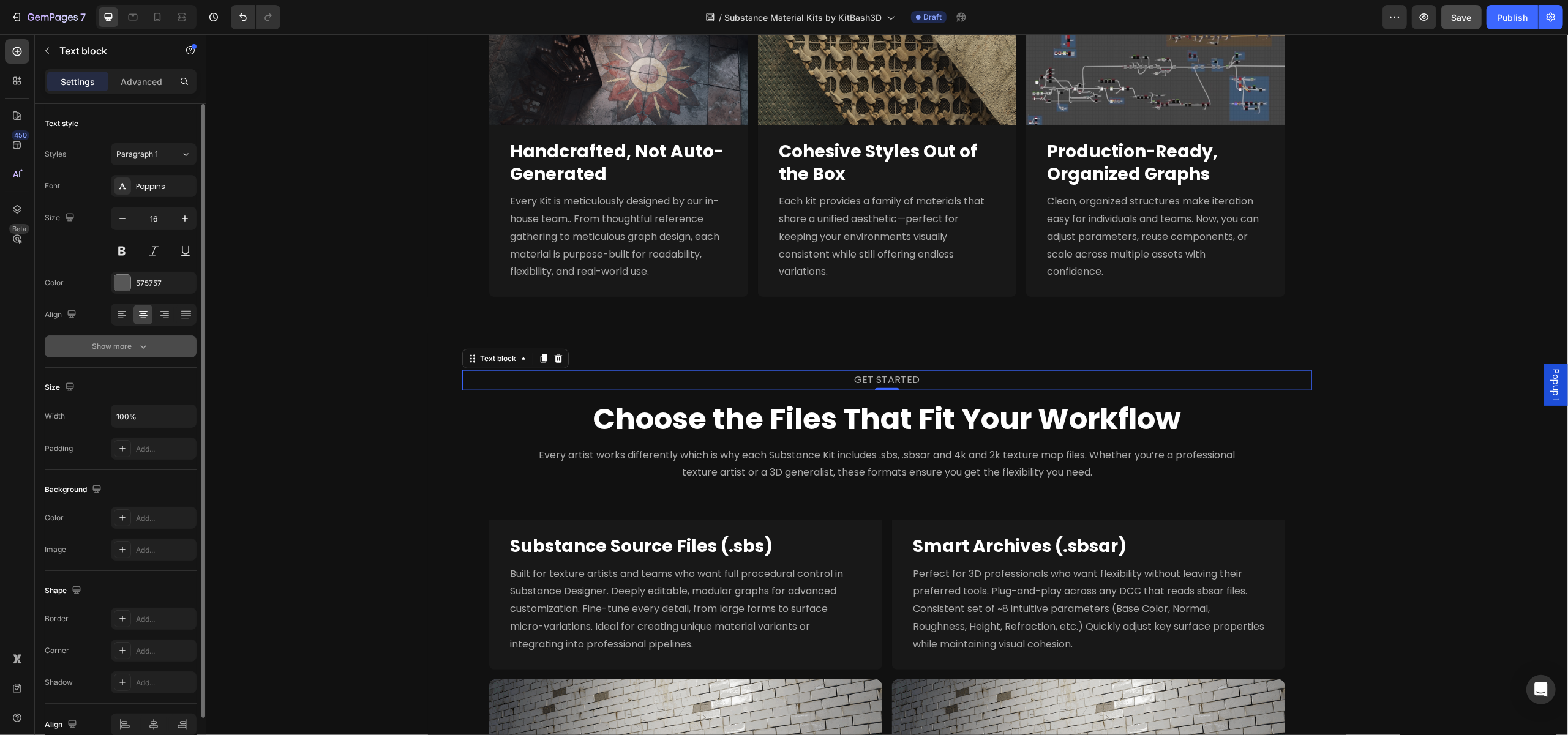
click at [145, 348] on icon "button" at bounding box center [143, 346] width 12 height 12
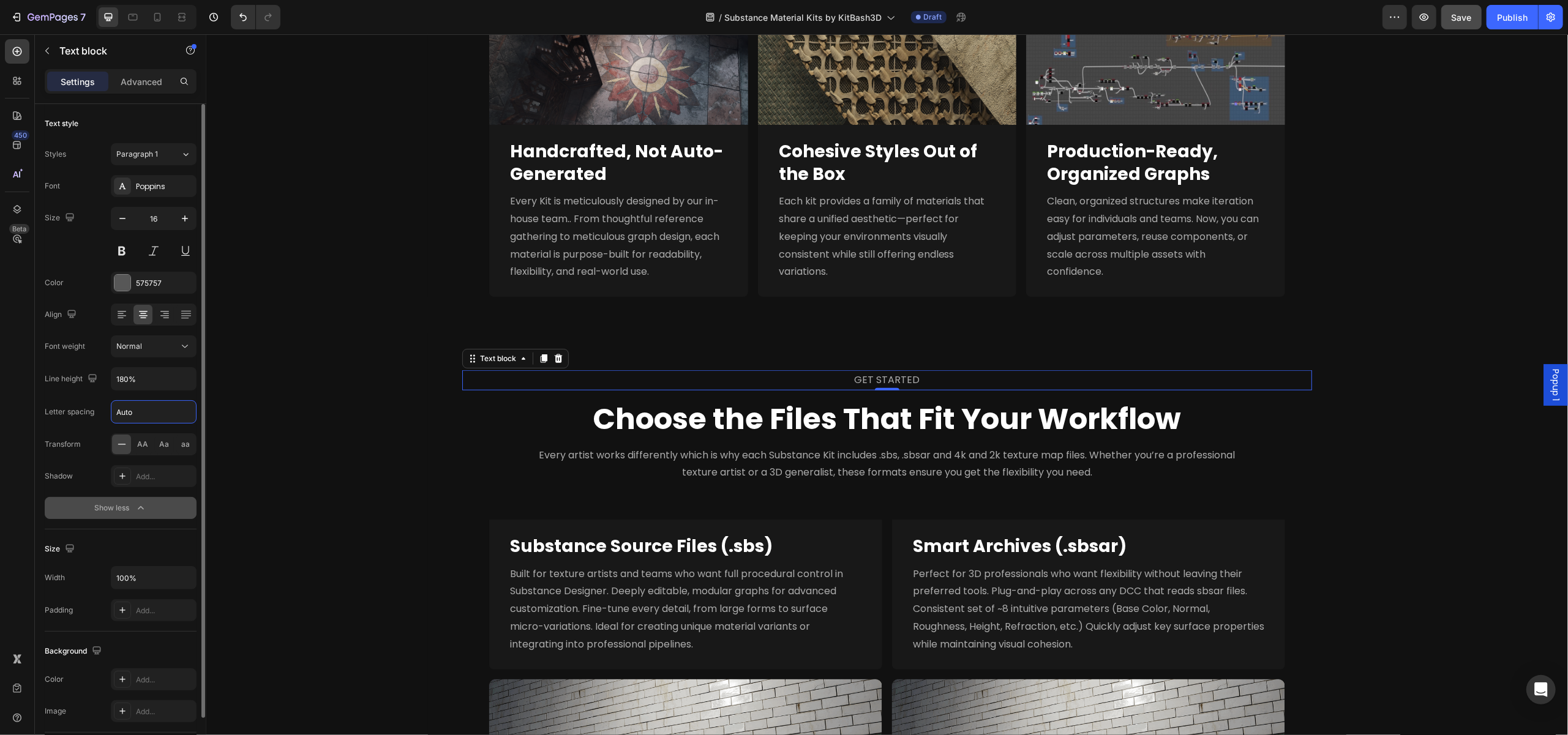
click at [140, 413] on input "Auto" at bounding box center [154, 411] width 84 height 22
type input "3"
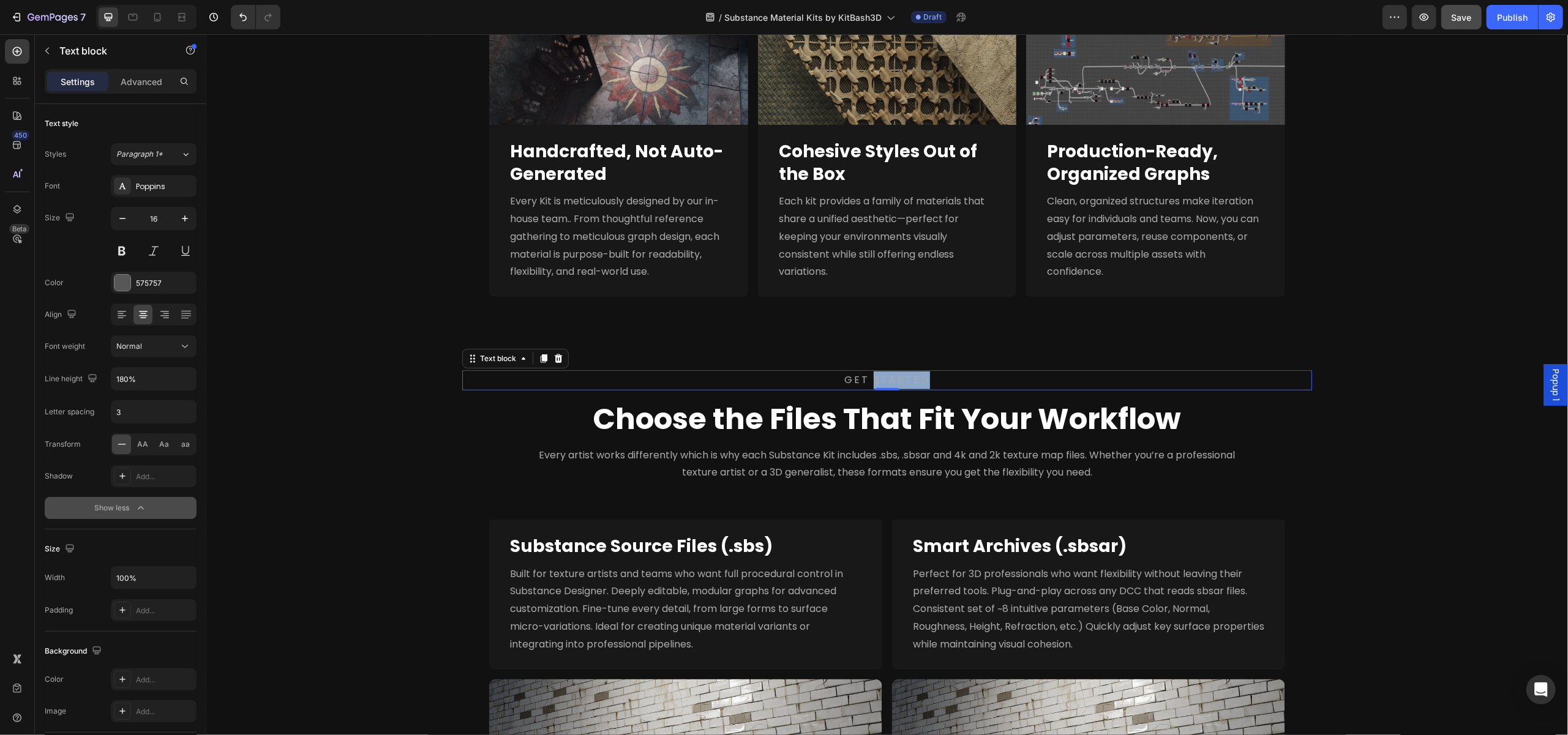
click at [894, 377] on span "GET STARTED" at bounding box center [887, 379] width 86 height 14
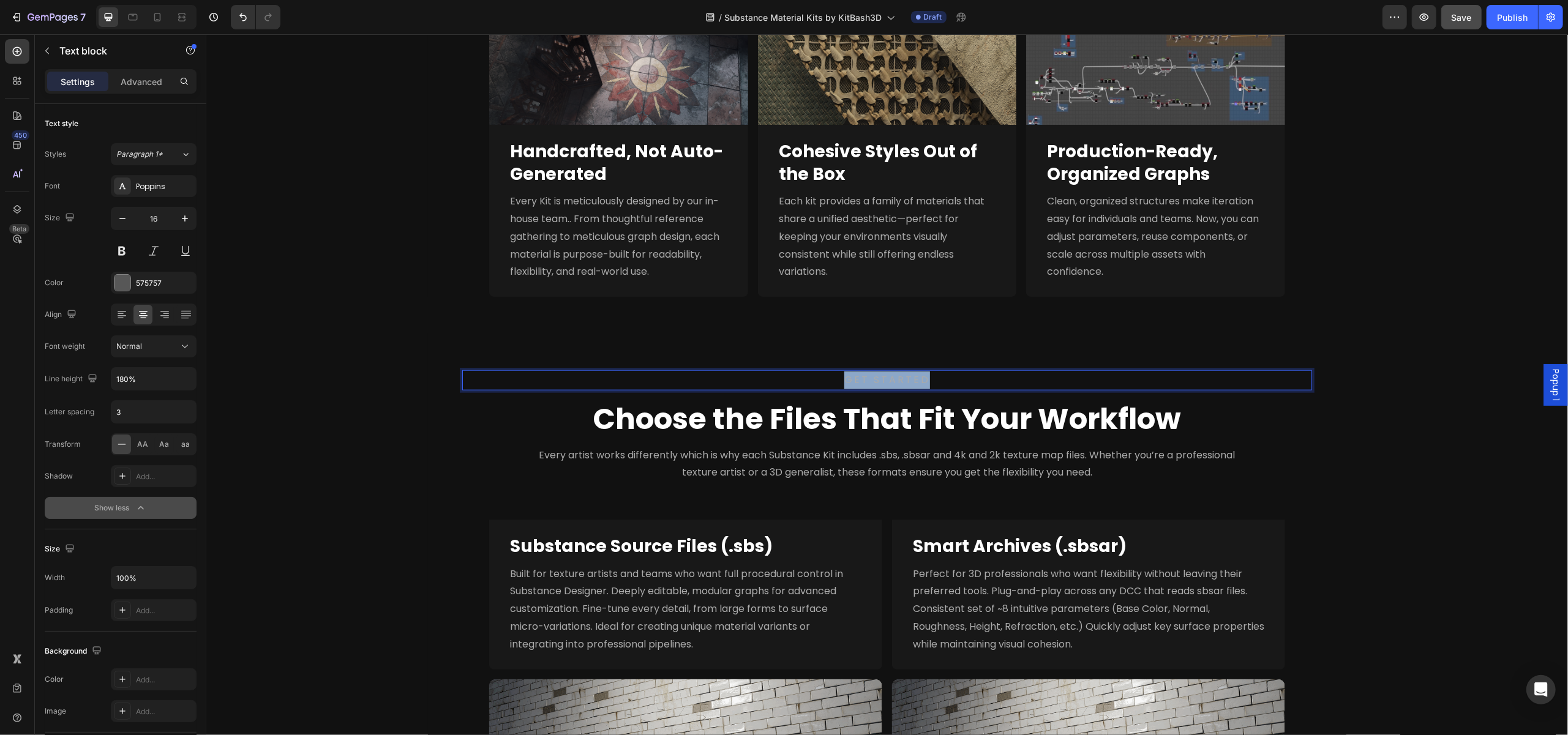
click at [894, 377] on span "GET STARTED" at bounding box center [887, 379] width 86 height 14
click at [868, 361] on button "color" at bounding box center [876, 355] width 22 height 22
type input "AAAAAA"
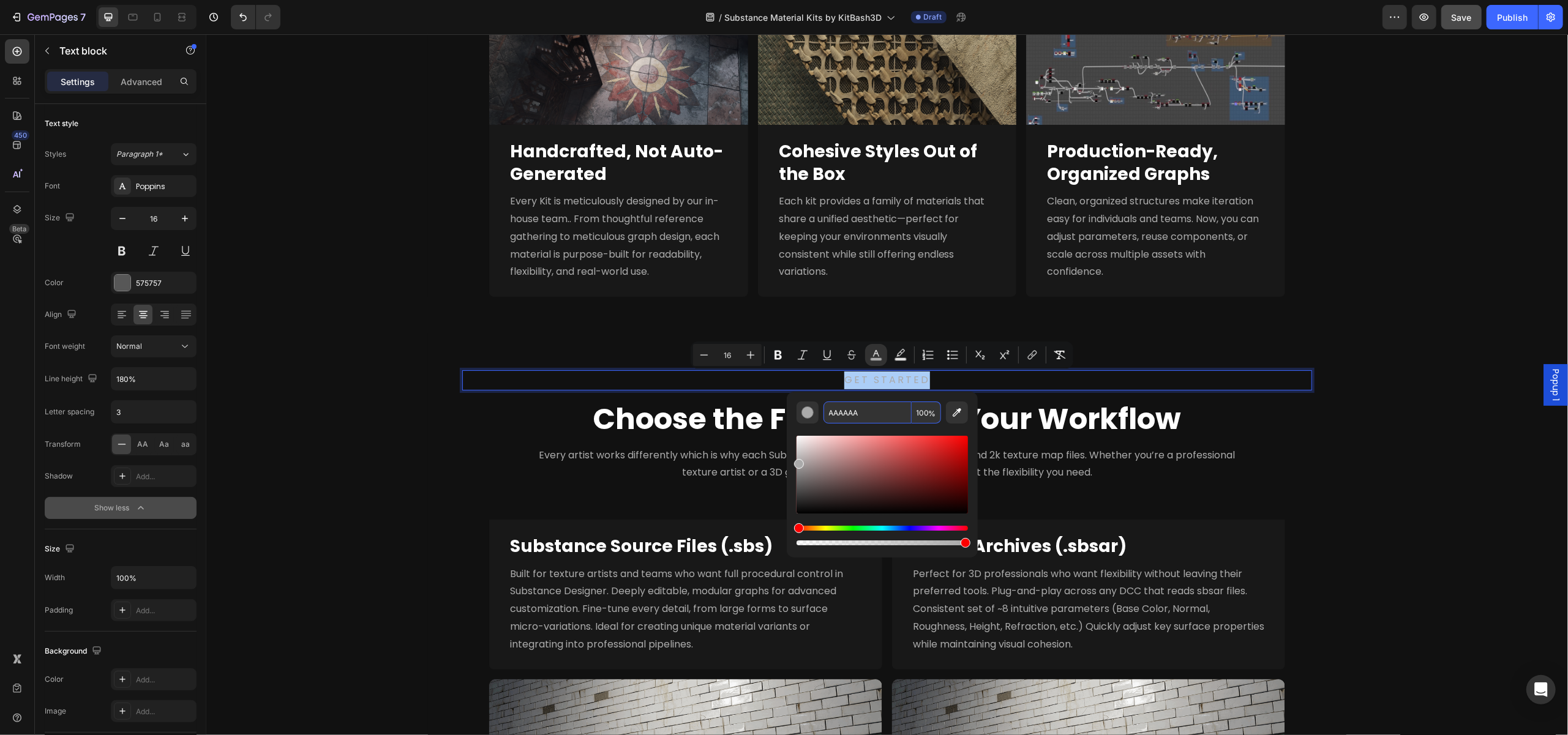
click at [865, 415] on input "AAAAAA" at bounding box center [868, 412] width 88 height 22
type input "FBAD18"
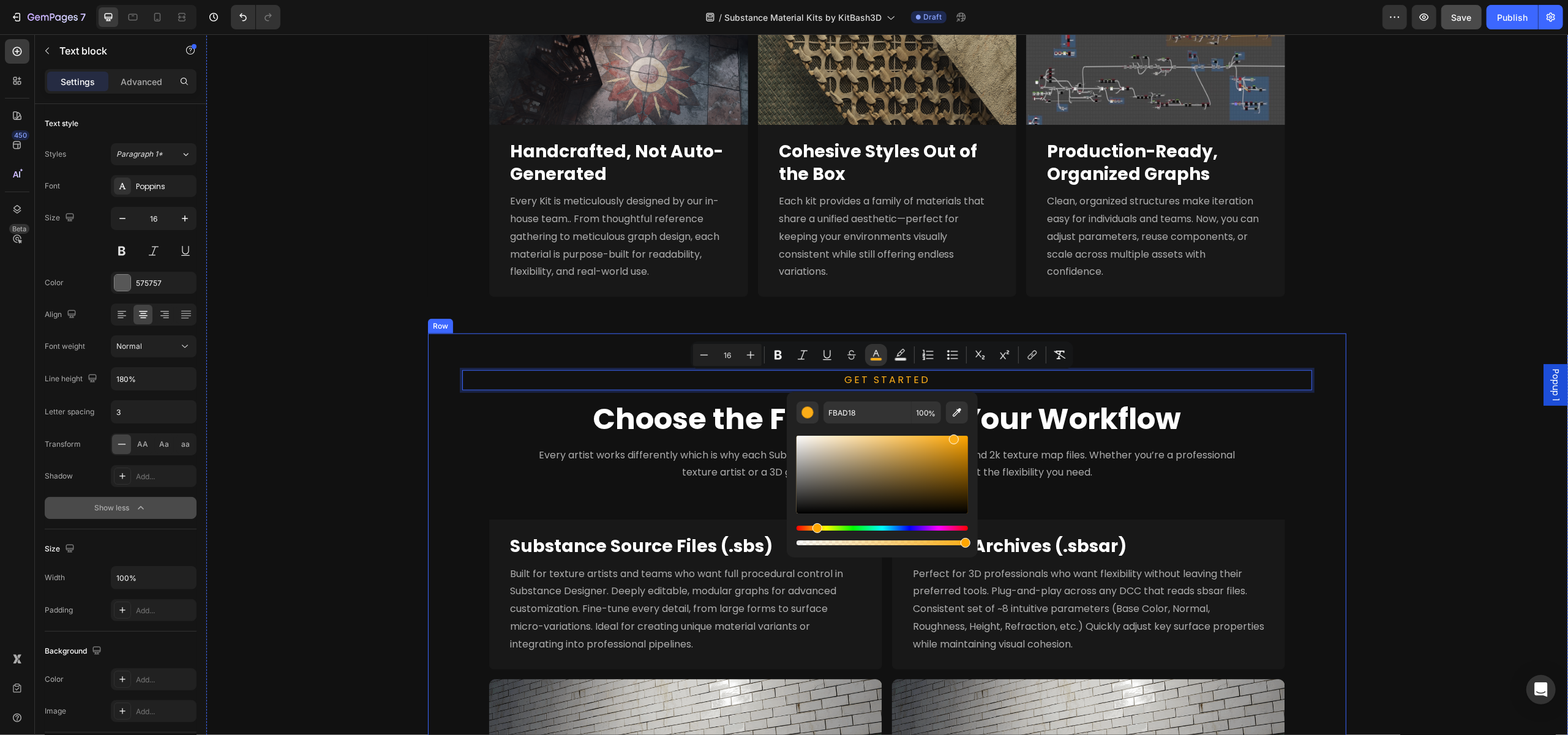
click at [521, 347] on div "GET STARTED Text block 0 Choose the Files That Fit Your Workflow Heading Every …" at bounding box center [886, 629] width 918 height 592
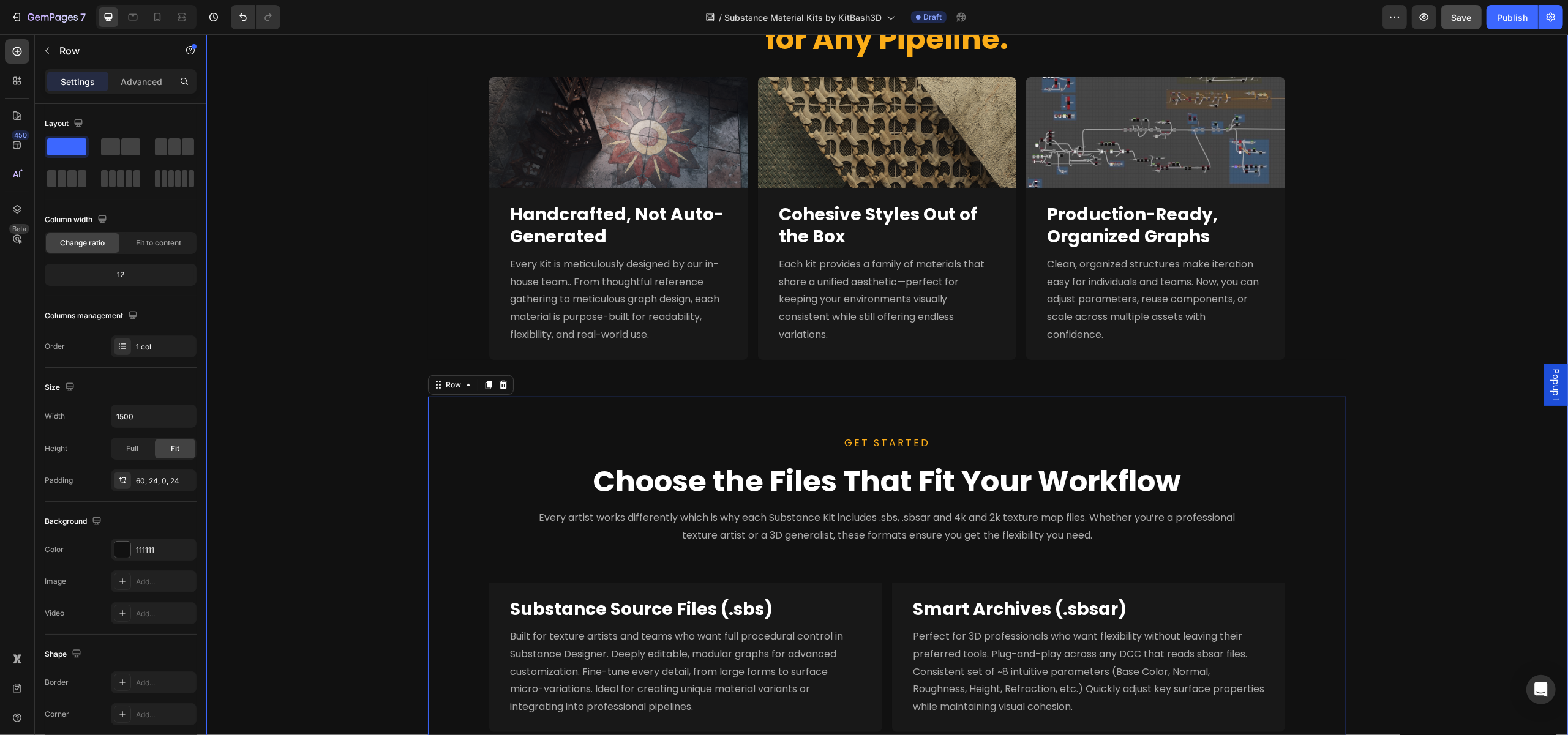
click at [1392, 481] on div "Purpose-Built Materials for Any Pipeline. Heading Image Full Nanite Support Hea…" at bounding box center [886, 475] width 1362 height 1055
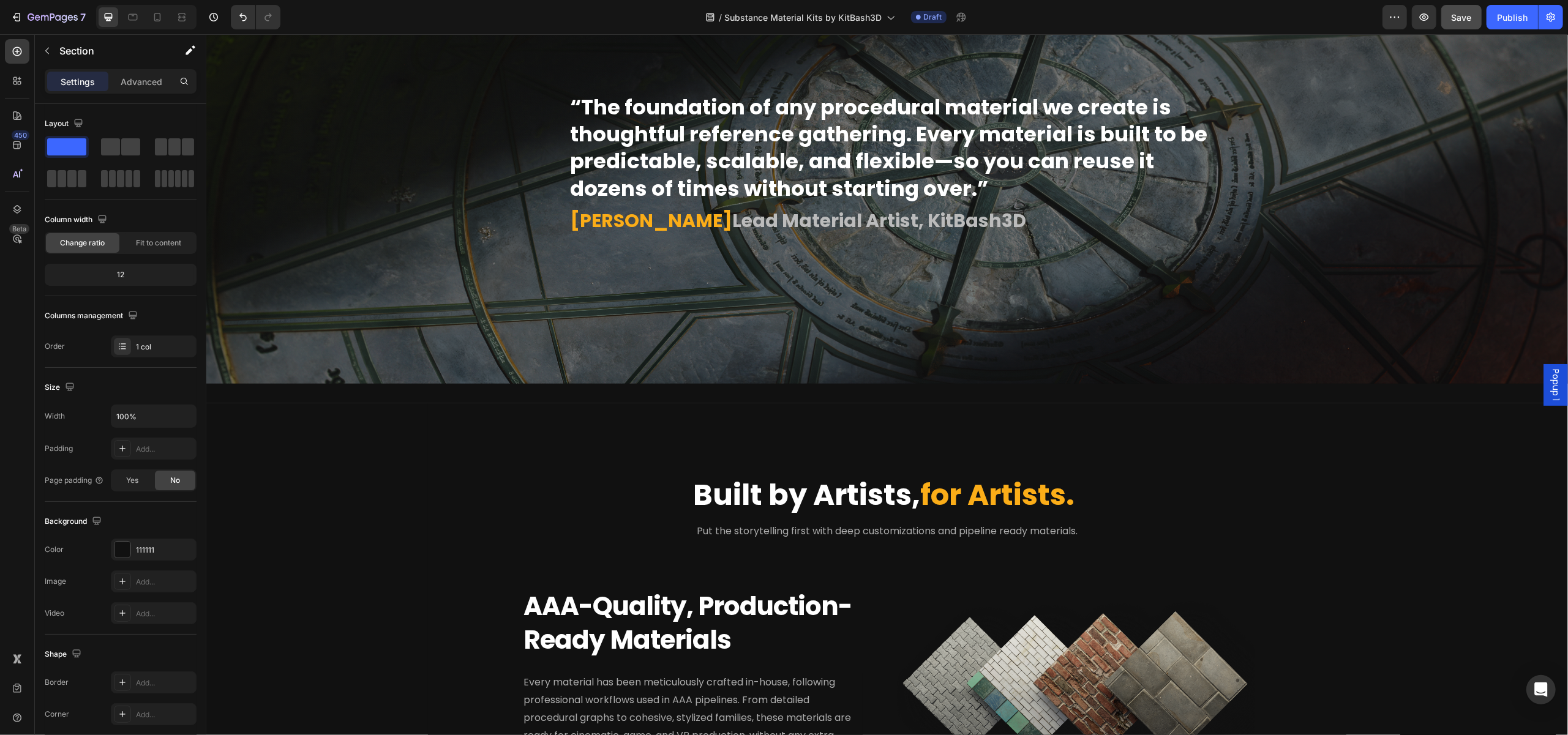
scroll to position [2142, 0]
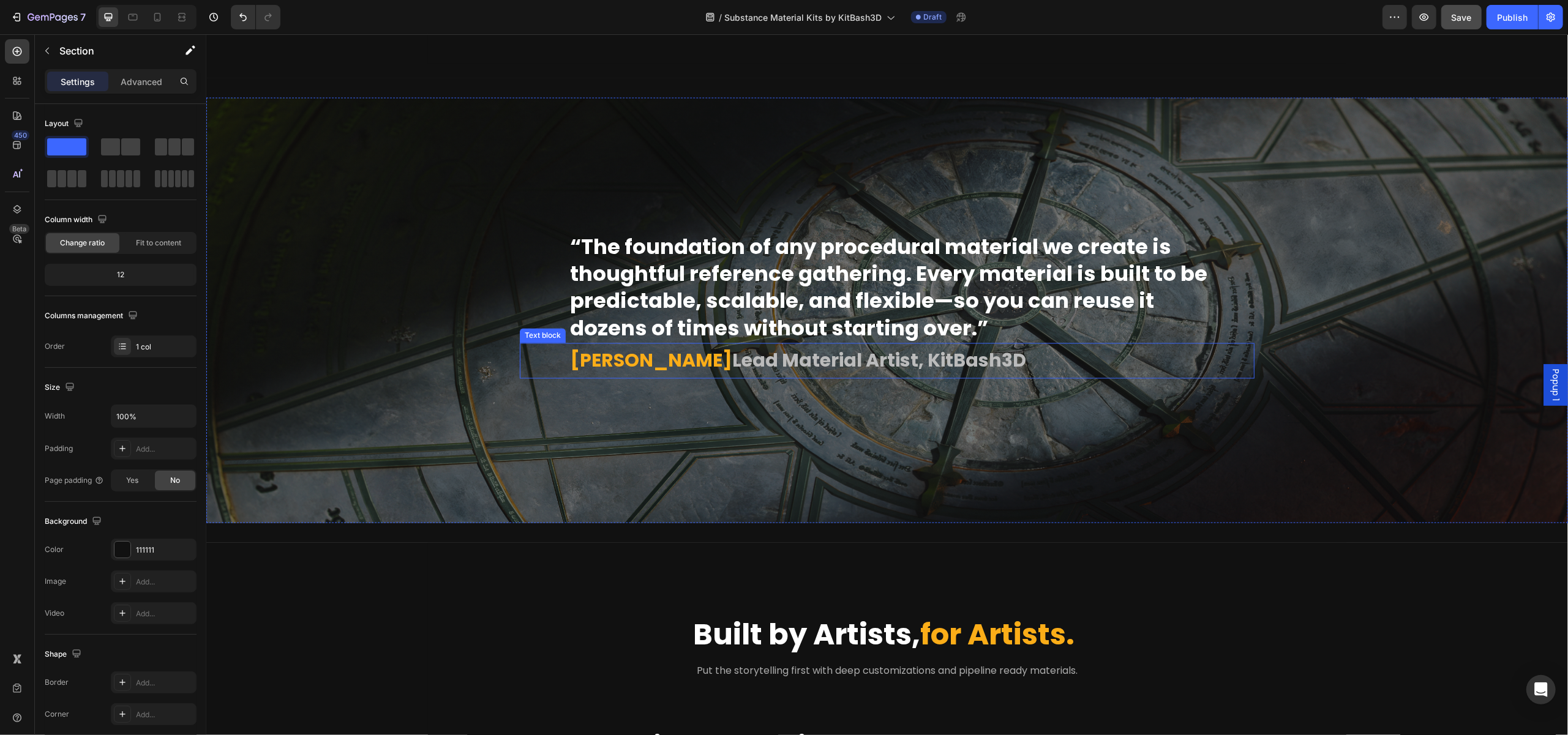
click at [830, 347] on p "[PERSON_NAME] Lead Material Artist, KitBash3D" at bounding box center [911, 361] width 683 height 33
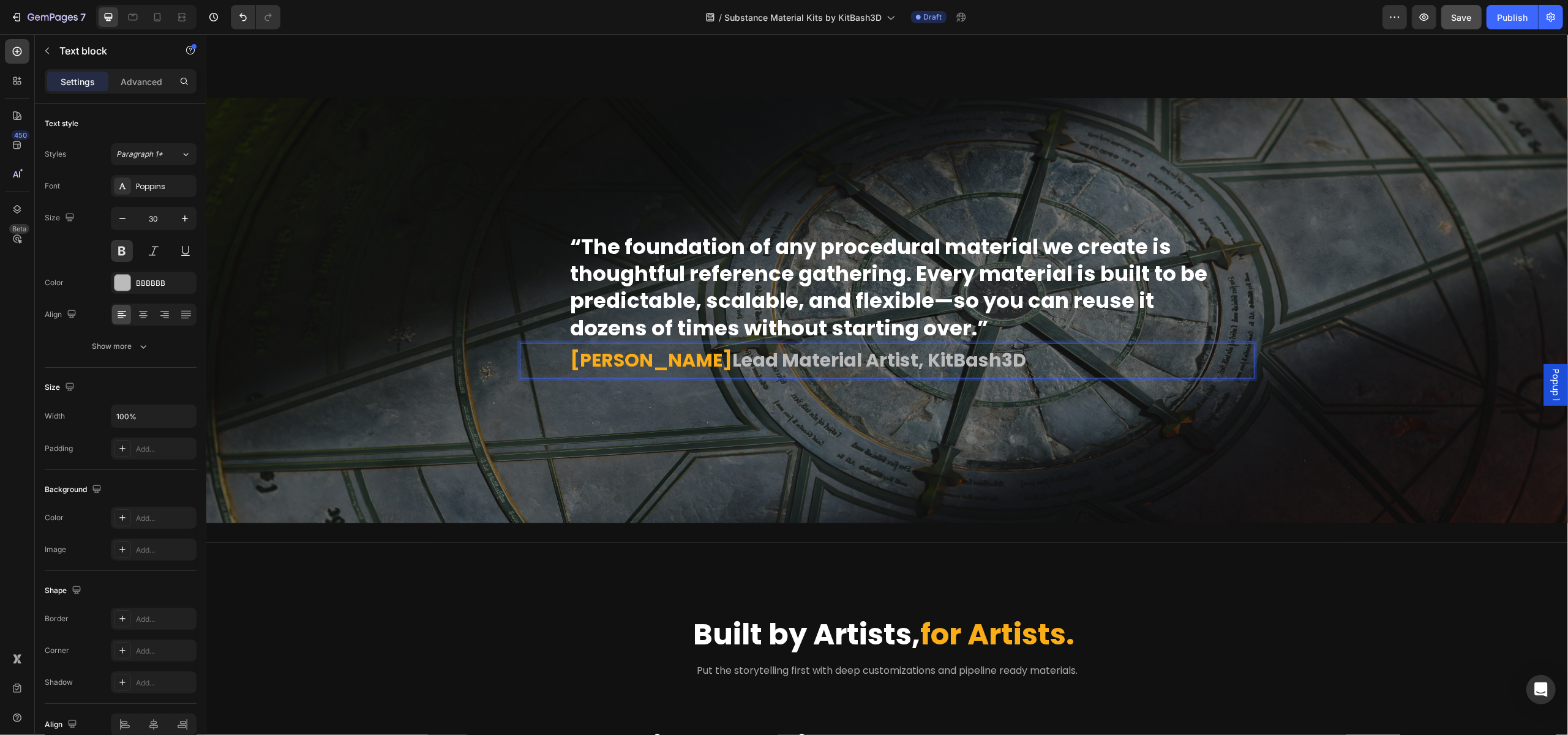
click at [840, 364] on p "[PERSON_NAME] Lead Material Artist, KitBash3D" at bounding box center [911, 361] width 683 height 33
click at [729, 368] on p "[PERSON_NAME] Lead Material Artist, KitBash3D" at bounding box center [911, 361] width 683 height 33
drag, startPoint x: 727, startPoint y: 358, endPoint x: 1045, endPoint y: 369, distance: 318.2
click at [1045, 369] on p "[PERSON_NAME] Lead Material Artist, KitBash3D" at bounding box center [911, 361] width 683 height 33
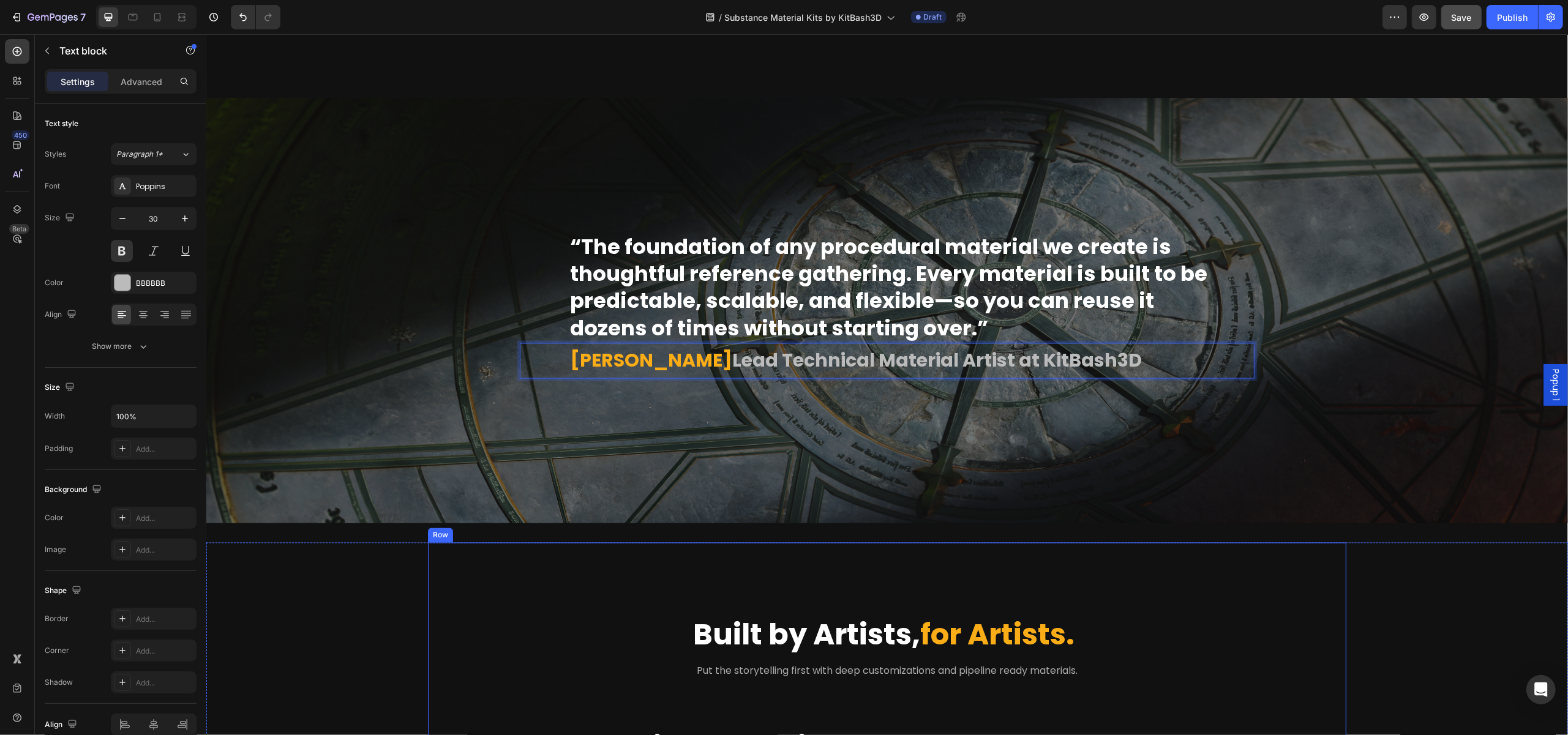
click at [1118, 582] on div "Built by Artists, for Artists. Heading" at bounding box center [887, 617] width 849 height 74
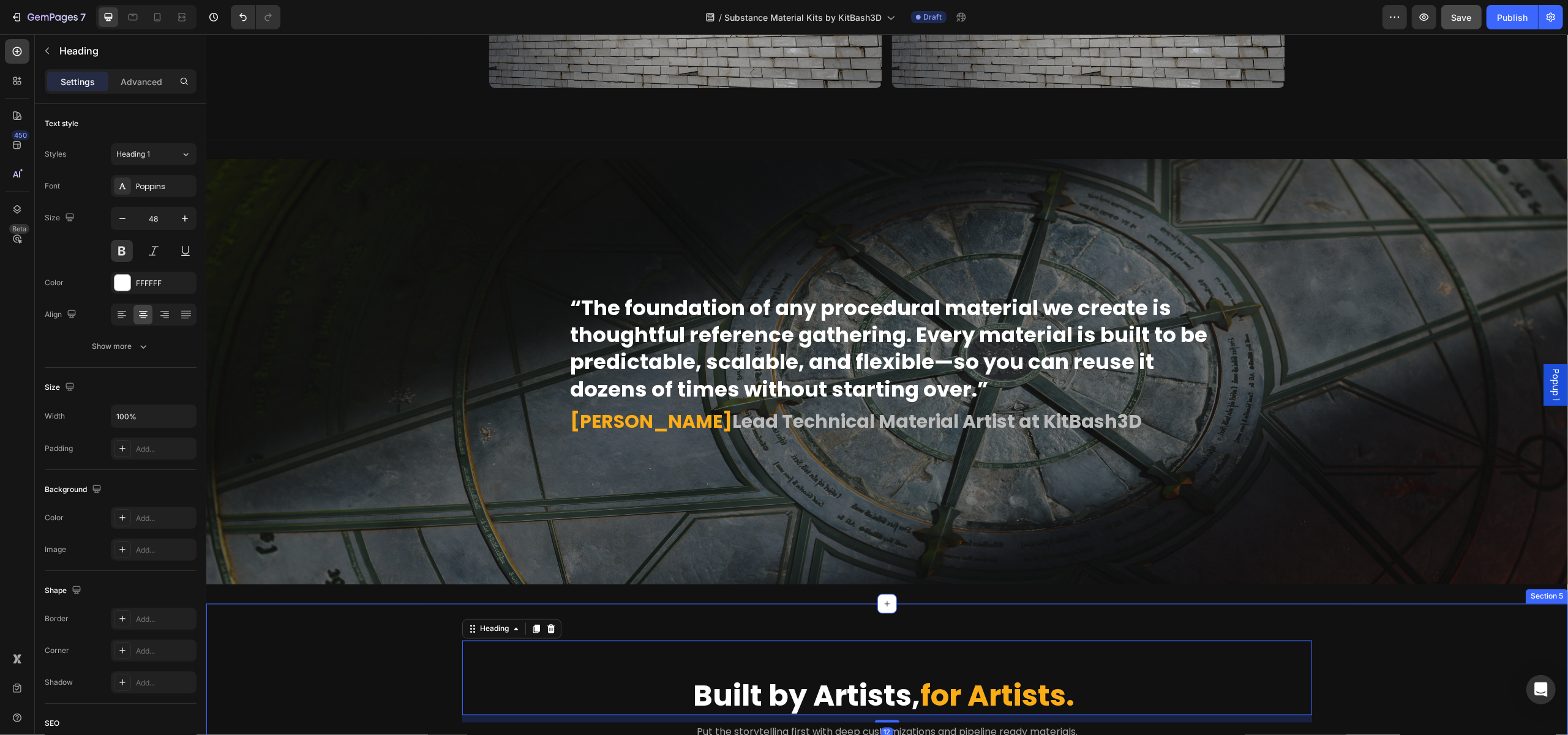
scroll to position [2020, 0]
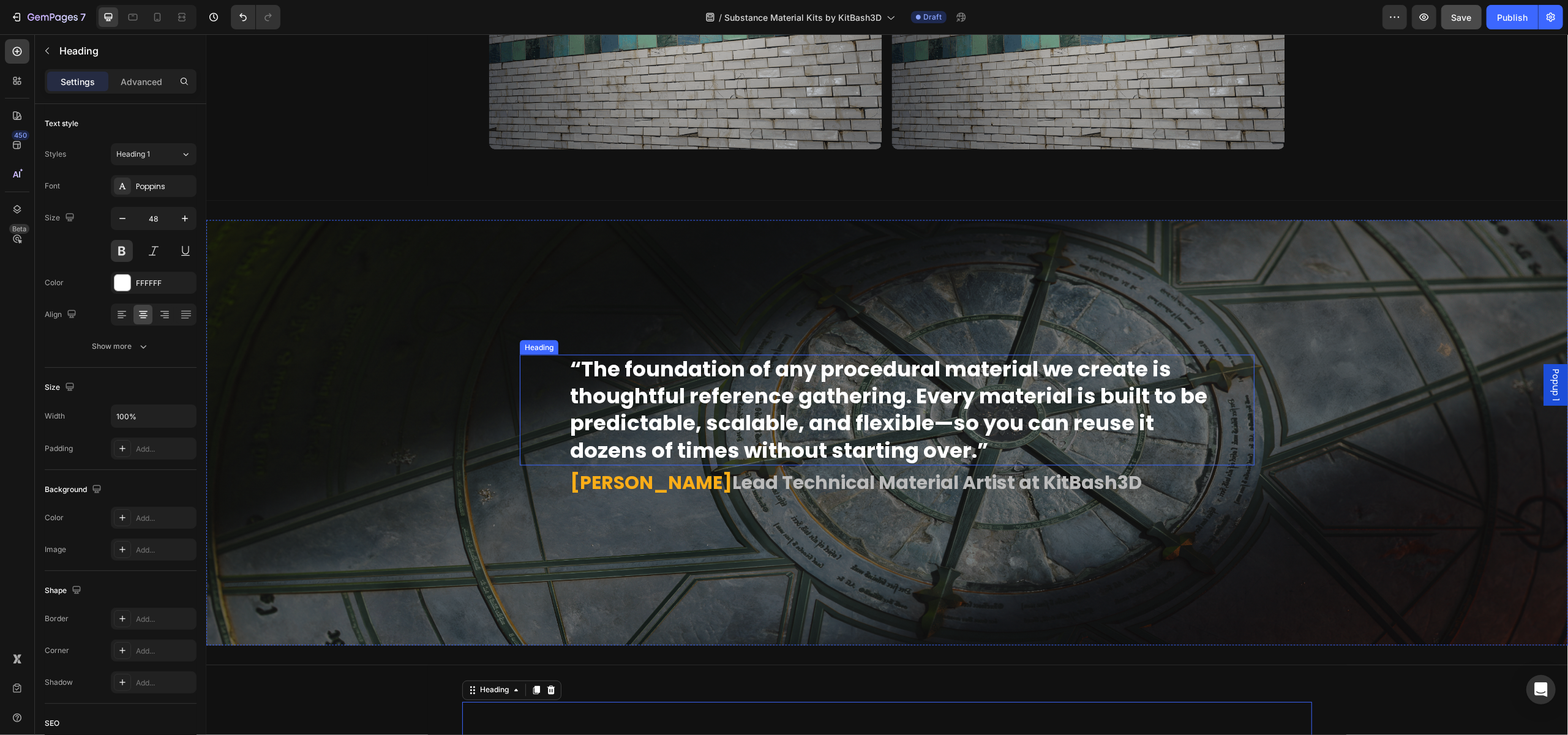
click at [918, 442] on strong "“The foundation of any procedural material we create is thoughtful reference ga…" at bounding box center [888, 411] width 637 height 111
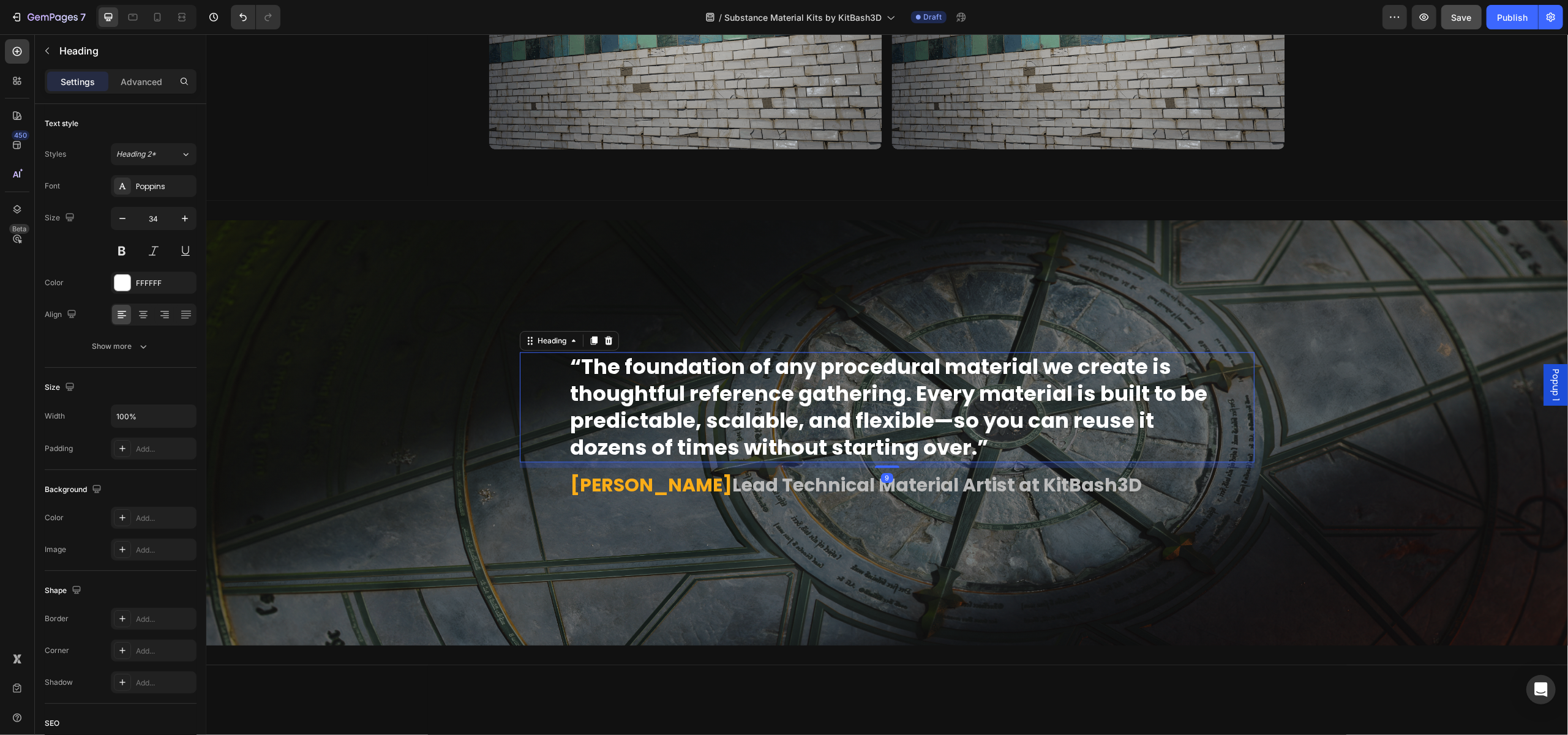
click at [882, 467] on div "“The foundation of any procedural material we create is thoughtful reference ga…" at bounding box center [886, 433] width 734 height 161
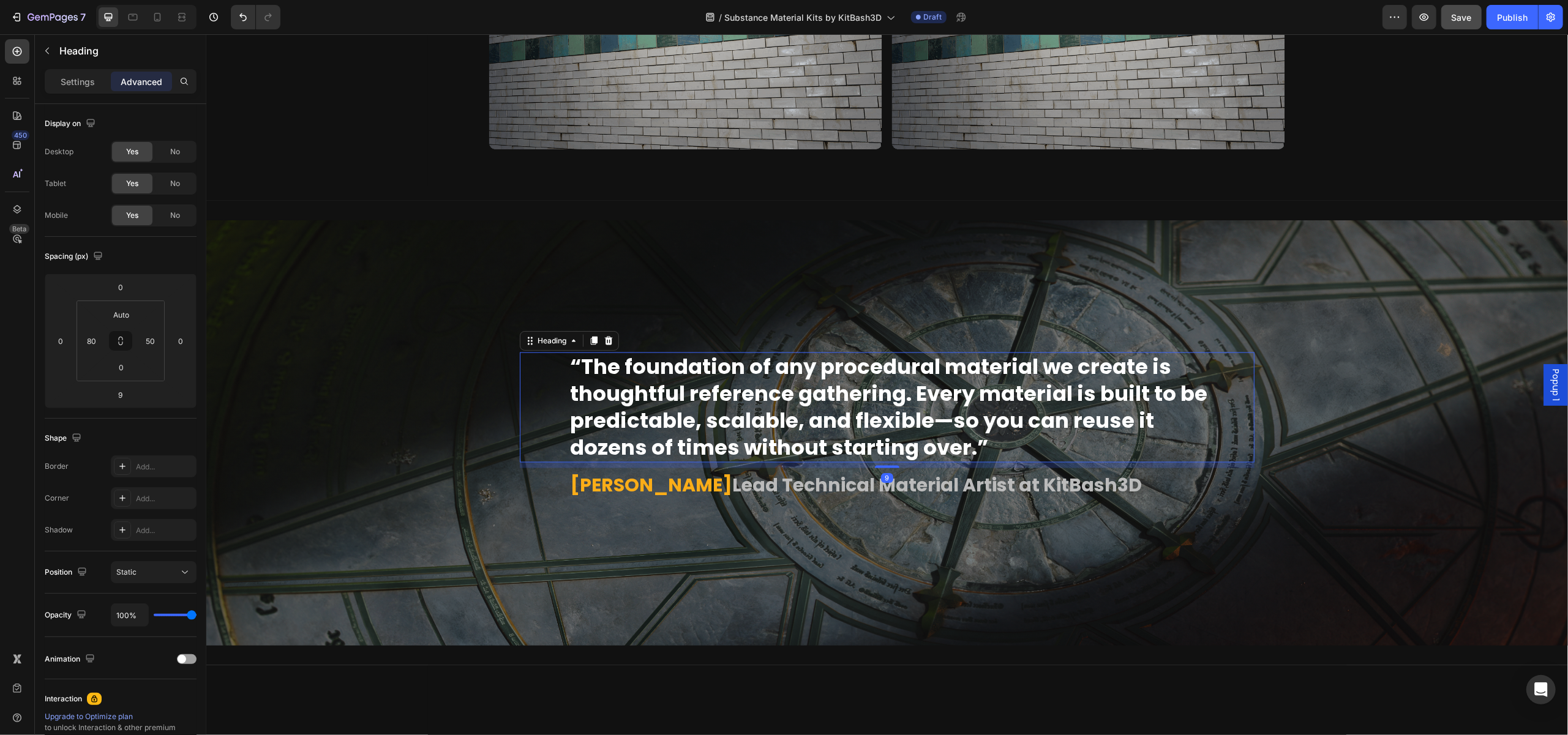
click at [887, 463] on div "9" at bounding box center [886, 465] width 734 height 6
click at [887, 464] on div at bounding box center [887, 466] width 25 height 3
type input "8"
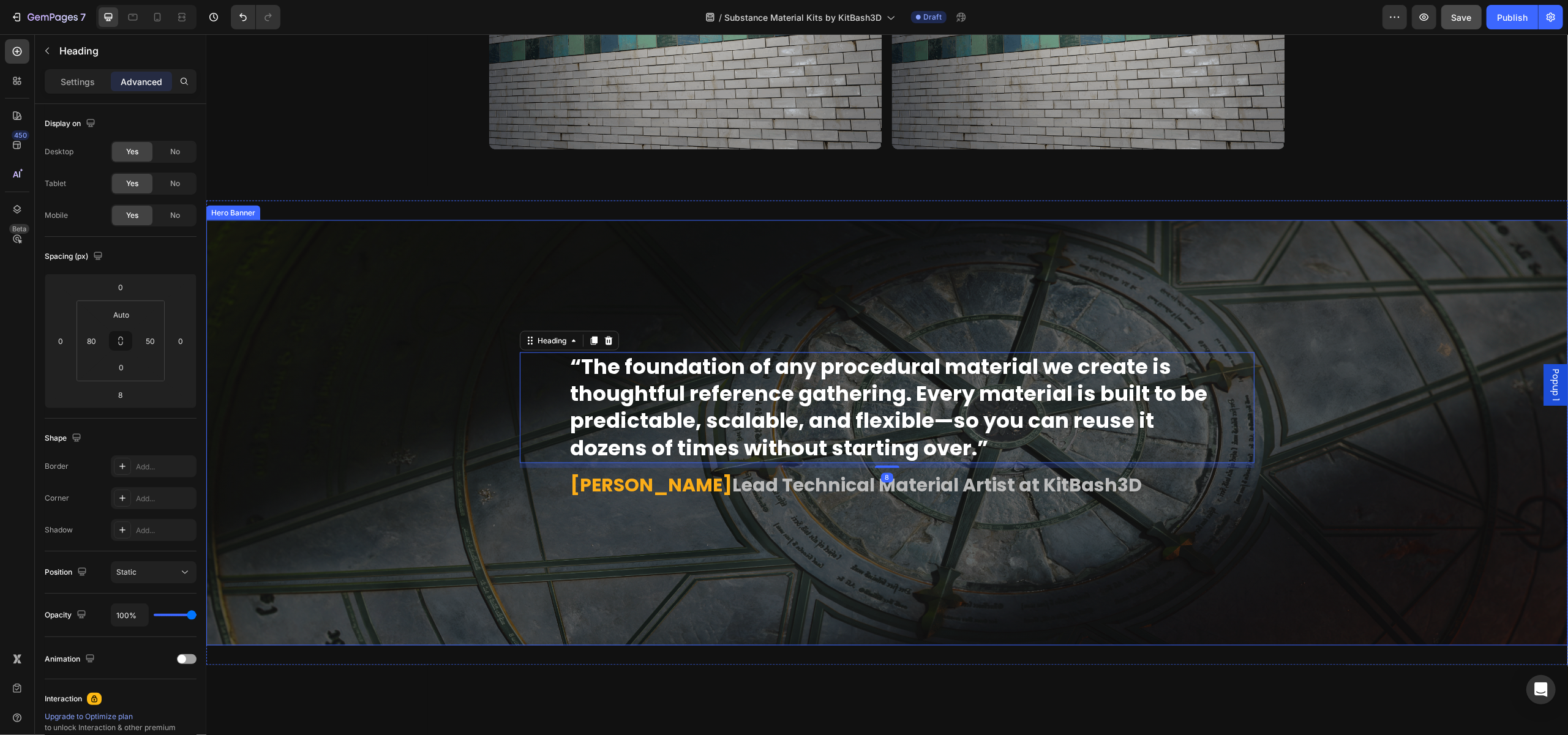
click at [809, 593] on div "Overlay" at bounding box center [886, 433] width 1362 height 425
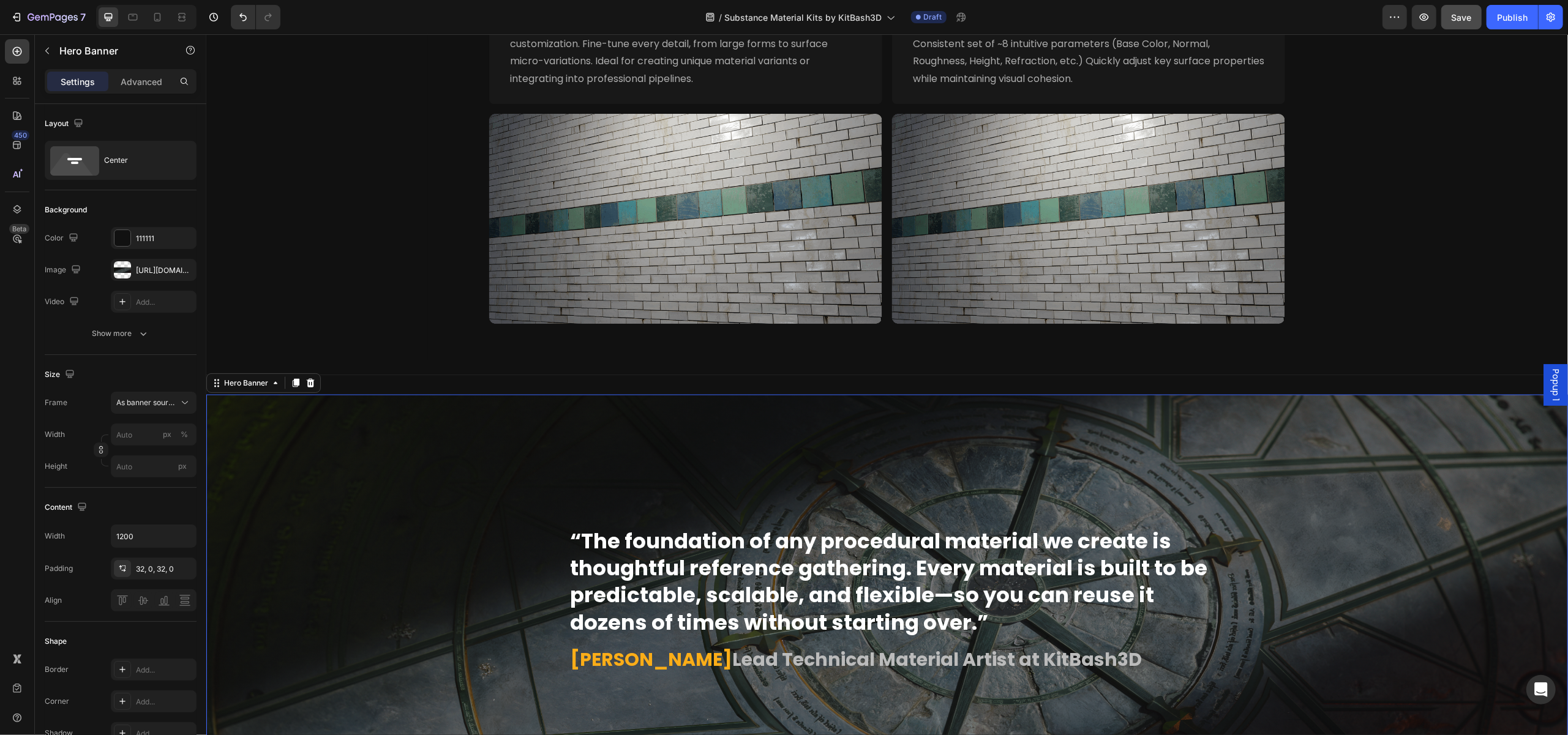
scroll to position [1837, 0]
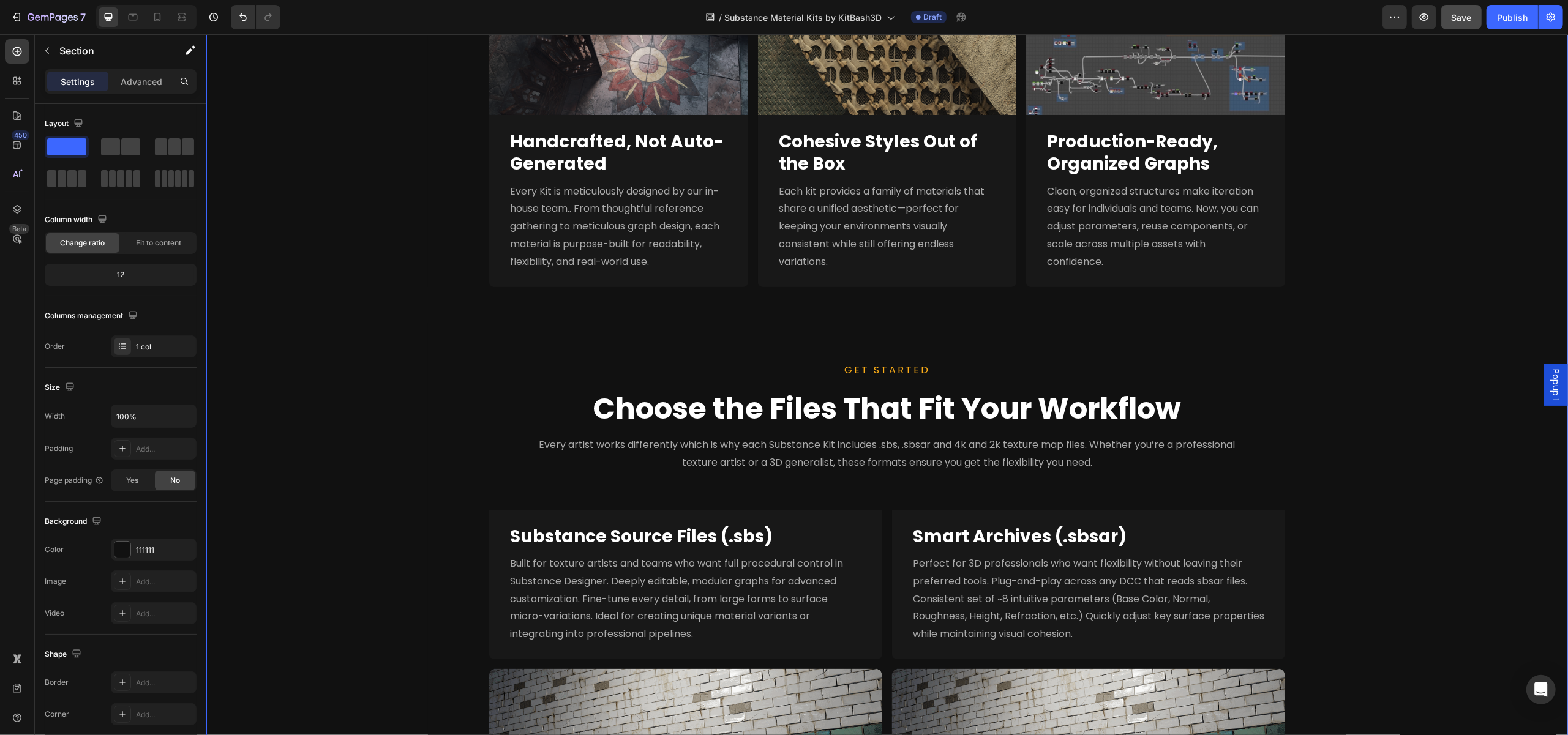
scroll to position [918, 0]
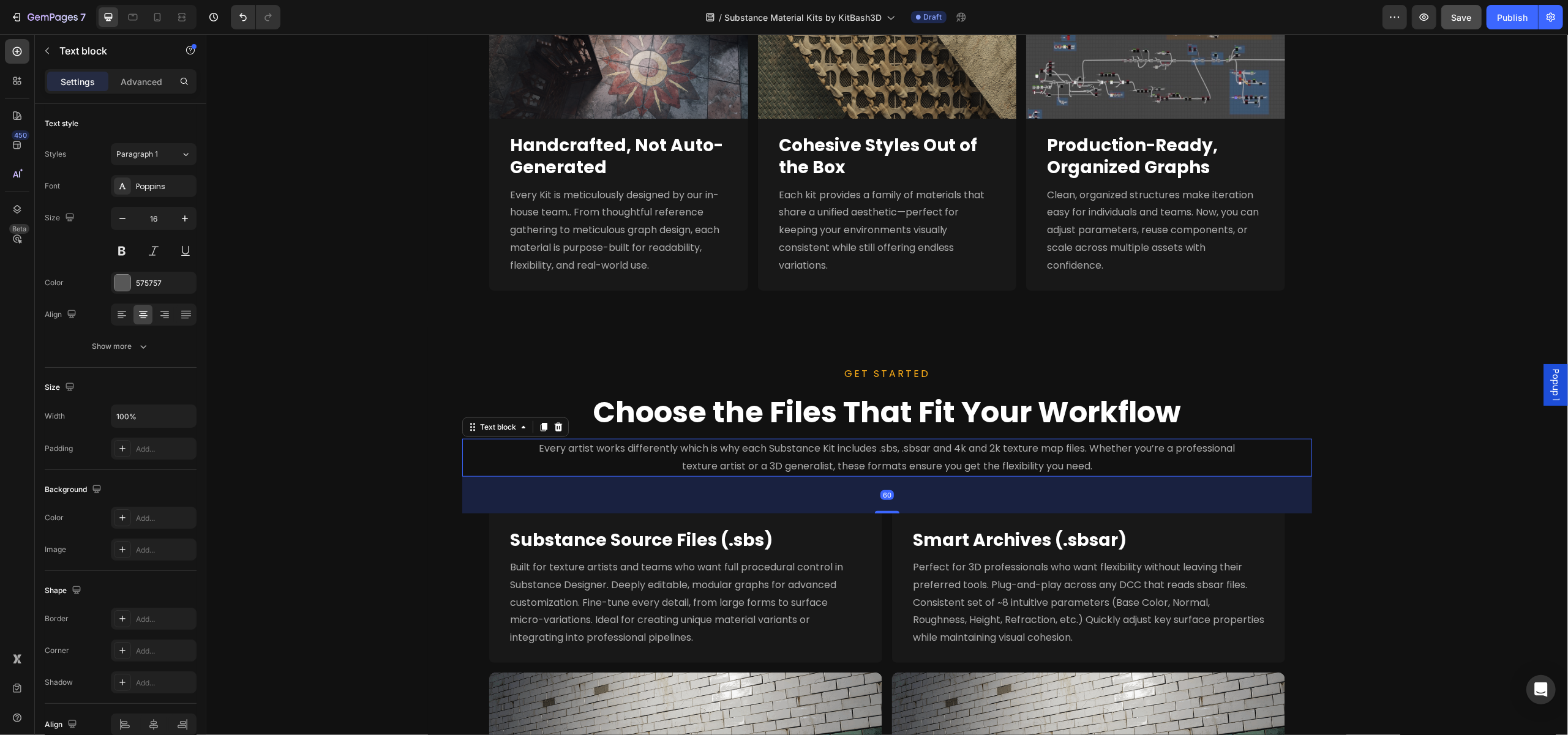
click at [1010, 456] on p "Every artist works differently which is why each Substance Kit includes .sbs, .…" at bounding box center [887, 458] width 710 height 36
click at [149, 88] on p "Advanced" at bounding box center [142, 82] width 41 height 13
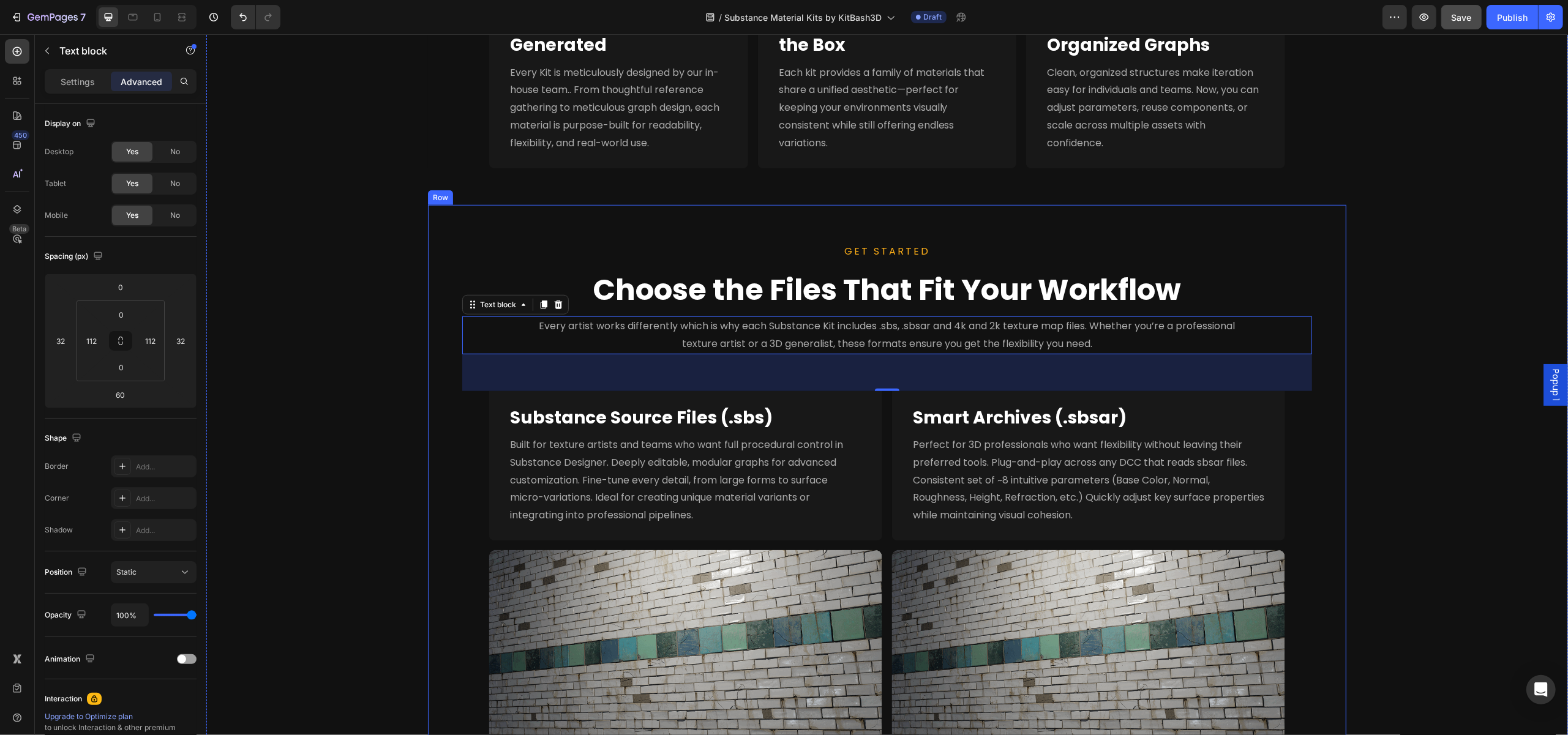
scroll to position [1102, 0]
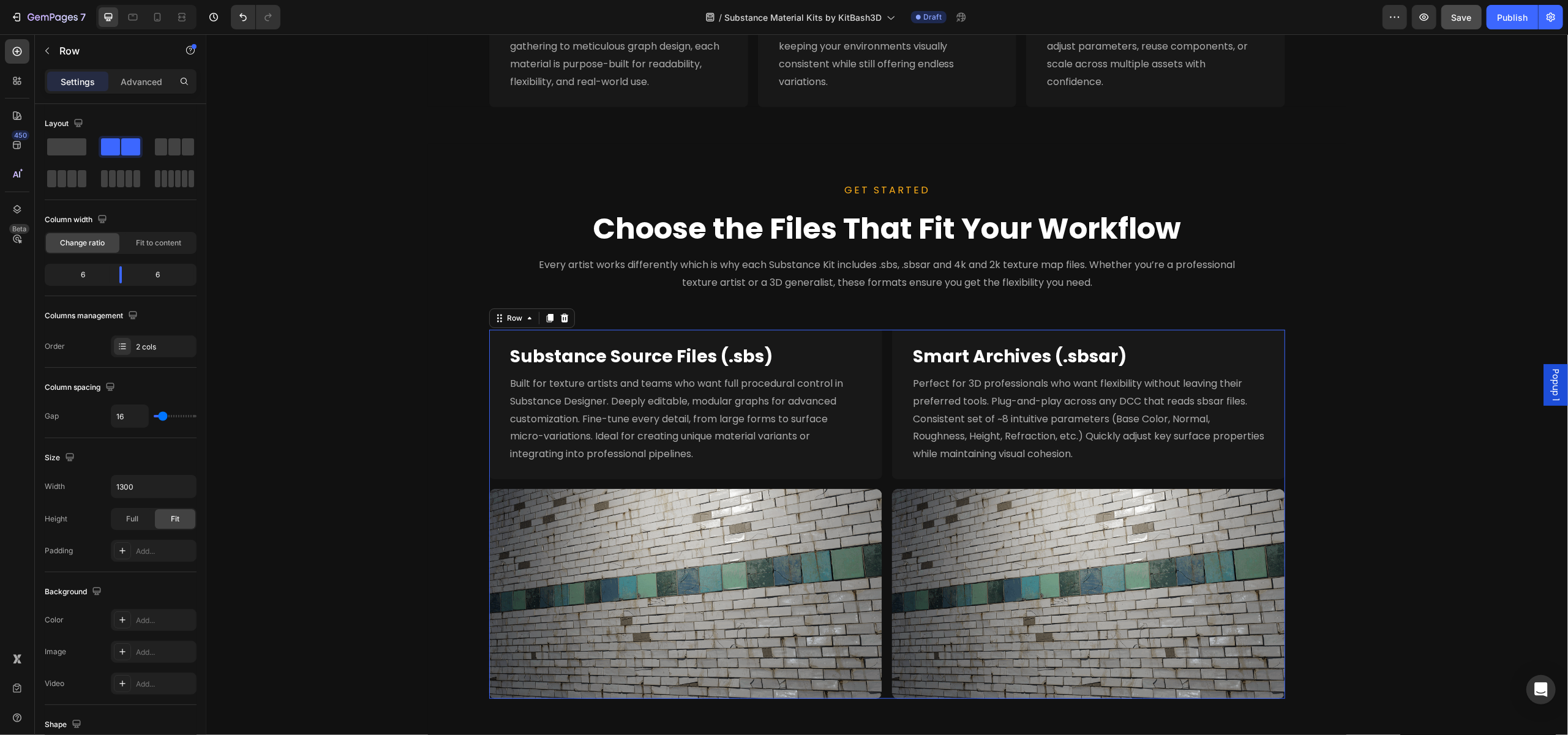
click at [885, 343] on div "Substance Source Files (.sbs) Heading Built for texture artists and teams who w…" at bounding box center [886, 515] width 796 height 369
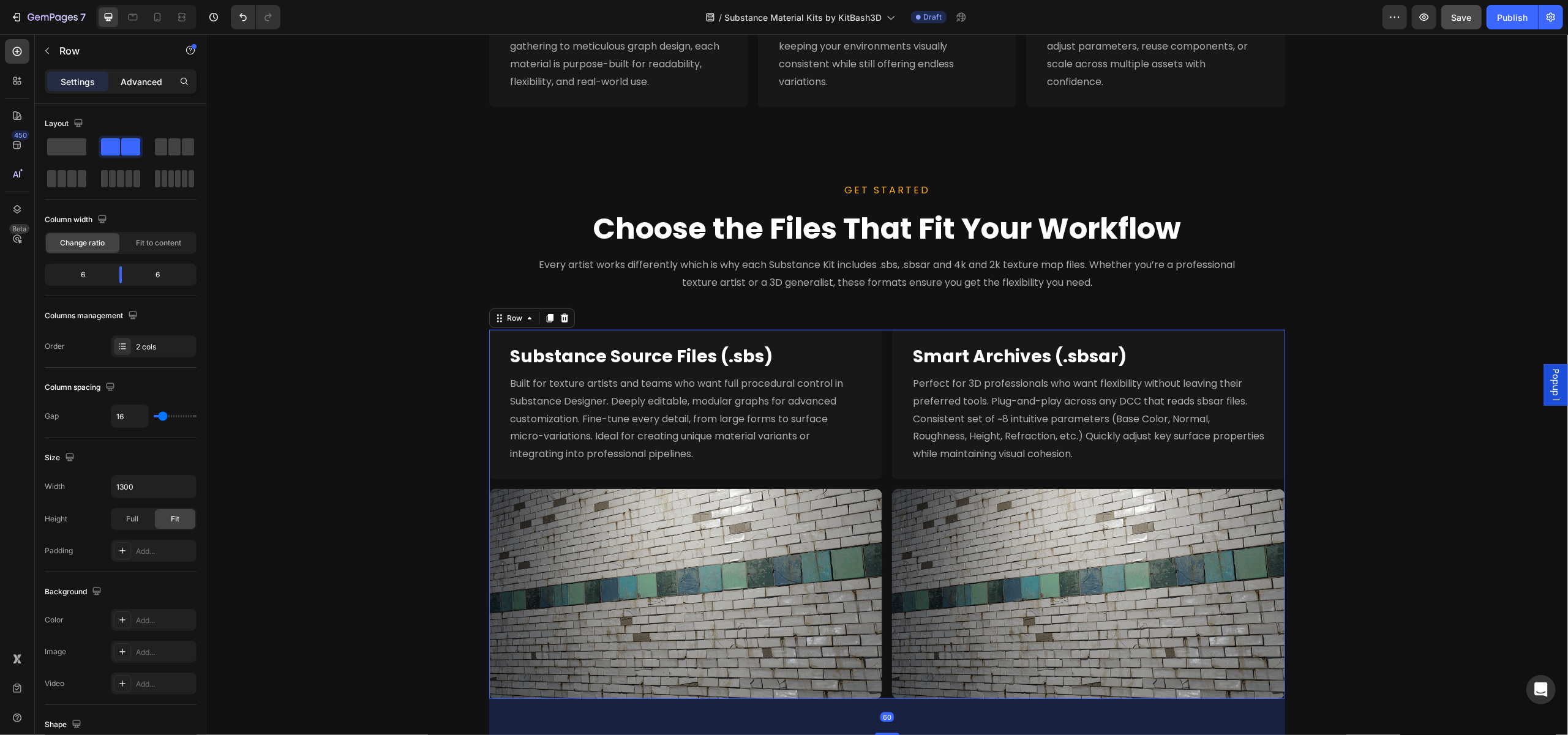
click at [131, 81] on p "Advanced" at bounding box center [142, 82] width 41 height 13
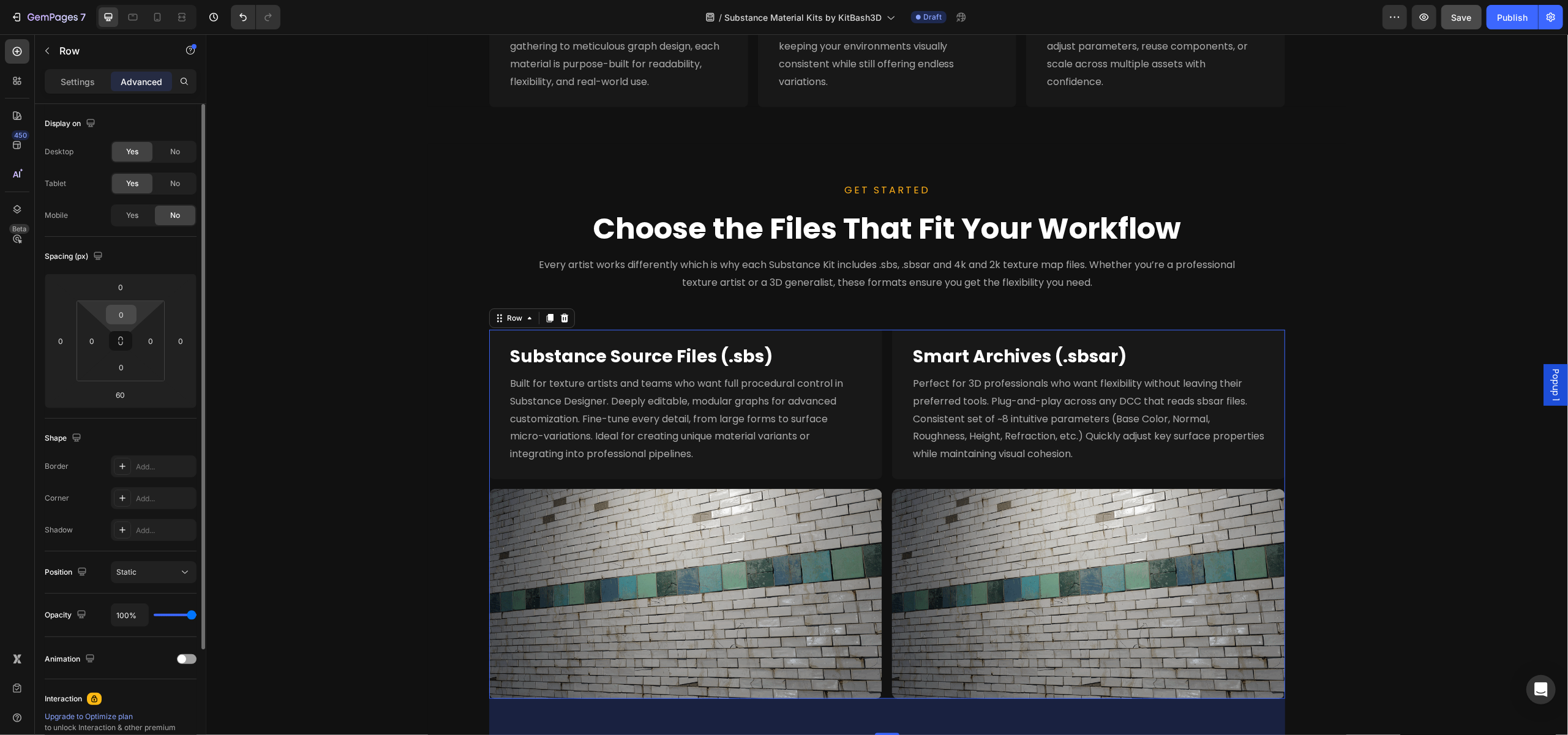
click at [126, 315] on input "0" at bounding box center [122, 315] width 25 height 18
click at [125, 282] on input "0" at bounding box center [121, 287] width 25 height 18
type input "24"
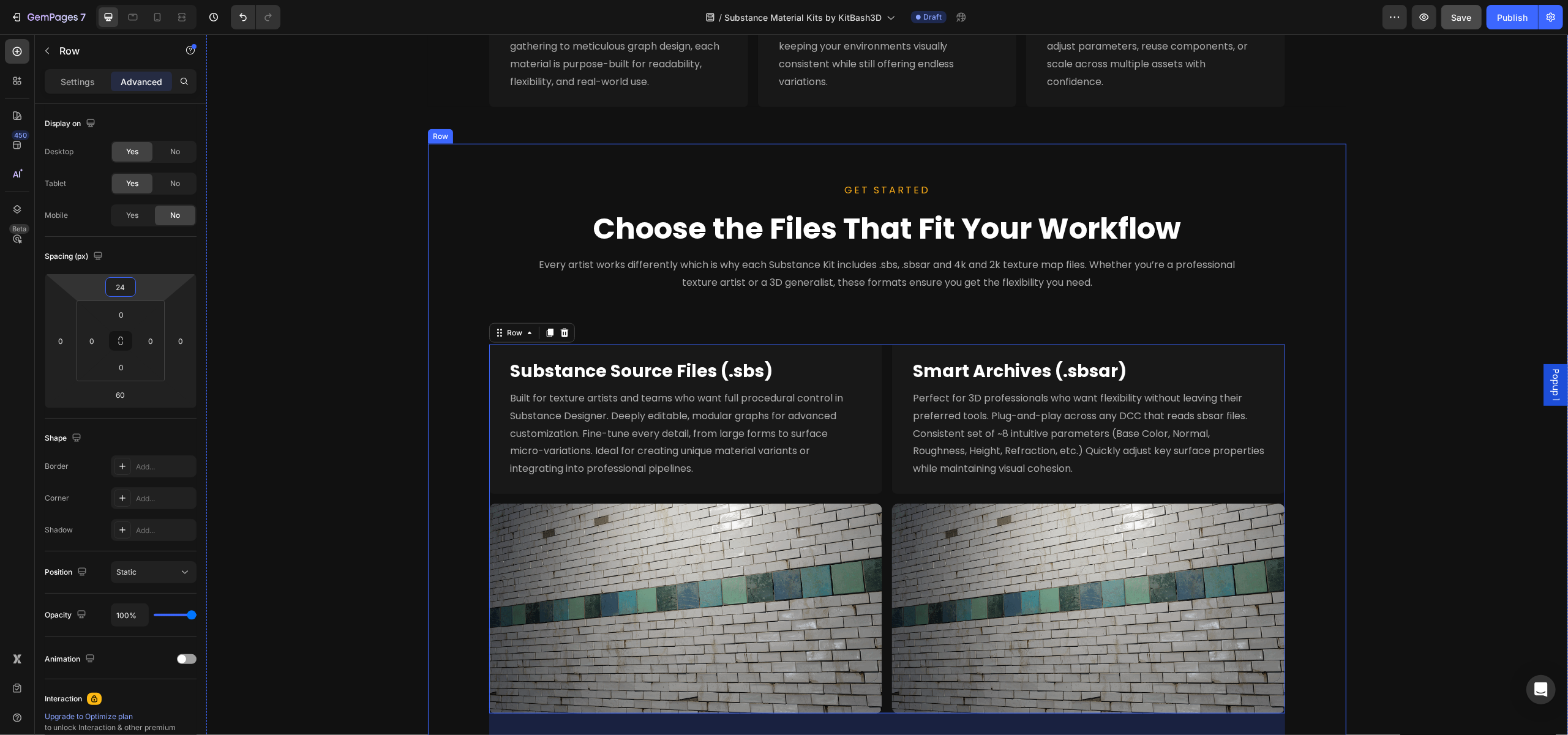
click at [1317, 376] on div "GET STARTED Text block Choose the Files That Fit Your Workflow Heading Every ar…" at bounding box center [887, 465] width 889 height 569
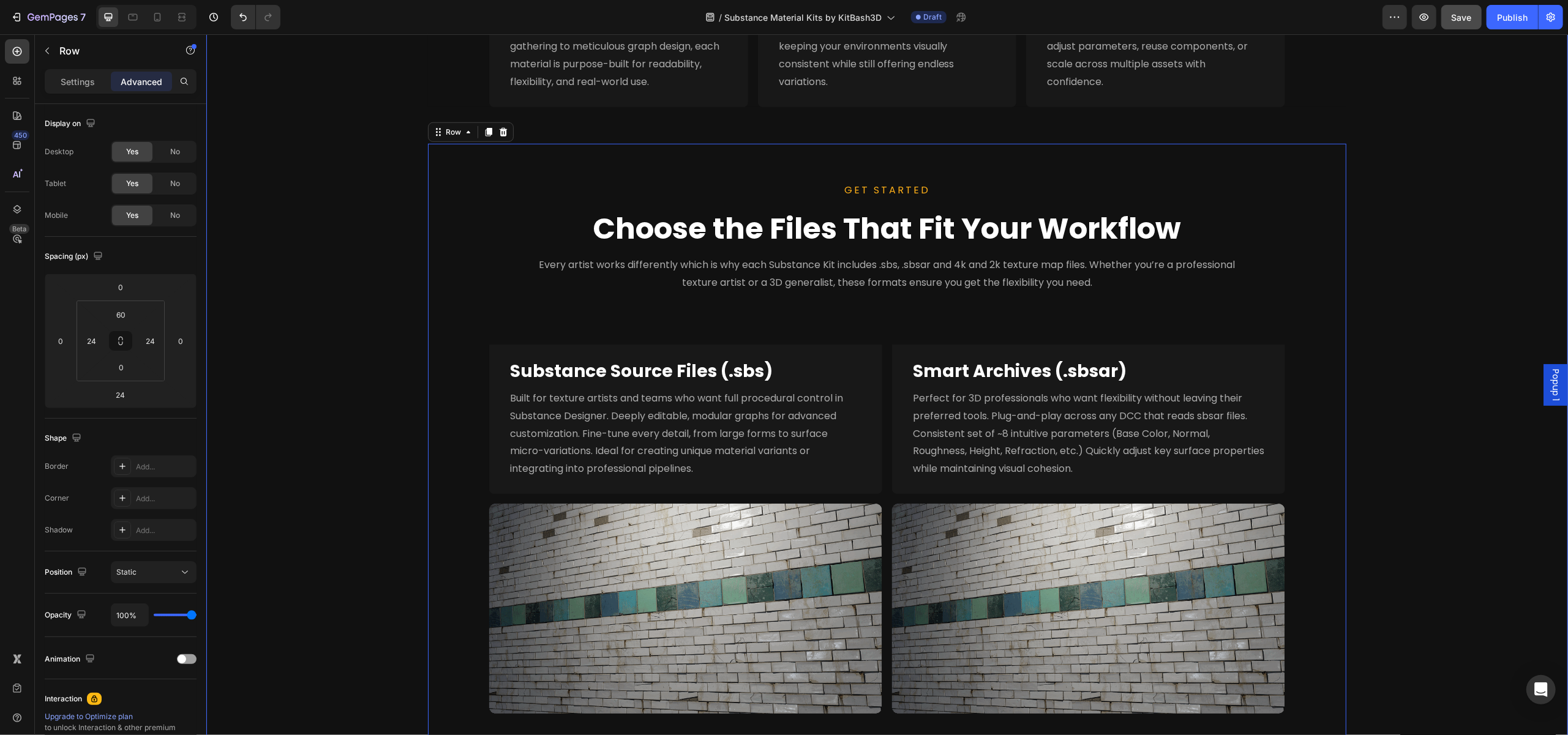
click at [1451, 358] on div "Purpose-Built Materials for Any Pipeline. Heading Image Full Nanite Support Hea…" at bounding box center [886, 230] width 1362 height 1070
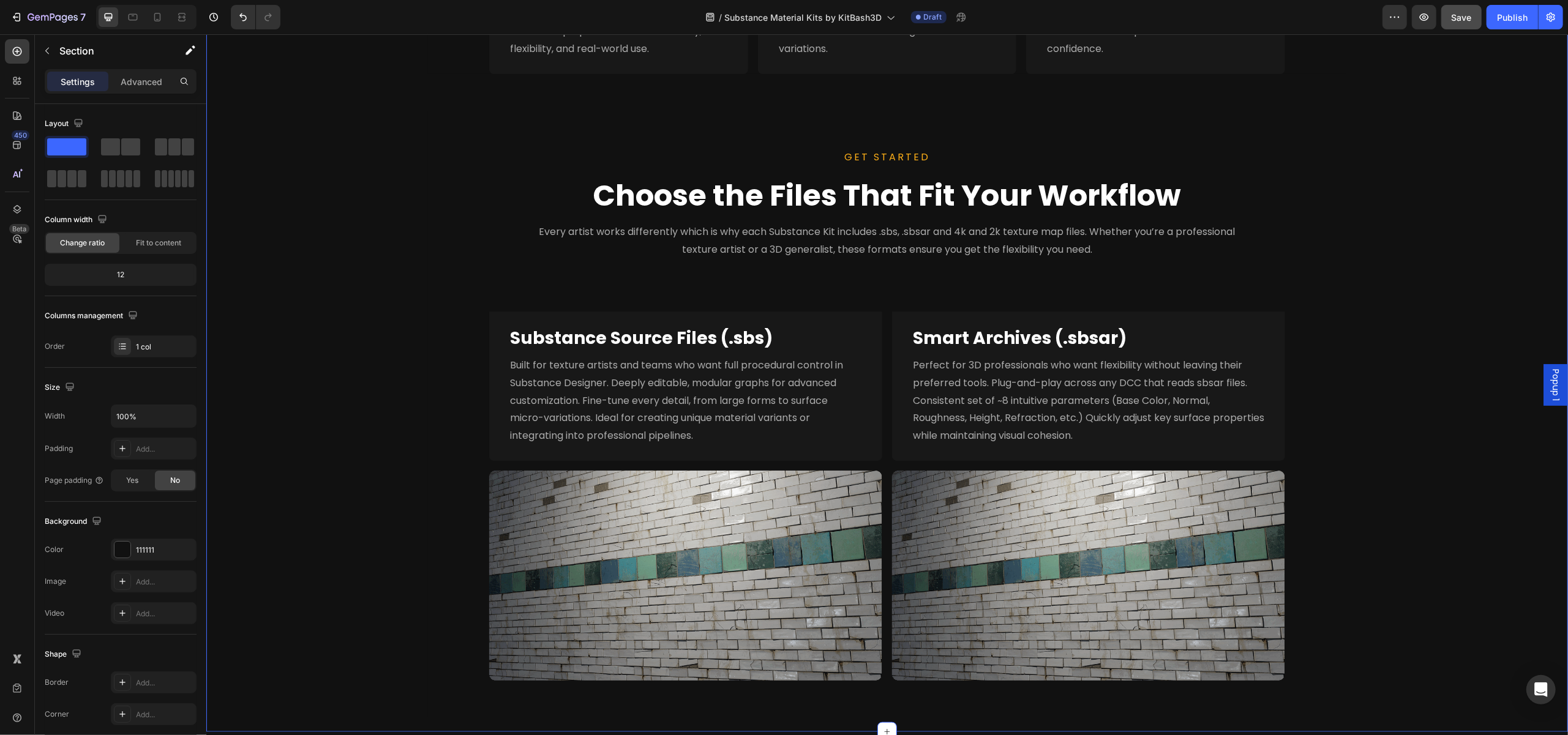
scroll to position [1247, 0]
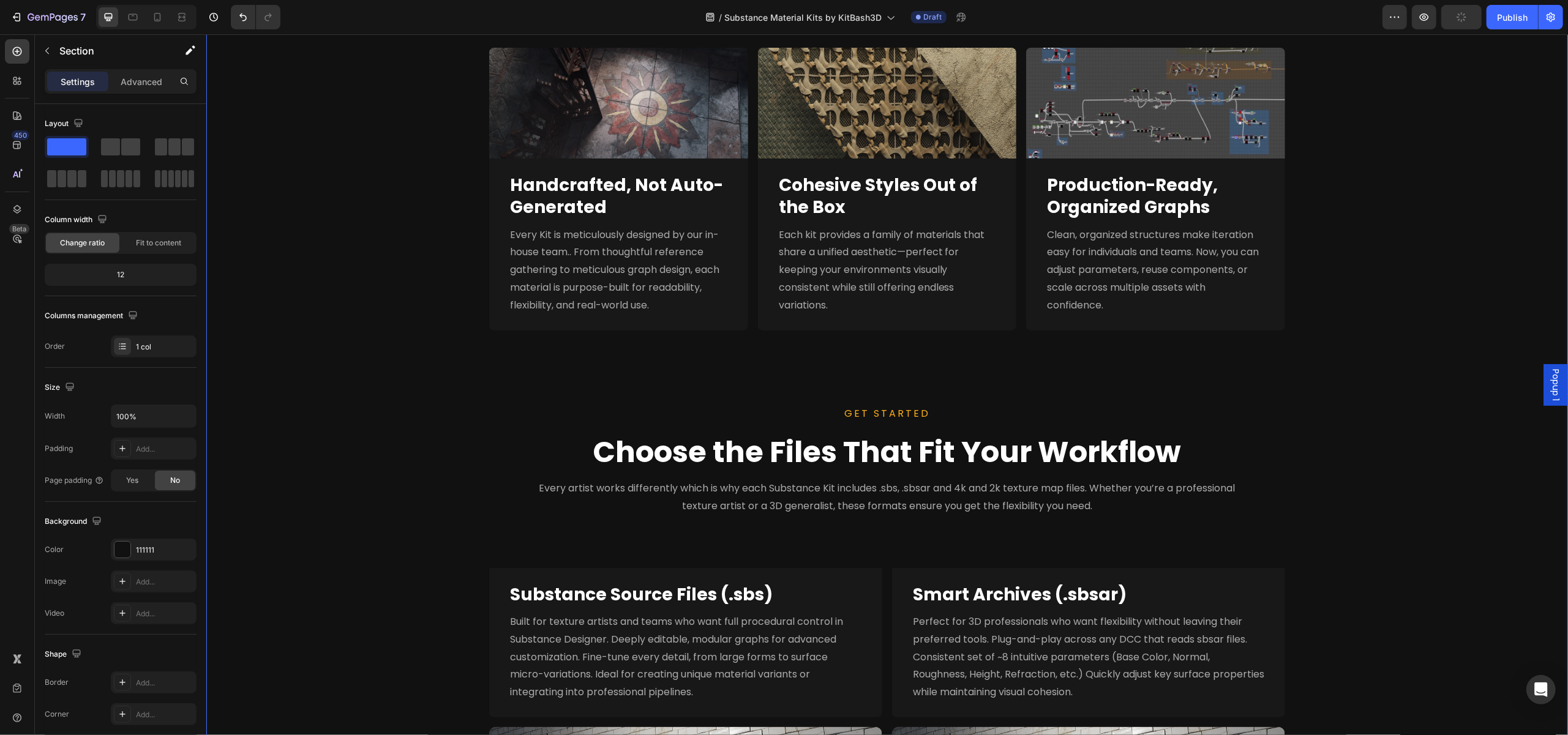
click at [894, 353] on div "Purpose-Built Materials for Any Pipeline. Heading Image Full Nanite Support Hea…" at bounding box center [886, 454] width 1362 height 1070
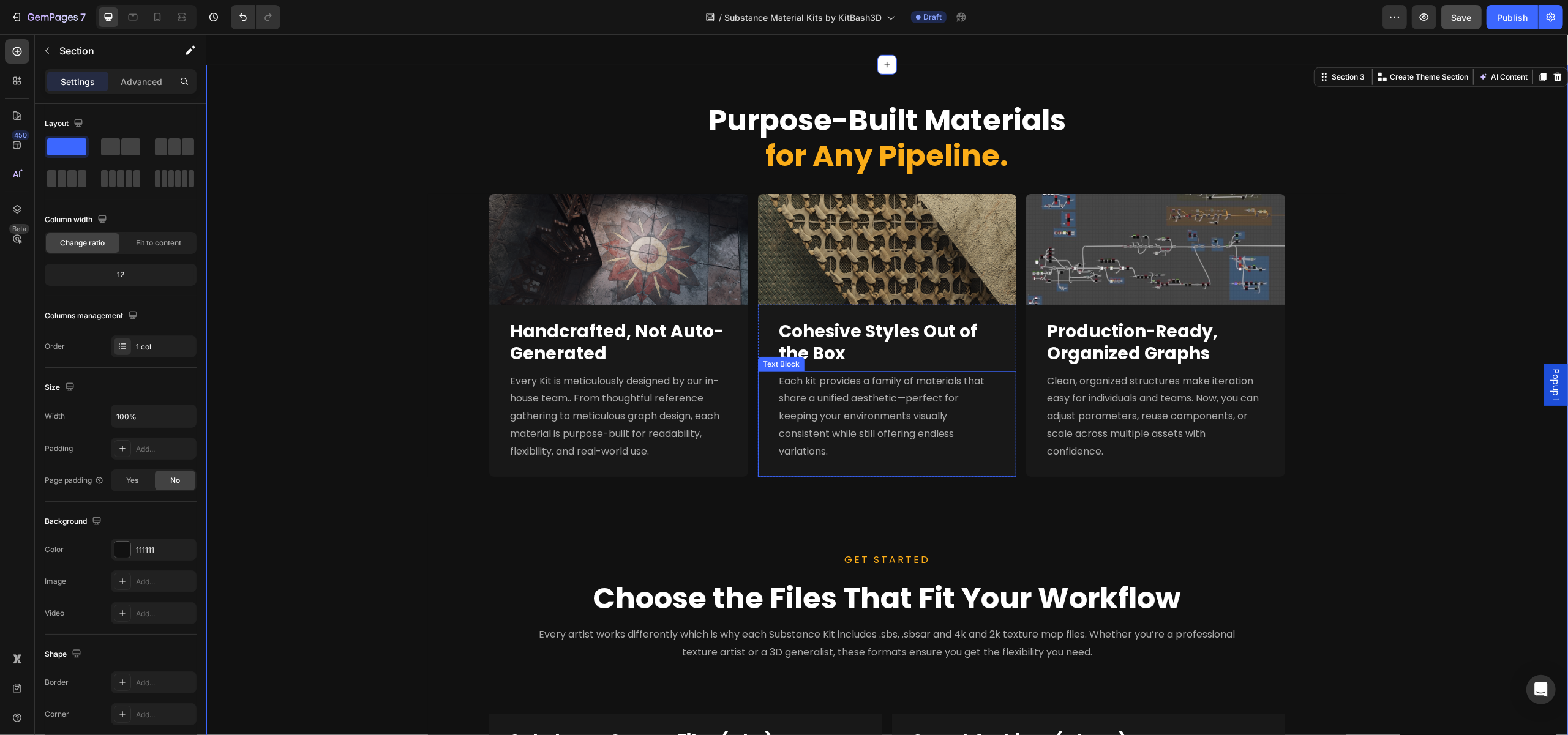
scroll to position [1308, 0]
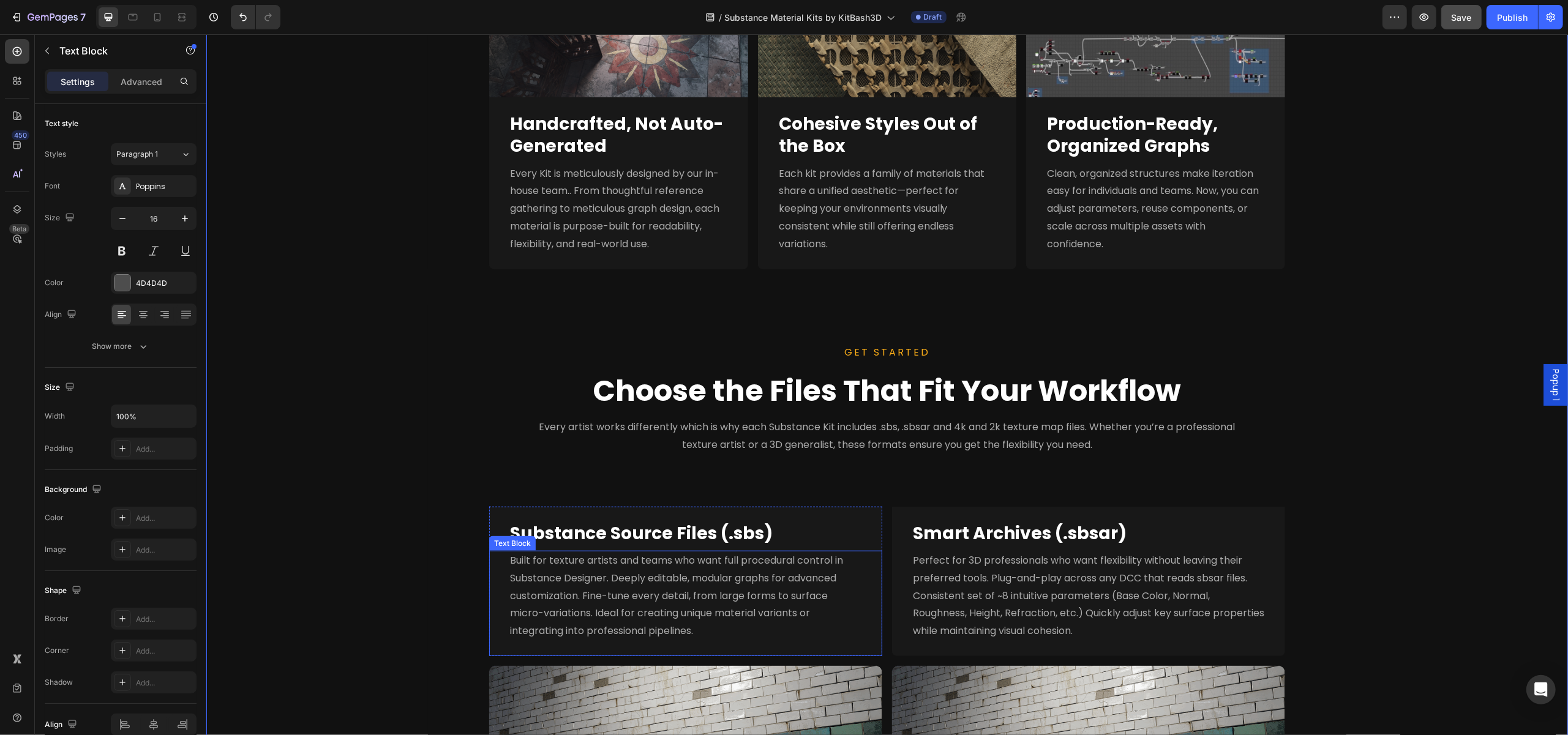
click at [683, 615] on span "Built for texture artists and teams who want full procedural control in Substan…" at bounding box center [676, 596] width 333 height 84
click at [988, 463] on div "GET STARTED Text block Choose the Files That Fit Your Workflow Heading Every ar…" at bounding box center [887, 627] width 889 height 569
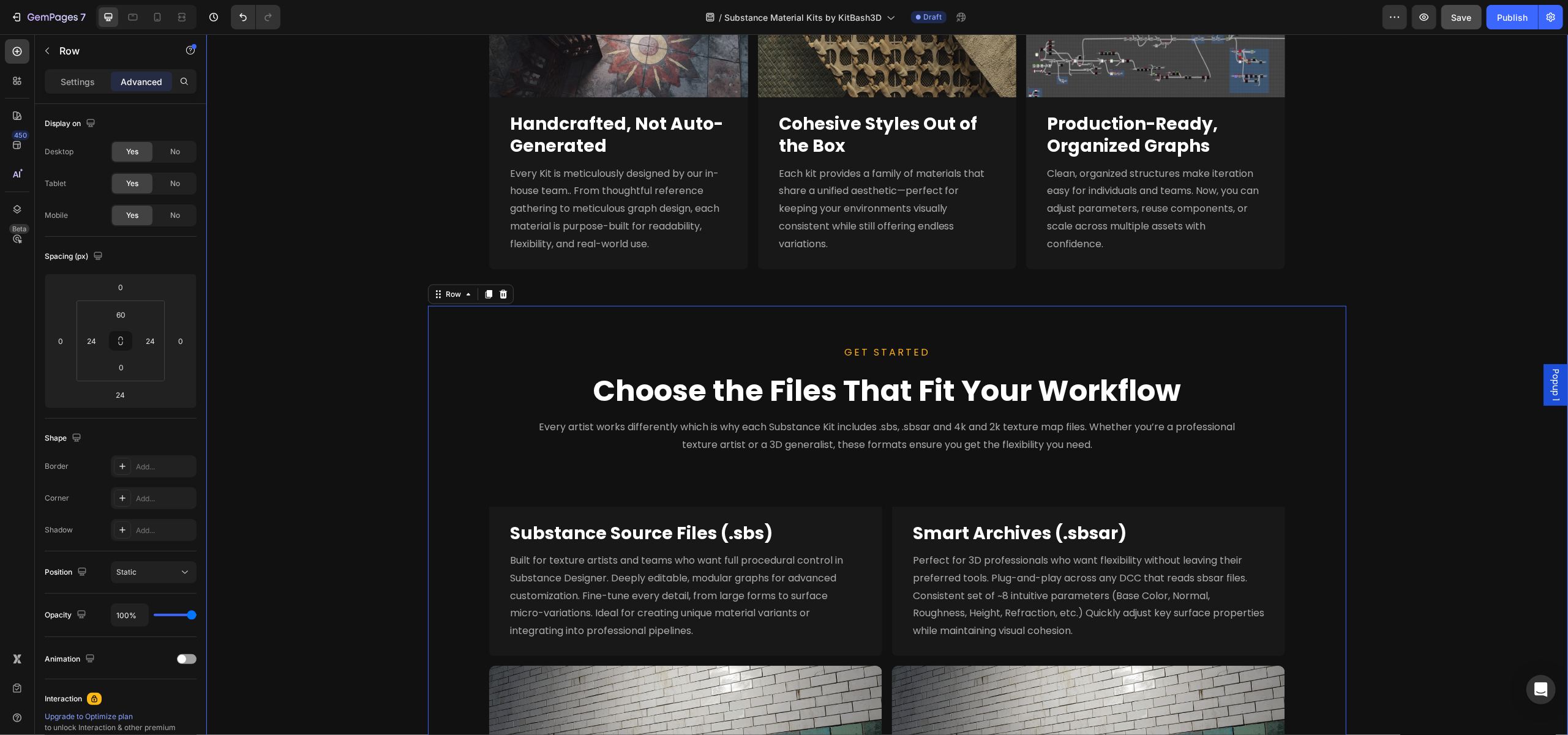
click at [1410, 437] on div "Purpose-Built Materials for Any Pipeline. Heading Image Full Nanite Support Hea…" at bounding box center [886, 392] width 1362 height 1070
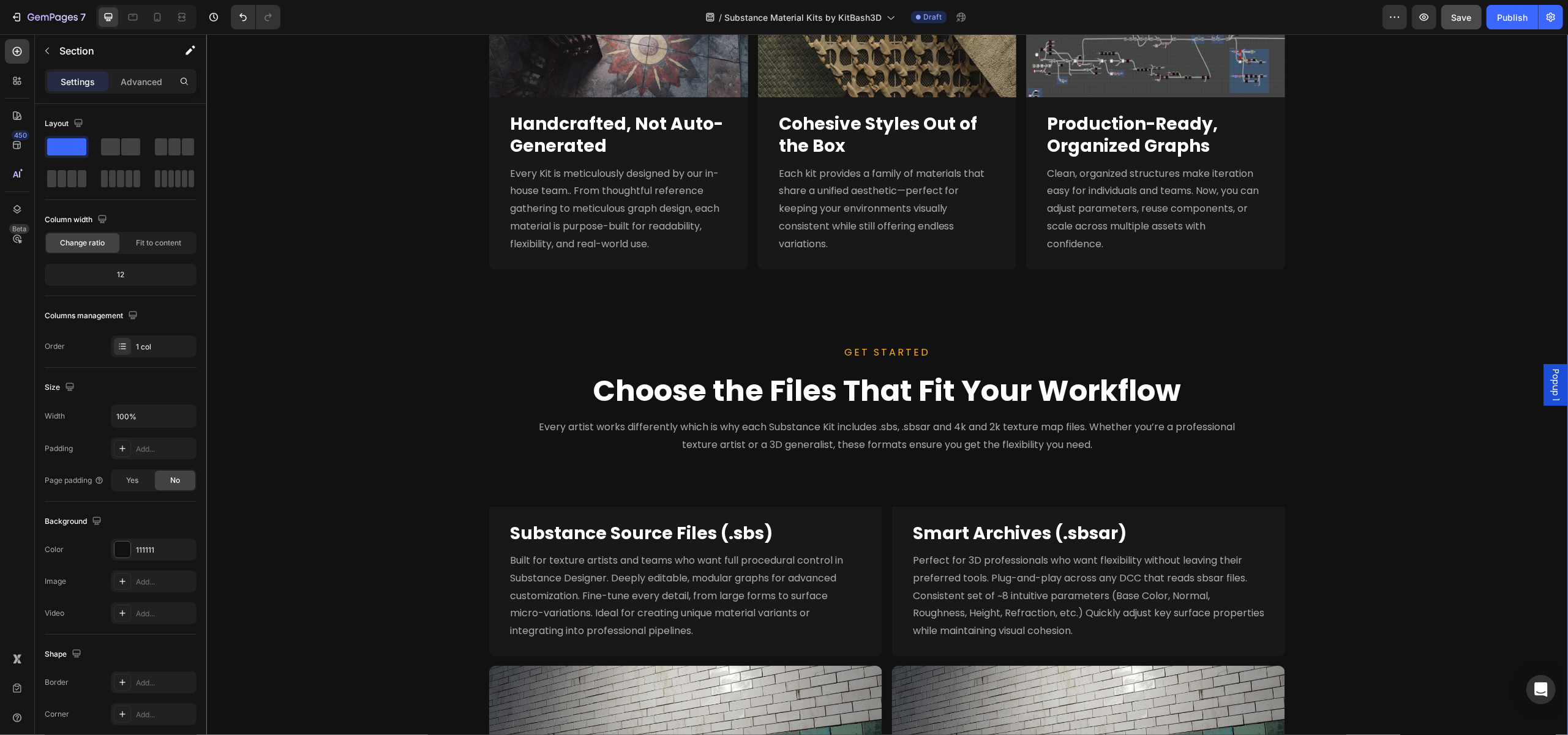
scroll to position [1369, 0]
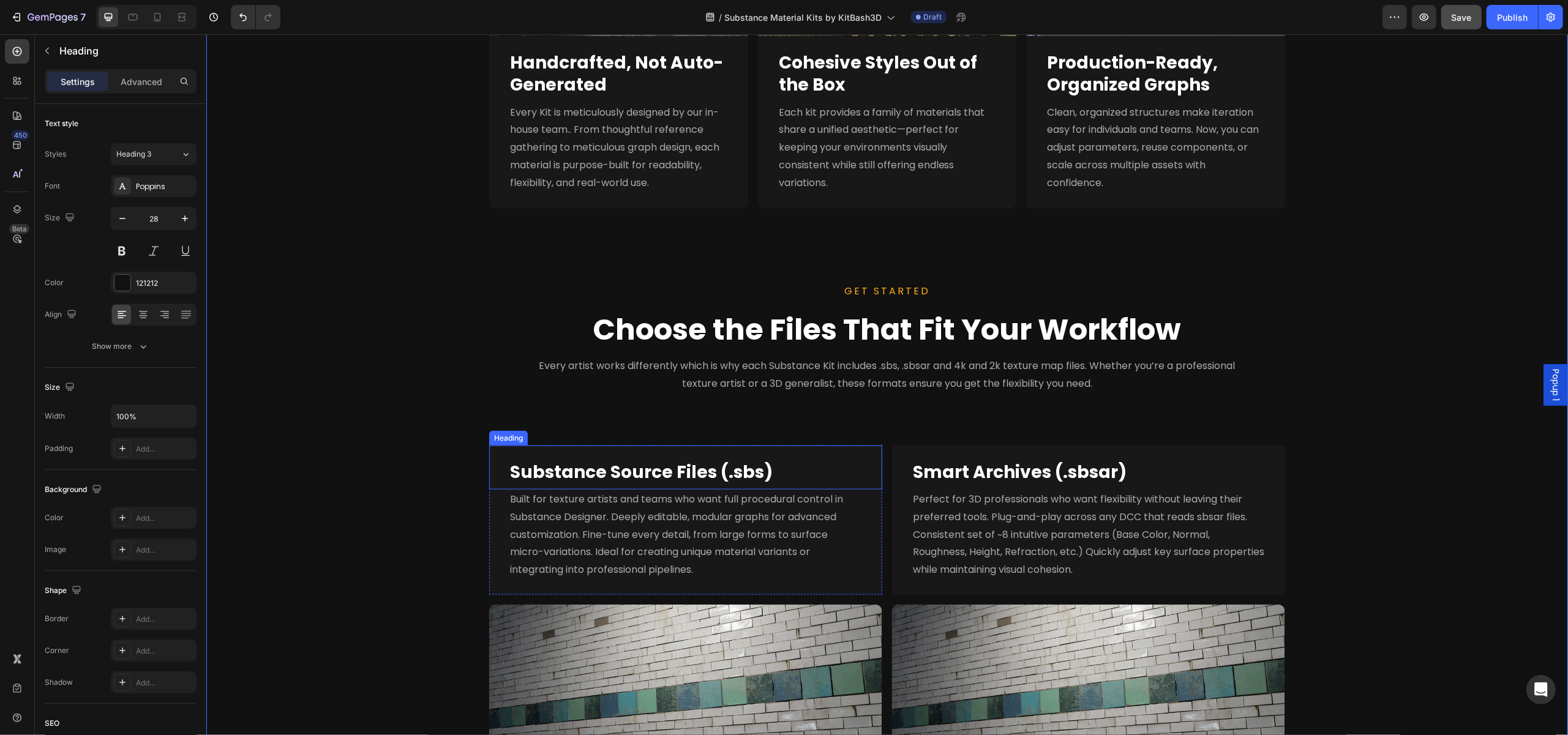
click at [729, 471] on strong "Substance Source Files (.sbs)" at bounding box center [640, 472] width 262 height 24
click at [133, 81] on p "Advanced" at bounding box center [142, 82] width 41 height 13
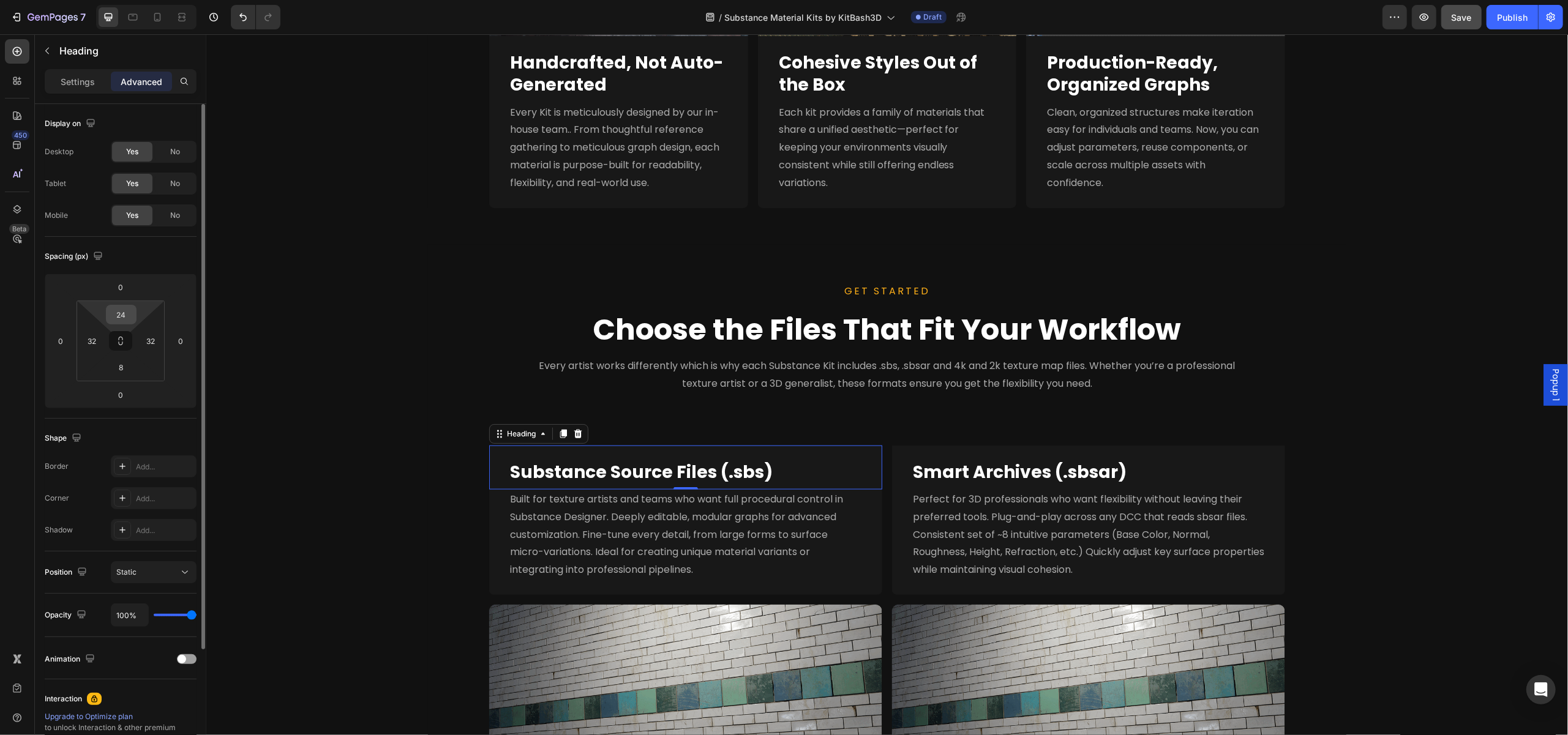
click at [131, 315] on input "24" at bounding box center [122, 315] width 25 height 18
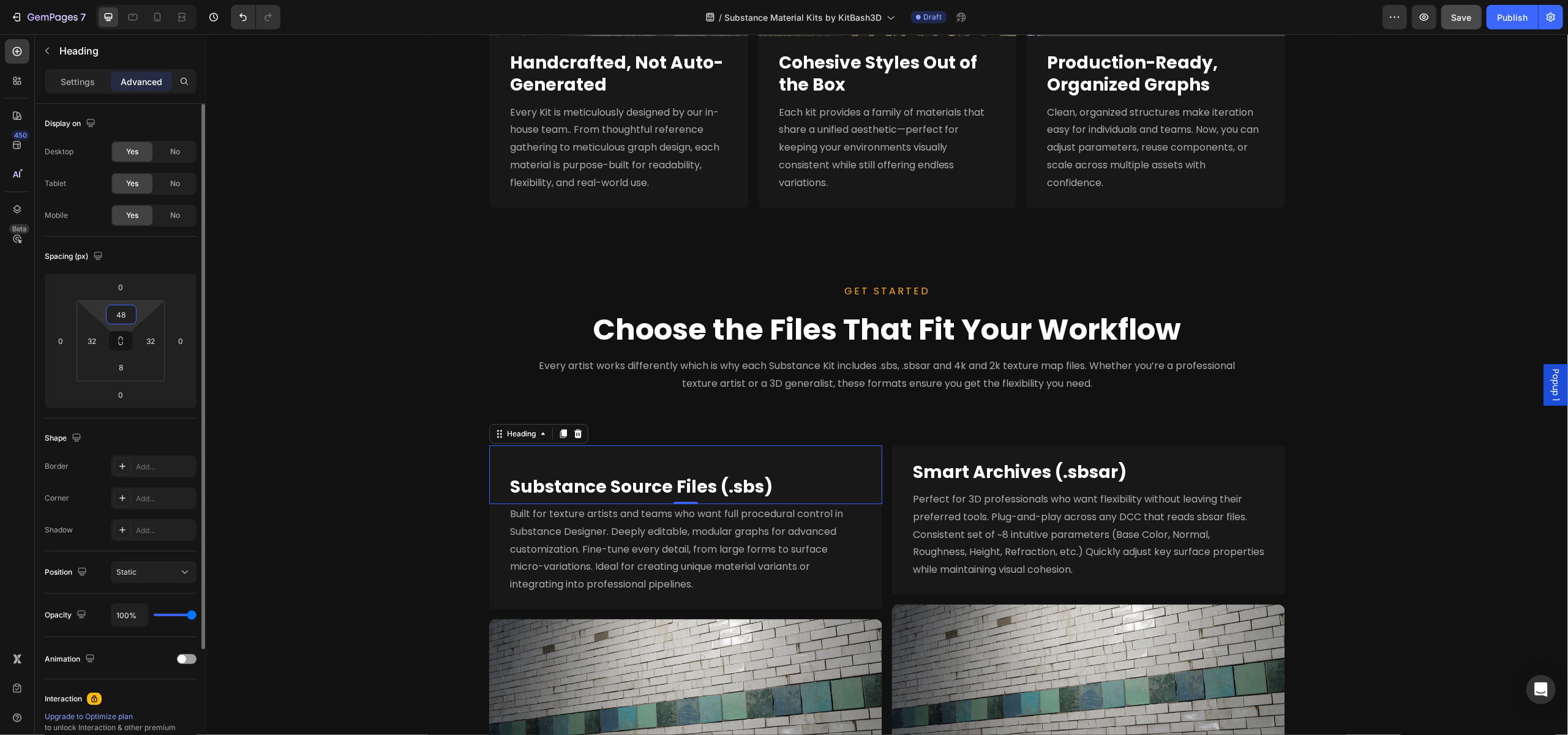
click at [126, 314] on input "48" at bounding box center [122, 315] width 25 height 18
drag, startPoint x: 127, startPoint y: 314, endPoint x: 118, endPoint y: 314, distance: 9.0
click at [118, 314] on input "48" at bounding box center [122, 315] width 25 height 18
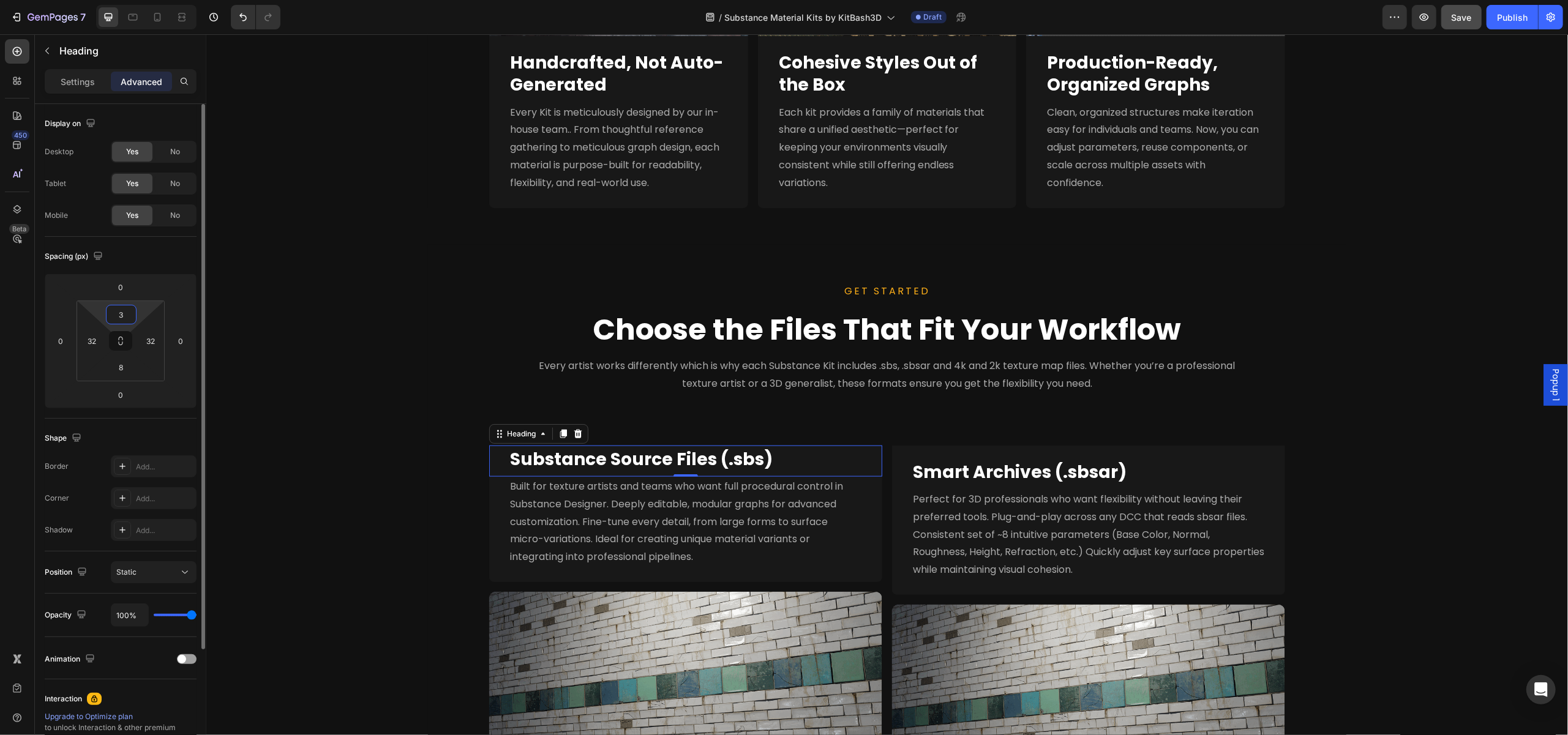
type input "36"
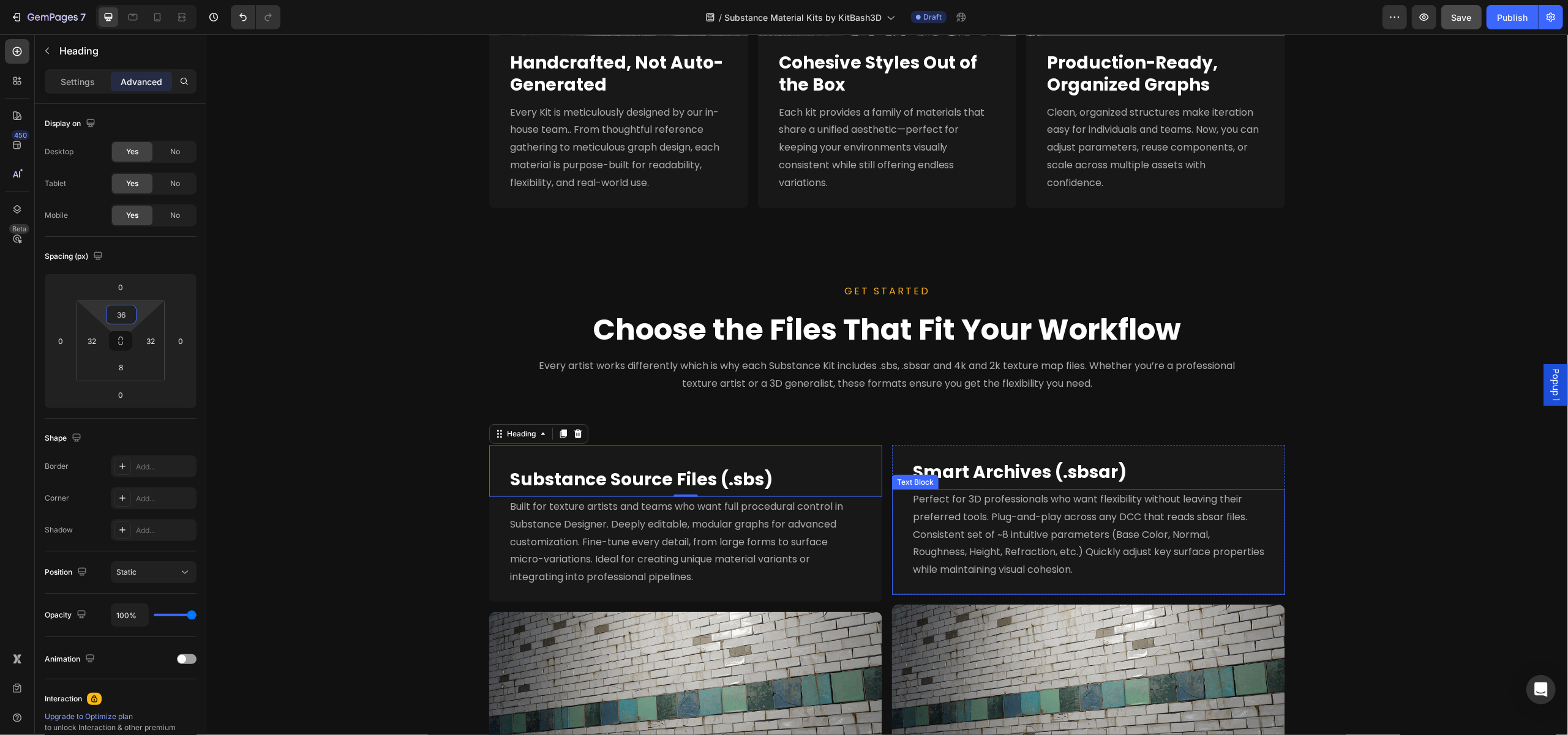
click at [925, 477] on div "Text Block" at bounding box center [915, 482] width 41 height 11
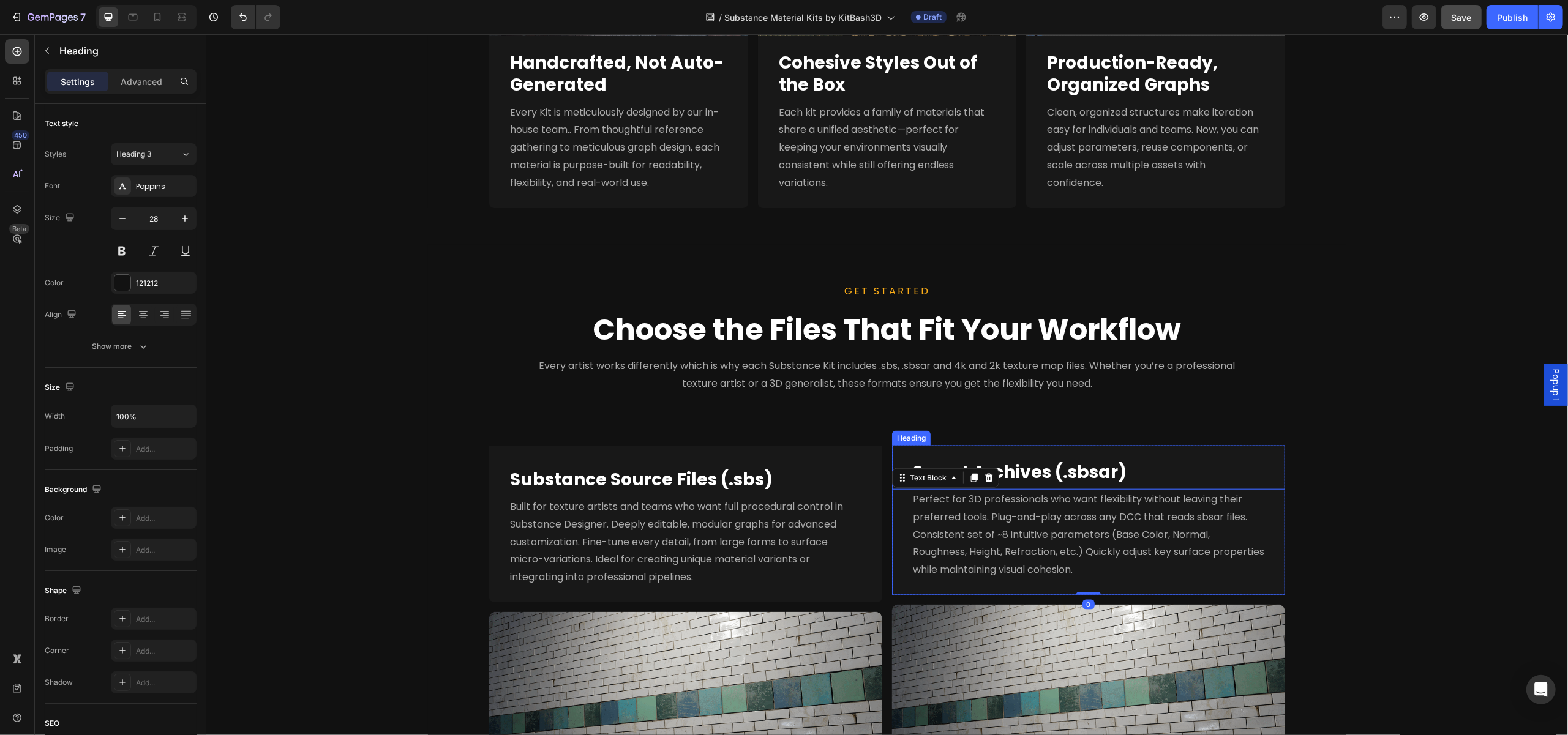
click at [978, 464] on strong "Smart Archives (.sbsar)" at bounding box center [1019, 472] width 214 height 24
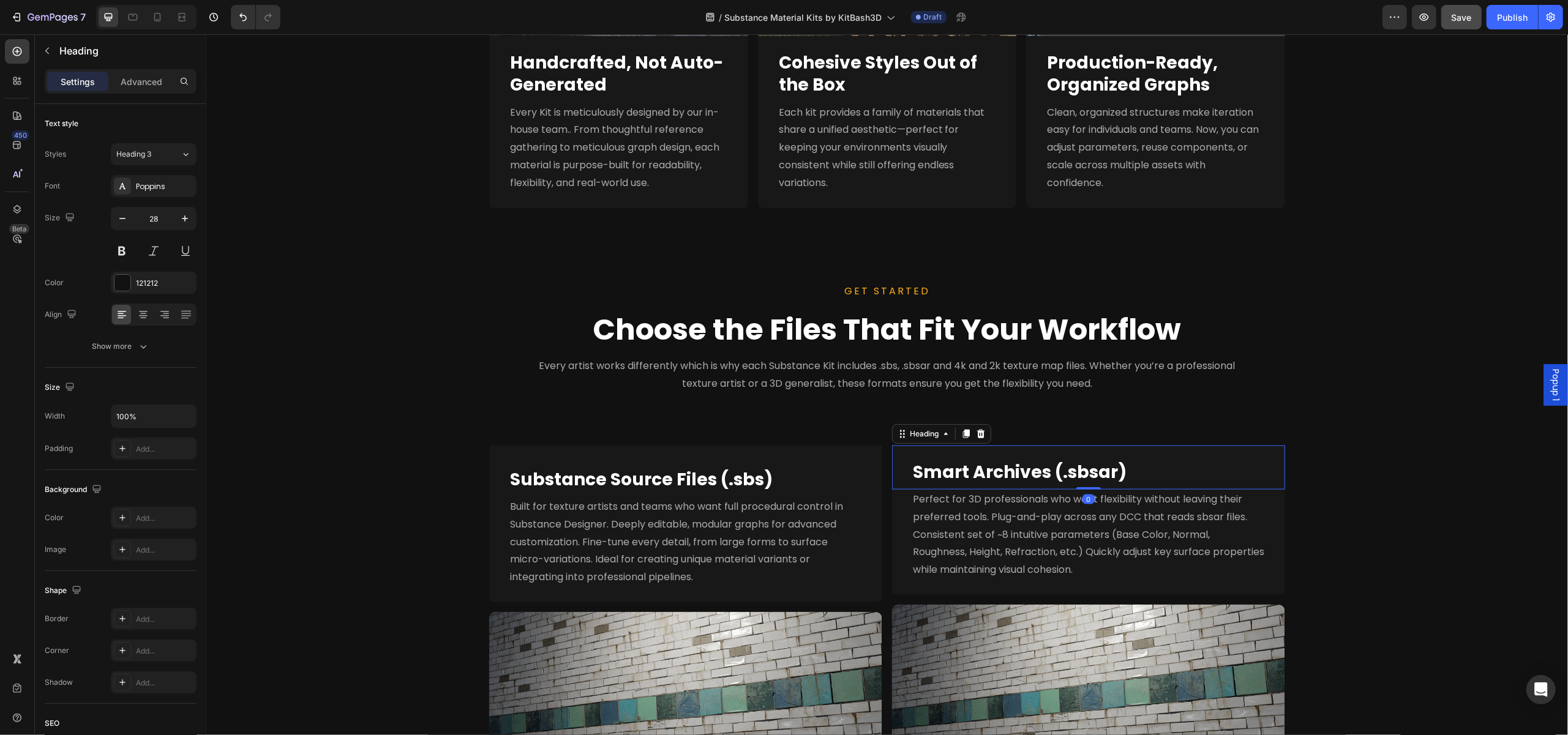
click at [125, 85] on p "Advanced" at bounding box center [142, 82] width 41 height 13
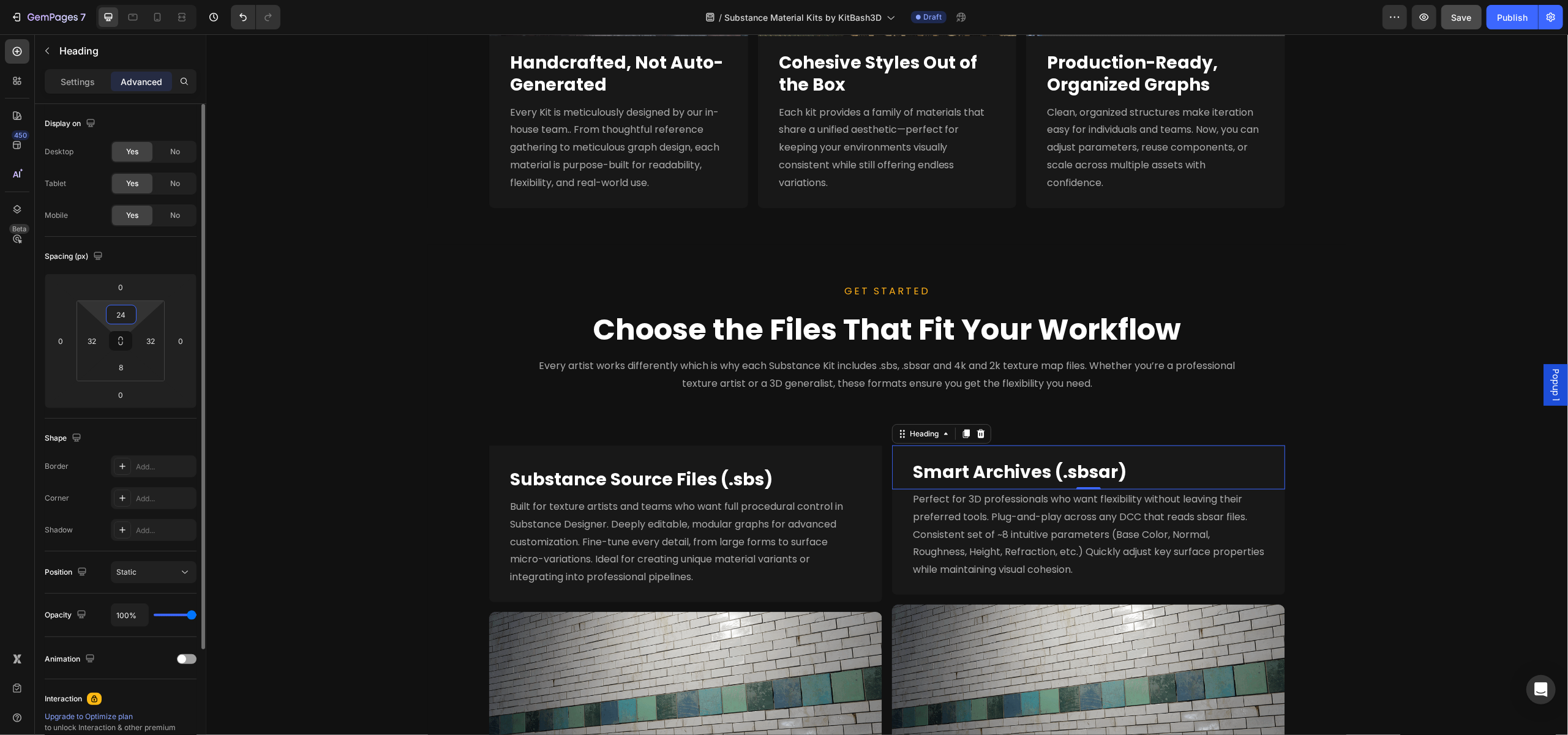
click at [123, 314] on input "24" at bounding box center [122, 315] width 25 height 18
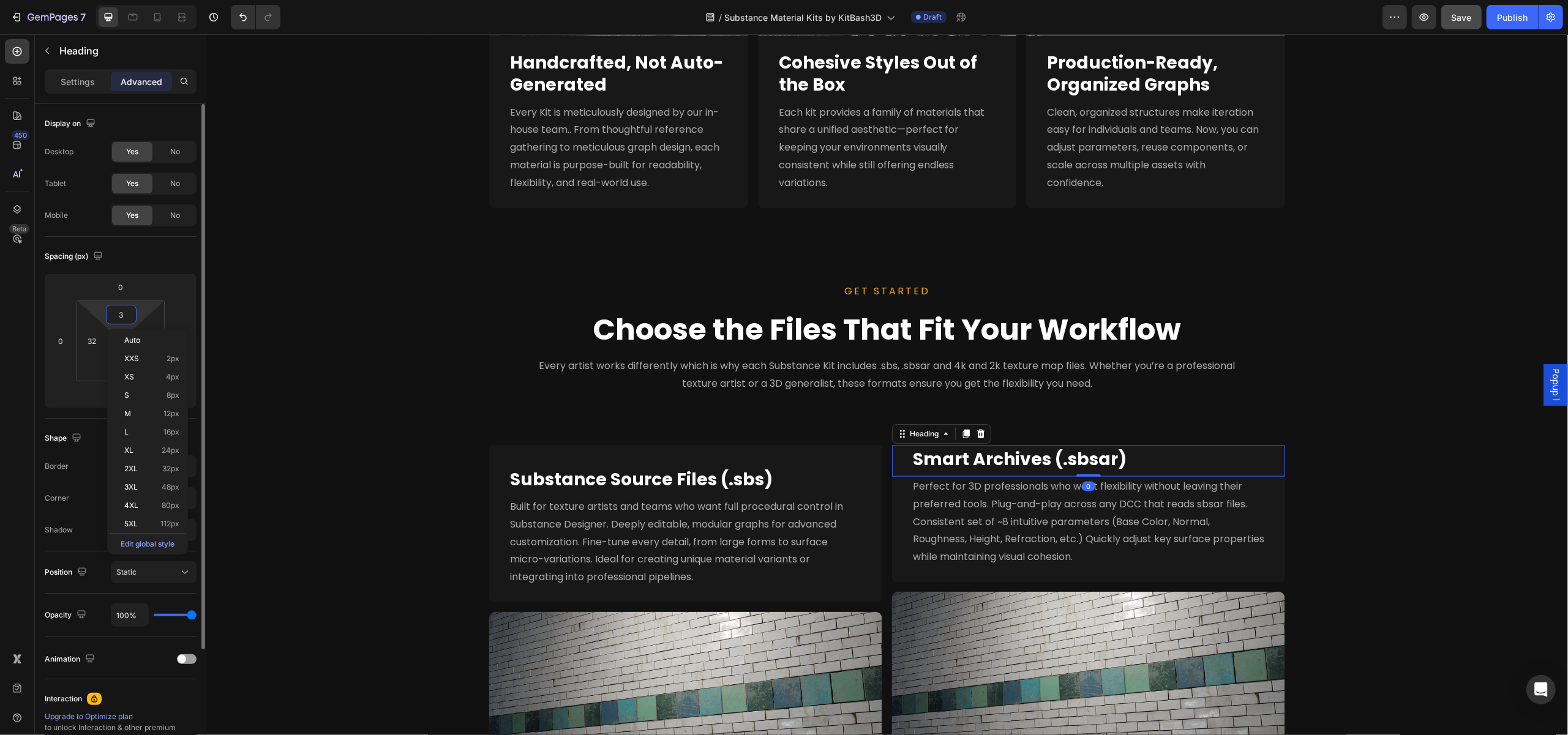
type input "36"
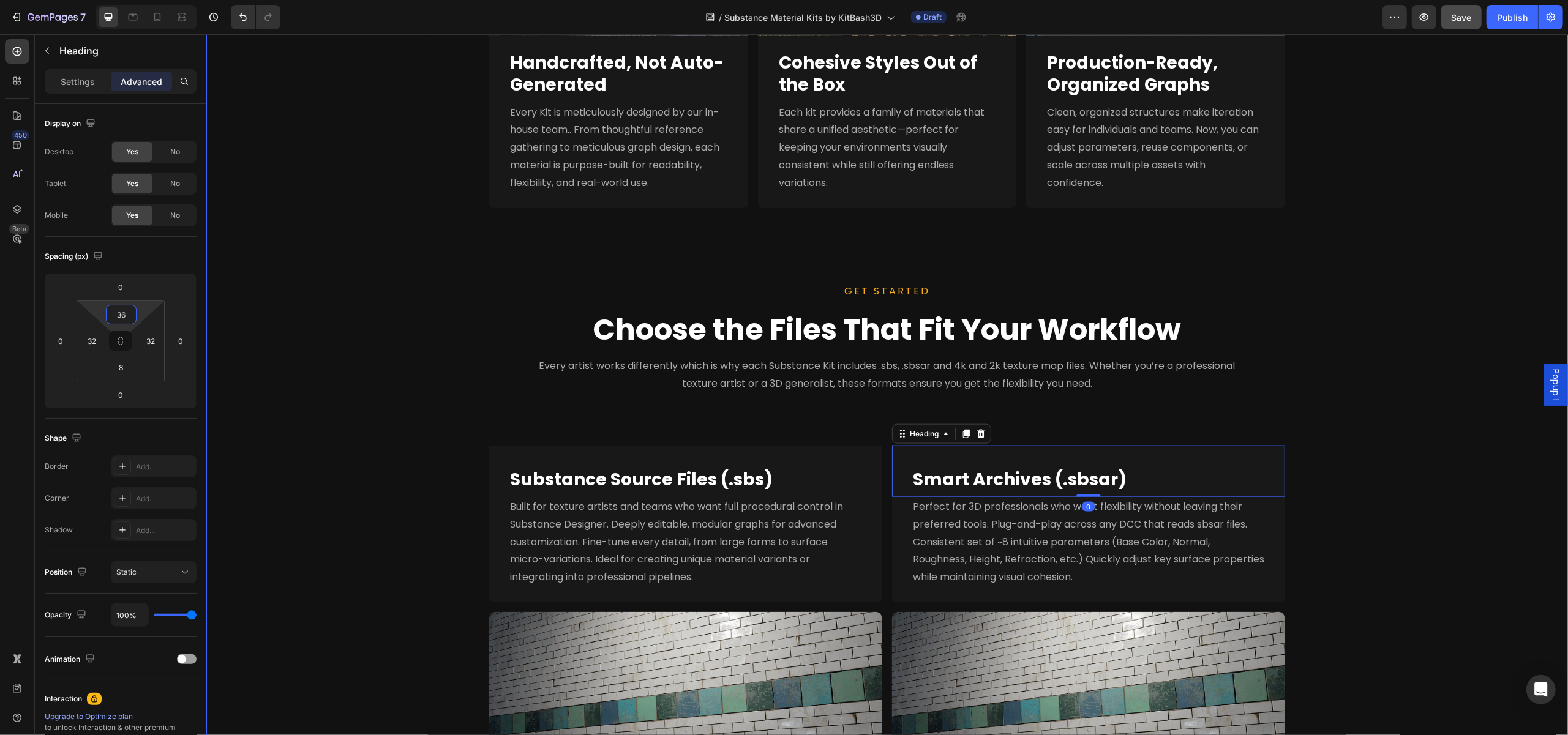
click at [1388, 504] on div "Purpose-Built Materials for Any Pipeline. Heading Image Full Nanite Support Hea…" at bounding box center [886, 335] width 1362 height 1078
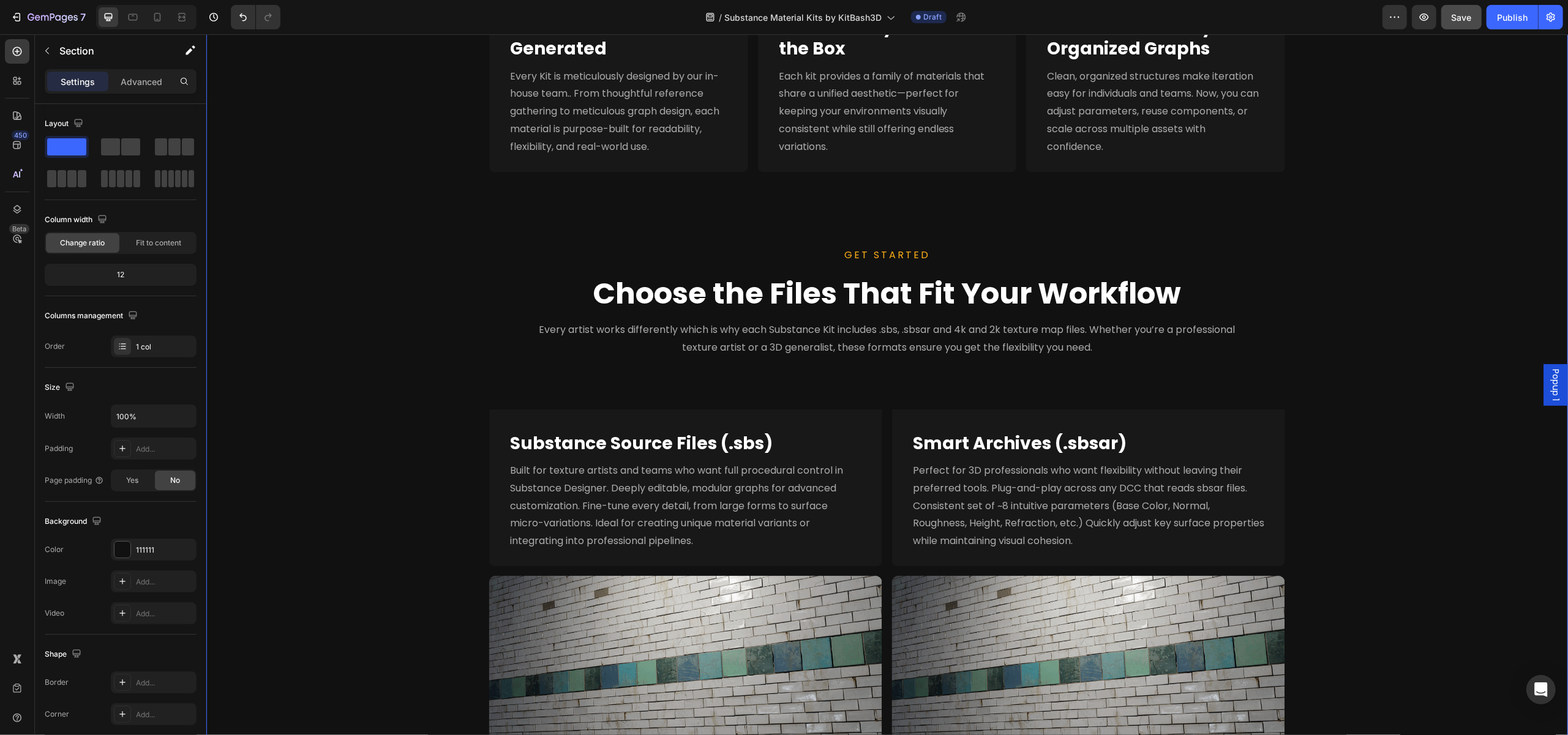
scroll to position [1025, 0]
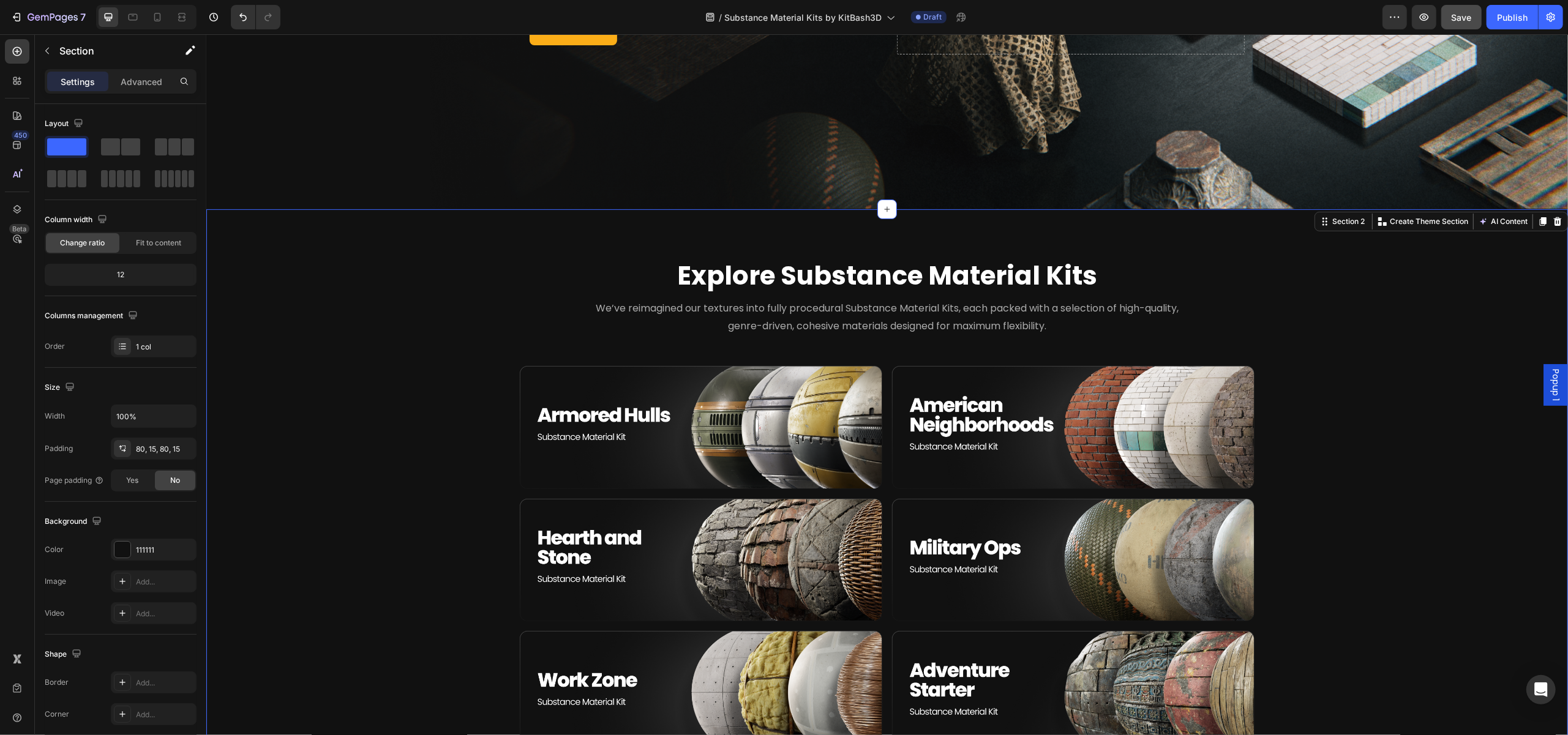
scroll to position [351, 0]
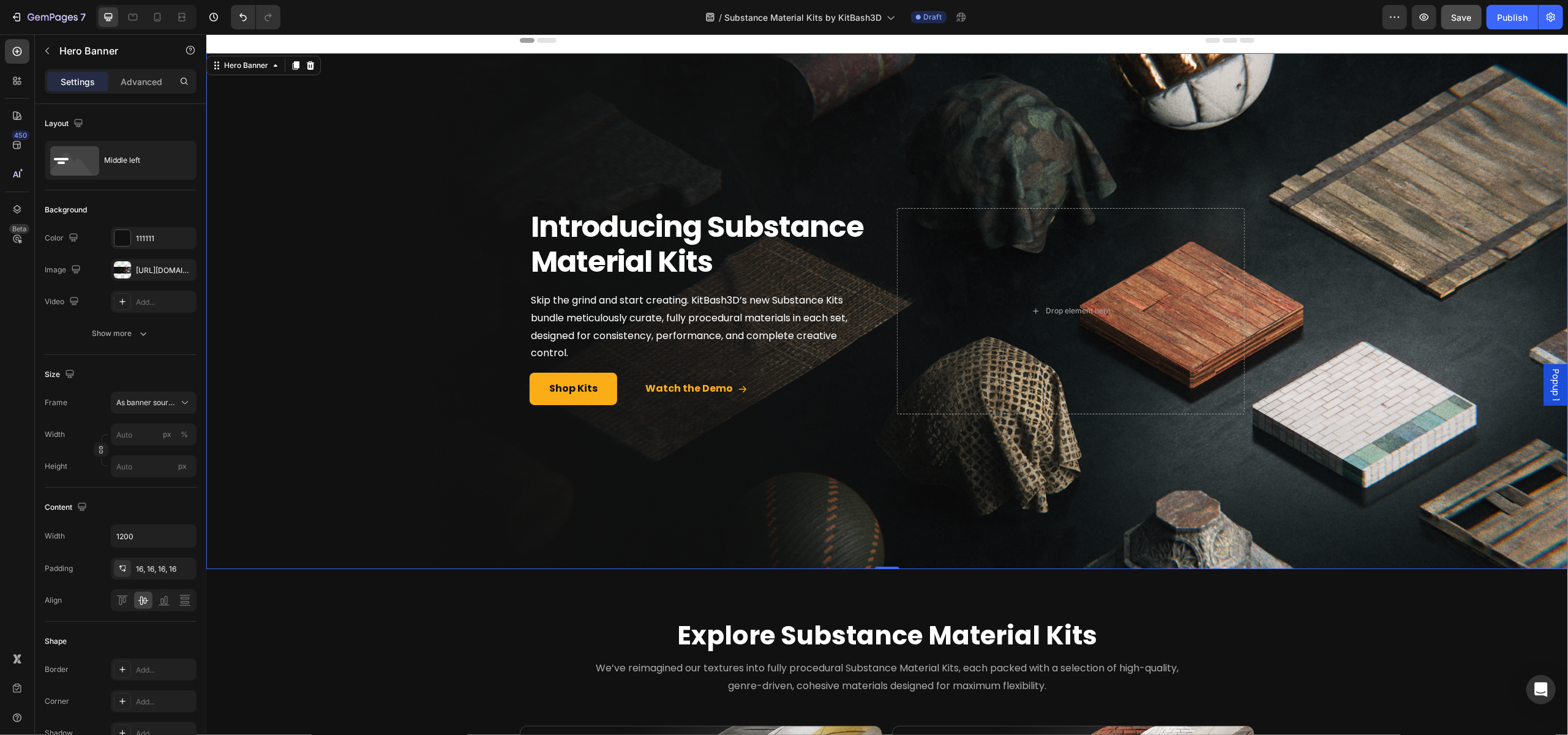
scroll to position [0, 0]
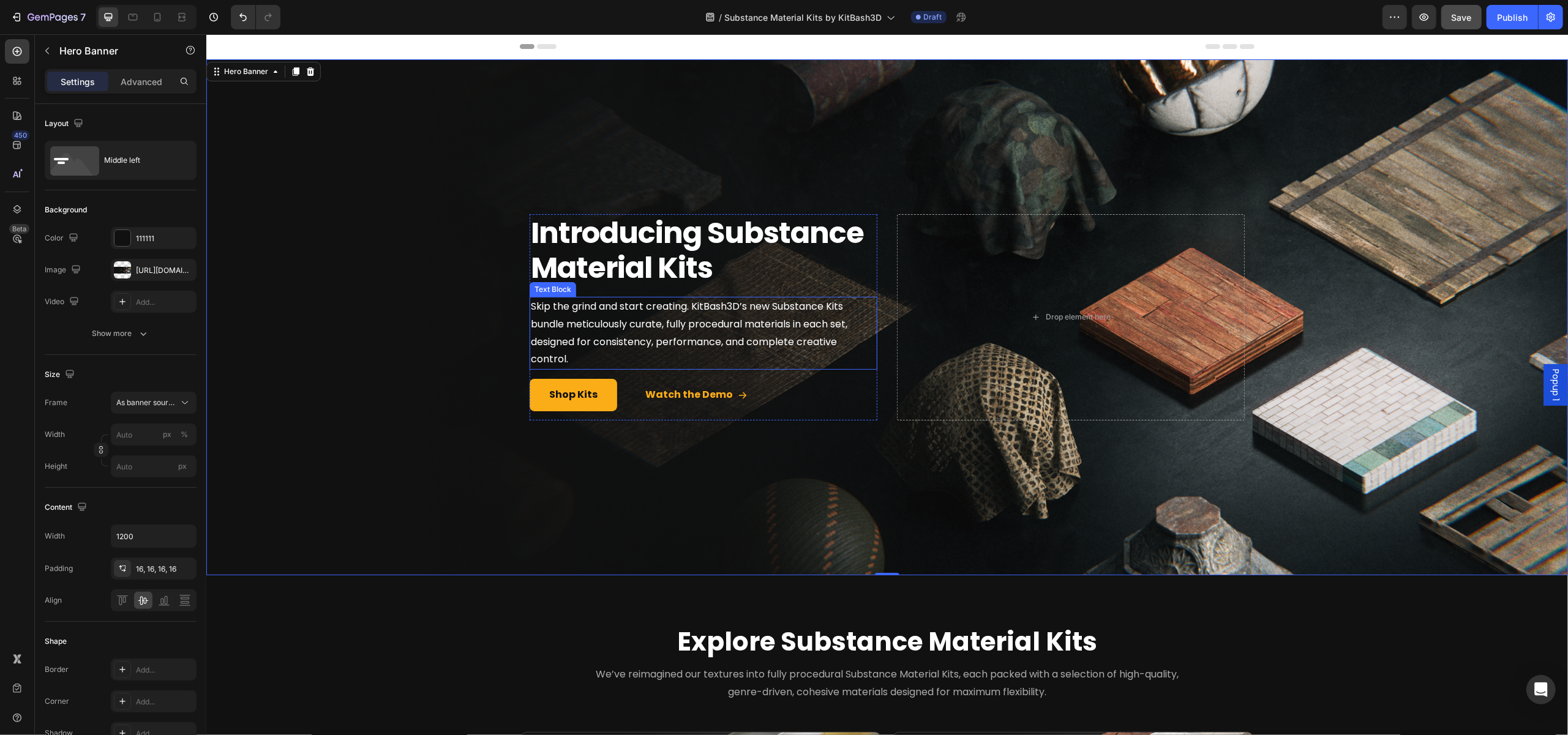
click at [657, 325] on span "Skip the grind and start creating. KitBash3D’s new Substance Kits bundle meticu…" at bounding box center [688, 333] width 316 height 67
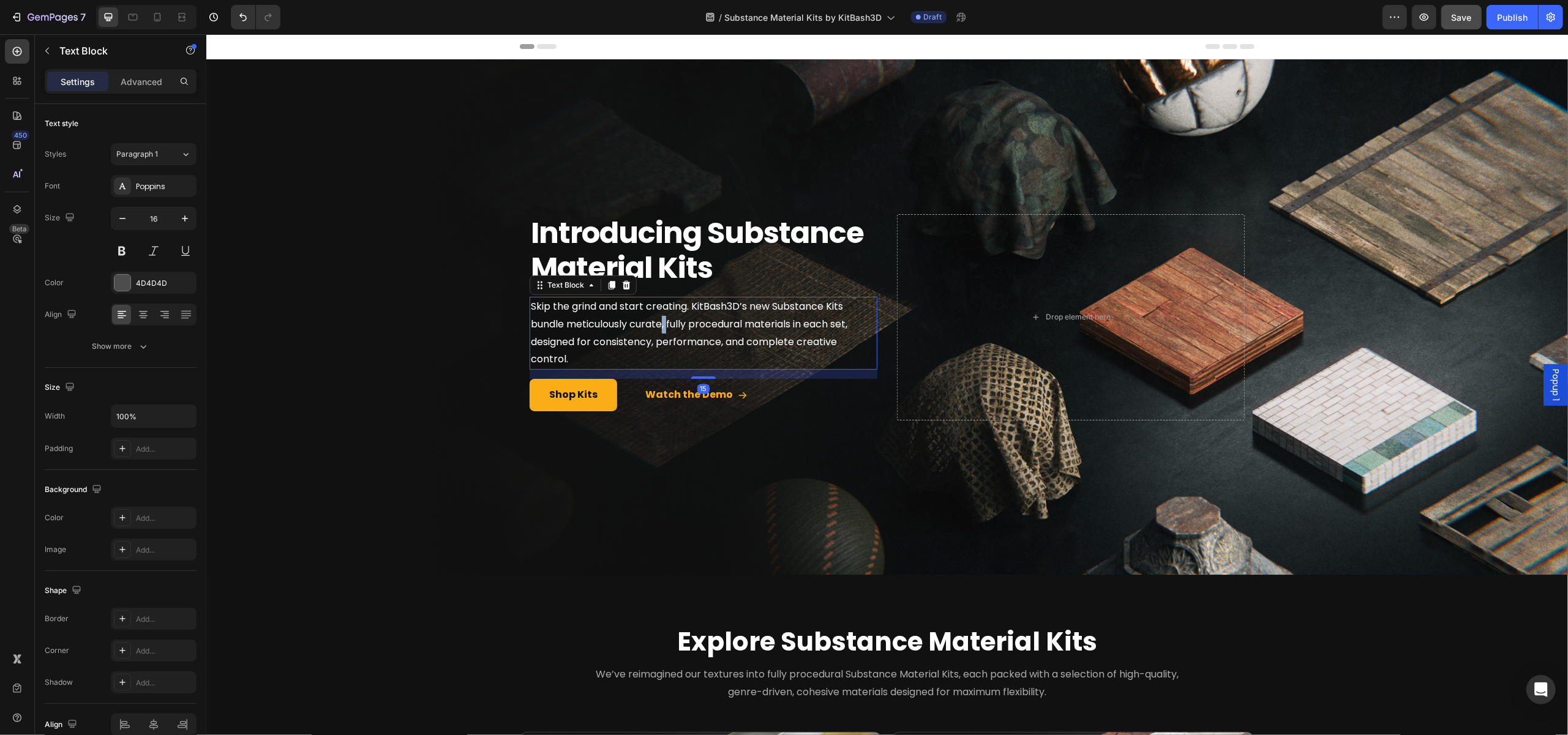
click at [657, 325] on span "Skip the grind and start creating. KitBash3D’s new Substance Kits bundle meticu…" at bounding box center [688, 333] width 316 height 67
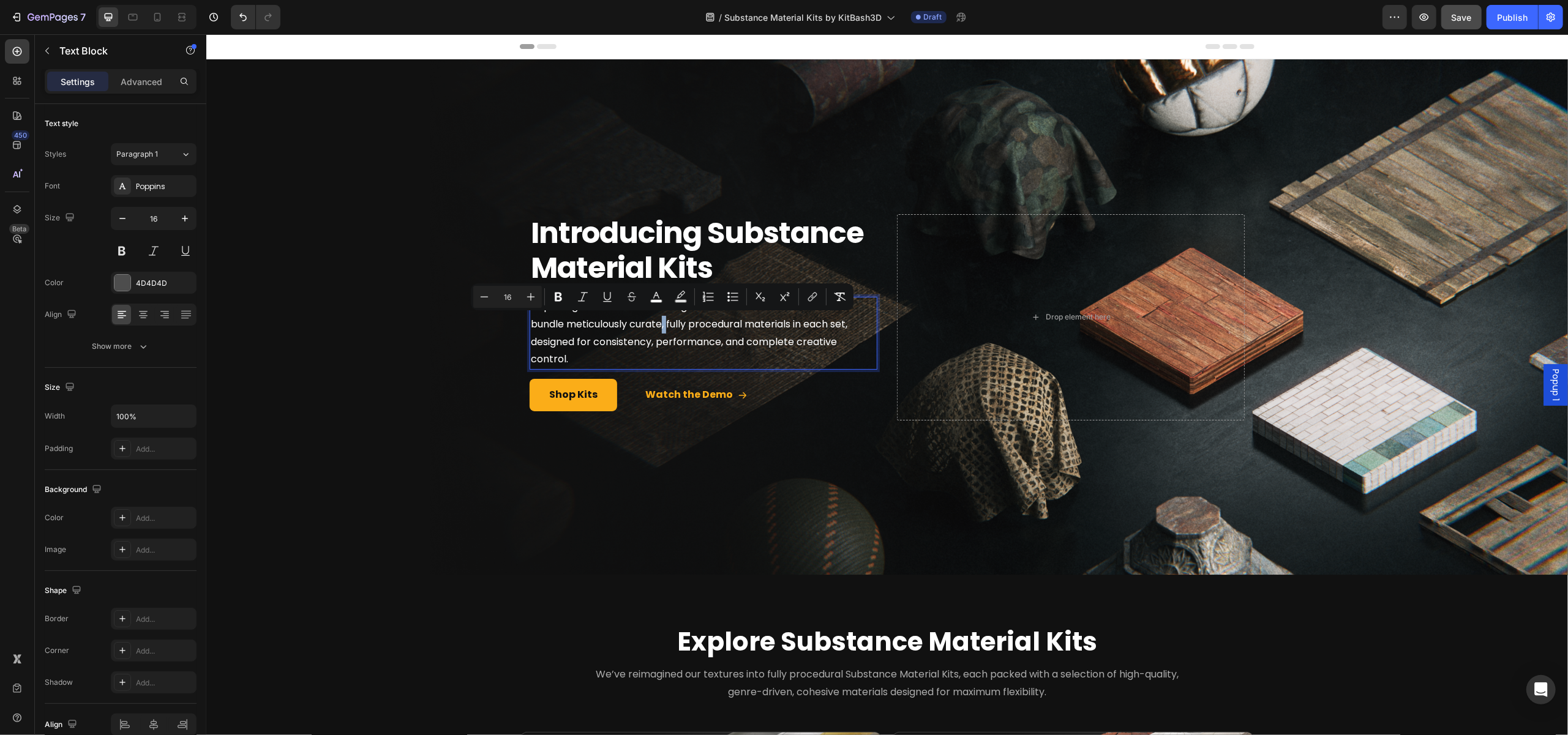
click at [658, 324] on span "Skip the grind and start creating. KitBash3D’s new Substance Kits bundle meticu…" at bounding box center [688, 333] width 316 height 67
click at [846, 339] on p "Skip the grind and start creating. KitBash3D’s new Substance Kits bundle meticu…" at bounding box center [702, 333] width 345 height 70
click at [848, 344] on p "Skip the grind and start creating. KitBash3D’s new Substance Kits bundle meticu…" at bounding box center [702, 333] width 345 height 70
click at [791, 347] on span "Skip the grind and start creating. KitBash3D’s new Substance Kits bundle meticu…" at bounding box center [691, 333] width 323 height 67
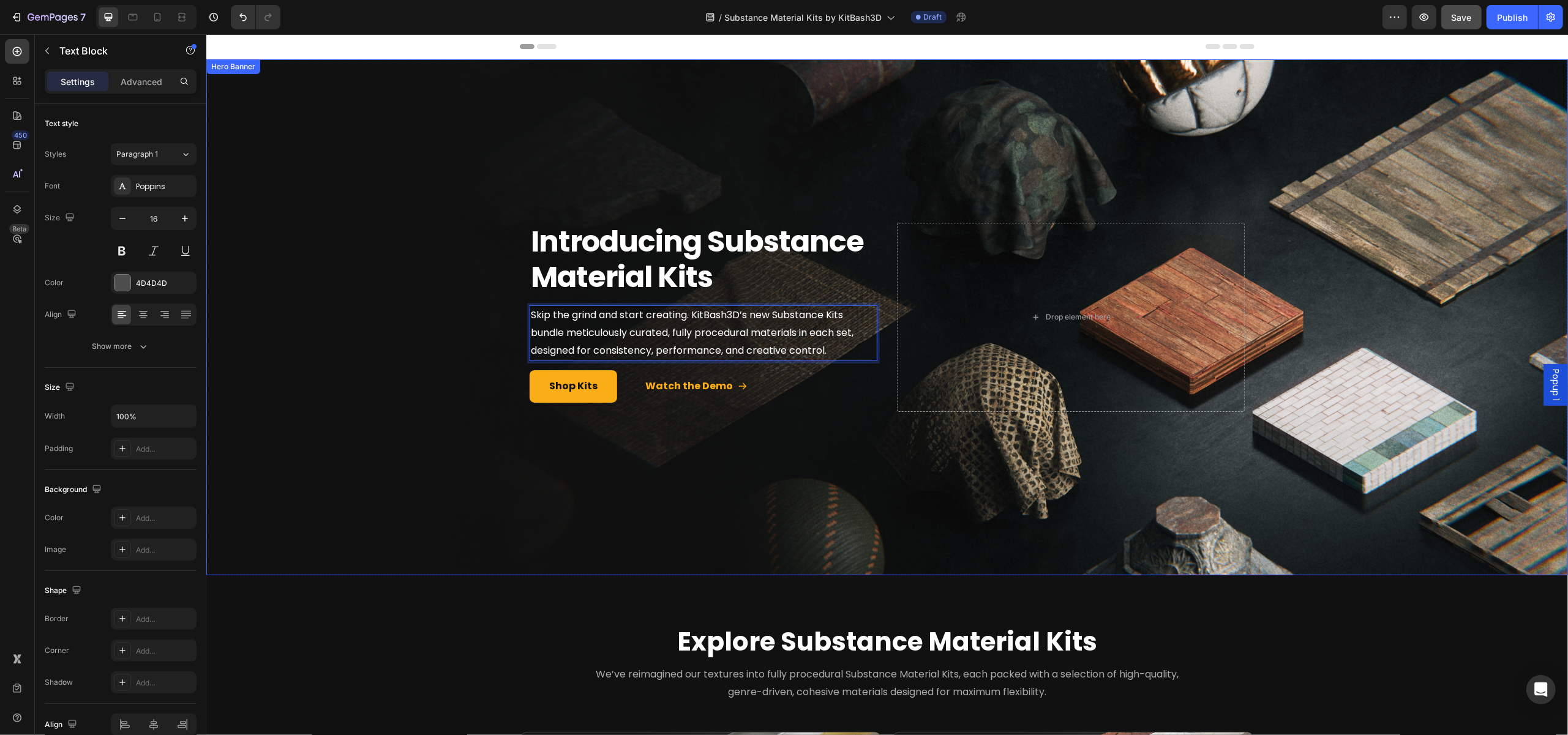
click at [854, 505] on div "Overlay" at bounding box center [886, 317] width 1362 height 516
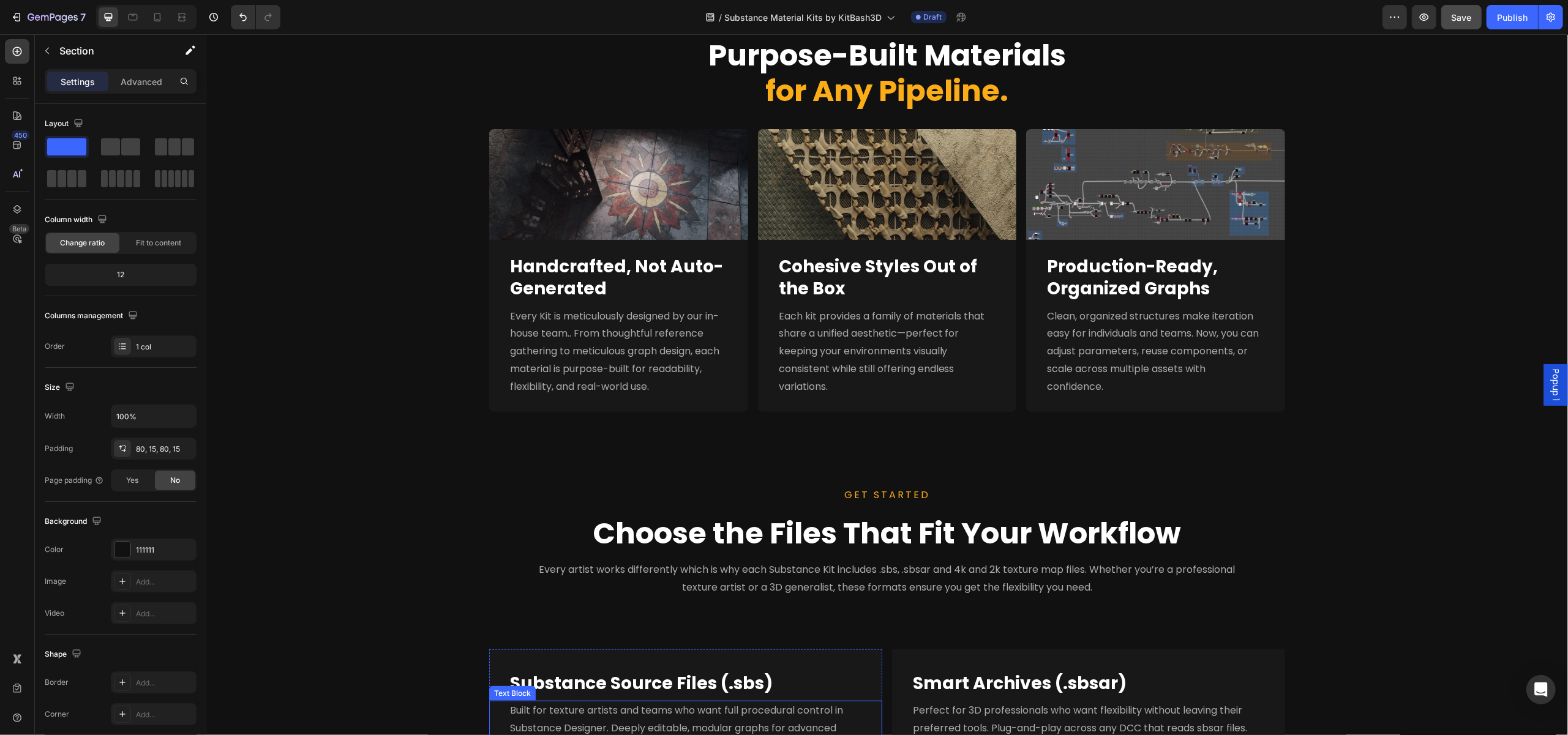
scroll to position [1163, 0]
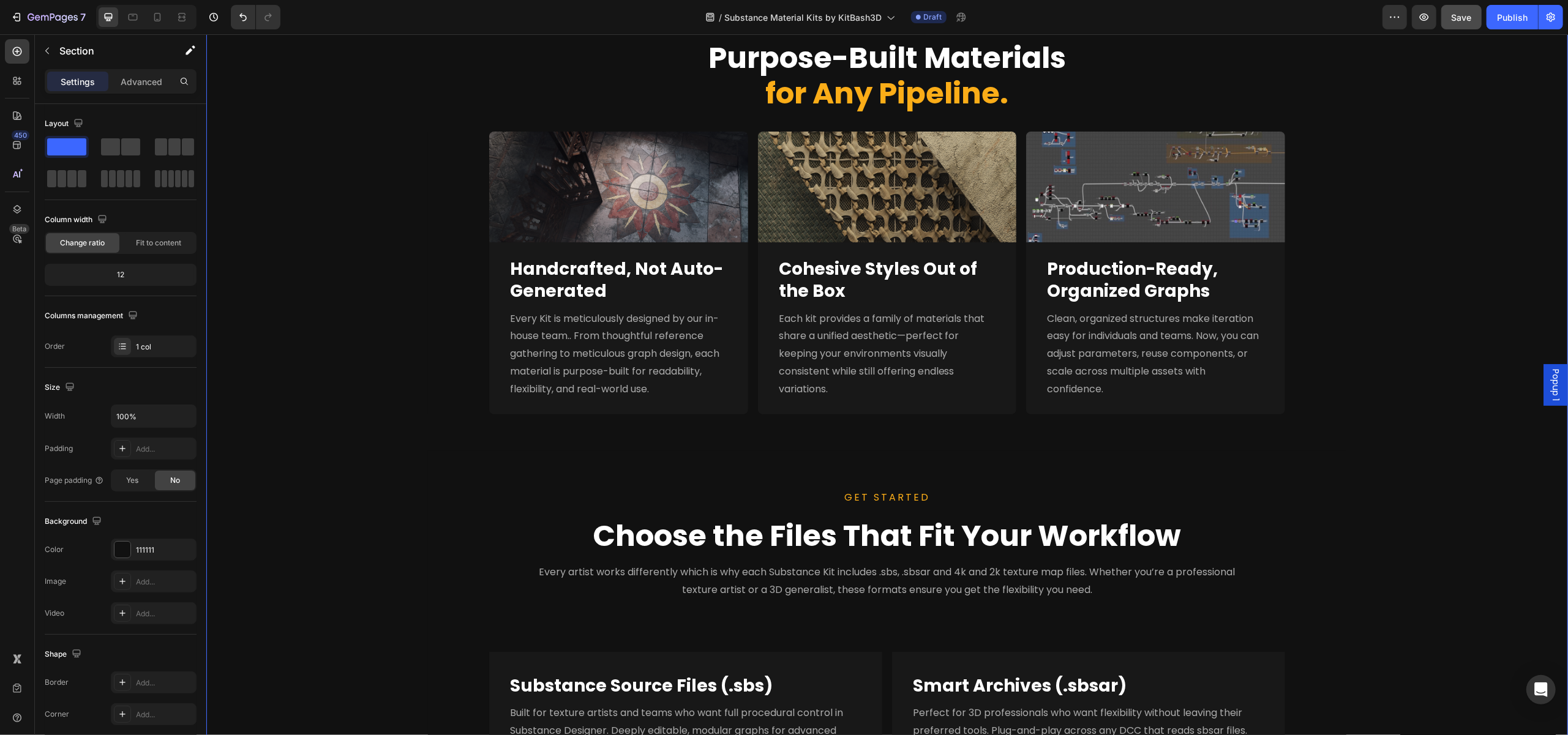
click at [845, 440] on div "Purpose-Built Materials for Any Pipeline. Heading Image Full Nanite Support Hea…" at bounding box center [886, 541] width 1362 height 1078
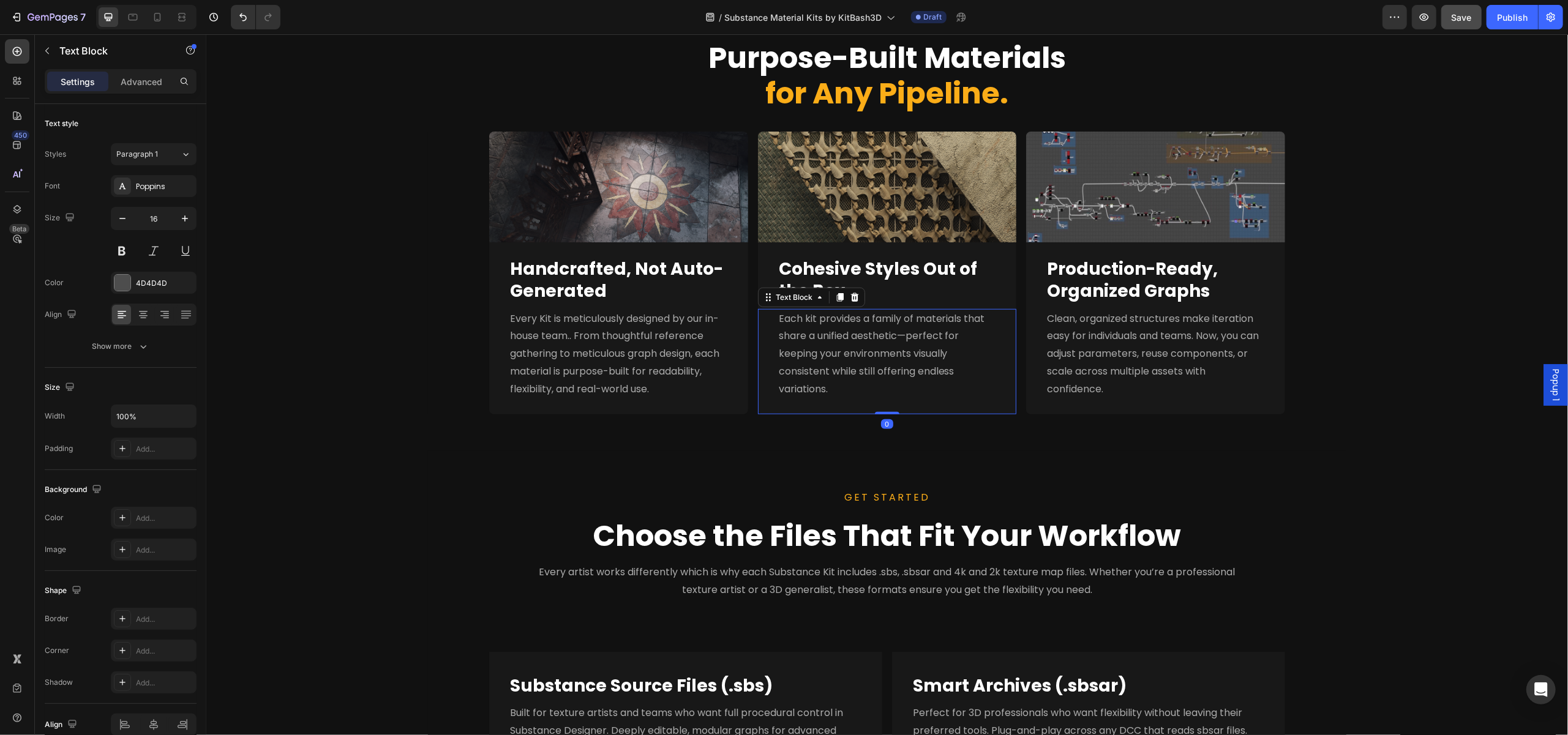
click at [904, 408] on div "Each kit provides a family of materials that share a unified aesthetic—perfect …" at bounding box center [887, 361] width 259 height 105
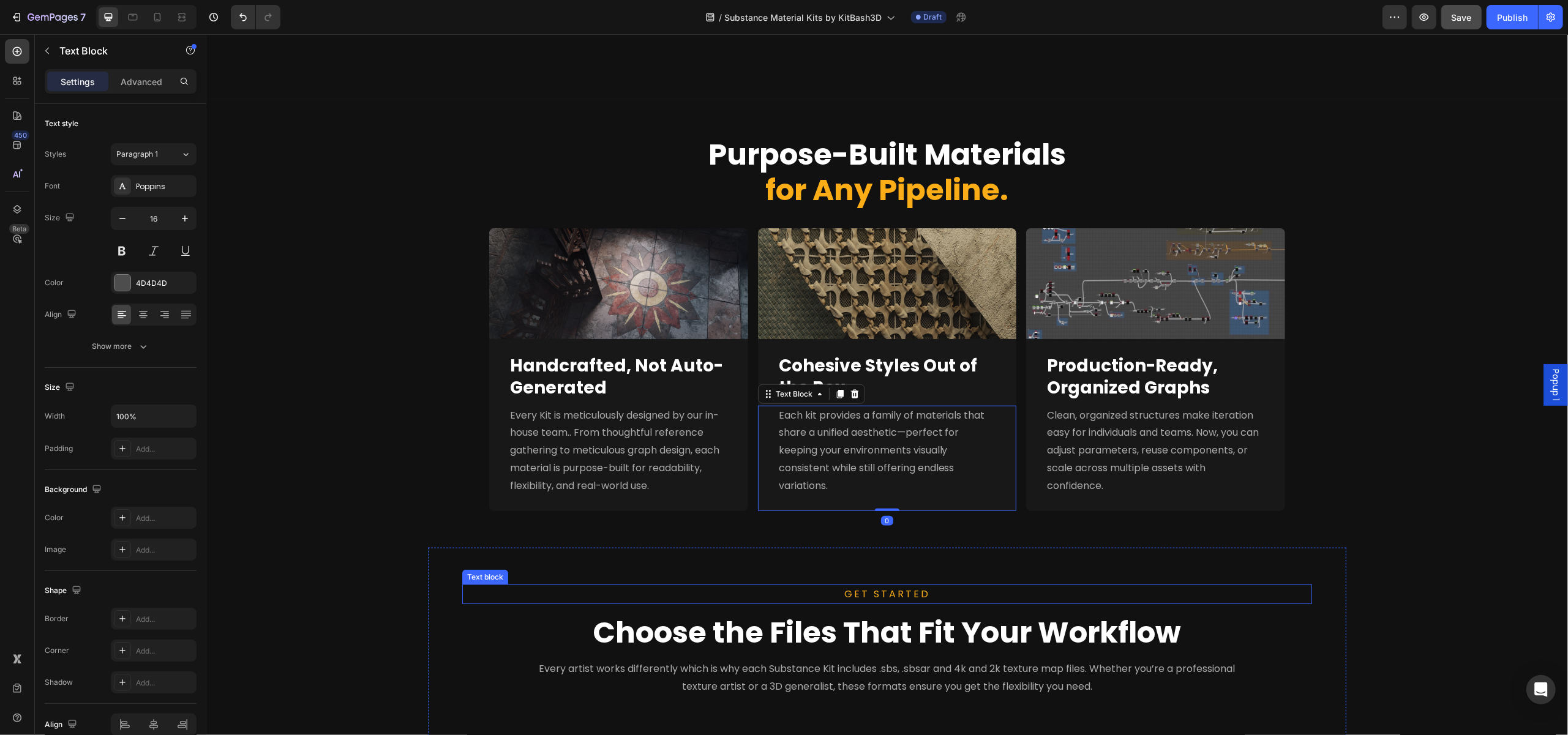
scroll to position [1040, 0]
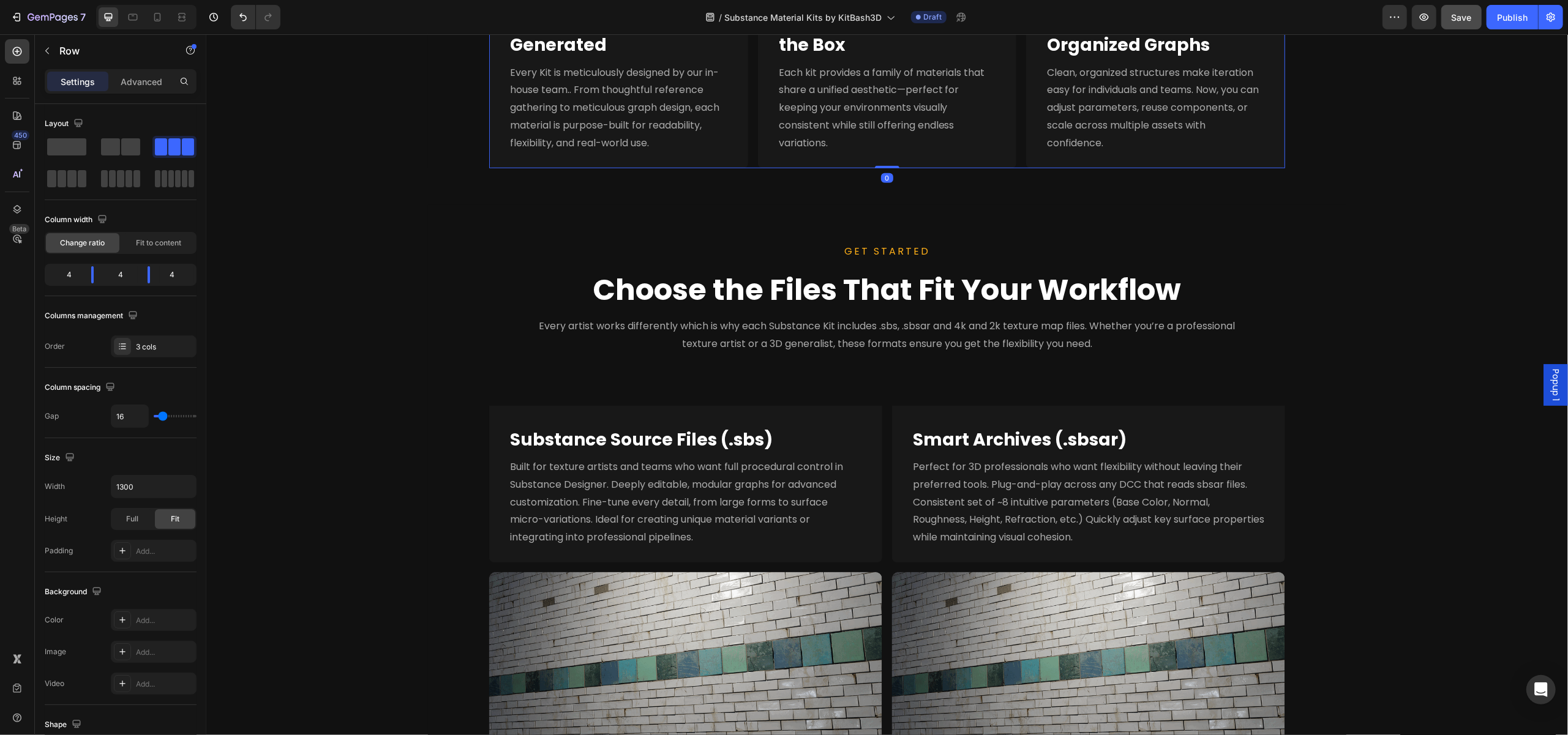
click at [1017, 153] on div "Handcrafted, Not Auto-Generated Heading Every Kit is meticulously designed by o…" at bounding box center [886, 83] width 796 height 172
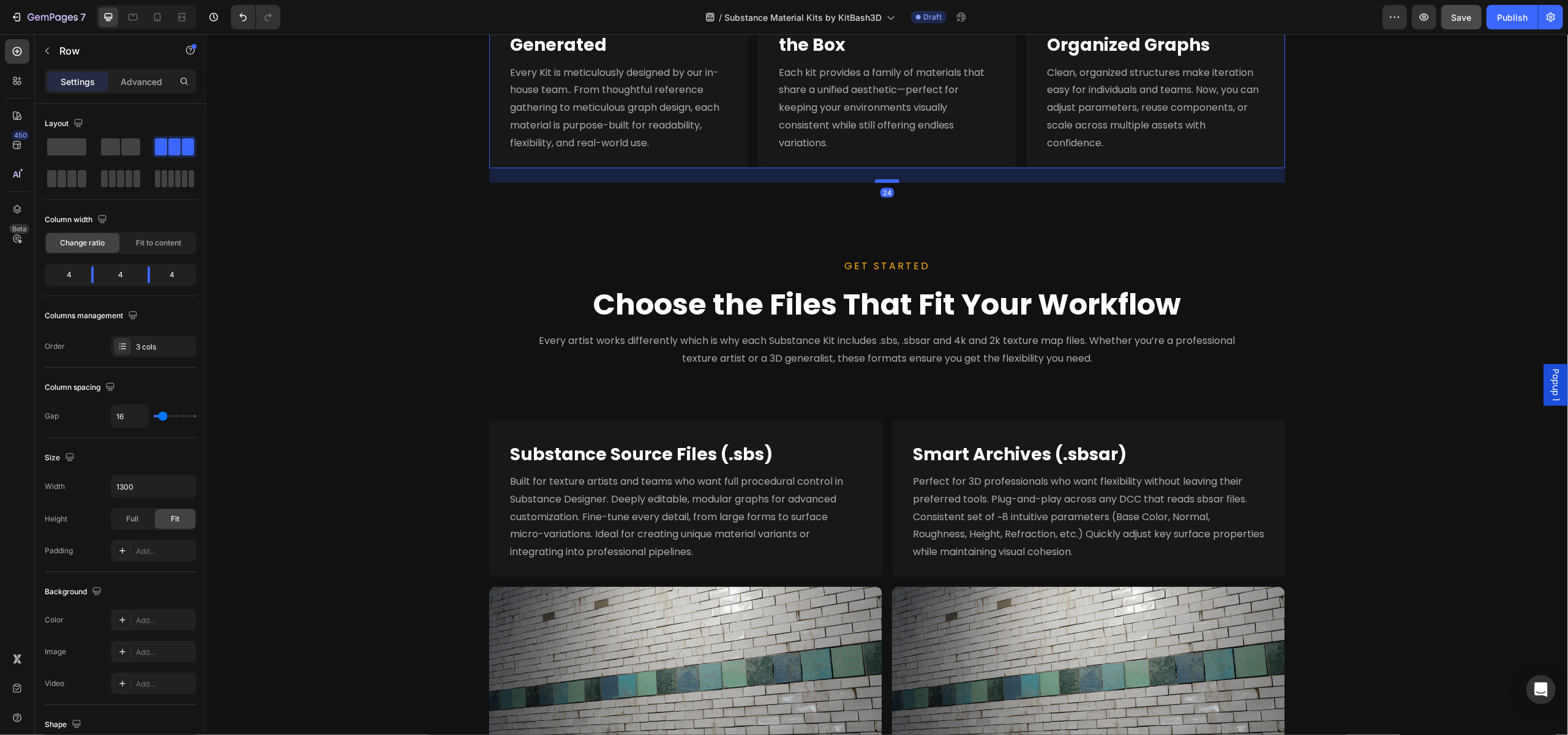
drag, startPoint x: 883, startPoint y: 166, endPoint x: 892, endPoint y: 180, distance: 16.6
click at [892, 180] on div at bounding box center [887, 181] width 25 height 3
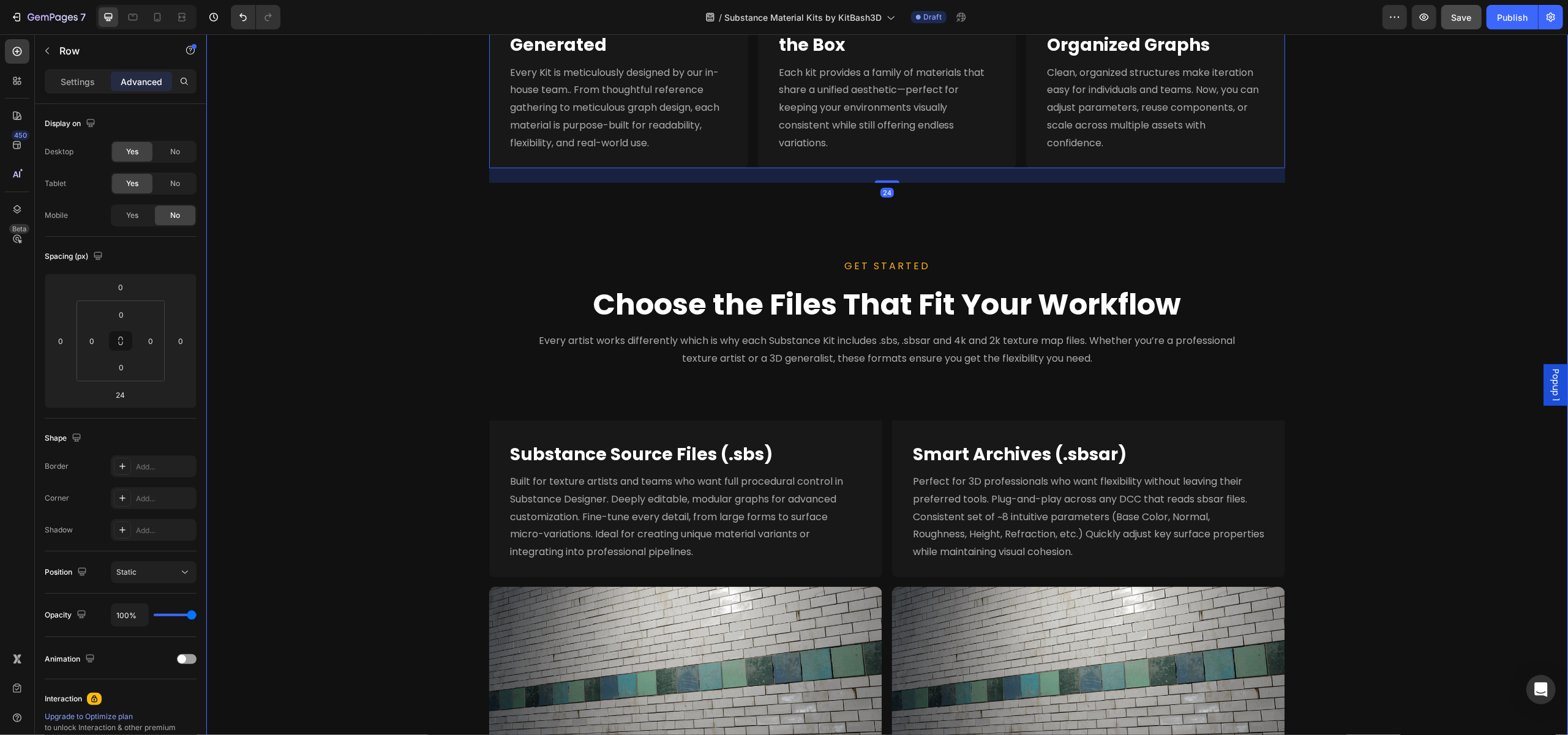
click at [1275, 215] on div "Purpose-Built Materials for Any Pipeline. Heading Image Full Nanite Support Hea…" at bounding box center [886, 302] width 1362 height 1092
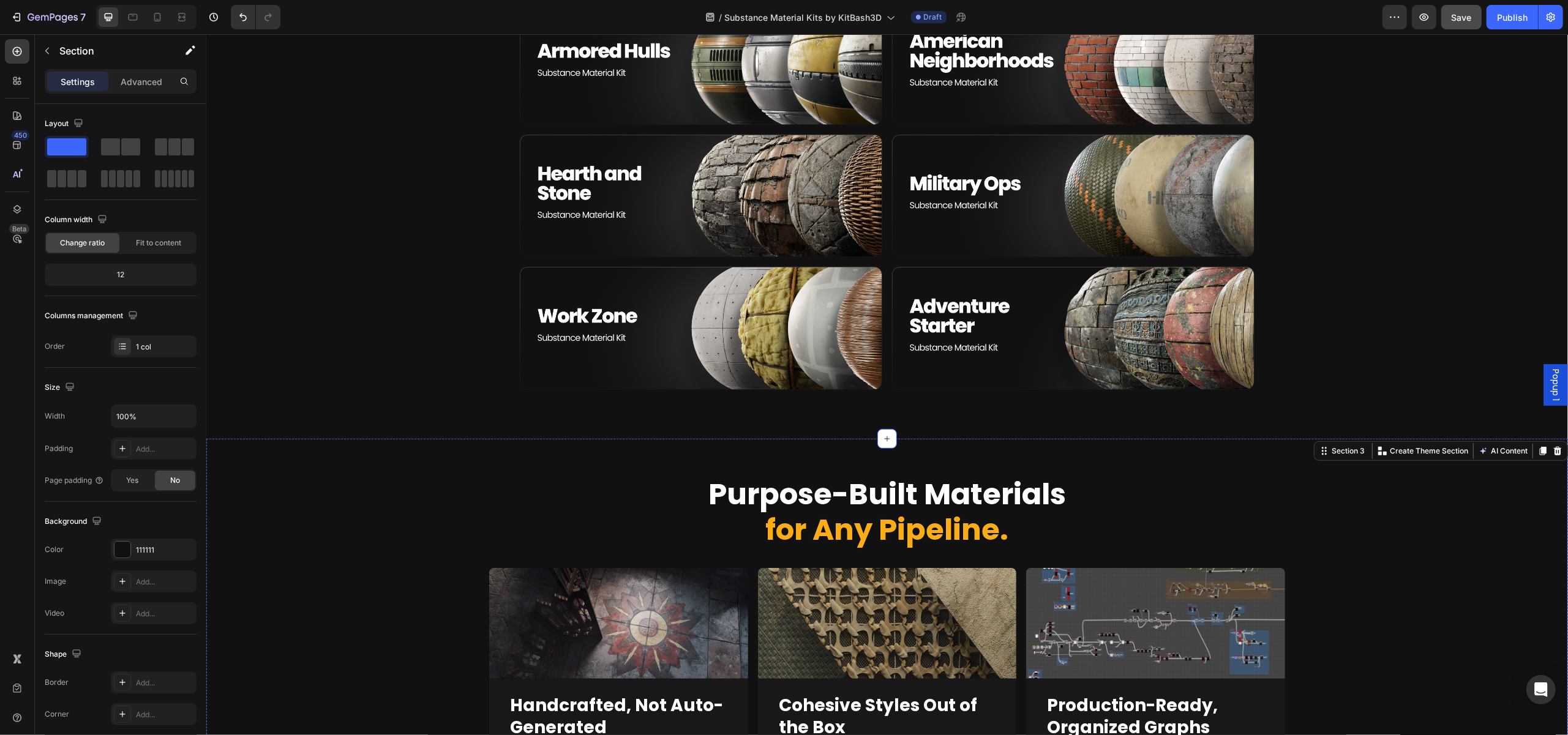
scroll to position [673, 0]
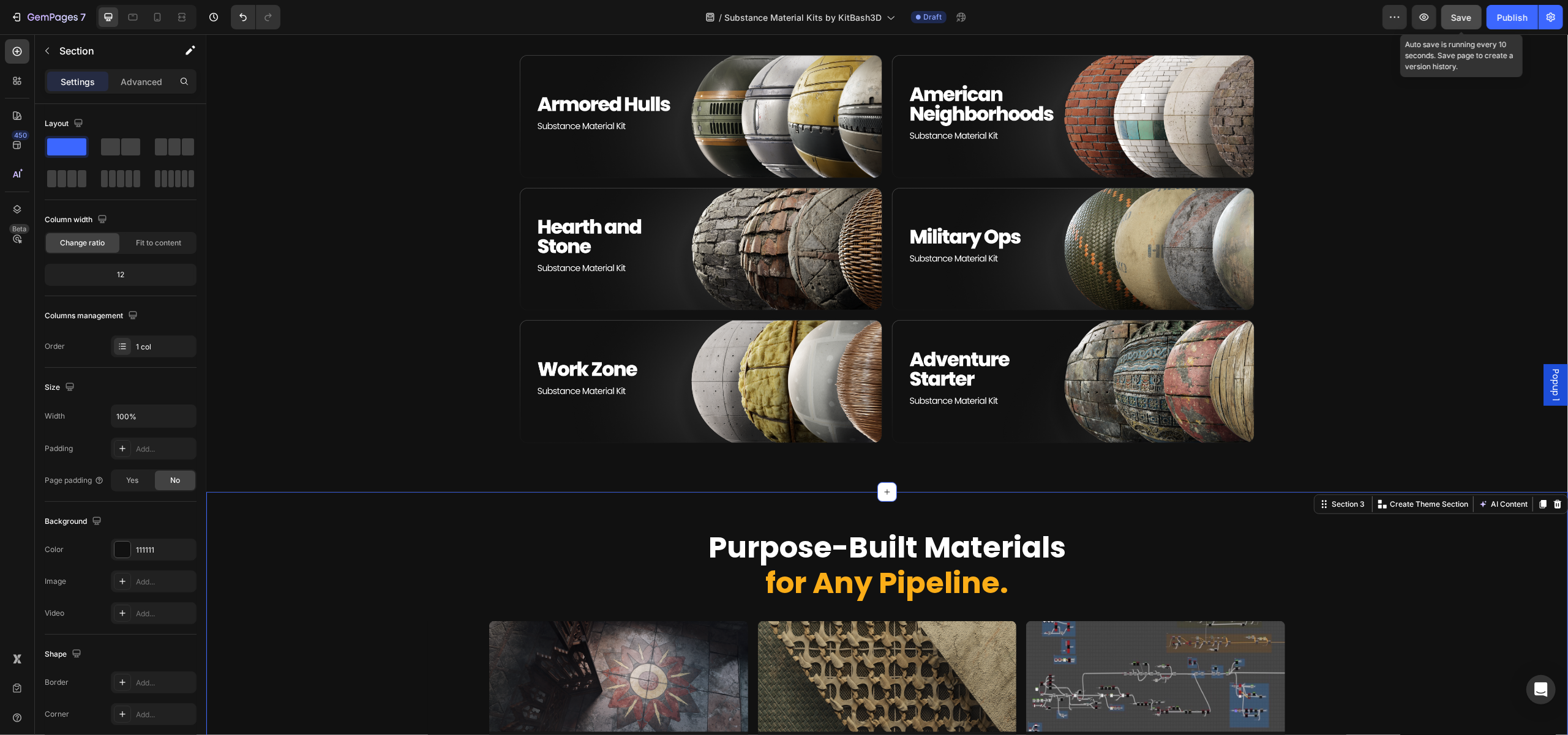
click at [1462, 15] on span "Save" at bounding box center [1461, 17] width 20 height 11
click at [137, 18] on icon at bounding box center [132, 17] width 9 height 7
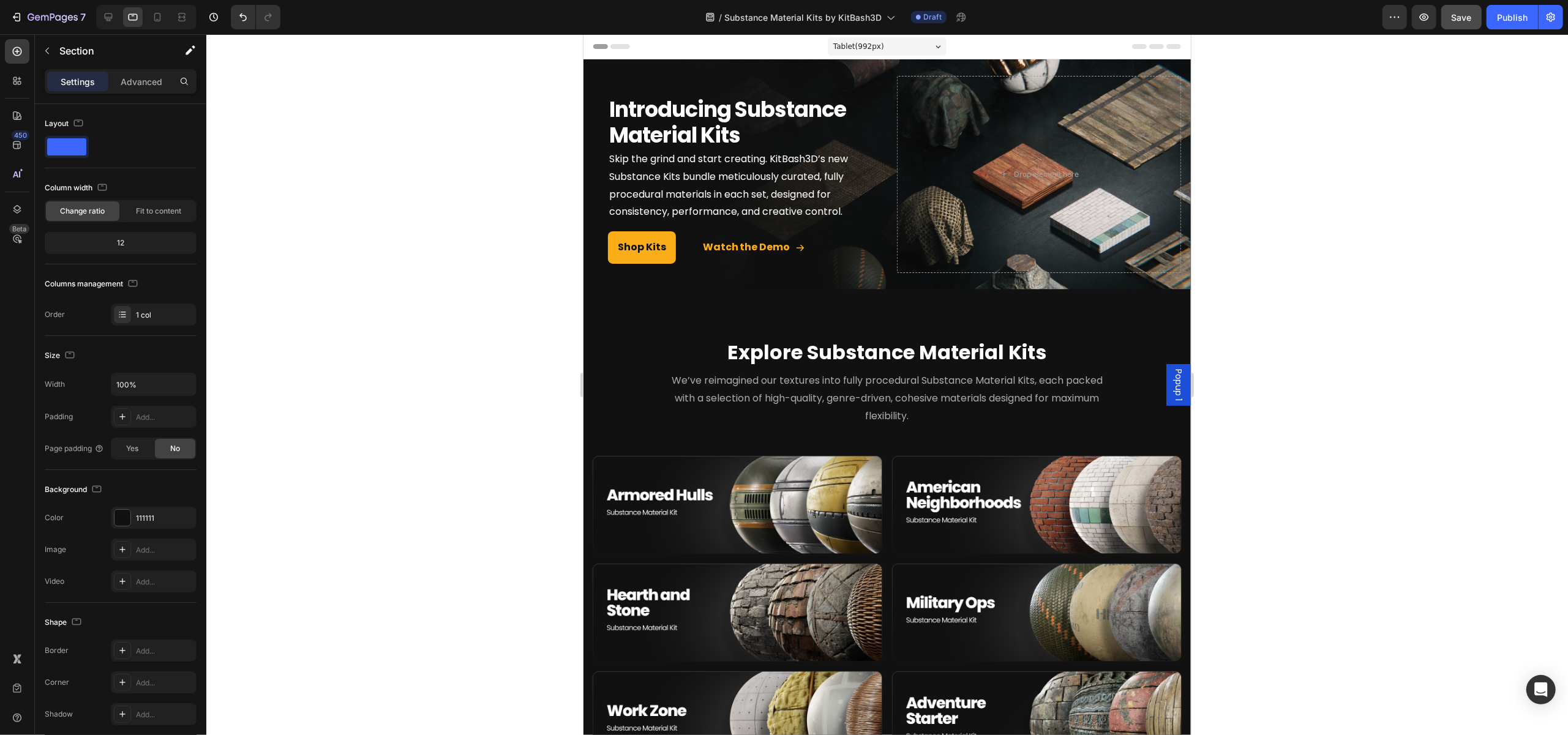
click at [1329, 159] on div at bounding box center [887, 384] width 1362 height 701
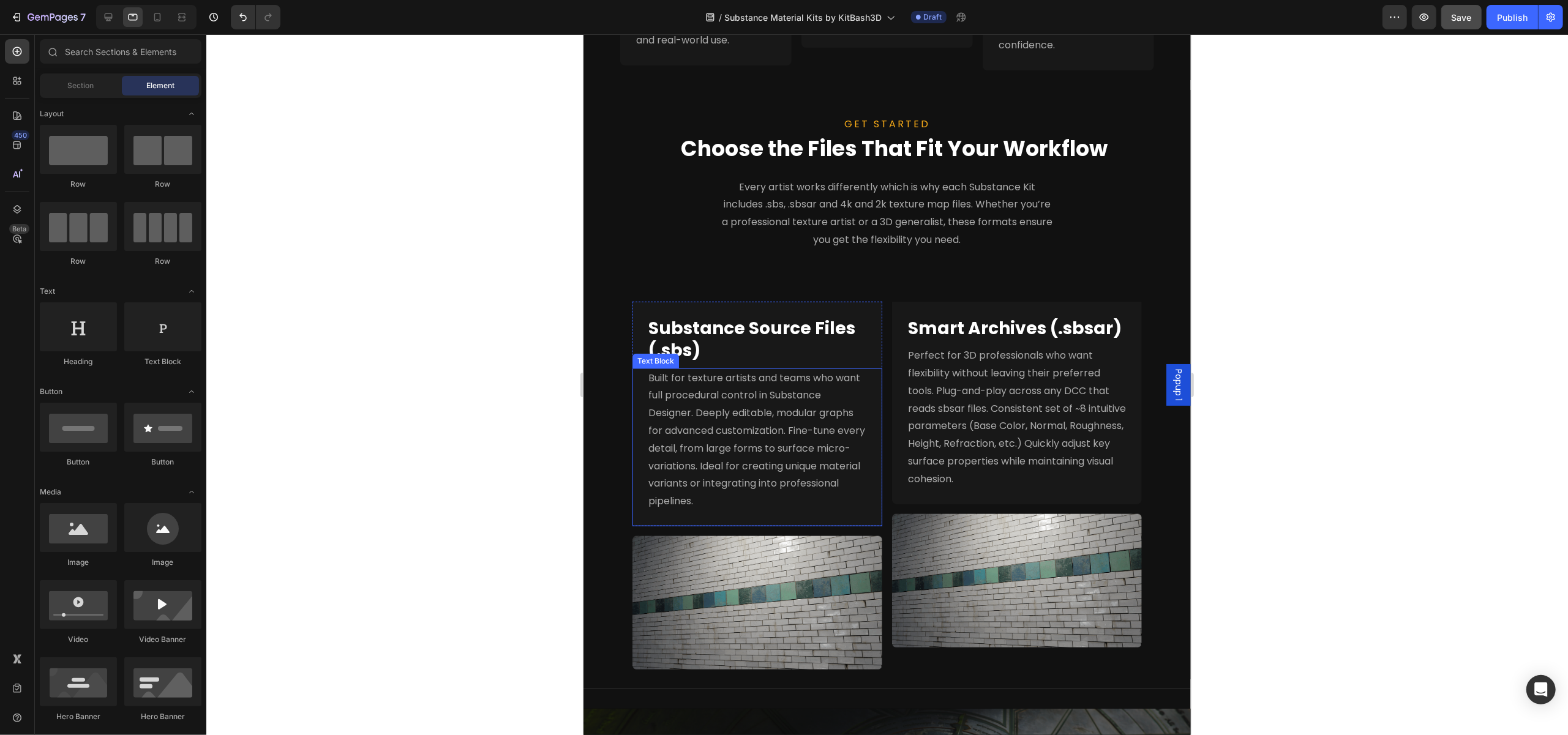
scroll to position [1102, 0]
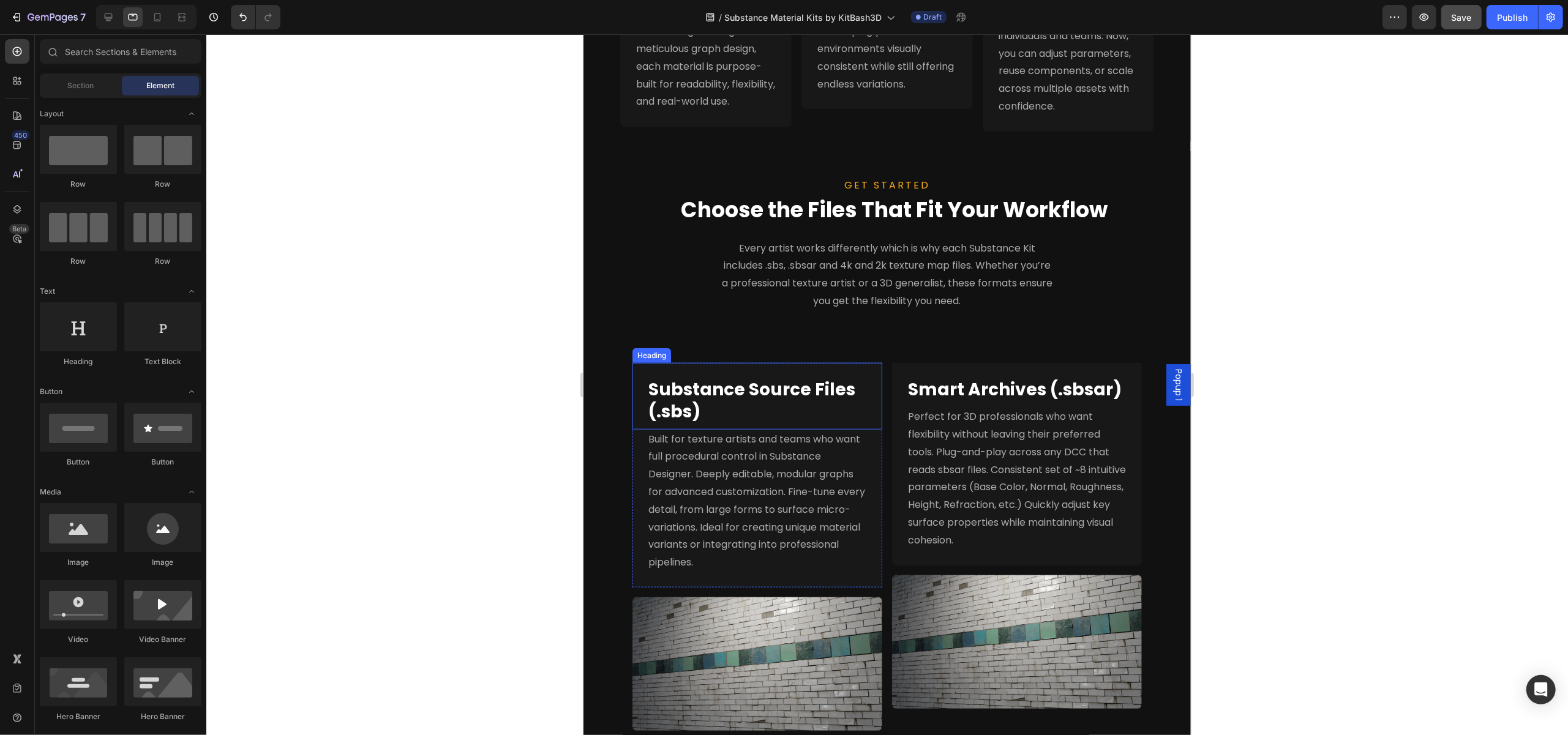
click at [812, 412] on strong "Substance Source Files (.sbs)" at bounding box center [751, 400] width 207 height 46
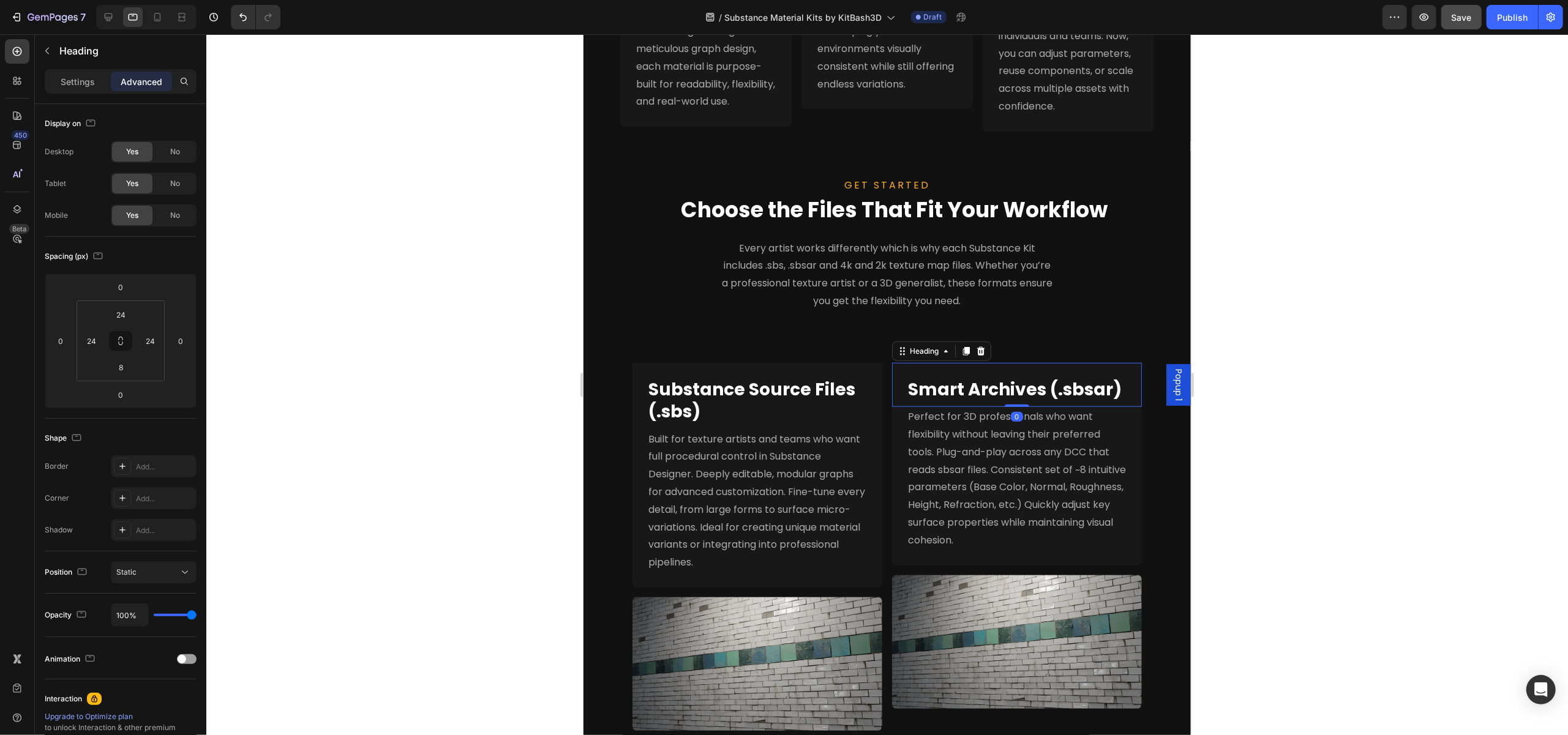
click at [982, 401] on strong "Smart Archives (.sbsar)" at bounding box center [1014, 389] width 214 height 24
click at [1080, 311] on div "Every artist works differently which is why each Substance Kit includes .sbs, .…" at bounding box center [887, 275] width 470 height 73
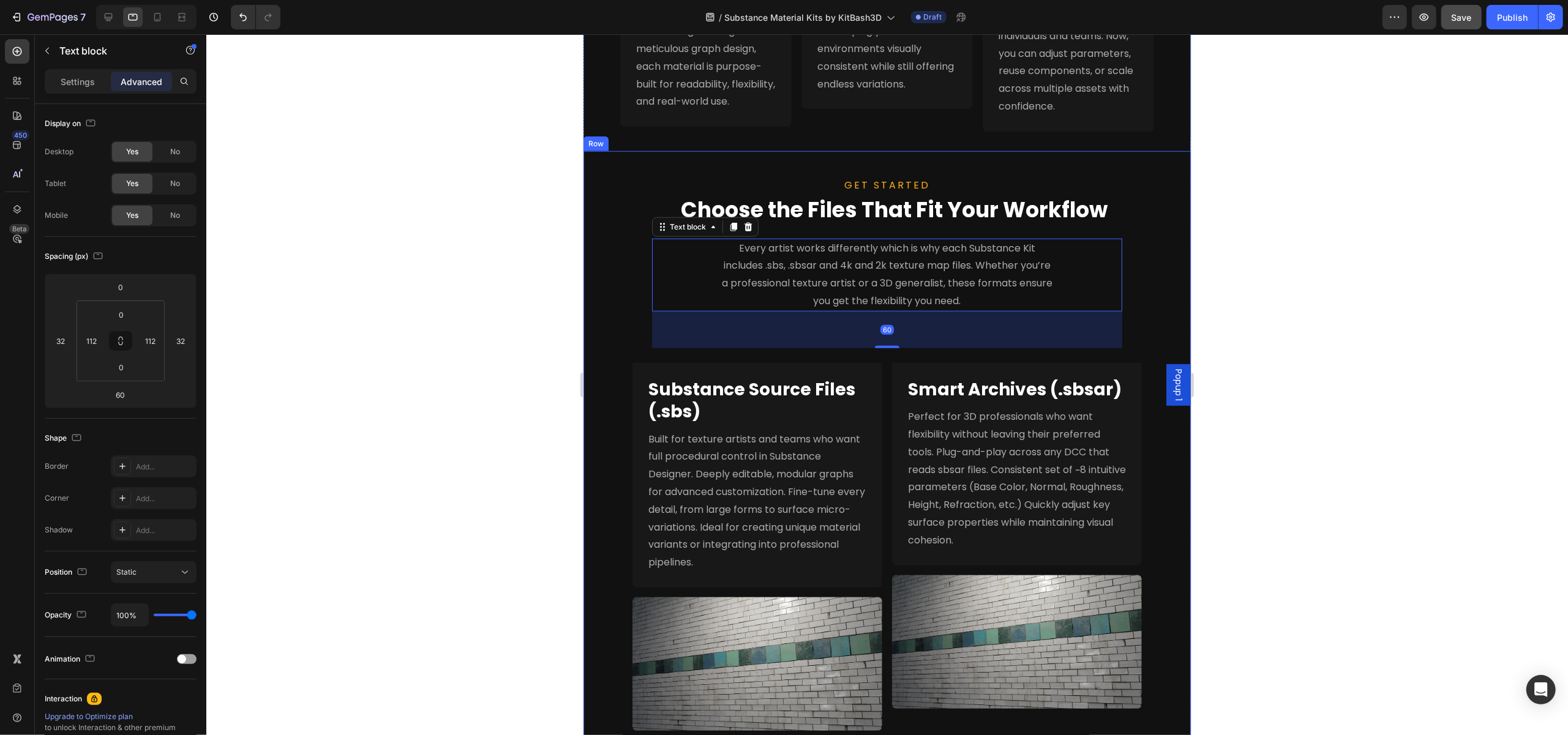
click at [1135, 342] on div "GET STARTED Text block Choose the Files That Fit Your Workflow Heading Every ar…" at bounding box center [887, 446] width 608 height 589
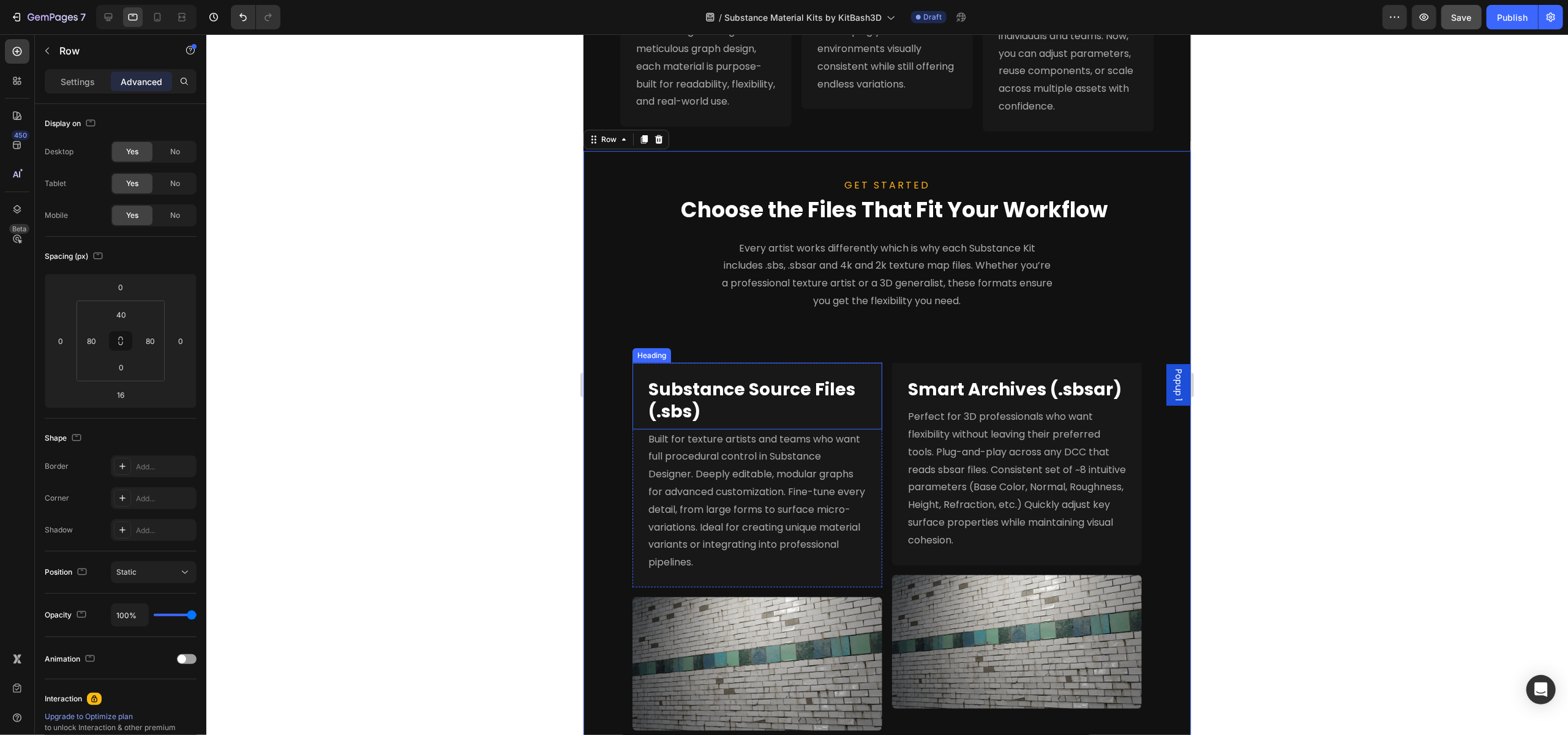
click at [777, 405] on strong "Substance Source Files (.sbs)" at bounding box center [751, 400] width 207 height 46
click at [743, 424] on p "Substance Source Files (.sbs)" at bounding box center [756, 401] width 218 height 45
click at [774, 366] on div "GET STARTED Text block Choose the Files That Fit Your Workflow Heading Every ar…" at bounding box center [886, 458] width 509 height 565
click at [752, 424] on p "⁠⁠⁠⁠⁠⁠⁠ Substance Source Files (.sbs)" at bounding box center [756, 401] width 218 height 45
click at [826, 335] on div "GET STARTED Text block Choose the Files That Fit Your Workflow Heading Every ar…" at bounding box center [886, 458] width 509 height 565
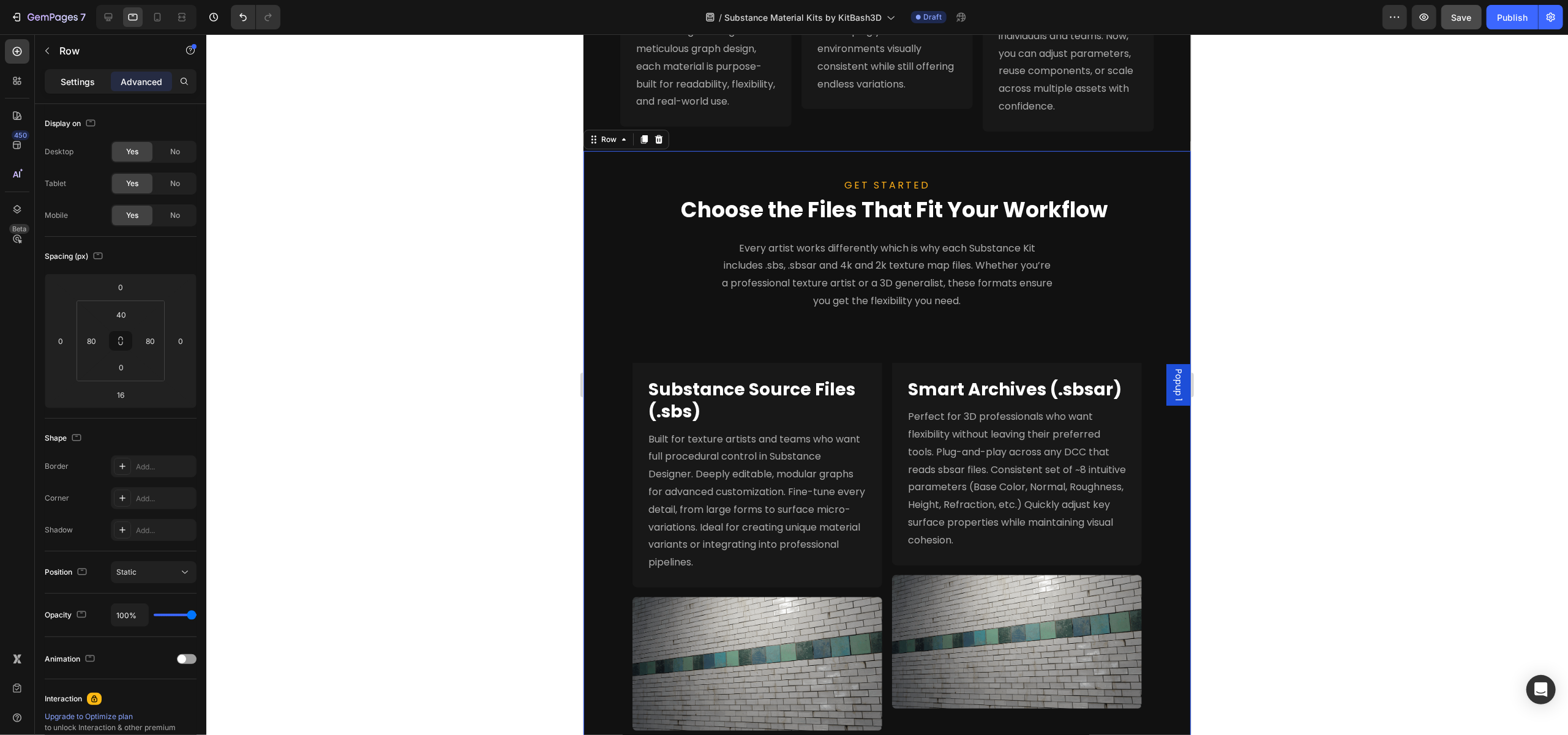
click at [56, 73] on div "Settings" at bounding box center [78, 82] width 61 height 20
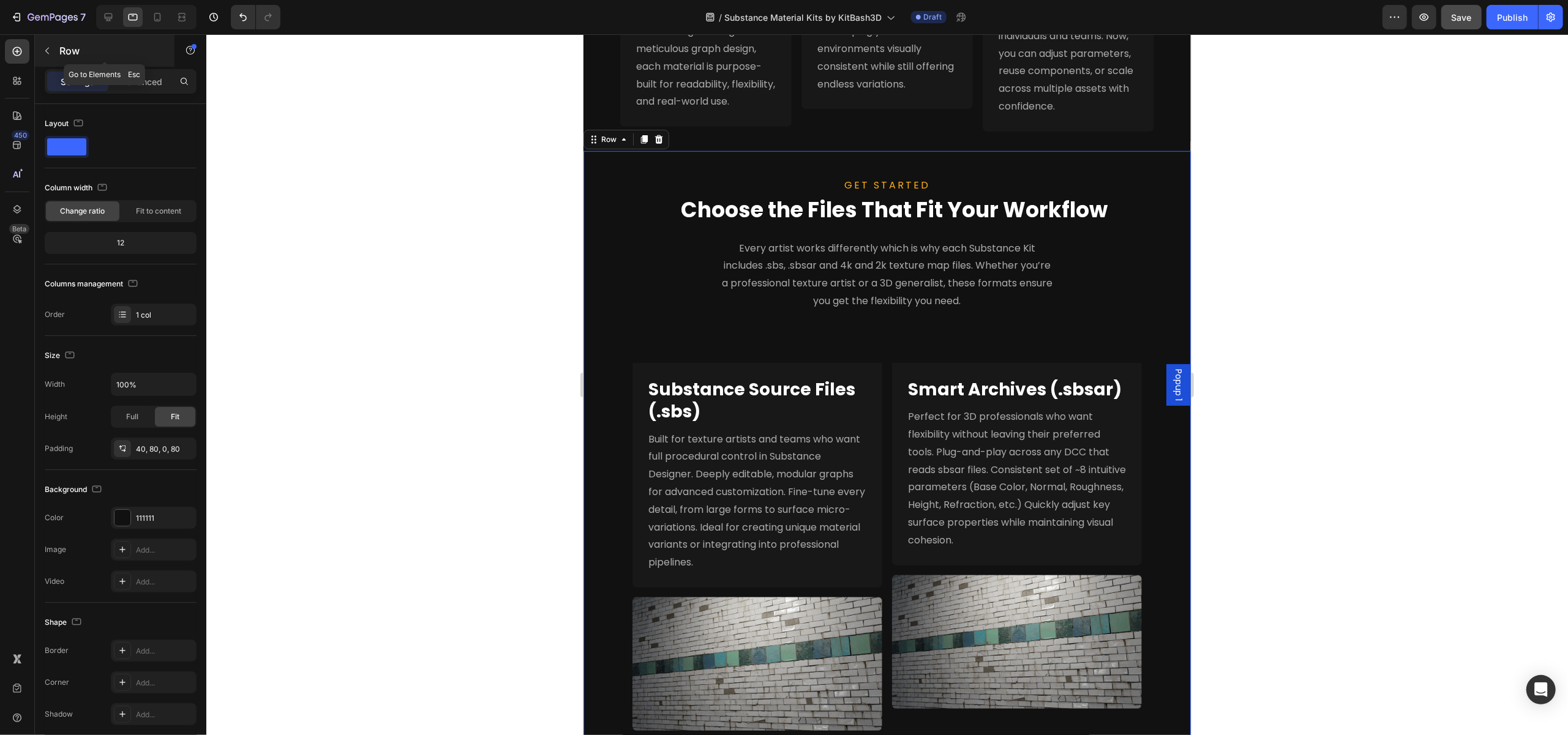
click at [46, 58] on button "button" at bounding box center [47, 51] width 20 height 20
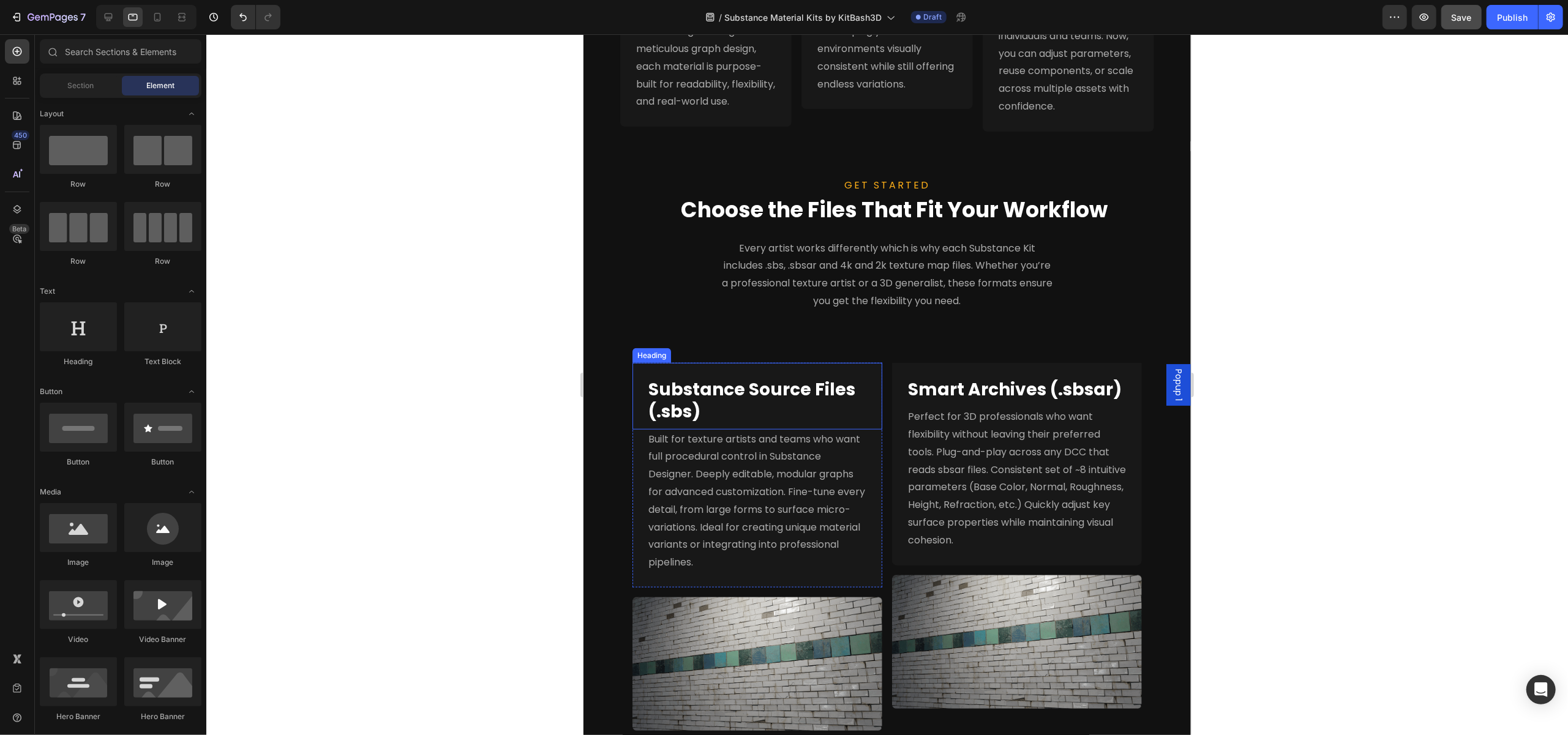
click at [828, 415] on strong "Substance Source Files (.sbs)" at bounding box center [751, 400] width 207 height 46
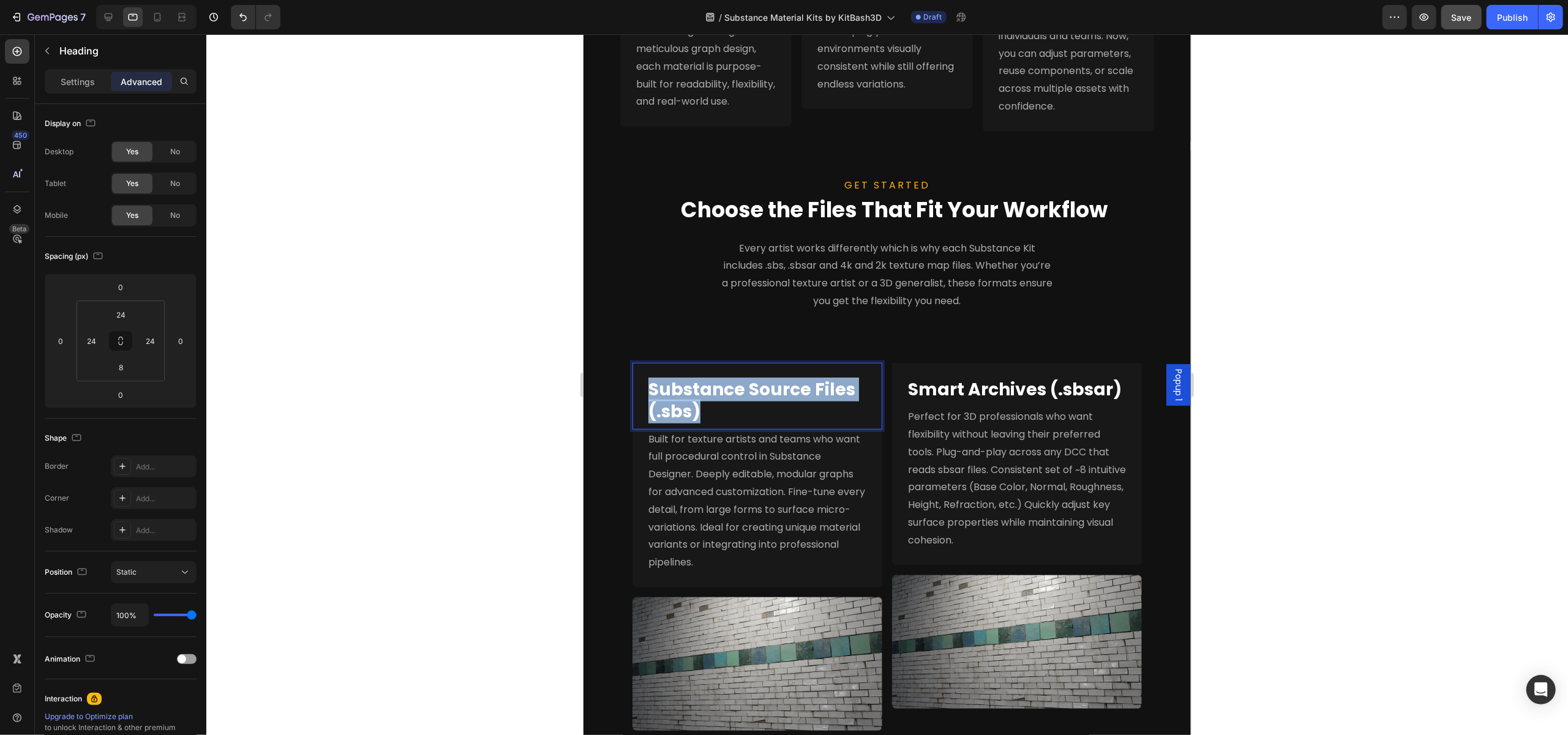
click at [828, 415] on strong "Substance Source Files (.sbs)" at bounding box center [751, 400] width 207 height 46
click at [843, 424] on p "Substance Source Files (.sbs)" at bounding box center [756, 401] width 218 height 45
click at [67, 83] on p "Settings" at bounding box center [77, 82] width 34 height 13
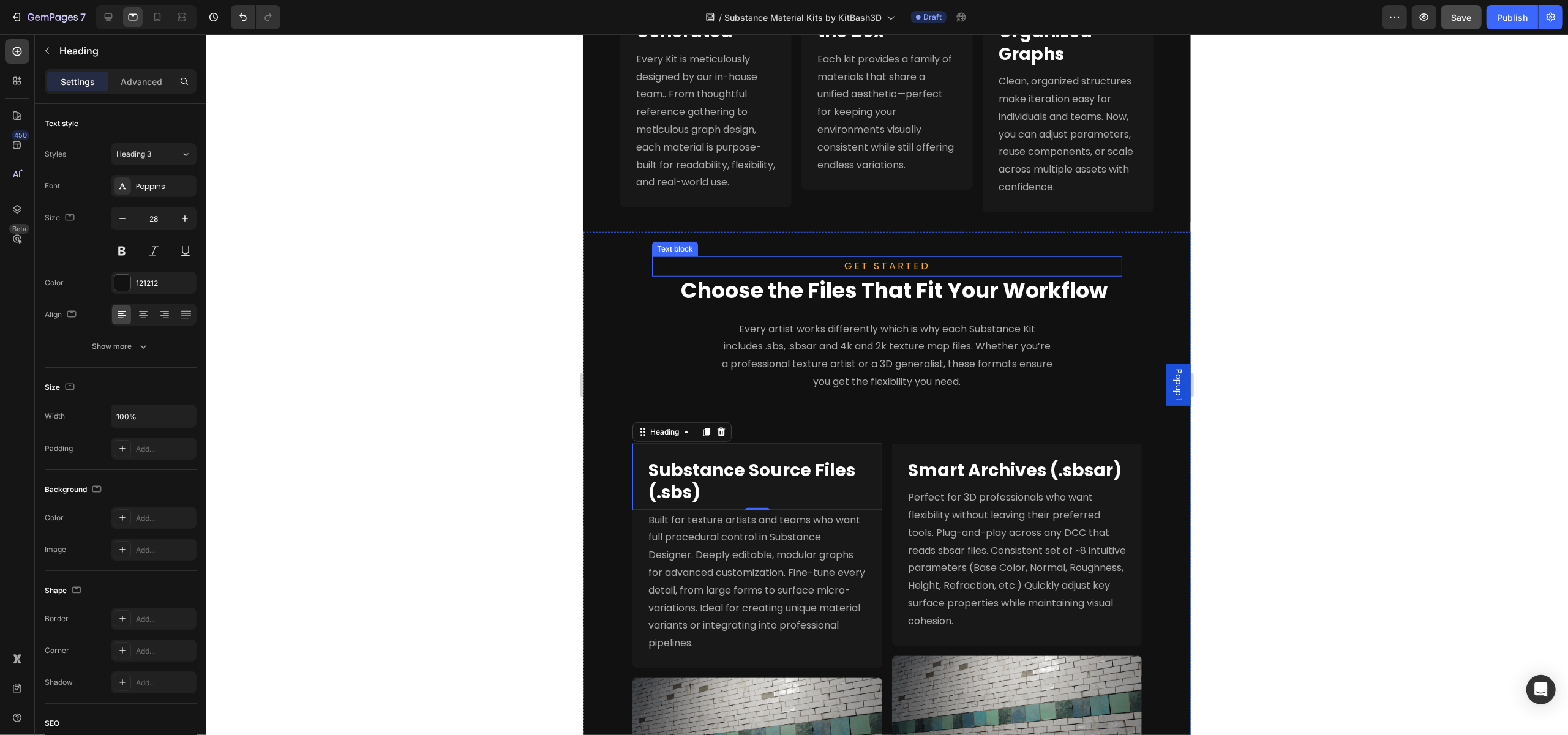
scroll to position [1040, 0]
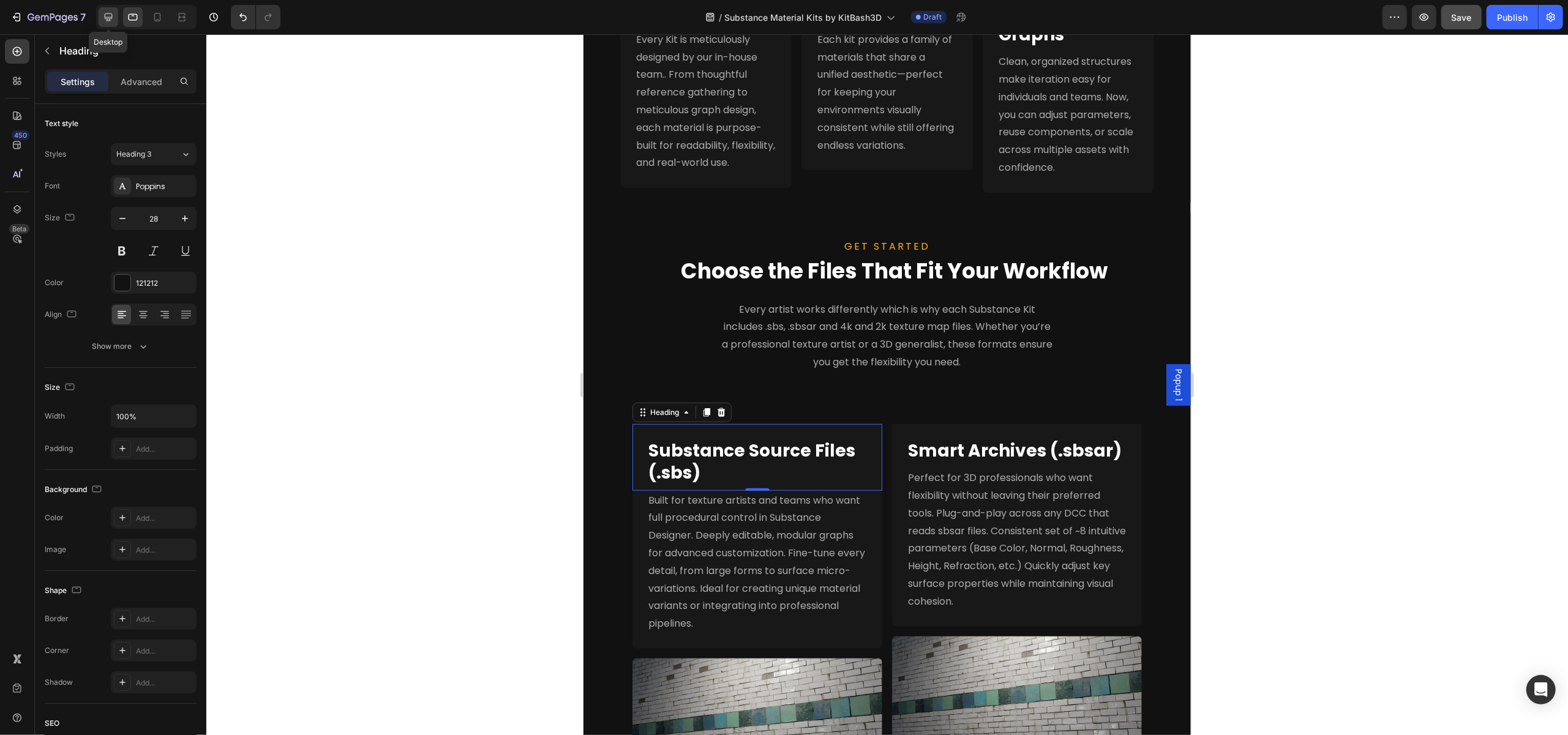
click at [117, 17] on div at bounding box center [108, 17] width 20 height 20
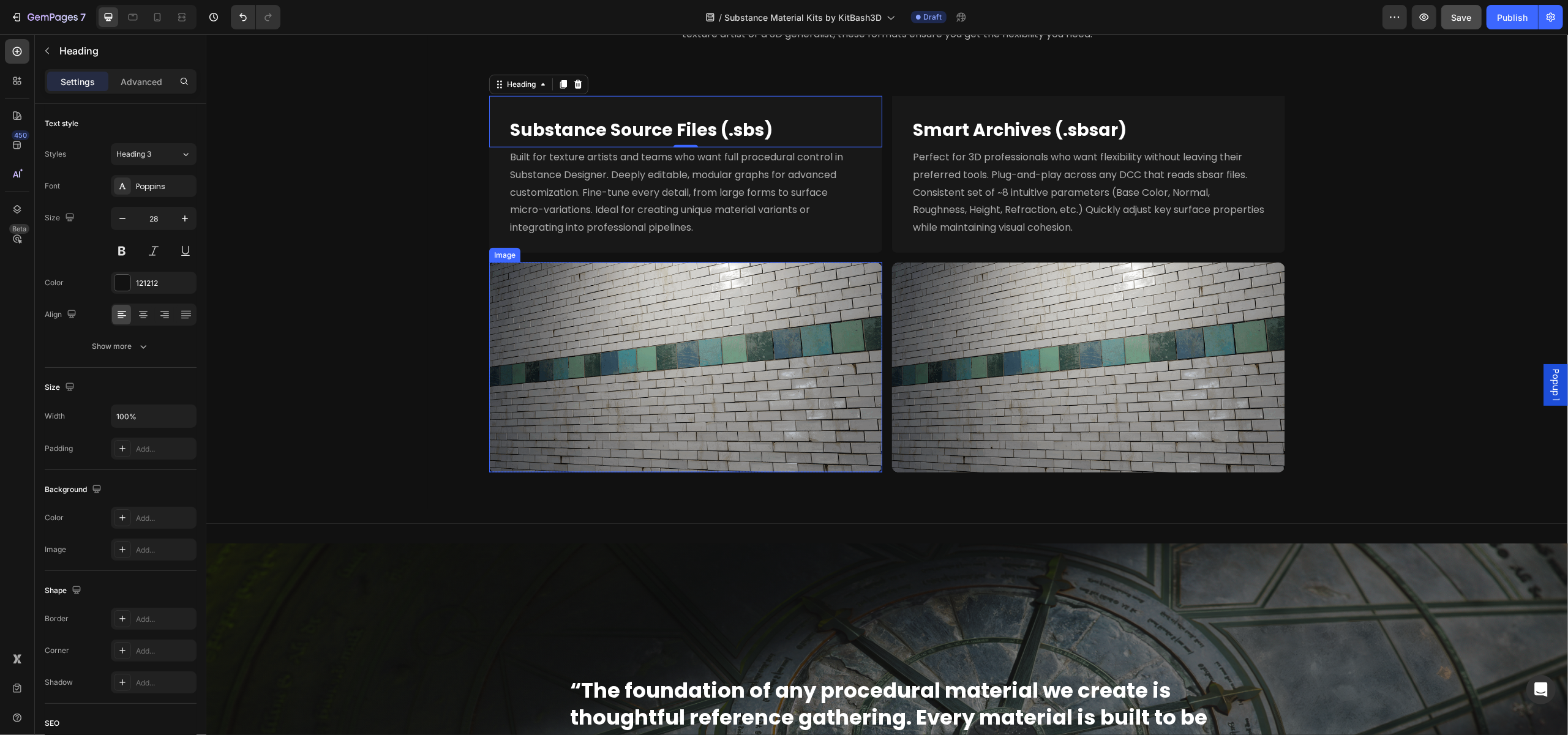
scroll to position [1397, 0]
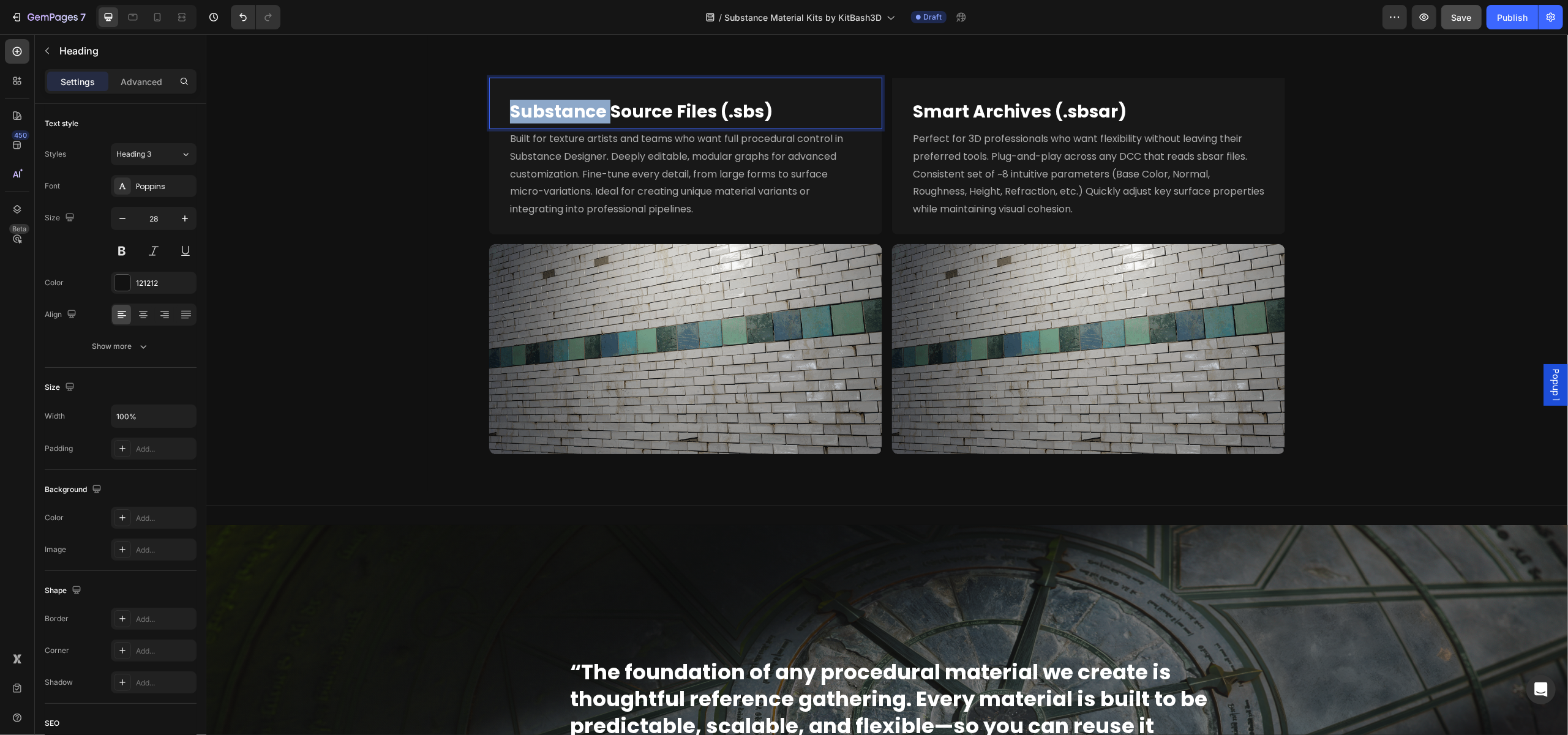
click at [590, 101] on strong "Substance Source Files (.sbs)" at bounding box center [640, 112] width 262 height 24
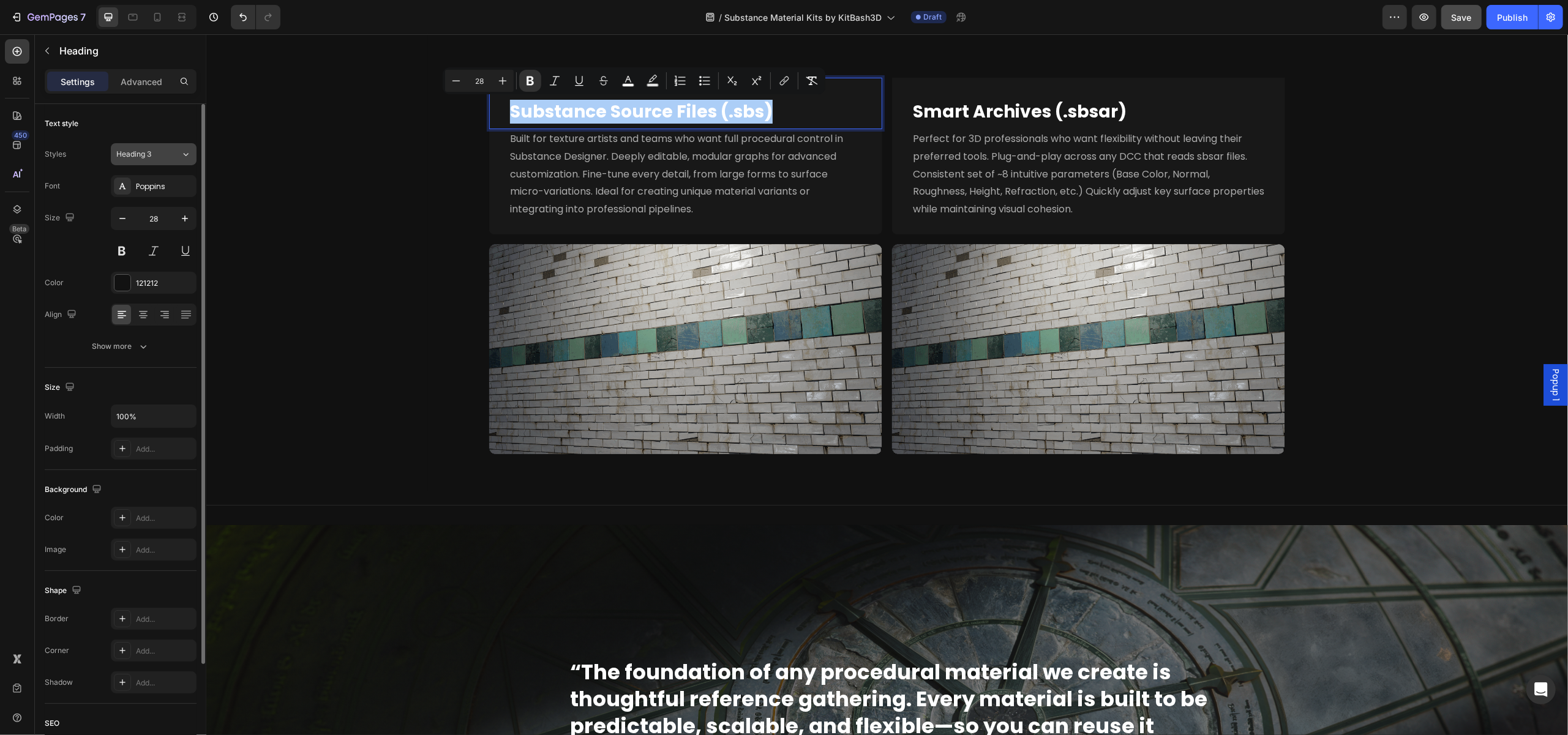
click at [156, 155] on div "Heading 3" at bounding box center [142, 154] width 50 height 11
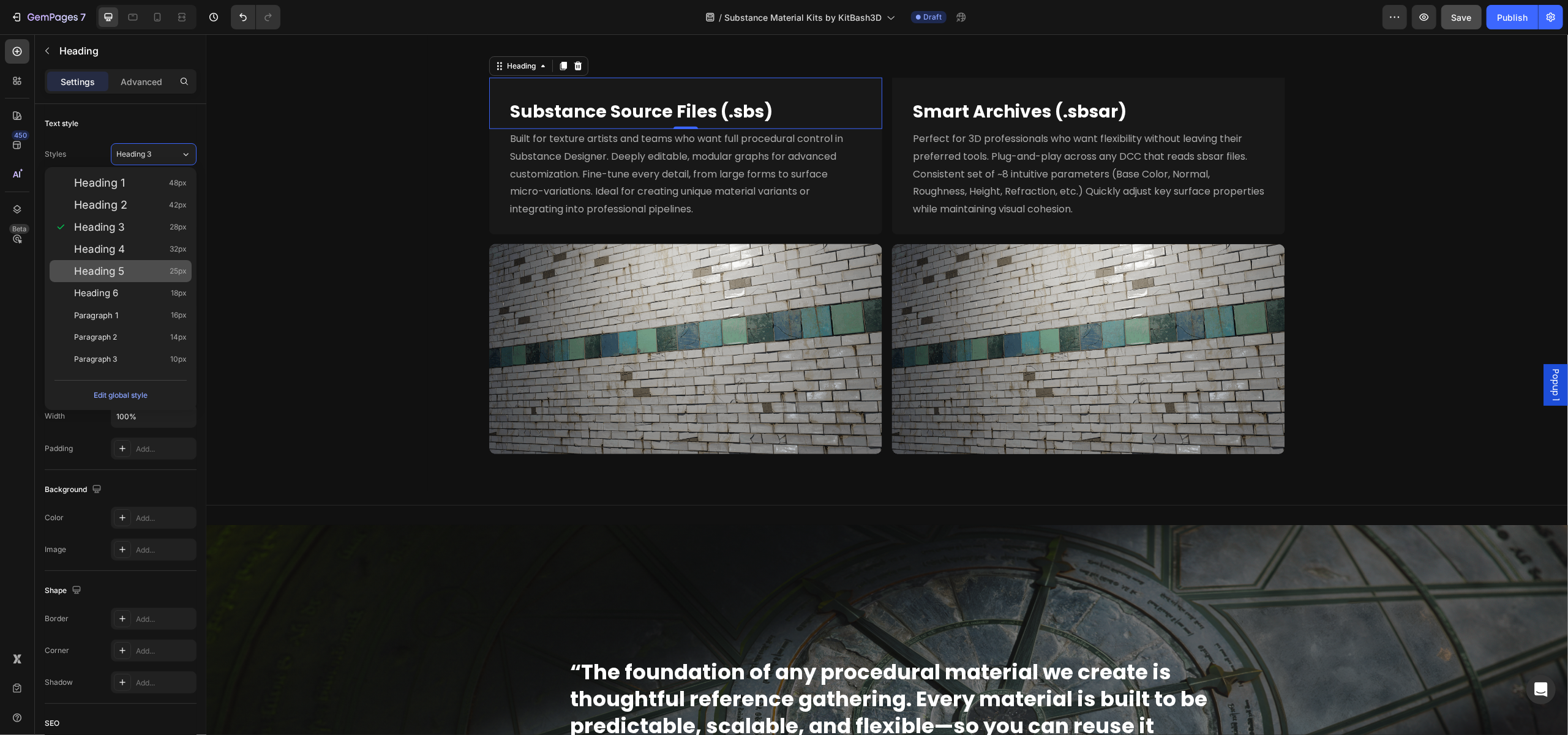
click at [135, 267] on div "Heading 5 25px" at bounding box center [130, 271] width 113 height 12
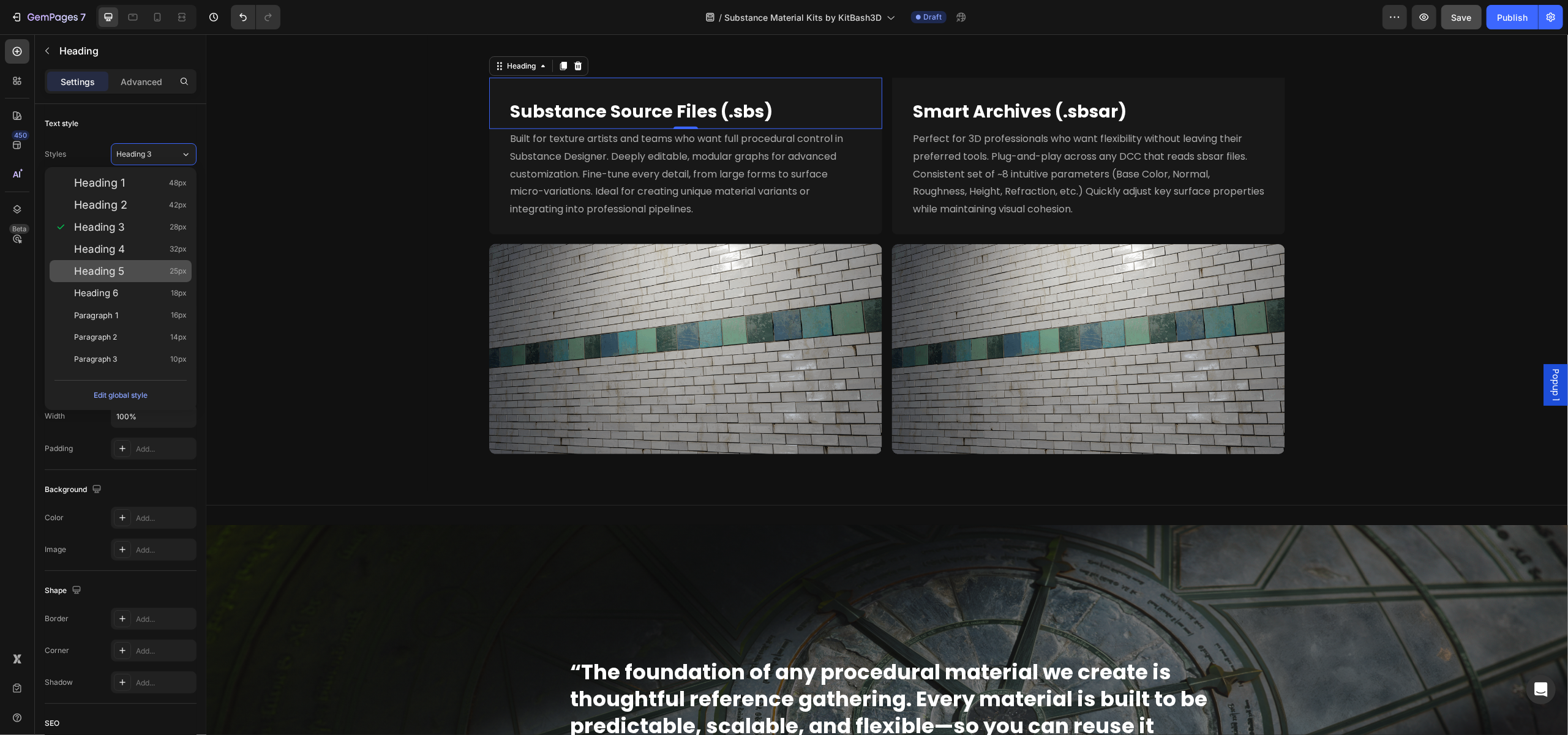
type input "25"
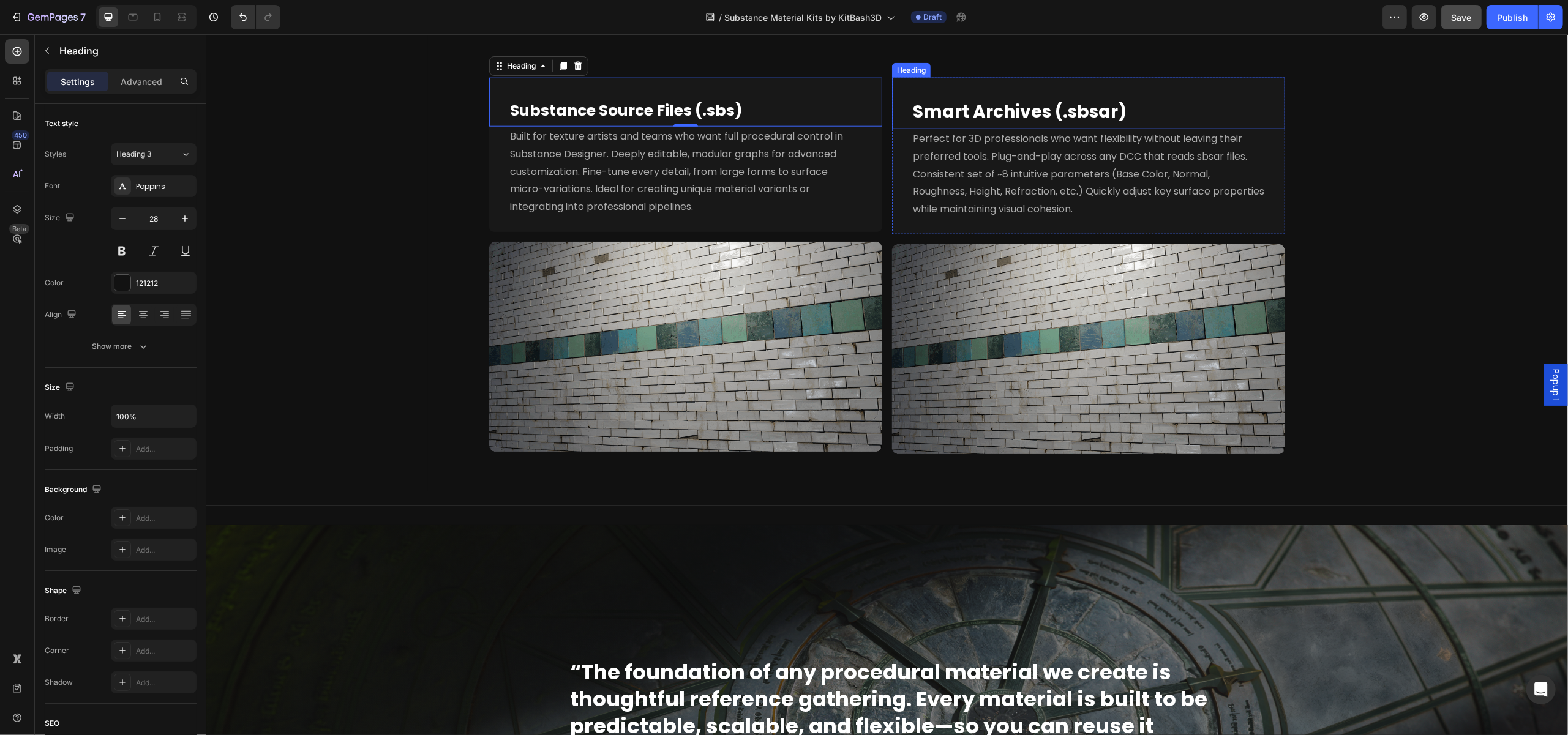
click at [951, 113] on strong "Smart Archives (.sbsar)" at bounding box center [1019, 112] width 214 height 24
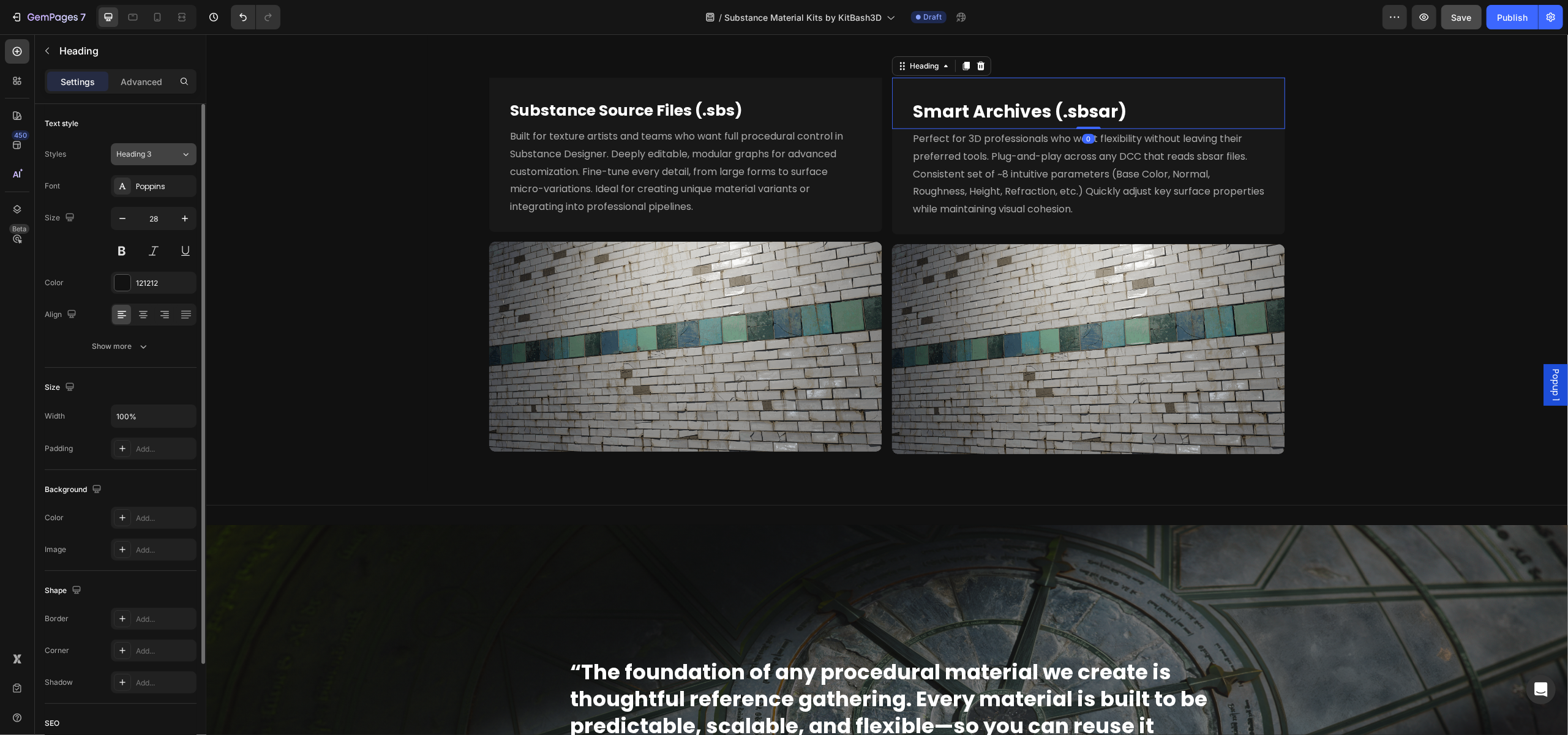
click at [161, 155] on div "Heading 3" at bounding box center [142, 154] width 50 height 11
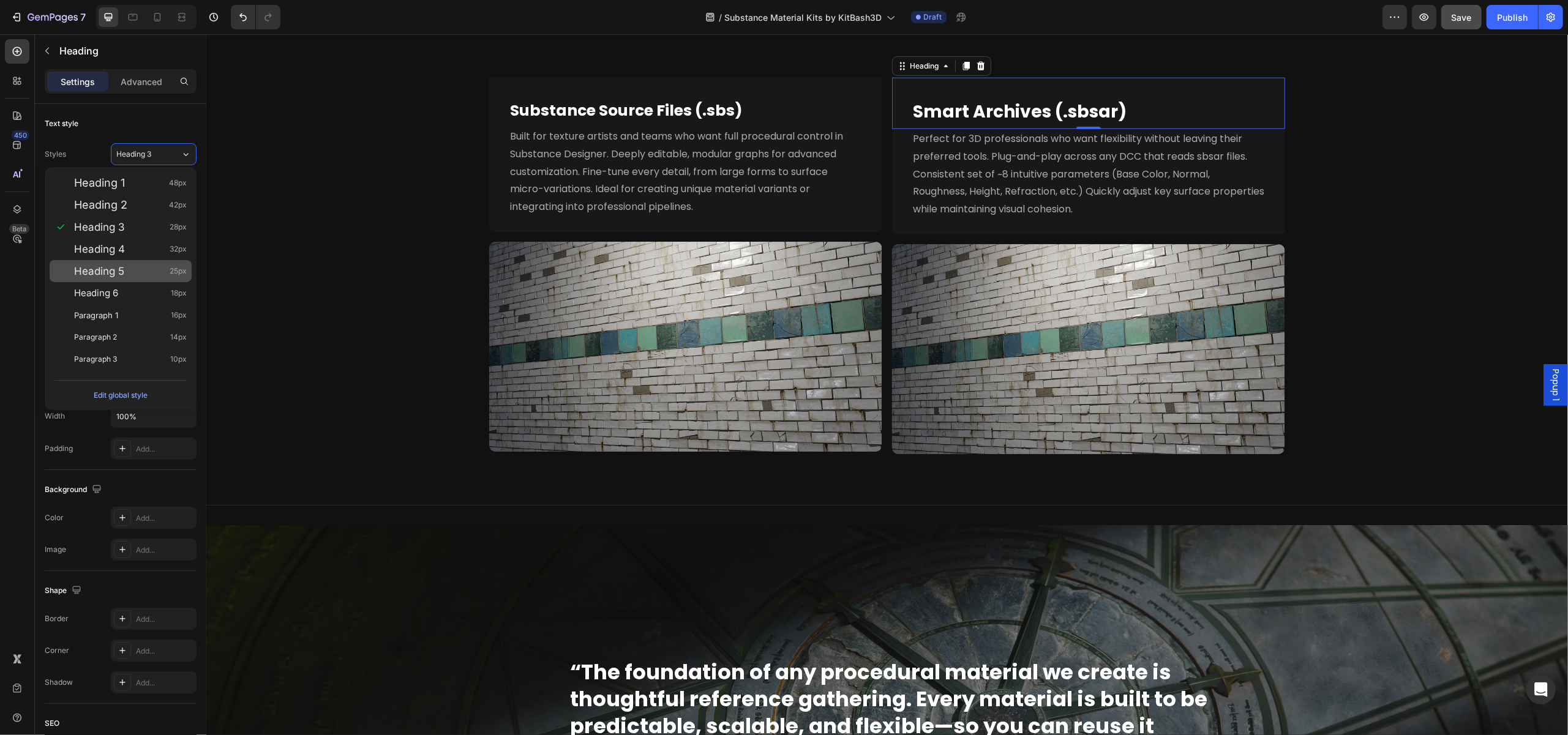
click at [152, 267] on div "Heading 5 25px" at bounding box center [130, 271] width 113 height 12
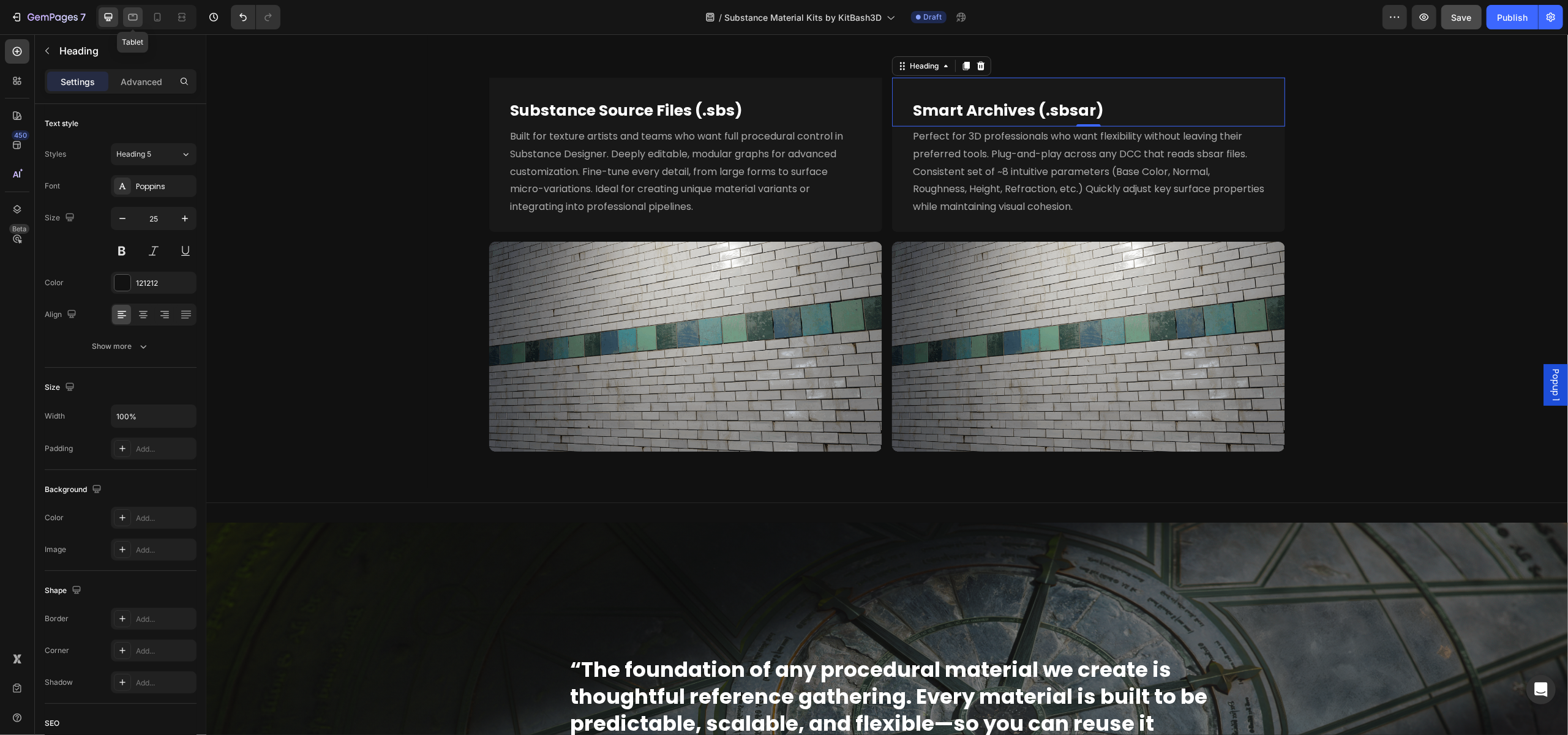
click at [130, 22] on icon at bounding box center [132, 17] width 12 height 12
type input "18"
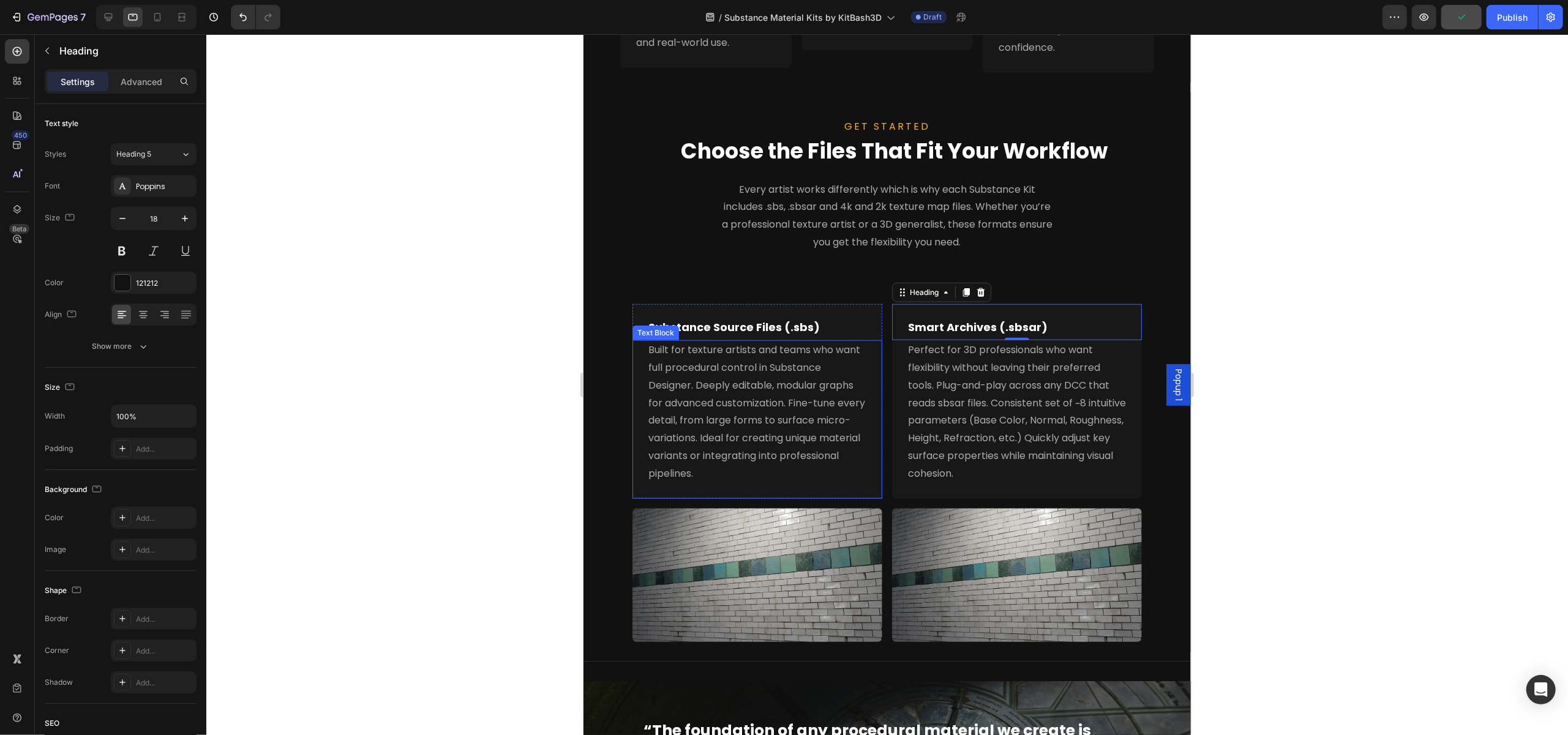
scroll to position [1159, 0]
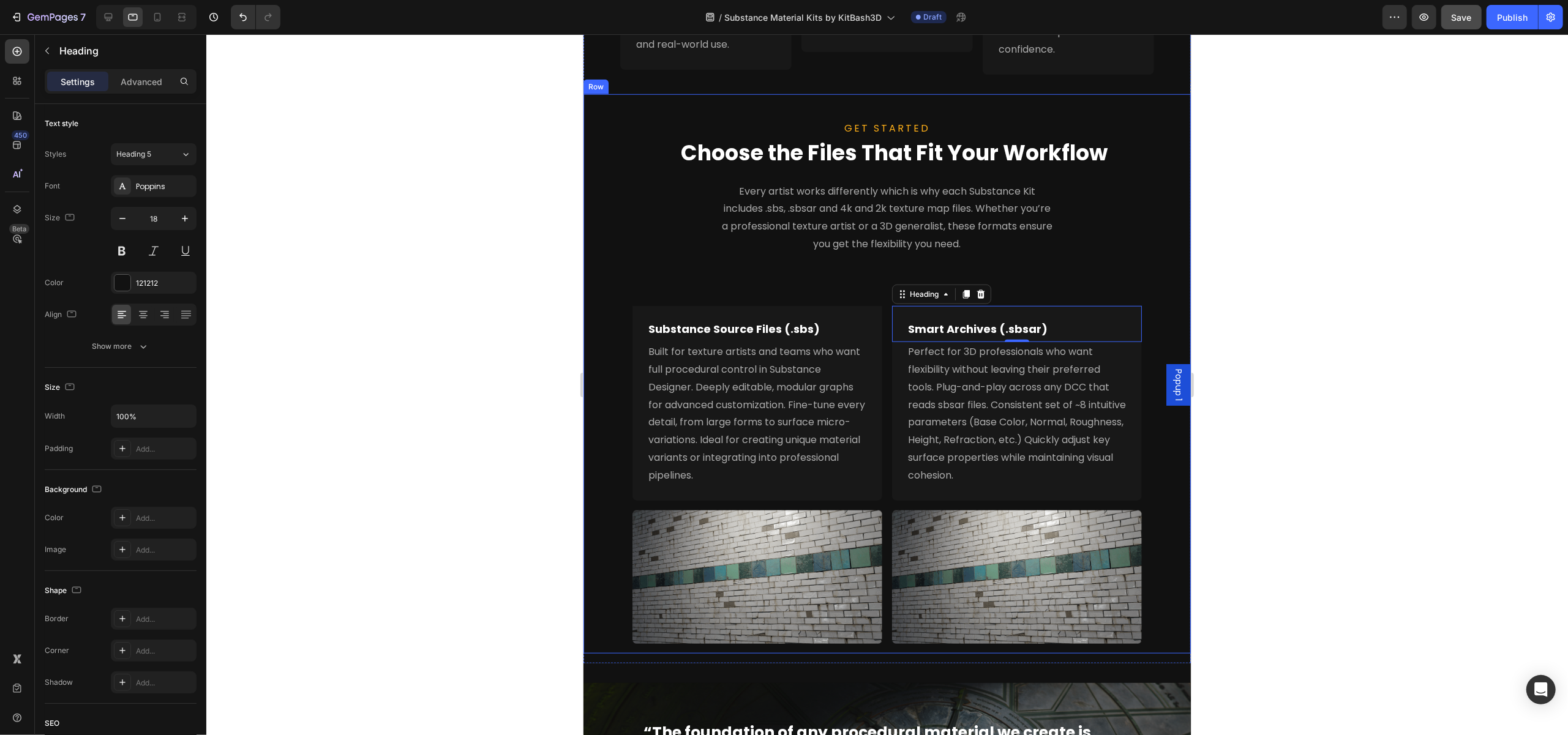
click at [1144, 487] on div "GET STARTED Text block Choose the Files That Fit Your Workflow Heading Every ar…" at bounding box center [887, 374] width 608 height 560
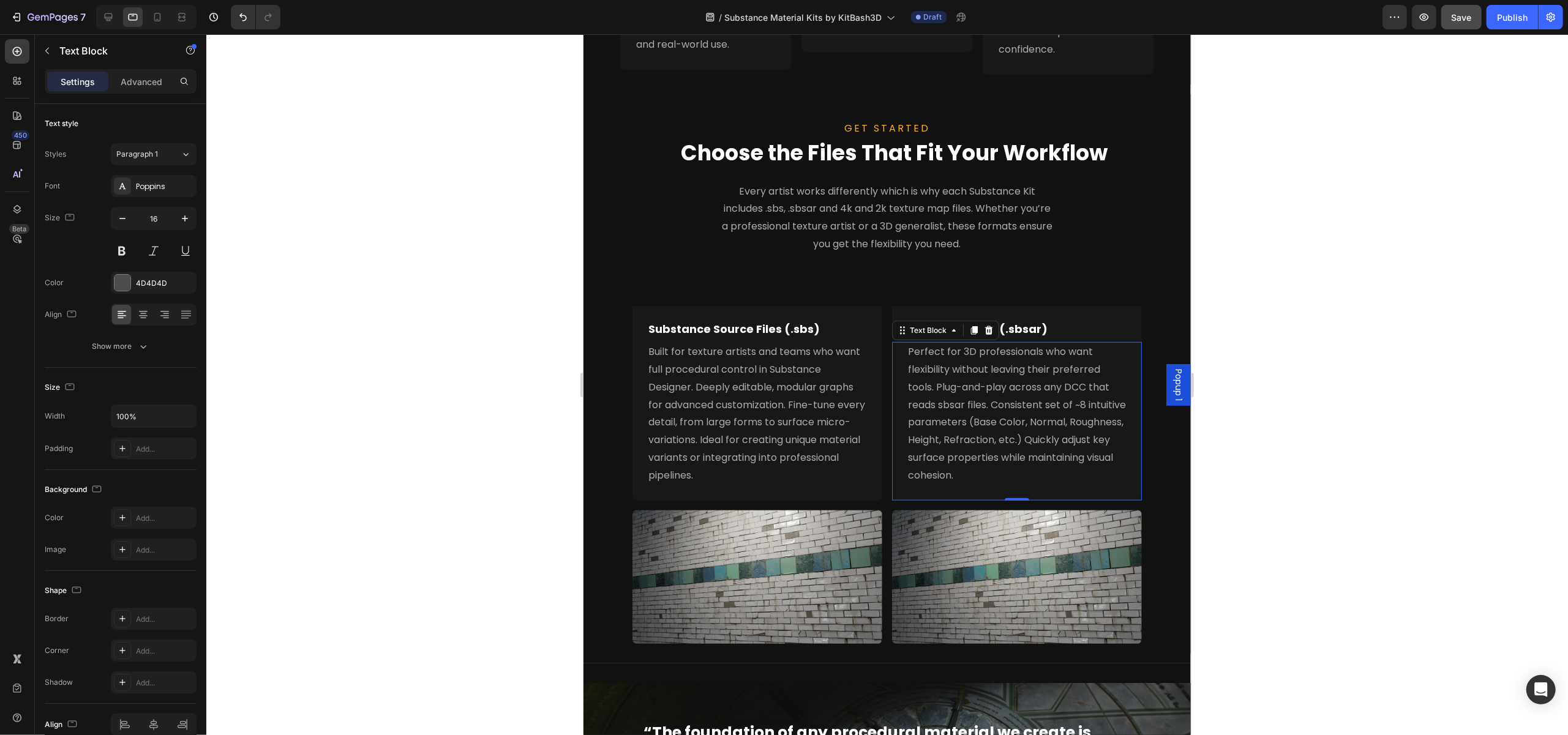
click at [950, 443] on span "Perfect for 3D professionals who want flexibility without leaving their preferr…" at bounding box center [1016, 413] width 218 height 137
click at [47, 53] on icon "button" at bounding box center [47, 50] width 10 height 10
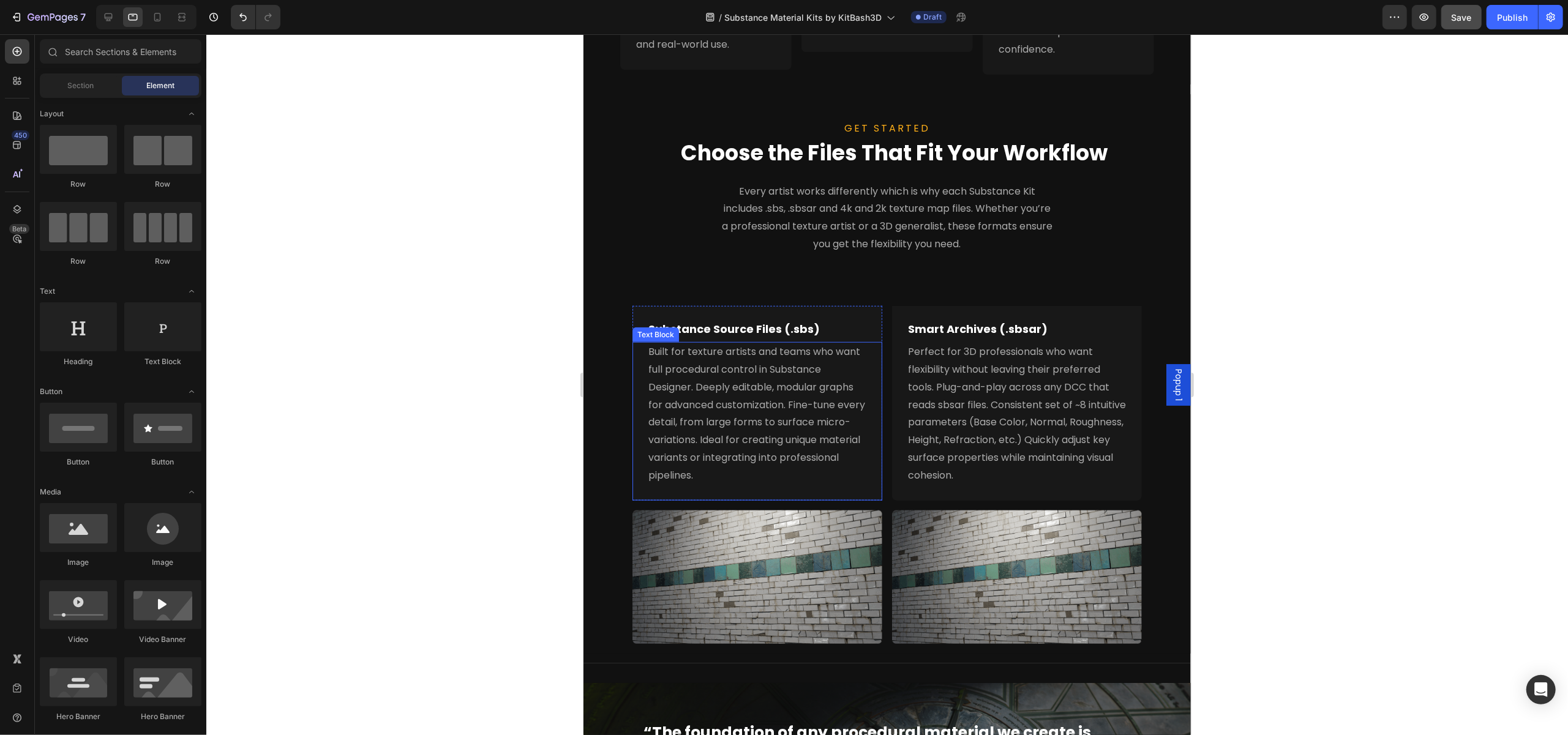
click at [829, 396] on p "Built for texture artists and teams who want full procedural control in Substan…" at bounding box center [756, 414] width 218 height 141
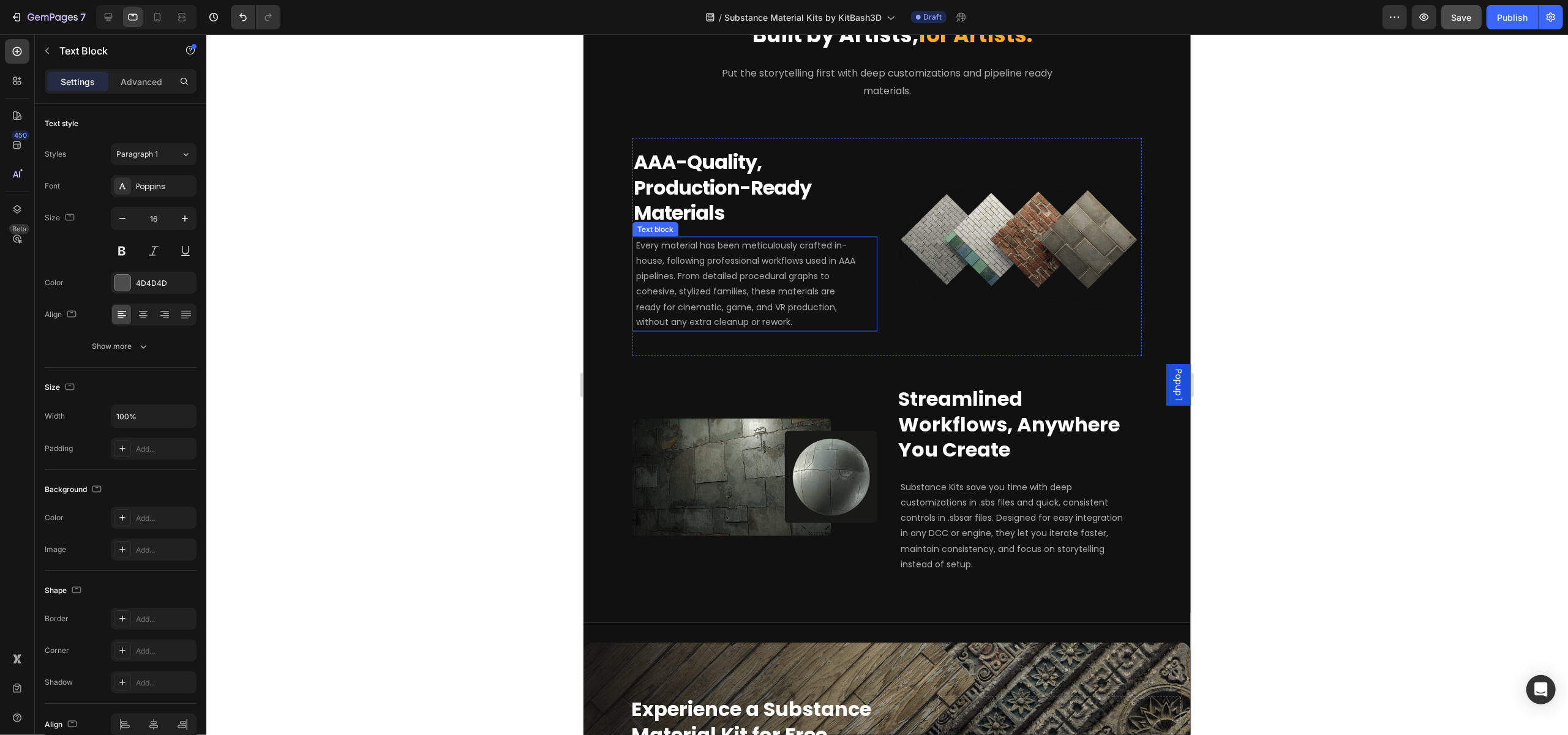
scroll to position [2077, 0]
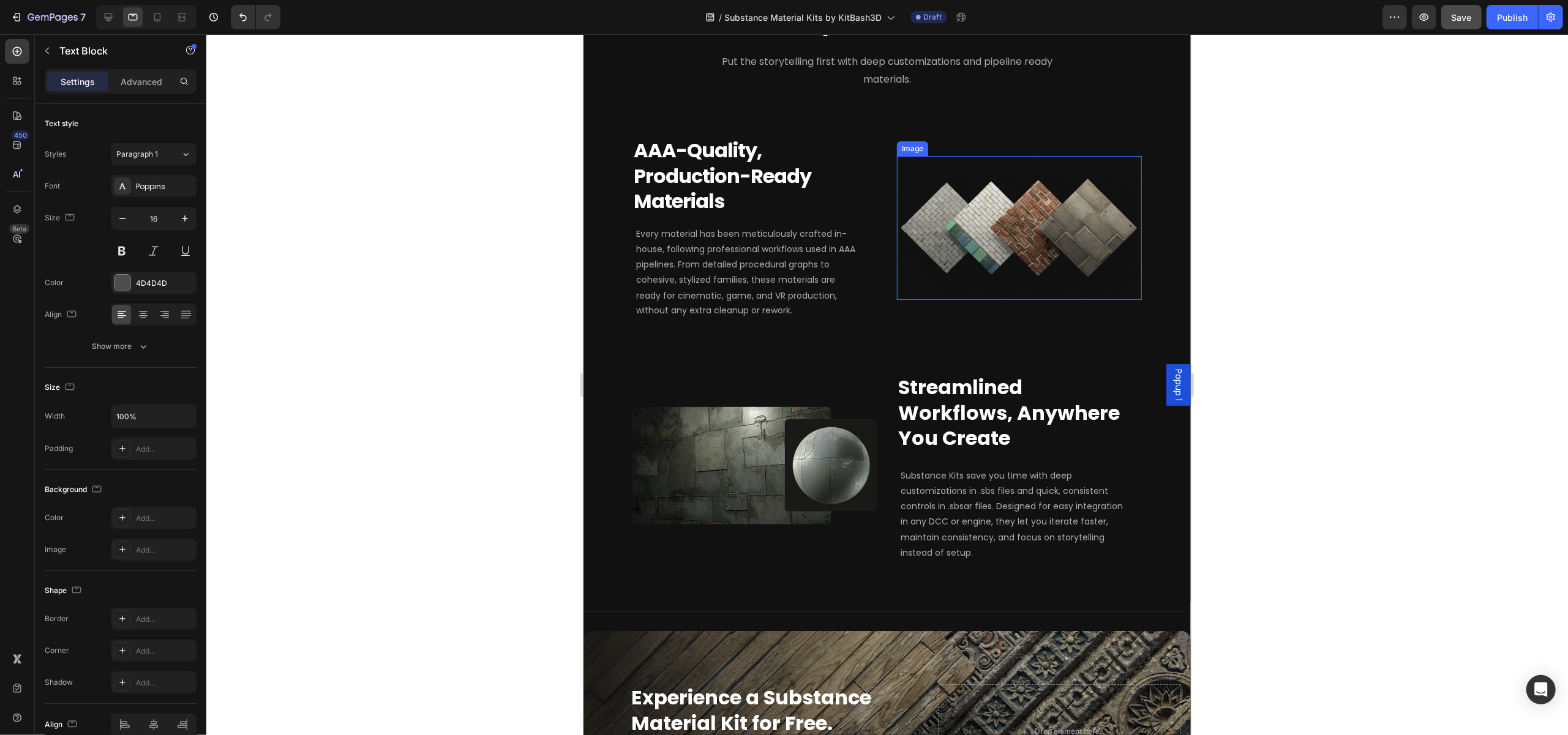
click at [920, 291] on img at bounding box center [1019, 228] width 245 height 145
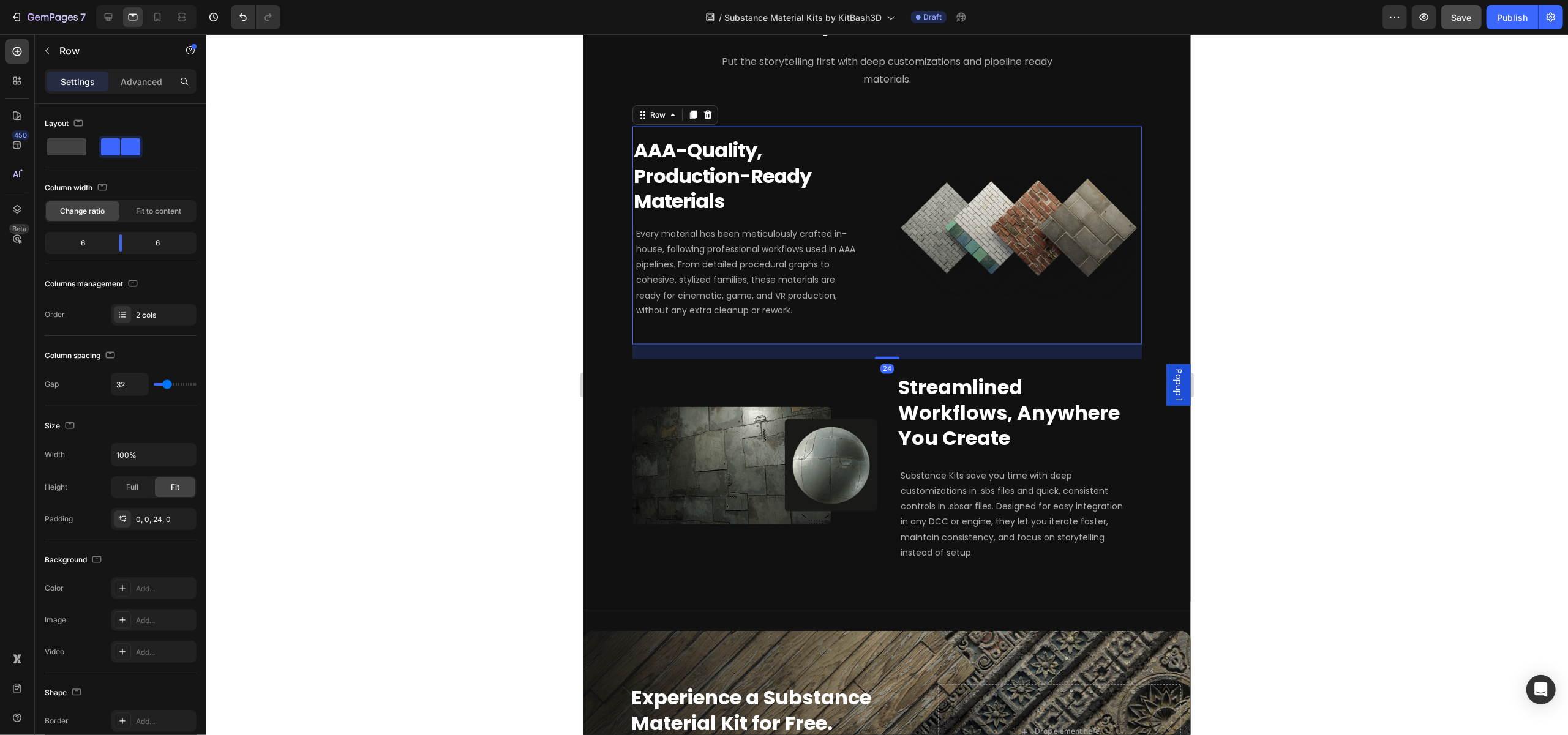
click at [879, 333] on div "Image Row Row AAA-Quality, Production-Ready Materials Heading Every material ha…" at bounding box center [886, 235] width 509 height 218
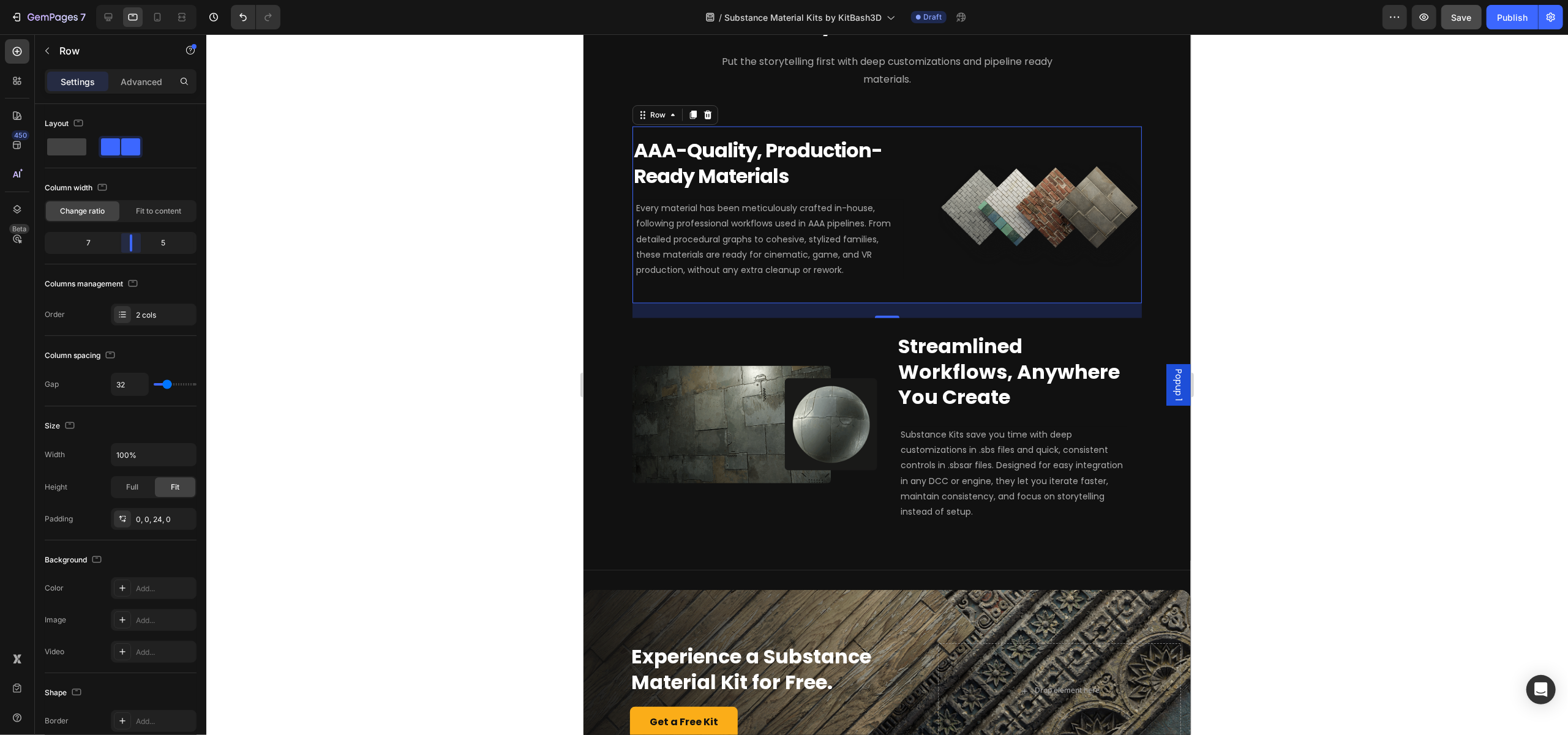
drag, startPoint x: 118, startPoint y: 247, endPoint x: 131, endPoint y: 245, distance: 13.2
click at [131, 0] on body "7 Version history / Substance Material Kits by KitBash3D Draft Preview Save Pub…" at bounding box center [784, 0] width 1568 height 0
click at [887, 457] on div "Image Row Row Streamlined Workflows, Anywhere You Create Heading Substance Kits…" at bounding box center [886, 432] width 509 height 228
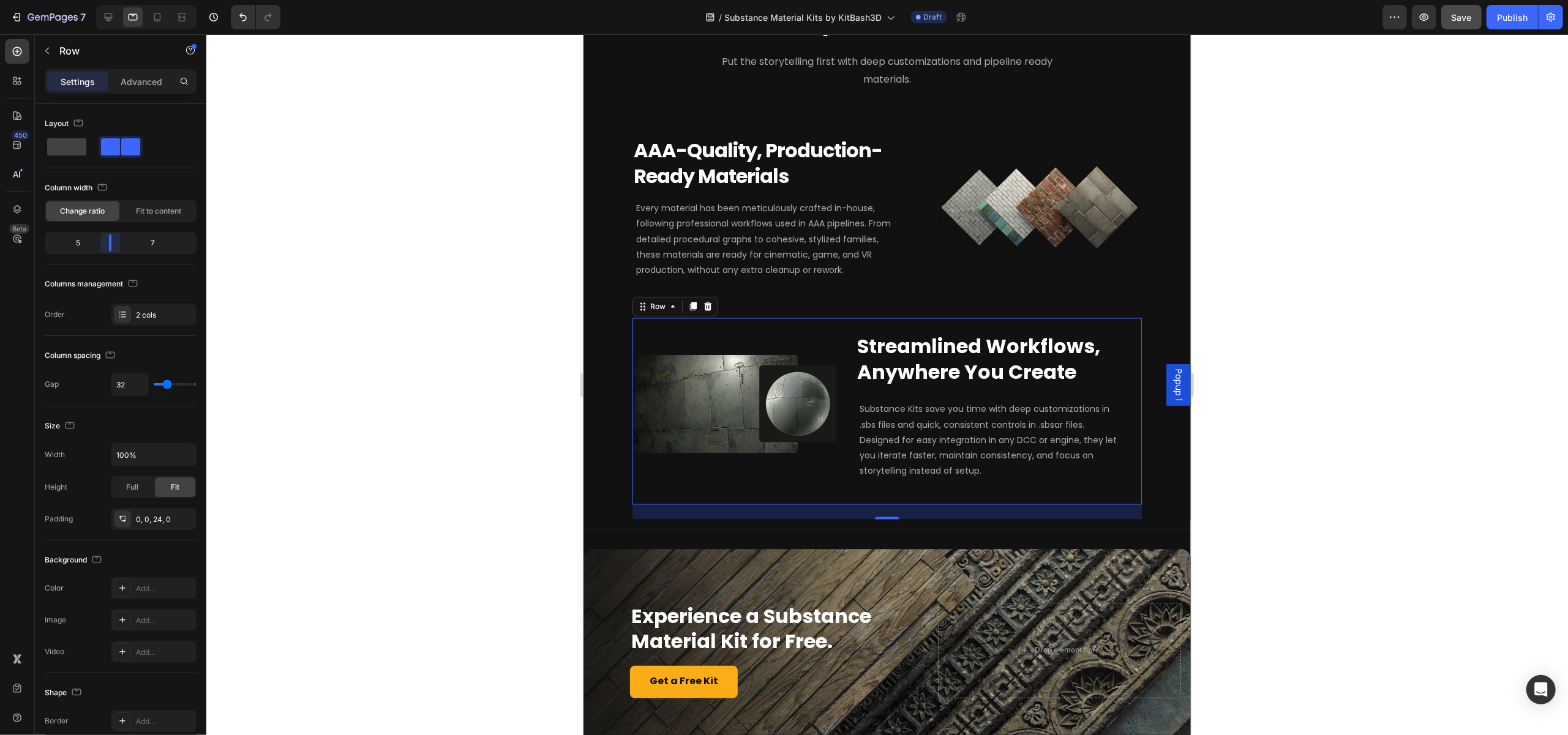
drag, startPoint x: 120, startPoint y: 244, endPoint x: 113, endPoint y: 244, distance: 7.0
click at [113, 0] on body "7 Version history / Substance Material Kits by KitBash3D Draft Preview Save Pub…" at bounding box center [784, 0] width 1568 height 0
click at [388, 224] on div at bounding box center [887, 384] width 1362 height 701
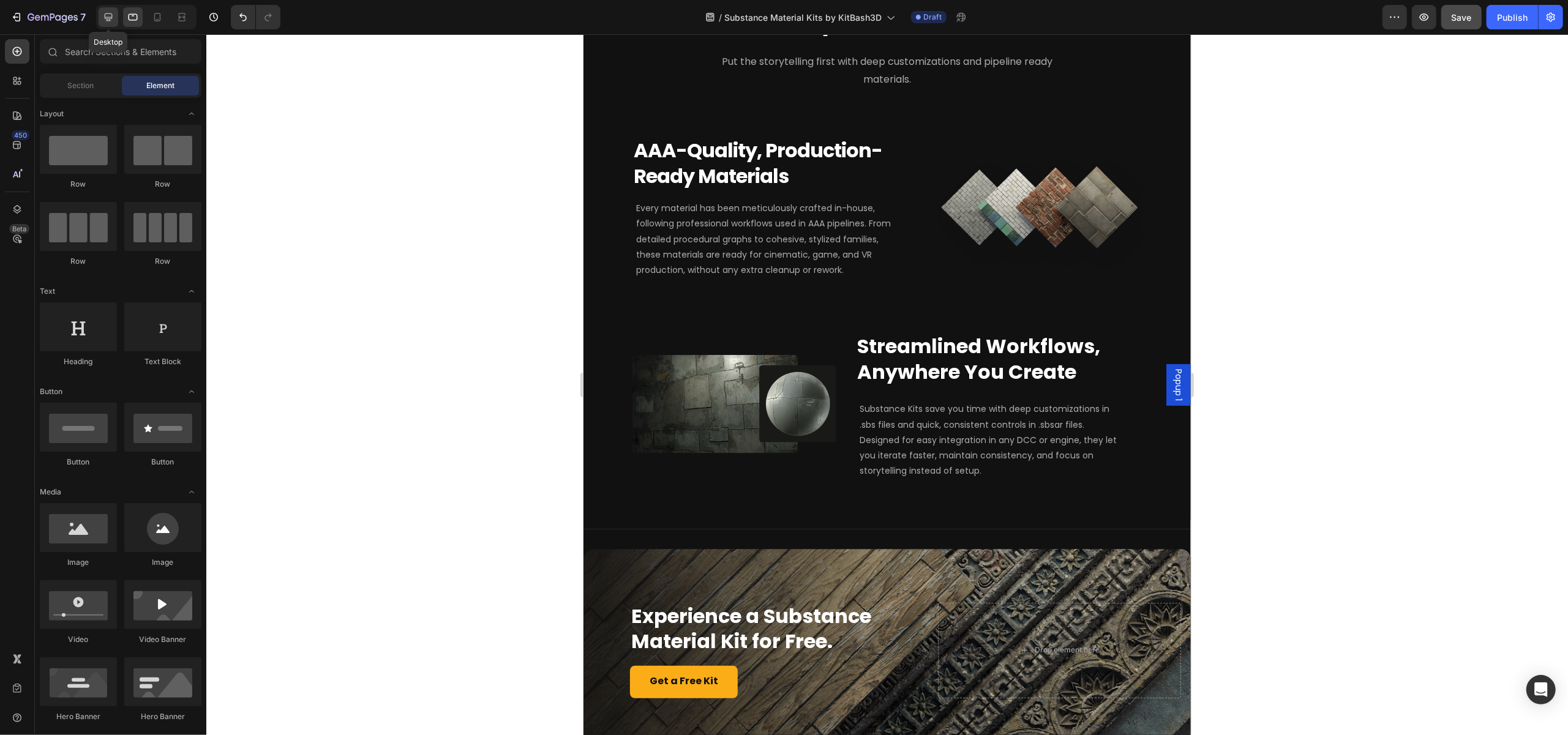
click at [108, 14] on icon at bounding box center [108, 17] width 12 height 12
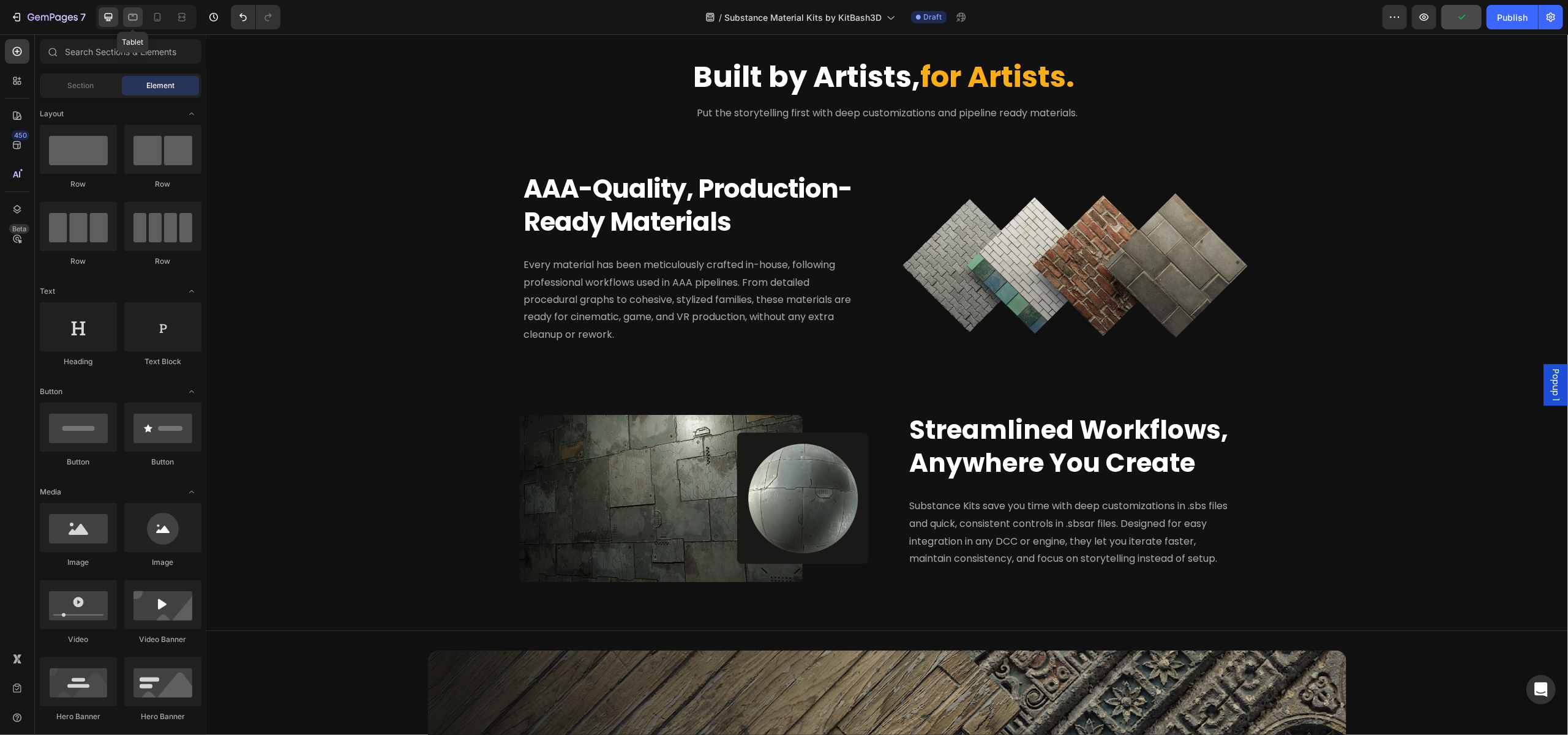
click at [127, 17] on icon at bounding box center [132, 17] width 12 height 12
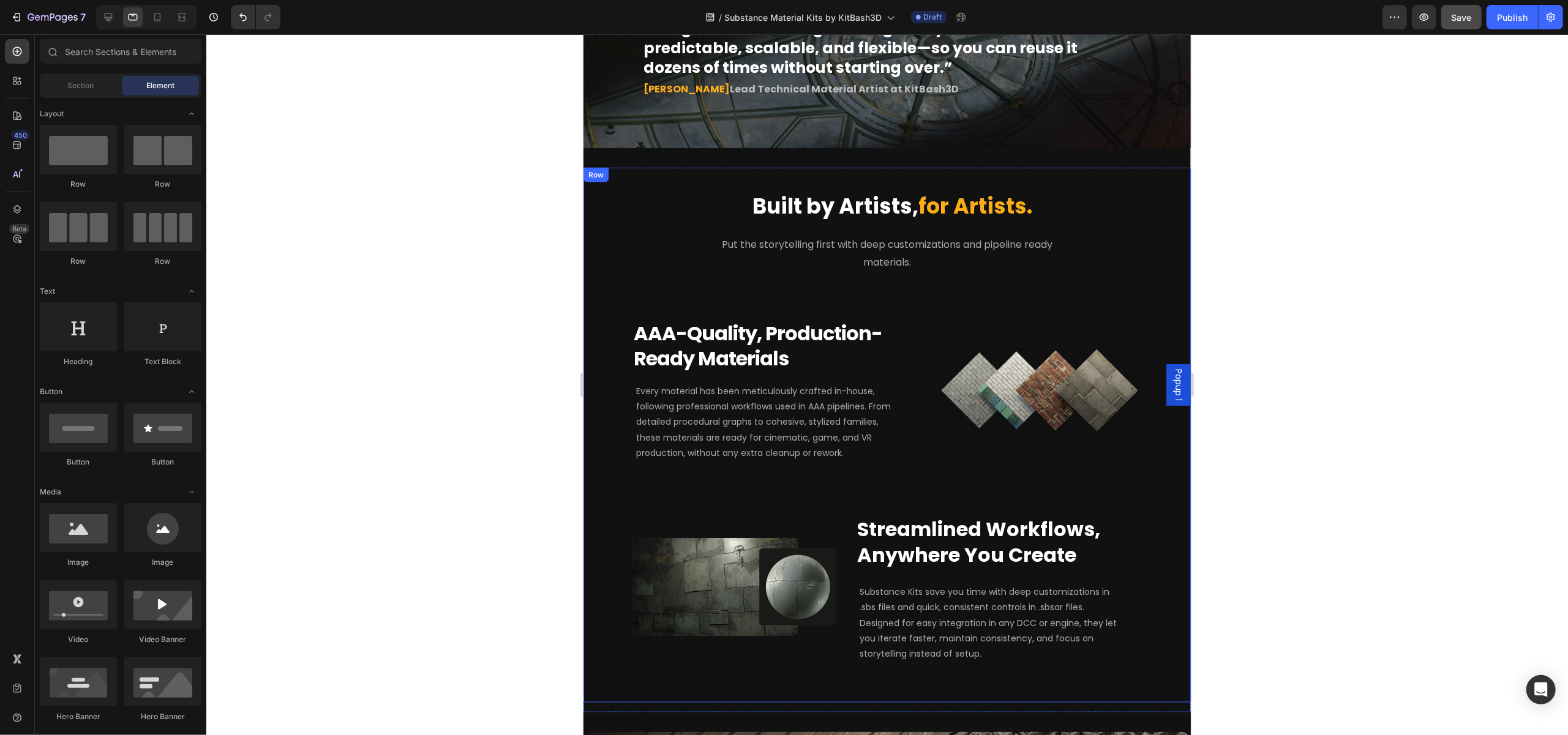
scroll to position [1893, 0]
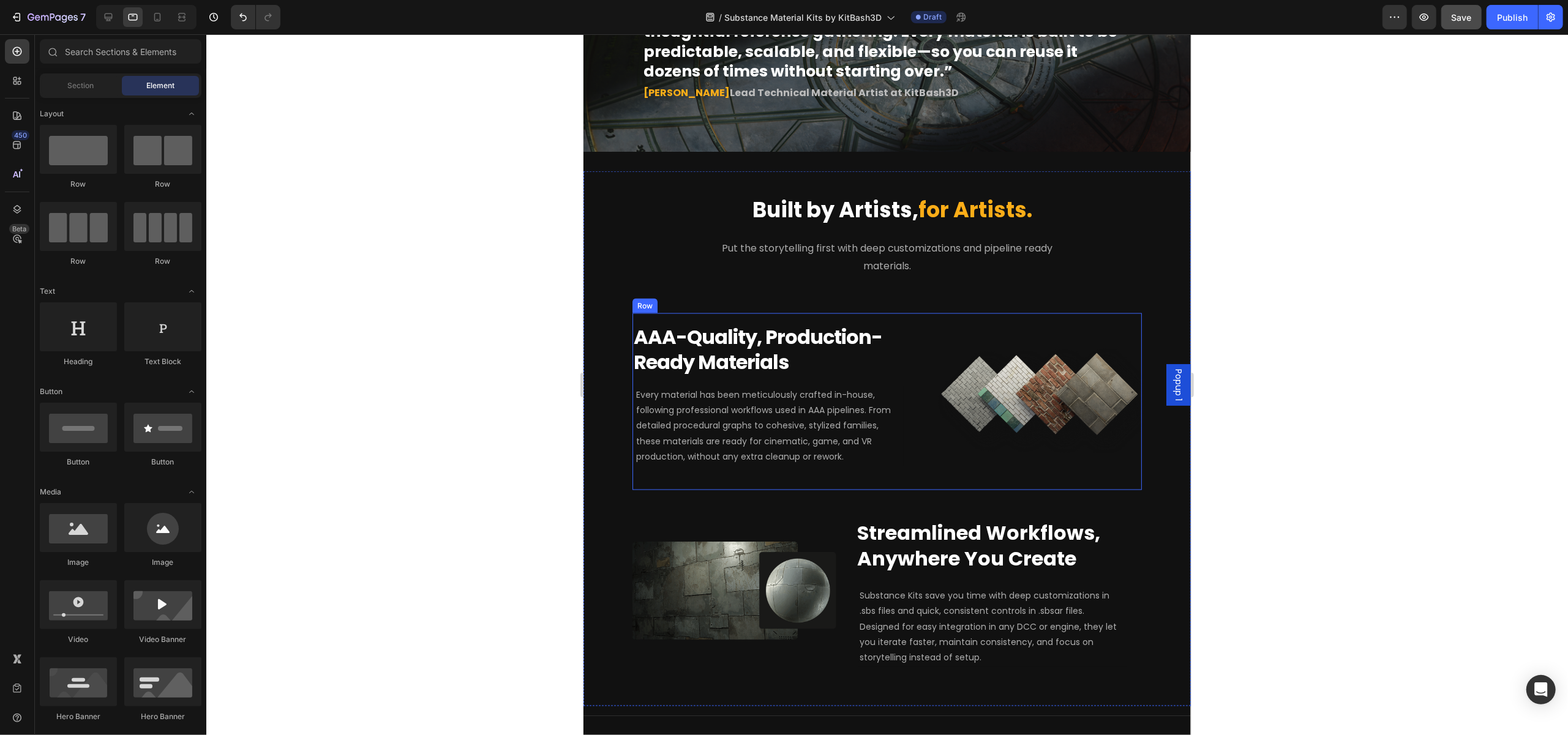
click at [926, 438] on div "Image Row Row AAA-Quality, Production-Ready Materials Heading Every material ha…" at bounding box center [886, 402] width 509 height 177
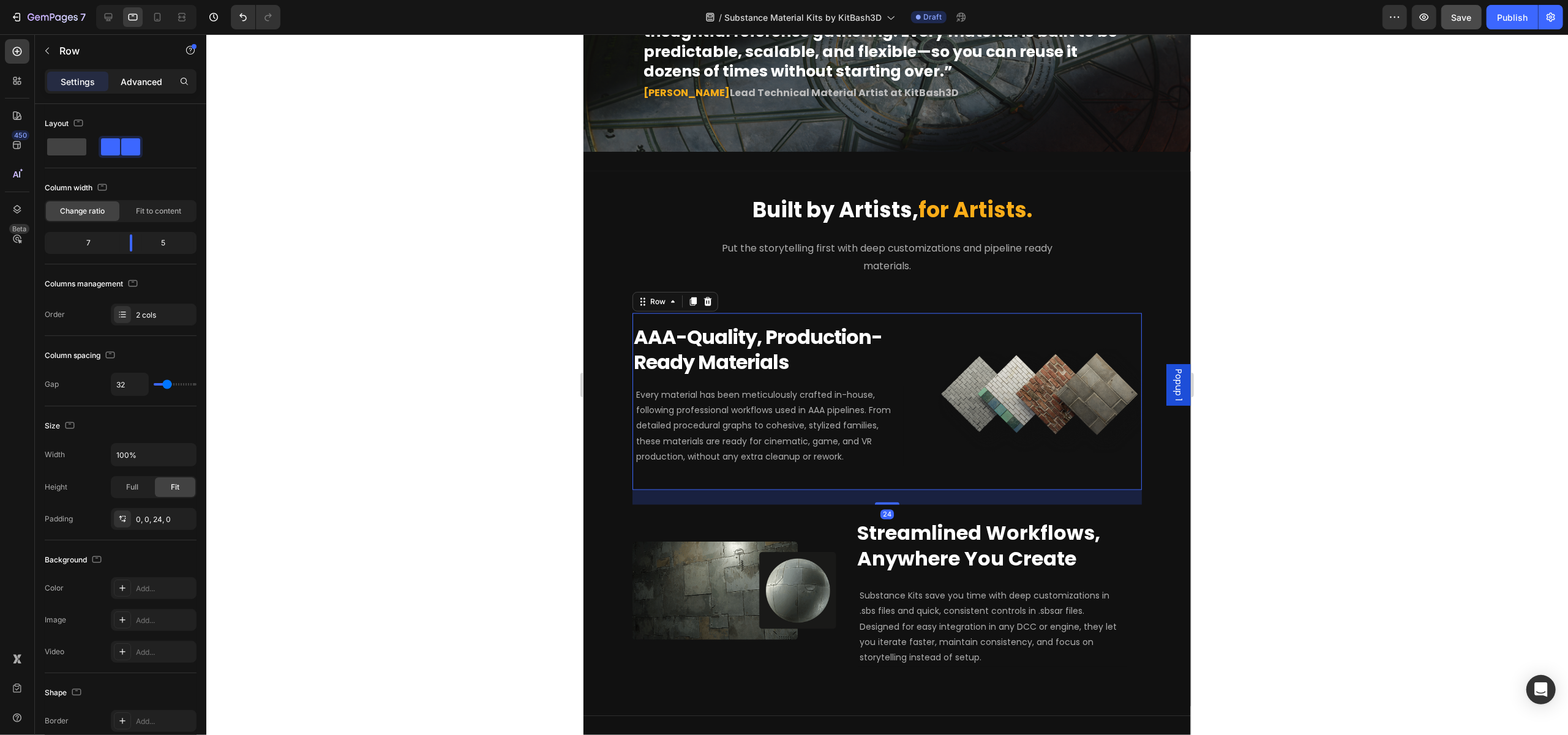
click at [123, 86] on p "Advanced" at bounding box center [142, 82] width 41 height 13
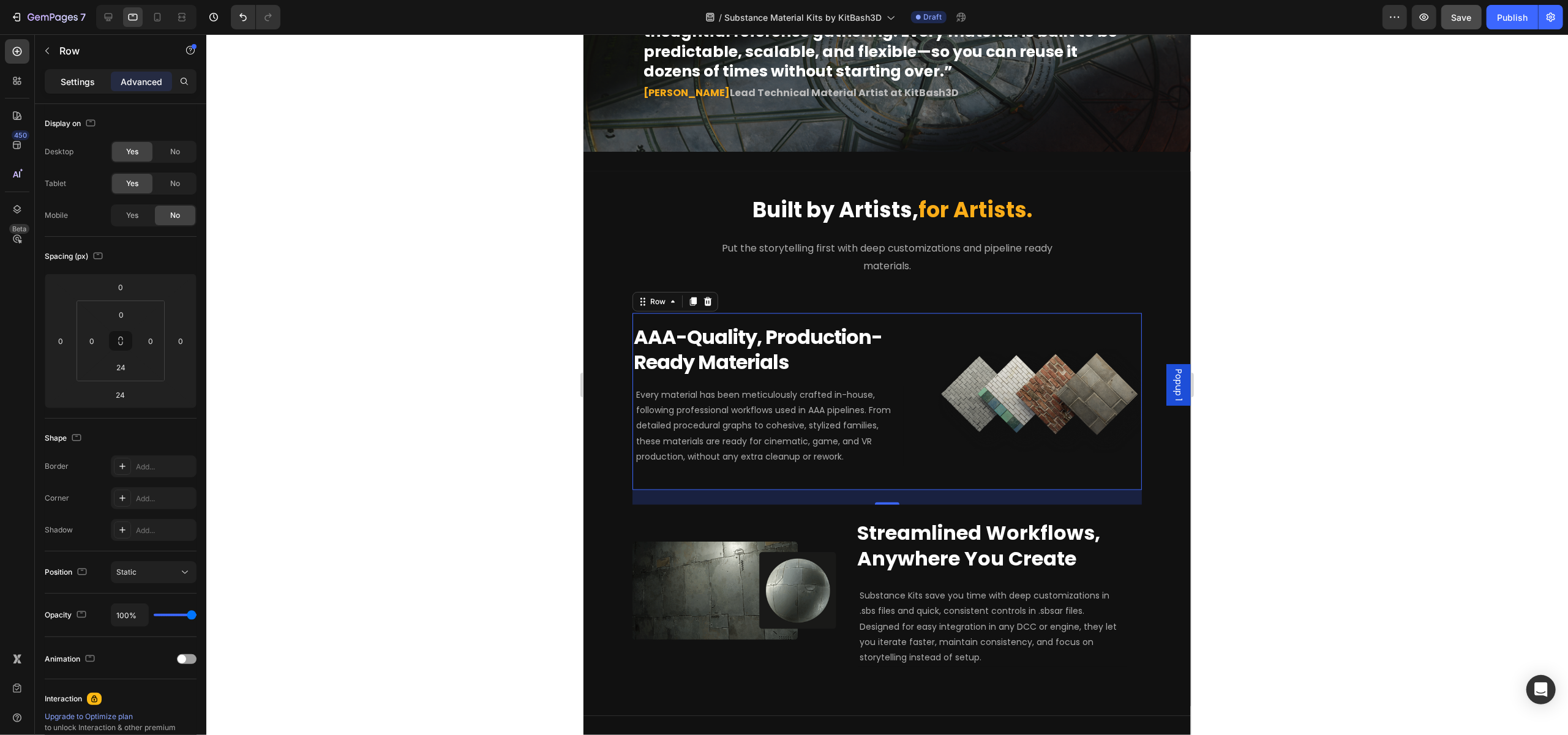
click at [77, 79] on p "Settings" at bounding box center [77, 82] width 34 height 13
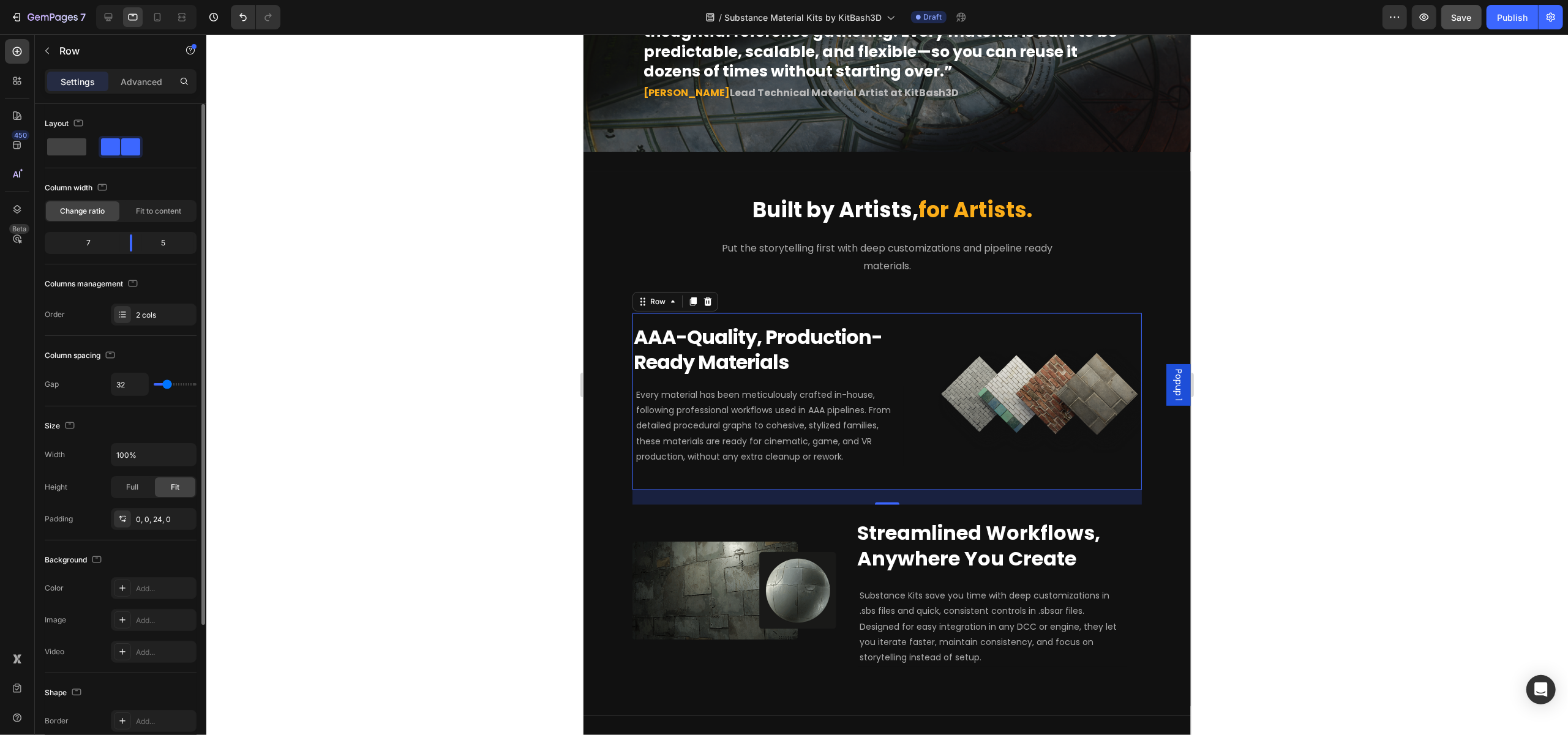
type input "11"
type input "10"
type input "8"
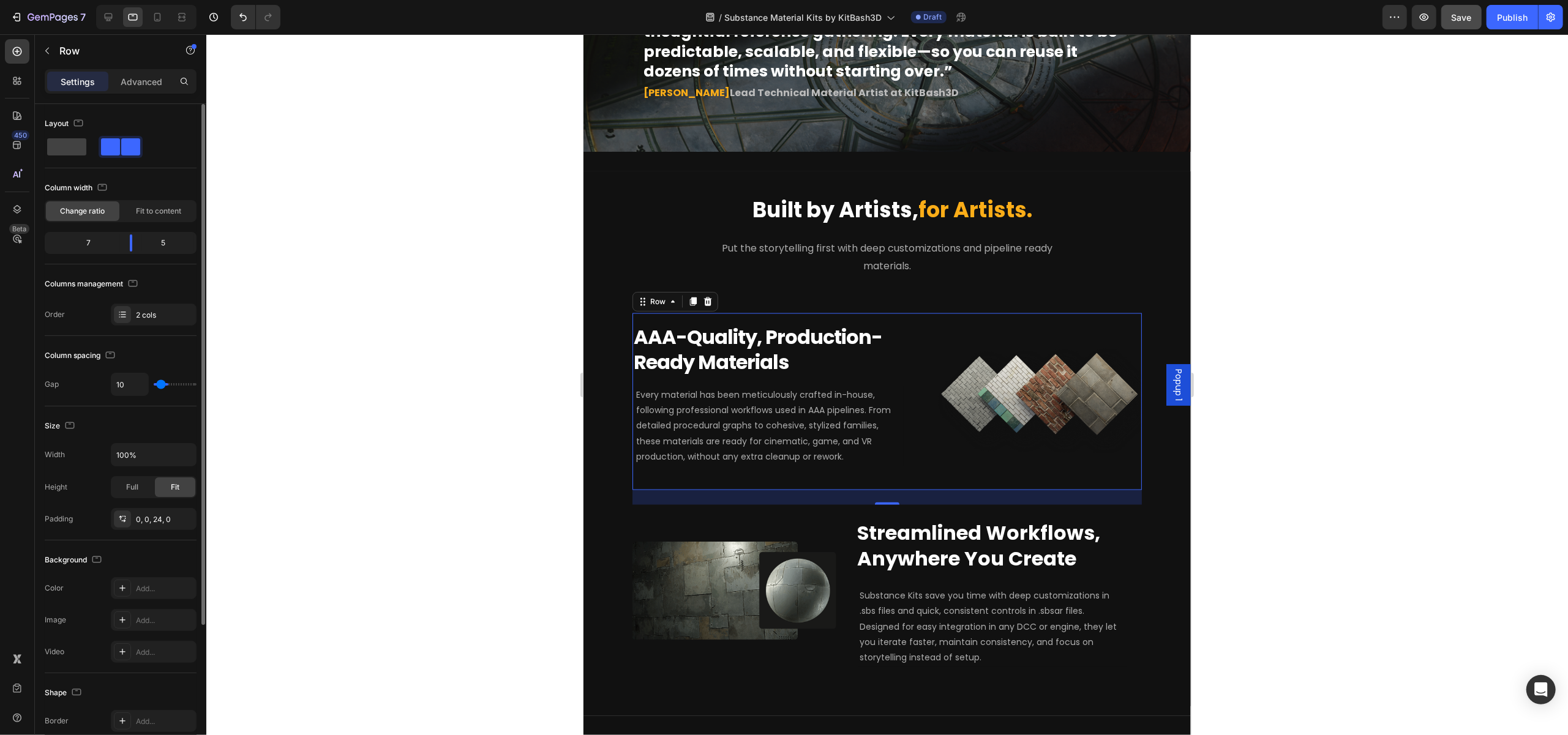
type input "8"
type input "7"
type input "5"
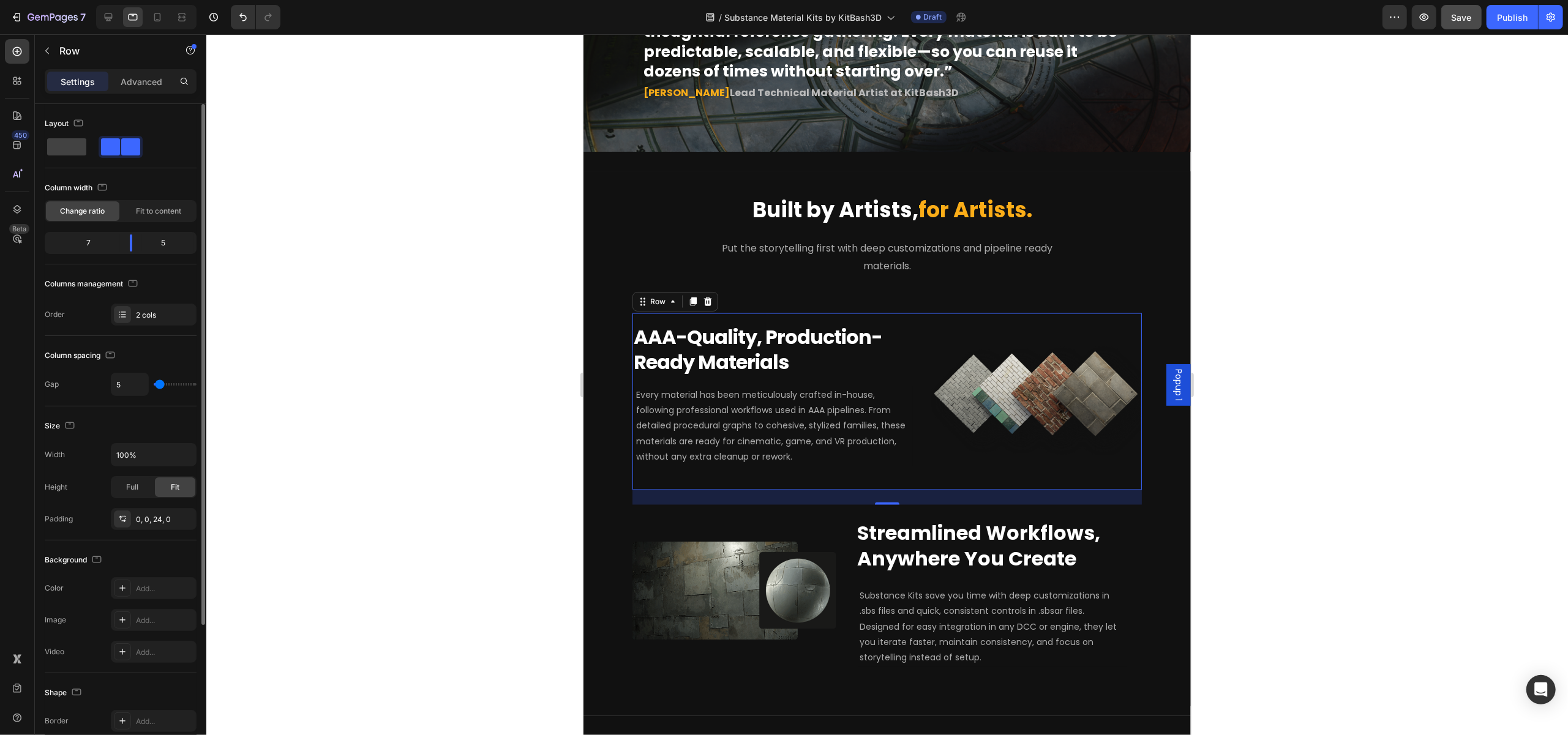
type input "4"
type input "0"
drag, startPoint x: 162, startPoint y: 384, endPoint x: 149, endPoint y: 384, distance: 13.0
type input "0"
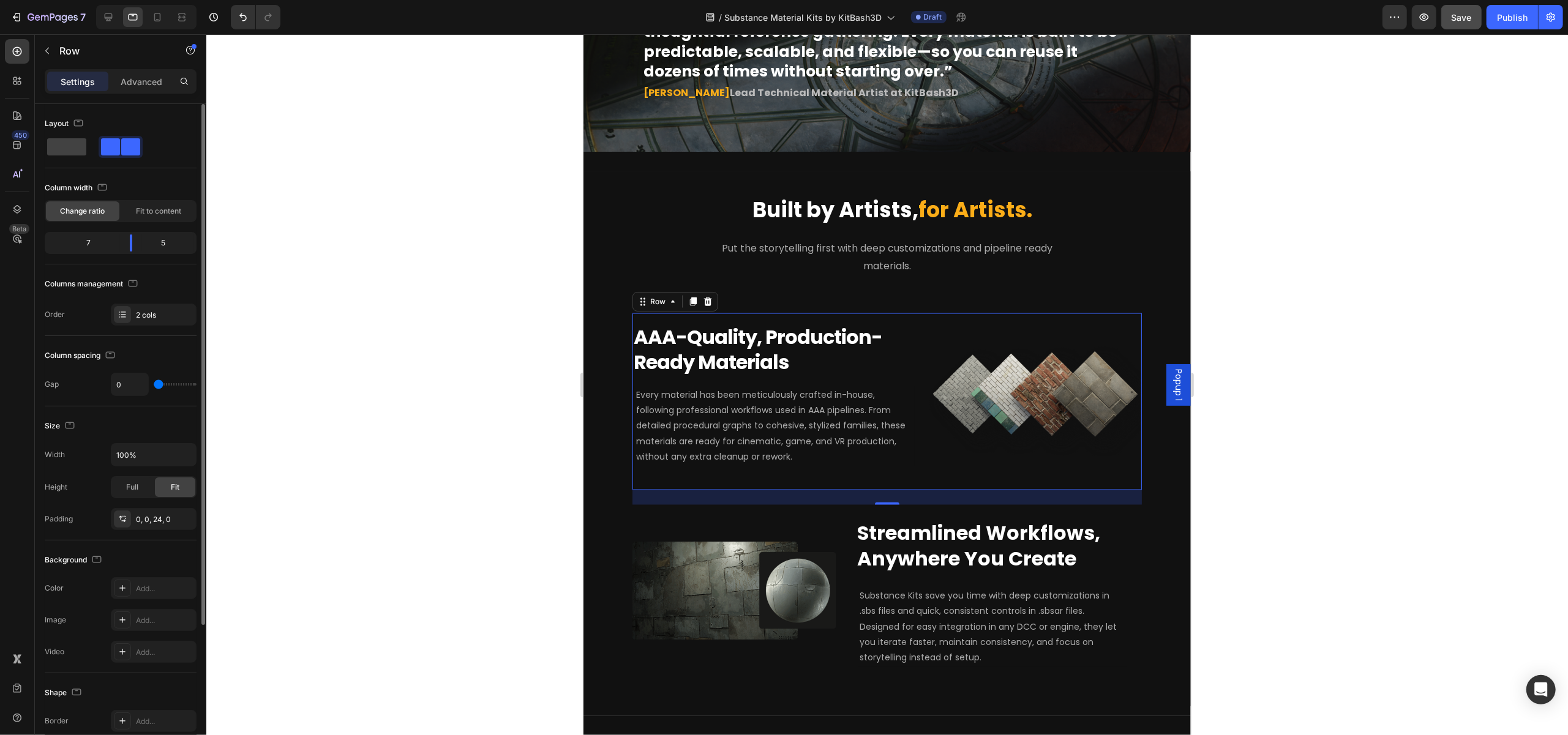
click at [154, 384] on input "range" at bounding box center [176, 384] width 43 height 2
click at [146, 401] on div "Column spacing Gap 0" at bounding box center [120, 371] width 152 height 70
click at [106, 19] on icon at bounding box center [108, 17] width 8 height 8
type input "32"
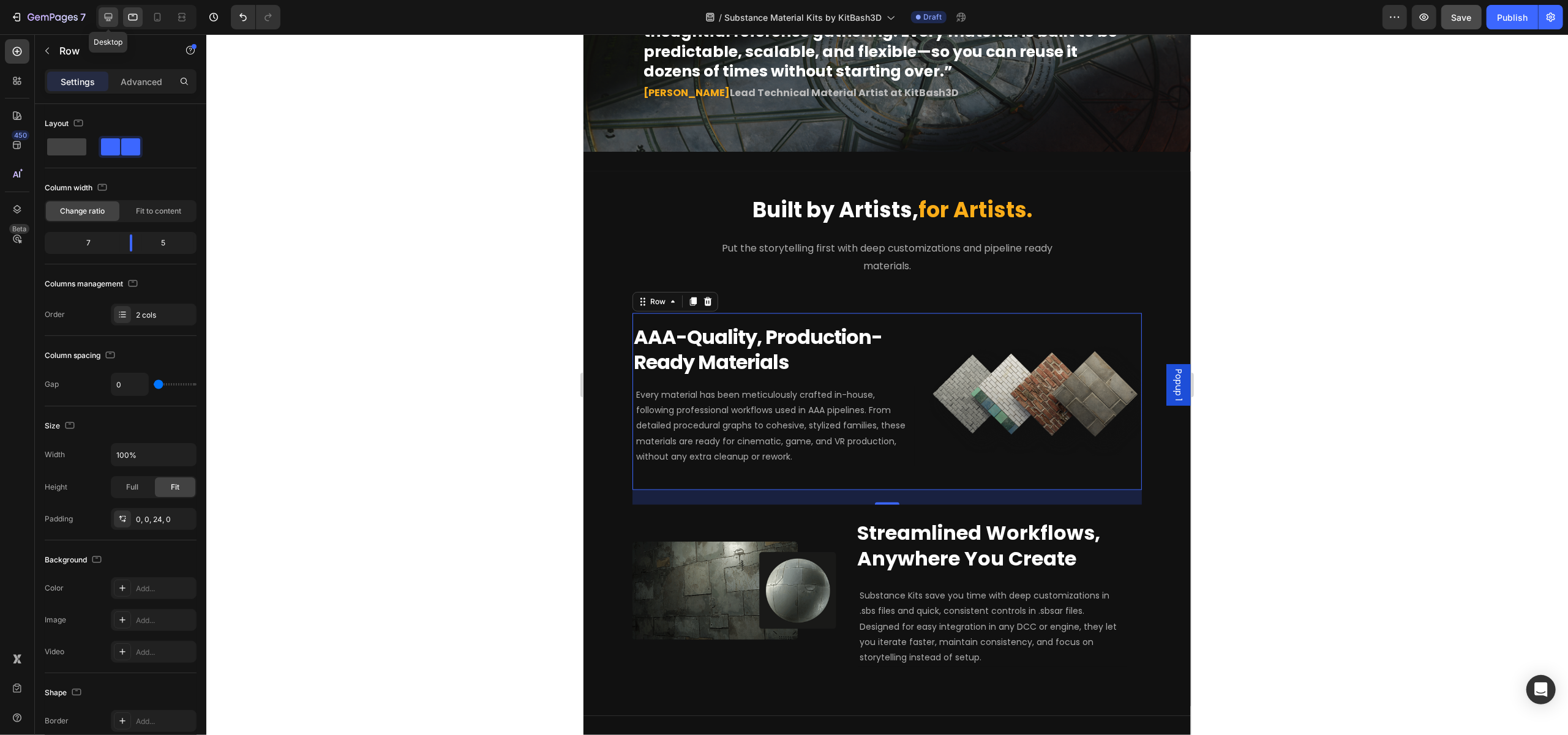
type input "1200"
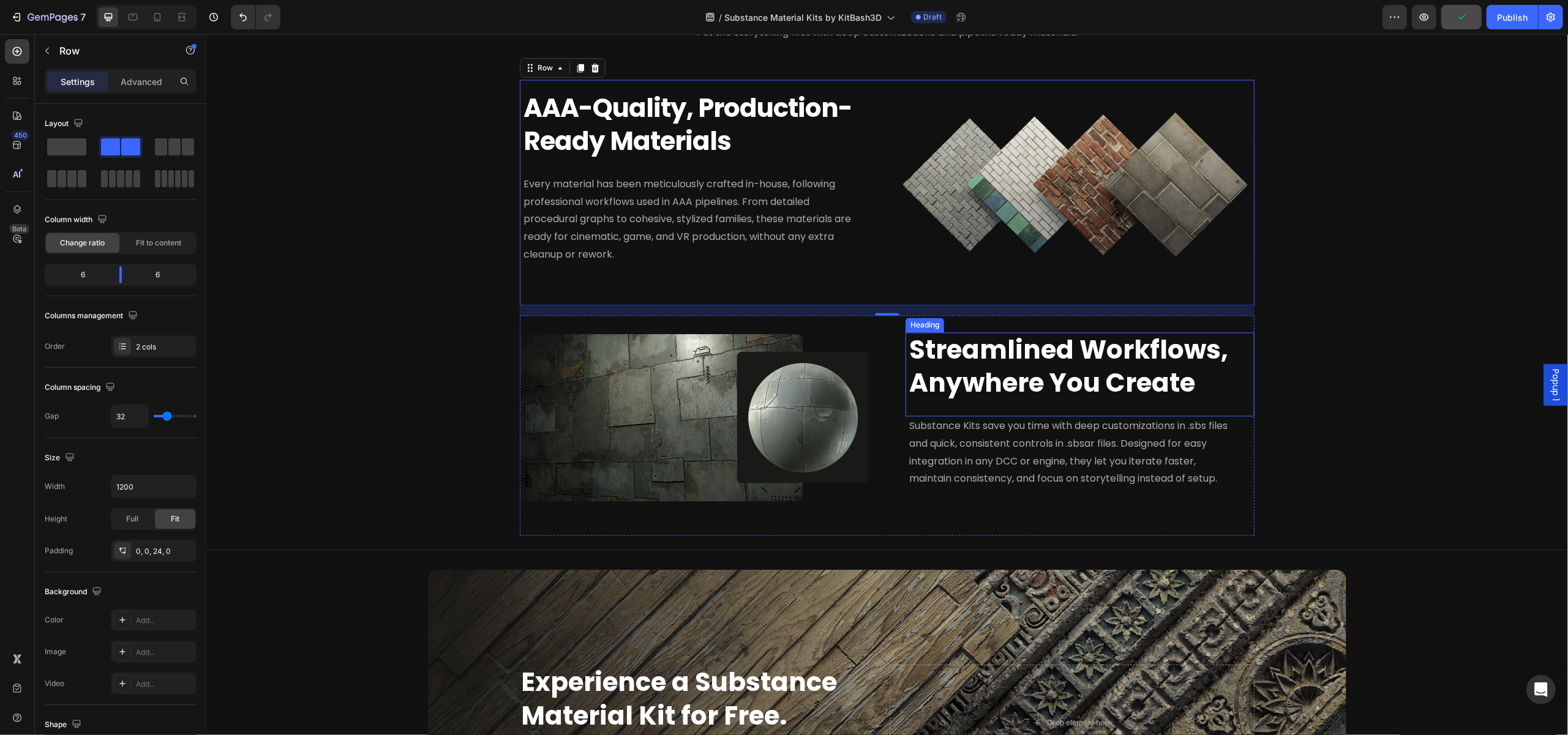
scroll to position [2334, 0]
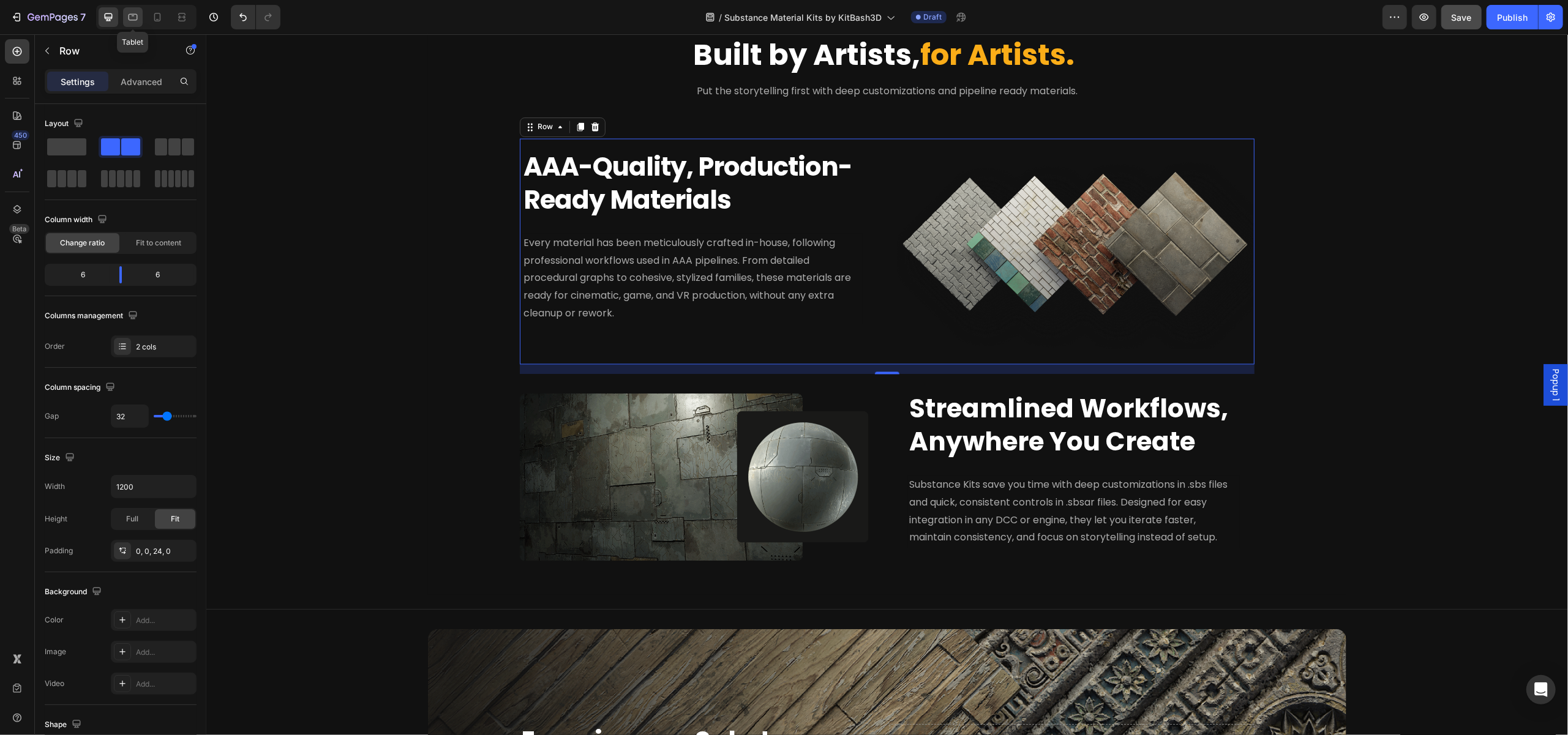
click at [128, 20] on icon at bounding box center [132, 17] width 9 height 7
type input "0"
type input "100%"
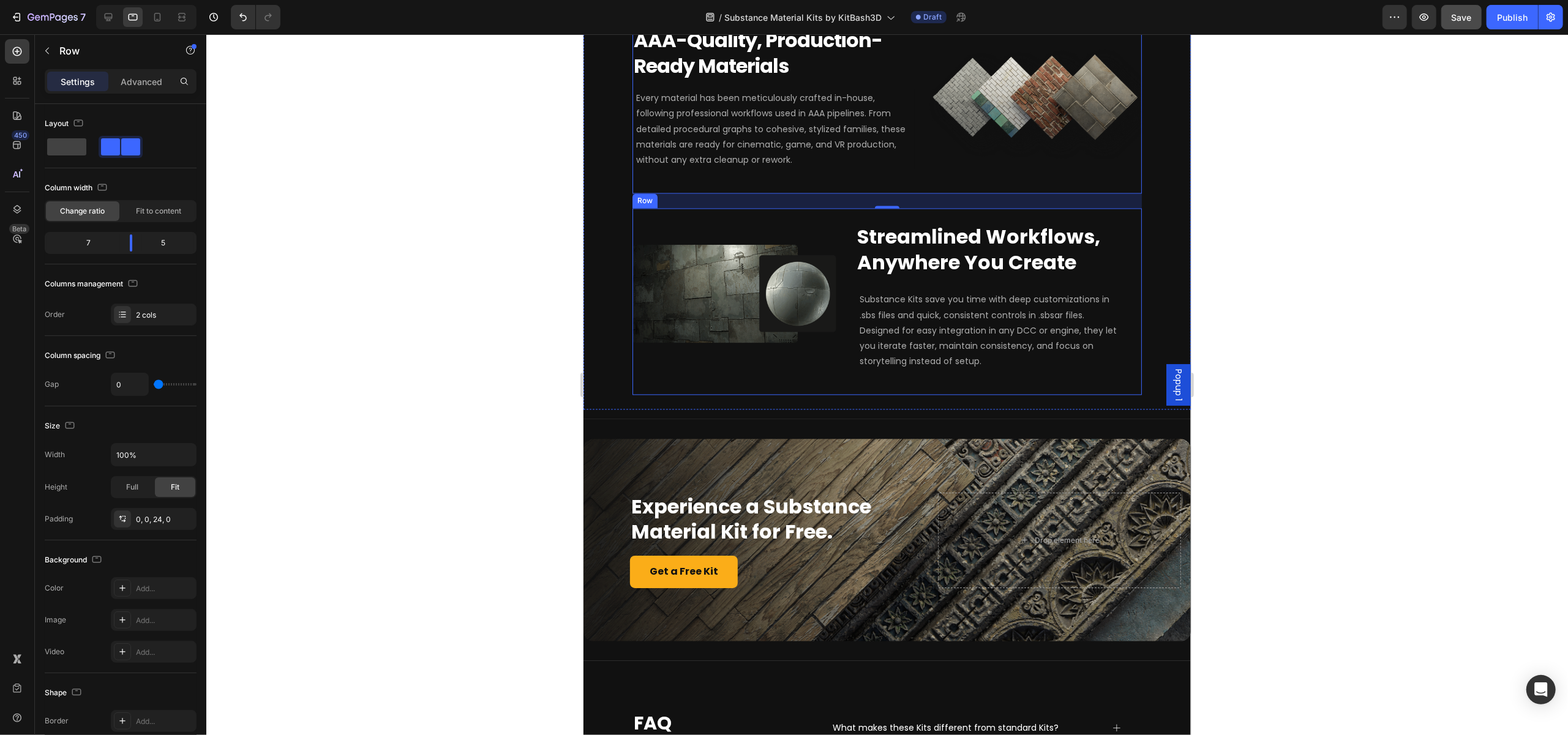
scroll to position [2300, 0]
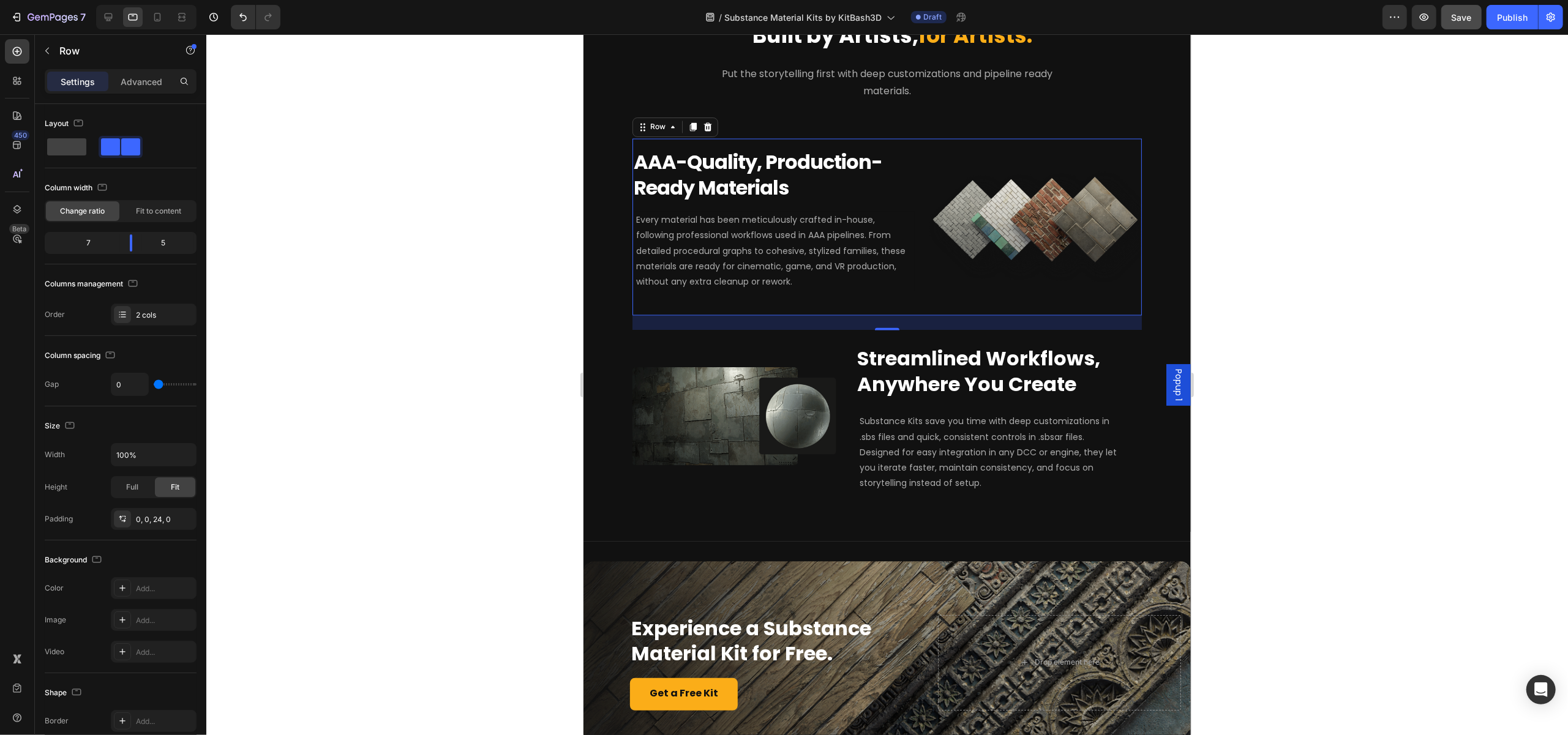
click at [958, 283] on div "Image Row Row" at bounding box center [1035, 220] width 213 height 162
click at [909, 305] on div "Image Row Row AAA-Quality, Production-Ready Materials Heading Every material ha…" at bounding box center [886, 228] width 509 height 177
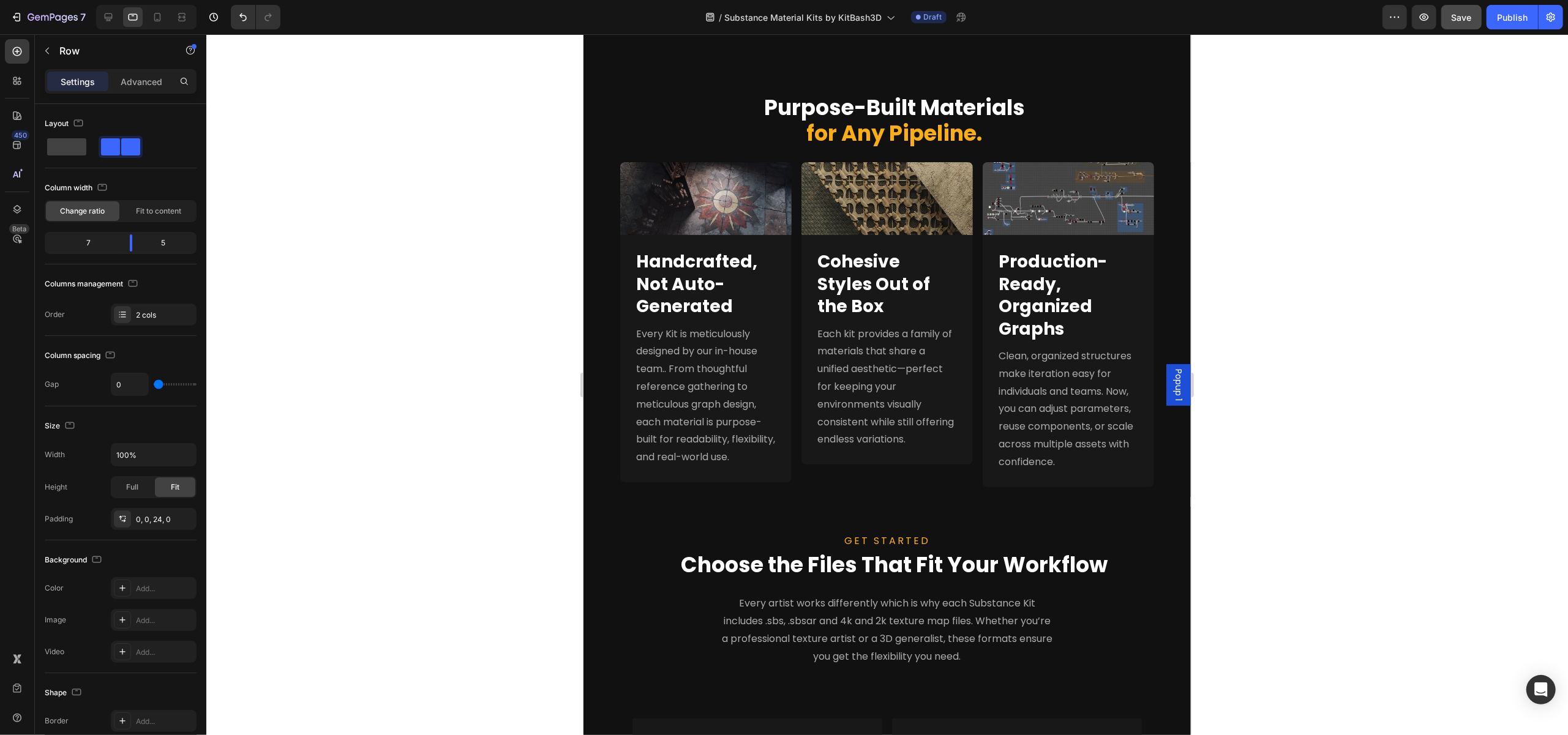
scroll to position [770, 0]
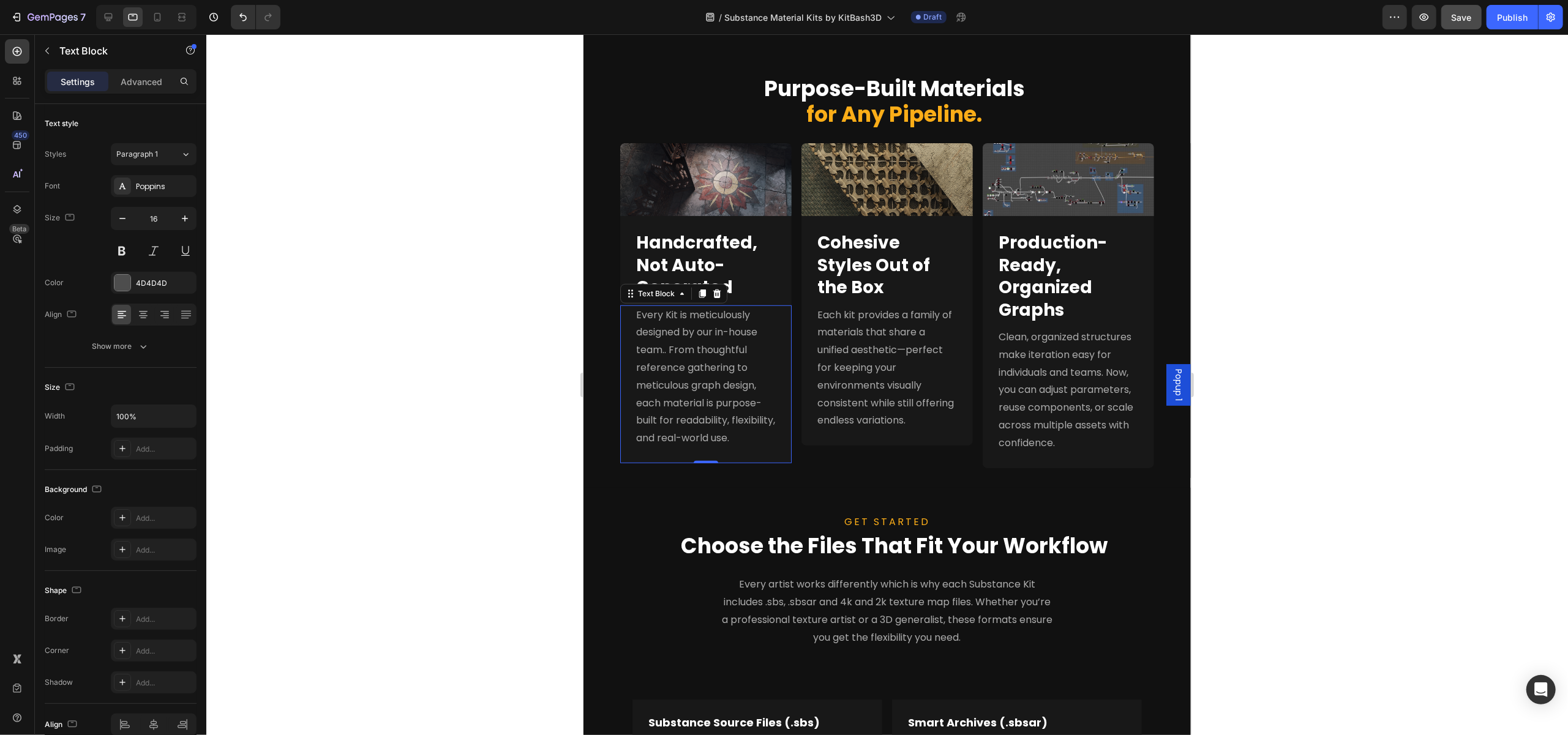
click at [676, 355] on span "Every Kit is meticulously designed by our in-house team.. From thoughtful refer…" at bounding box center [705, 377] width 139 height 137
click at [108, 12] on icon at bounding box center [108, 17] width 12 height 12
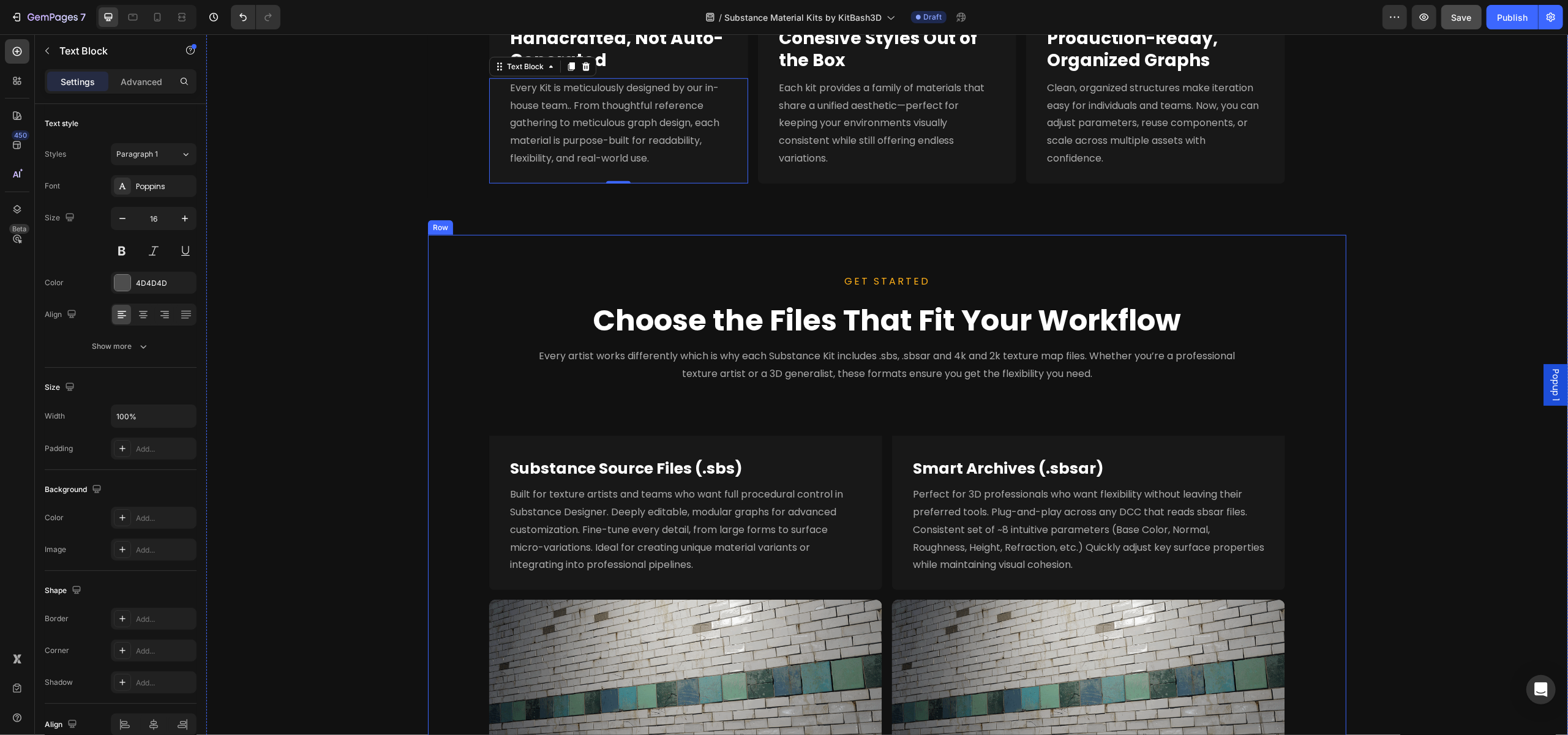
scroll to position [1108, 0]
click at [623, 121] on span "Every Kit is meticulously designed by our in-house team.. From thoughtful refer…" at bounding box center [613, 122] width 209 height 84
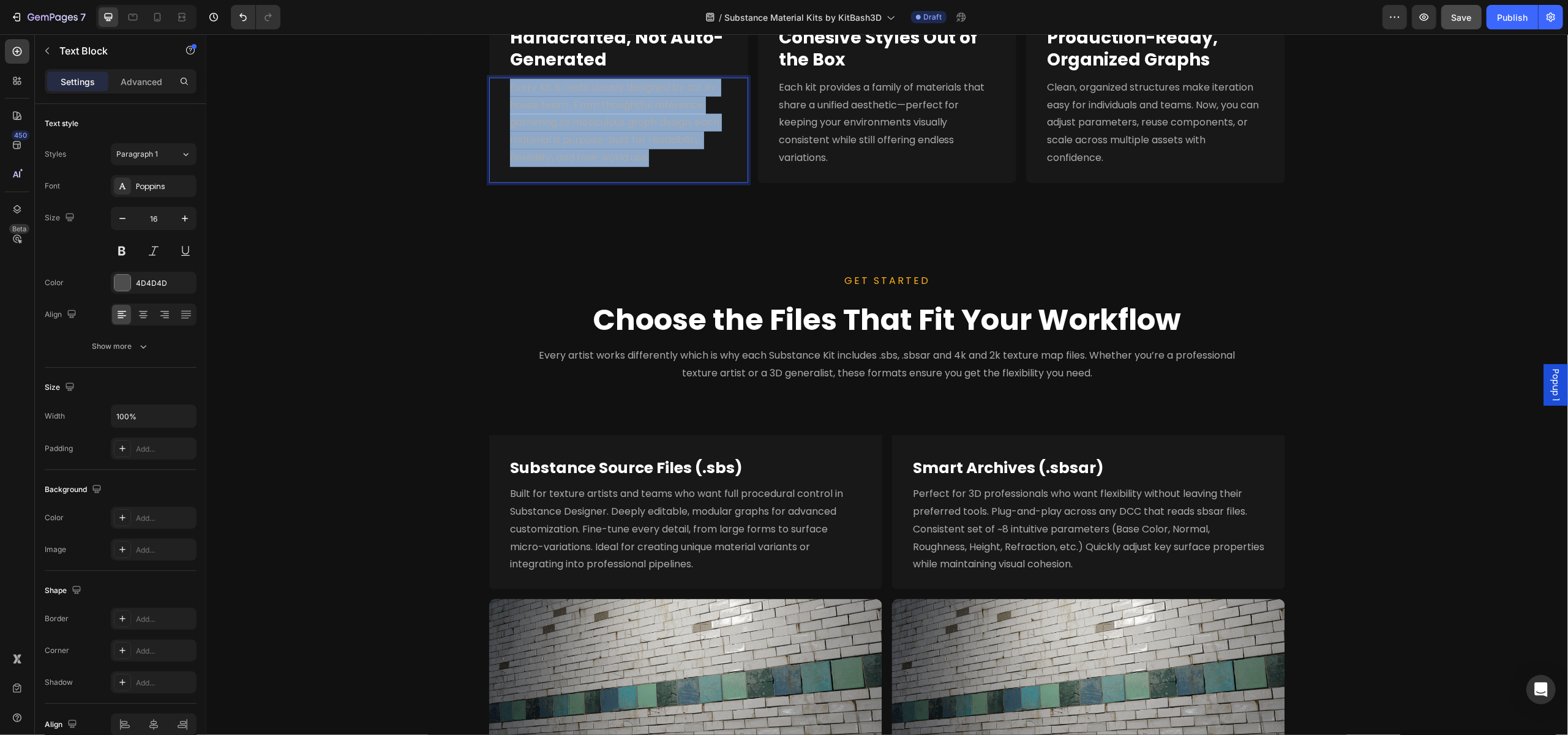
click at [623, 121] on span "Every Kit is meticulously designed by our in-house team.. From thoughtful refer…" at bounding box center [613, 122] width 209 height 84
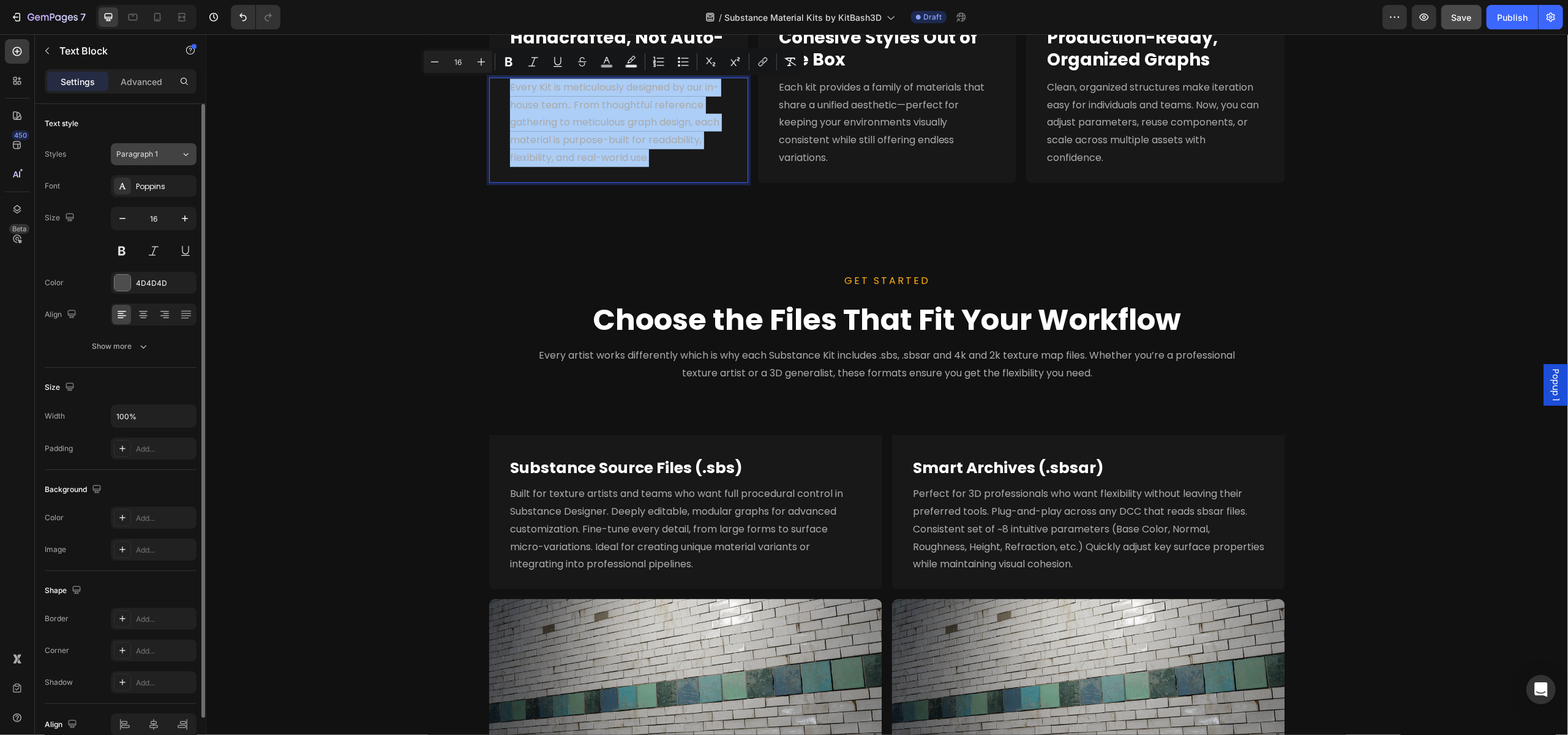
click at [166, 154] on div "Paragraph 1" at bounding box center [142, 154] width 50 height 11
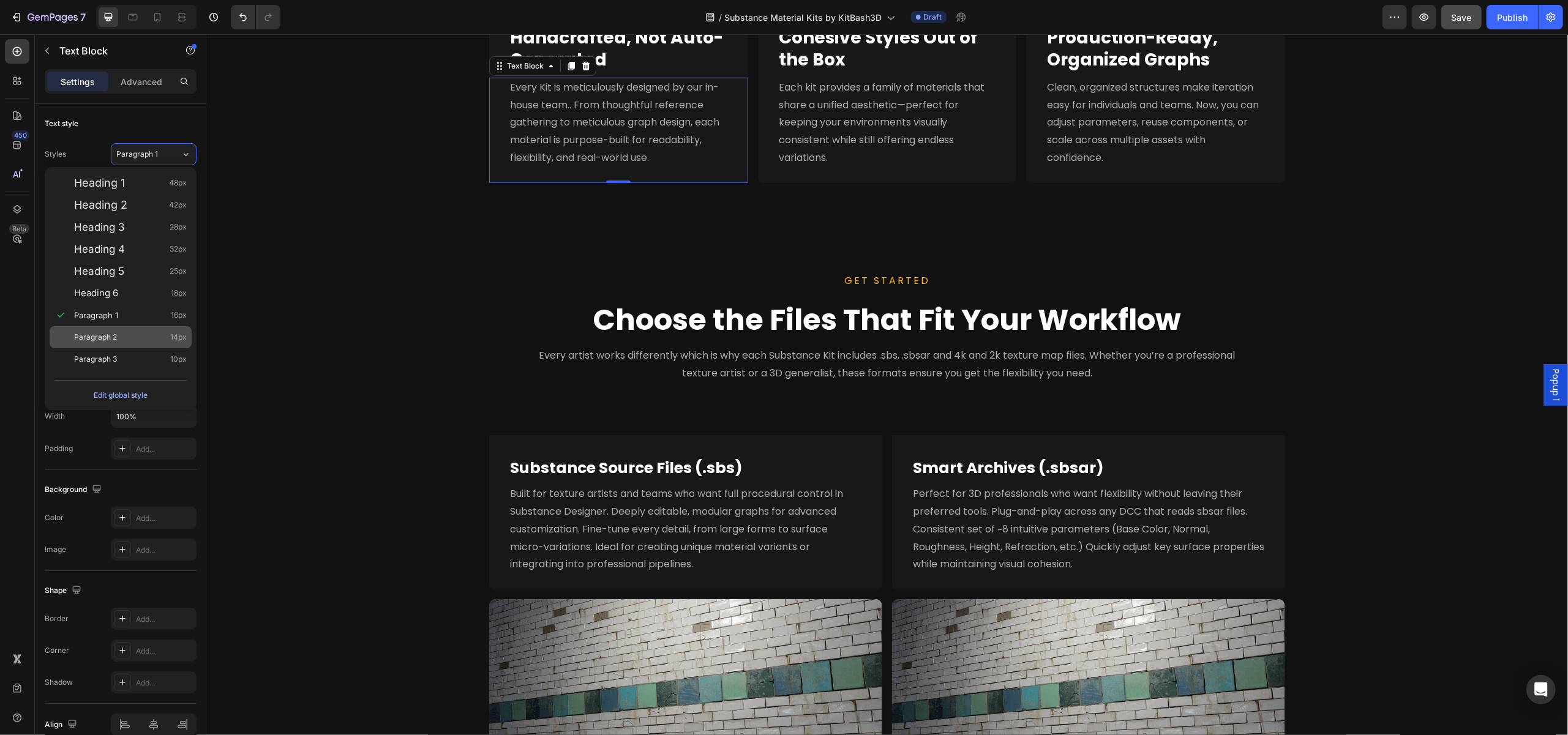
click at [135, 342] on div "Paragraph 2 14px" at bounding box center [130, 337] width 113 height 12
type input "14"
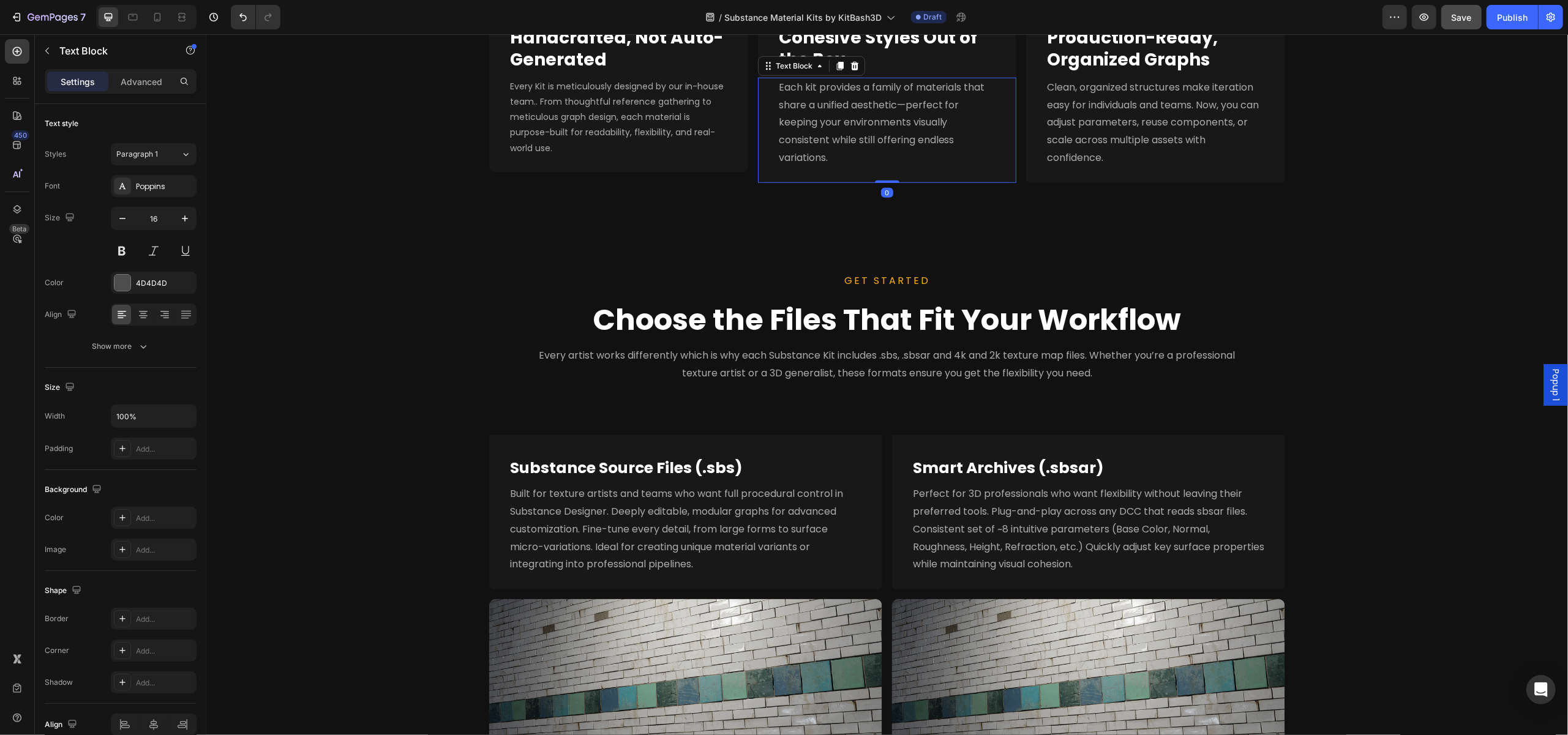
click at [857, 113] on p "Each kit provides a family of materials that share a unified aesthetic—perfect …" at bounding box center [887, 122] width 218 height 88
click at [842, 163] on p "Each kit provides a family of materials that share a unified aesthetic—perfect …" at bounding box center [887, 122] width 218 height 88
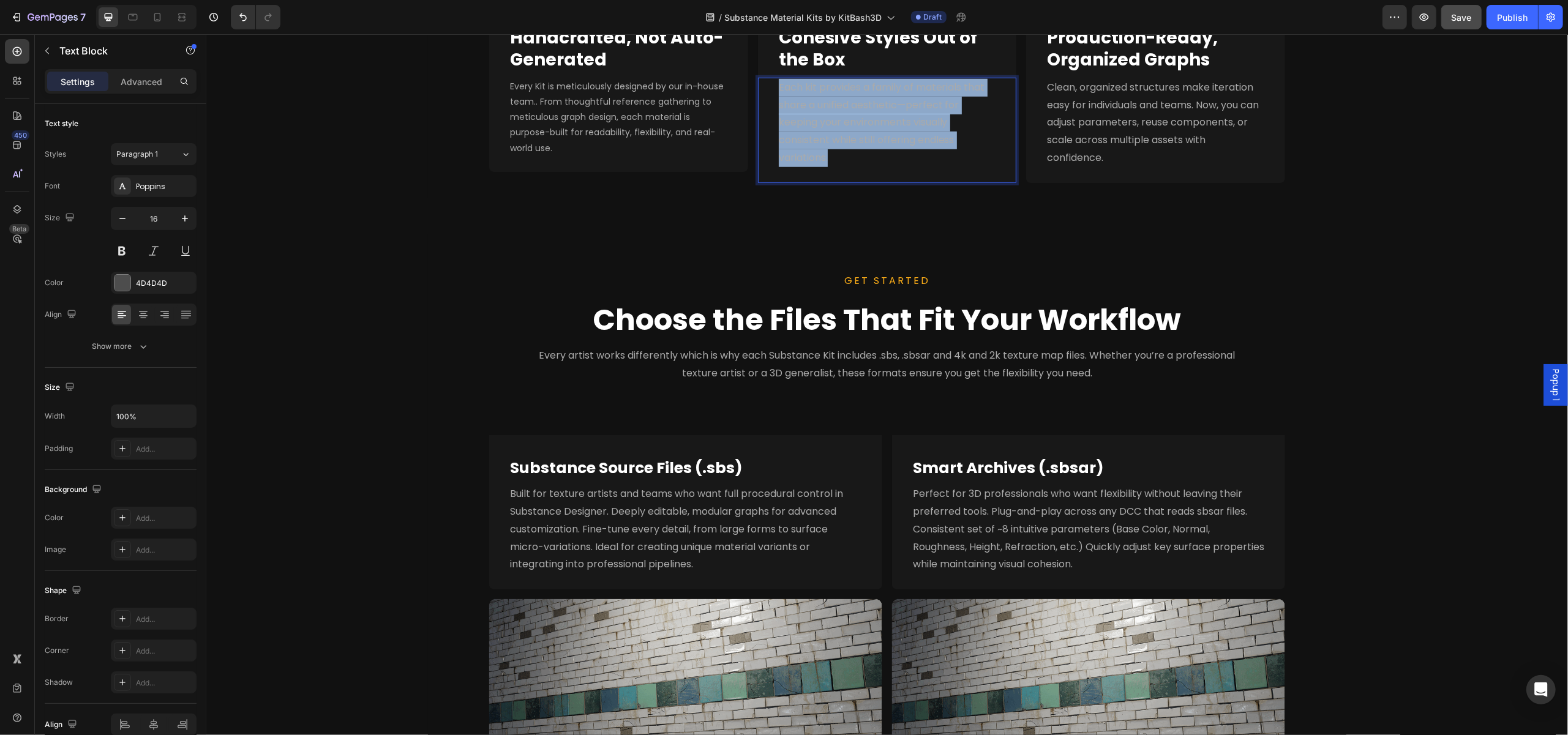
click at [842, 163] on p "Each kit provides a family of materials that share a unified aesthetic—perfect …" at bounding box center [887, 122] width 218 height 88
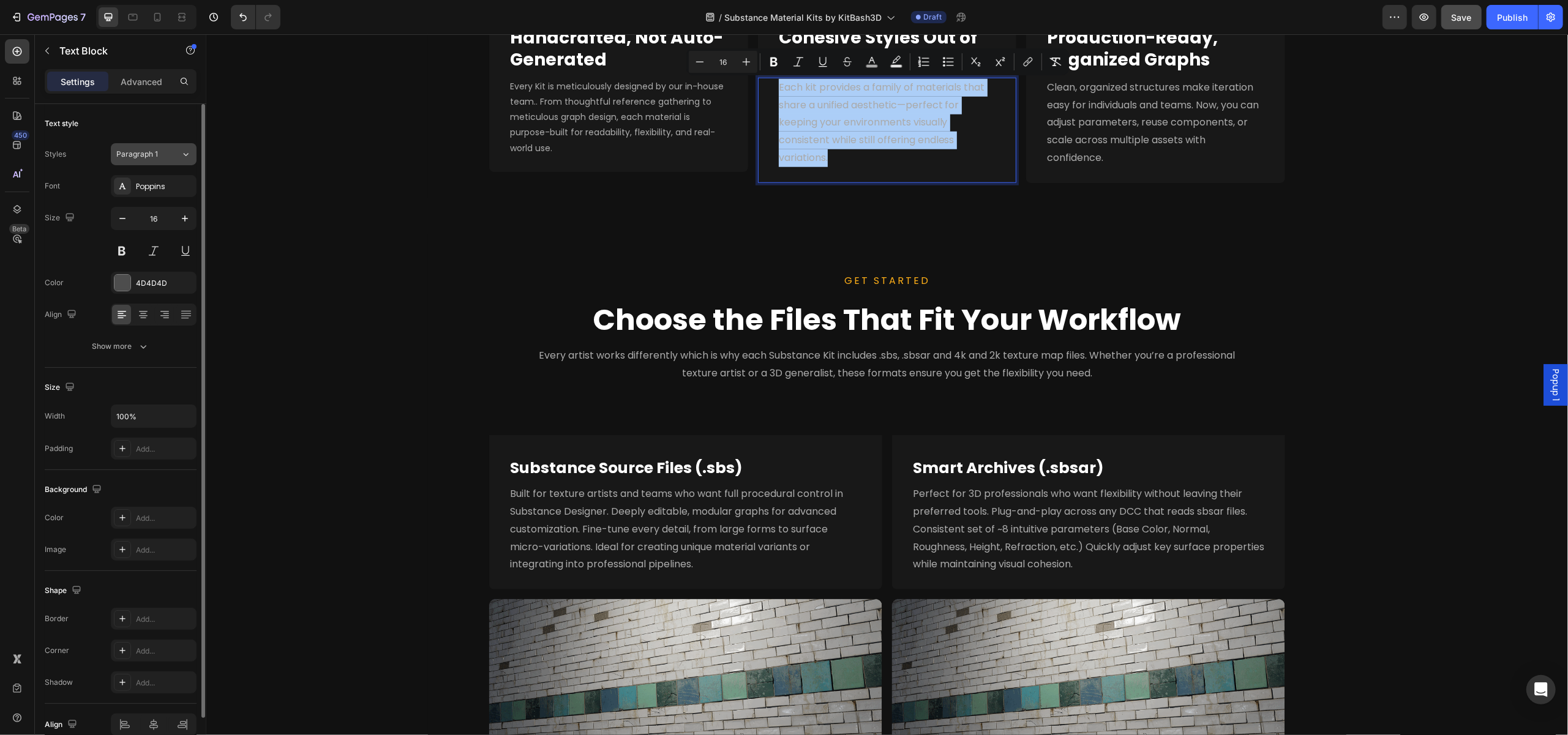
click at [175, 156] on div "Paragraph 1" at bounding box center [149, 154] width 65 height 11
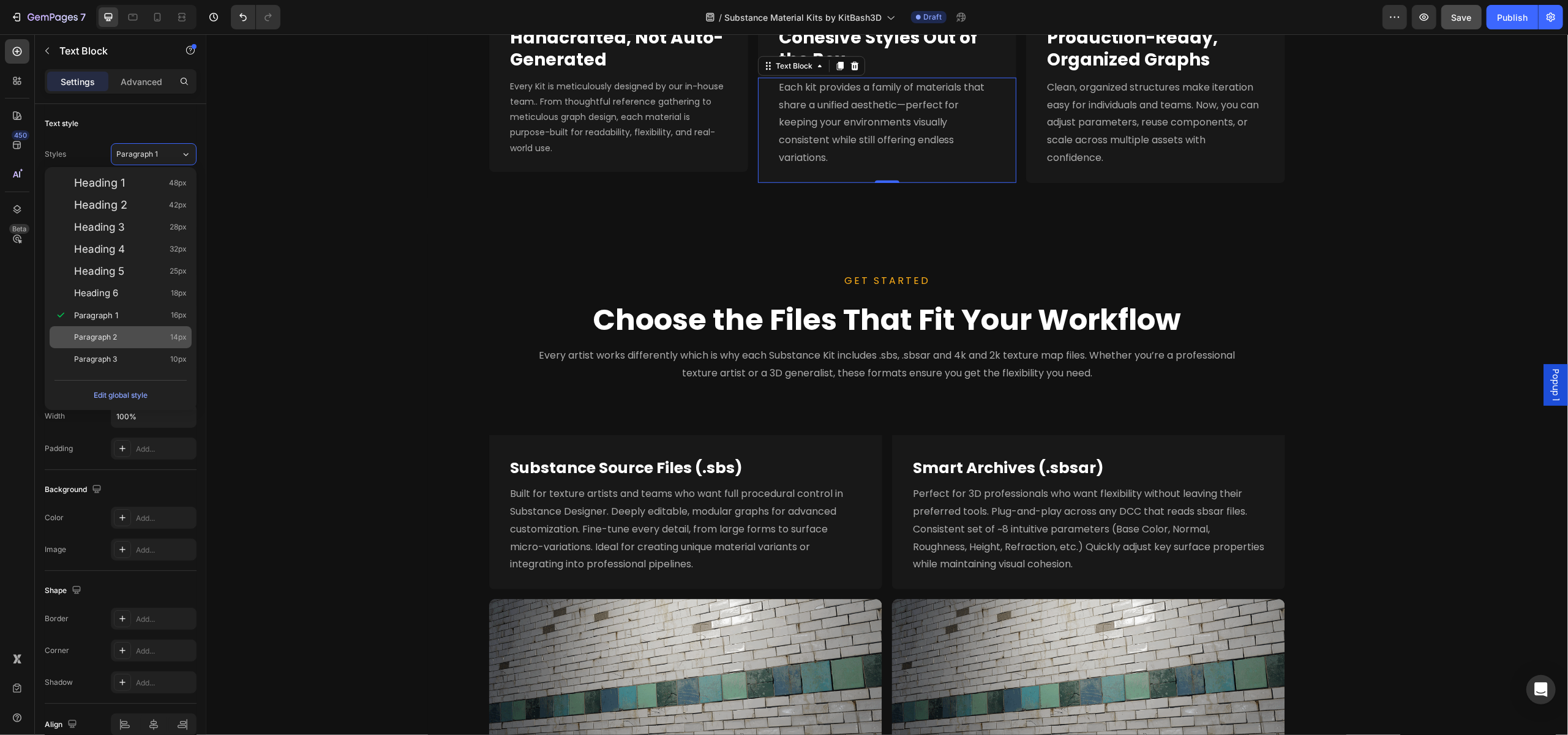
click at [179, 339] on span "14px" at bounding box center [179, 337] width 17 height 12
type input "14"
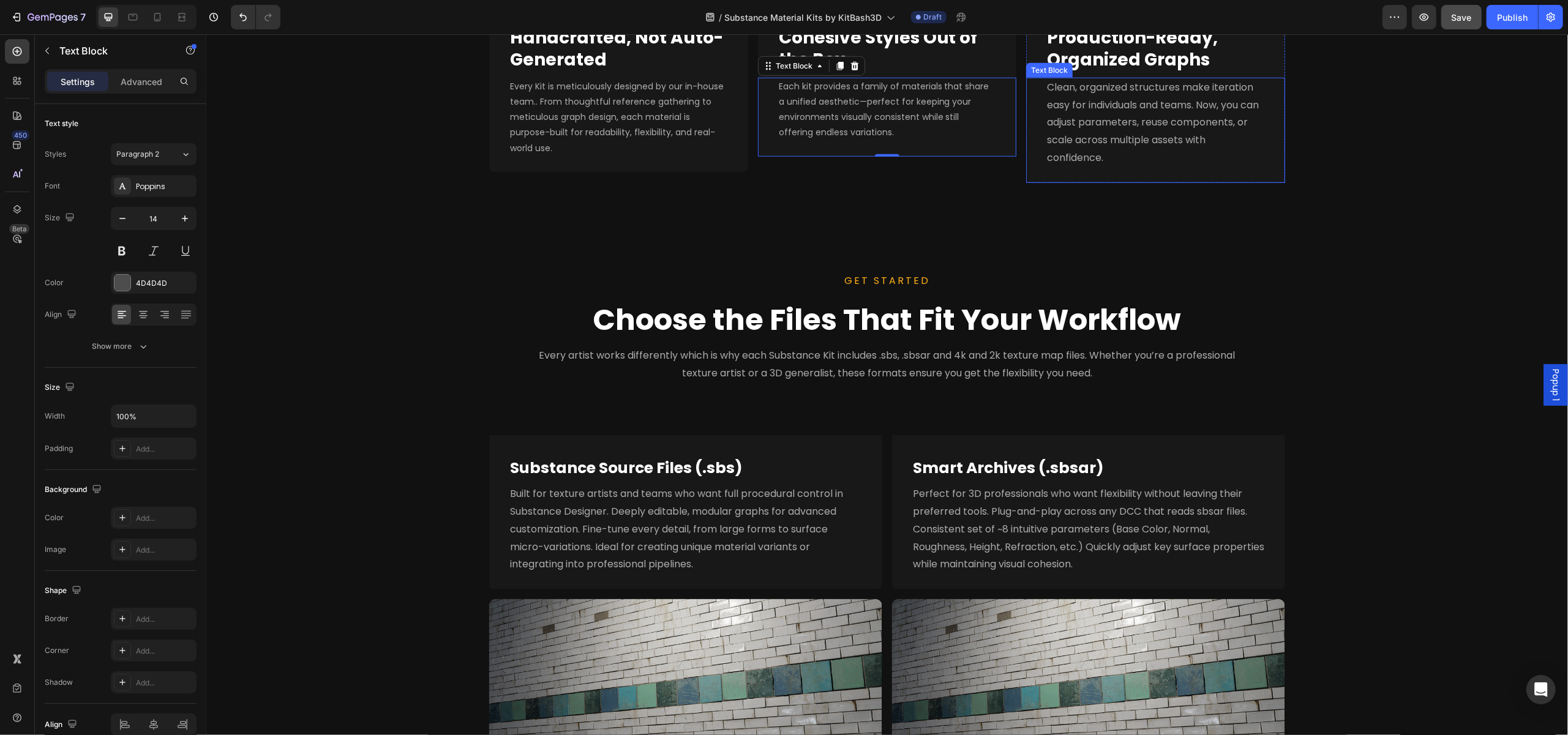
click at [1112, 137] on span "Clean, organized structures make iteration easy for individuals and teams. Now,…" at bounding box center [1152, 122] width 212 height 84
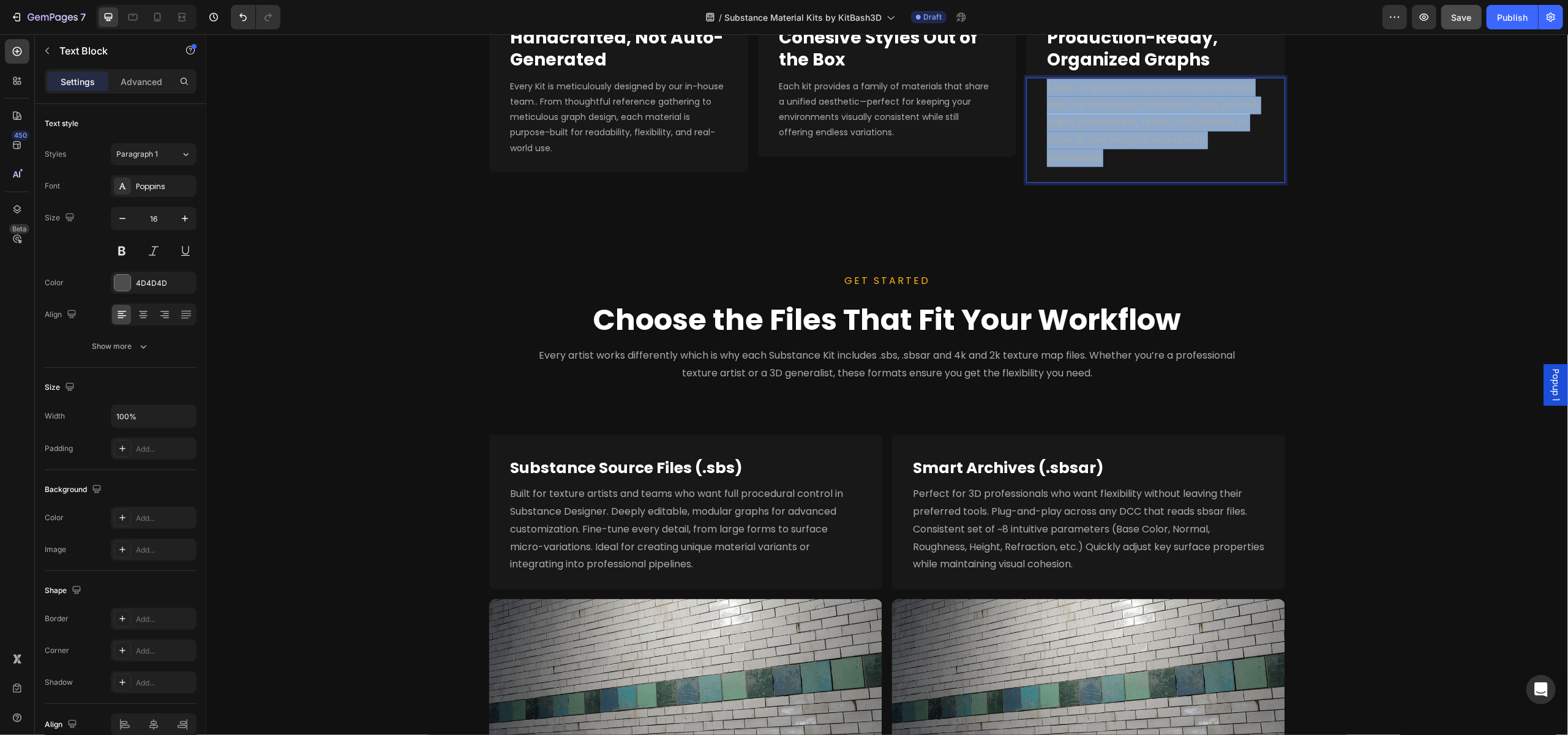
click at [1112, 137] on span "Clean, organized structures make iteration easy for individuals and teams. Now,…" at bounding box center [1152, 122] width 212 height 84
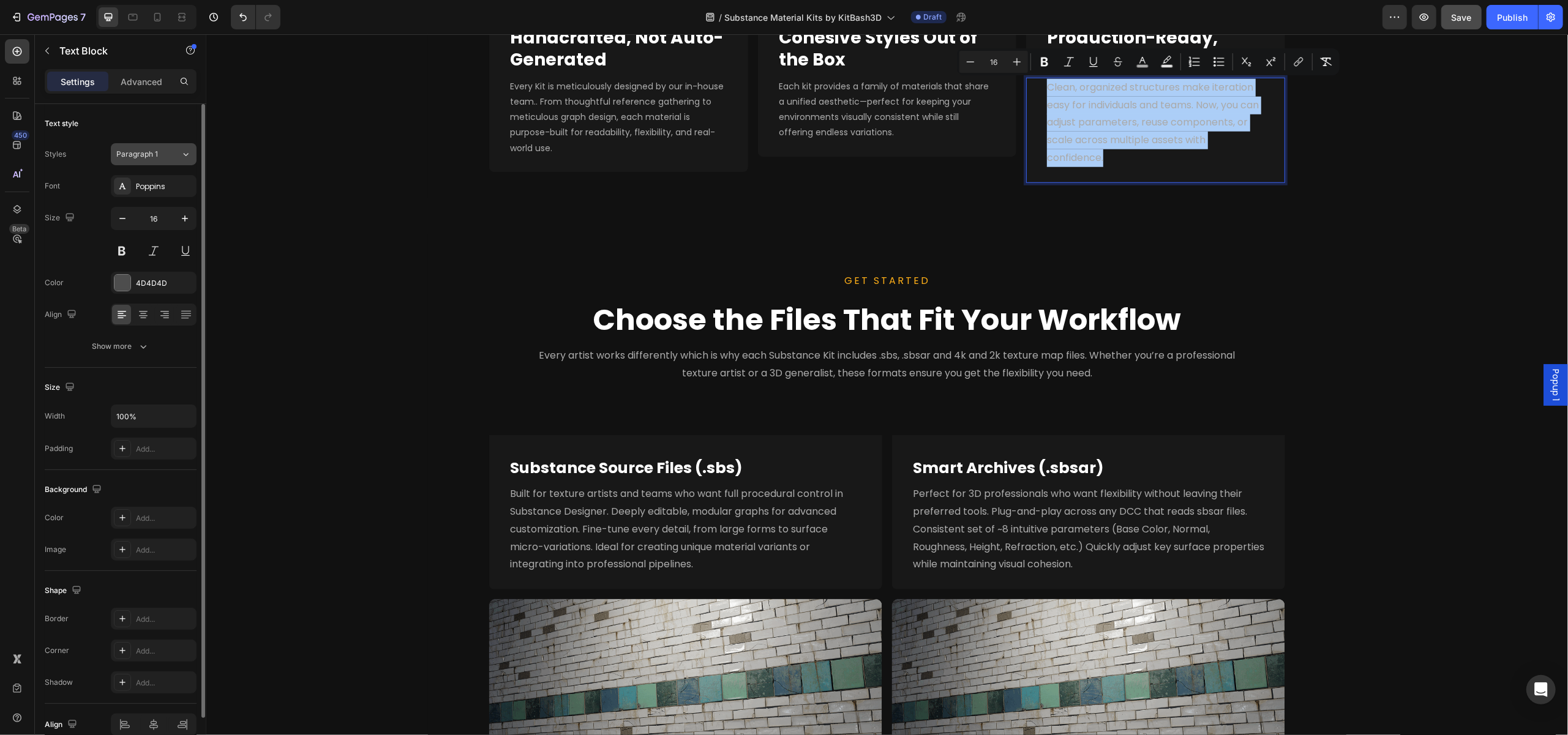
click at [166, 163] on button "Paragraph 1" at bounding box center [154, 154] width 86 height 22
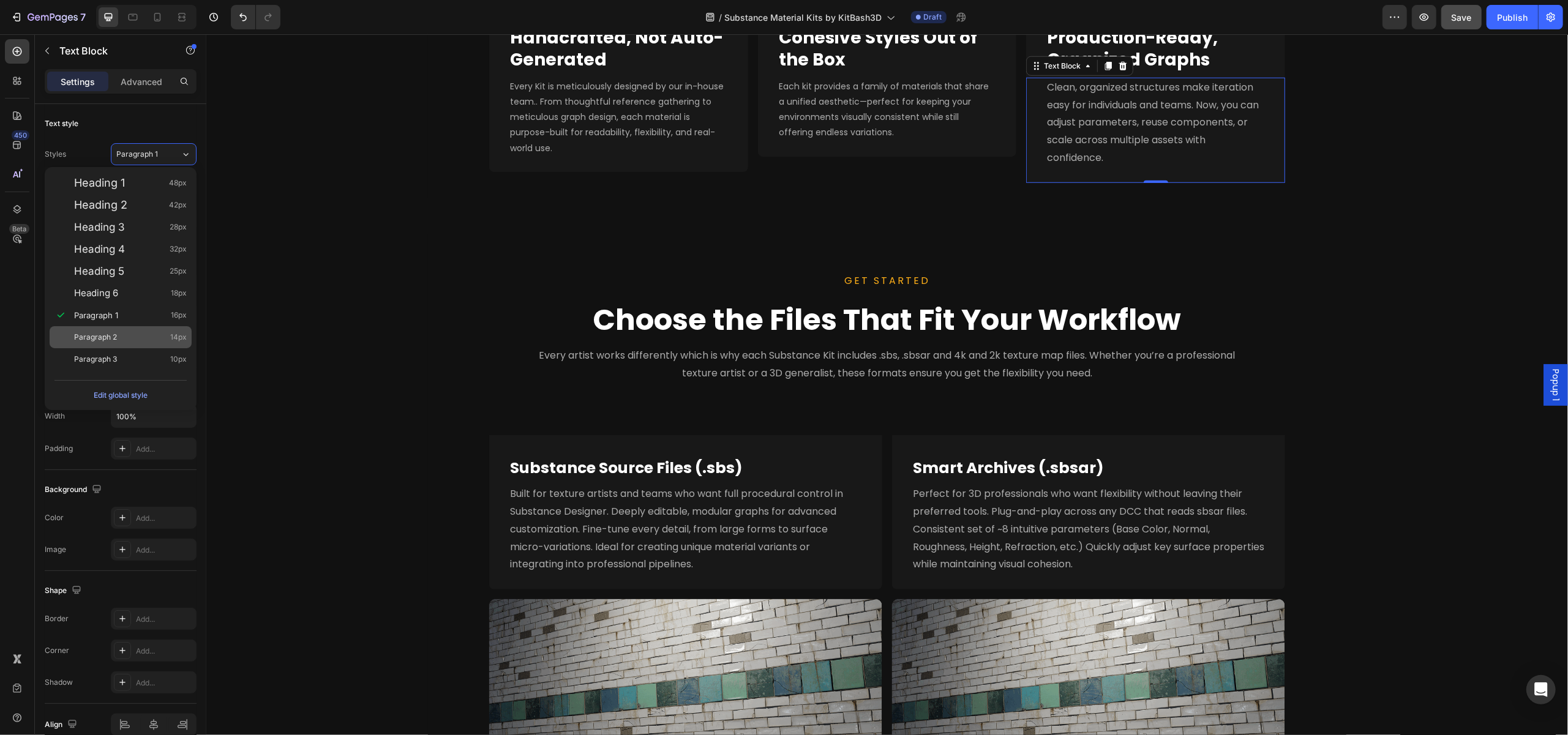
click at [128, 331] on div "Paragraph 2 14px" at bounding box center [130, 337] width 113 height 12
type input "14"
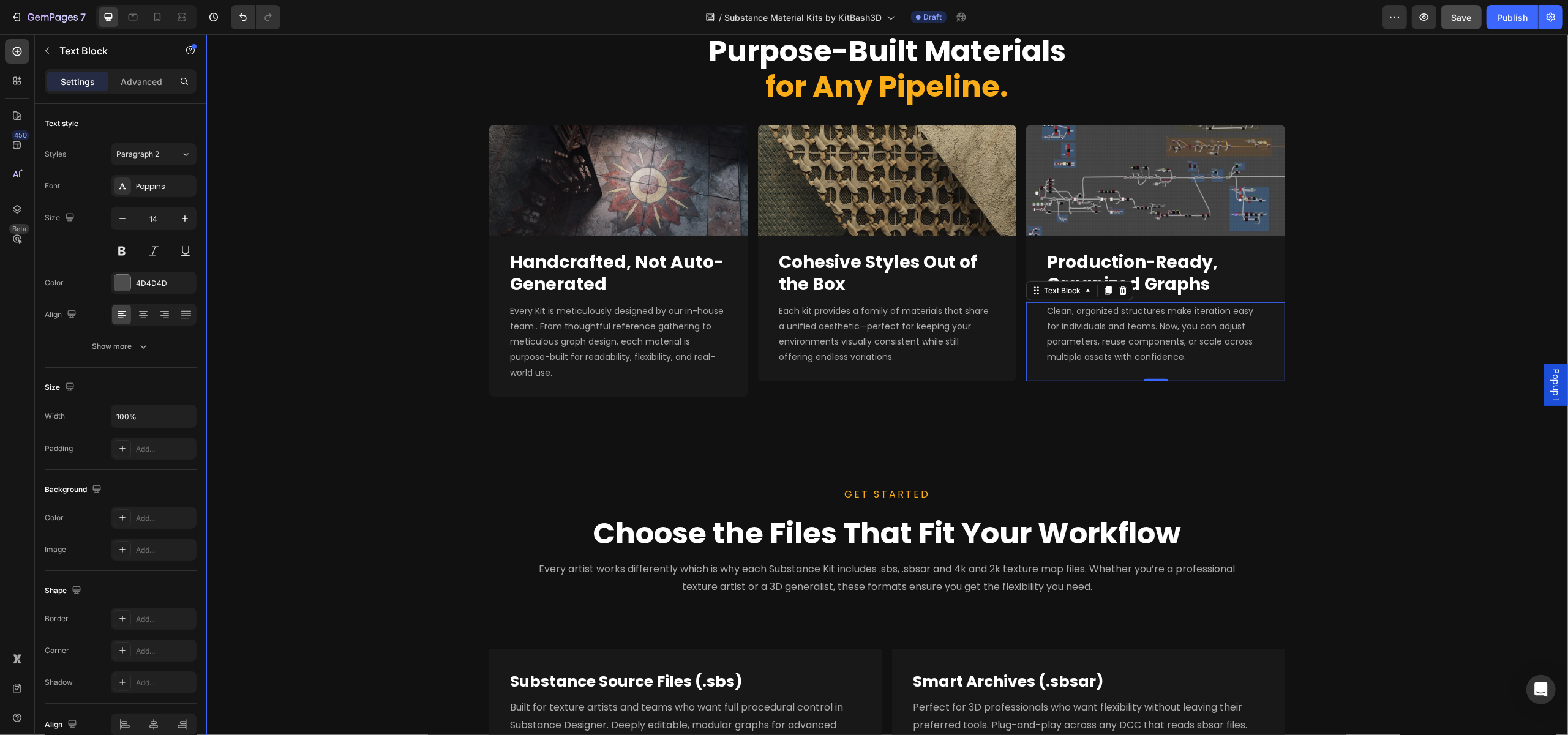
scroll to position [497, 0]
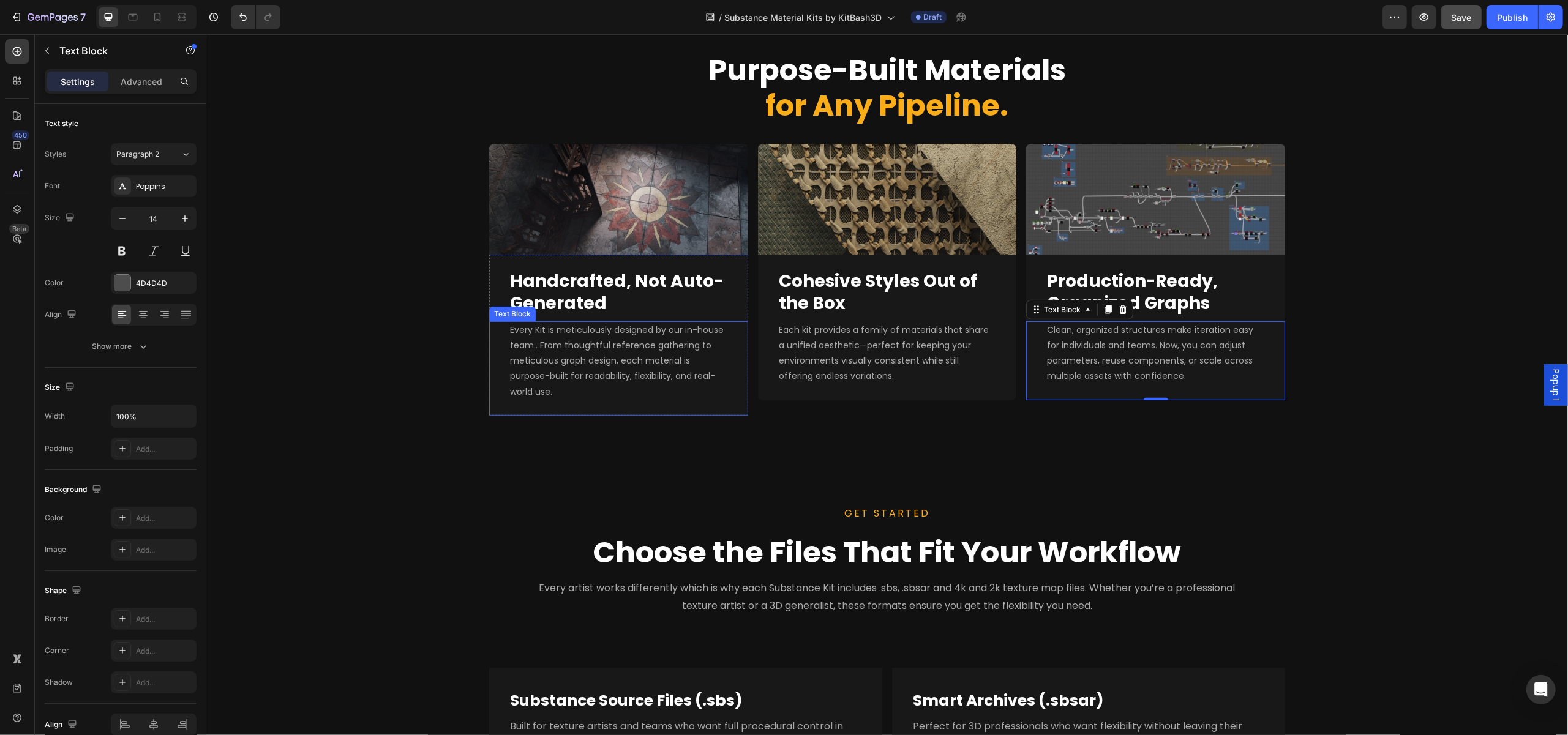
click at [617, 361] on span "Every Kit is meticulously designed by our in-house team.. From thoughtful refer…" at bounding box center [616, 360] width 214 height 74
click at [618, 328] on span "Every Kit is meticulously designed by our in-house team.. From thoughtful refer…" at bounding box center [616, 360] width 214 height 74
drag, startPoint x: 608, startPoint y: 330, endPoint x: 554, endPoint y: 328, distance: 54.0
click at [554, 328] on span "Every Kit is meticulously designed by our in-house team.. From thoughtful refer…" at bounding box center [616, 360] width 214 height 74
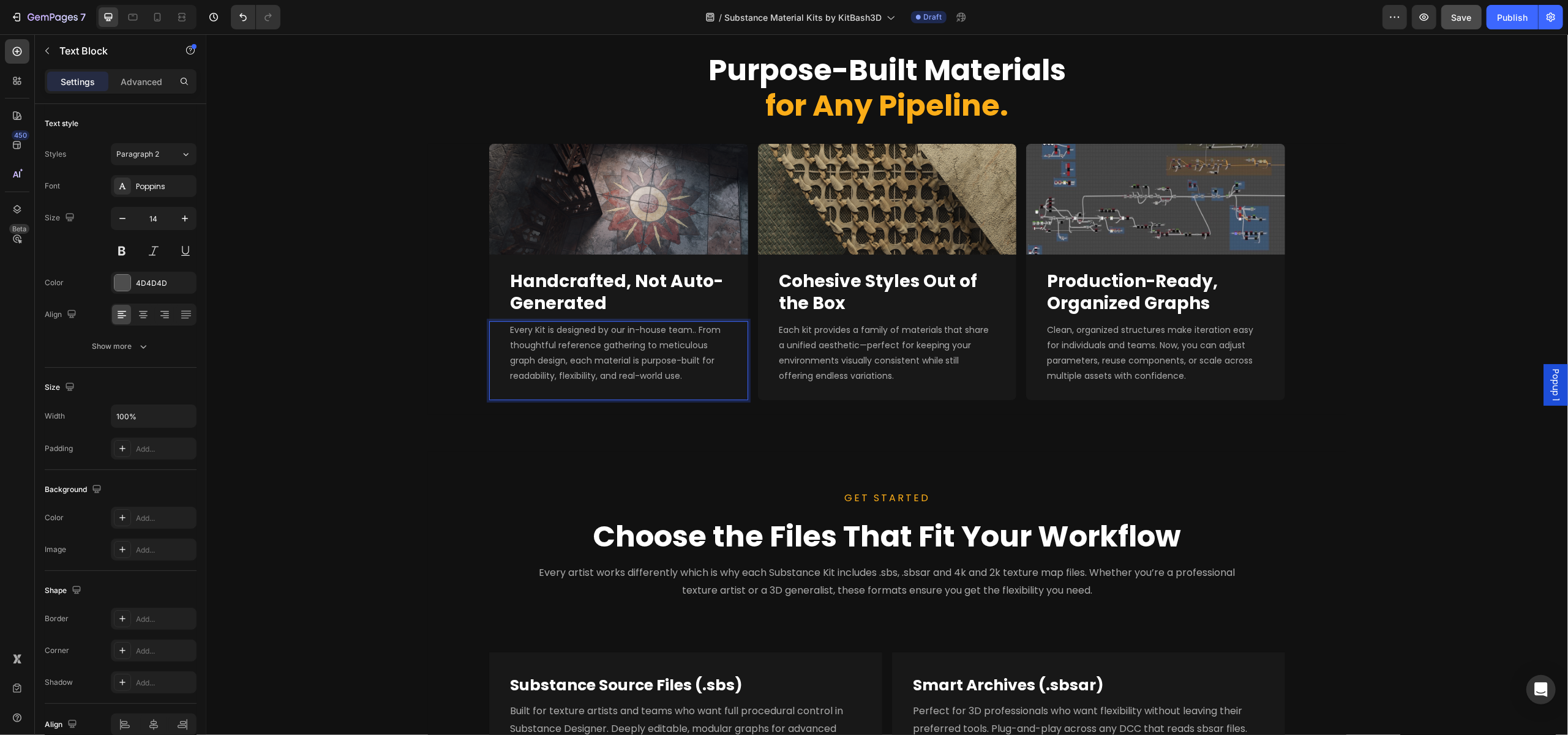
click at [683, 382] on p "Every Kit is designed by our in-house team.. From thoughtful reference gatherin…" at bounding box center [618, 353] width 218 height 62
click at [688, 333] on span "Every Kit is designed by our in-house team.. From thoughtful reference gatherin…" at bounding box center [614, 353] width 210 height 59
click at [701, 425] on div "Purpose-Built Materials for Any Pipeline. Heading Image Full Nanite Support Hea…" at bounding box center [886, 546] width 1362 height 1064
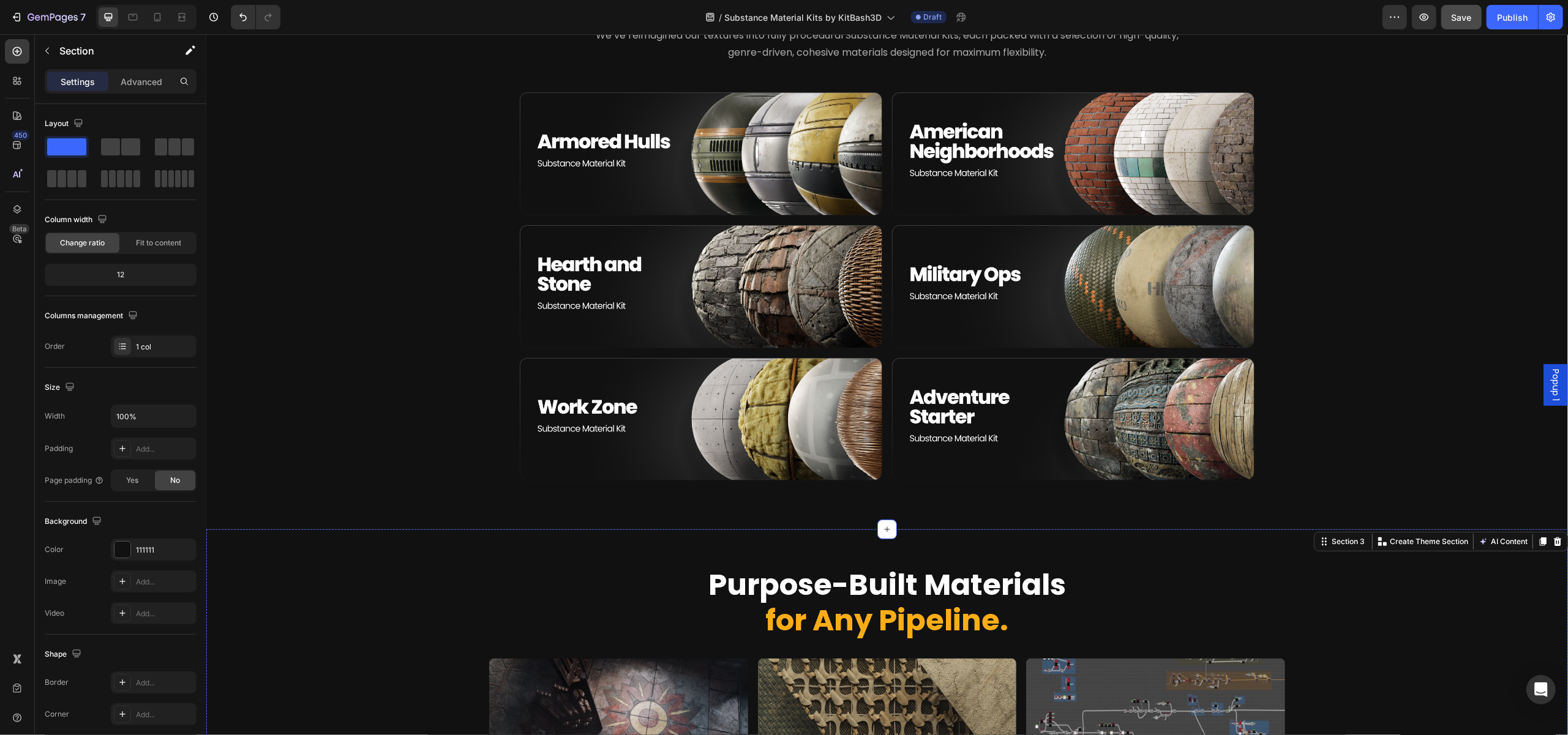
scroll to position [313, 0]
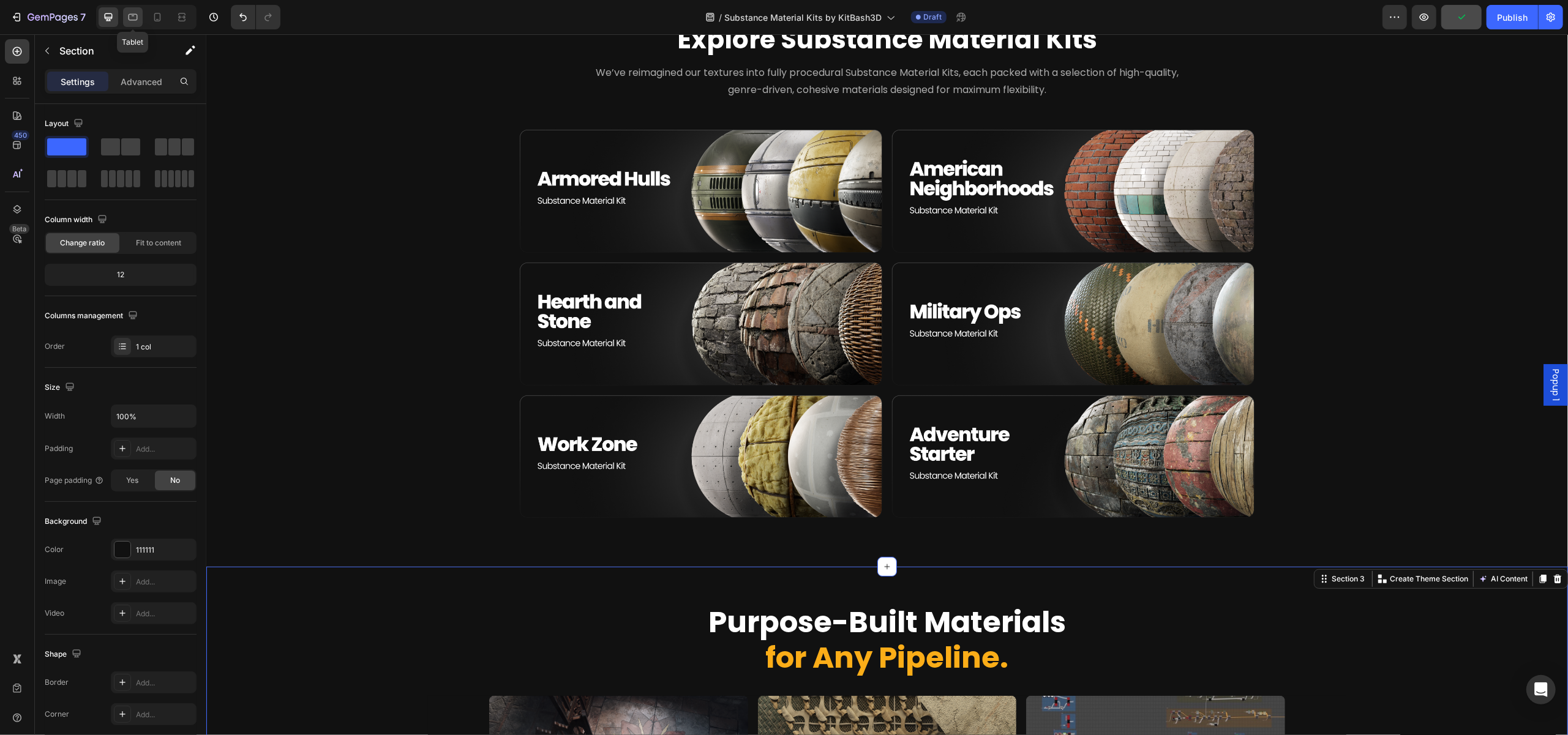
click at [137, 15] on icon at bounding box center [132, 17] width 9 height 7
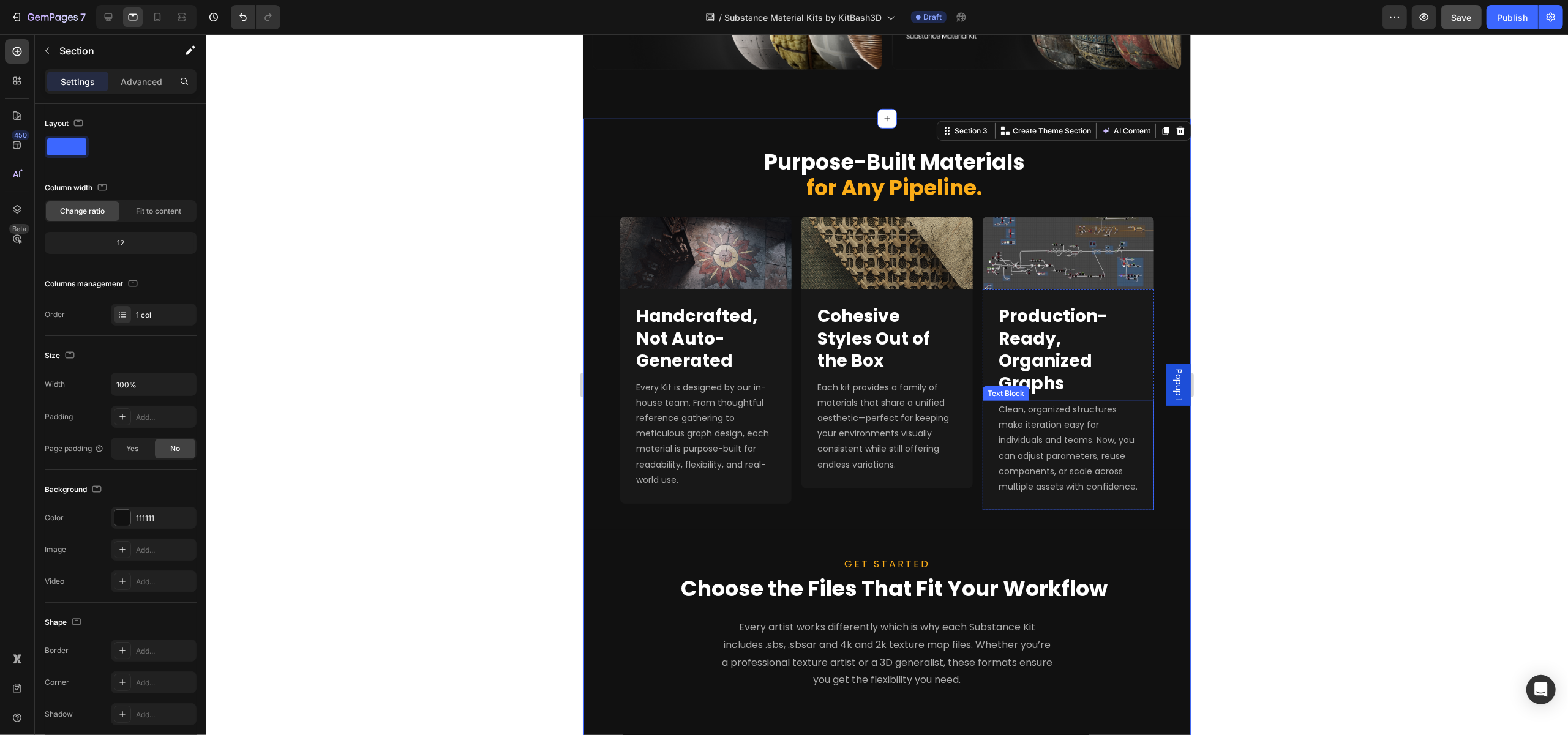
scroll to position [672, 0]
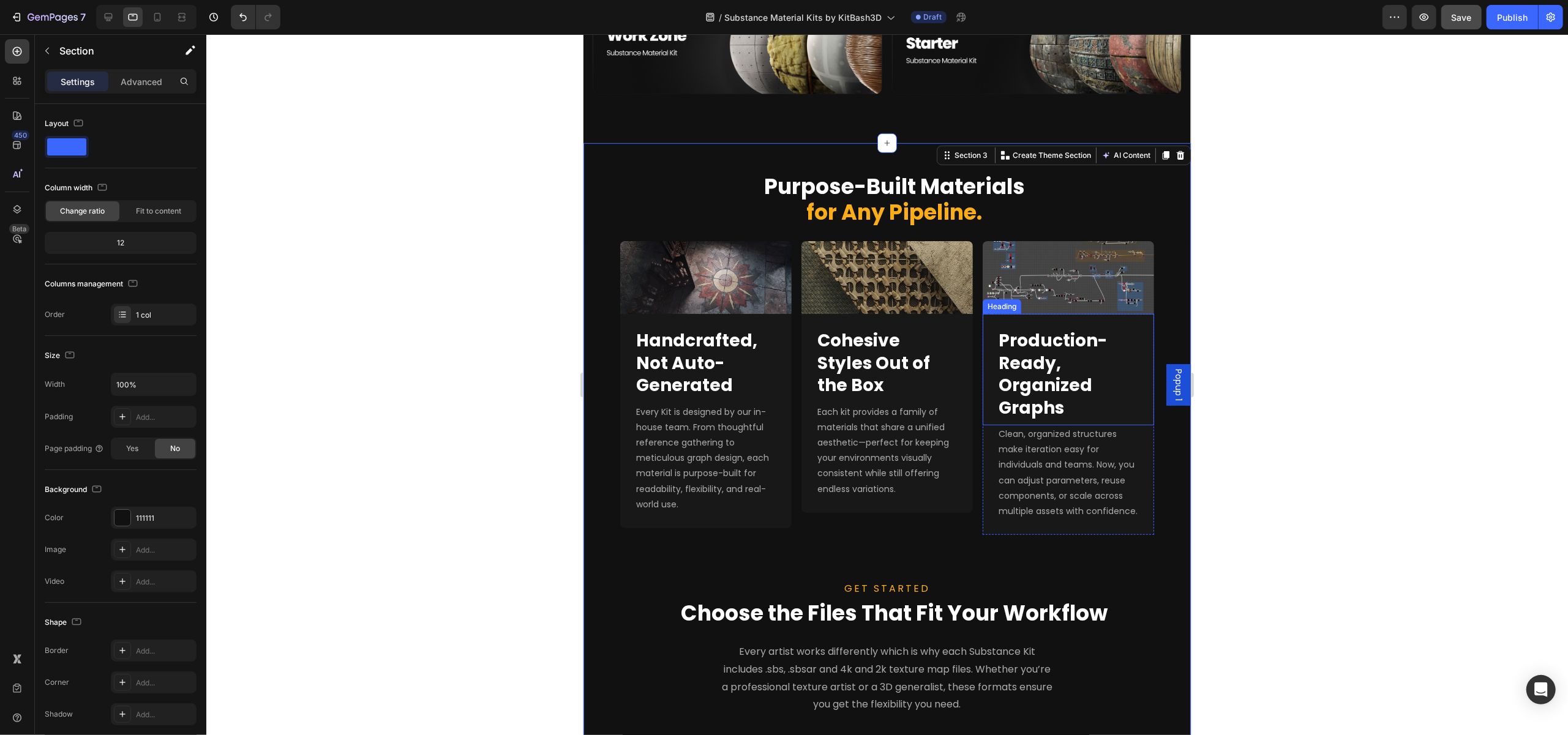
click at [1045, 389] on strong "Production-Ready, Organized Graphs" at bounding box center [1051, 373] width 108 height 90
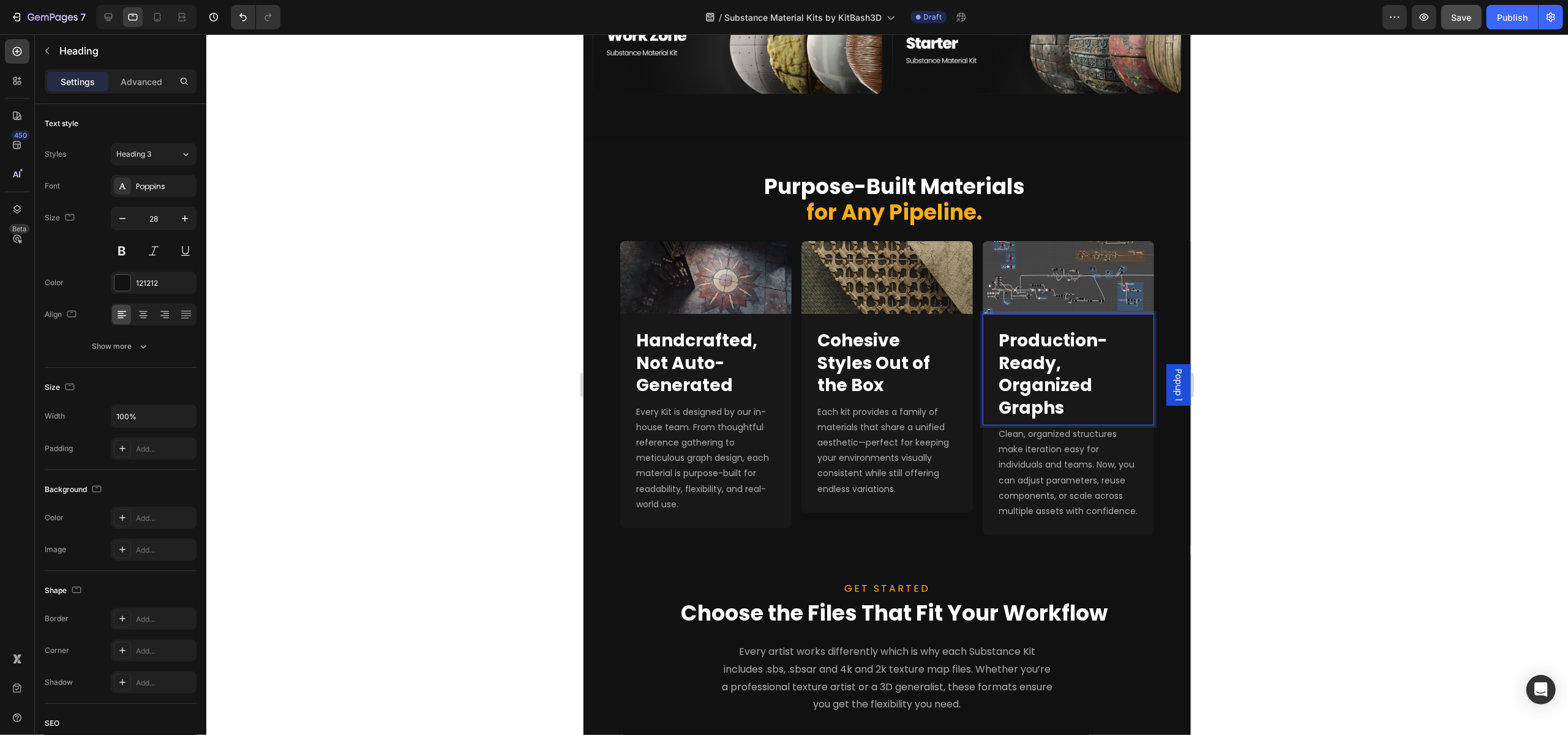
click at [1058, 382] on strong "Production-Ready, Organized Graphs" at bounding box center [1051, 373] width 108 height 90
click at [1080, 377] on strong "Production-Ready, Organized Graphs" at bounding box center [1051, 373] width 108 height 90
click at [110, 22] on icon at bounding box center [108, 17] width 12 height 12
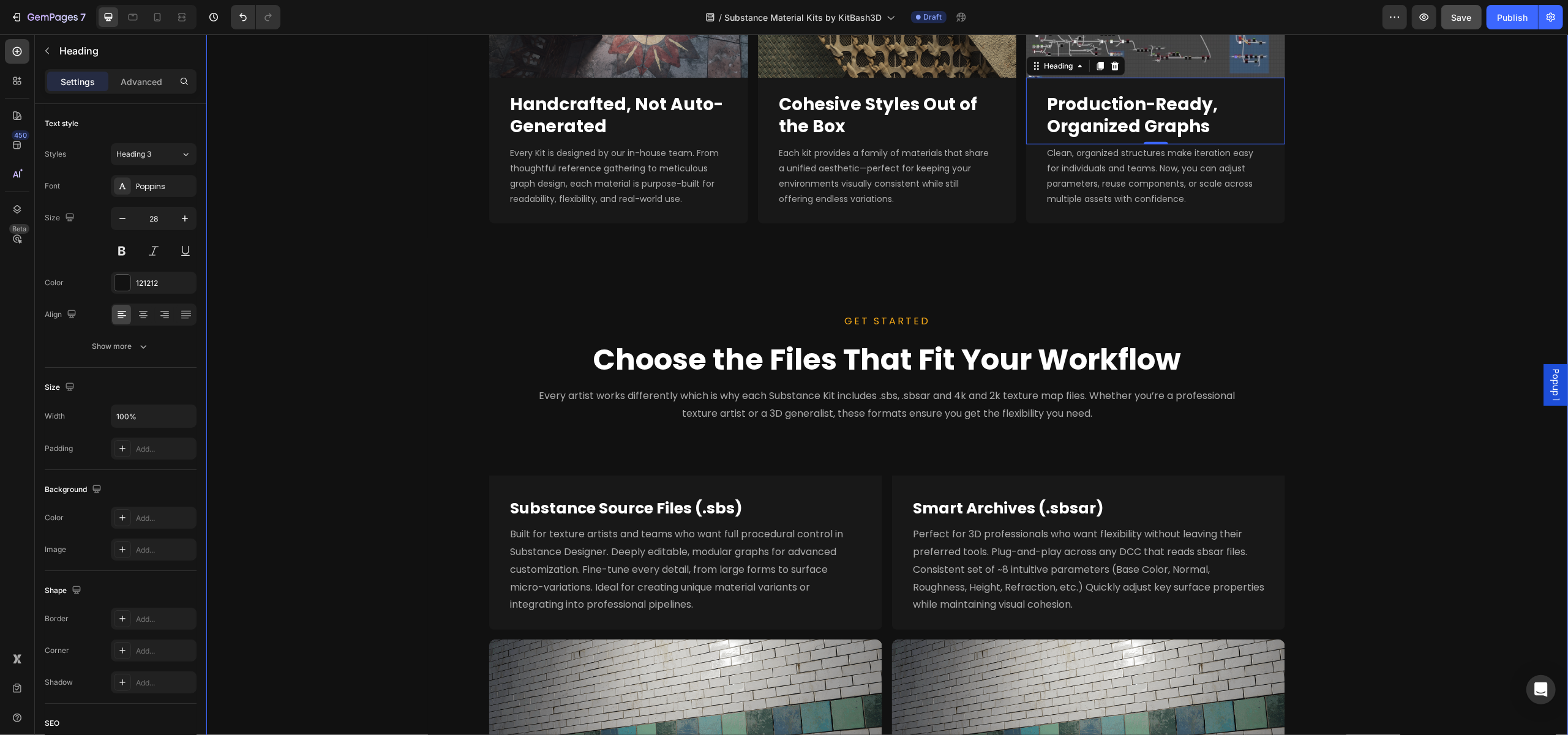
scroll to position [1042, 0]
click at [551, 114] on strong "Handcrafted, Not Auto-Generated" at bounding box center [615, 115] width 213 height 46
click at [170, 155] on div "Heading 3" at bounding box center [149, 154] width 65 height 11
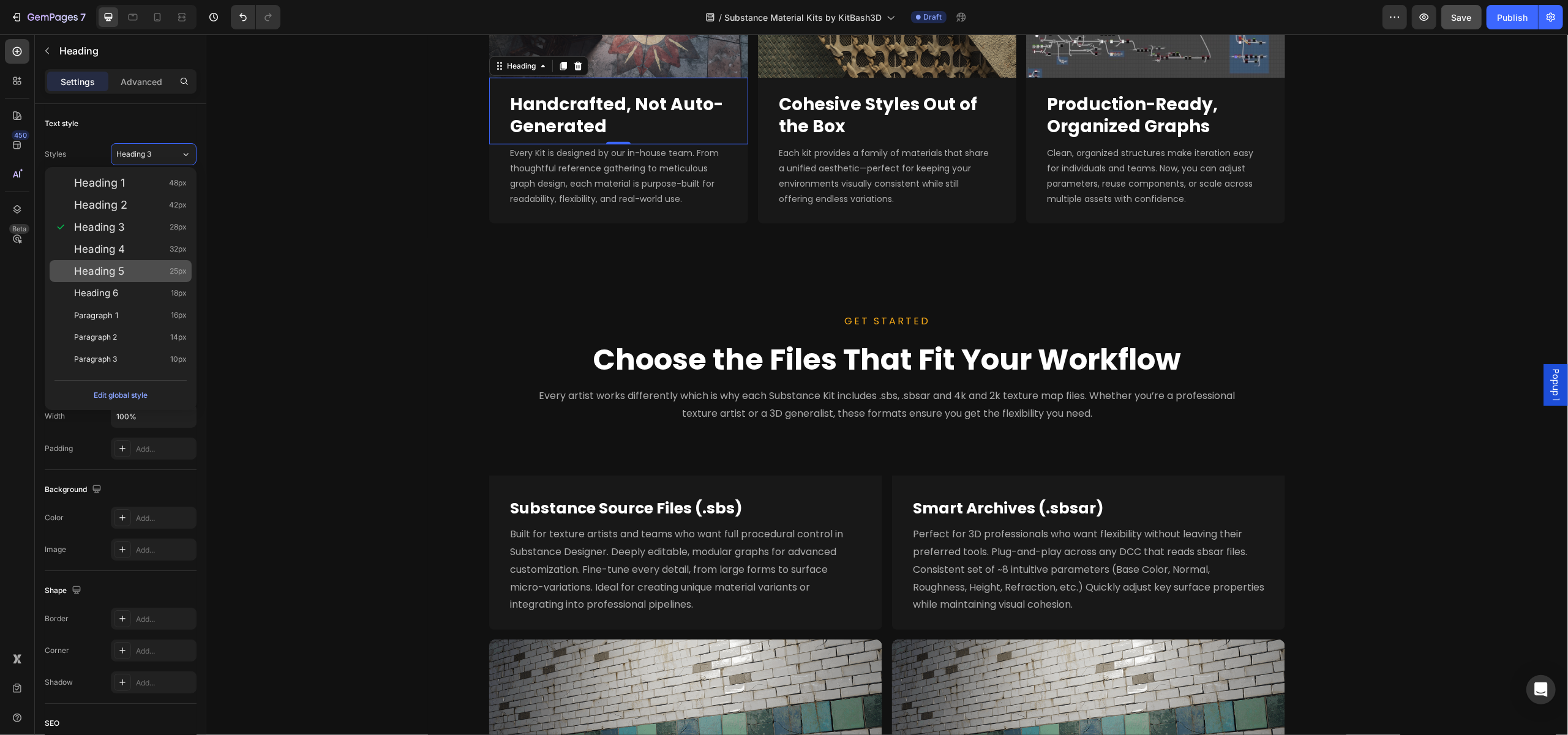
click at [145, 265] on div "Heading 5 25px" at bounding box center [130, 271] width 113 height 12
type input "25"
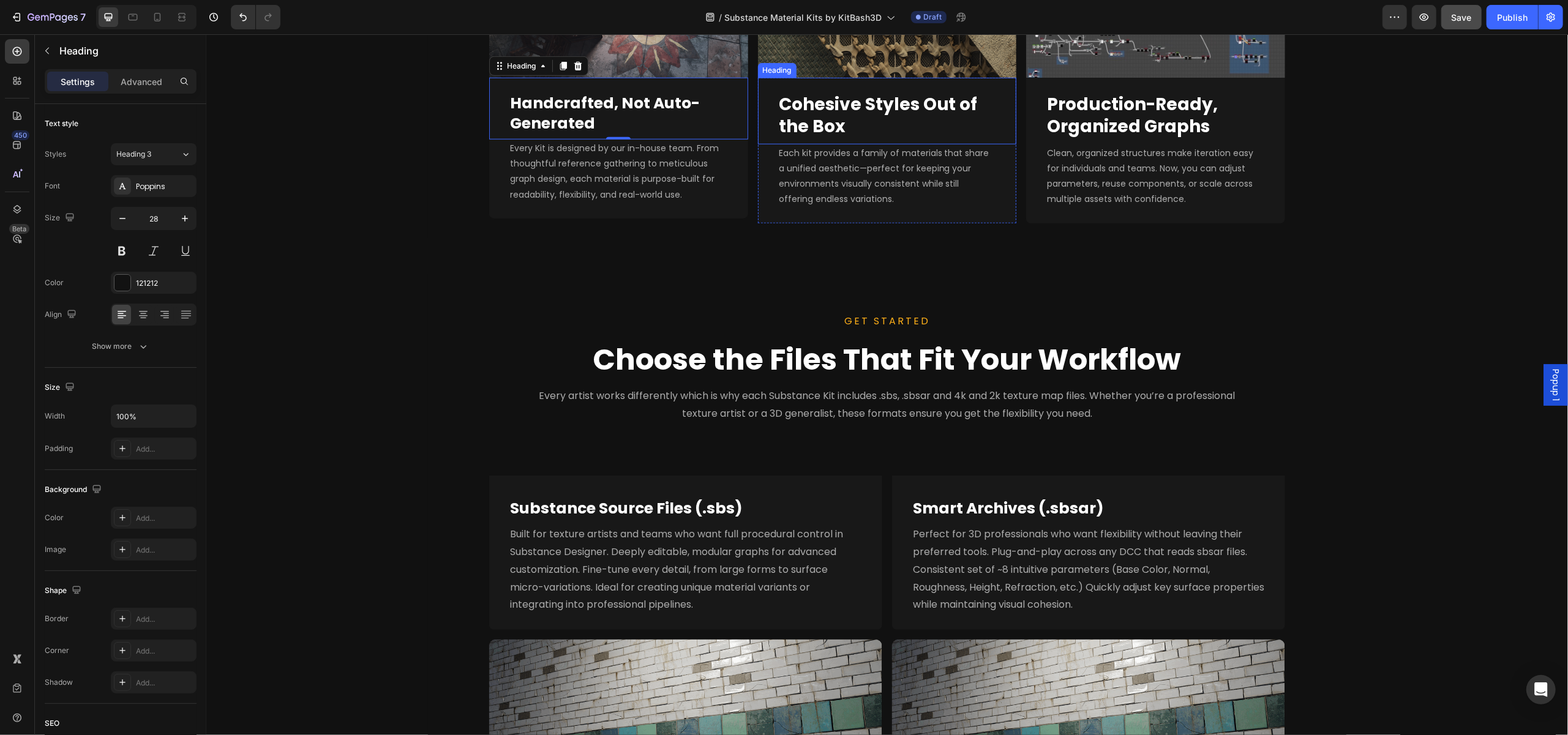
click at [833, 102] on strong "Cohesive Styles Out of the Box" at bounding box center [878, 115] width 199 height 46
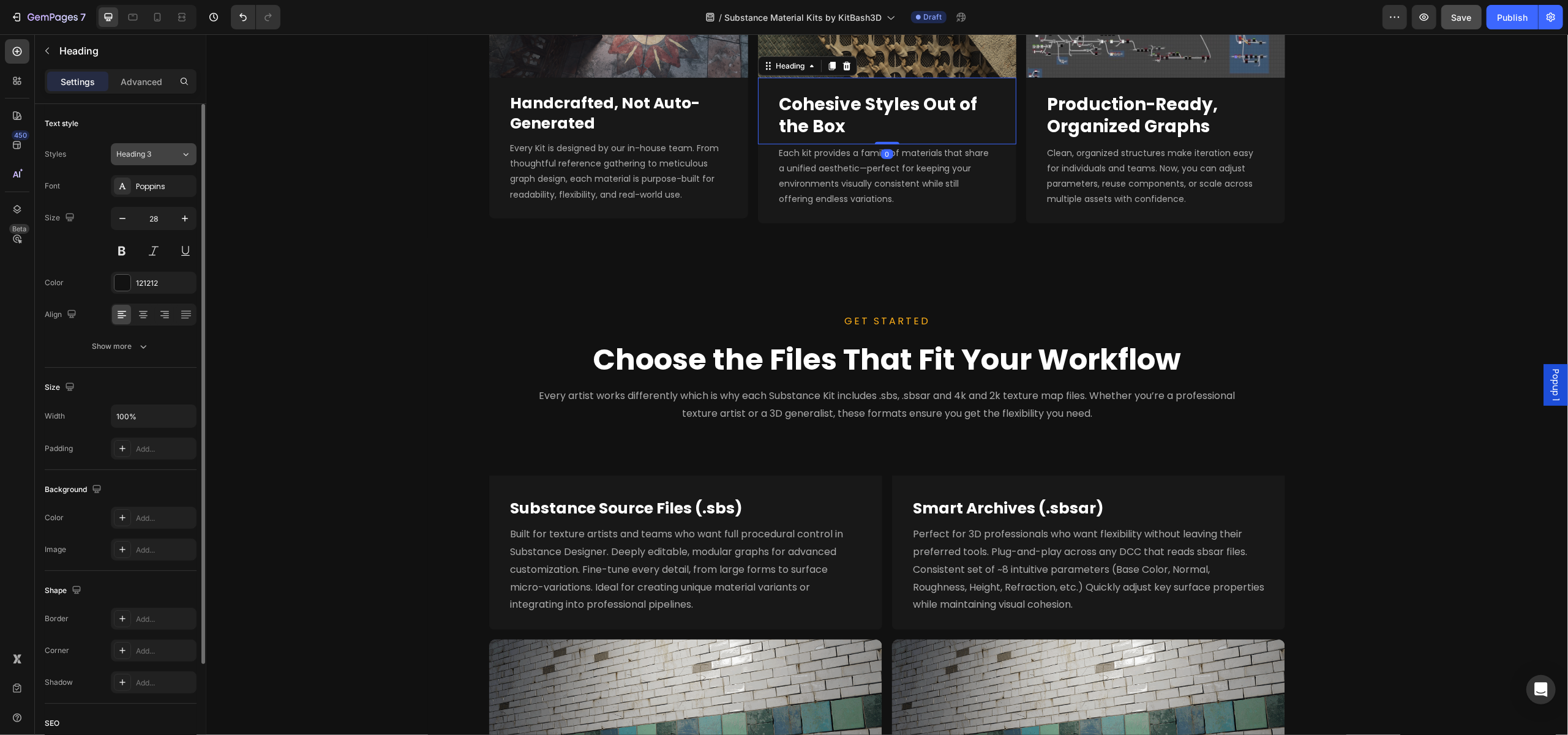
click at [132, 157] on span "Heading 3" at bounding box center [134, 154] width 35 height 11
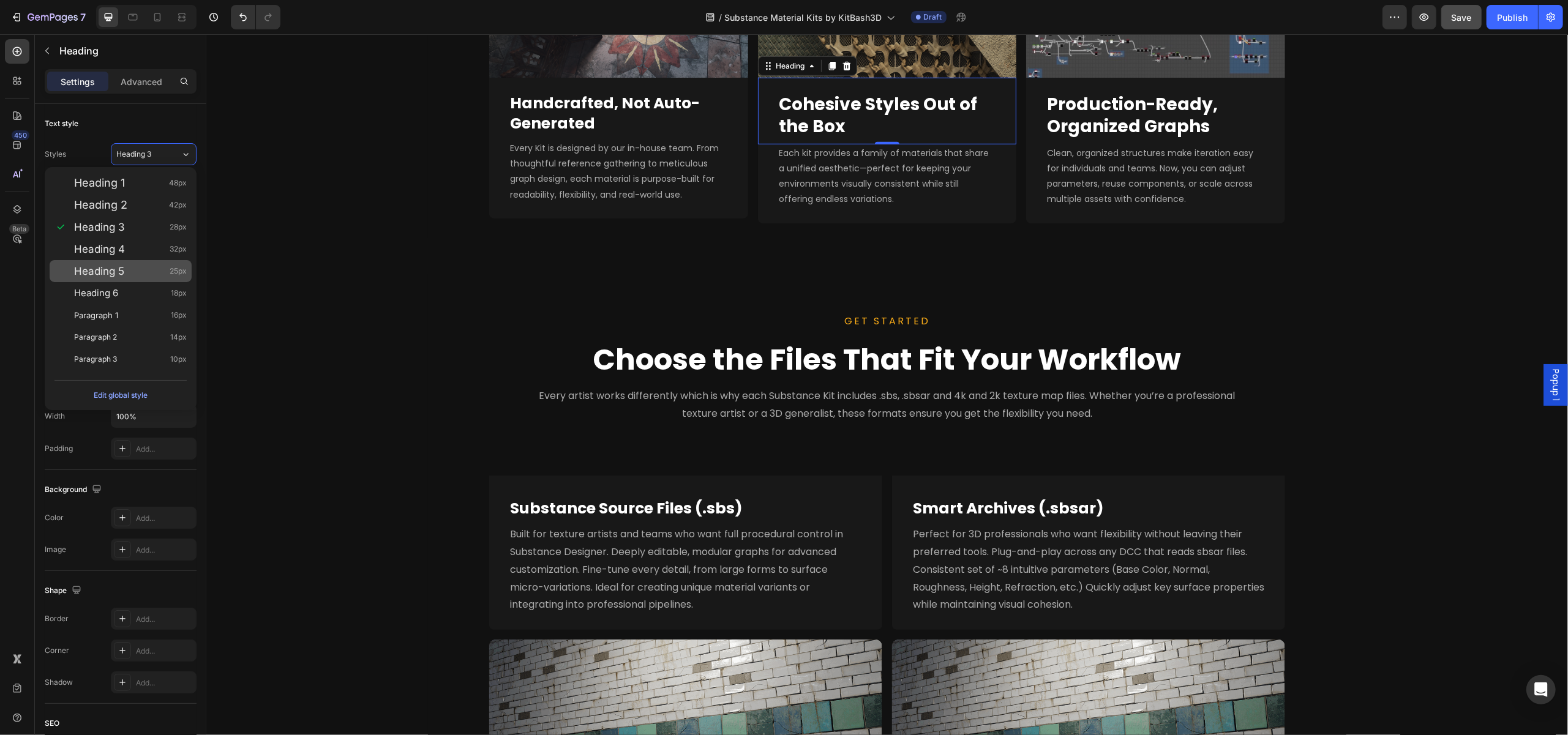
click at [115, 267] on span "Heading 5" at bounding box center [99, 271] width 51 height 12
type input "25"
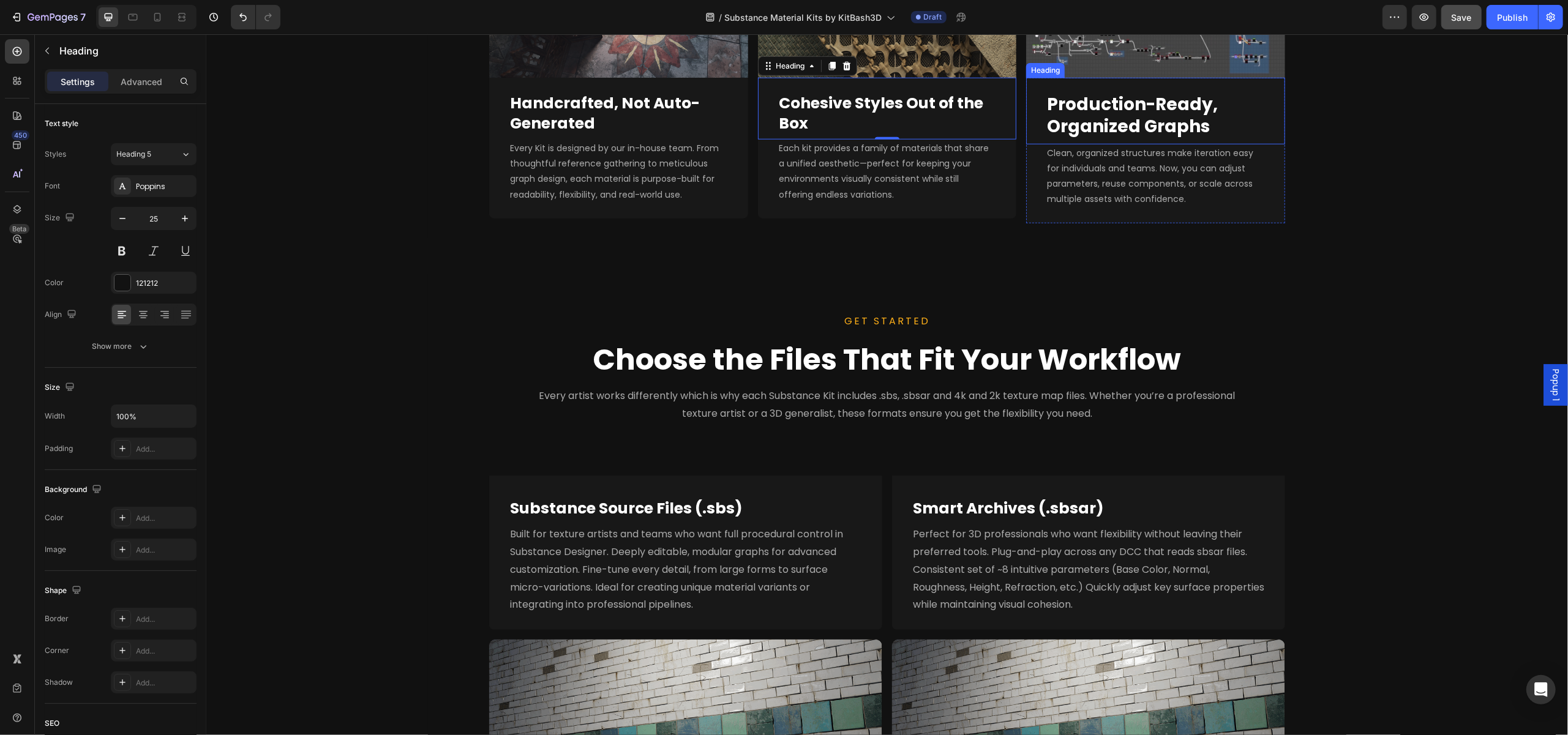
click at [1141, 109] on strong "Production-Ready, Organized Graphs" at bounding box center [1132, 115] width 171 height 46
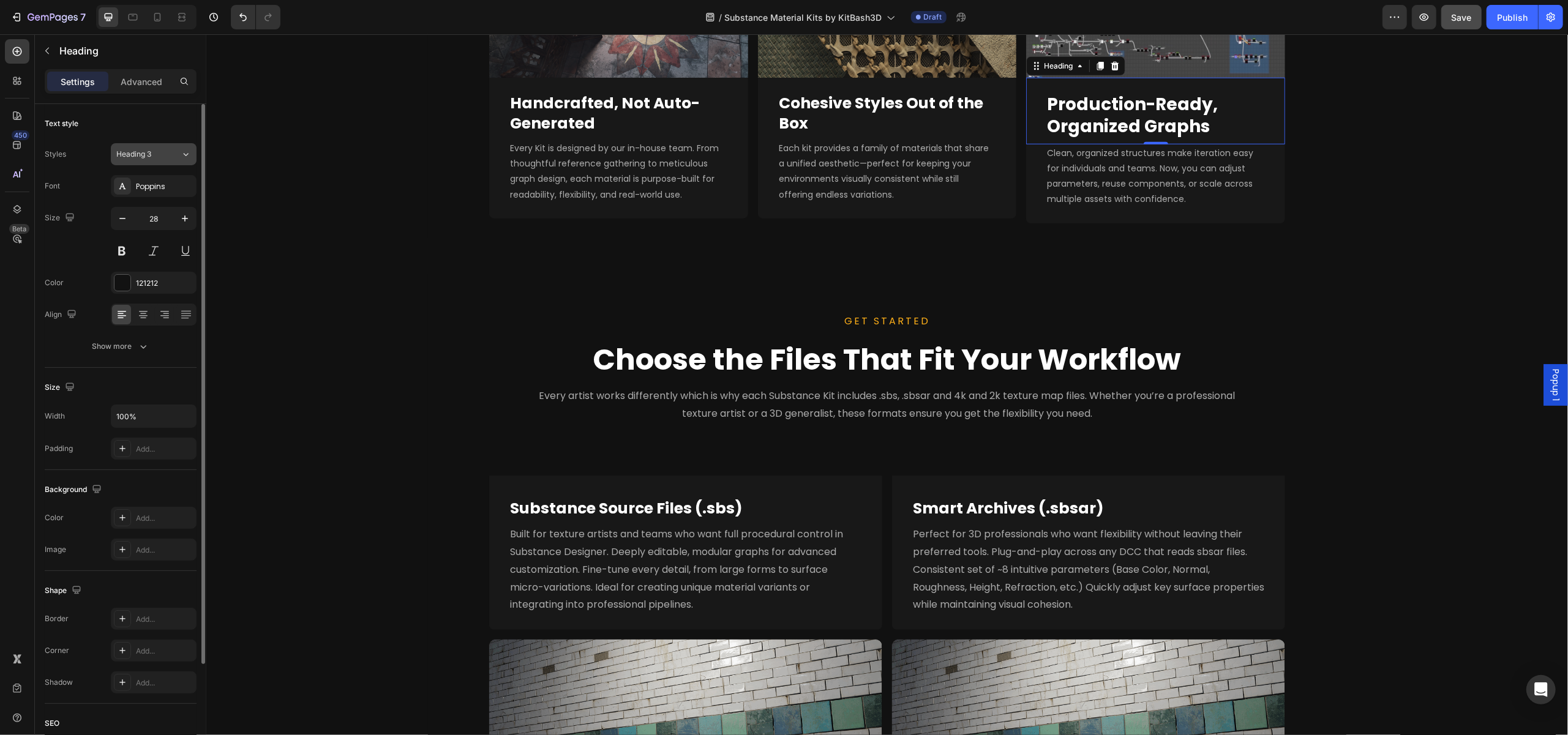
click at [180, 157] on icon at bounding box center [185, 154] width 11 height 12
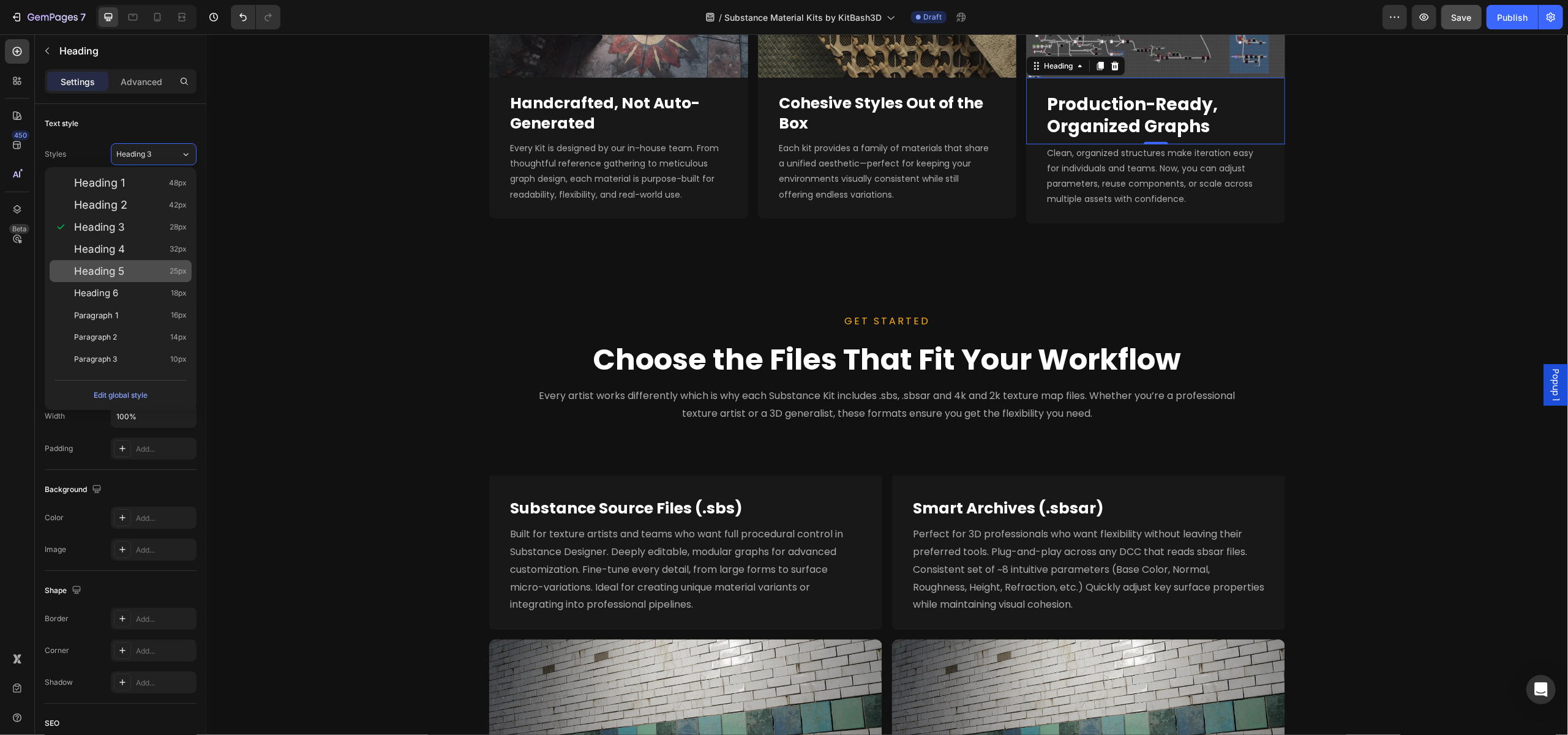
click at [156, 267] on div "Heading 5 25px" at bounding box center [130, 271] width 113 height 12
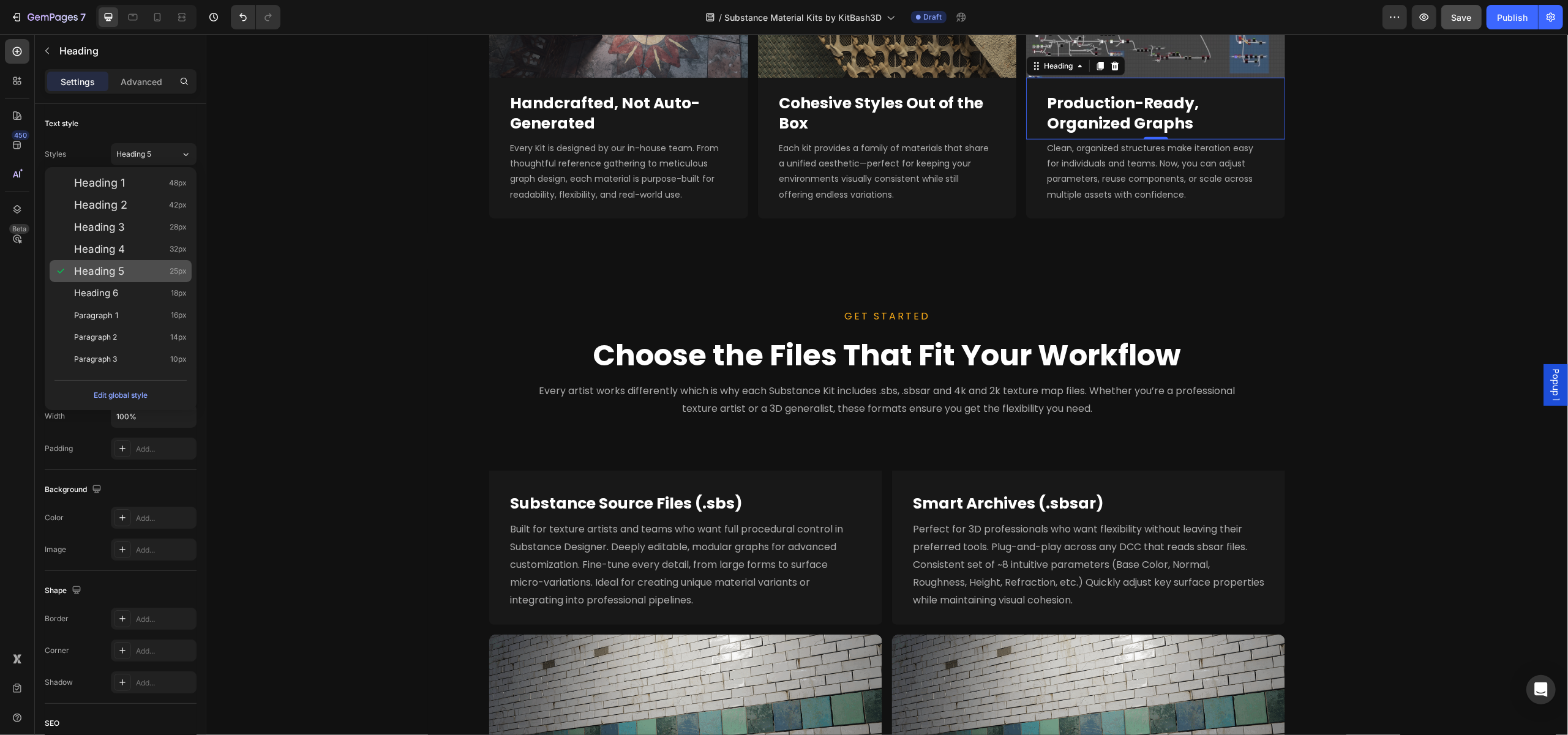
type input "25"
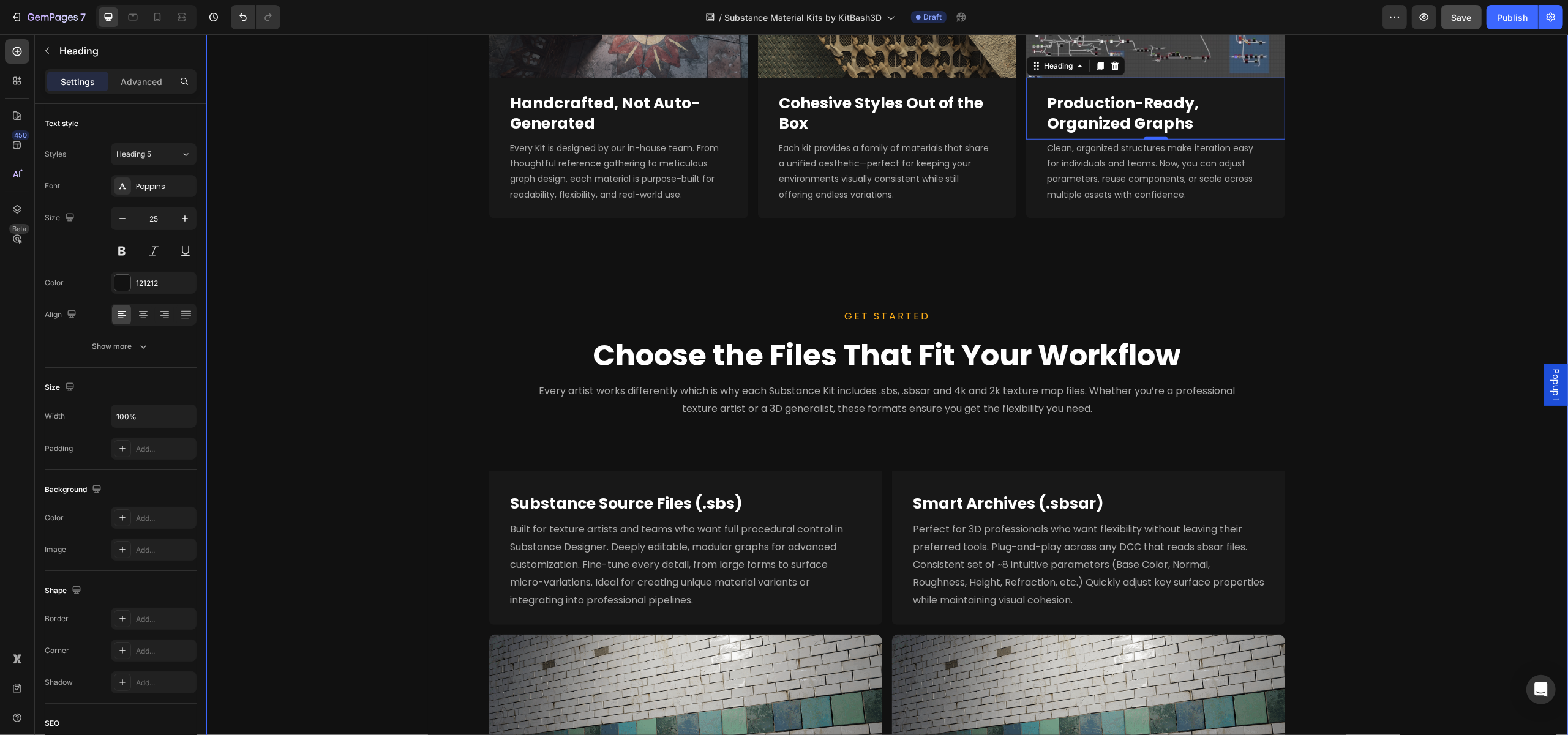
click at [431, 265] on div "Purpose-Built Materials for Any Pipeline. Heading Image Full Nanite Support Hea…" at bounding box center [886, 367] width 1362 height 1059
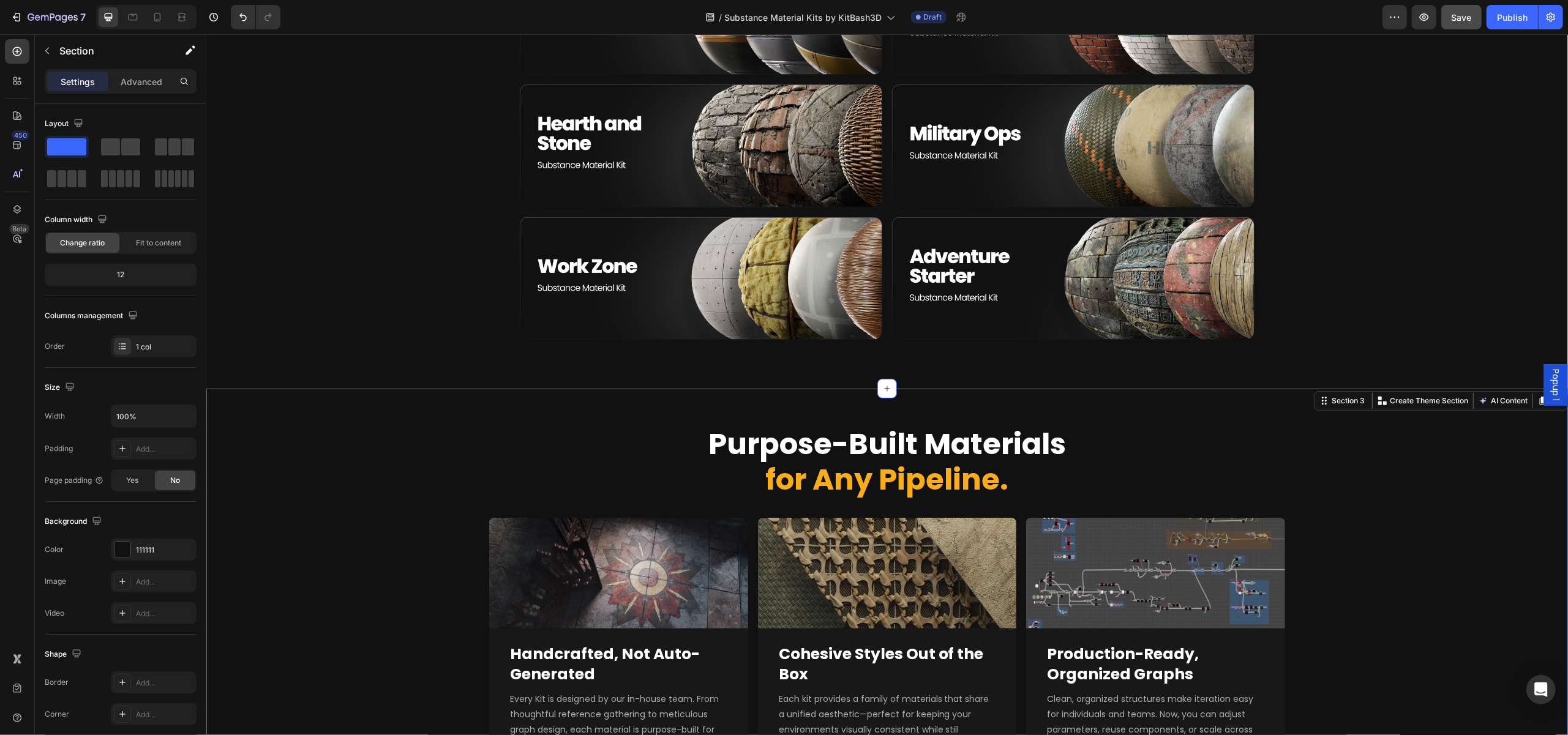
scroll to position [430, 0]
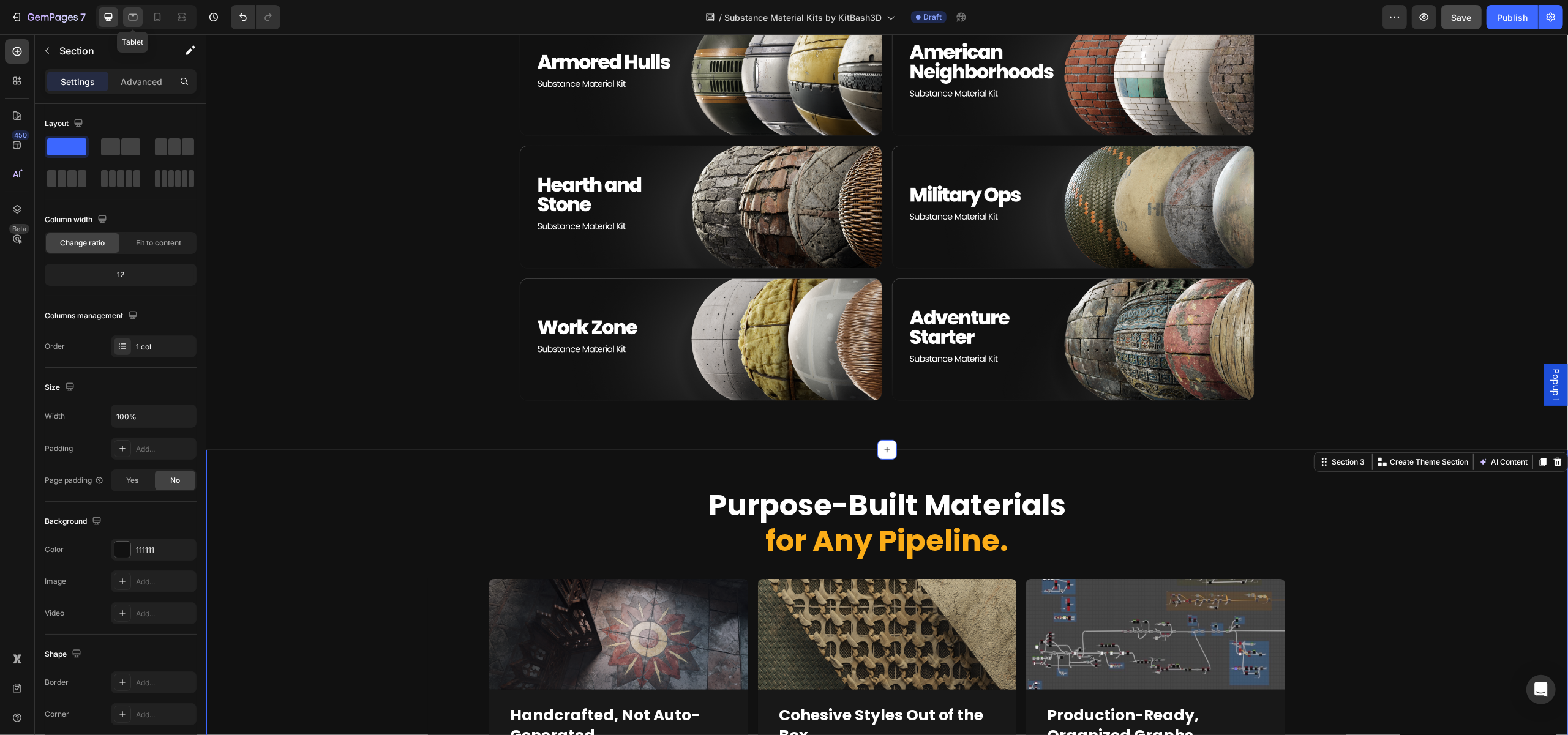
click at [130, 25] on div at bounding box center [133, 17] width 20 height 20
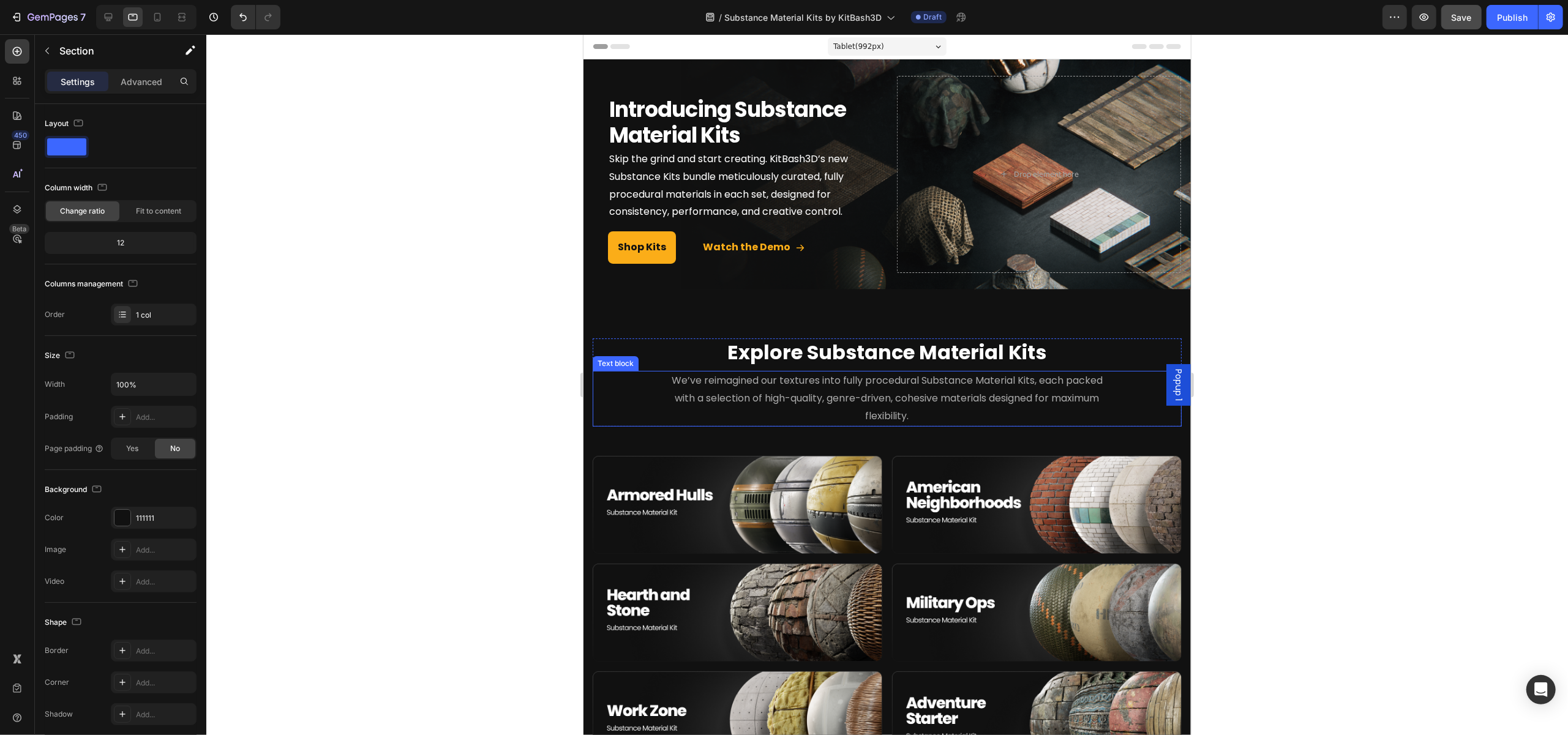
click at [955, 399] on span "We’ve reimagined our textures into fully procedural Substance Material Kits, ea…" at bounding box center [887, 398] width 431 height 50
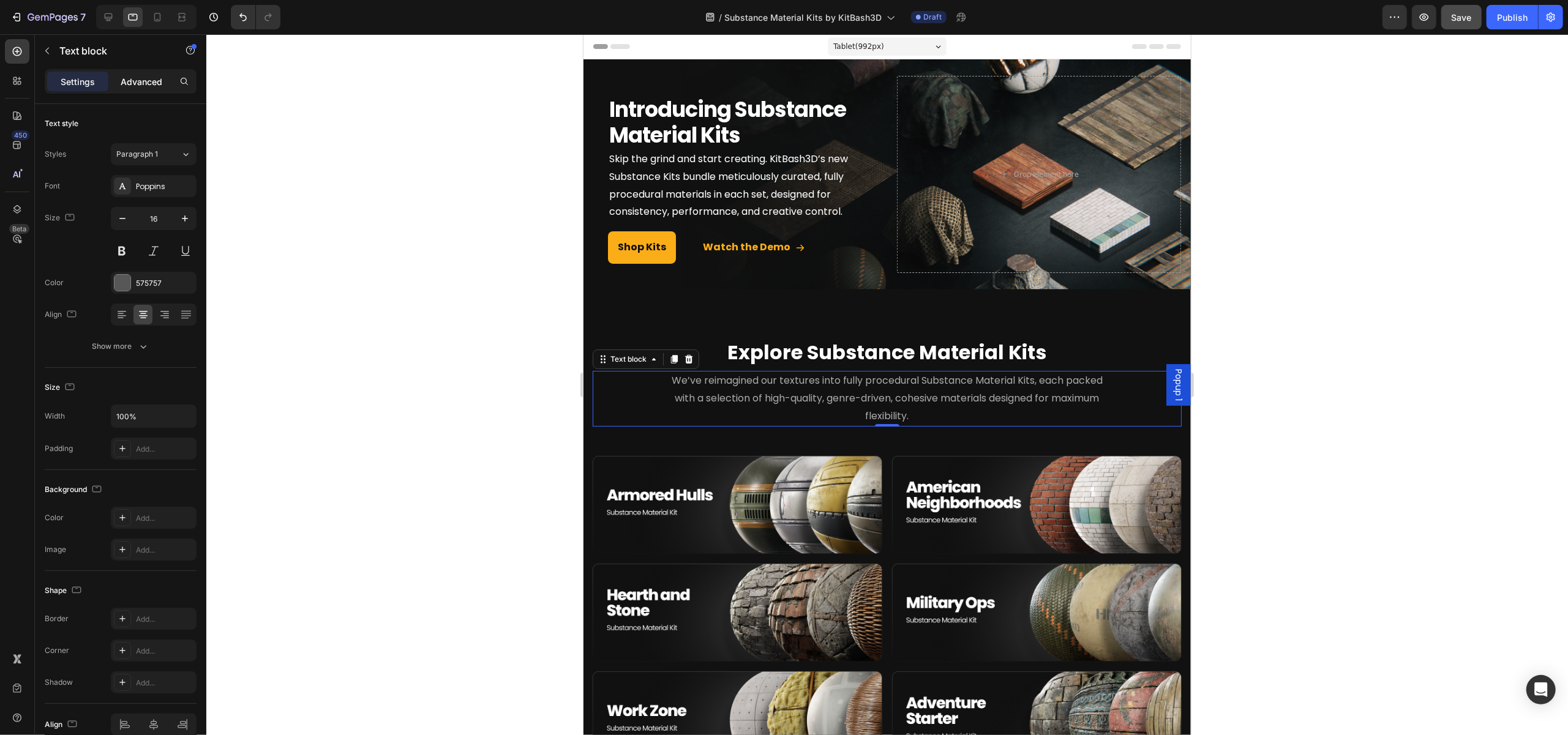
click at [120, 74] on div "Advanced" at bounding box center [142, 82] width 61 height 20
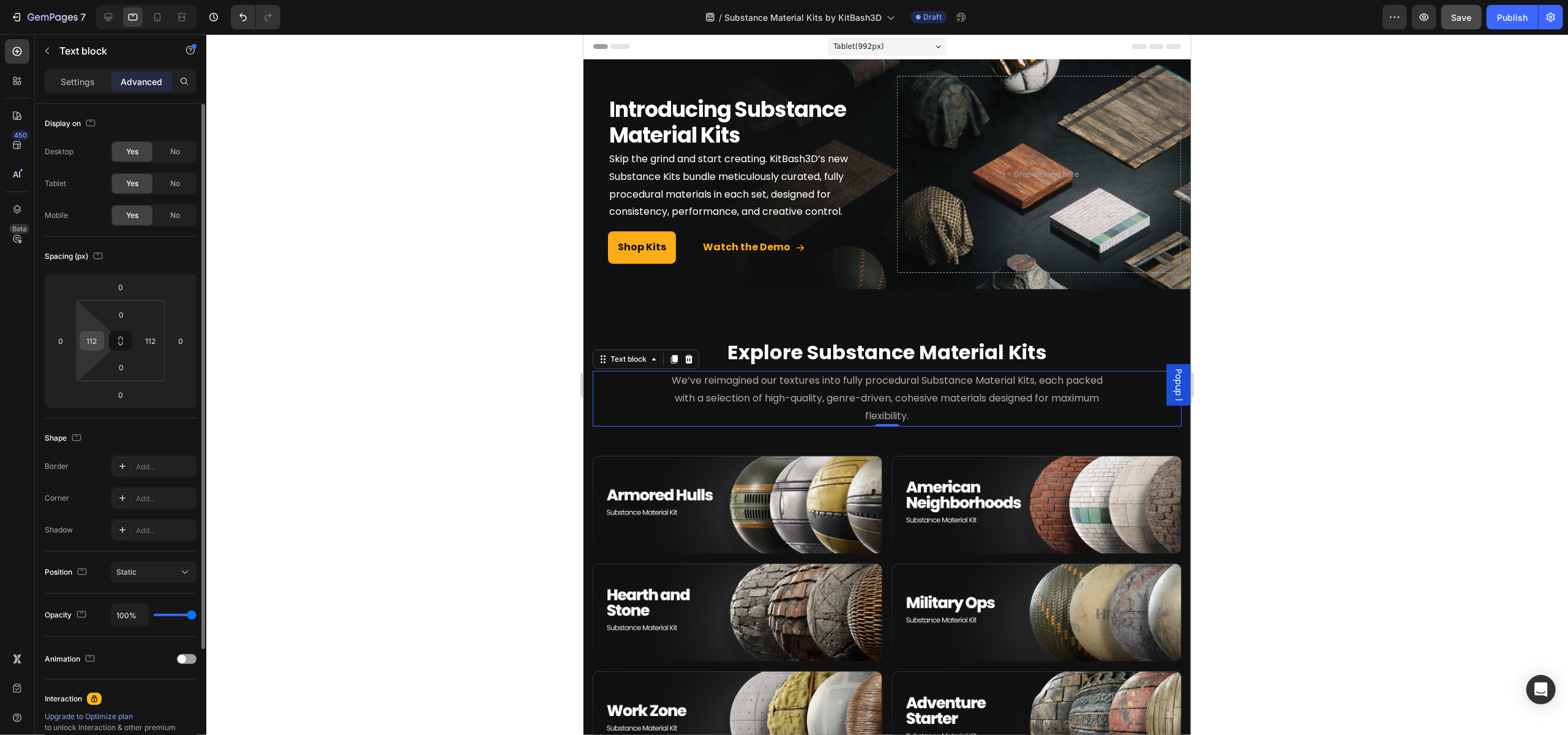
click at [94, 343] on input "112" at bounding box center [92, 341] width 18 height 18
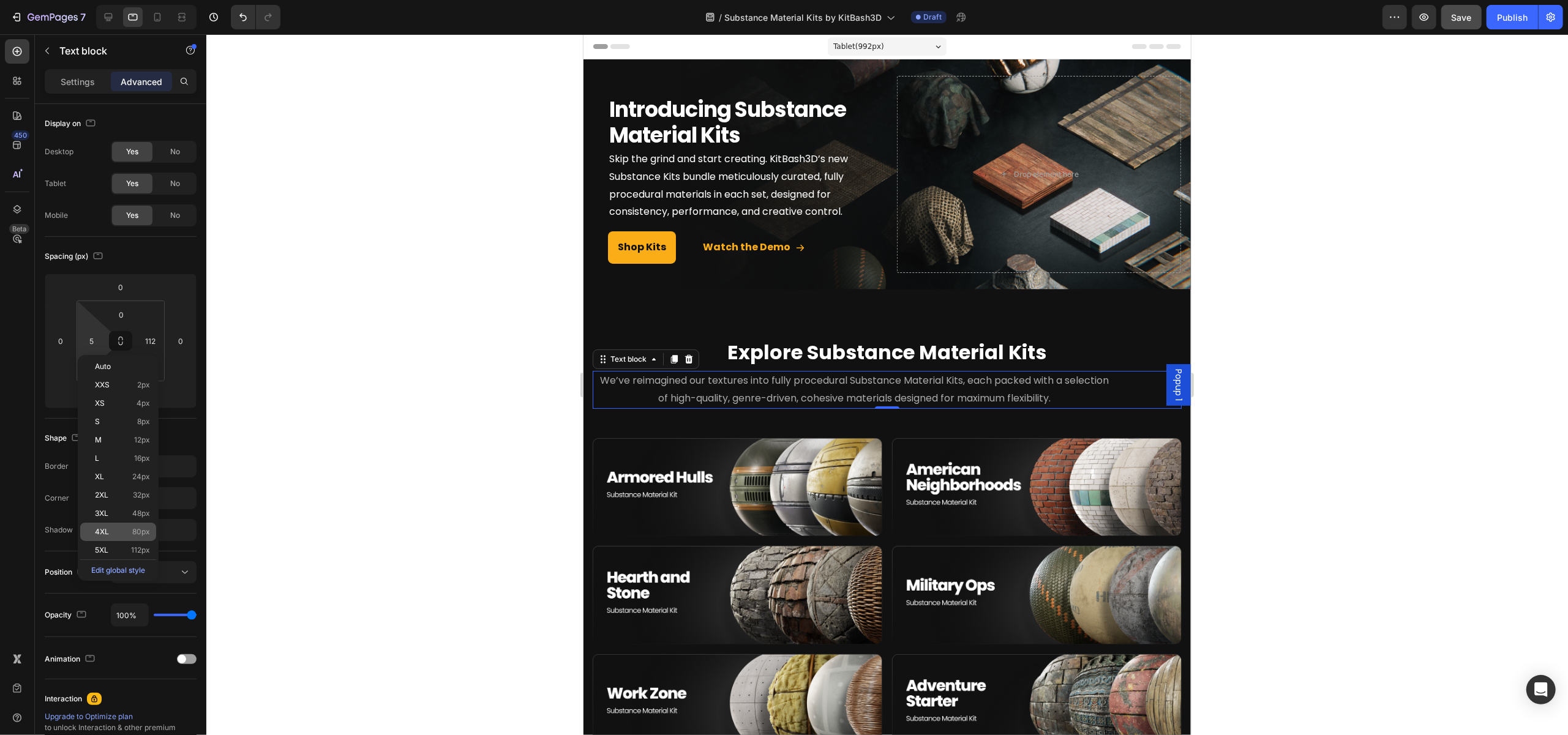
click at [135, 527] on div "4XL 80px" at bounding box center [118, 532] width 76 height 18
type input "80"
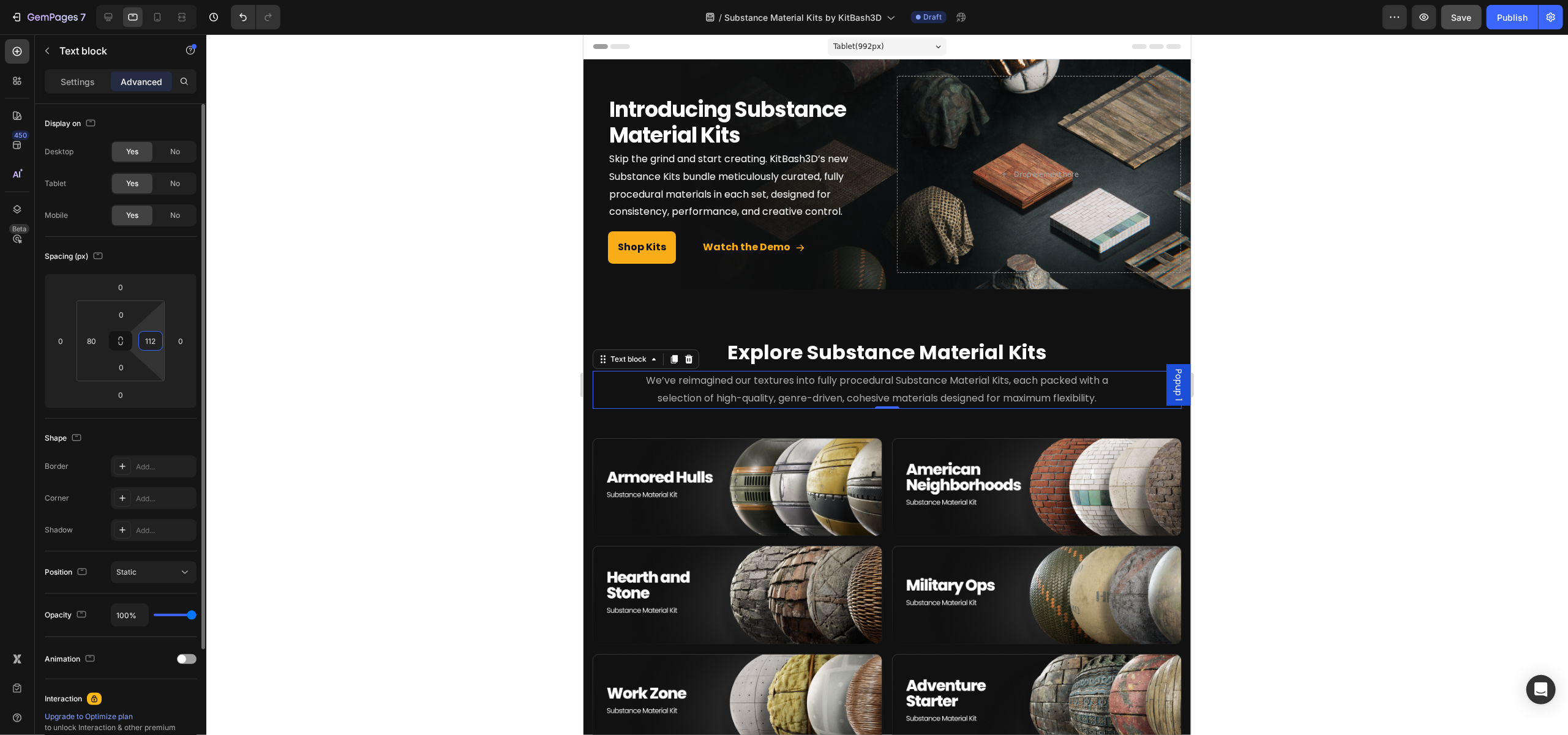
click at [148, 337] on input "112" at bounding box center [151, 341] width 18 height 18
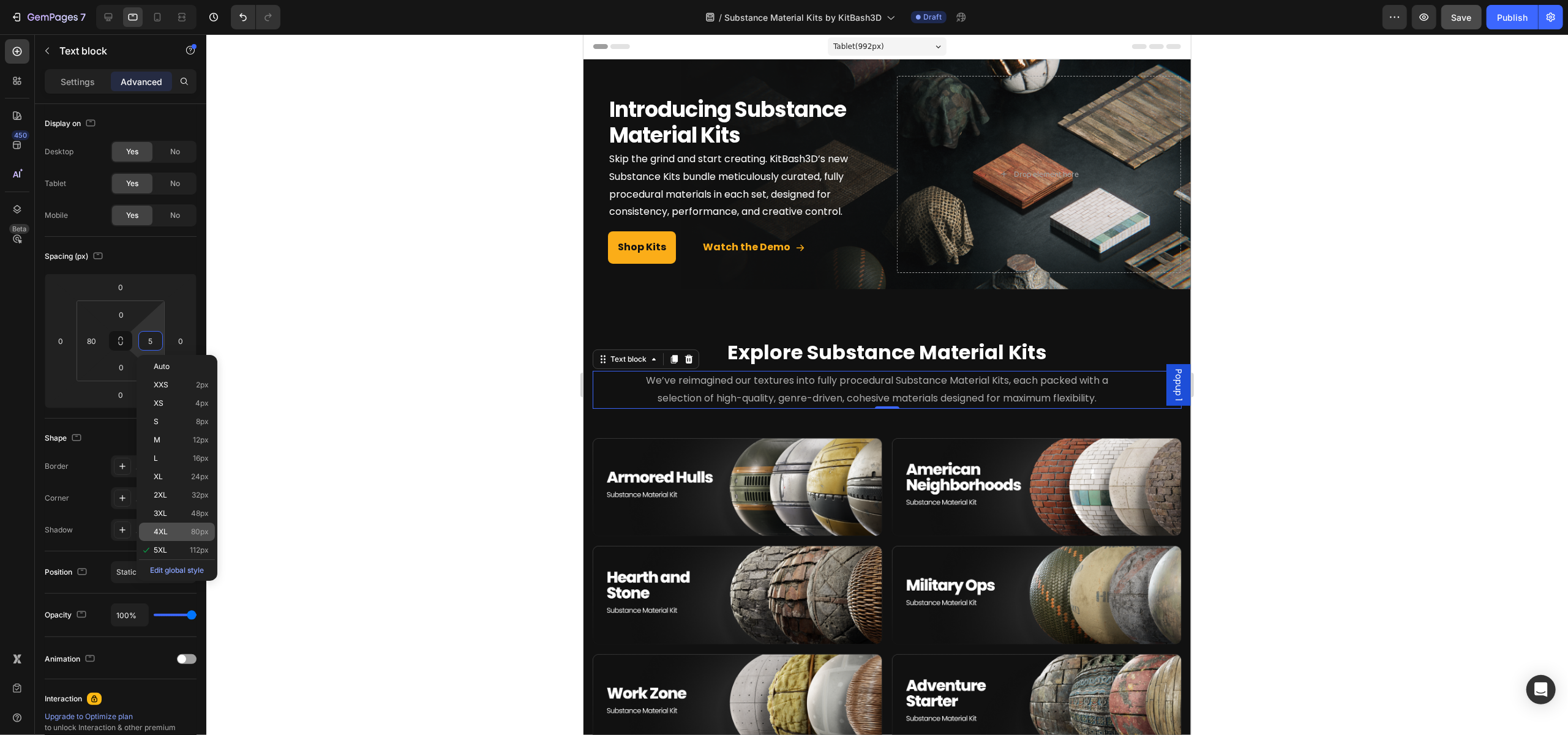
click at [171, 533] on p "4XL 80px" at bounding box center [181, 531] width 55 height 8
type input "80"
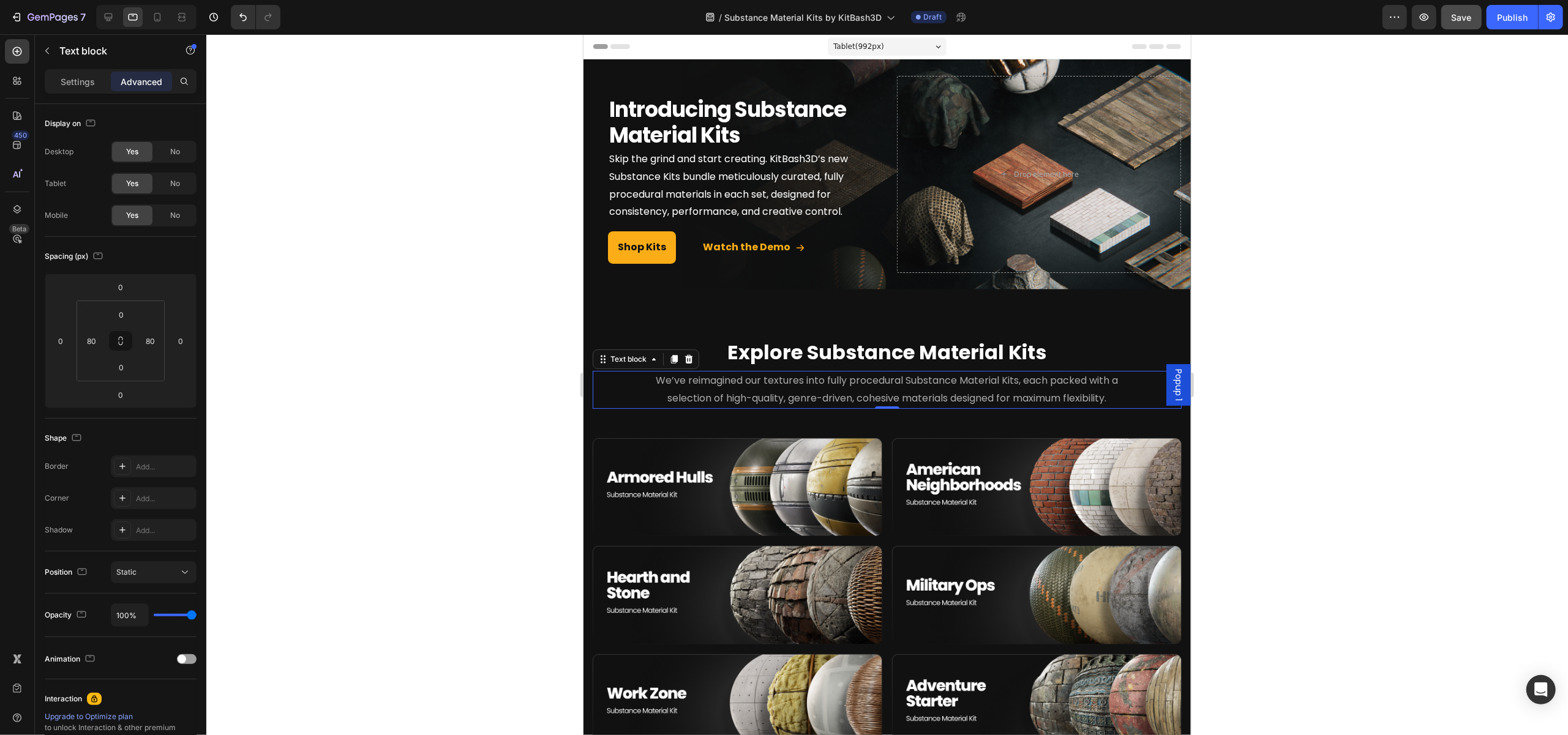
click at [371, 387] on div at bounding box center [887, 384] width 1362 height 701
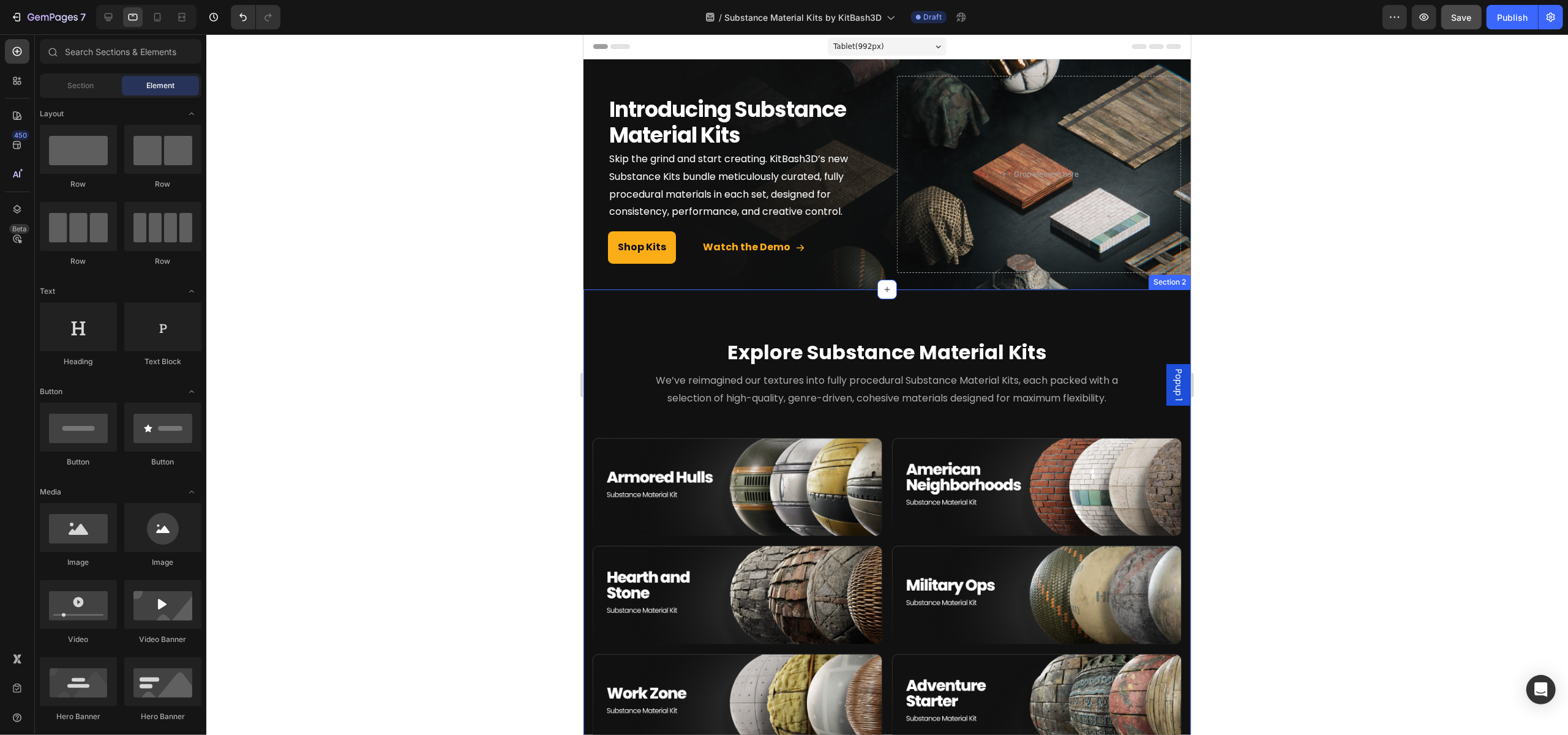
click at [844, 269] on div "Introducing Substance Material Kits Heading Skip the grind and start creating. …" at bounding box center [749, 175] width 284 height 197
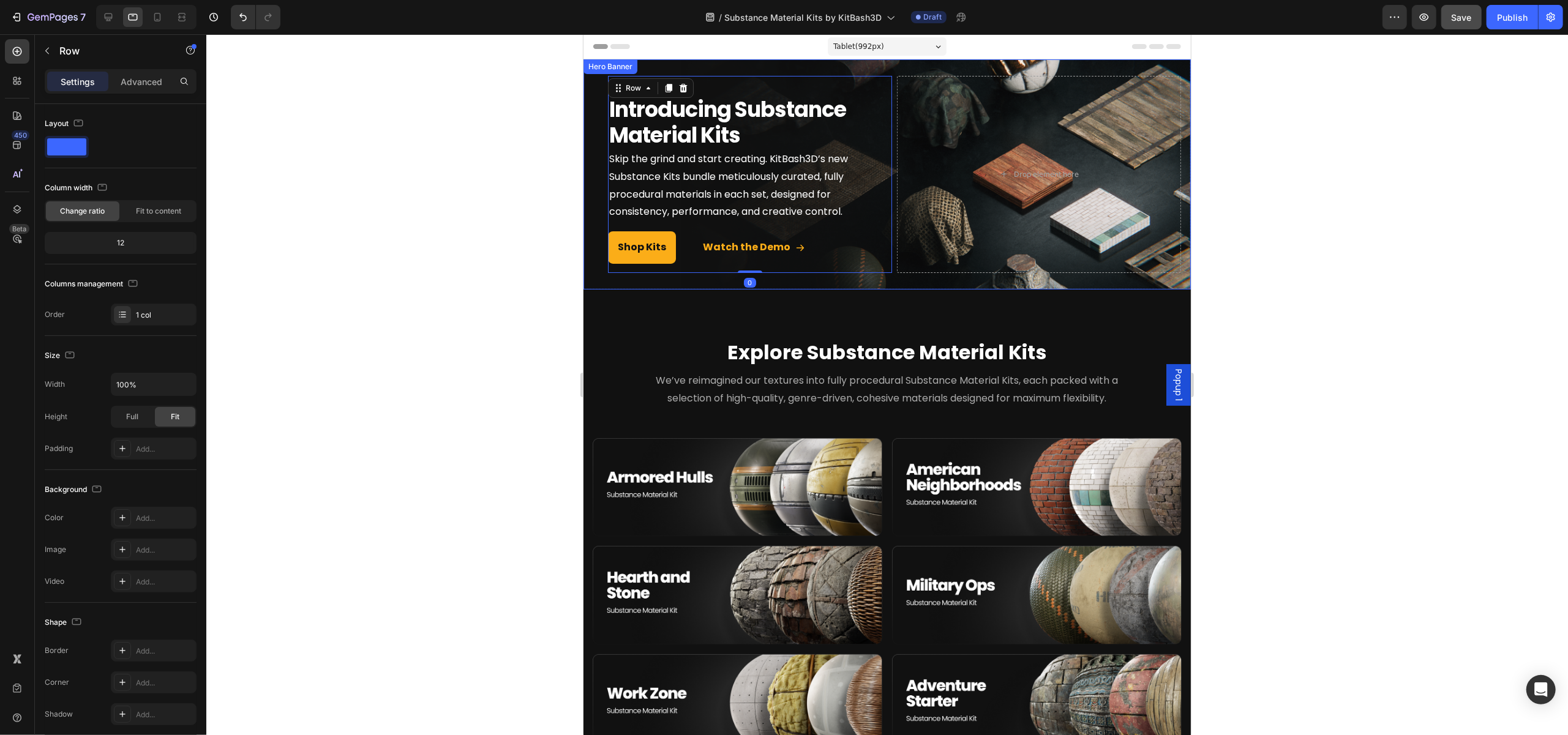
click at [847, 272] on div "Introducing Substance Material Kits Heading Skip the grind and start creating. …" at bounding box center [887, 175] width 608 height 217
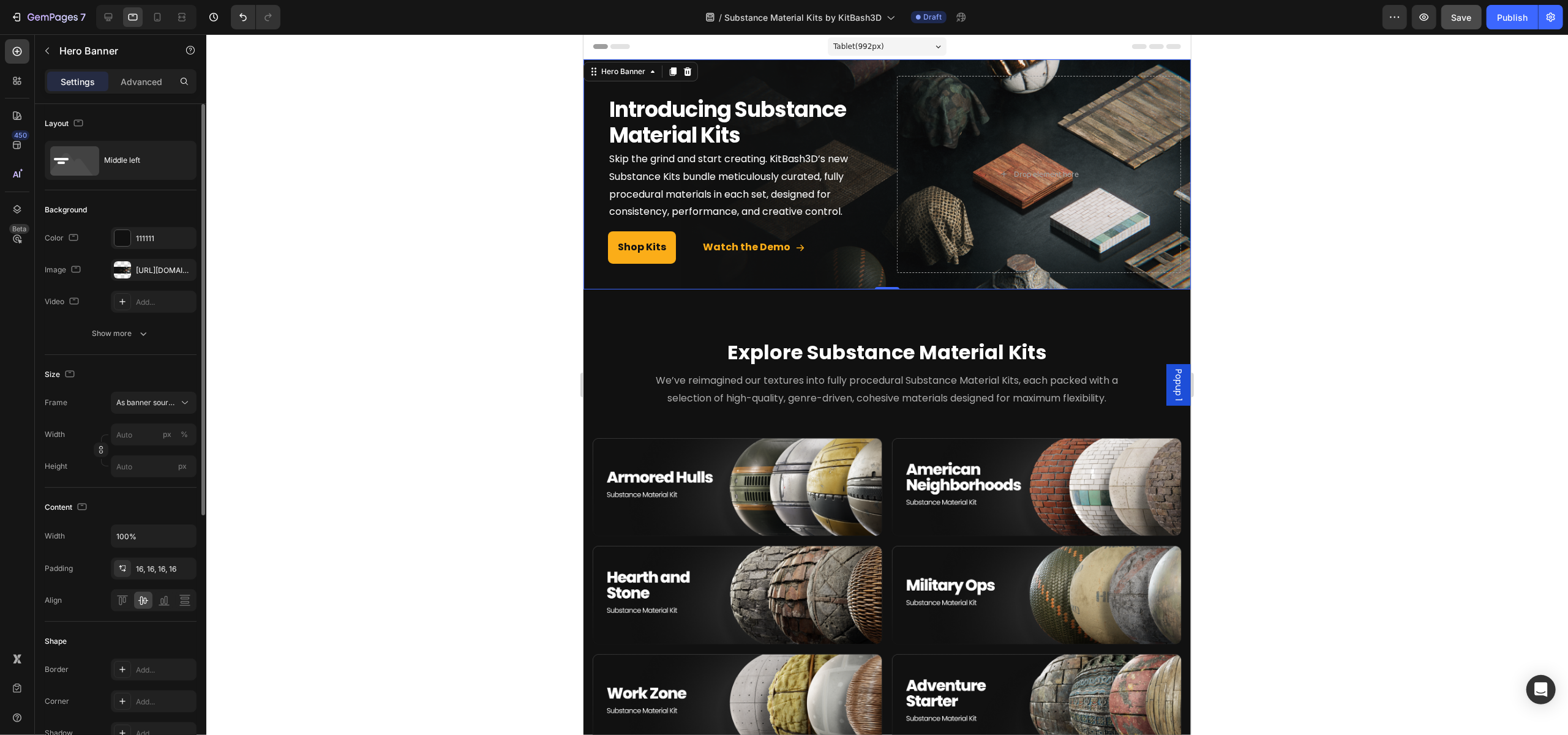
scroll to position [61, 0]
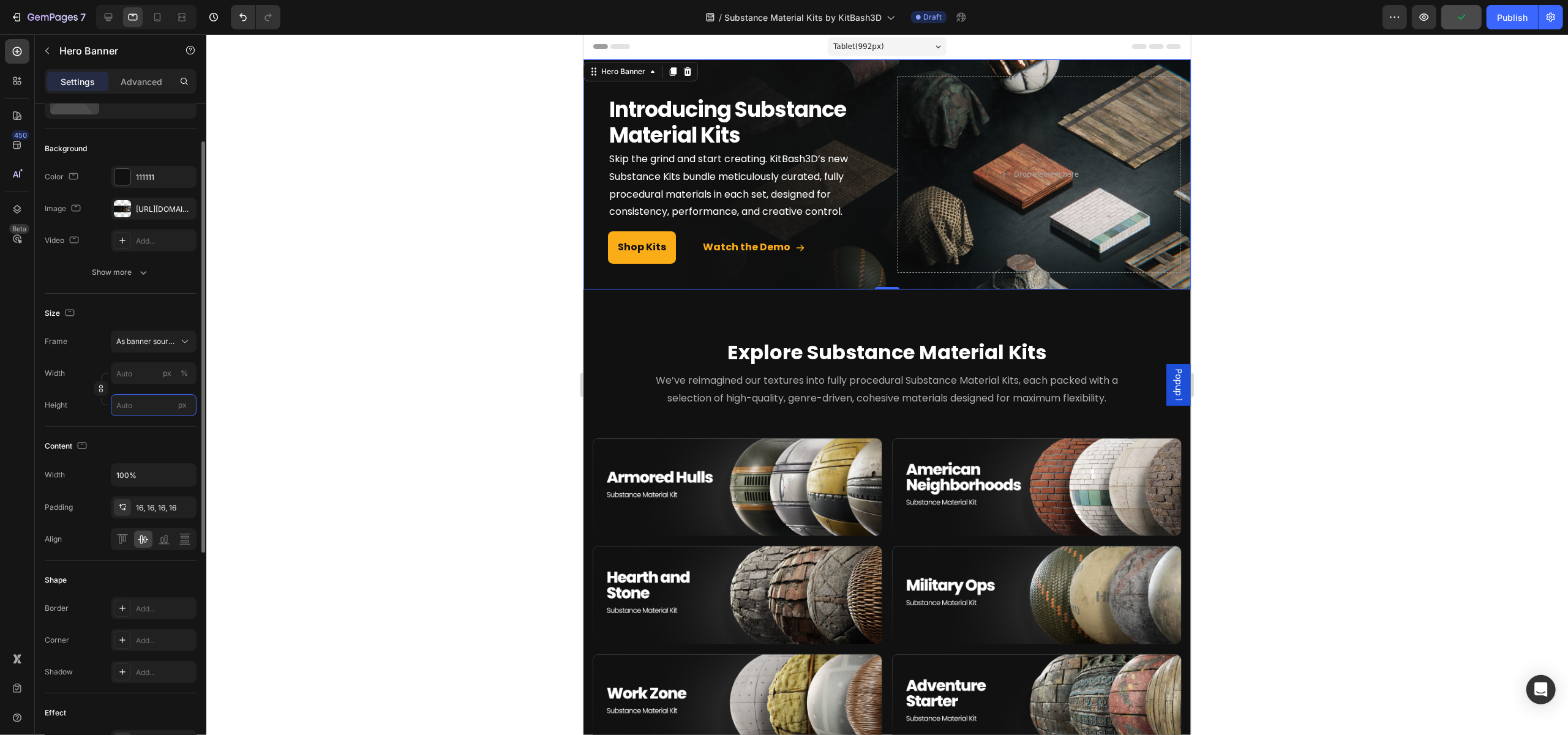
click at [133, 411] on input "px" at bounding box center [154, 405] width 86 height 22
click at [149, 430] on span "Fit content" at bounding box center [134, 434] width 36 height 11
type input "100"
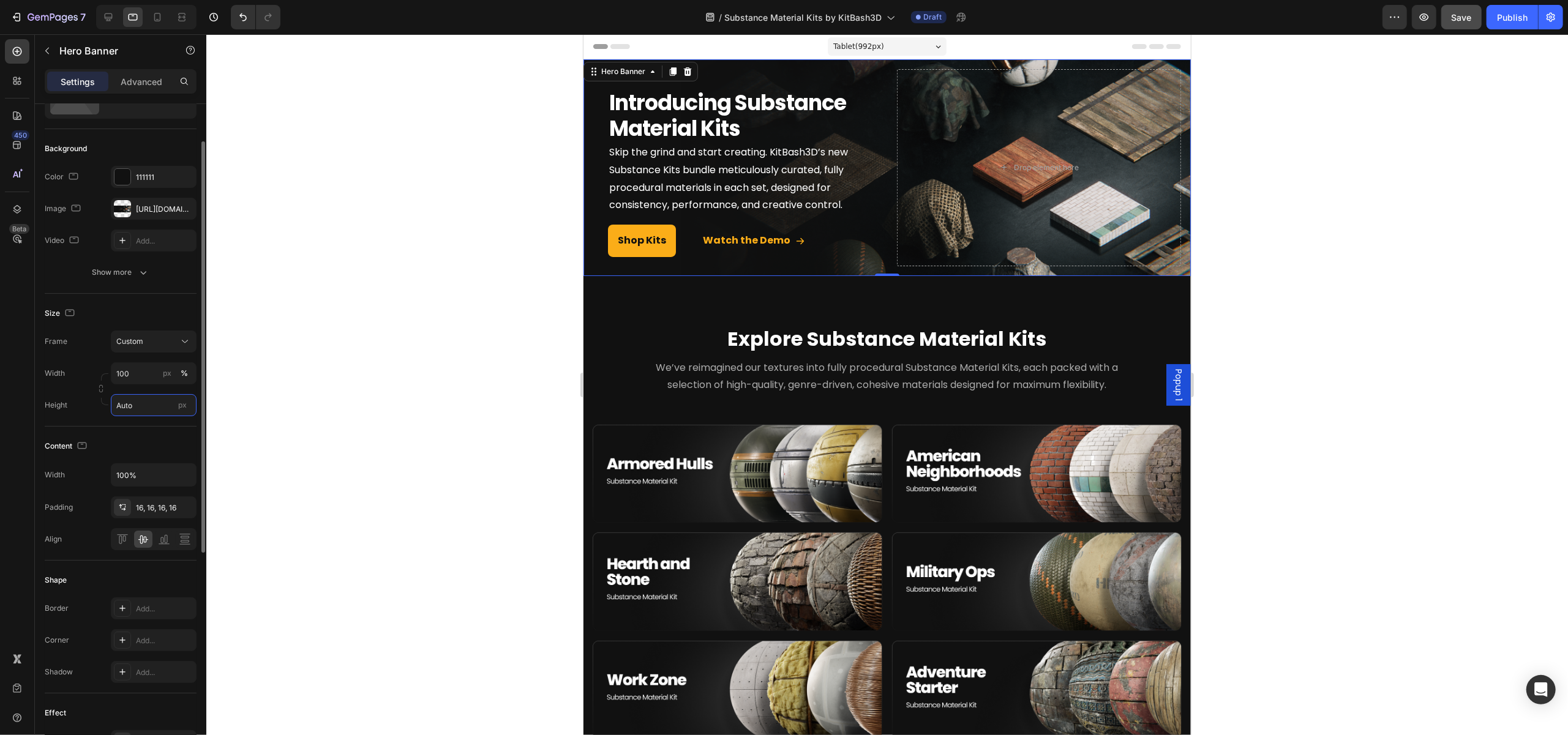
click at [148, 406] on input "Auto" at bounding box center [154, 405] width 86 height 22
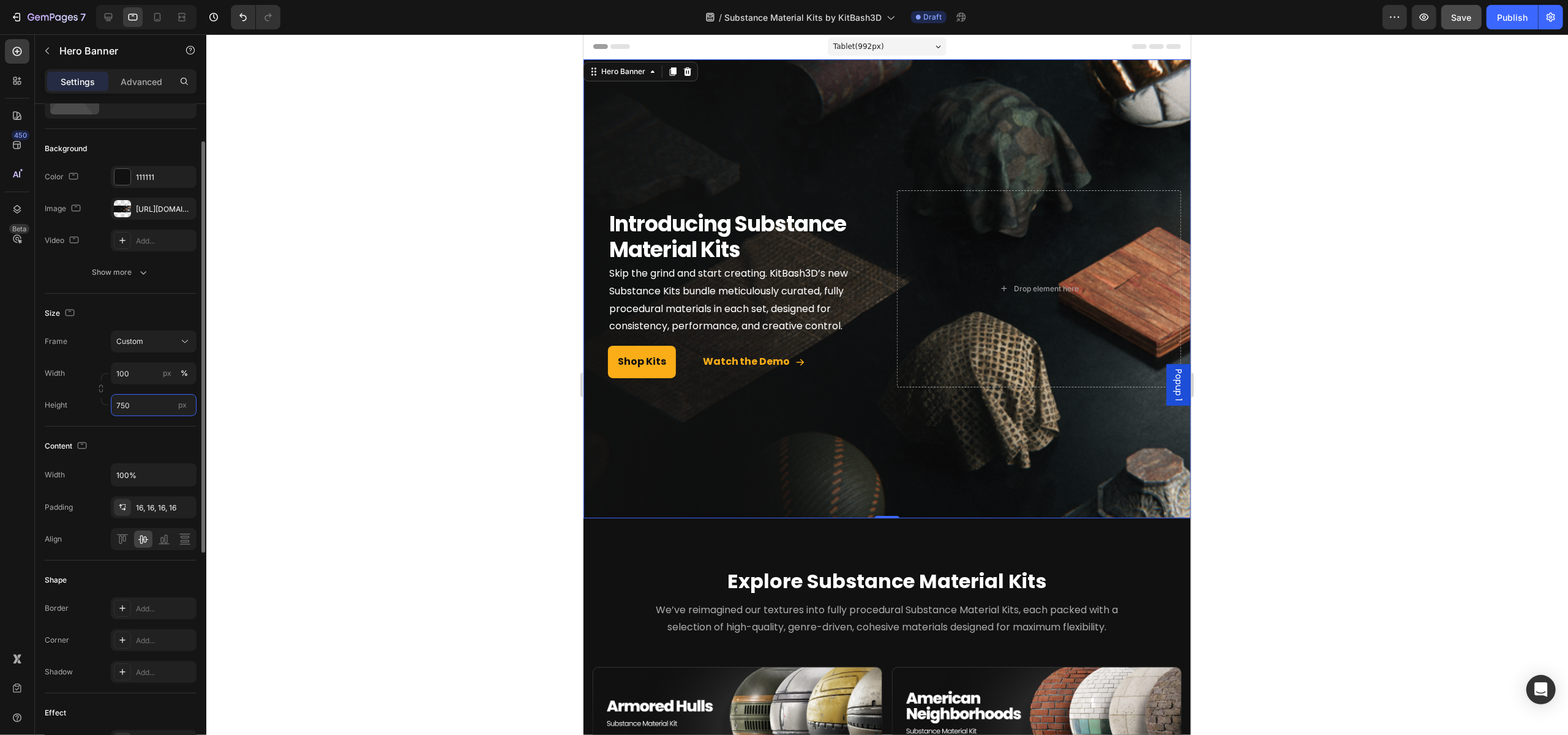
click at [147, 415] on input "750" at bounding box center [154, 405] width 86 height 22
drag, startPoint x: 142, startPoint y: 407, endPoint x: 107, endPoint y: 406, distance: 35.0
click at [107, 406] on div "Height 750 px" at bounding box center [120, 405] width 152 height 22
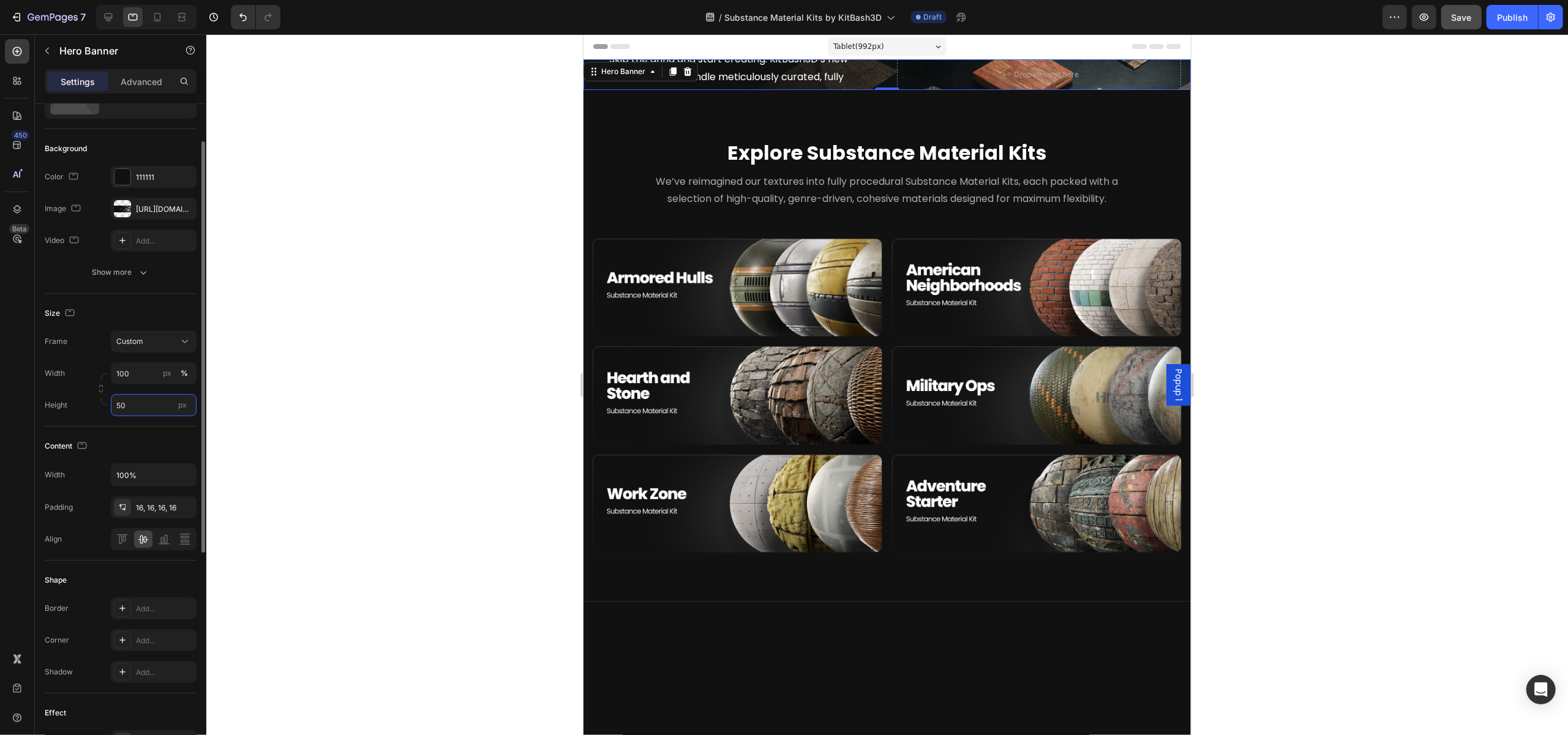
type input "500"
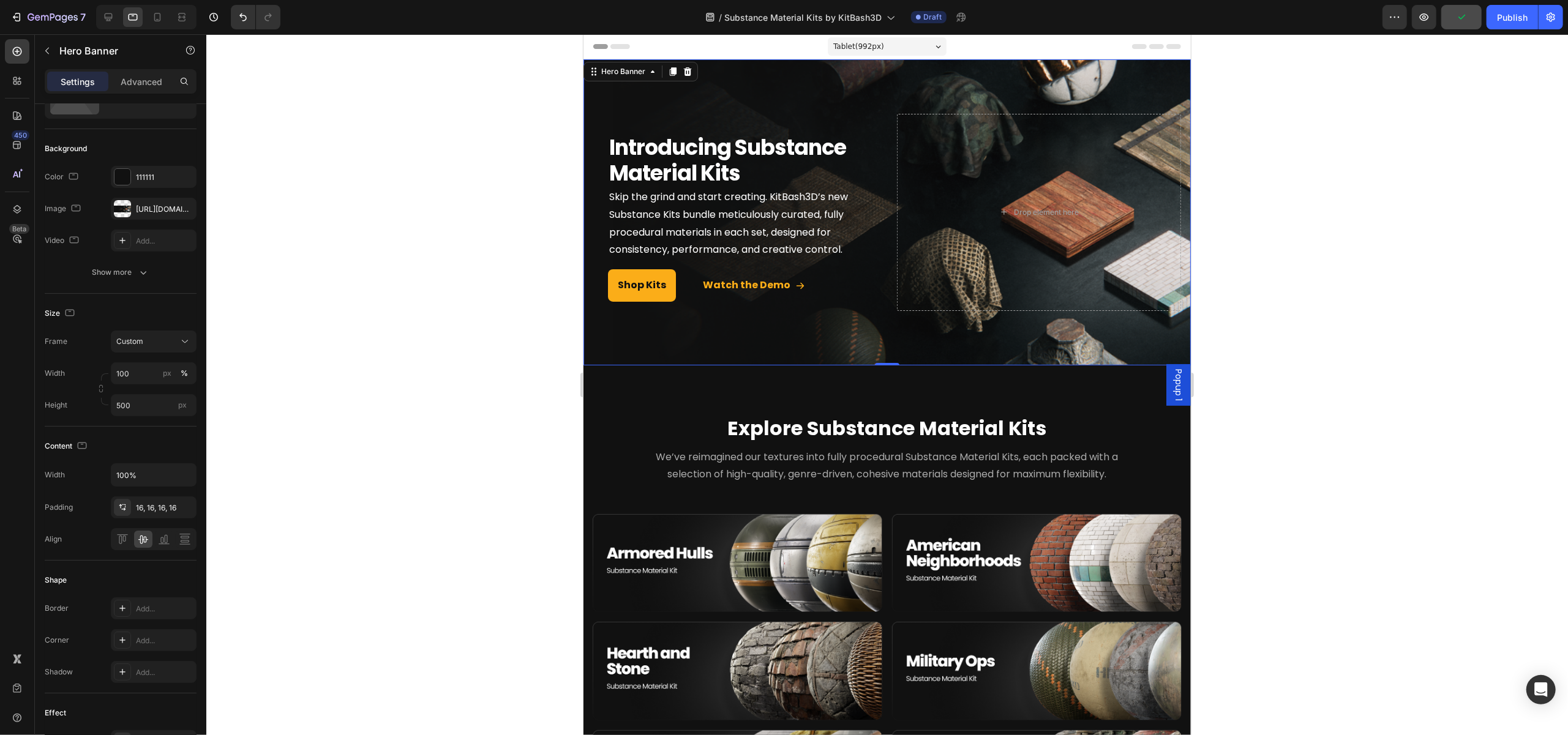
click at [483, 370] on div at bounding box center [887, 384] width 1362 height 701
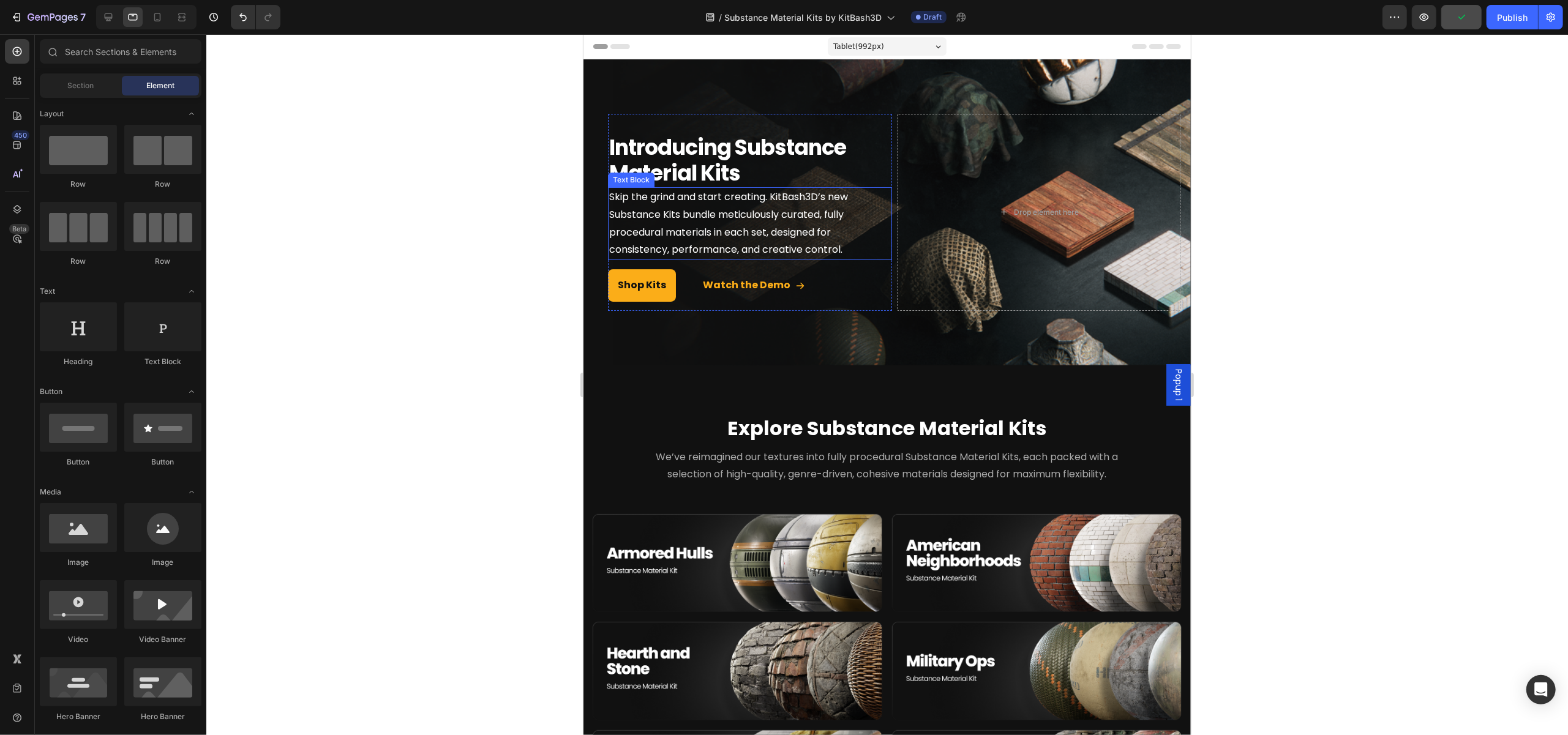
click at [880, 238] on p "Skip the grind and start creating. KitBash3D’s new Substance Kits bundle meticu…" at bounding box center [749, 223] width 281 height 70
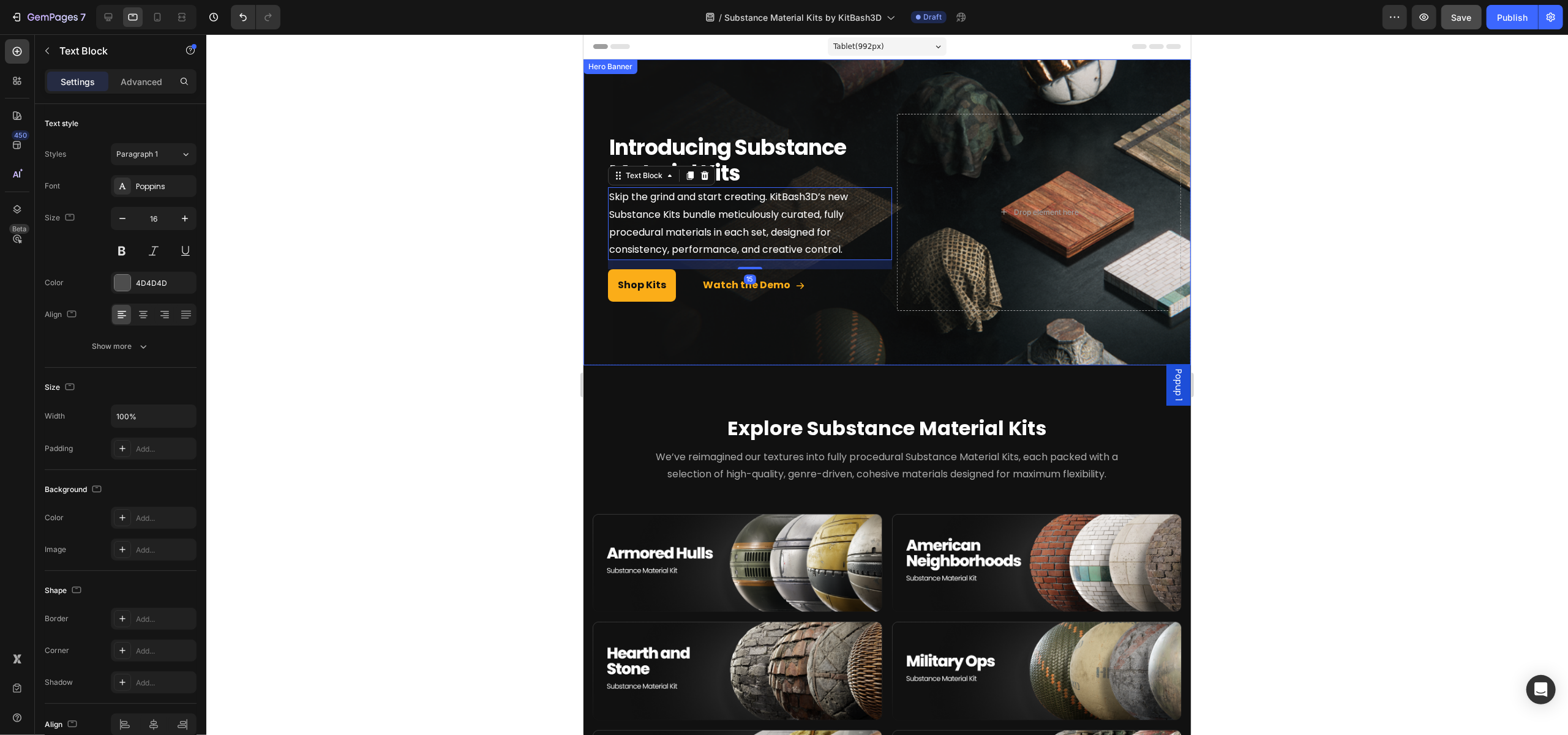
click at [888, 273] on div "Introducing Substance Material Kits Heading Skip the grind and start creating. …" at bounding box center [887, 213] width 608 height 217
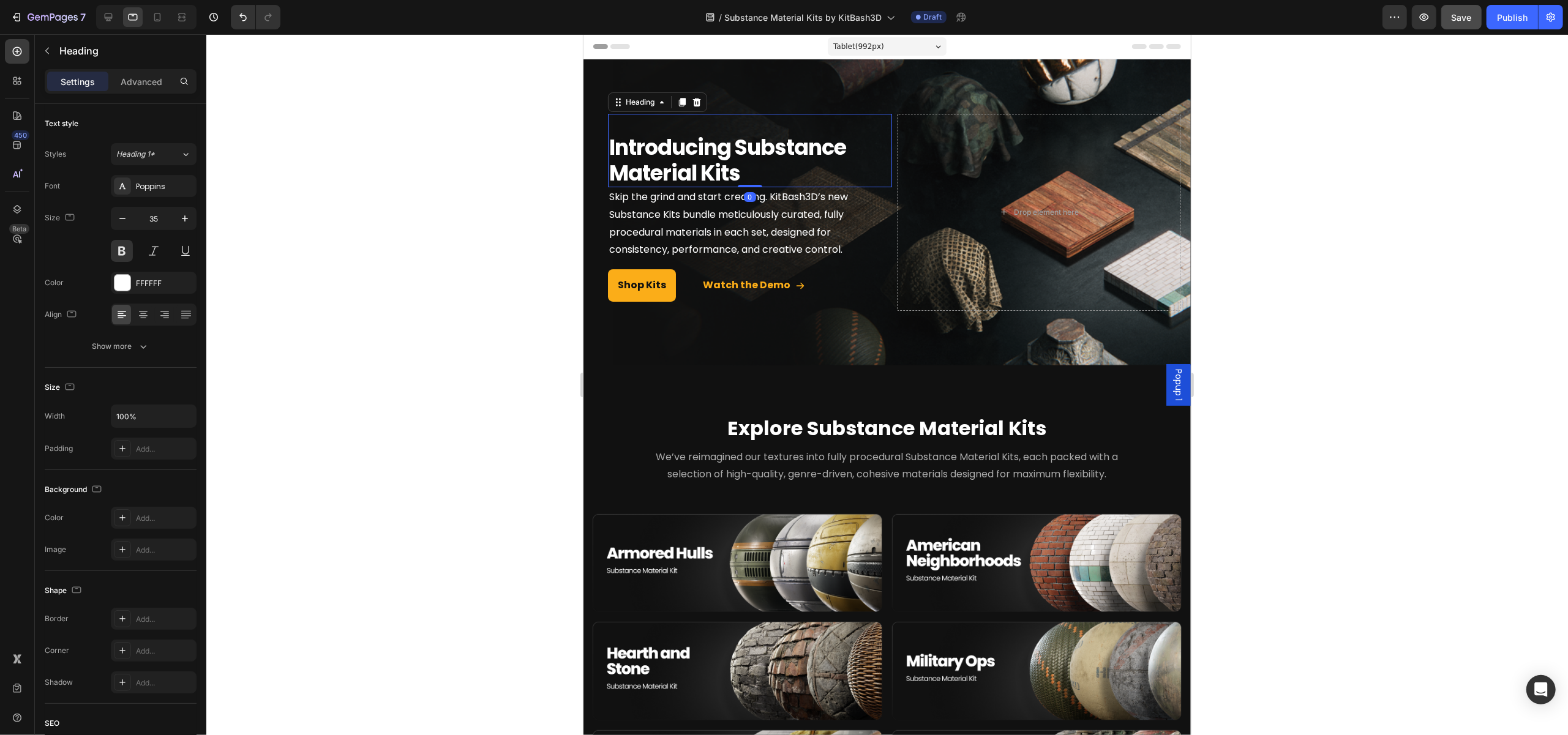
click at [884, 121] on div "Introducing Substance Material Kits Heading 0" at bounding box center [749, 151] width 284 height 74
click at [666, 100] on icon at bounding box center [661, 103] width 10 height 10
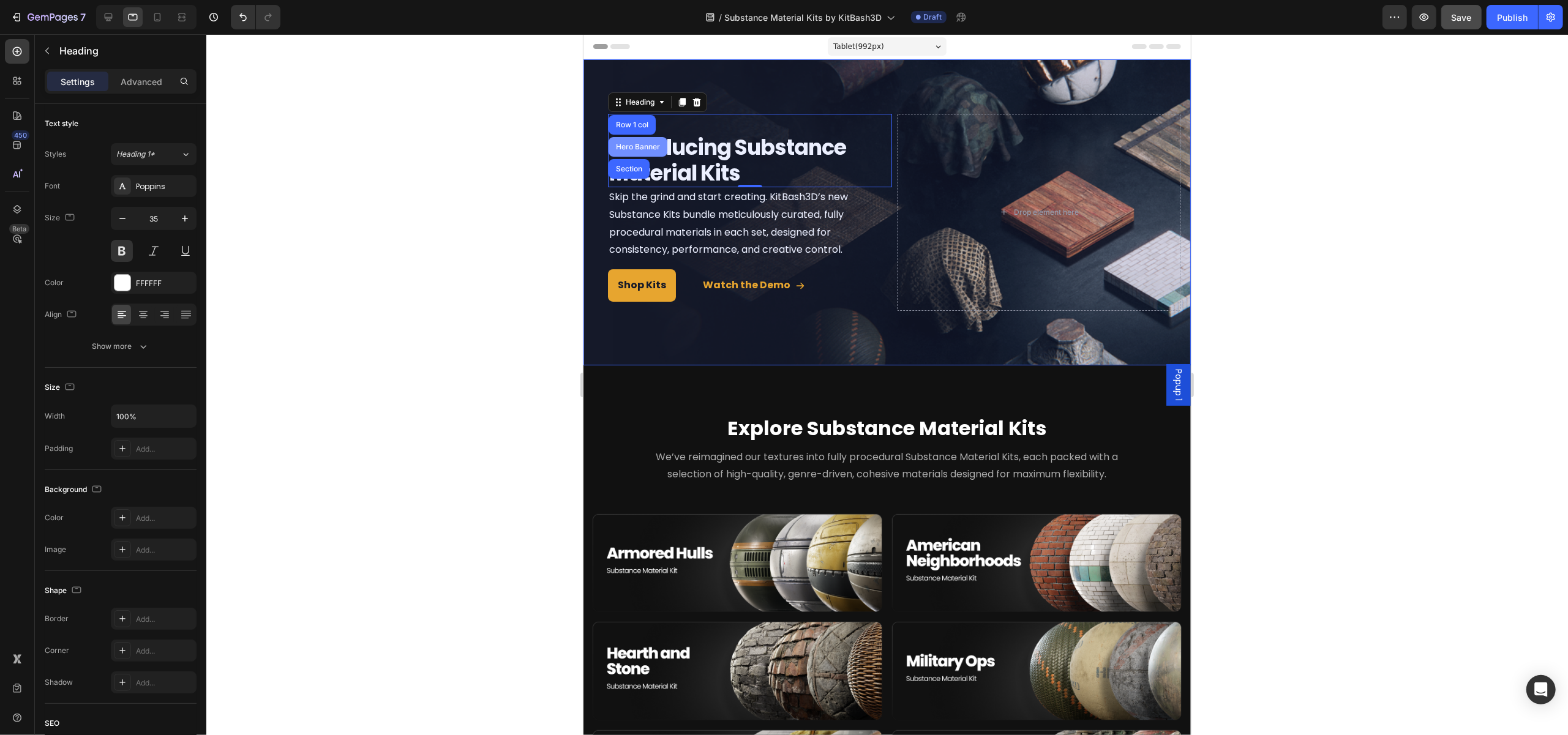
click at [638, 147] on div "Hero Banner" at bounding box center [637, 147] width 49 height 7
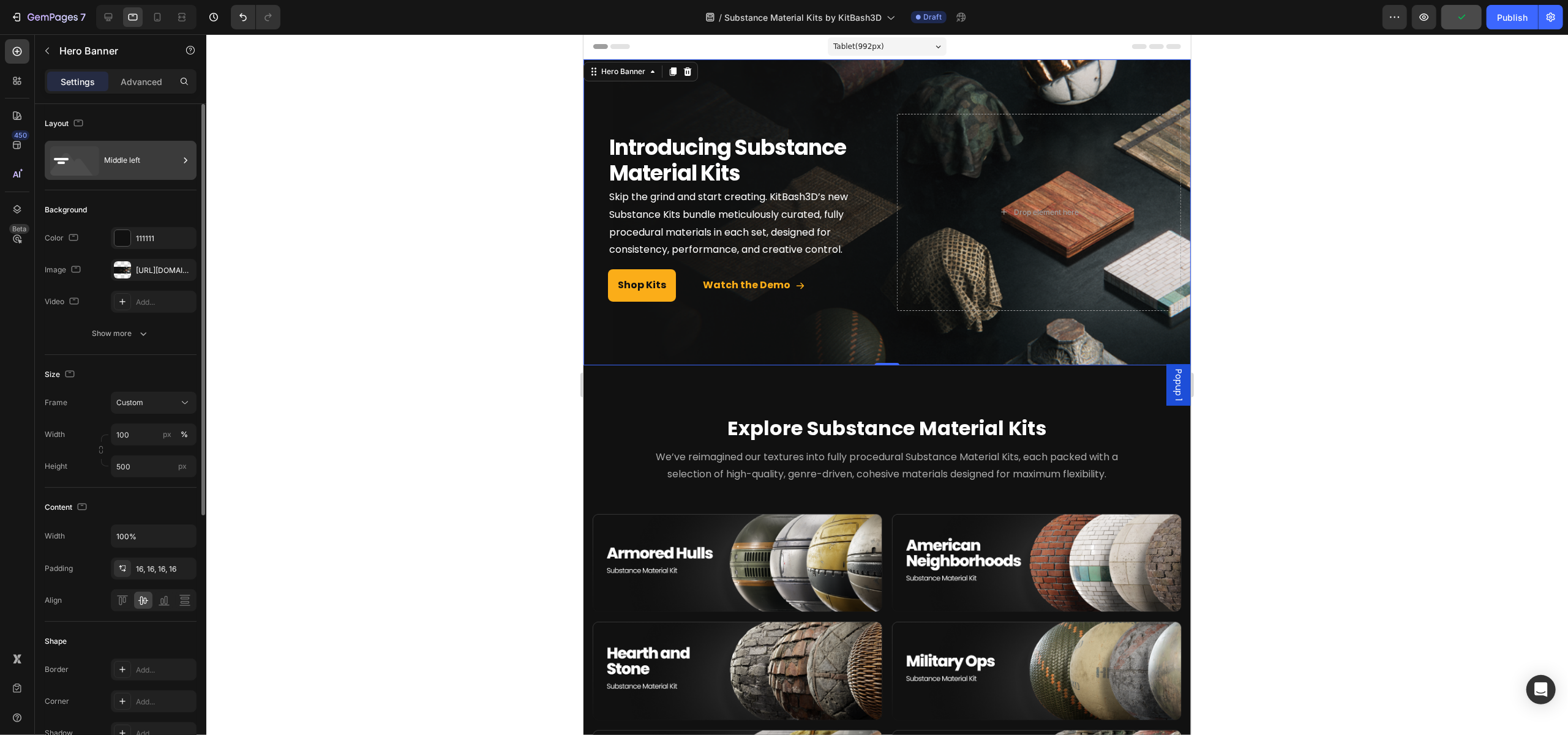
click at [102, 162] on div "Middle left" at bounding box center [120, 160] width 152 height 39
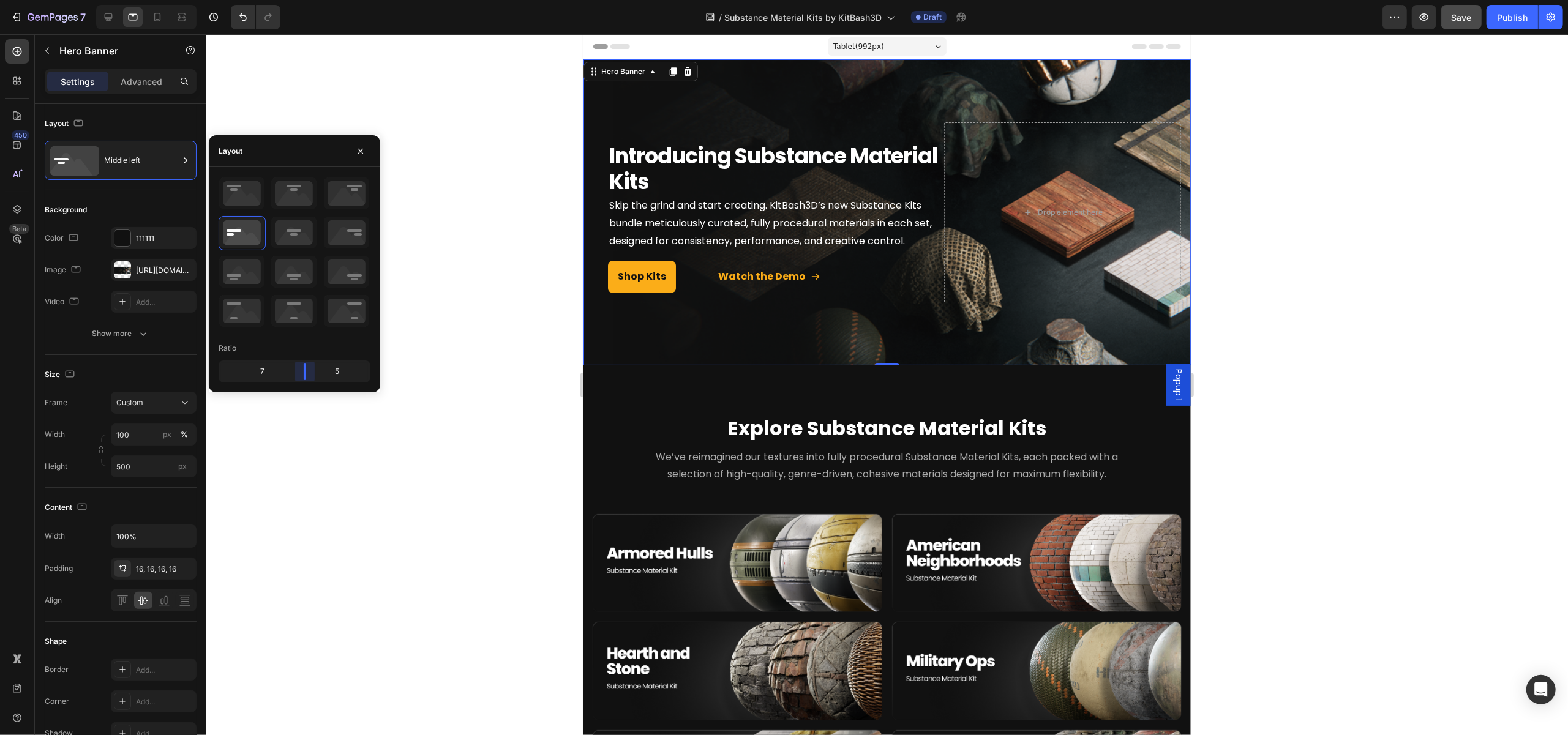
drag, startPoint x: 293, startPoint y: 370, endPoint x: 305, endPoint y: 365, distance: 13.0
click at [305, 0] on body "7 Version history / Substance Material Kits by KitBash3D Draft Preview Save Pub…" at bounding box center [784, 0] width 1568 height 0
click at [495, 358] on div at bounding box center [887, 384] width 1362 height 701
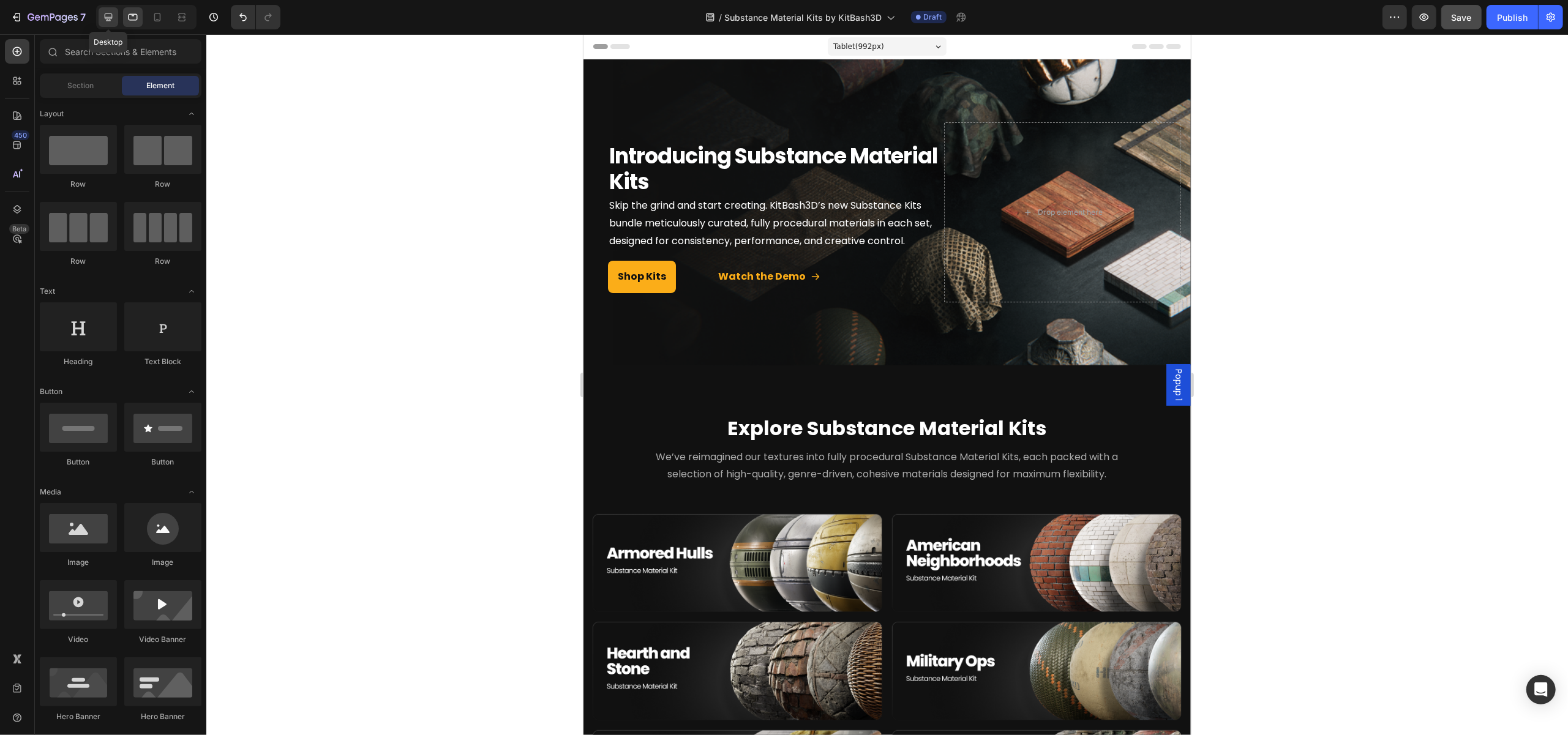
click at [108, 16] on icon at bounding box center [108, 17] width 12 height 12
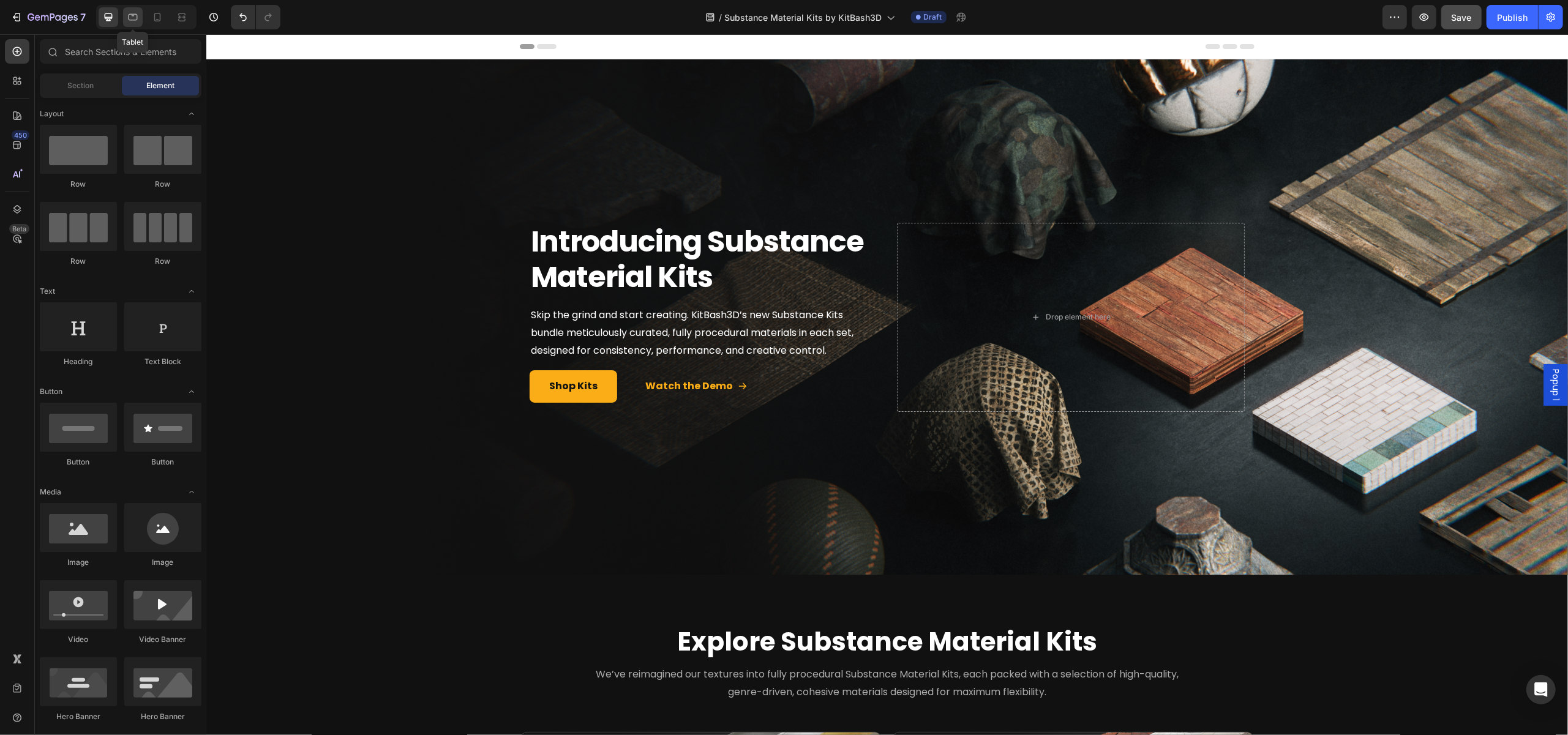
click at [127, 19] on icon at bounding box center [132, 17] width 12 height 12
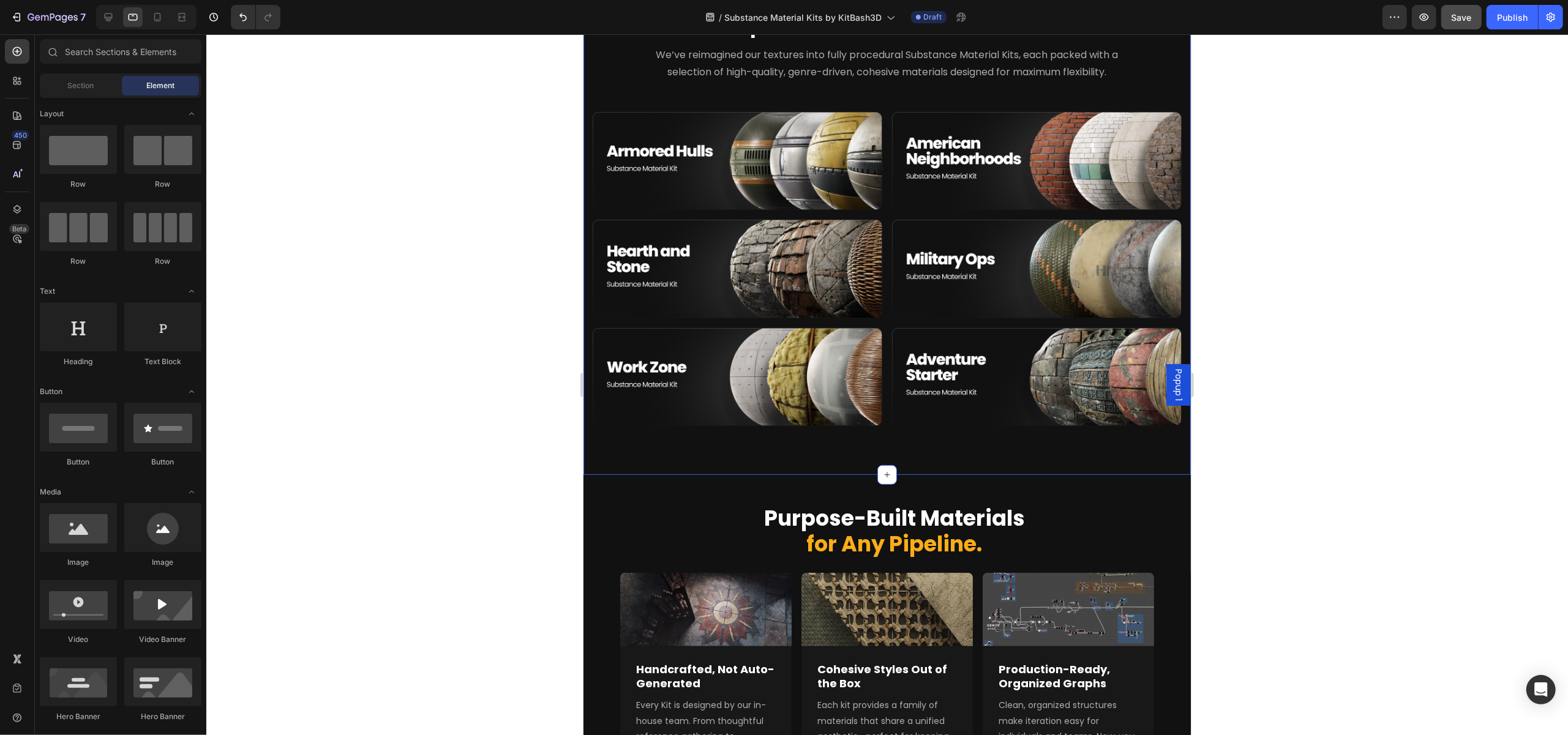
scroll to position [429, 0]
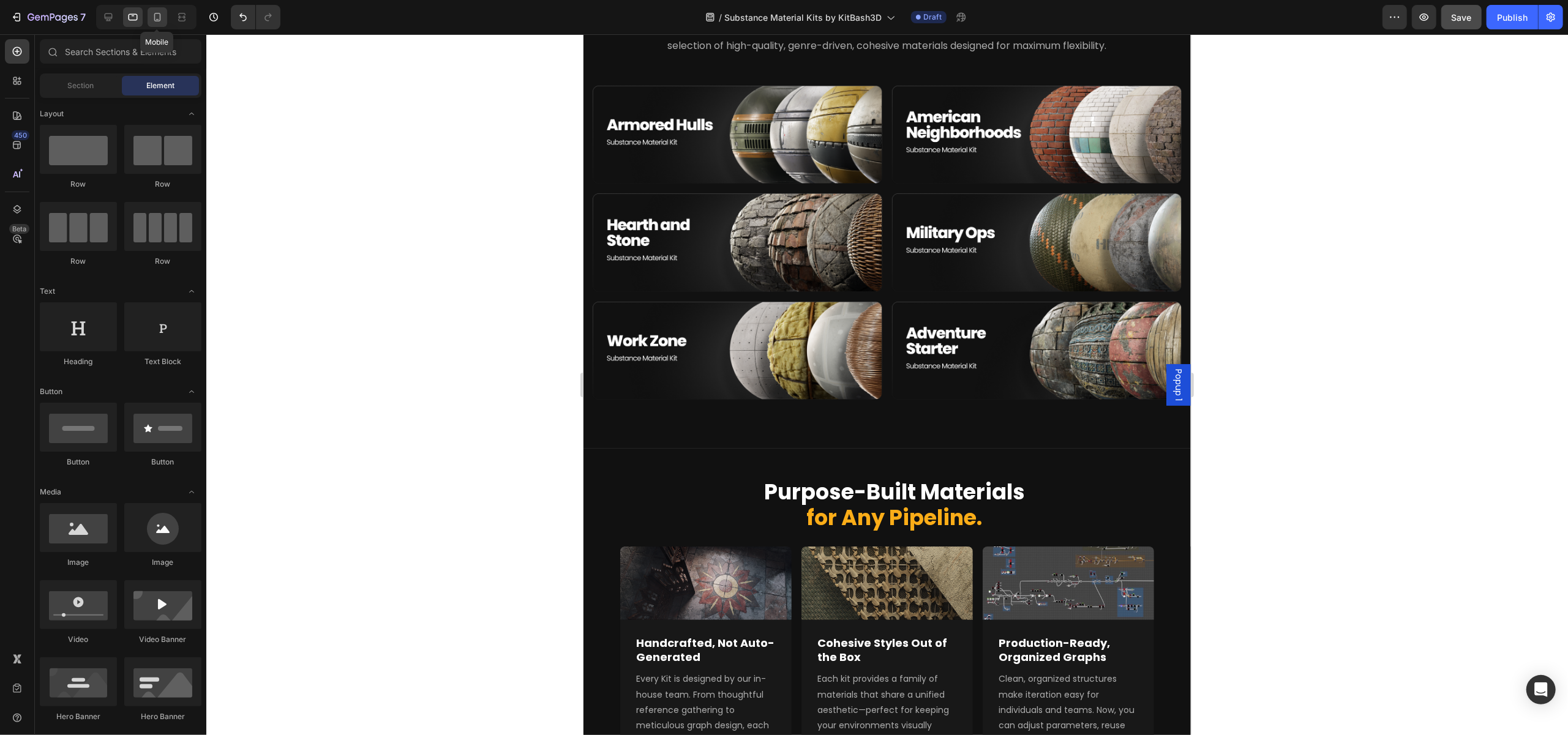
click at [154, 21] on icon at bounding box center [157, 17] width 12 height 12
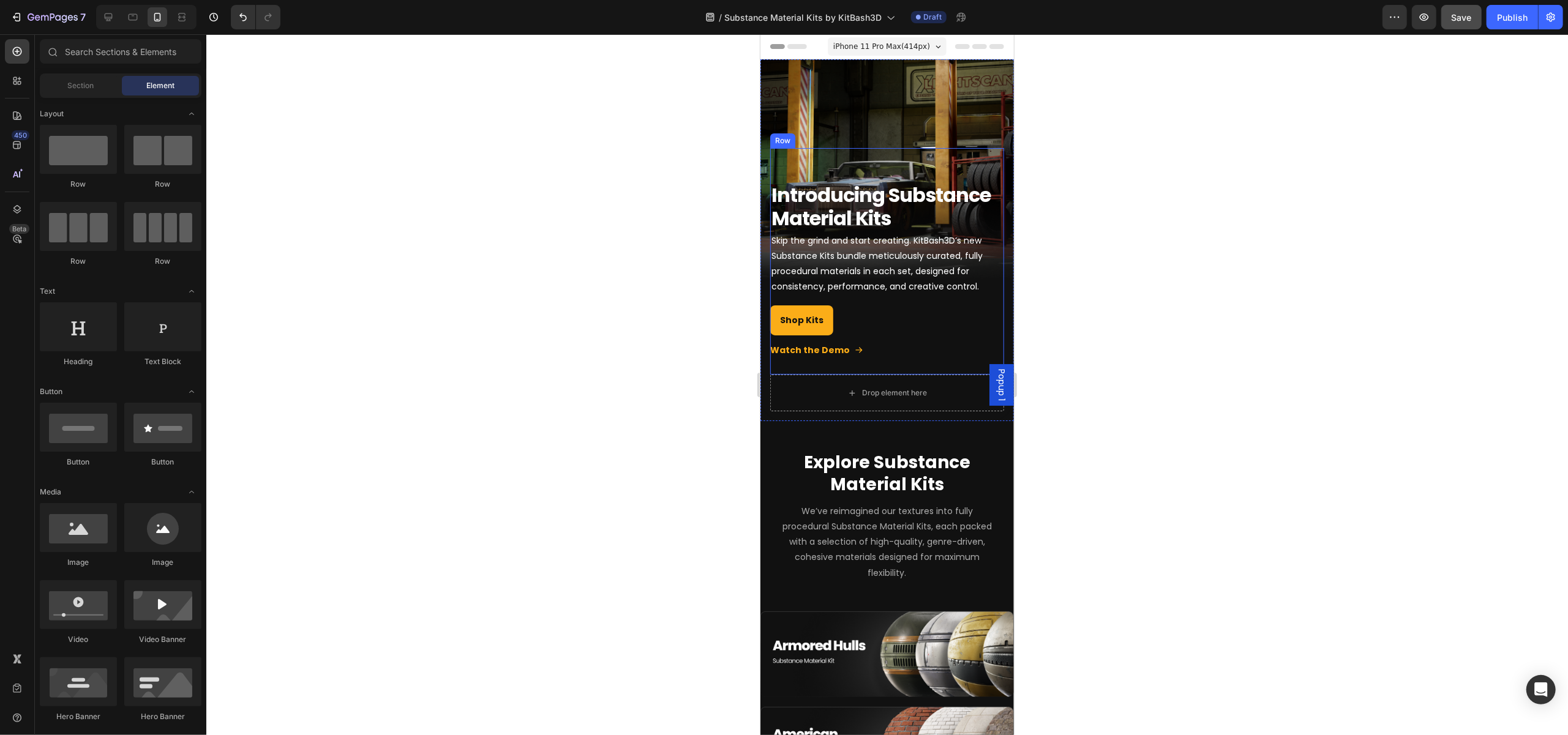
click at [872, 112] on div "Overlay" at bounding box center [887, 240] width 253 height 362
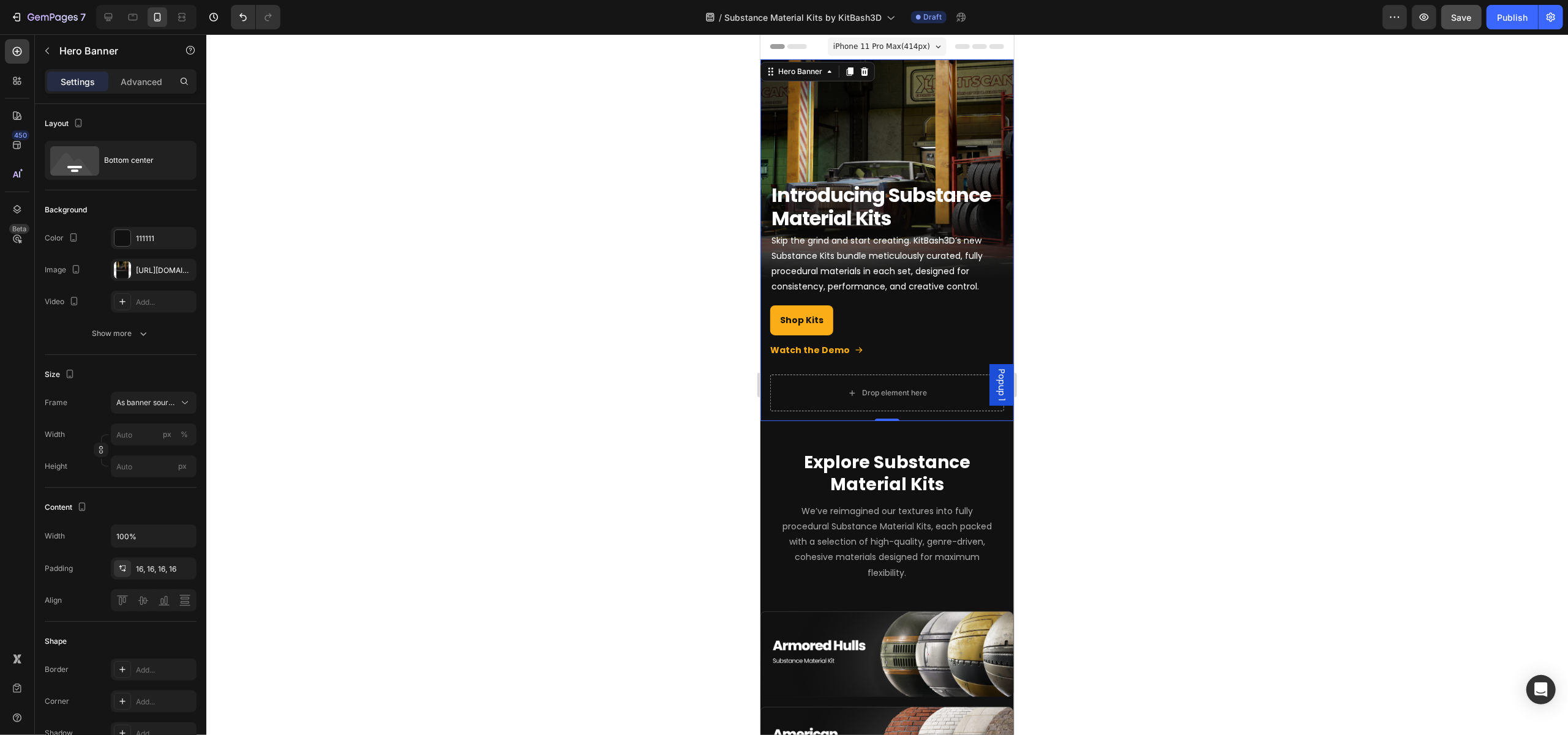
click at [523, 474] on div at bounding box center [887, 384] width 1362 height 701
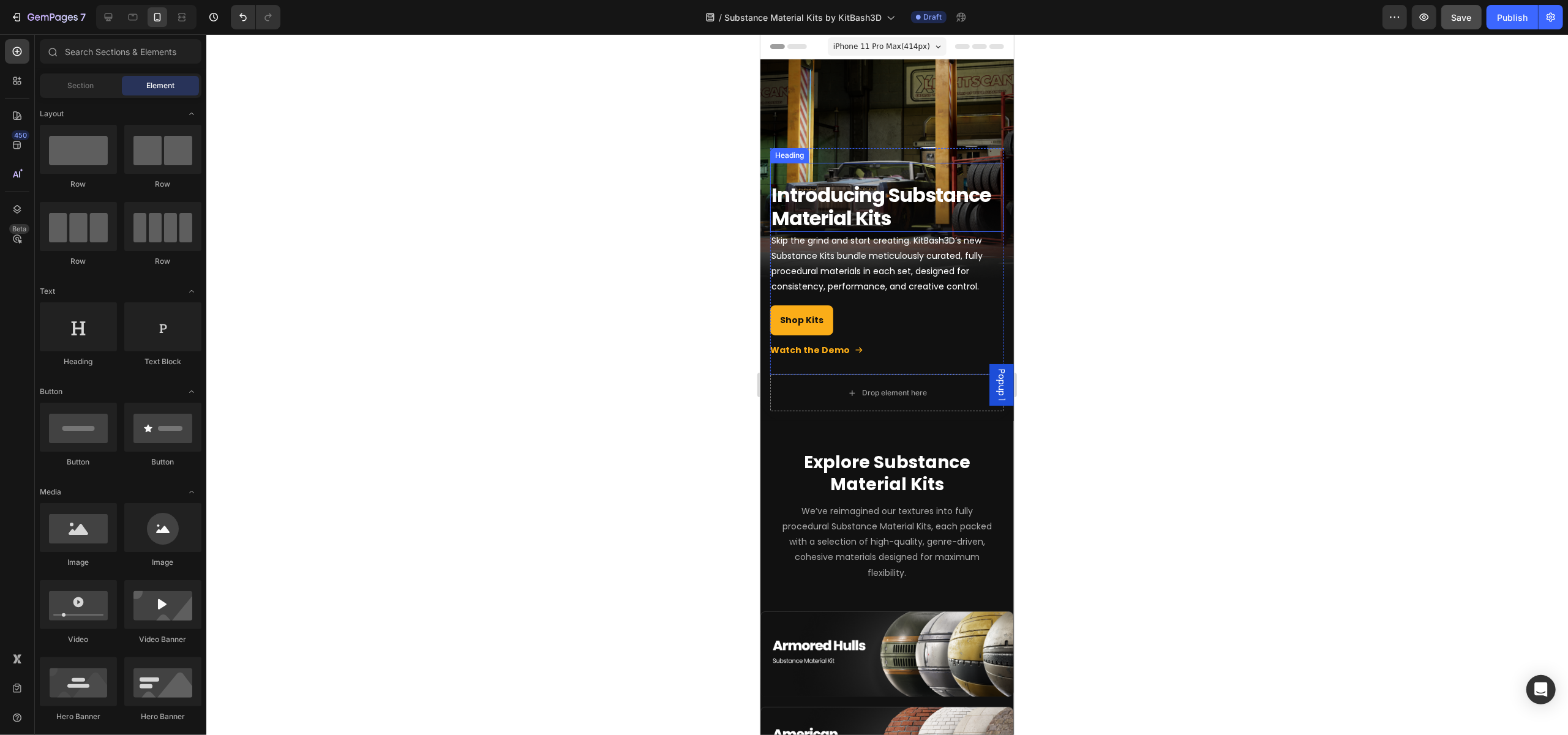
click at [937, 148] on div "Introducing Substance Material Kits Heading Skip the grind and start creating. …" at bounding box center [887, 262] width 233 height 227
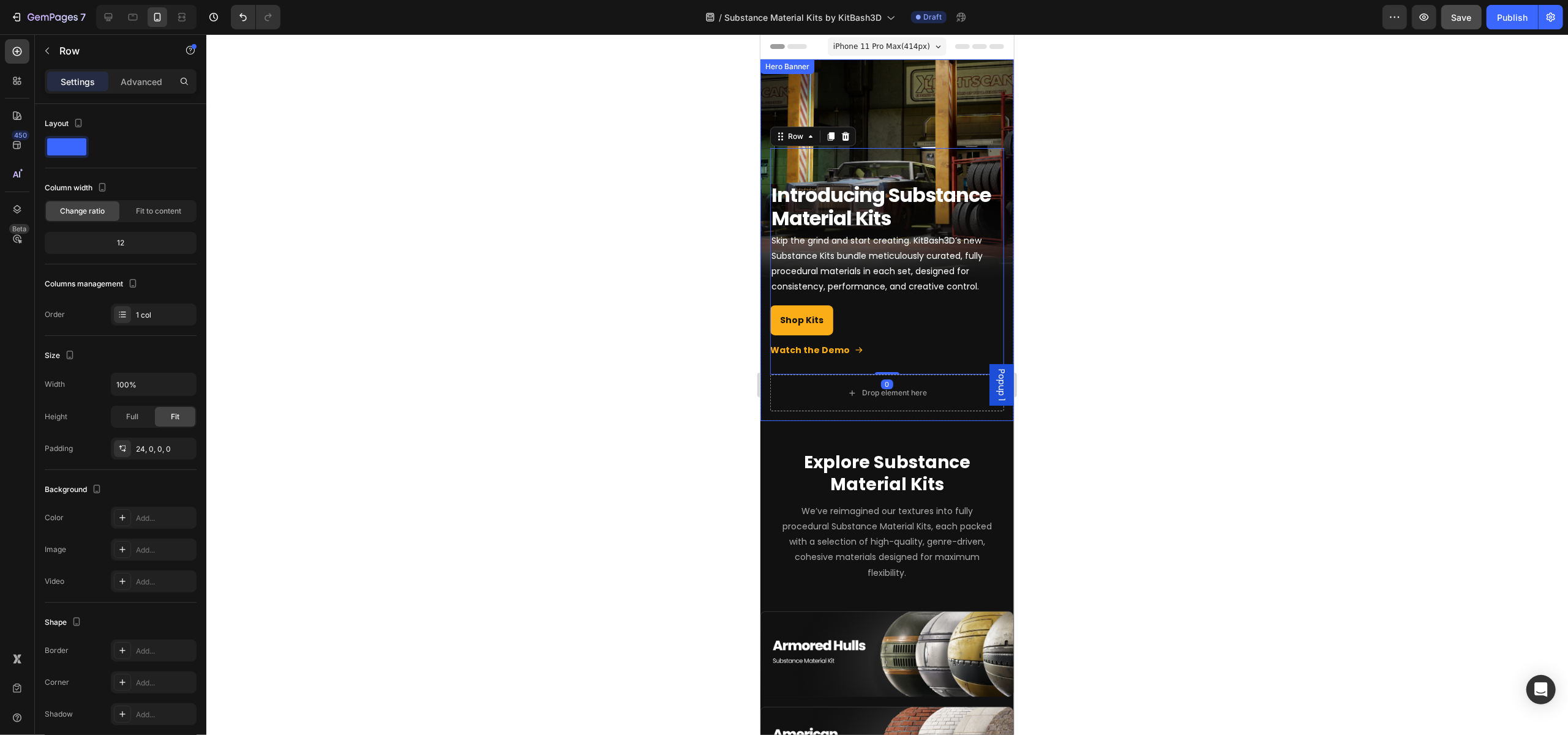
click at [945, 106] on div "Overlay" at bounding box center [887, 240] width 253 height 362
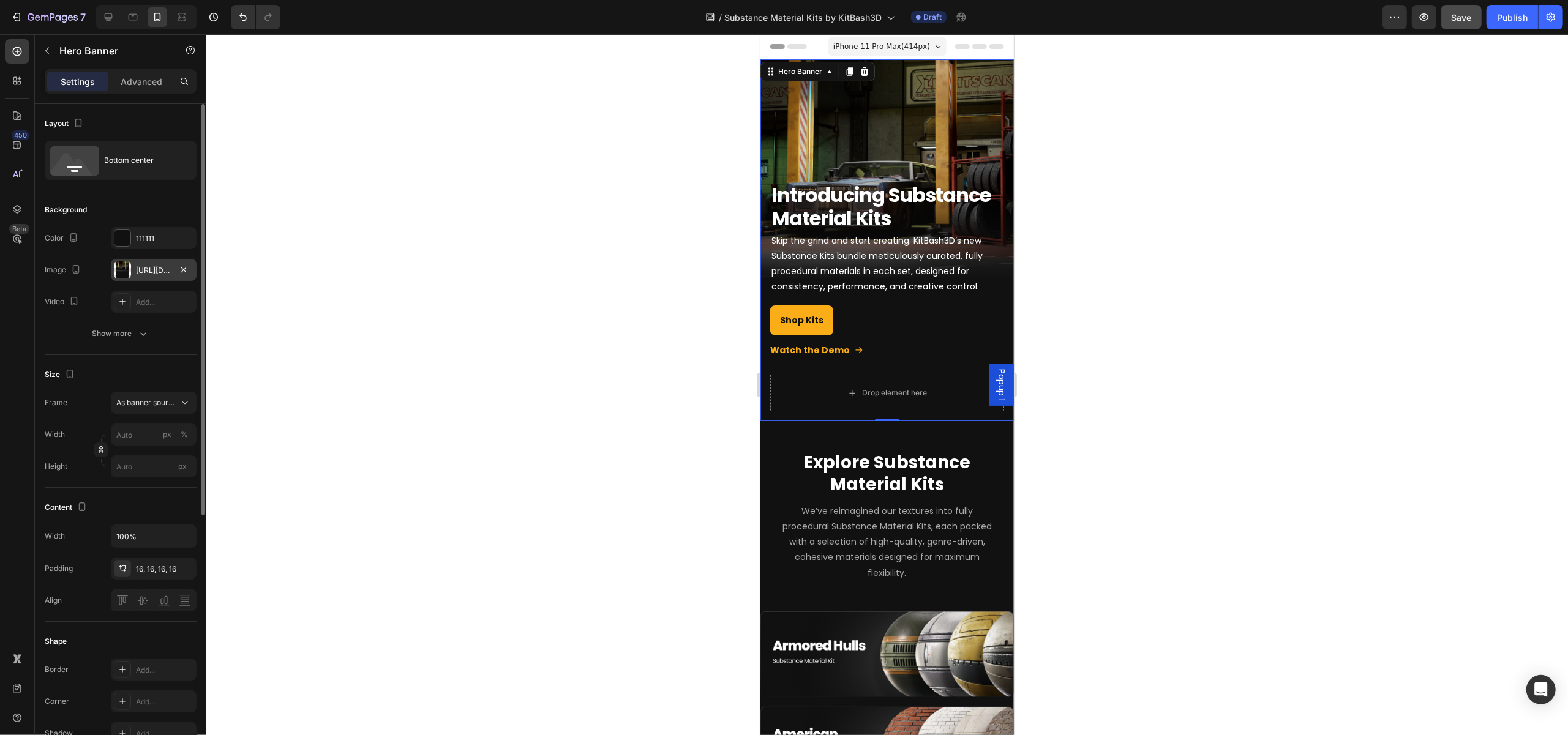
click at [126, 262] on div at bounding box center [123, 270] width 17 height 17
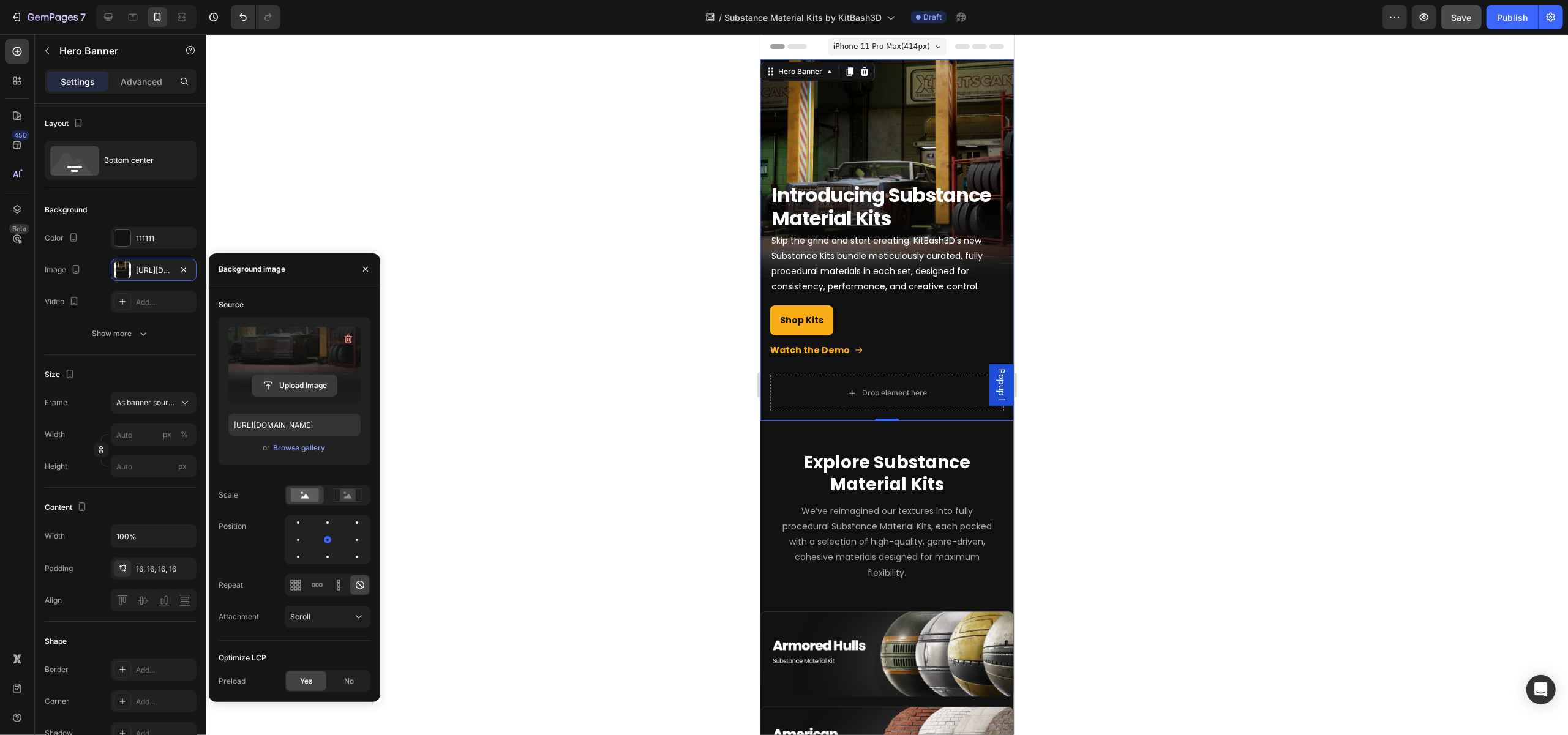
click at [304, 392] on input "file" at bounding box center [295, 385] width 84 height 21
type input "[URL][DOMAIN_NAME]"
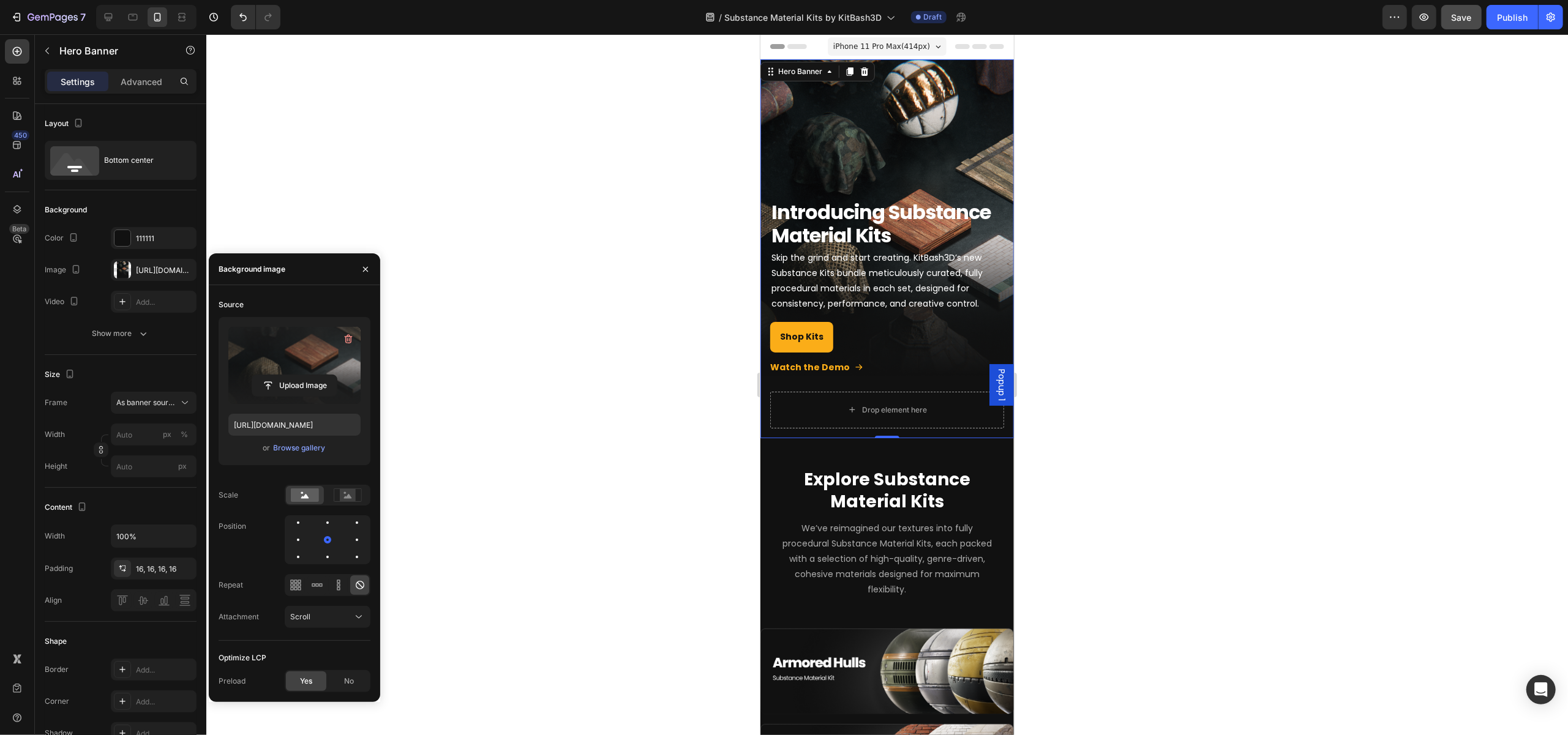
click at [1051, 472] on div at bounding box center [887, 384] width 1362 height 701
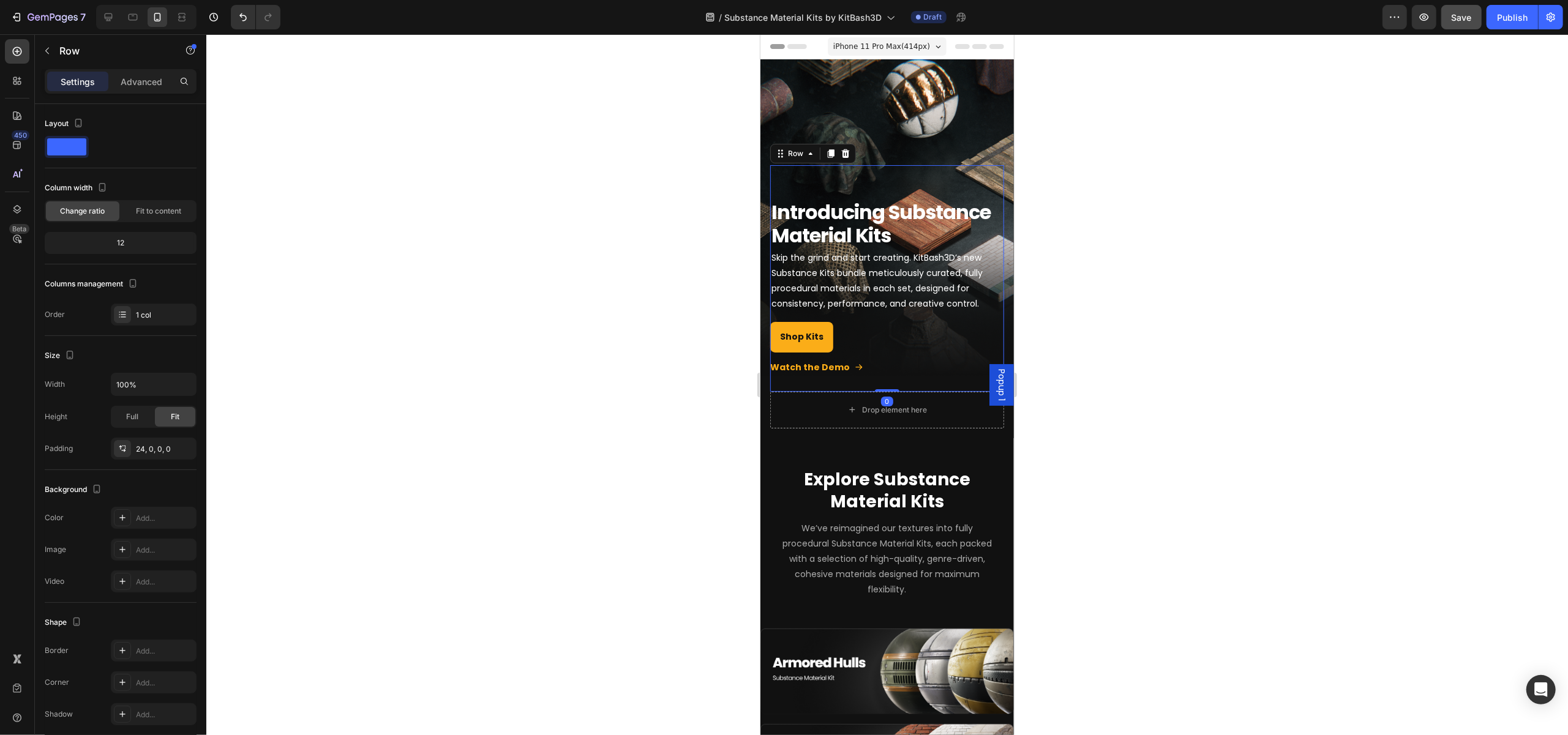
click at [885, 369] on div "Introducing Substance Material Kits Heading Skip the grind and start creating. …" at bounding box center [887, 286] width 233 height 212
click at [907, 419] on div "Introducing Substance Material Kits Heading Skip the grind and start creating. …" at bounding box center [887, 297] width 253 height 283
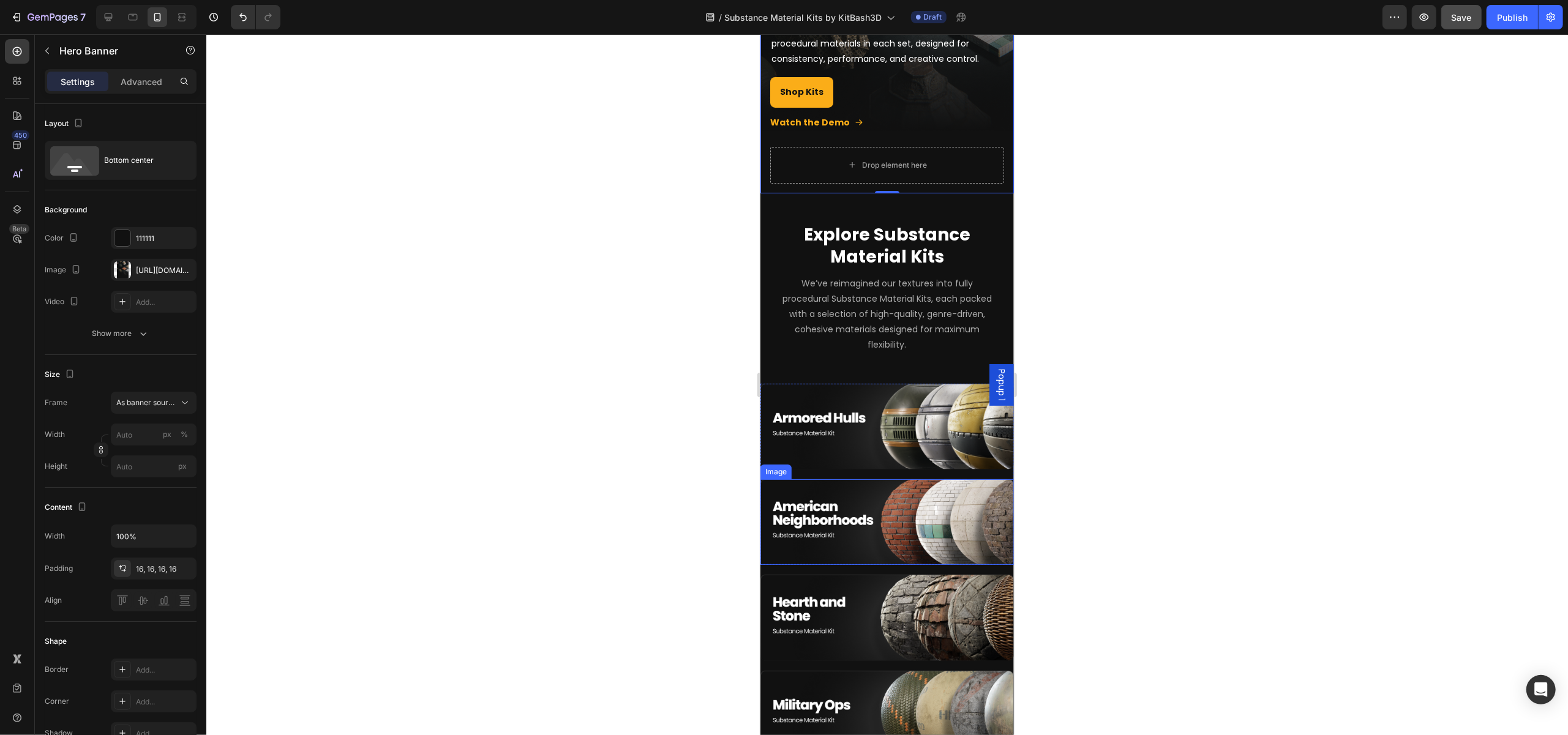
scroll to position [306, 0]
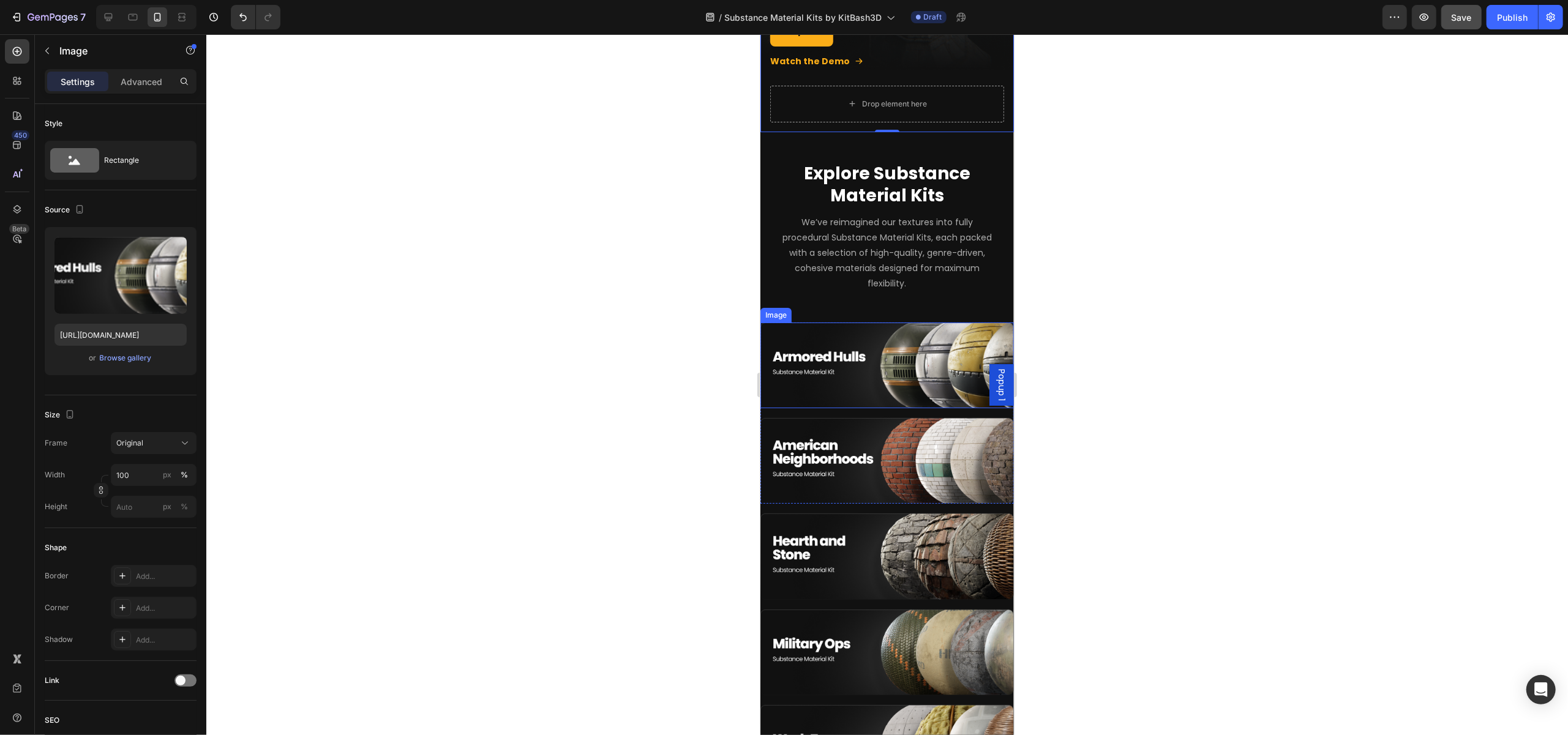
click at [777, 310] on div "Image" at bounding box center [776, 315] width 26 height 11
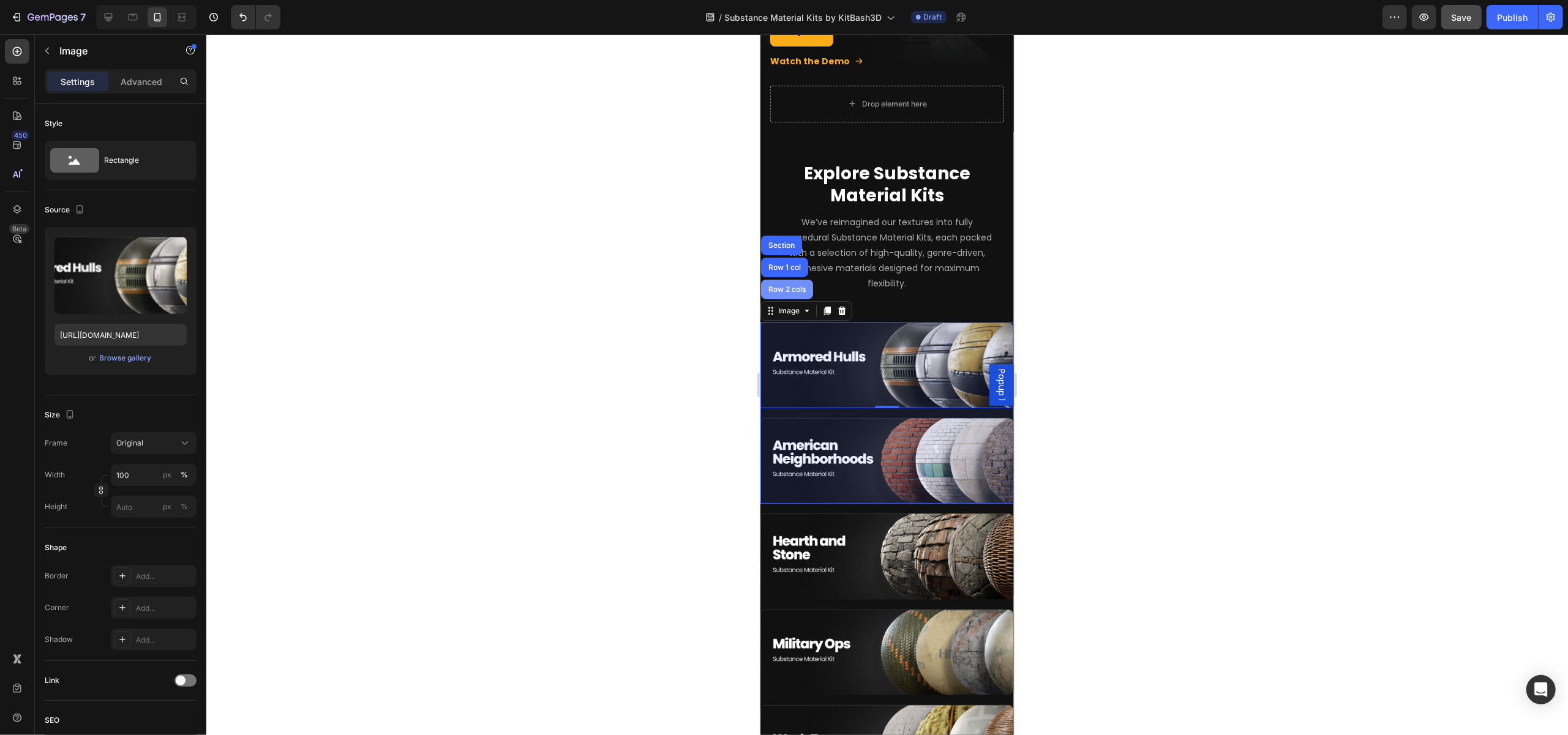
click at [791, 283] on div "Row 2 cols" at bounding box center [786, 290] width 52 height 20
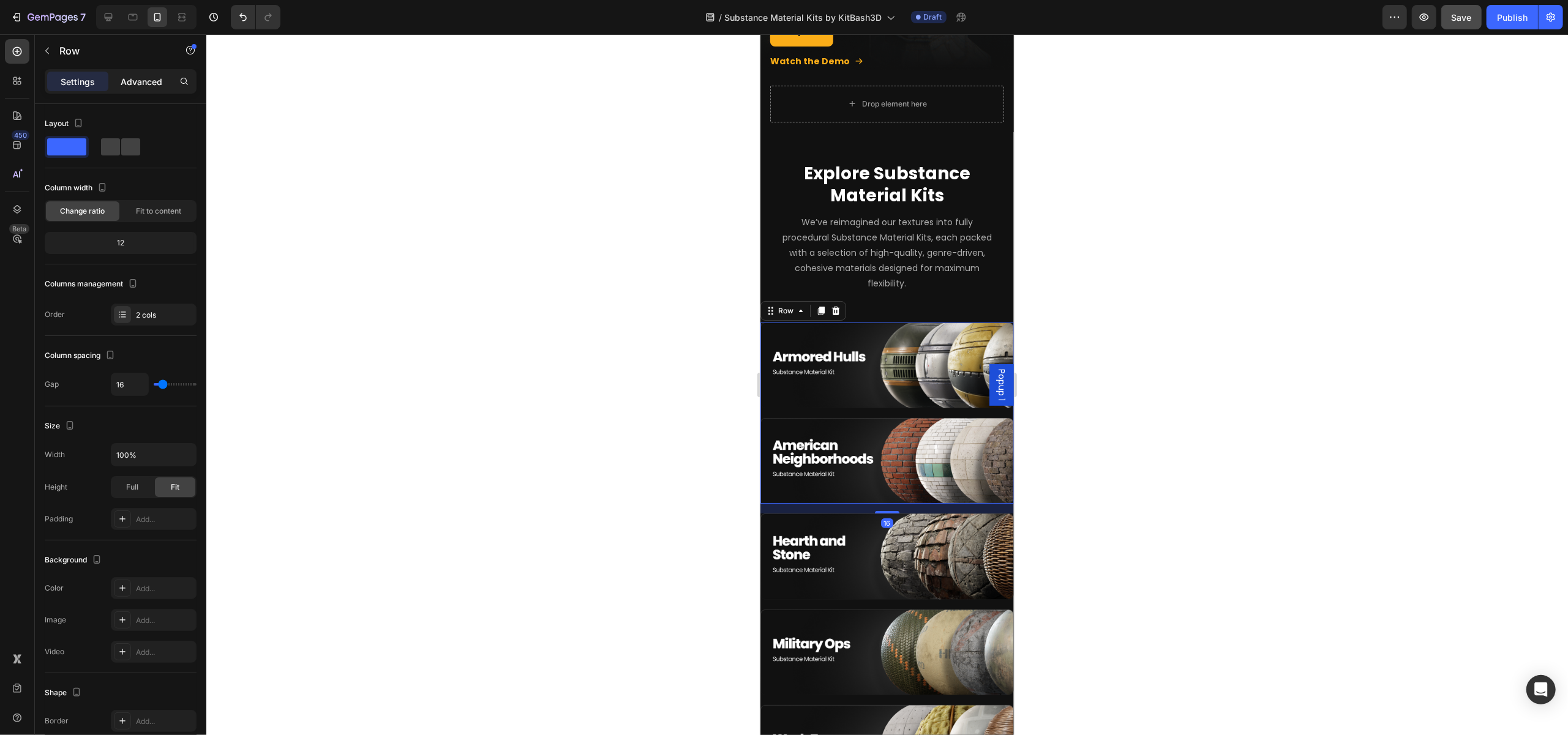
click at [123, 75] on p "Advanced" at bounding box center [142, 82] width 41 height 13
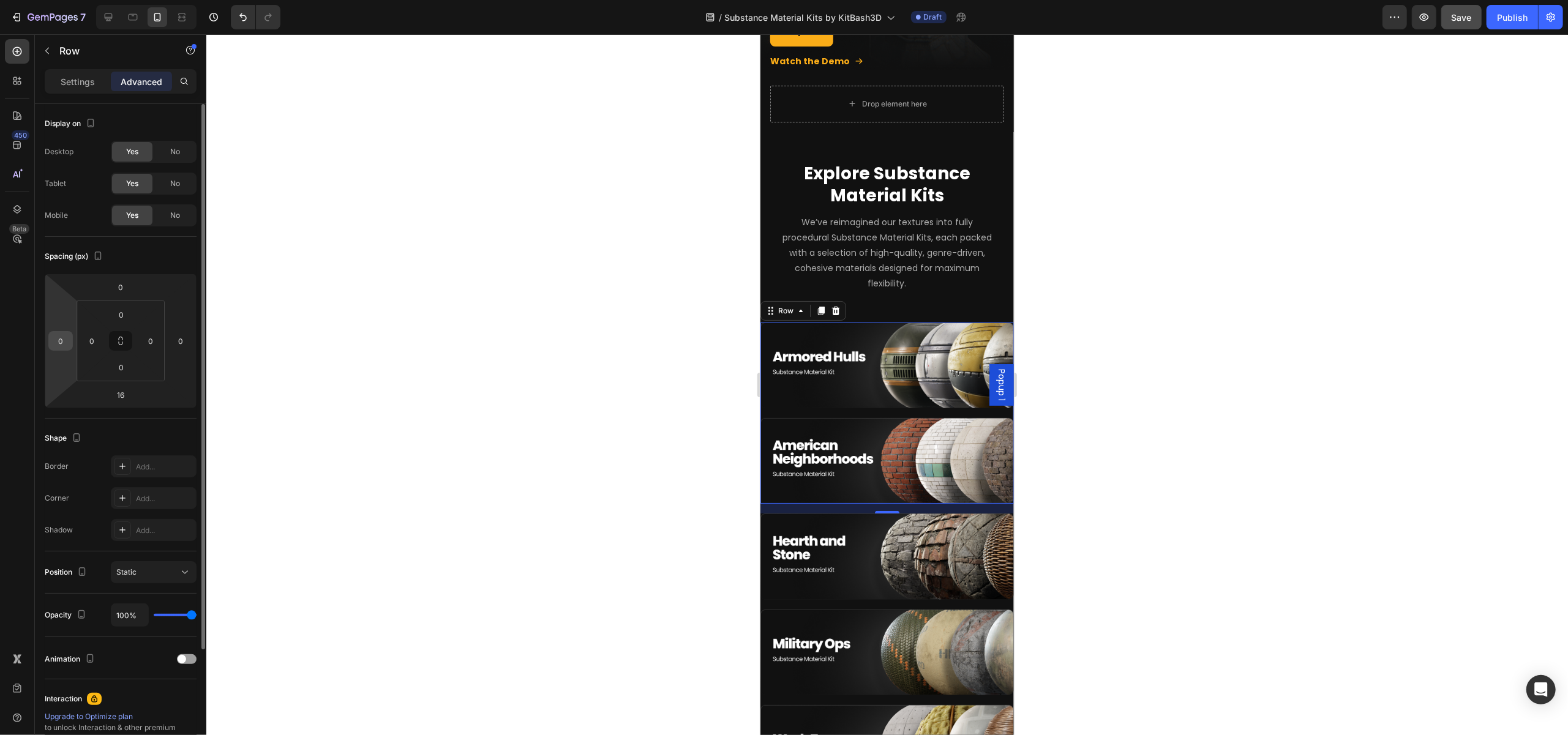
click at [67, 343] on input "0" at bounding box center [60, 341] width 18 height 18
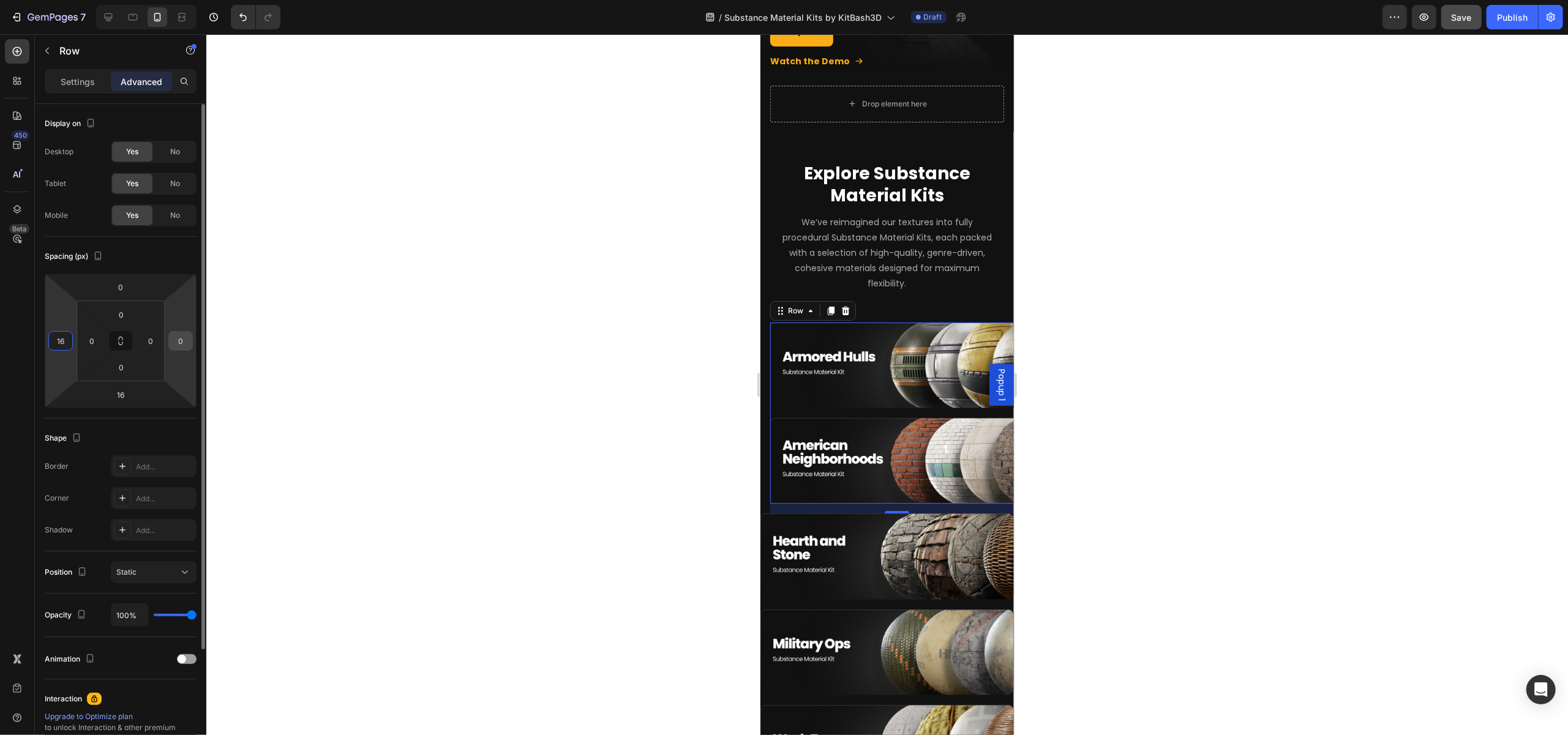
type input "16"
click at [176, 335] on input "0" at bounding box center [180, 341] width 18 height 18
type input "16"
click at [287, 368] on div at bounding box center [887, 384] width 1362 height 701
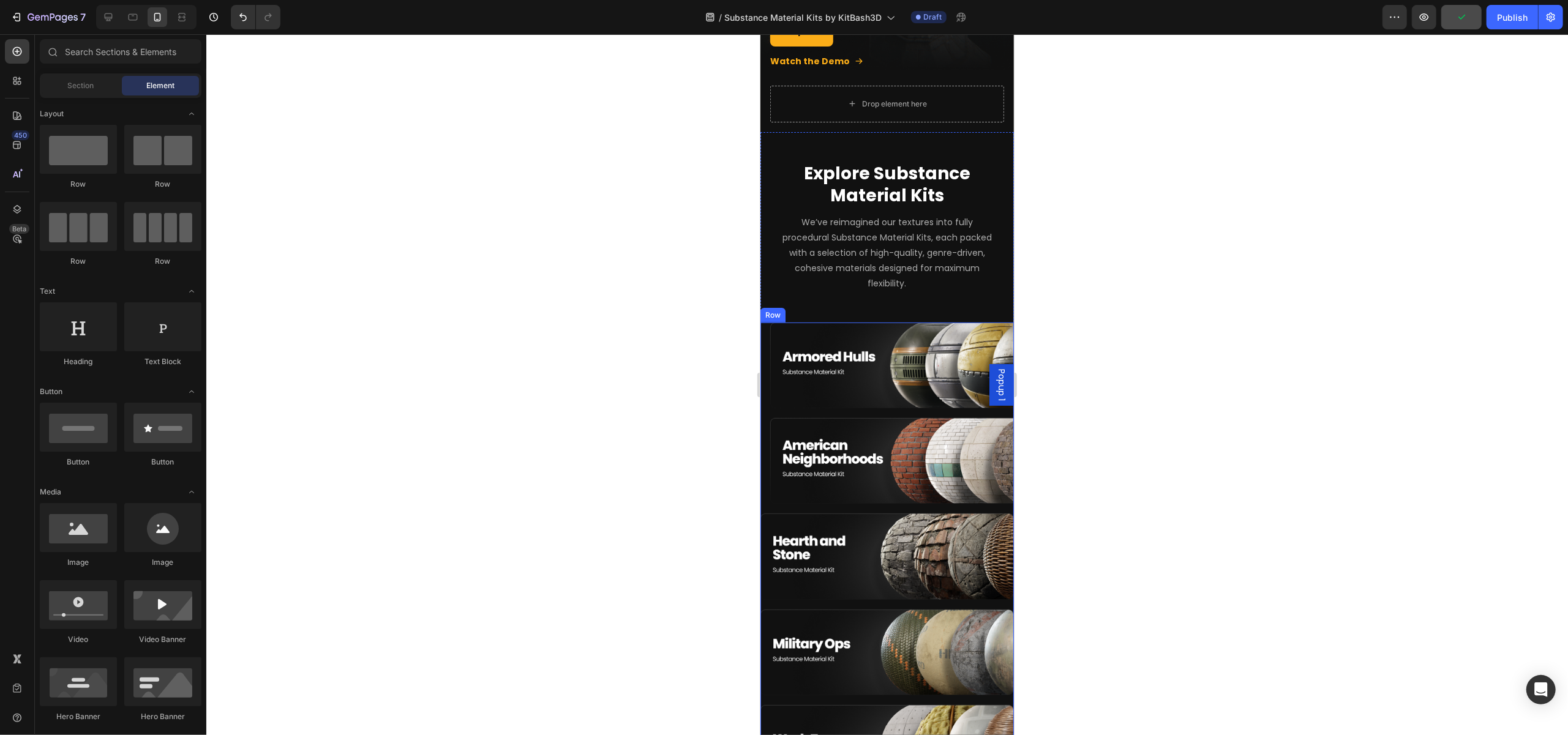
click at [766, 323] on div "Image Image Row Image Image Row Image Image Row" at bounding box center [887, 605] width 253 height 564
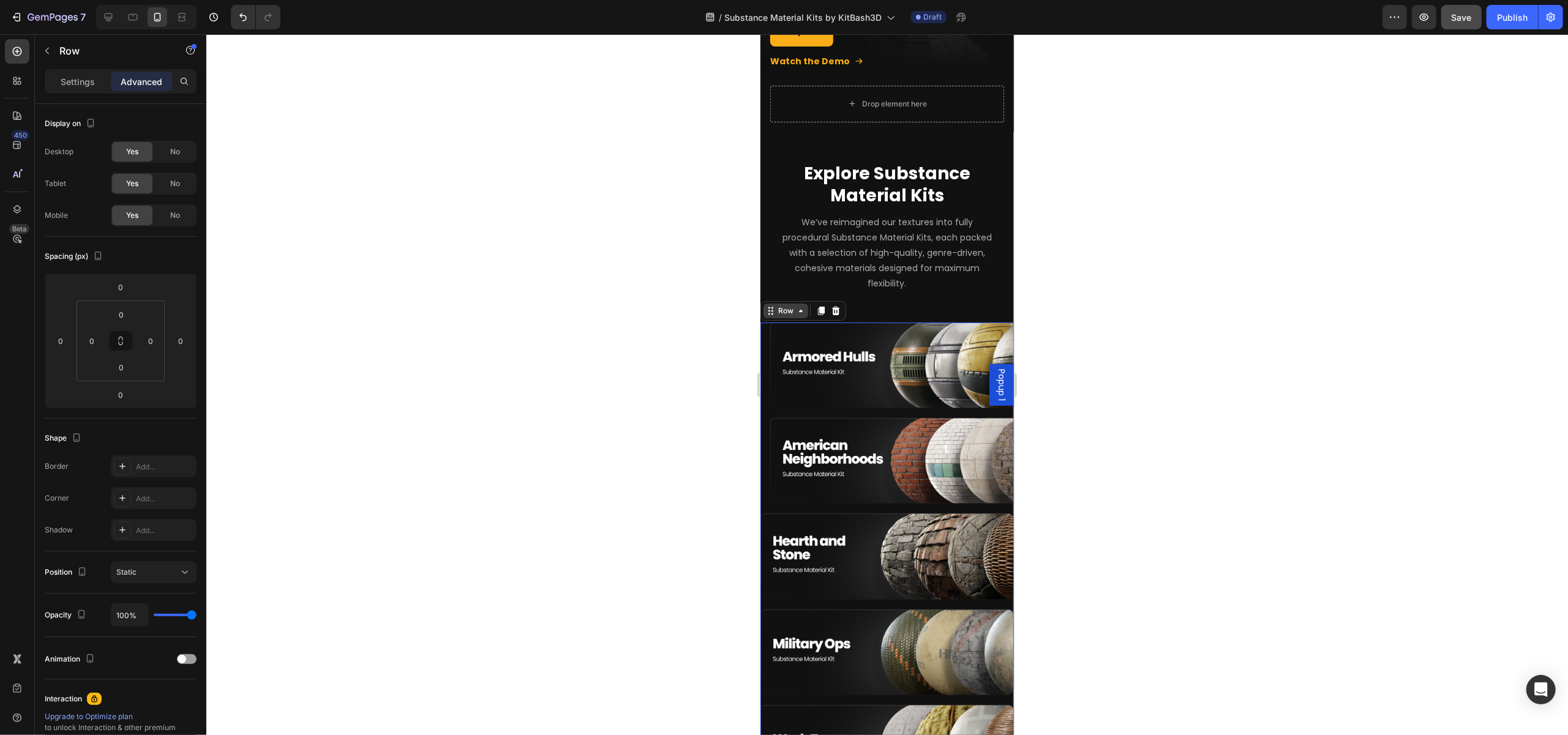
click at [772, 306] on icon at bounding box center [770, 311] width 10 height 10
click at [782, 305] on div "Row" at bounding box center [785, 310] width 20 height 11
click at [765, 330] on div "Image Image Row Image Image Row Image Image Row" at bounding box center [887, 605] width 253 height 564
click at [793, 305] on div "Row" at bounding box center [785, 310] width 20 height 11
click at [767, 344] on div "Image Image Row Image Image Row Image Image Row" at bounding box center [887, 605] width 253 height 564
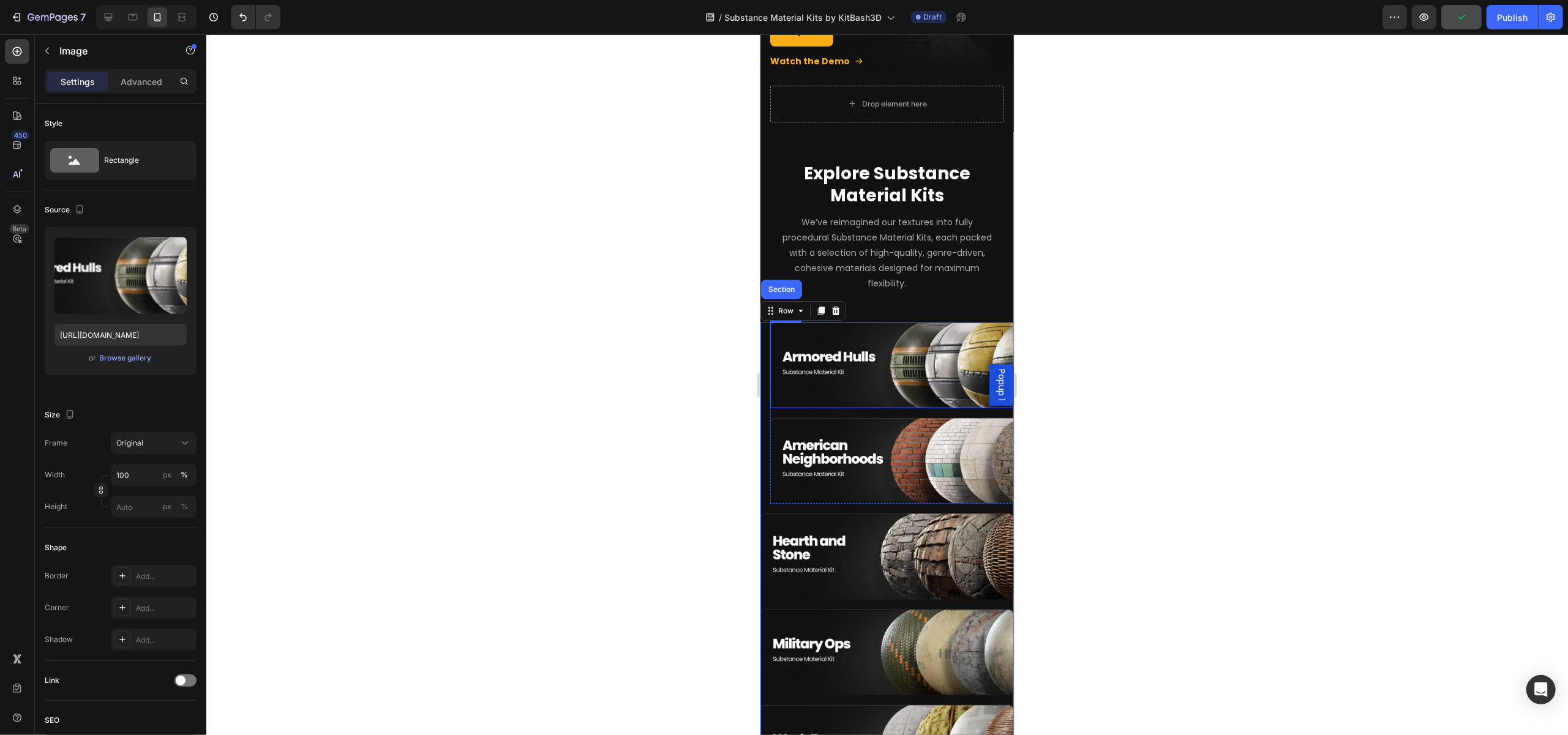
click at [772, 340] on img at bounding box center [897, 366] width 253 height 86
click at [127, 84] on p "Advanced" at bounding box center [142, 82] width 41 height 13
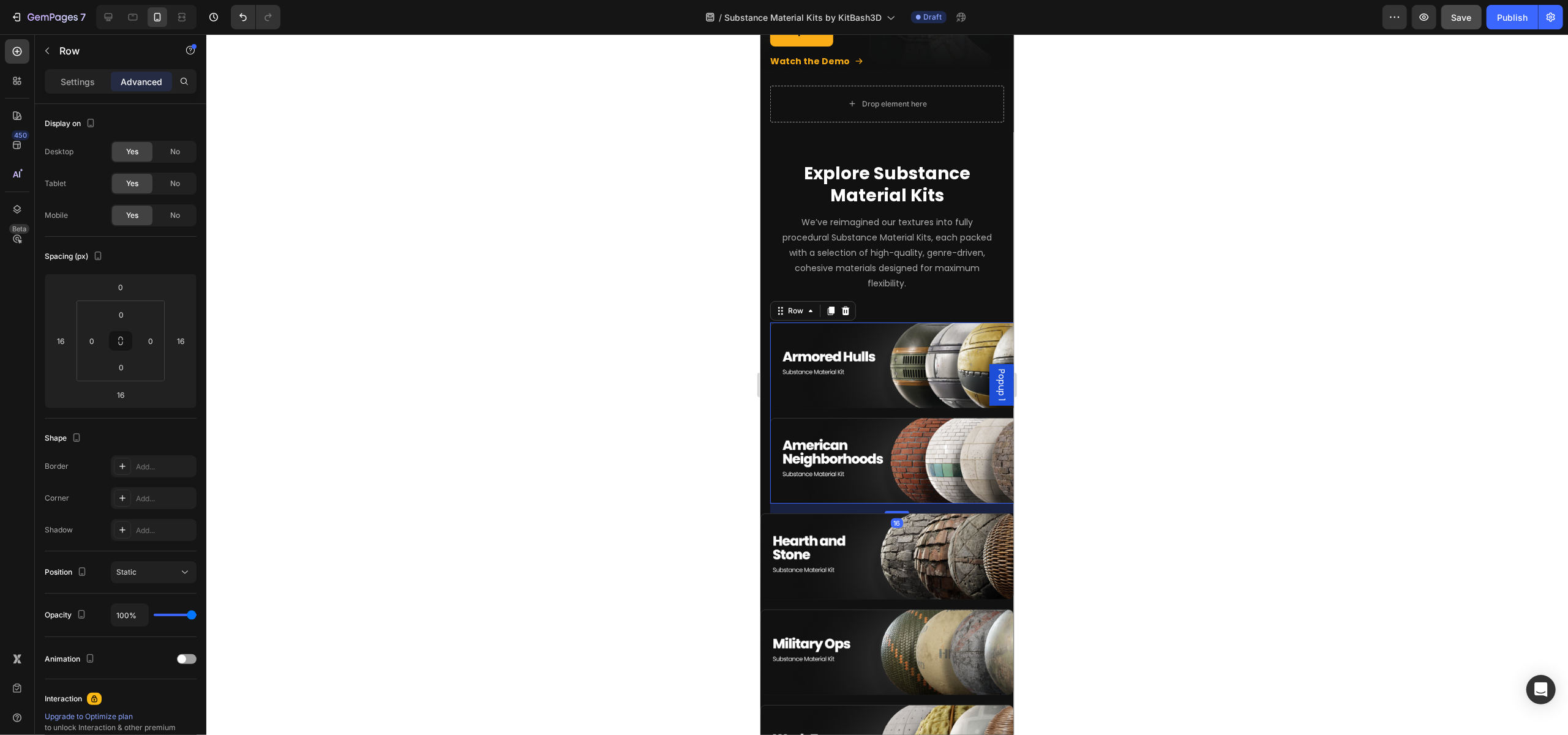
drag, startPoint x: 780, startPoint y: 397, endPoint x: 1508, endPoint y: 428, distance: 728.7
click at [780, 397] on div "Image Image Row 16" at bounding box center [897, 414] width 253 height 182
click at [65, 339] on input "16" at bounding box center [60, 341] width 18 height 18
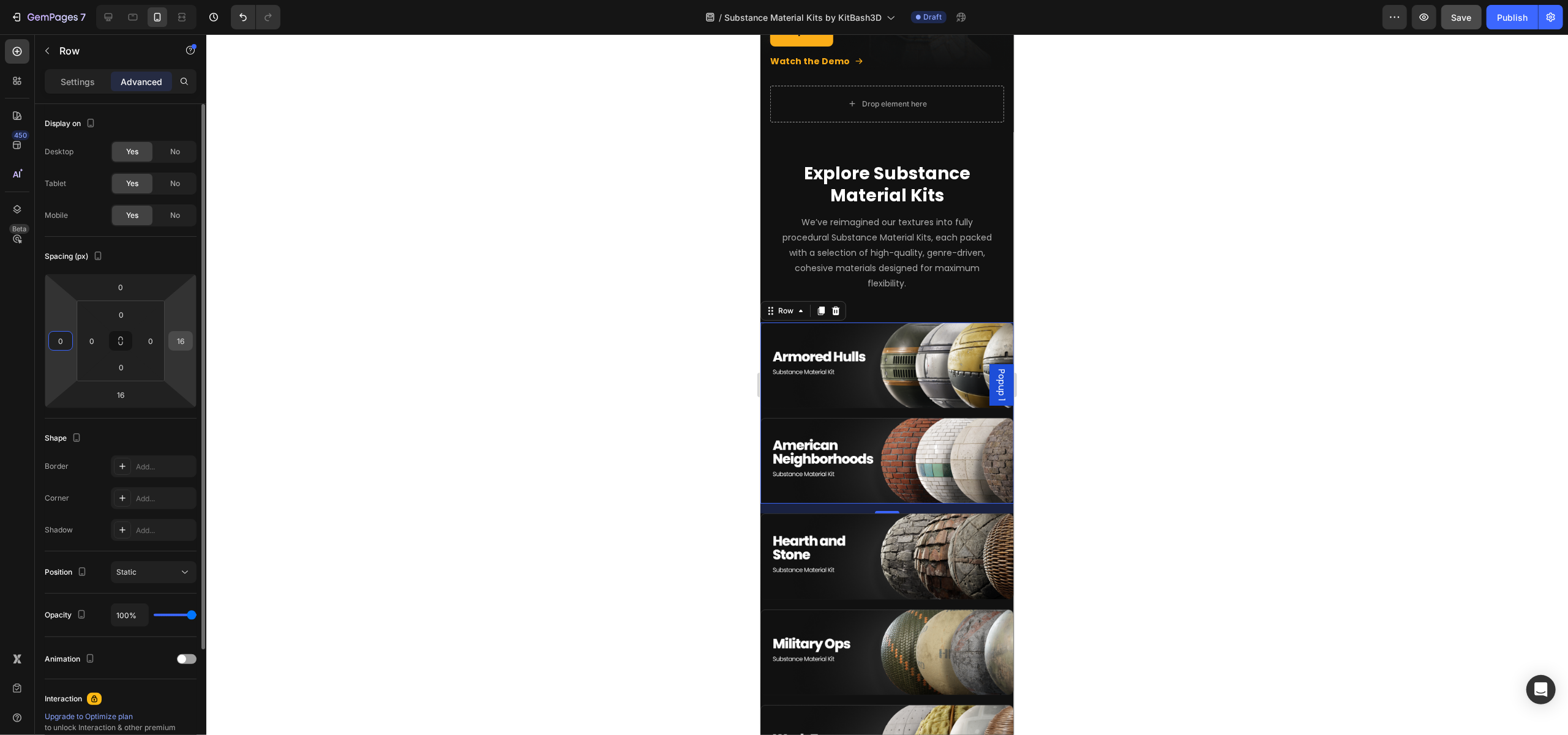
type input "0"
click at [185, 344] on input "16" at bounding box center [180, 341] width 18 height 18
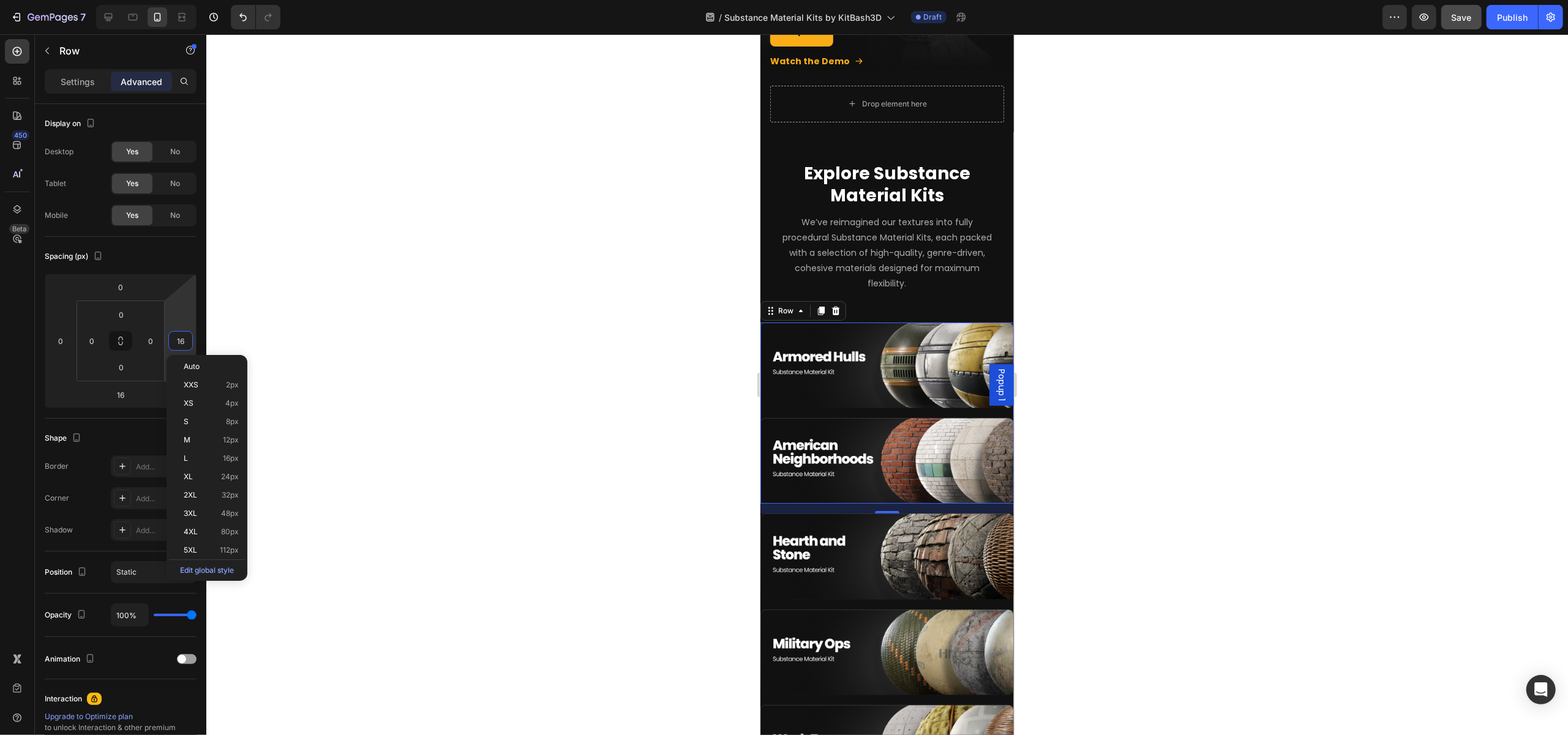
type input "0"
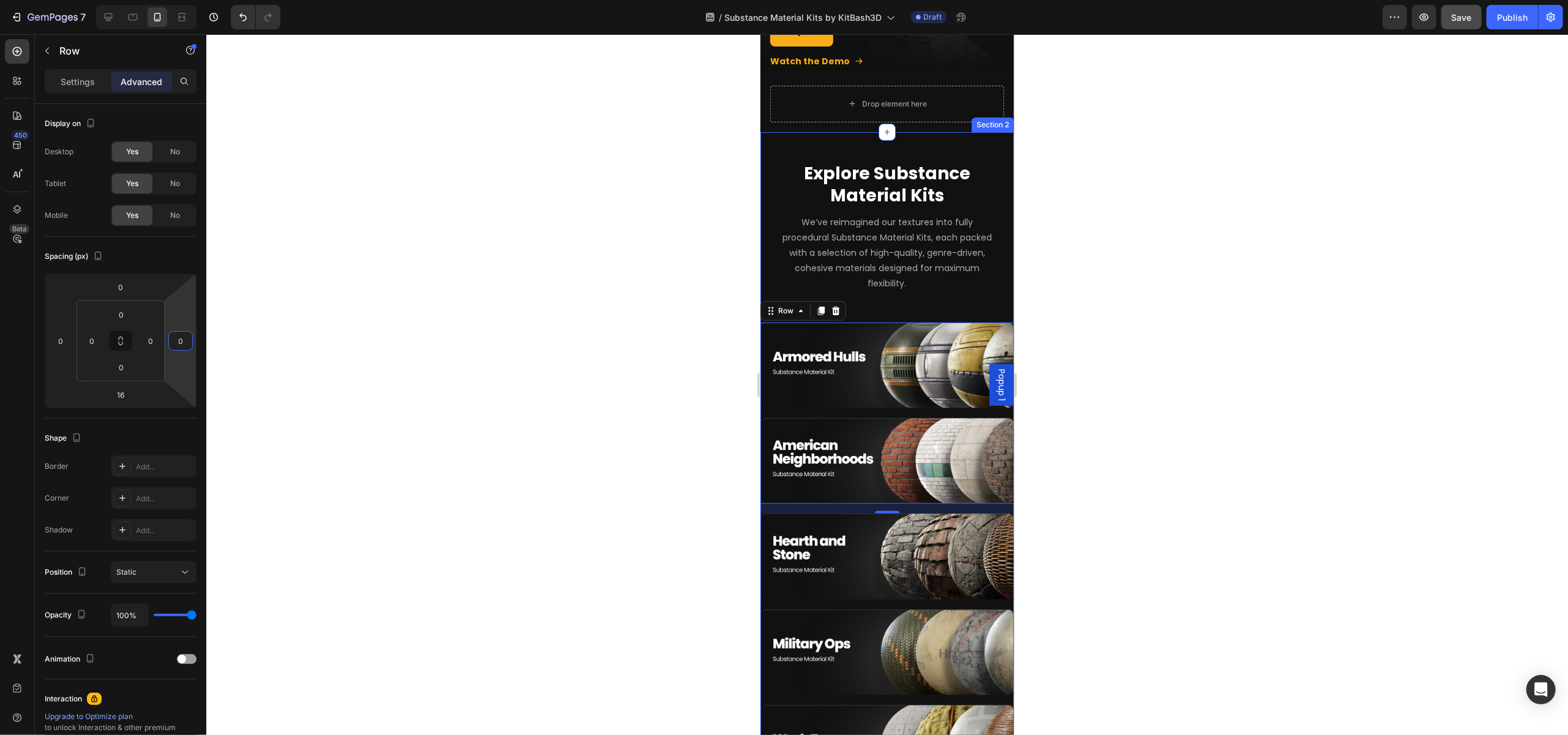
click at [895, 302] on div "Explore Substance Material Kits Heading Row We’ve reimagined our textures into …" at bounding box center [887, 524] width 253 height 725
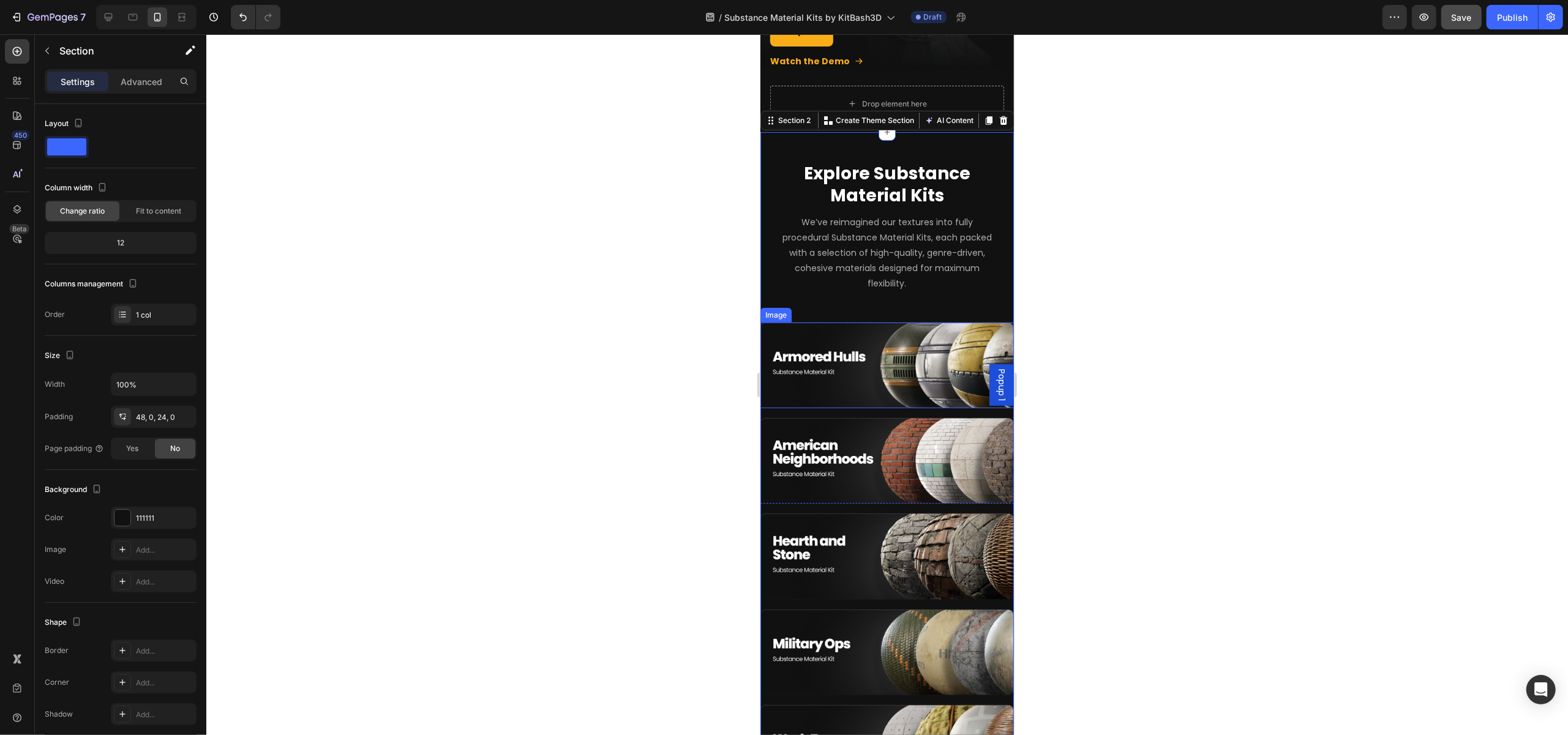
click at [772, 323] on img at bounding box center [887, 366] width 253 height 86
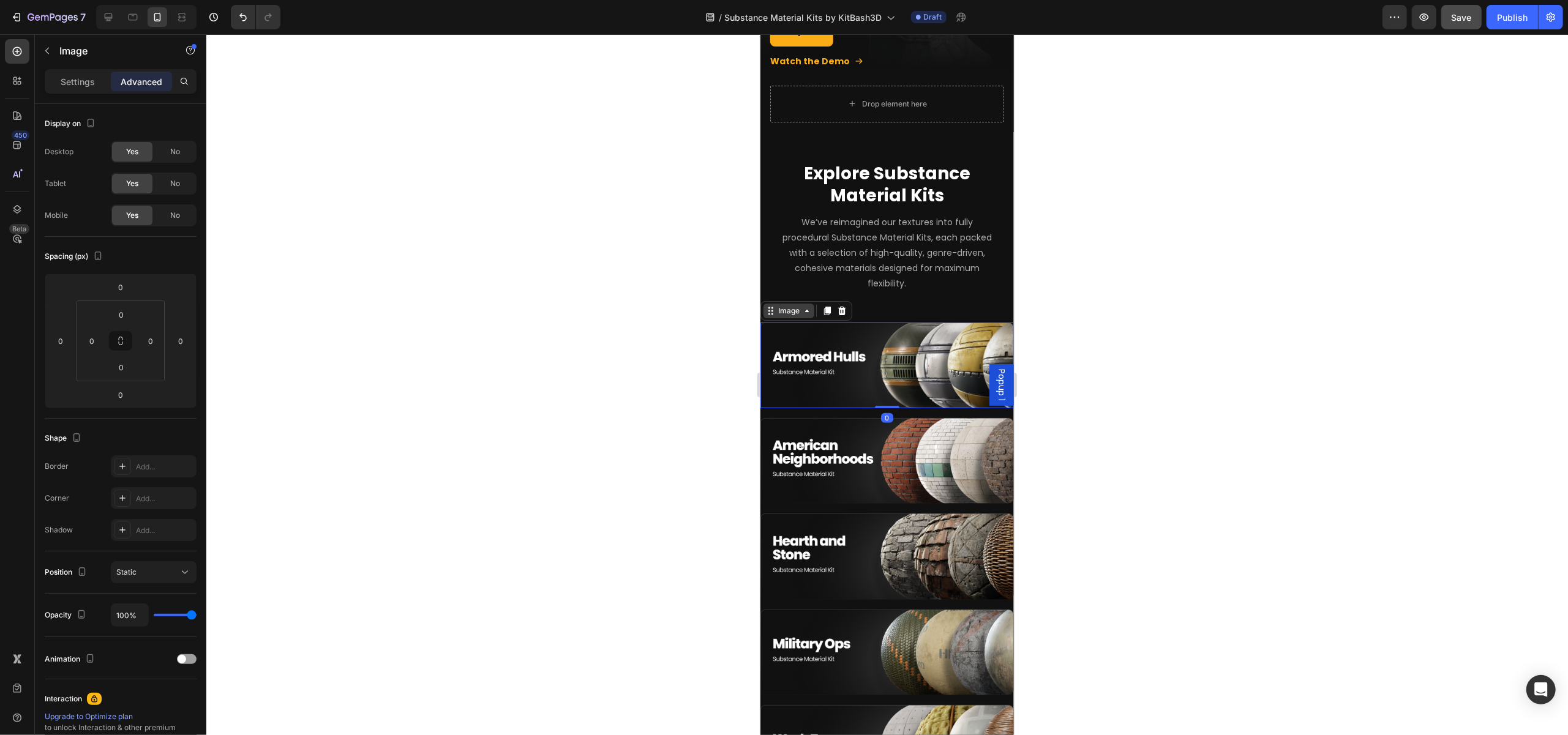
click at [771, 310] on icon at bounding box center [772, 310] width 2 height 2
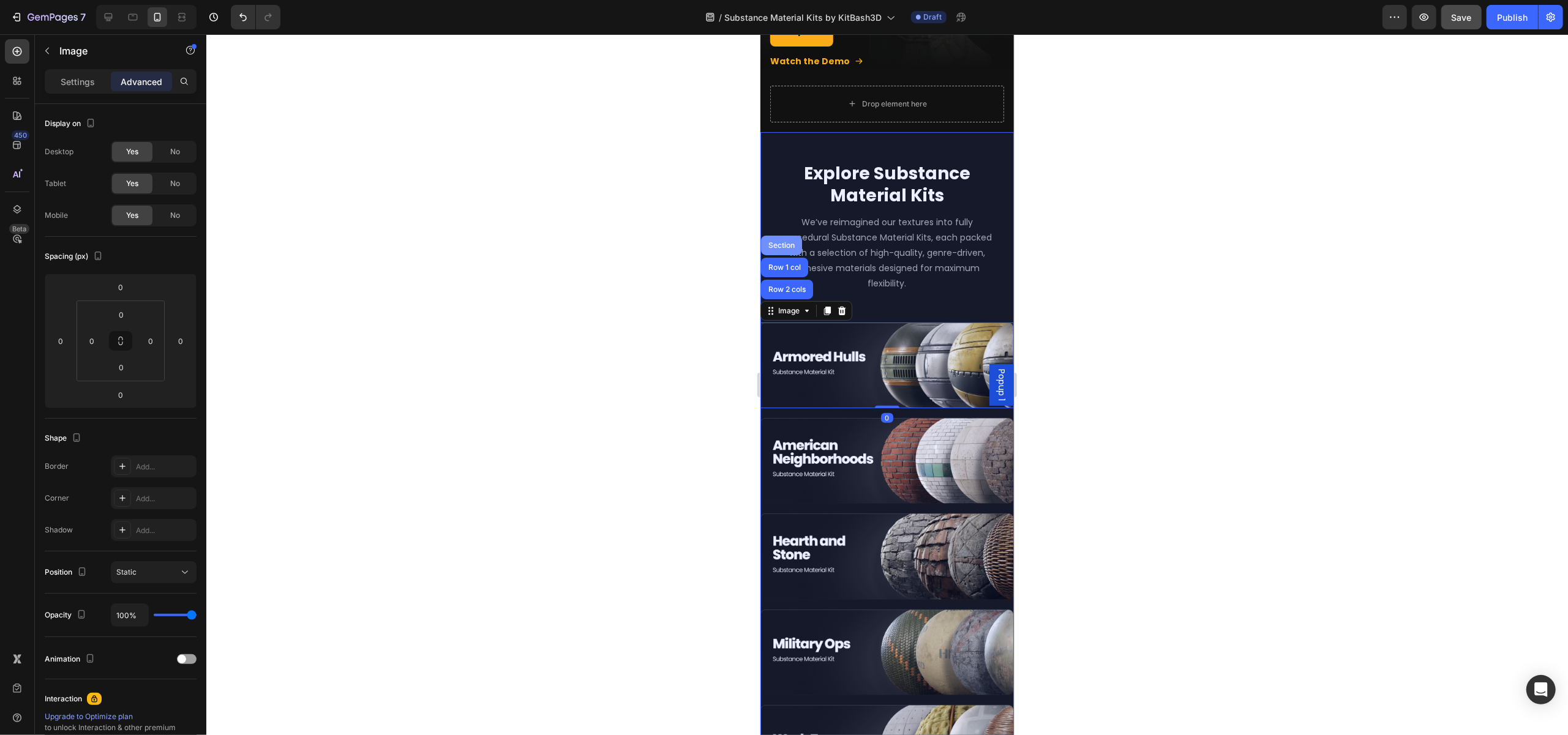
click at [786, 242] on div "Section" at bounding box center [781, 245] width 31 height 7
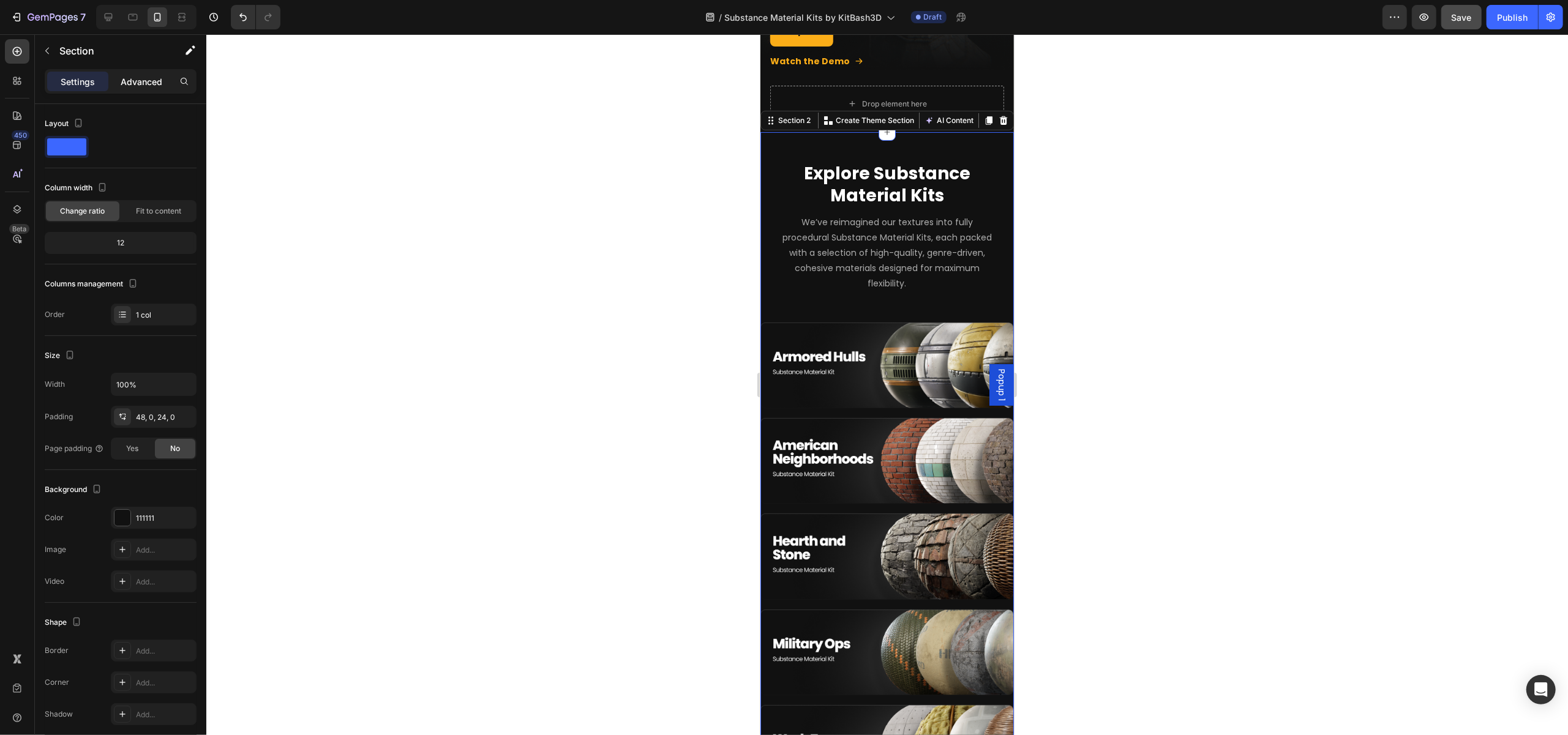
click at [150, 89] on div "Advanced" at bounding box center [142, 82] width 61 height 20
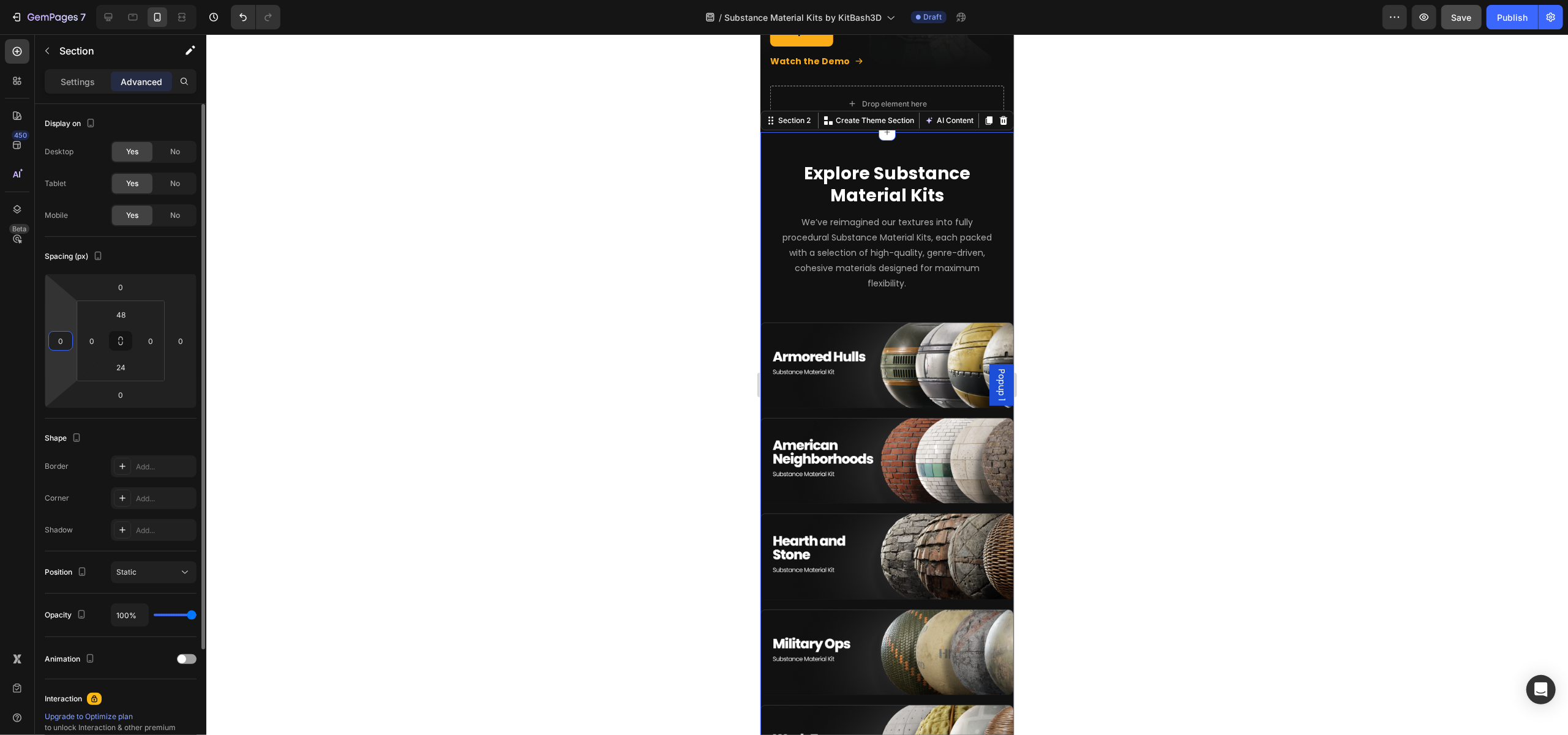
click at [60, 344] on input "0" at bounding box center [60, 341] width 18 height 18
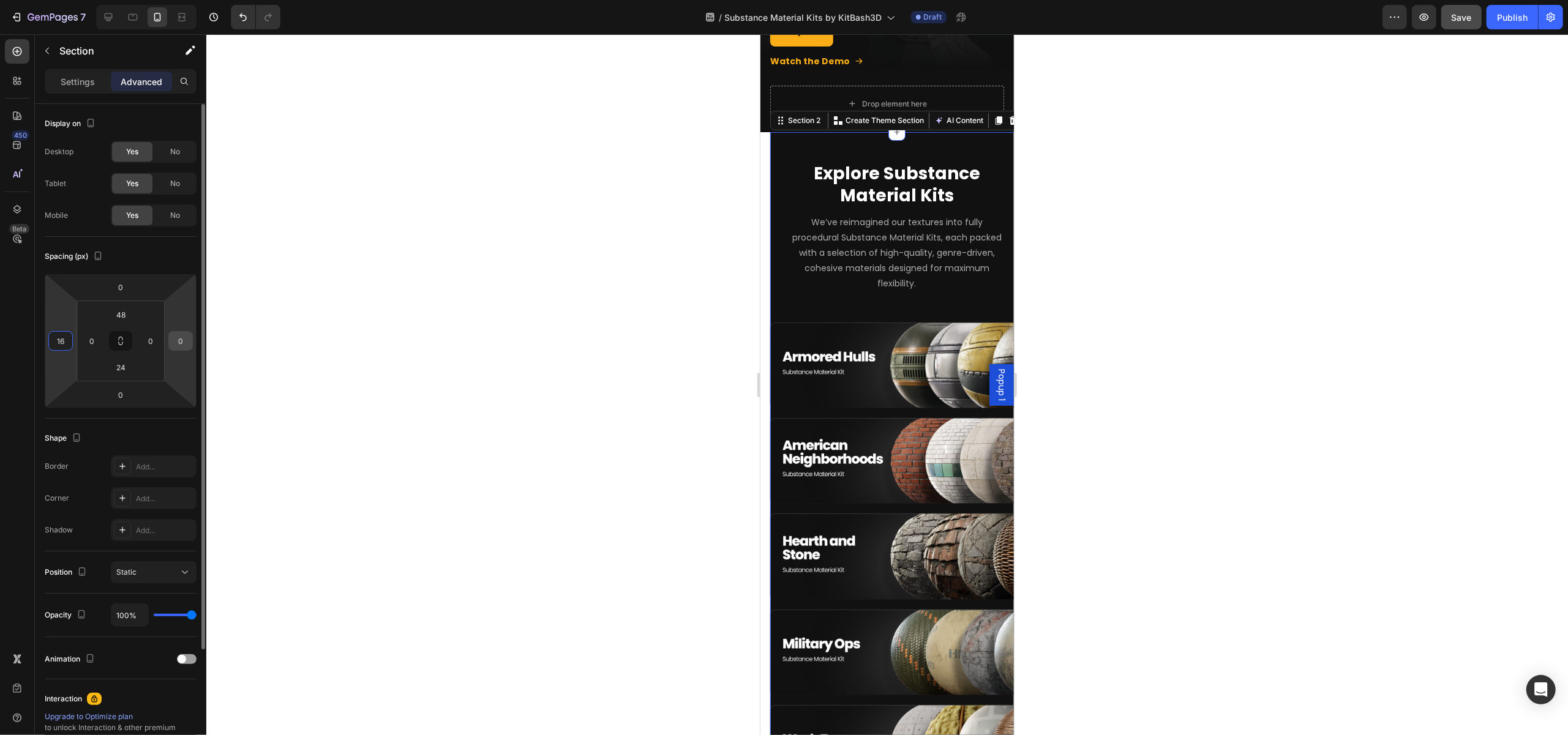
type input "16"
click at [185, 342] on input "0" at bounding box center [180, 341] width 18 height 18
type input "16"
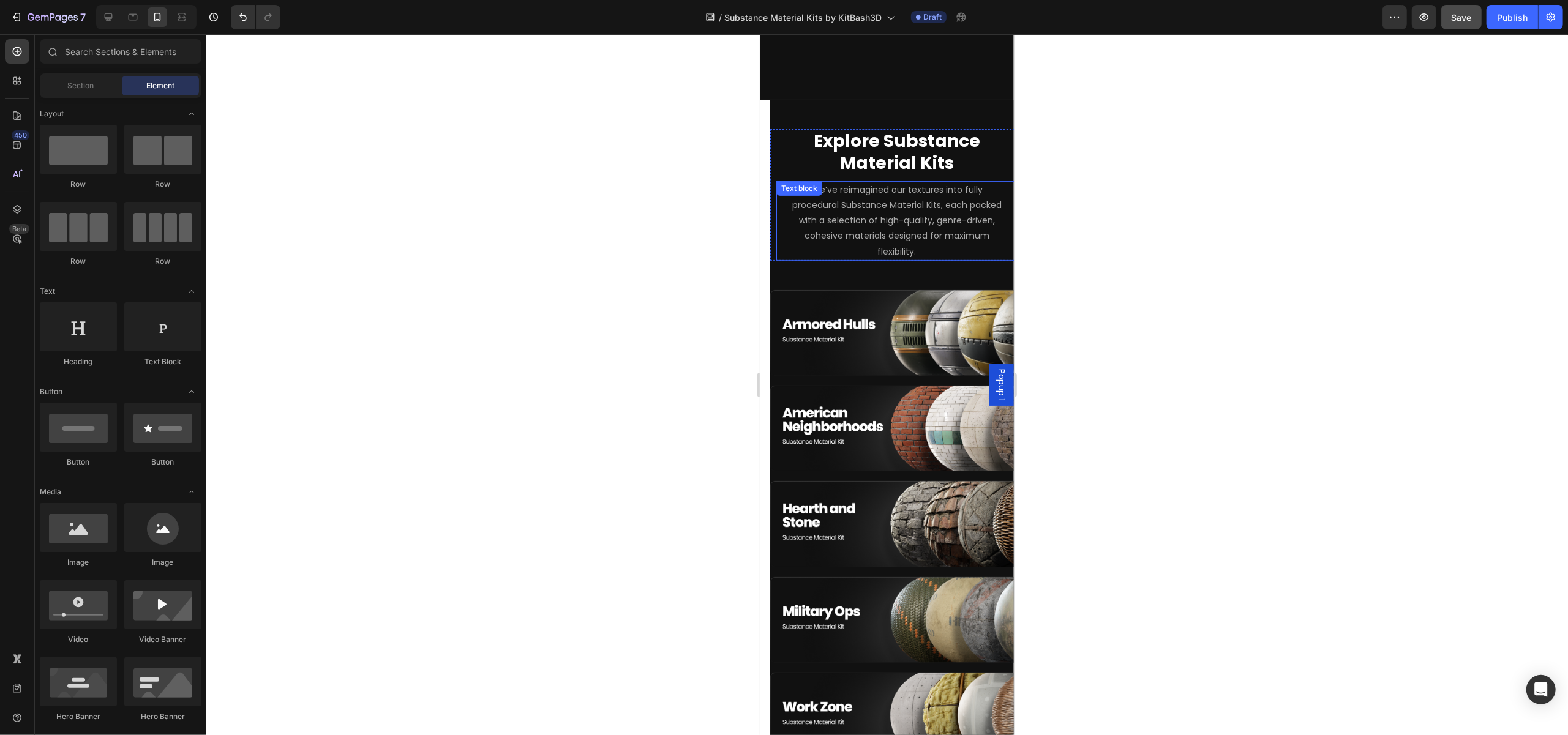
scroll to position [307, 0]
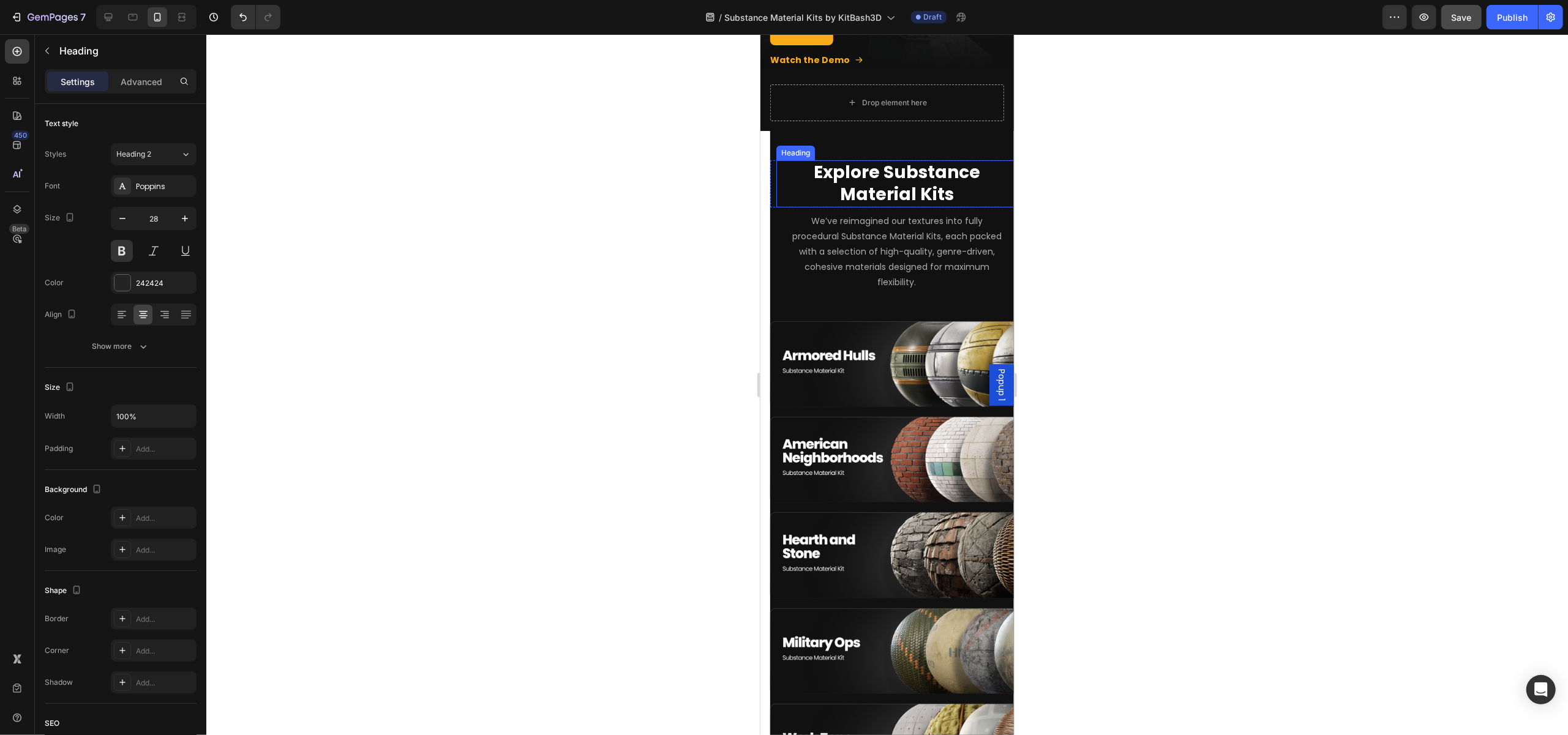
click at [782, 171] on h2 "Explore Substance Material Kits" at bounding box center [896, 184] width 241 height 47
click at [771, 139] on div "Row" at bounding box center [813, 149] width 86 height 20
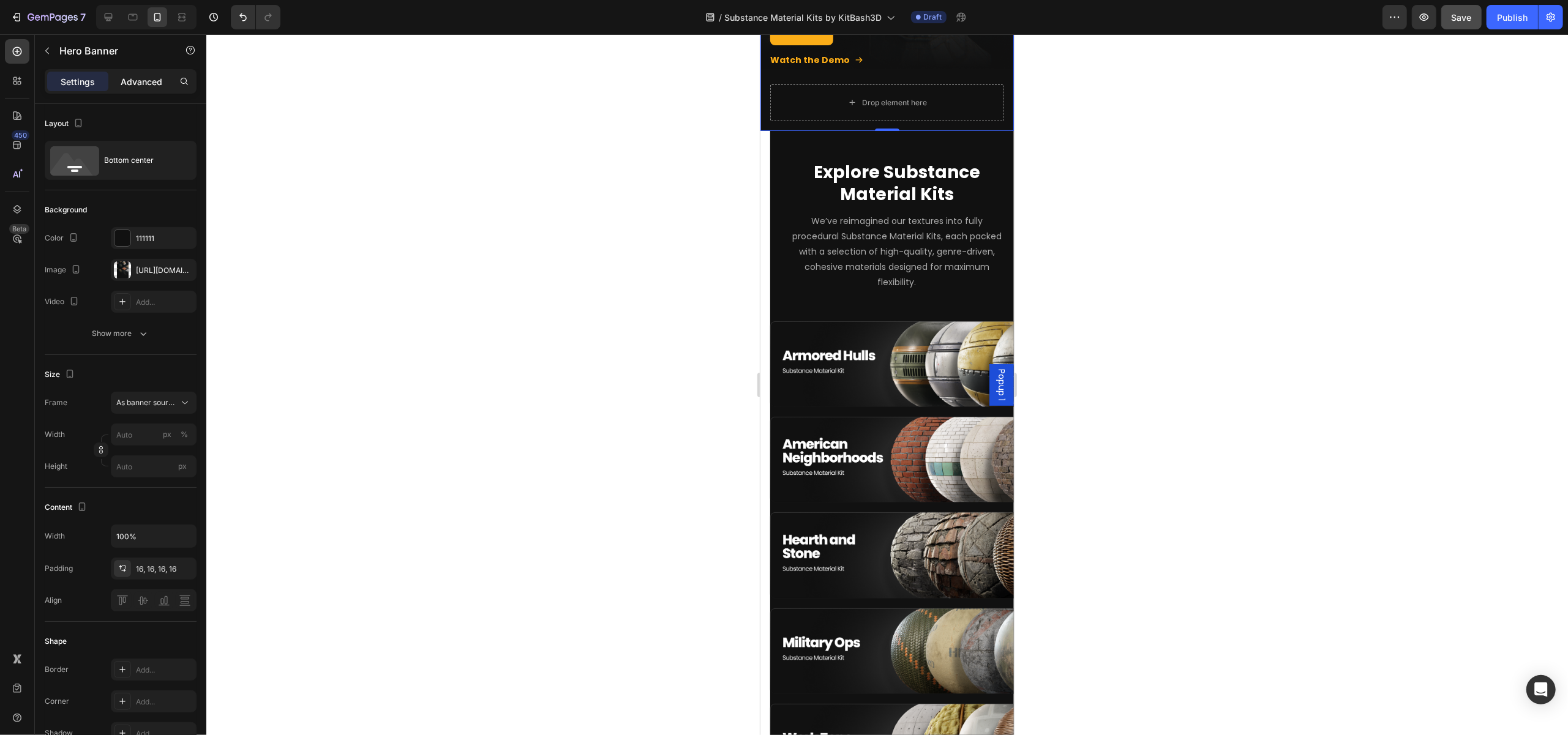
click at [131, 86] on p "Advanced" at bounding box center [142, 82] width 41 height 13
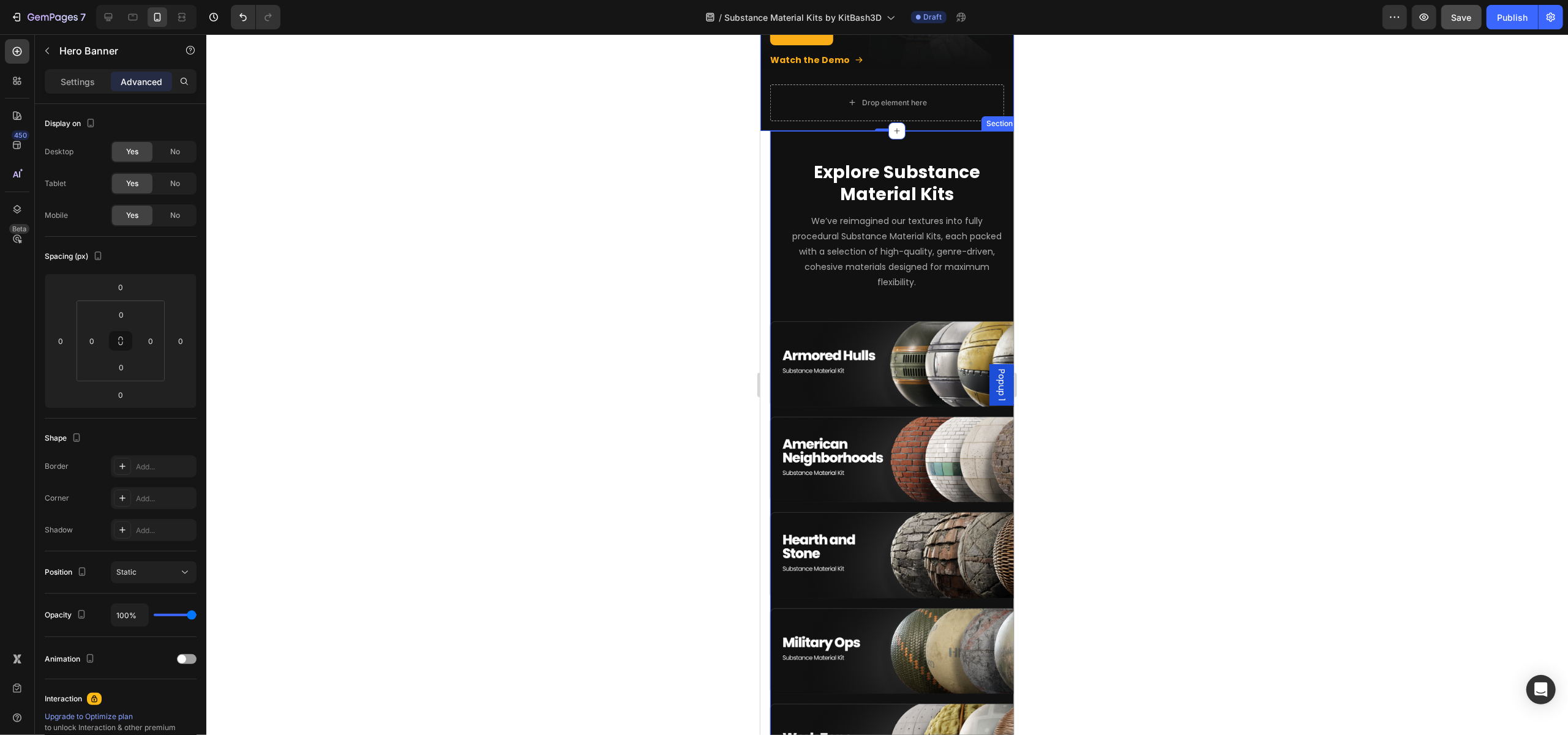
click at [806, 297] on div "Explore Substance Material Kits Heading Row We’ve reimagined our textures into …" at bounding box center [897, 523] width 253 height 725
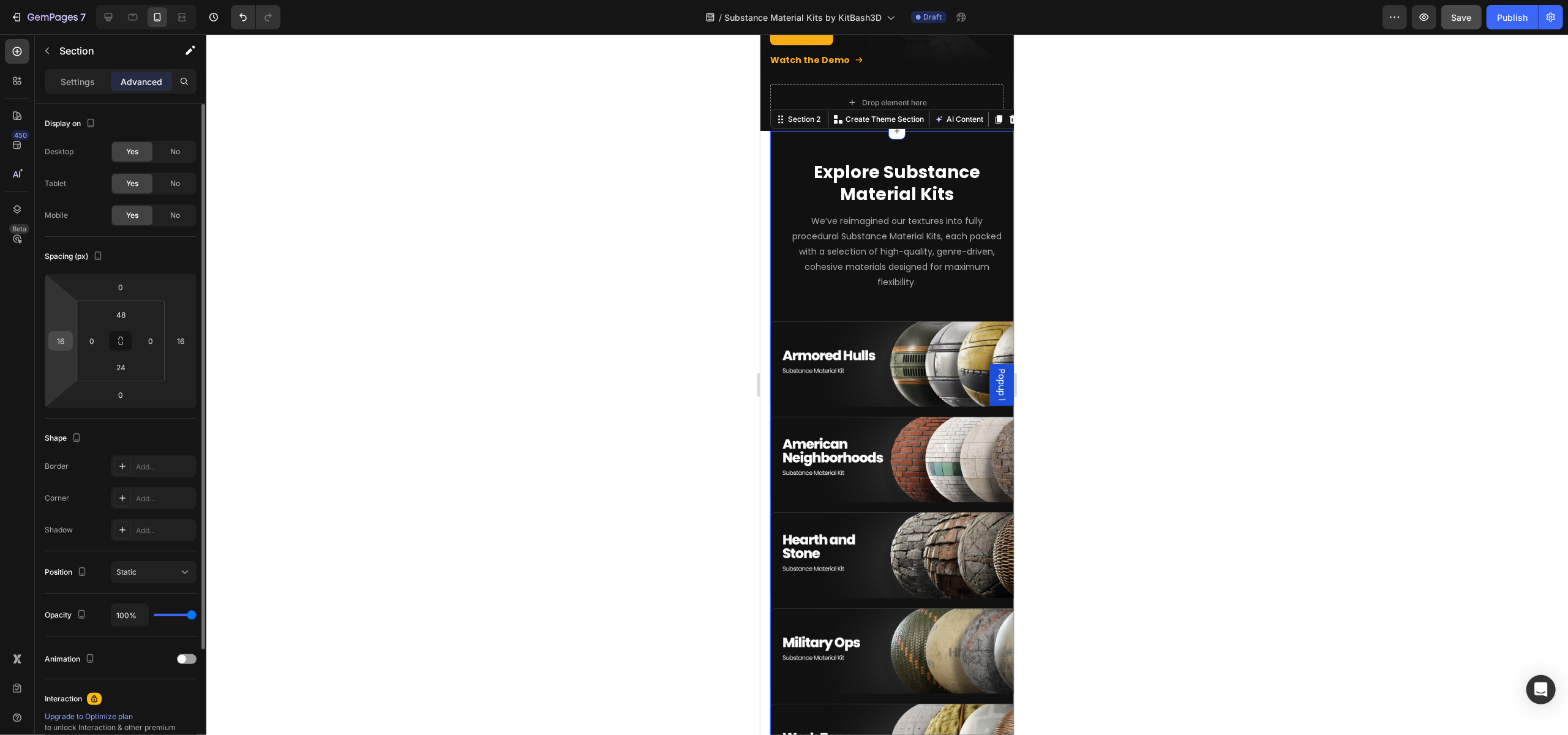
click at [59, 341] on input "16" at bounding box center [60, 341] width 18 height 18
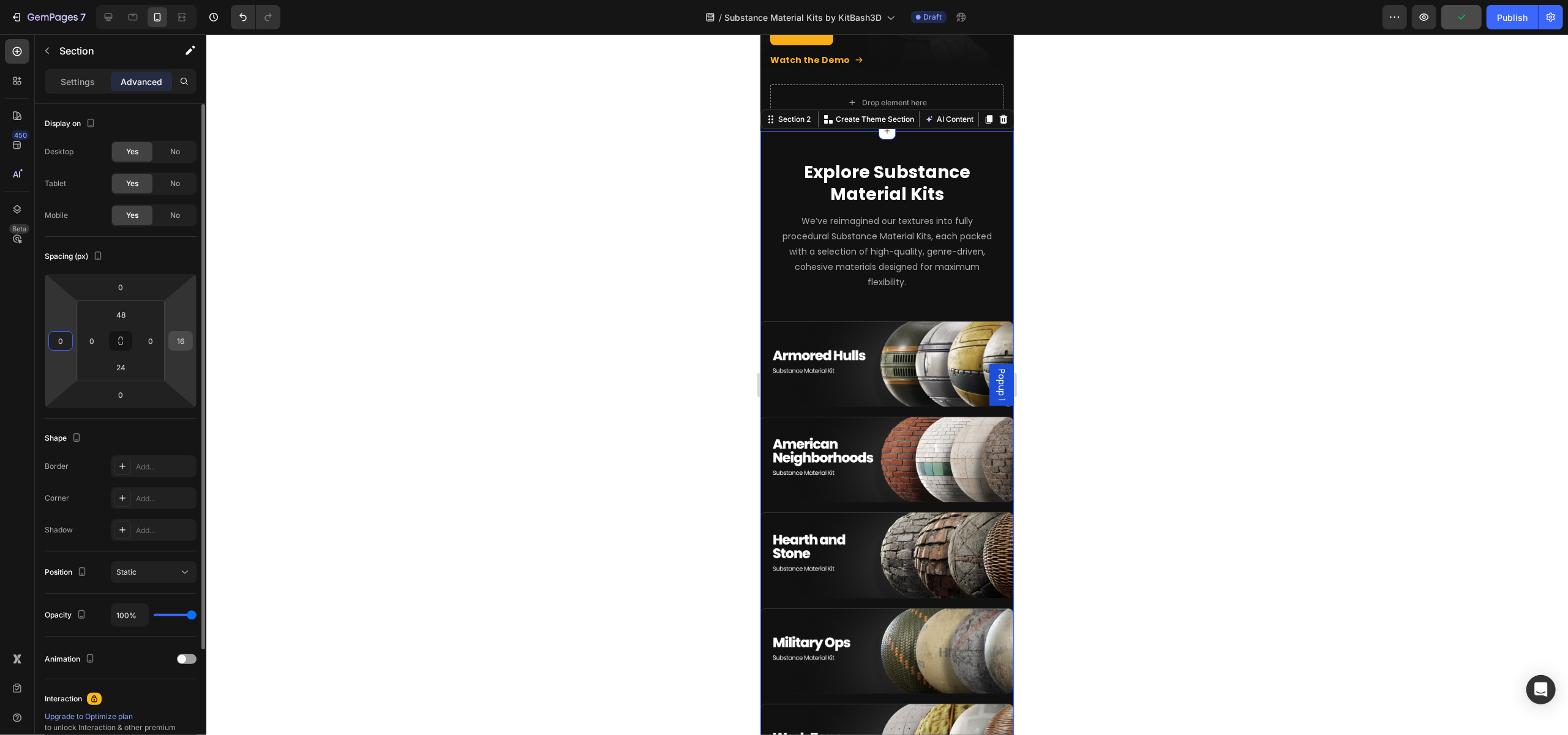
type input "0"
click at [180, 341] on input "16" at bounding box center [180, 341] width 18 height 18
type input "0"
click at [89, 341] on input "0" at bounding box center [92, 341] width 18 height 18
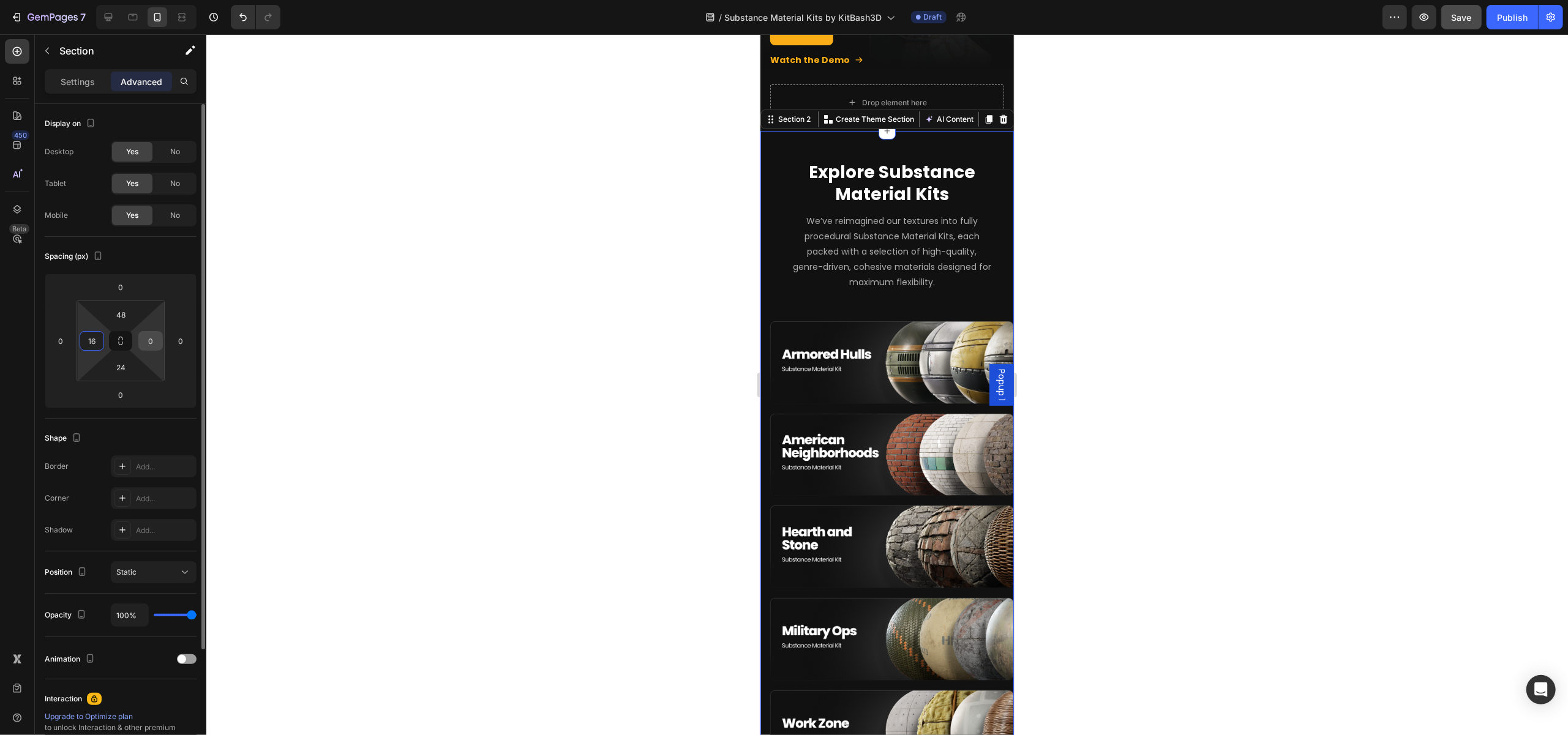
type input "16"
click at [155, 342] on input "0" at bounding box center [151, 341] width 18 height 18
type input "16"
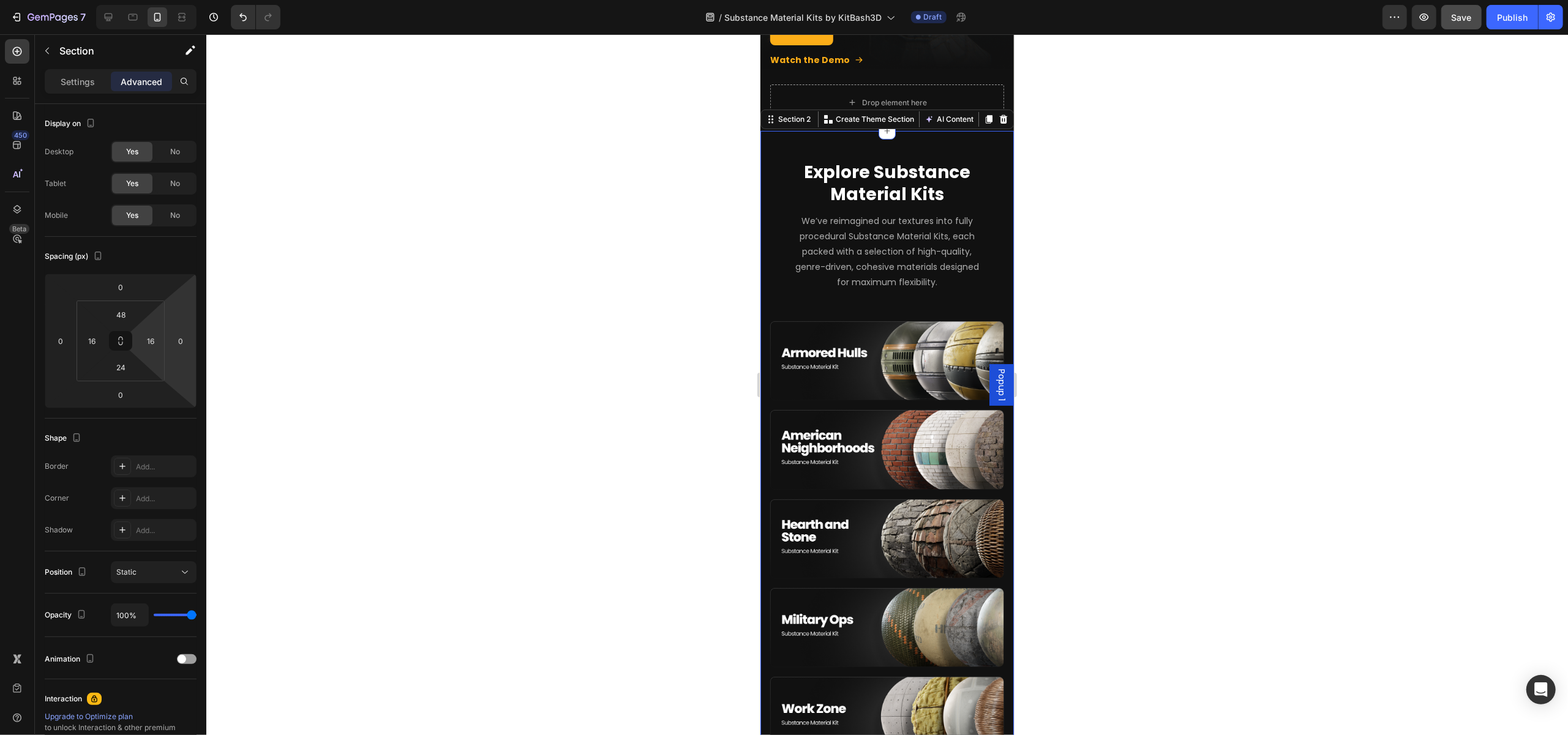
click at [1070, 320] on div at bounding box center [887, 384] width 1362 height 701
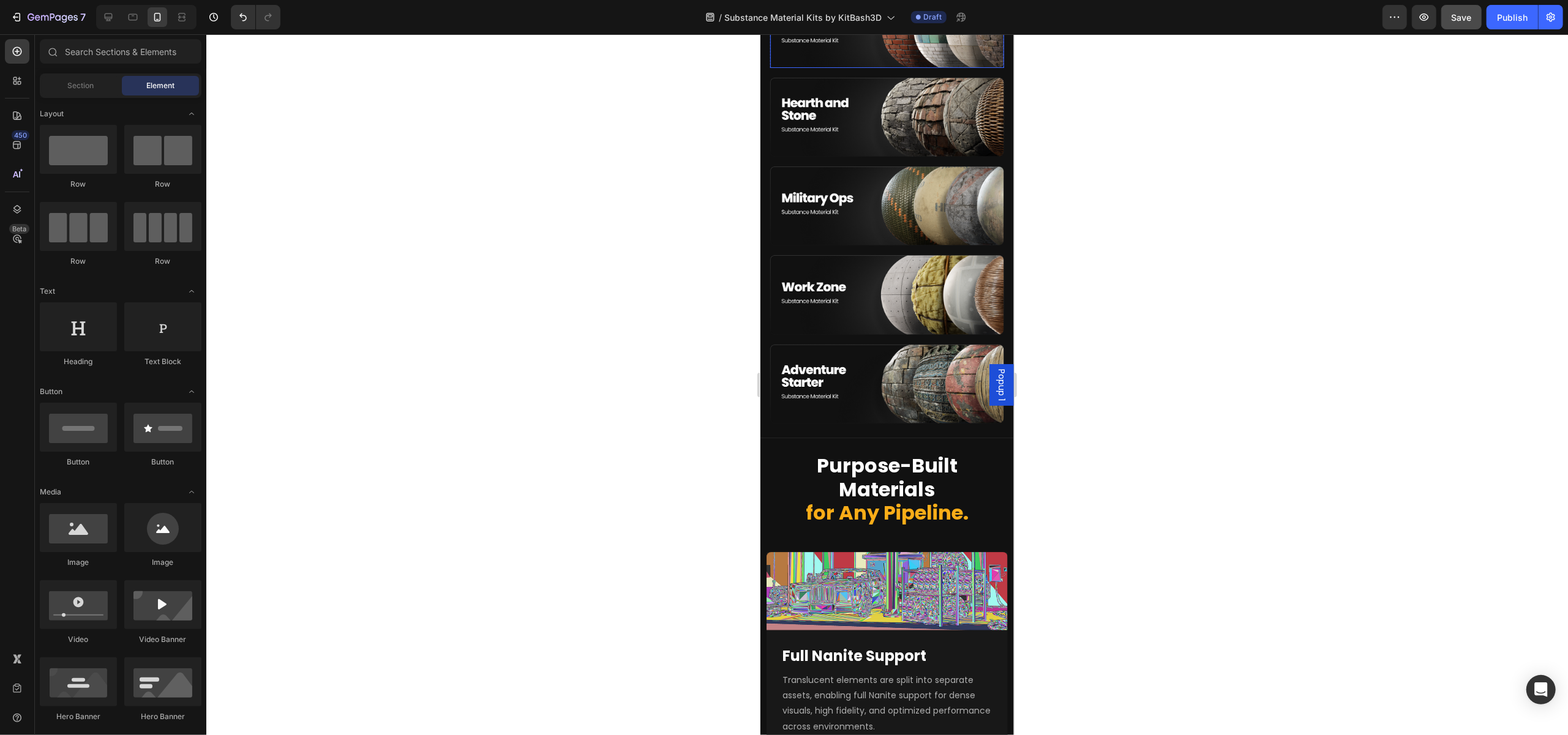
scroll to position [797, 0]
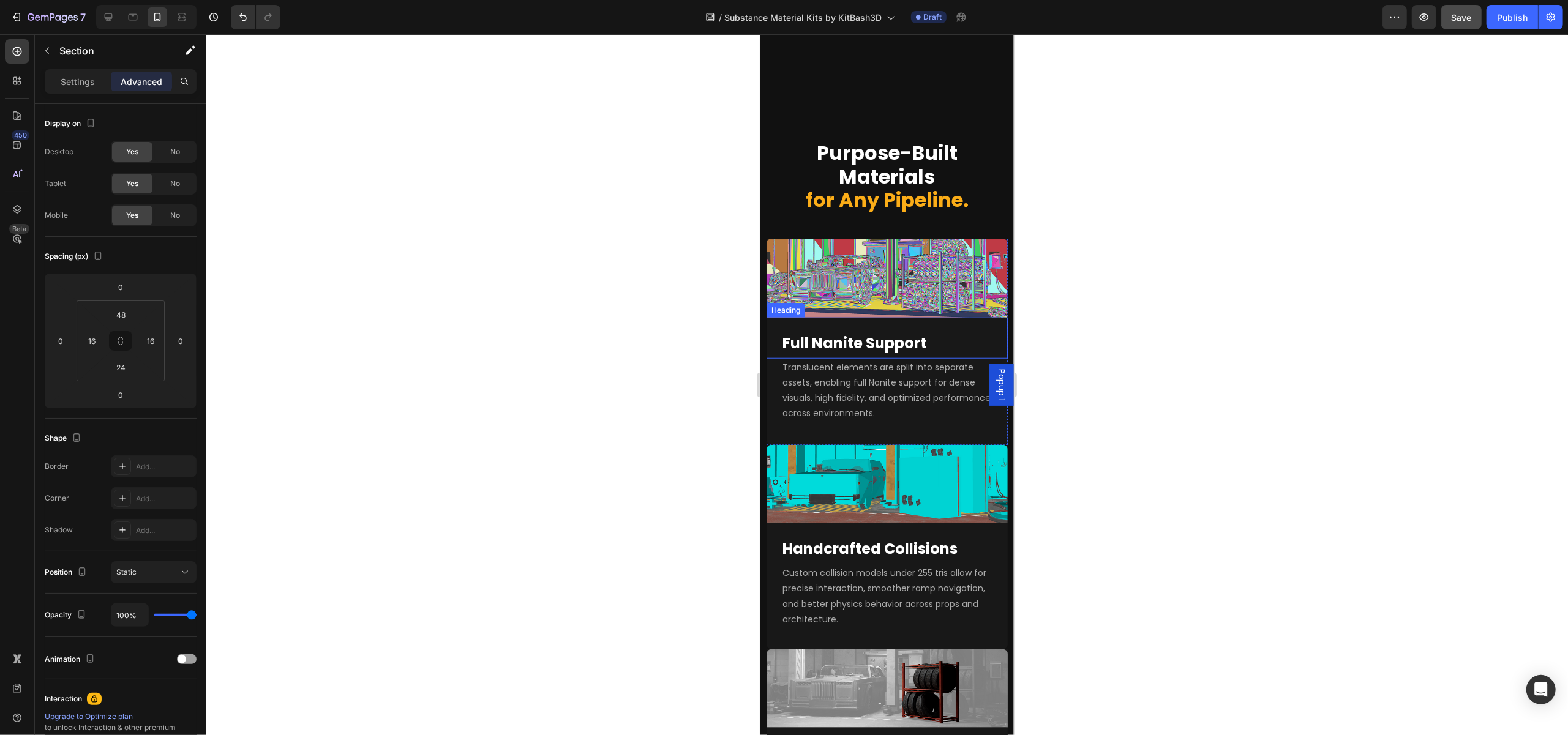
scroll to position [1165, 0]
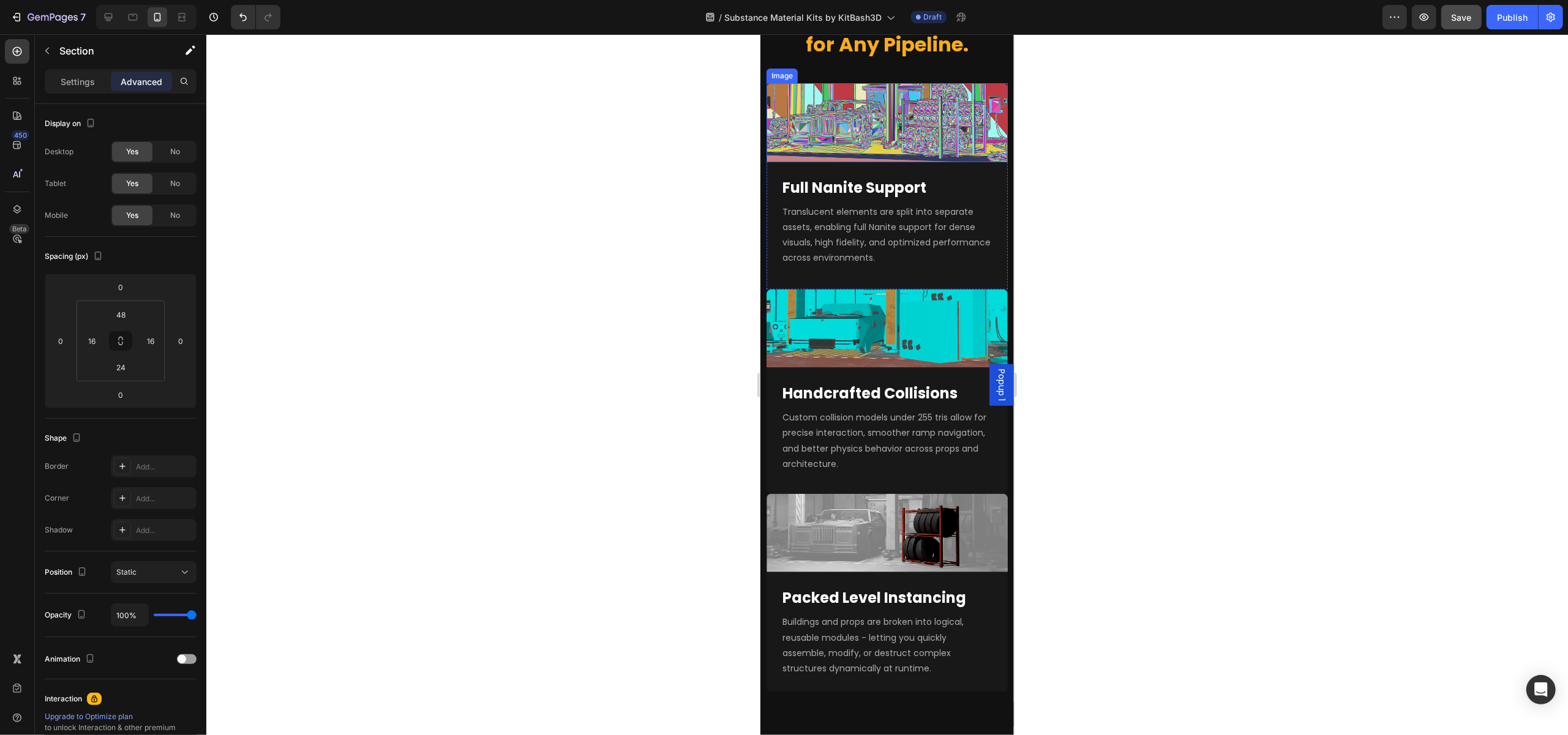
click at [876, 131] on img at bounding box center [886, 122] width 241 height 79
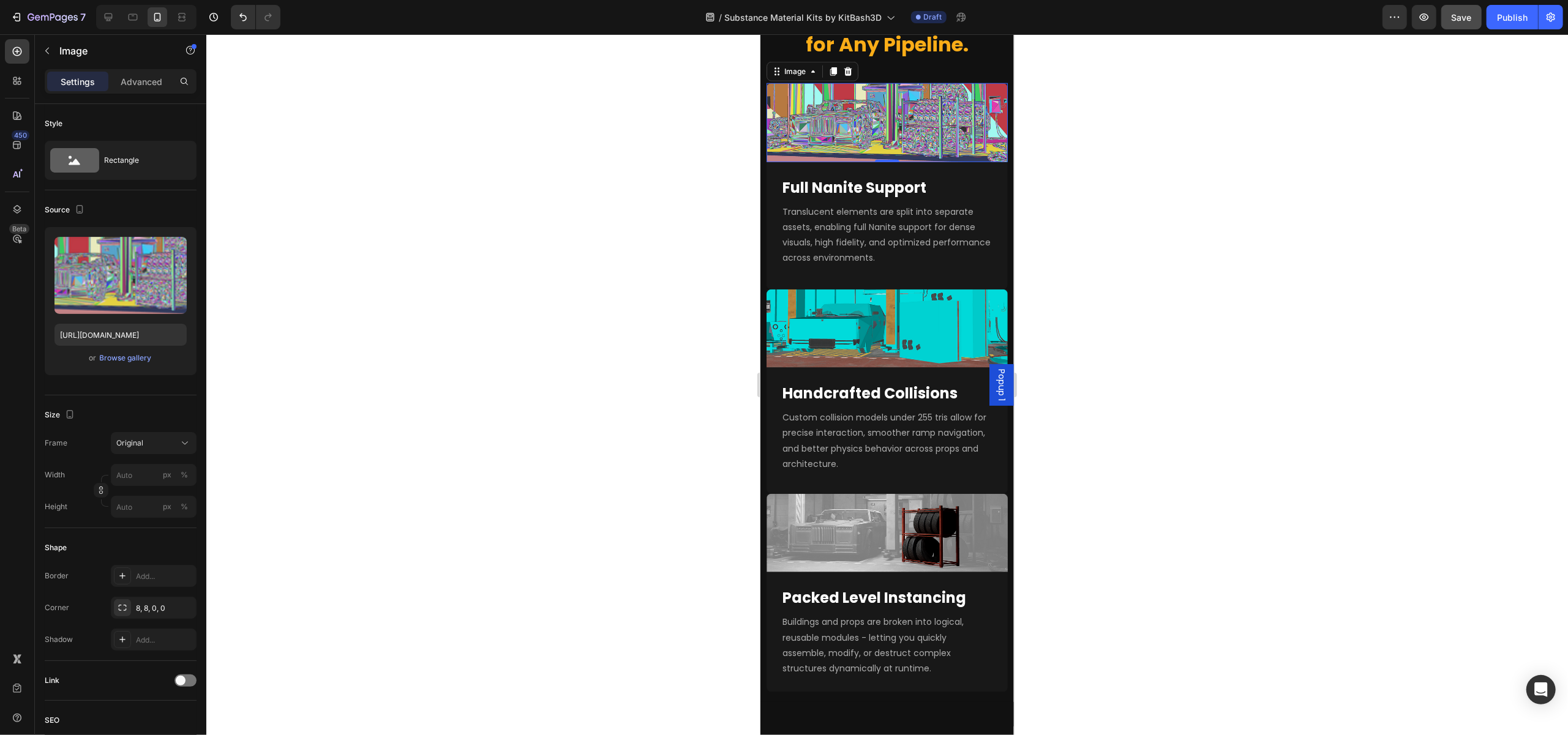
click at [613, 401] on div at bounding box center [887, 384] width 1362 height 701
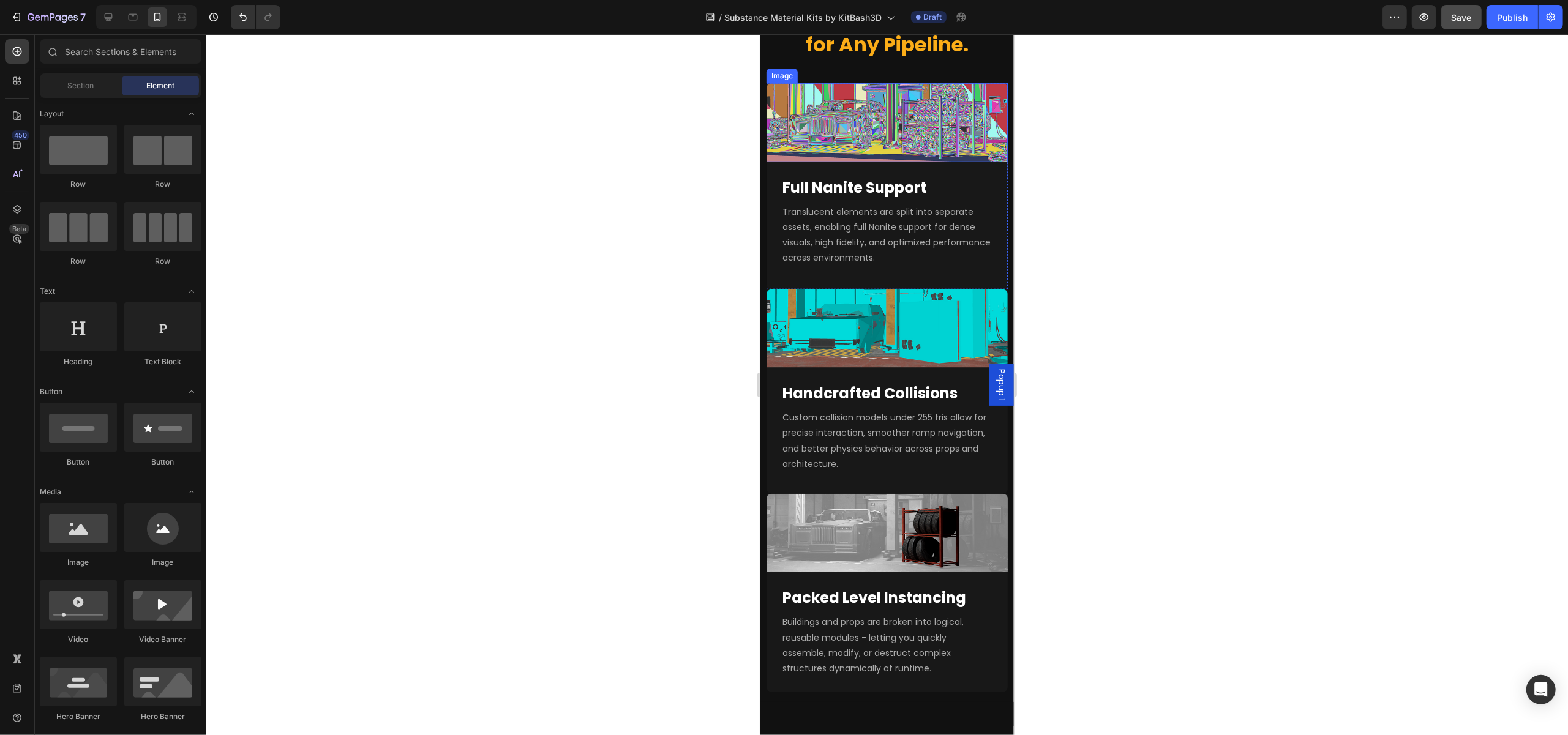
click at [868, 115] on img at bounding box center [886, 122] width 241 height 79
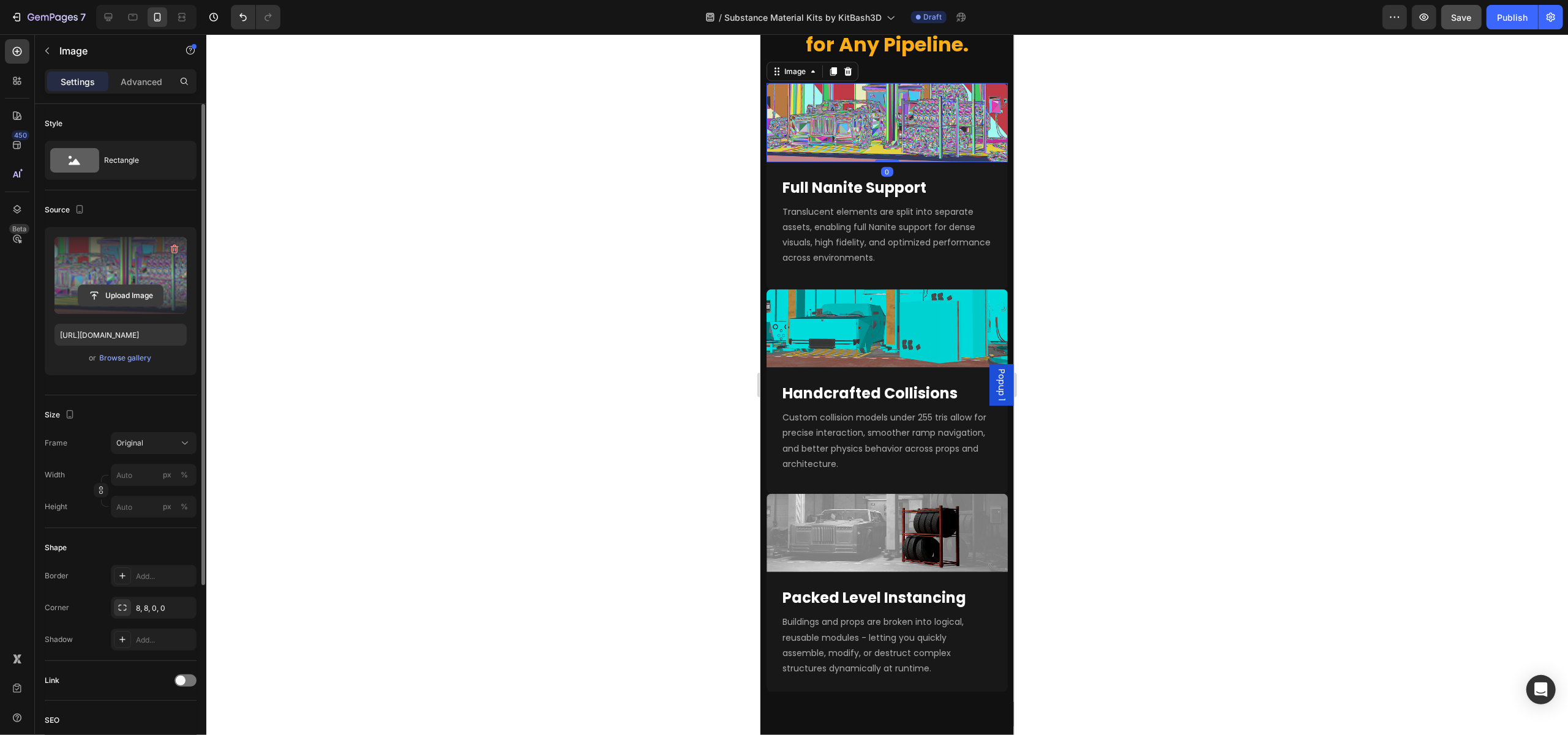
click at [103, 291] on input "file" at bounding box center [121, 295] width 84 height 21
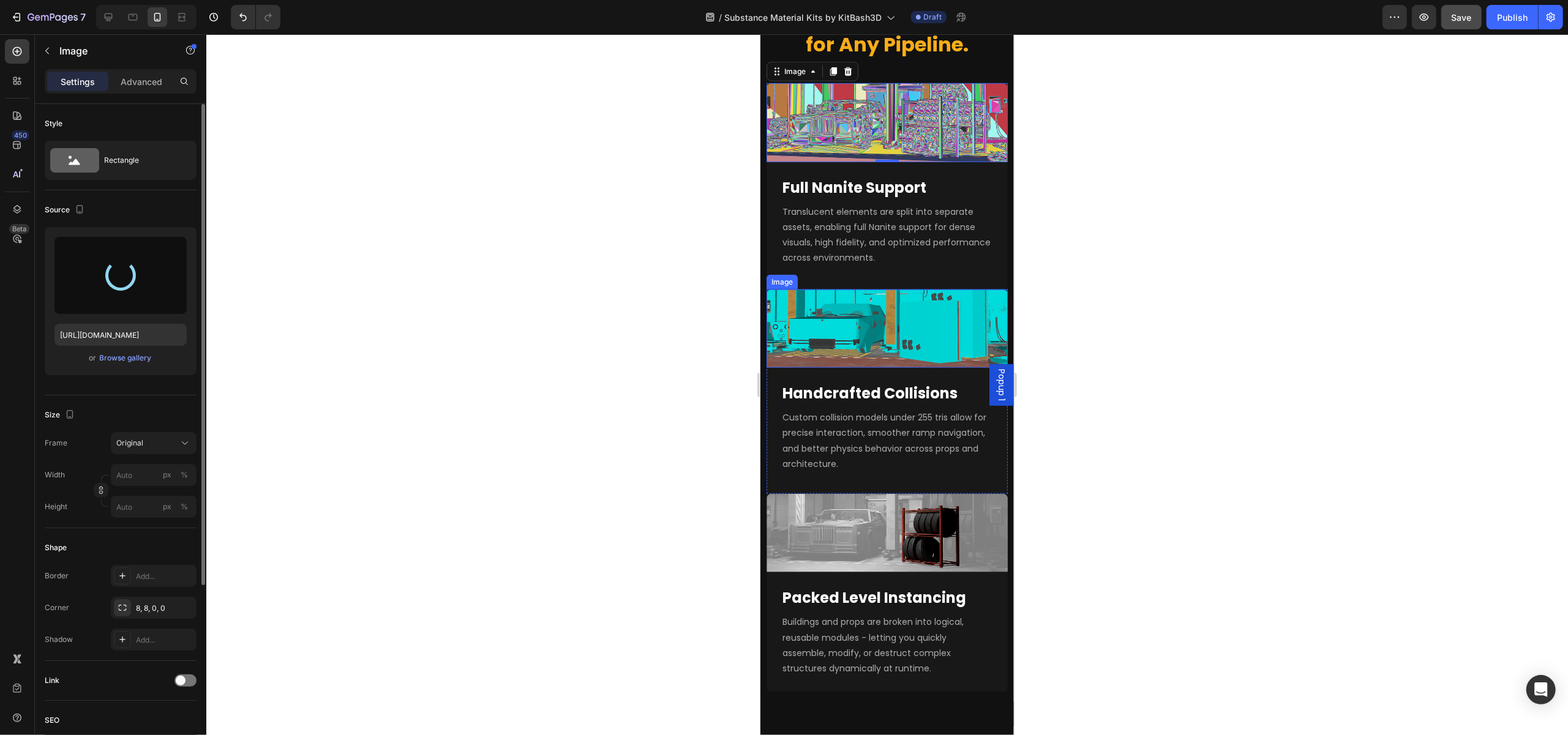
type input "[URL][DOMAIN_NAME]"
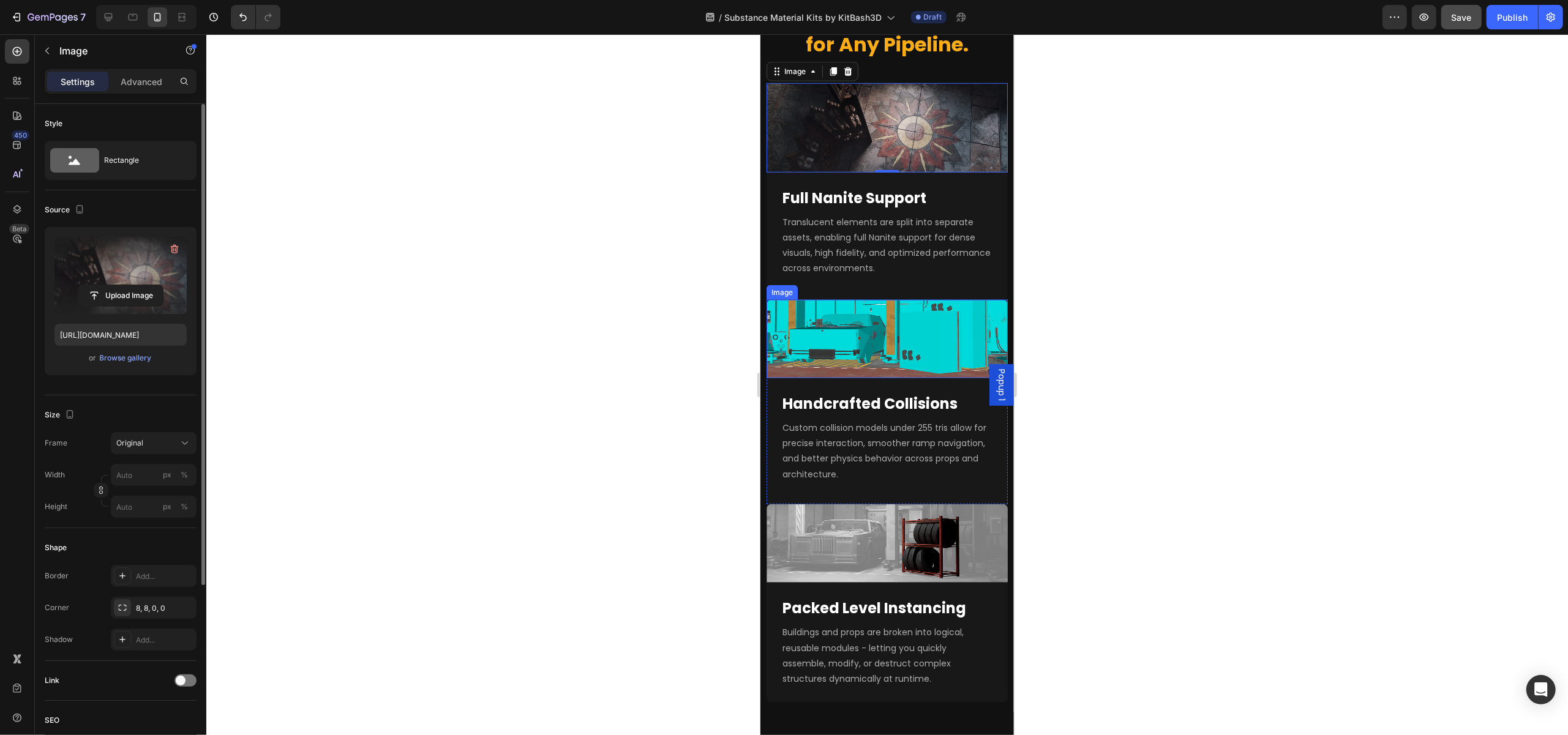
click at [871, 341] on img at bounding box center [886, 339] width 241 height 79
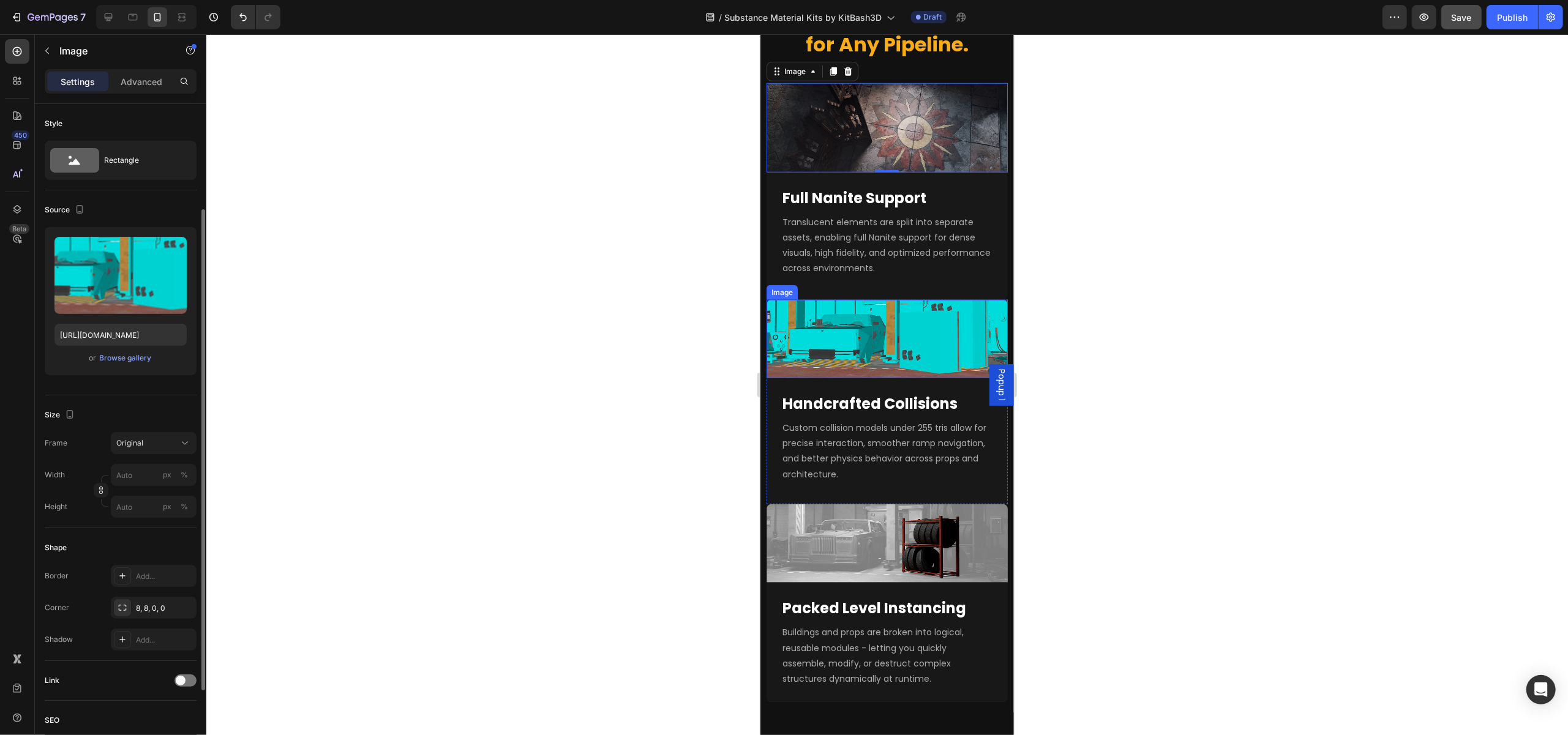
scroll to position [61, 0]
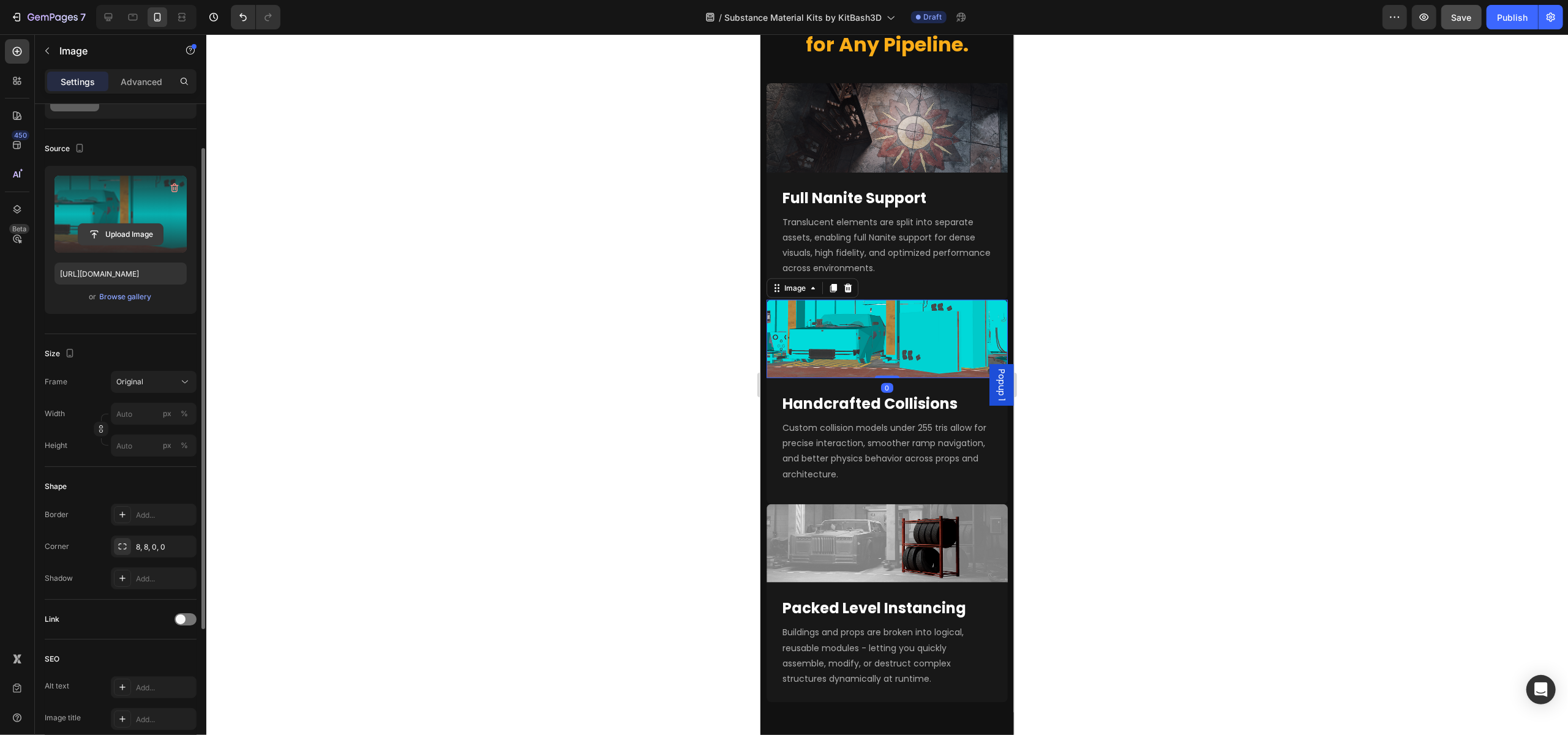
click at [112, 232] on input "file" at bounding box center [121, 234] width 84 height 21
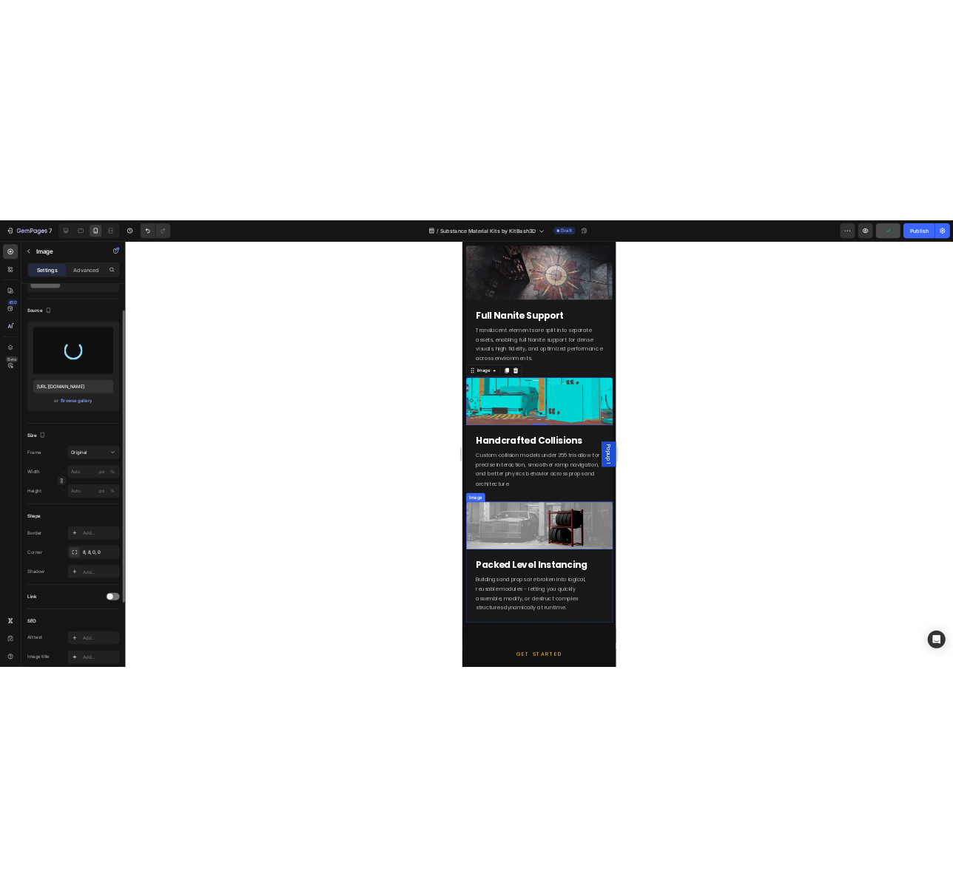
scroll to position [1481, 0]
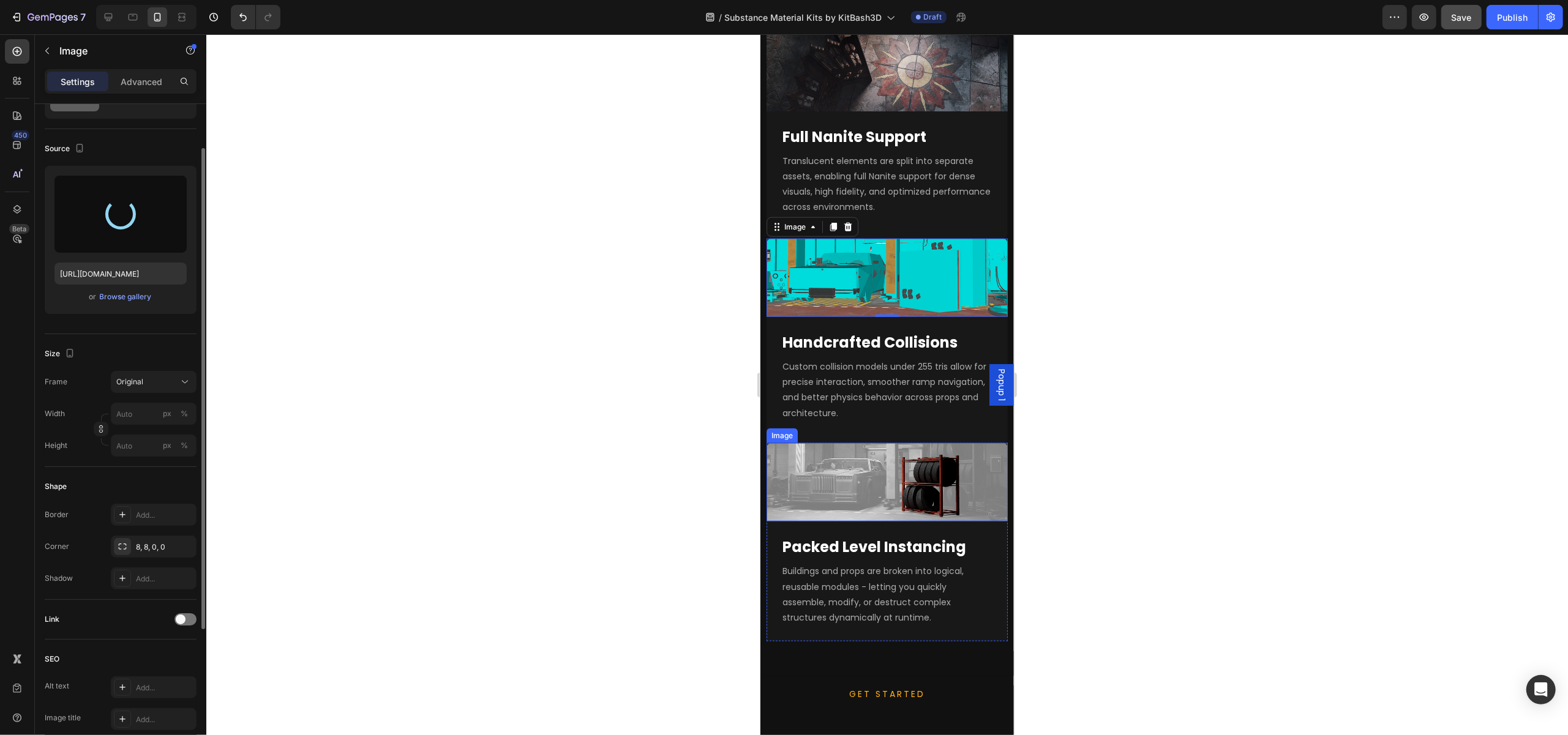
type input "[URL][DOMAIN_NAME]"
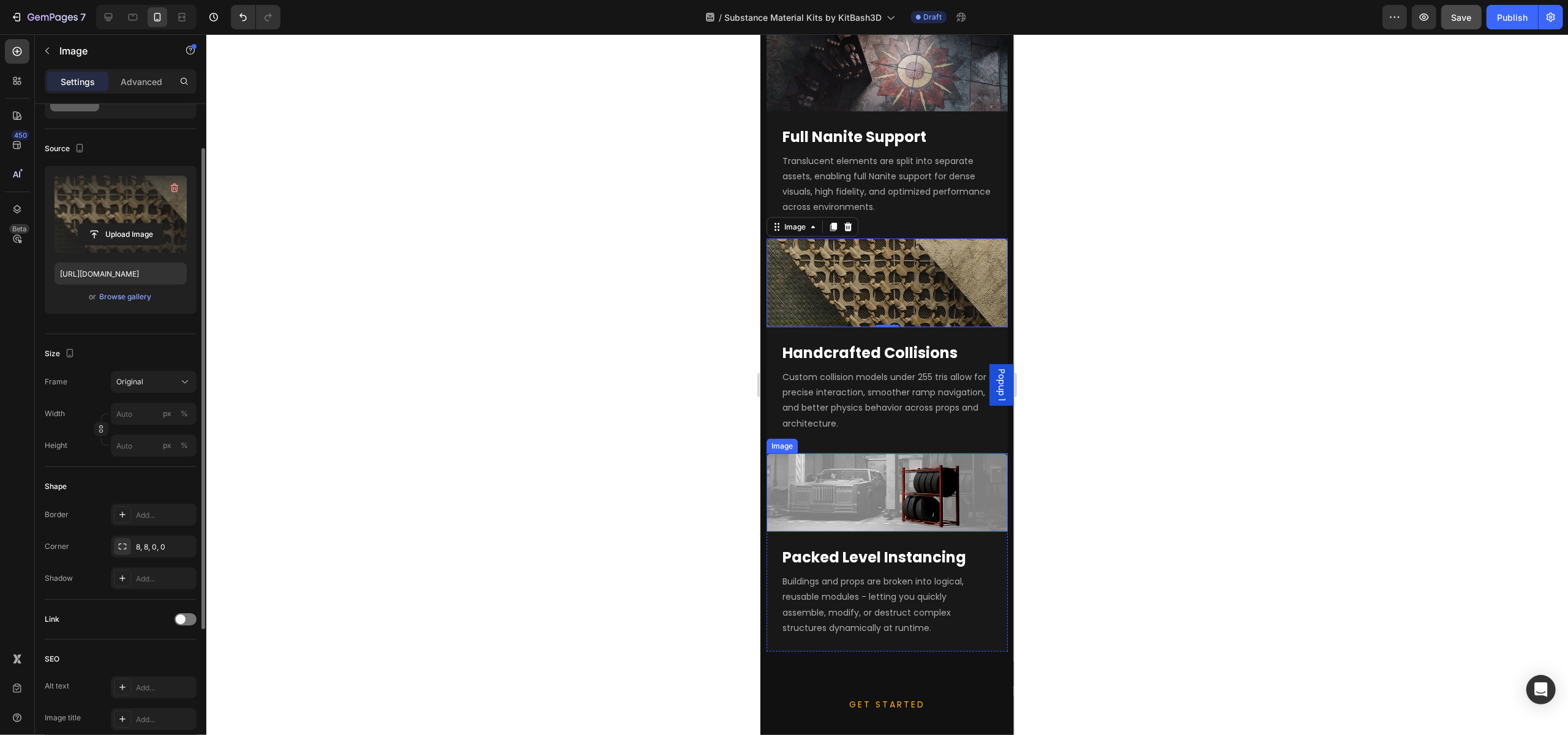
click at [883, 485] on img at bounding box center [886, 492] width 241 height 79
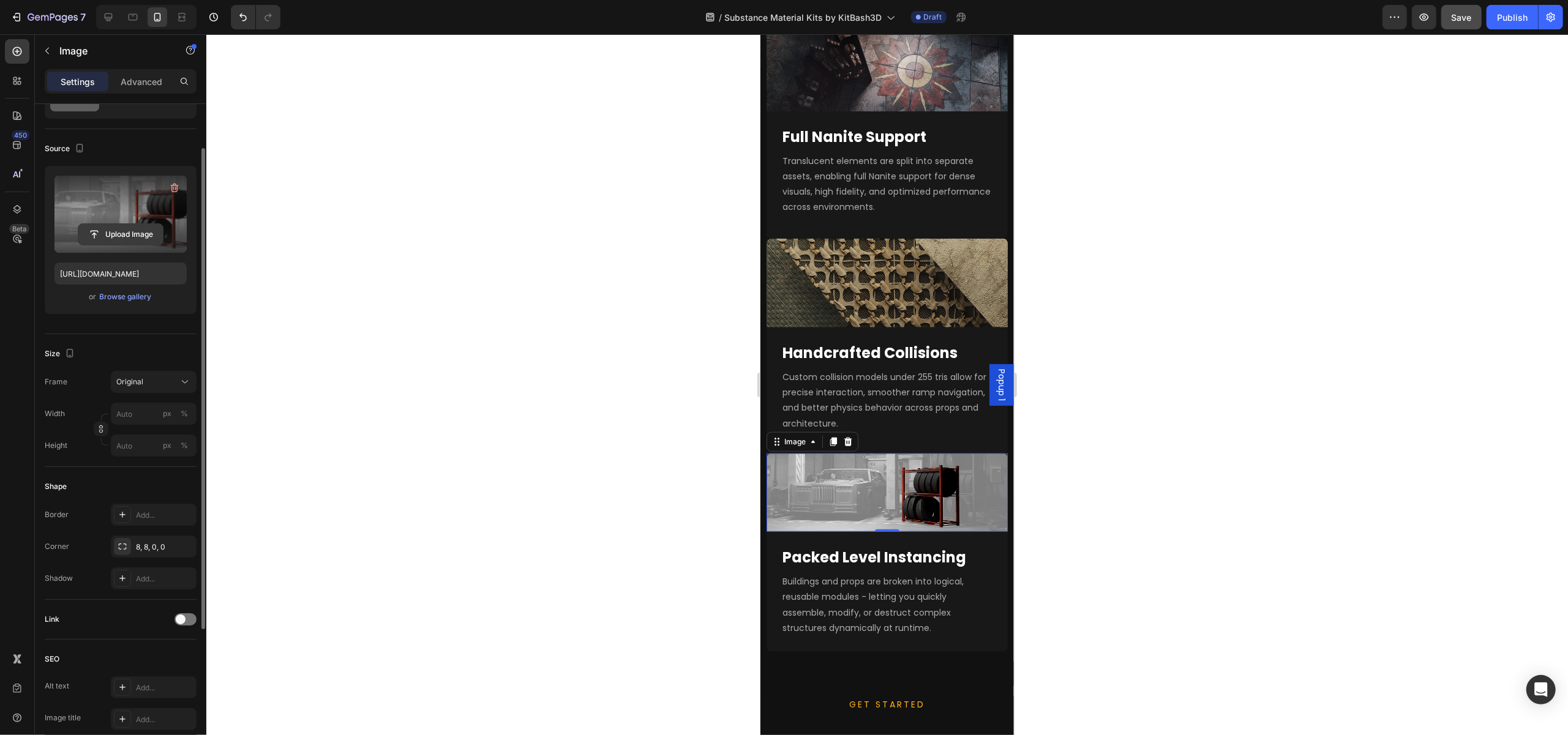
click at [129, 224] on input "file" at bounding box center [121, 234] width 84 height 21
type input "[URL][DOMAIN_NAME]"
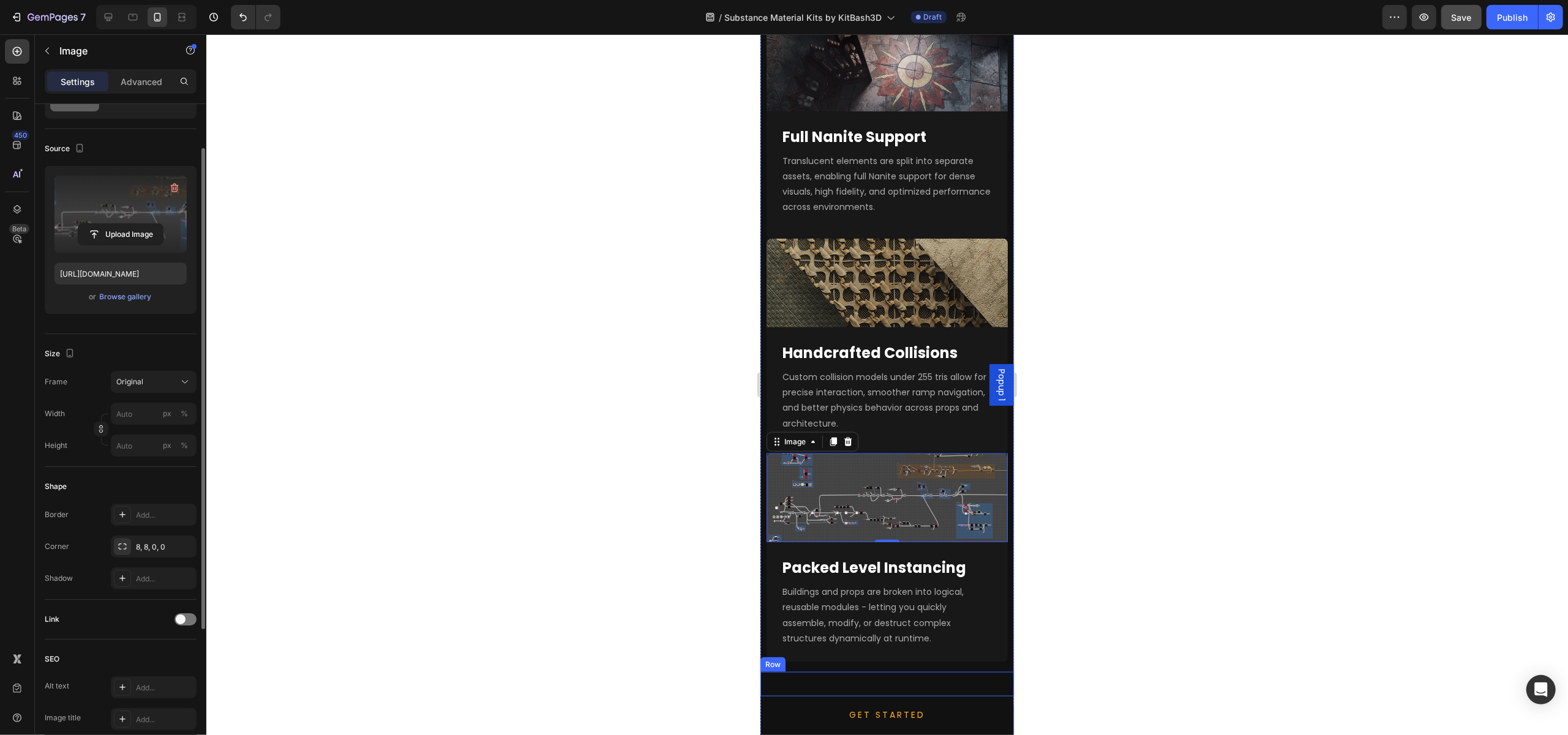
click at [560, 473] on div at bounding box center [887, 384] width 1362 height 701
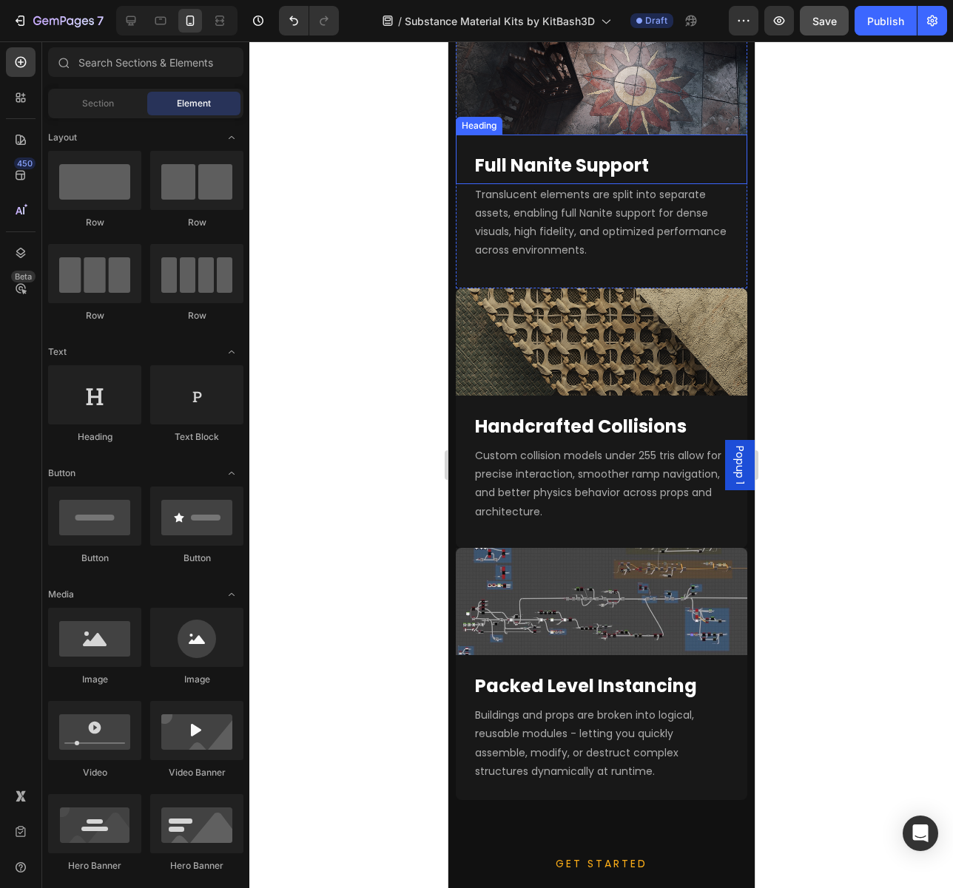
click at [550, 153] on strong "Full Nanite Support" at bounding box center [561, 165] width 174 height 24
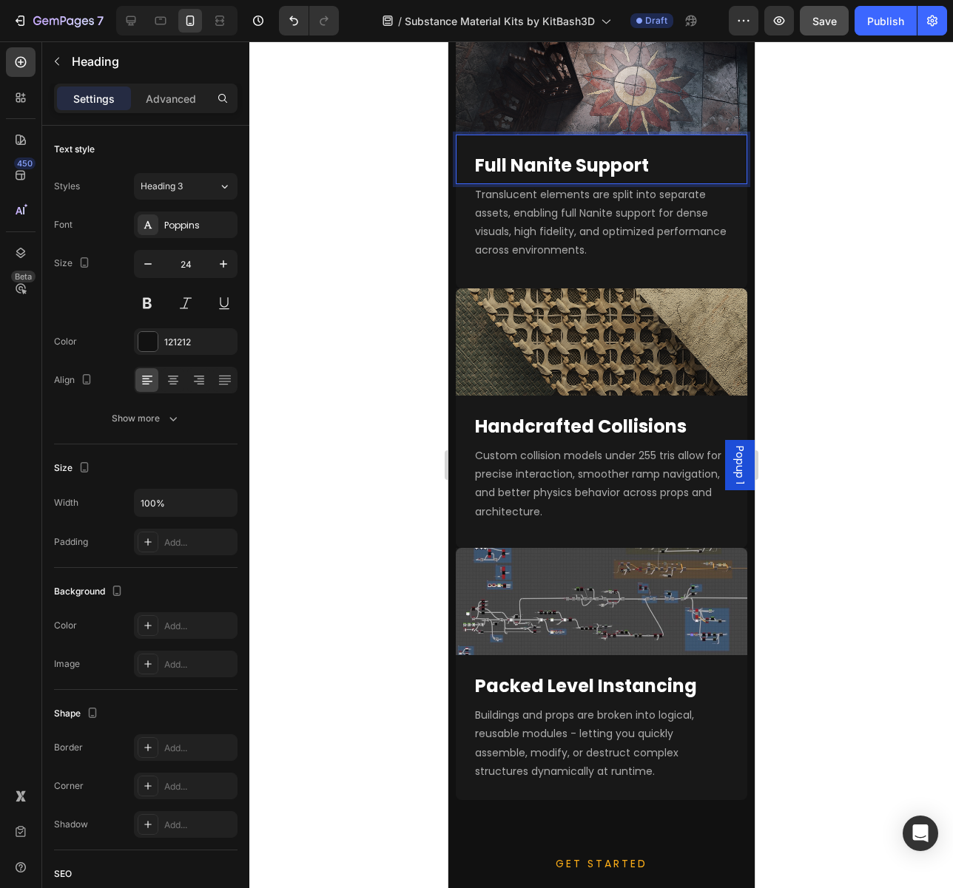
click at [550, 153] on strong "Full Nanite Support" at bounding box center [561, 165] width 174 height 24
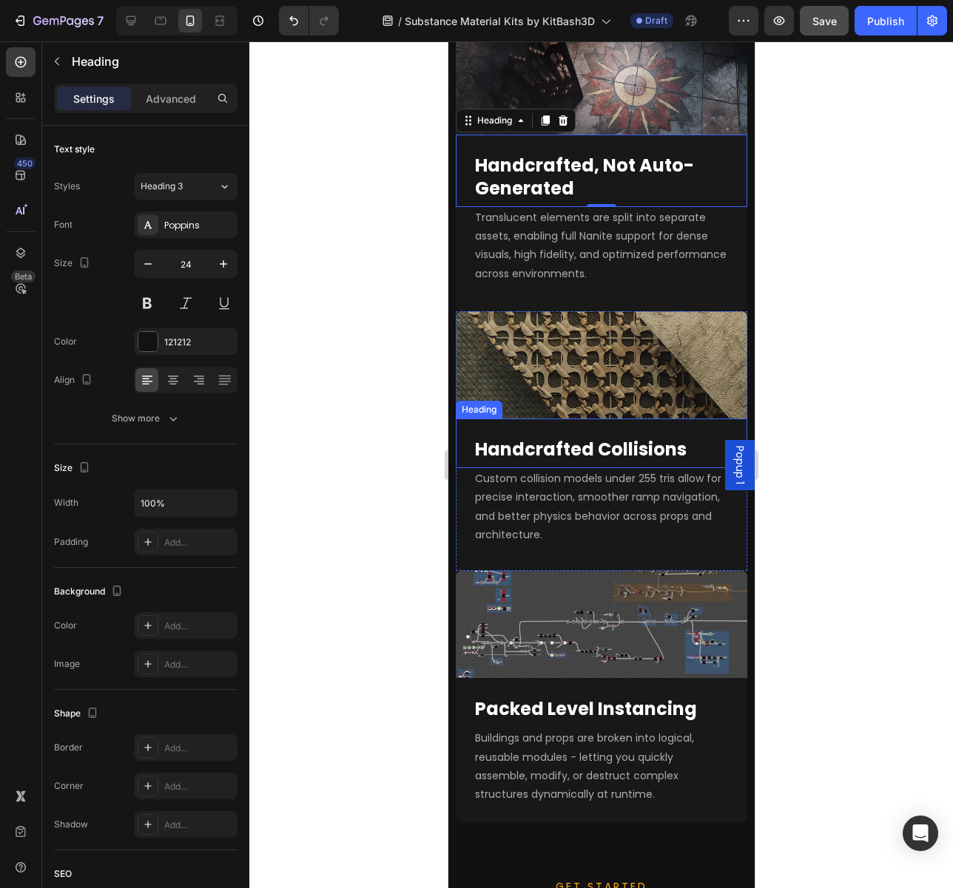
click at [537, 437] on strong "Handcrafted Collisions" at bounding box center [580, 449] width 212 height 24
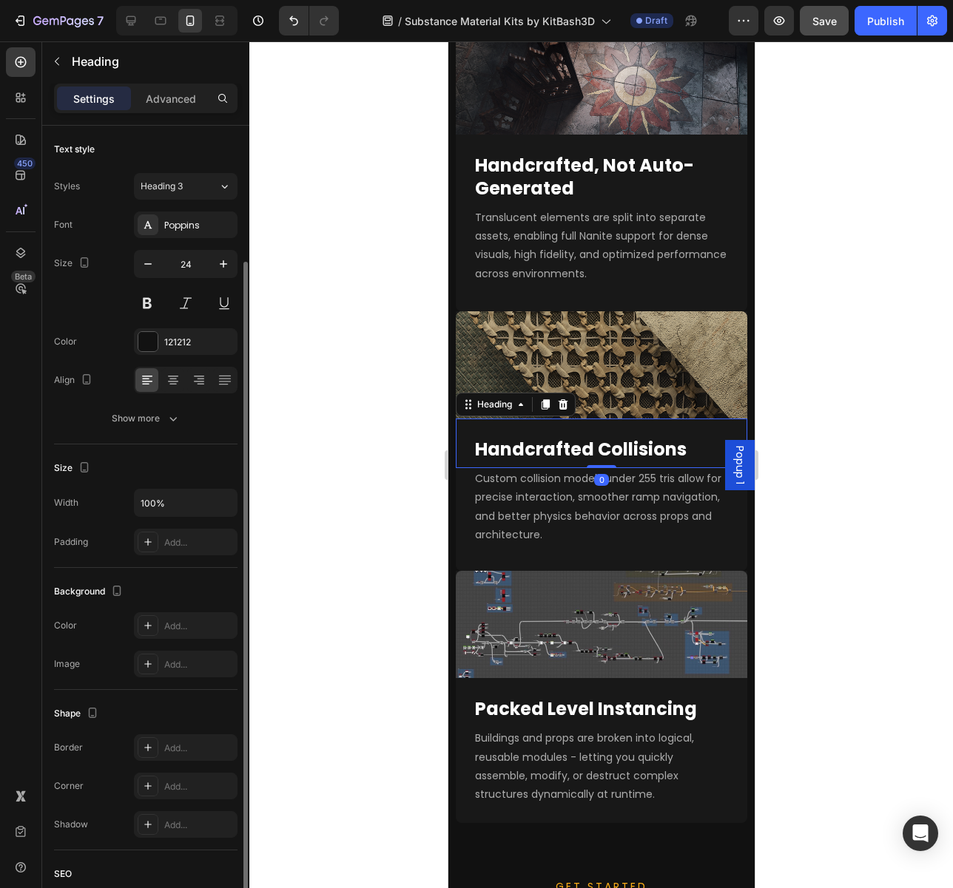
scroll to position [74, 0]
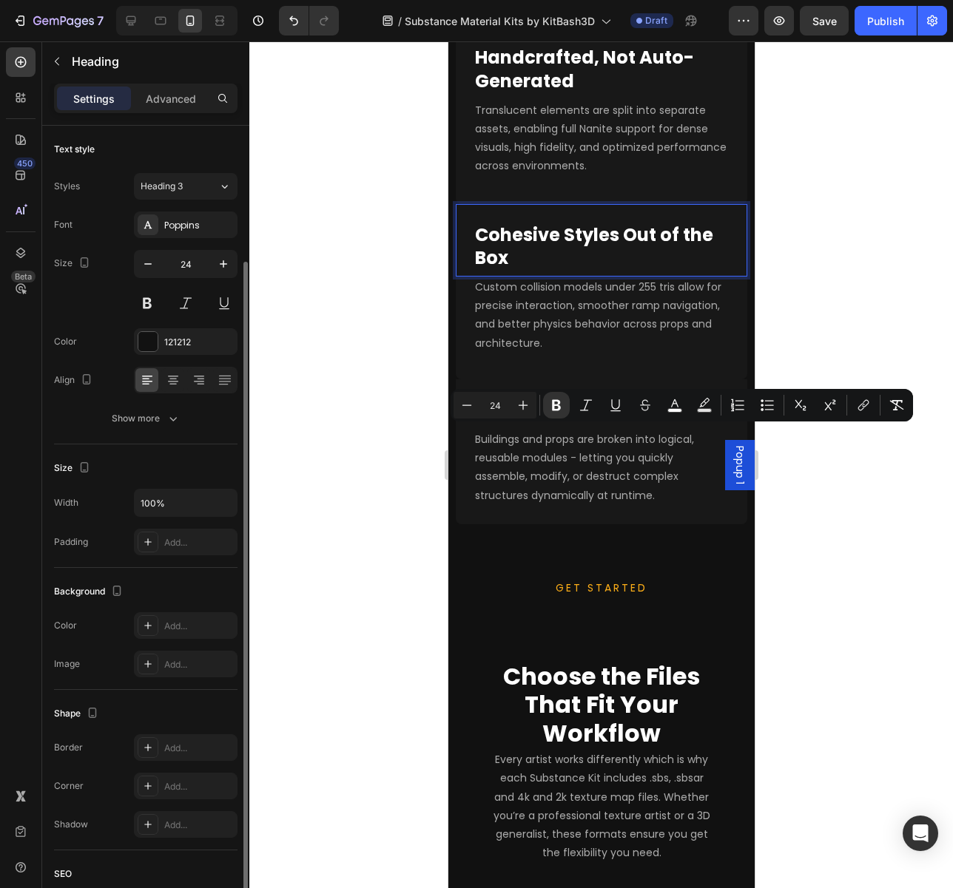
scroll to position [74, 0]
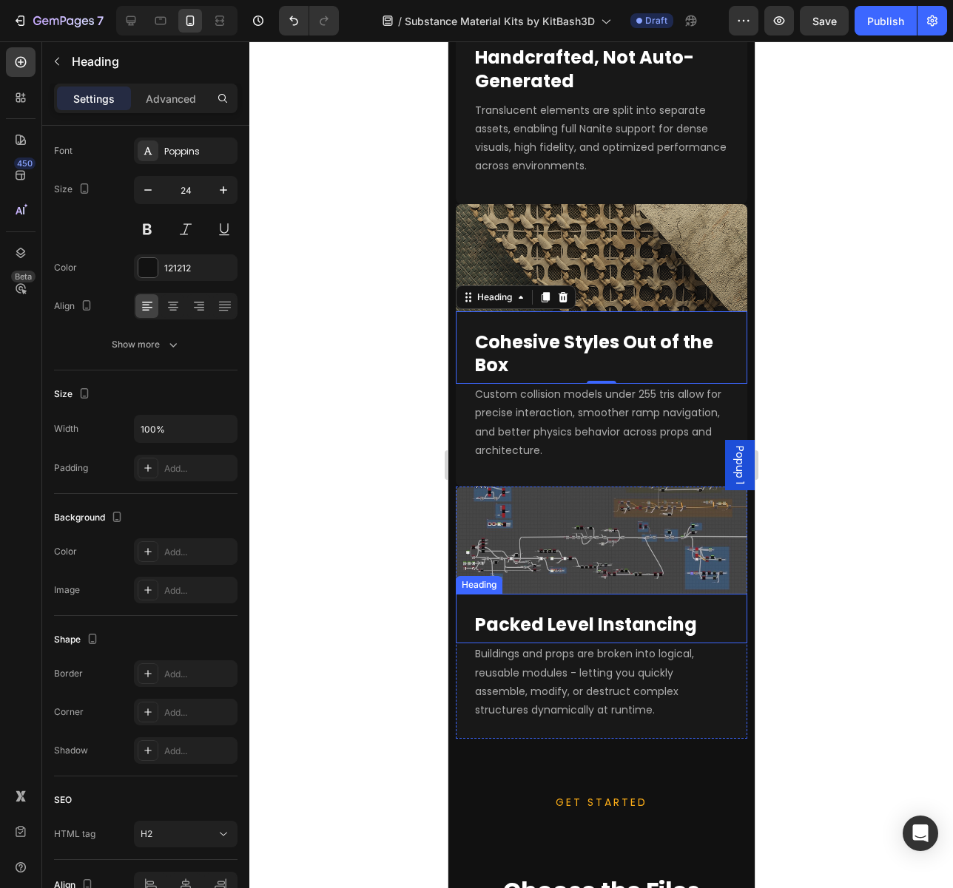
click at [506, 643] on div "Packed Level Instancing Heading" at bounding box center [600, 619] width 291 height 50
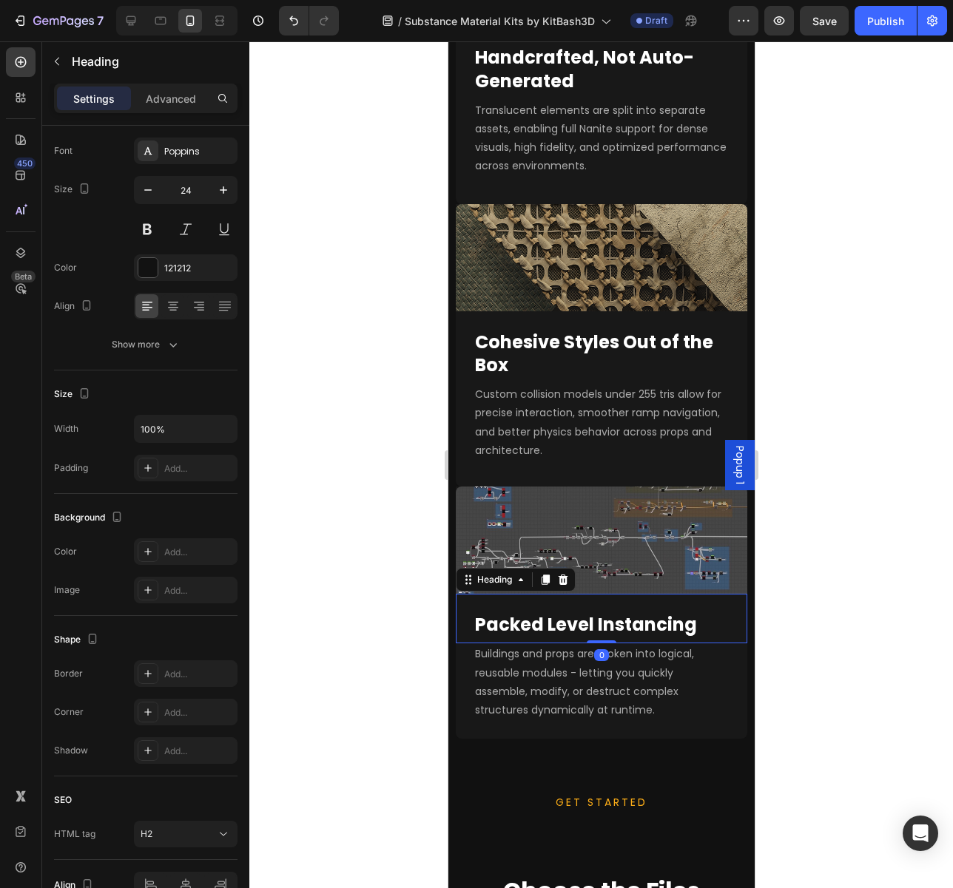
click at [516, 643] on div "Packed Level Instancing Heading 0" at bounding box center [600, 619] width 291 height 50
click at [516, 637] on strong "Packed Level Instancing" at bounding box center [585, 624] width 222 height 24
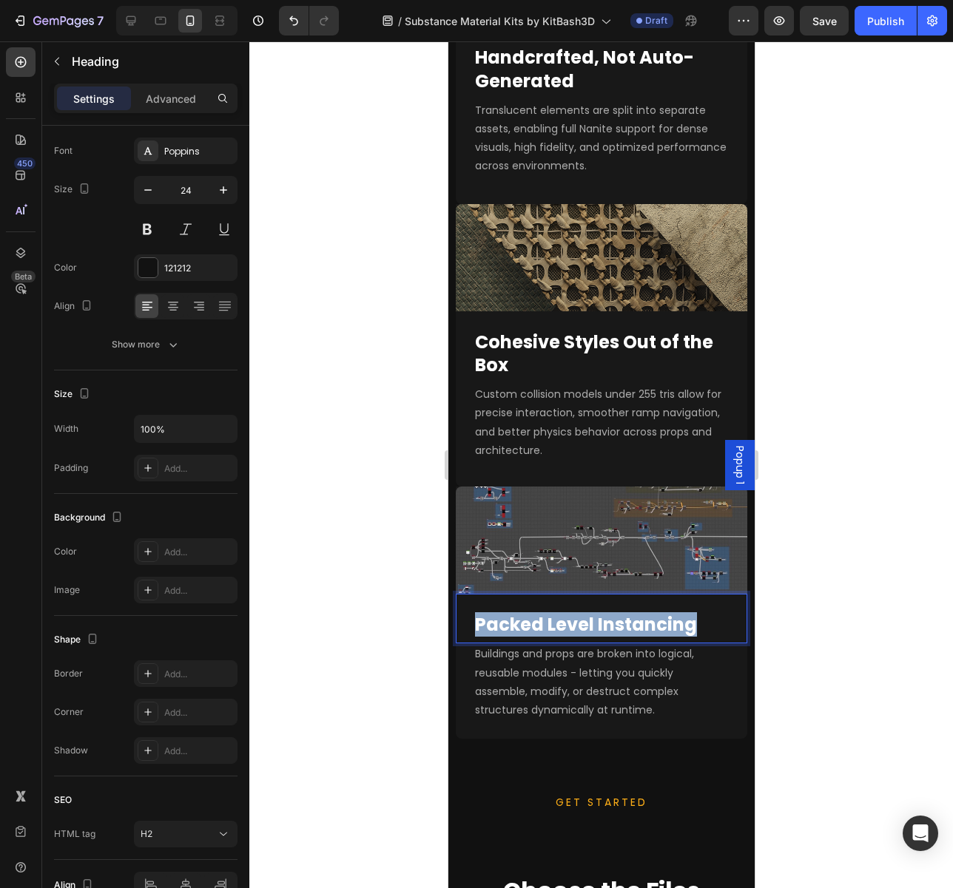
click at [516, 637] on strong "Packed Level Instancing" at bounding box center [585, 624] width 222 height 24
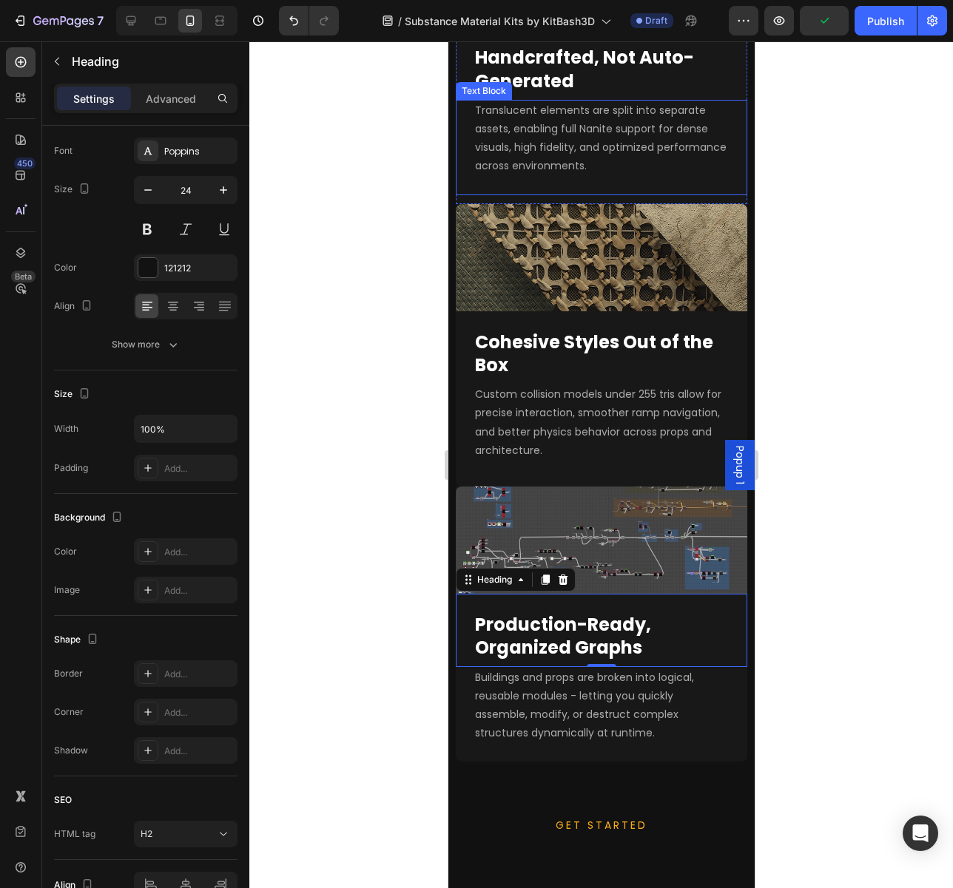
click at [591, 176] on p "Translucent elements are split into separate assets, enabling full Nanite suppo…" at bounding box center [600, 138] width 253 height 75
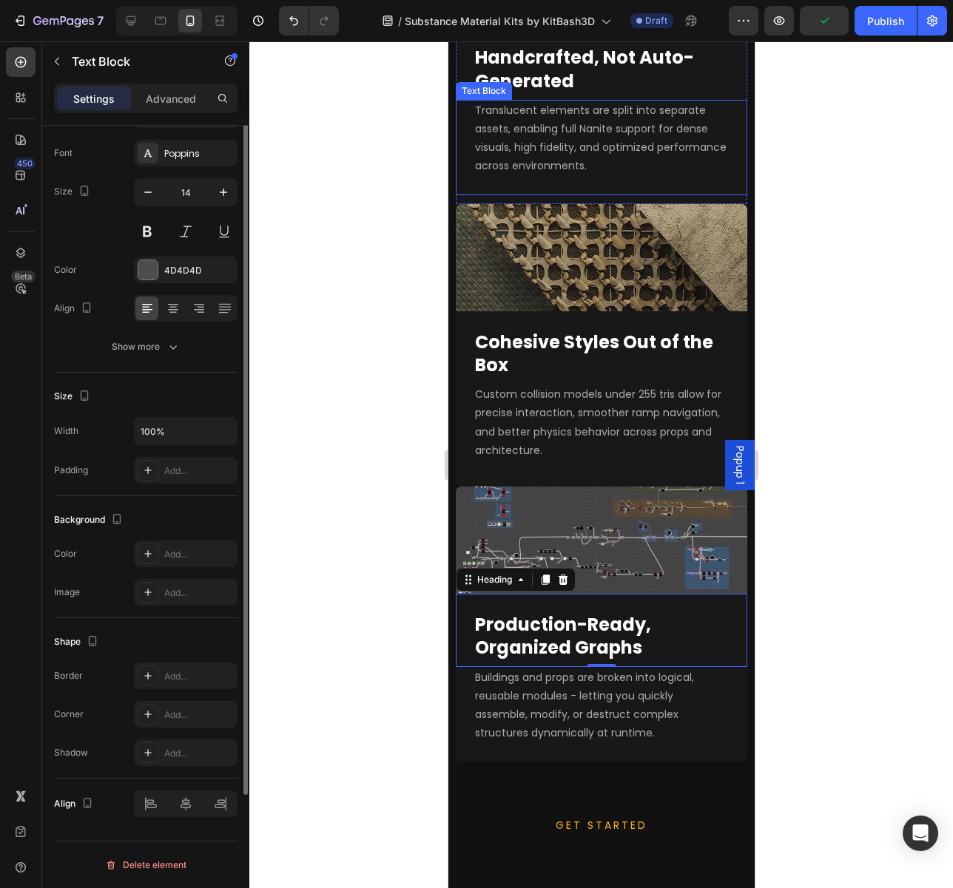
scroll to position [0, 0]
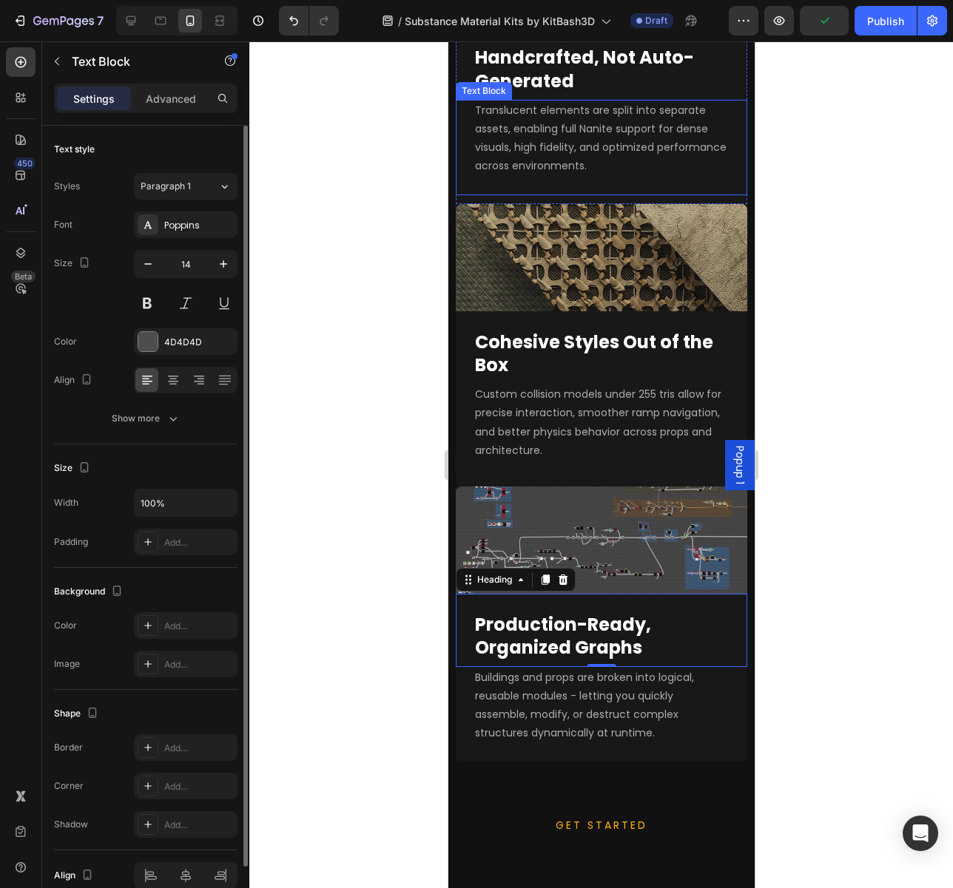
click at [591, 176] on p "Translucent elements are split into separate assets, enabling full Nanite suppo…" at bounding box center [600, 138] width 253 height 75
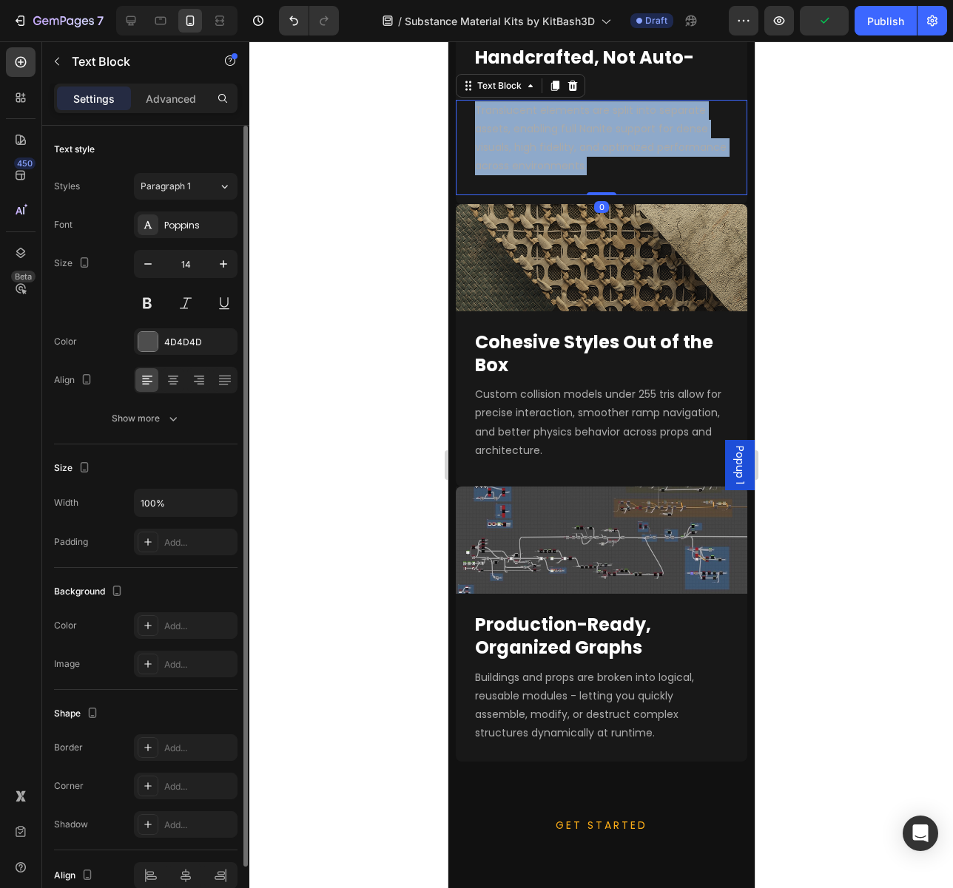
click at [591, 176] on p "Translucent elements are split into separate assets, enabling full Nanite suppo…" at bounding box center [600, 138] width 253 height 75
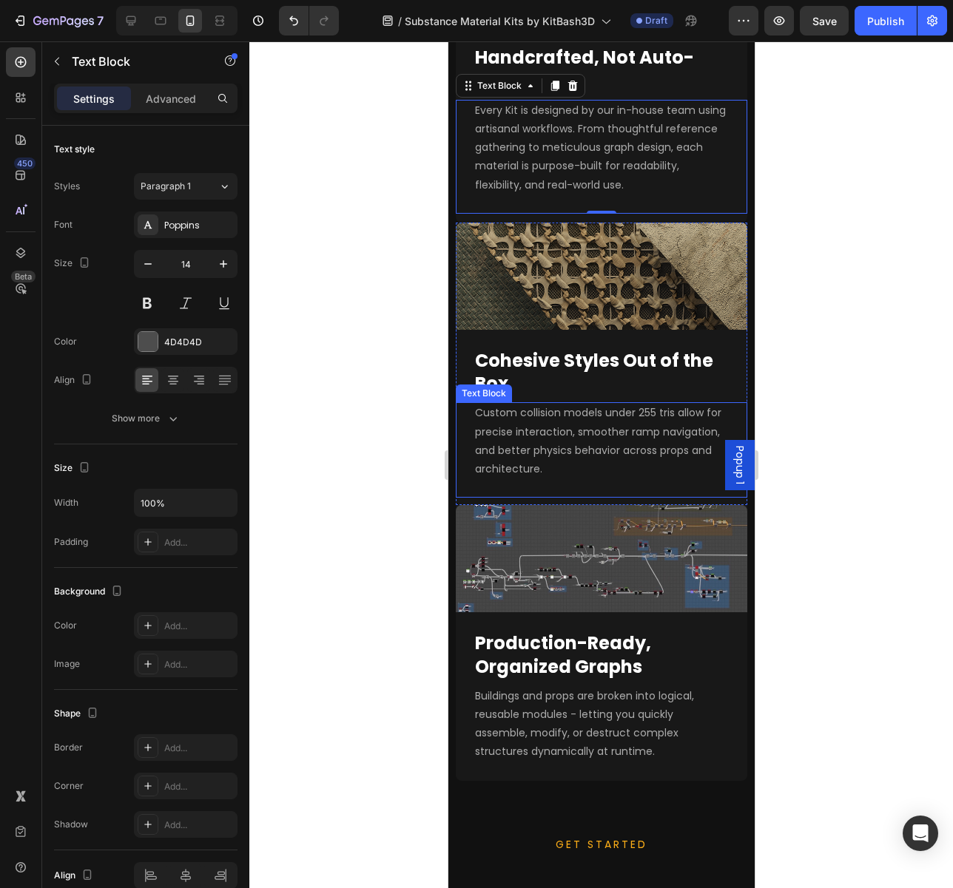
click at [624, 476] on span "Custom collision models under 255 tris allow for precise interaction, smoother …" at bounding box center [597, 440] width 246 height 71
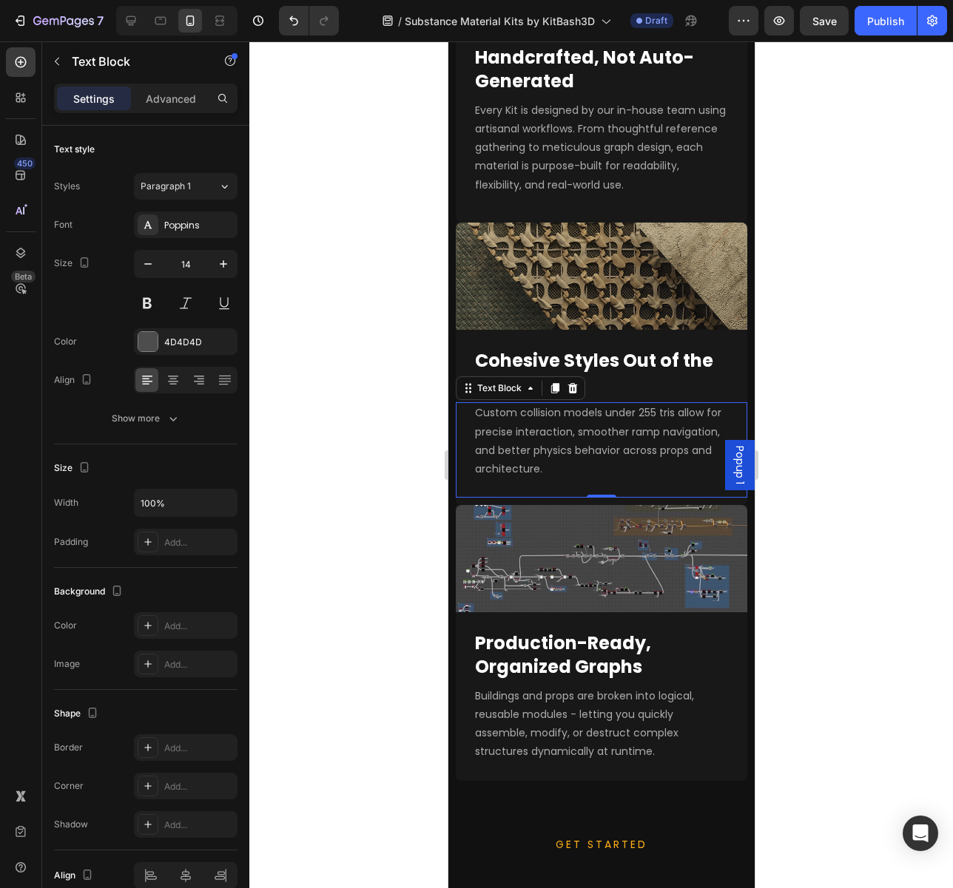
click at [624, 476] on span "Custom collision models under 255 tris allow for precise interaction, smoother …" at bounding box center [597, 440] width 246 height 71
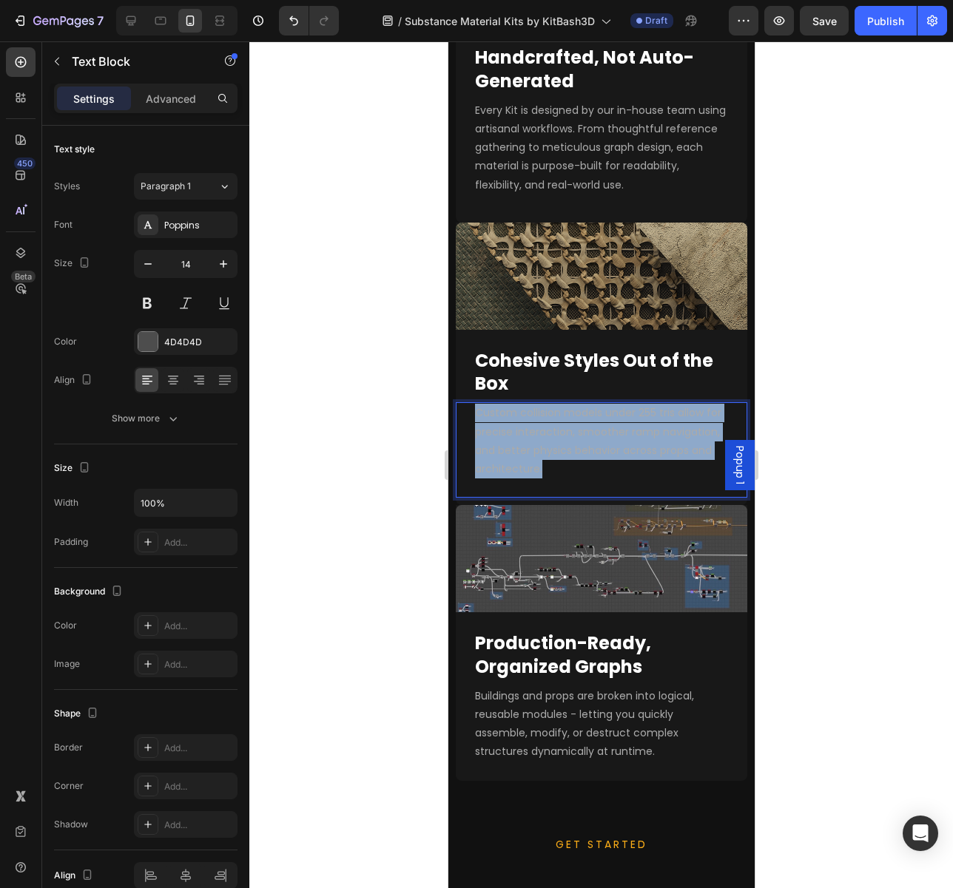
click at [624, 476] on span "Custom collision models under 255 tris allow for precise interaction, smoother …" at bounding box center [597, 440] width 246 height 71
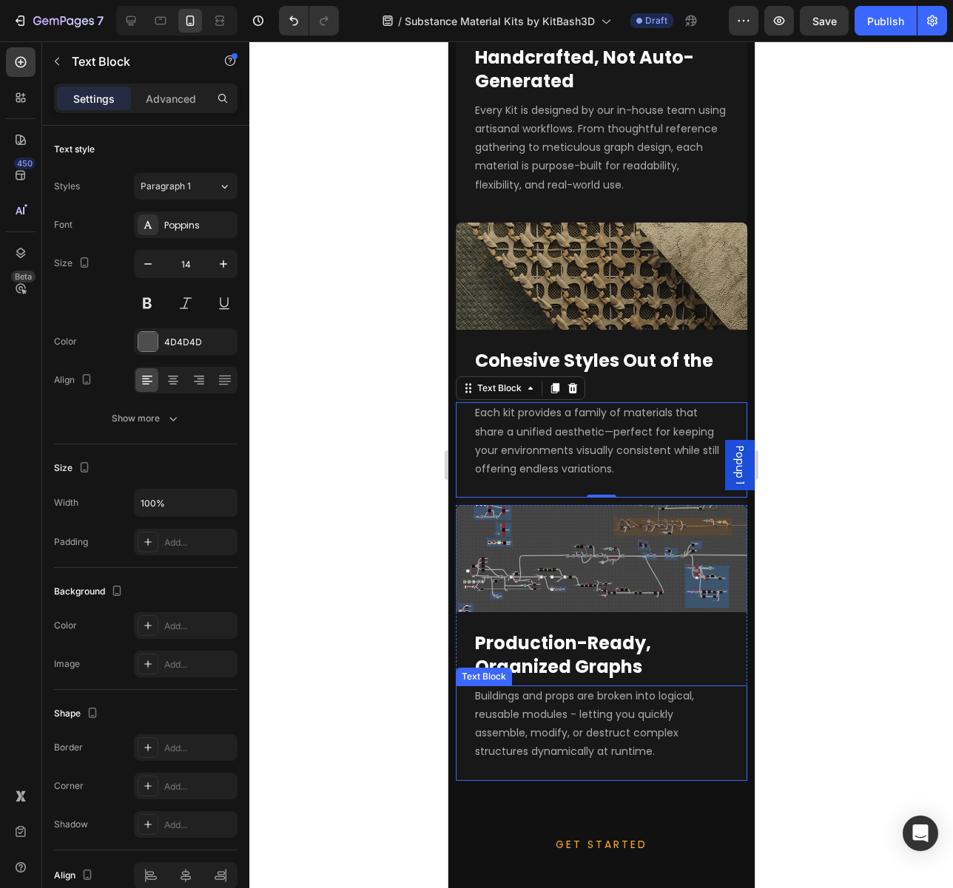
click at [598, 759] on span "Buildings and props are broken into logical, reusable modules - letting you qui…" at bounding box center [583, 723] width 219 height 71
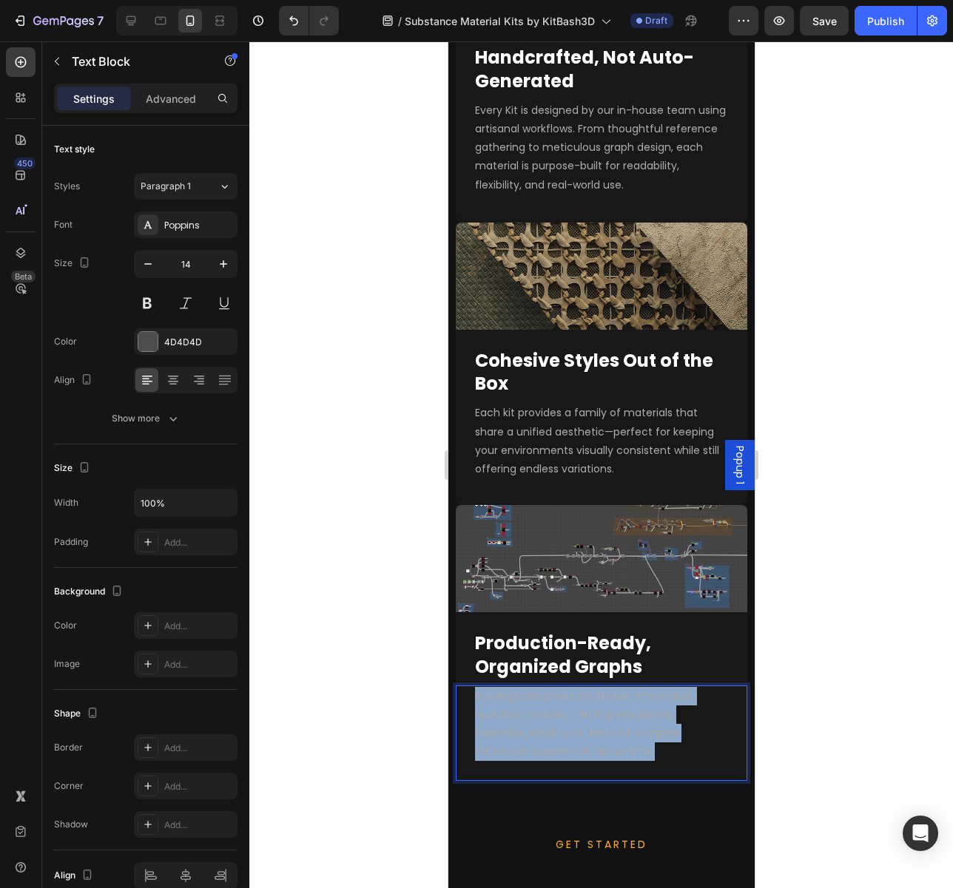
click at [598, 759] on span "Buildings and props are broken into logical, reusable modules - letting you qui…" at bounding box center [583, 723] width 219 height 71
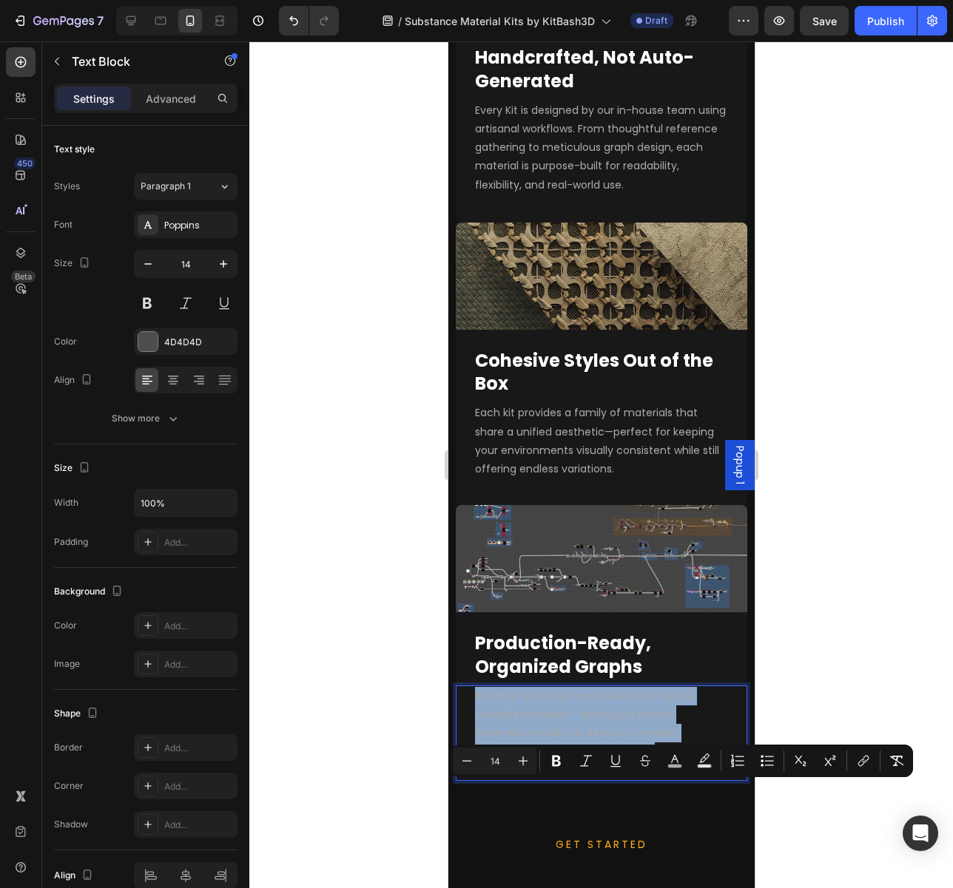
click at [598, 759] on span "Buildings and props are broken into logical, reusable modules - letting you qui…" at bounding box center [583, 723] width 219 height 71
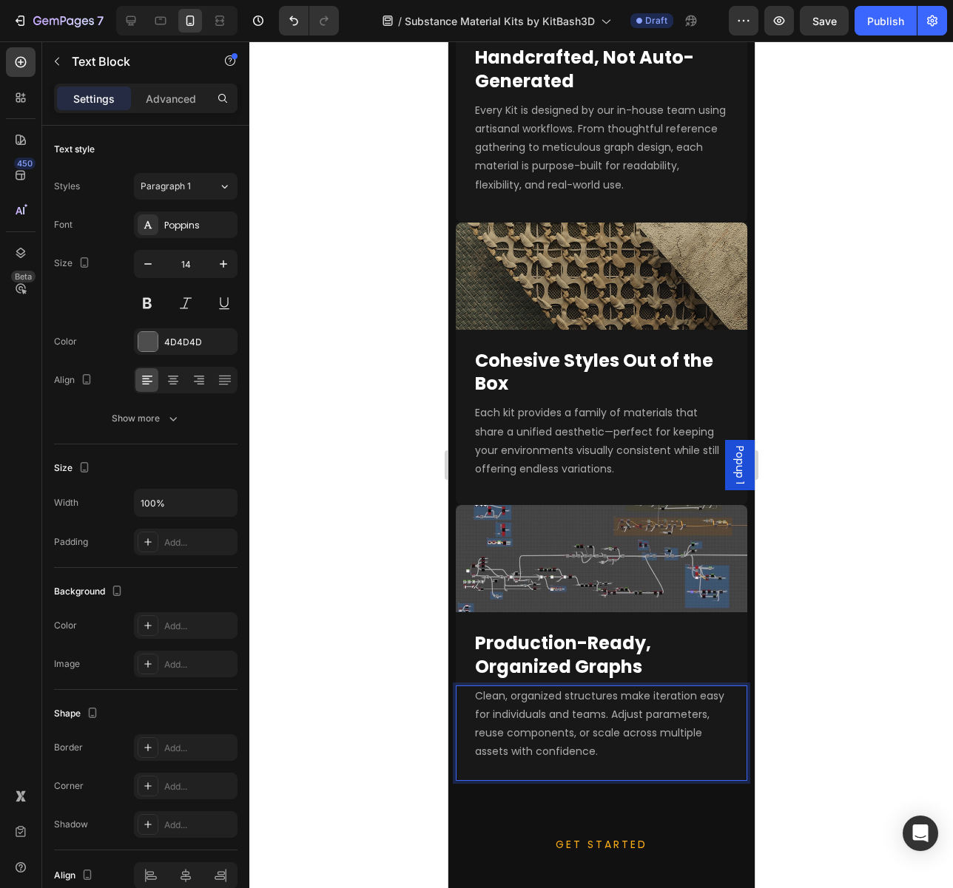
click at [853, 642] on div at bounding box center [600, 464] width 703 height 847
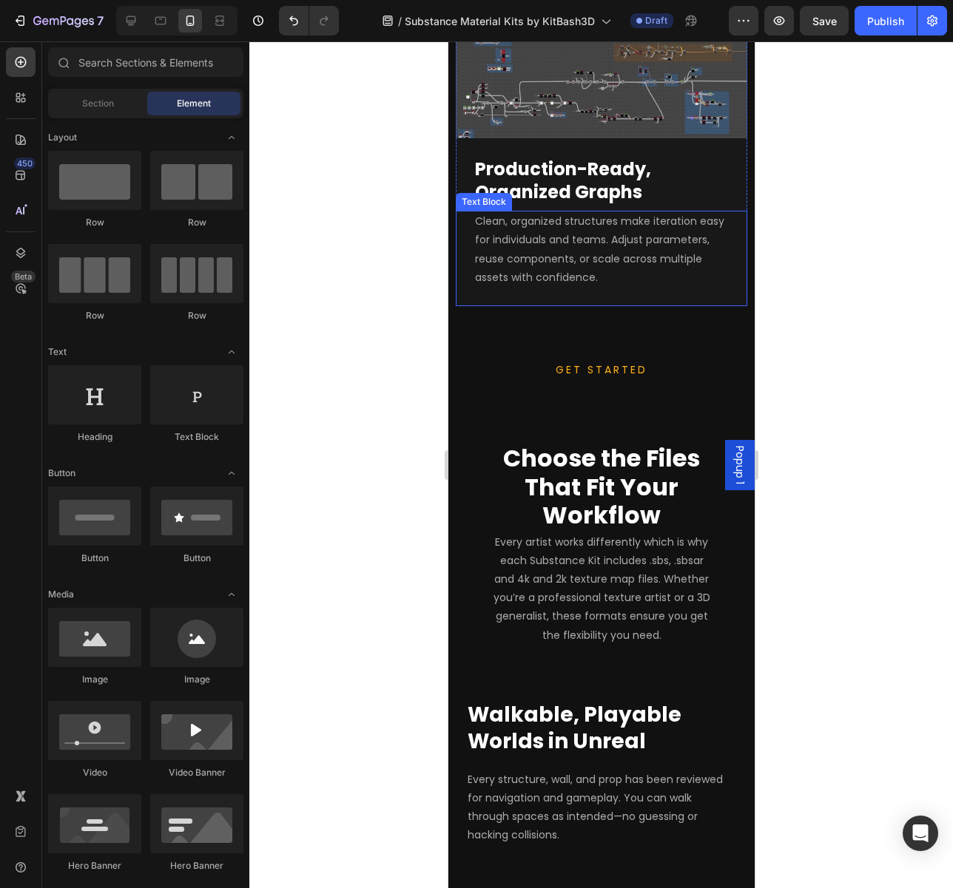
scroll to position [1407, 0]
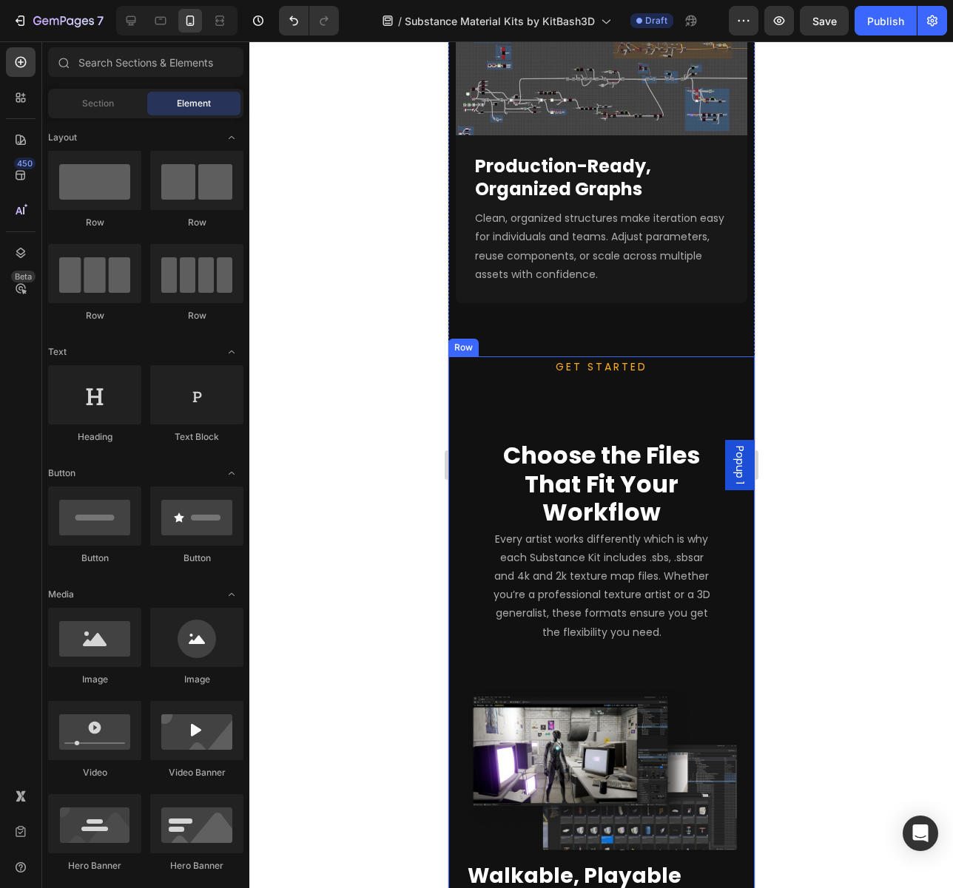
click at [563, 478] on div "GET STARTED Text block Choose the Files That Fit Your Workflow Heading Every ar…" at bounding box center [600, 696] width 271 height 680
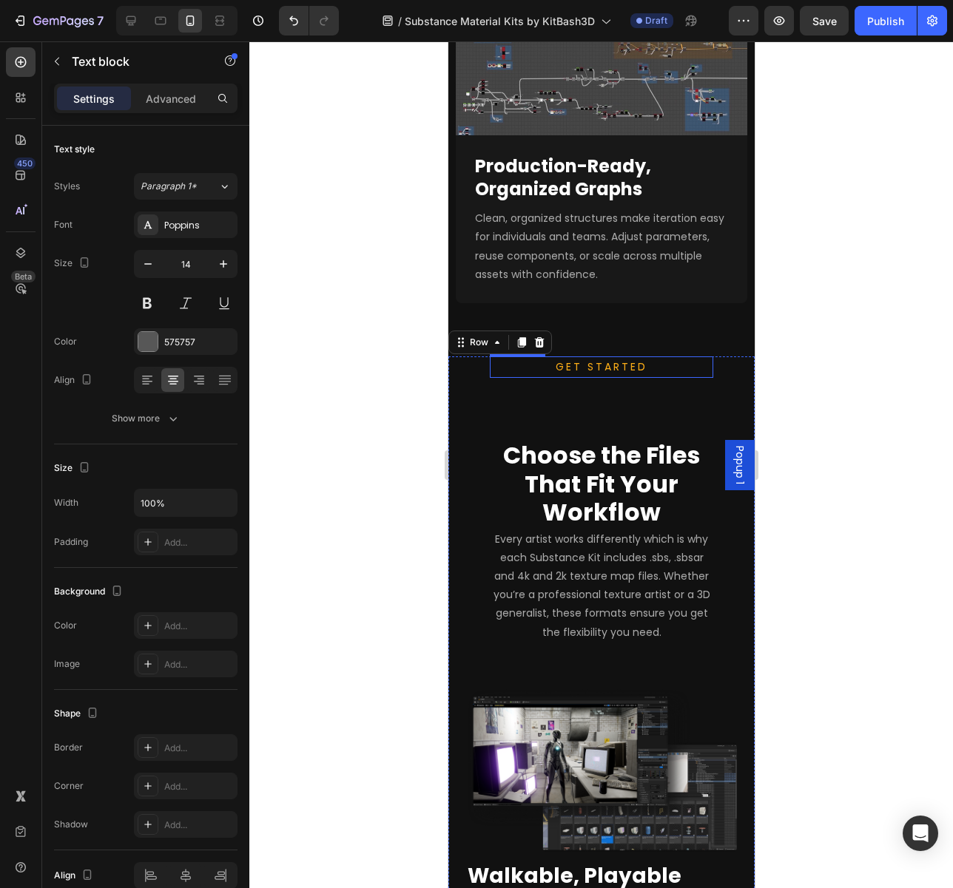
click at [604, 374] on span "GET STARTED" at bounding box center [601, 366] width 92 height 15
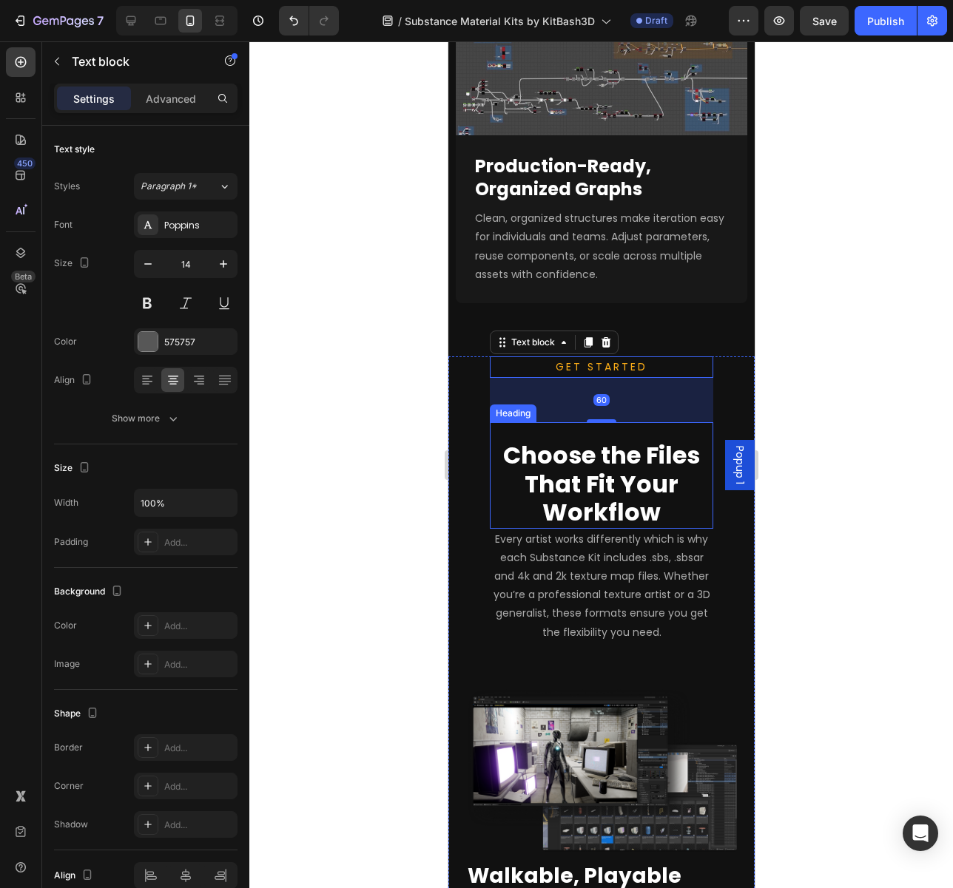
click at [592, 518] on div "Choose the Files That Fit Your Workflow Heading" at bounding box center [600, 475] width 223 height 106
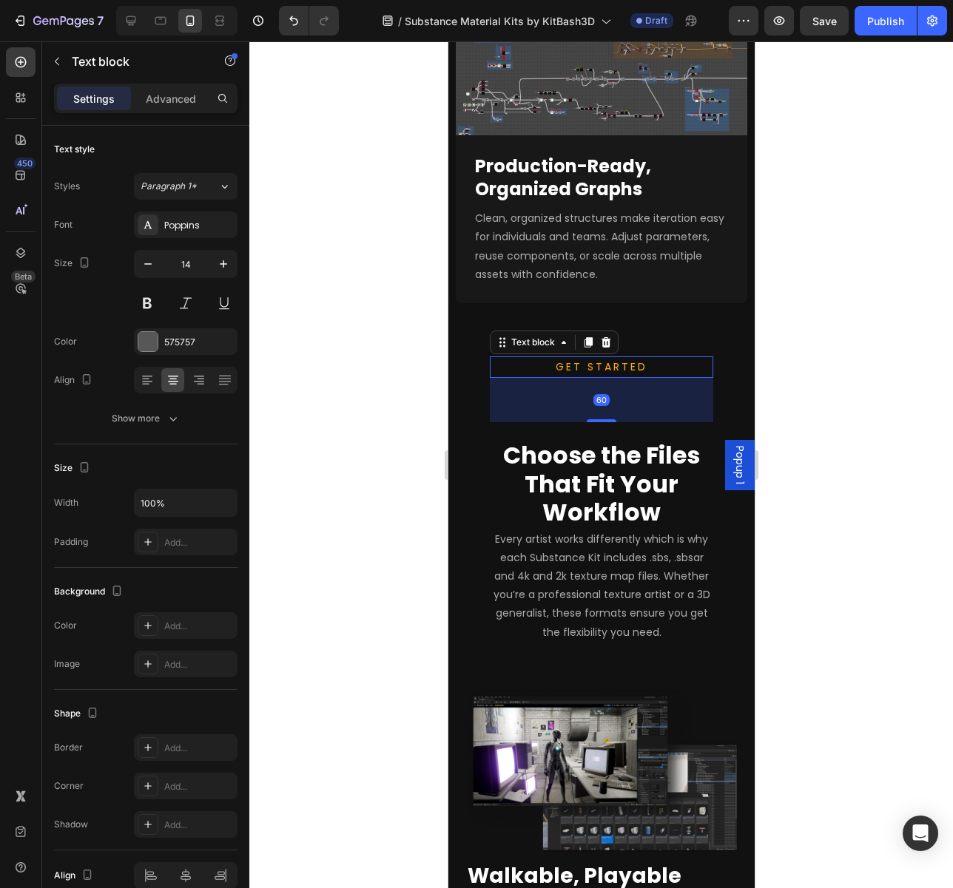
click at [592, 374] on span "GET STARTED" at bounding box center [601, 366] width 92 height 15
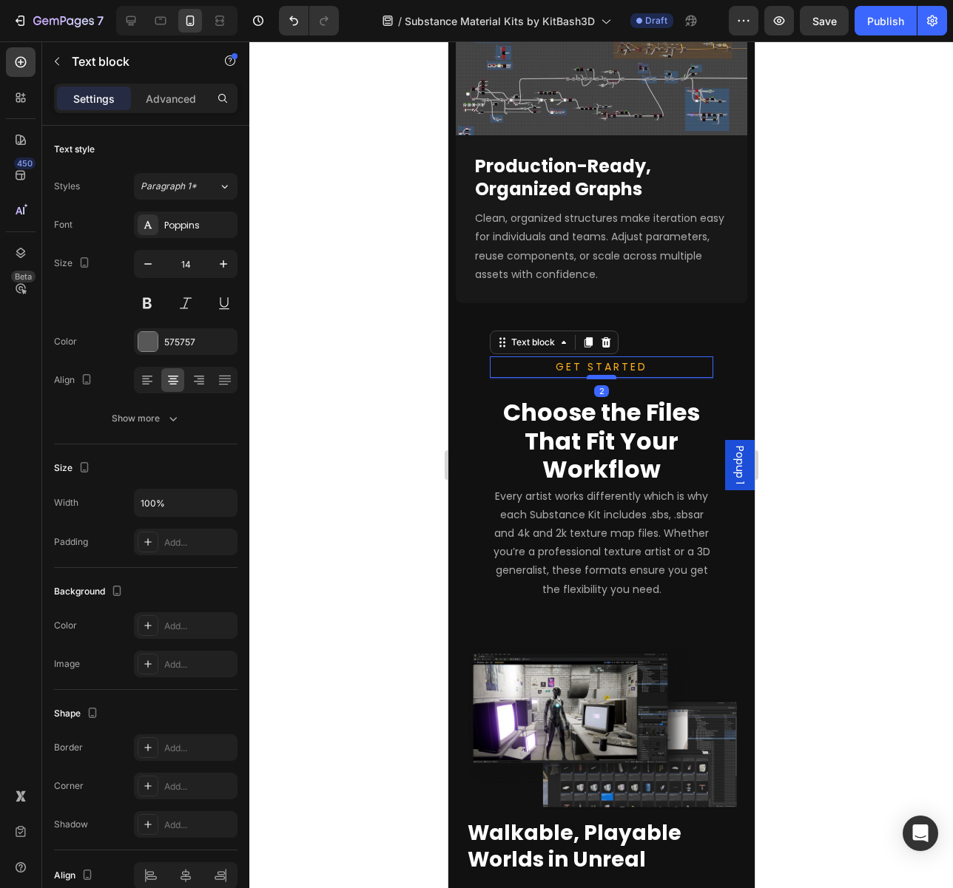
drag, startPoint x: 595, startPoint y: 514, endPoint x: 600, endPoint y: 471, distance: 43.1
click at [600, 379] on div at bounding box center [601, 377] width 30 height 4
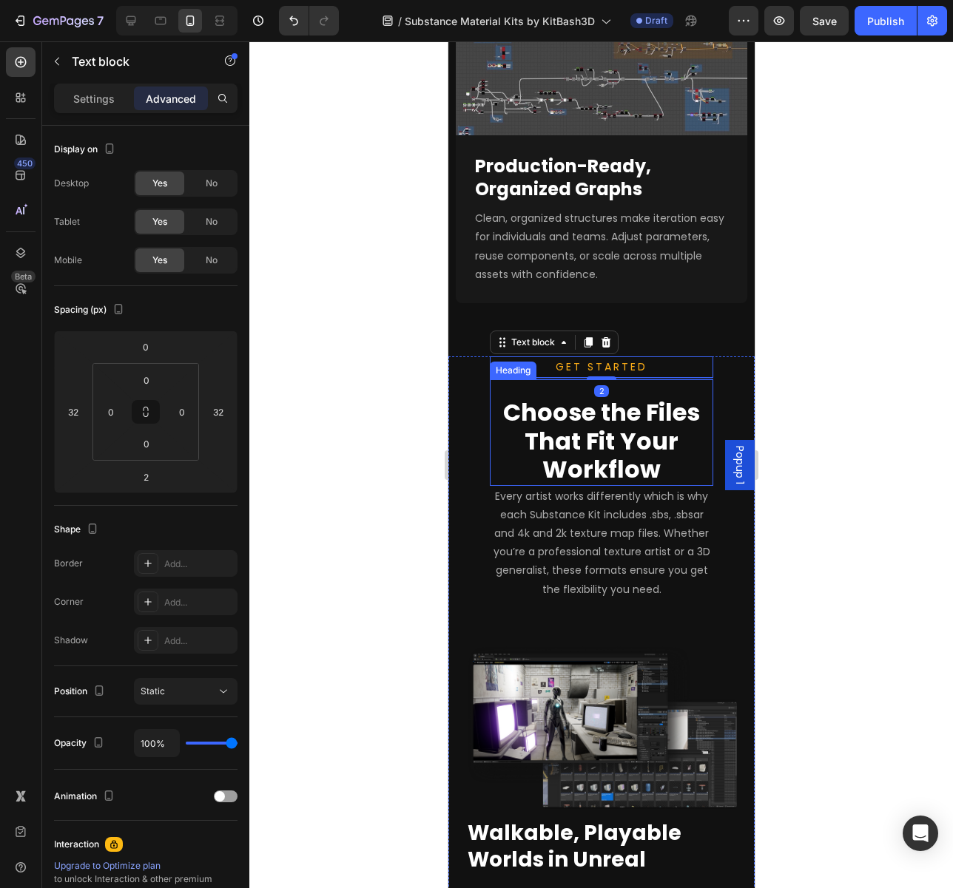
click at [605, 485] on h2 "Choose the Files That Fit Your Workflow" at bounding box center [600, 441] width 223 height 88
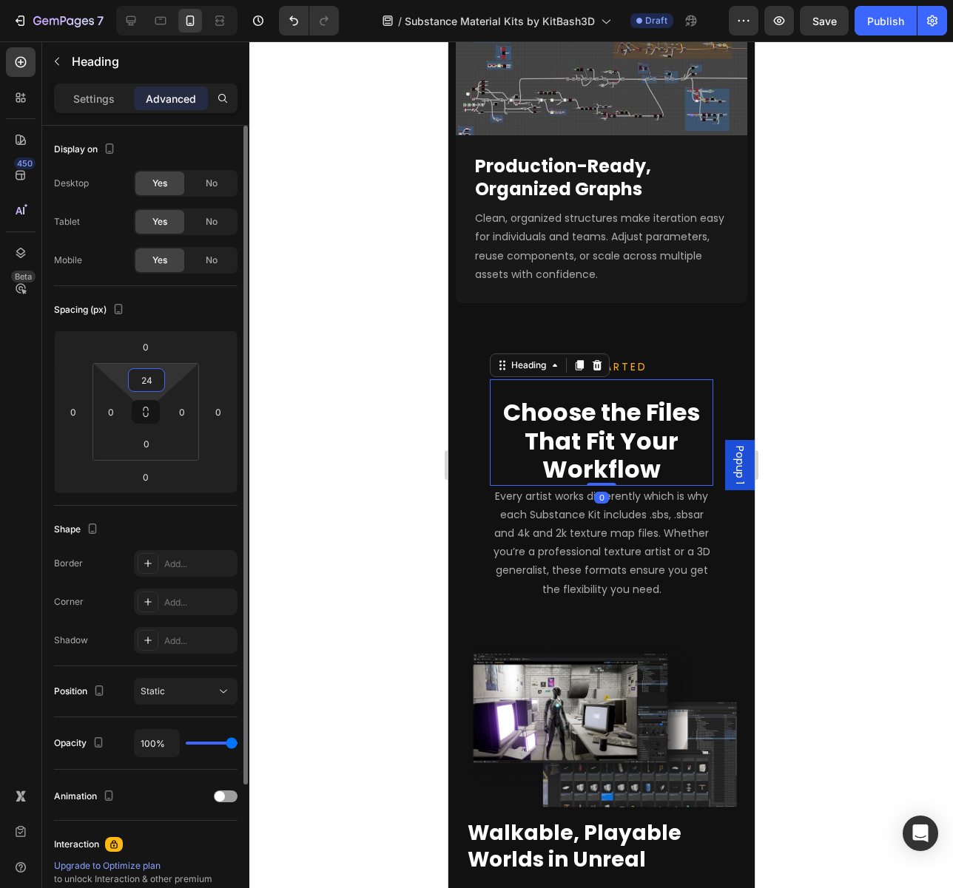
click at [142, 387] on input "24" at bounding box center [147, 380] width 30 height 22
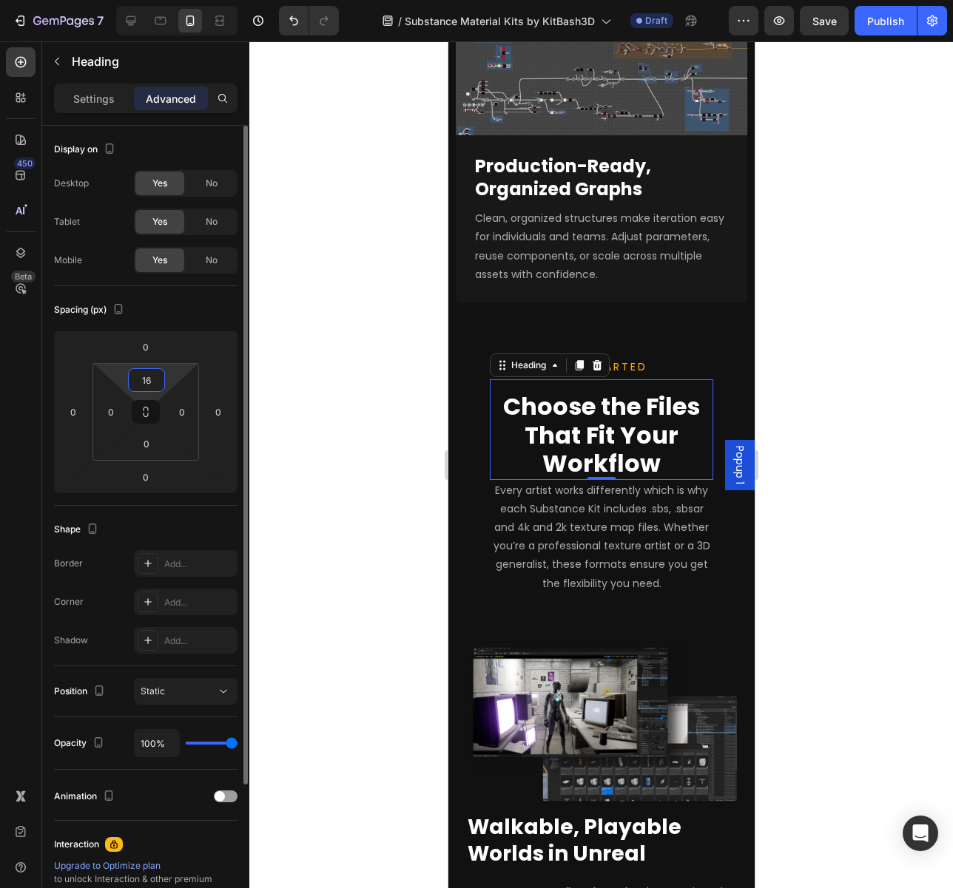
type input "16"
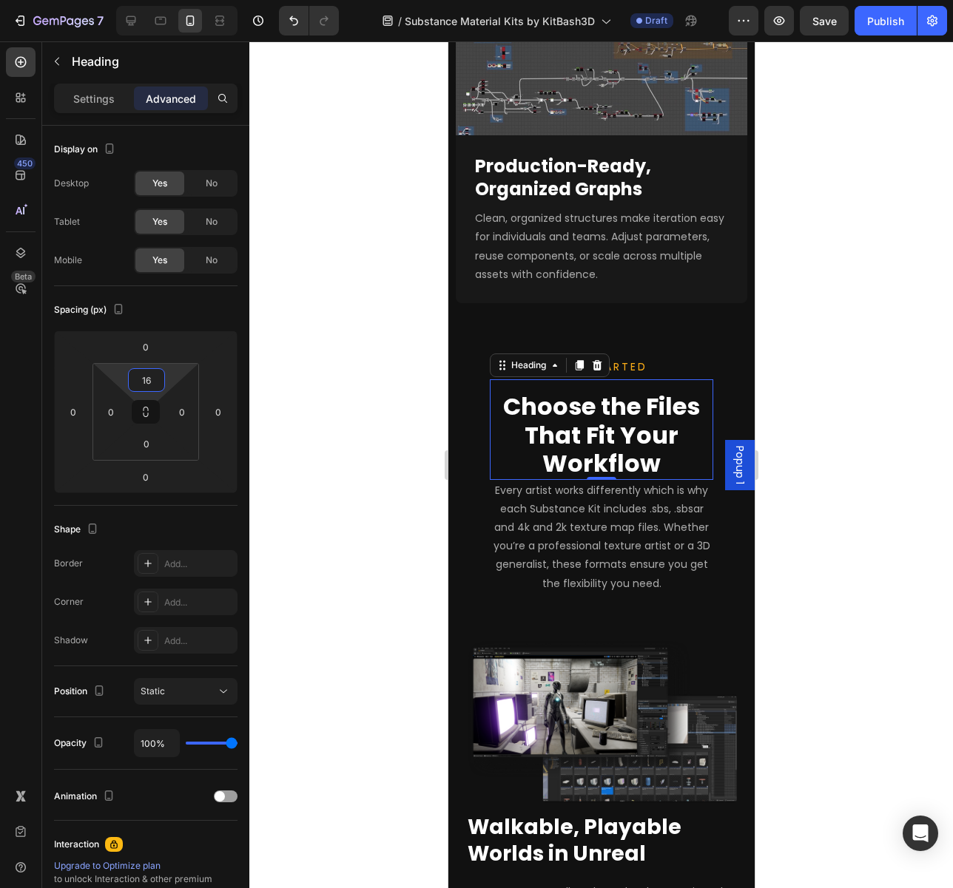
click at [603, 479] on h2 "Choose the Files That Fit Your Workflow" at bounding box center [600, 435] width 223 height 88
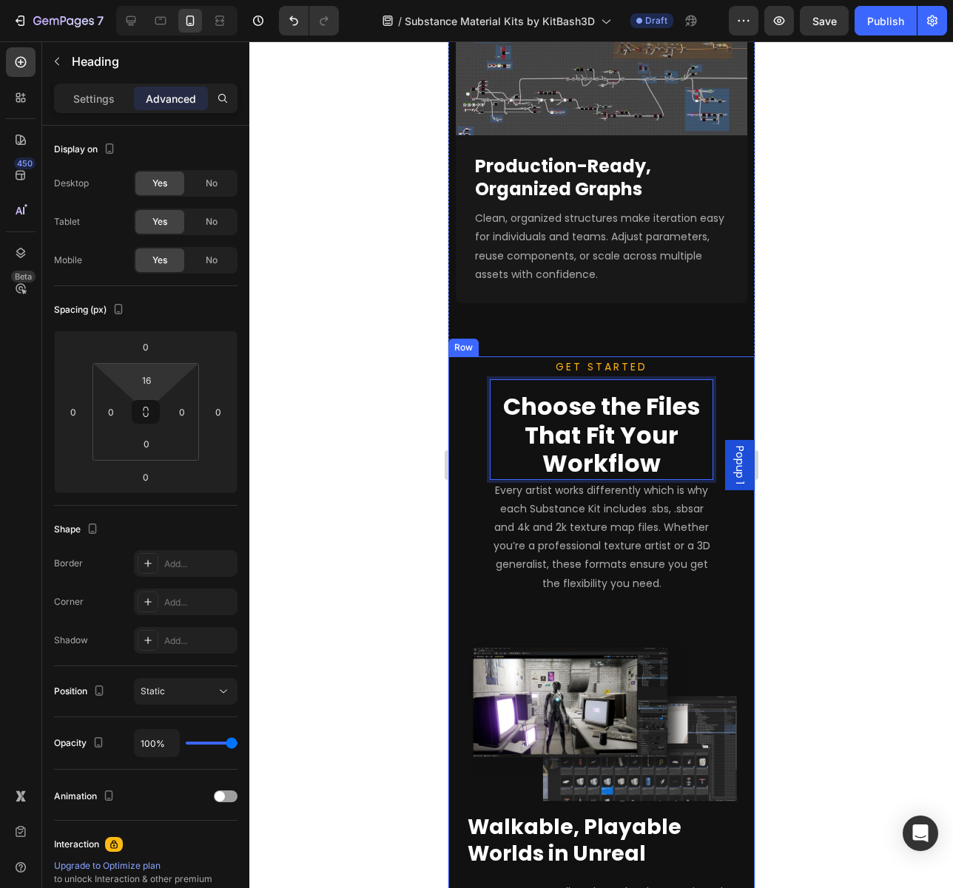
click at [737, 573] on div "GET STARTED Text block Choose the Files That Fit Your Workflow Heading 0 Every …" at bounding box center [600, 672] width 306 height 632
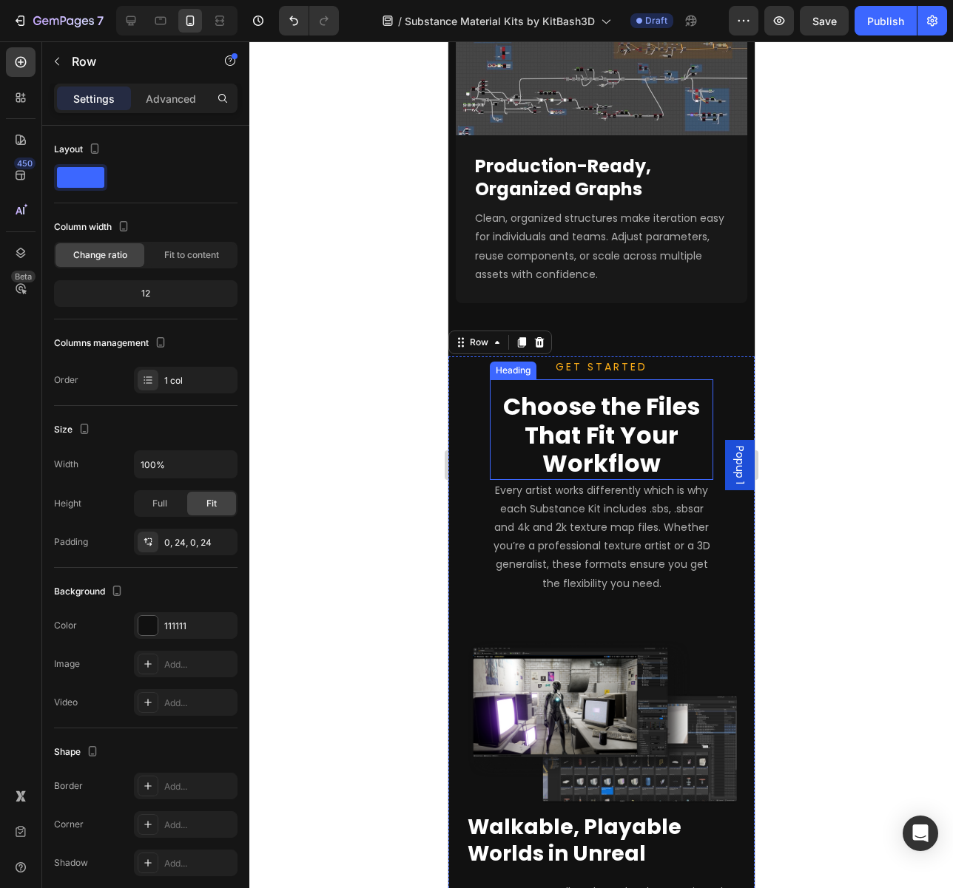
click at [673, 478] on p "Choose the Files That Fit Your Workflow" at bounding box center [600, 435] width 220 height 85
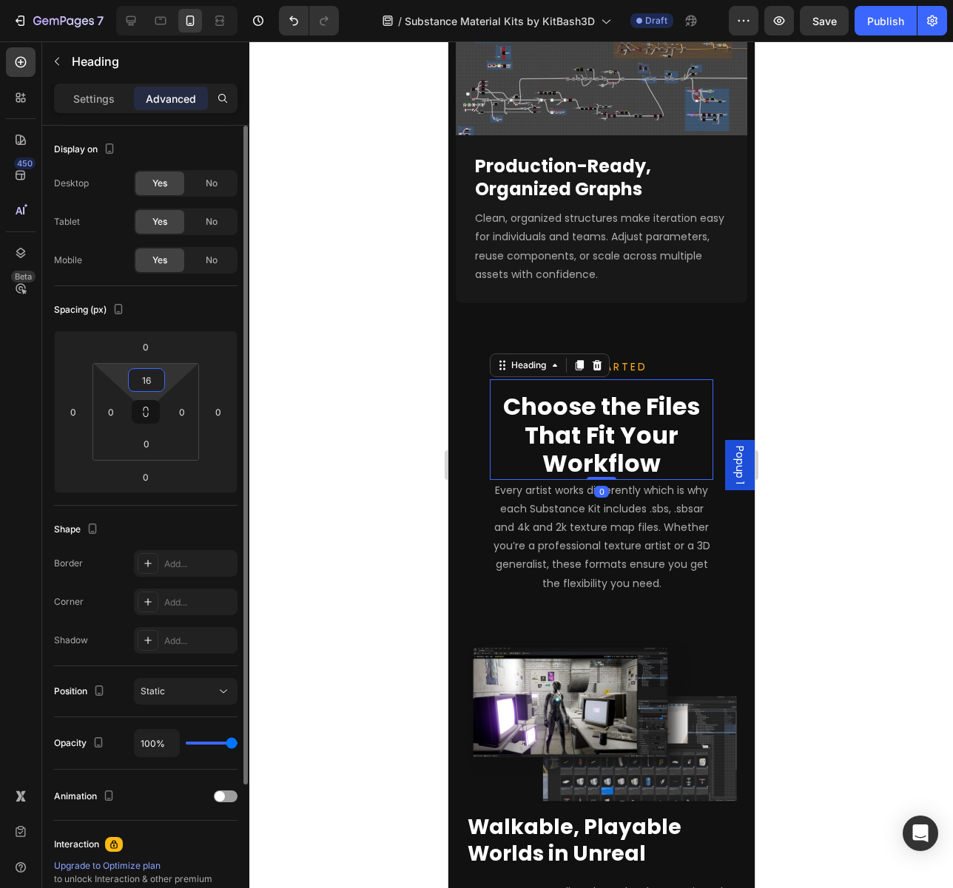
click at [142, 382] on input "16" at bounding box center [147, 380] width 30 height 22
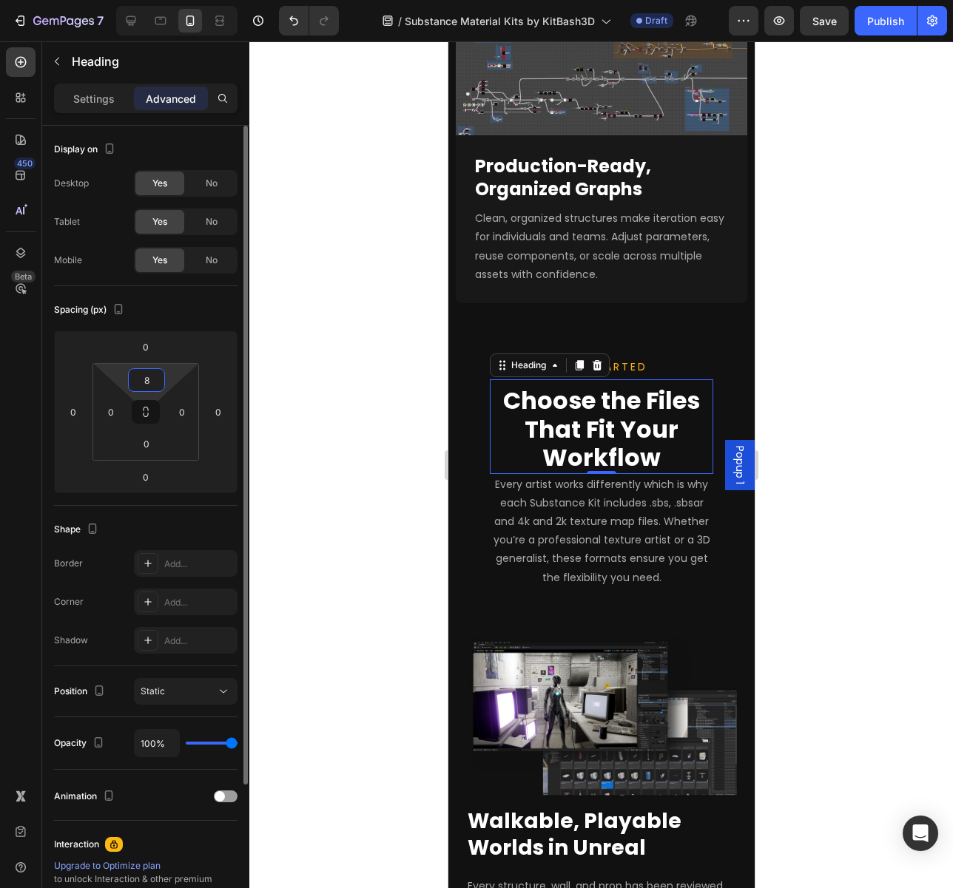
type input "8"
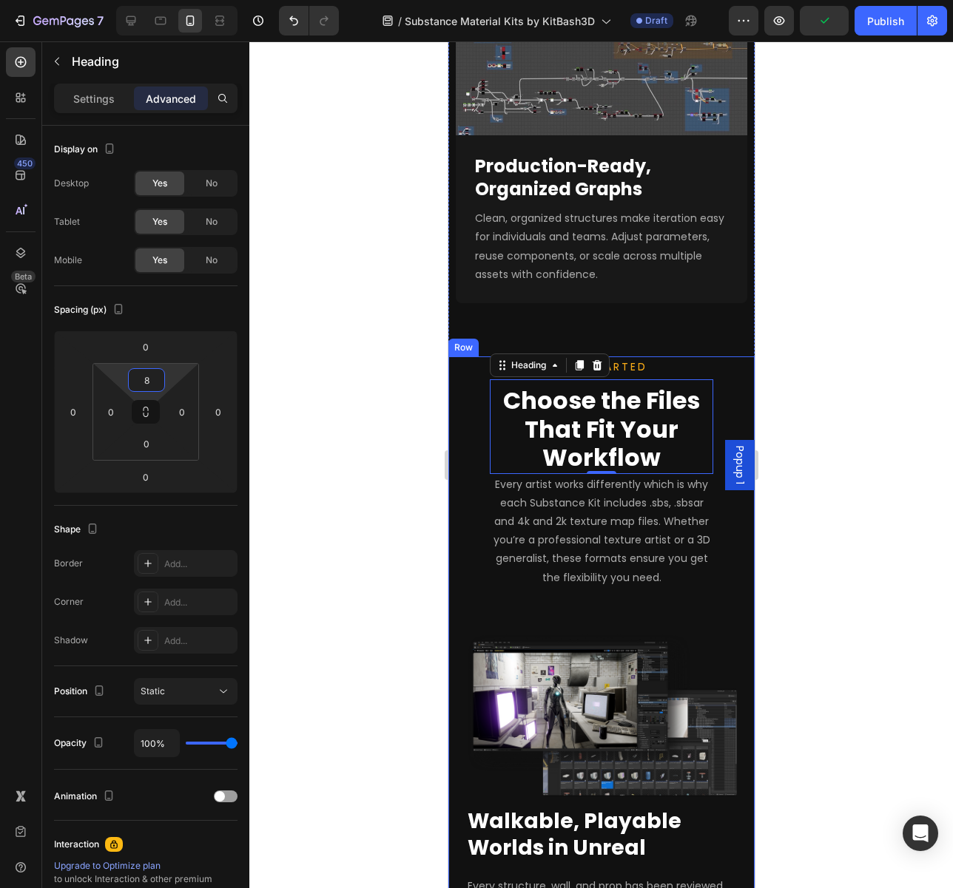
click at [720, 642] on div "GET STARTED Text block Choose the Files That Fit Your Workflow Heading 0 Every …" at bounding box center [600, 669] width 271 height 626
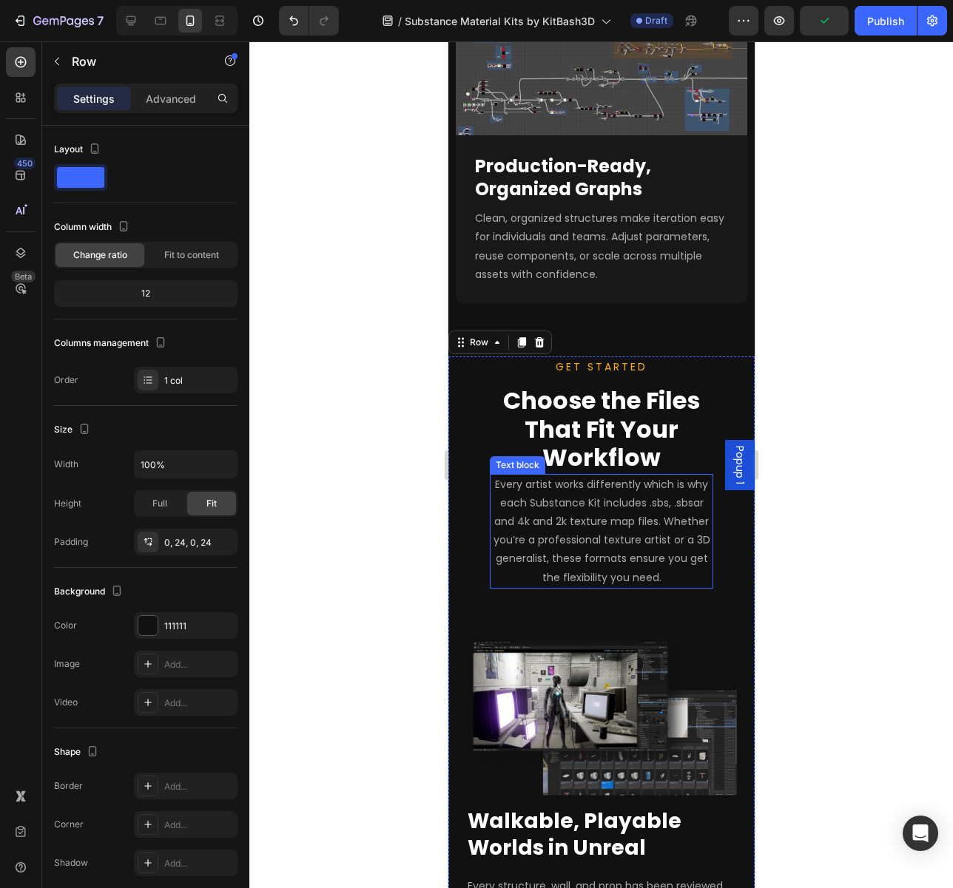
click at [688, 585] on span "Every artist works differently which is why each Substance Kit includes .sbs, .…" at bounding box center [601, 531] width 217 height 108
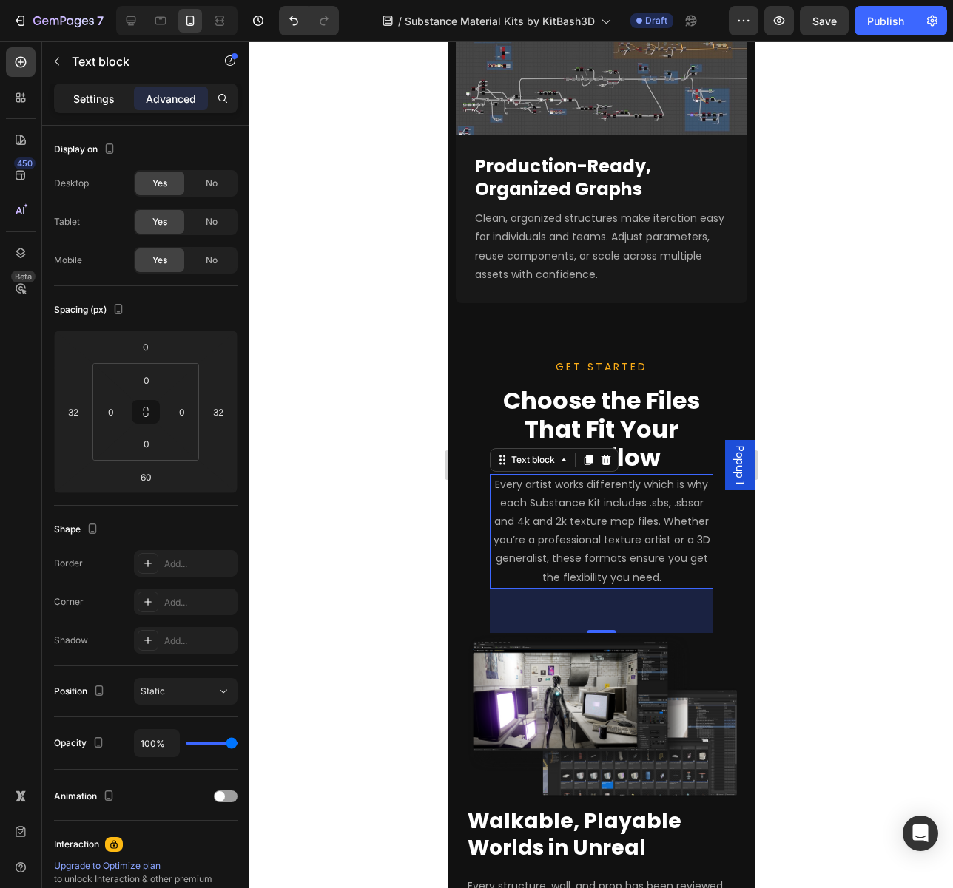
click at [89, 100] on p "Settings" at bounding box center [93, 99] width 41 height 16
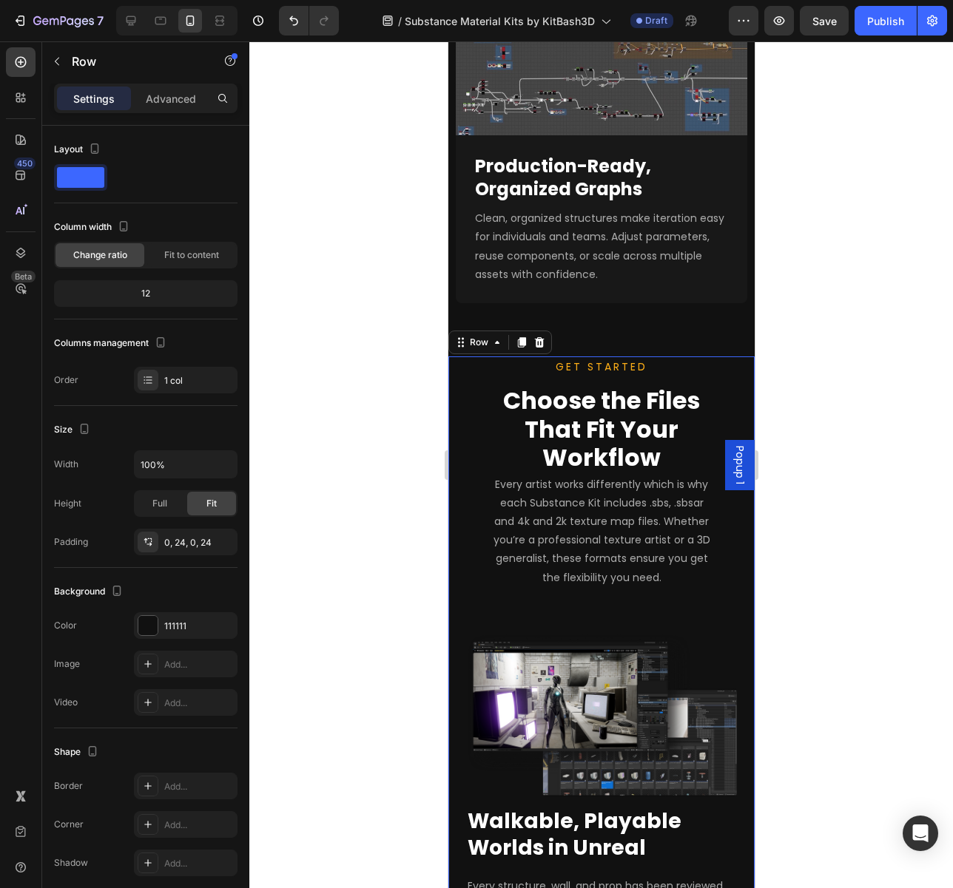
click at [459, 541] on div "GET STARTED Text block Choose the Files That Fit Your Workflow Heading Every ar…" at bounding box center [600, 669] width 306 height 626
click at [164, 96] on p "Advanced" at bounding box center [171, 99] width 50 height 16
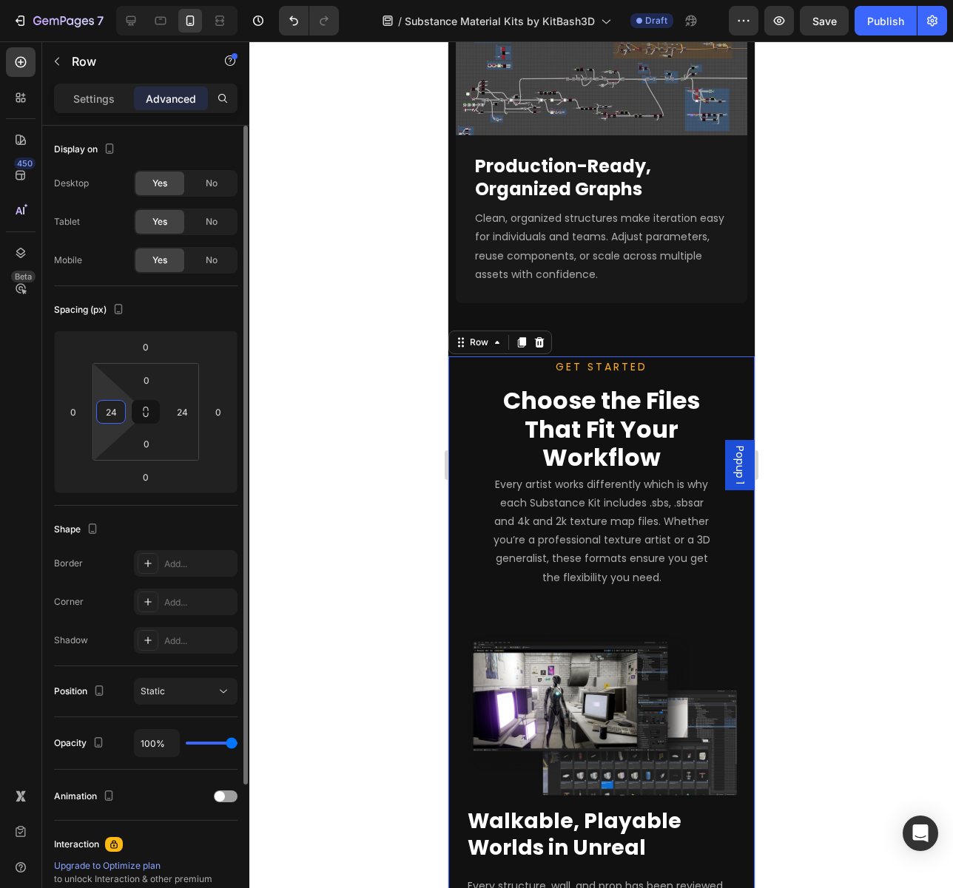
click at [102, 416] on input "24" at bounding box center [111, 412] width 22 height 22
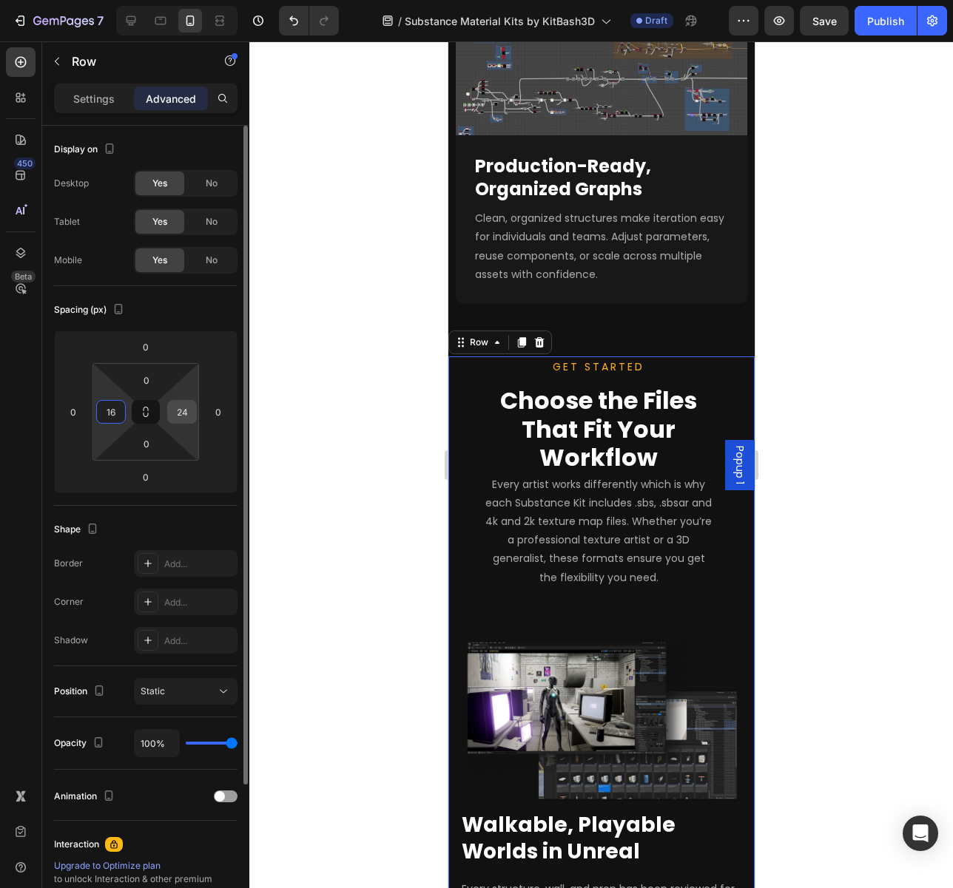
type input "16"
click at [183, 413] on input "24" at bounding box center [182, 412] width 22 height 22
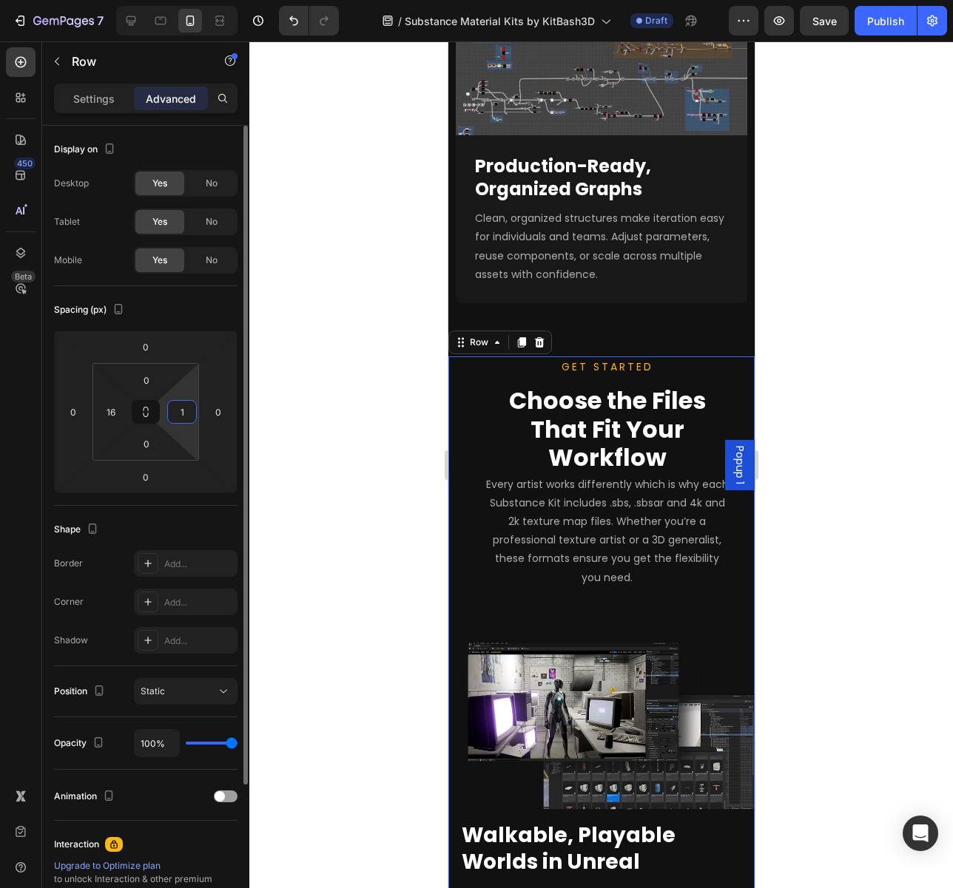
type input "16"
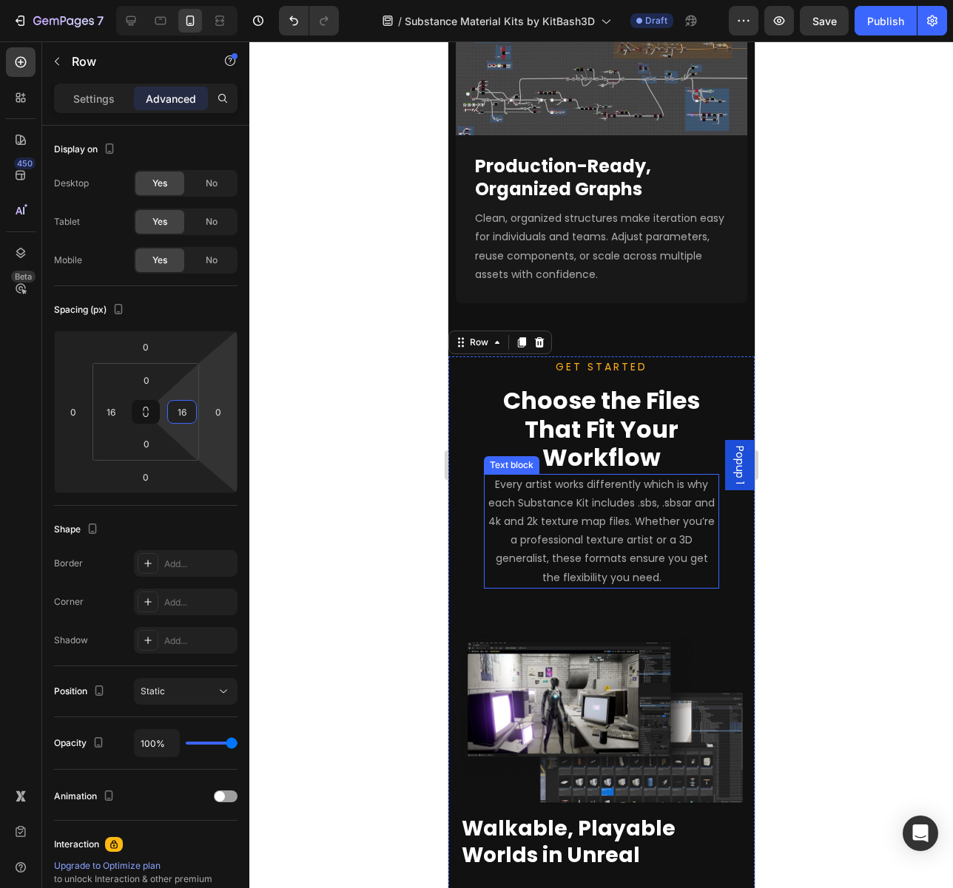
click at [612, 579] on span "Every artist works differently which is why each Substance Kit includes .sbs, .…" at bounding box center [600, 531] width 226 height 108
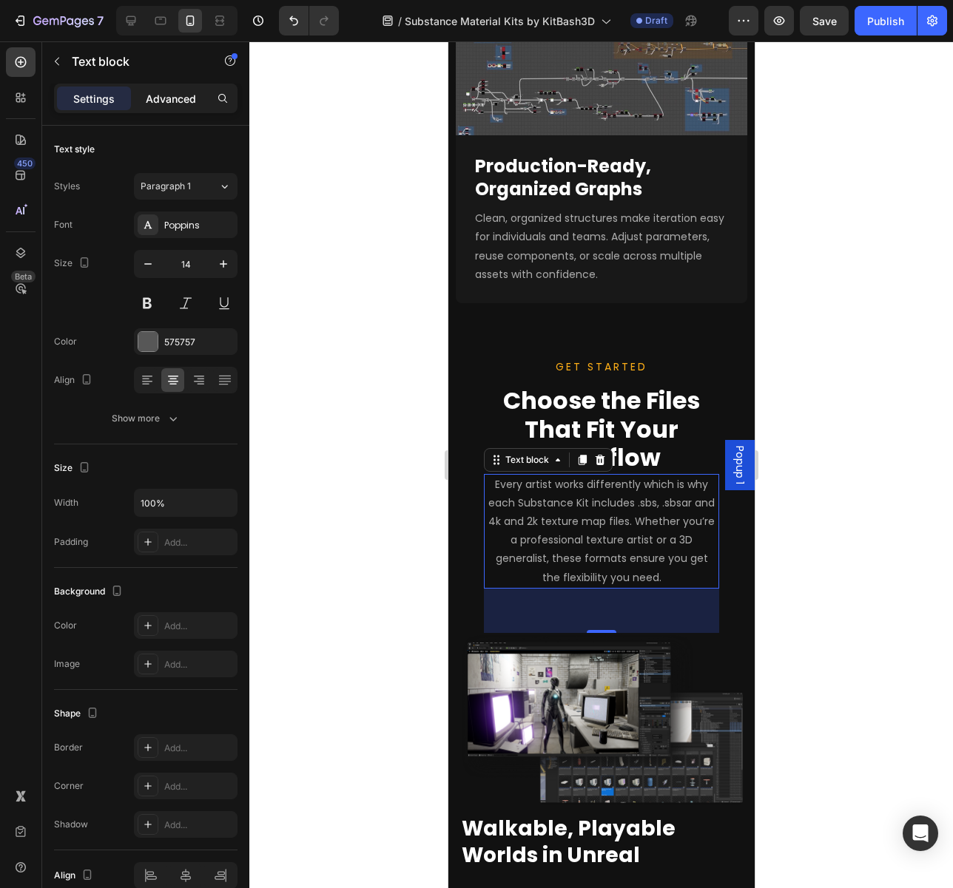
click at [159, 104] on p "Advanced" at bounding box center [171, 99] width 50 height 16
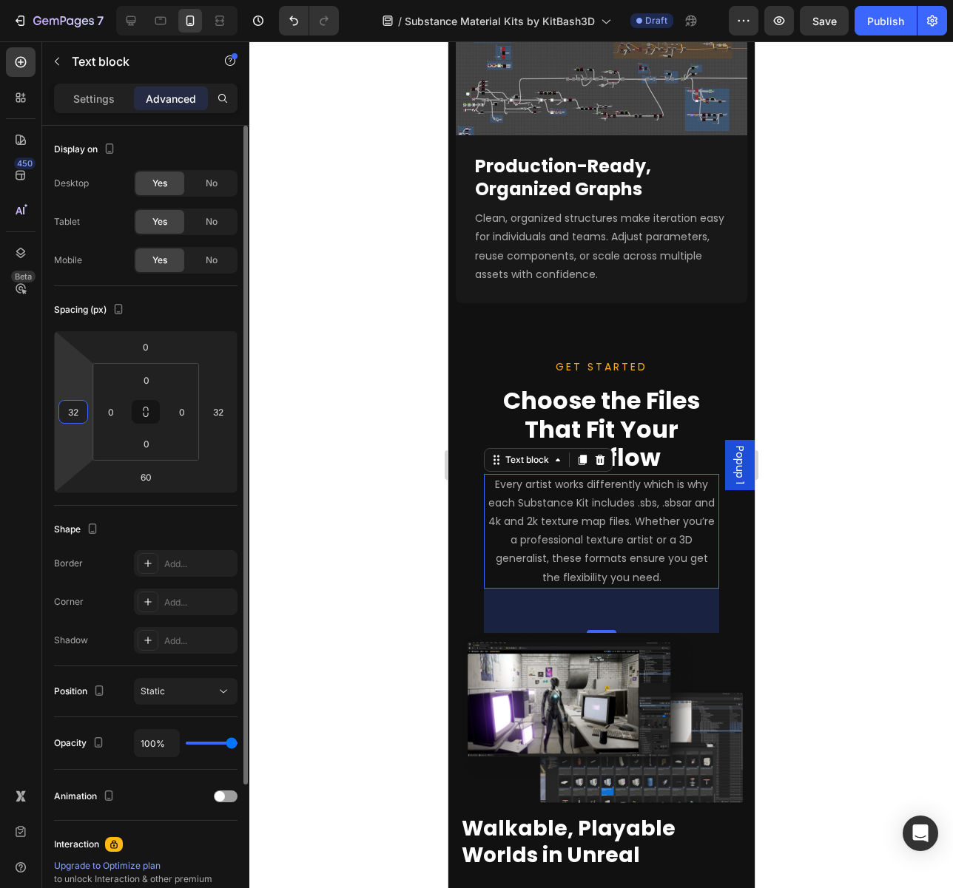
click at [73, 411] on input "32" at bounding box center [73, 412] width 22 height 22
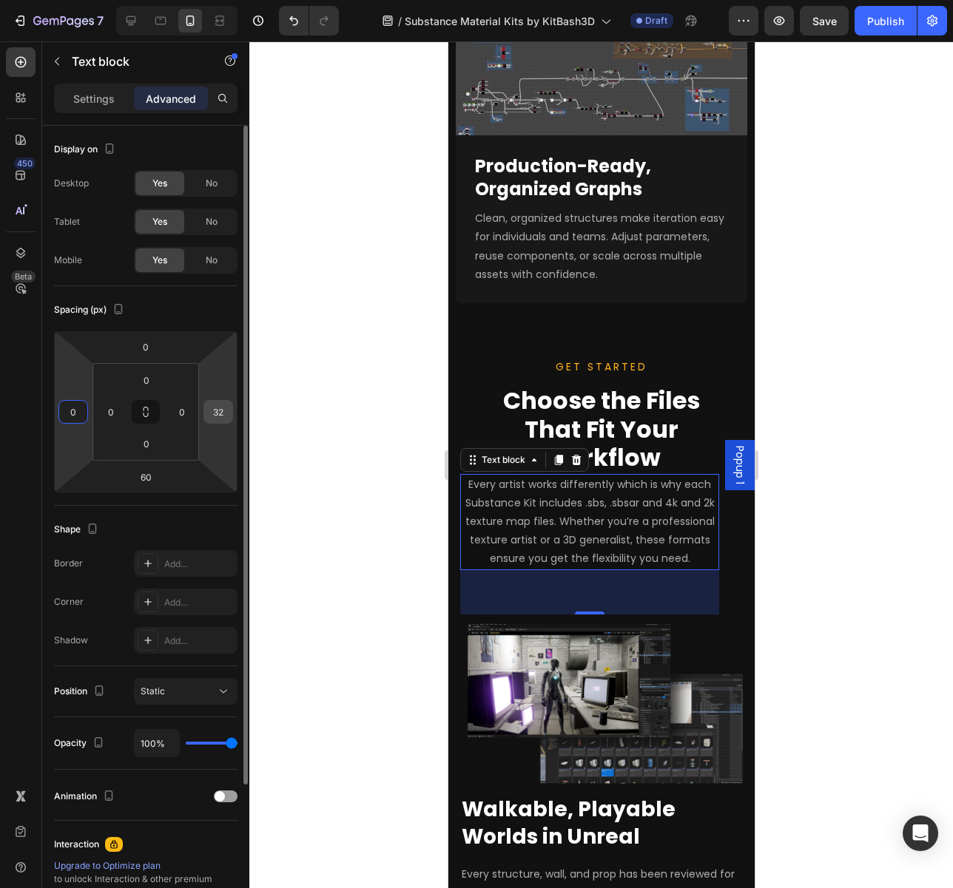
type input "0"
click at [220, 406] on input "32" at bounding box center [218, 412] width 22 height 22
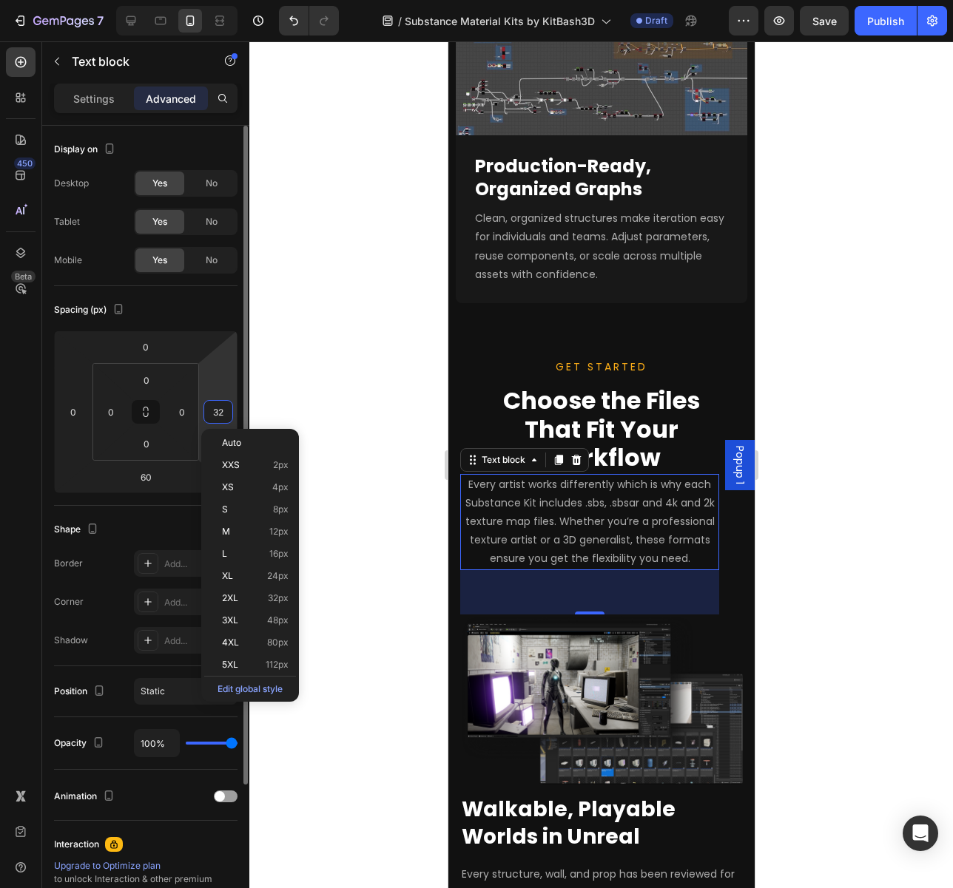
type input "0"
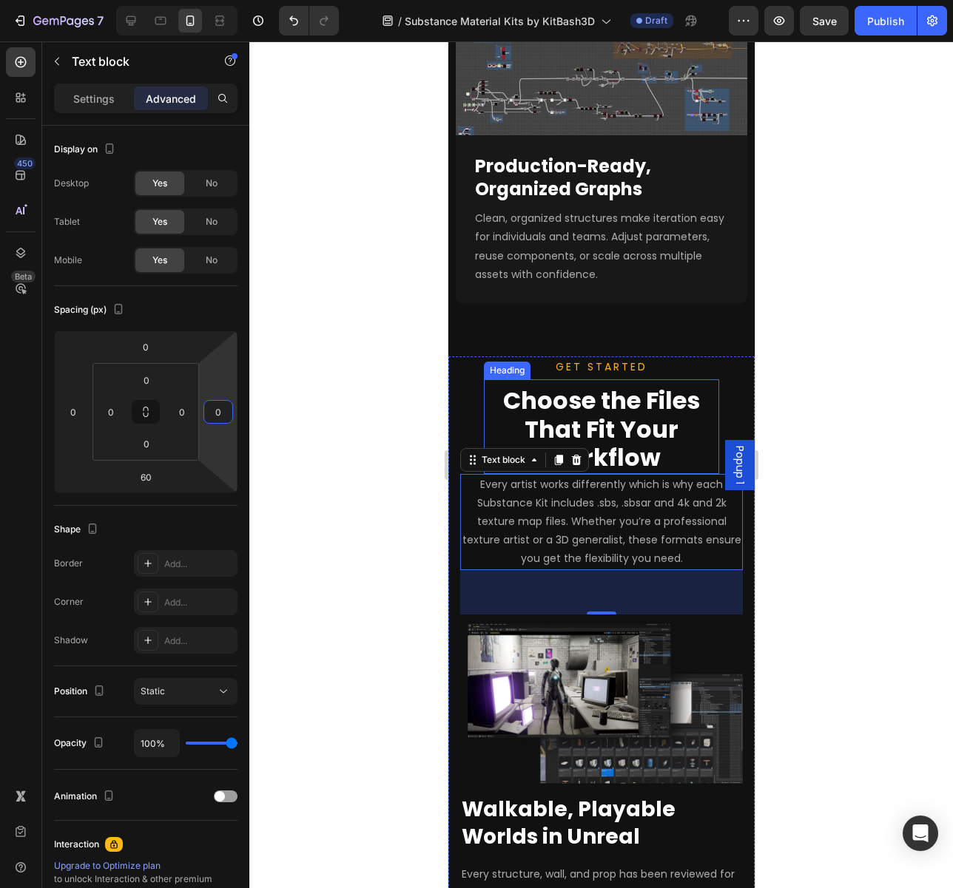
click at [600, 472] on p "Choose the Files That Fit Your Workflow" at bounding box center [600, 429] width 232 height 85
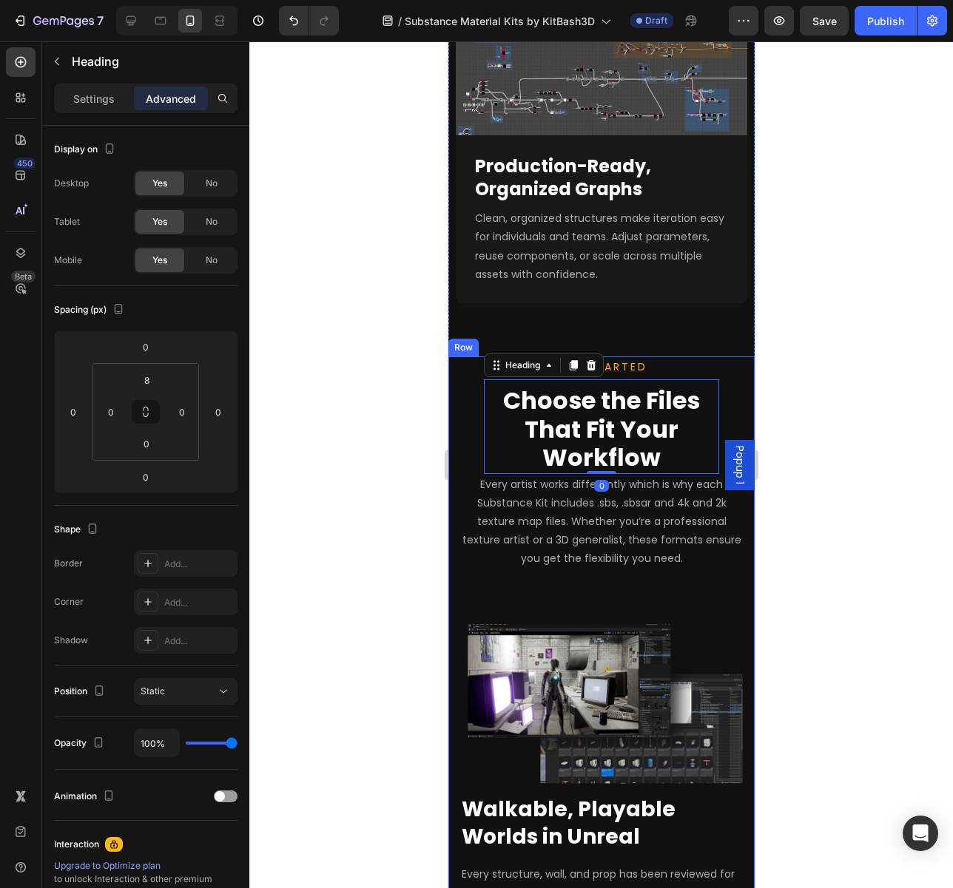
click at [463, 496] on div "GET STARTED Text block Choose the Files That Fit Your Workflow Heading 0 Every …" at bounding box center [600, 663] width 282 height 615
click at [484, 472] on p "Choose the Files That Fit Your Workflow" at bounding box center [600, 429] width 232 height 85
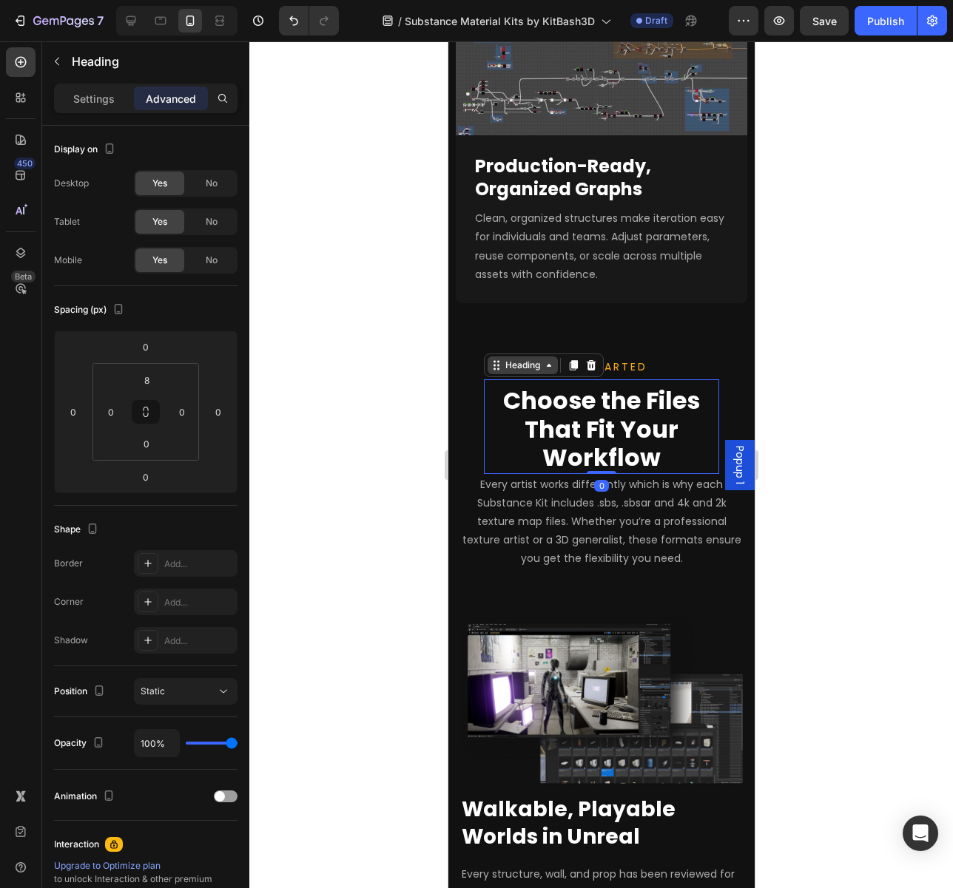
click at [504, 372] on div "Heading" at bounding box center [521, 365] width 41 height 13
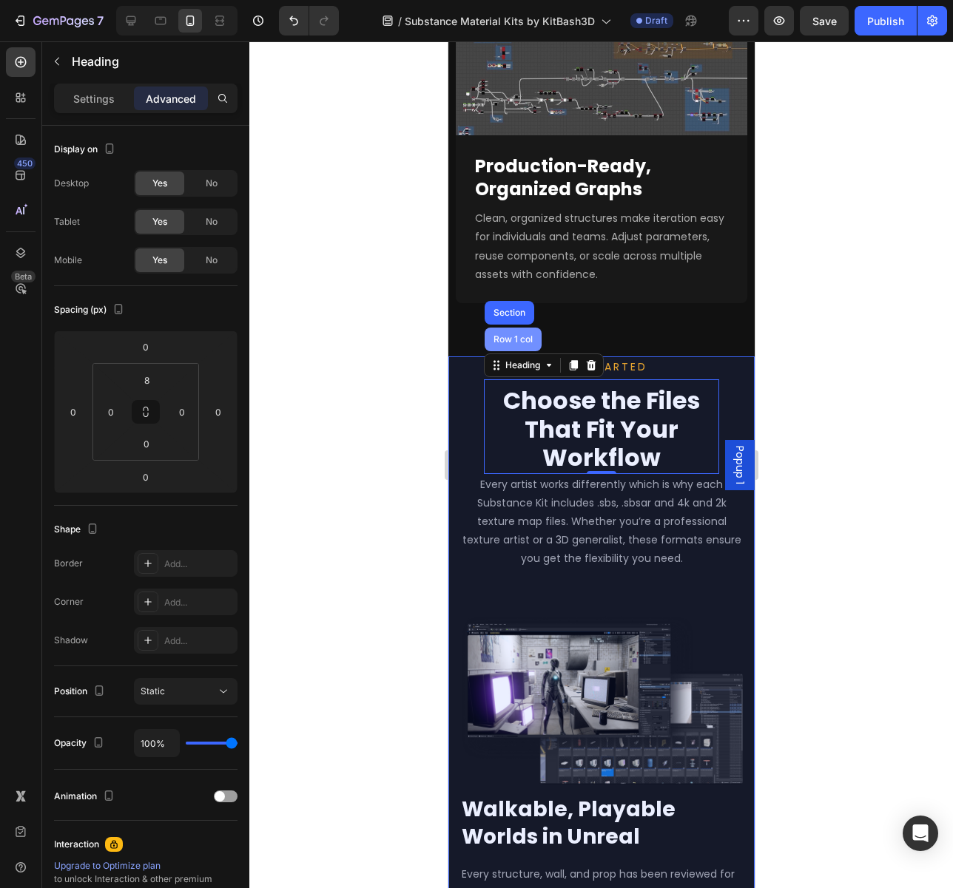
click at [505, 344] on div "Row 1 col" at bounding box center [512, 339] width 45 height 9
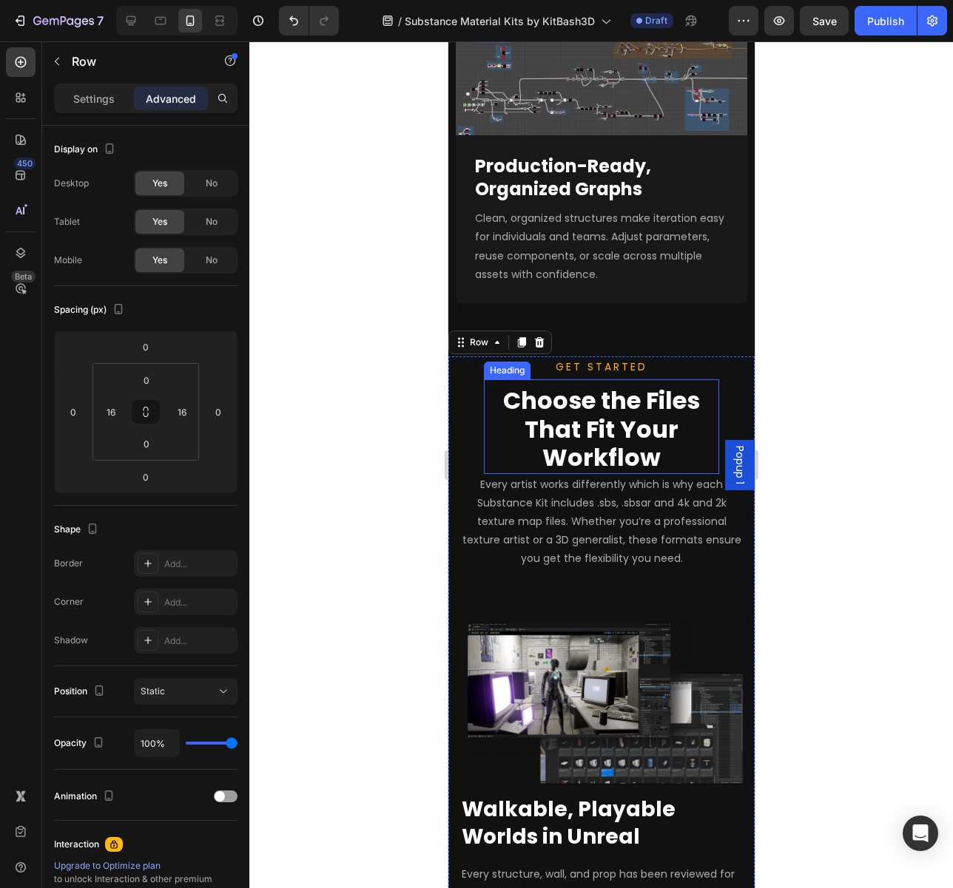
click at [504, 472] on p "Choose the Files That Fit Your Workflow" at bounding box center [600, 429] width 232 height 85
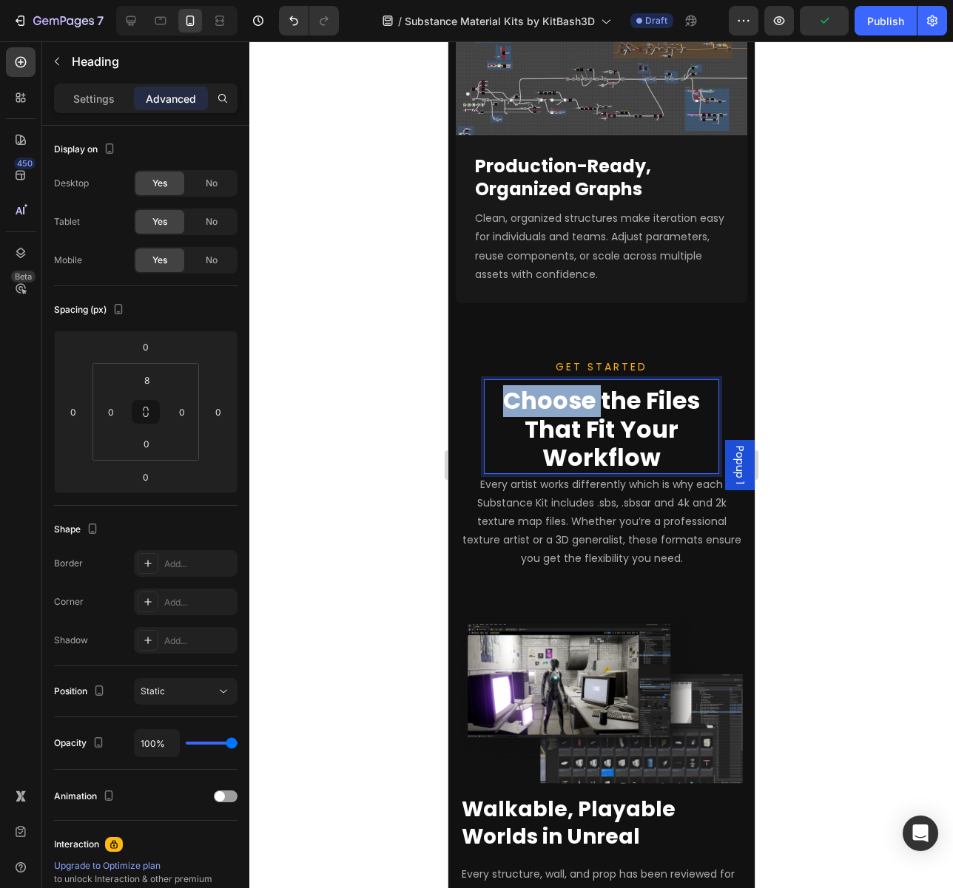
click at [532, 472] on p "Choose the Files That Fit Your Workflow" at bounding box center [600, 429] width 232 height 85
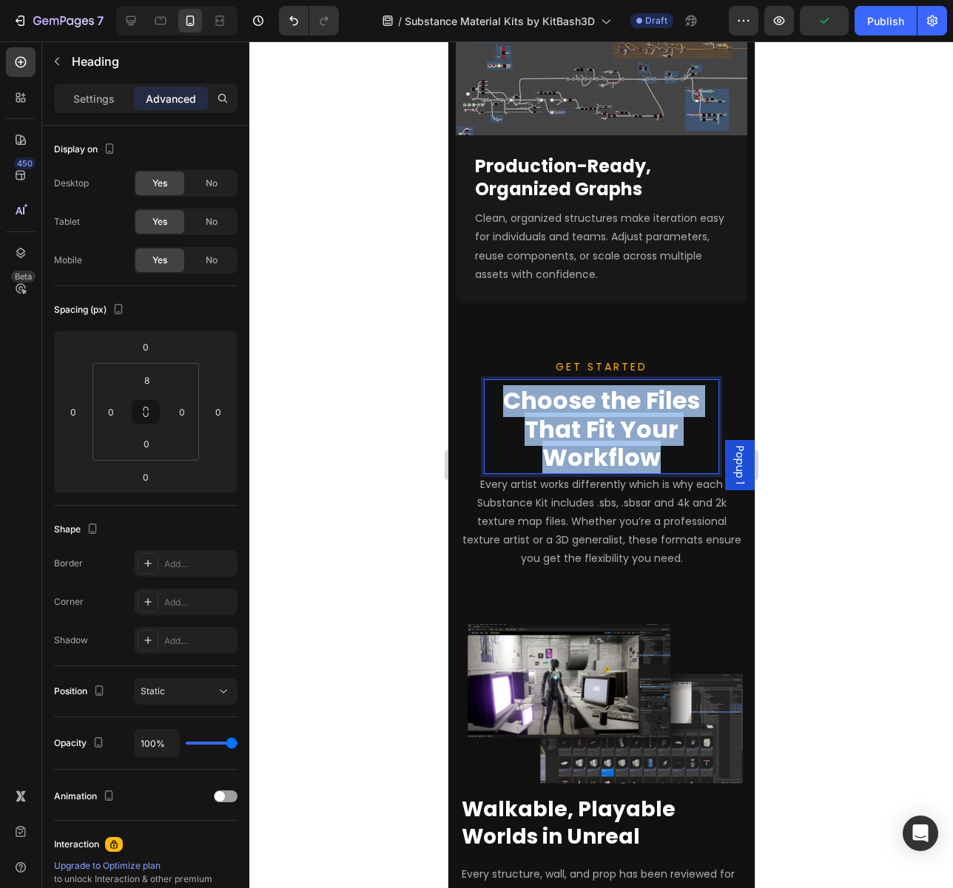
click at [532, 472] on p "Choose the Files That Fit Your Workflow" at bounding box center [600, 429] width 232 height 85
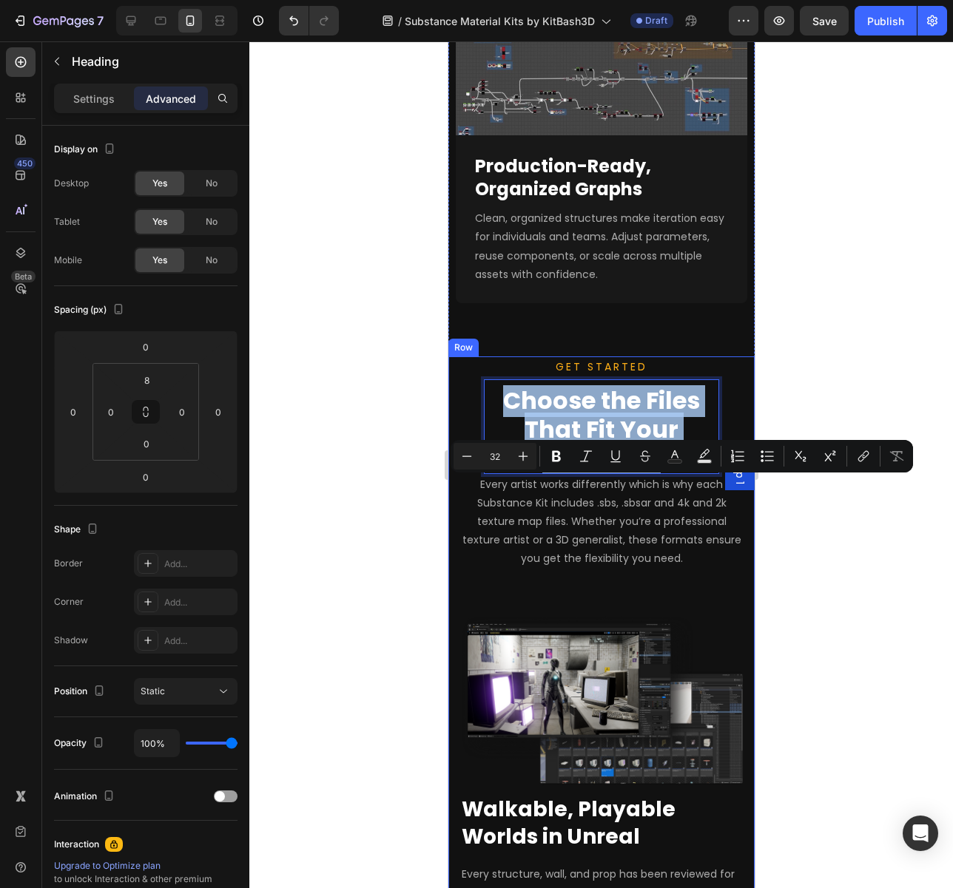
click at [475, 532] on div "GET STARTED Text block Choose the Files That Fit Your Workflow Heading 0 Every …" at bounding box center [600, 663] width 282 height 615
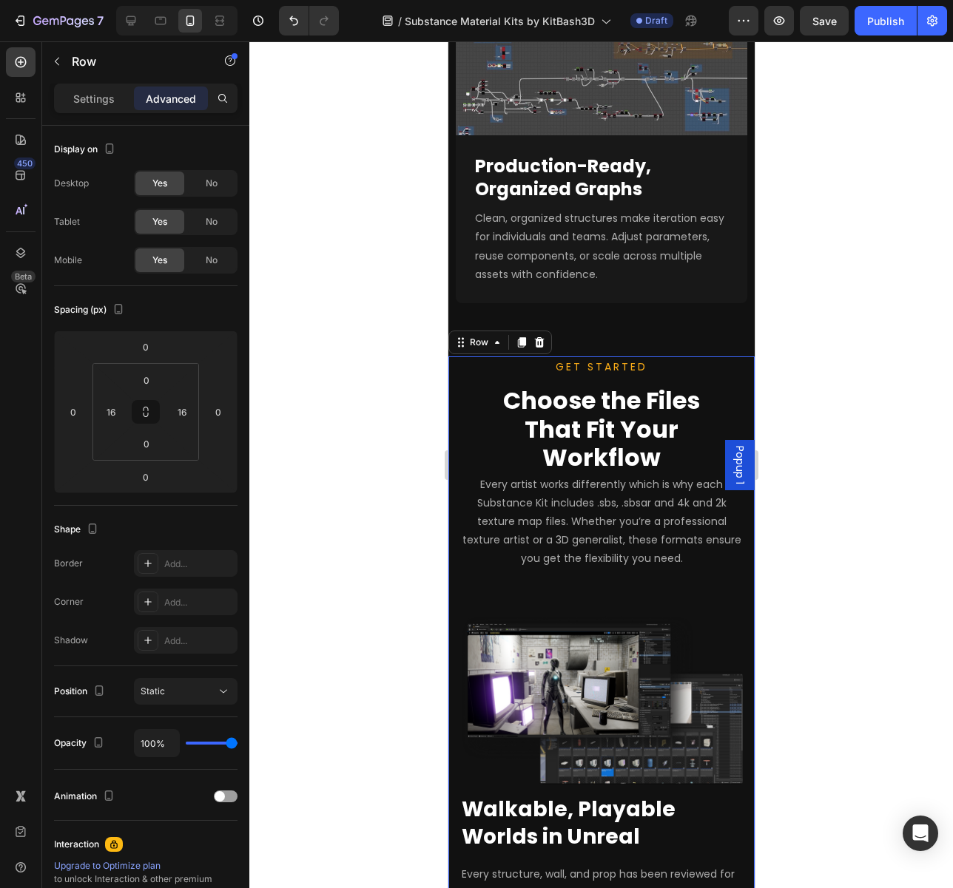
click at [475, 532] on div "GET STARTED Text block Choose the Files That Fit Your Workflow Heading Every ar…" at bounding box center [600, 663] width 282 height 615
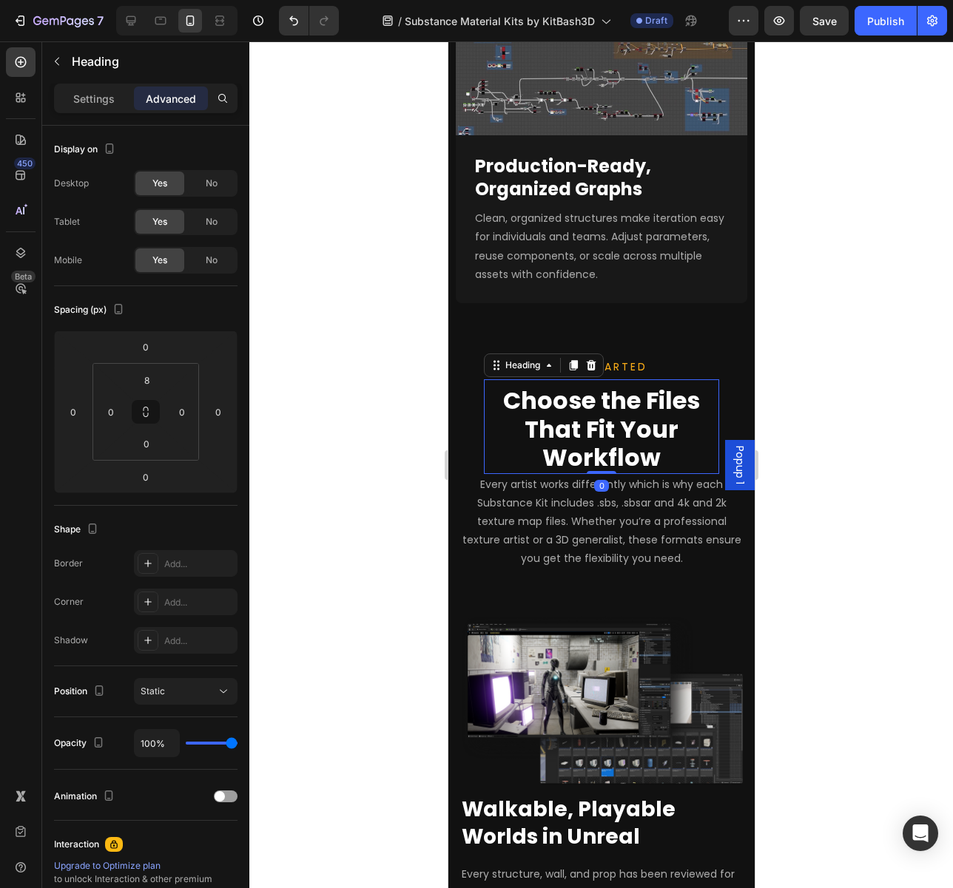
click at [500, 473] on div "Choose the Files That Fit Your Workflow Heading 0" at bounding box center [600, 426] width 235 height 94
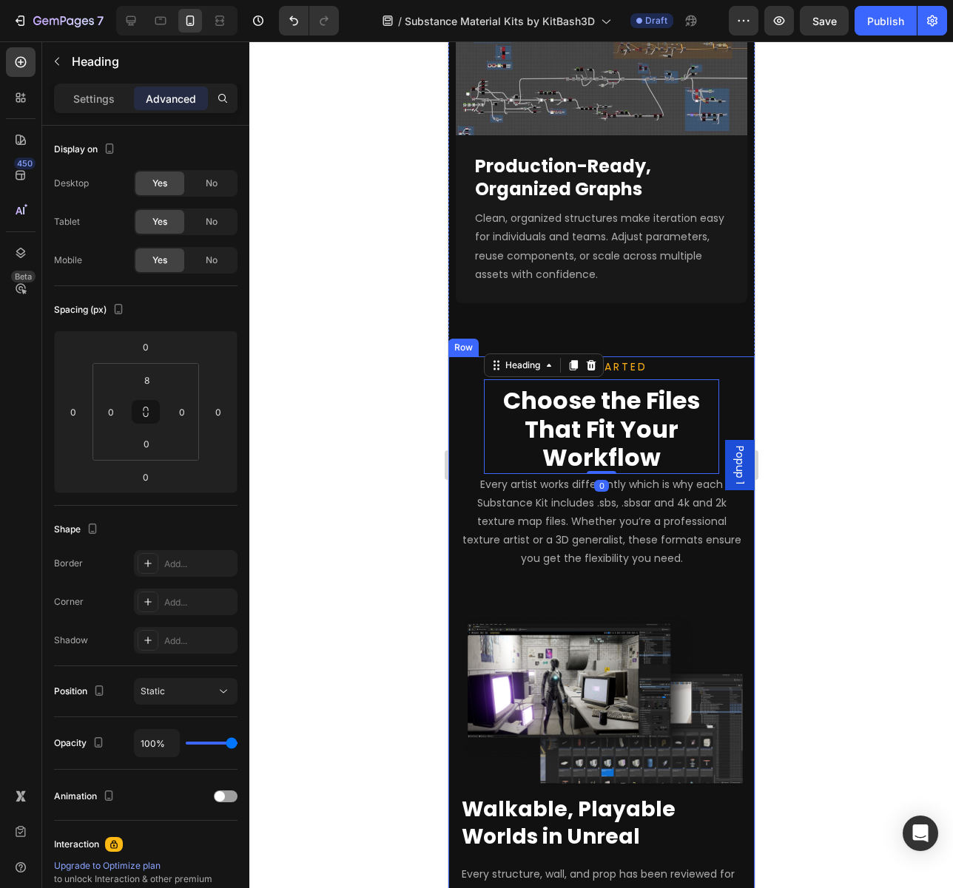
click at [451, 467] on div "GET STARTED Text block Choose the Files That Fit Your Workflow Heading 0 Every …" at bounding box center [600, 663] width 306 height 615
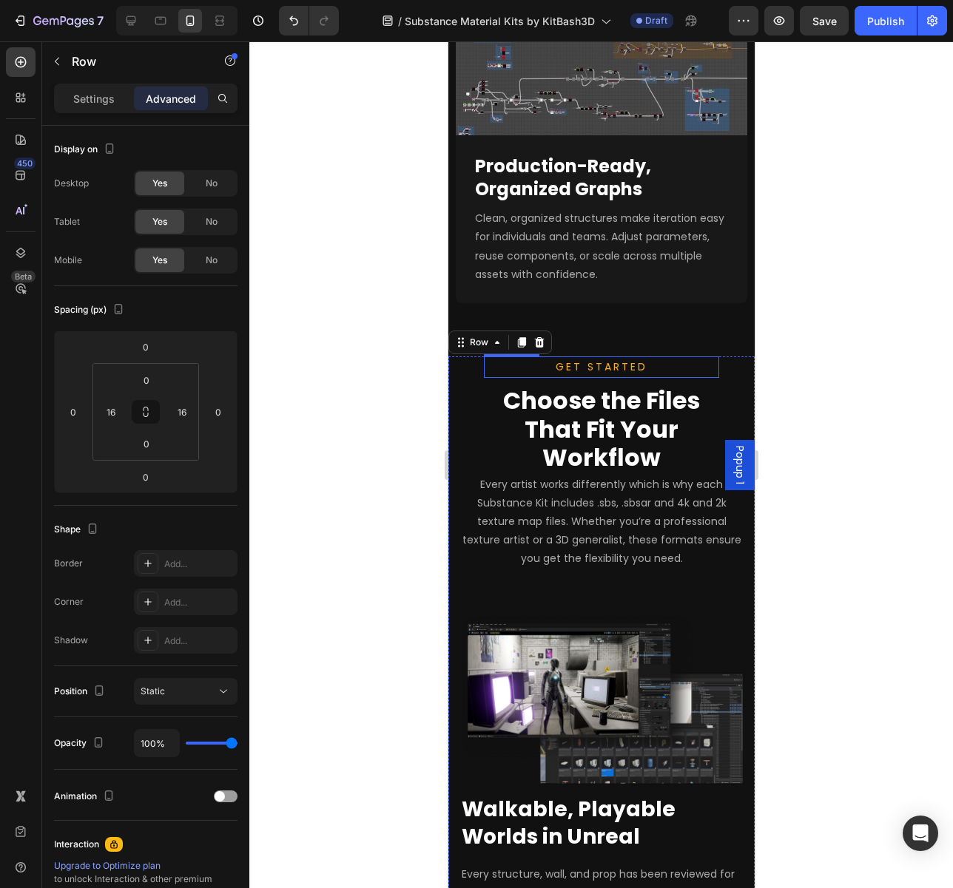
click at [540, 376] on p "GET STARTED" at bounding box center [600, 367] width 232 height 18
click at [476, 494] on div "GET STARTED Text block 2 Choose the Files That Fit Your Workflow Heading Every …" at bounding box center [600, 663] width 282 height 615
click at [495, 472] on p "Choose the Files That Fit Your Workflow" at bounding box center [600, 429] width 232 height 85
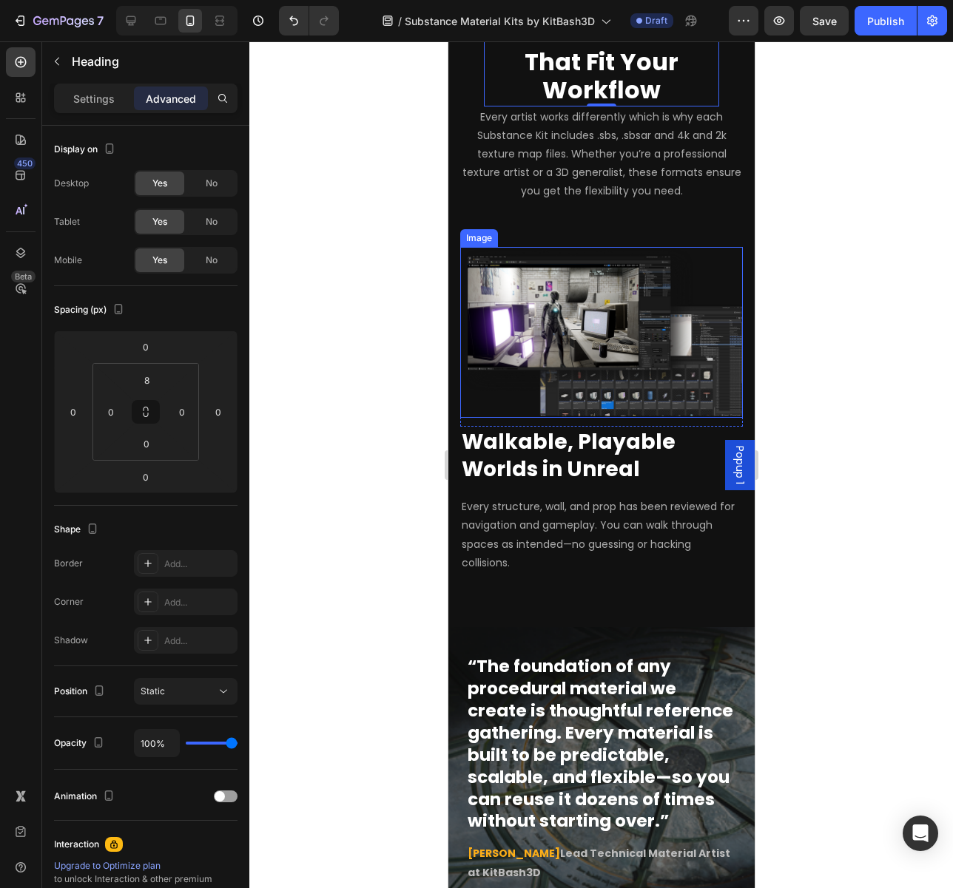
scroll to position [1776, 0]
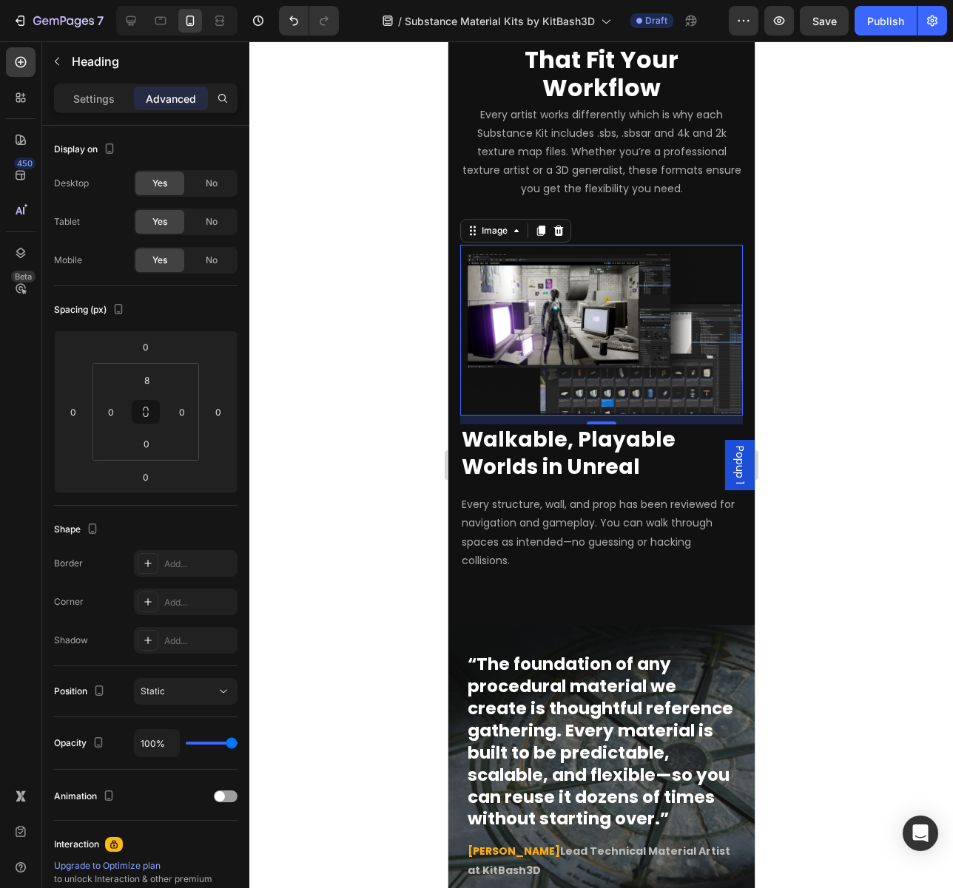
click at [581, 416] on img at bounding box center [600, 331] width 282 height 172
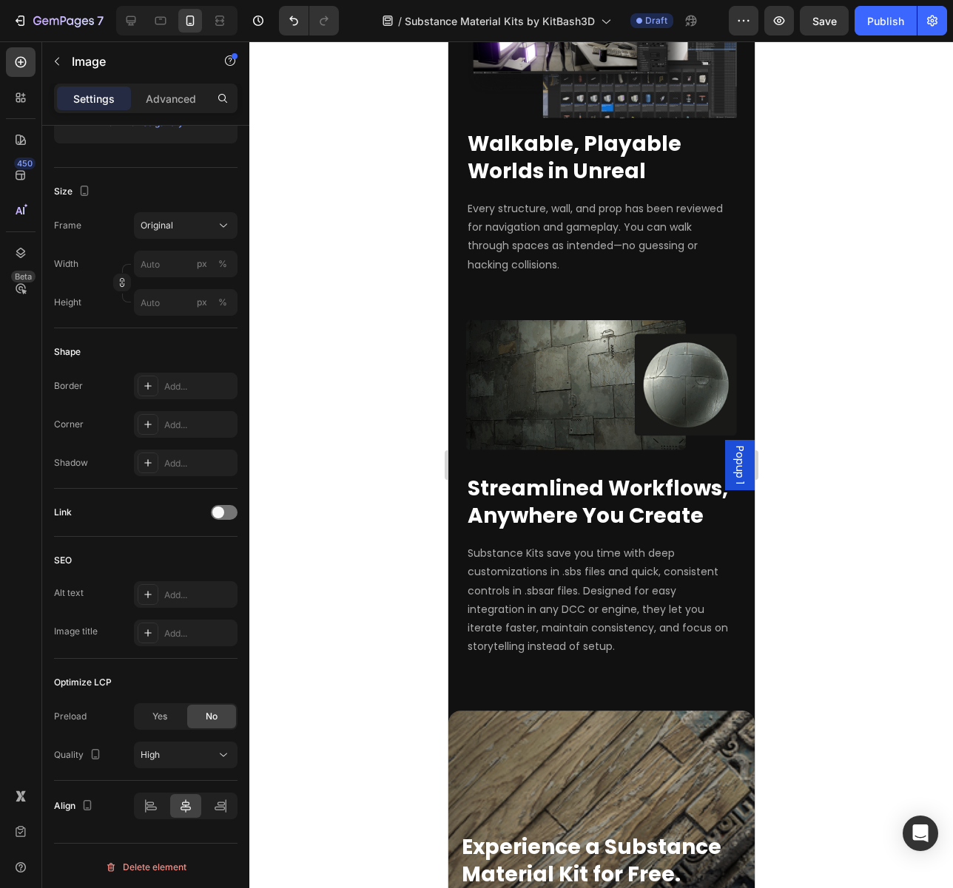
scroll to position [2664, 0]
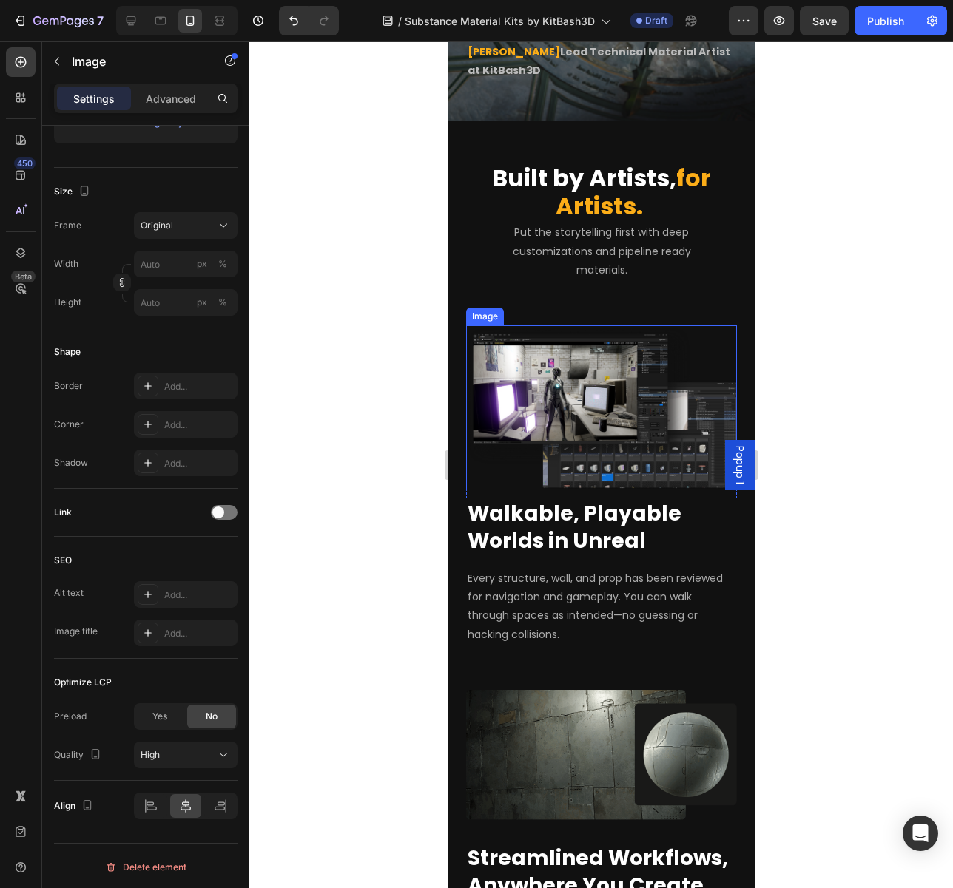
click at [626, 422] on img at bounding box center [600, 407] width 271 height 164
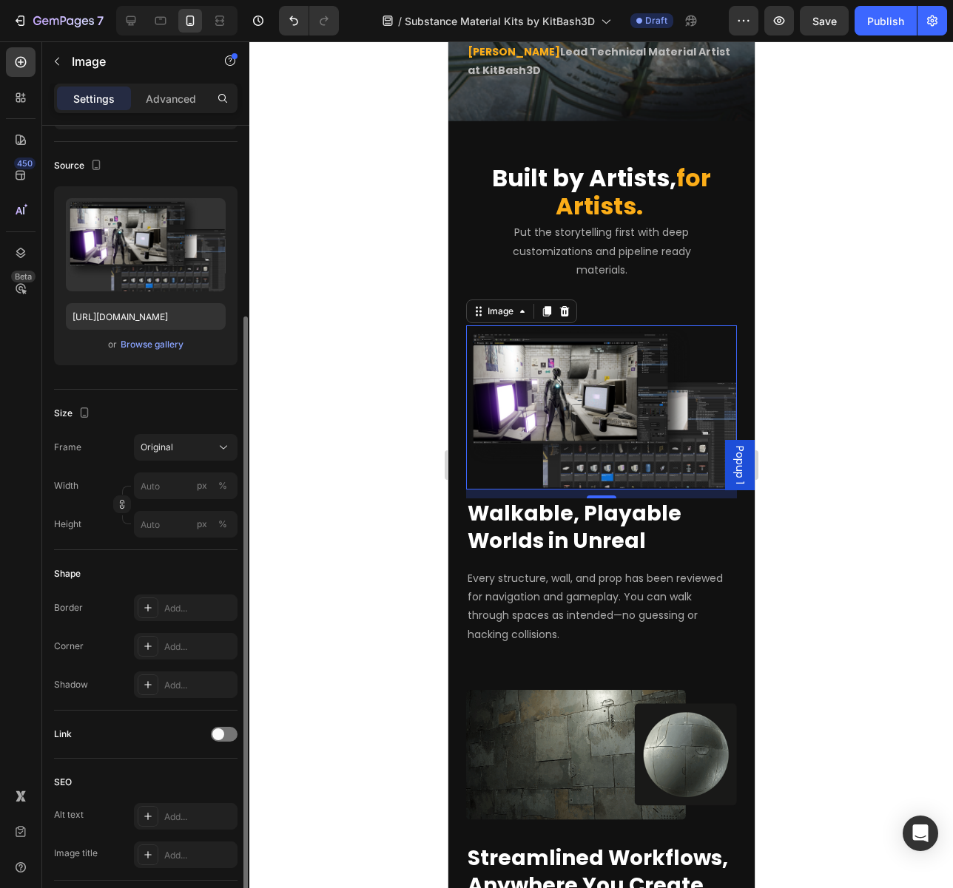
scroll to position [14, 0]
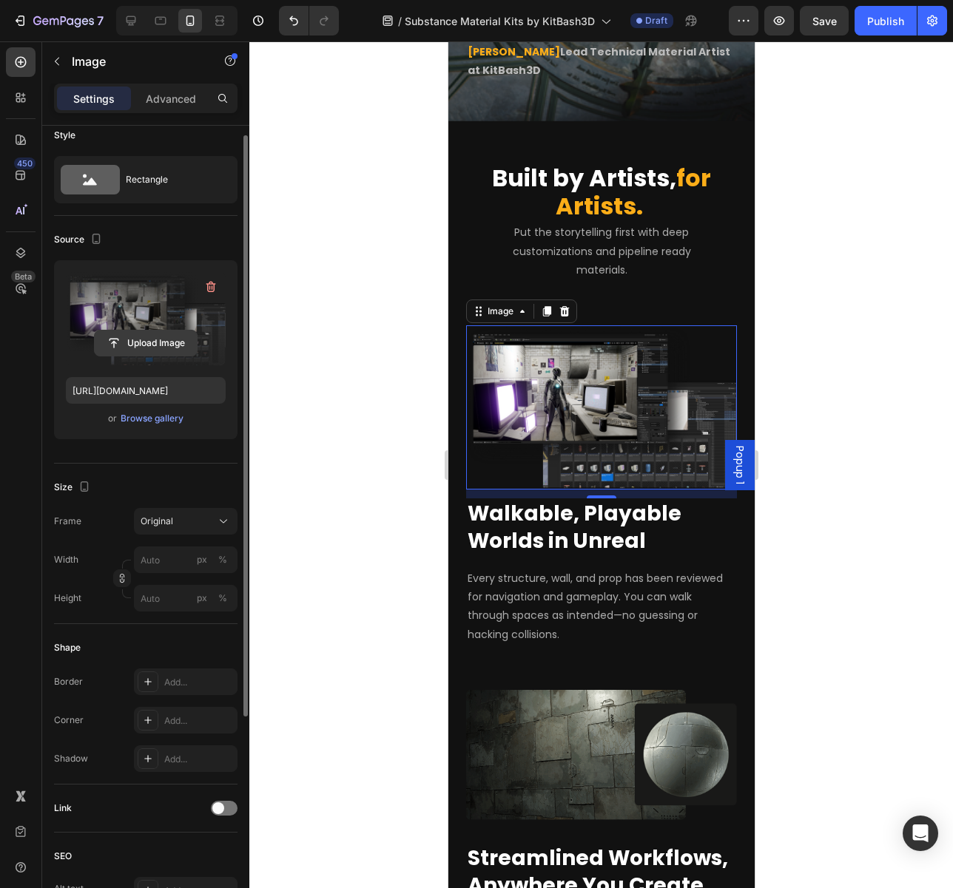
click at [138, 342] on input "file" at bounding box center [146, 343] width 102 height 25
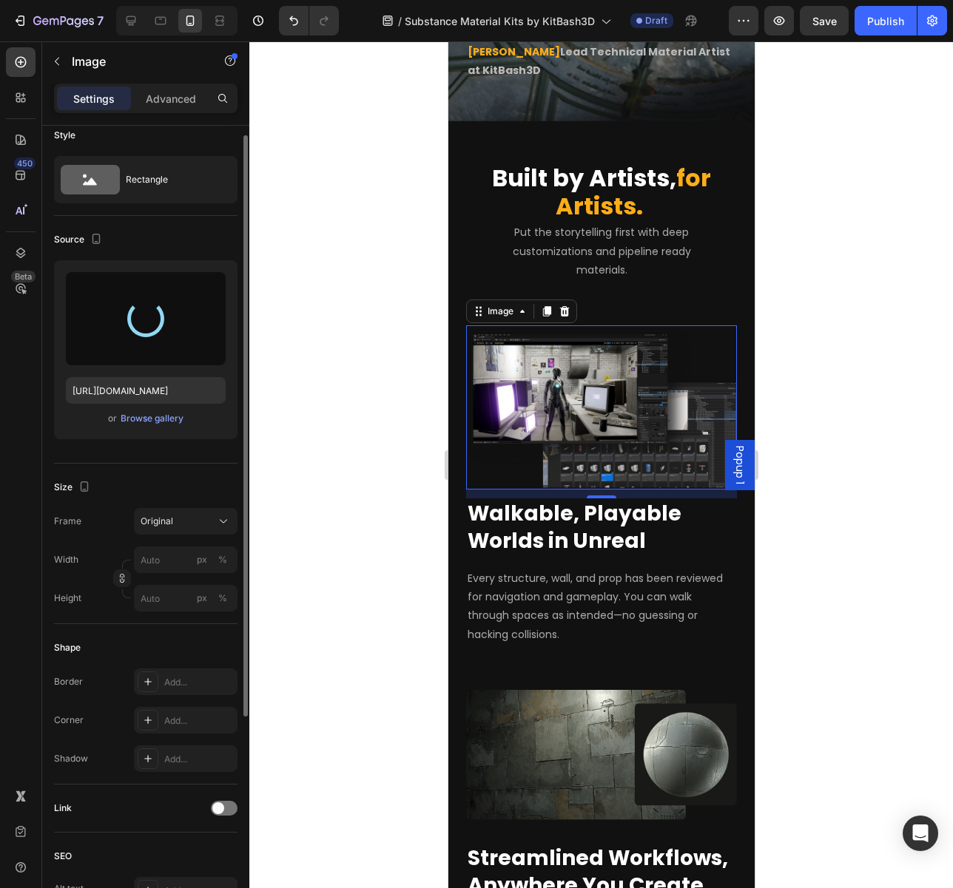
type input "[URL][DOMAIN_NAME]"
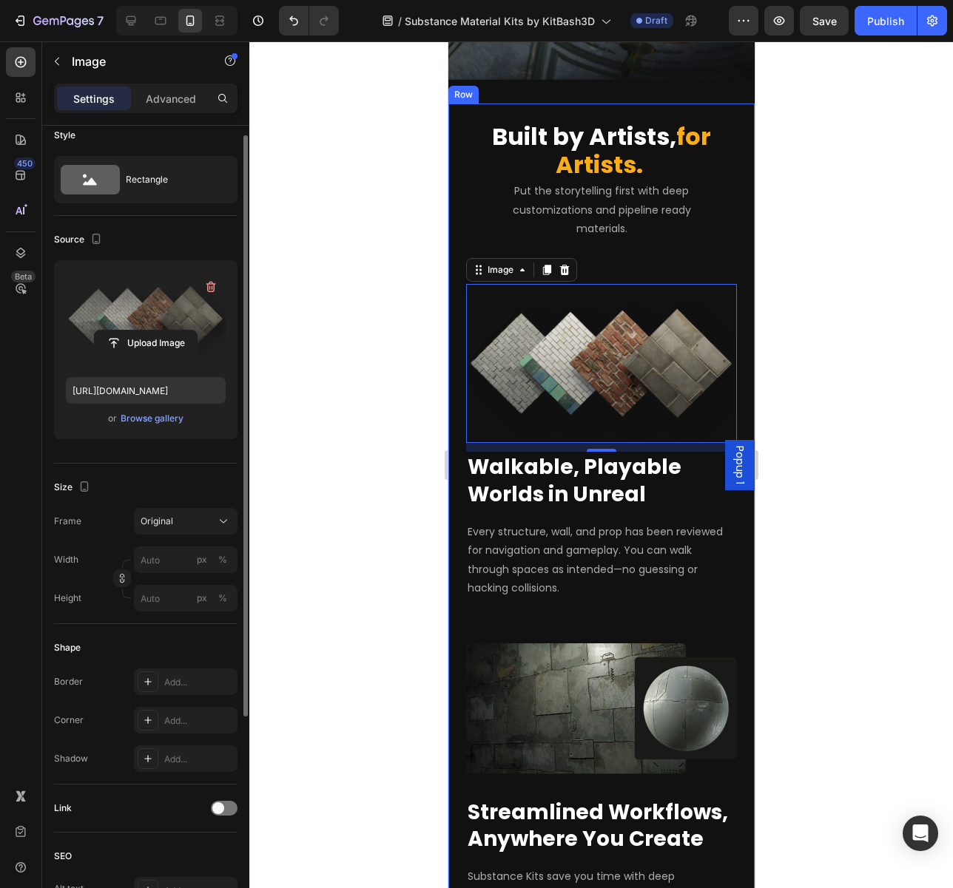
scroll to position [2738, 0]
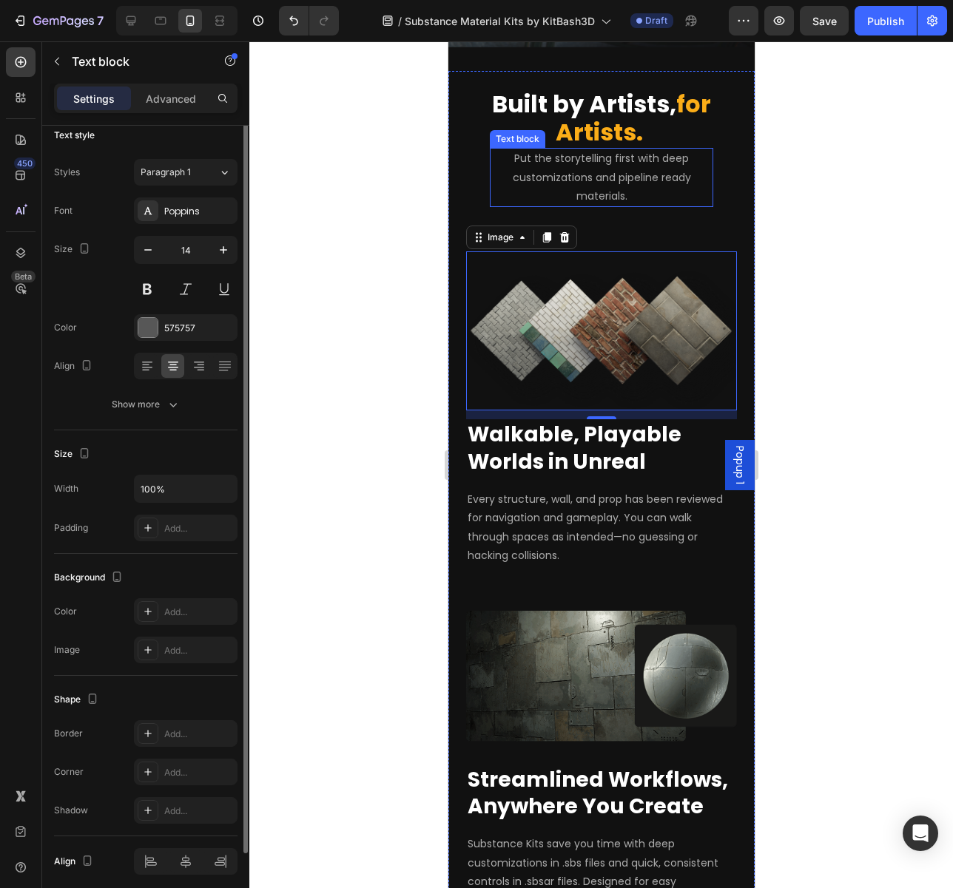
click at [643, 192] on p "Put the storytelling first with deep customizations and pipeline ready material…" at bounding box center [600, 177] width 220 height 56
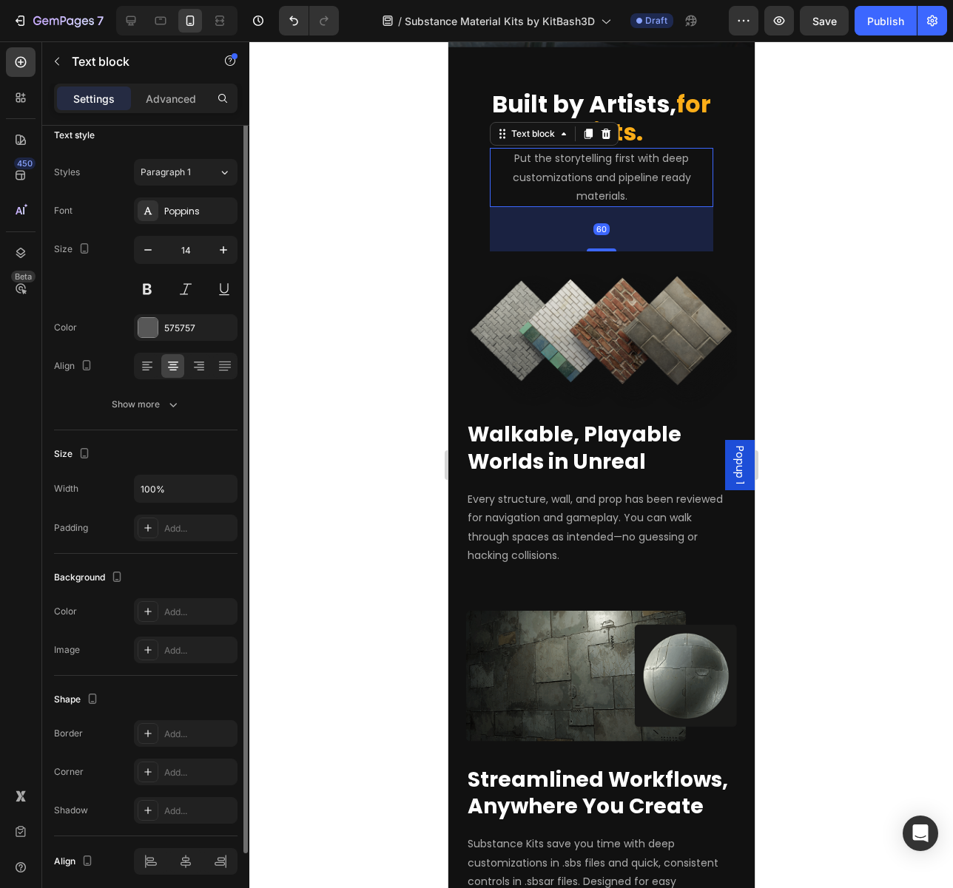
scroll to position [0, 0]
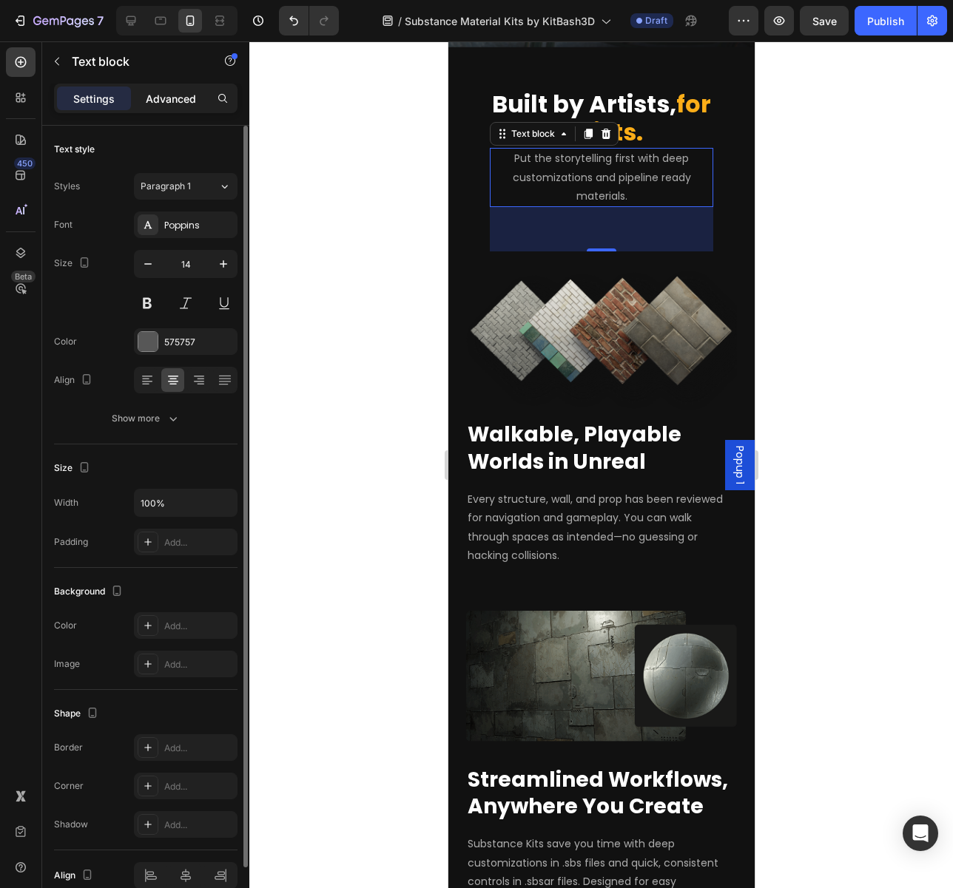
click at [158, 95] on p "Advanced" at bounding box center [171, 99] width 50 height 16
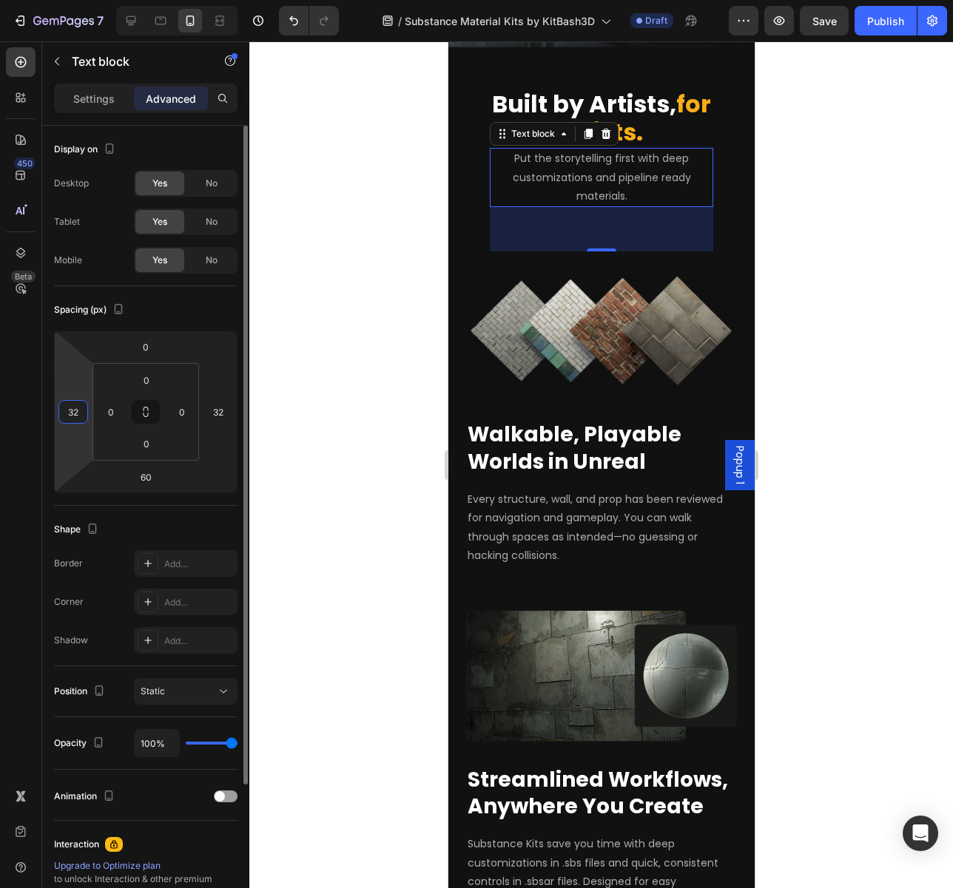
click at [77, 419] on input "32" at bounding box center [73, 412] width 22 height 22
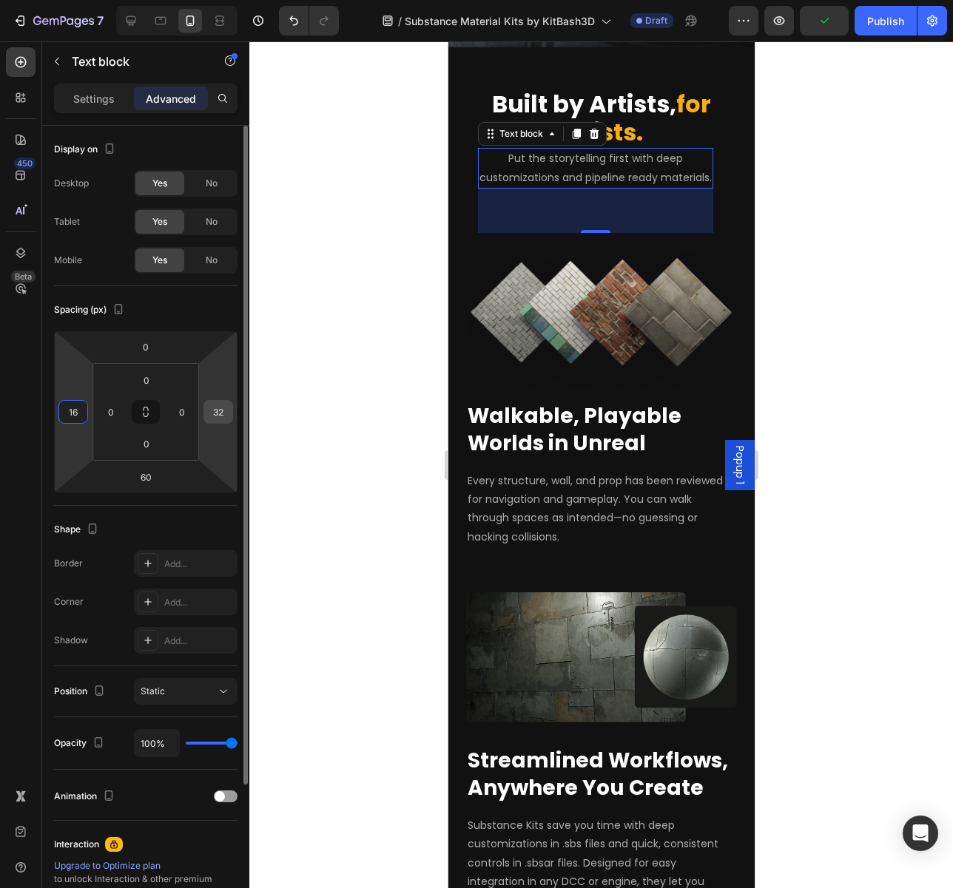
type input "16"
click at [217, 416] on input "32" at bounding box center [218, 412] width 22 height 22
type input "16"
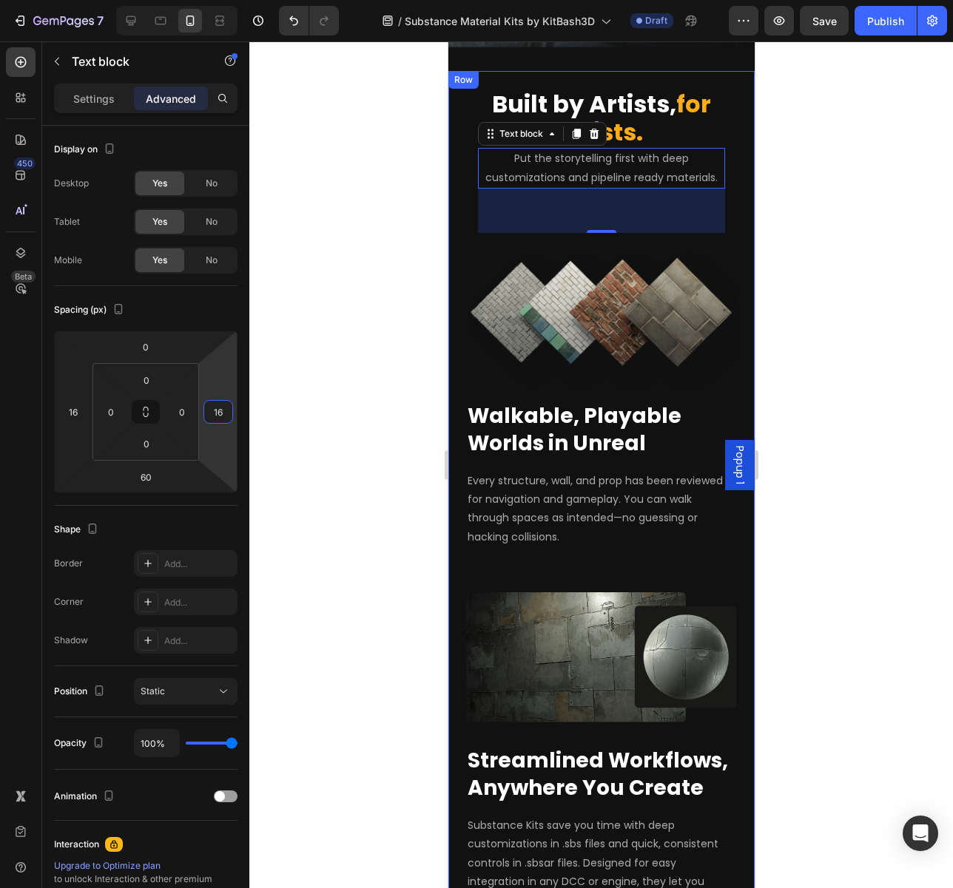
click at [723, 187] on div "Built by Artists, for Artists. Heading Put the storytelling first with deep cus…" at bounding box center [600, 515] width 271 height 889
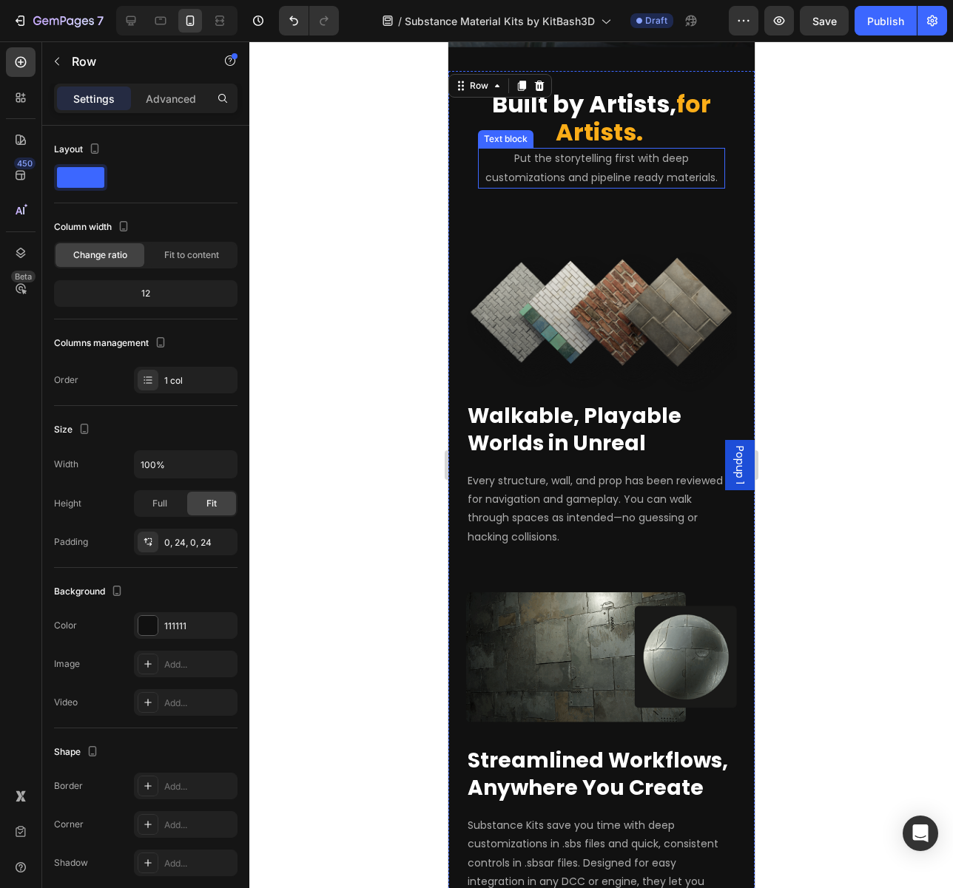
click at [708, 177] on p "Put the storytelling first with deep customizations and pipeline ready material…" at bounding box center [600, 167] width 244 height 37
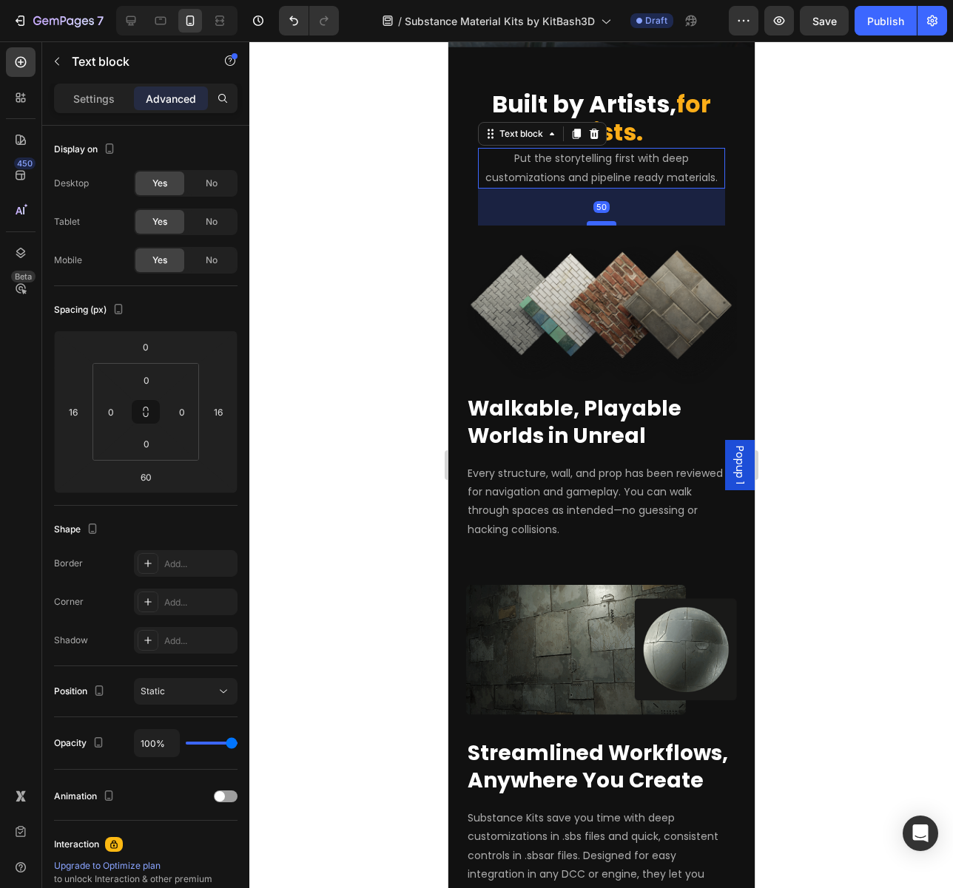
drag, startPoint x: 593, startPoint y: 250, endPoint x: 592, endPoint y: 243, distance: 7.4
click at [592, 226] on div at bounding box center [601, 223] width 30 height 4
type input "50"
click at [741, 231] on div "Built by Artists, for Artists. Heading Put the storytelling first with deep cus…" at bounding box center [600, 512] width 306 height 882
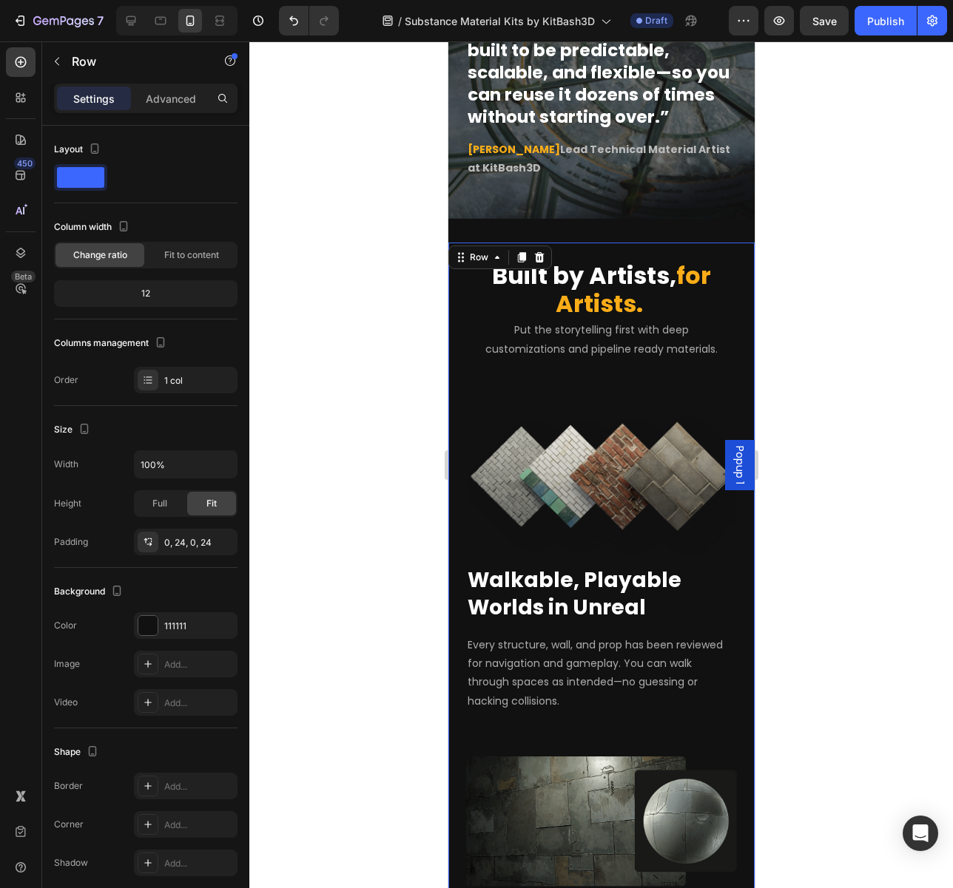
scroll to position [2590, 0]
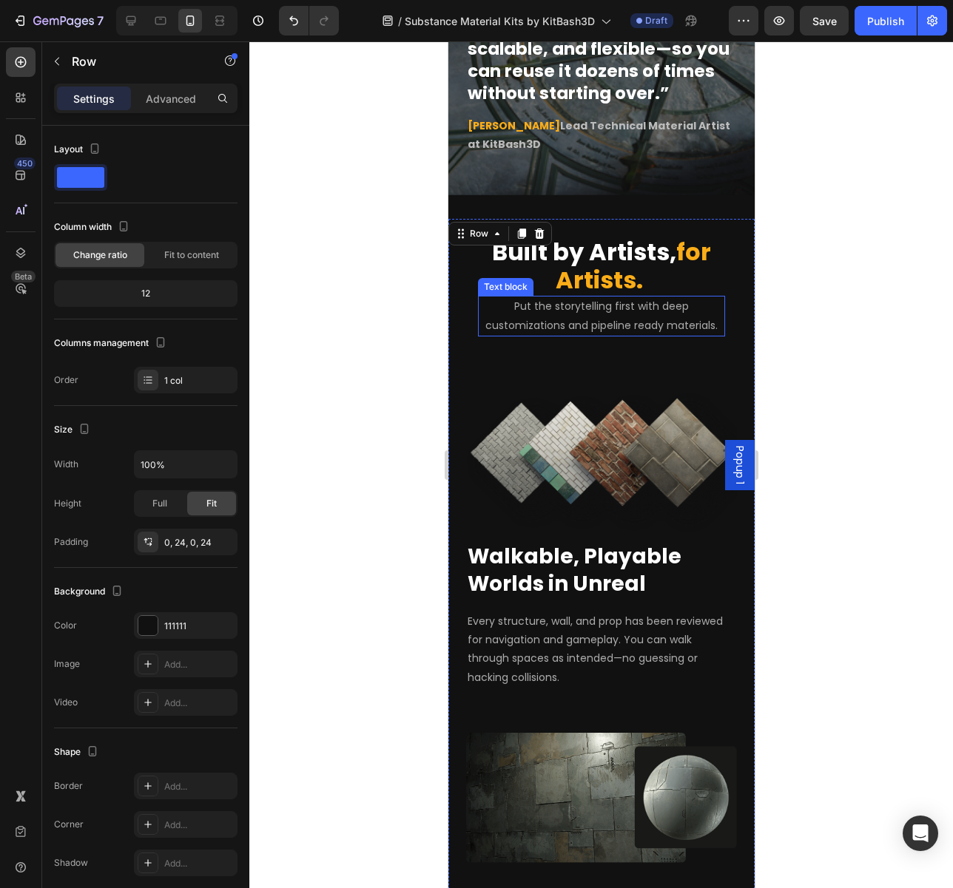
click at [589, 332] on span "Put the storytelling first with deep customizations and pipeline ready material…" at bounding box center [600, 315] width 232 height 33
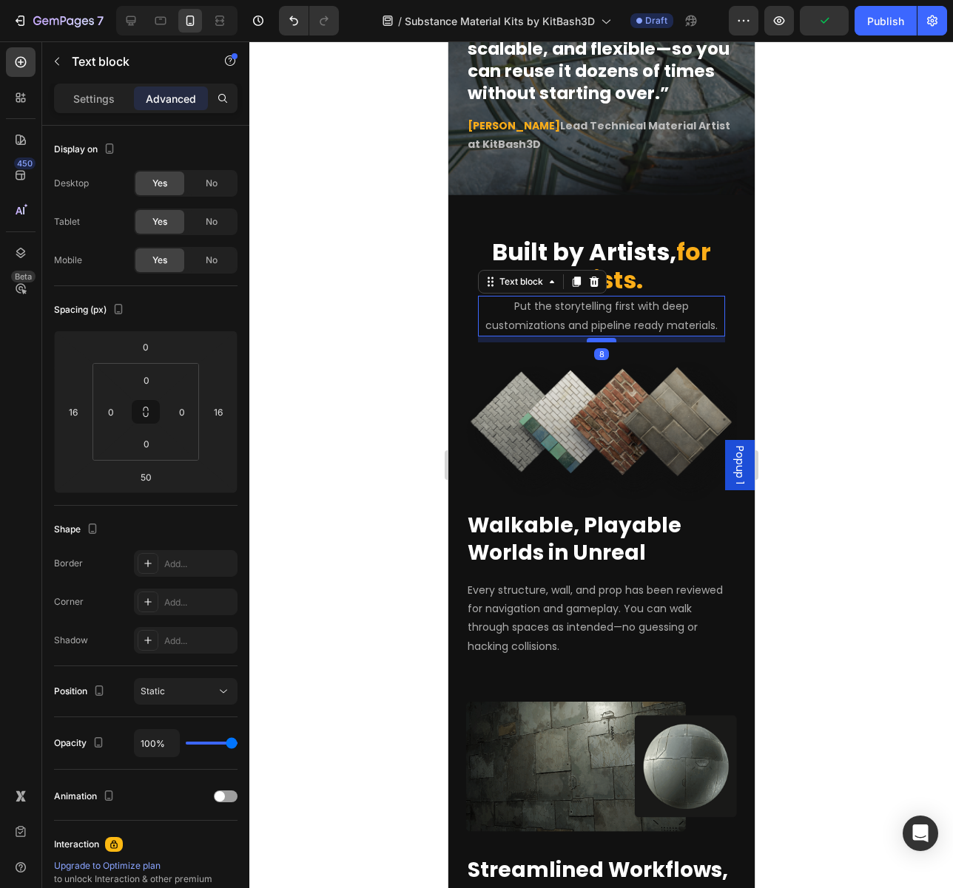
drag, startPoint x: 599, startPoint y: 390, endPoint x: 595, endPoint y: 359, distance: 31.3
click at [595, 342] on div at bounding box center [601, 340] width 30 height 4
type input "8"
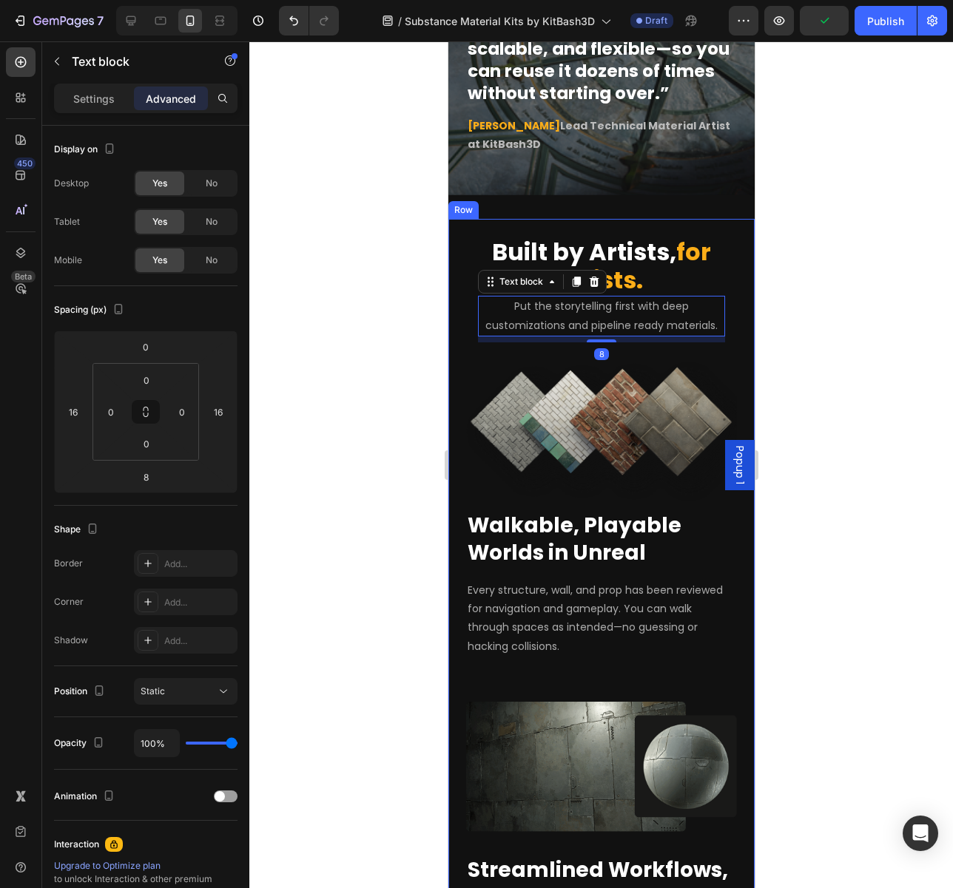
click at [734, 302] on div "Built by Artists, for Artists. Heading Put the storytelling first with deep cus…" at bounding box center [600, 644] width 306 height 850
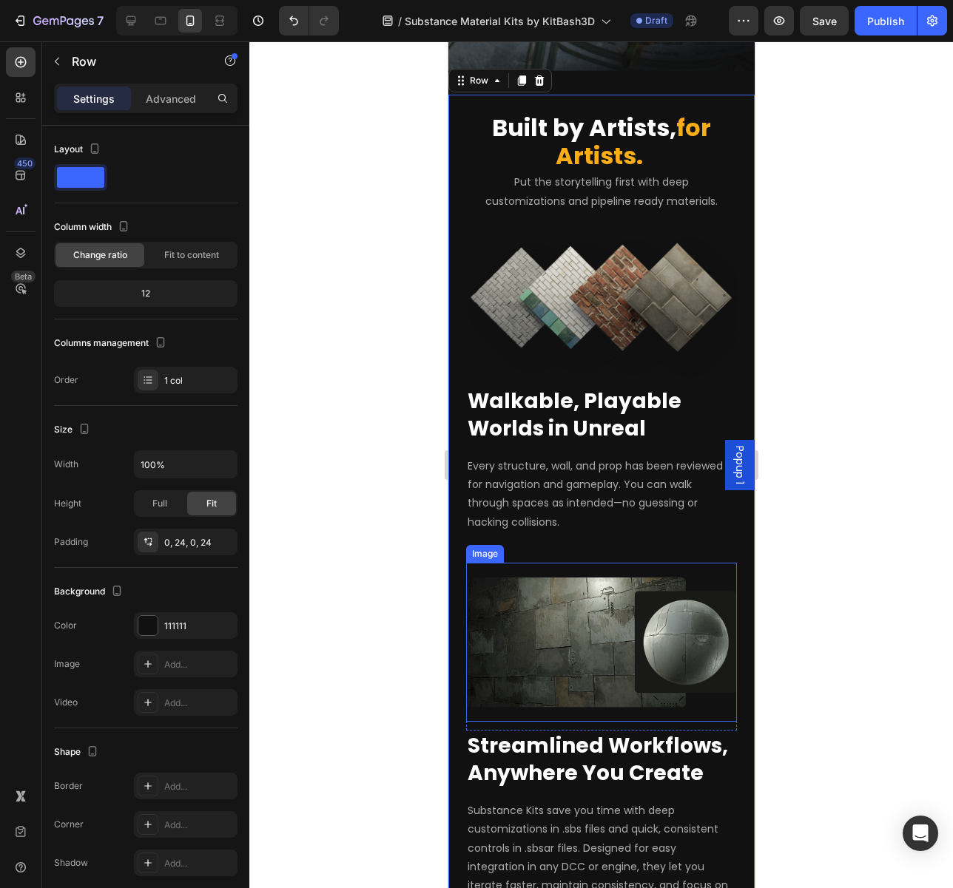
scroll to position [2738, 0]
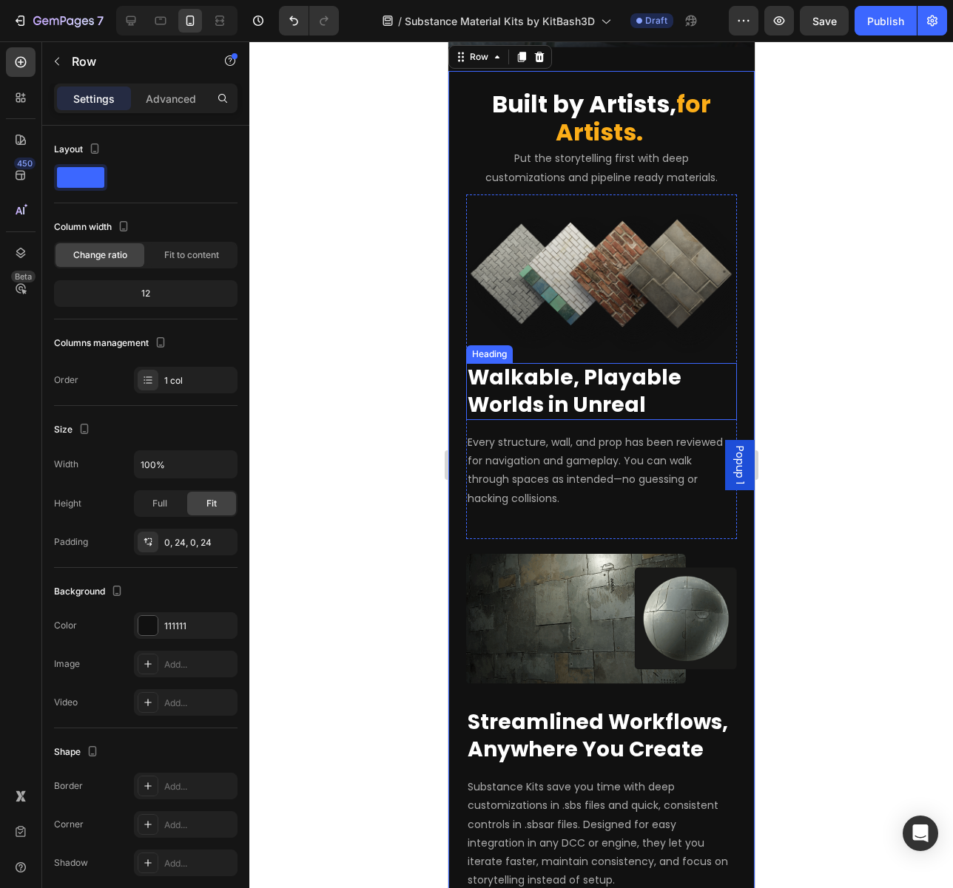
click at [562, 397] on span "Walkable, Playable Worlds in Unreal" at bounding box center [574, 390] width 214 height 55
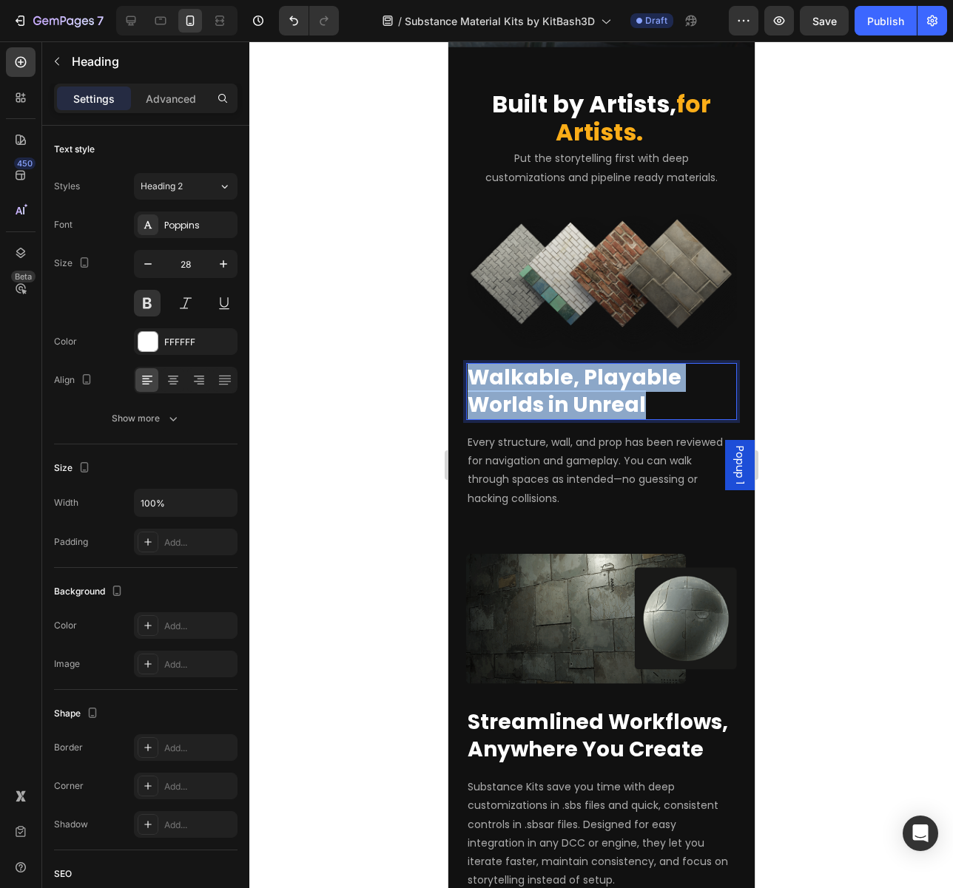
click at [562, 397] on span "Walkable, Playable Worlds in Unreal" at bounding box center [574, 390] width 214 height 55
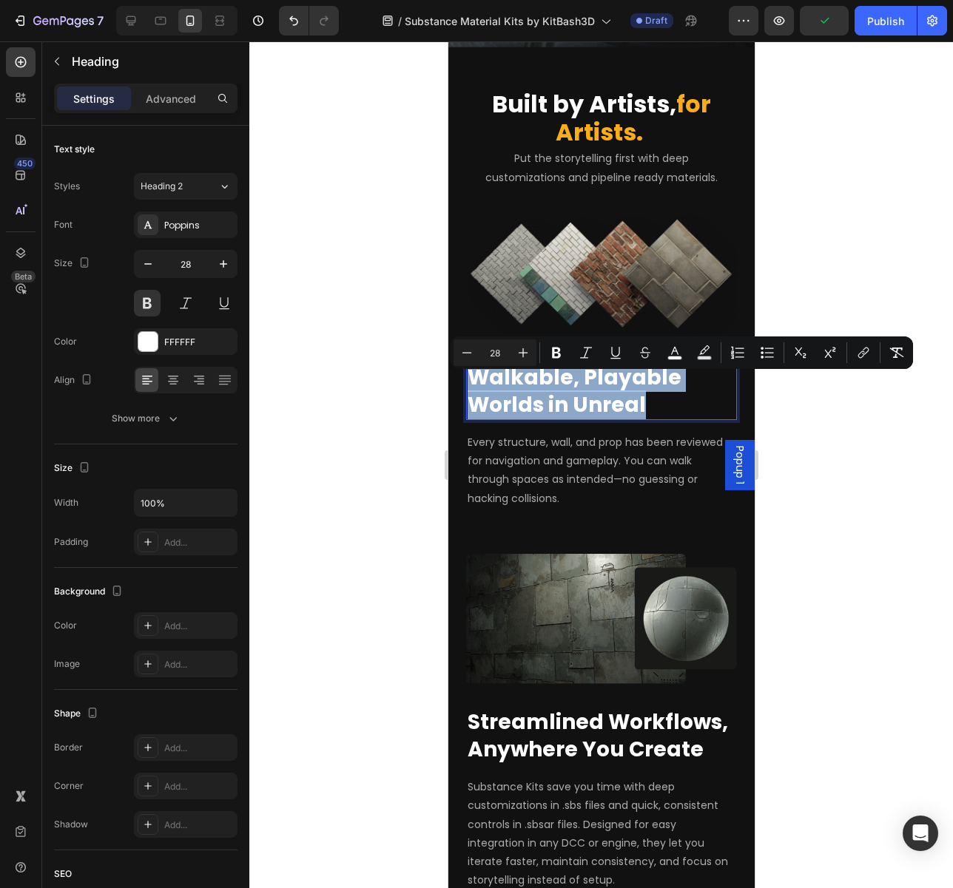
click at [487, 401] on span "Walkable, Playable Worlds in Unreal" at bounding box center [574, 390] width 214 height 55
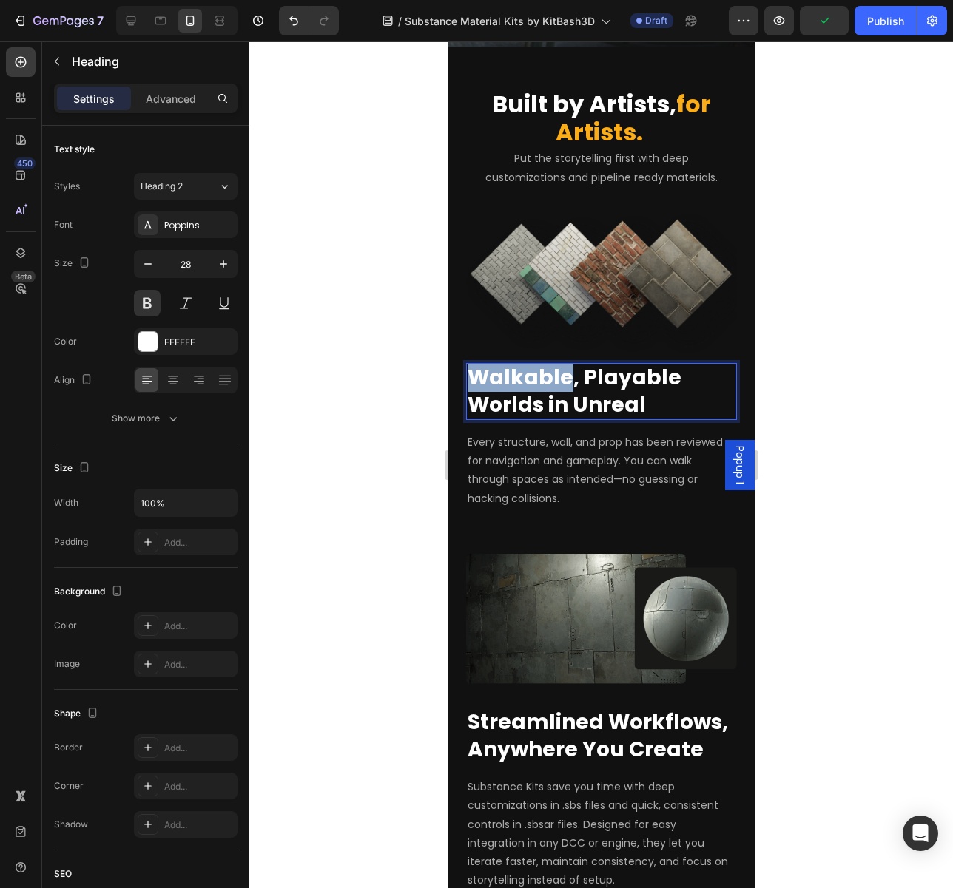
click at [487, 401] on span "Walkable, Playable Worlds in Unreal" at bounding box center [574, 390] width 214 height 55
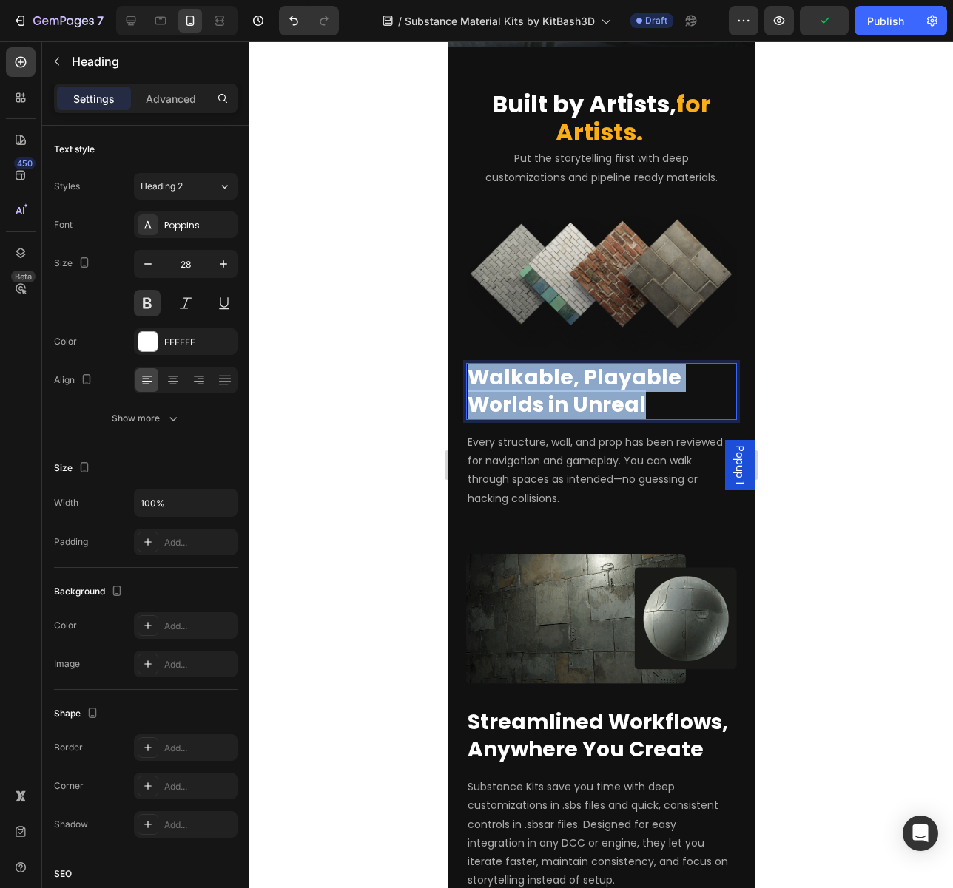
click at [487, 401] on span "Walkable, Playable Worlds in Unreal" at bounding box center [574, 390] width 214 height 55
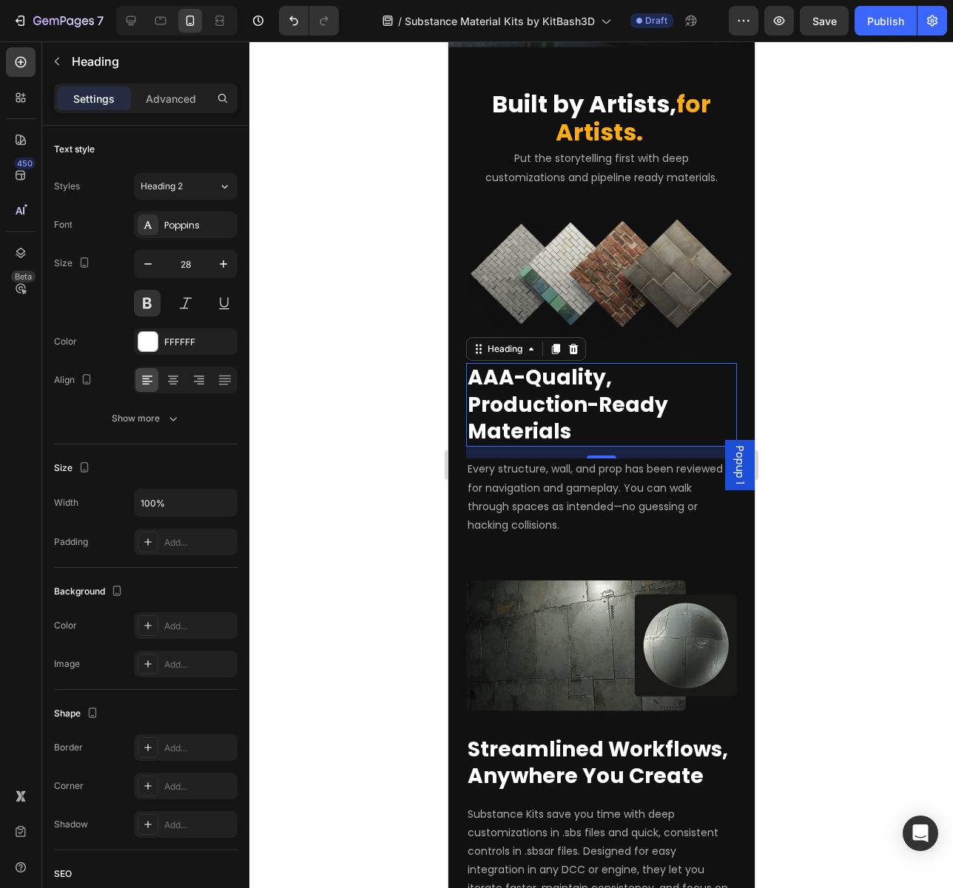
click at [819, 464] on div at bounding box center [600, 464] width 703 height 847
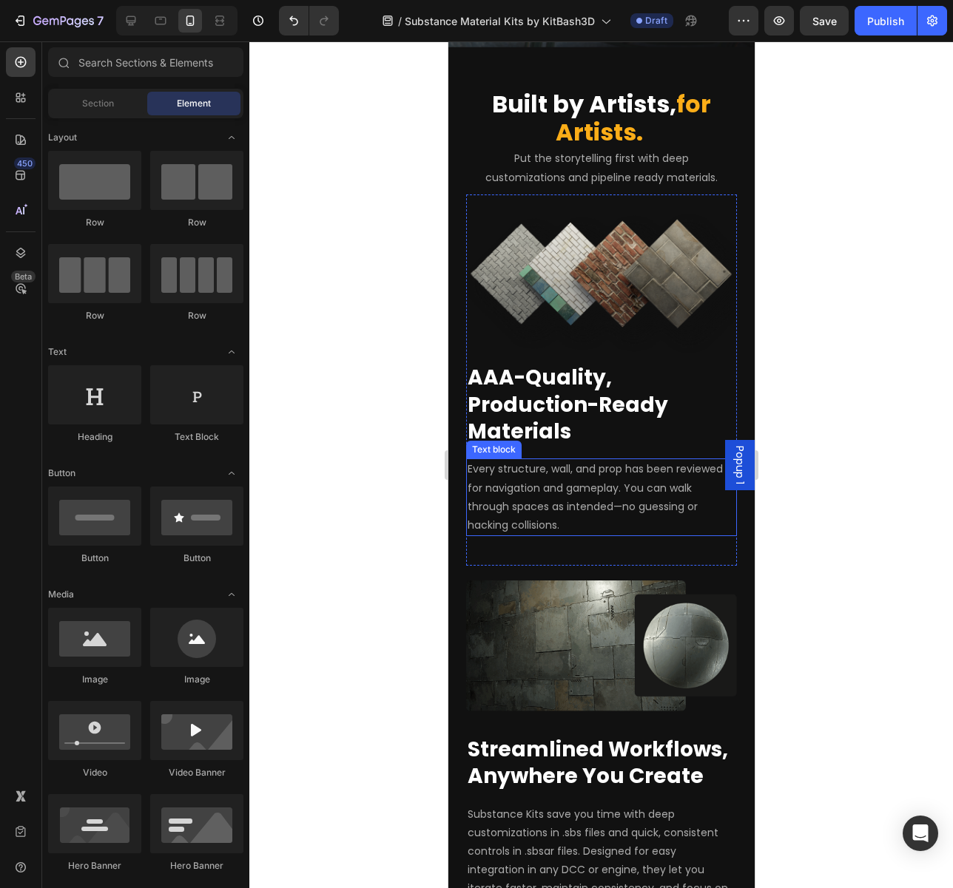
click at [556, 501] on span "Every structure, wall, and prop has been reviewed for navigation and gameplay. …" at bounding box center [594, 496] width 255 height 71
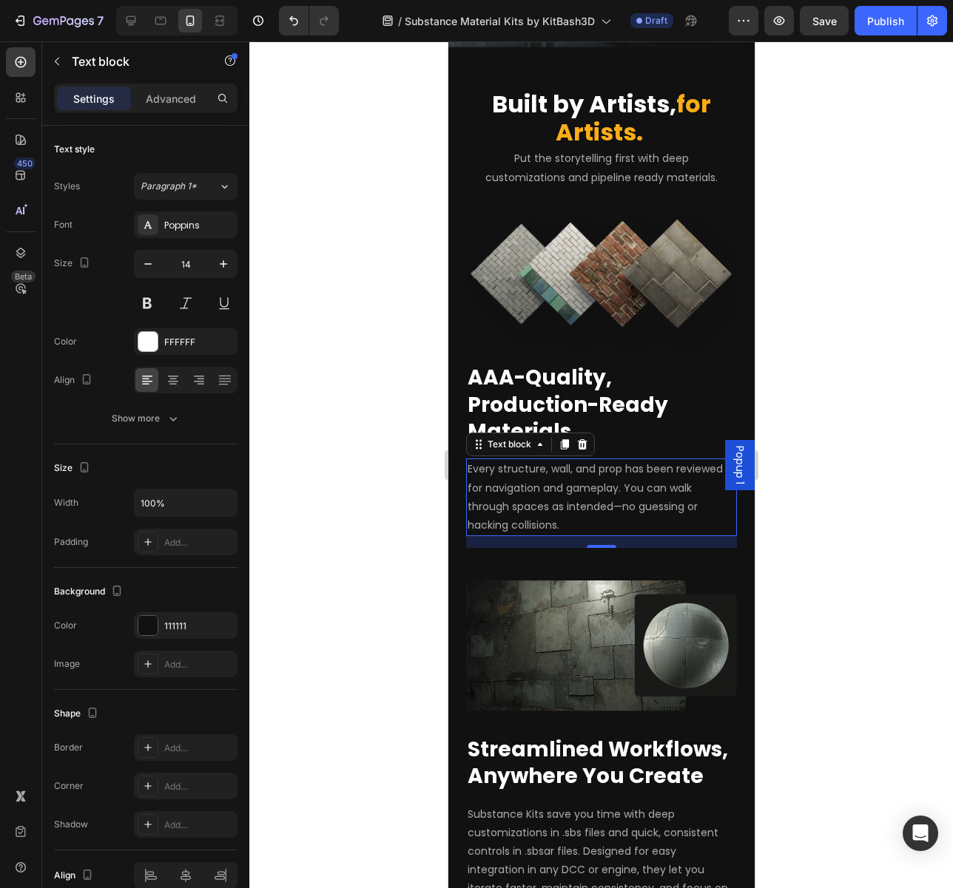
click at [556, 501] on span "Every structure, wall, and prop has been reviewed for navigation and gameplay. …" at bounding box center [594, 496] width 255 height 71
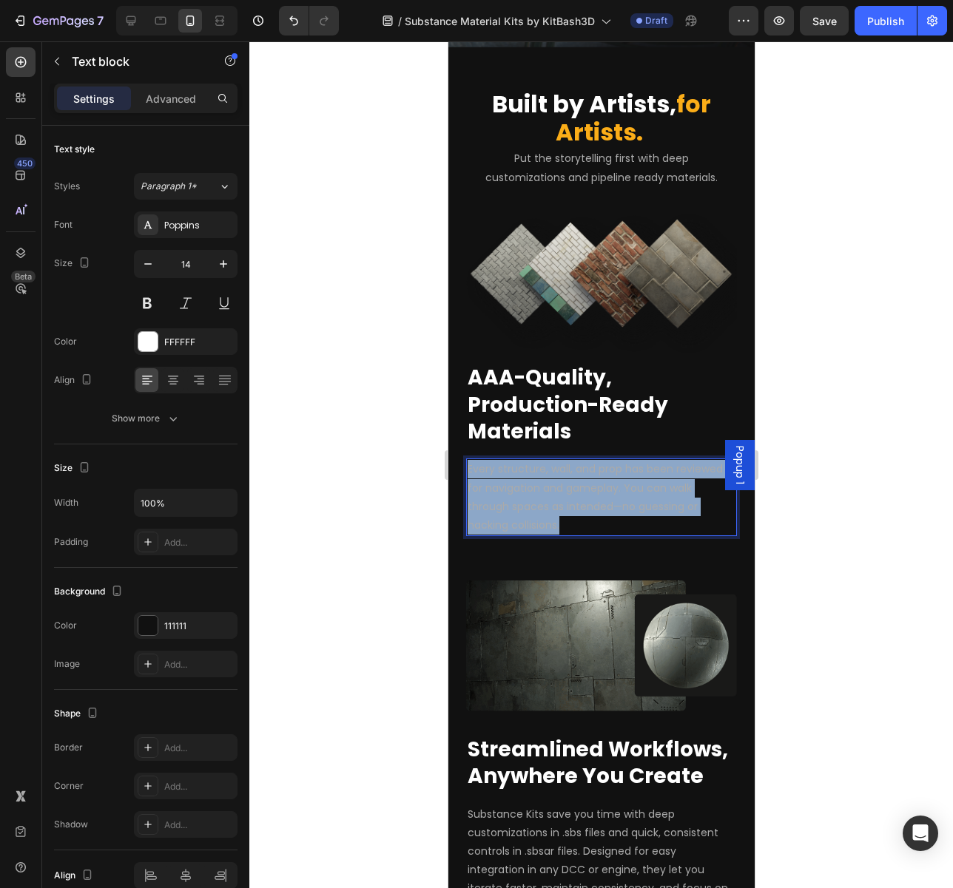
click at [556, 501] on span "Every structure, wall, and prop has been reviewed for navigation and gameplay. …" at bounding box center [594, 496] width 255 height 71
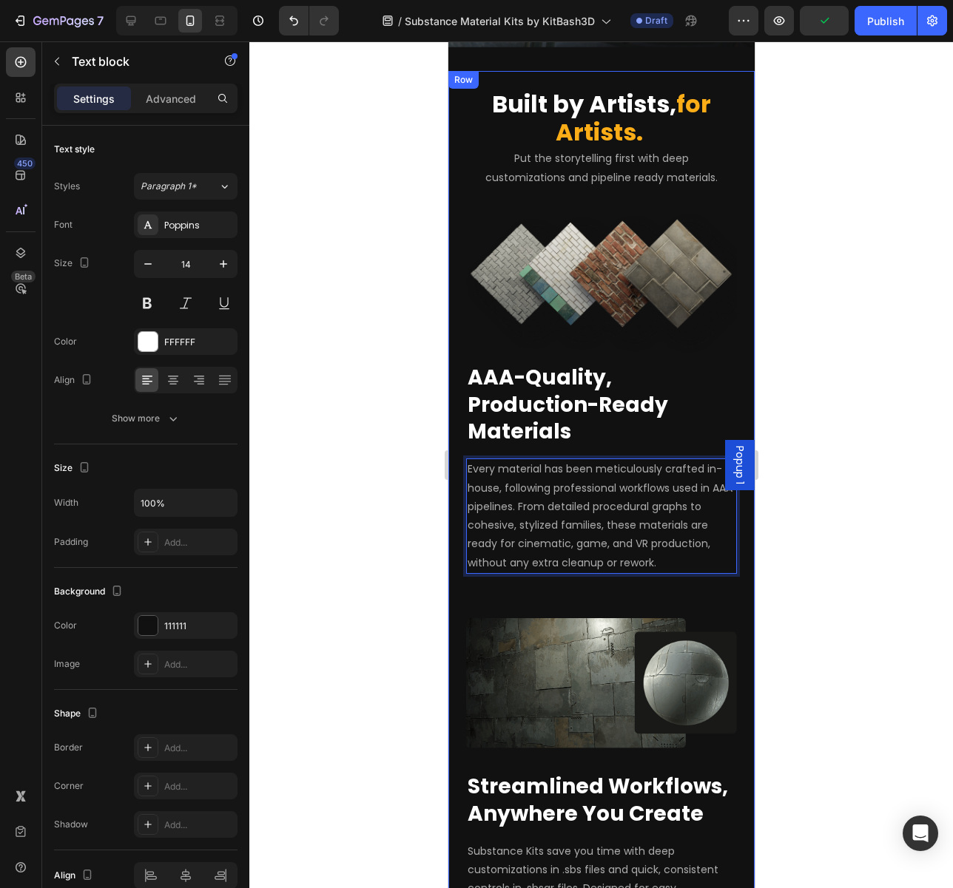
click at [810, 604] on div at bounding box center [600, 464] width 703 height 847
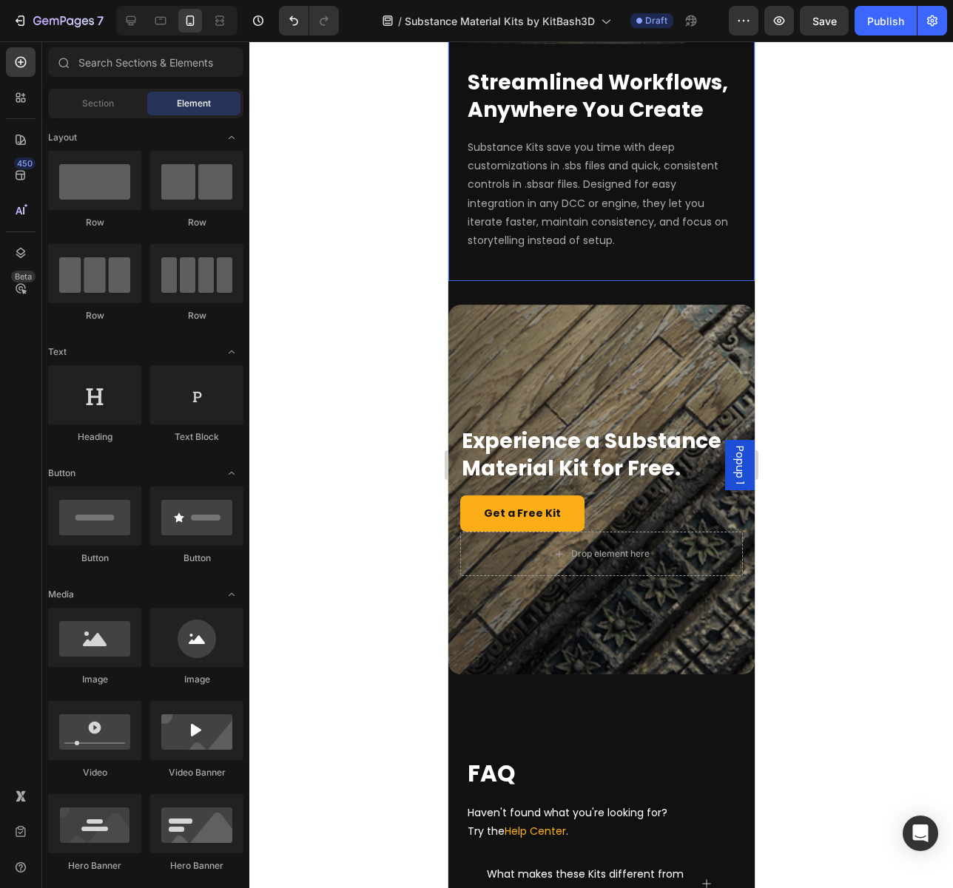
scroll to position [3477, 0]
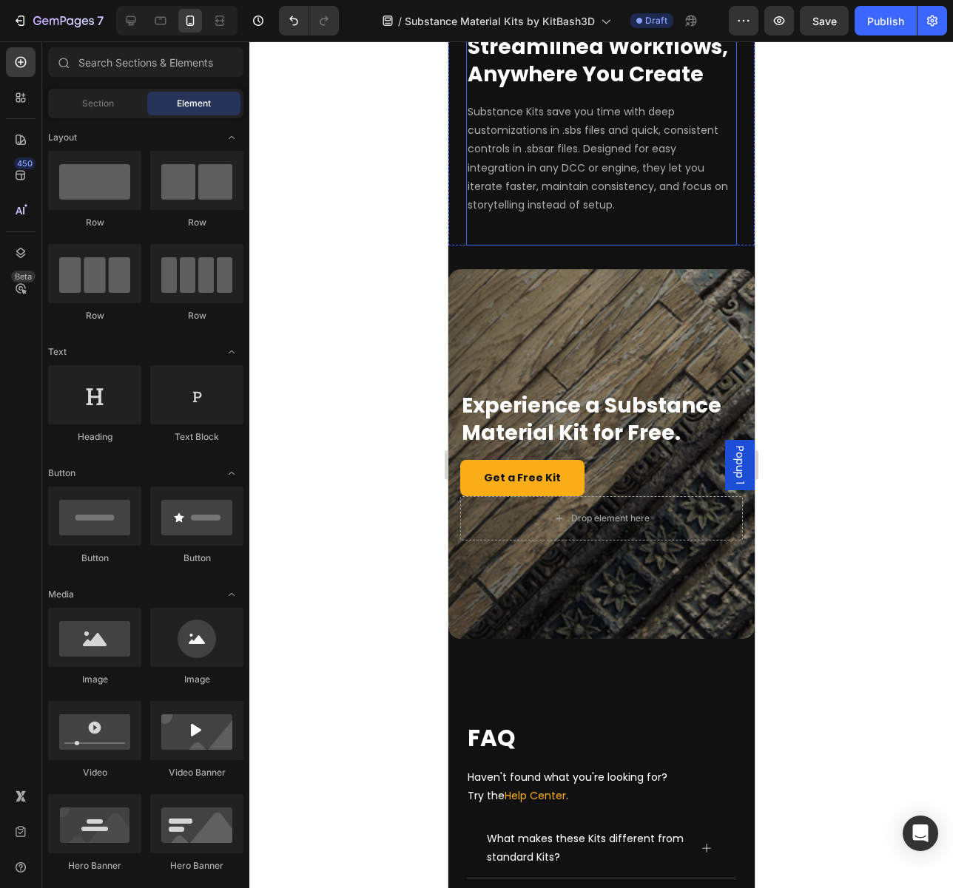
click at [631, 332] on div "Overlay" at bounding box center [600, 454] width 306 height 370
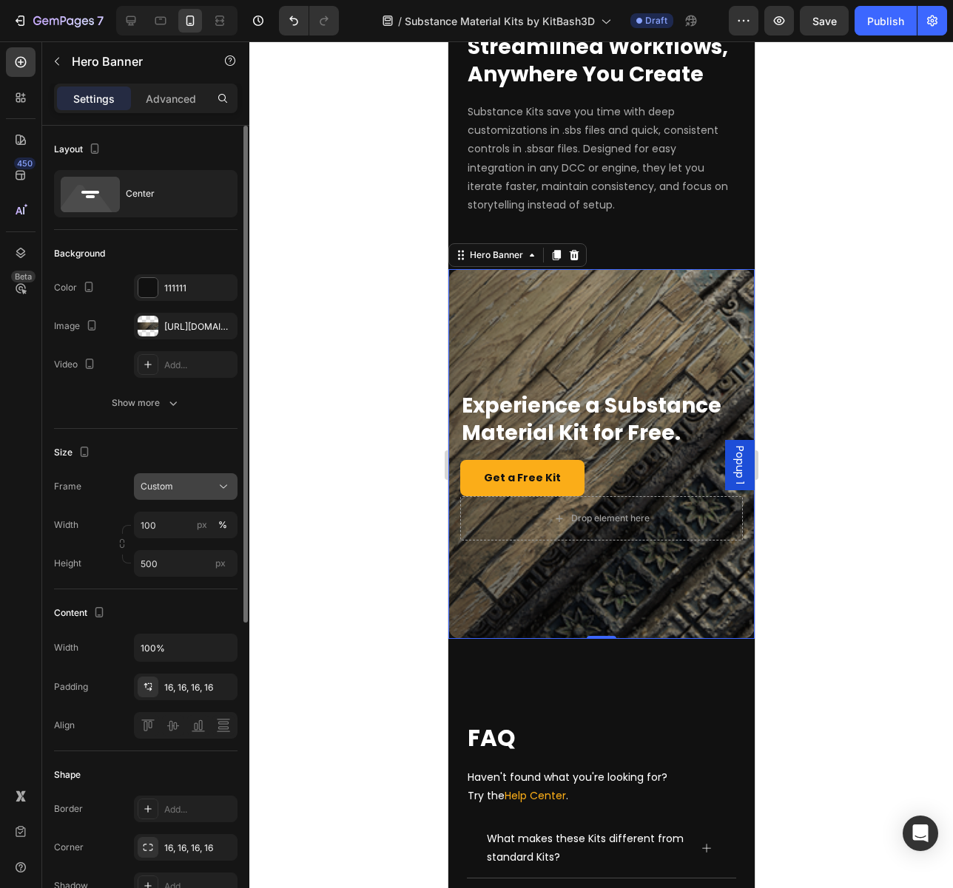
click at [175, 489] on div "Custom" at bounding box center [177, 486] width 72 height 13
click at [175, 519] on span "As banner source" at bounding box center [176, 521] width 73 height 13
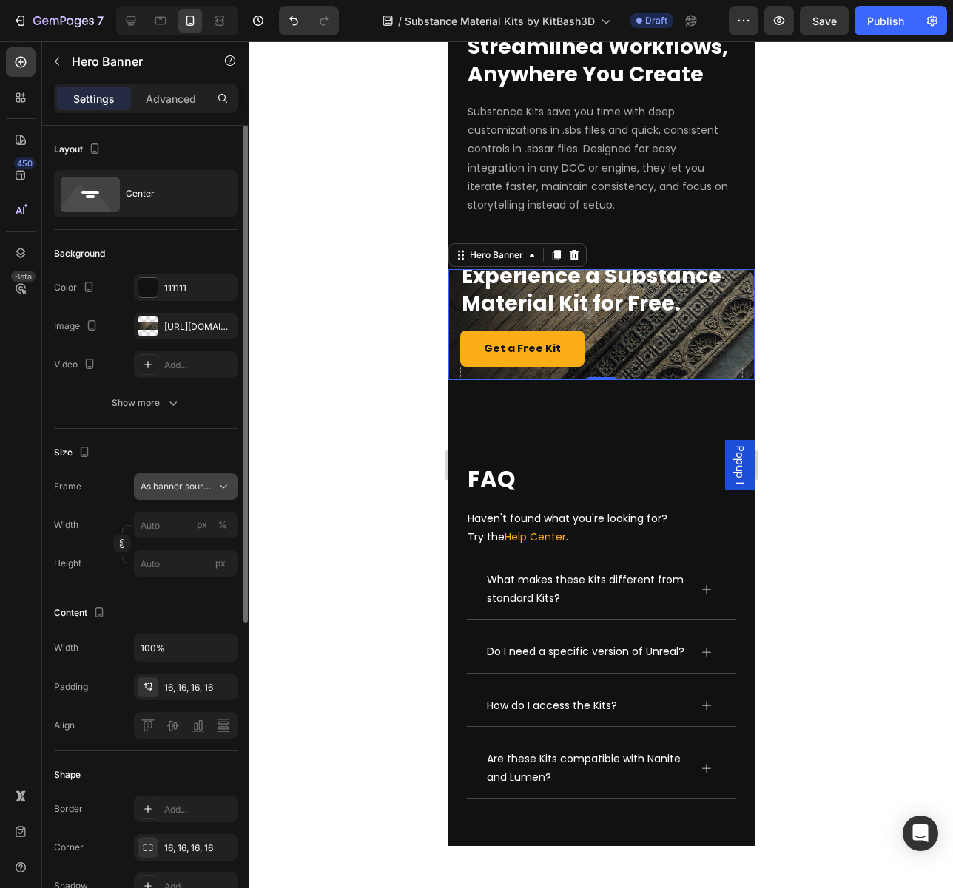
click at [192, 492] on span "As banner source" at bounding box center [177, 486] width 72 height 13
click at [170, 539] on div "Custom" at bounding box center [172, 548] width 118 height 27
click at [294, 26] on icon "Undo/Redo" at bounding box center [293, 20] width 15 height 15
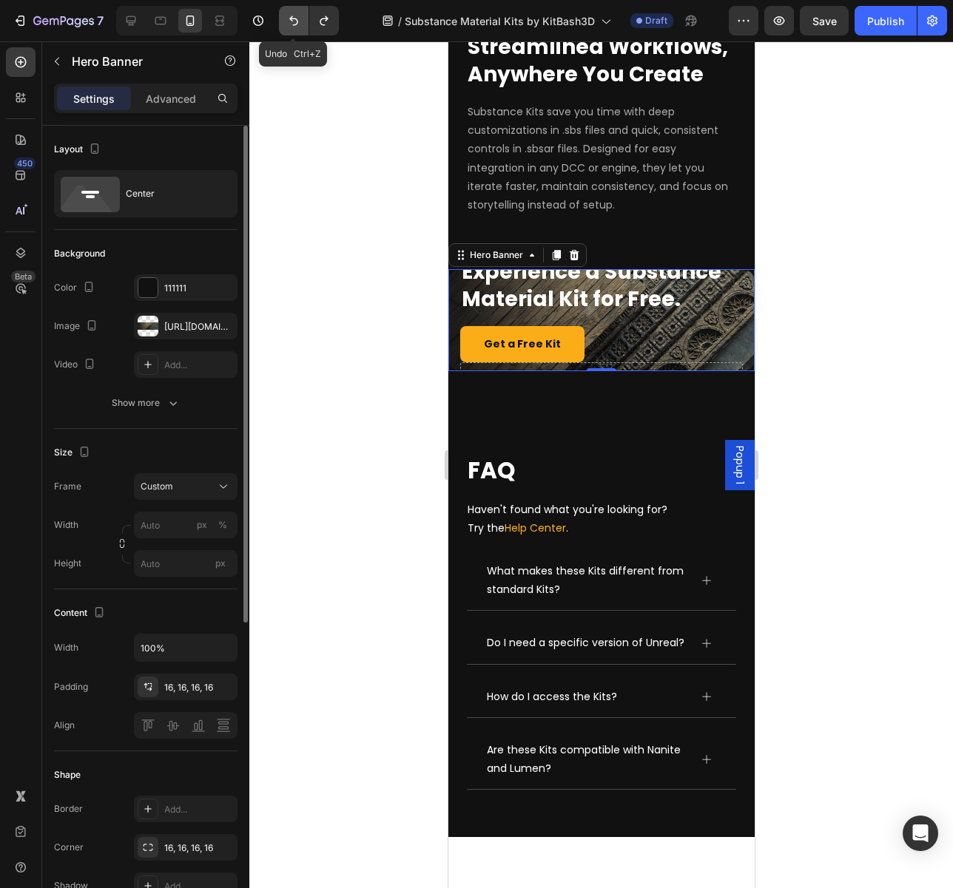
click at [294, 26] on icon "Undo/Redo" at bounding box center [293, 20] width 15 height 15
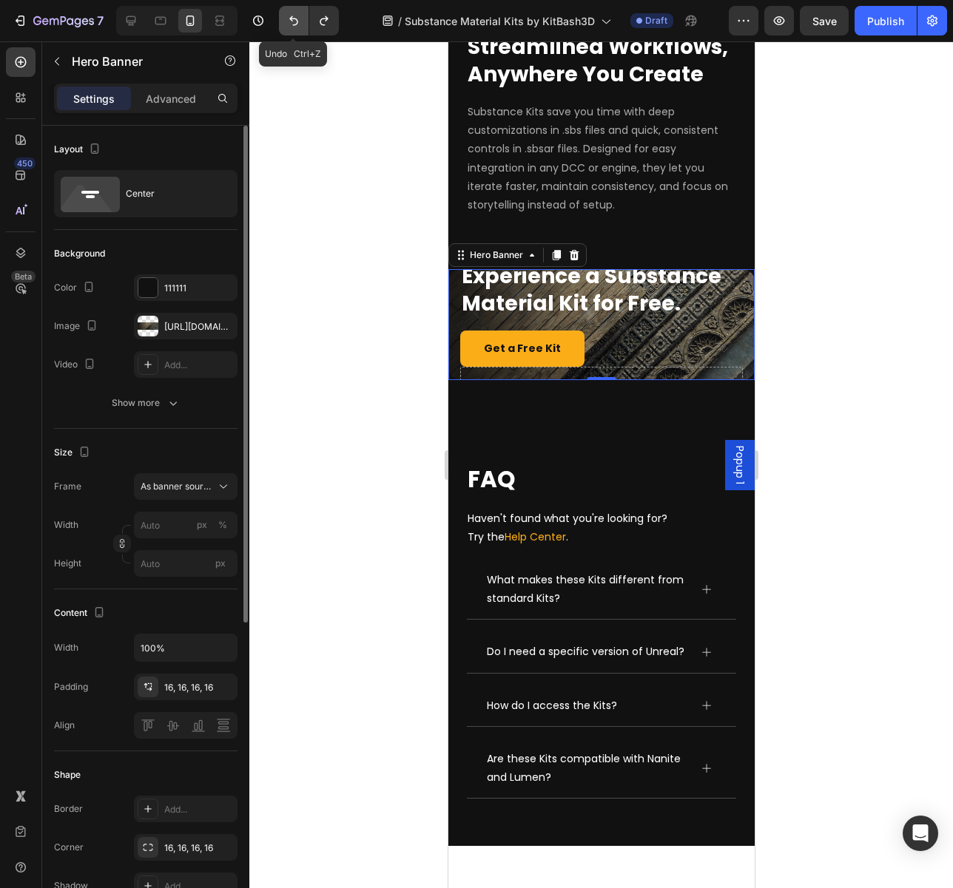
click at [294, 26] on icon "Undo/Redo" at bounding box center [293, 20] width 15 height 15
type input "100"
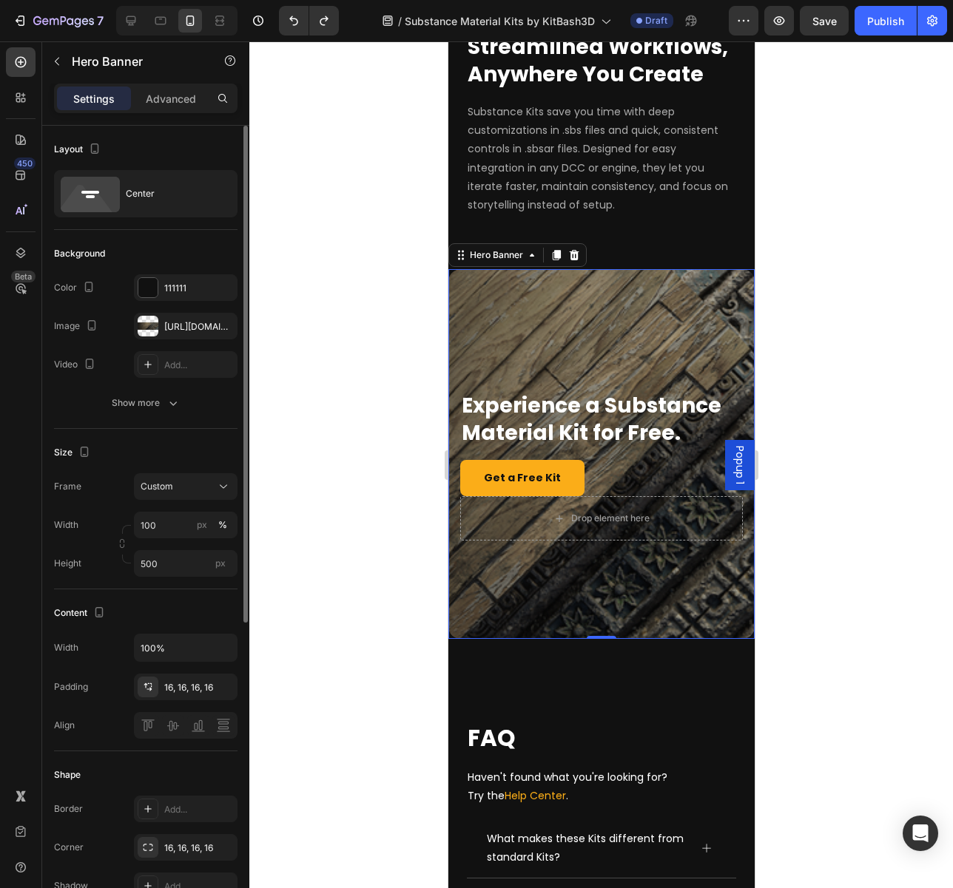
click at [663, 358] on div "Overlay" at bounding box center [600, 454] width 306 height 370
click at [170, 567] on input "500" at bounding box center [186, 563] width 104 height 27
click at [142, 564] on input "500" at bounding box center [186, 563] width 104 height 27
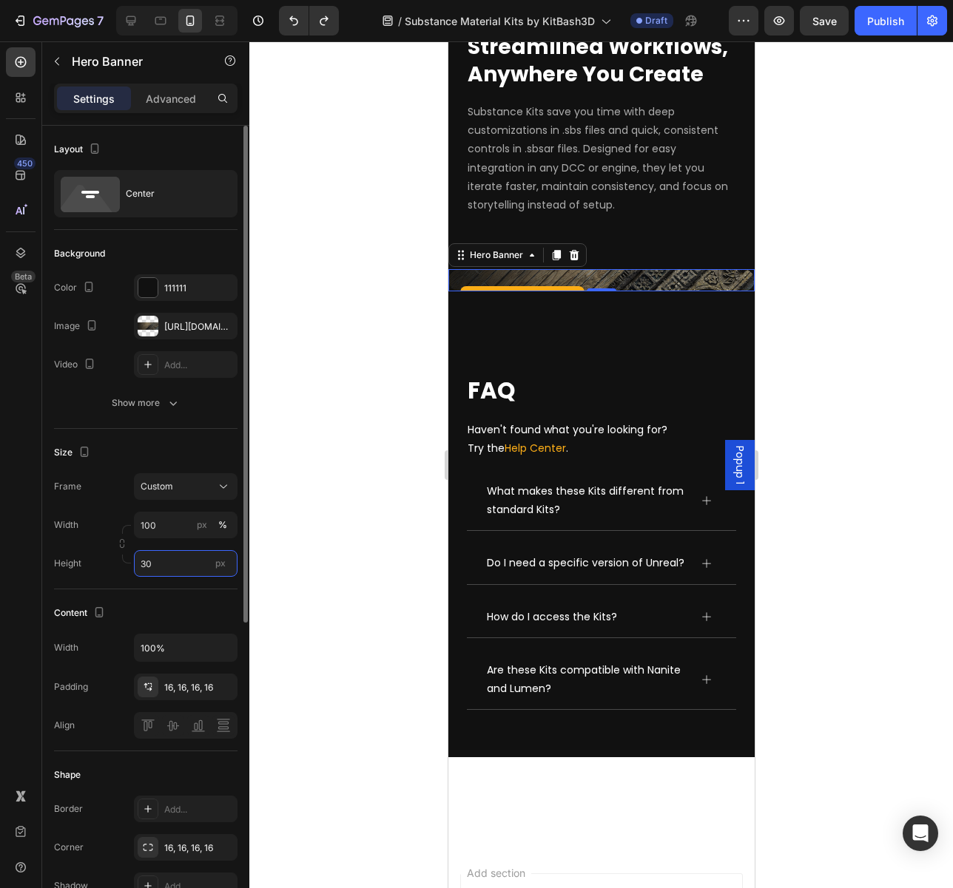
type input "300"
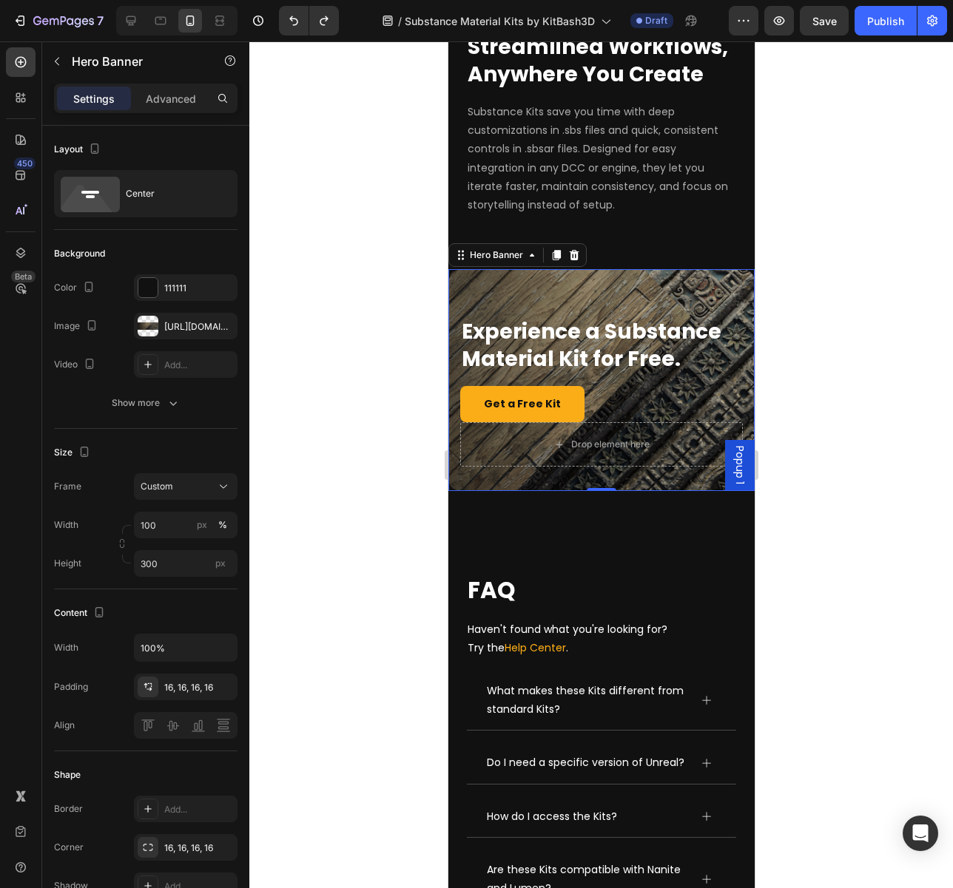
click at [390, 527] on div at bounding box center [600, 464] width 703 height 847
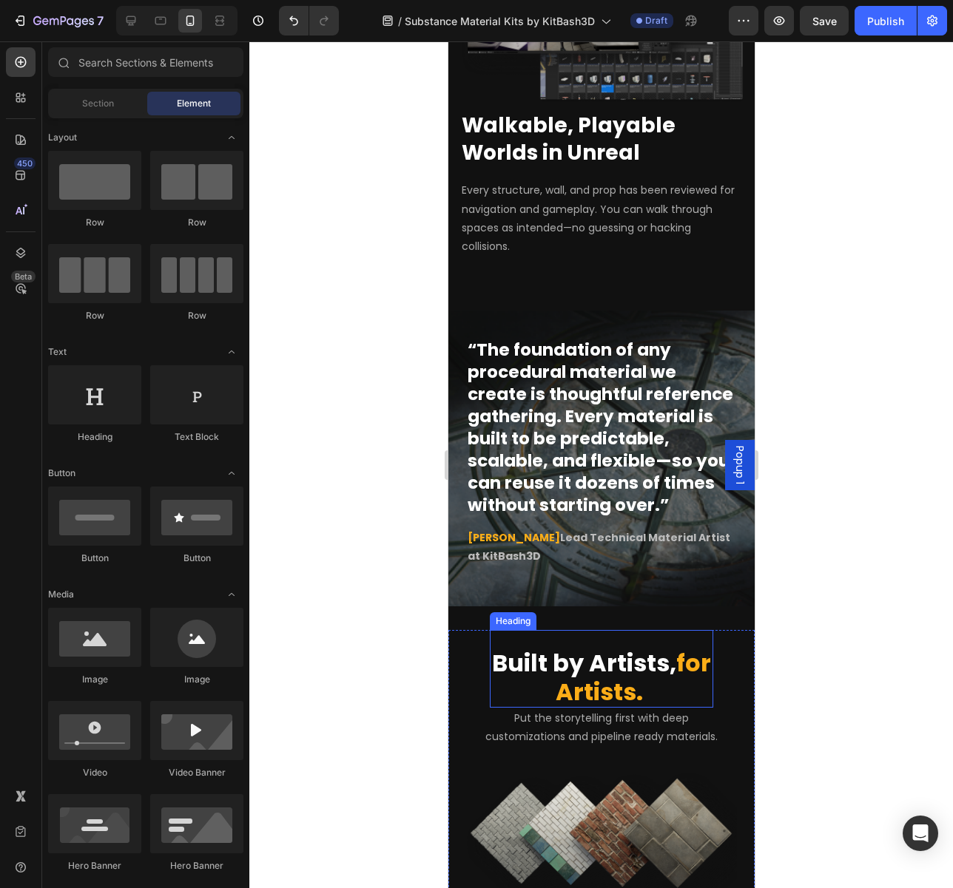
scroll to position [2220, 0]
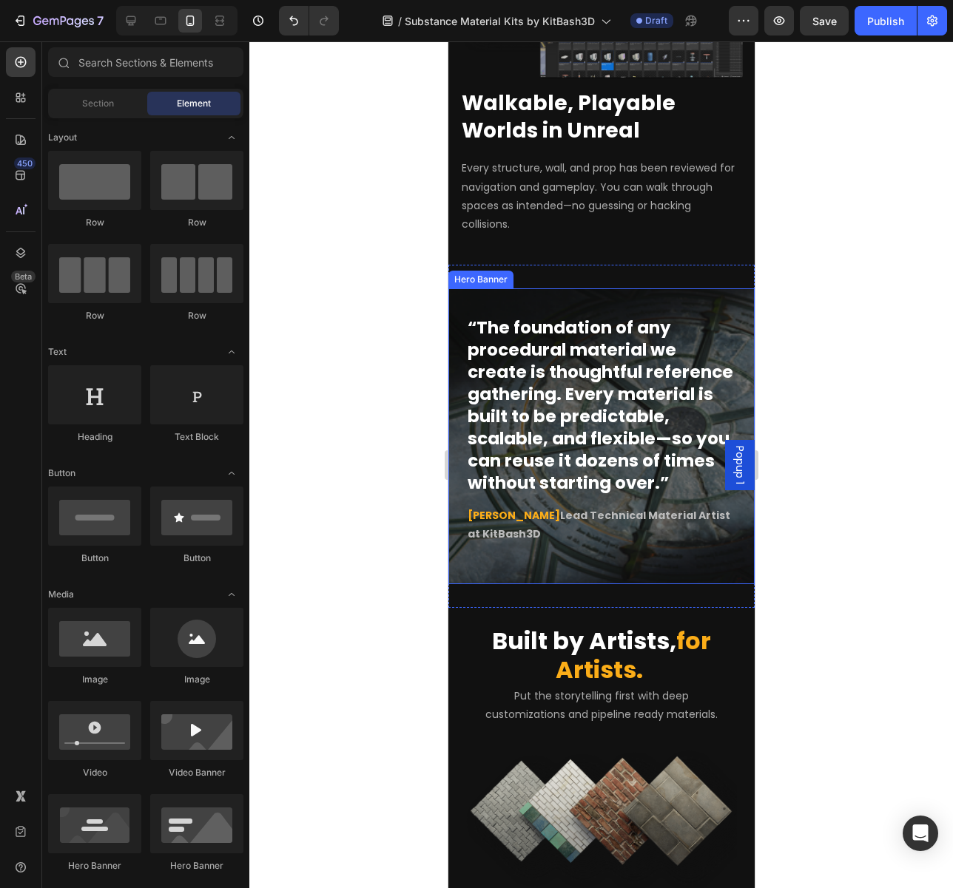
click at [690, 304] on div "“The foundation of any procedural material we create is thoughtful reference ga…" at bounding box center [600, 436] width 306 height 265
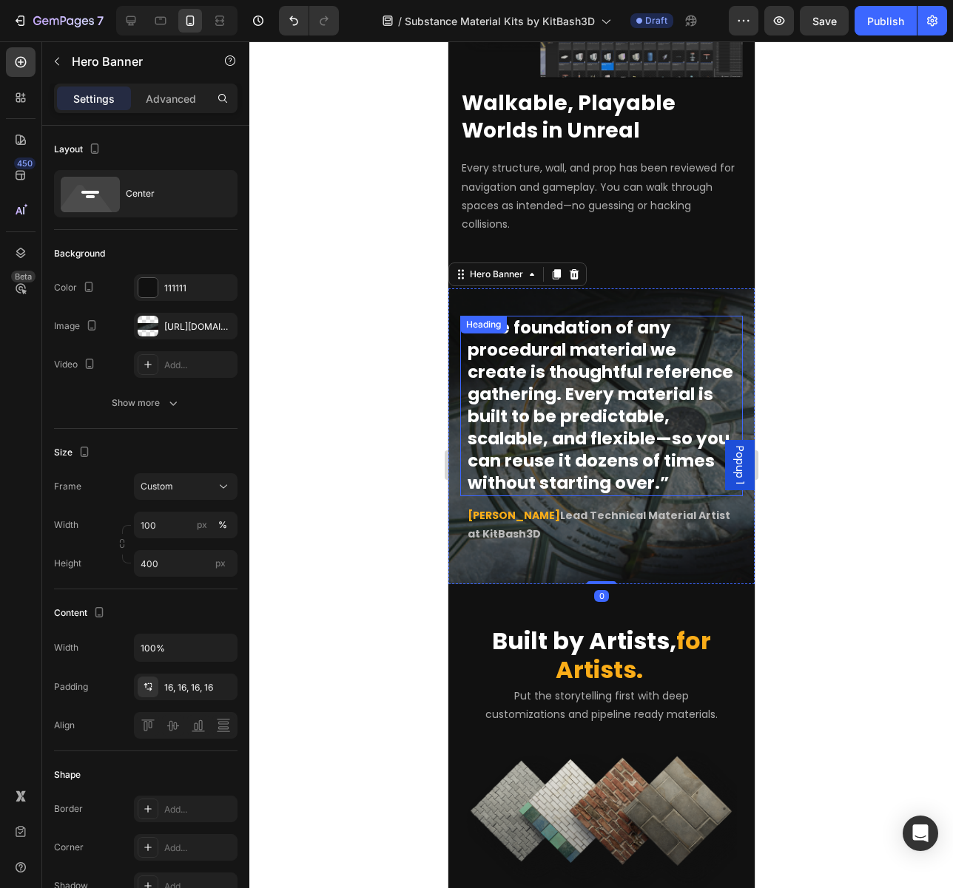
click at [562, 347] on strong "“The foundation of any procedural material we create is thoughtful reference ga…" at bounding box center [599, 405] width 265 height 178
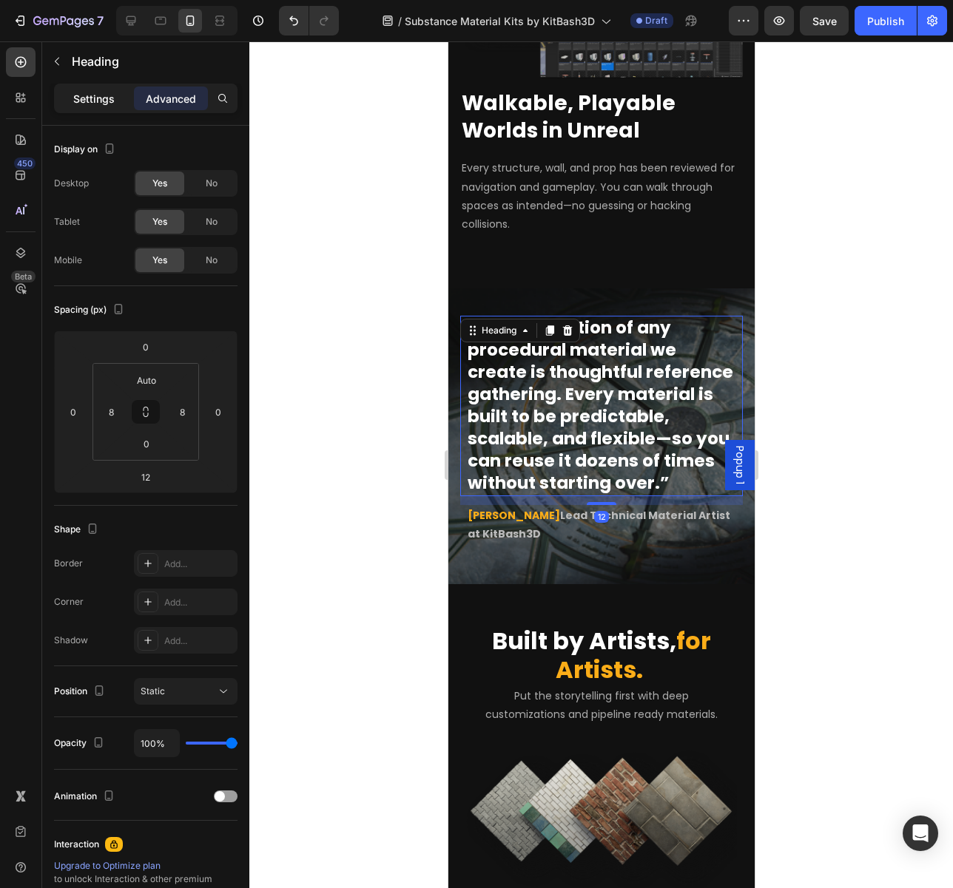
click at [83, 89] on div "Settings" at bounding box center [94, 99] width 74 height 24
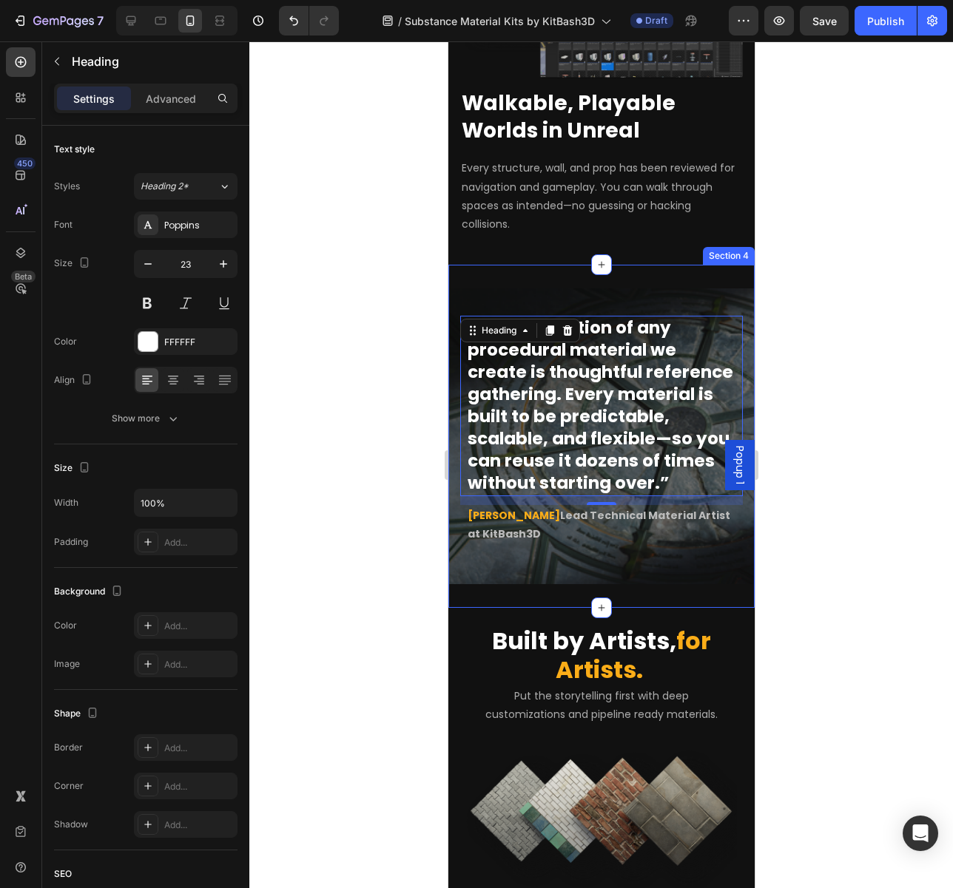
click at [720, 265] on div "“The foundation of any procedural material we create is thoughtful reference ga…" at bounding box center [600, 436] width 306 height 343
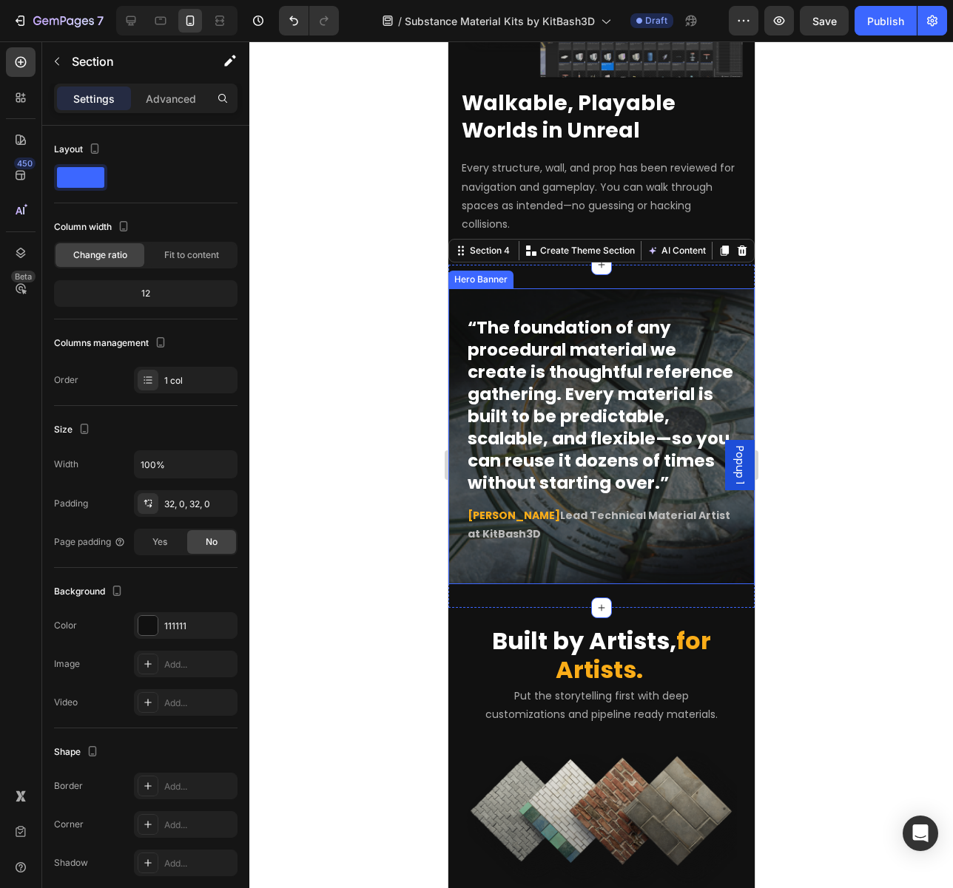
click at [626, 551] on div "“The foundation of any procedural material we create is thoughtful reference ga…" at bounding box center [600, 436] width 306 height 265
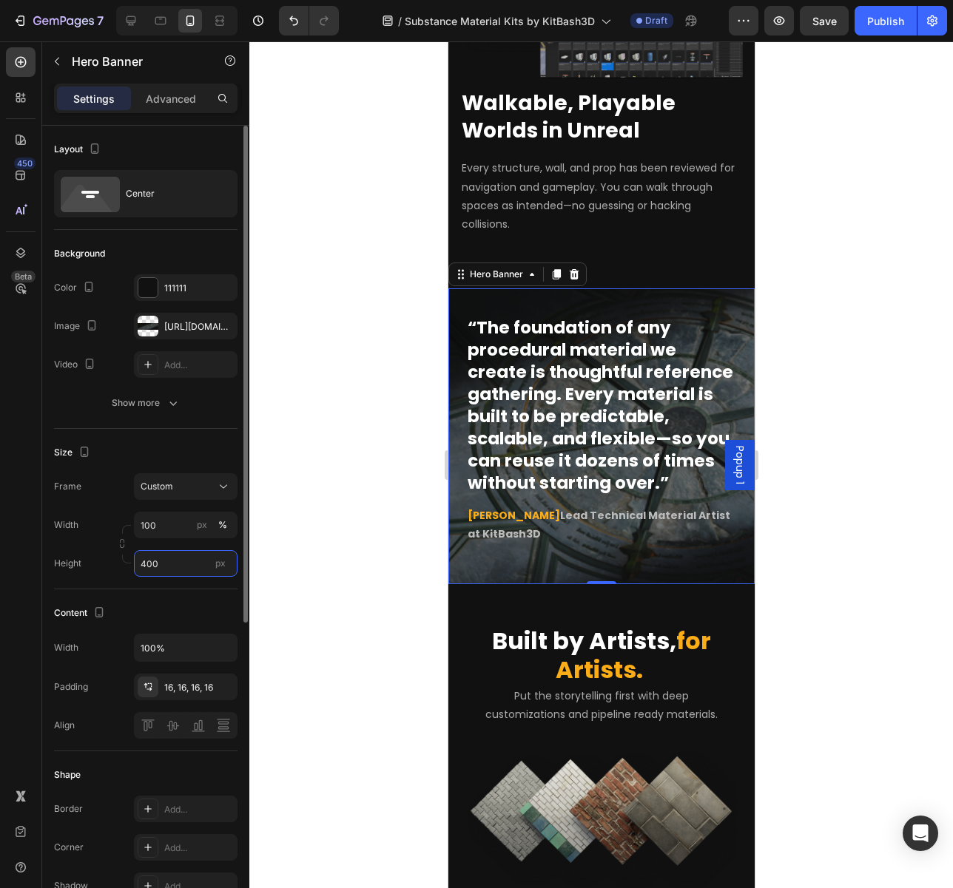
click at [154, 572] on input "400" at bounding box center [186, 563] width 104 height 27
click at [146, 567] on input "400" at bounding box center [186, 563] width 104 height 27
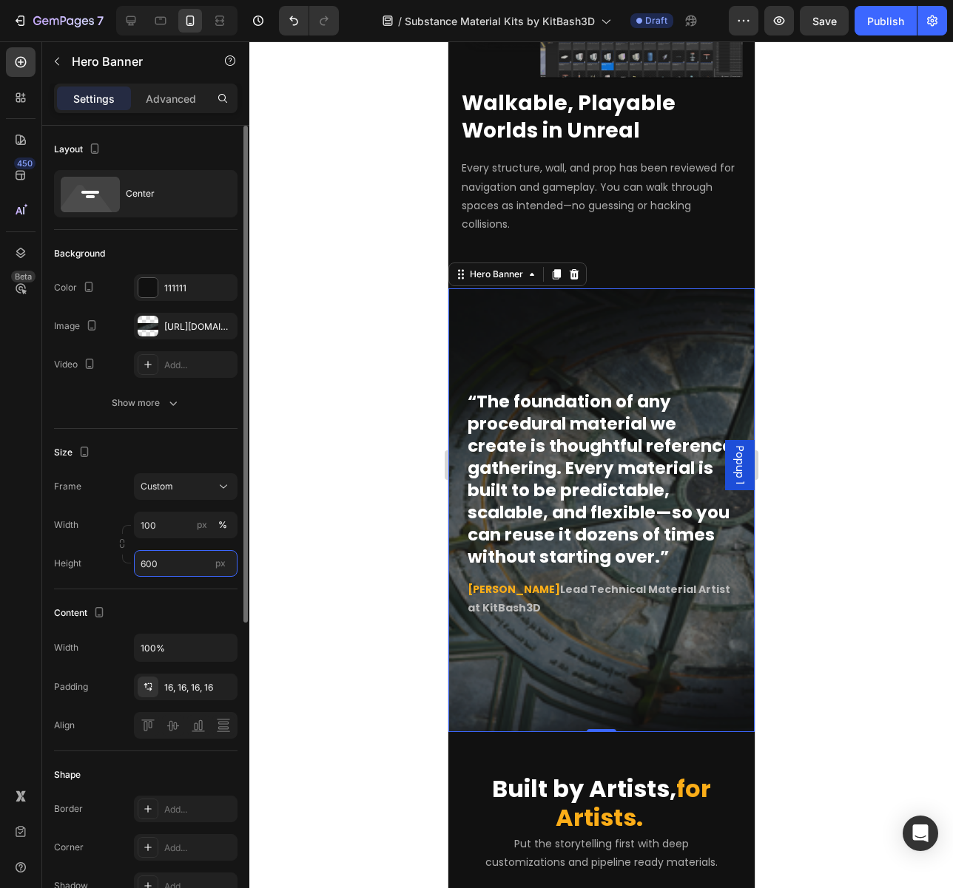
drag, startPoint x: 142, startPoint y: 563, endPoint x: 133, endPoint y: 563, distance: 8.9
click at [133, 563] on div "Height 600 px" at bounding box center [145, 563] width 183 height 27
drag, startPoint x: 145, startPoint y: 564, endPoint x: 134, endPoint y: 564, distance: 11.1
click at [134, 564] on input "600" at bounding box center [186, 563] width 104 height 27
type input "500"
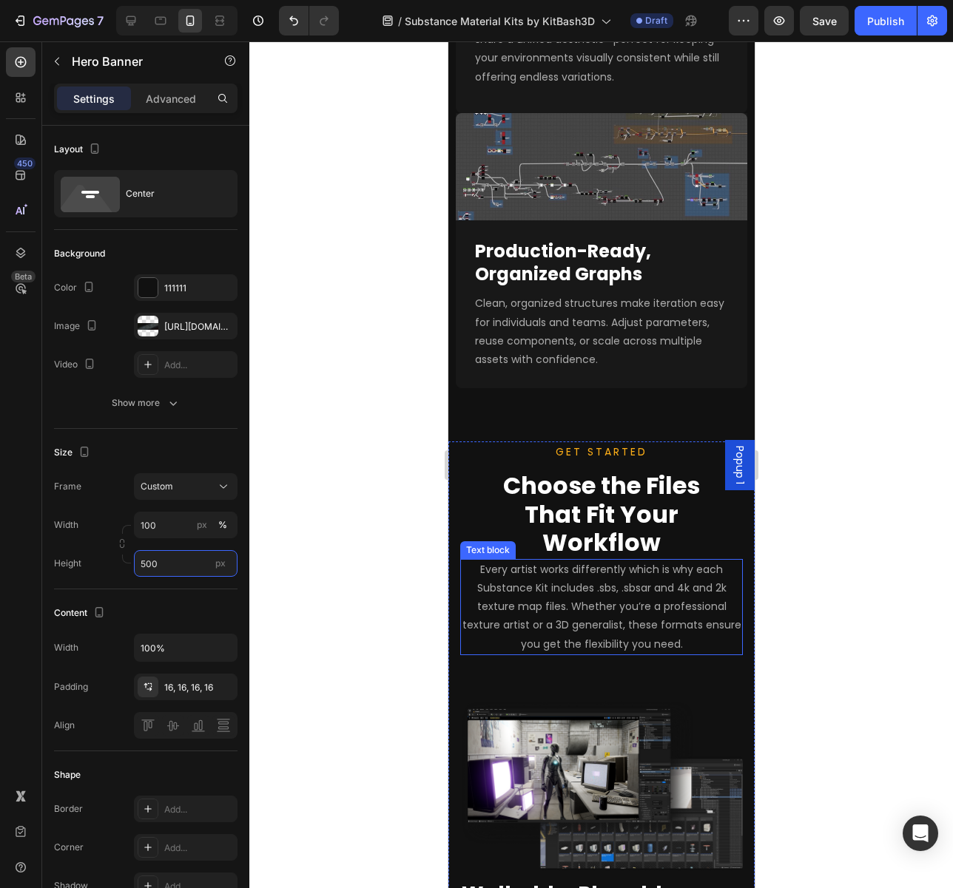
scroll to position [1407, 0]
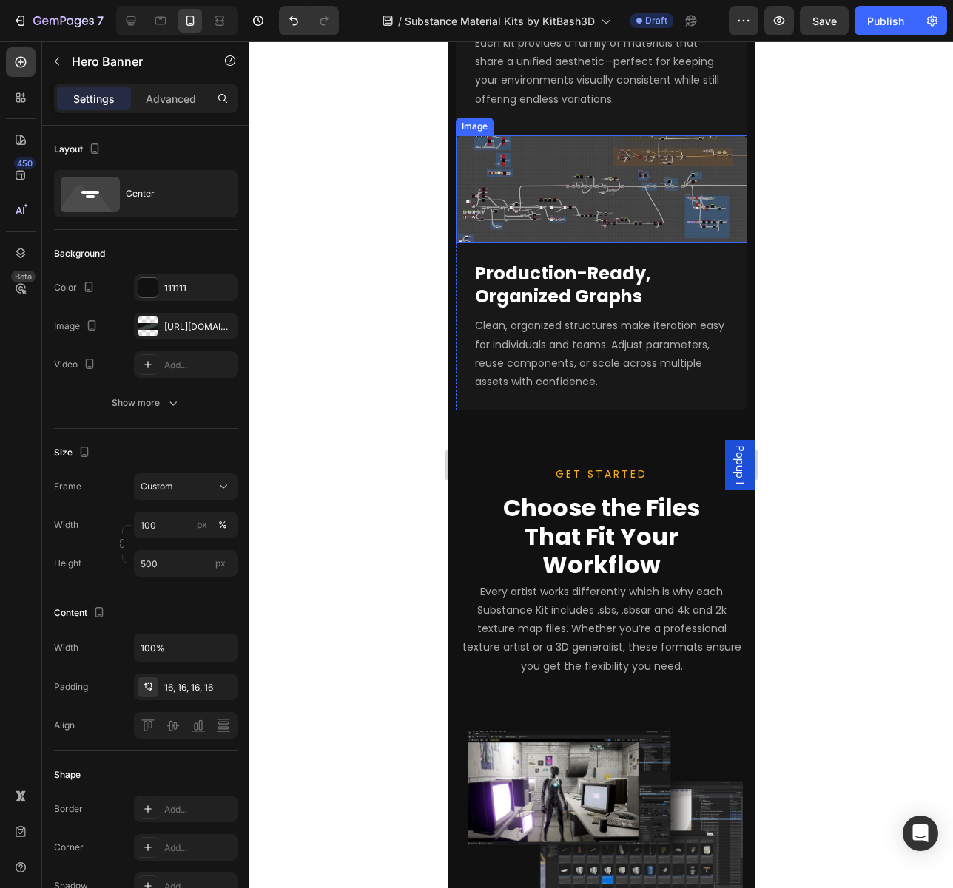
click at [470, 122] on div "Image" at bounding box center [474, 127] width 38 height 18
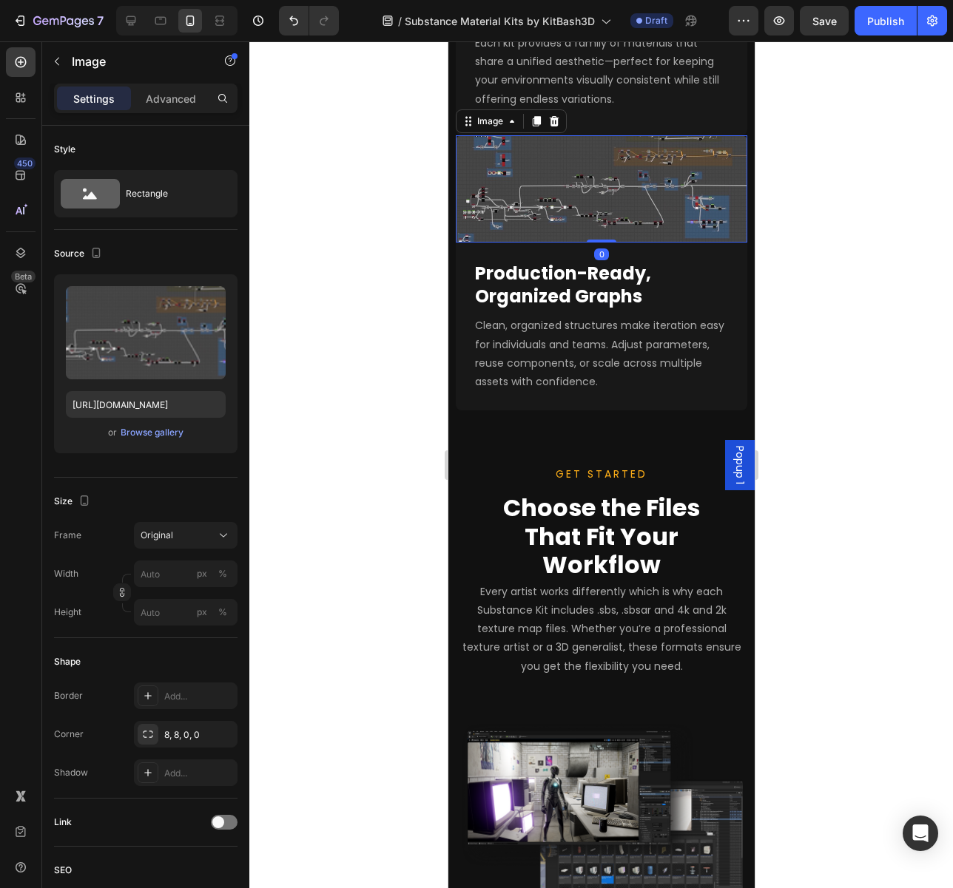
click at [508, 123] on div "Image" at bounding box center [510, 121] width 111 height 24
click at [505, 118] on div "Image" at bounding box center [489, 121] width 61 height 18
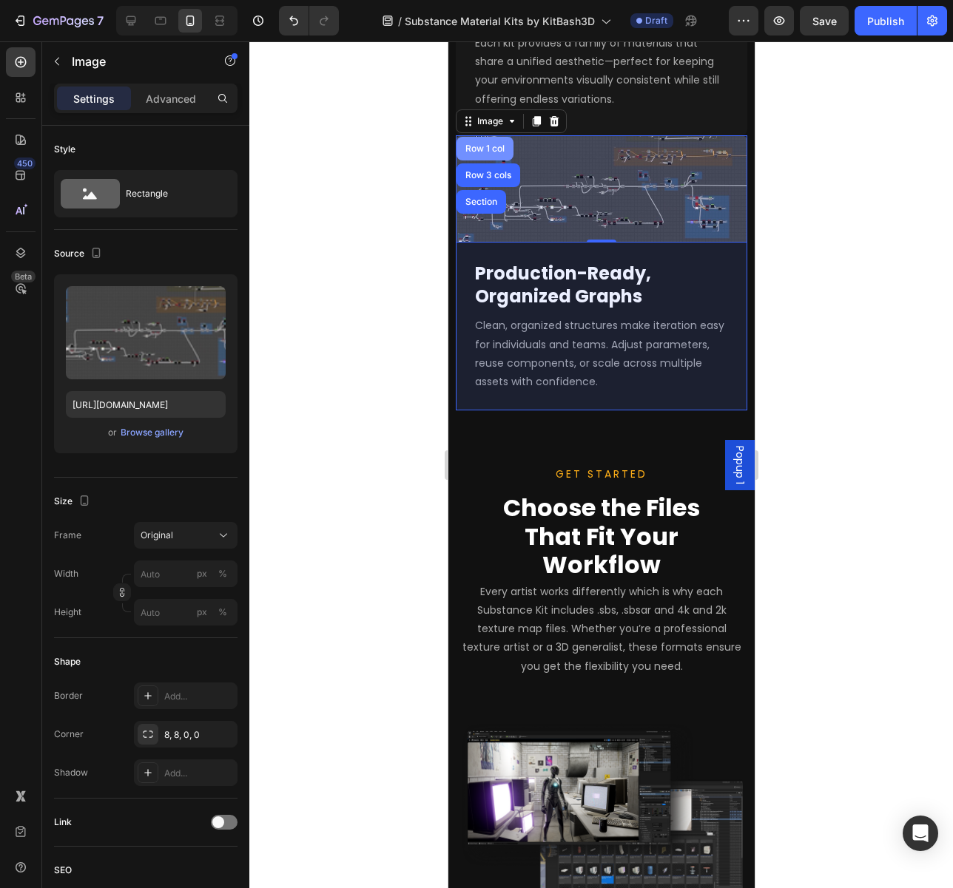
click at [490, 144] on div "Row 1 col" at bounding box center [483, 148] width 45 height 9
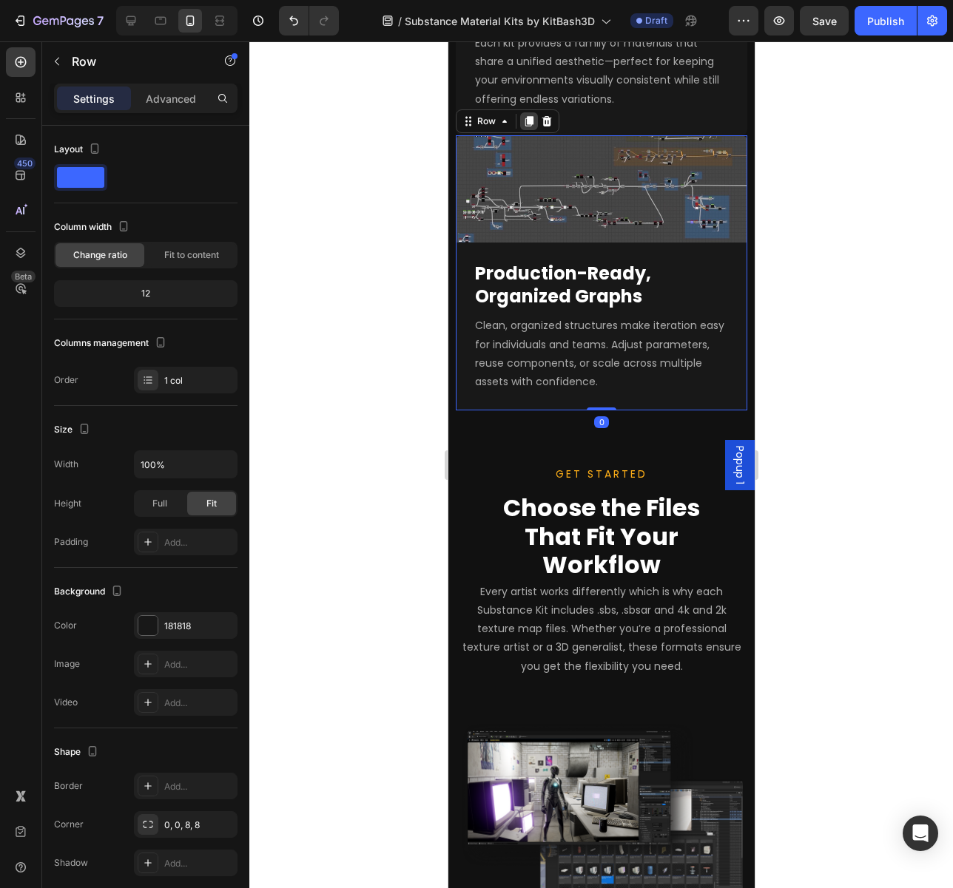
click at [527, 116] on icon at bounding box center [528, 121] width 8 height 10
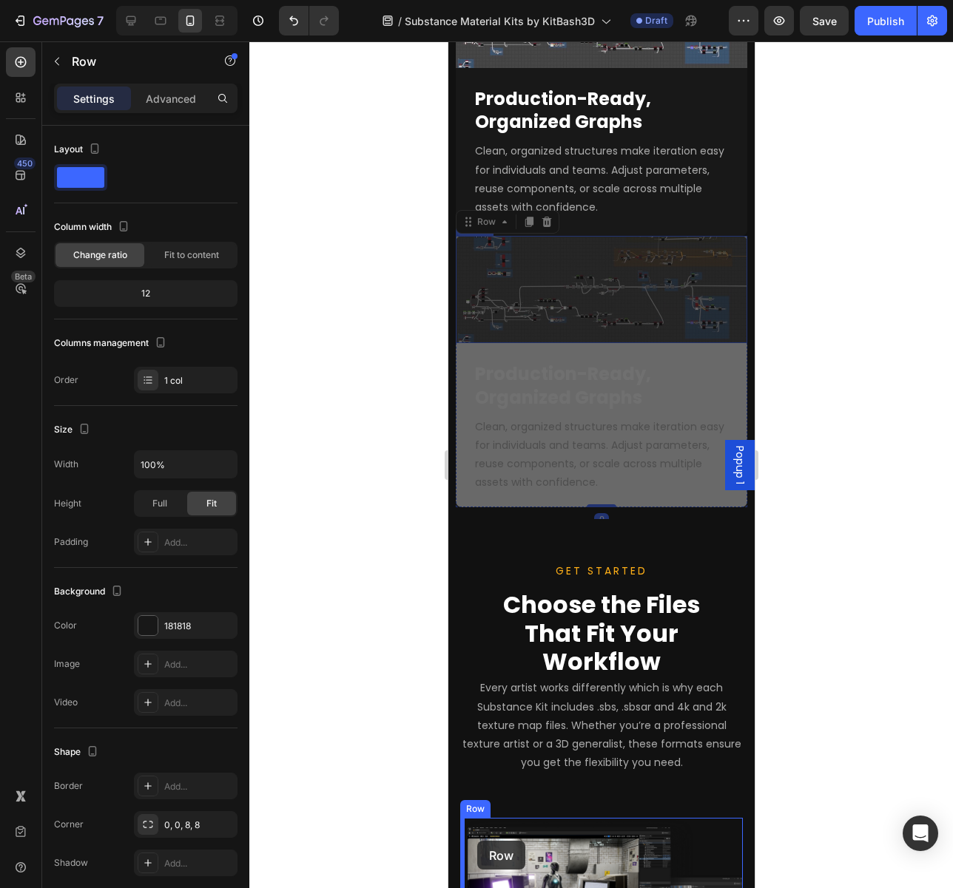
scroll to position [1627, 0]
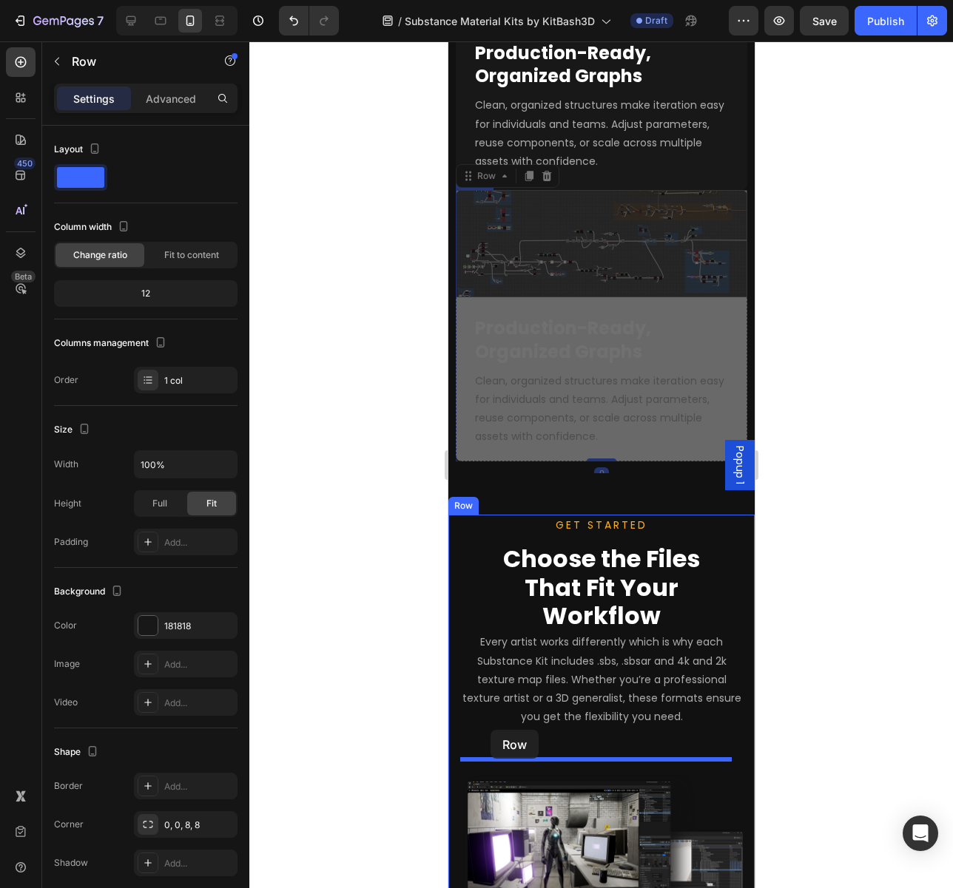
drag, startPoint x: 469, startPoint y: 385, endPoint x: 490, endPoint y: 730, distance: 346.0
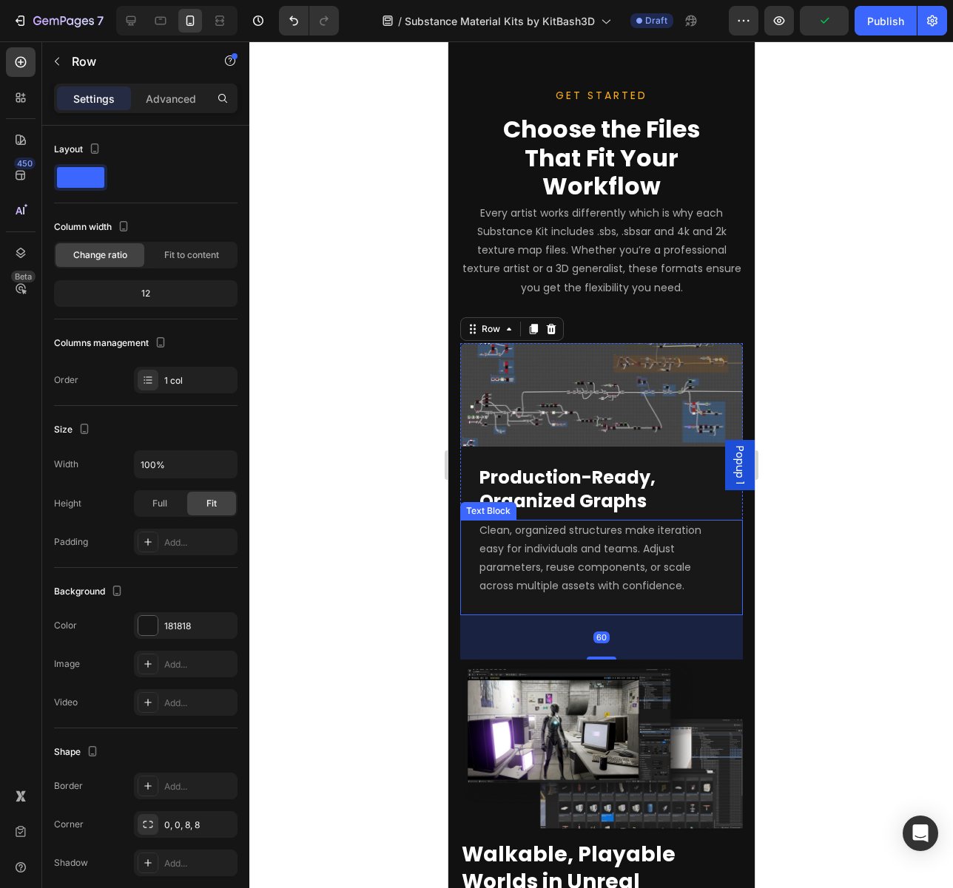
scroll to position [1849, 0]
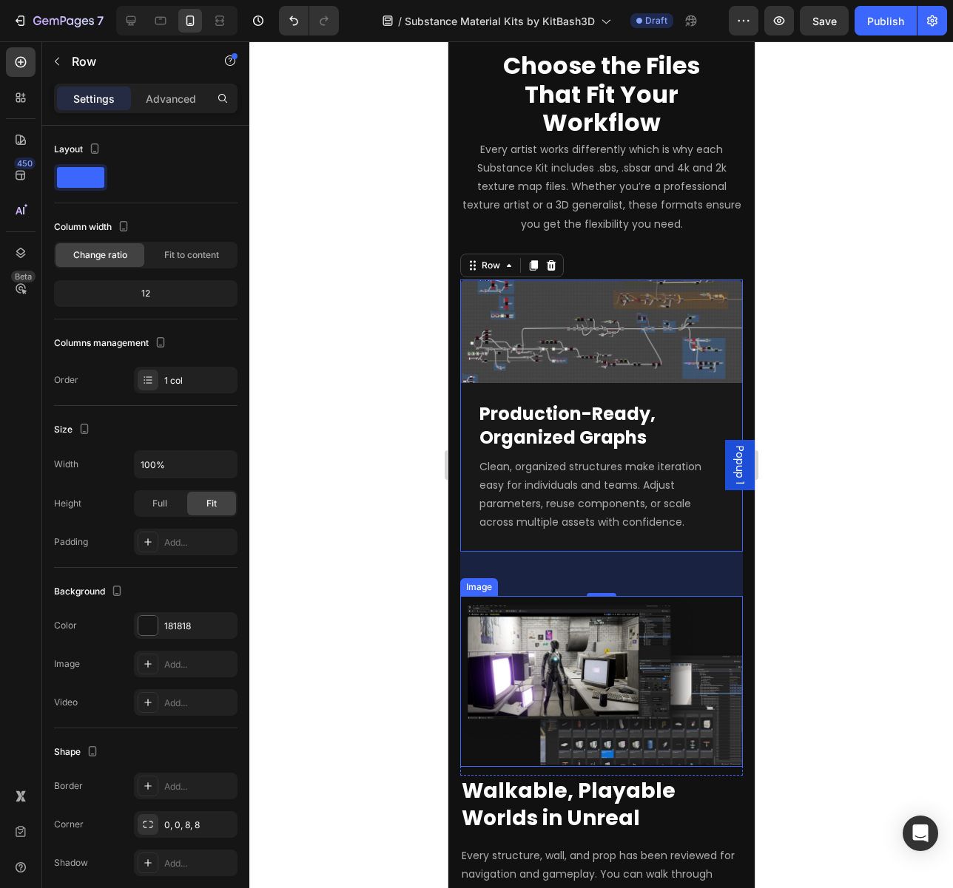
click at [467, 581] on div "Image" at bounding box center [478, 587] width 32 height 13
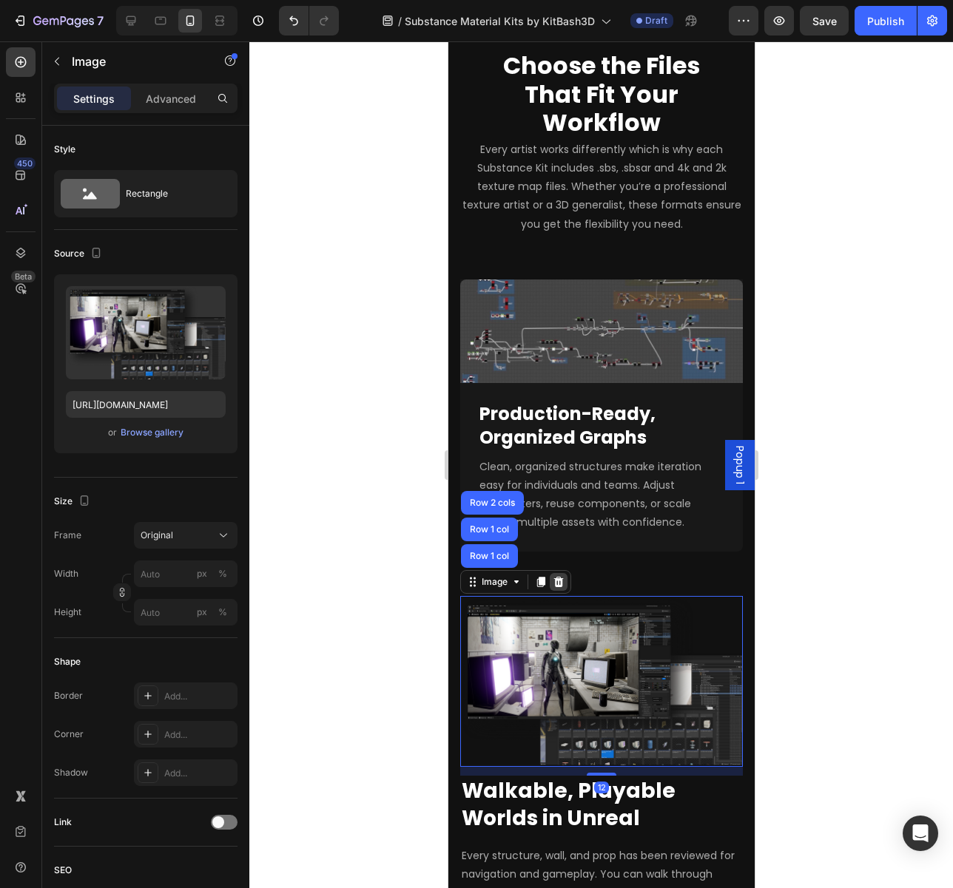
click at [555, 577] on icon at bounding box center [558, 582] width 10 height 10
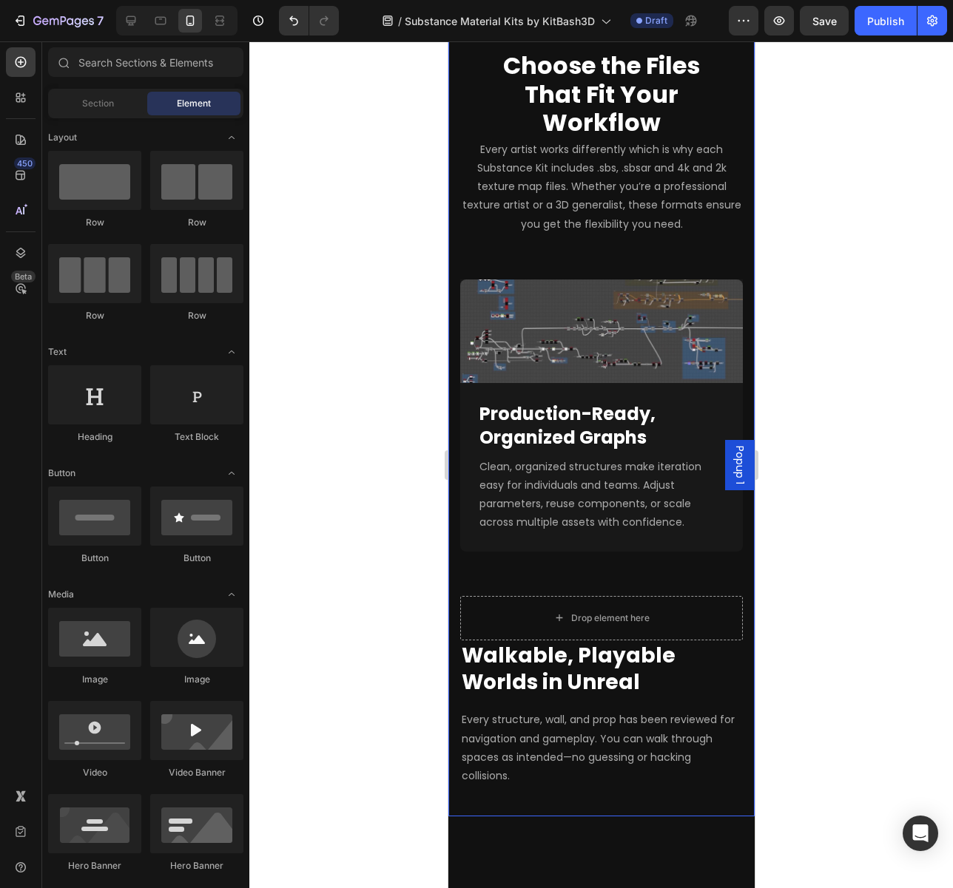
click at [480, 566] on div "GET STARTED Text block Choose the Files That Fit Your Workflow Heading Every ar…" at bounding box center [600, 418] width 282 height 795
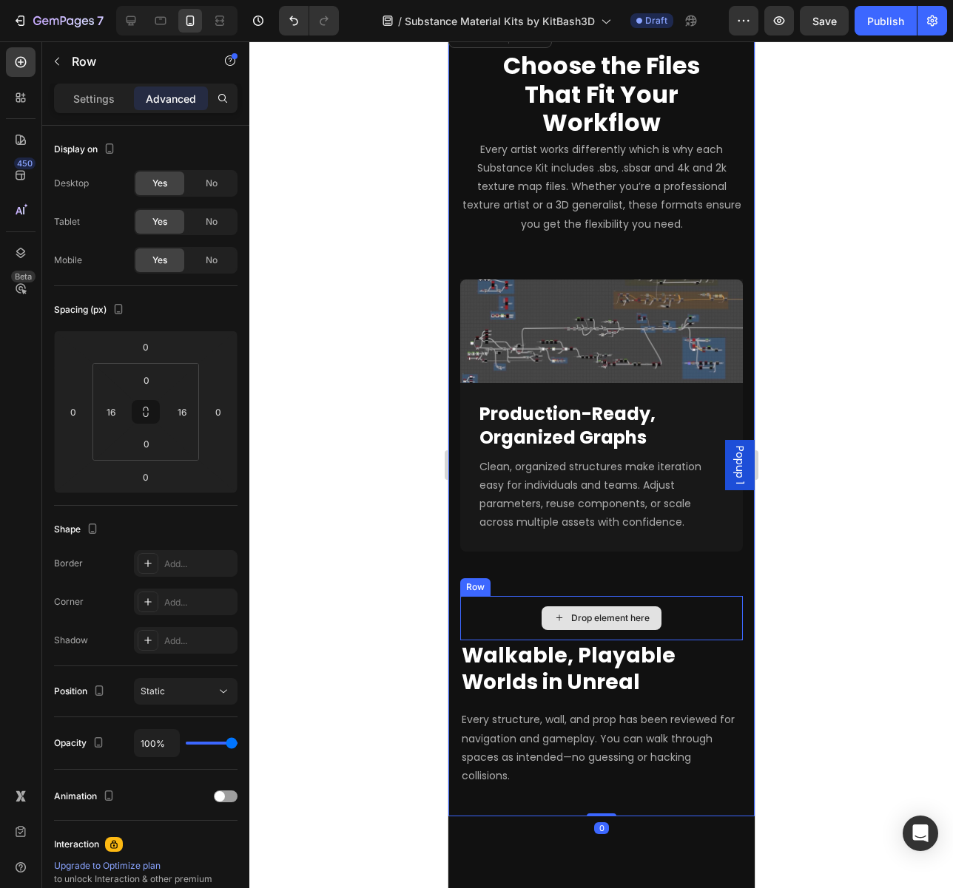
drag, startPoint x: 478, startPoint y: 588, endPoint x: 476, endPoint y: 579, distance: 9.1
click at [479, 596] on div "Drop element here" at bounding box center [600, 618] width 282 height 44
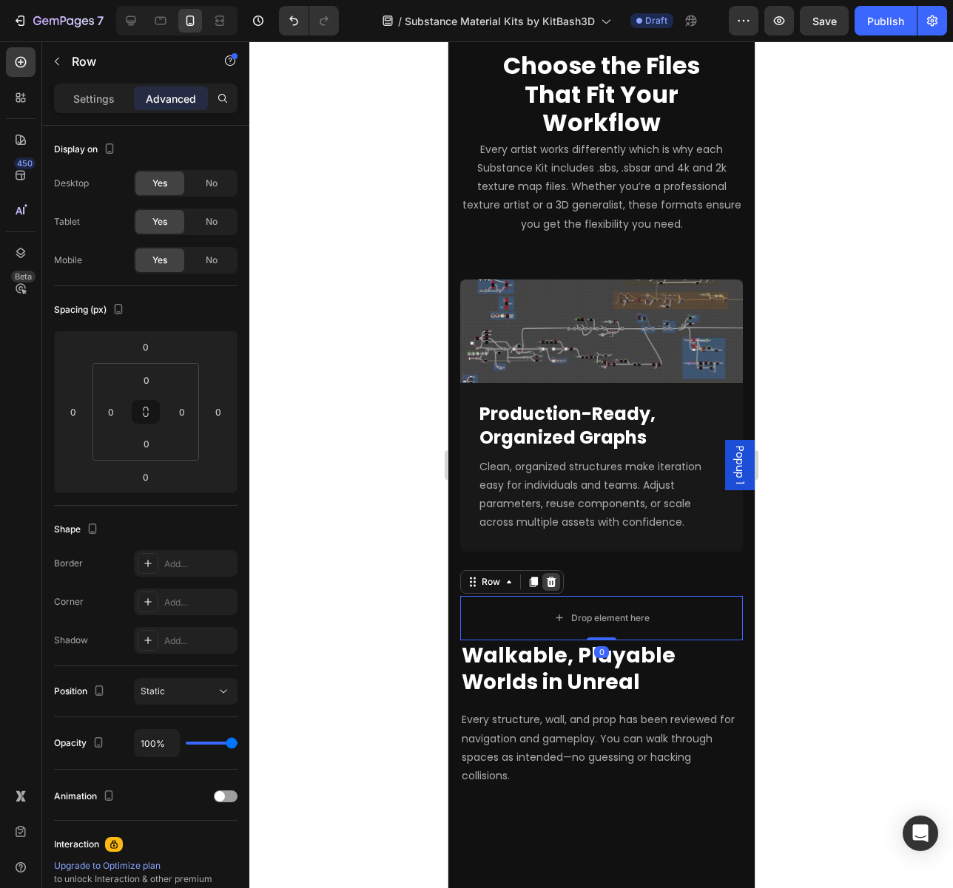
click at [550, 577] on icon at bounding box center [551, 582] width 10 height 10
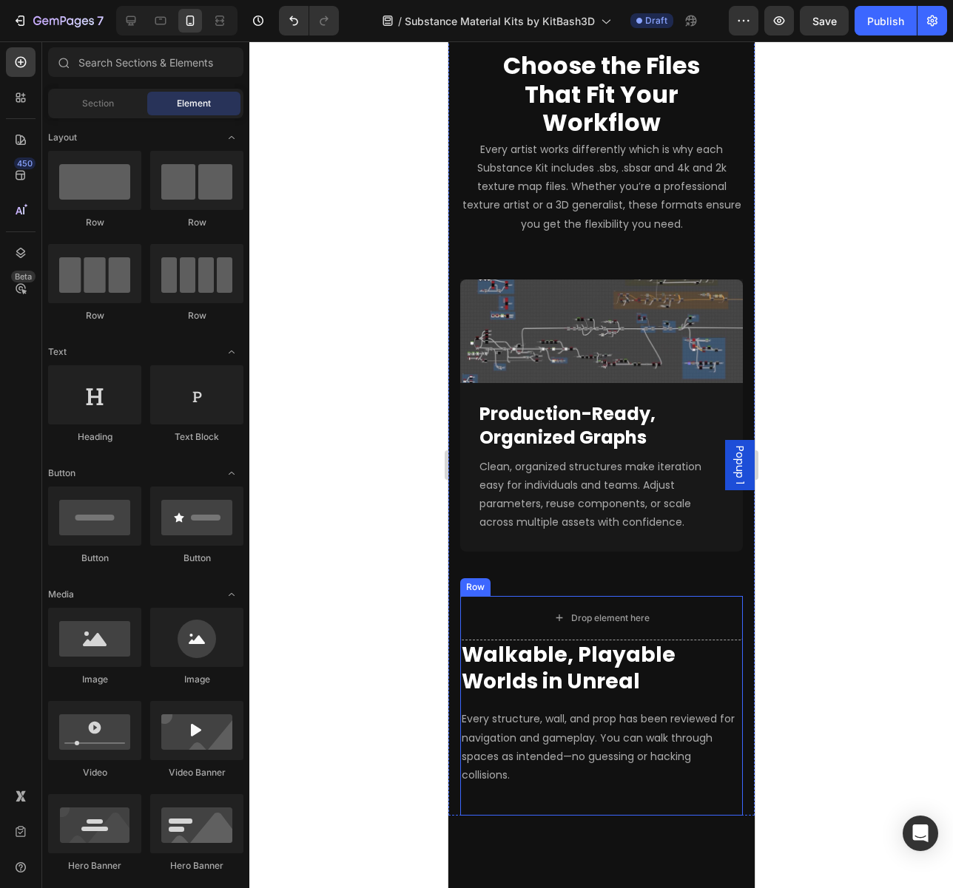
click at [701, 782] on div "Drop element here Walkable, Playable Worlds in Unreal Heading Every structure, …" at bounding box center [600, 706] width 282 height 220
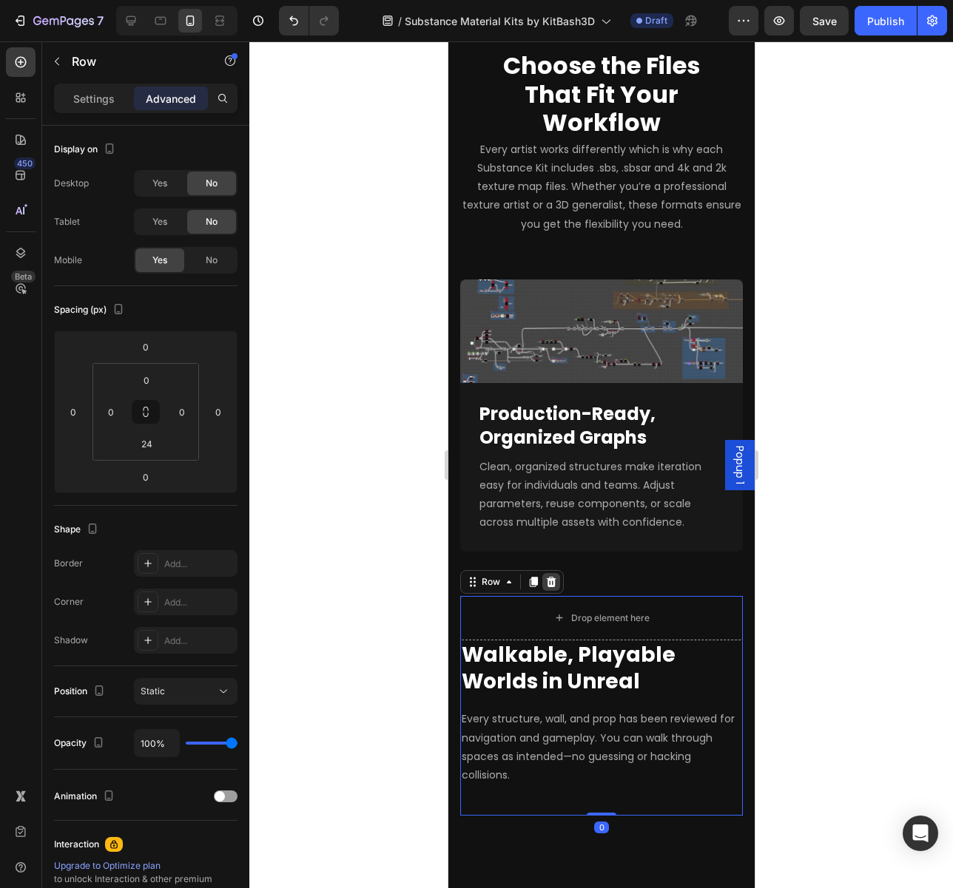
click at [548, 573] on div at bounding box center [550, 582] width 18 height 18
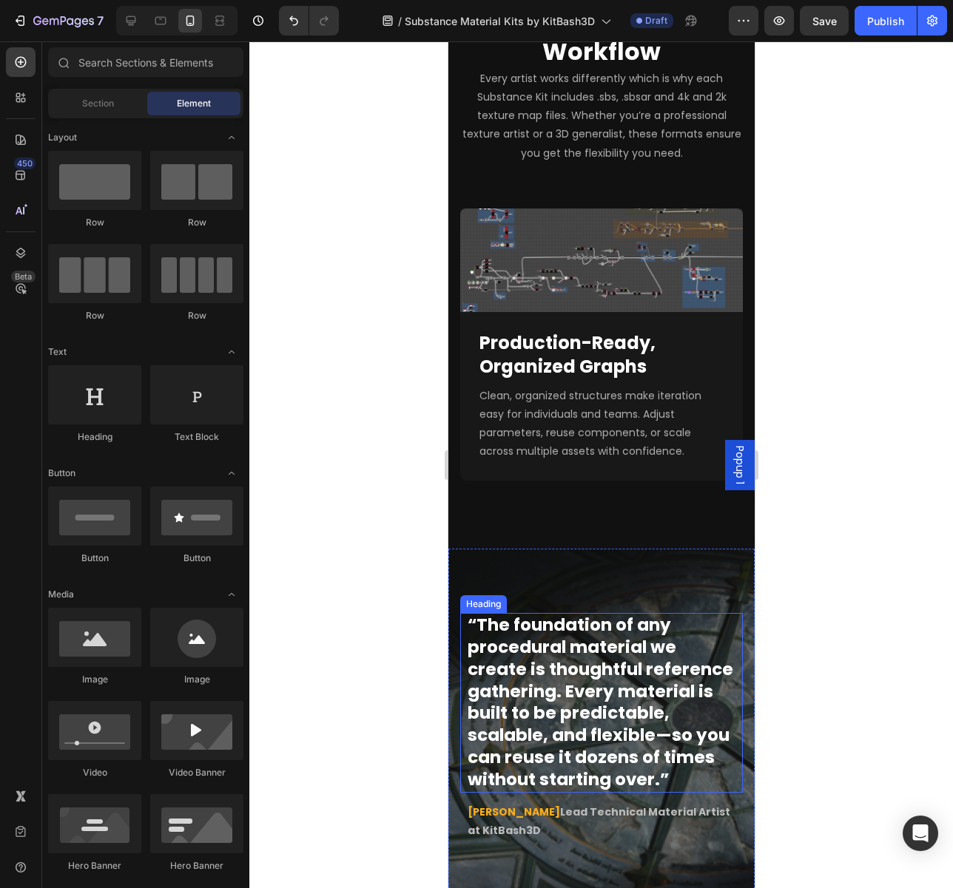
scroll to position [1775, 0]
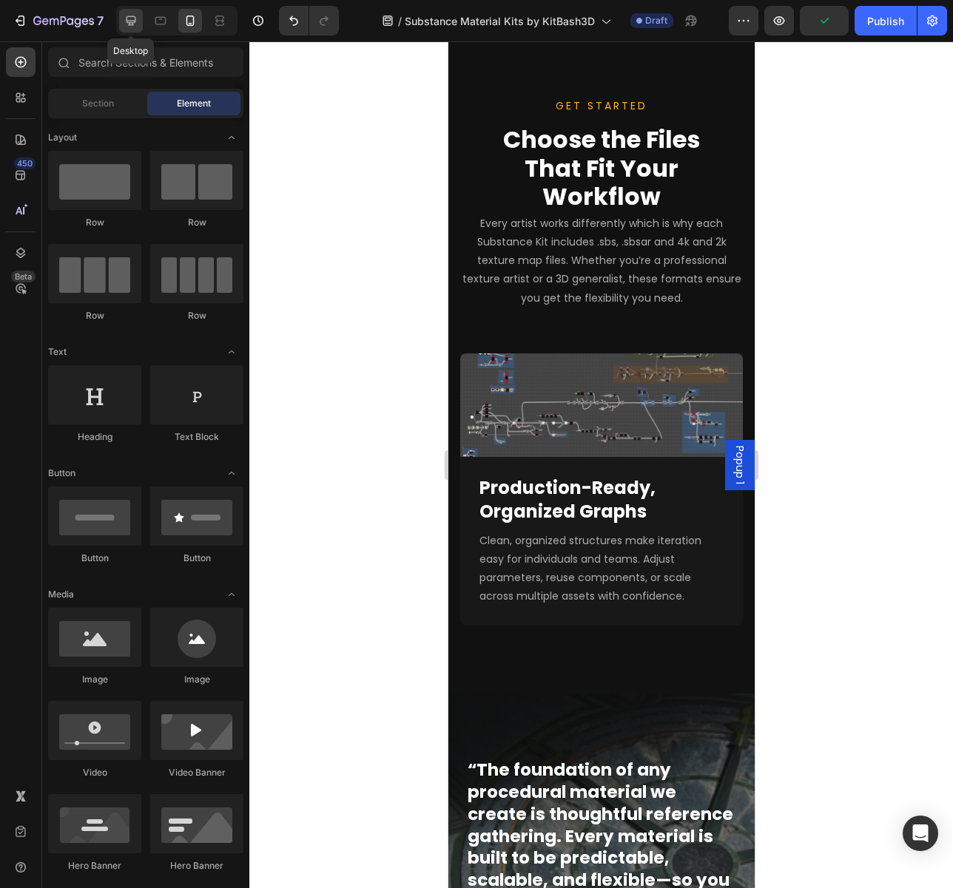
click at [122, 14] on div at bounding box center [131, 21] width 24 height 24
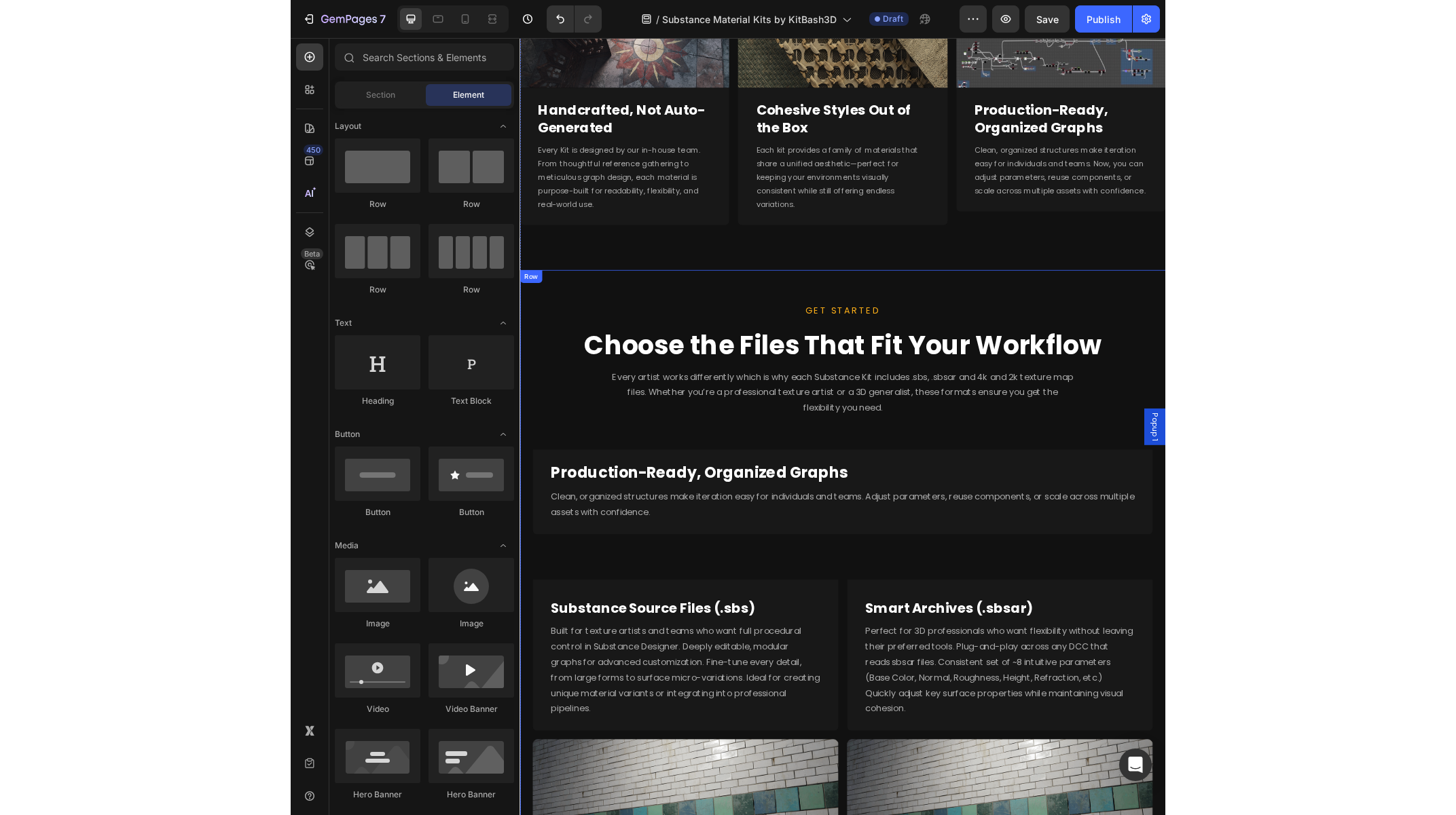
scroll to position [1039, 0]
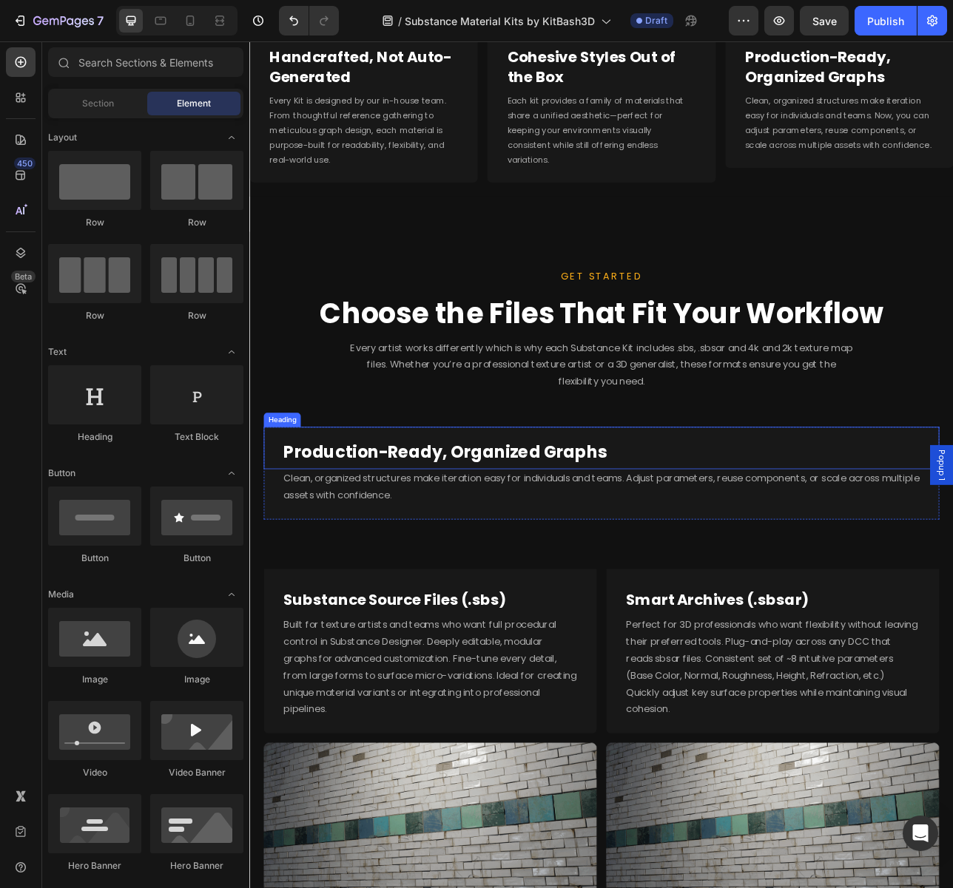
click at [302, 513] on div "Heading" at bounding box center [290, 518] width 41 height 13
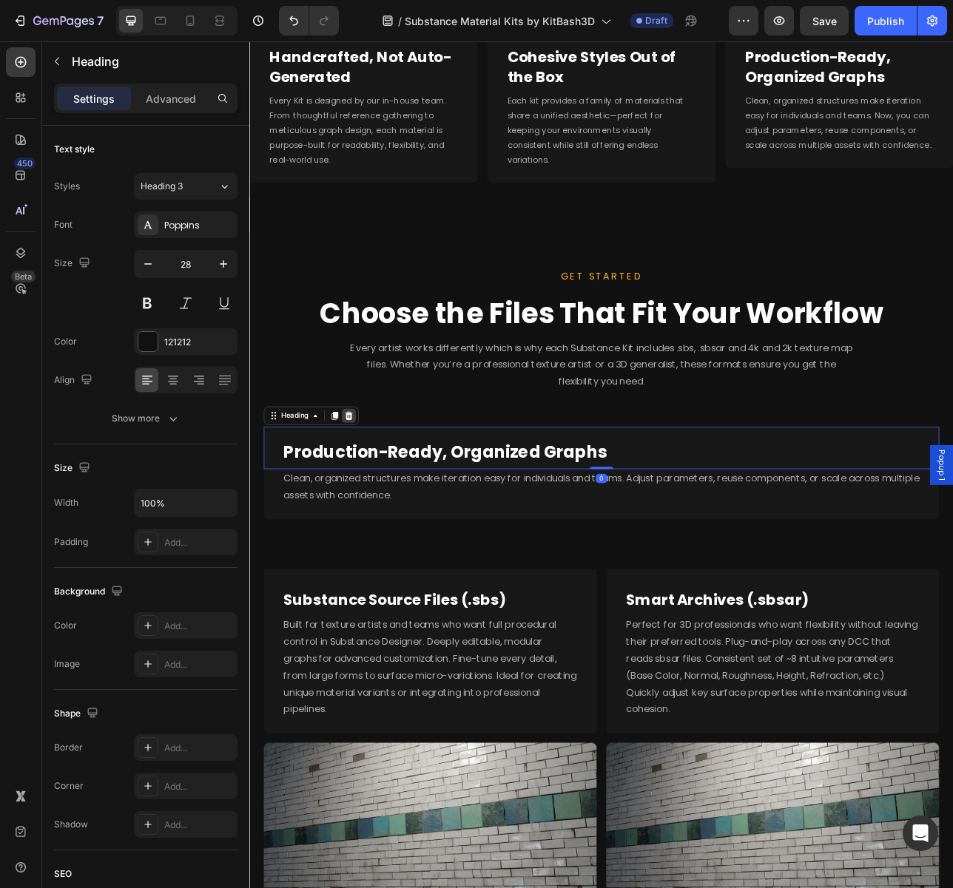
click at [379, 510] on icon at bounding box center [374, 514] width 12 height 12
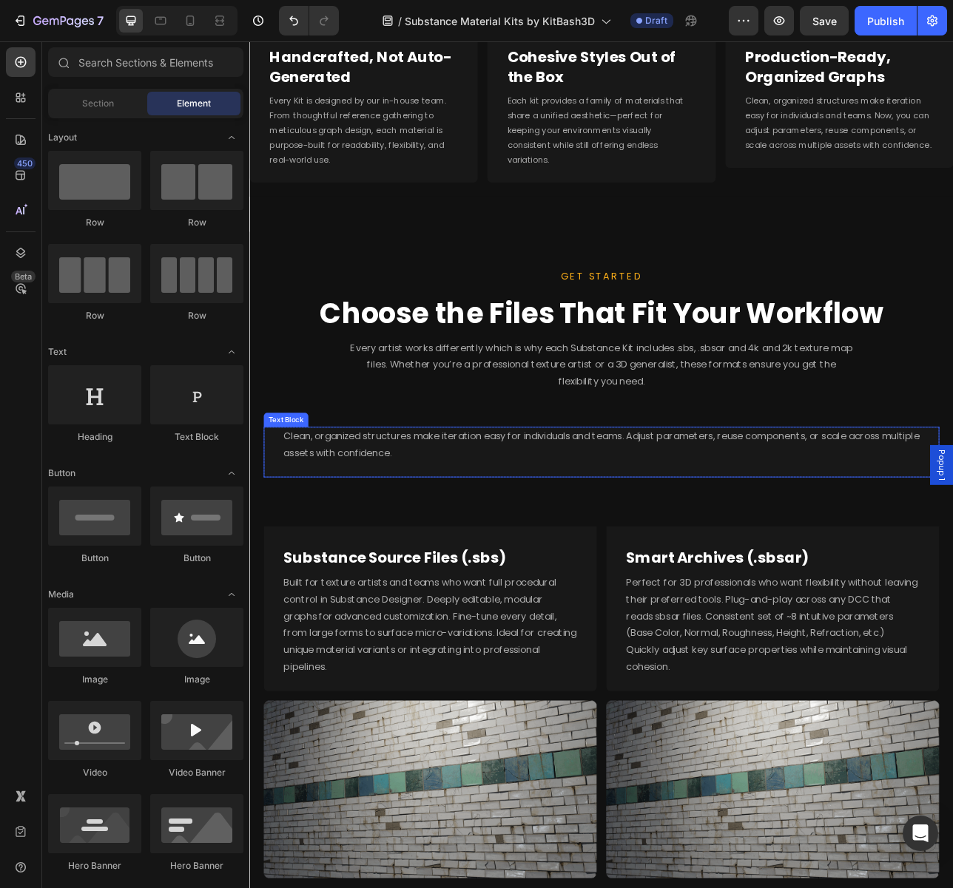
click at [365, 579] on div "Clean, organized structures make iteration easy for individuals and teams. Adju…" at bounding box center [693, 560] width 852 height 64
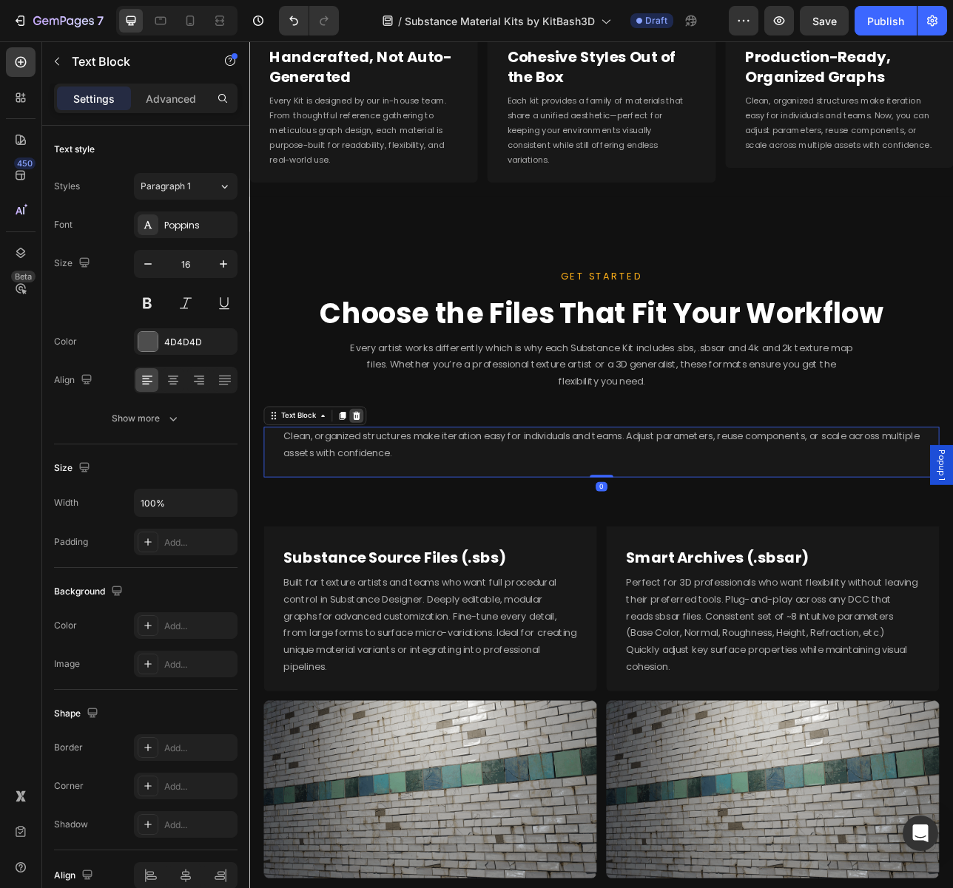
click at [382, 514] on icon at bounding box center [384, 514] width 10 height 10
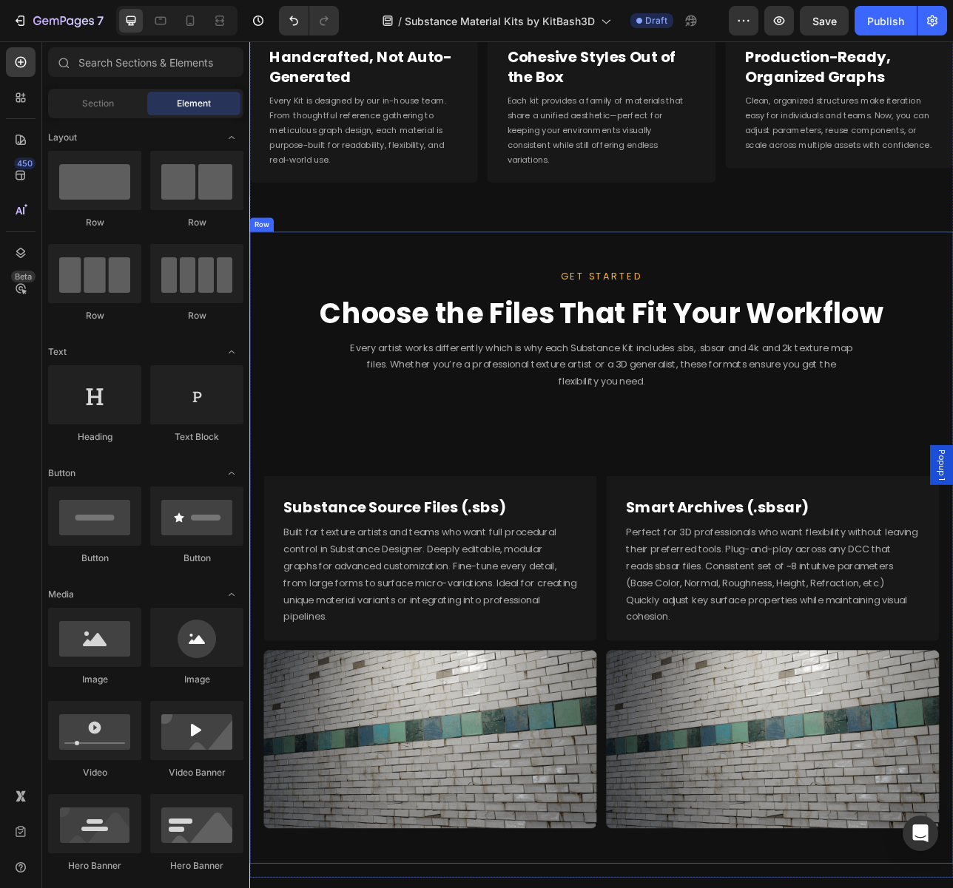
click at [389, 538] on div "GET STARTED Text block Choose the Files That Fit Your Workflow Heading Every ar…" at bounding box center [693, 702] width 852 height 752
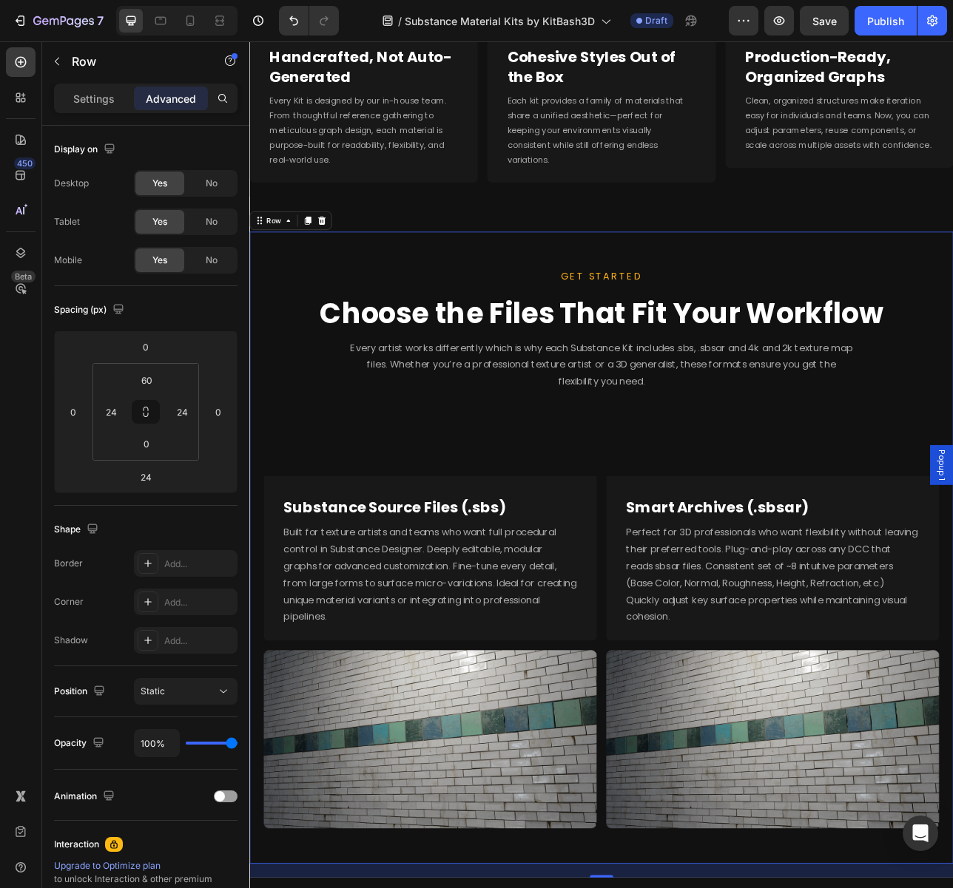
click at [314, 495] on div "GET STARTED Text block Choose the Files That Fit Your Workflow Heading Every ar…" at bounding box center [693, 702] width 852 height 752
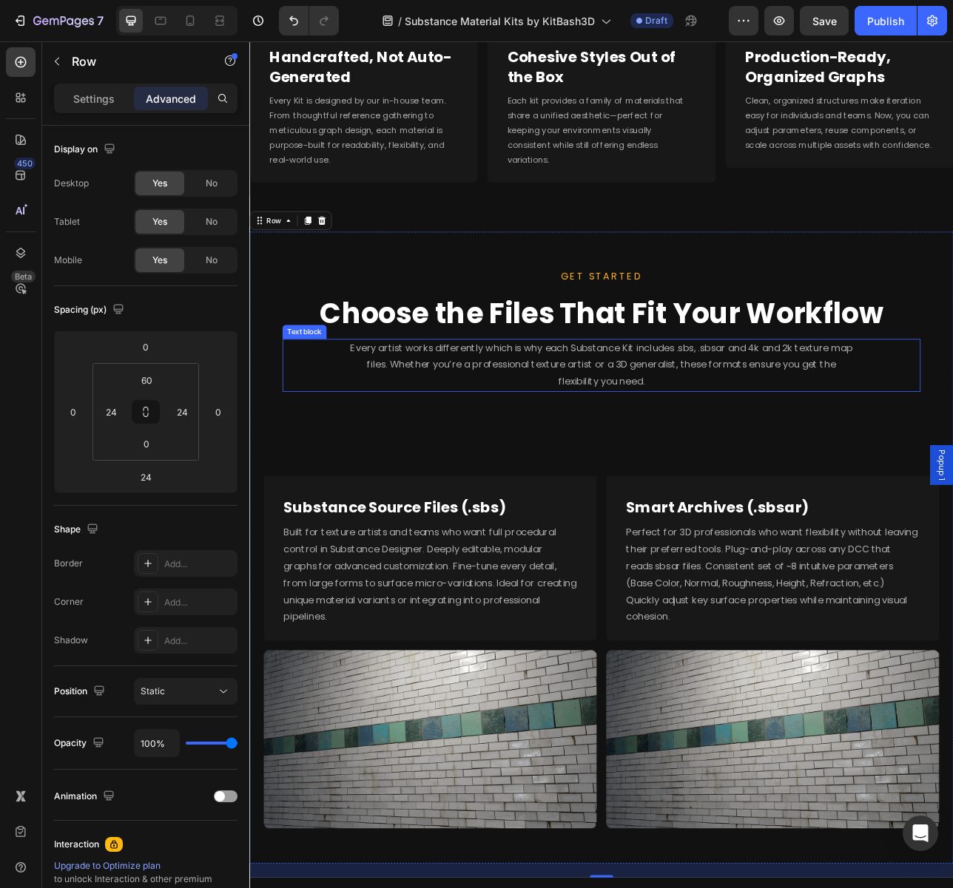
click at [700, 474] on span "Every artist works differently which is why each Substance Kit includes .sbs, .…" at bounding box center [693, 450] width 634 height 60
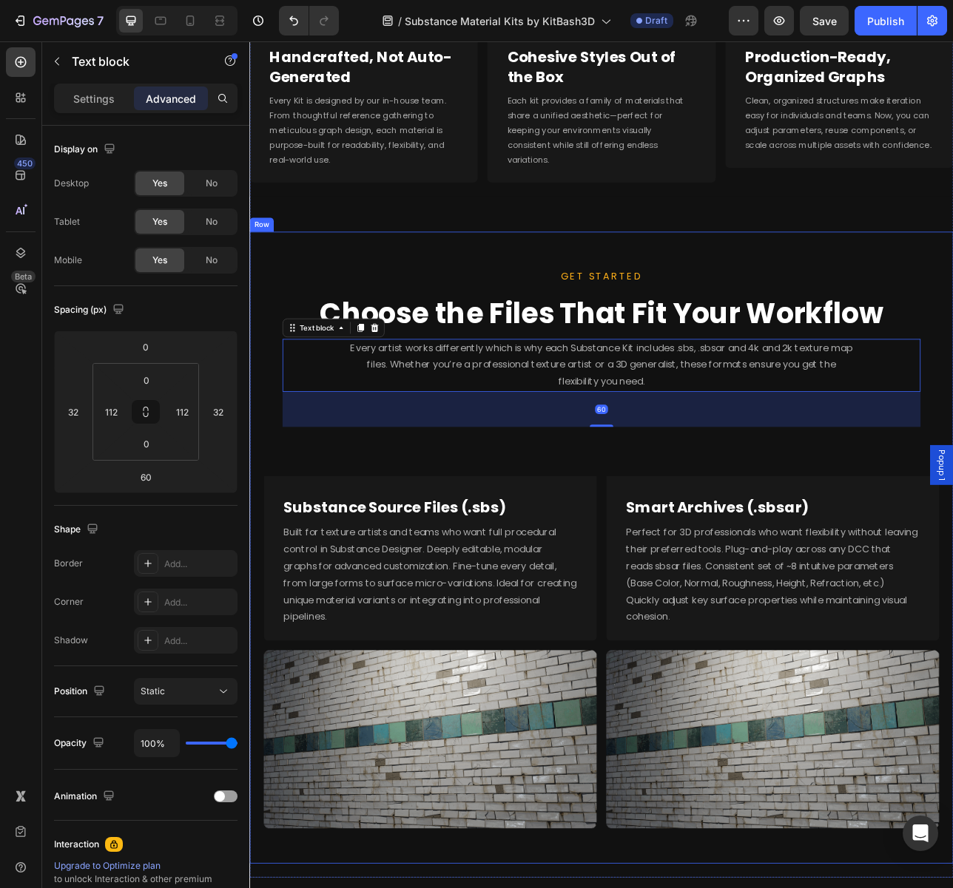
click at [663, 579] on div "GET STARTED Text block Choose the Files That Fit Your Workflow Heading Every ar…" at bounding box center [693, 702] width 852 height 752
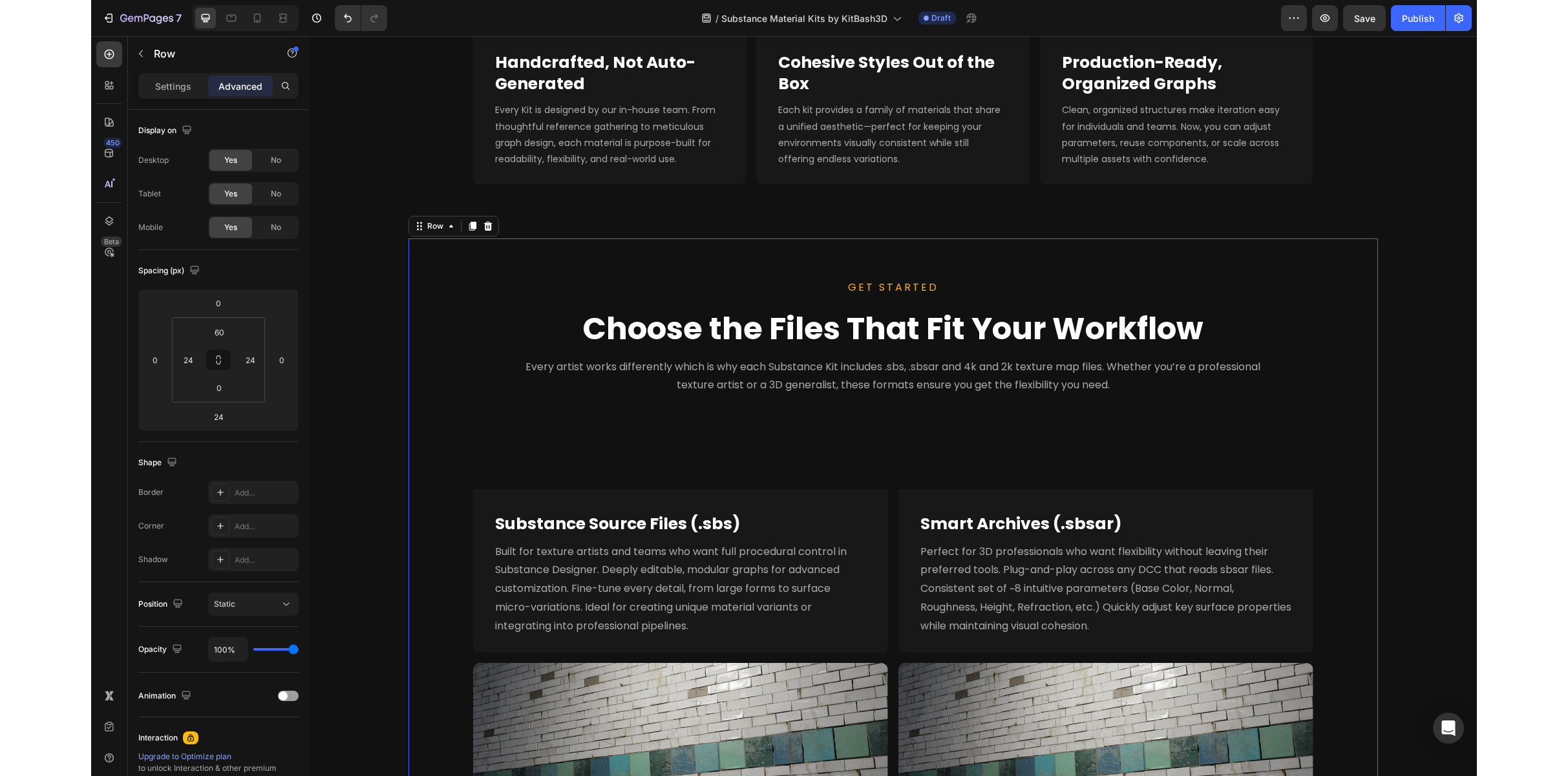
scroll to position [1001, 0]
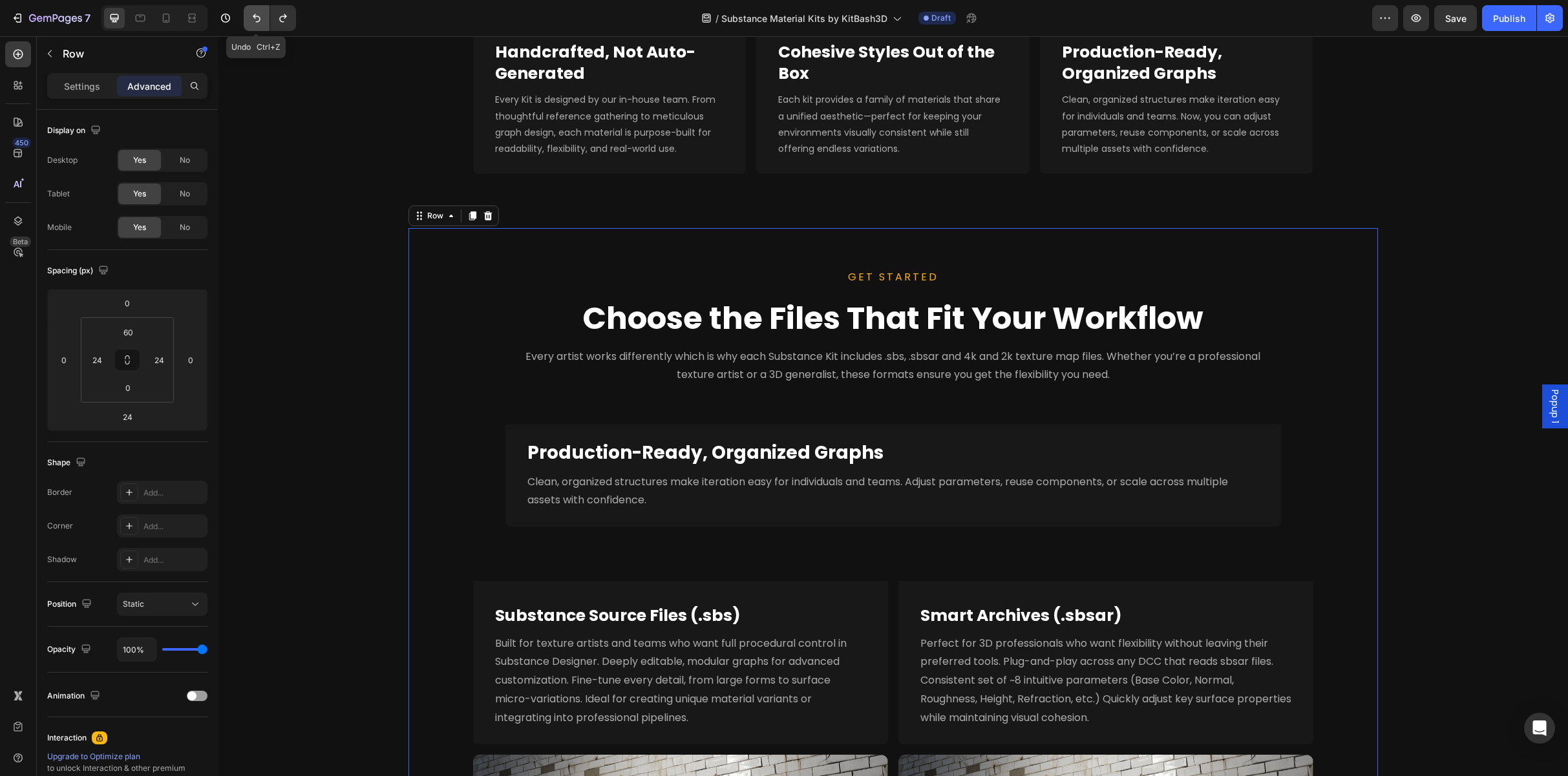
click at [258, 21] on icon "Undo/Redo" at bounding box center [256, 18] width 8 height 9
click at [259, 20] on icon "Undo/Redo" at bounding box center [256, 18] width 8 height 9
click at [261, 18] on icon "Undo/Redo" at bounding box center [256, 17] width 13 height 13
click at [167, 24] on icon at bounding box center [166, 17] width 13 height 13
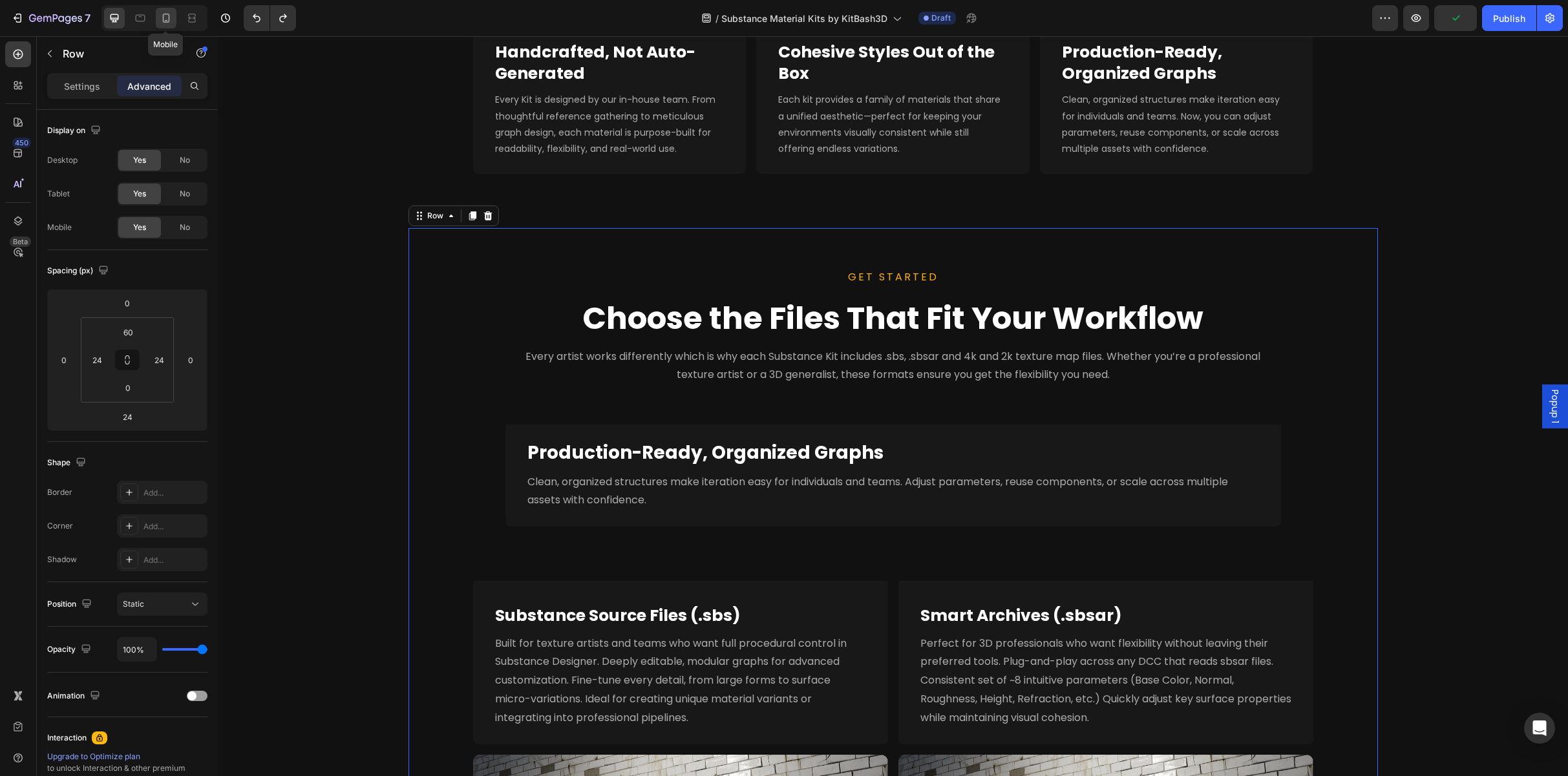
type input "0"
type input "16"
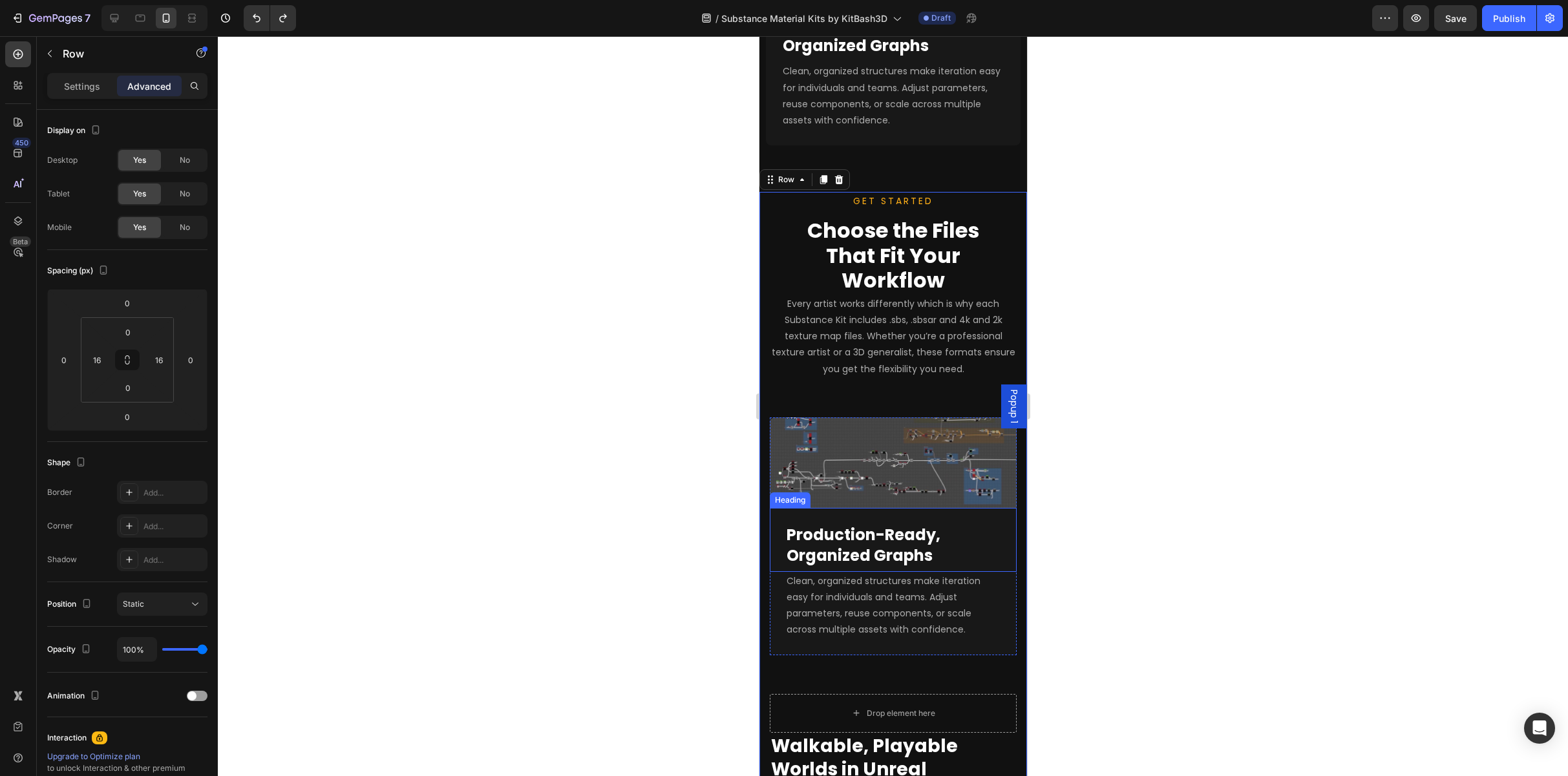
scroll to position [1413, 0]
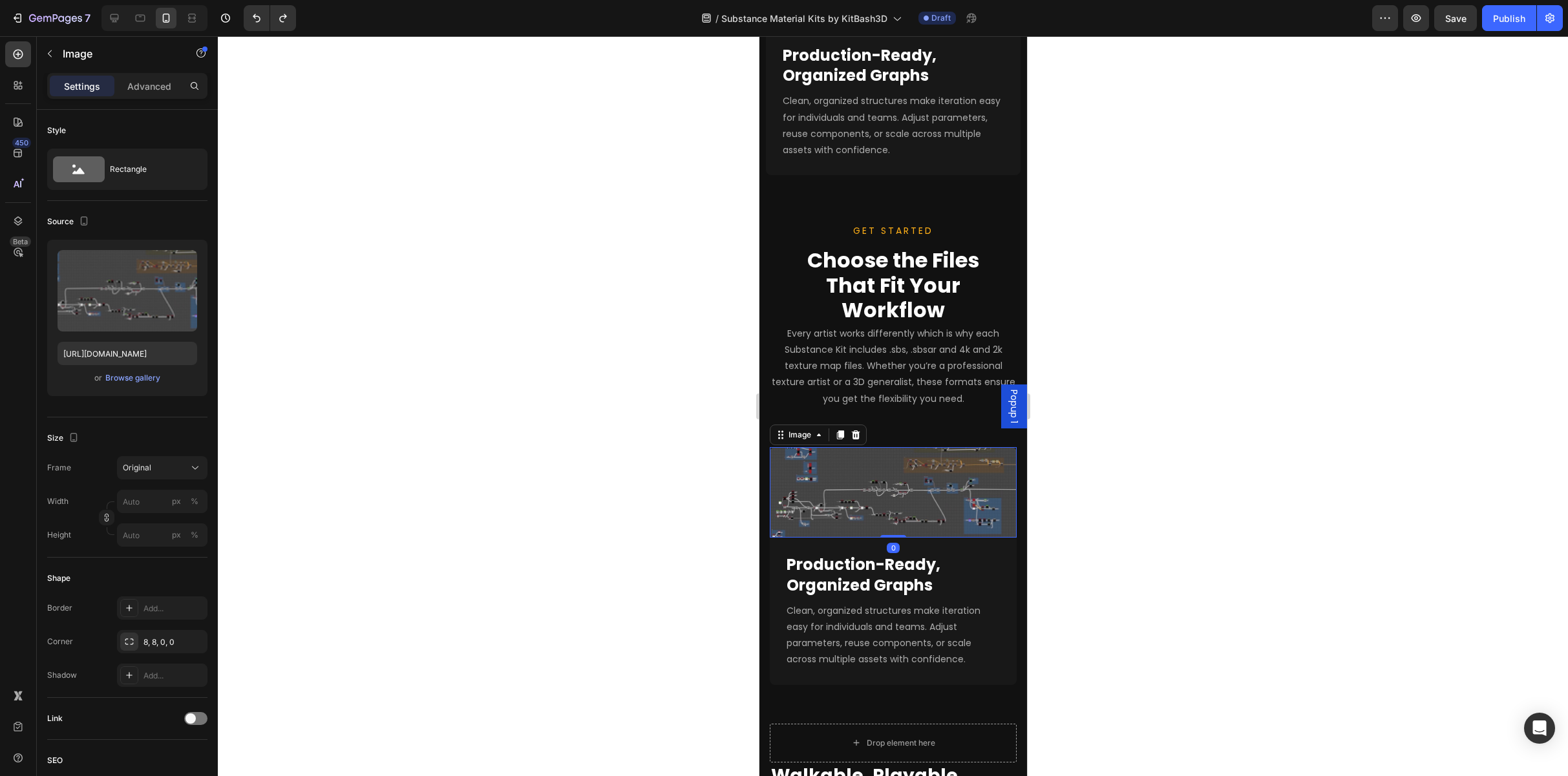
click at [786, 447] on img at bounding box center [892, 493] width 246 height 91
click at [781, 437] on icon at bounding box center [781, 438] width 2 height 2
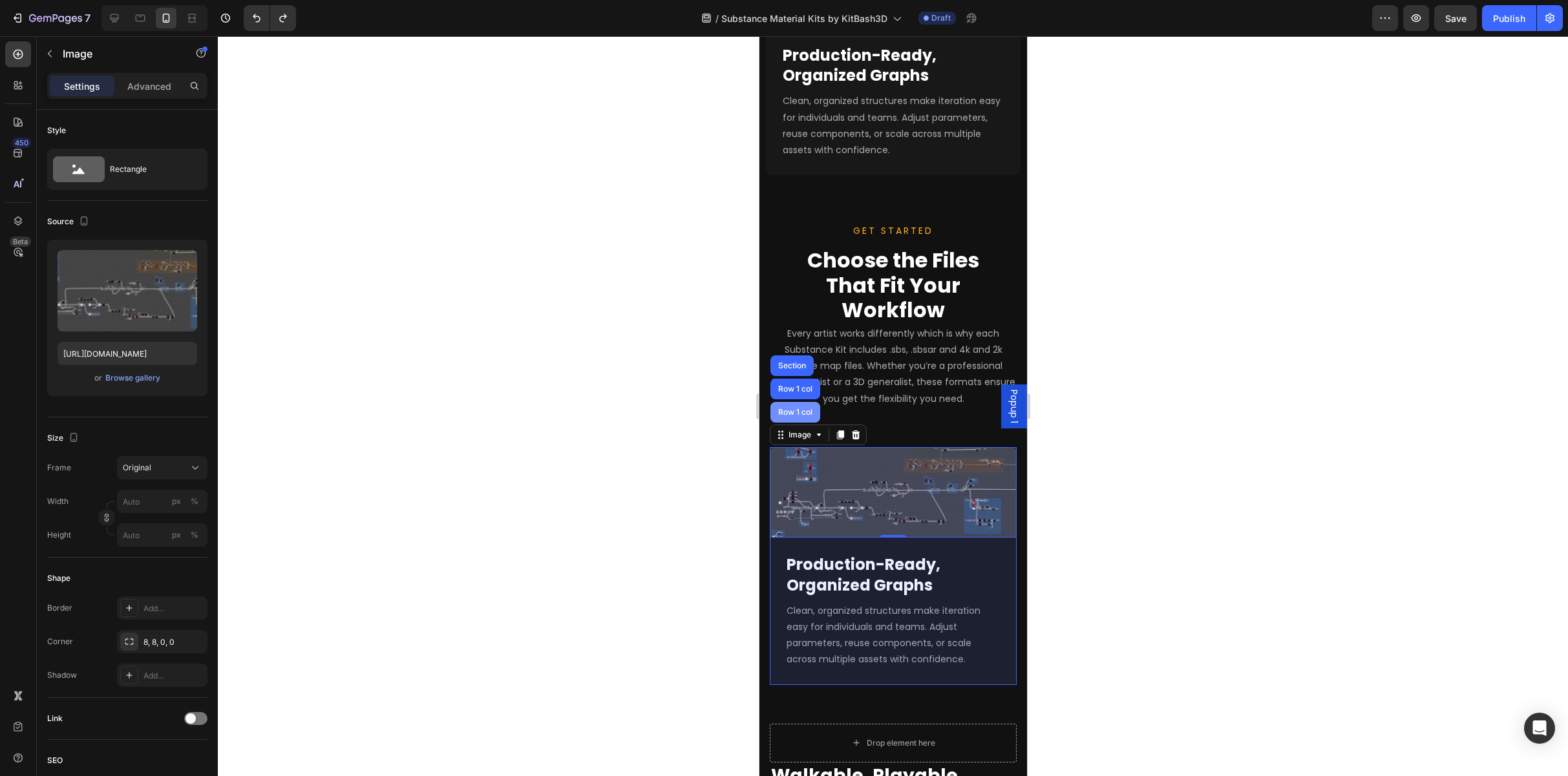
click at [787, 408] on div "Row 1 col" at bounding box center [794, 412] width 39 height 8
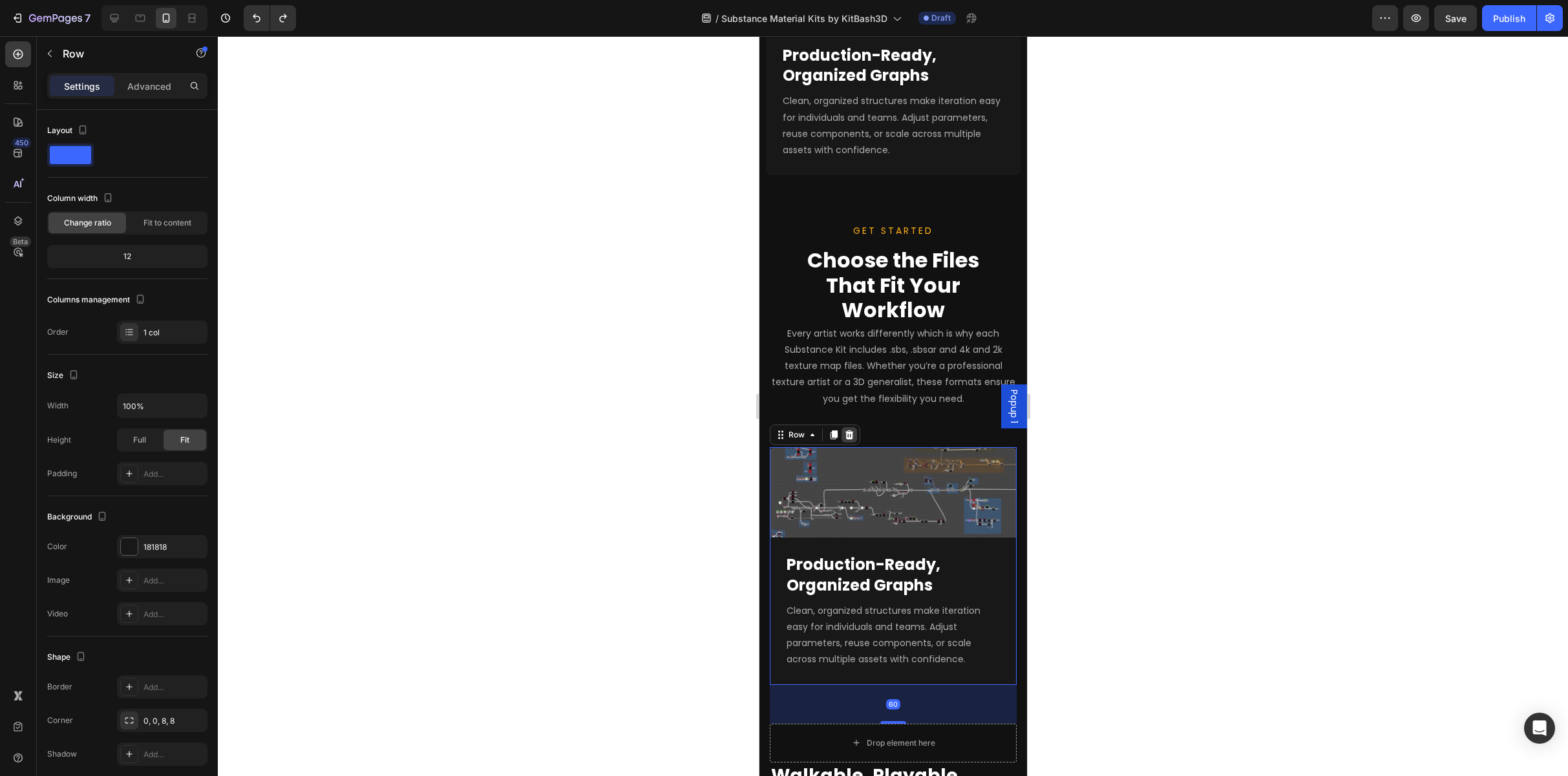
click at [832, 431] on icon at bounding box center [850, 435] width 9 height 9
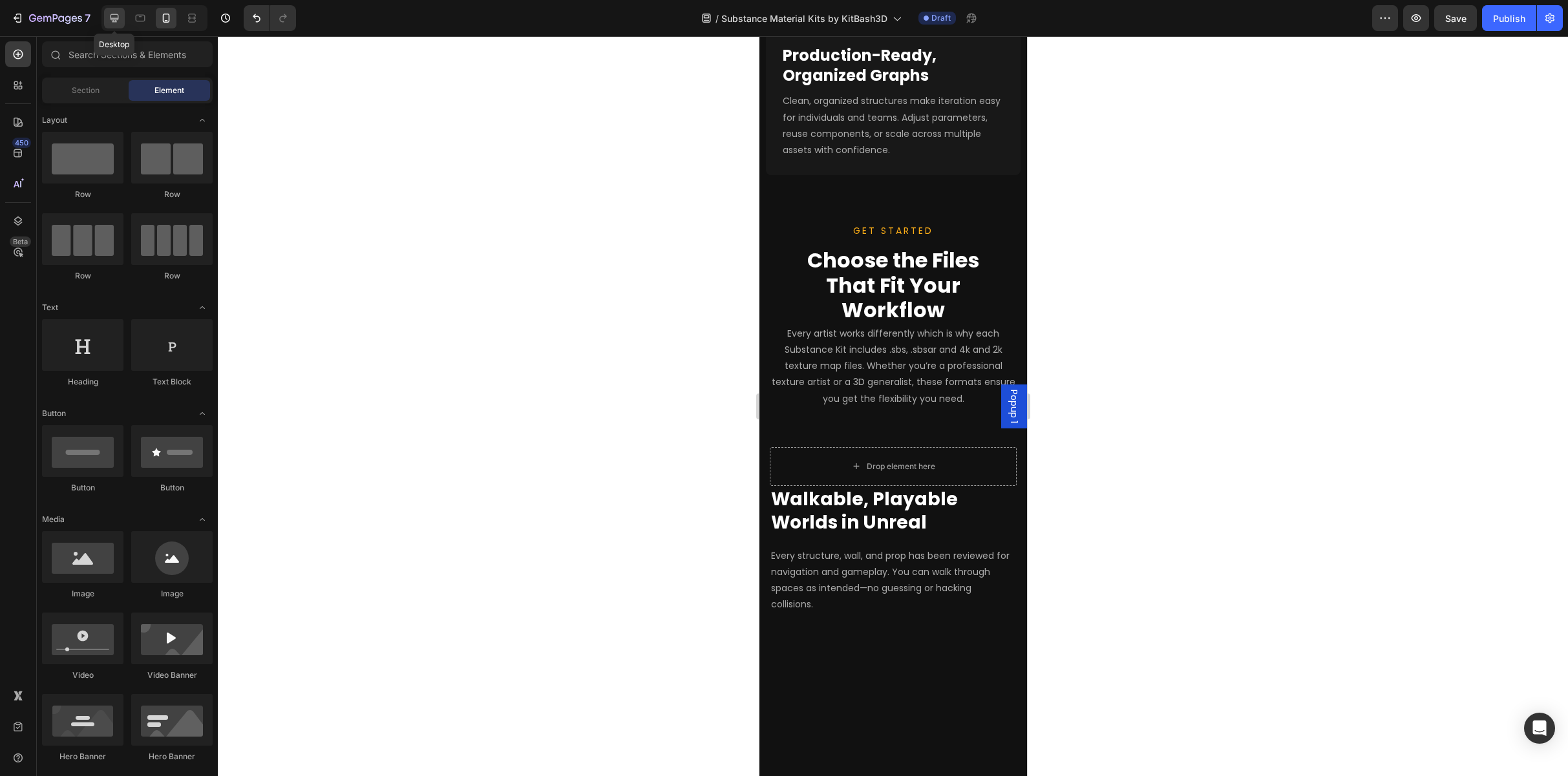
click at [121, 13] on div at bounding box center [114, 18] width 21 height 21
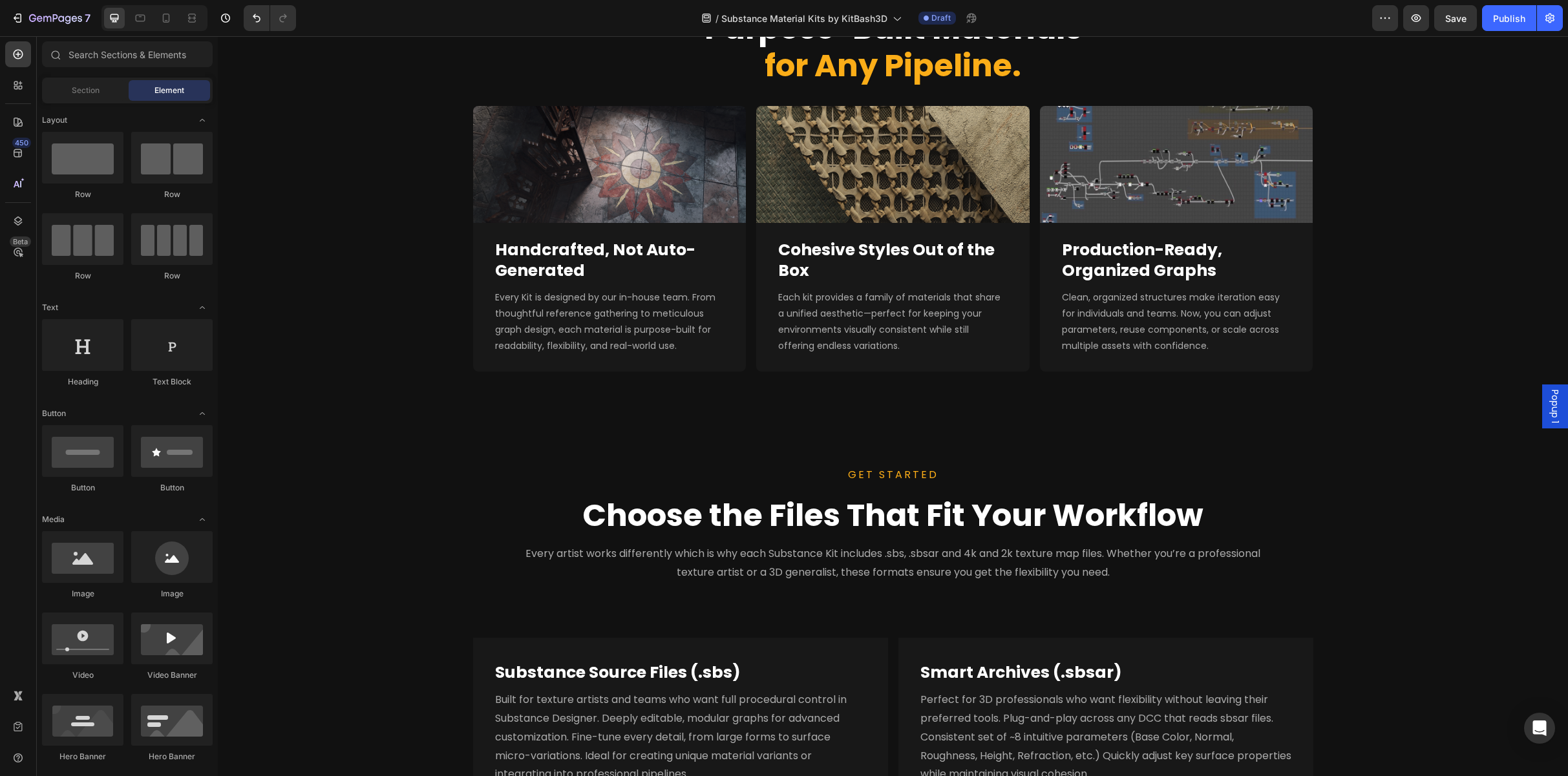
scroll to position [1616, 0]
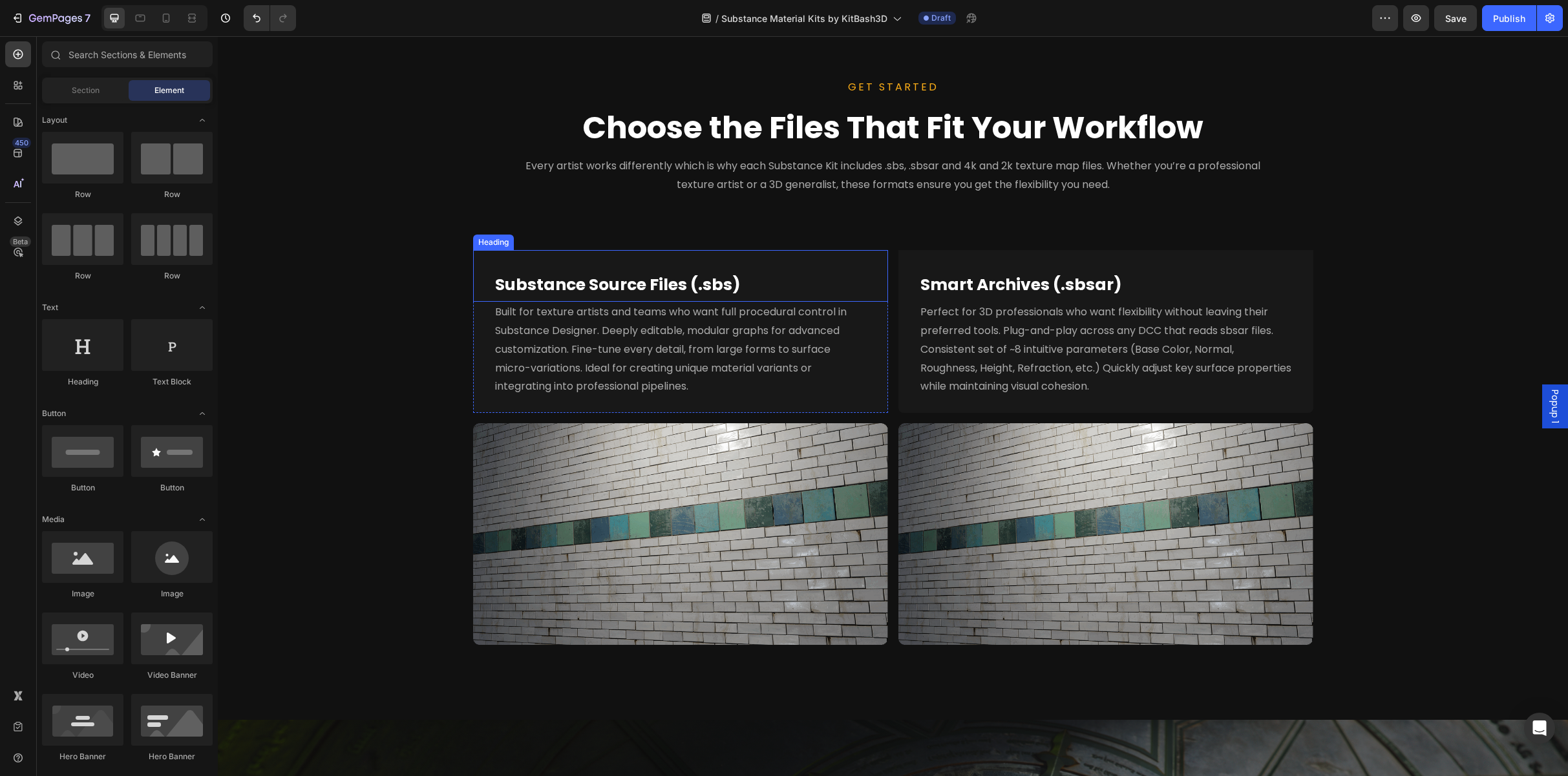
click at [489, 255] on div "Substance Source Files (.sbs) Heading" at bounding box center [680, 276] width 415 height 52
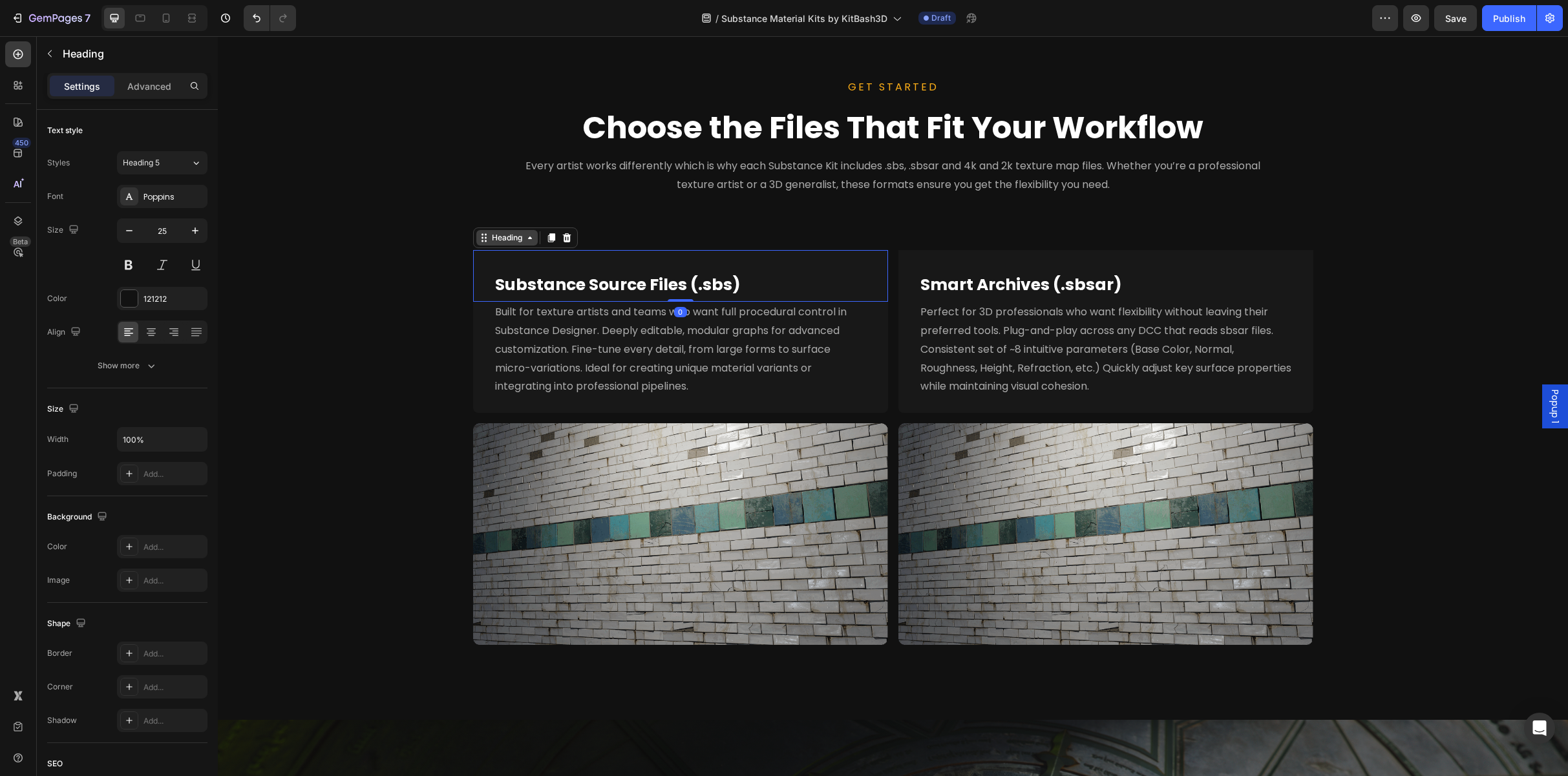
click at [489, 237] on div "Heading" at bounding box center [507, 237] width 36 height 11
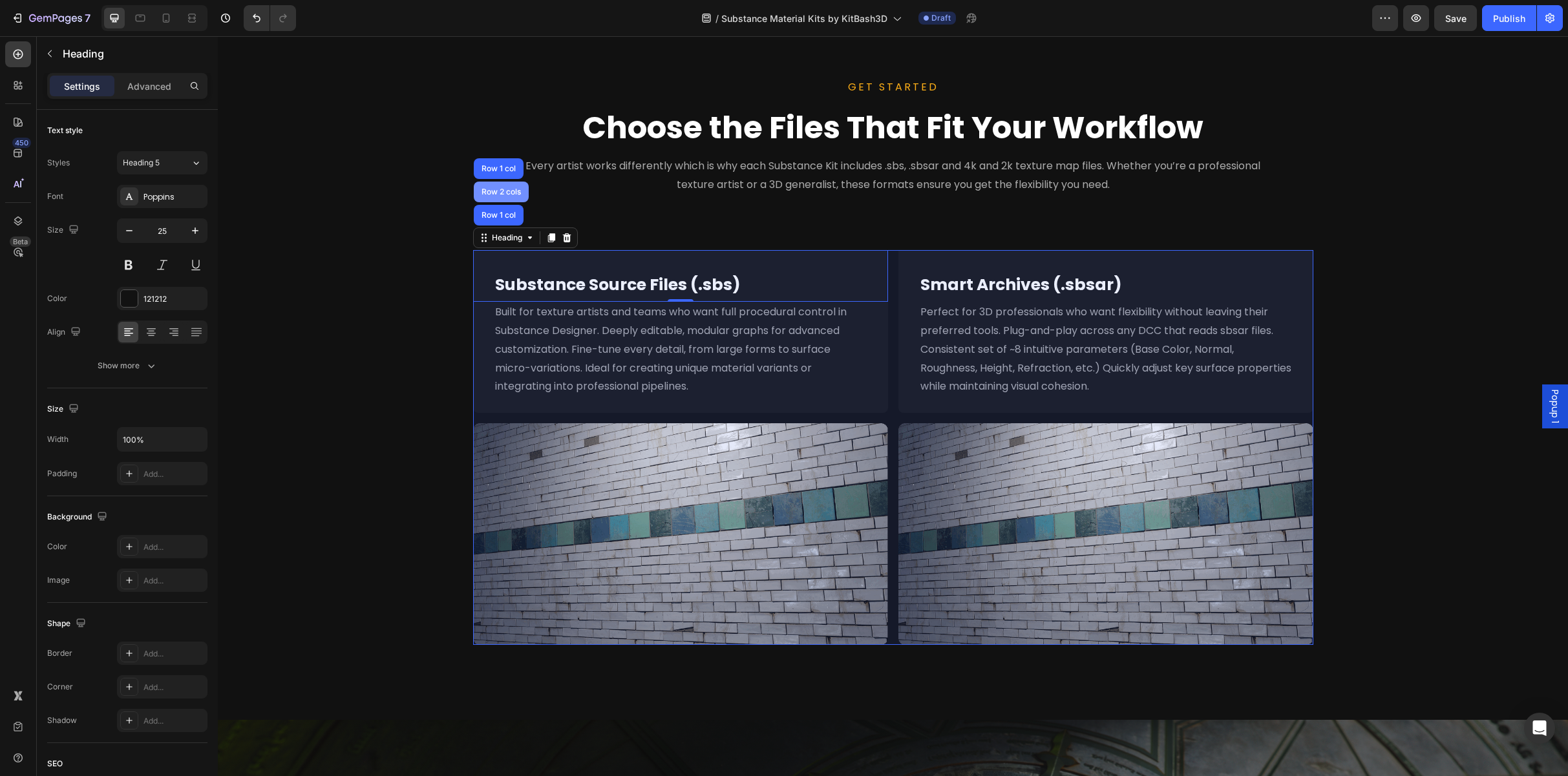
click at [493, 195] on div "Row 2 cols" at bounding box center [501, 191] width 45 height 8
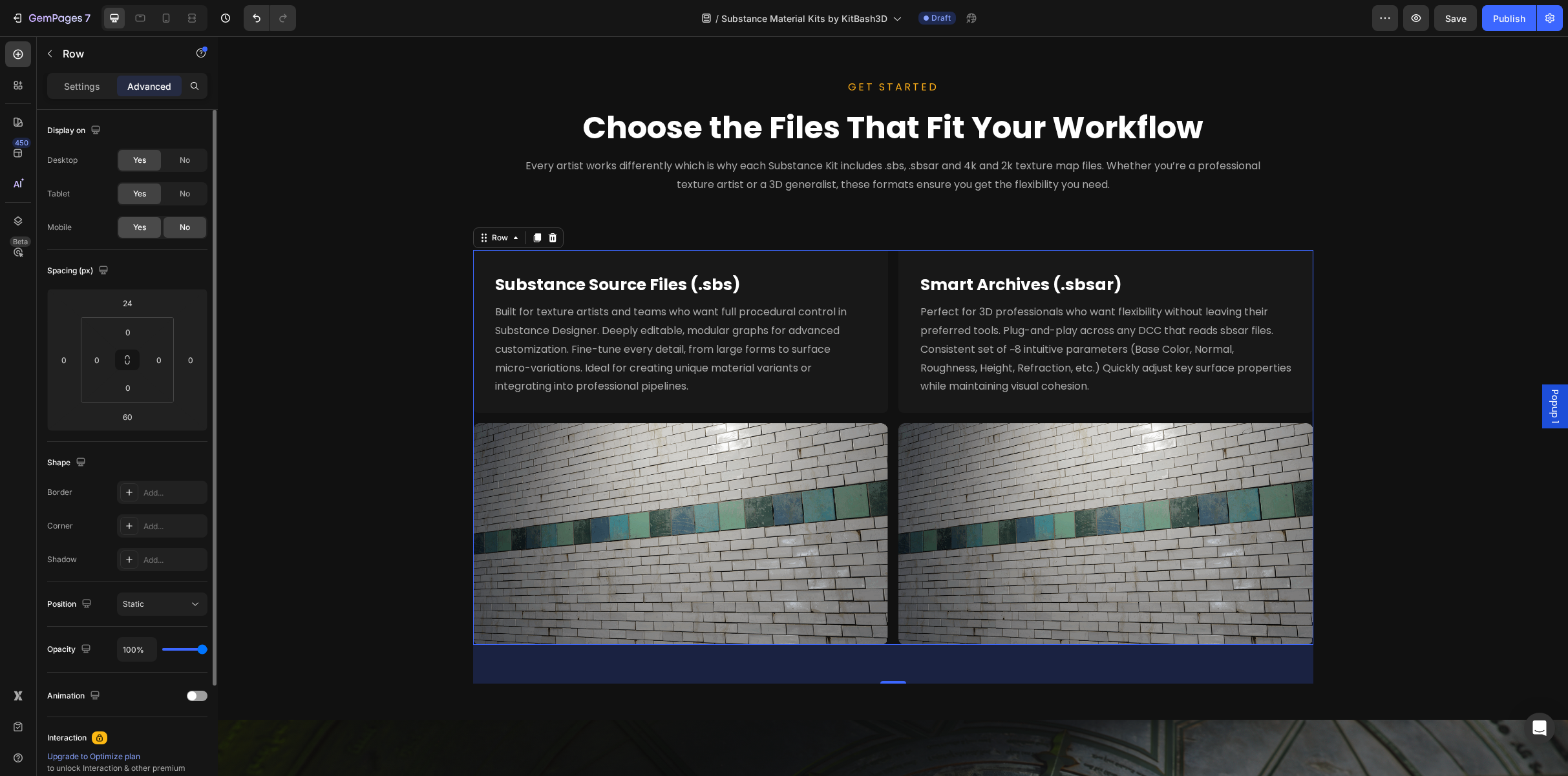
click at [148, 225] on div "Yes" at bounding box center [139, 227] width 43 height 21
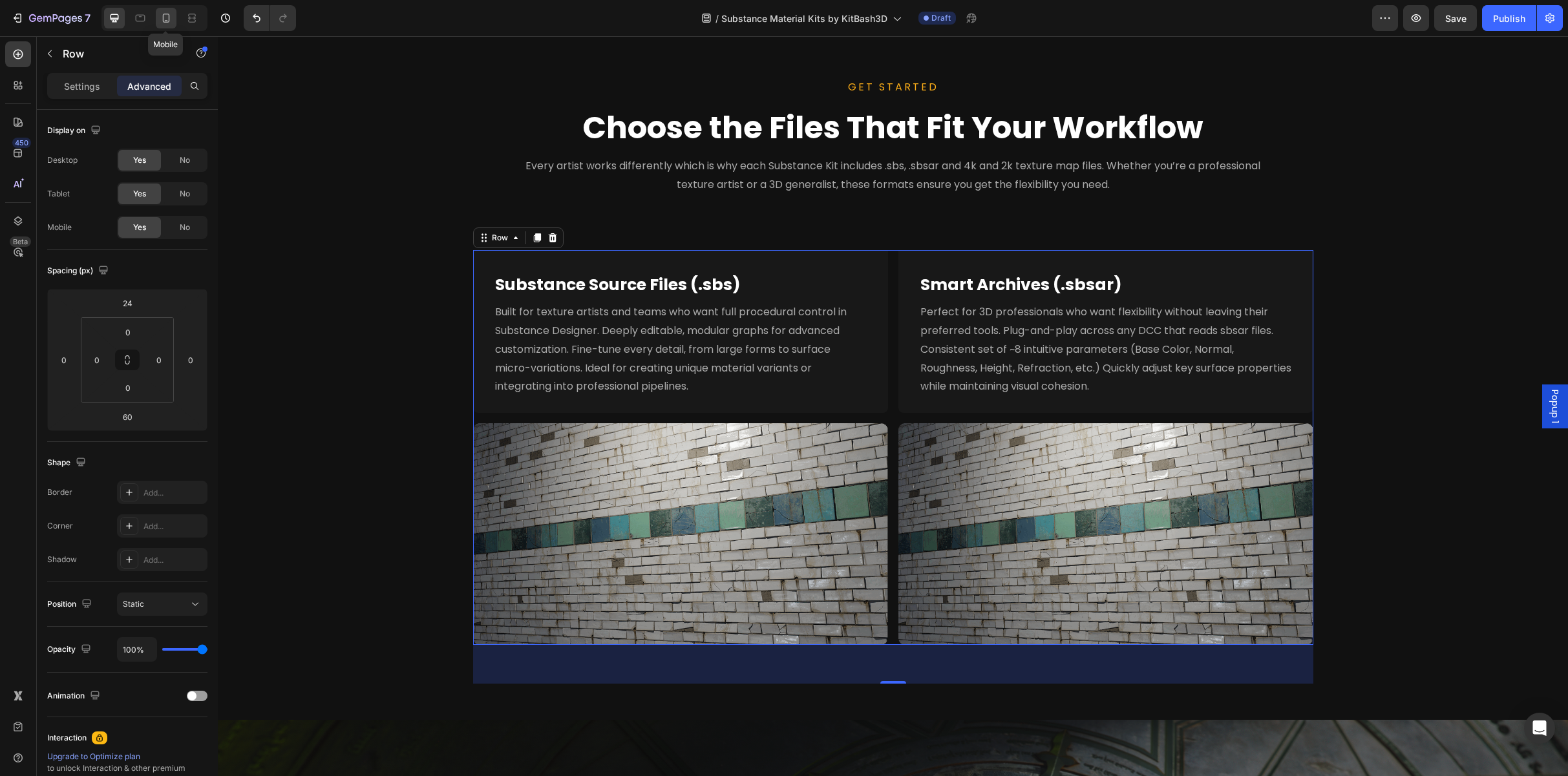
click at [165, 17] on icon at bounding box center [166, 17] width 13 height 13
type input "0"
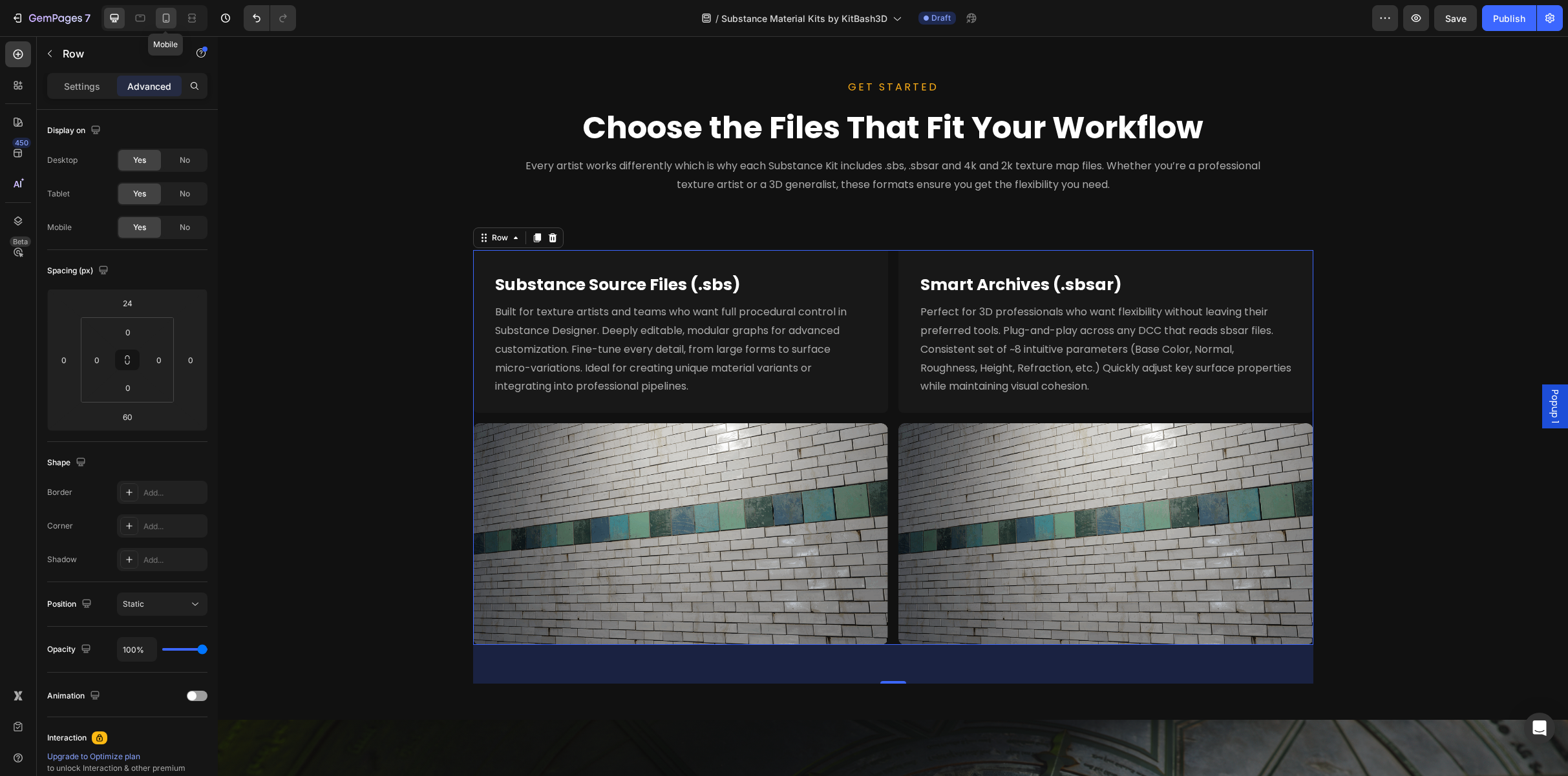
type input "16"
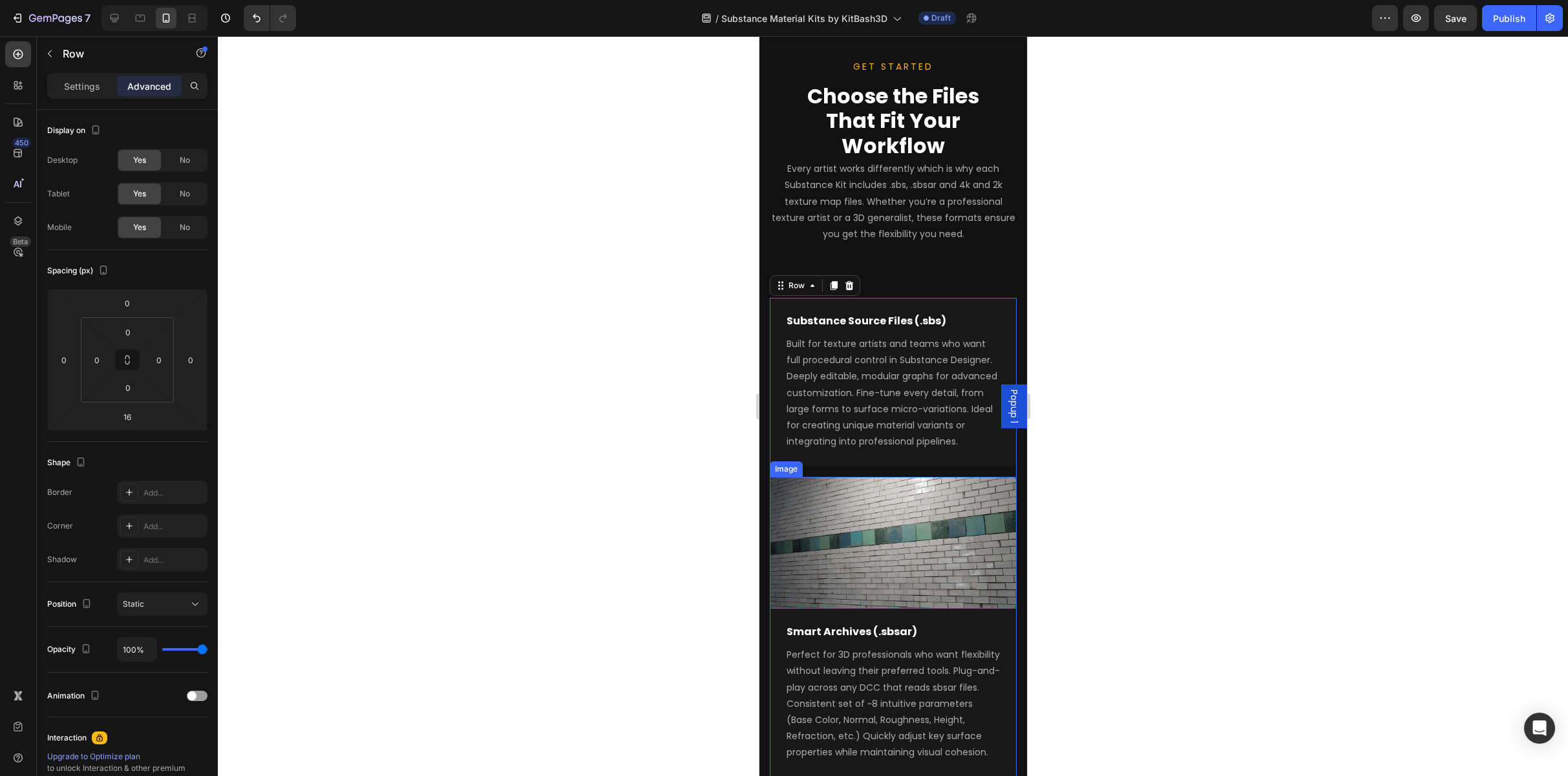
scroll to position [2013, 0]
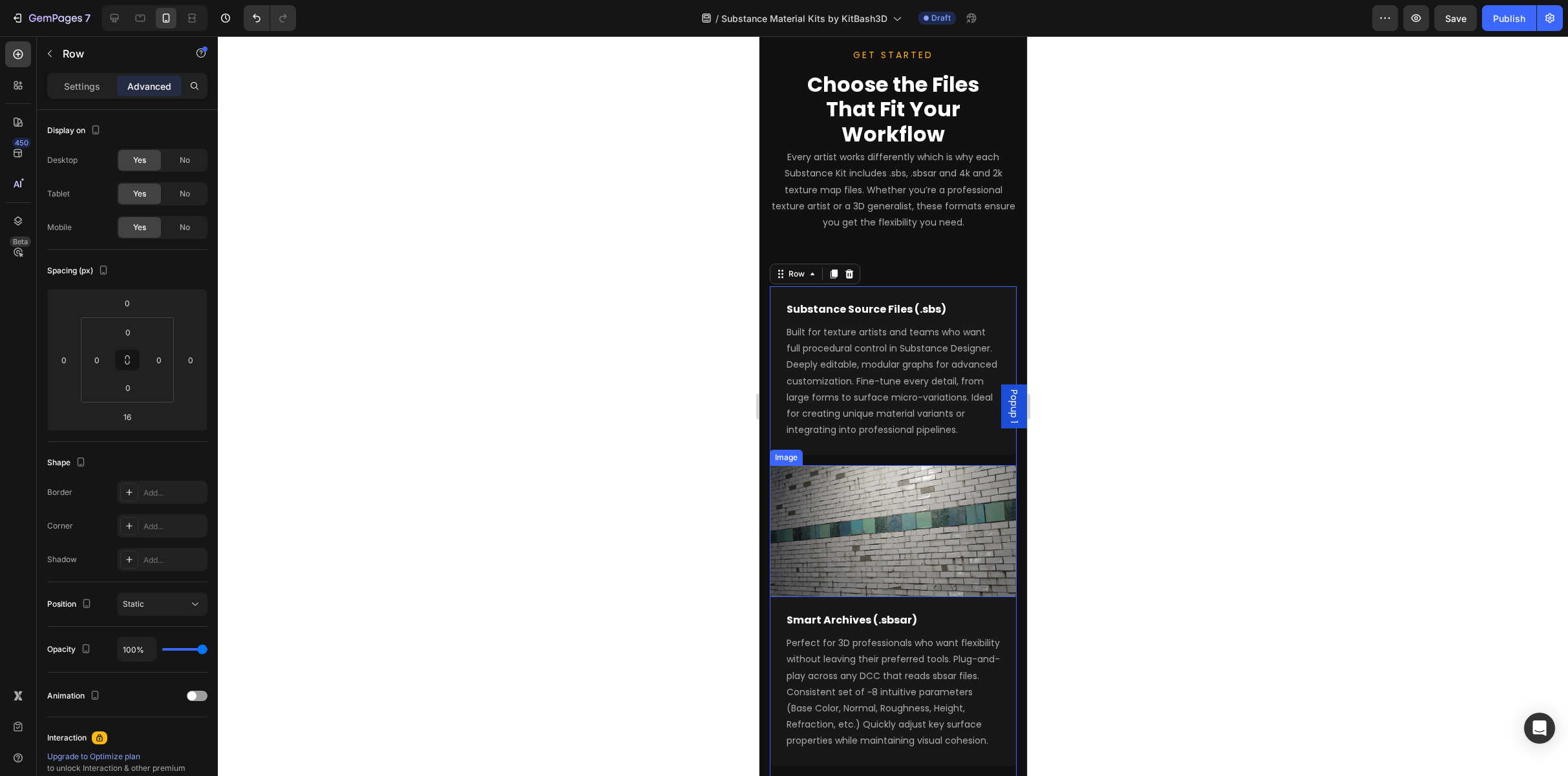
click at [781, 463] on div "Image" at bounding box center [786, 457] width 28 height 11
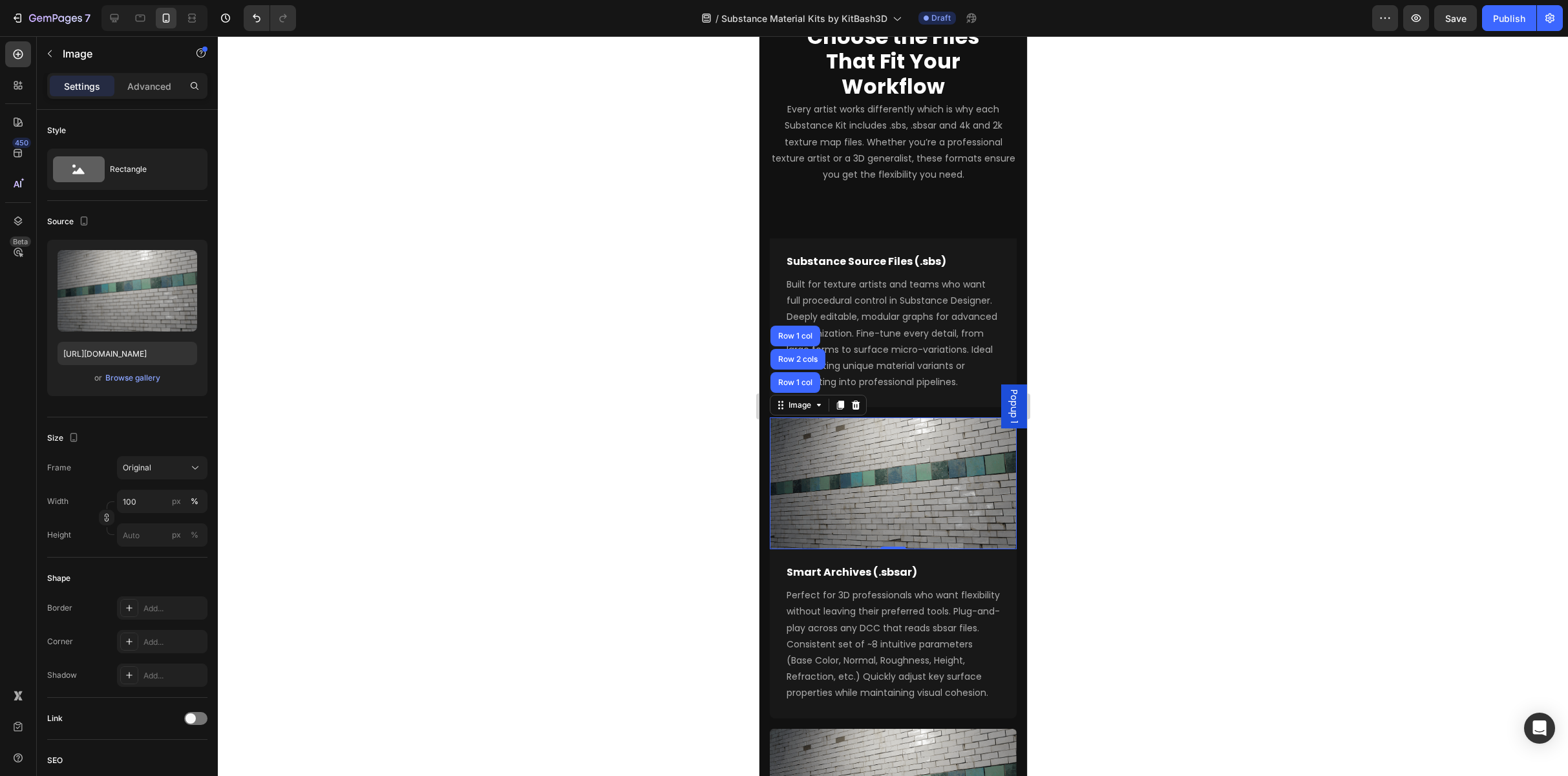
scroll to position [2078, 0]
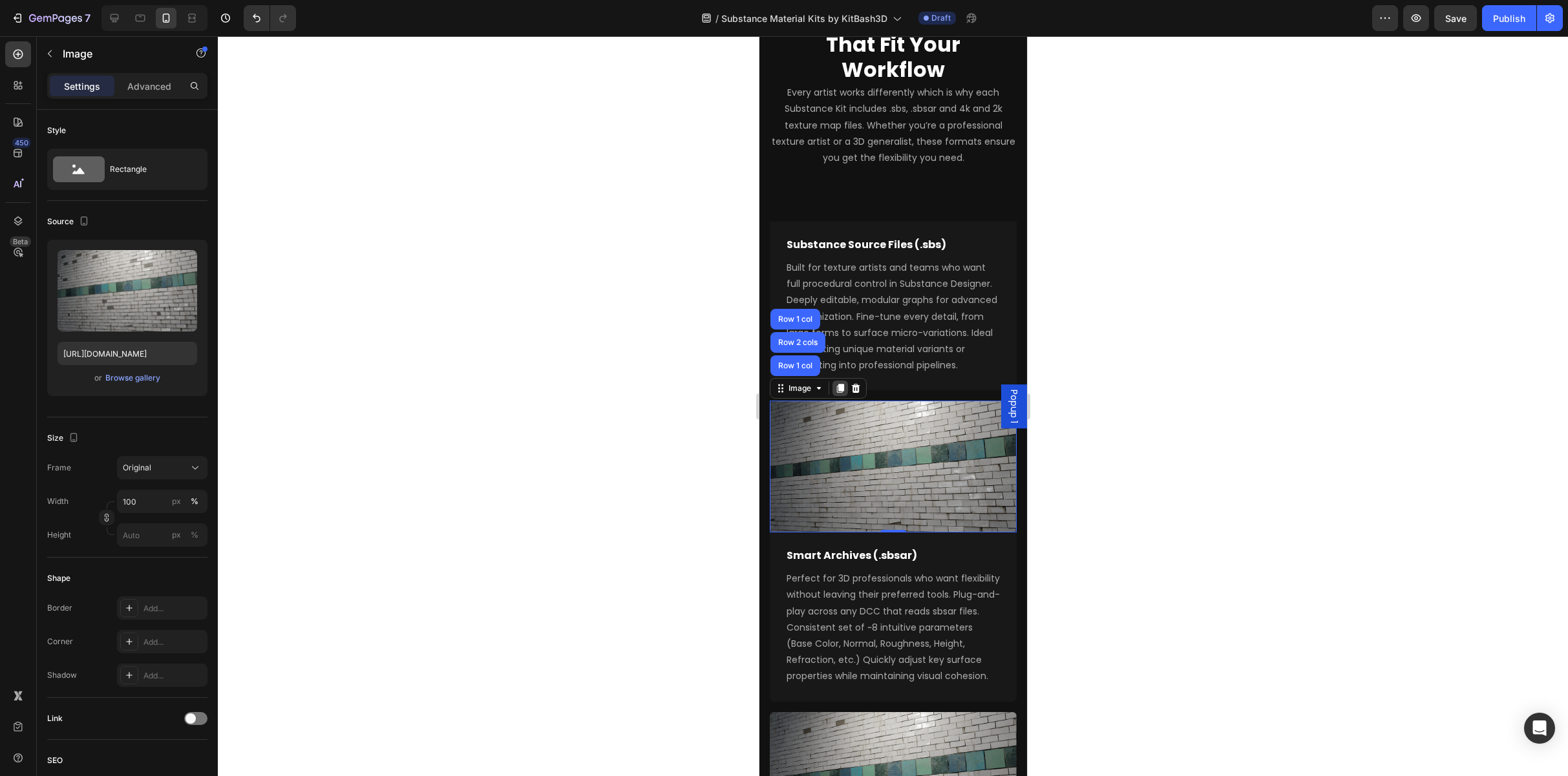
click at [832, 393] on icon at bounding box center [840, 389] width 10 height 10
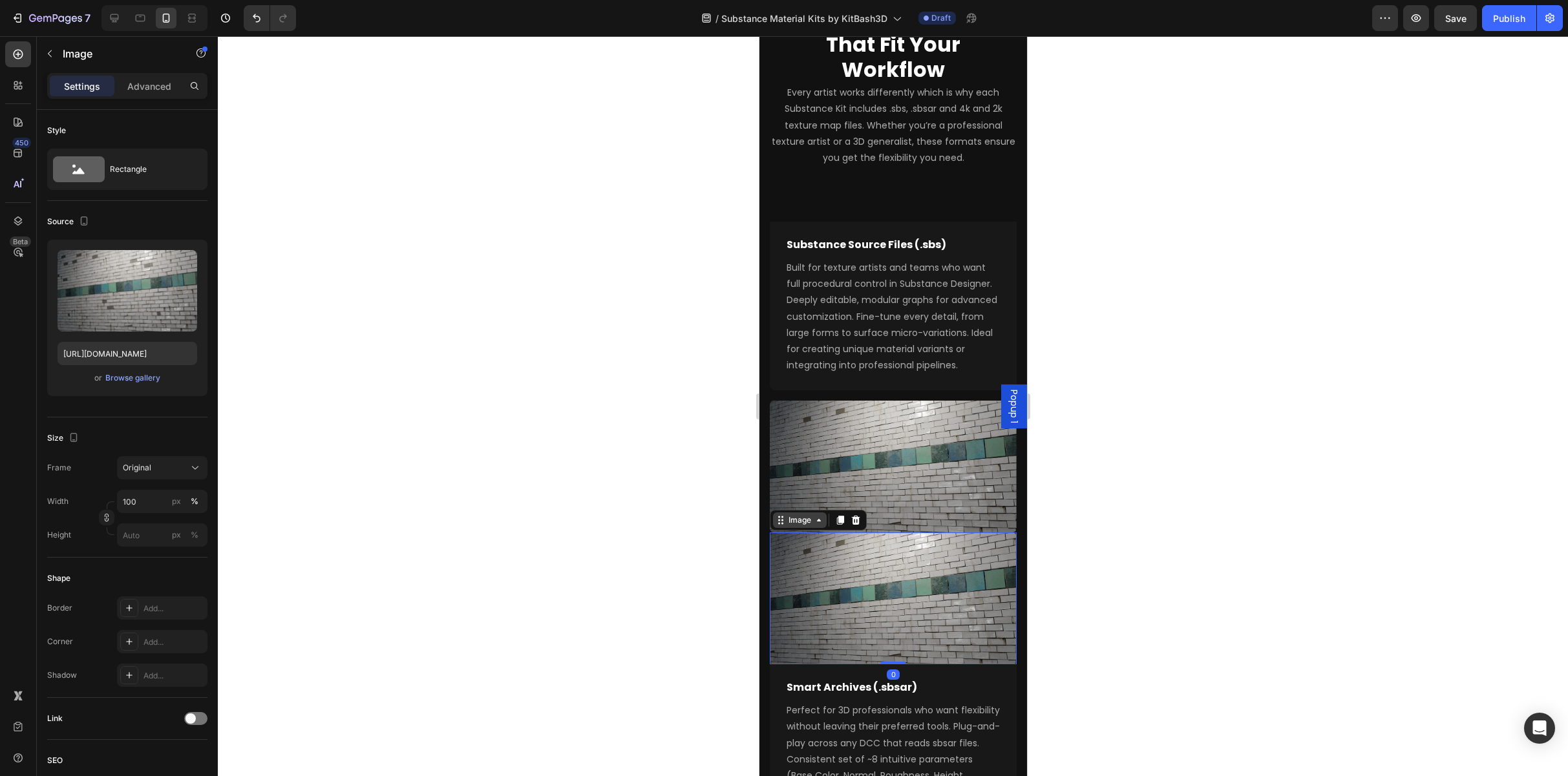
click at [795, 525] on div "Image" at bounding box center [800, 520] width 28 height 11
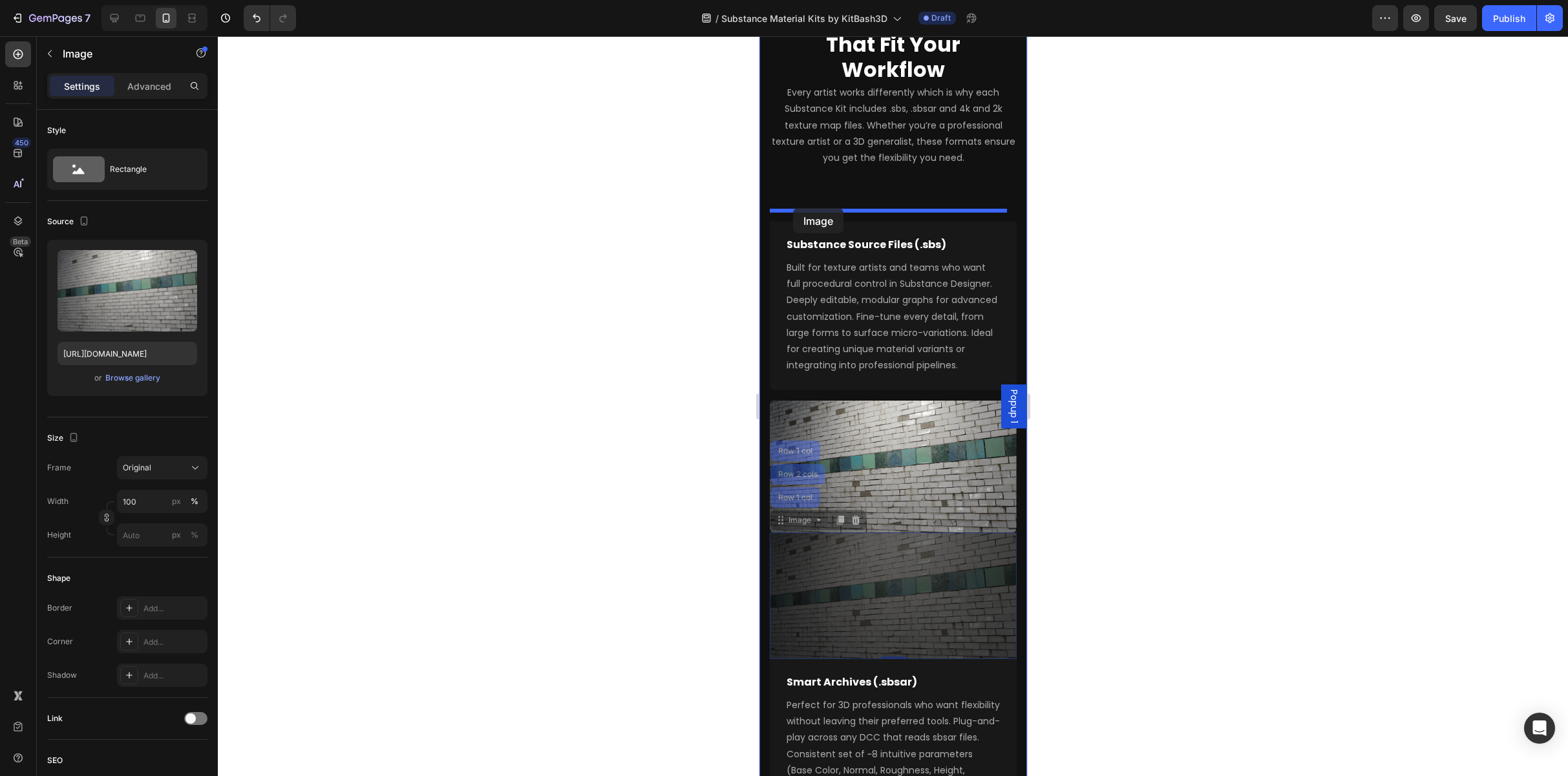
drag, startPoint x: 788, startPoint y: 522, endPoint x: 793, endPoint y: 208, distance: 314.0
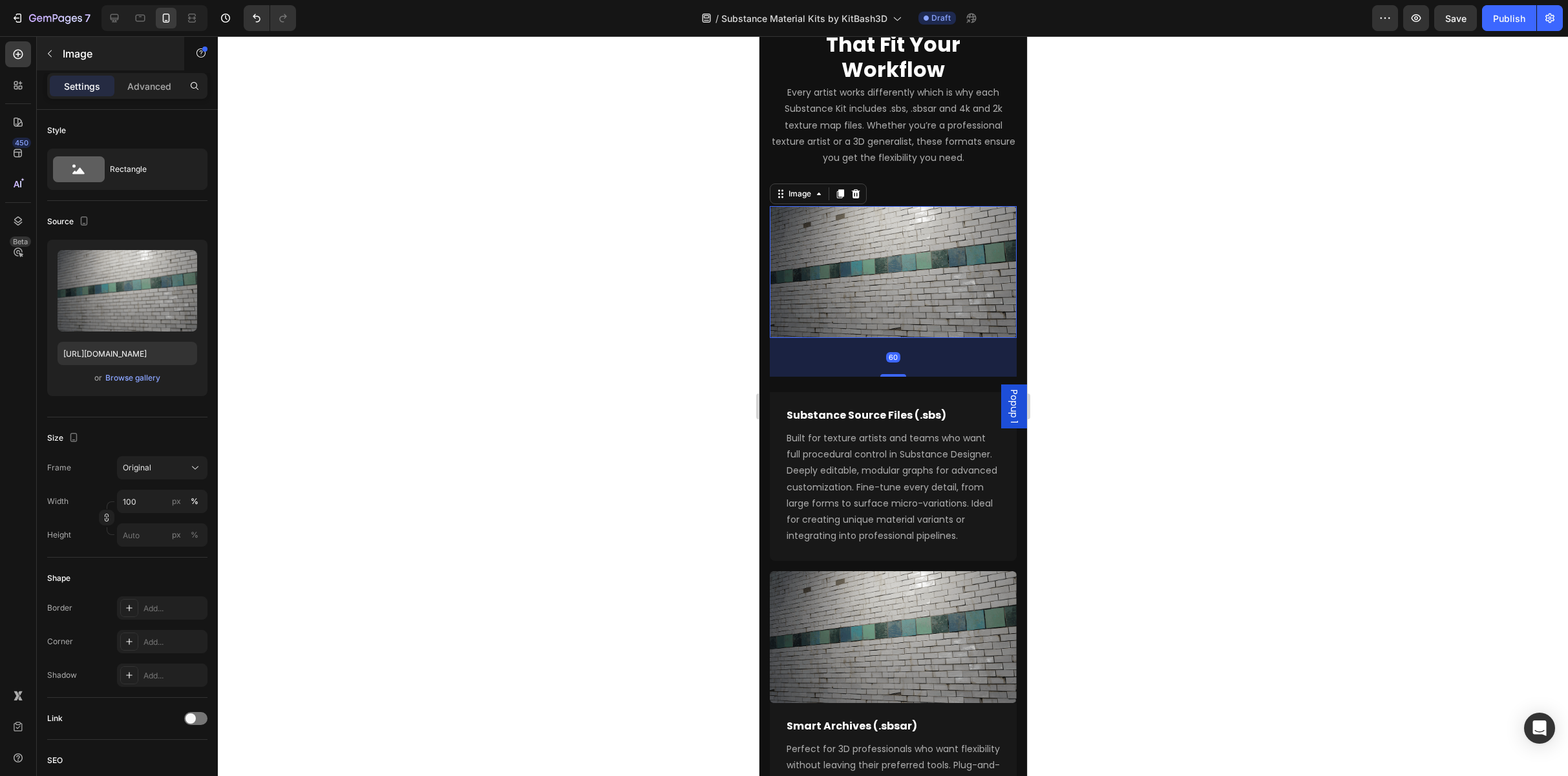
click at [145, 67] on div "Image" at bounding box center [110, 53] width 148 height 33
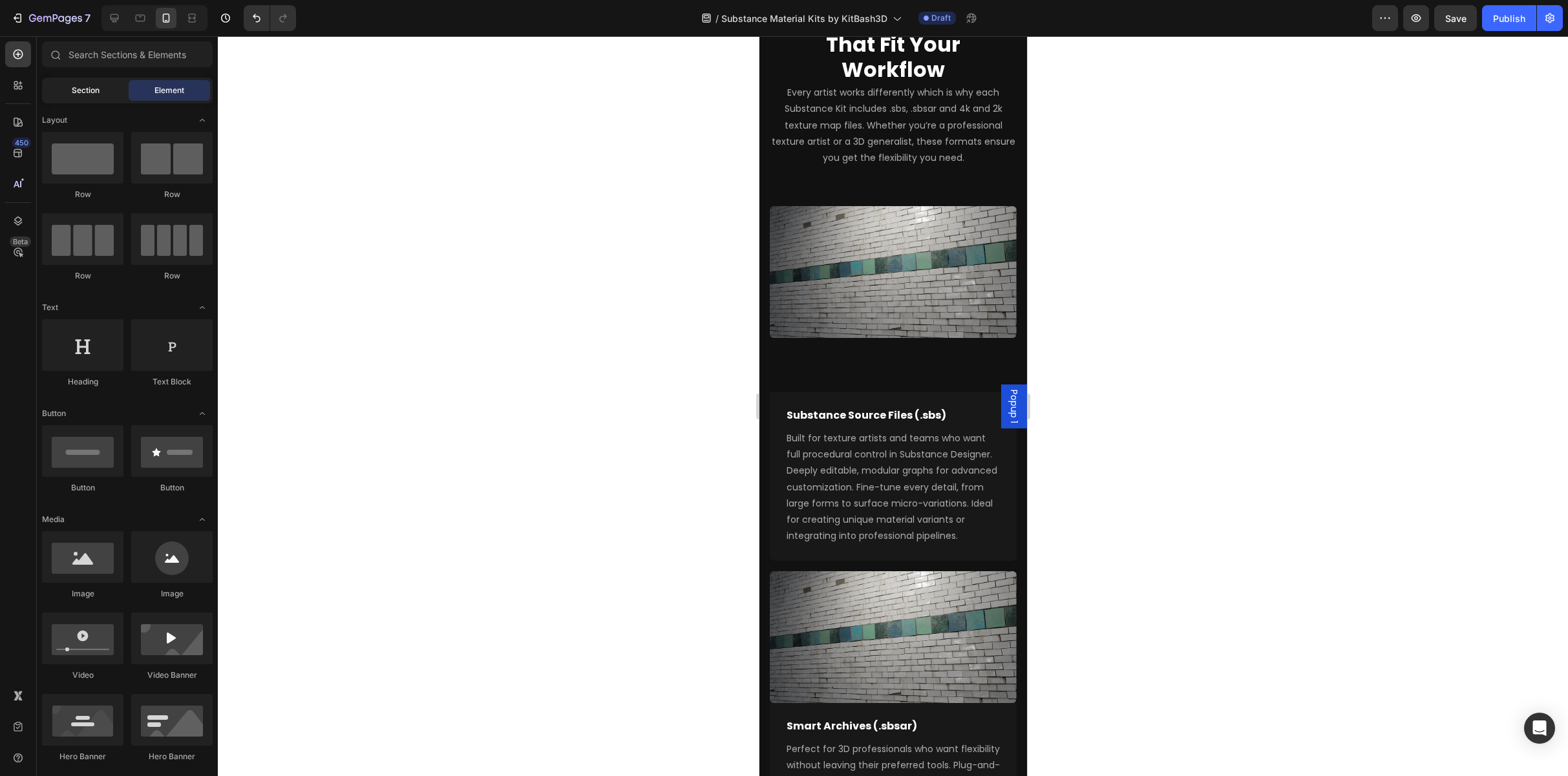
click at [67, 96] on div "Section" at bounding box center [85, 91] width 81 height 21
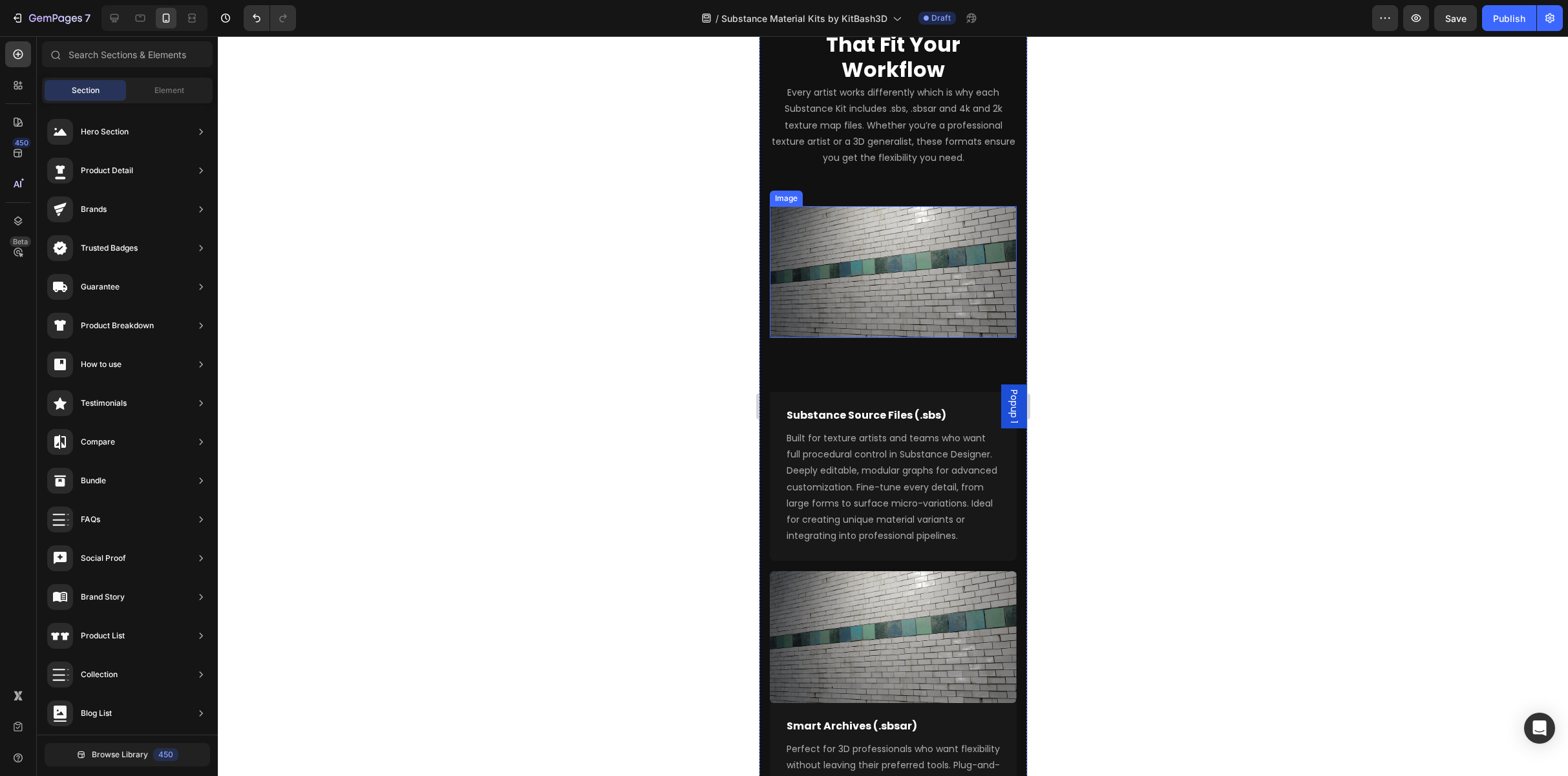
click at [832, 262] on img at bounding box center [892, 272] width 246 height 132
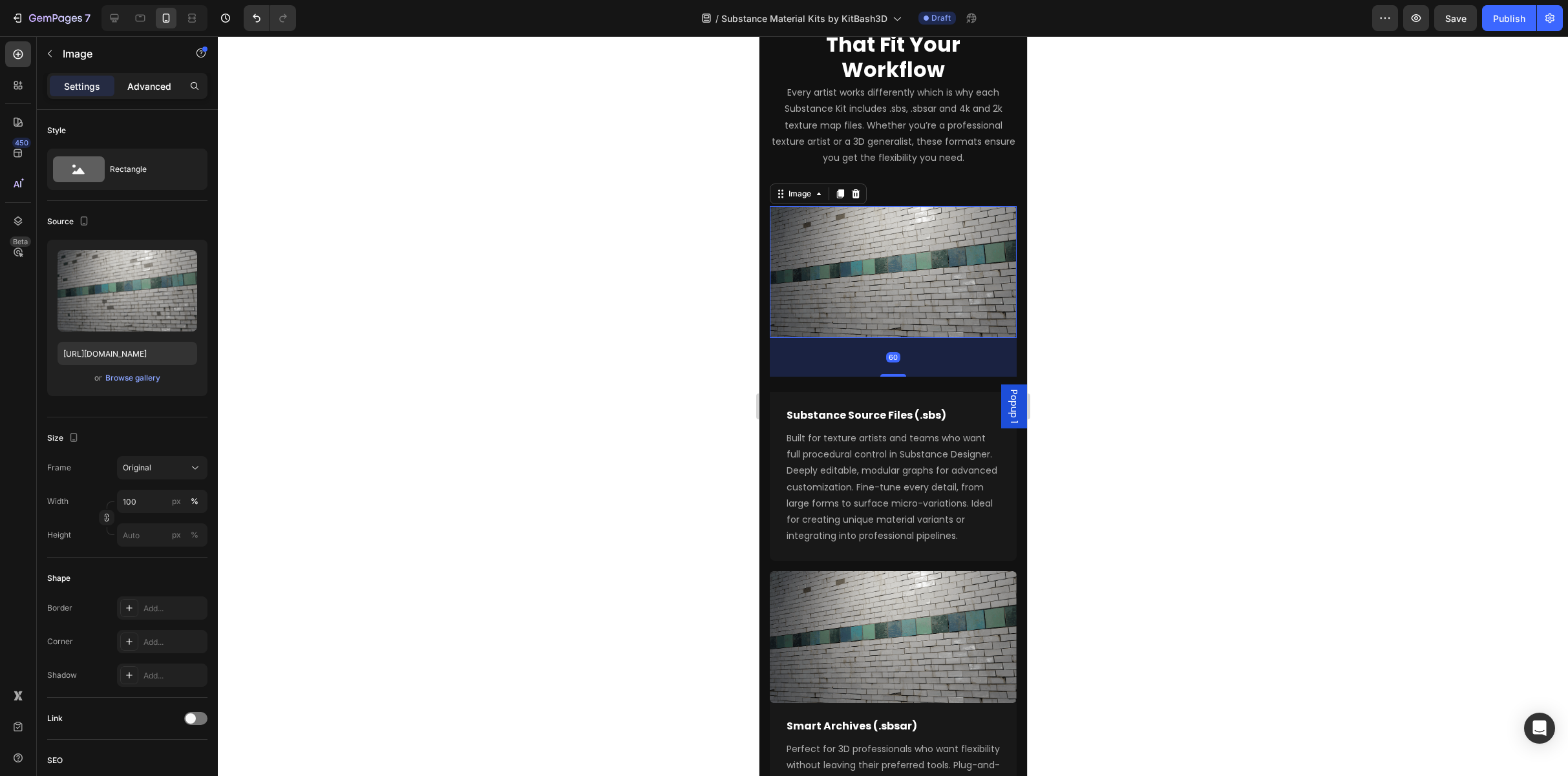
click at [150, 86] on p "Advanced" at bounding box center [149, 87] width 44 height 14
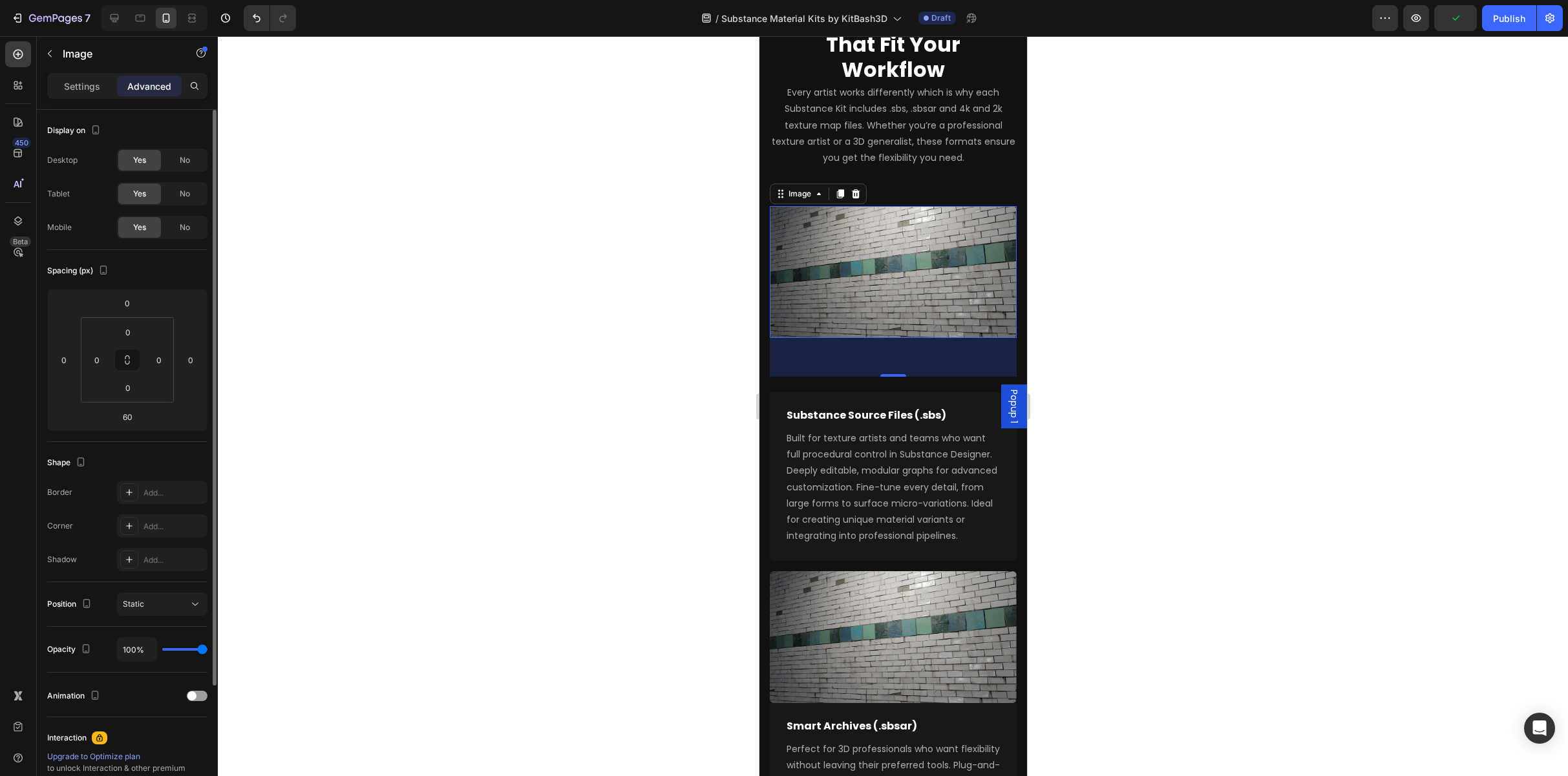
click at [150, 191] on div "Yes" at bounding box center [139, 194] width 43 height 21
click at [177, 192] on div "No" at bounding box center [184, 194] width 43 height 21
click at [178, 169] on div "No" at bounding box center [184, 161] width 43 height 21
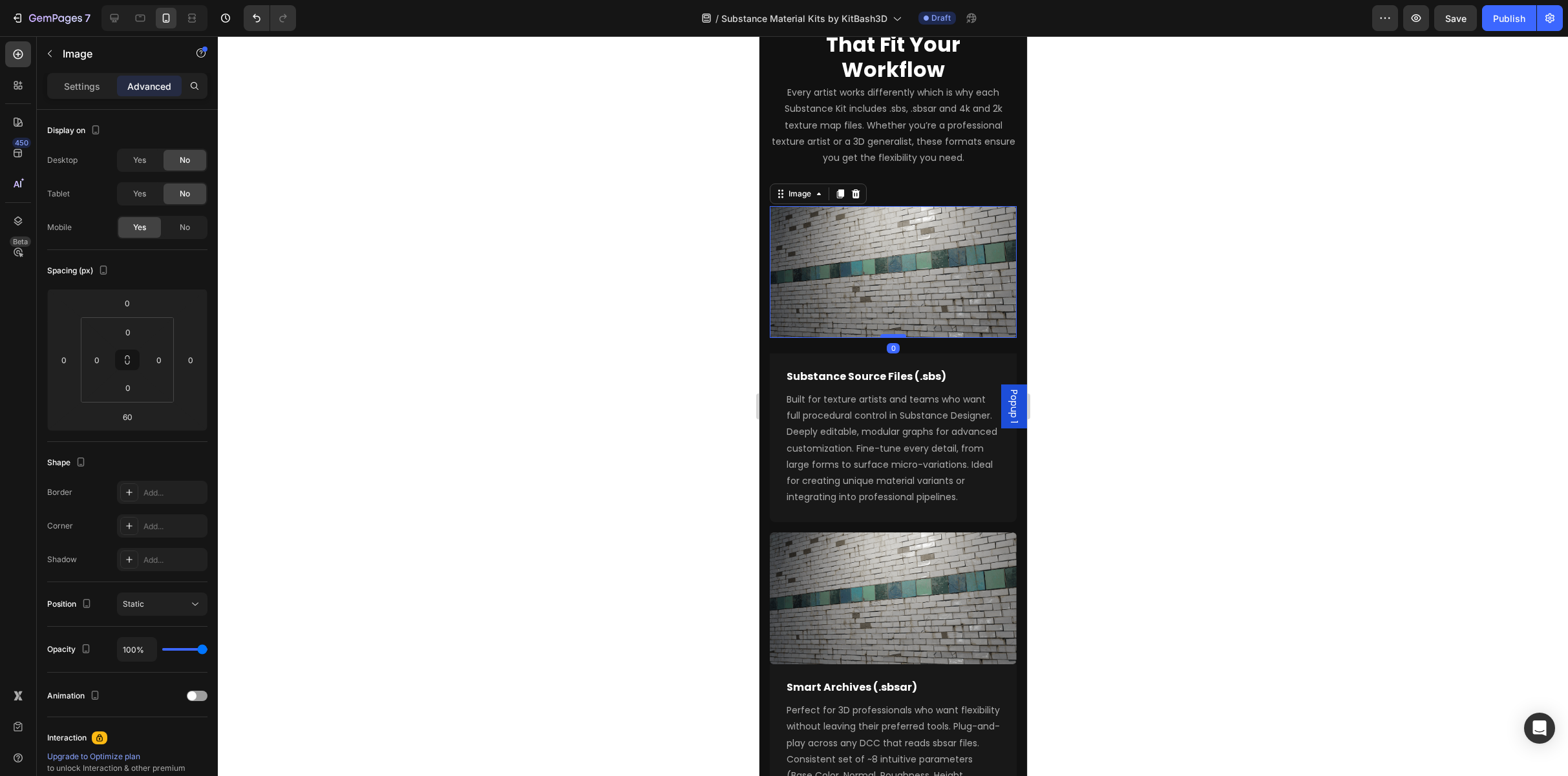
drag, startPoint x: 885, startPoint y: 358, endPoint x: 892, endPoint y: 319, distance: 39.6
click at [832, 334] on div at bounding box center [892, 336] width 26 height 3
type input "0"
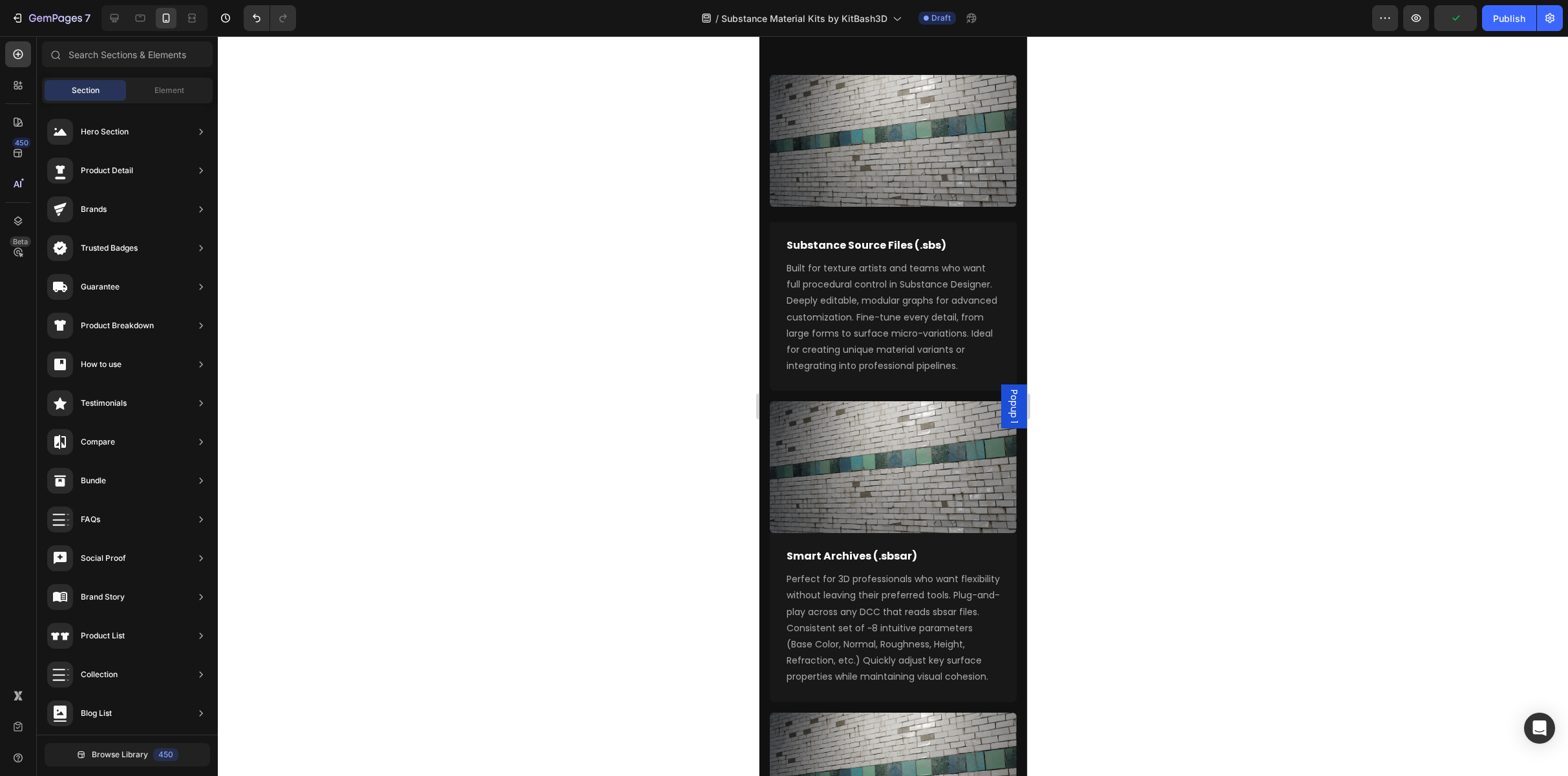
scroll to position [2279, 0]
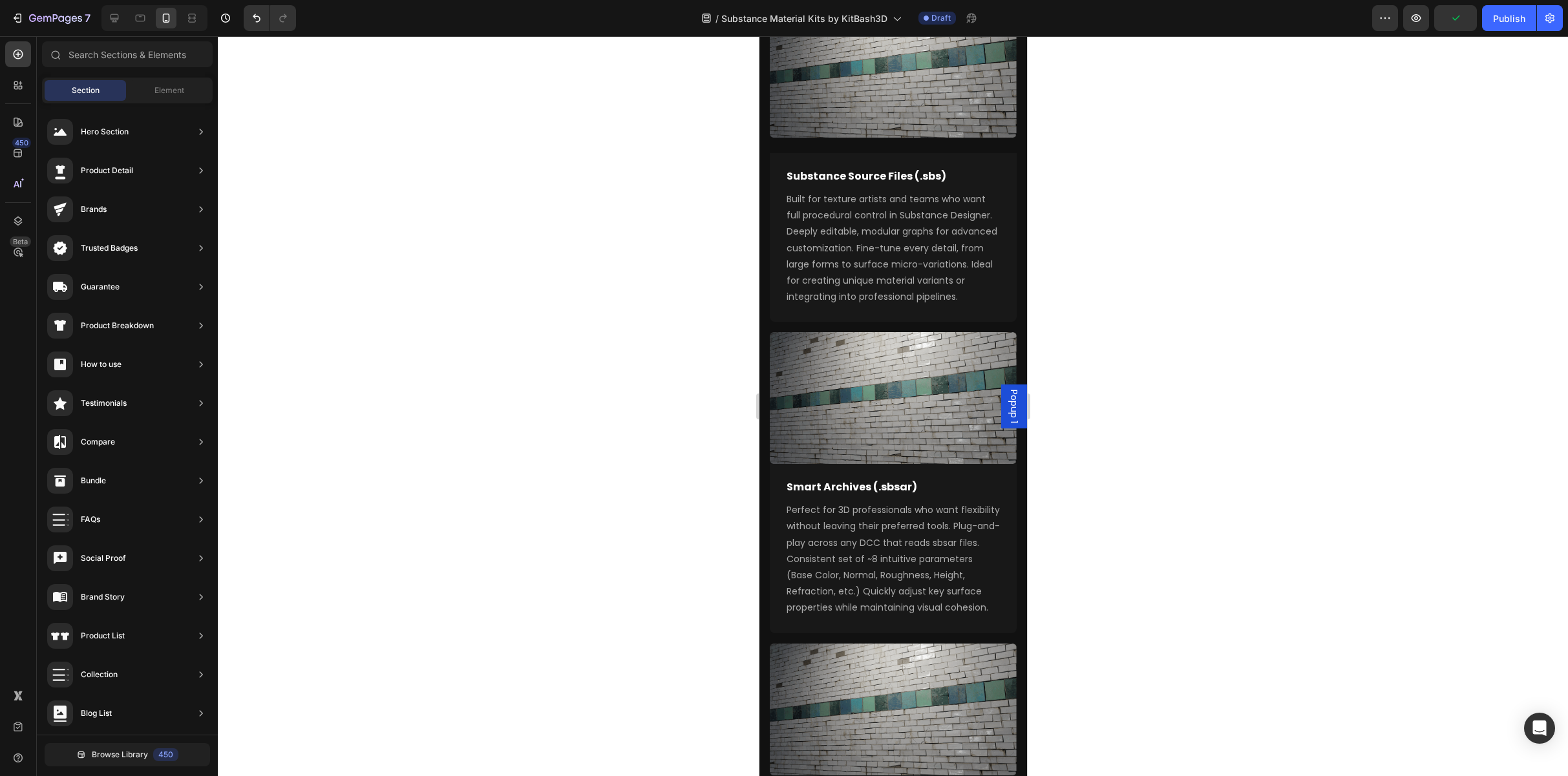
drag, startPoint x: 1023, startPoint y: 356, endPoint x: 1786, endPoint y: 416, distance: 765.4
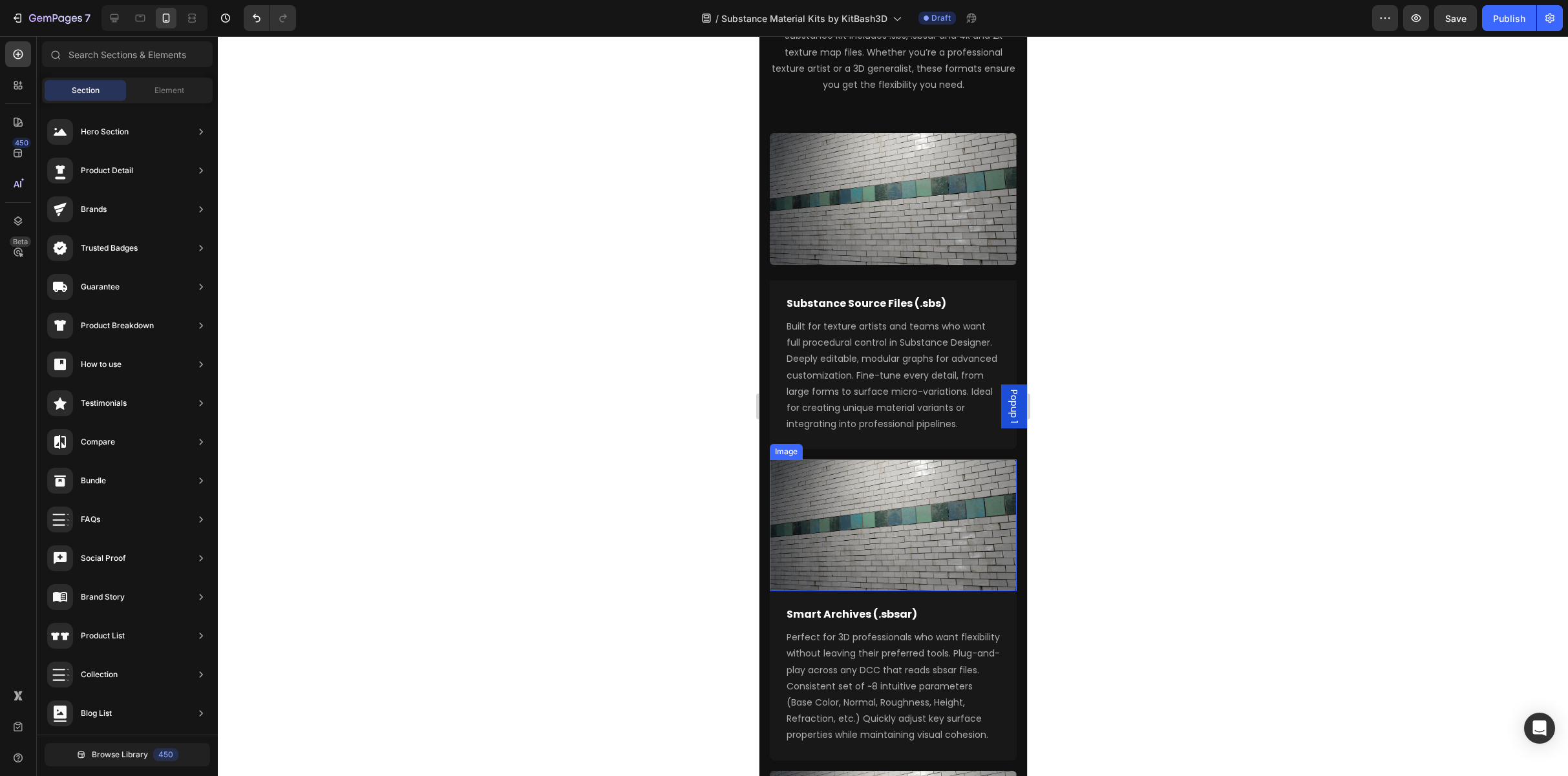
scroll to position [2085, 0]
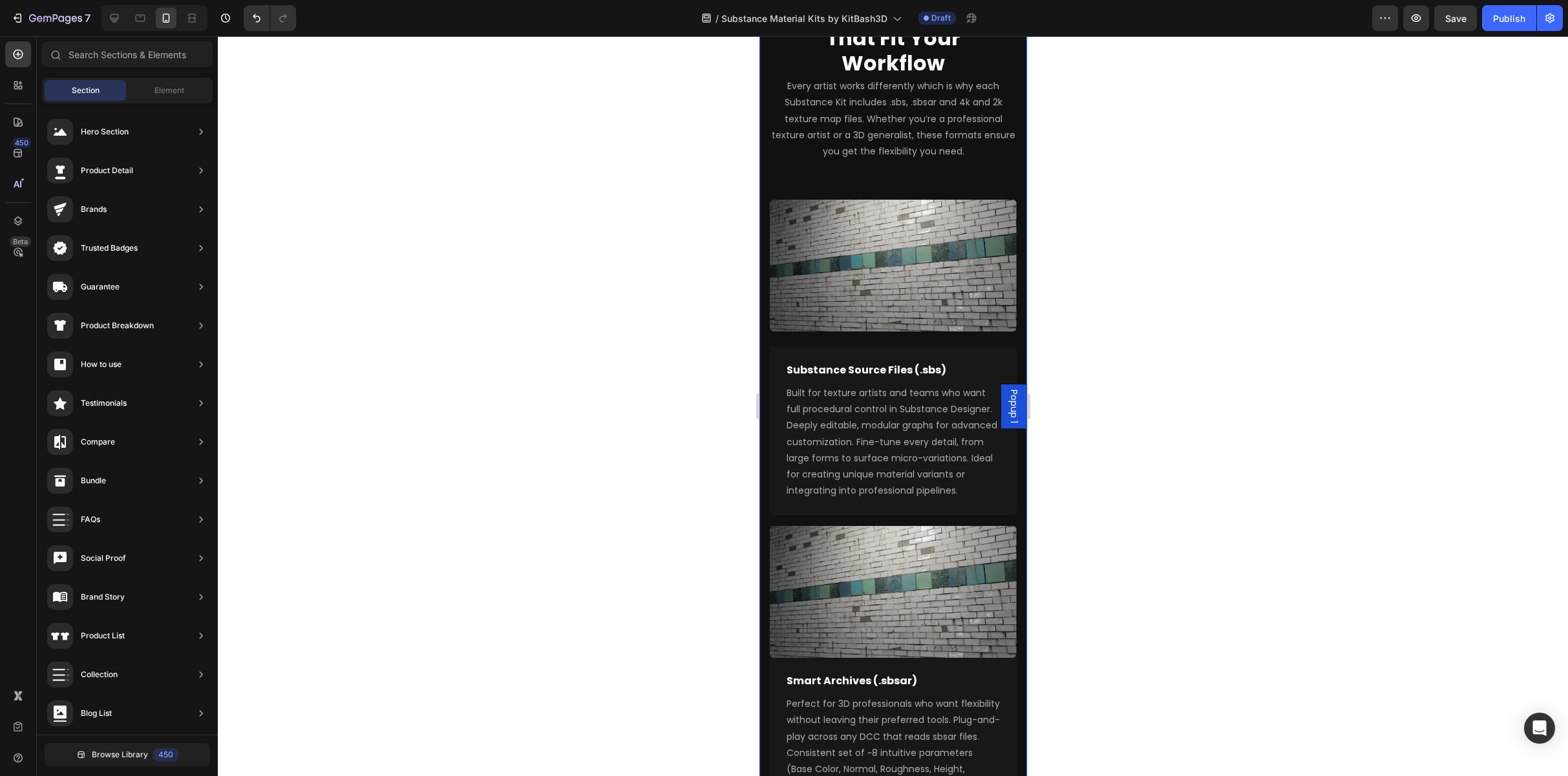
click at [832, 320] on div "GET STARTED Text block Choose the Files That Fit Your Workflow Heading Every ar…" at bounding box center [892, 573] width 246 height 1198
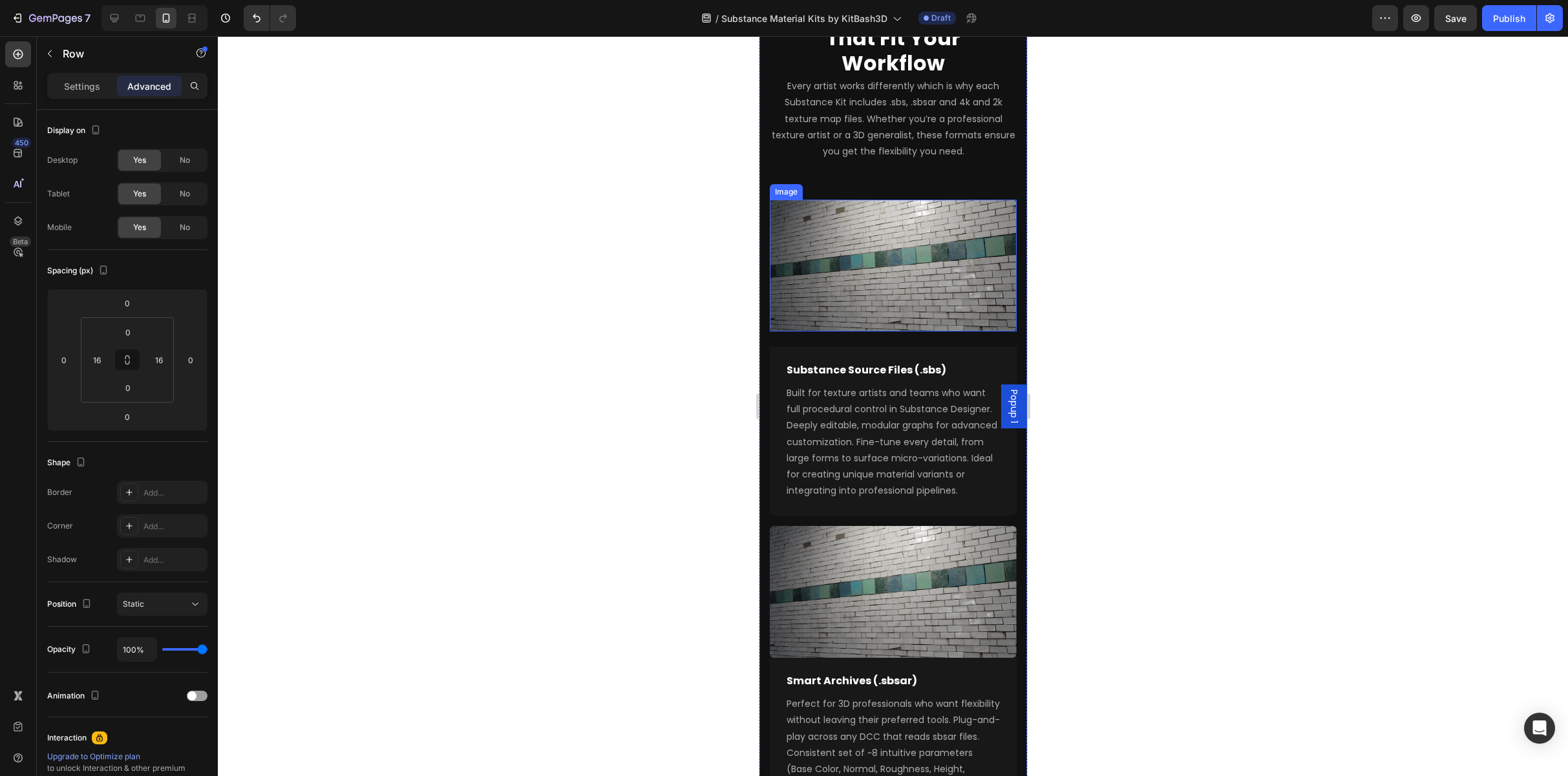
click at [787, 186] on div "Image" at bounding box center [786, 191] width 28 height 11
click at [817, 322] on div "GET STARTED Text block Choose the Files That Fit Your Workflow Heading Every ar…" at bounding box center [892, 573] width 246 height 1198
click at [790, 184] on div "Image" at bounding box center [786, 192] width 33 height 16
click at [793, 182] on div "Image" at bounding box center [800, 187] width 28 height 11
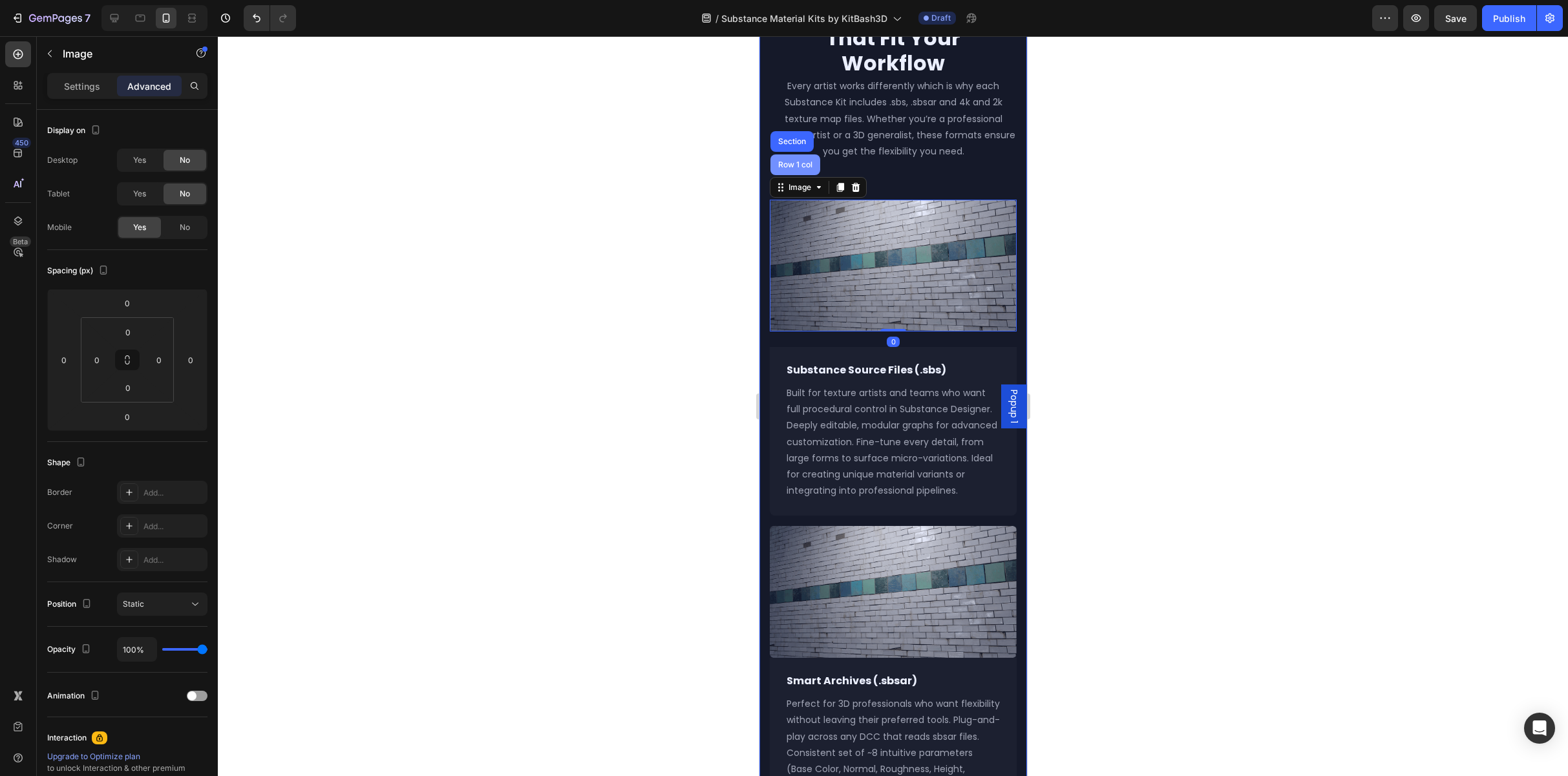
click at [799, 161] on div "Row 1 col" at bounding box center [794, 165] width 50 height 21
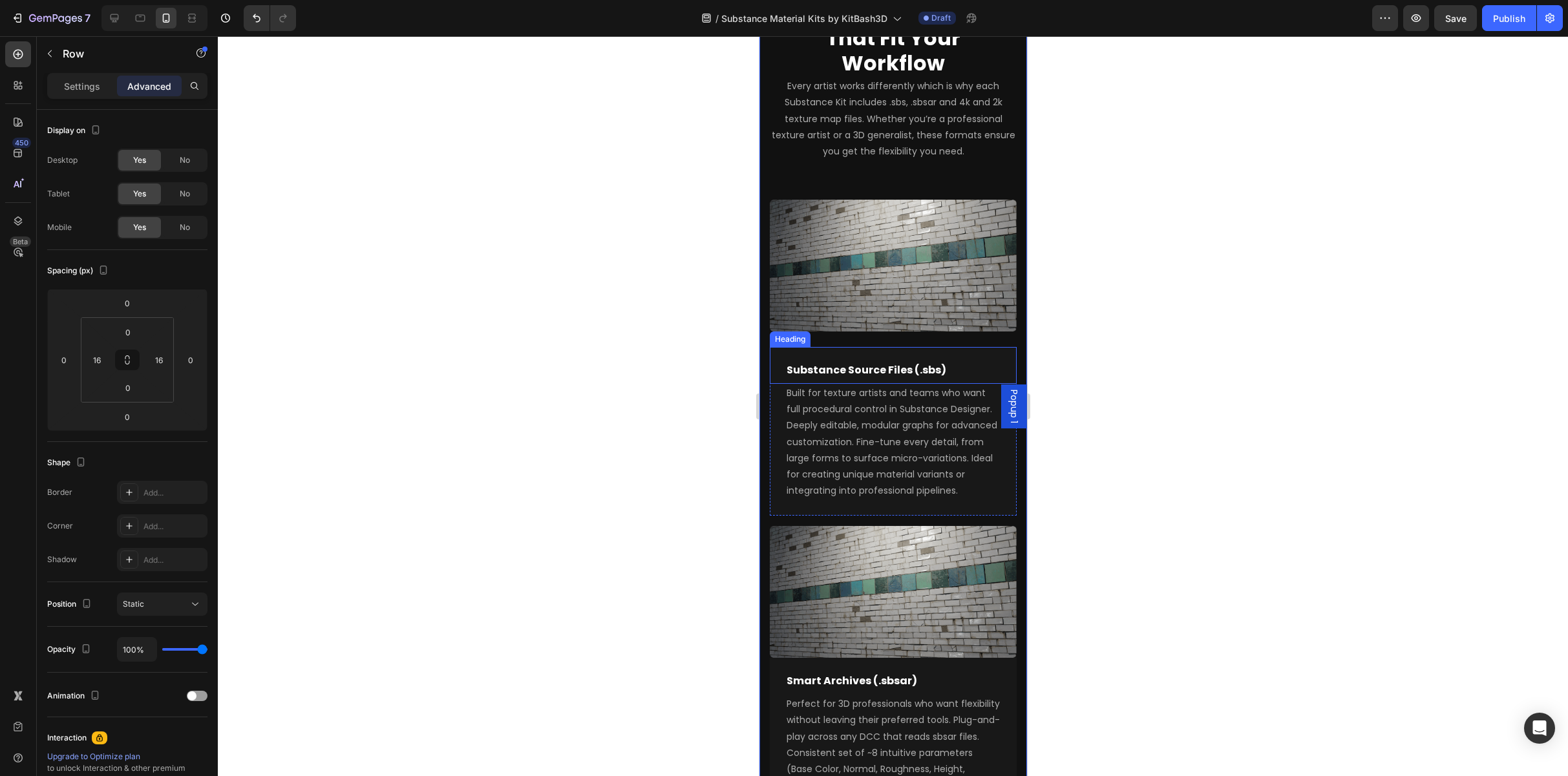
click at [780, 334] on div "Heading" at bounding box center [789, 339] width 36 height 11
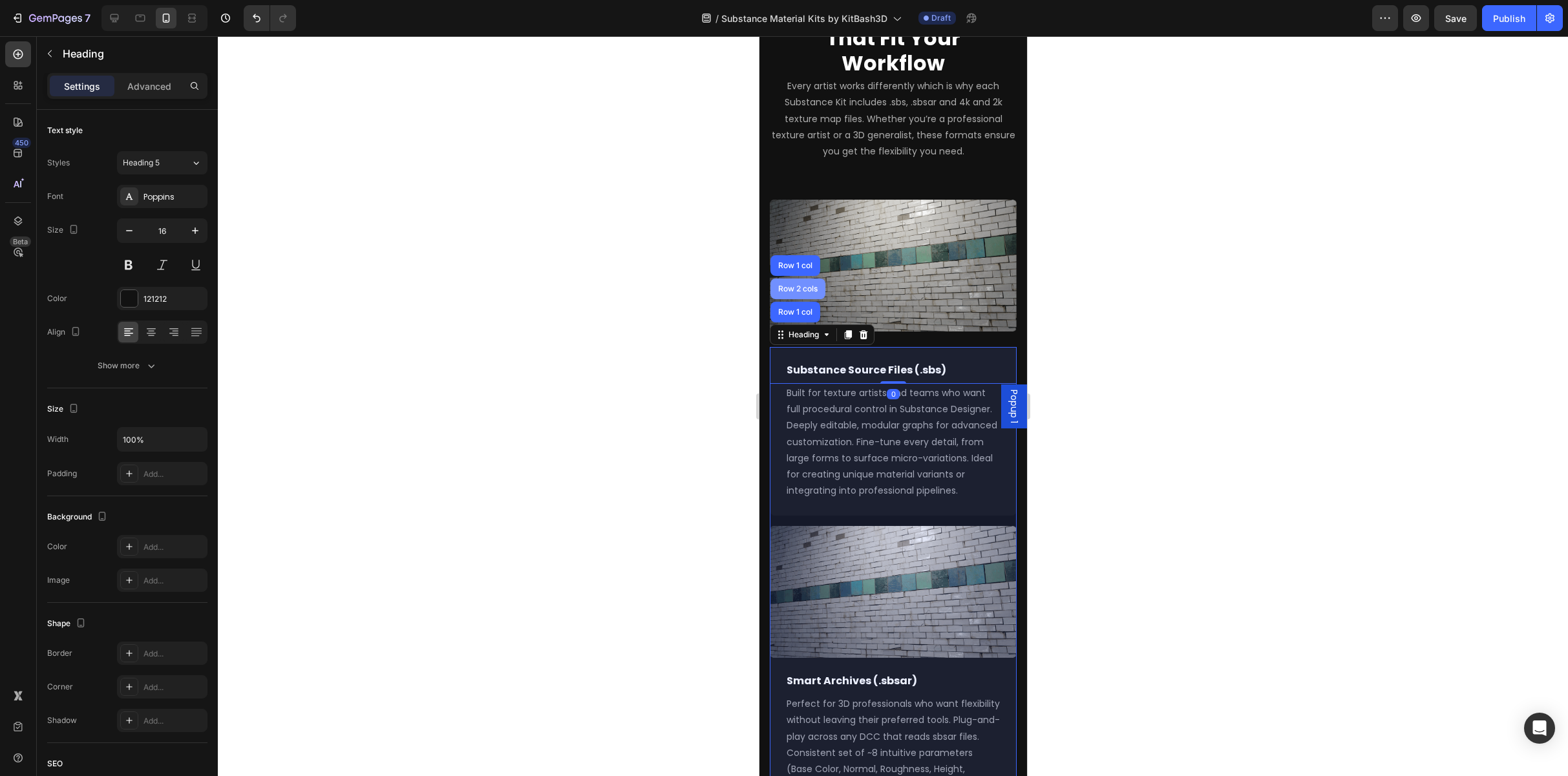
click at [793, 285] on div "Row 2 cols" at bounding box center [797, 288] width 45 height 8
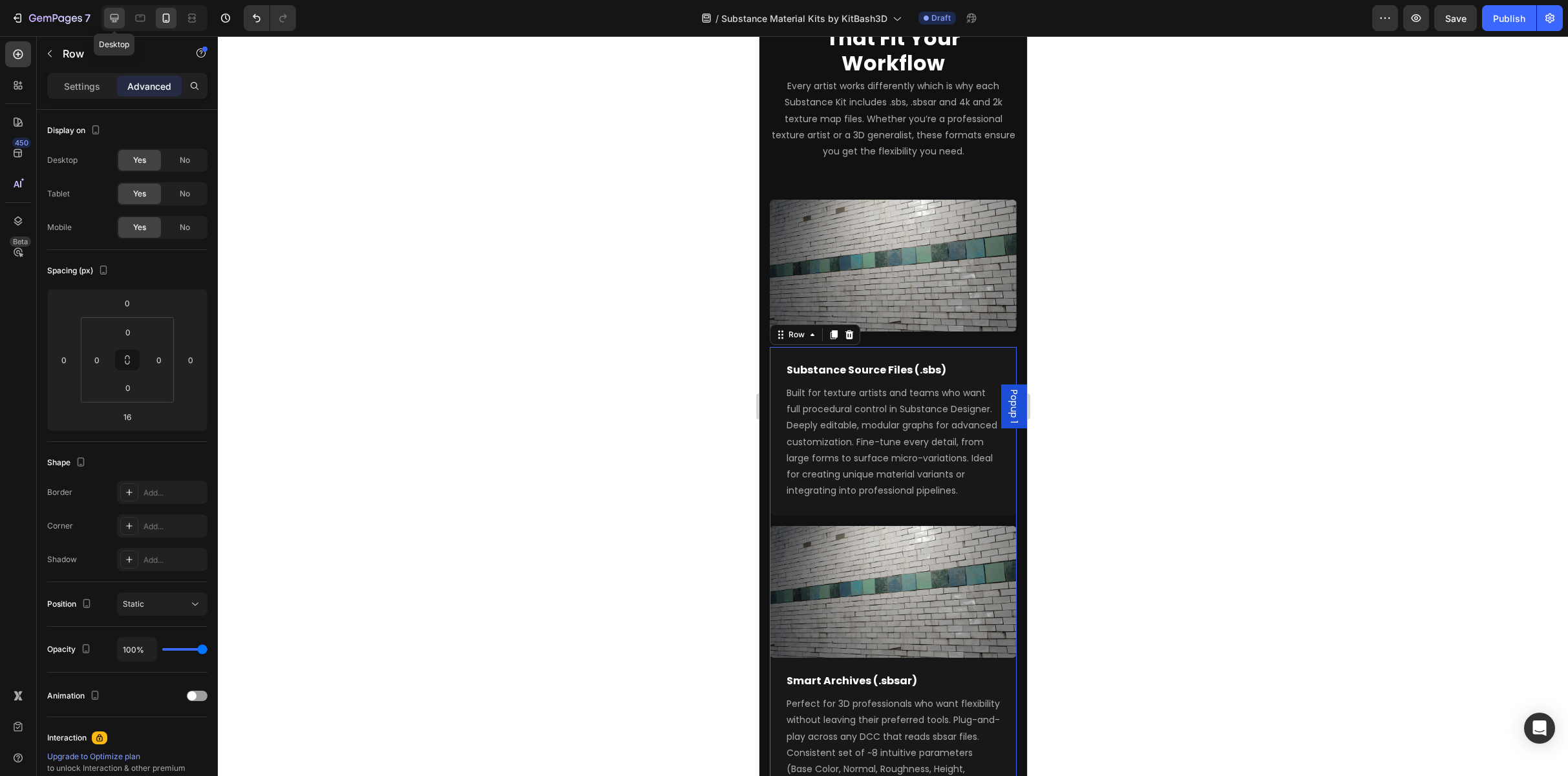
click at [115, 23] on icon at bounding box center [114, 17] width 13 height 13
type input "24"
type input "60"
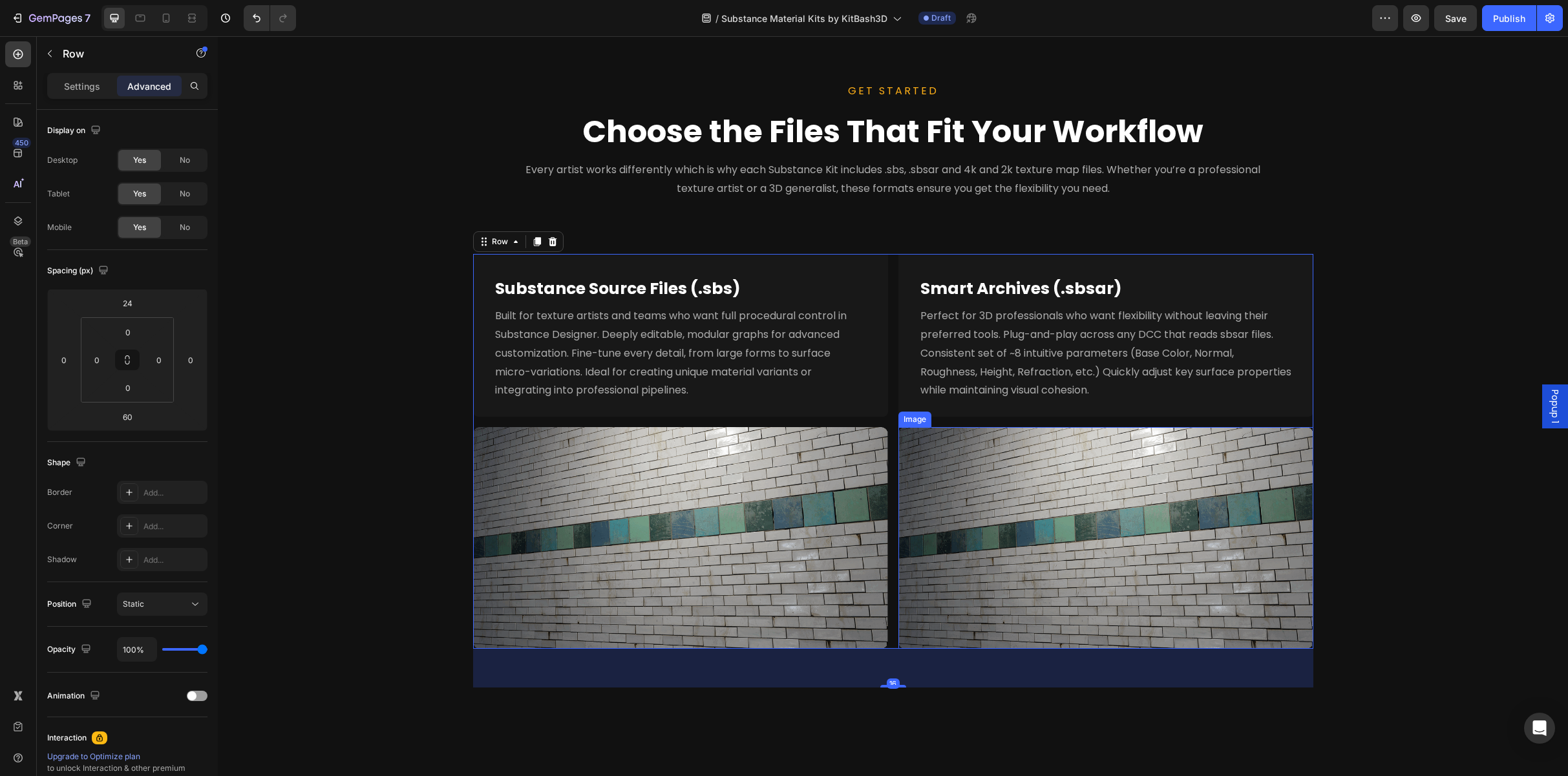
scroll to position [1525, 0]
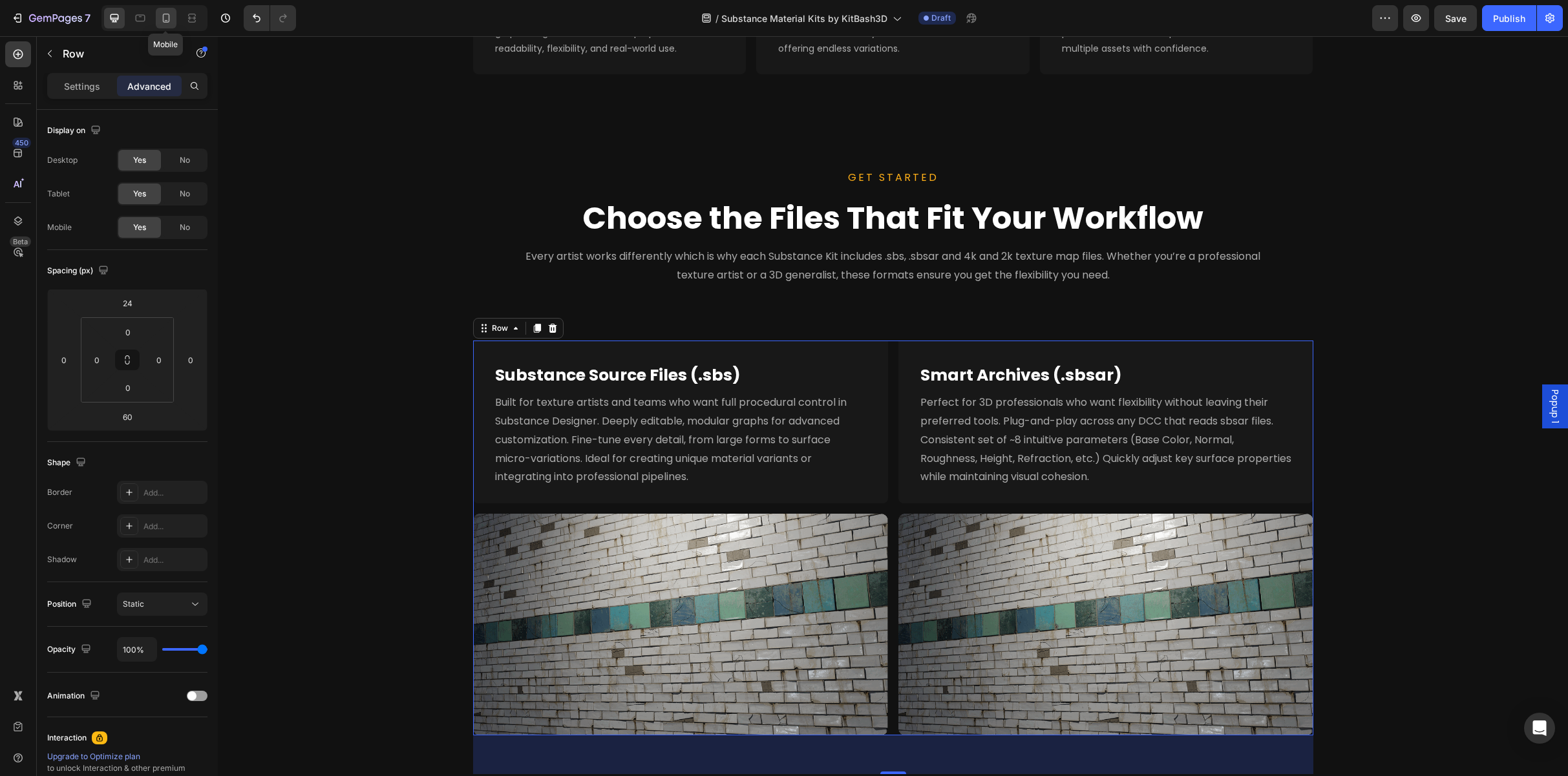
click at [170, 20] on icon at bounding box center [166, 17] width 13 height 13
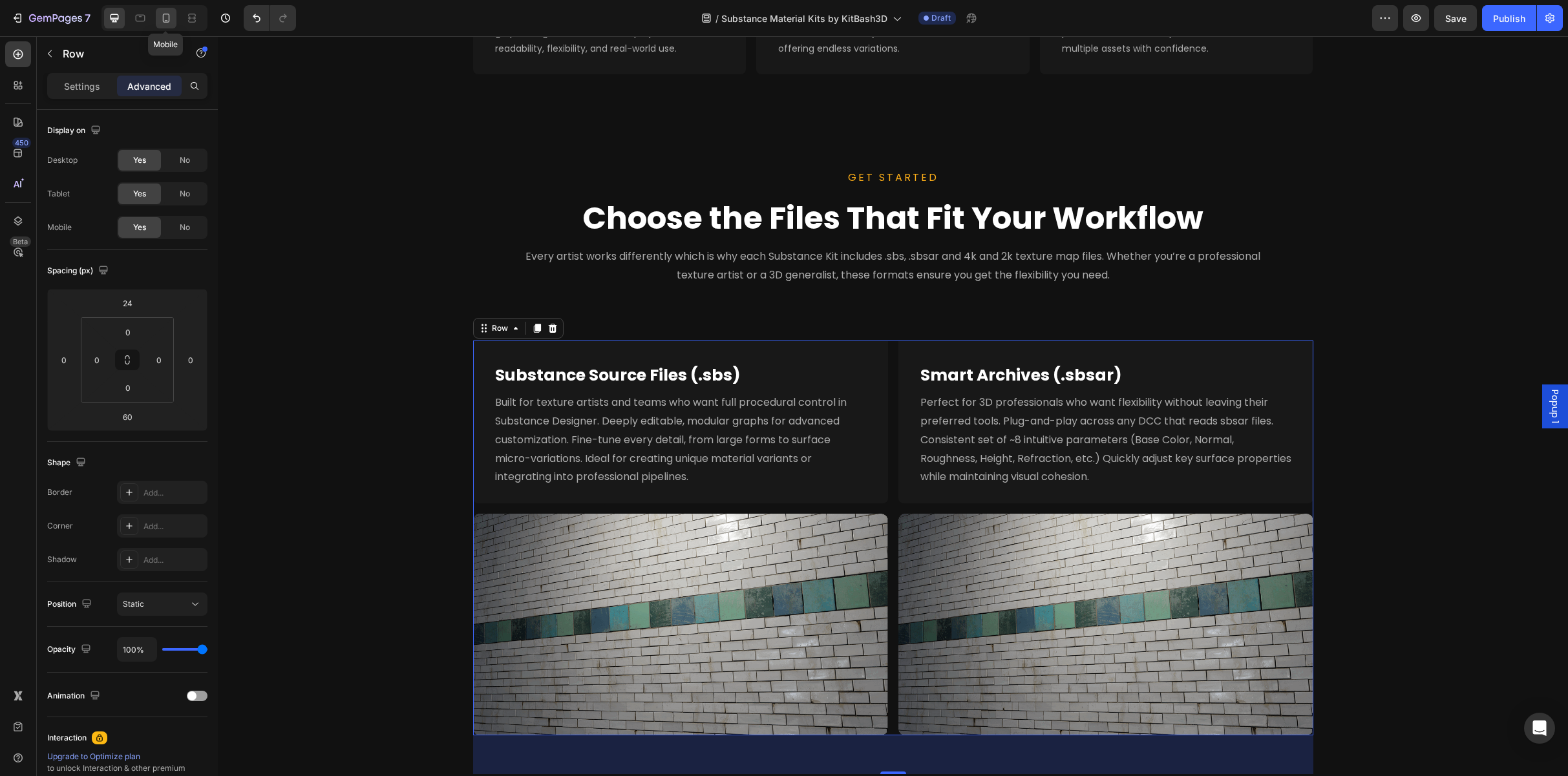
type input "0"
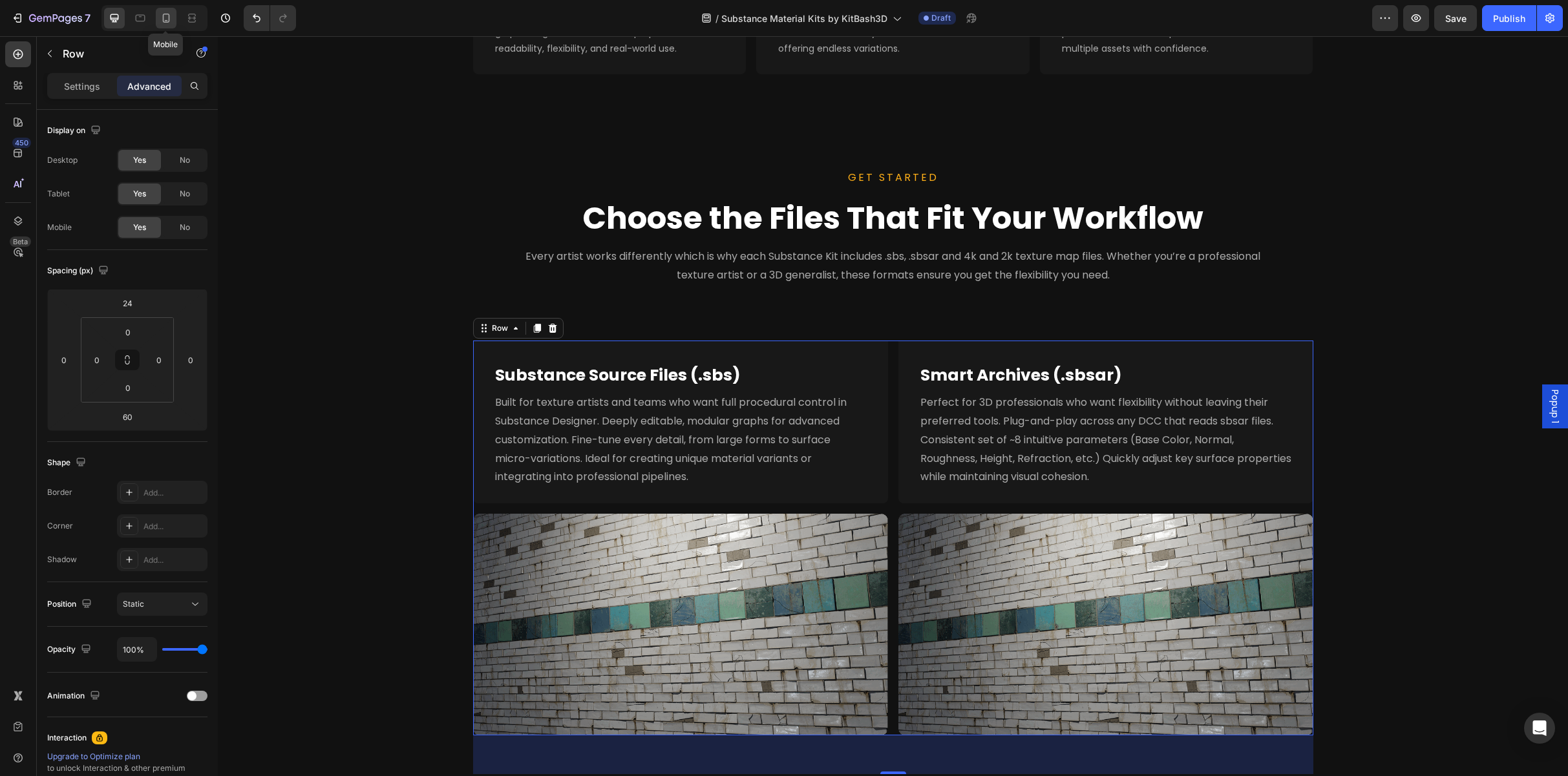
type input "16"
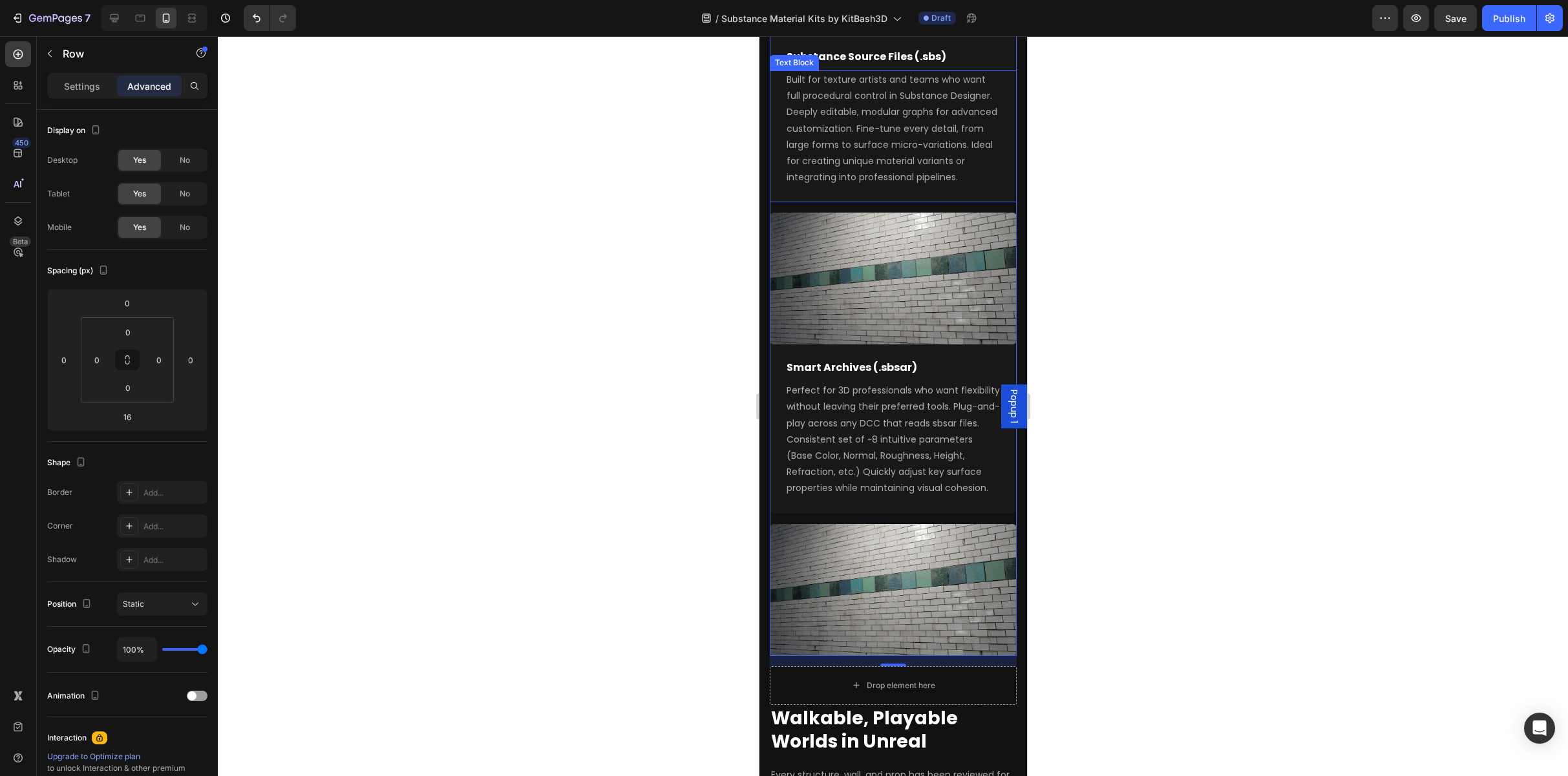
scroll to position [2333, 0]
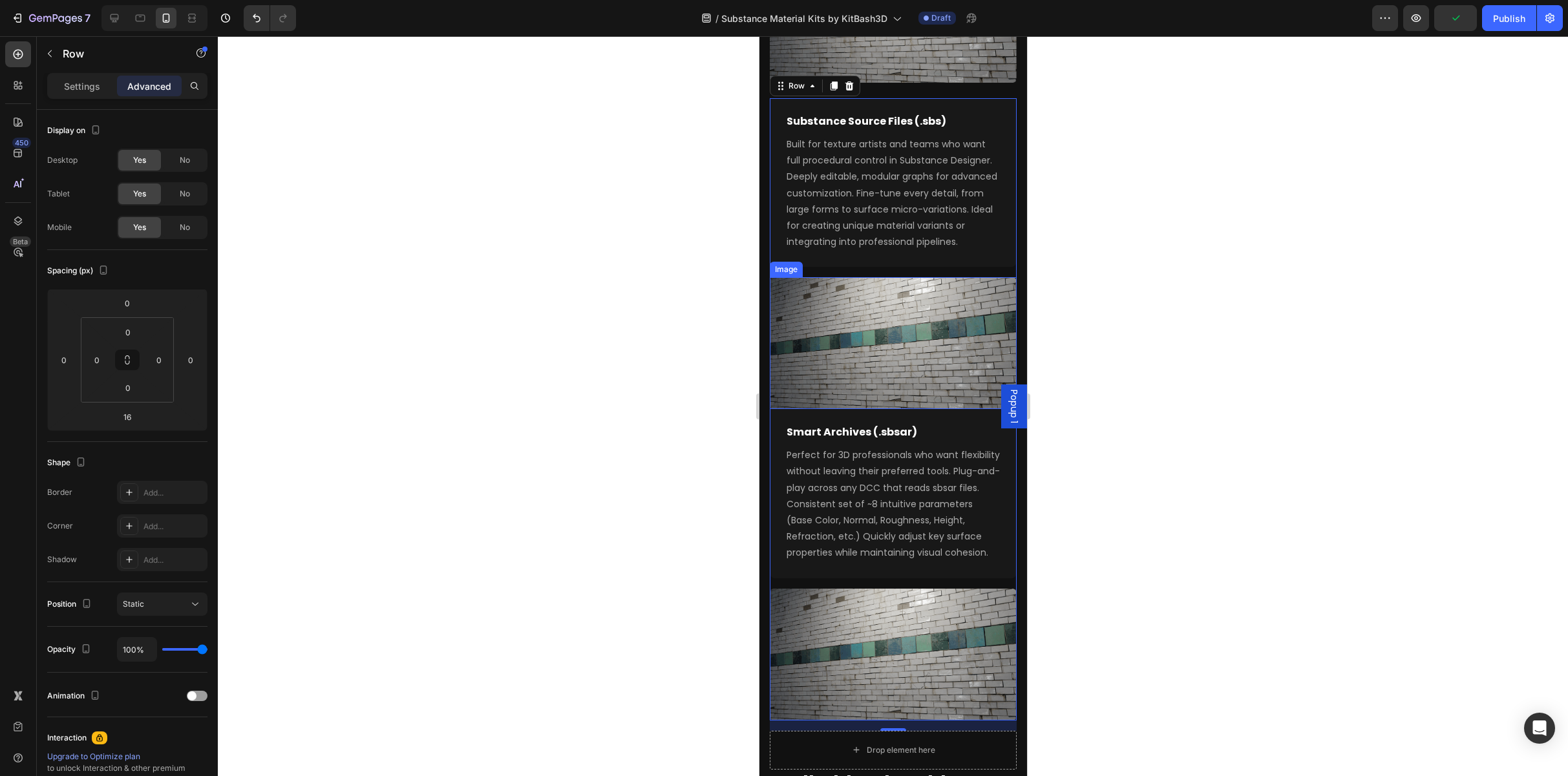
click at [832, 357] on img at bounding box center [892, 343] width 246 height 132
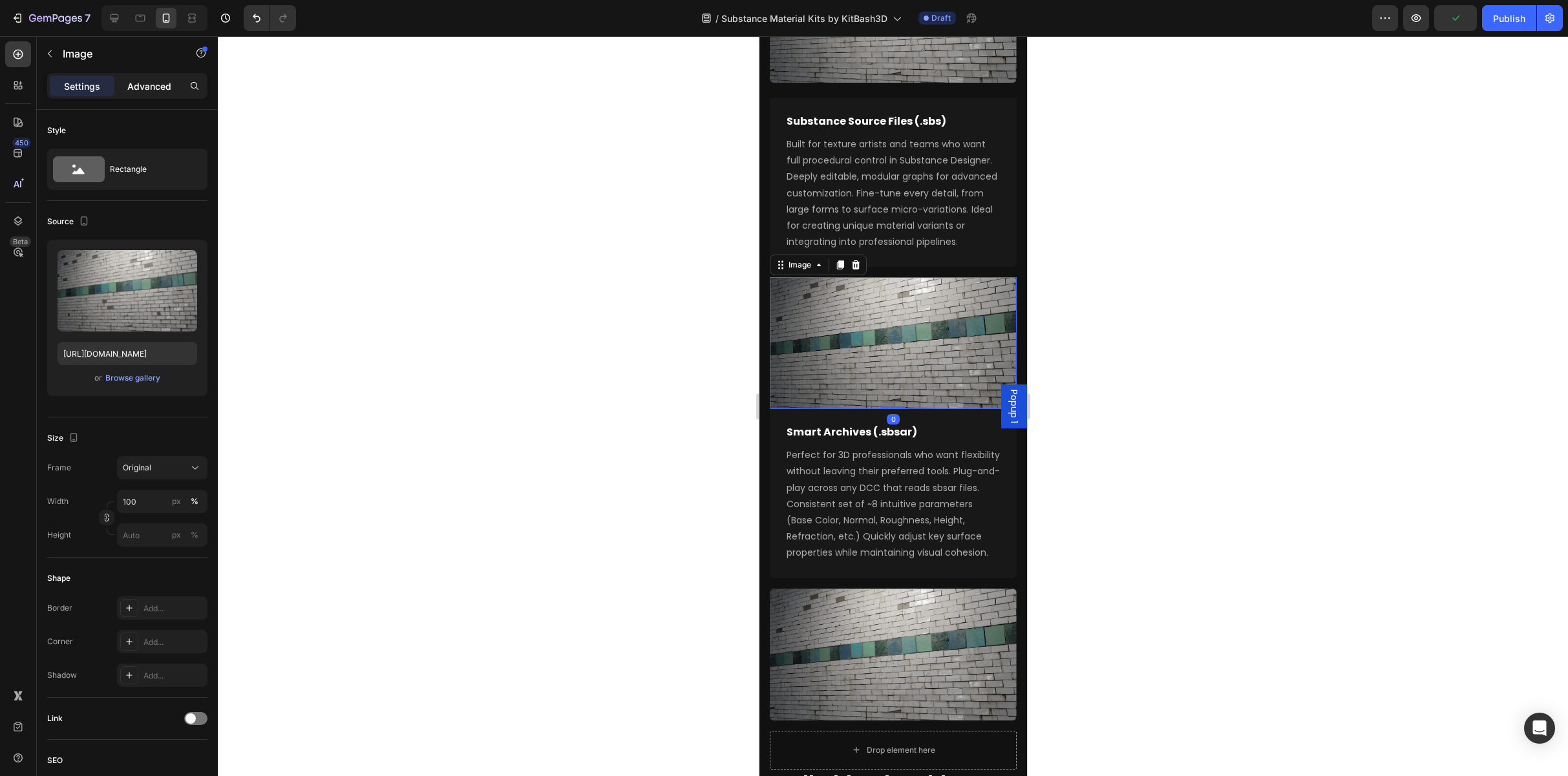
click at [160, 92] on p "Advanced" at bounding box center [149, 87] width 44 height 14
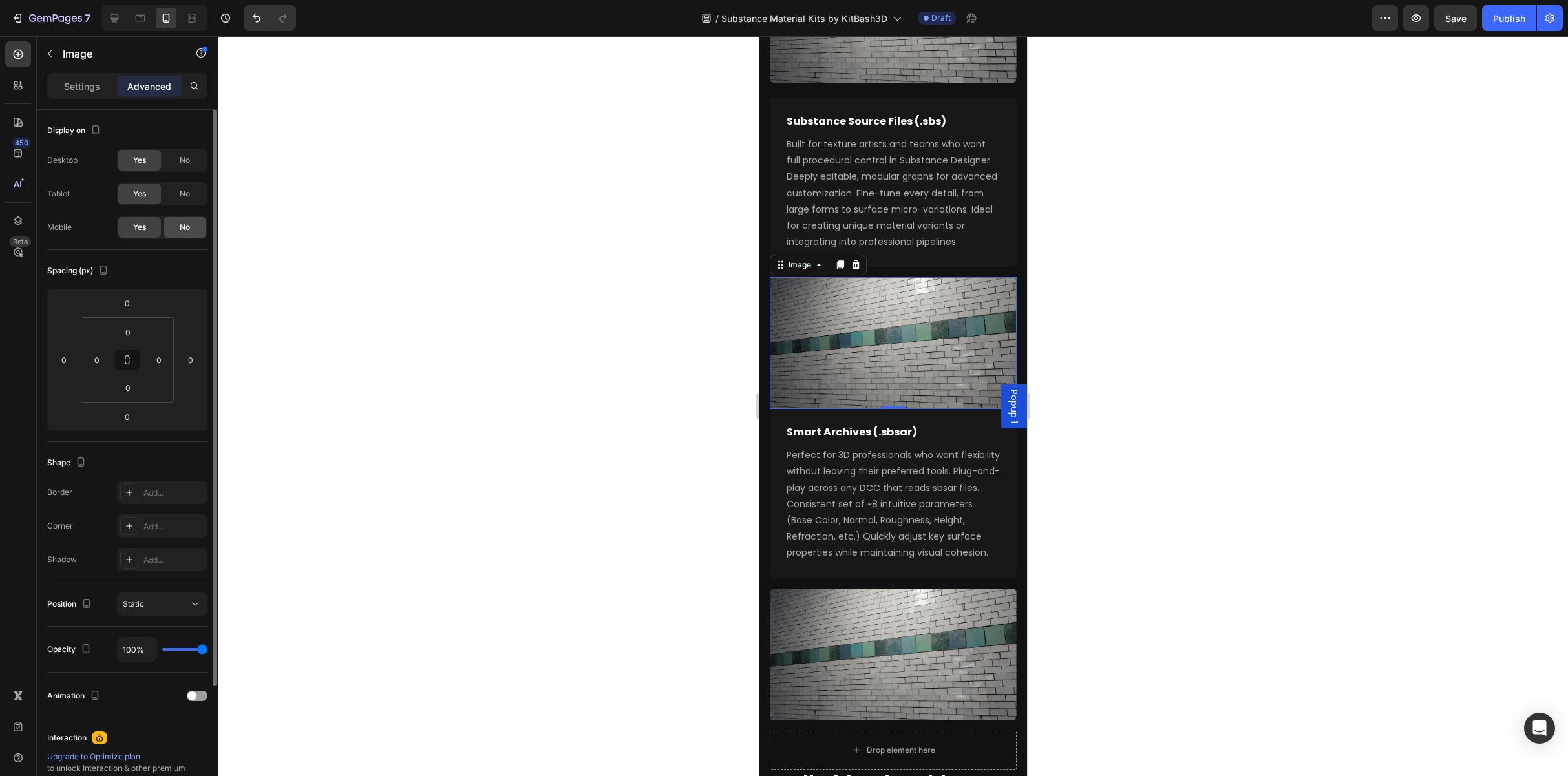
click at [185, 232] on span "No" at bounding box center [185, 227] width 10 height 11
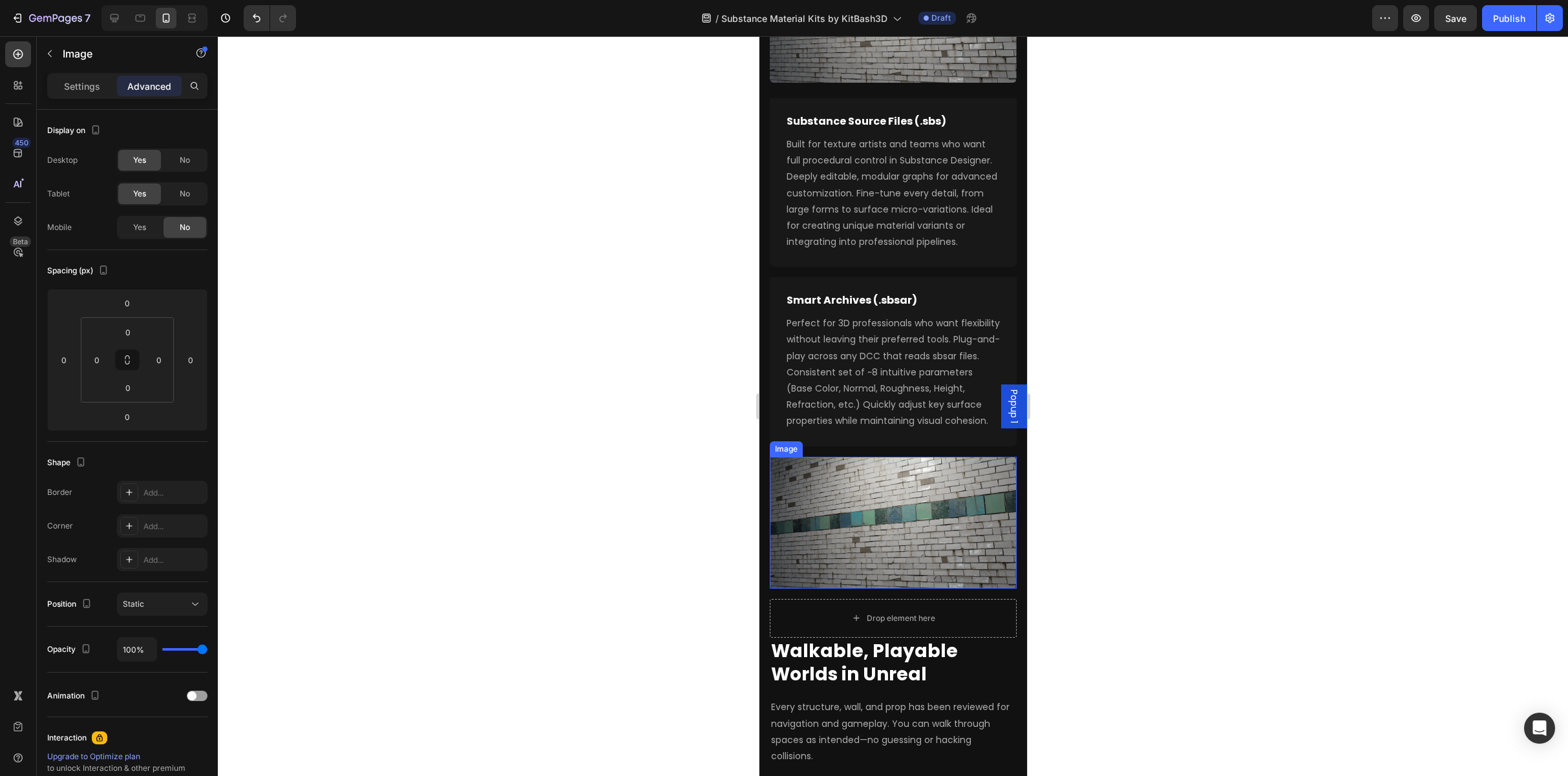
click at [832, 488] on img at bounding box center [892, 523] width 246 height 132
click at [832, 449] on icon at bounding box center [840, 445] width 7 height 9
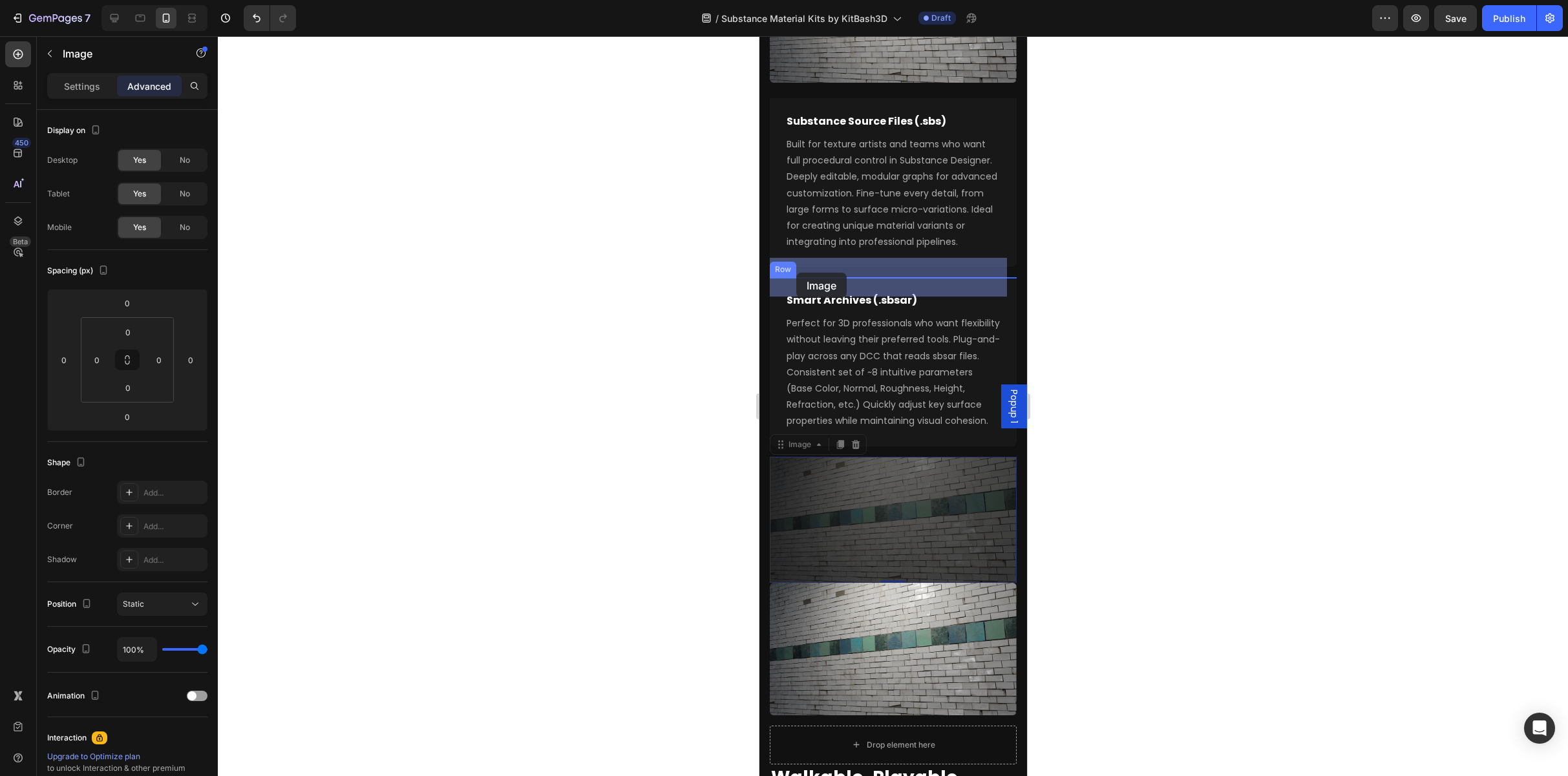
drag, startPoint x: 784, startPoint y: 463, endPoint x: 795, endPoint y: 273, distance: 190.3
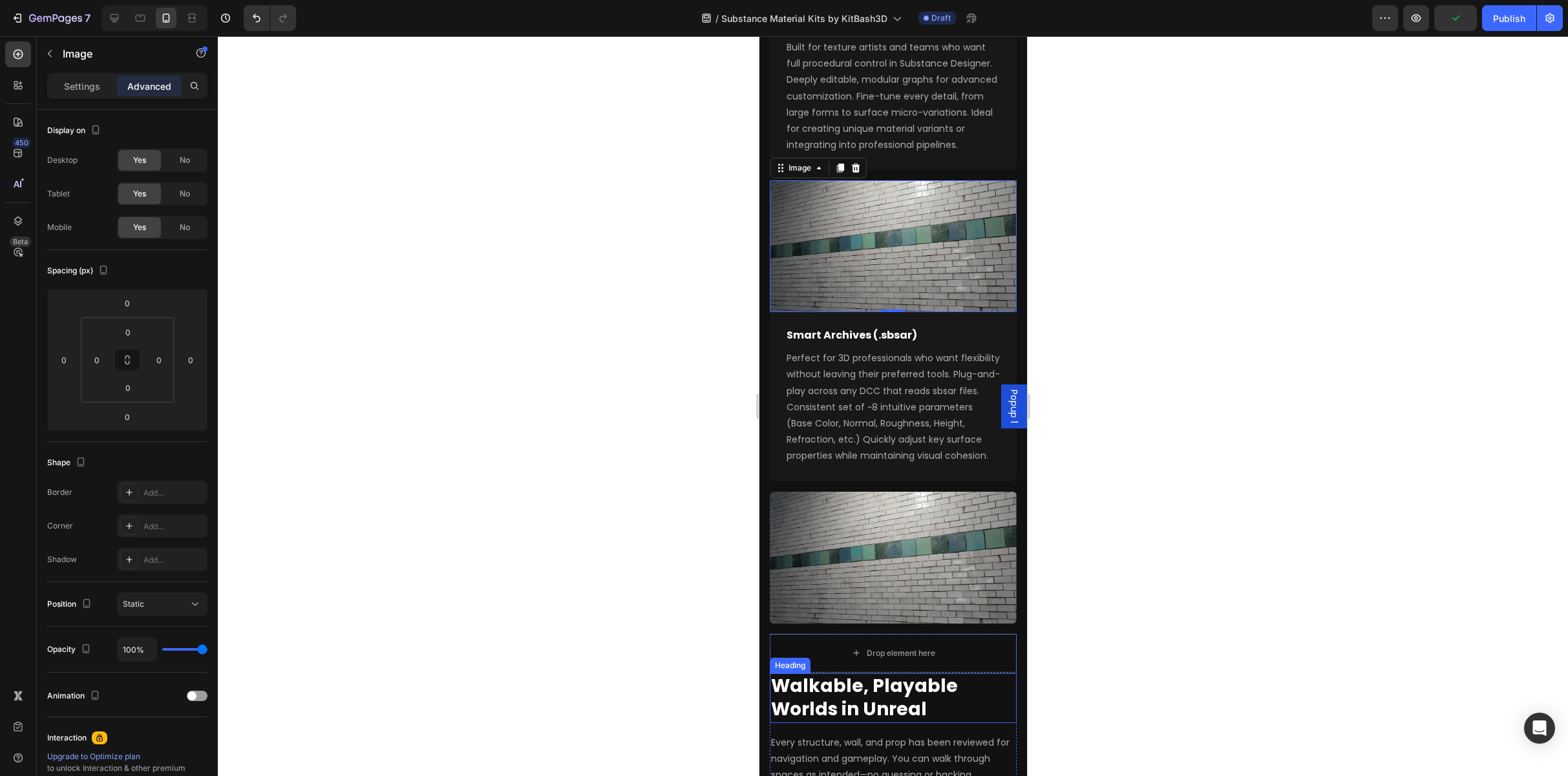
scroll to position [2463, 0]
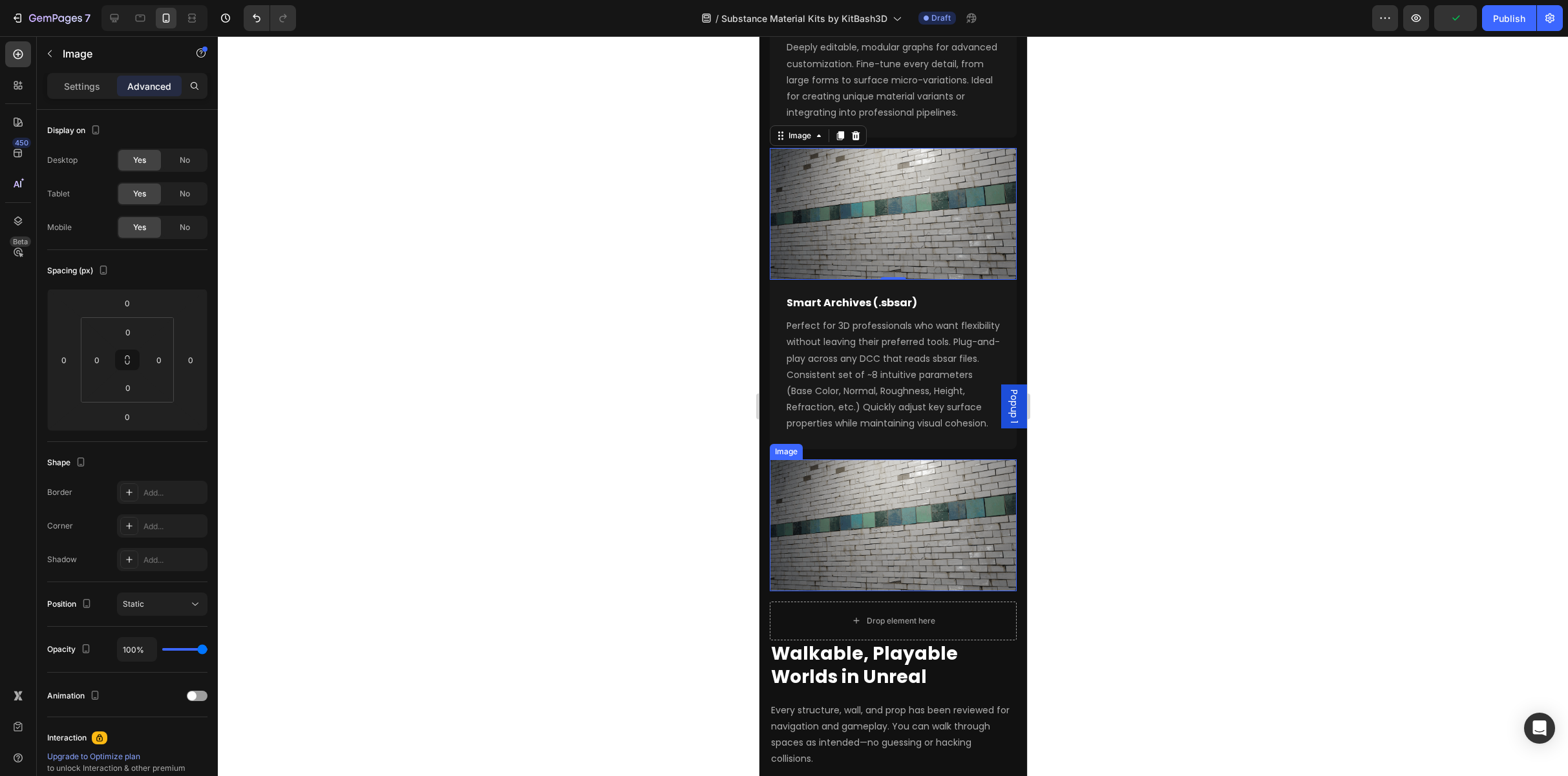
click at [787, 458] on div "Image" at bounding box center [786, 451] width 28 height 11
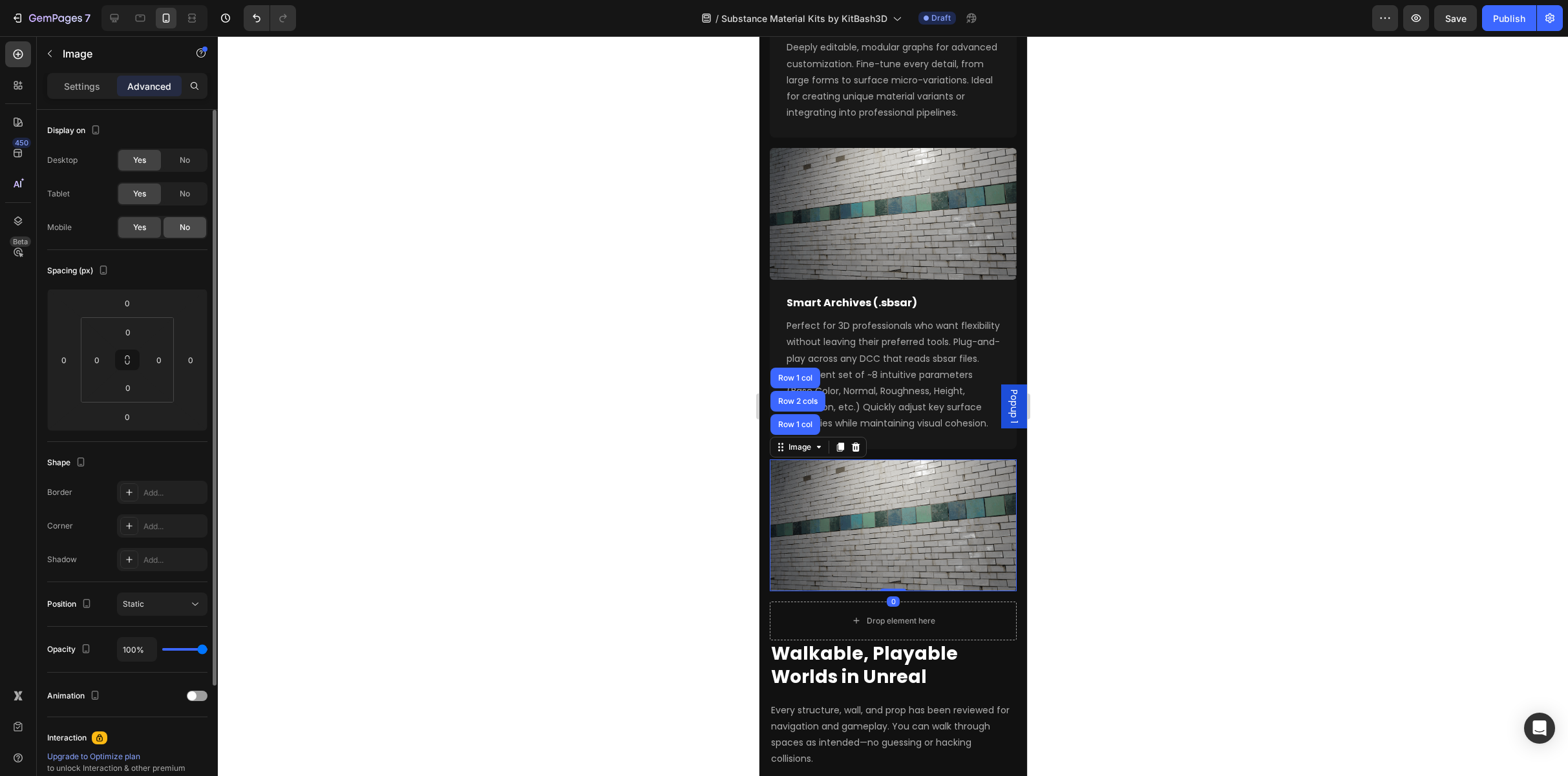
click at [178, 229] on div "No" at bounding box center [184, 227] width 43 height 21
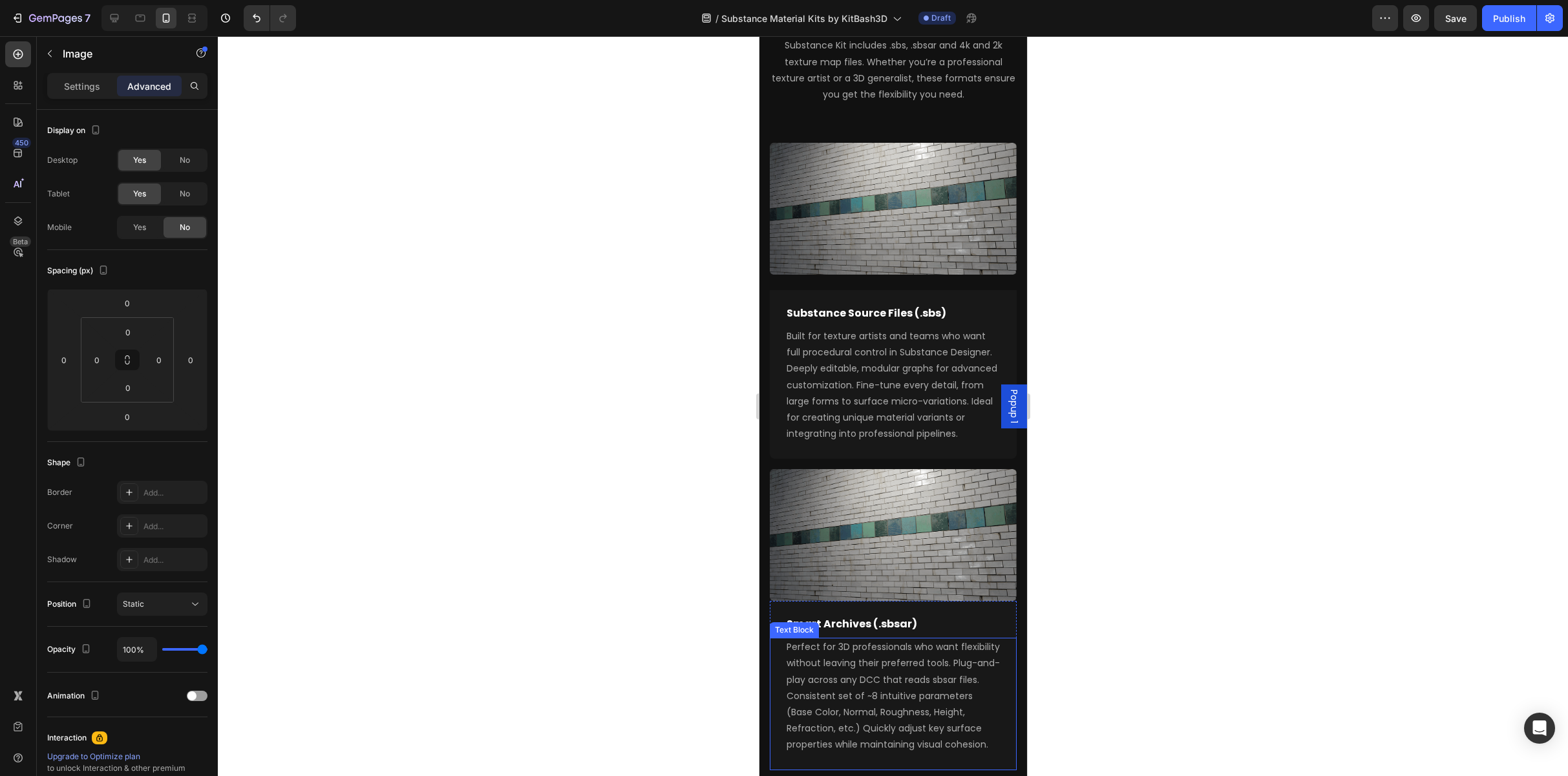
scroll to position [2205, 0]
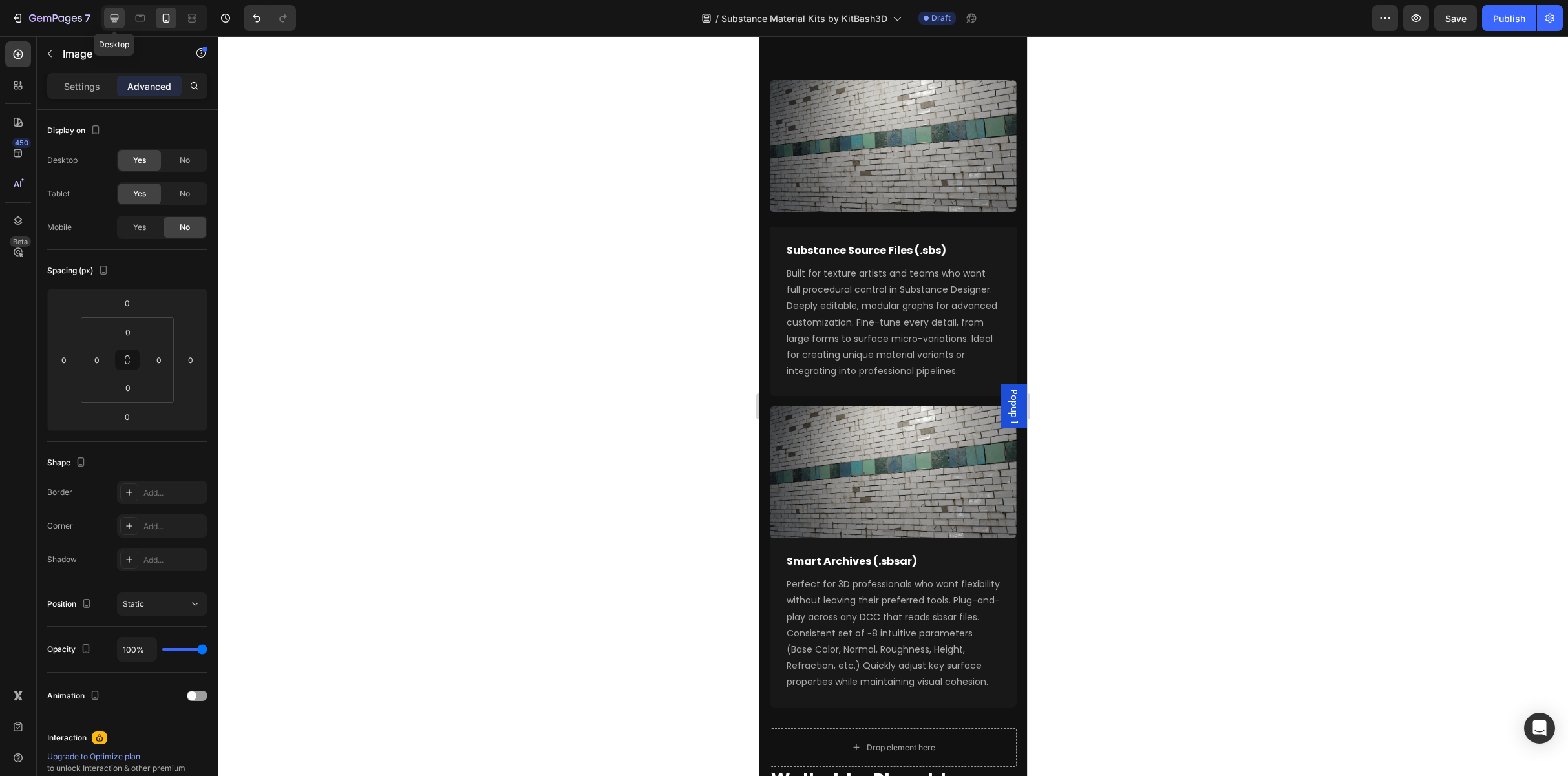
click at [108, 10] on div at bounding box center [114, 18] width 21 height 21
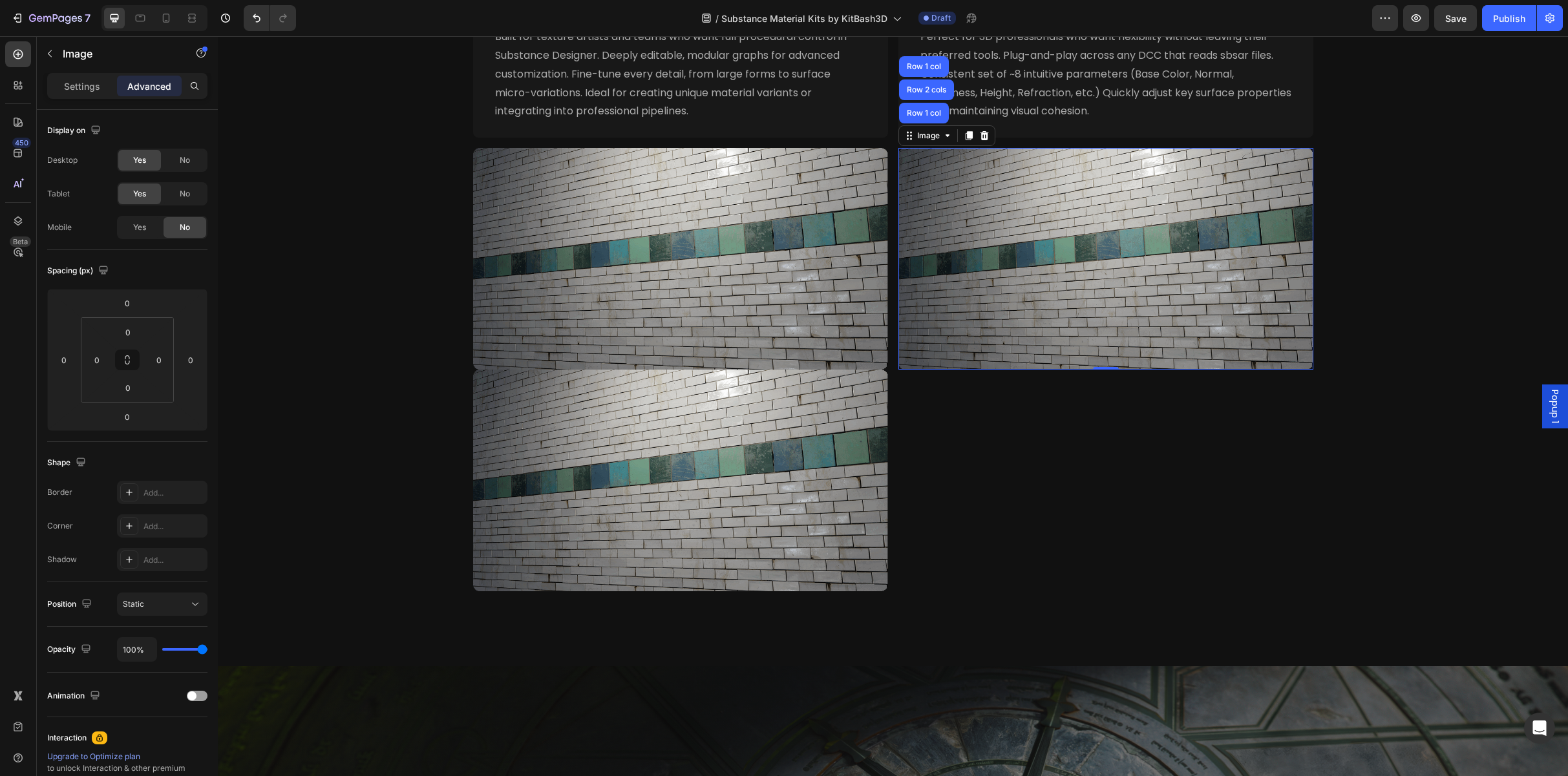
scroll to position [1763, 0]
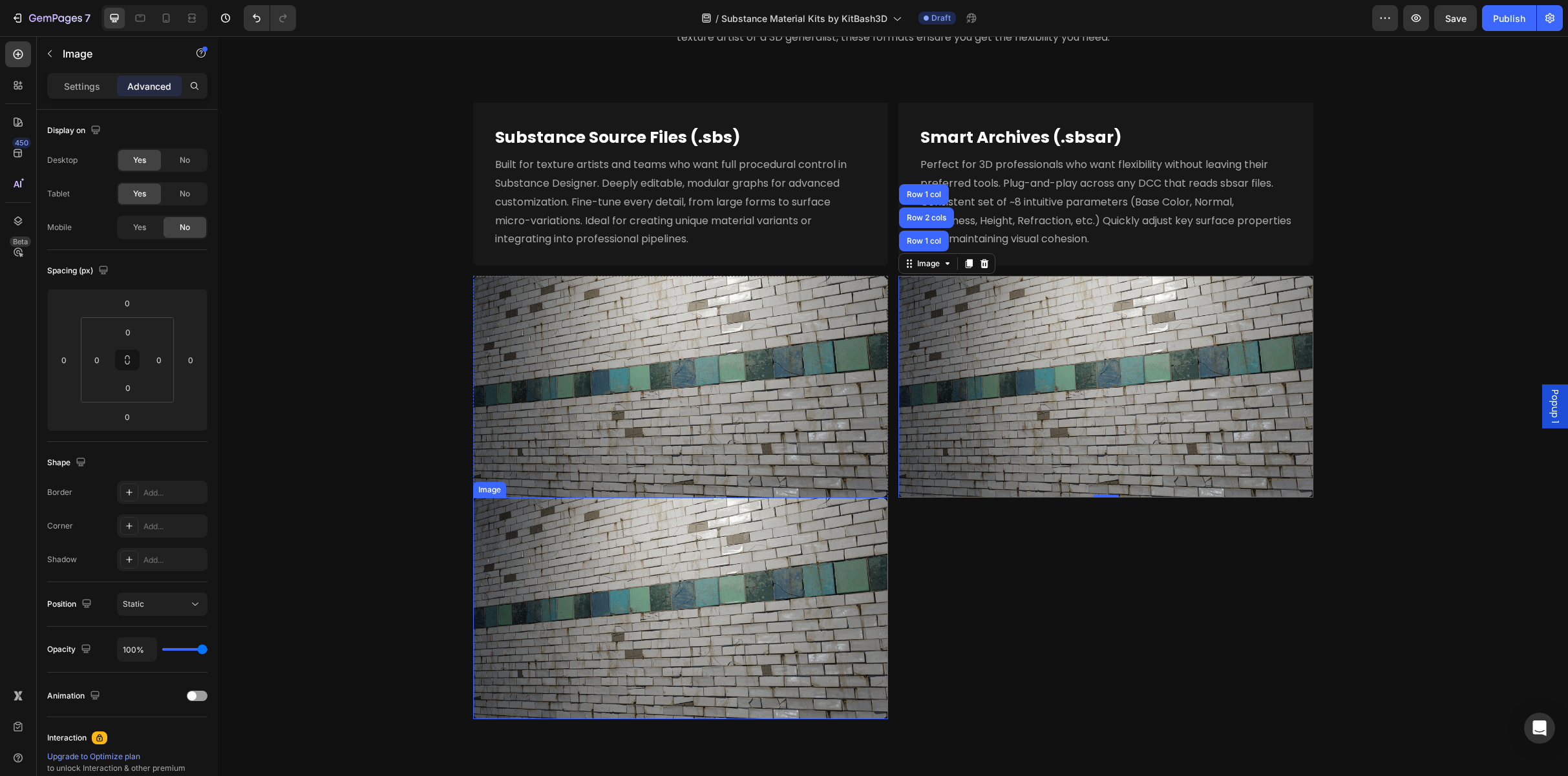
click at [711, 579] on img at bounding box center [680, 608] width 415 height 222
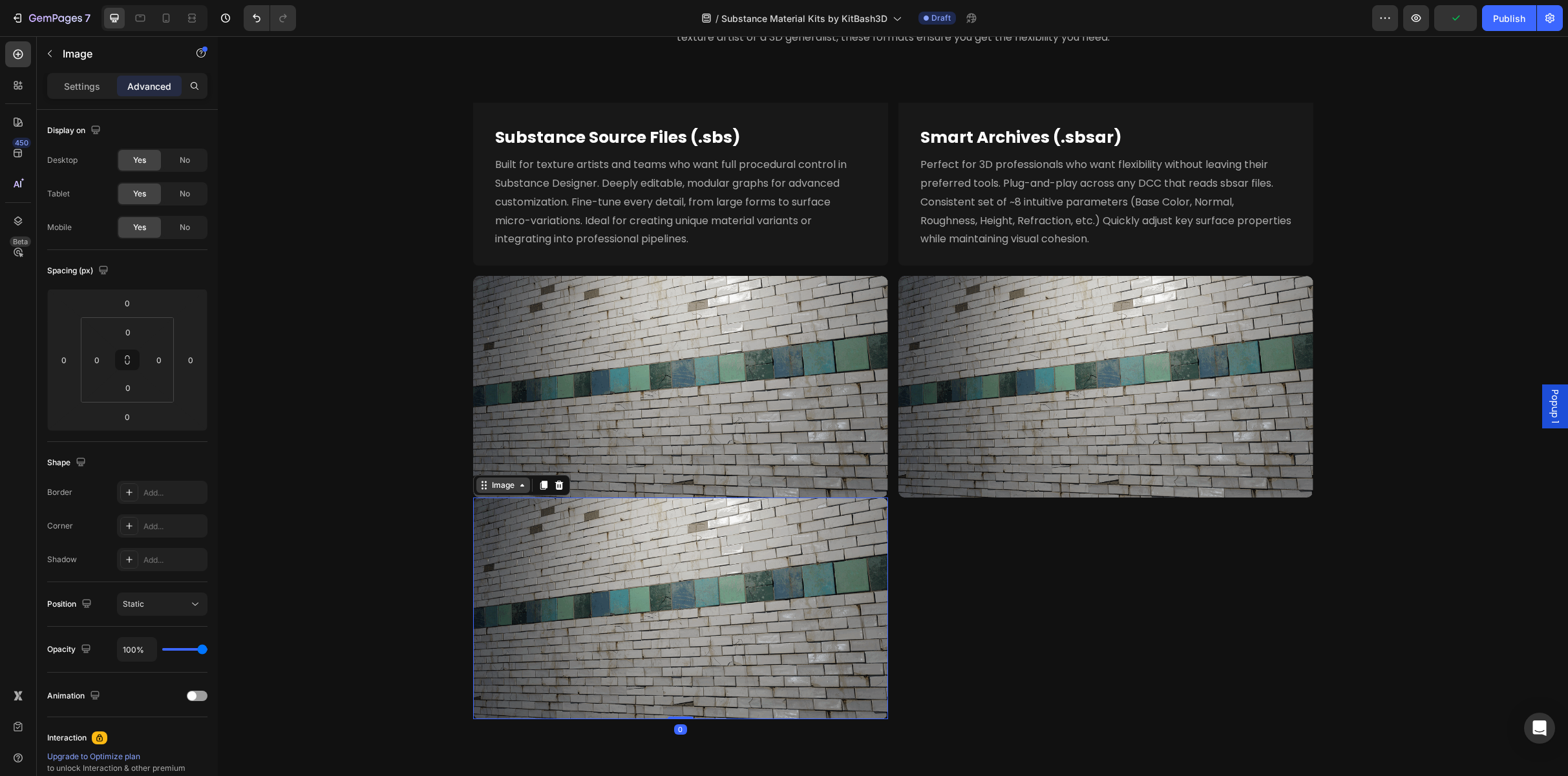
click at [483, 487] on icon at bounding box center [484, 485] width 10 height 10
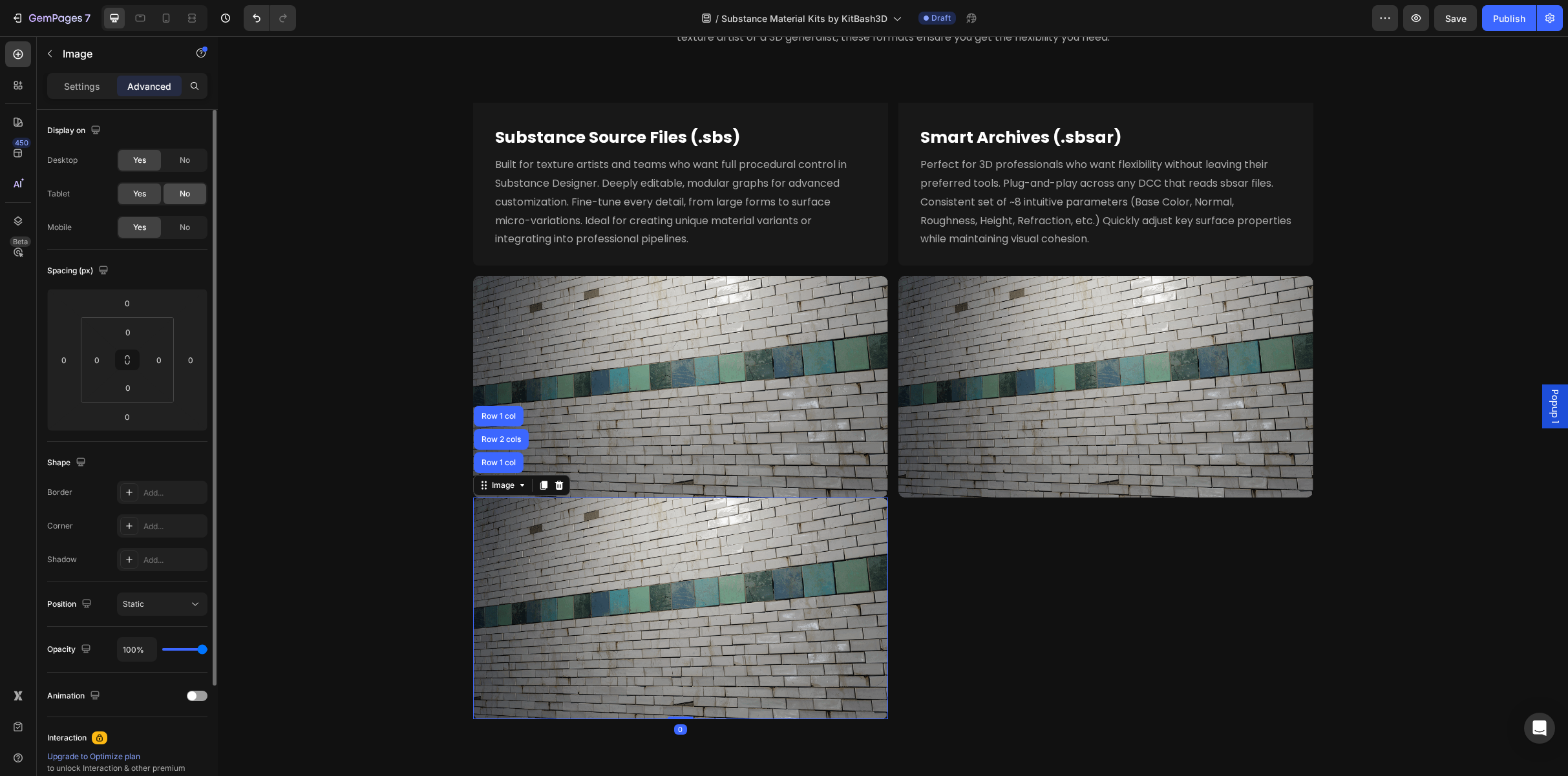
click at [185, 192] on span "No" at bounding box center [185, 193] width 10 height 11
click at [184, 442] on div "Display on Desktop Yes No Tablet Yes No Mobile Yes No" at bounding box center [127, 512] width 160 height 140
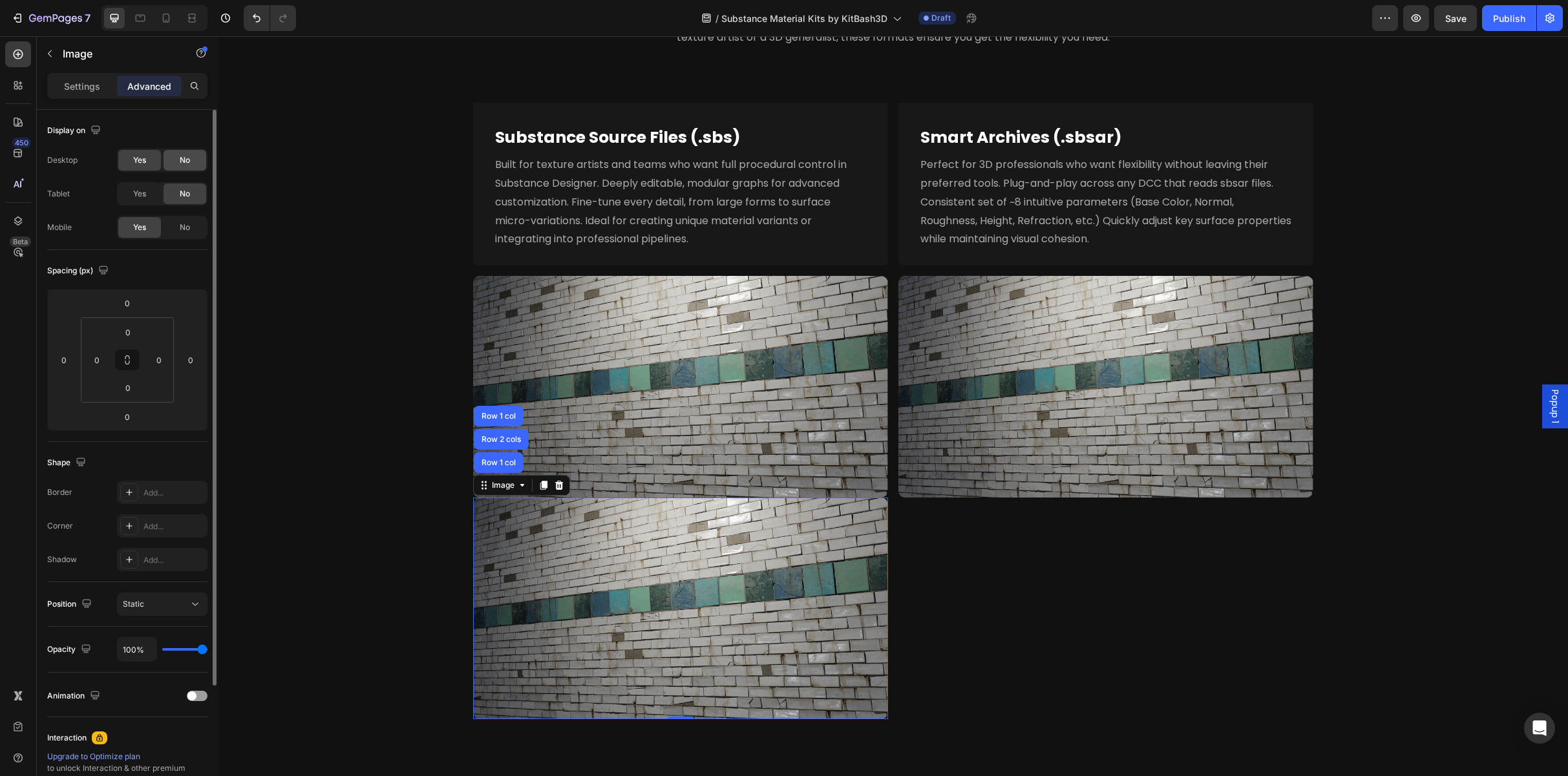
click at [185, 156] on span "No" at bounding box center [185, 160] width 10 height 11
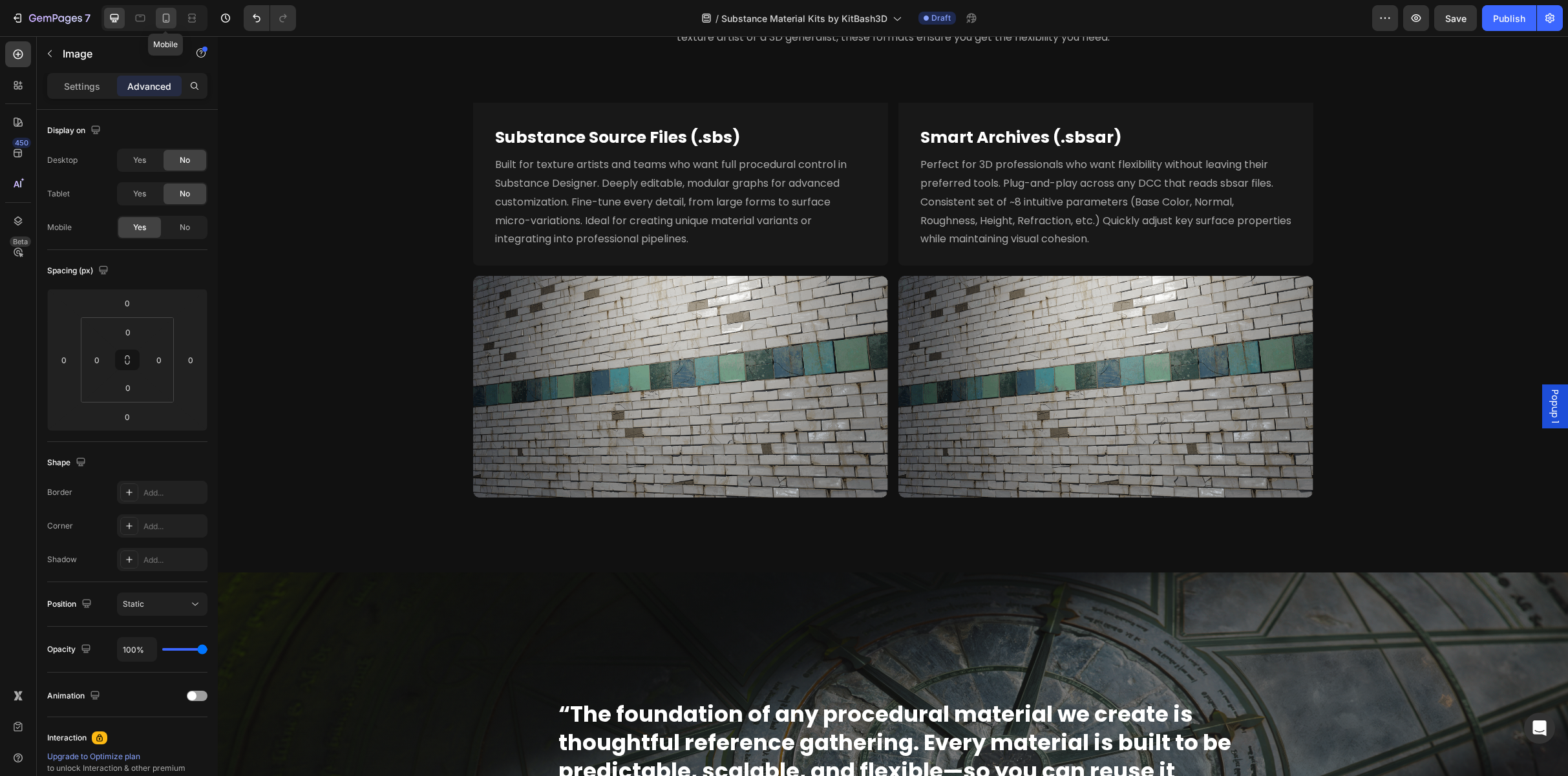
click at [173, 20] on div at bounding box center [166, 18] width 21 height 21
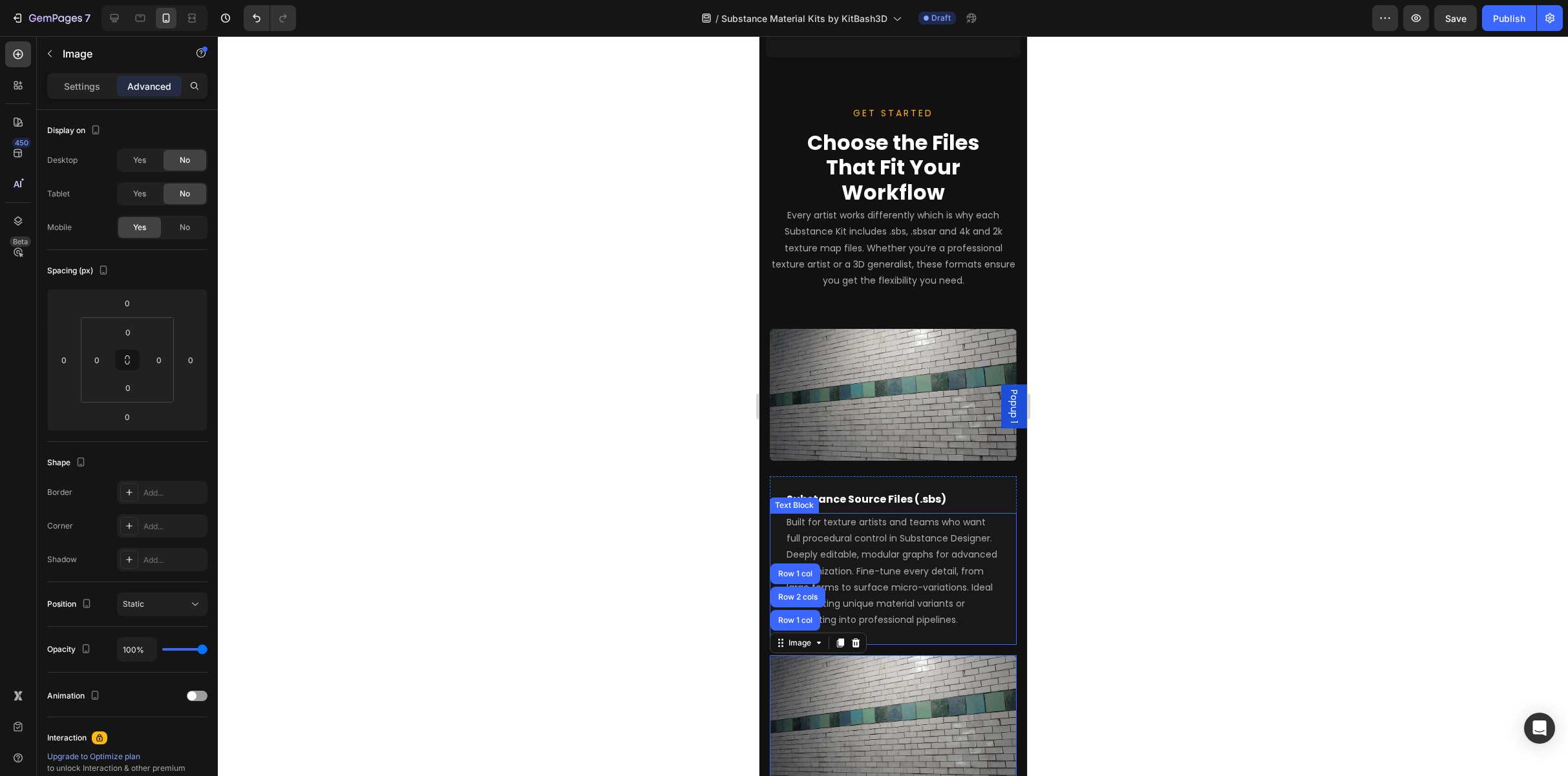
scroll to position [1948, 0]
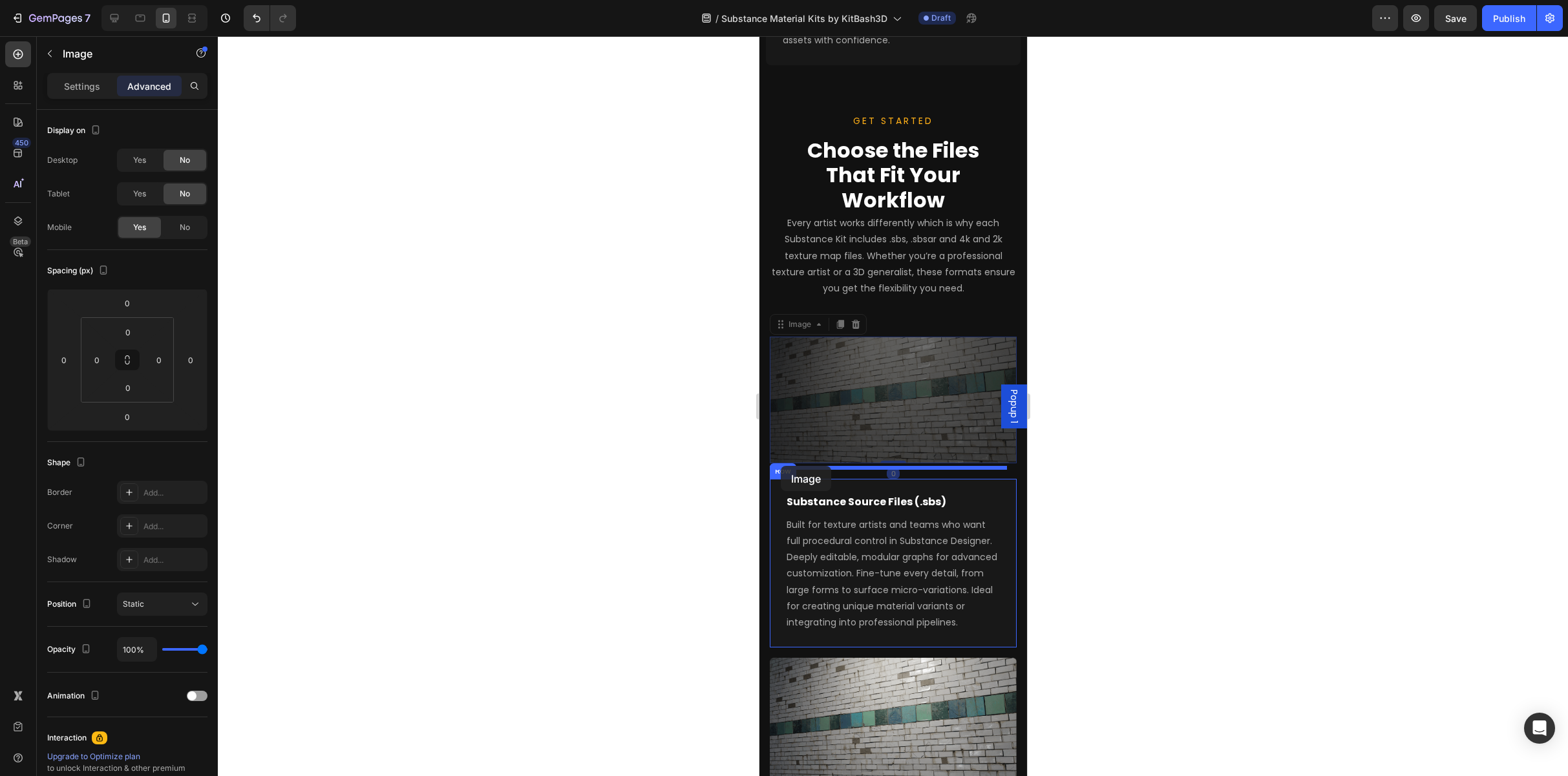
drag, startPoint x: 777, startPoint y: 319, endPoint x: 781, endPoint y: 466, distance: 147.1
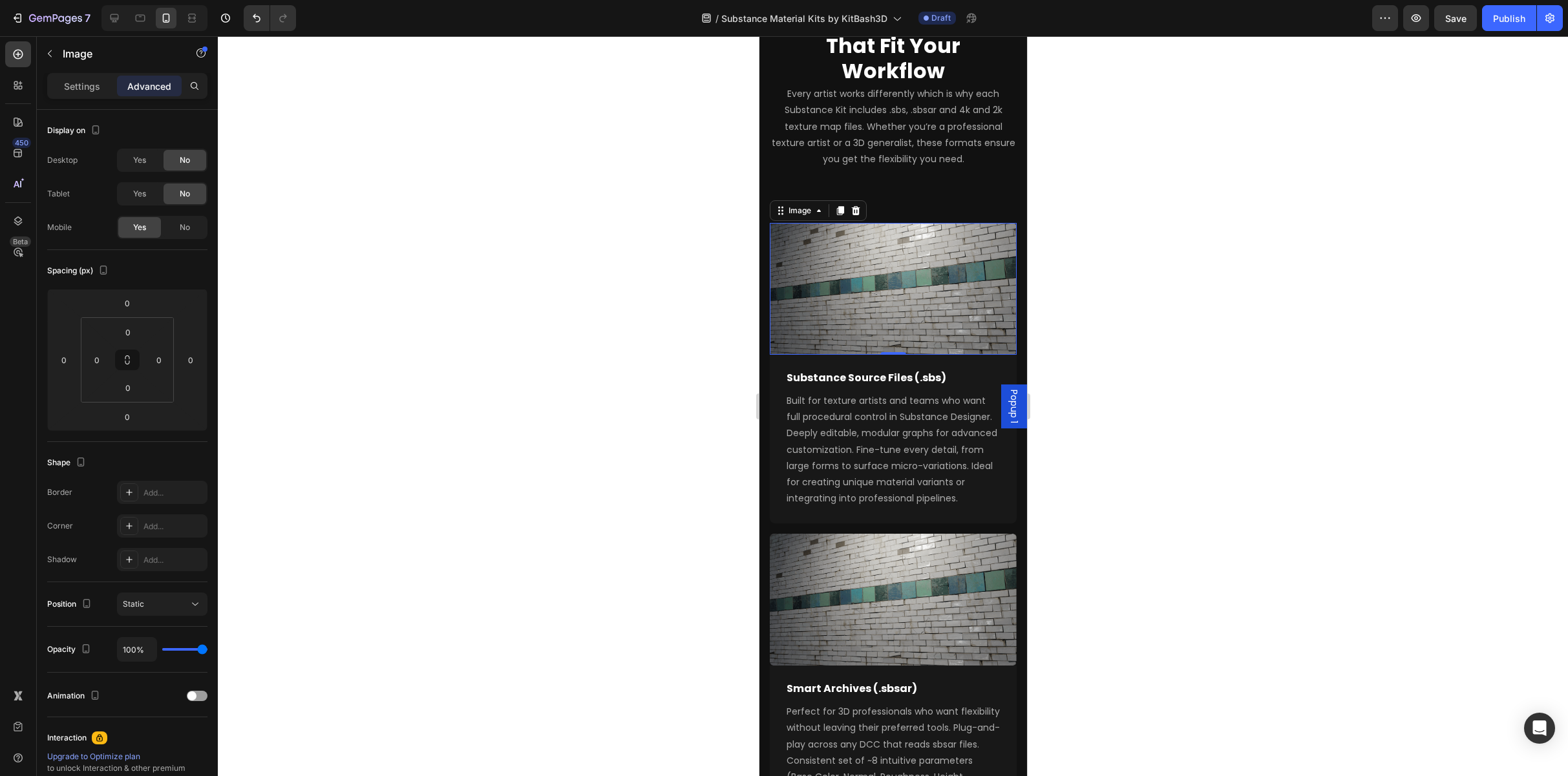
scroll to position [1883, 0]
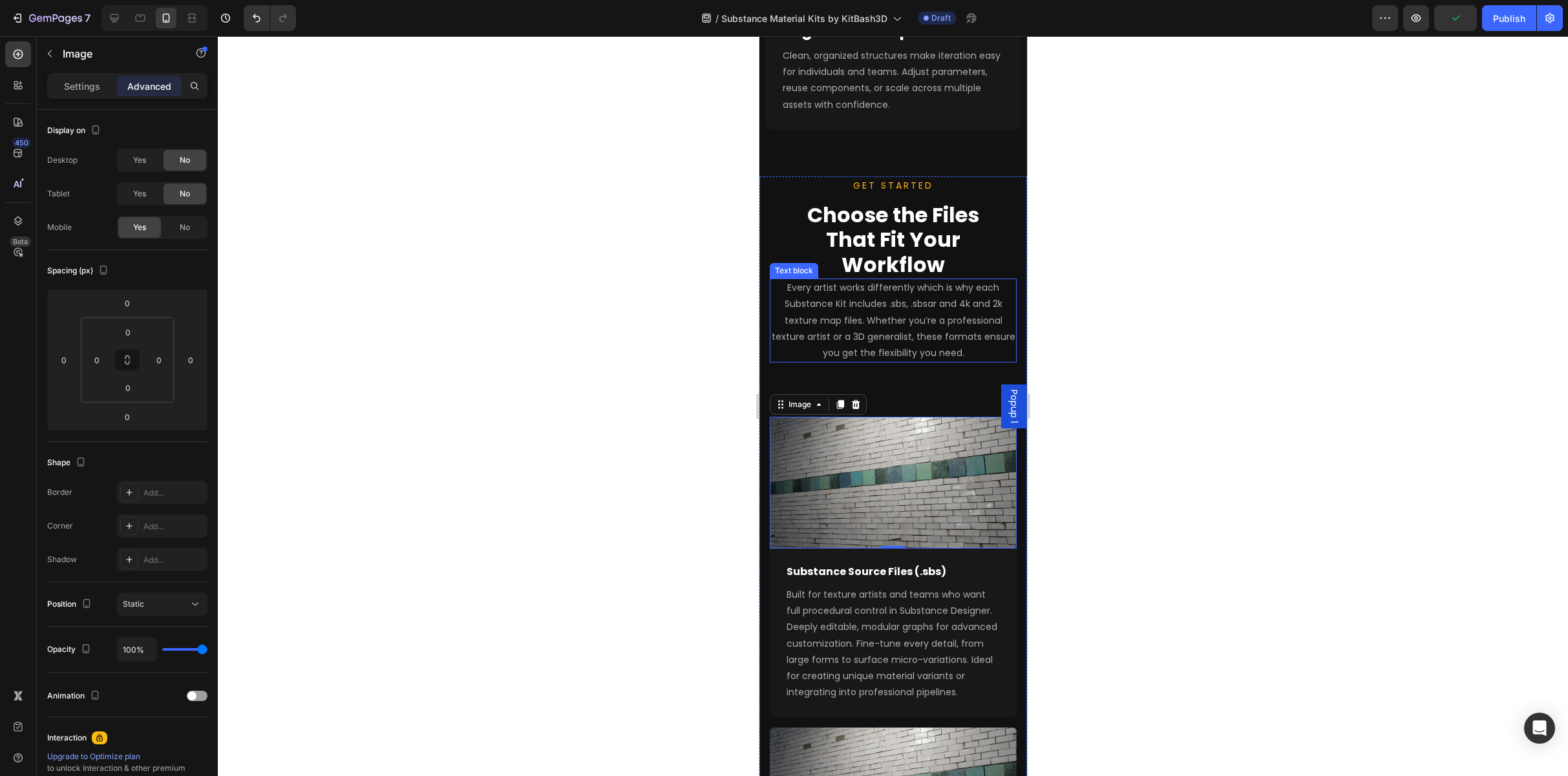
click at [832, 340] on span "Every artist works differently which is why each Substance Kit includes .sbs, .…" at bounding box center [892, 320] width 244 height 78
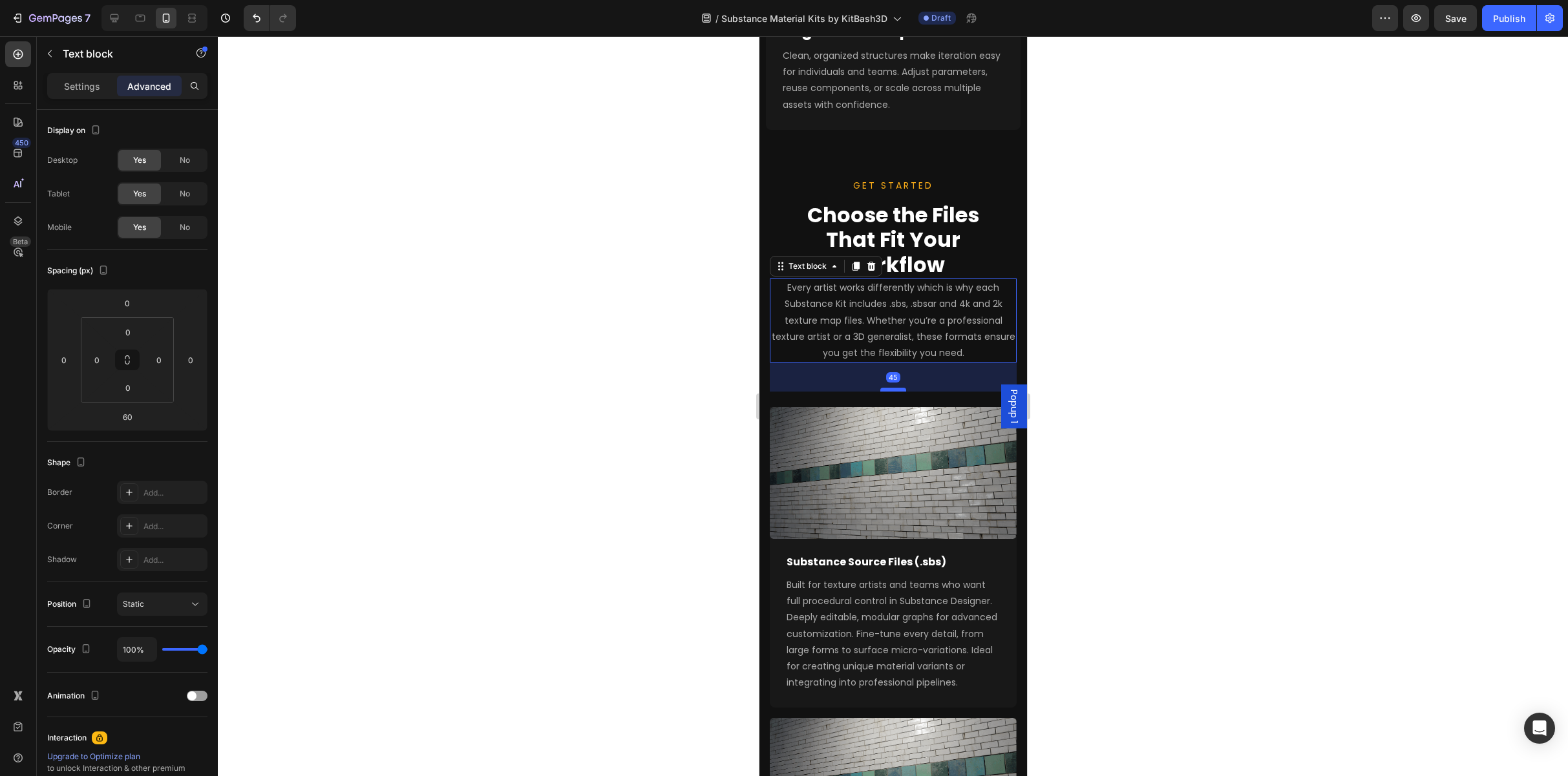
drag, startPoint x: 885, startPoint y: 388, endPoint x: 882, endPoint y: 378, distance: 10.4
click at [832, 388] on div at bounding box center [892, 390] width 26 height 3
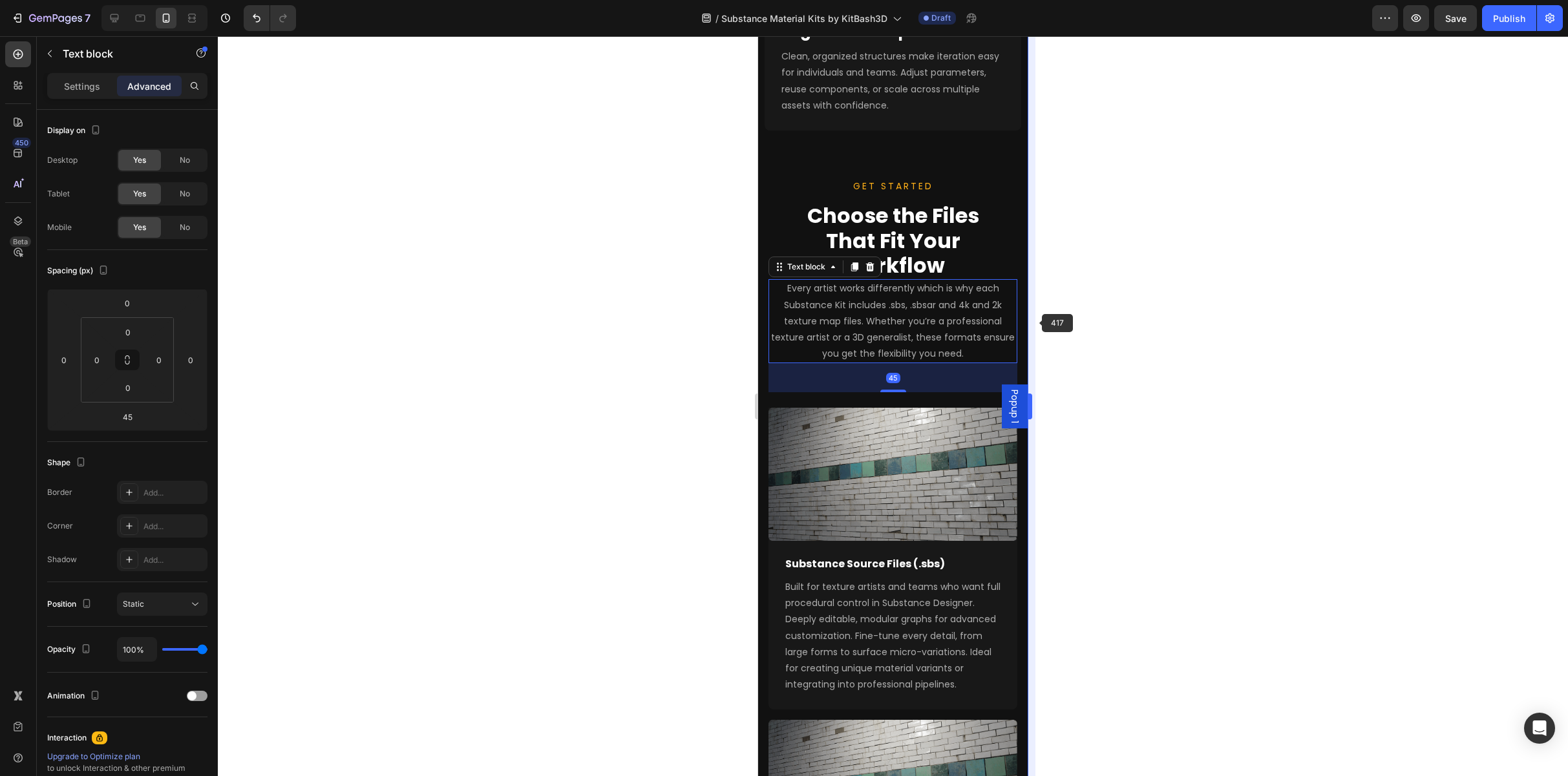
scroll to position [1885, 0]
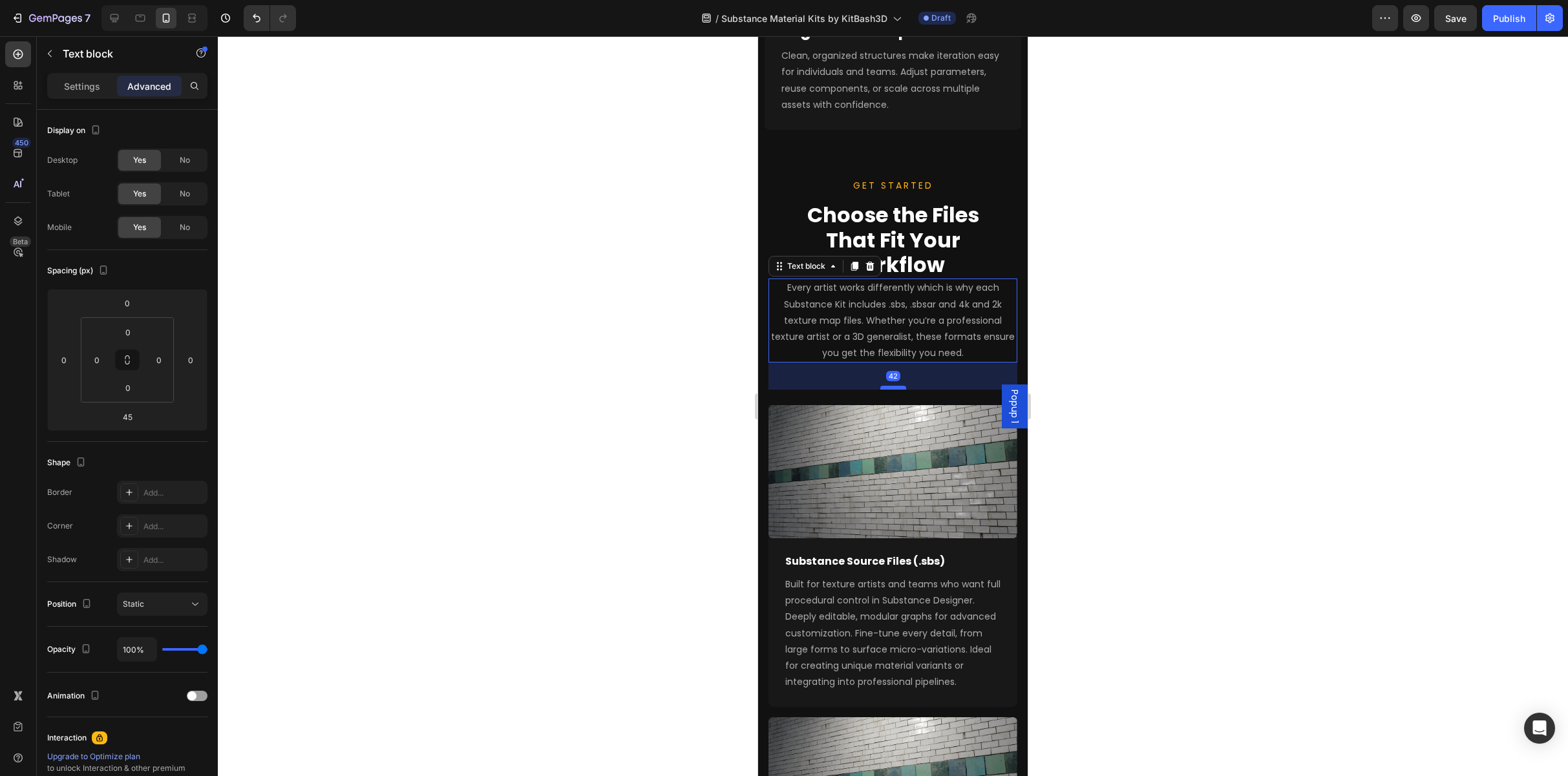
drag, startPoint x: 897, startPoint y: 378, endPoint x: 1891, endPoint y: 341, distance: 994.7
click at [832, 385] on div at bounding box center [893, 387] width 26 height 3
type input "42"
click at [832, 303] on div at bounding box center [892, 405] width 1350 height 740
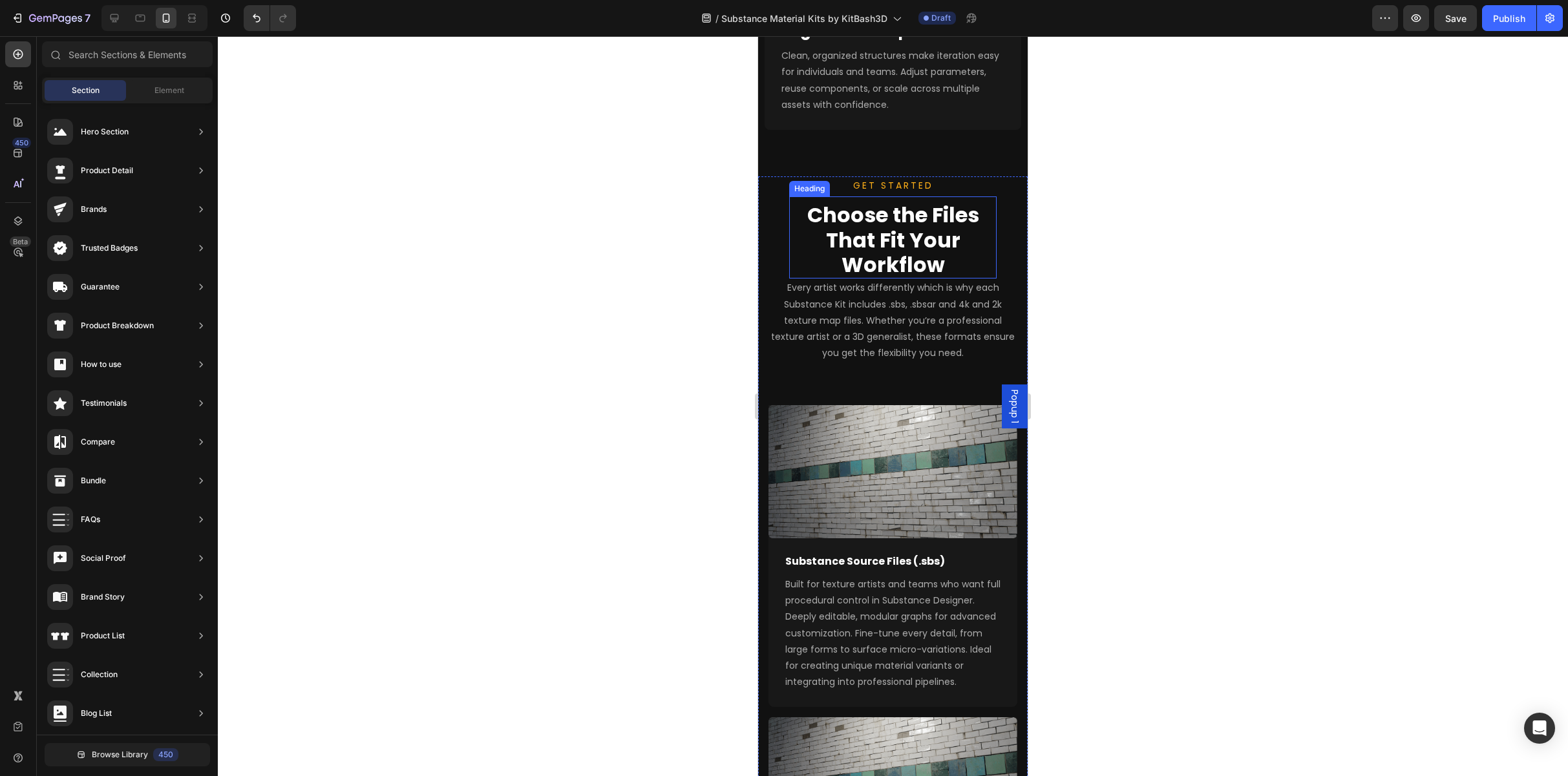
click at [832, 207] on h2 "Choose the Files That Fit Your Workflow" at bounding box center [892, 240] width 207 height 77
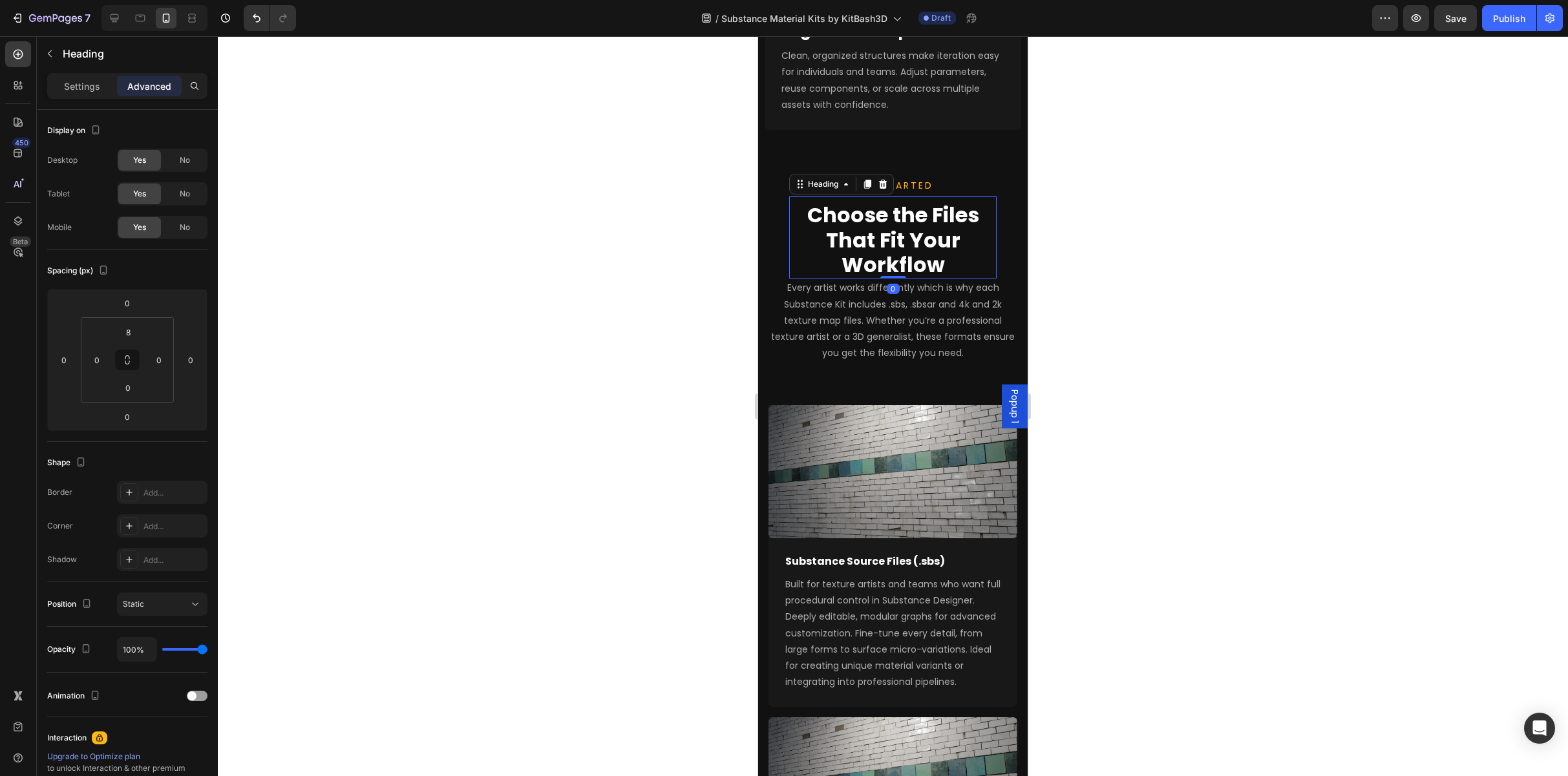
click at [780, 222] on div "GET STARTED Text block Choose the Files That Fit Your Workflow Heading 0 Every …" at bounding box center [892, 696] width 249 height 1041
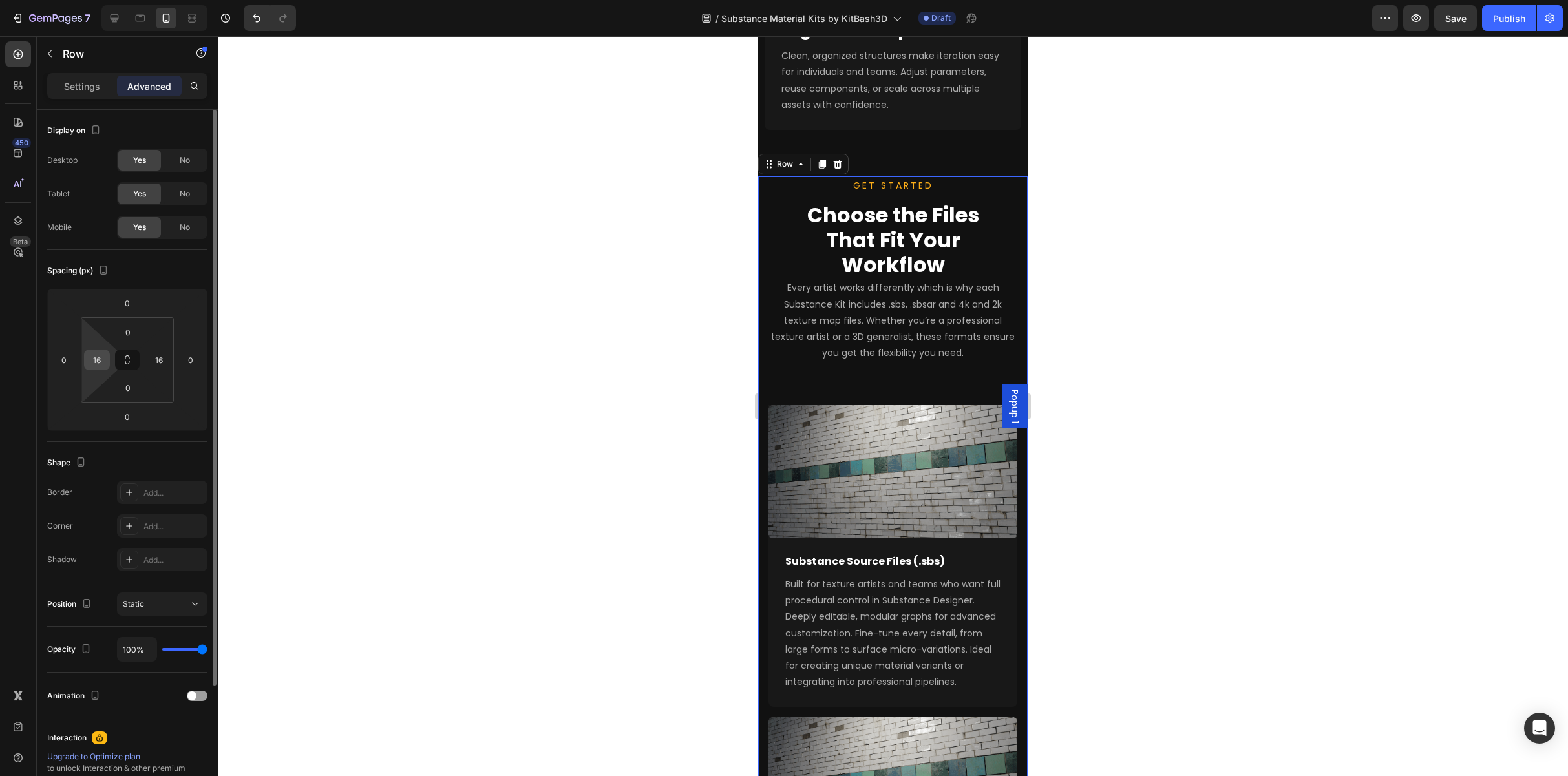
click at [95, 358] on input "16" at bounding box center [97, 360] width 19 height 19
type input "0"
click at [155, 361] on input "16" at bounding box center [159, 360] width 19 height 19
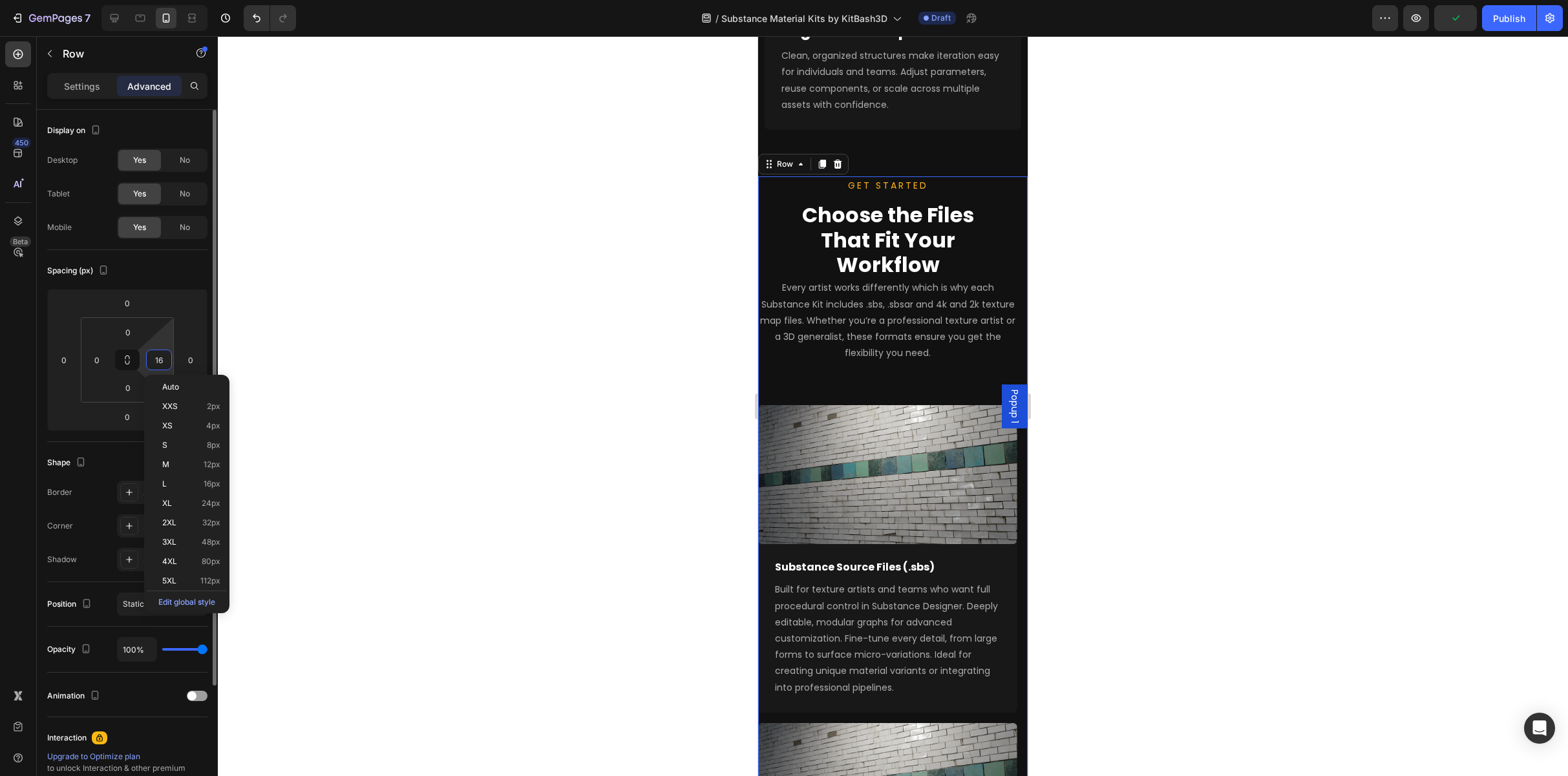
type input "0"
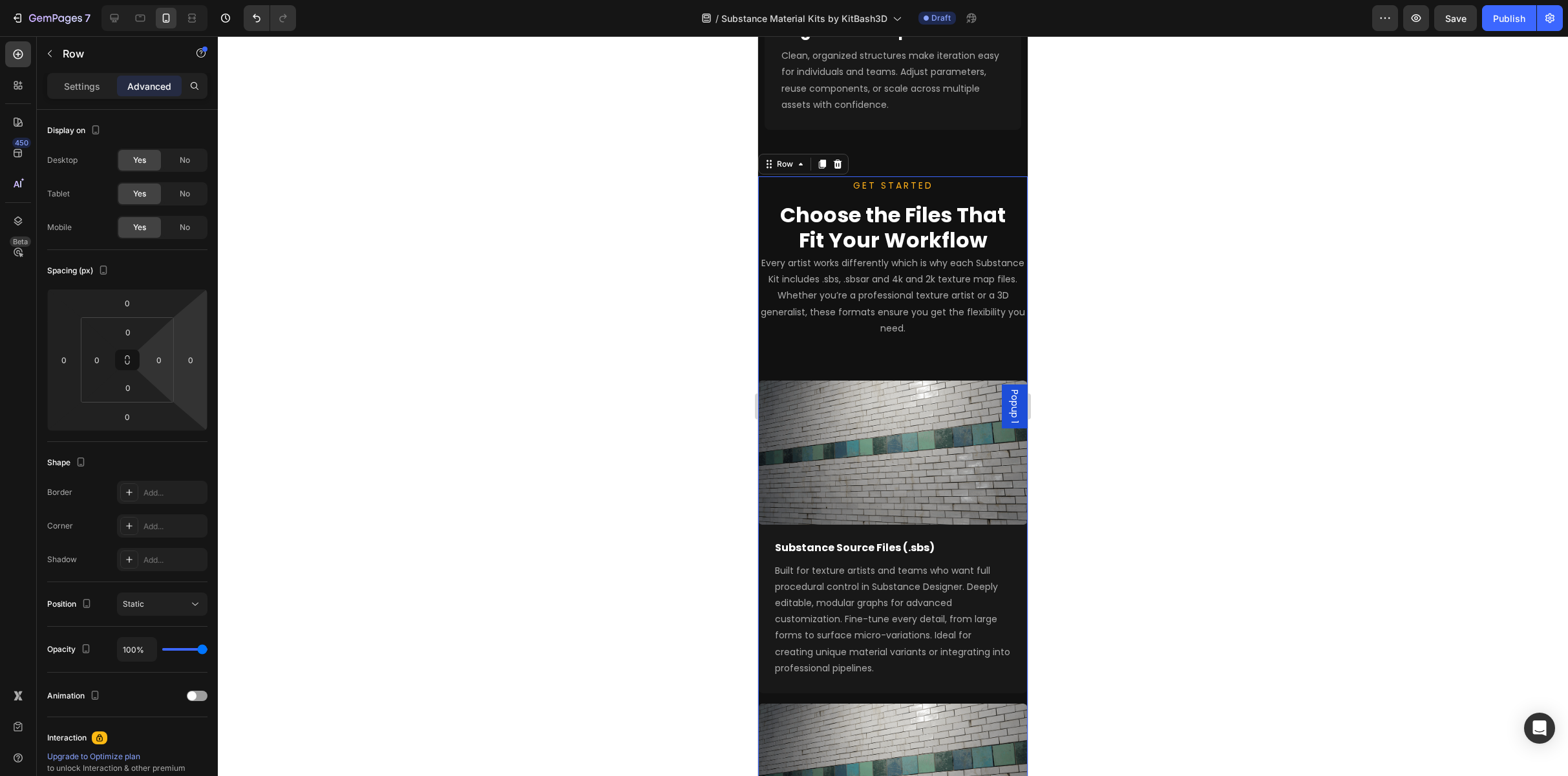
click at [280, 399] on div at bounding box center [892, 405] width 1350 height 740
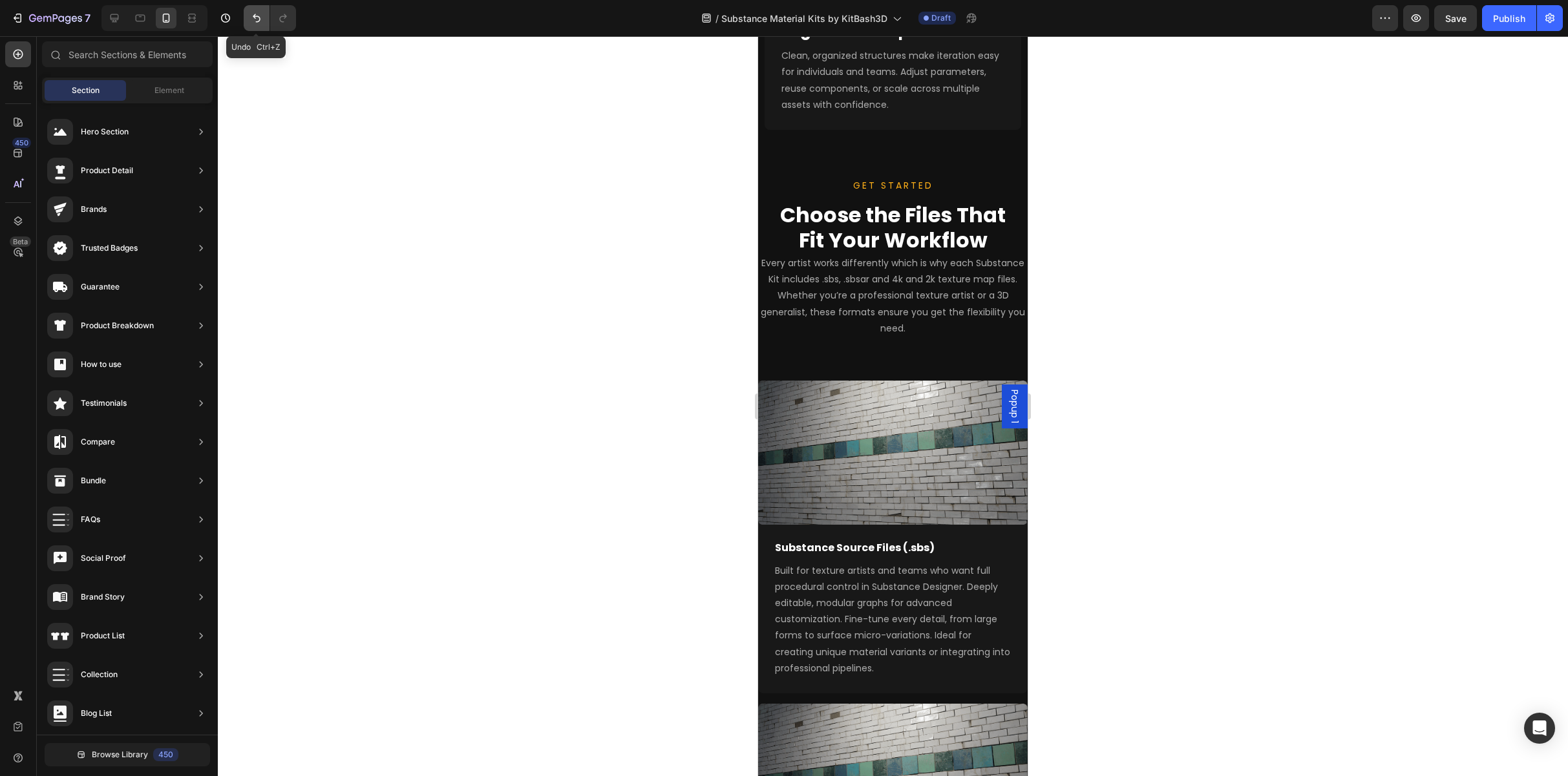
click at [262, 12] on icon "Undo/Redo" at bounding box center [256, 17] width 13 height 13
click at [256, 17] on icon "Undo/Redo" at bounding box center [256, 17] width 13 height 13
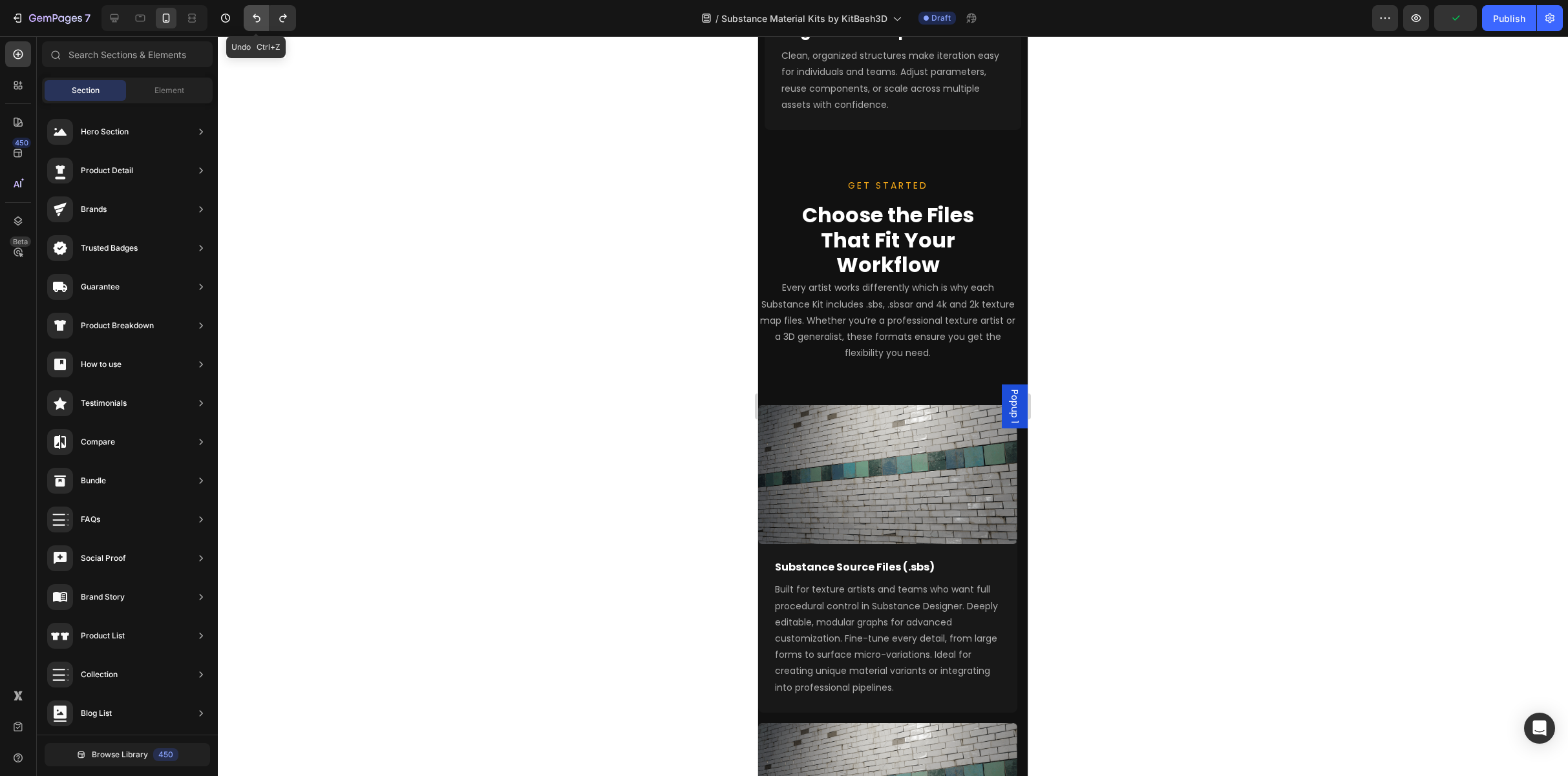
click at [256, 17] on icon "Undo/Redo" at bounding box center [256, 17] width 13 height 13
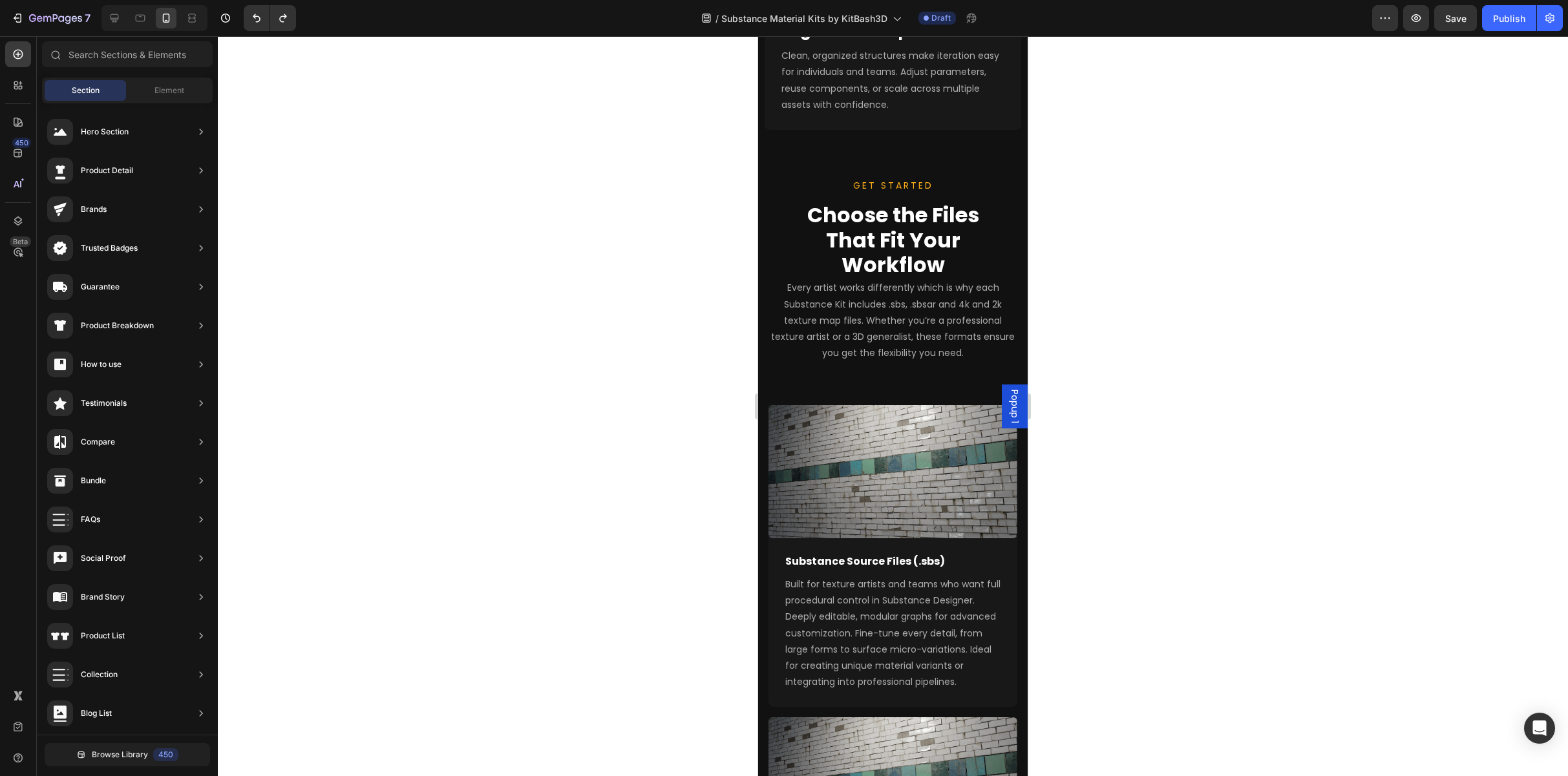
click at [832, 295] on div at bounding box center [892, 405] width 1350 height 740
click at [832, 314] on span "Every artist works differently which is why each Substance Kit includes .sbs, .…" at bounding box center [892, 320] width 244 height 78
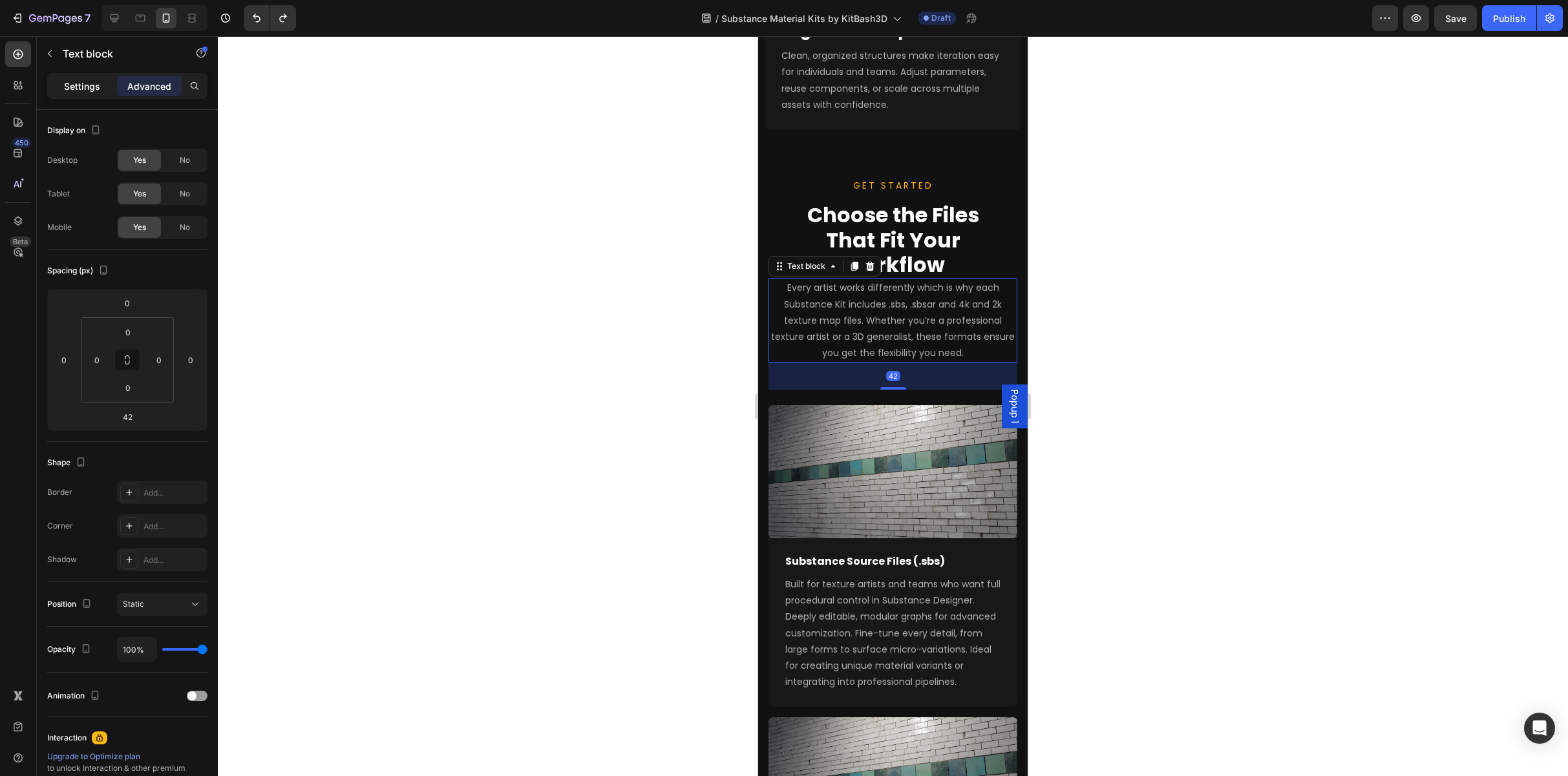
click at [73, 88] on p "Settings" at bounding box center [81, 87] width 36 height 14
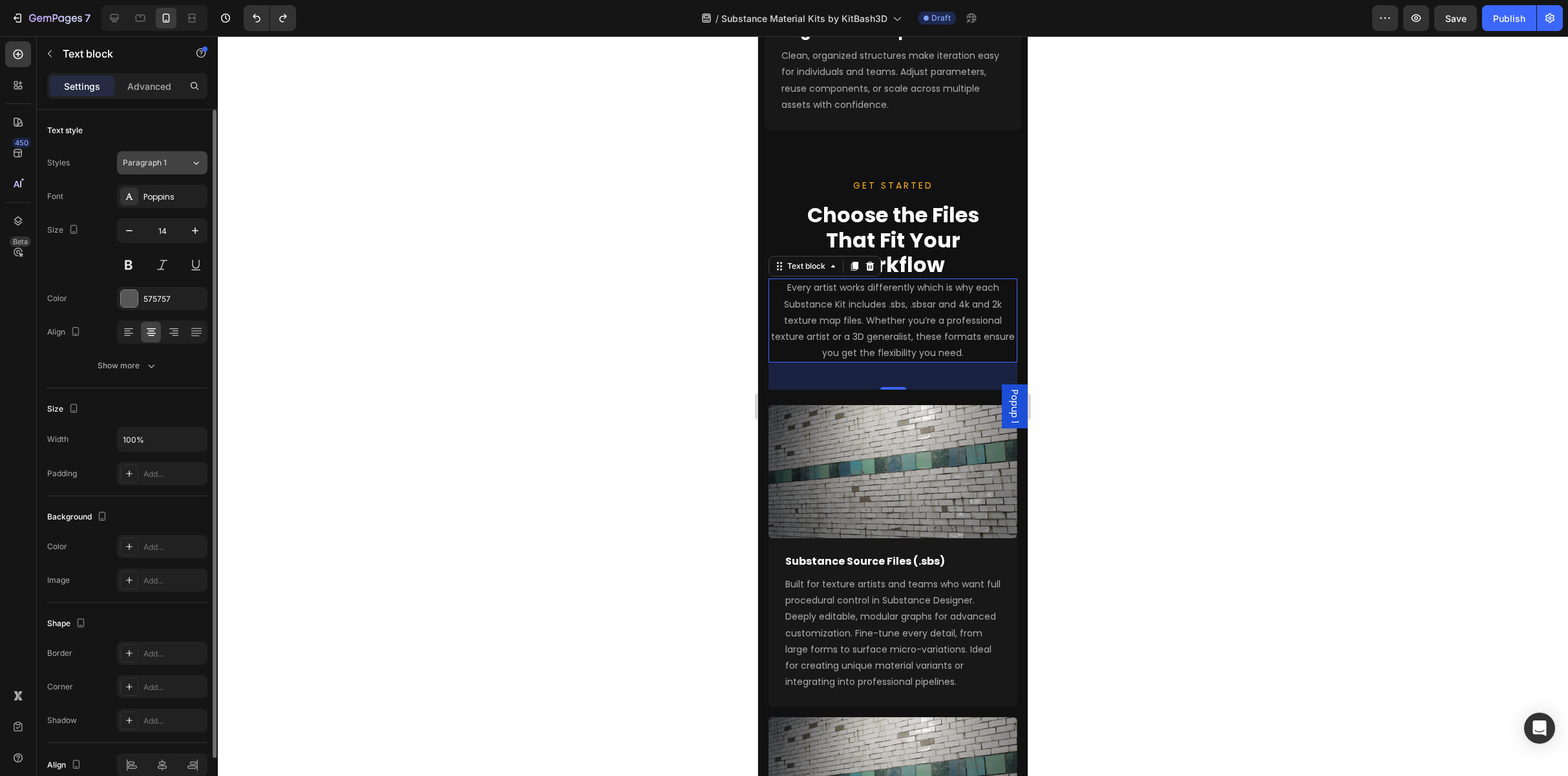
click at [200, 161] on icon at bounding box center [196, 163] width 11 height 13
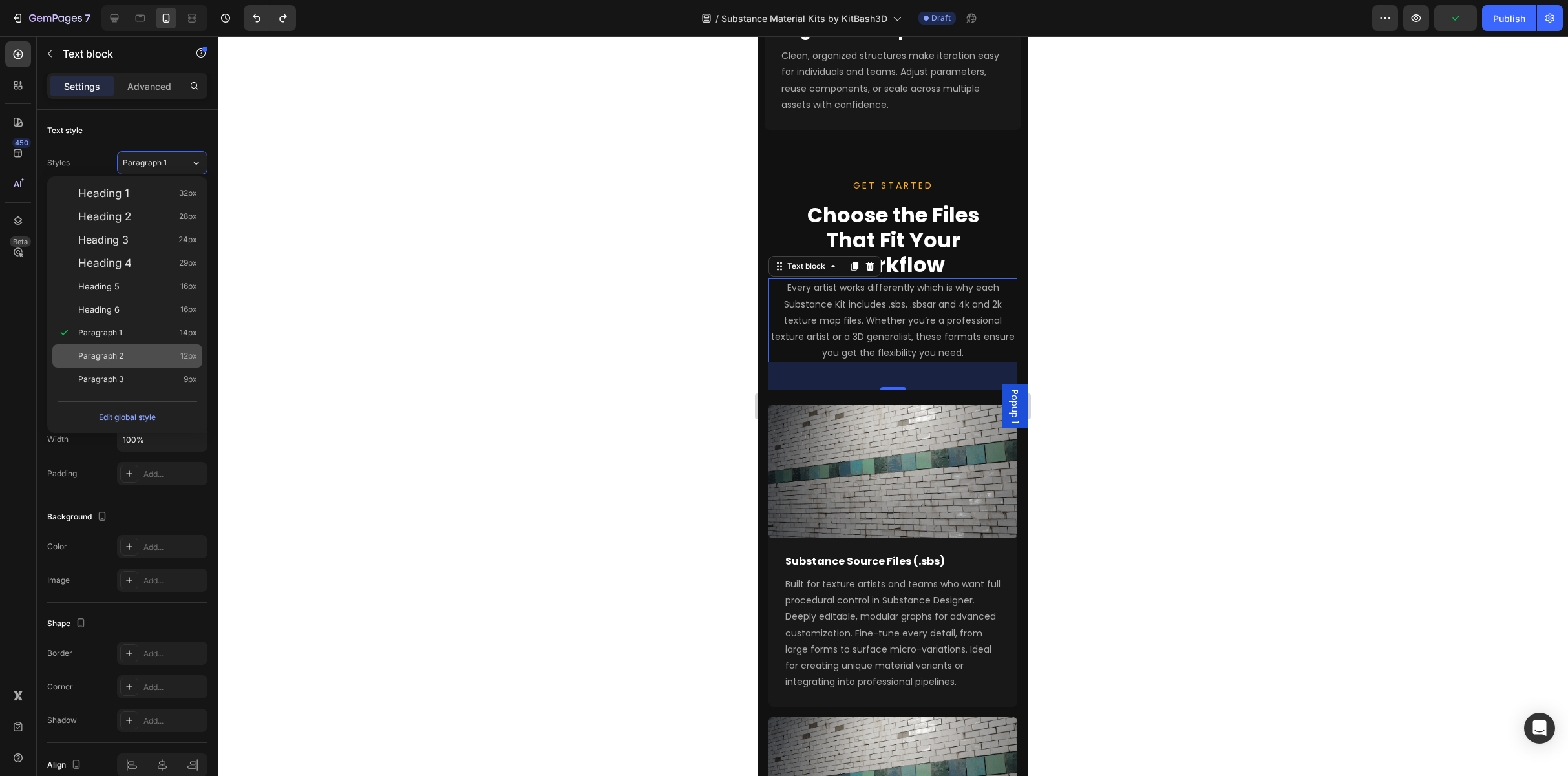
click at [175, 359] on div "Paragraph 2 12px" at bounding box center [137, 356] width 119 height 13
type input "12"
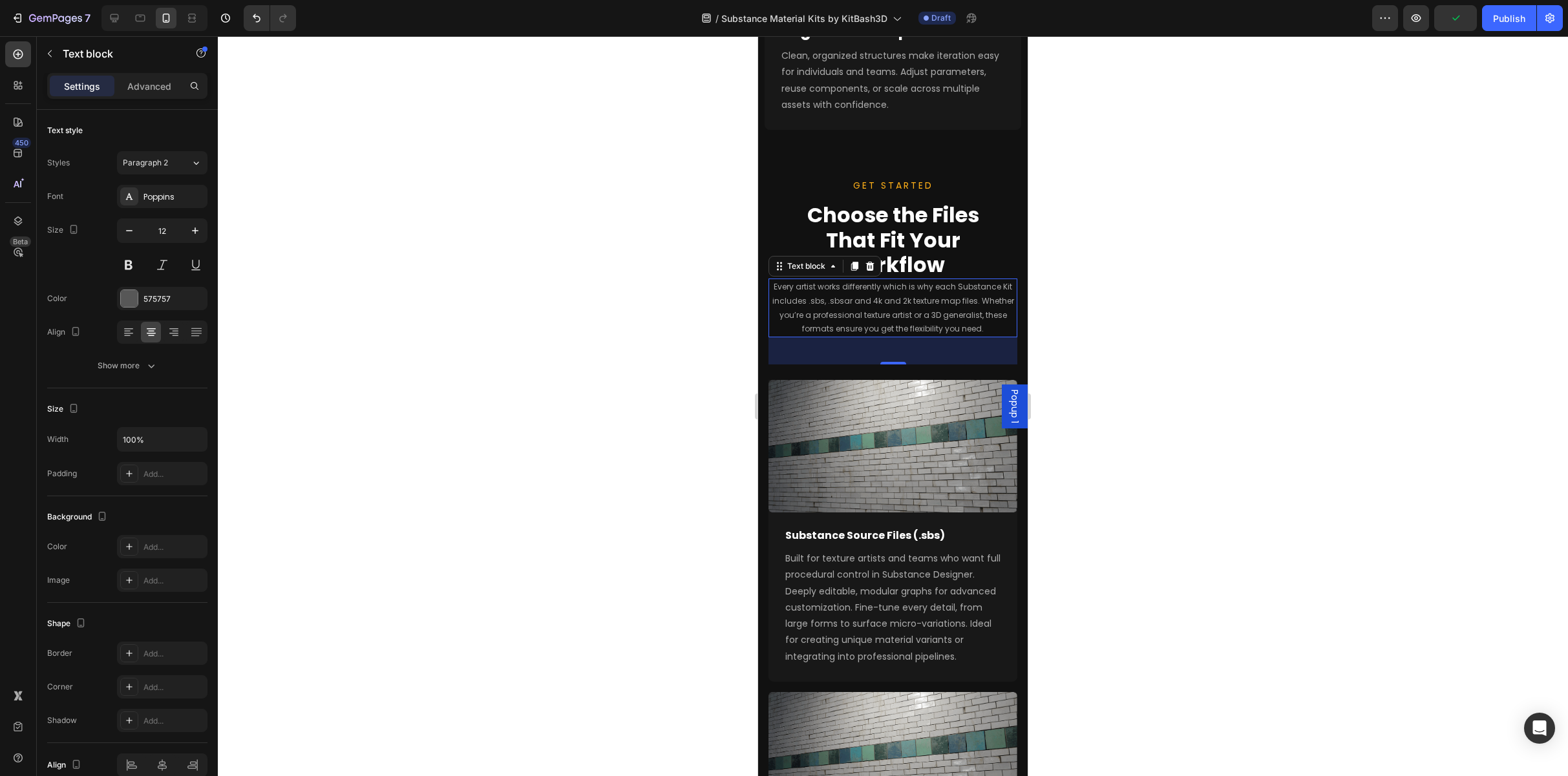
click at [832, 290] on div at bounding box center [892, 405] width 1350 height 740
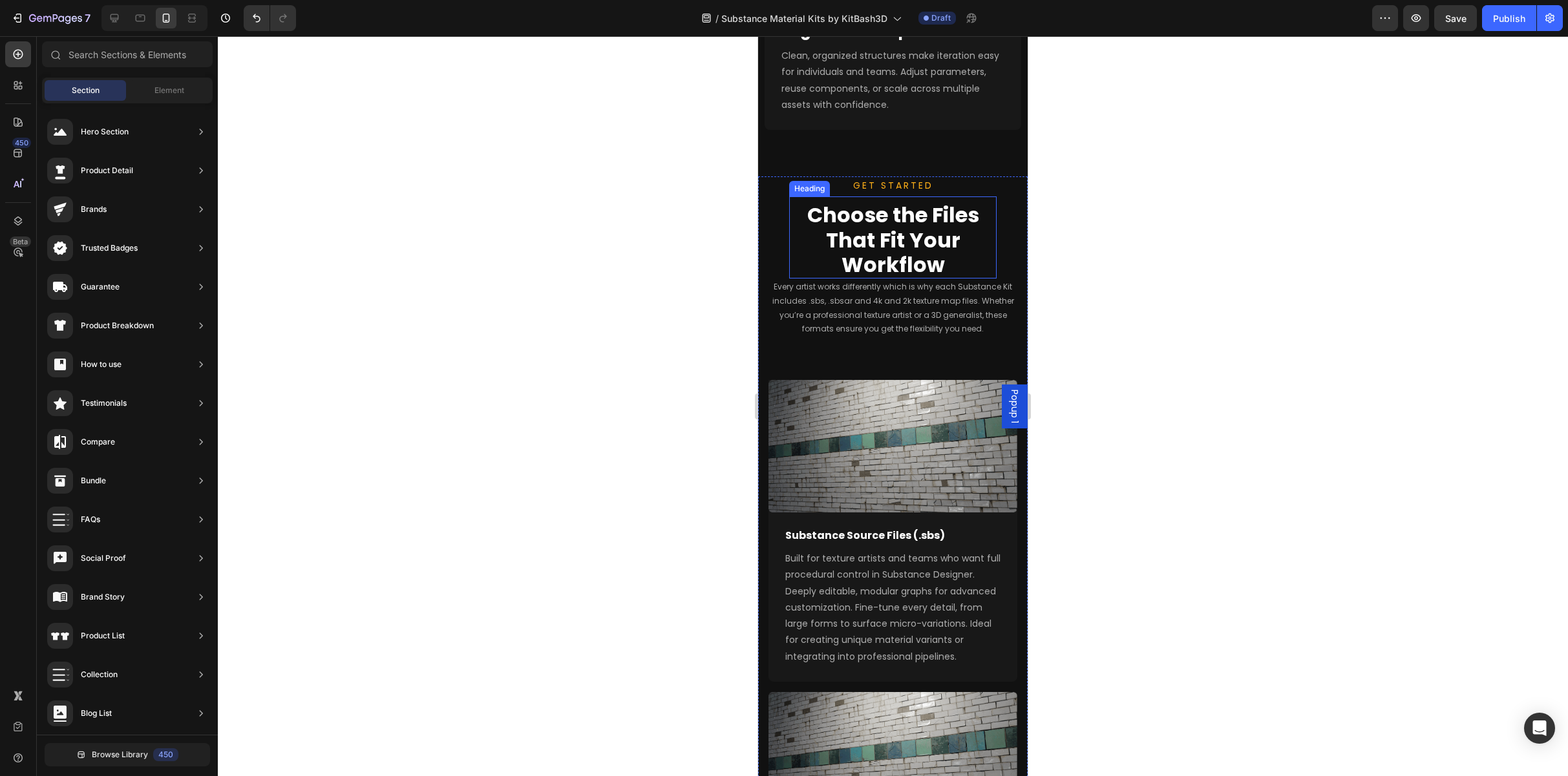
click at [832, 239] on h2 "Choose the Files That Fit Your Workflow" at bounding box center [892, 240] width 207 height 77
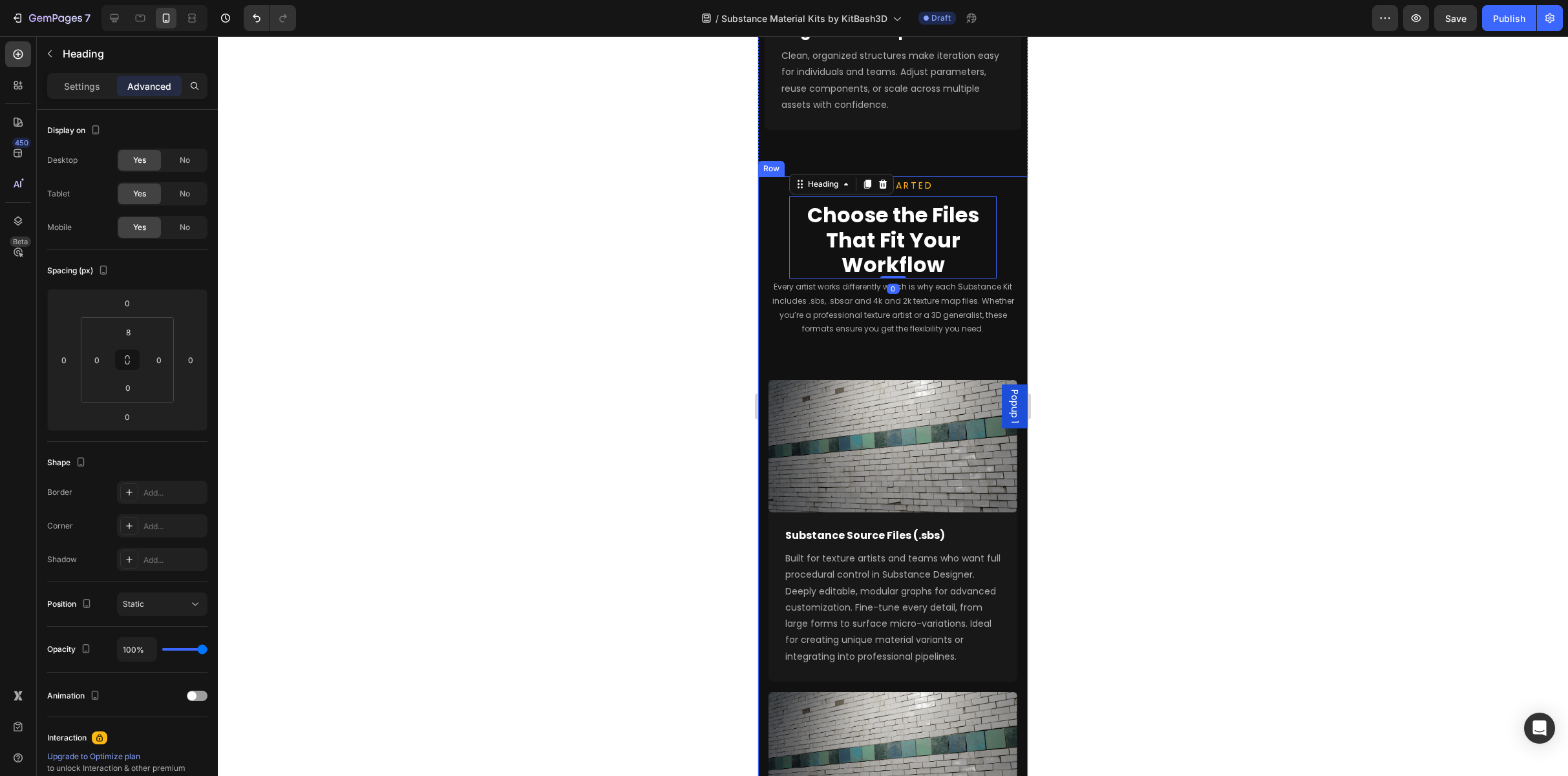
click at [772, 220] on div "GET STARTED Text block Choose the Files That Fit Your Workflow Heading 0 Every …" at bounding box center [892, 683] width 249 height 1015
click at [810, 222] on h2 "Choose the Files That Fit Your Workflow" at bounding box center [892, 240] width 207 height 77
click at [768, 266] on div "GET STARTED Text block Choose the Files That Fit Your Workflow Heading 0 Every …" at bounding box center [892, 683] width 249 height 1015
click at [832, 211] on h2 "Choose the Files That Fit Your Workflow" at bounding box center [892, 240] width 207 height 77
click at [832, 179] on span "GET STARTED" at bounding box center [893, 185] width 80 height 13
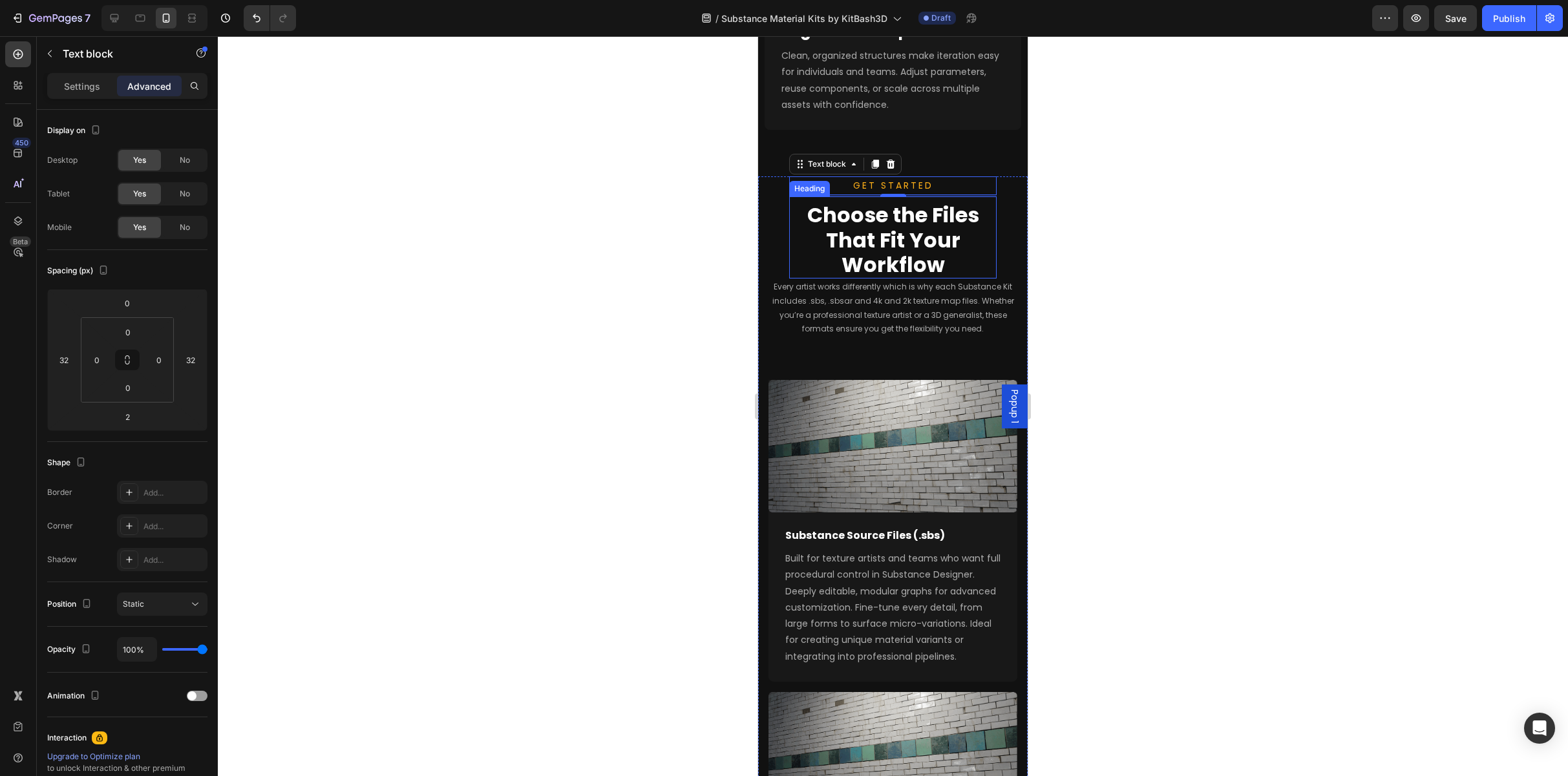
click at [813, 202] on h2 "Choose the Files That Fit Your Workflow" at bounding box center [892, 240] width 207 height 77
click at [832, 177] on p "GET STARTED" at bounding box center [892, 185] width 205 height 16
click at [832, 159] on icon at bounding box center [875, 164] width 10 height 10
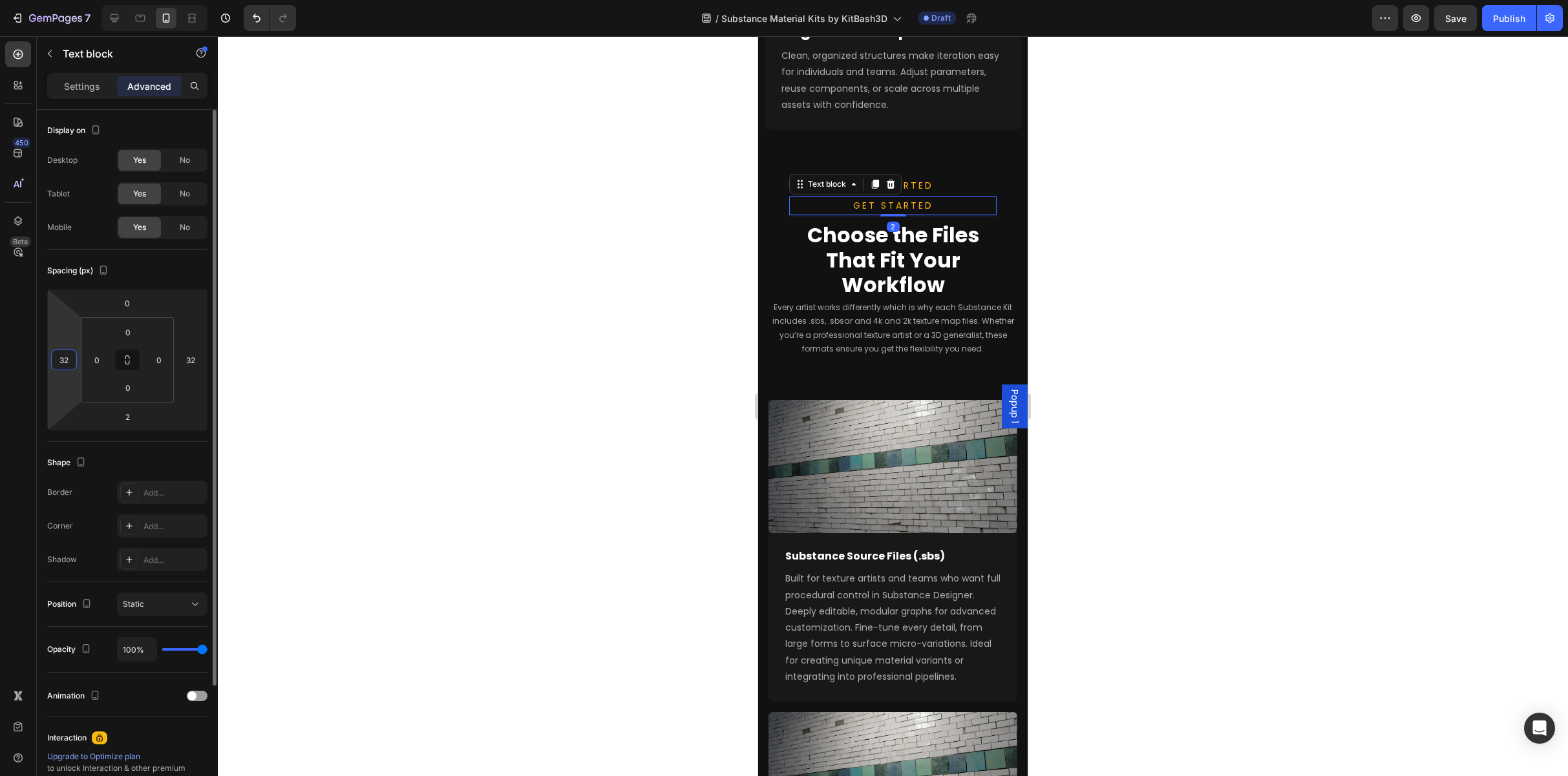
click at [70, 365] on input "32" at bounding box center [64, 360] width 19 height 19
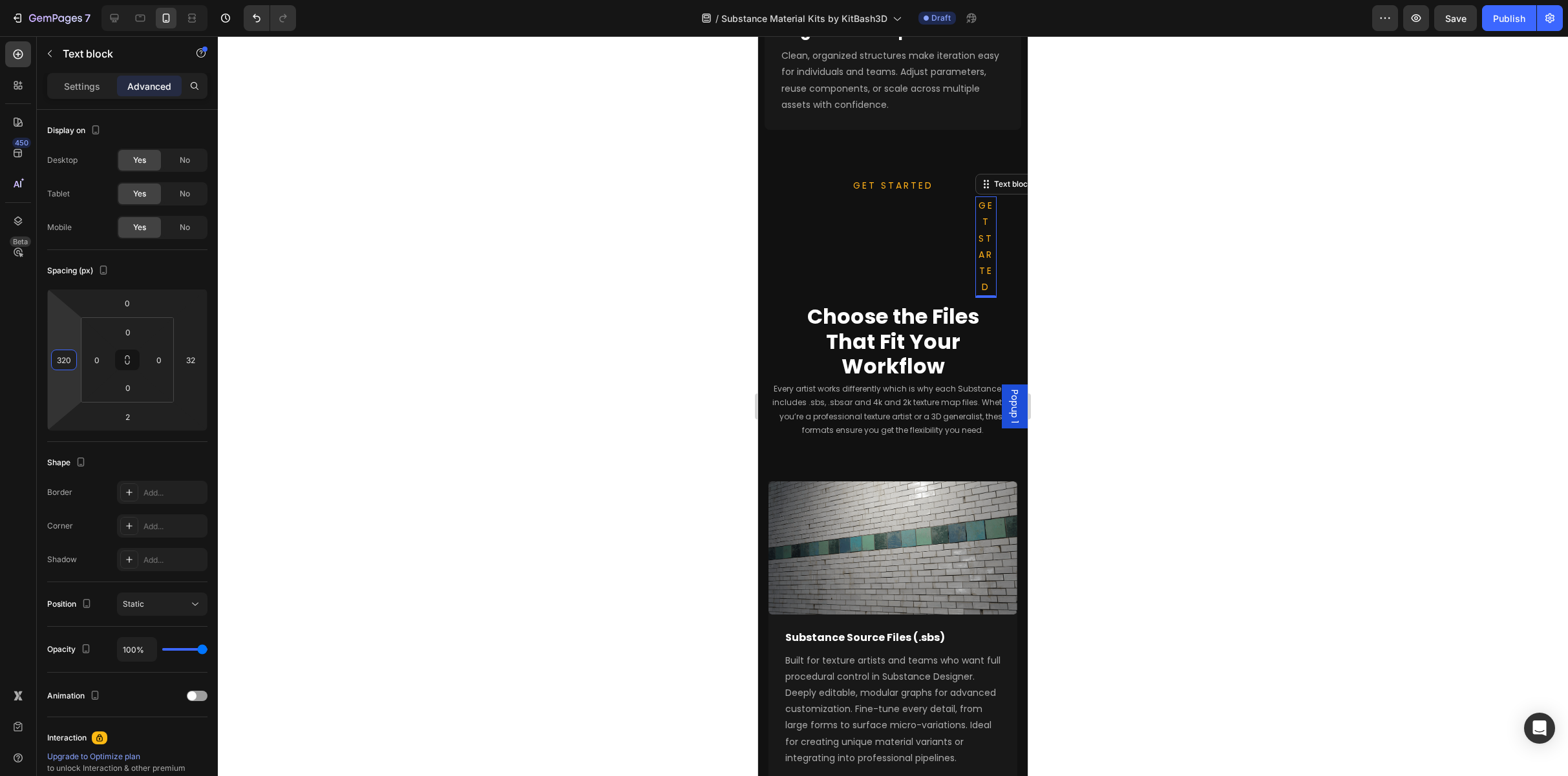
drag, startPoint x: 71, startPoint y: 359, endPoint x: 36, endPoint y: 356, distance: 35.1
click at [36, 356] on div "450 Beta Sections(18) Elements(83) Section Element Hero Section Product Detail …" at bounding box center [108, 405] width 218 height 740
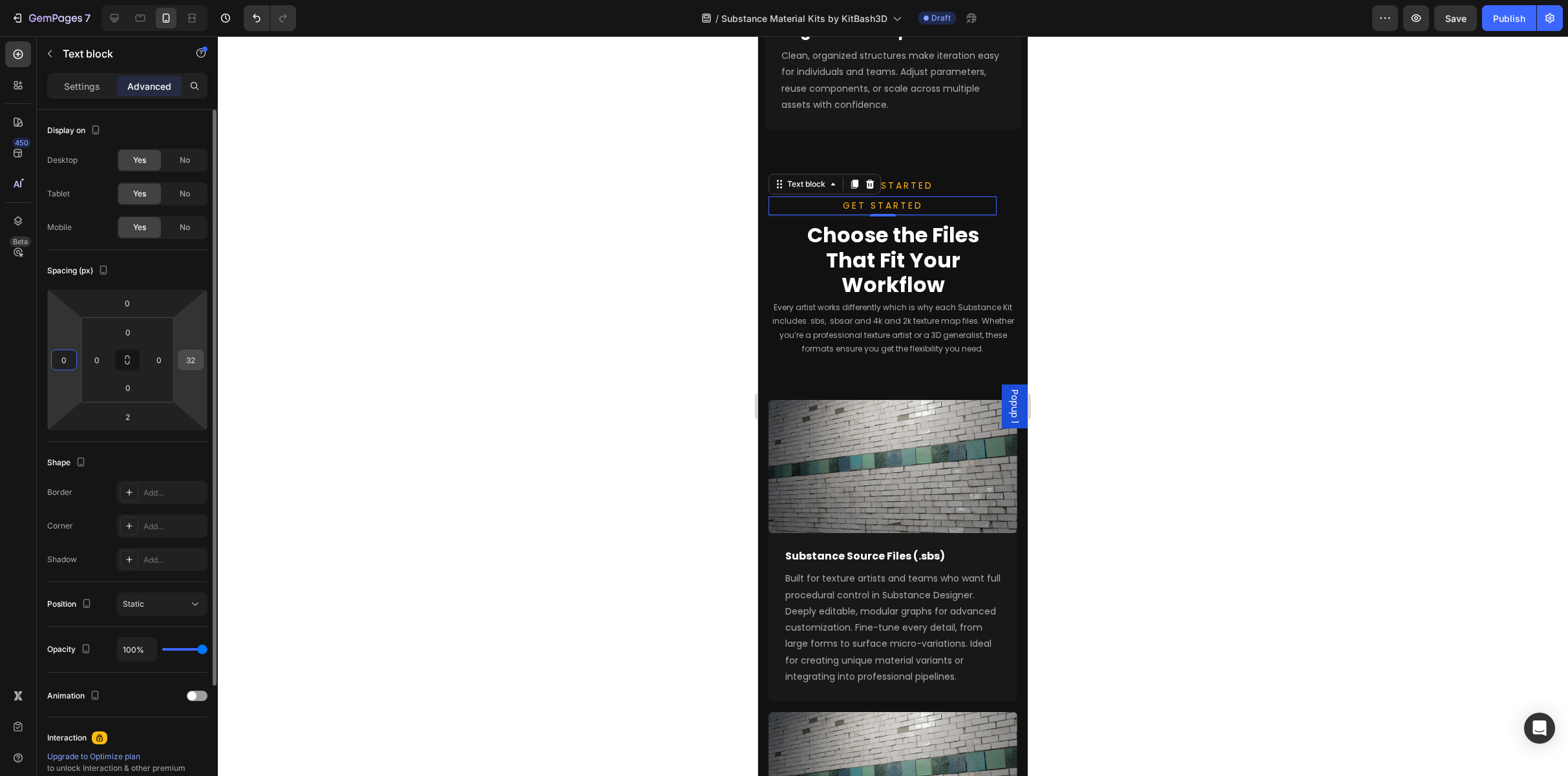
type input "0"
click at [189, 358] on input "32" at bounding box center [191, 360] width 19 height 19
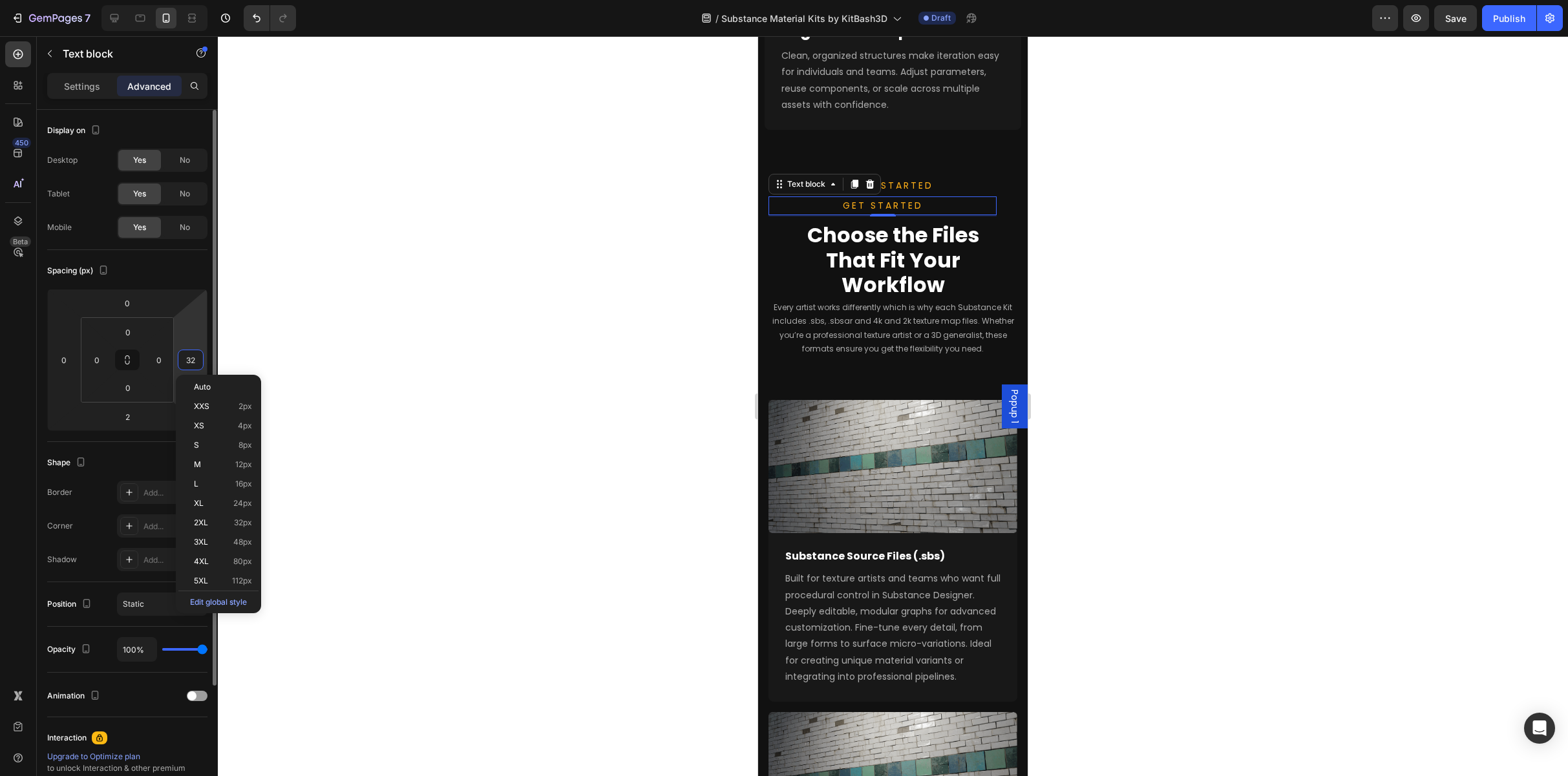
type input "0"
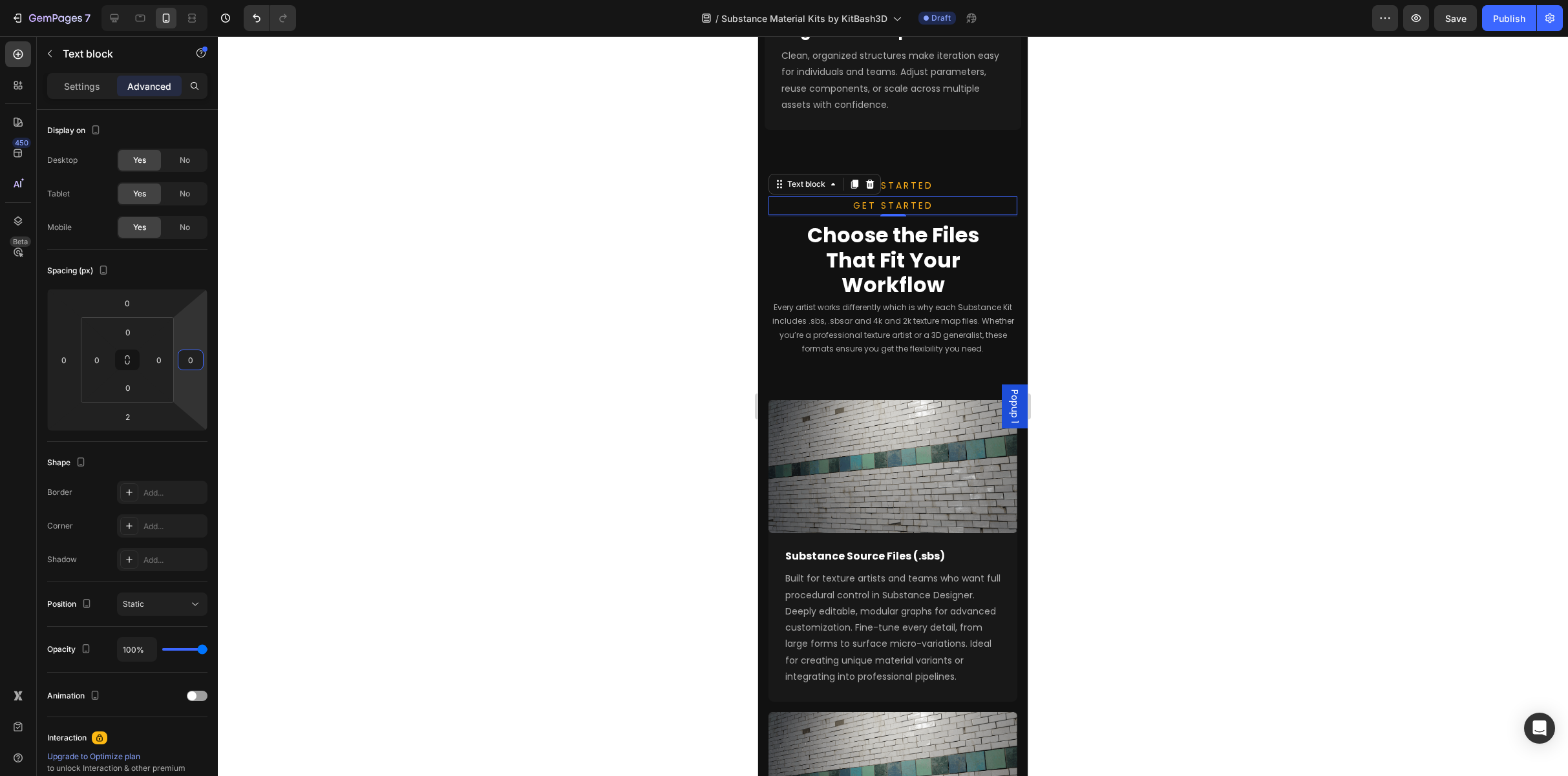
click at [832, 231] on h2 "Choose the Files That Fit Your Workflow" at bounding box center [892, 260] width 207 height 77
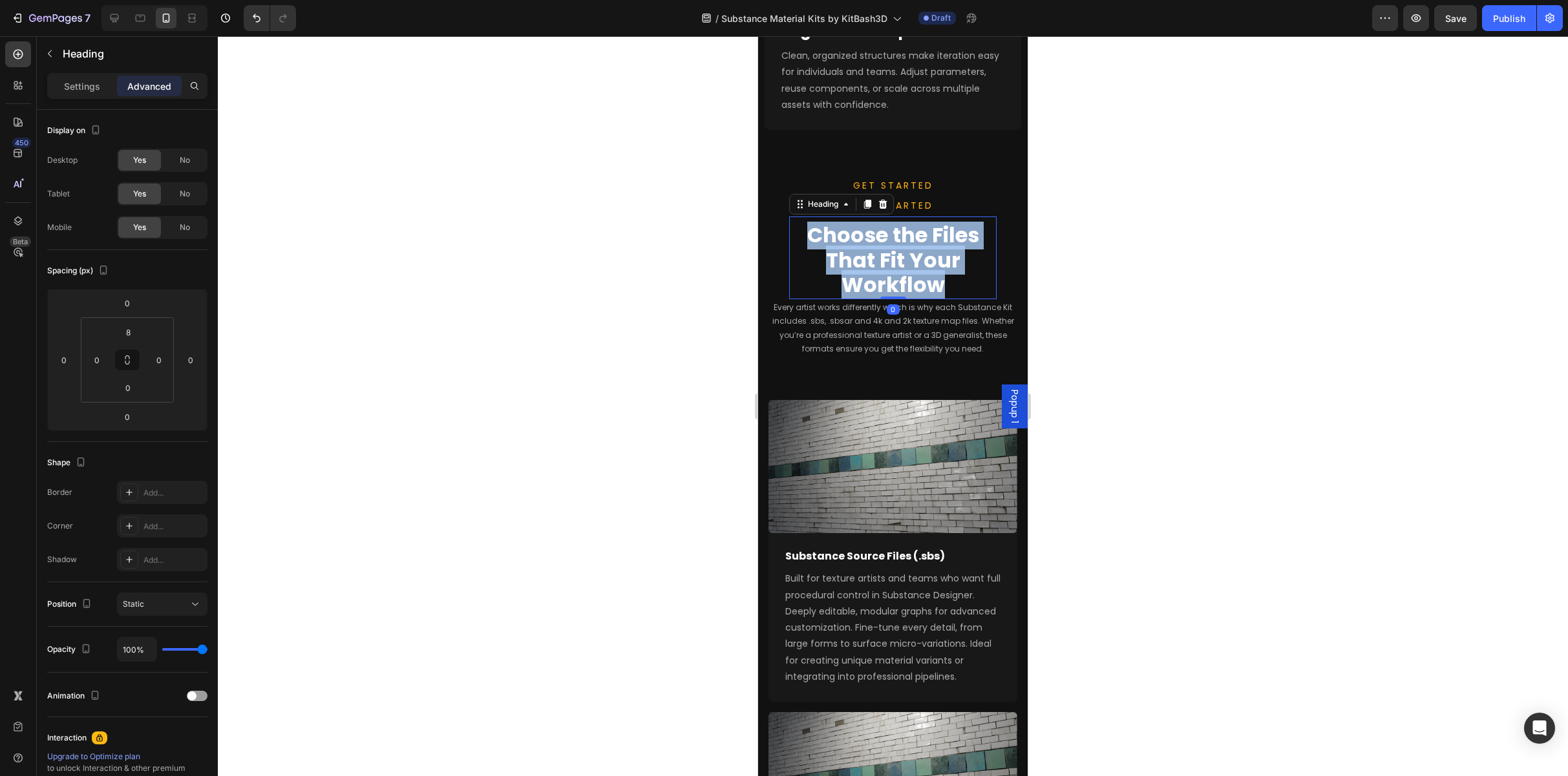
click at [832, 231] on p "Choose the Files That Fit Your Workflow" at bounding box center [892, 260] width 205 height 74
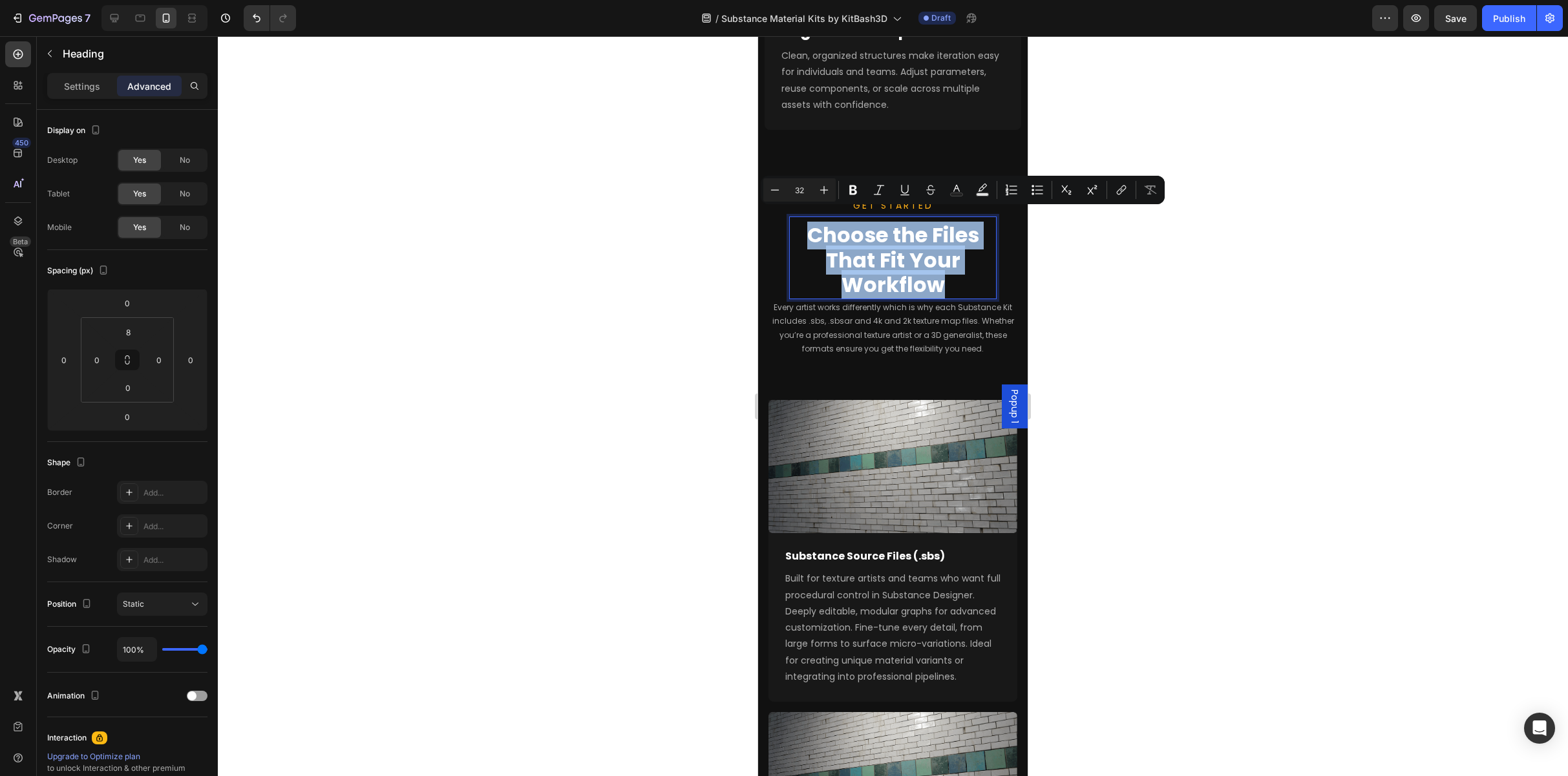
copy p "Choose the Files That Fit Your Workflow"
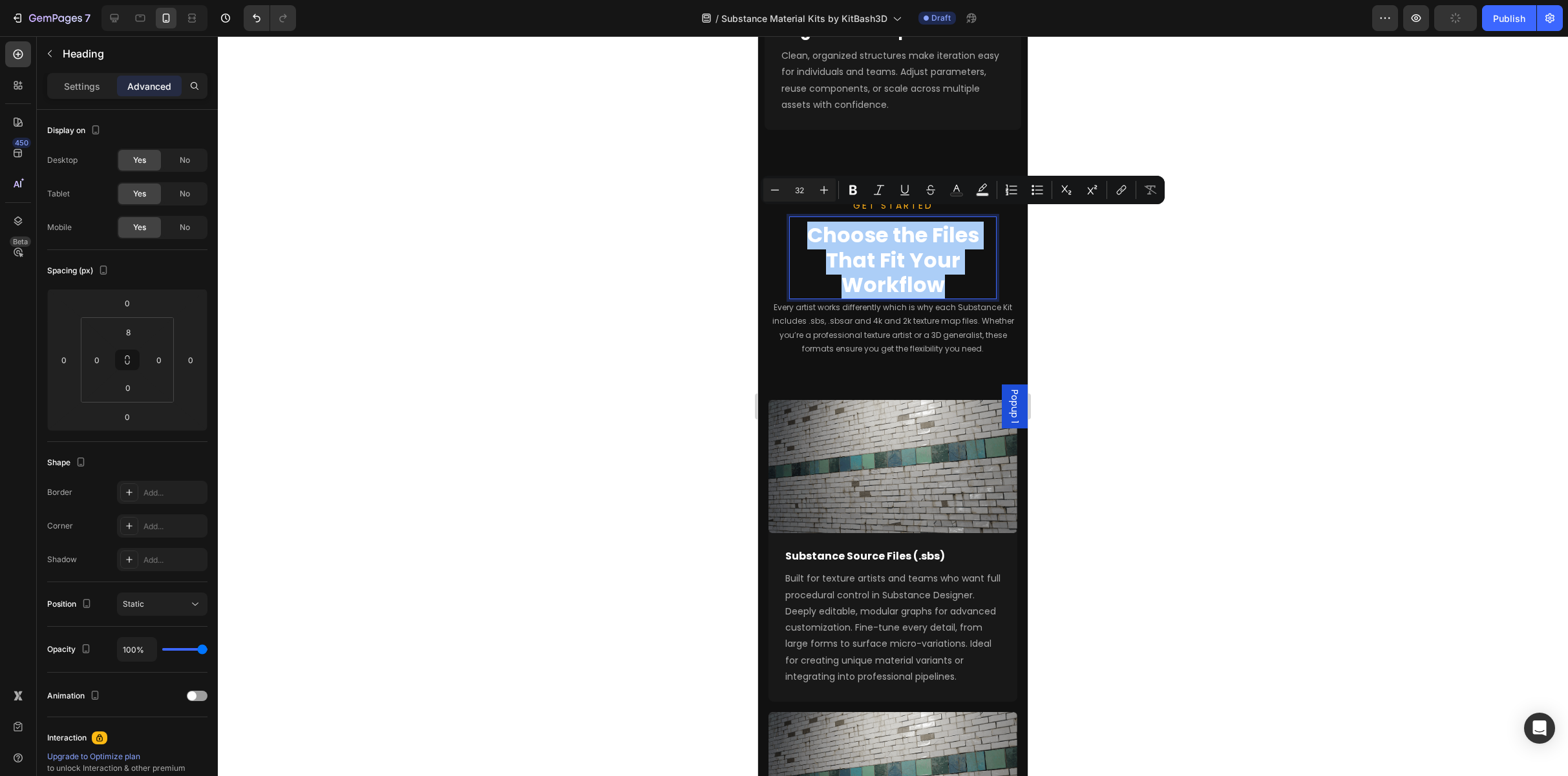
click at [832, 298] on div at bounding box center [892, 405] width 1350 height 740
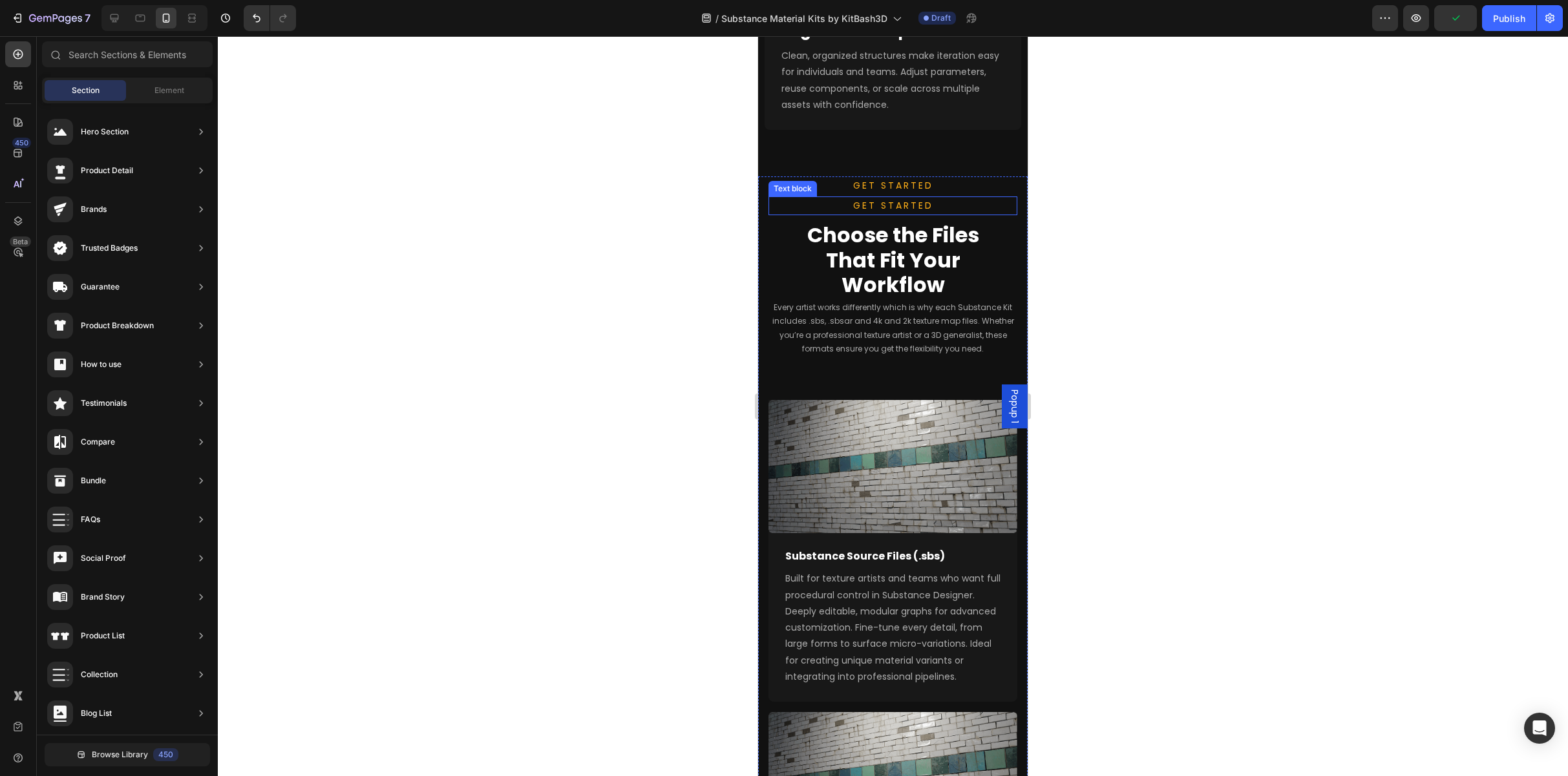
click at [832, 199] on span "GET STARTED" at bounding box center [893, 205] width 80 height 13
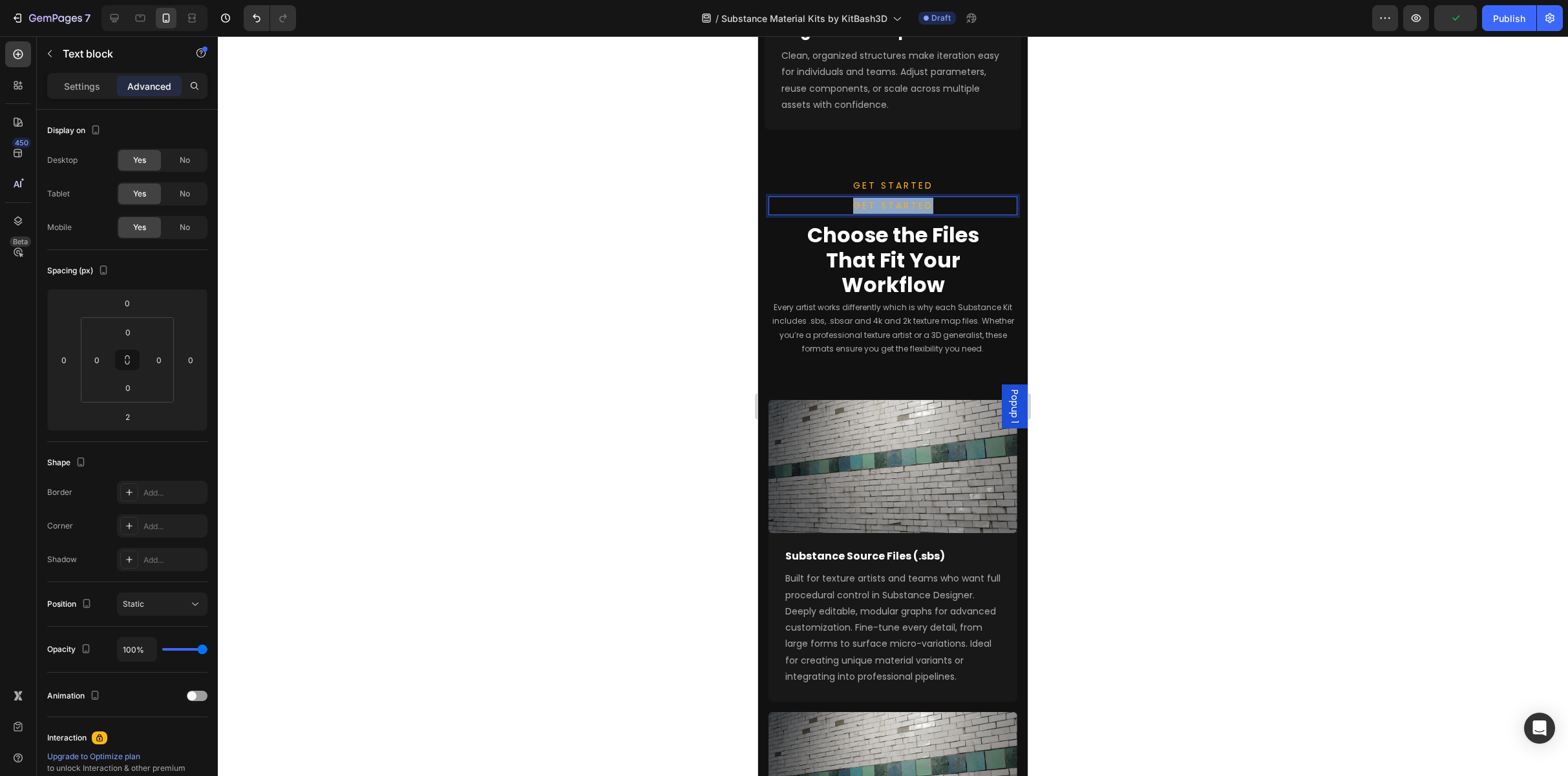
click at [832, 199] on span "GET STARTED" at bounding box center [893, 205] width 80 height 13
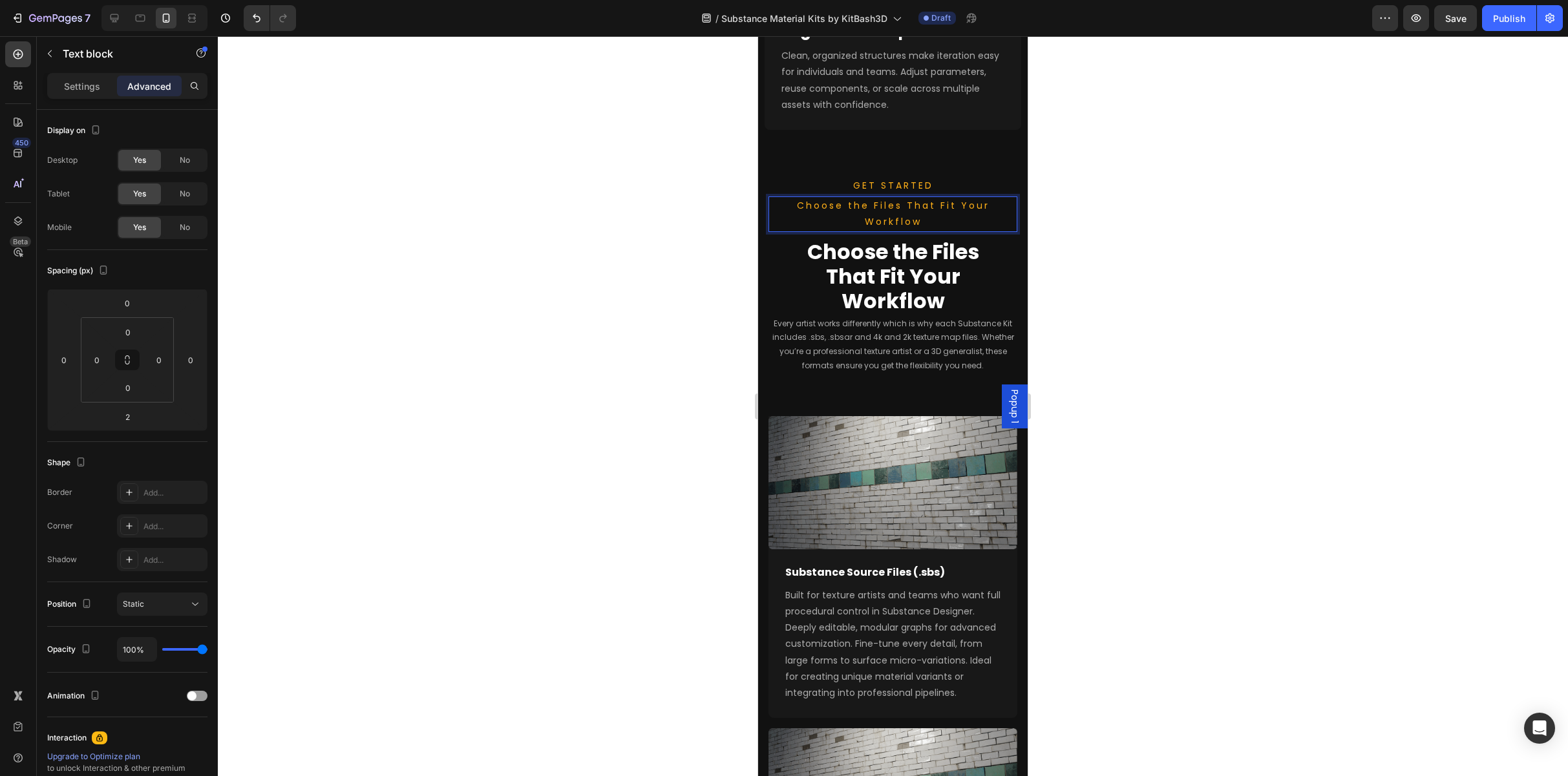
click at [832, 201] on p "Choose the Files That Fit Your Workflow" at bounding box center [893, 213] width 246 height 32
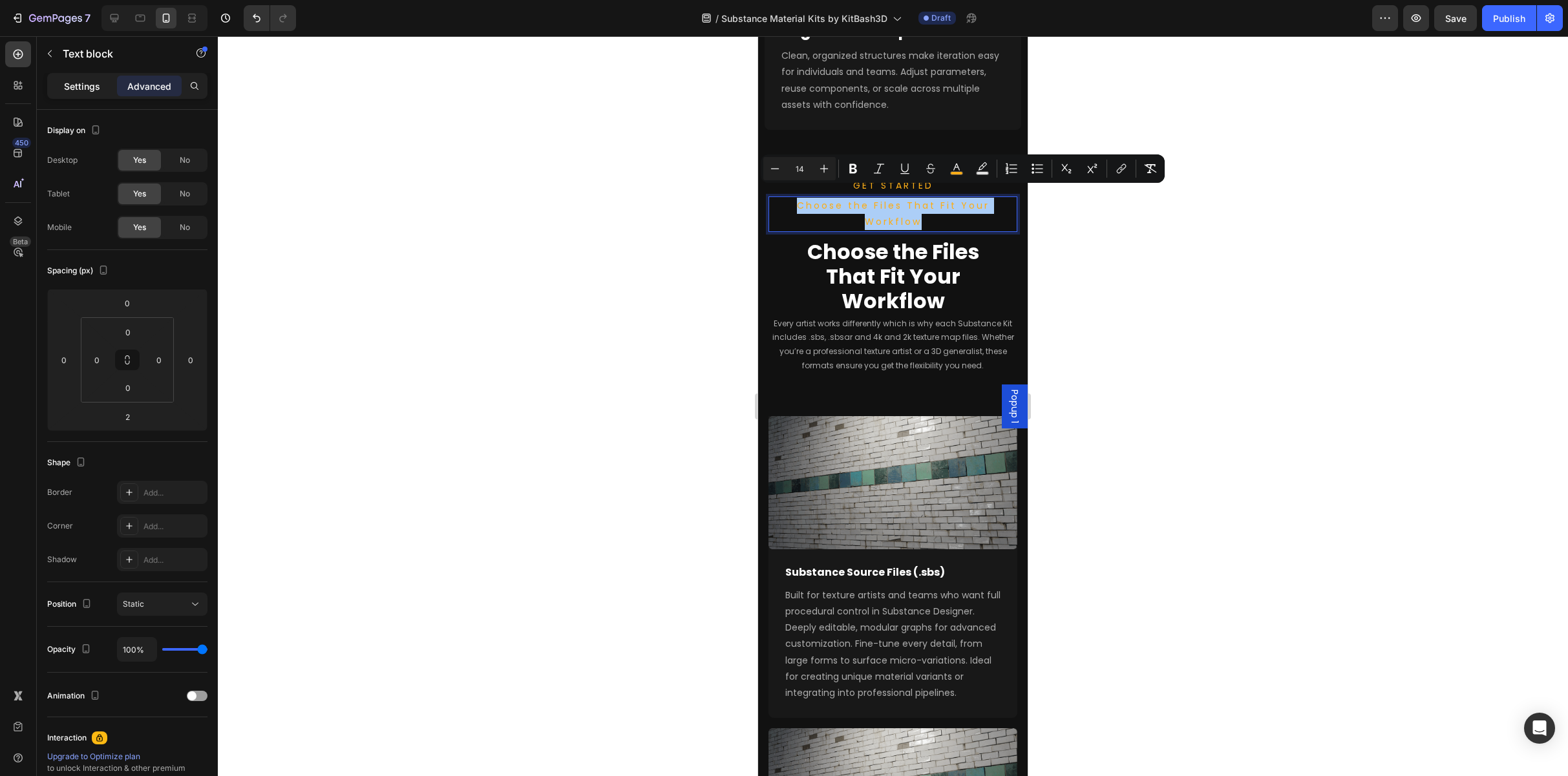
click at [89, 93] on p "Settings" at bounding box center [81, 87] width 36 height 14
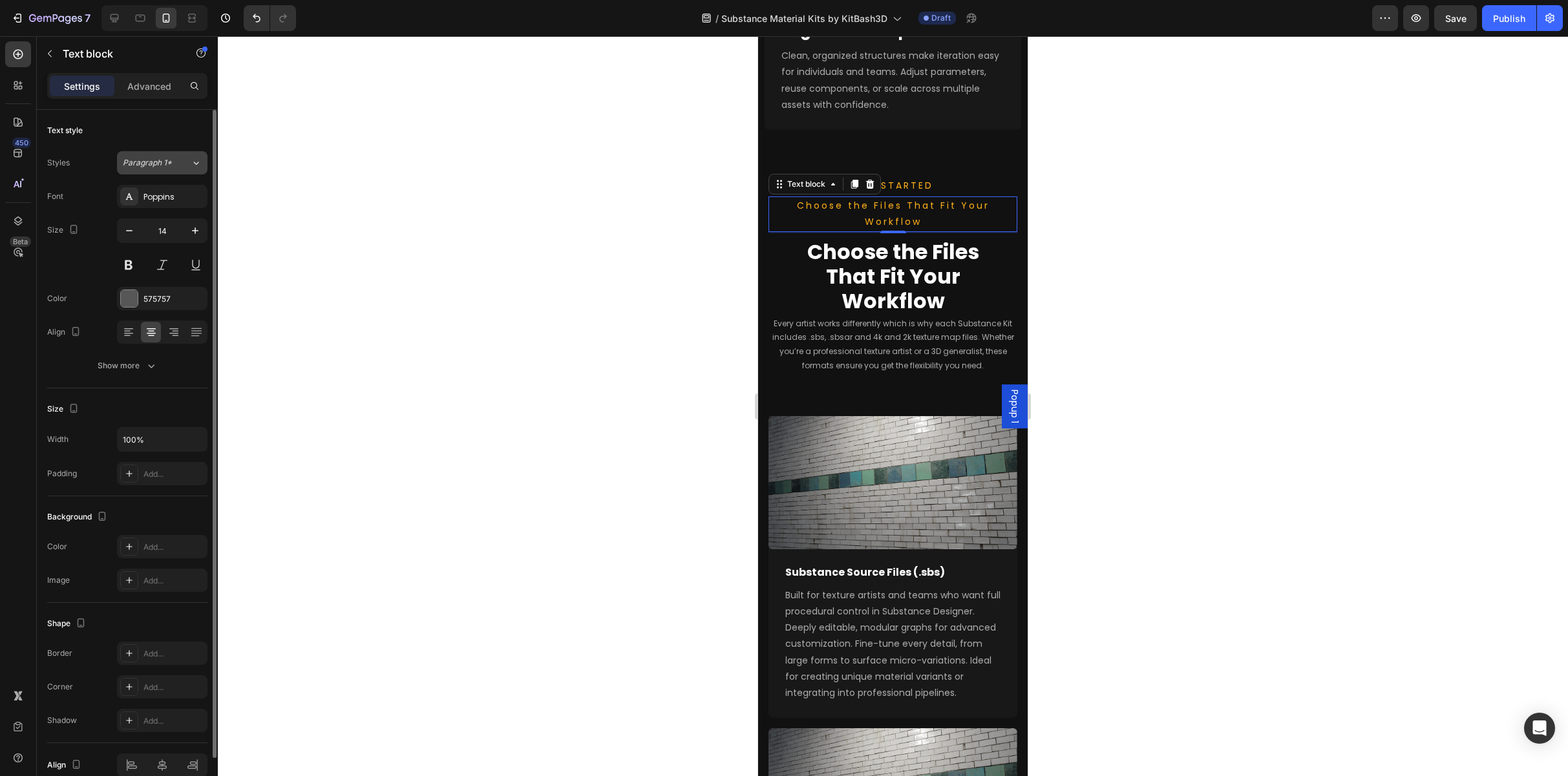
click at [146, 157] on span "Paragraph 1*" at bounding box center [148, 163] width 49 height 11
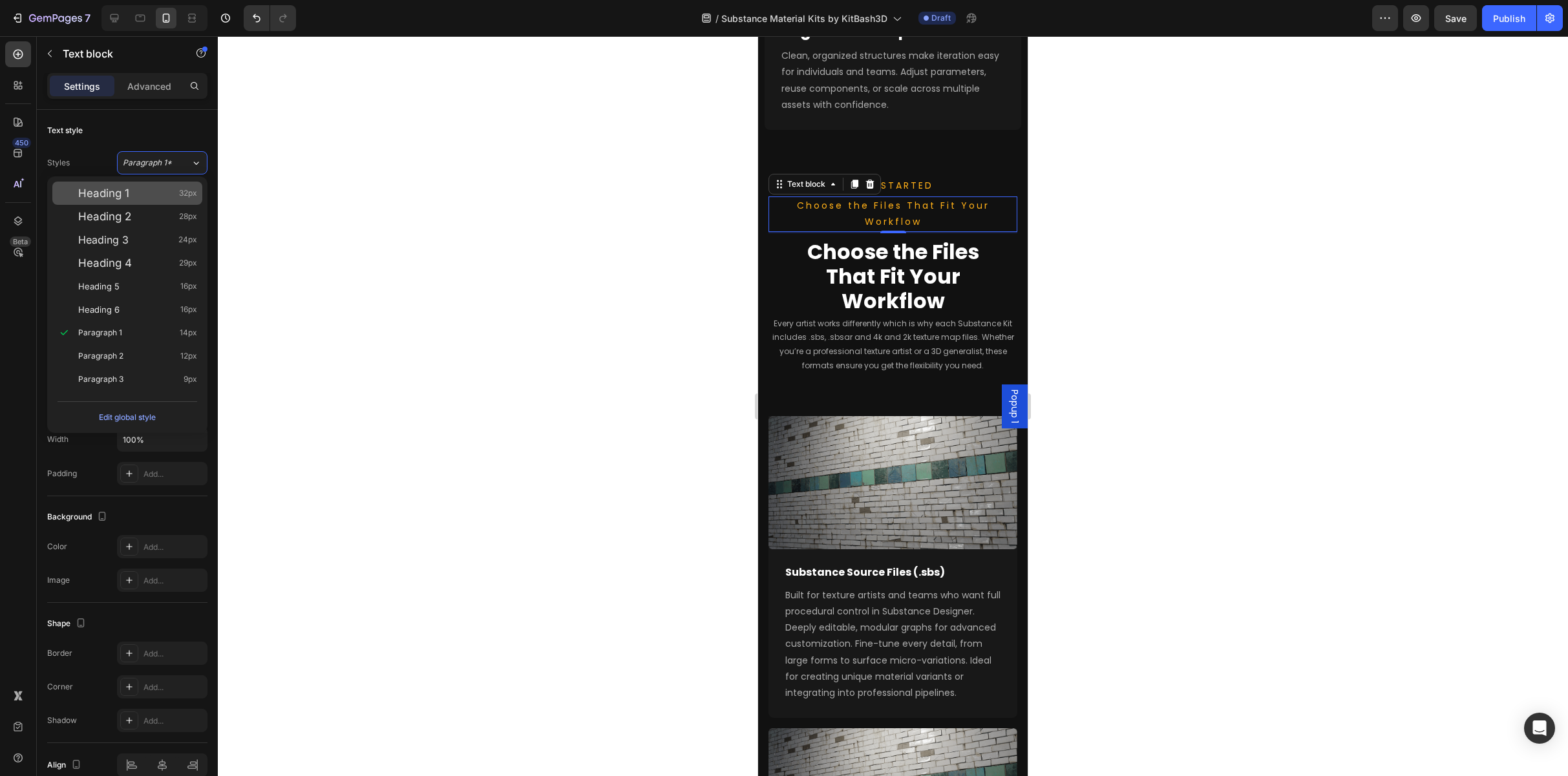
click at [150, 191] on div "Heading 1 32px" at bounding box center [137, 193] width 119 height 13
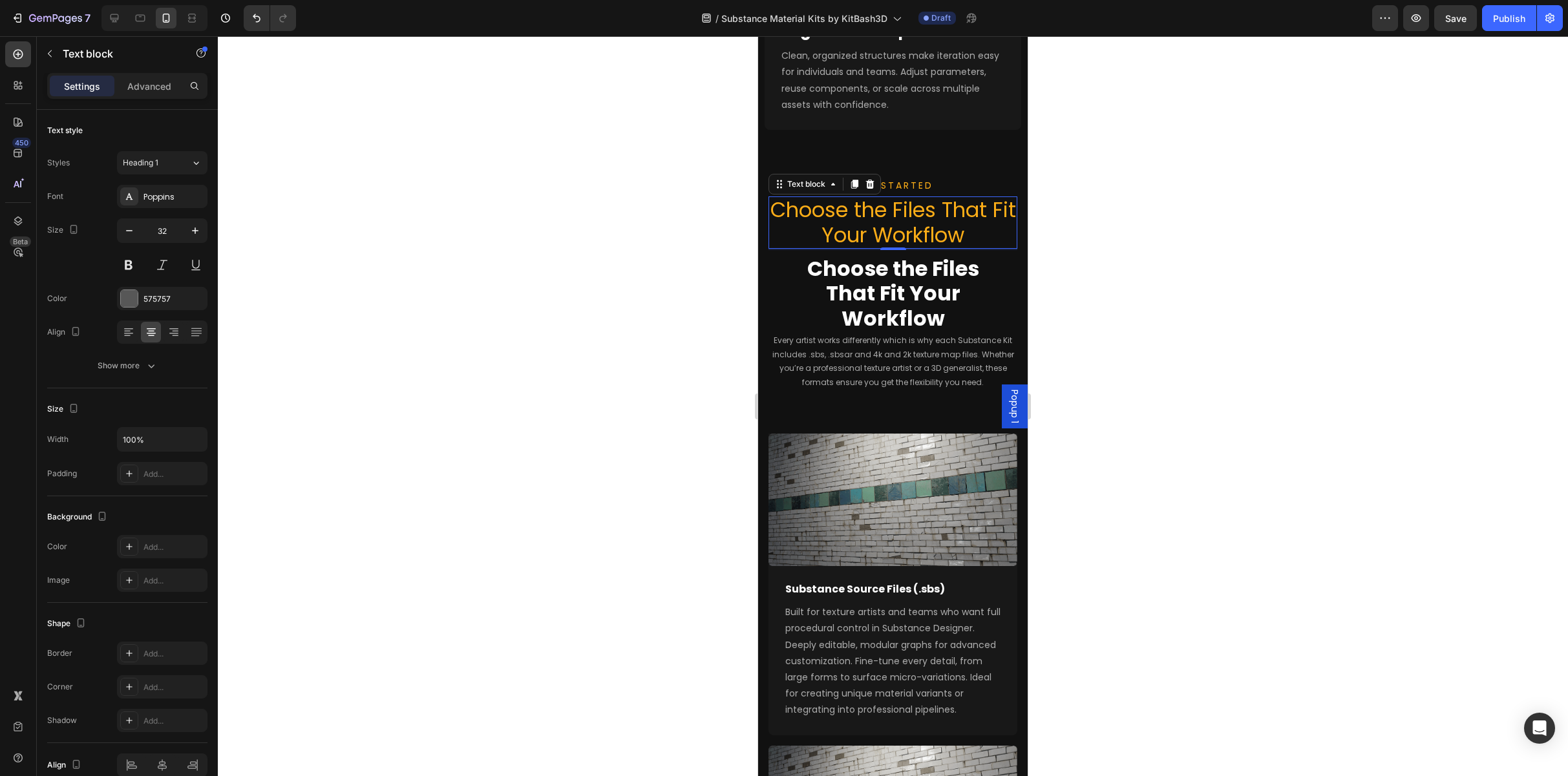
type input "14"
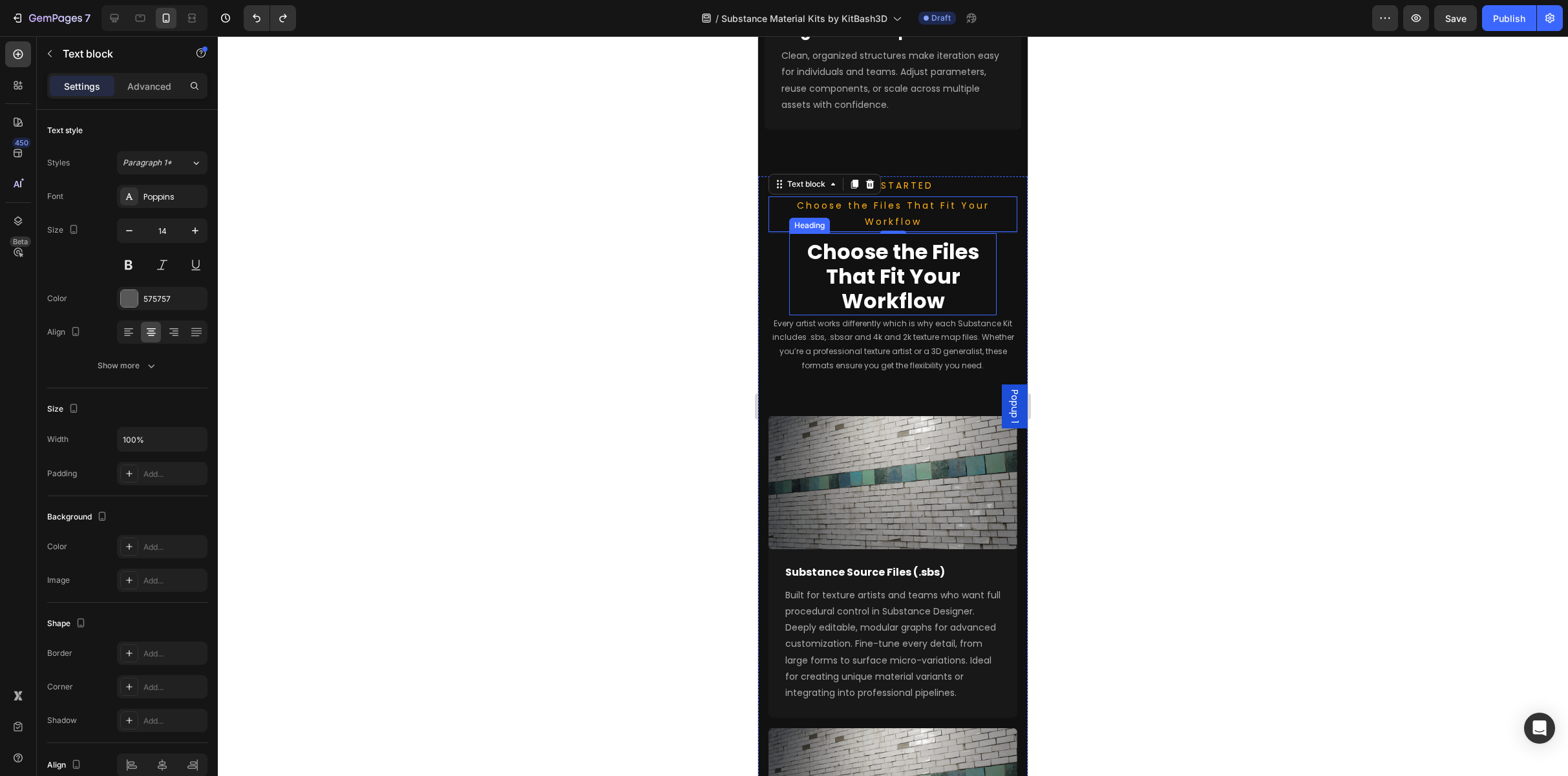
click at [832, 277] on p "Choose the Files That Fit Your Workflow" at bounding box center [892, 276] width 205 height 74
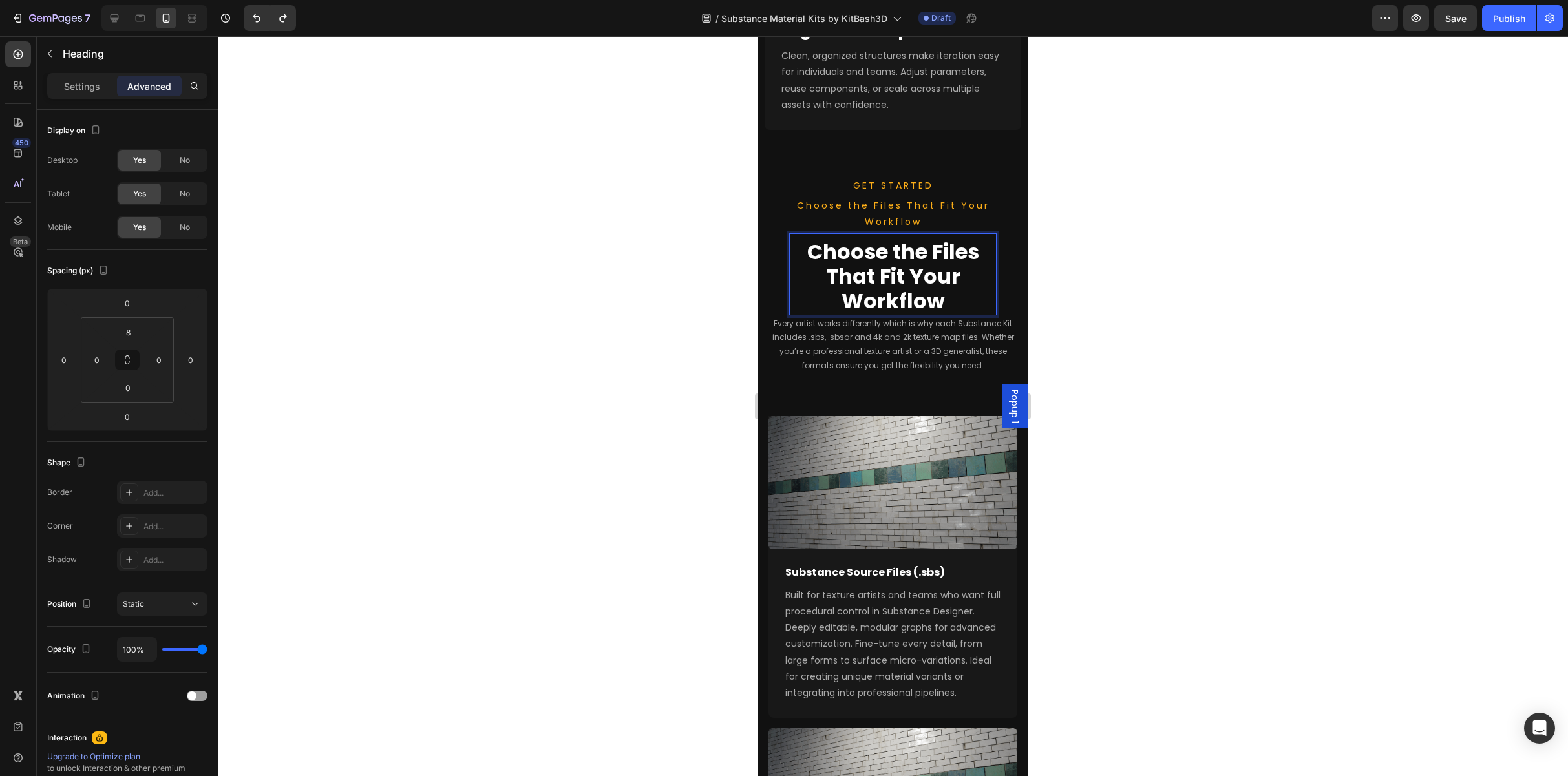
click at [832, 277] on p "Choose the Files That Fit Your Workflow" at bounding box center [892, 276] width 205 height 74
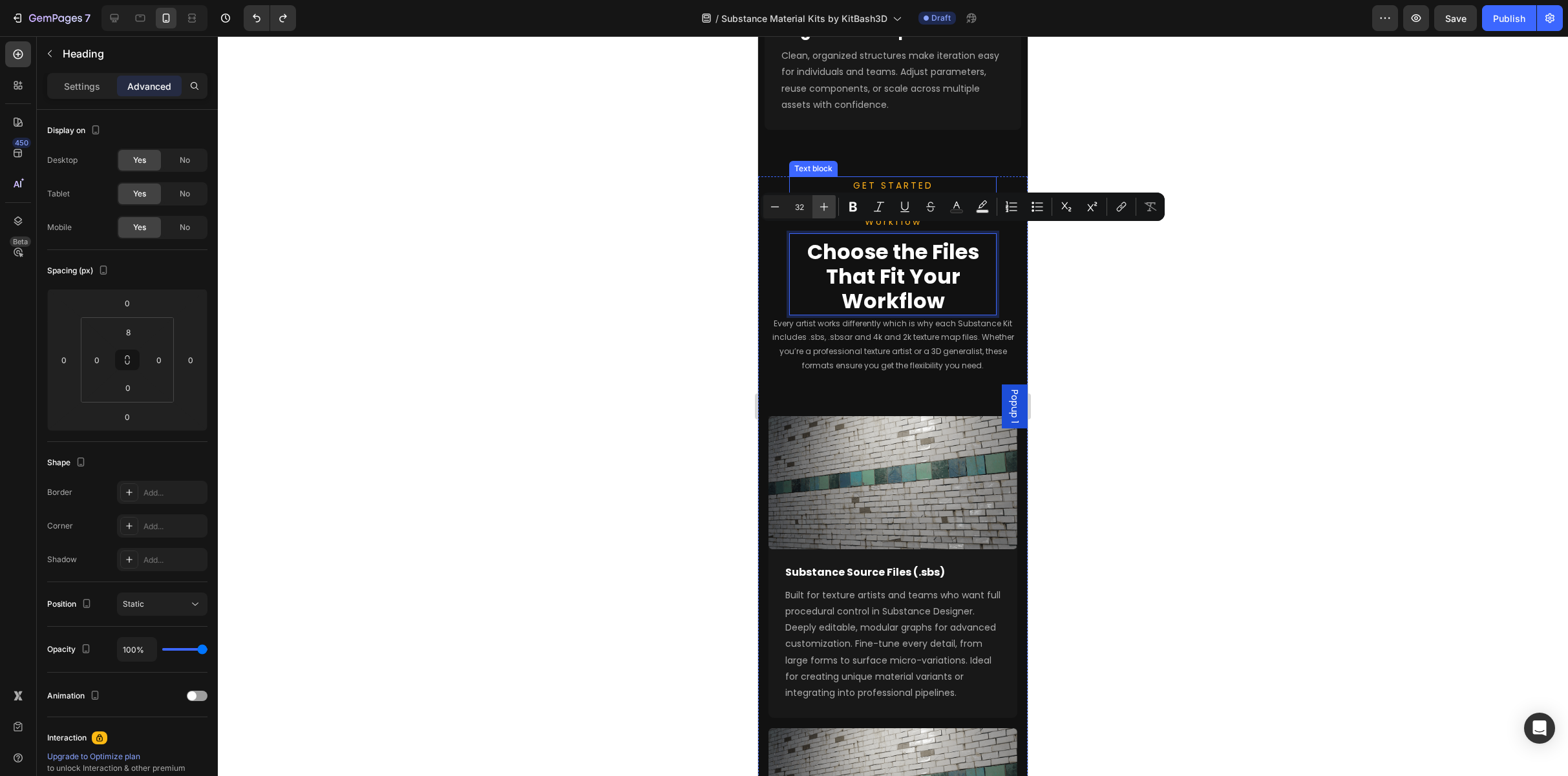
click at [828, 163] on div "Text block" at bounding box center [814, 168] width 44 height 11
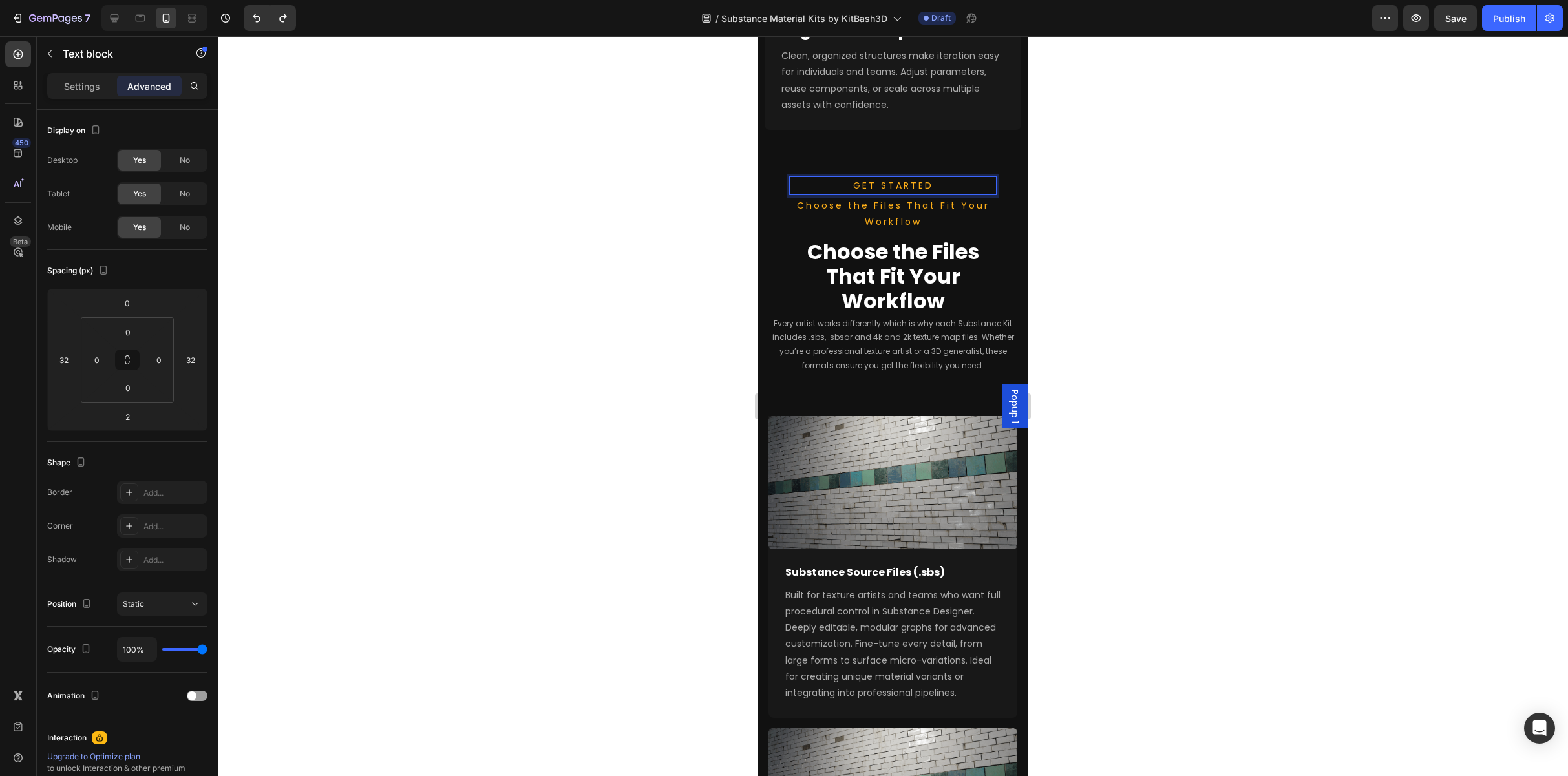
click at [815, 199] on span "Choose the Files That Fit Your Workflow" at bounding box center [893, 213] width 192 height 29
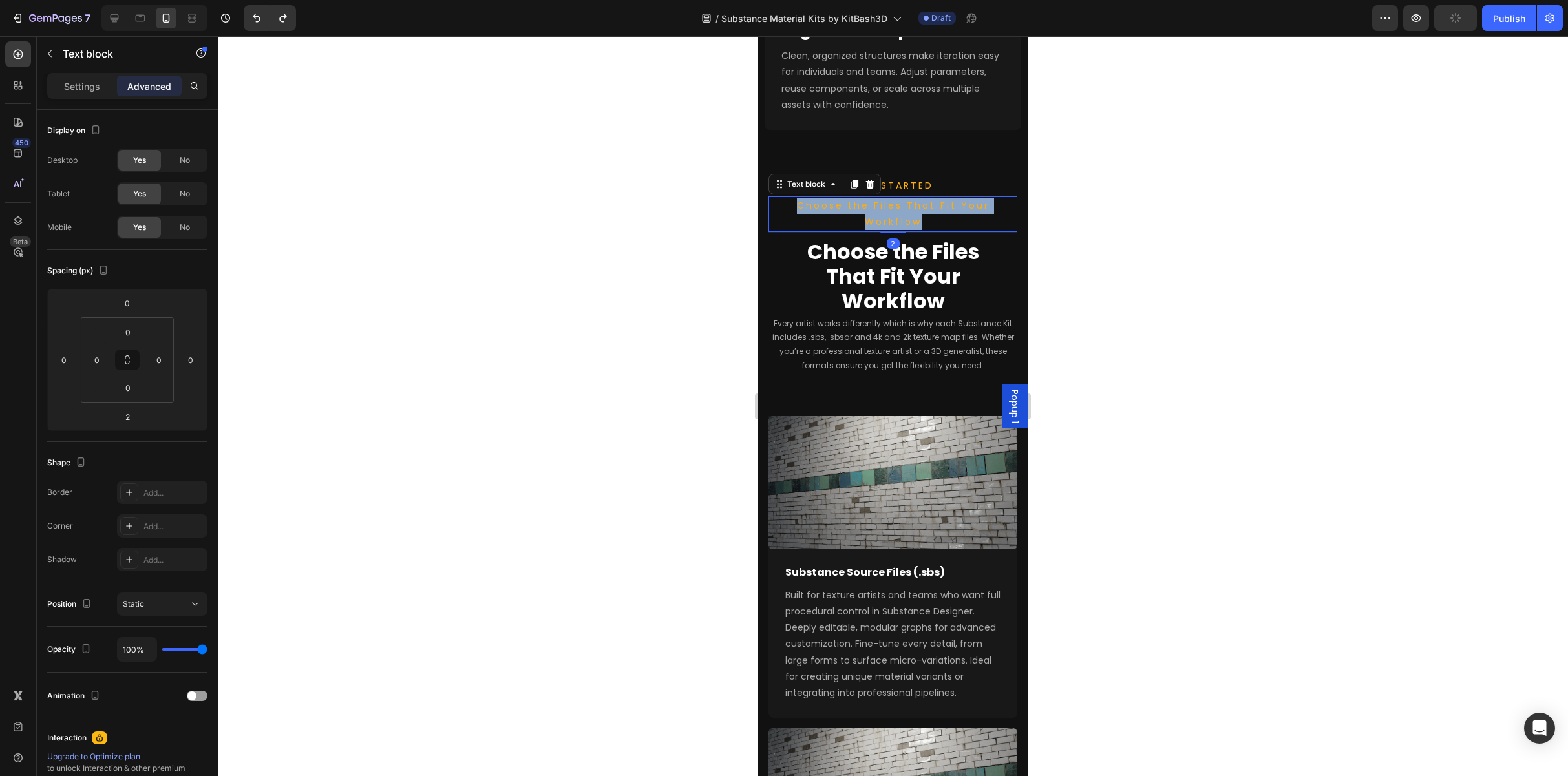
click at [815, 199] on span "Choose the Files That Fit Your Workflow" at bounding box center [893, 213] width 192 height 29
click at [832, 199] on span "Choose the Files That Fit Your Workflow" at bounding box center [893, 213] width 192 height 29
drag, startPoint x: 840, startPoint y: 193, endPoint x: 808, endPoint y: 212, distance: 37.2
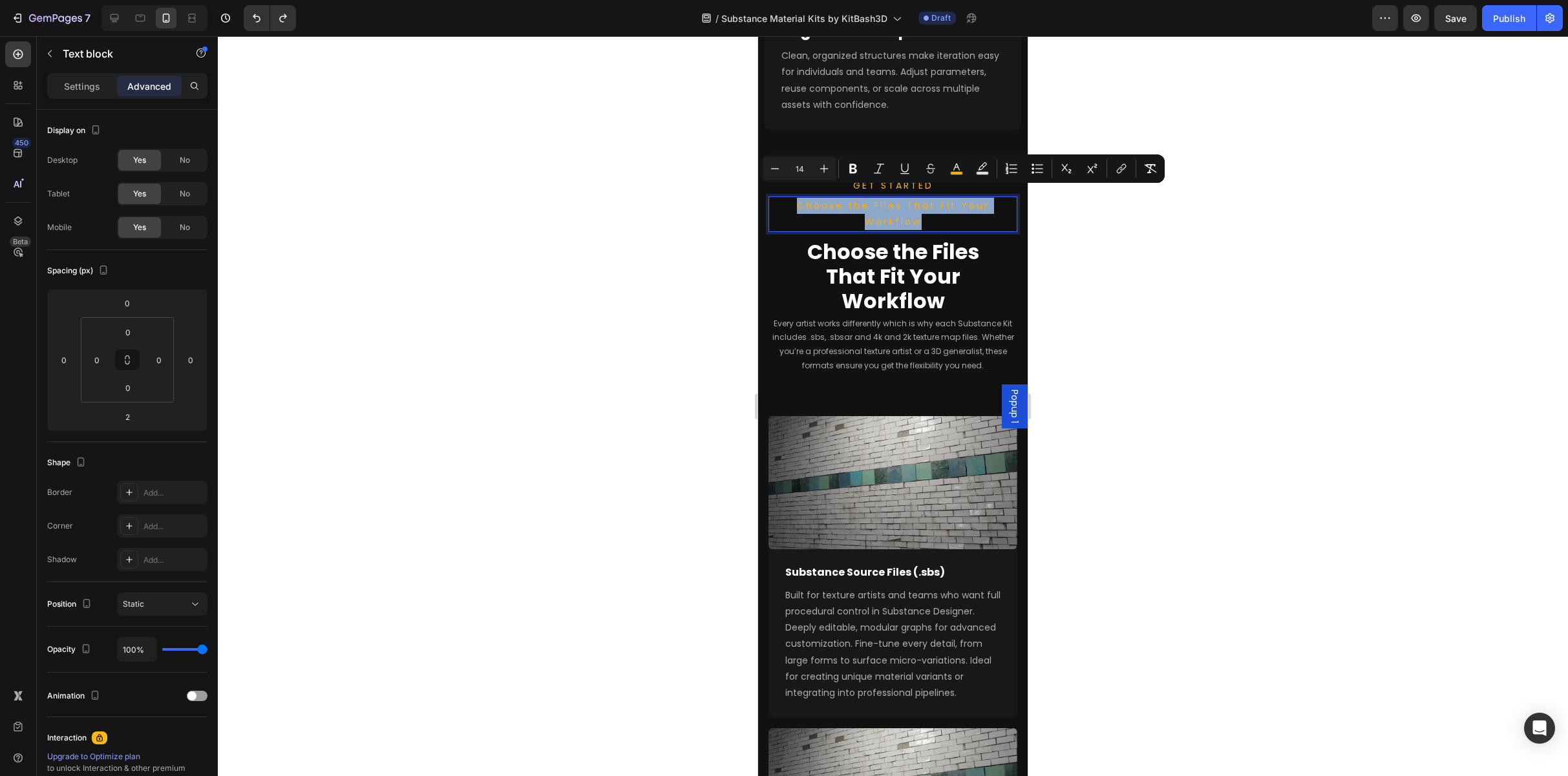
click at [808, 212] on p "Choose the Files That Fit Your Workflow" at bounding box center [893, 213] width 246 height 32
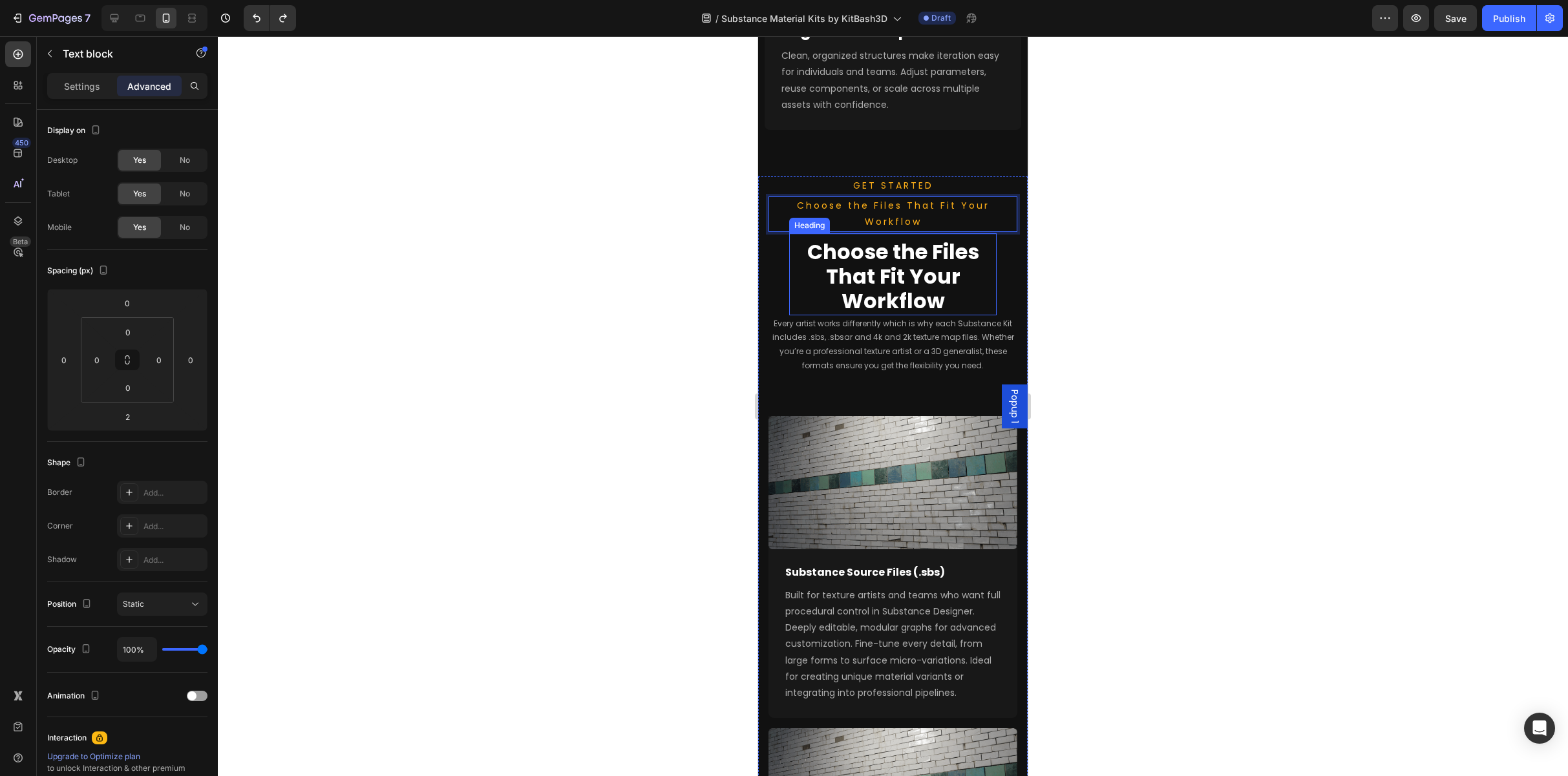
click at [832, 260] on p "Choose the Files That Fit Your Workflow" at bounding box center [892, 276] width 205 height 74
click at [765, 274] on div "GET STARTED Text block Choose the Files That Fit Your Workflow Text block Choos…" at bounding box center [892, 702] width 269 height 1050
click at [809, 239] on p "Choose the Files That Fit Your Workflow" at bounding box center [892, 276] width 205 height 74
click at [809, 215] on div "Heading" at bounding box center [822, 220] width 36 height 11
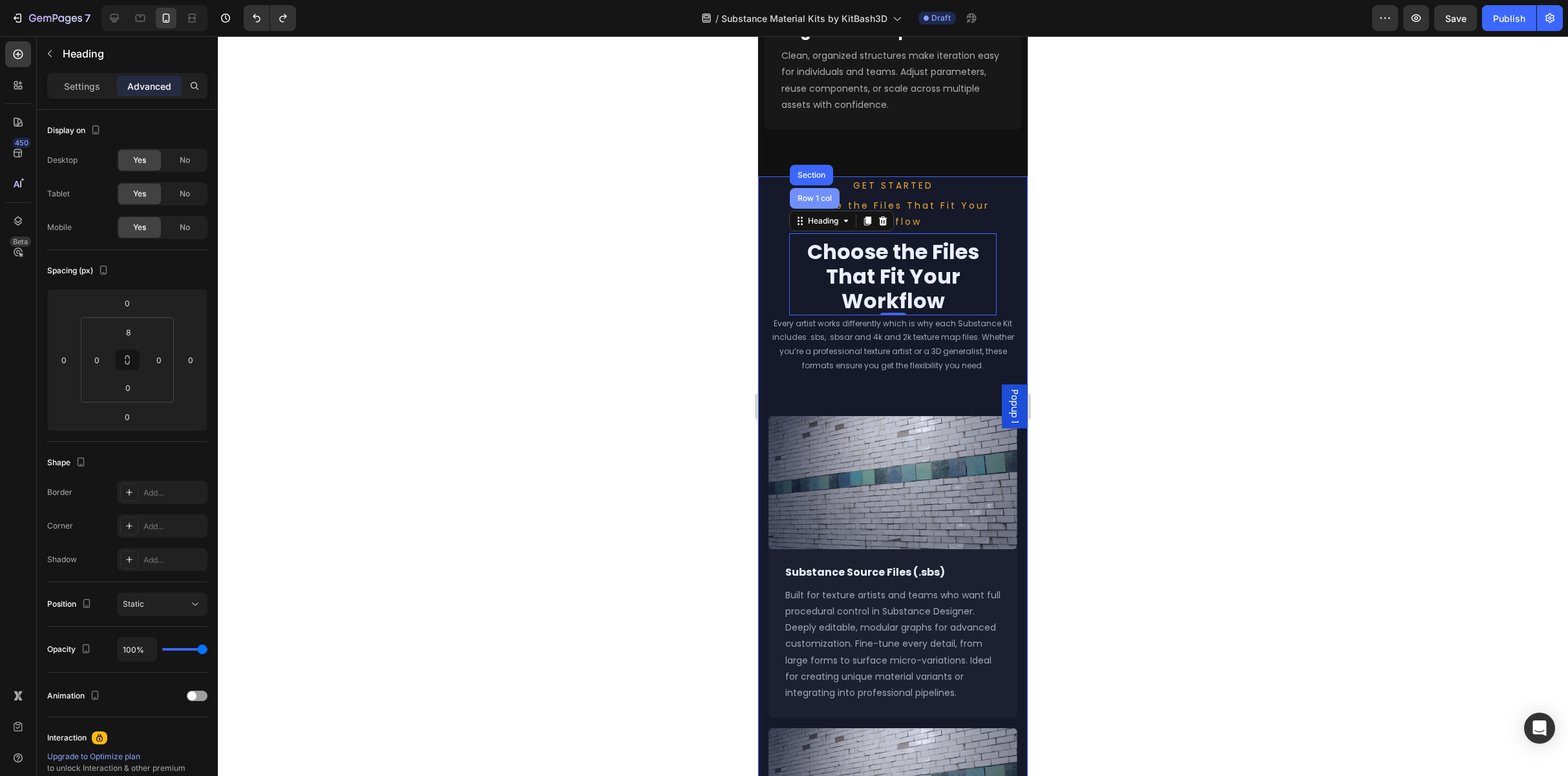
click at [815, 195] on div "Row 1 col" at bounding box center [815, 198] width 39 height 8
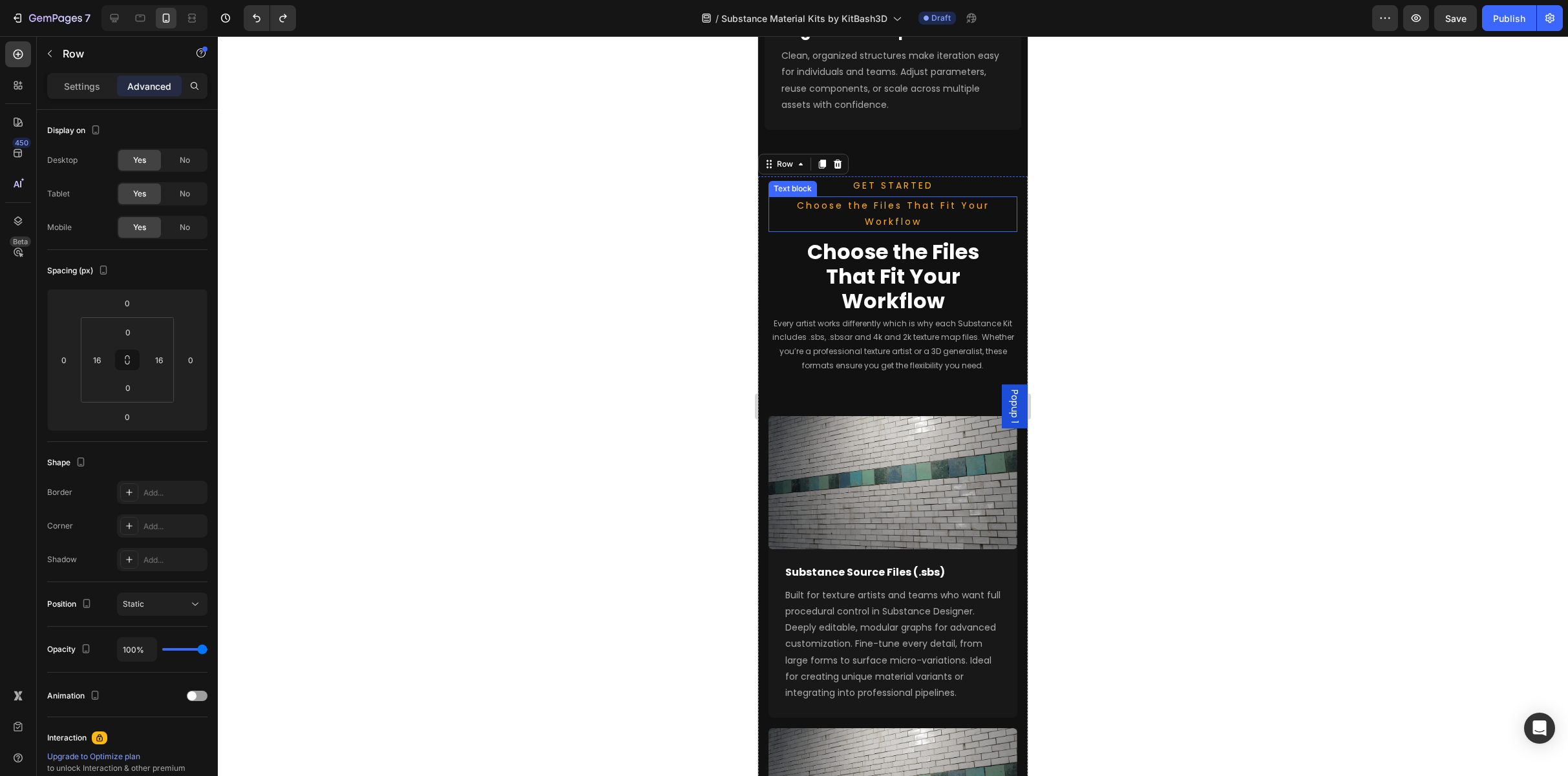
click at [818, 239] on p "Choose the Files That Fit Your Workflow" at bounding box center [892, 276] width 205 height 74
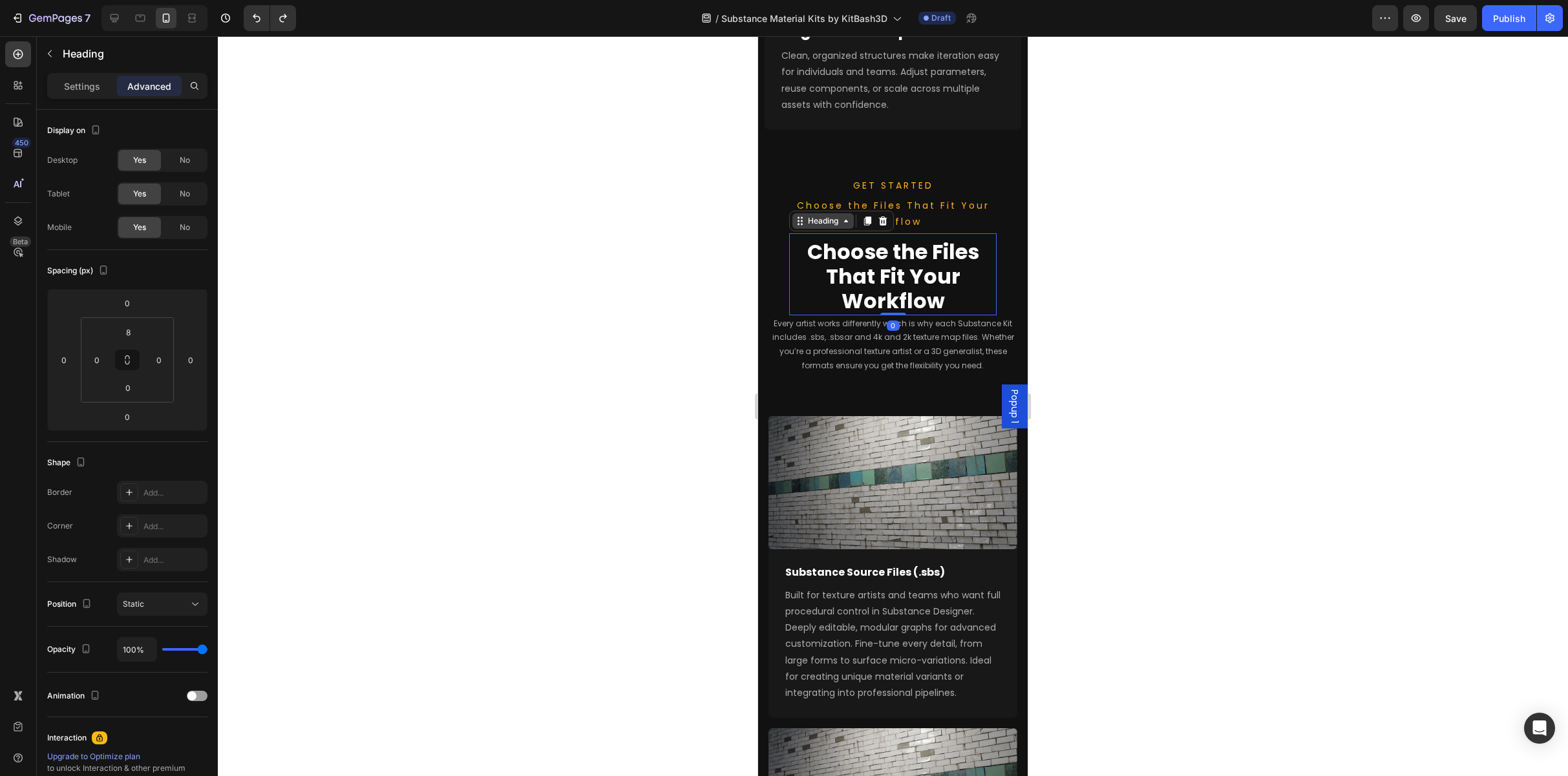
click at [810, 215] on div "Heading" at bounding box center [822, 220] width 36 height 11
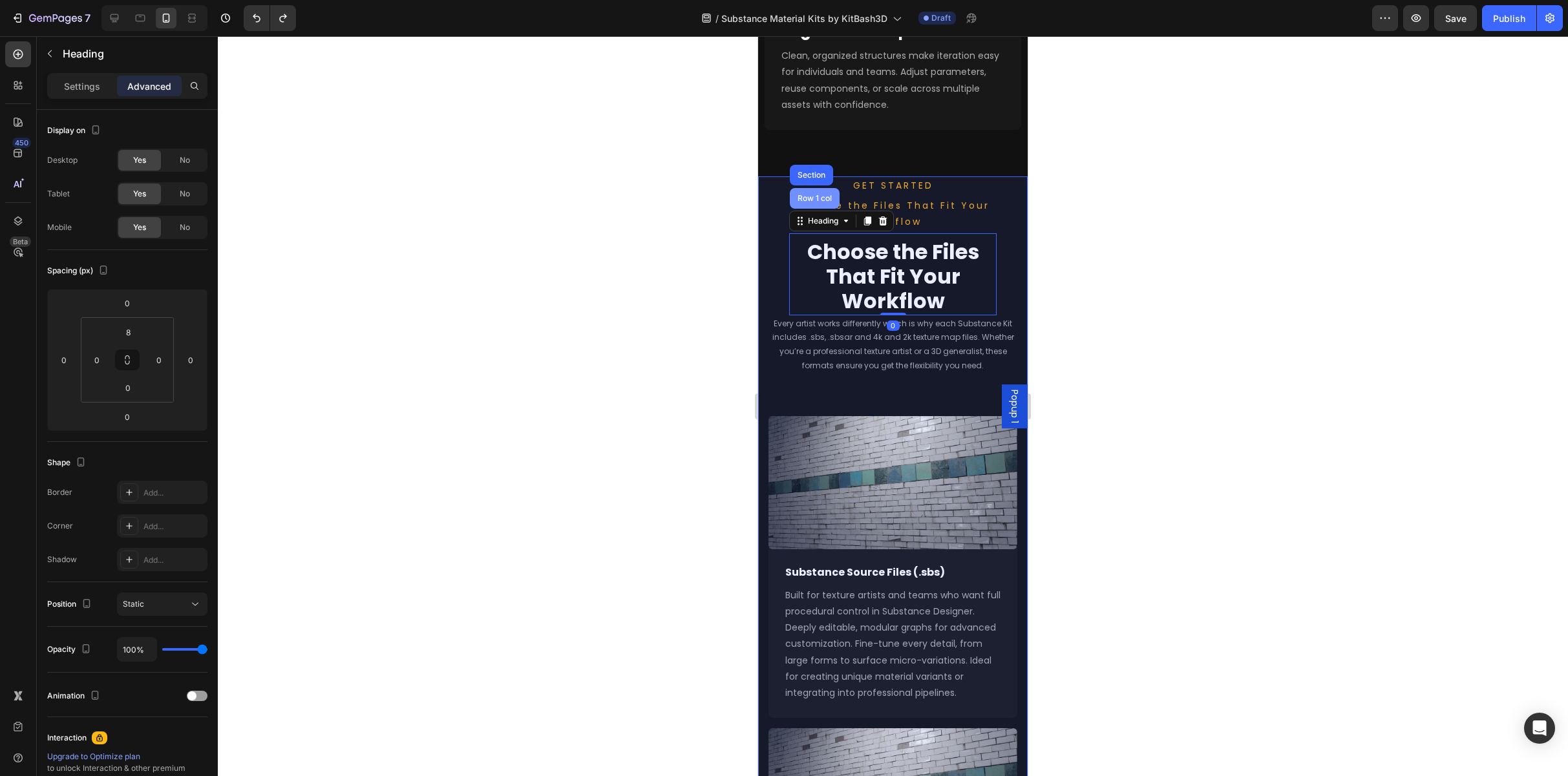
click at [809, 195] on div "Row 1 col" at bounding box center [815, 198] width 39 height 8
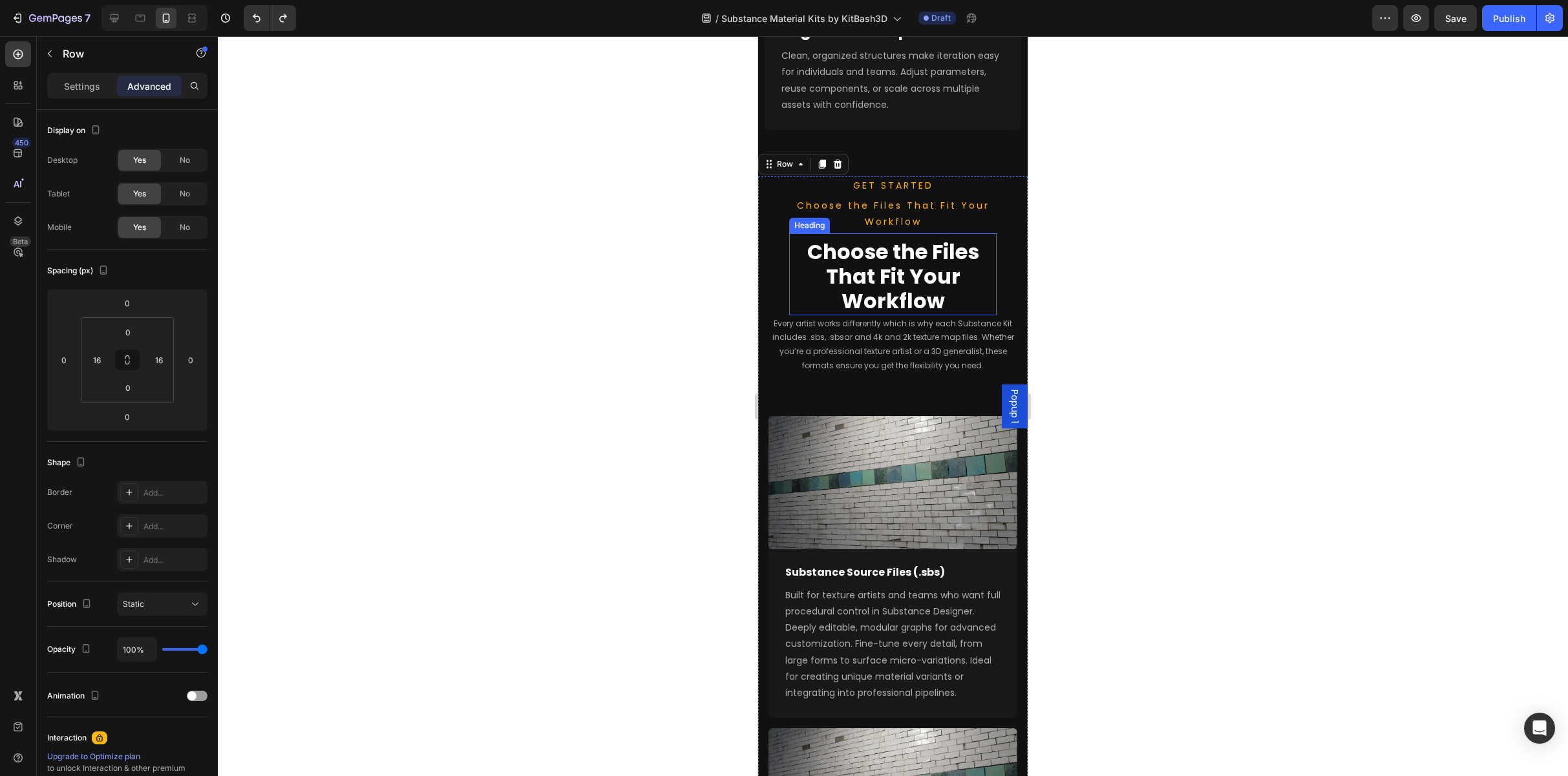
click at [829, 239] on p "Choose the Files That Fit Your Workflow" at bounding box center [892, 276] width 205 height 74
click at [832, 216] on icon at bounding box center [868, 221] width 10 height 10
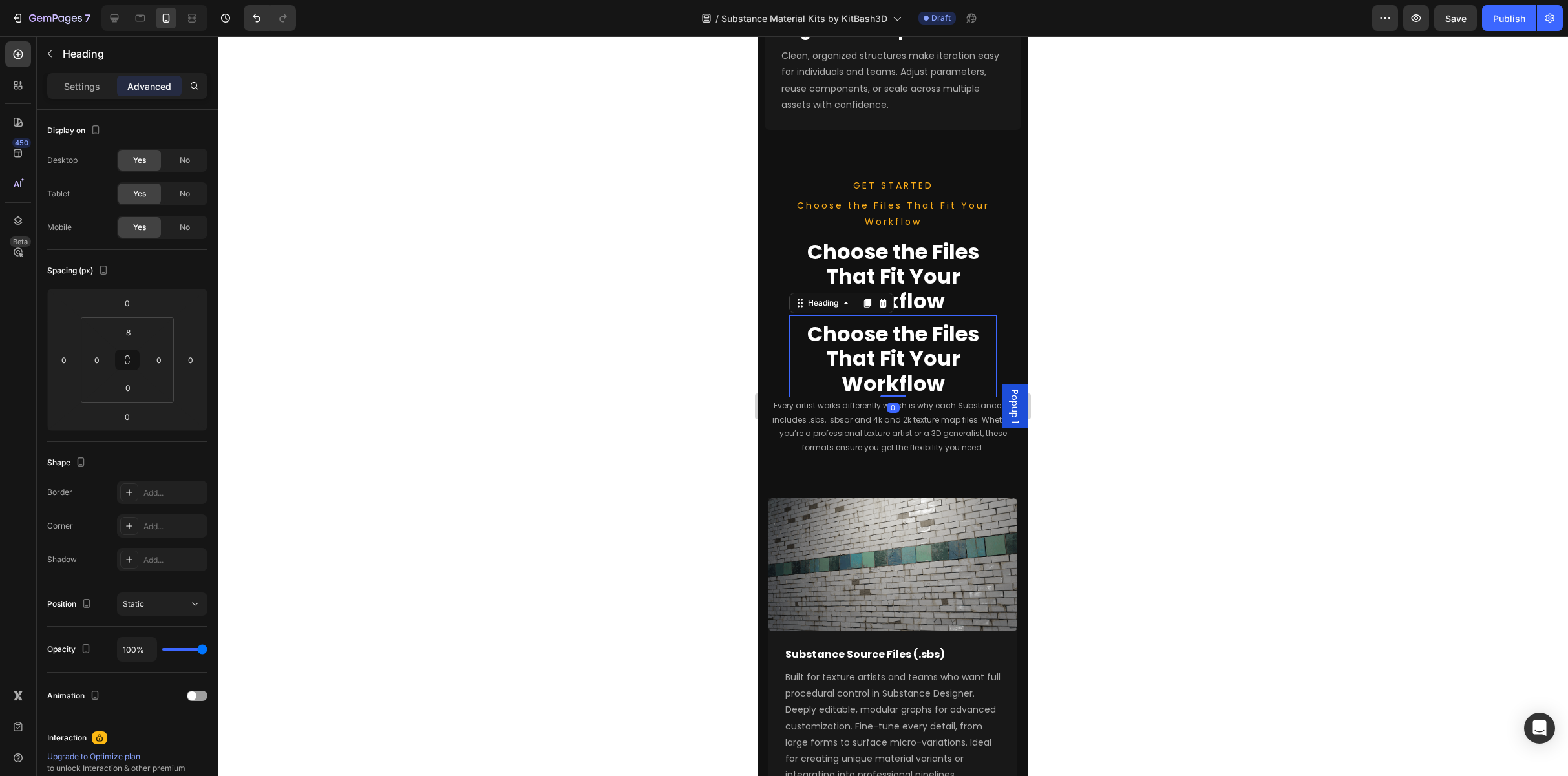
click at [814, 349] on h2 "Choose the Files That Fit Your Workflow" at bounding box center [892, 359] width 207 height 77
click at [832, 200] on span "Choose the Files That Fit Your Workflow" at bounding box center [893, 213] width 192 height 29
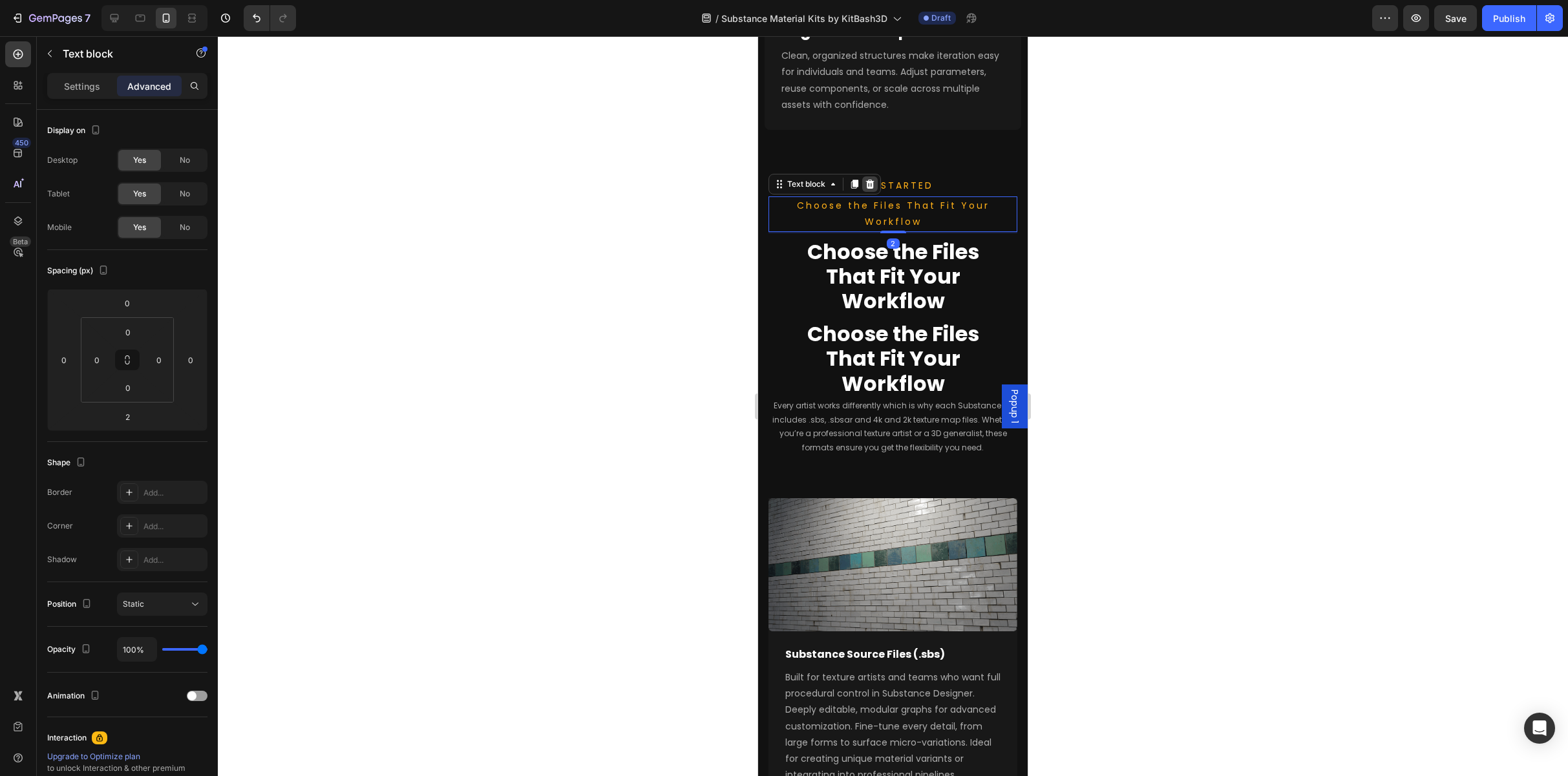
click at [832, 180] on icon at bounding box center [871, 184] width 9 height 9
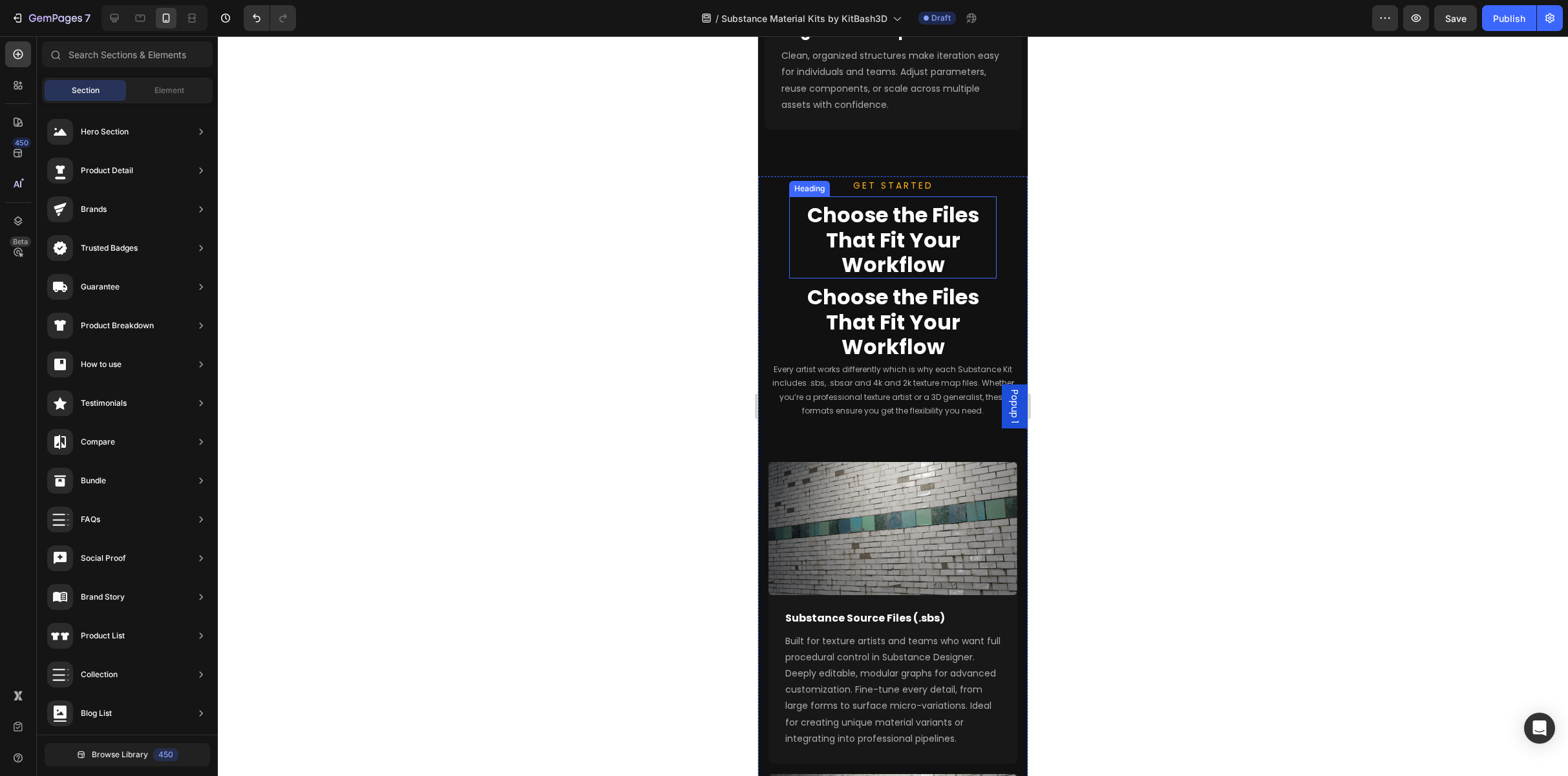
click at [832, 237] on p "Choose the Files That Fit Your Workflow" at bounding box center [892, 239] width 205 height 74
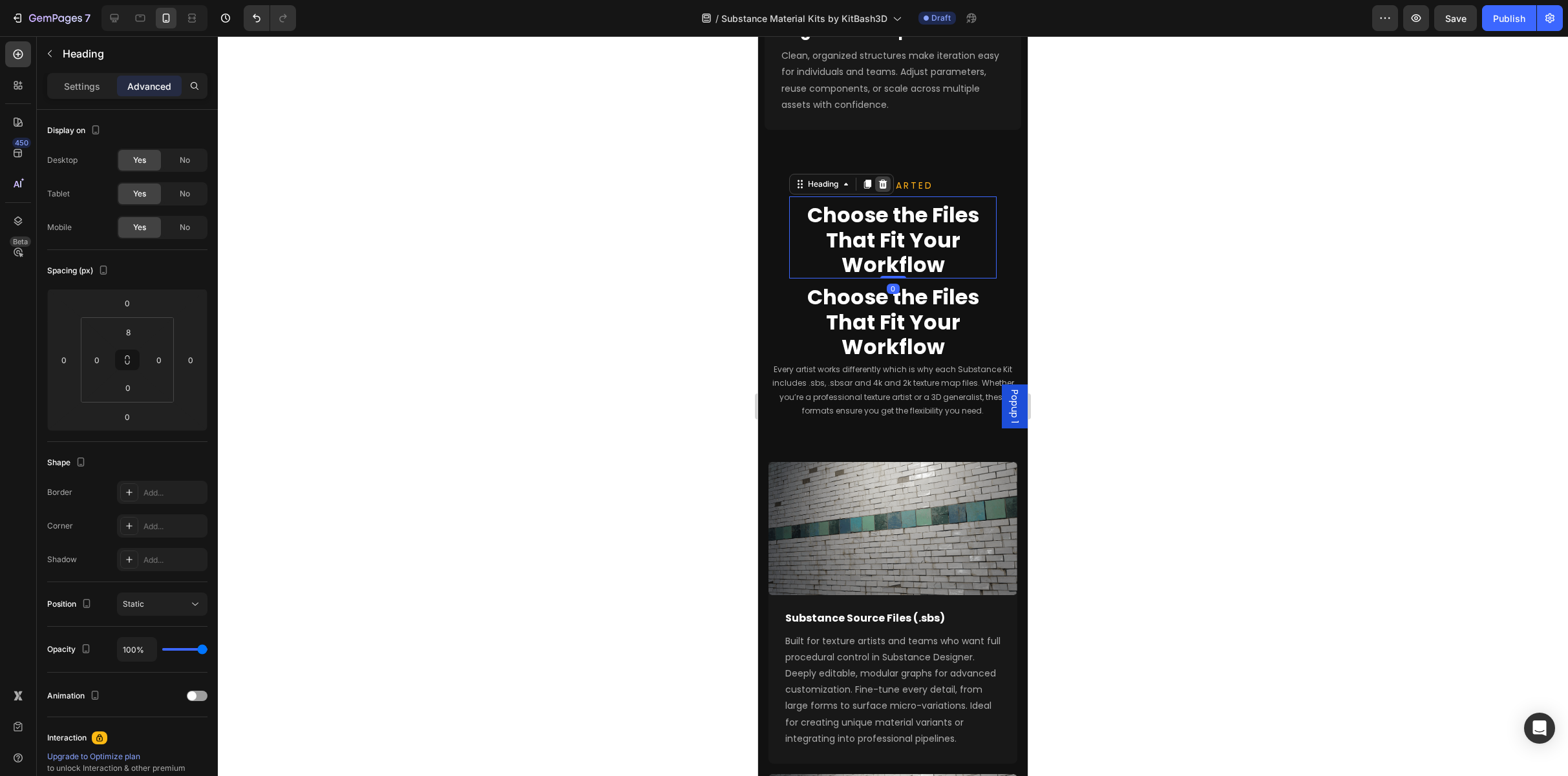
click at [832, 180] on icon at bounding box center [884, 184] width 9 height 9
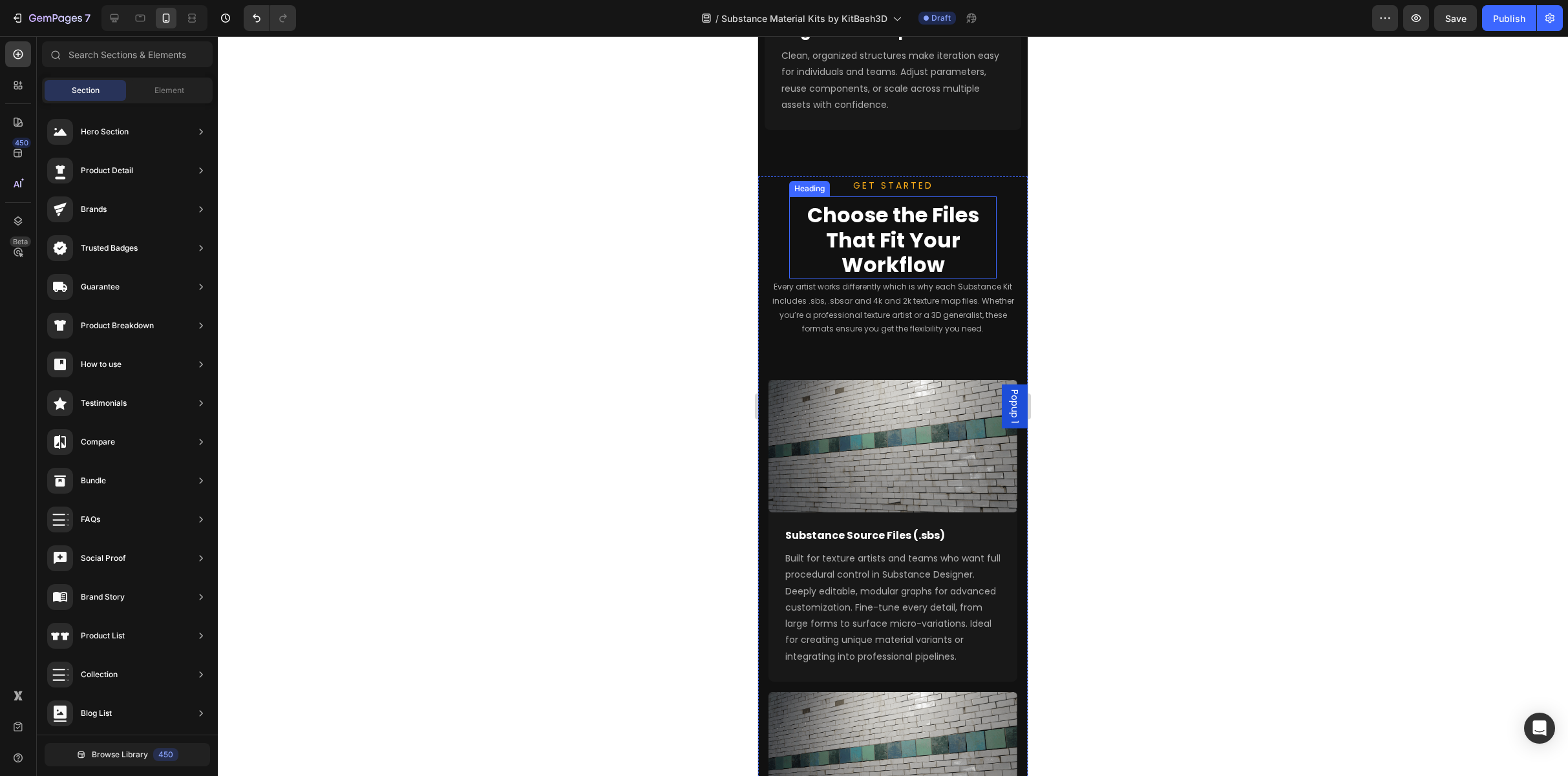
click at [832, 236] on p "Choose the Files That Fit Your Workflow" at bounding box center [892, 239] width 205 height 74
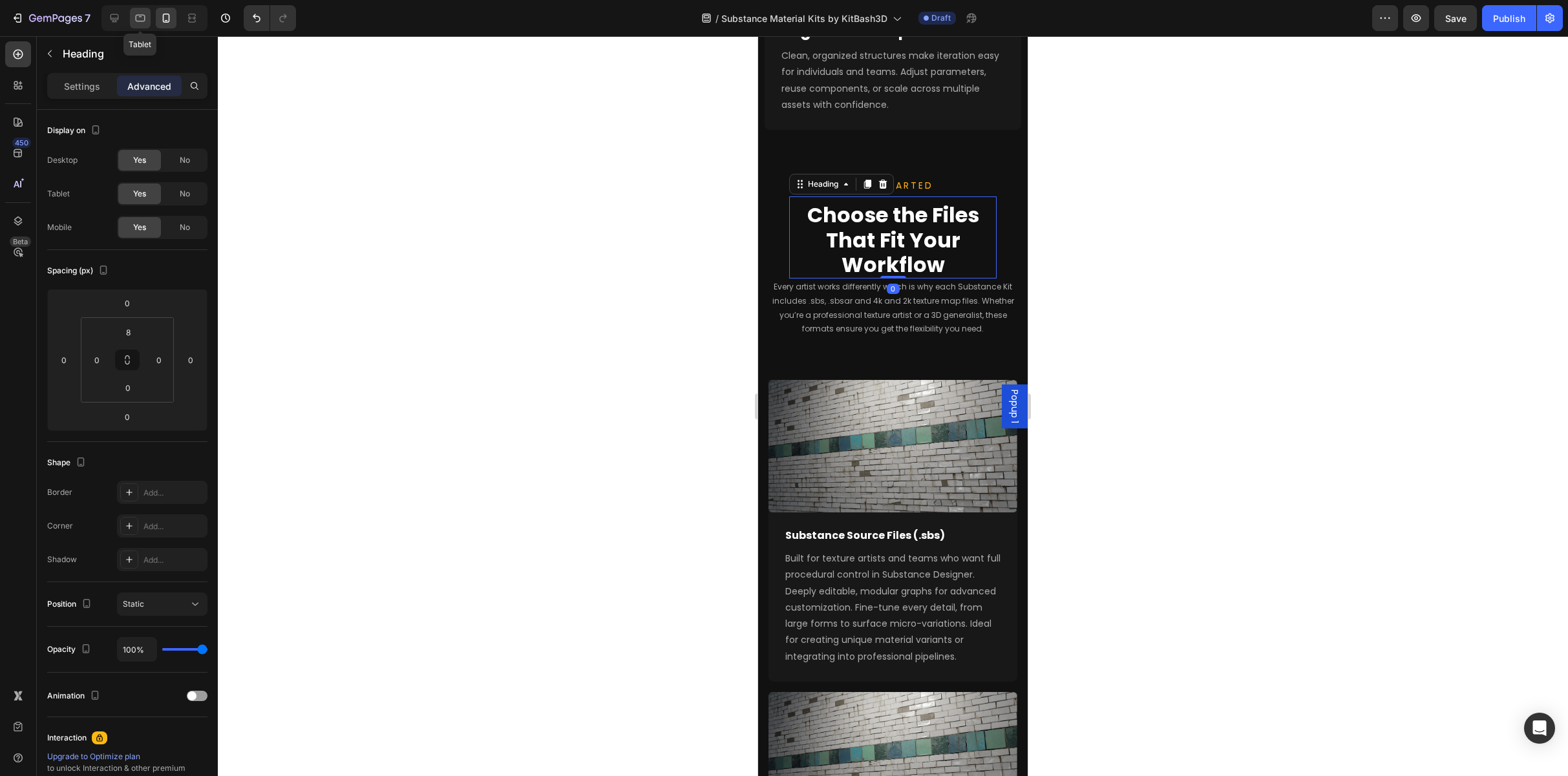
click at [139, 24] on icon at bounding box center [140, 17] width 13 height 13
type input "0"
type input "24"
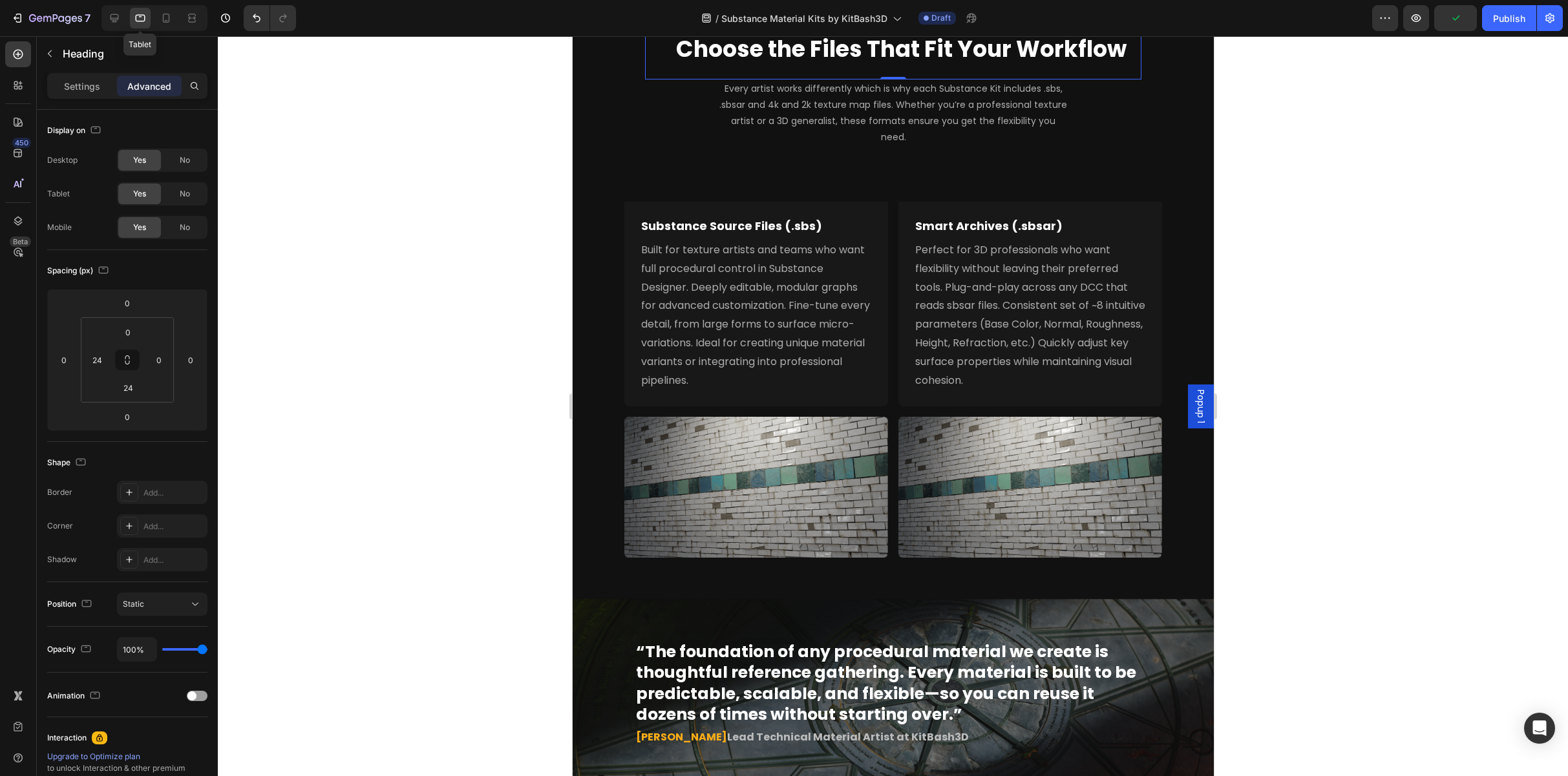
scroll to position [1549, 0]
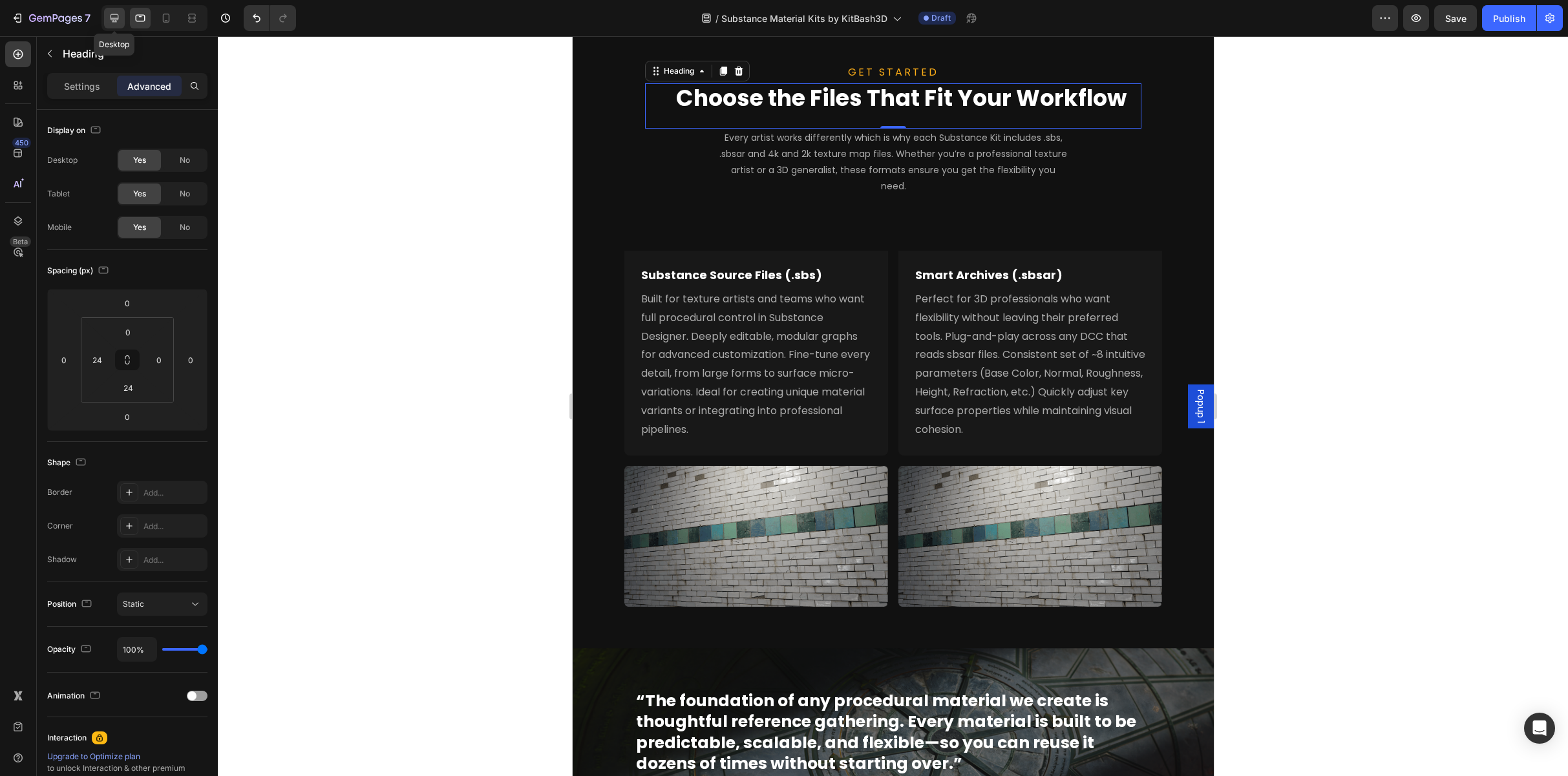
click at [121, 23] on div at bounding box center [114, 18] width 21 height 21
type input "32"
type input "12"
type input "32"
type input "16"
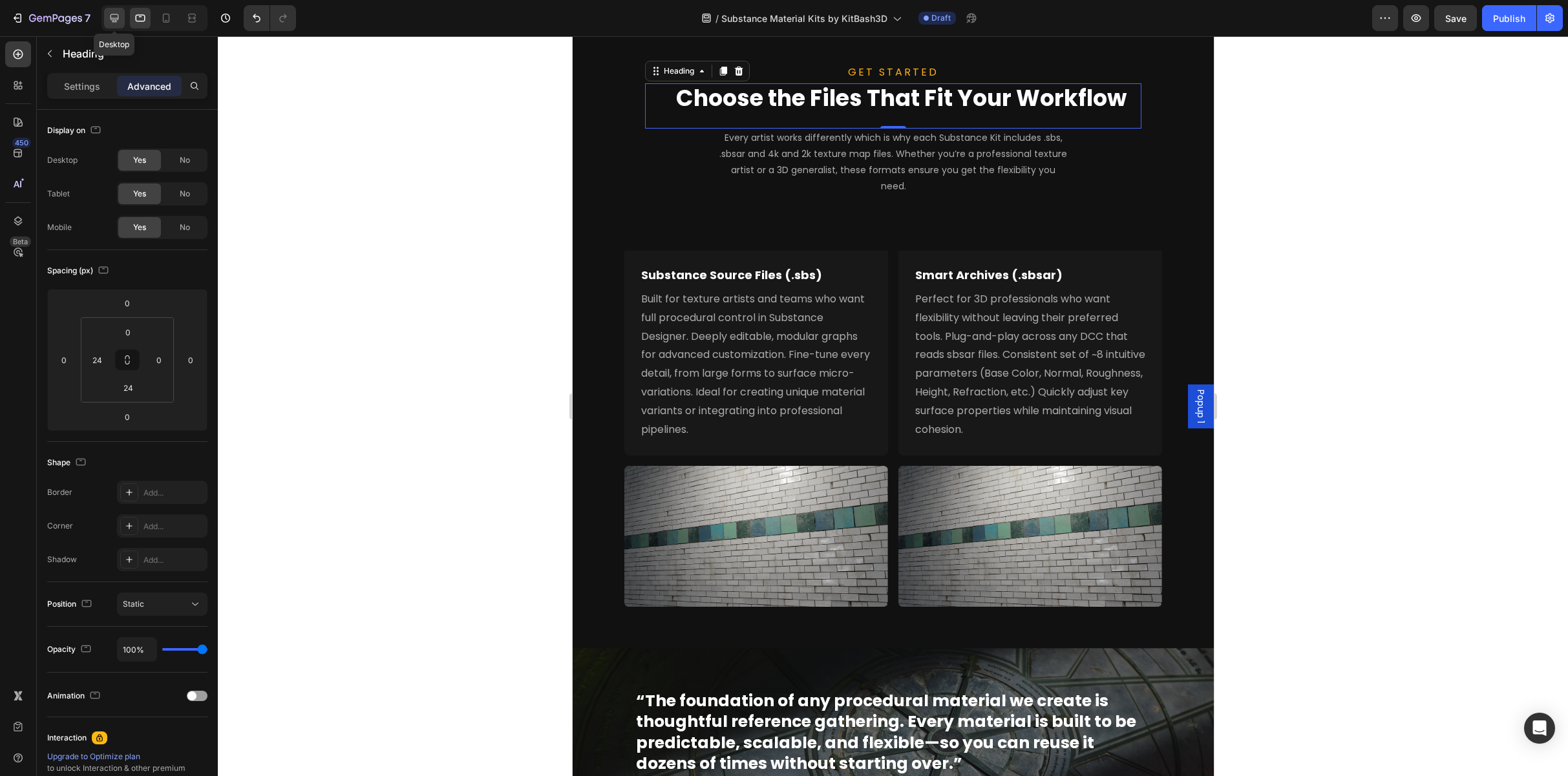
type input "32"
type input "0"
type input "32"
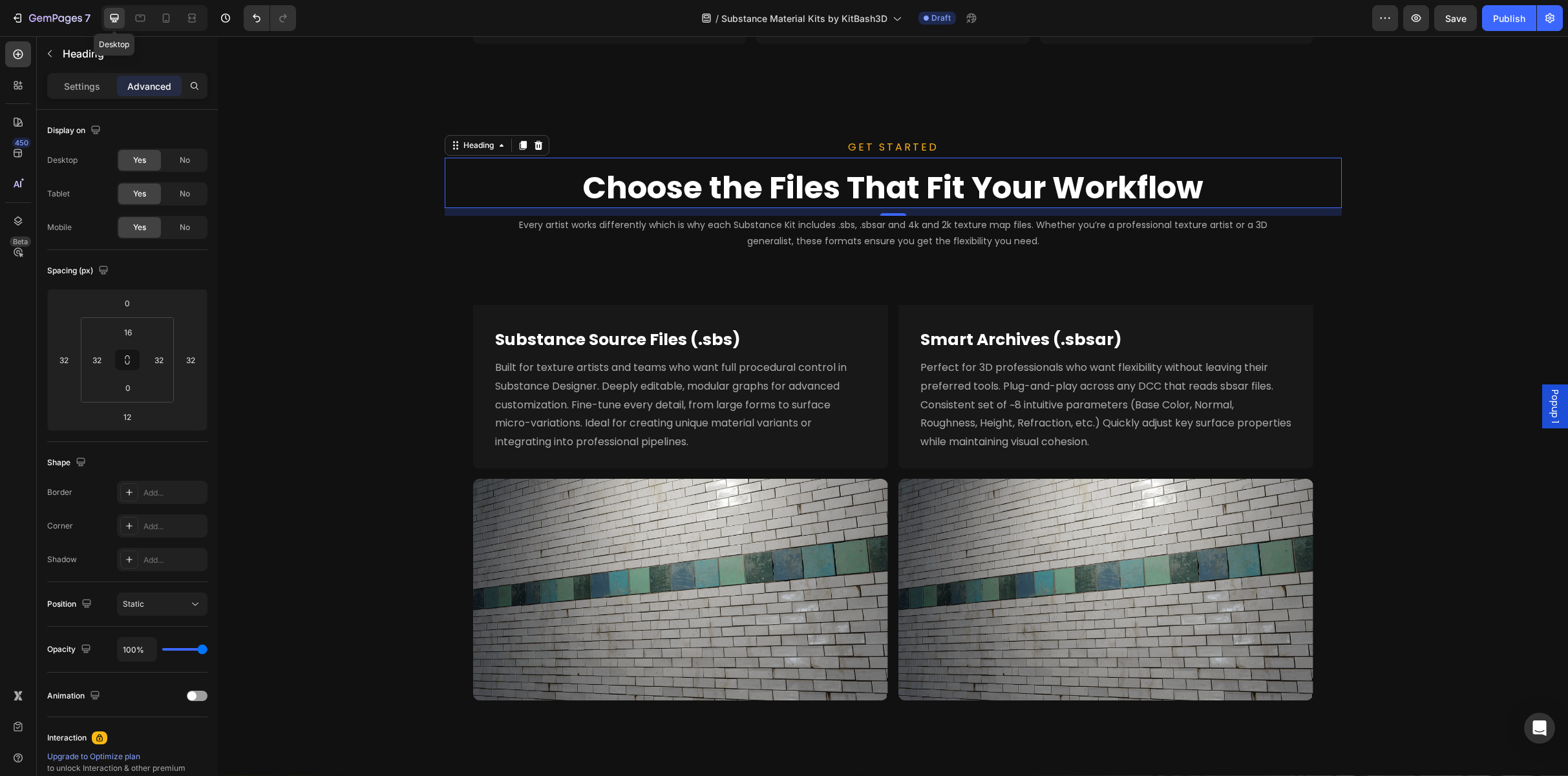
scroll to position [1632, 0]
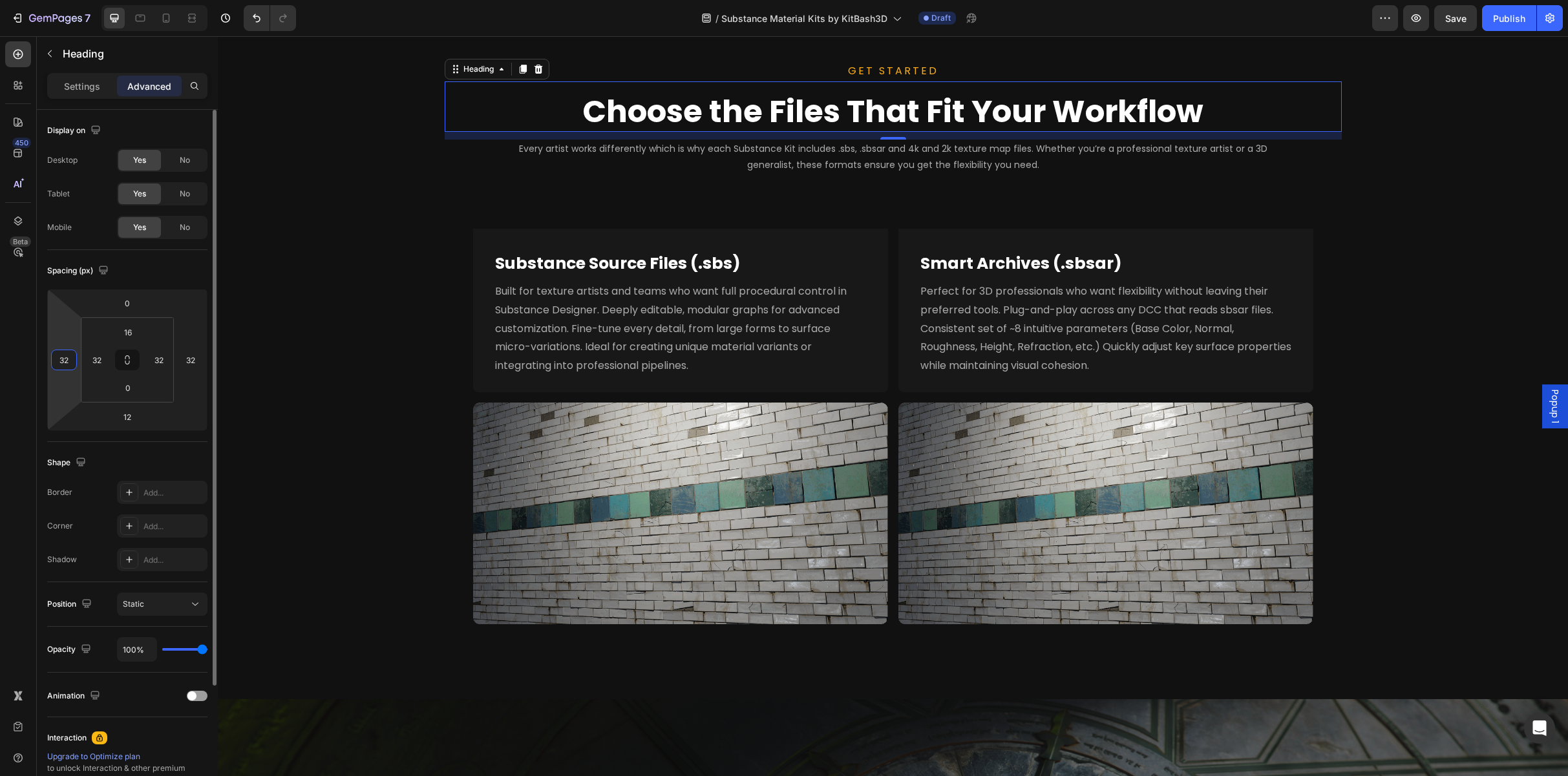
click at [66, 363] on input "32" at bounding box center [64, 360] width 19 height 19
click at [97, 363] on input "32" at bounding box center [97, 360] width 19 height 19
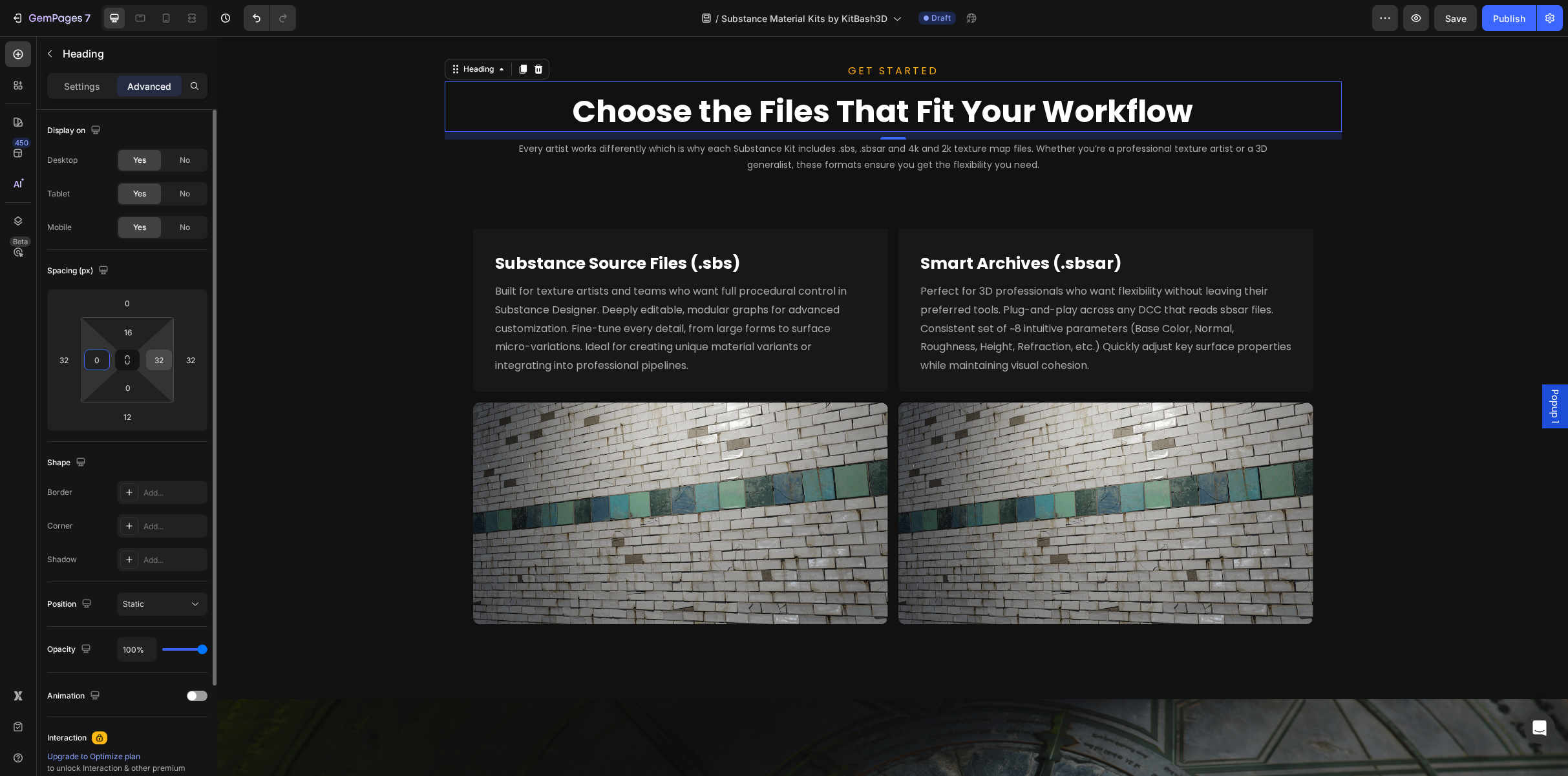
type input "0"
click at [159, 360] on input "32" at bounding box center [159, 360] width 19 height 19
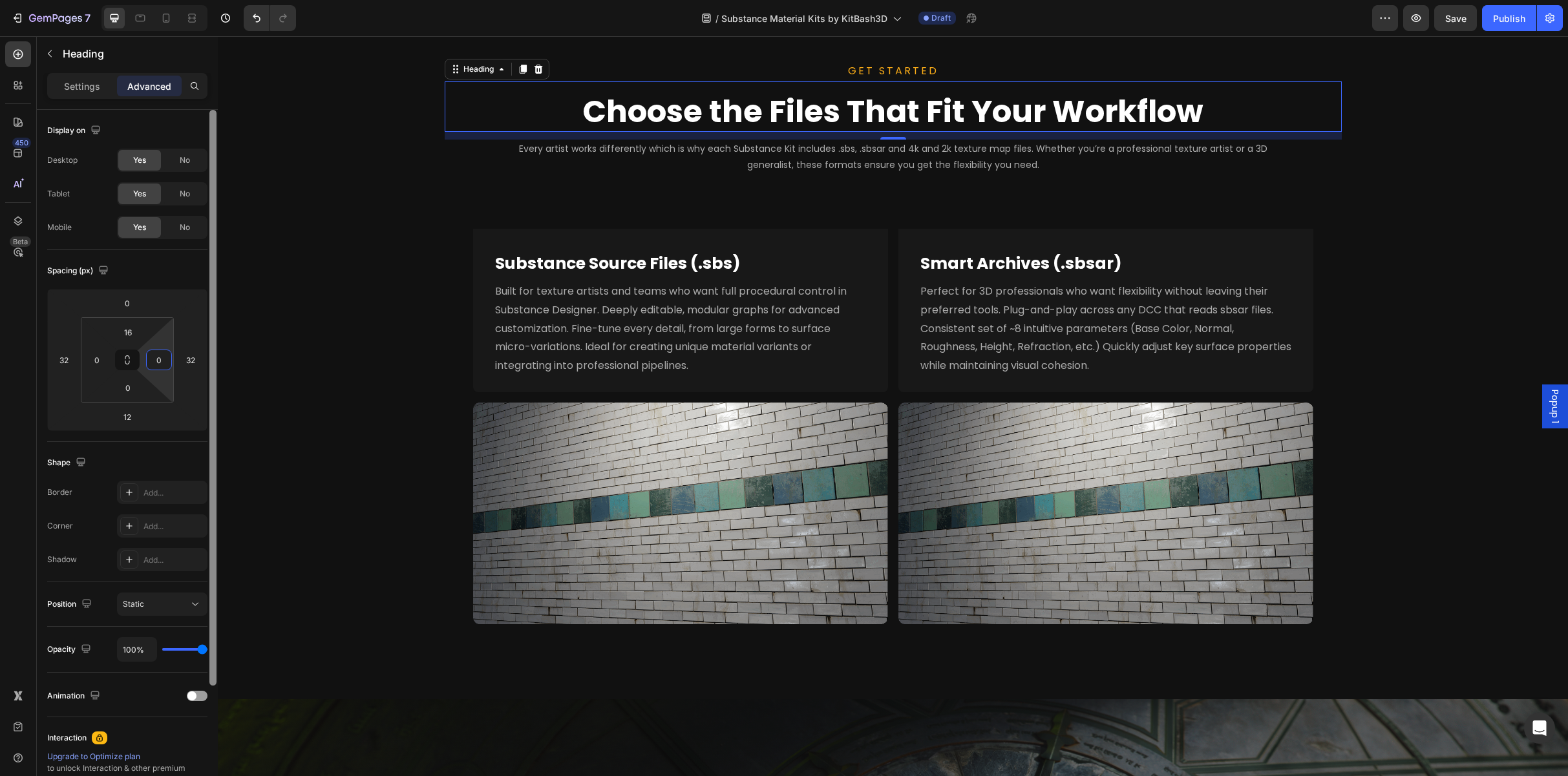
click at [211, 369] on div at bounding box center [213, 398] width 7 height 576
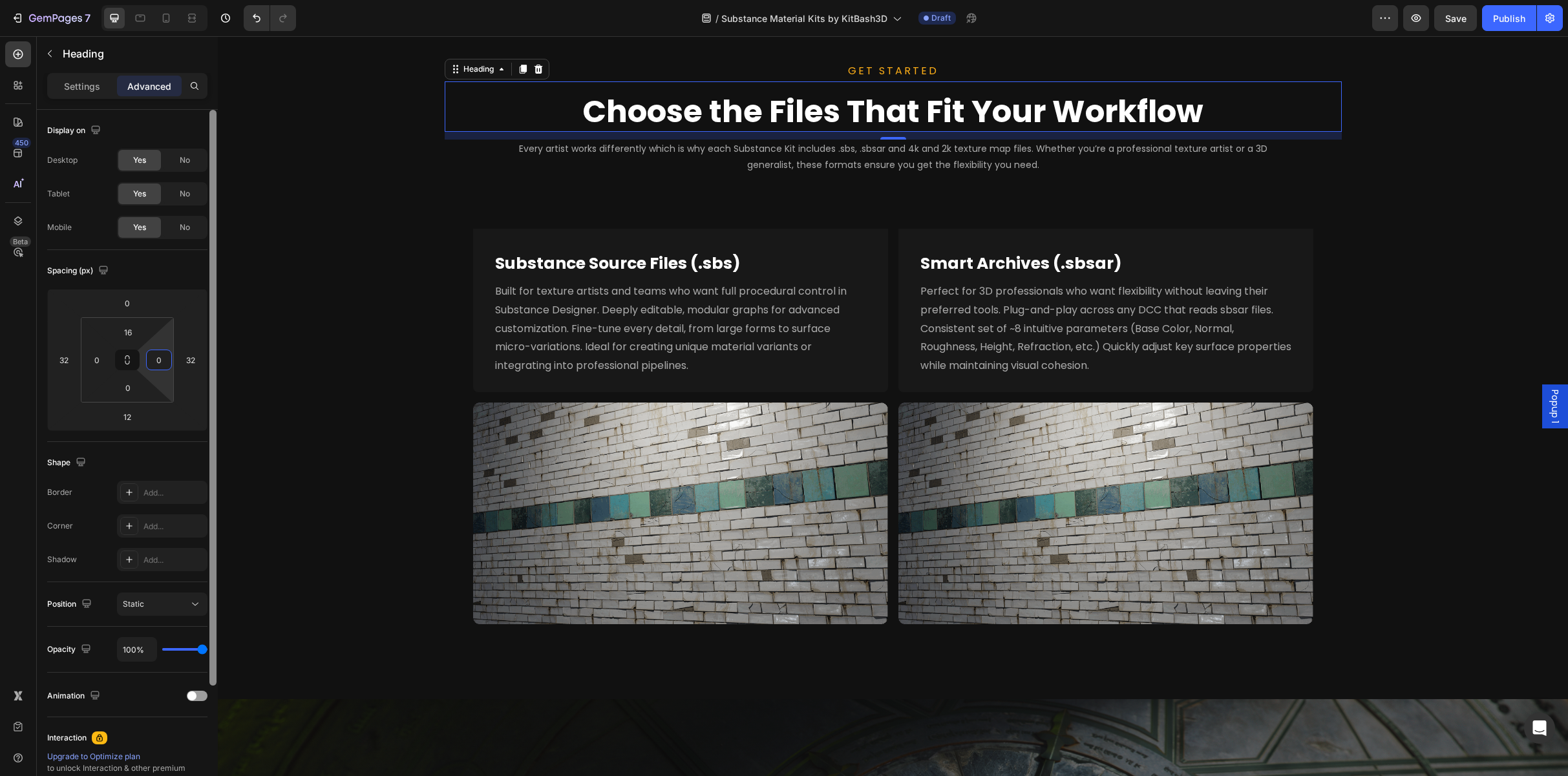
type input "0"
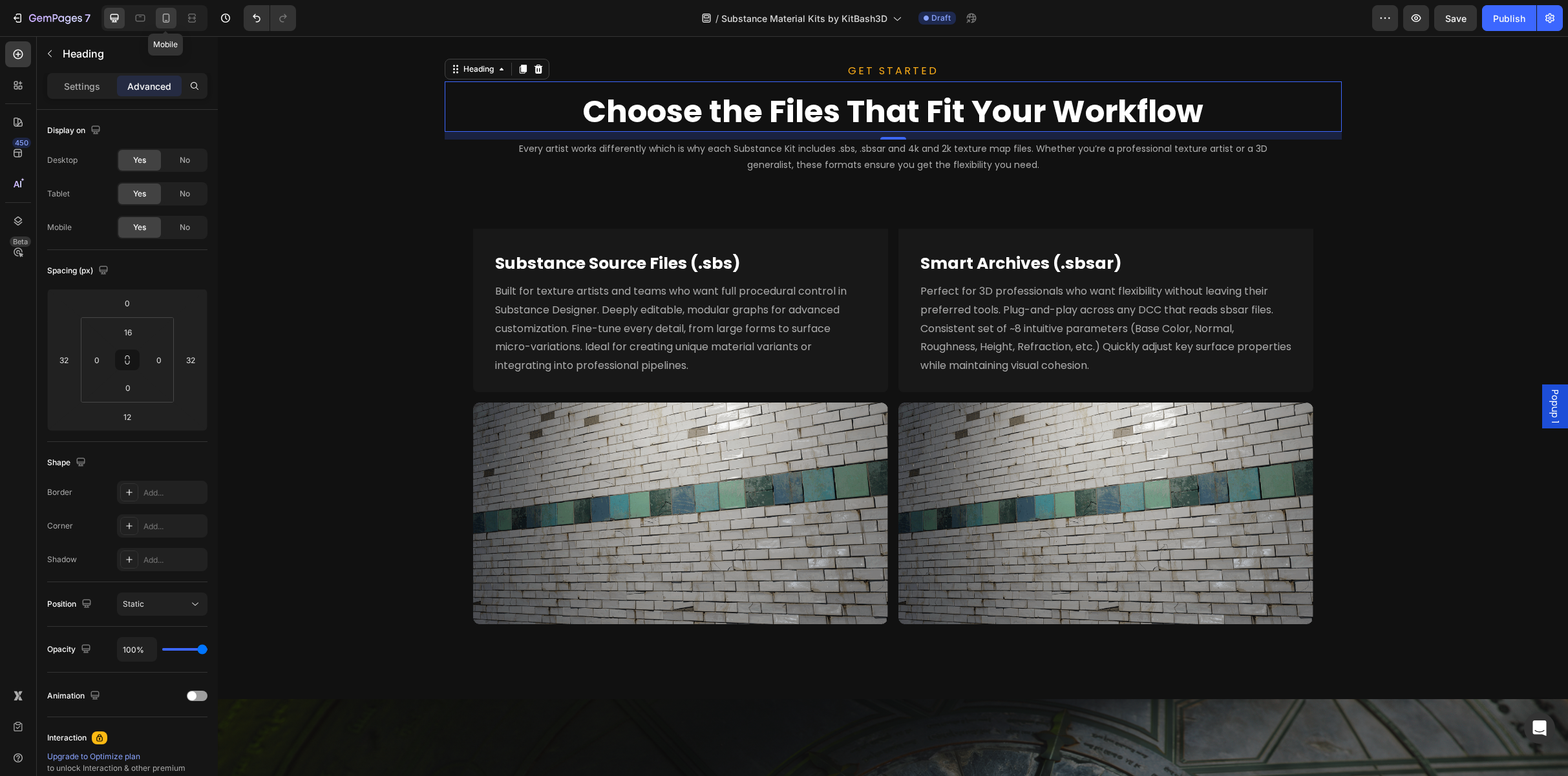
click at [175, 18] on div at bounding box center [166, 18] width 21 height 21
type input "0"
type input "8"
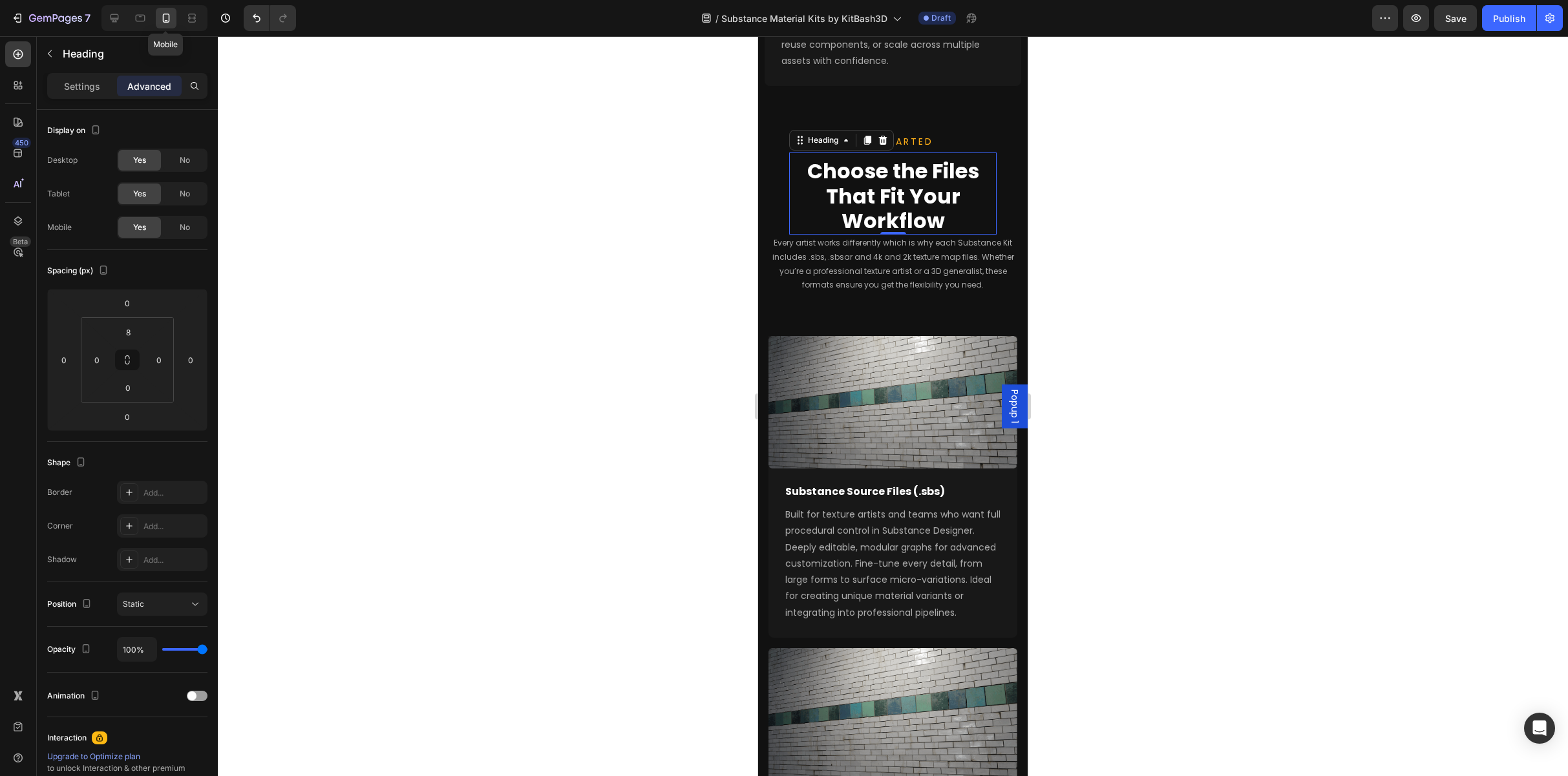
scroll to position [1989, 0]
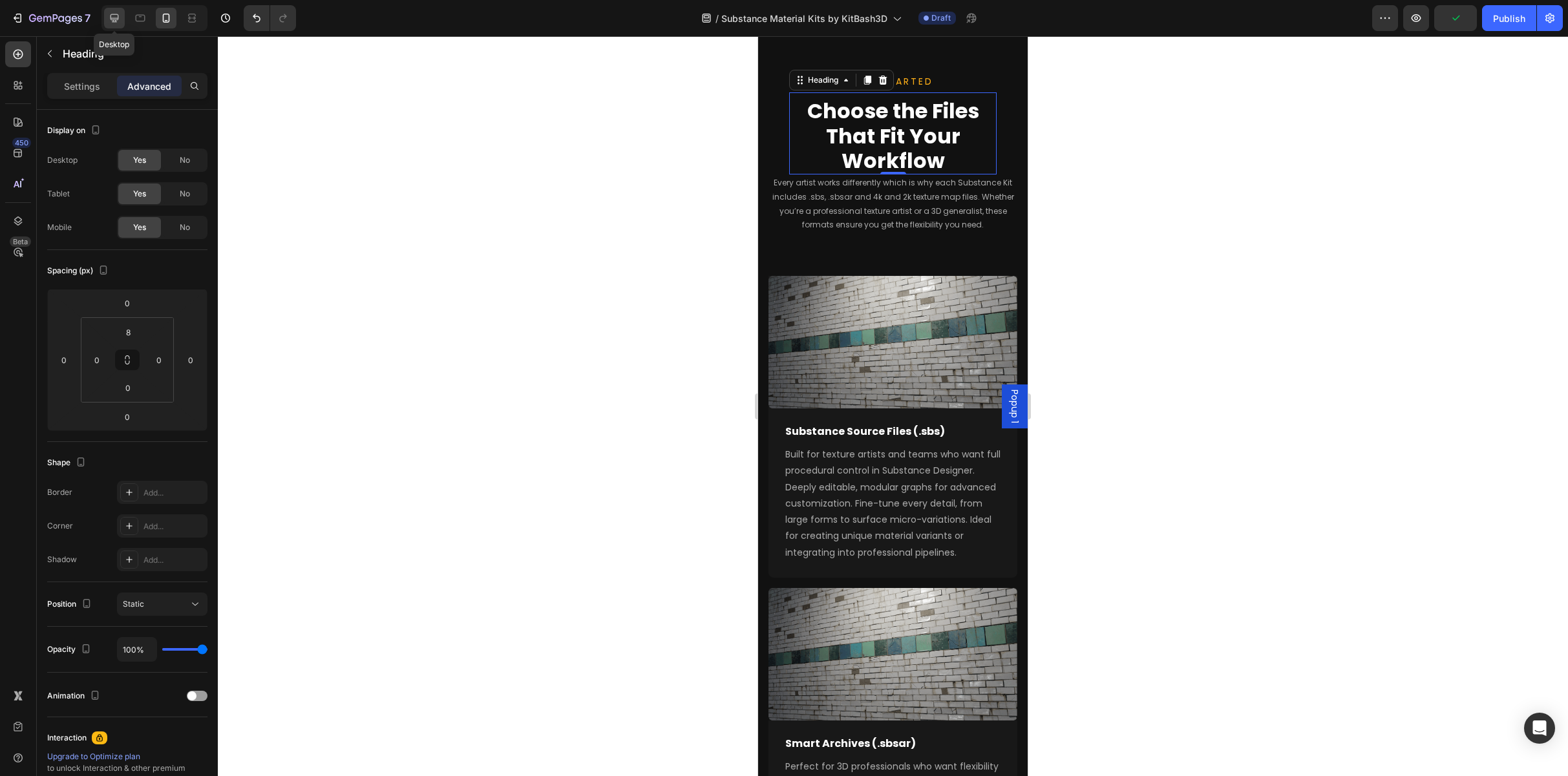
click at [115, 18] on icon at bounding box center [114, 18] width 9 height 9
type input "32"
type input "12"
type input "32"
type input "16"
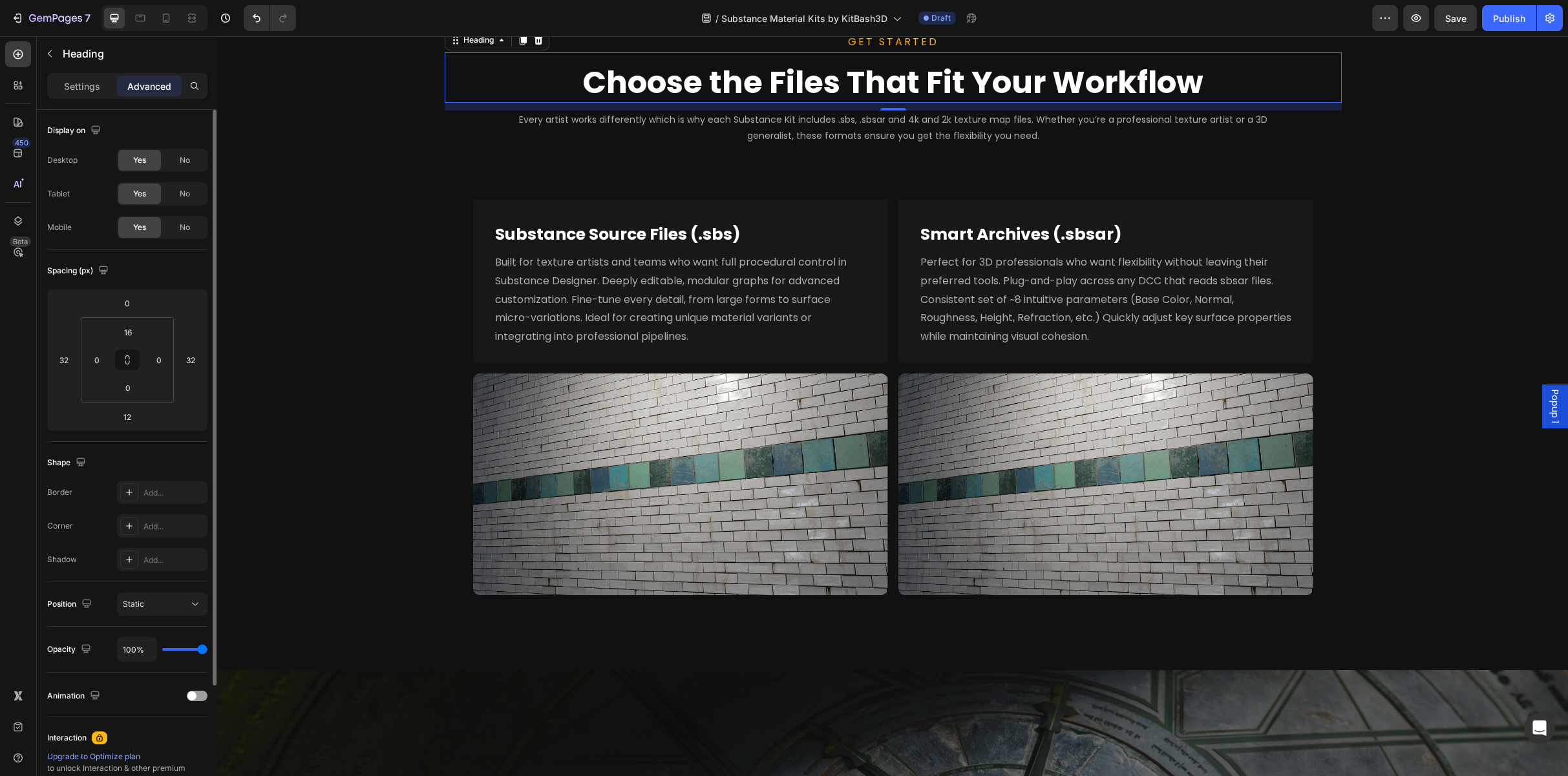
scroll to position [1632, 0]
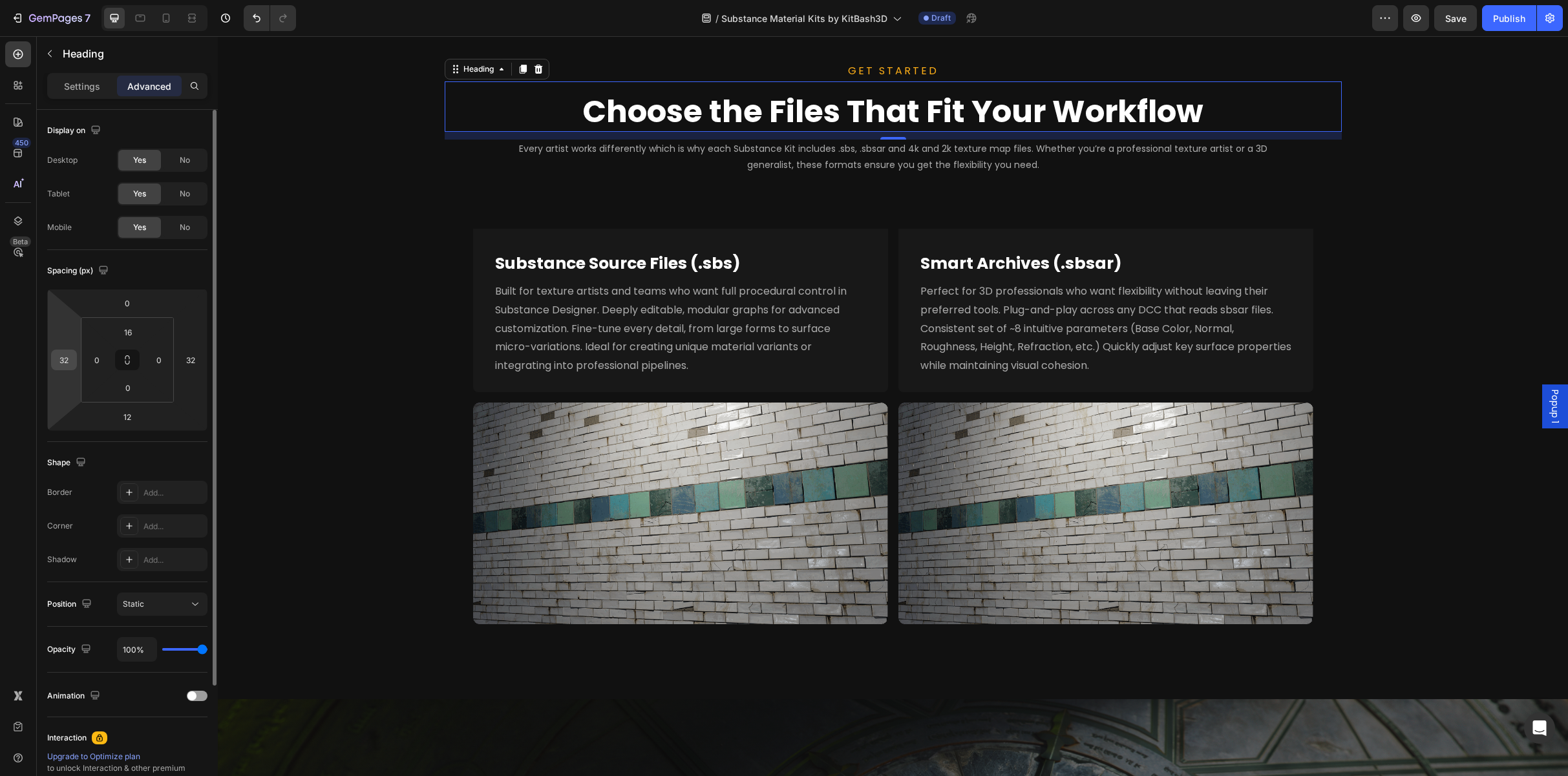
click at [73, 358] on input "32" at bounding box center [64, 360] width 19 height 19
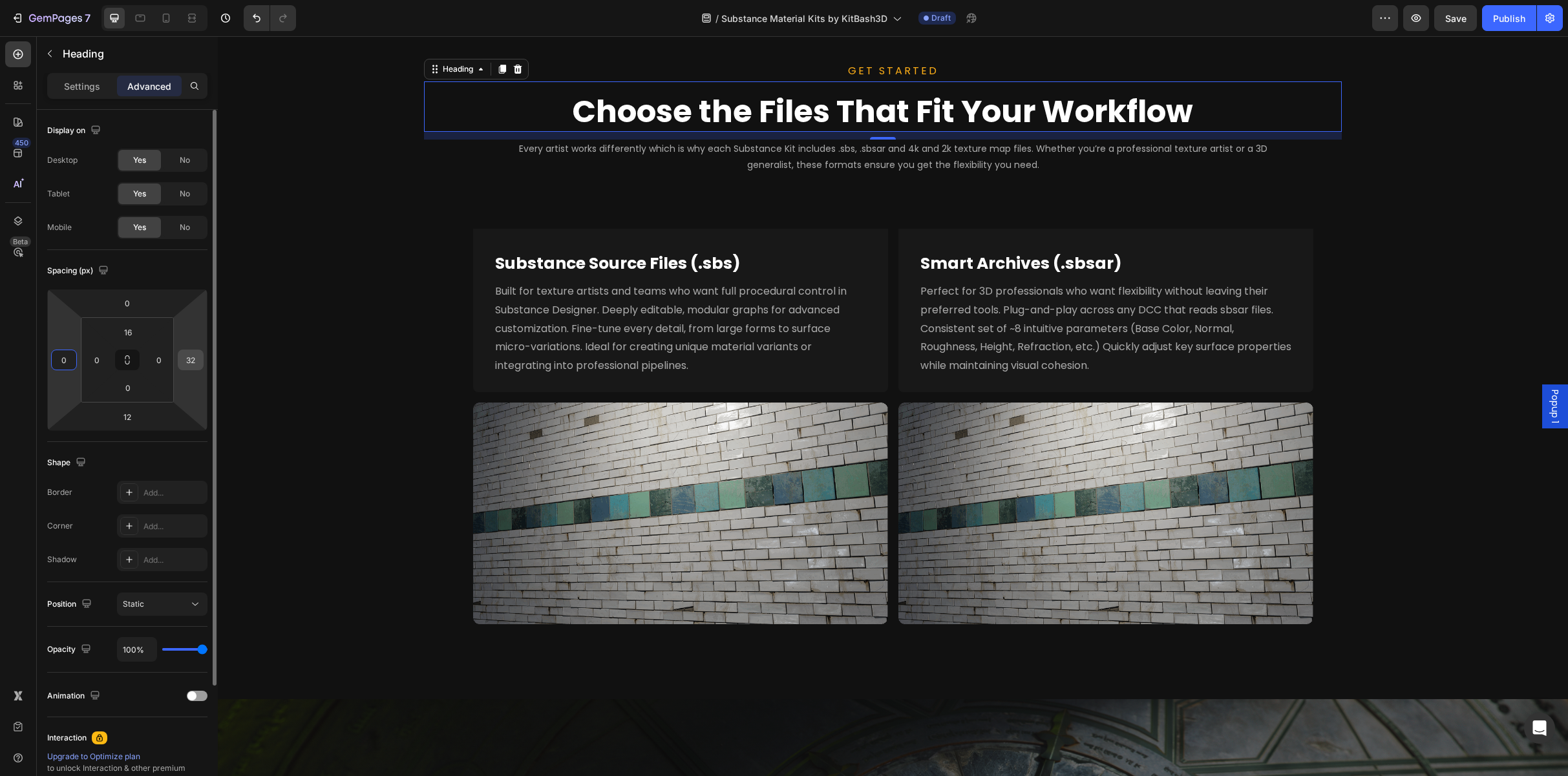
type input "0"
click at [187, 358] on input "32" at bounding box center [191, 360] width 19 height 19
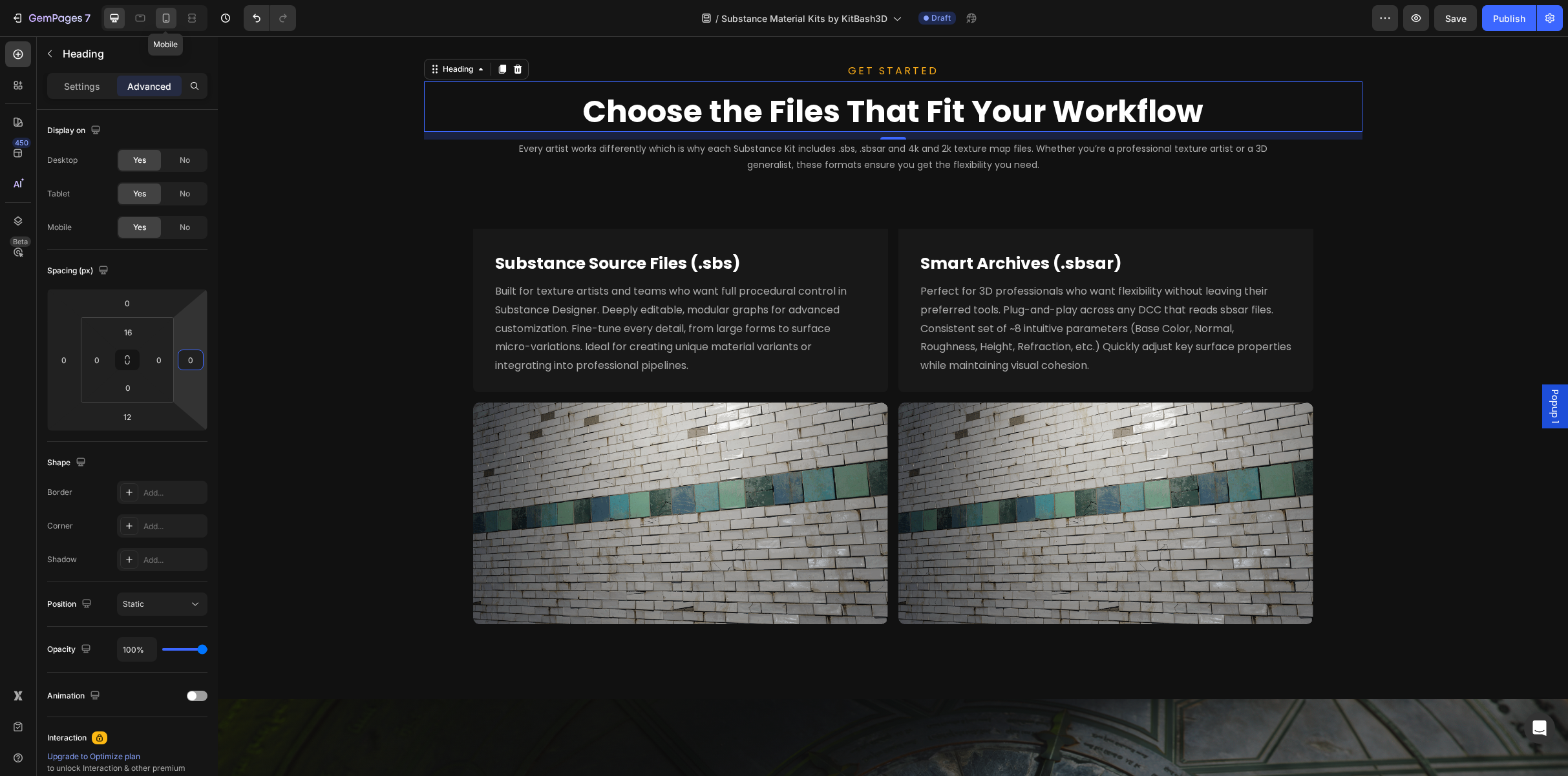
type input "0"
click at [170, 17] on icon at bounding box center [166, 17] width 13 height 13
type input "0"
type input "8"
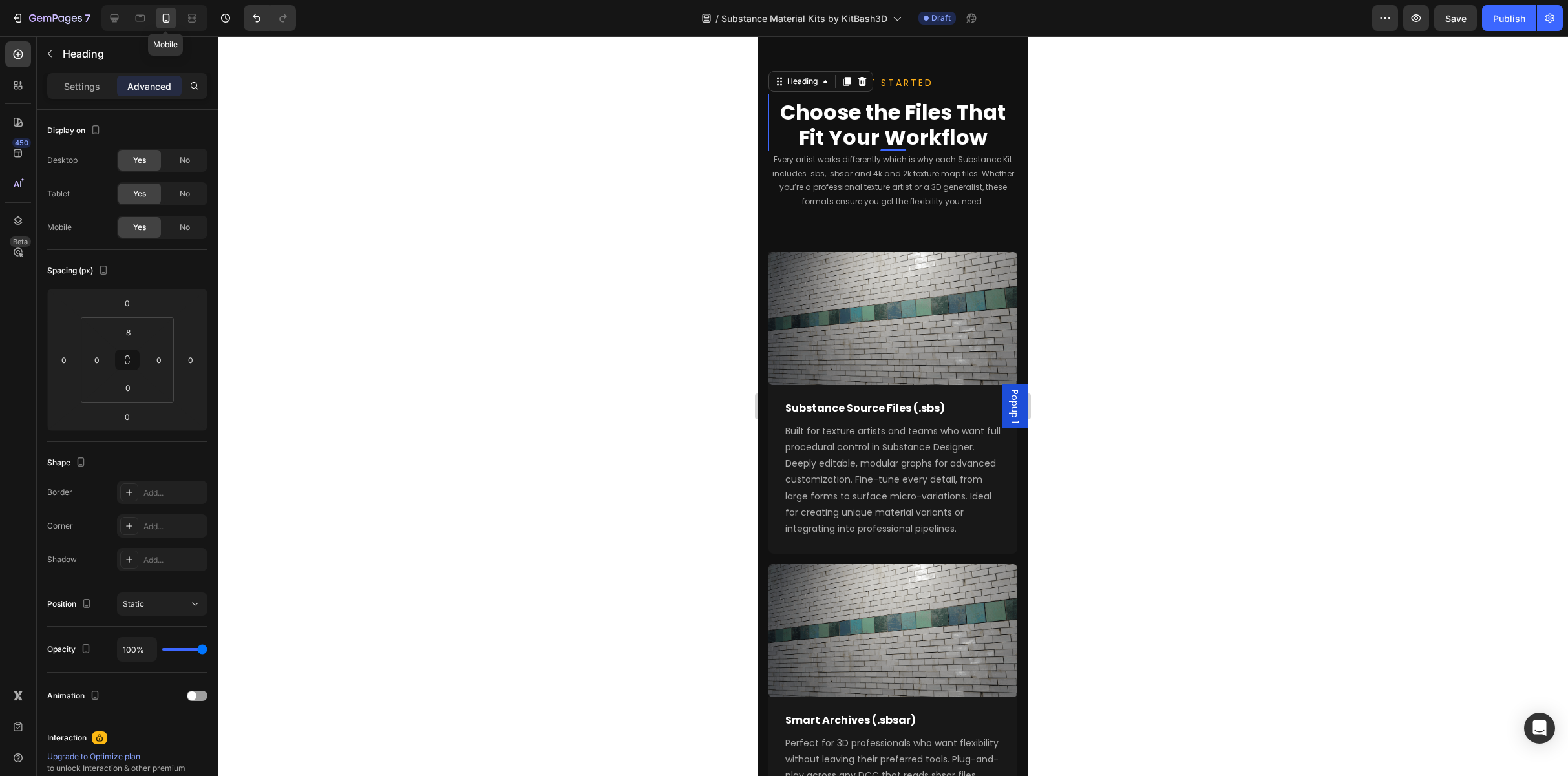
scroll to position [1989, 0]
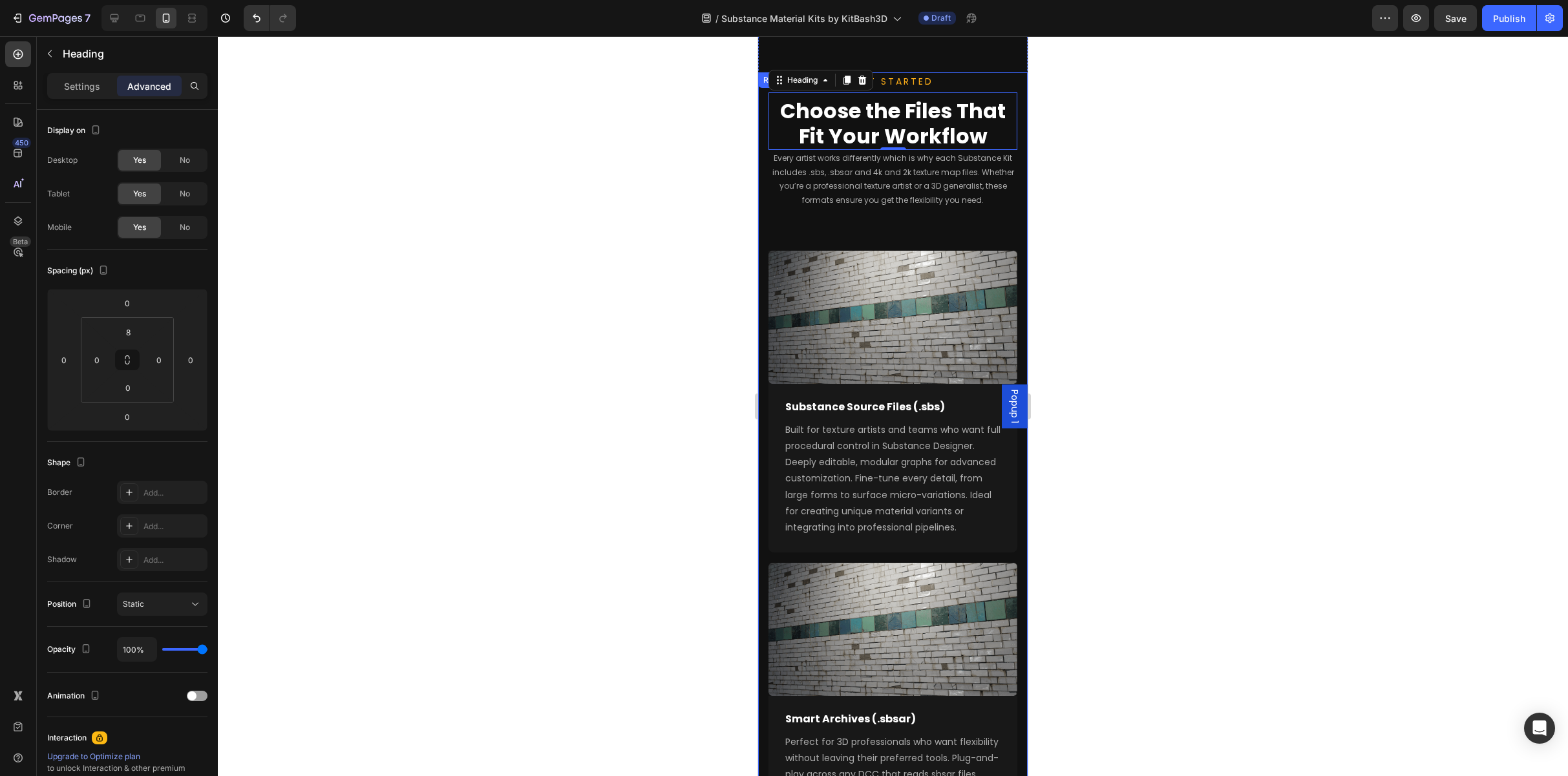
click at [832, 180] on div at bounding box center [892, 405] width 1350 height 740
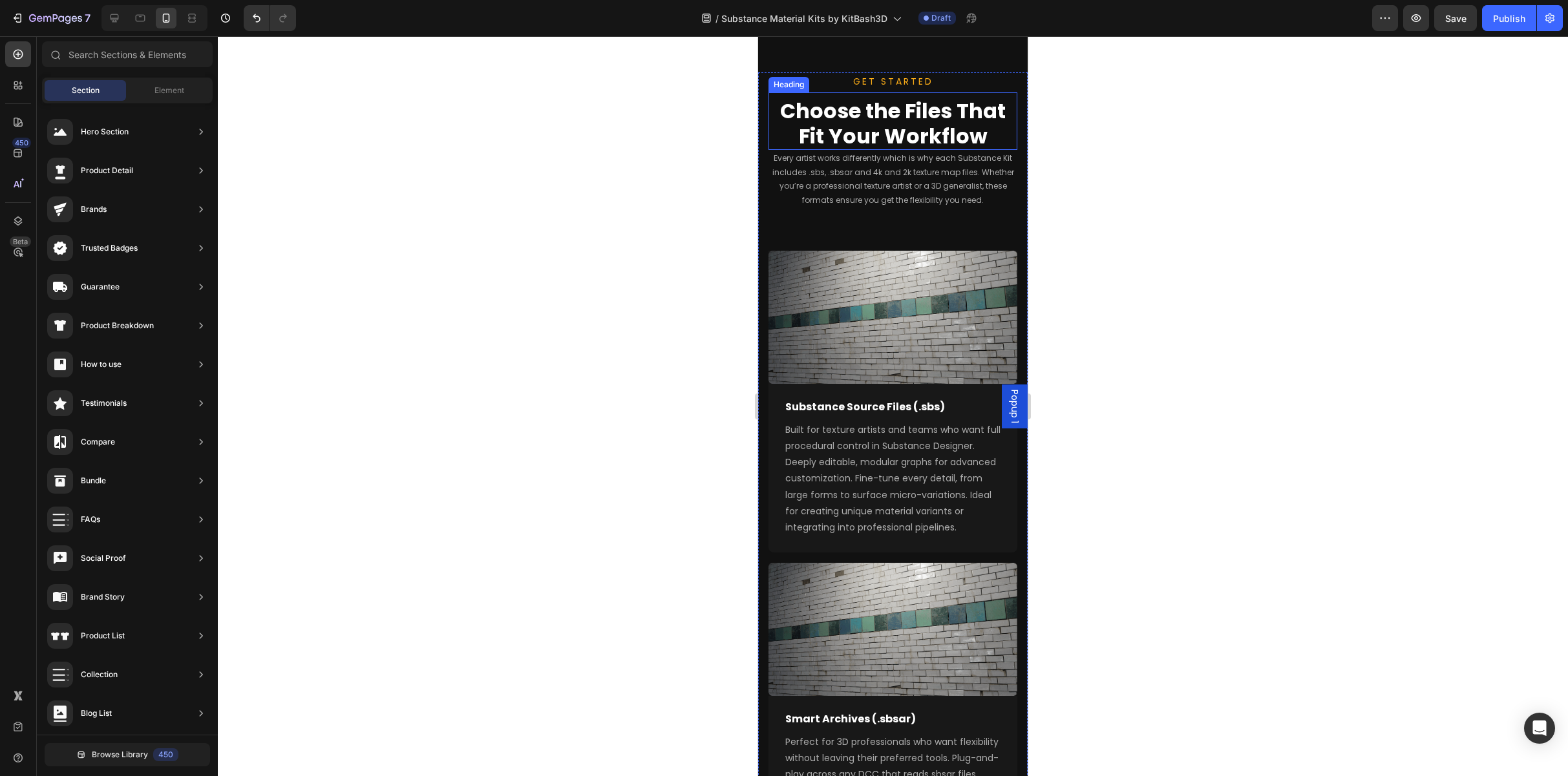
click at [832, 120] on p "Choose the Files That Fit Your Workflow" at bounding box center [893, 123] width 246 height 50
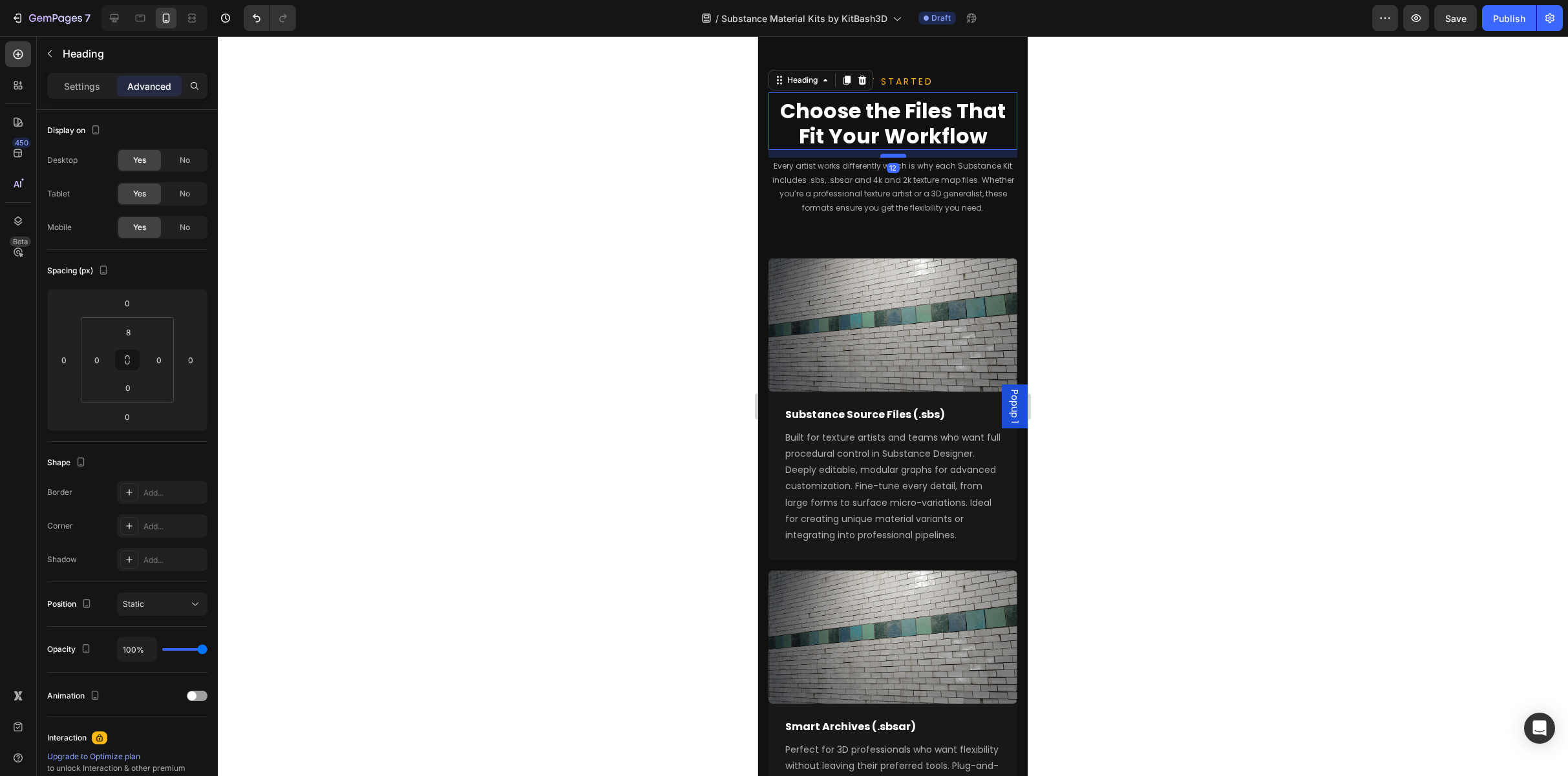
drag, startPoint x: 885, startPoint y: 137, endPoint x: 885, endPoint y: 145, distance: 8.0
click at [832, 154] on div at bounding box center [893, 156] width 26 height 3
type input "12"
click at [832, 163] on div at bounding box center [892, 405] width 1350 height 740
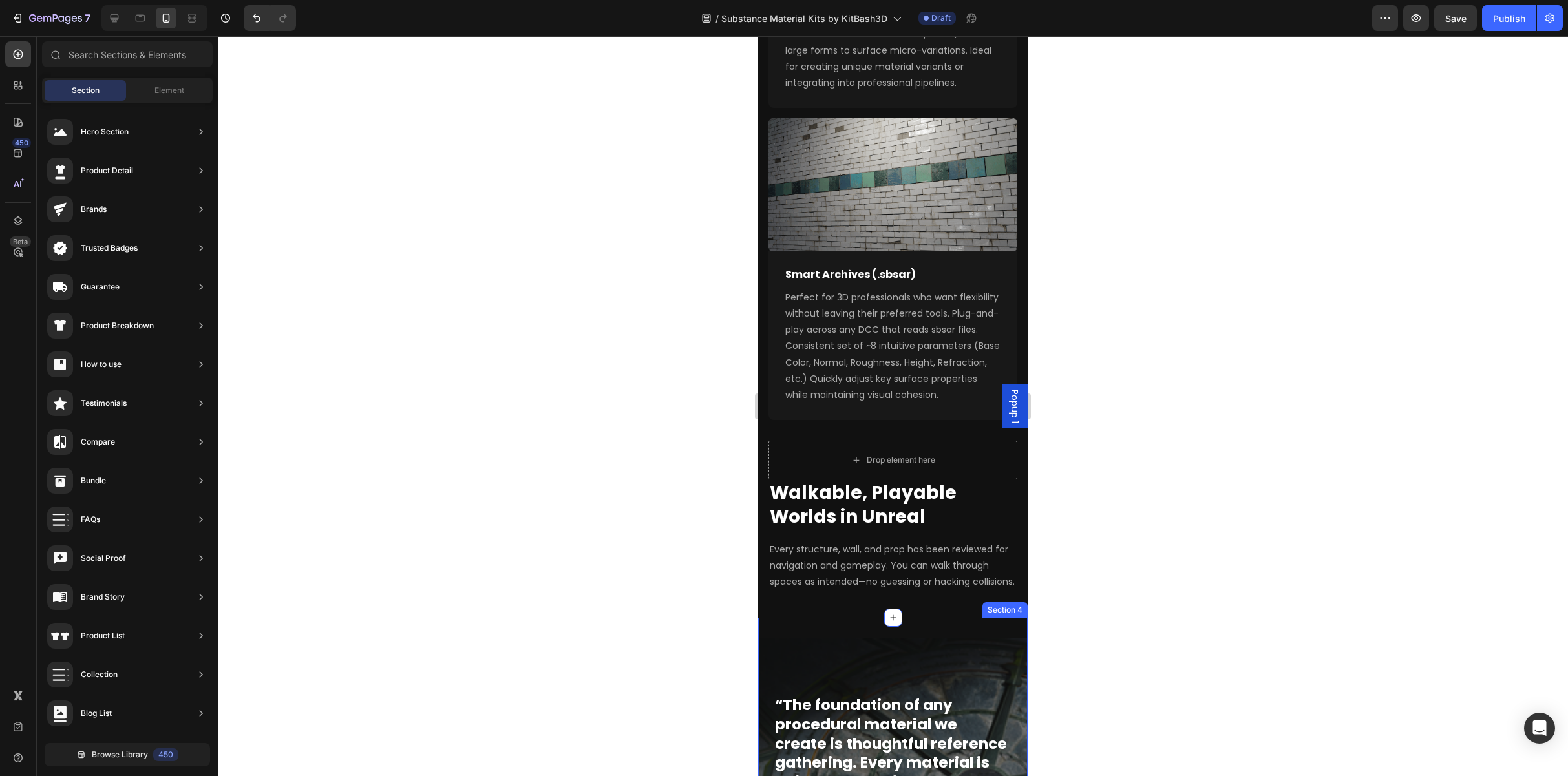
scroll to position [2571, 0]
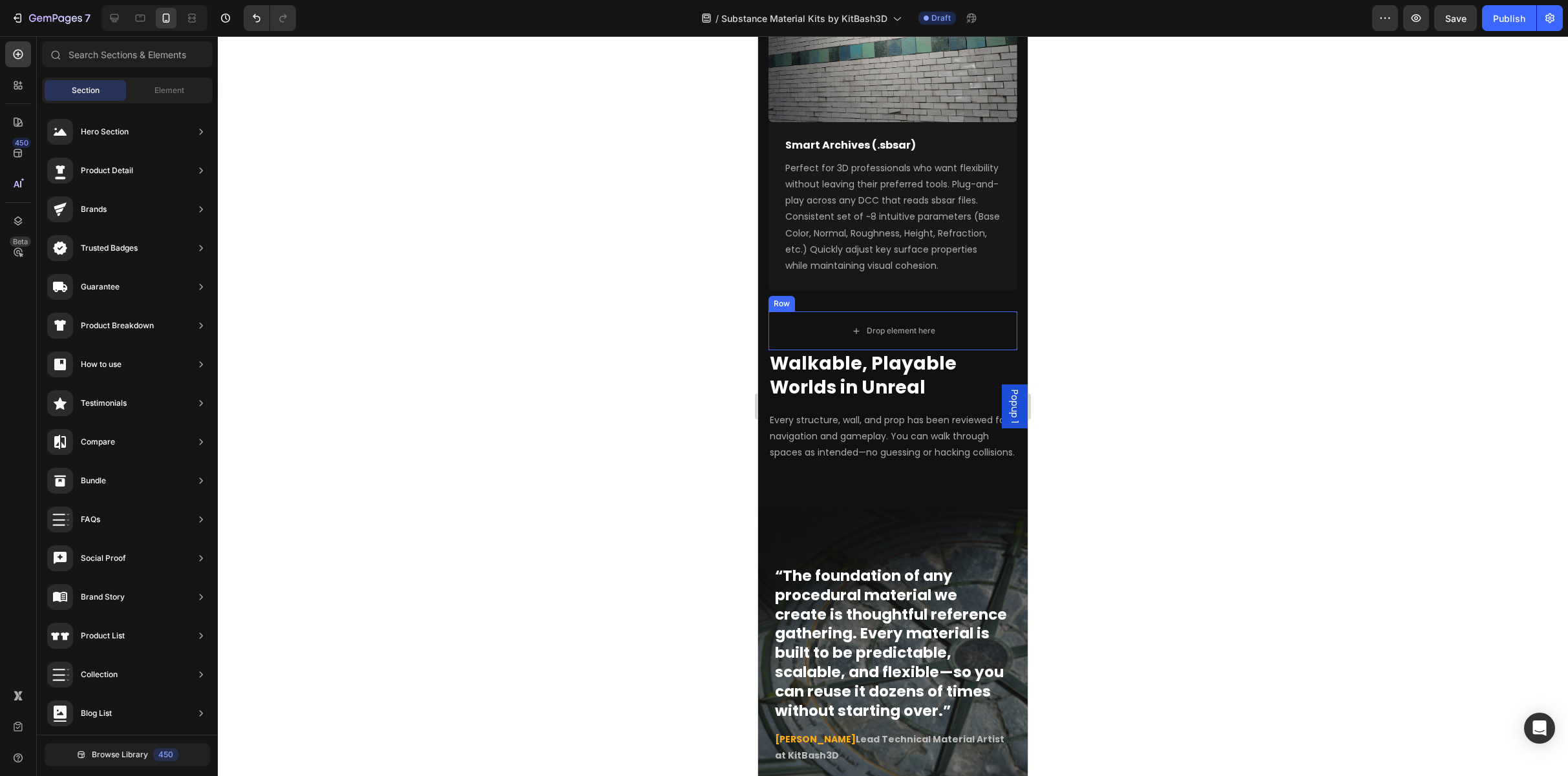
click at [788, 309] on div "Row" at bounding box center [781, 303] width 21 height 11
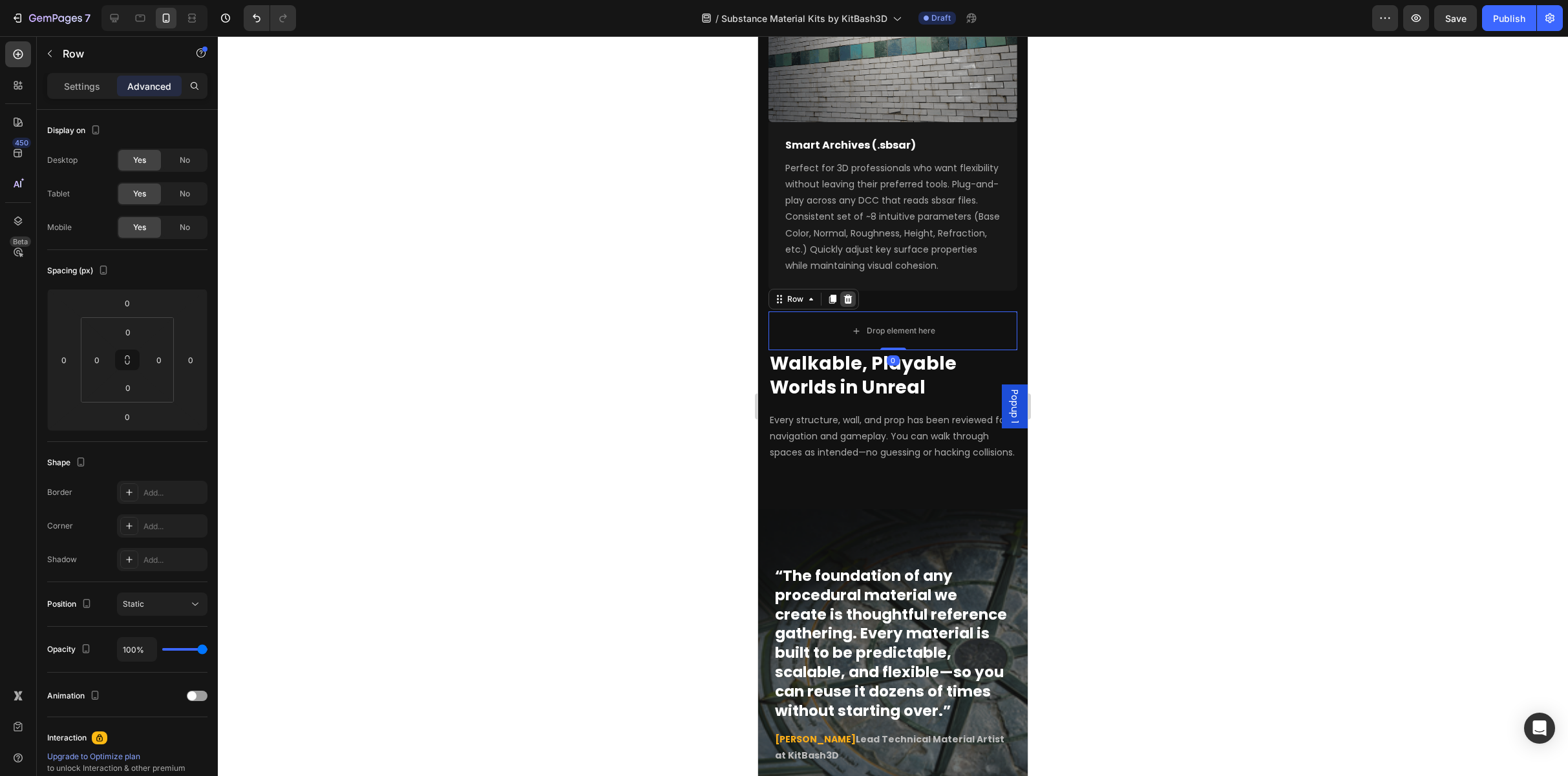
click at [832, 304] on icon at bounding box center [849, 299] width 9 height 9
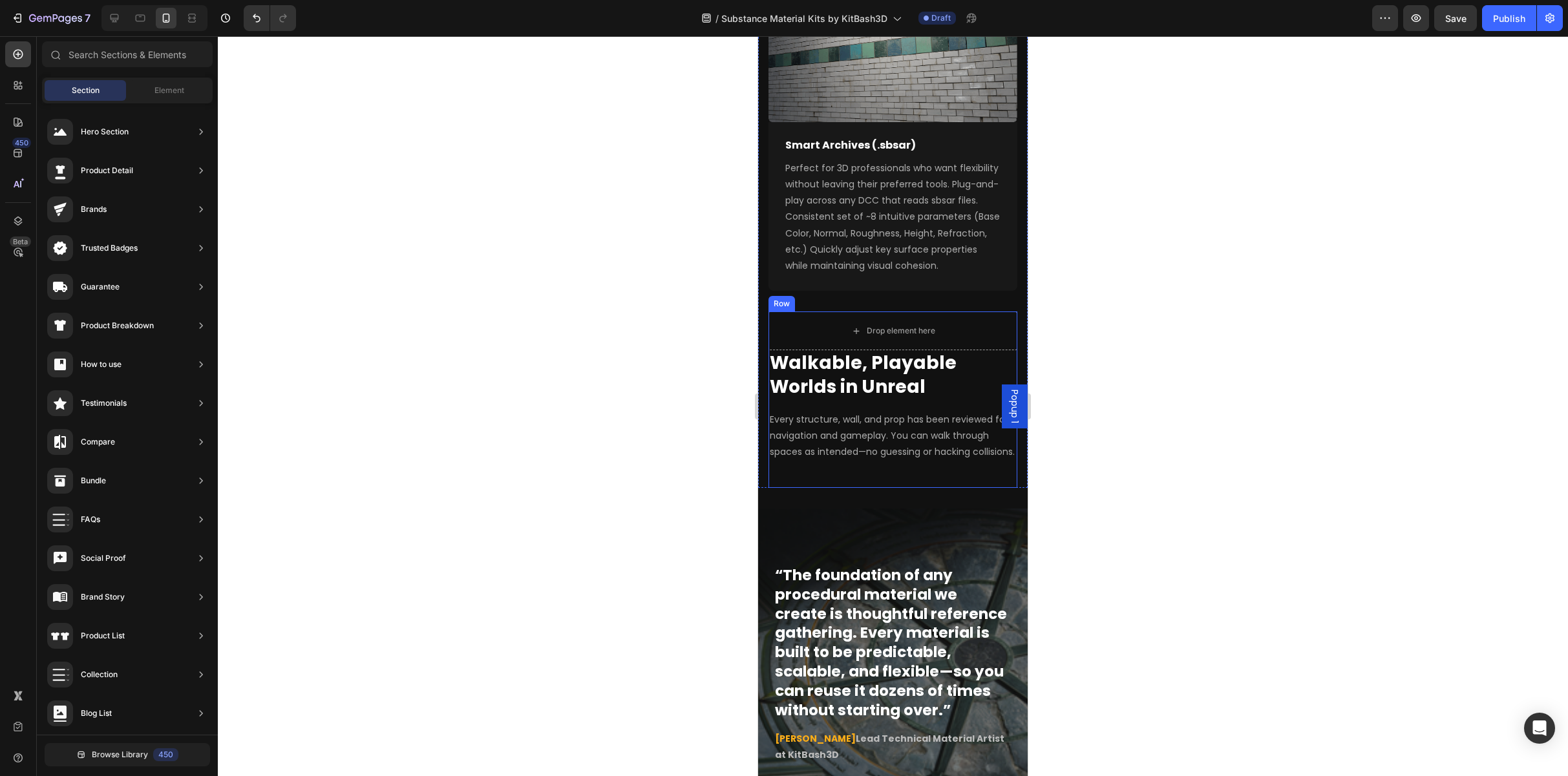
click at [786, 309] on div "Row" at bounding box center [781, 303] width 21 height 11
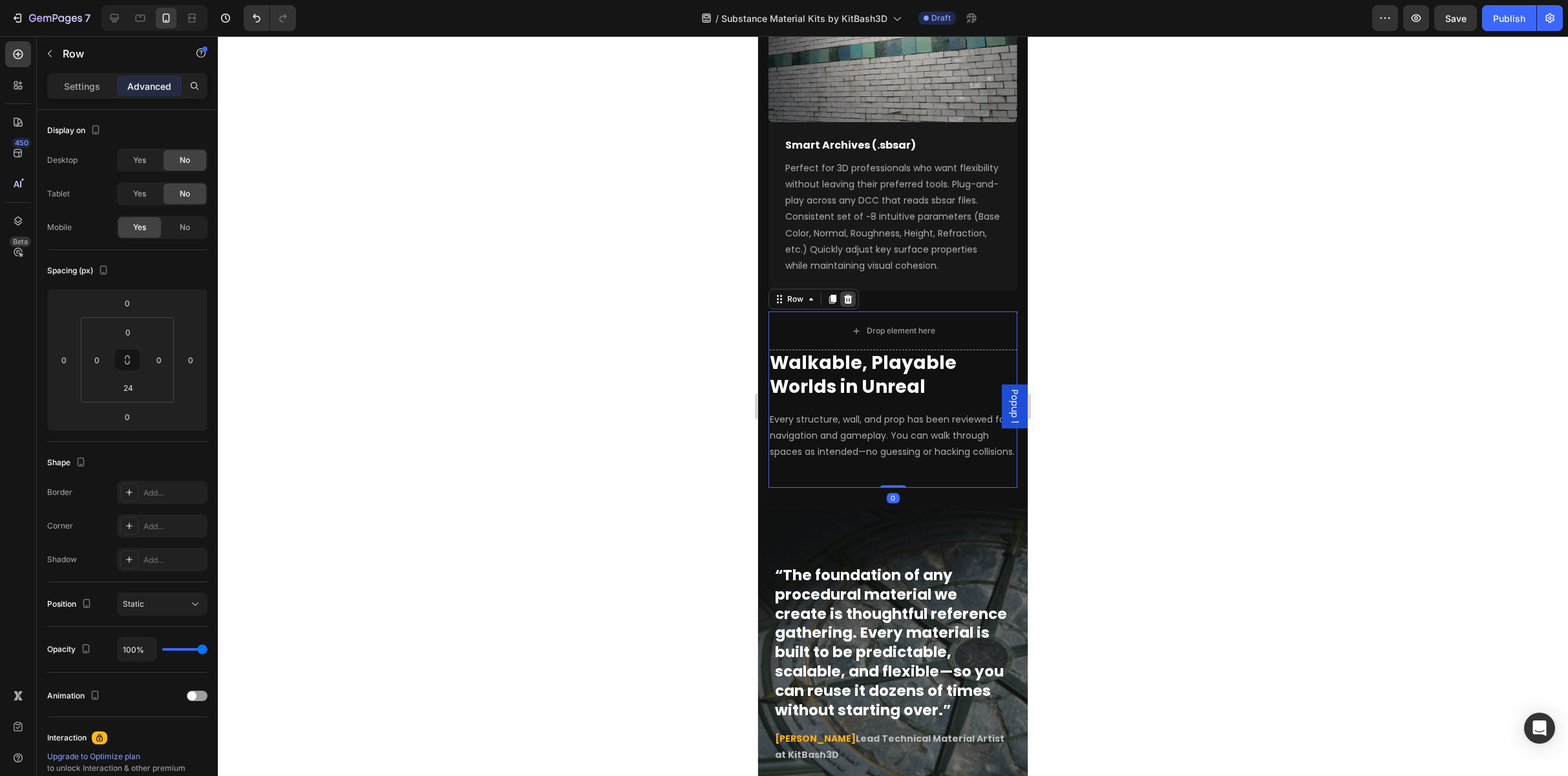
click at [832, 307] on div at bounding box center [848, 300] width 16 height 16
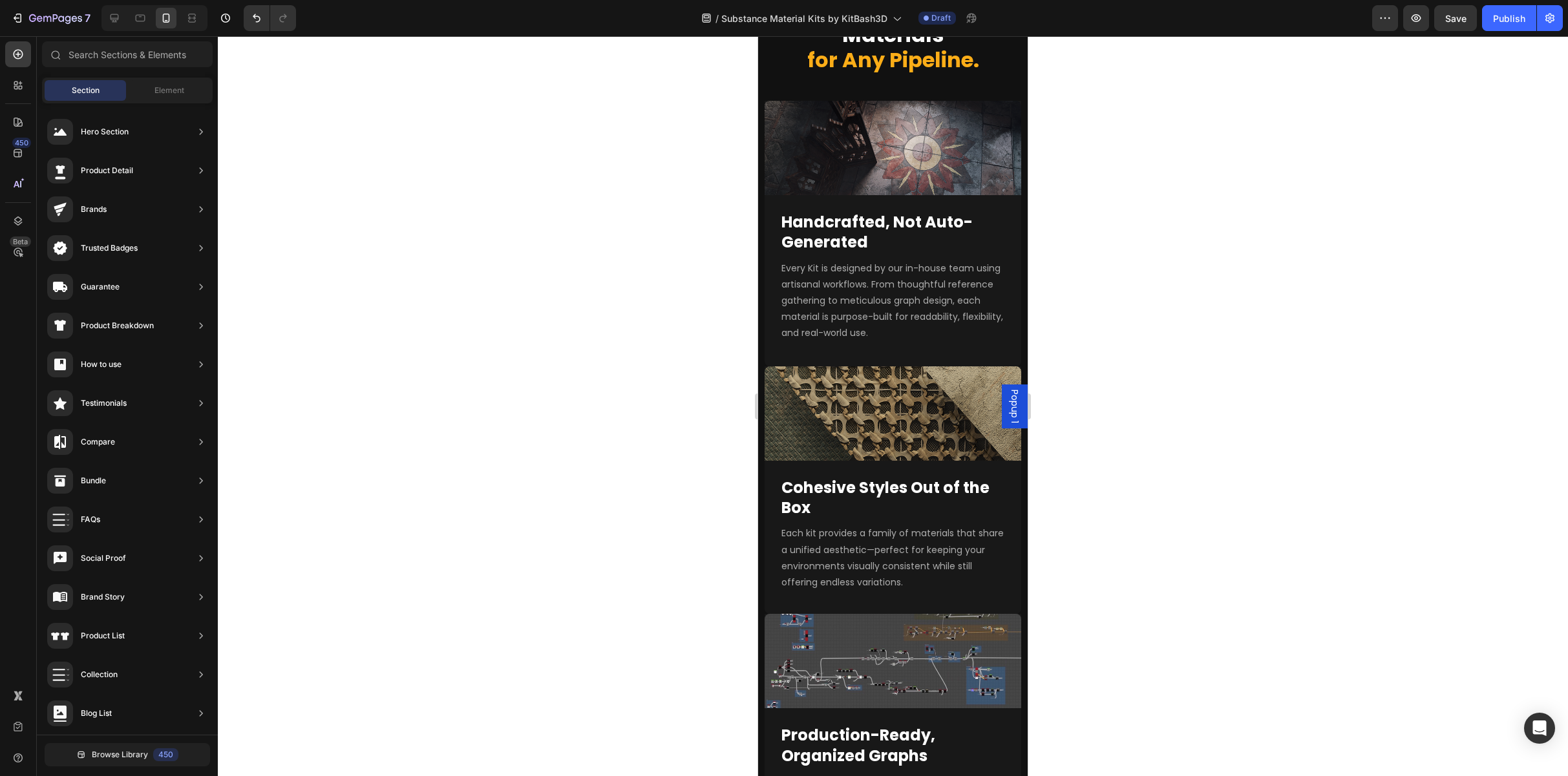
scroll to position [663, 0]
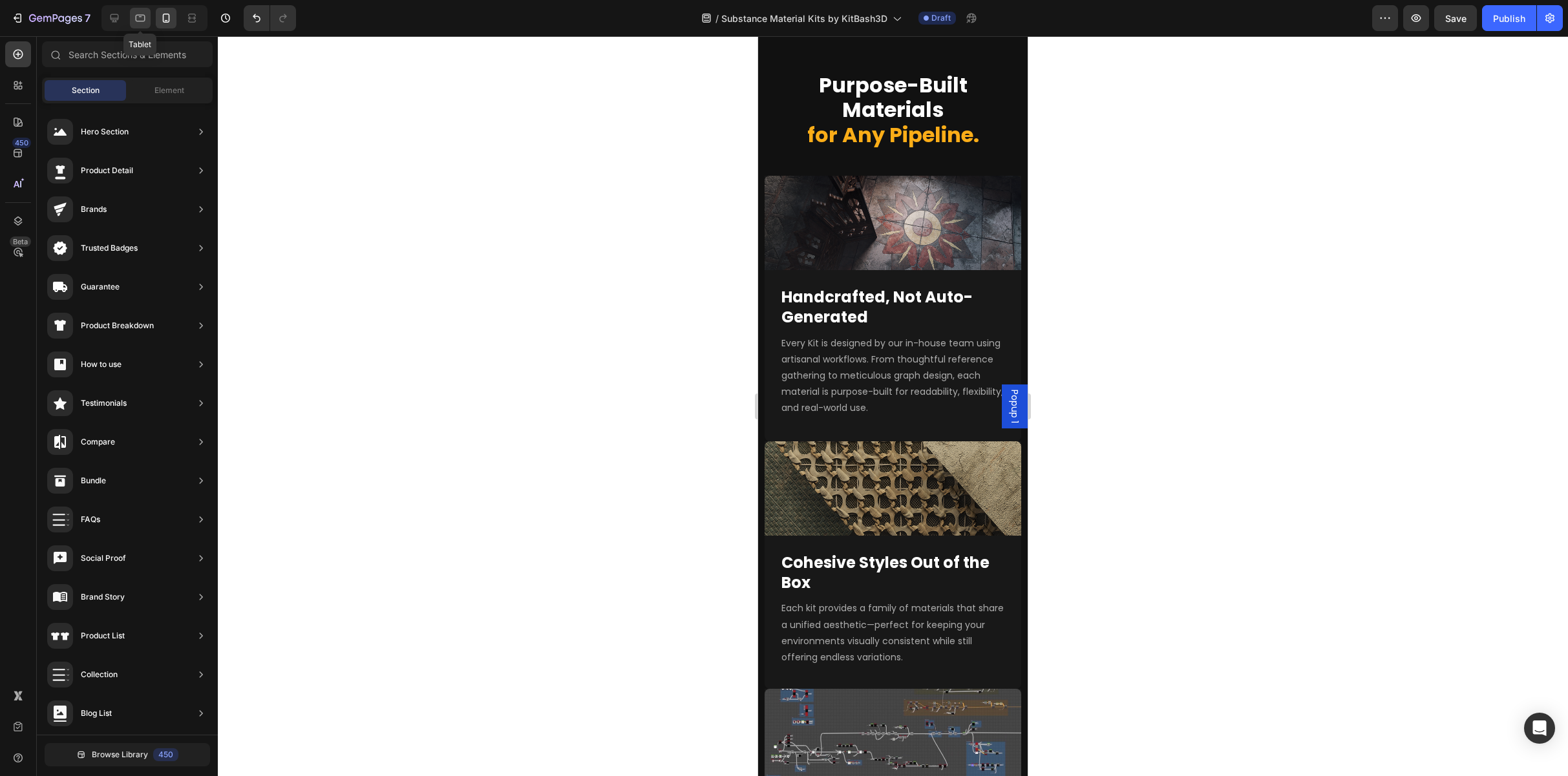
click at [141, 19] on icon at bounding box center [140, 17] width 13 height 13
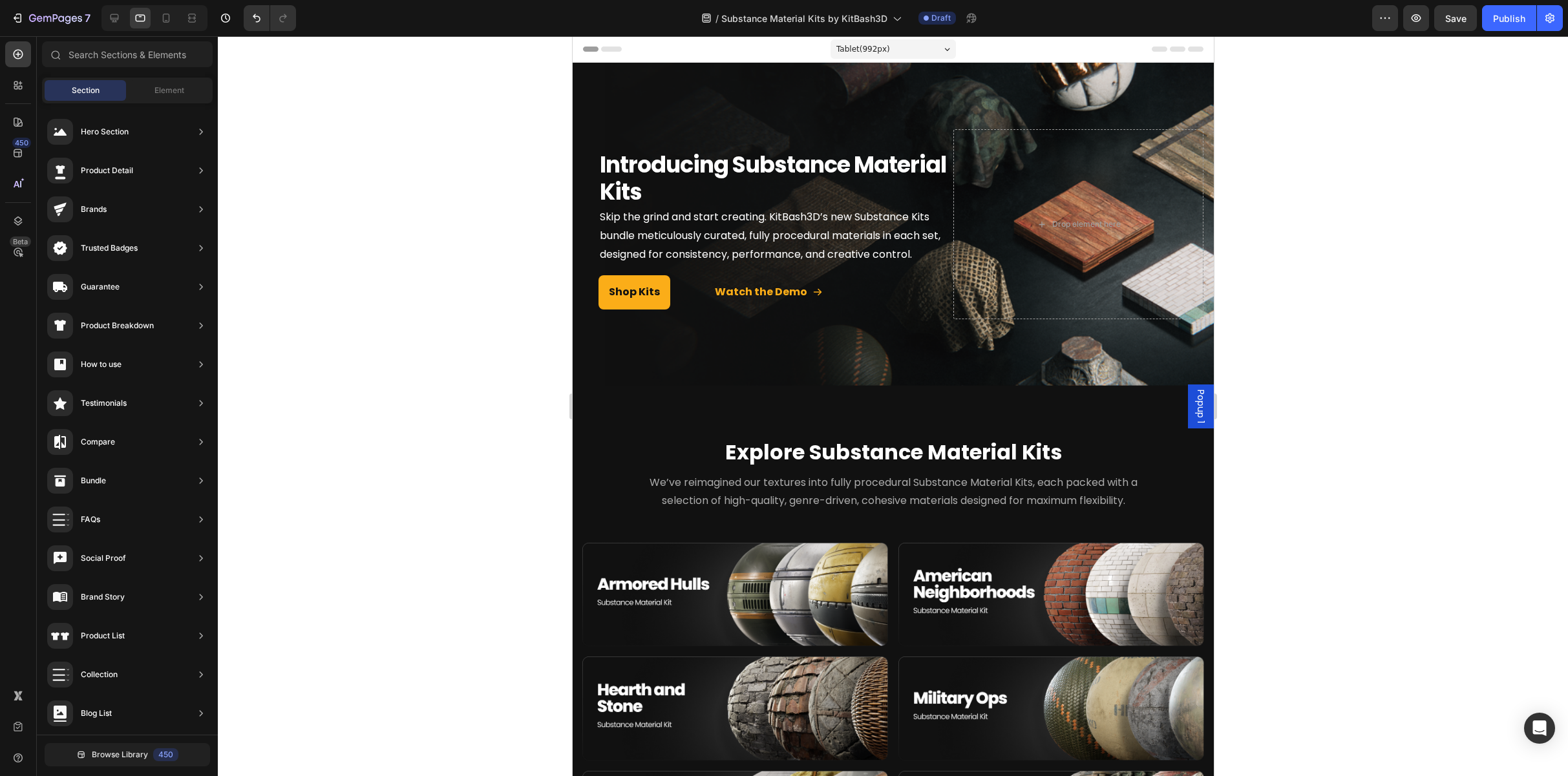
drag, startPoint x: 1208, startPoint y: 210, endPoint x: 1759, endPoint y: 59, distance: 571.3
click at [111, 11] on div at bounding box center [114, 18] width 21 height 21
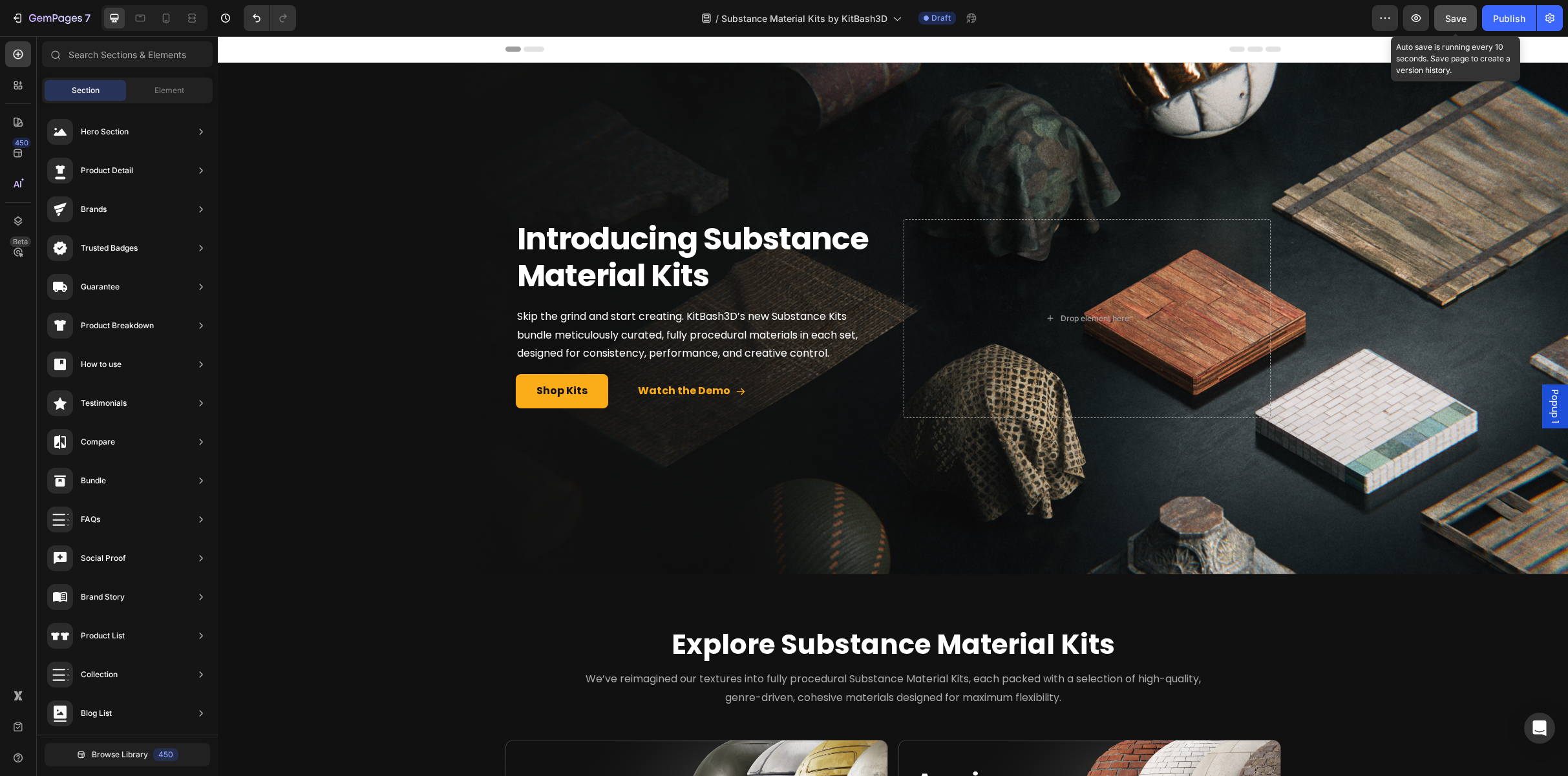
click at [832, 17] on span "Save" at bounding box center [1456, 18] width 21 height 11
